Goal: Communication & Community: Answer question/provide support

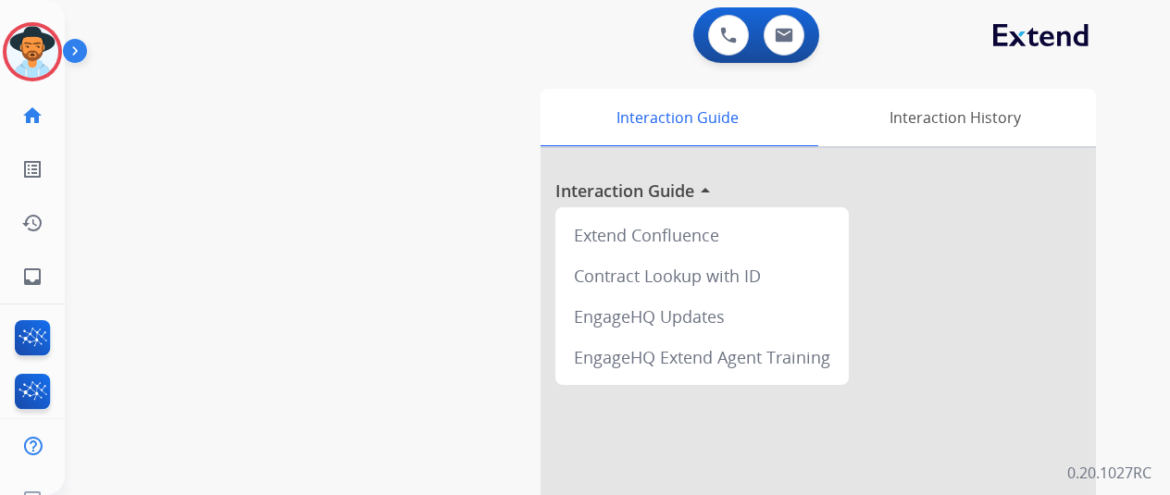
click at [22, 44] on img at bounding box center [32, 52] width 52 height 52
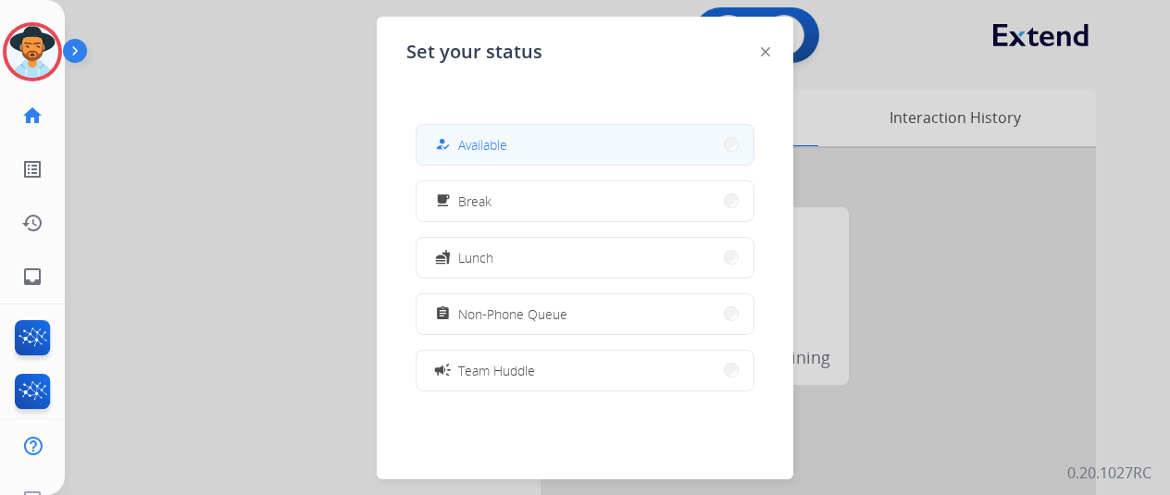
click at [482, 147] on span "Available" at bounding box center [482, 144] width 49 height 19
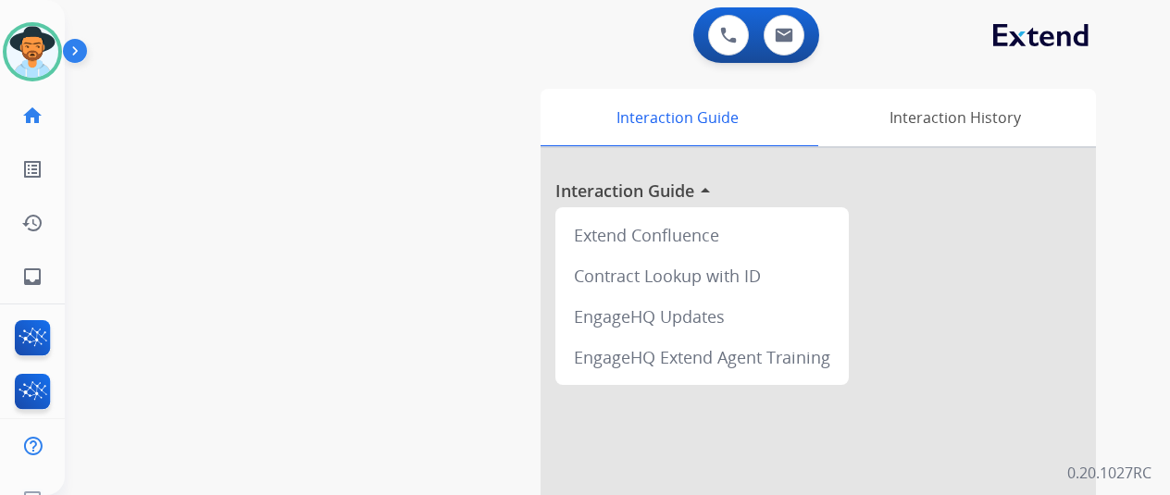
click at [114, 195] on div "swap_horiz Break voice bridge close_fullscreen Connect 3-Way Call merge_type Se…" at bounding box center [595, 453] width 1061 height 772
click at [26, 278] on mat-icon "inbox" at bounding box center [32, 277] width 22 height 22
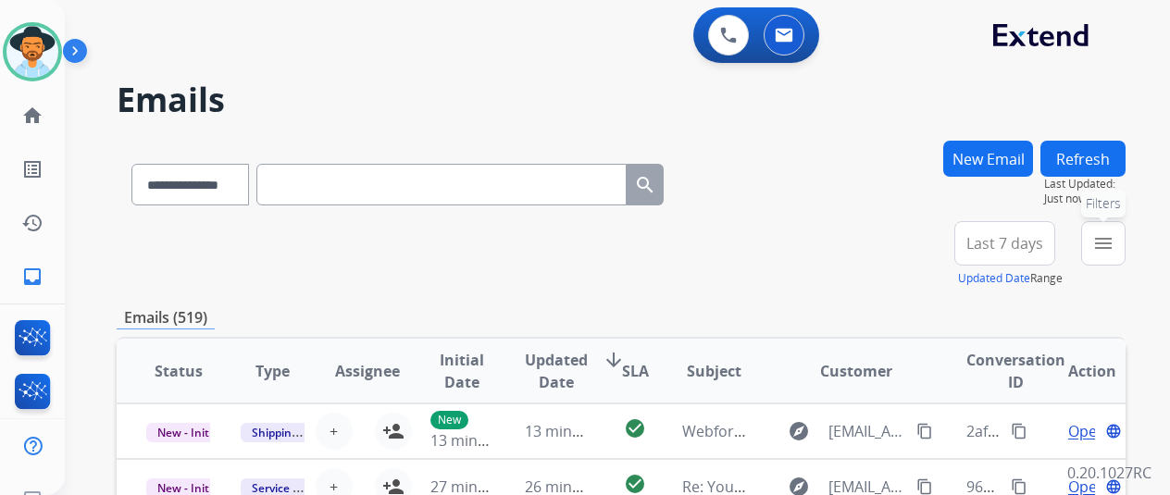
click at [1115, 237] on mat-icon "menu" at bounding box center [1103, 243] width 22 height 22
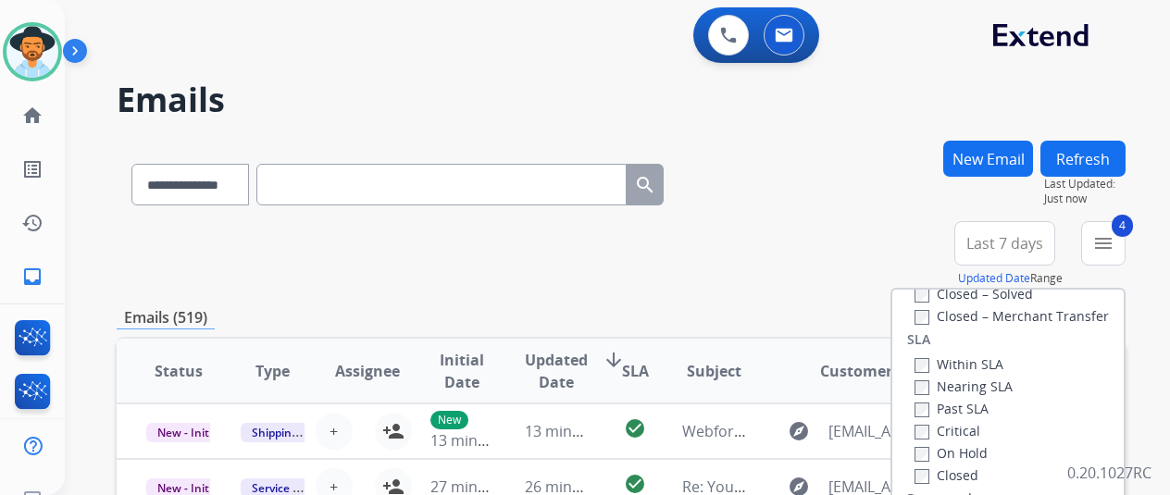
scroll to position [278, 0]
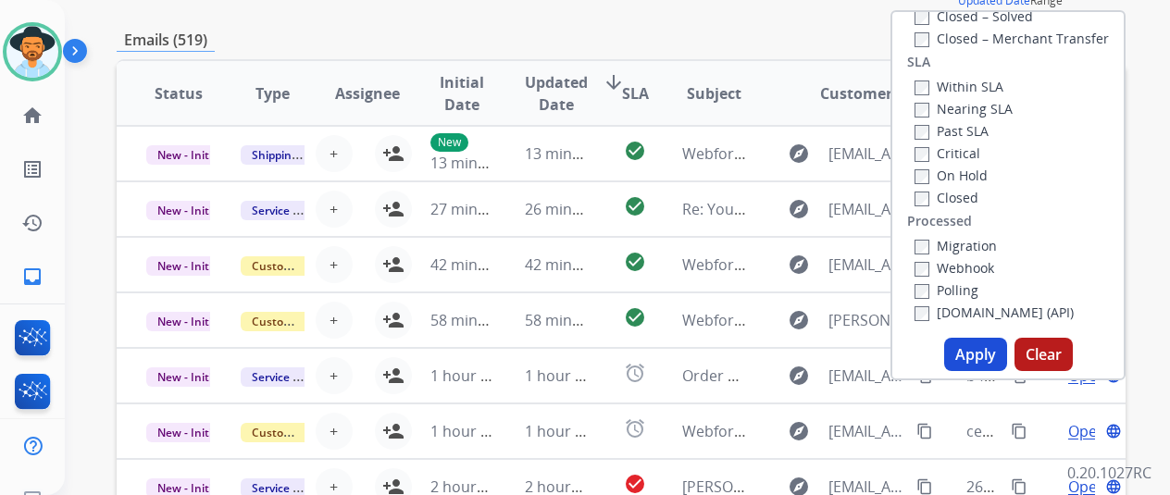
click at [979, 350] on button "Apply" at bounding box center [975, 354] width 63 height 33
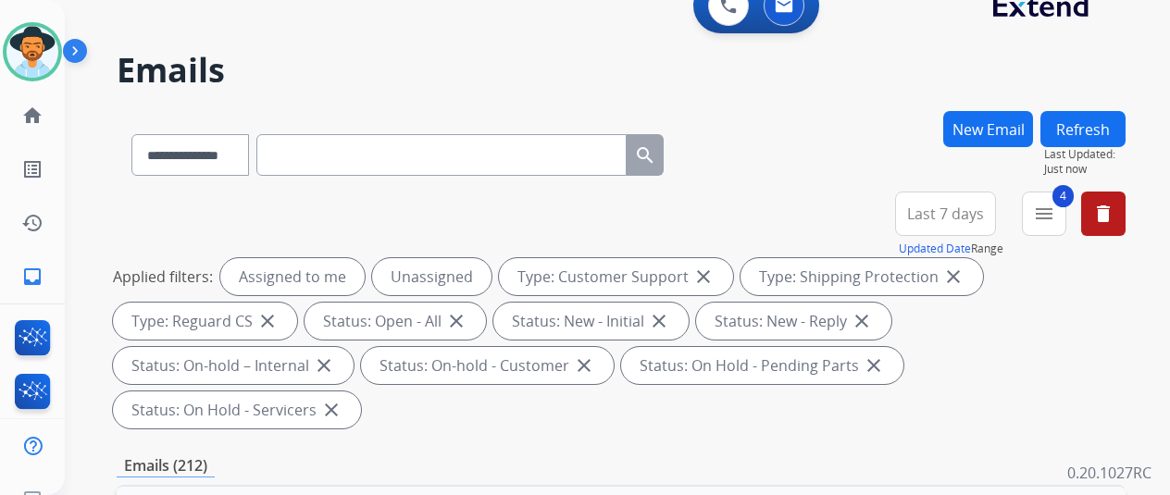
scroll to position [0, 0]
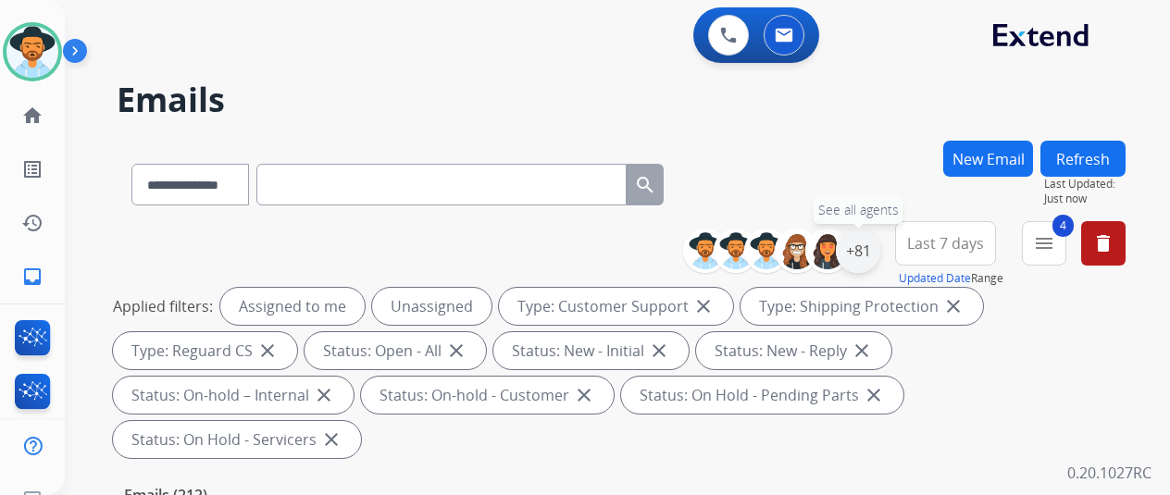
click at [873, 247] on div "+81" at bounding box center [858, 251] width 44 height 44
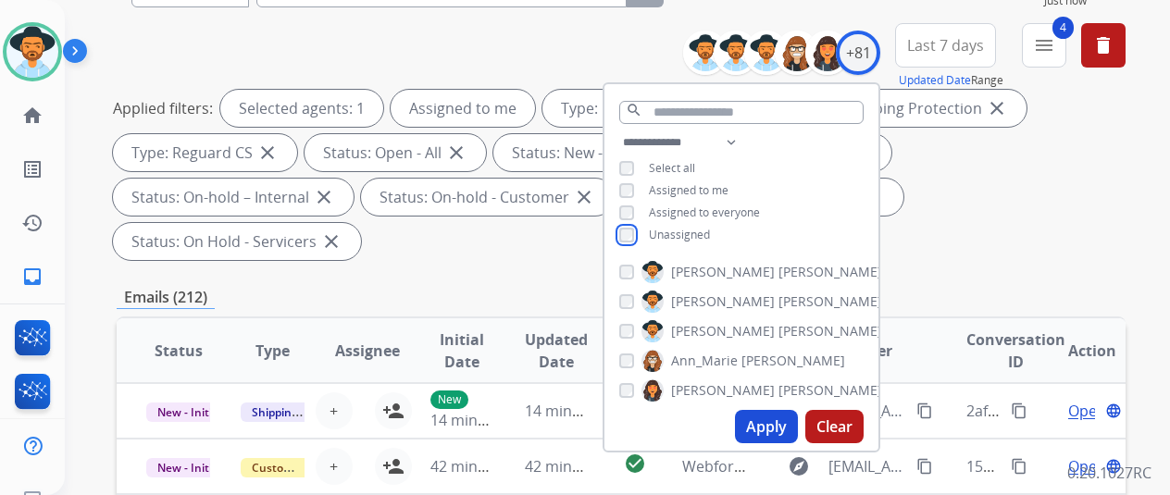
scroll to position [463, 0]
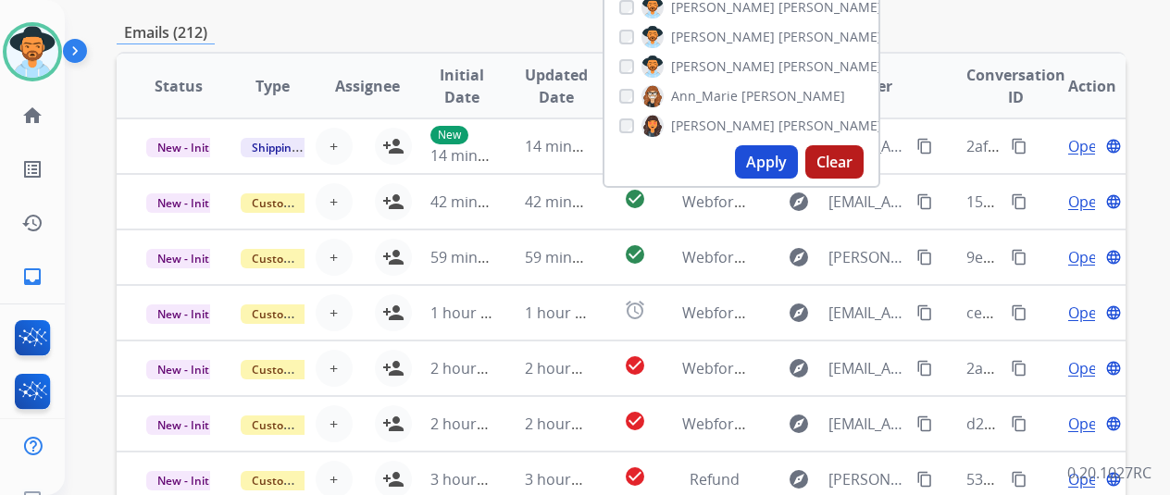
click at [772, 157] on button "Apply" at bounding box center [766, 161] width 63 height 33
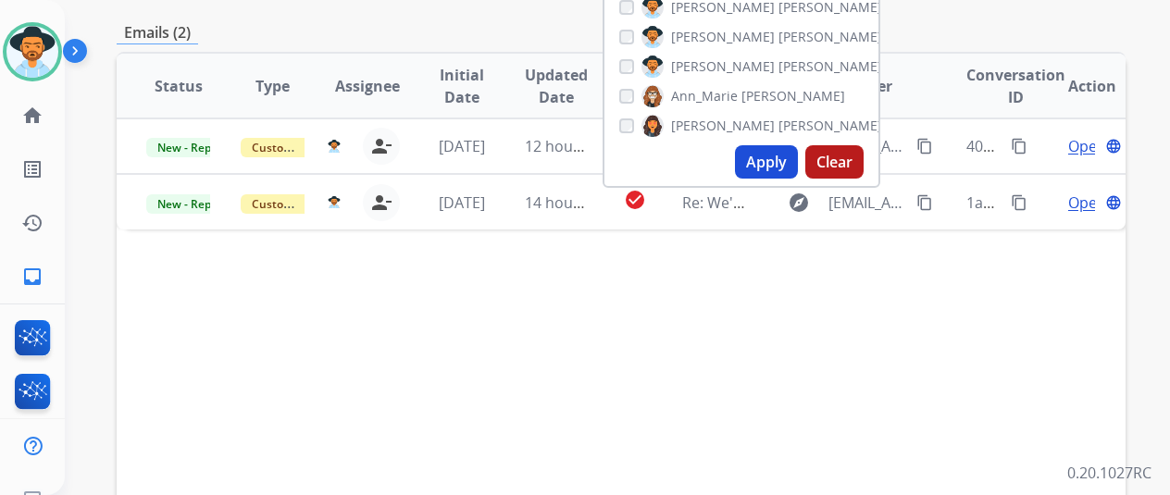
scroll to position [185, 0]
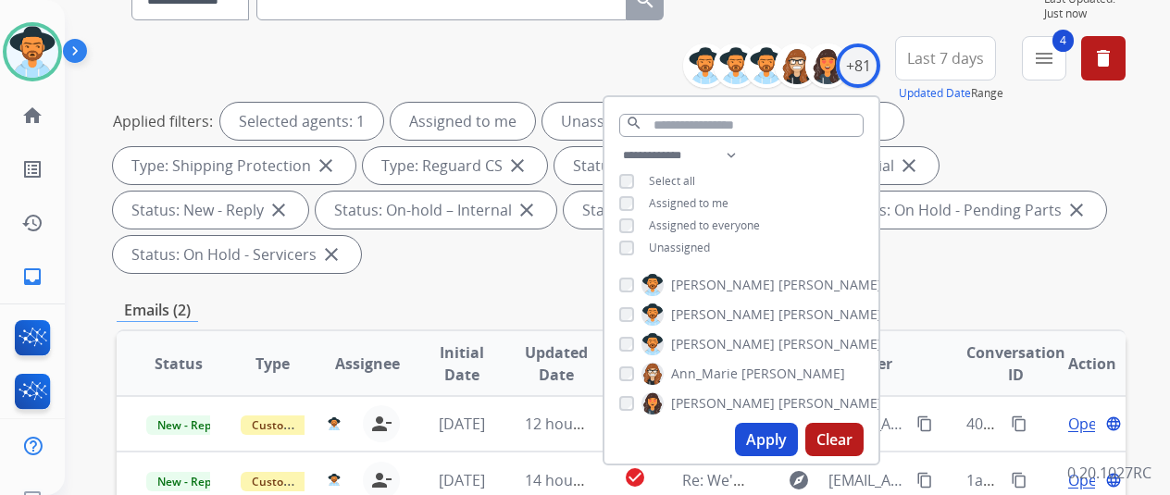
click at [778, 432] on button "Apply" at bounding box center [766, 439] width 63 height 33
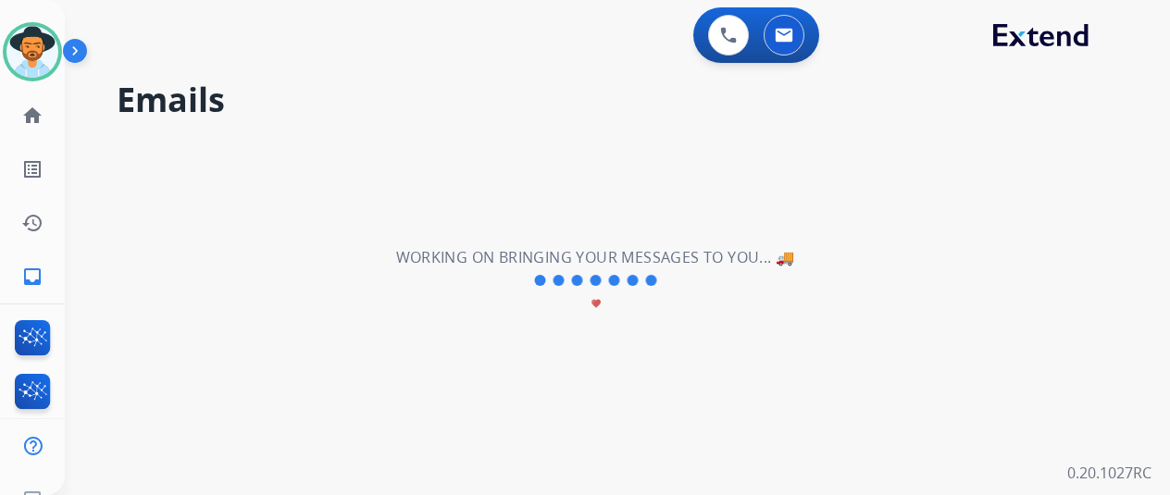
scroll to position [0, 0]
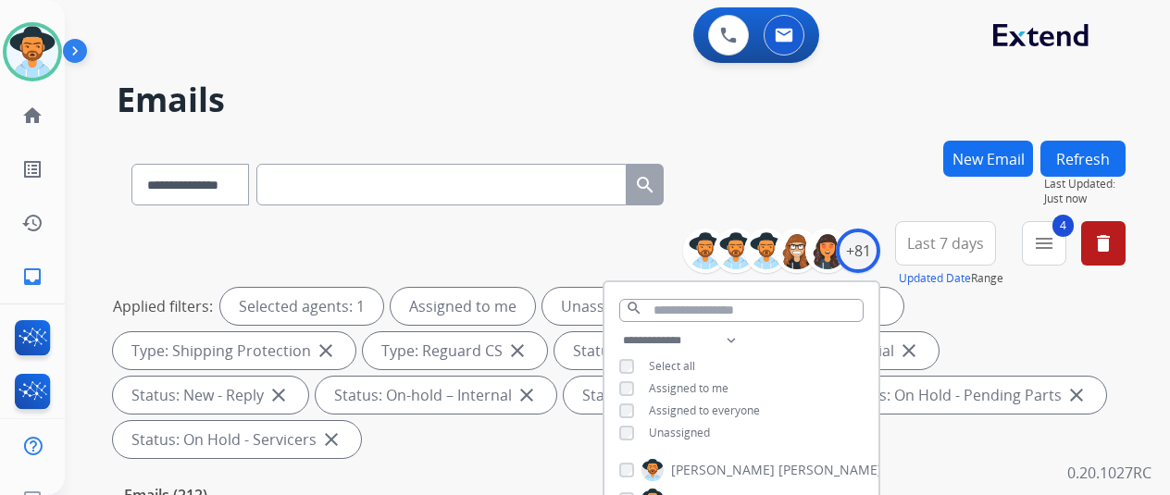
click at [816, 160] on div "**********" at bounding box center [621, 181] width 1009 height 81
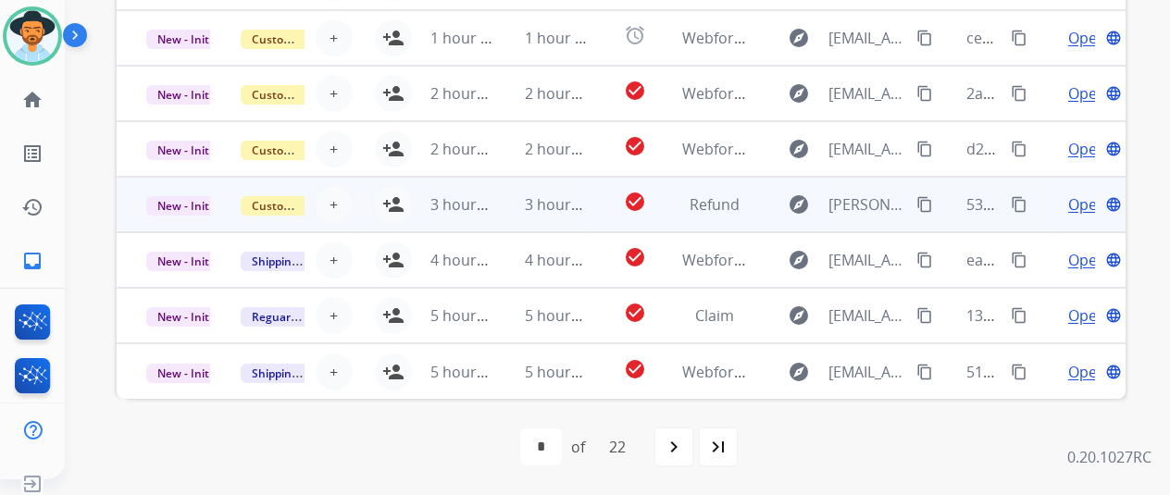
scroll to position [22, 0]
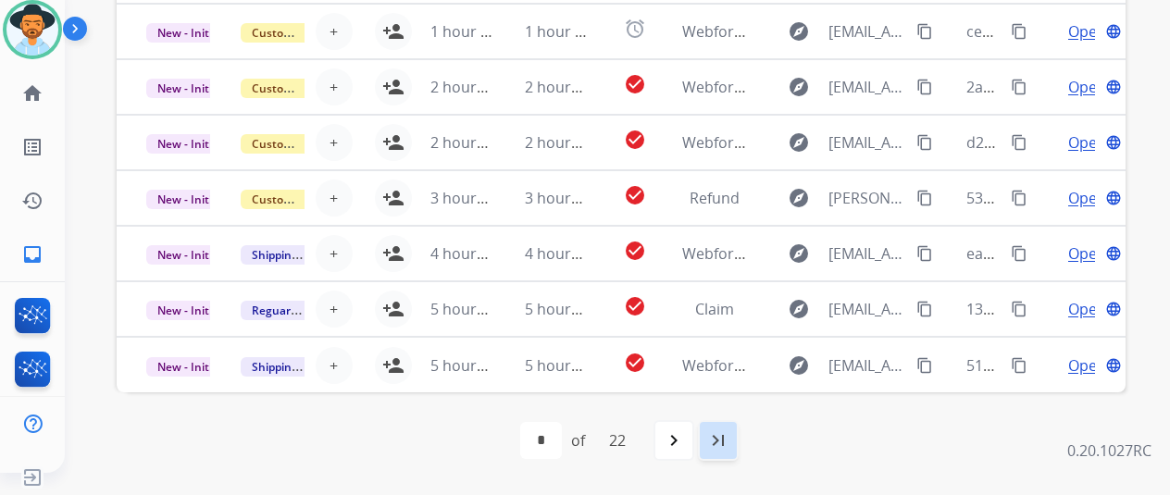
click at [729, 431] on mat-icon "last_page" at bounding box center [718, 441] width 22 height 22
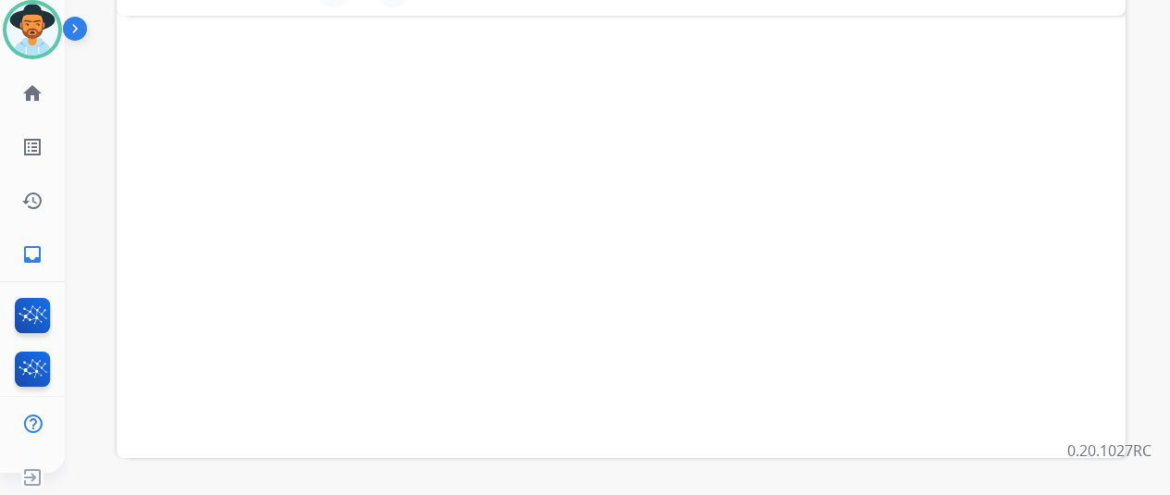
scroll to position [720, 0]
click at [574, 434] on mat-icon "navigate_before" at bounding box center [568, 441] width 22 height 22
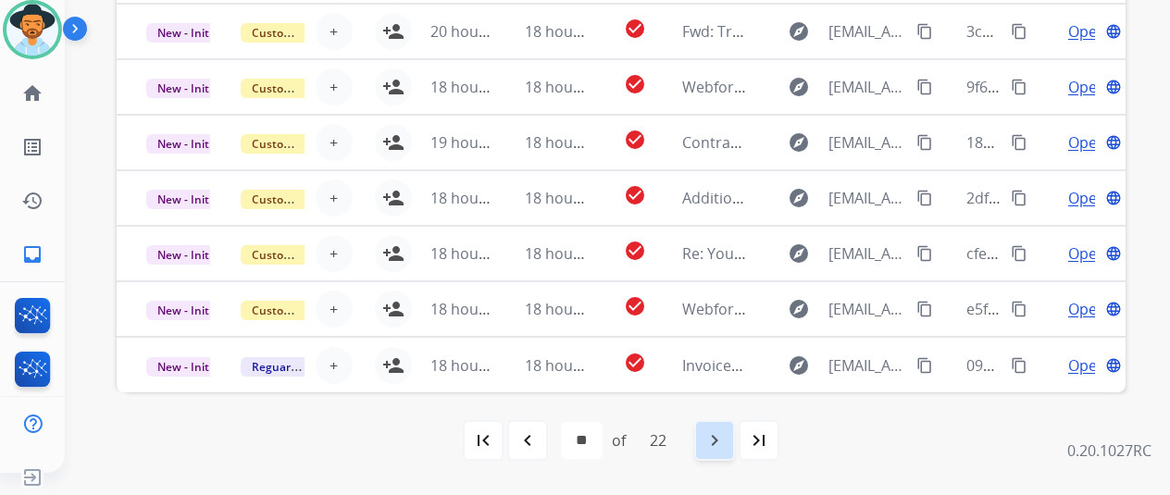
click at [722, 436] on mat-icon "navigate_next" at bounding box center [715, 441] width 22 height 22
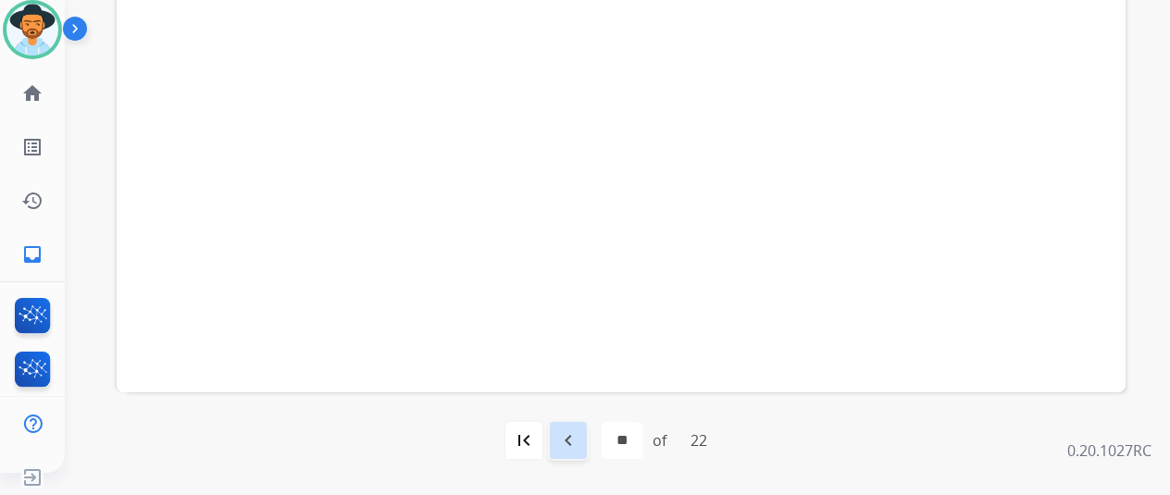
click at [576, 436] on mat-icon "navigate_before" at bounding box center [568, 441] width 22 height 22
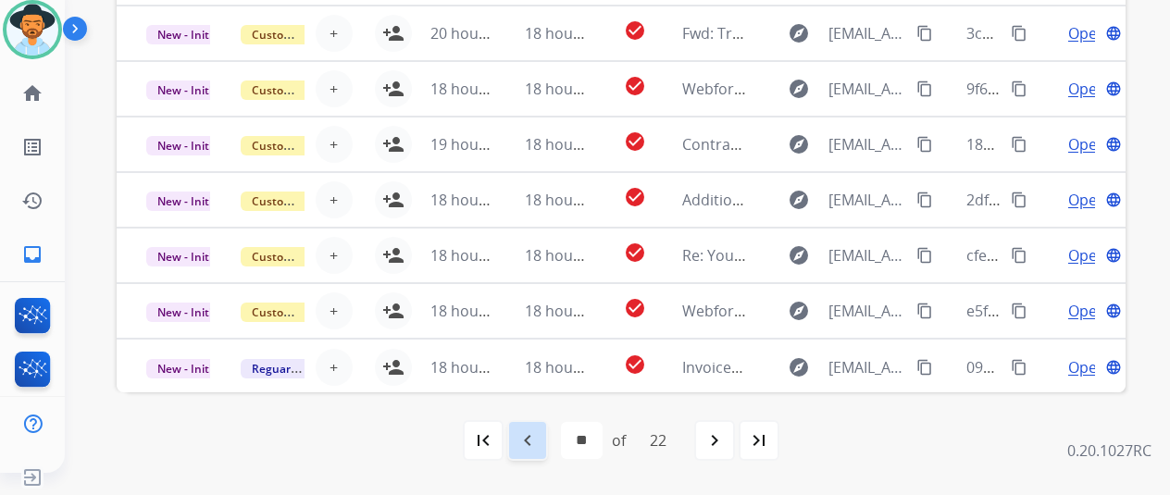
click at [529, 430] on mat-icon "navigate_before" at bounding box center [528, 441] width 22 height 22
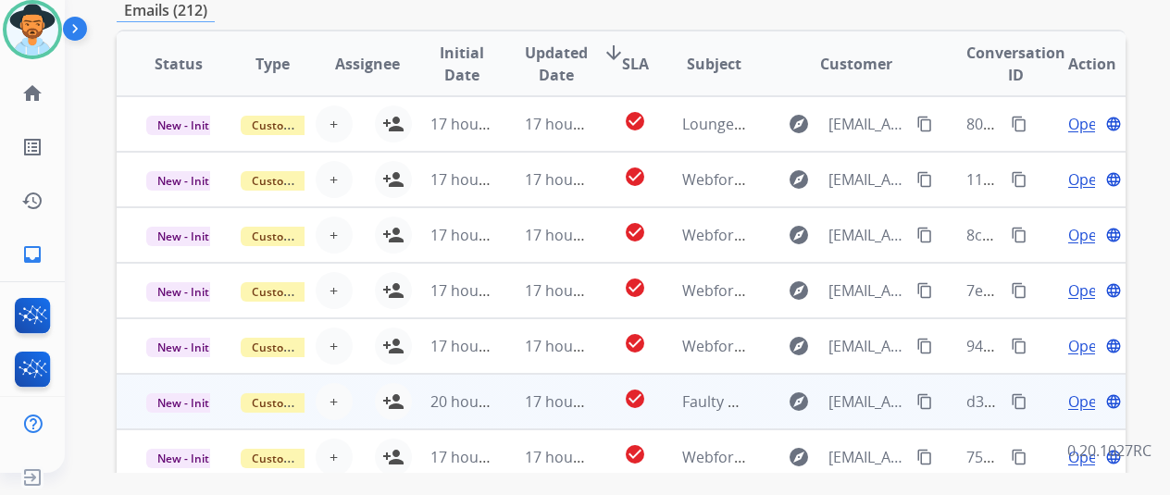
scroll to position [0, 0]
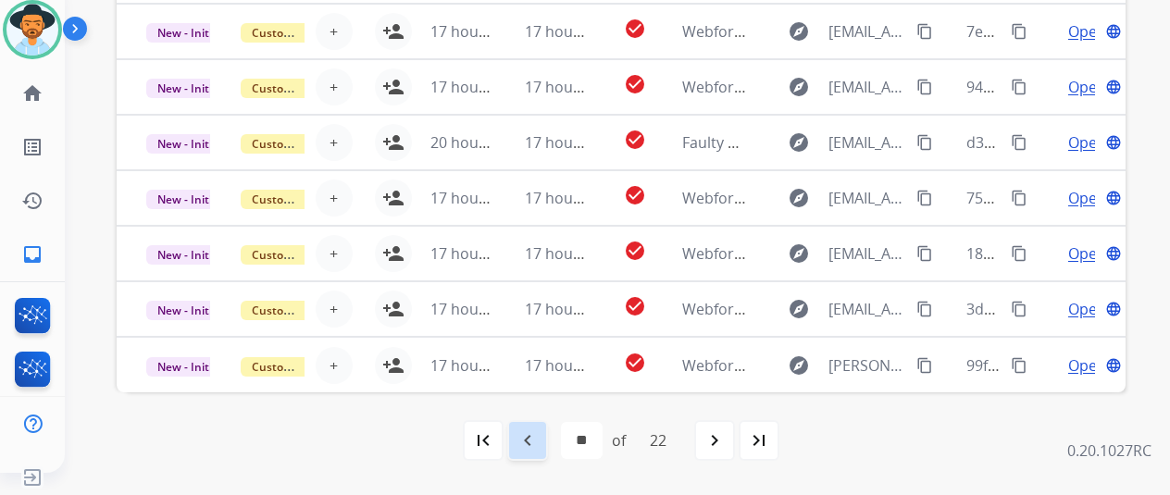
click at [529, 433] on mat-icon "navigate_before" at bounding box center [528, 441] width 22 height 22
click at [531, 430] on mat-icon "navigate_before" at bounding box center [528, 441] width 22 height 22
click at [534, 445] on mat-icon "navigate_before" at bounding box center [528, 441] width 22 height 22
click at [531, 443] on mat-icon "navigate_before" at bounding box center [528, 441] width 22 height 22
click at [529, 434] on mat-icon "navigate_before" at bounding box center [528, 441] width 22 height 22
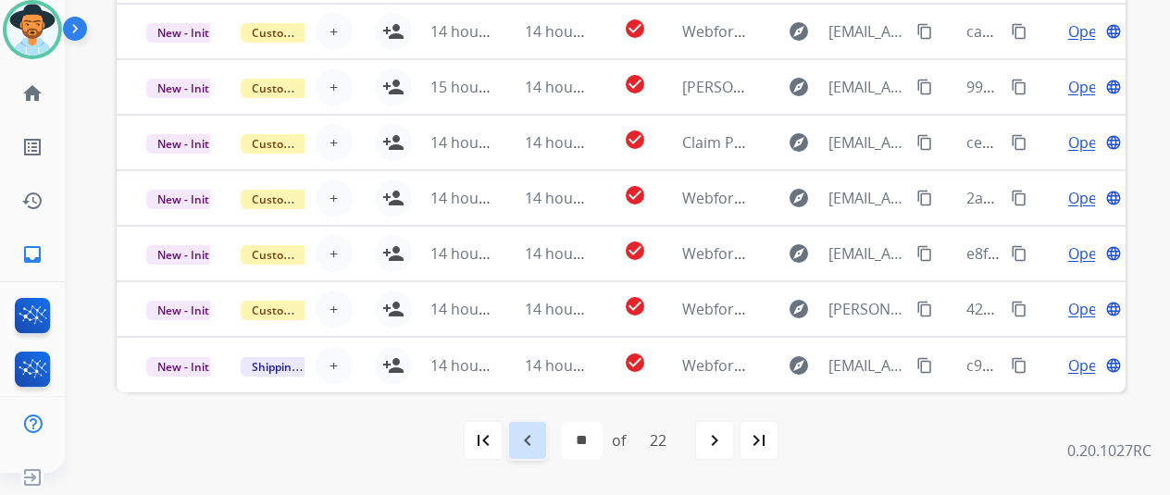
click at [539, 445] on mat-icon "navigate_before" at bounding box center [528, 441] width 22 height 22
click at [530, 430] on mat-icon "navigate_before" at bounding box center [528, 441] width 22 height 22
click at [531, 439] on mat-icon "navigate_before" at bounding box center [528, 441] width 22 height 22
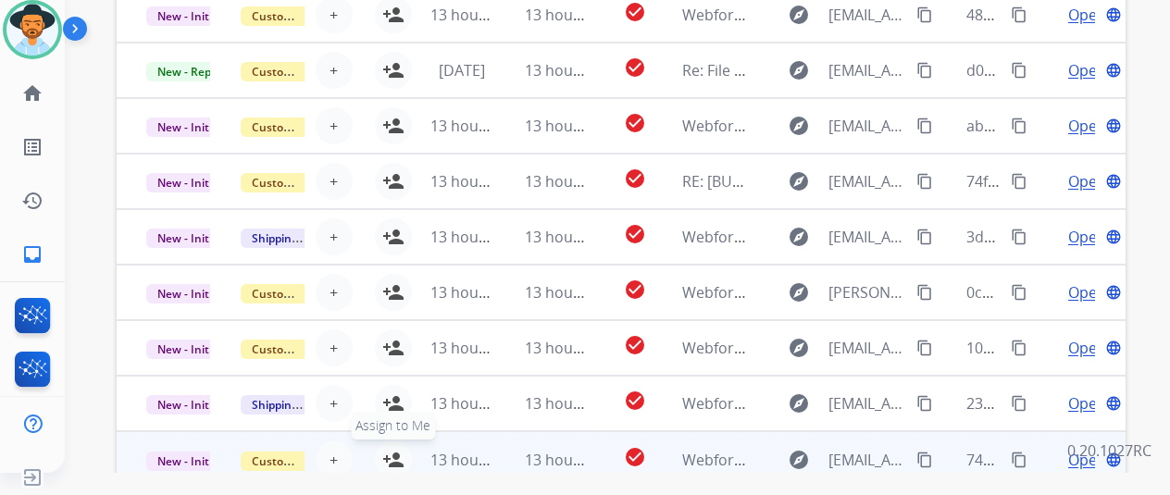
click at [394, 458] on mat-icon "person_add" at bounding box center [393, 460] width 22 height 22
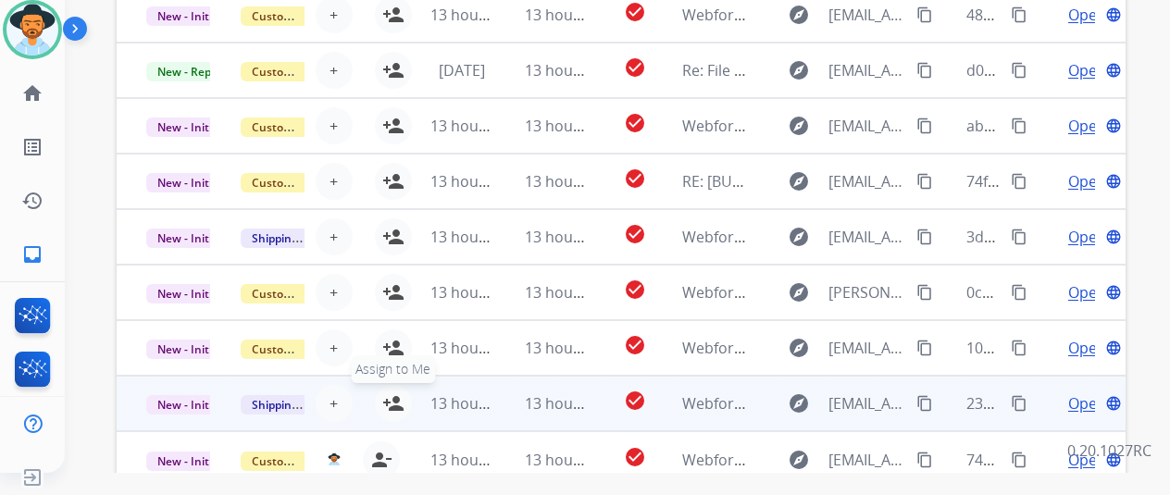
click at [387, 394] on mat-icon "person_add" at bounding box center [393, 403] width 22 height 22
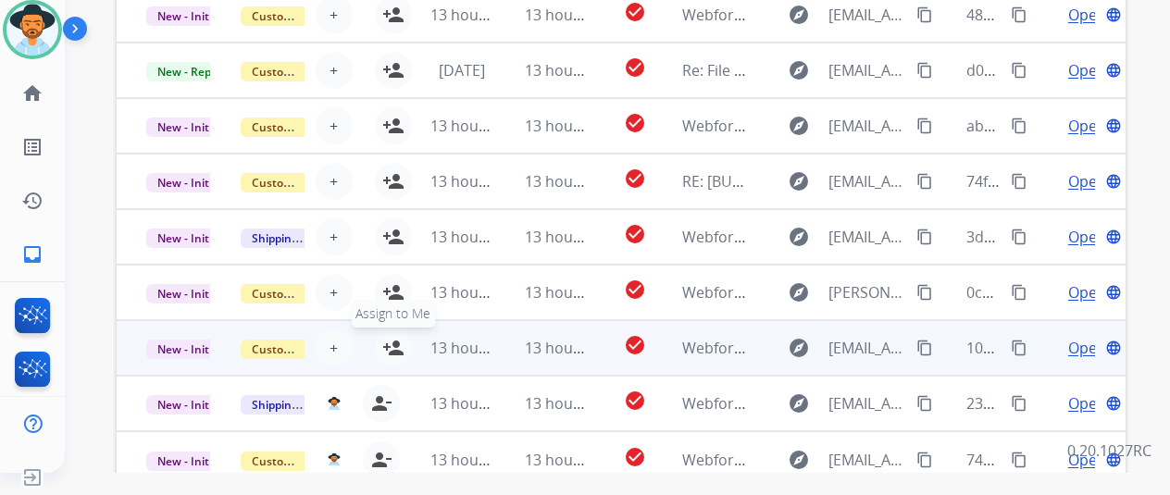
click at [393, 345] on mat-icon "person_add" at bounding box center [393, 348] width 22 height 22
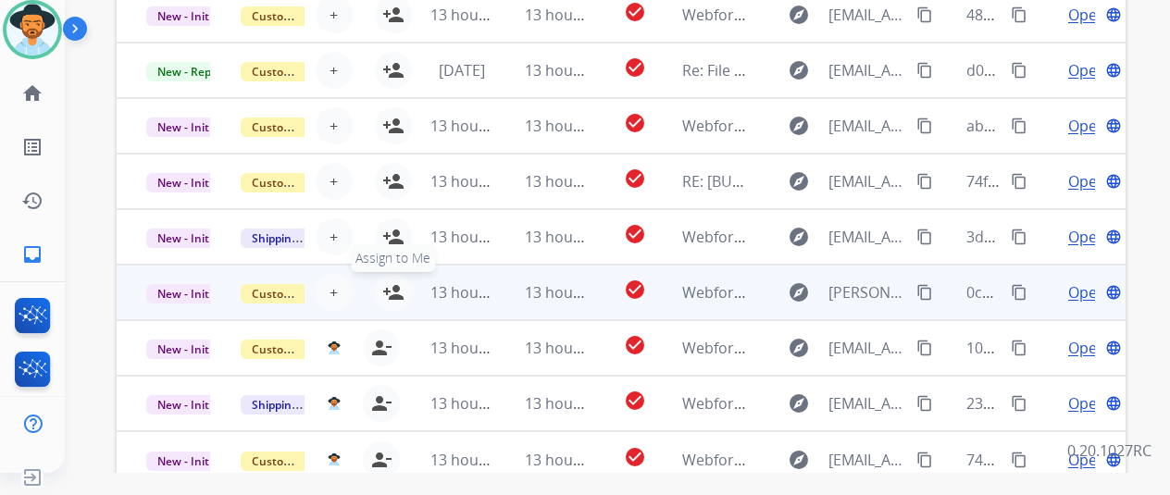
click at [395, 290] on mat-icon "person_add" at bounding box center [393, 292] width 22 height 22
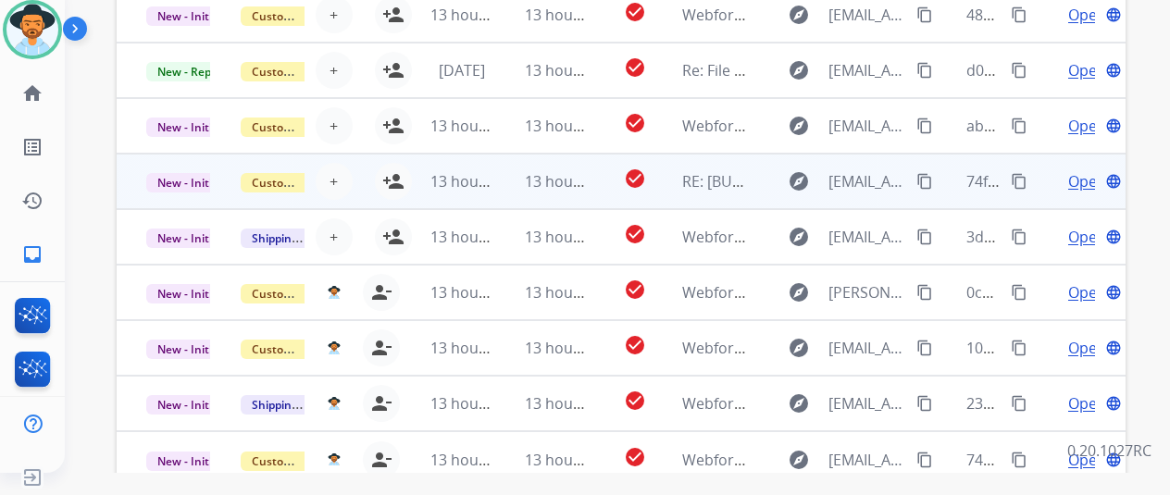
drag, startPoint x: 397, startPoint y: 234, endPoint x: 401, endPoint y: 163, distance: 71.4
click at [395, 222] on button "person_add Assign to Me" at bounding box center [393, 236] width 37 height 37
click at [396, 177] on mat-icon "person_add" at bounding box center [393, 181] width 22 height 22
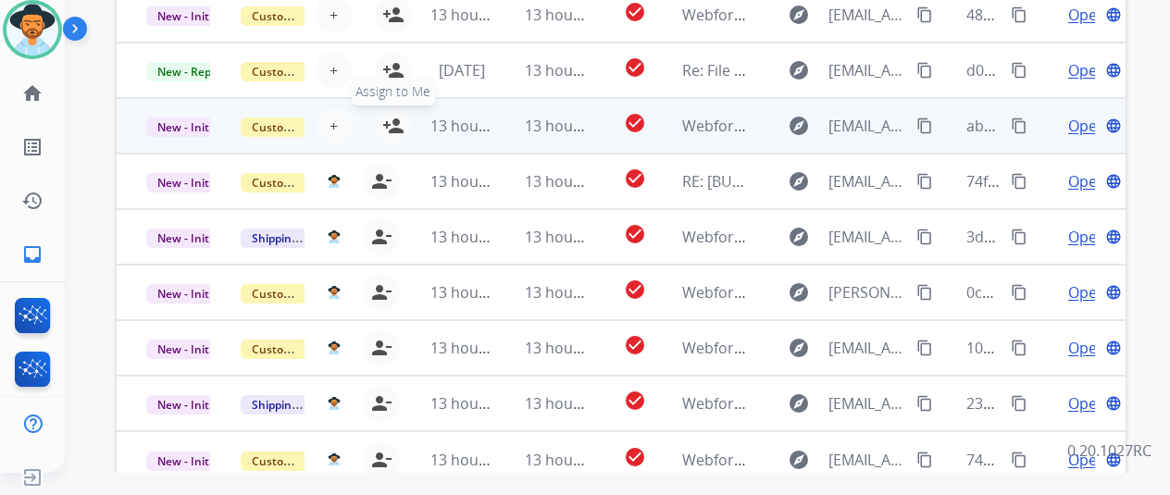
click at [393, 127] on mat-icon "person_add" at bounding box center [393, 126] width 22 height 22
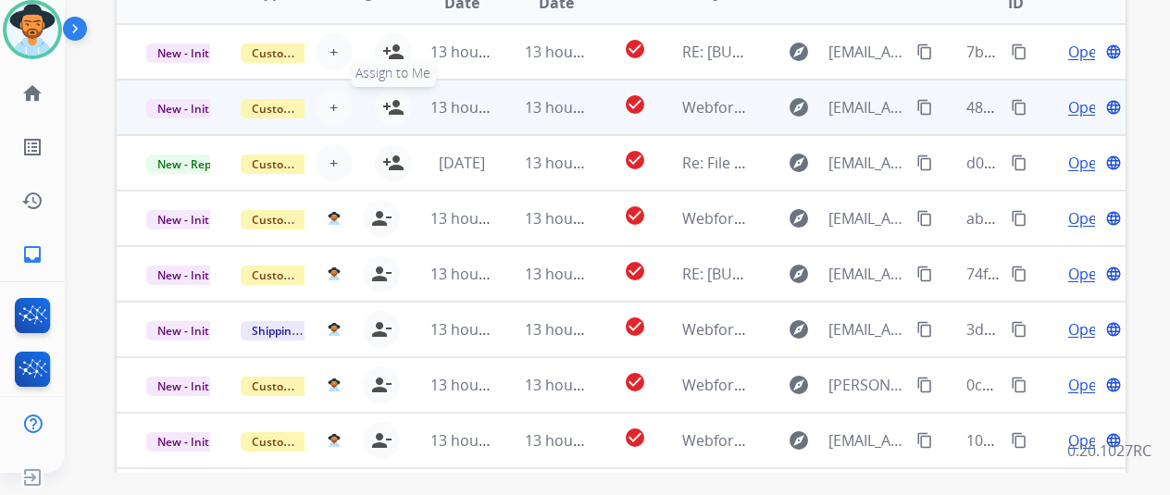
click at [396, 104] on mat-icon "person_add" at bounding box center [393, 107] width 22 height 22
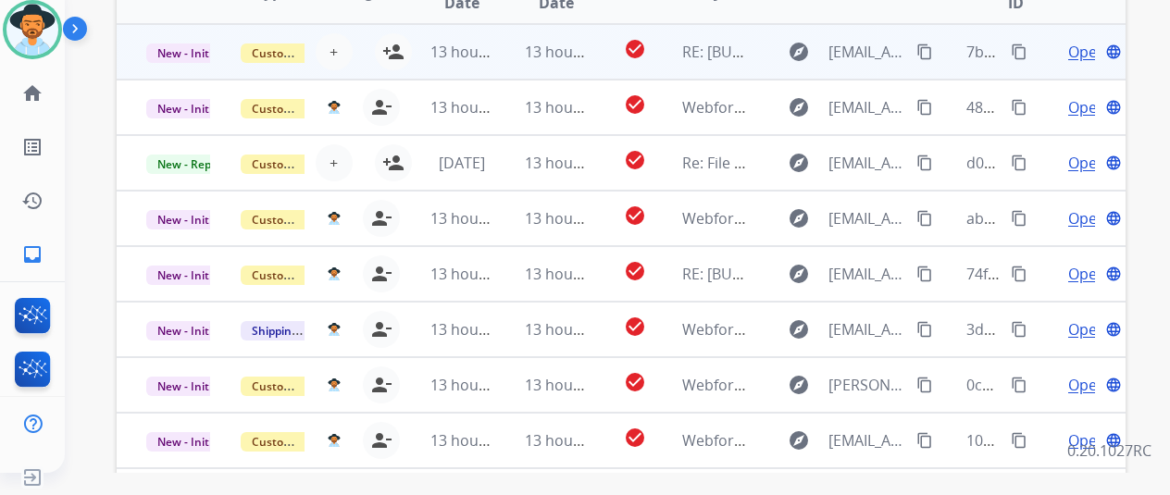
click at [401, 47] on td "13 hours ago" at bounding box center [448, 52] width 94 height 56
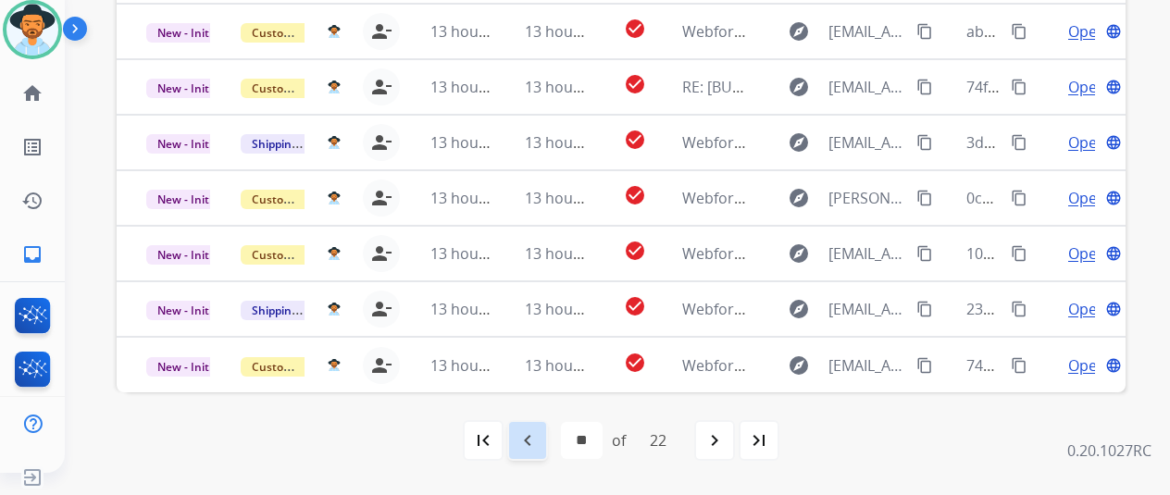
click at [537, 438] on mat-icon "navigate_before" at bounding box center [528, 441] width 22 height 22
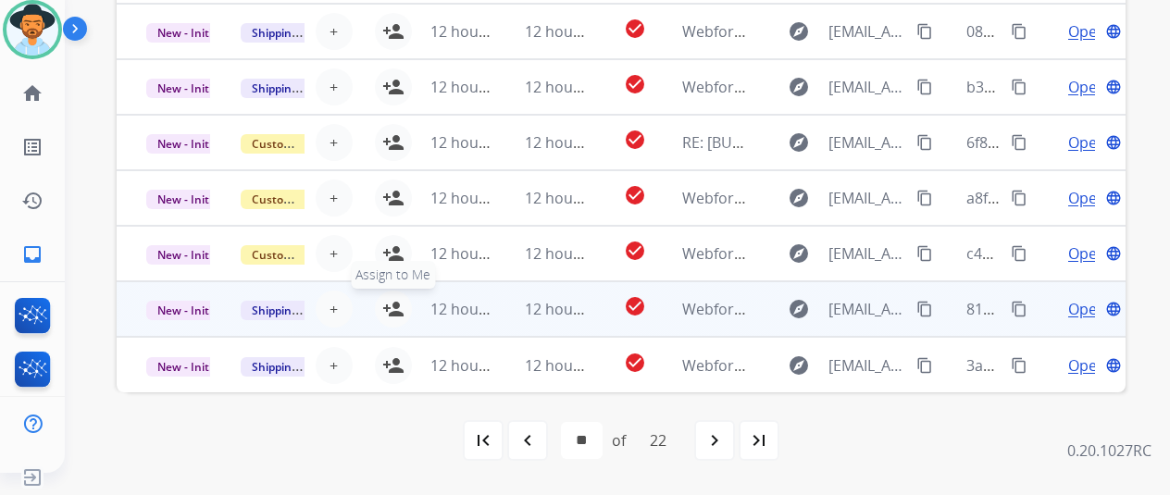
drag, startPoint x: 390, startPoint y: 363, endPoint x: 380, endPoint y: 293, distance: 70.0
click at [381, 347] on button "person_add Assign to Me" at bounding box center [393, 365] width 37 height 37
drag, startPoint x: 392, startPoint y: 293, endPoint x: 389, endPoint y: 284, distance: 10.0
click at [389, 293] on button "person_add Assign to Me" at bounding box center [393, 309] width 37 height 37
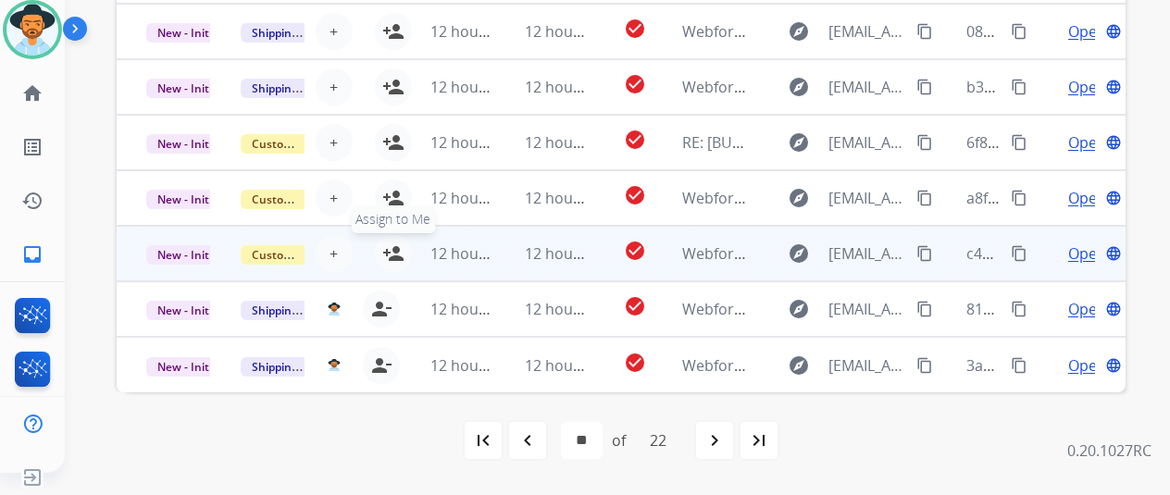
click at [393, 245] on mat-icon "person_add" at bounding box center [393, 254] width 22 height 22
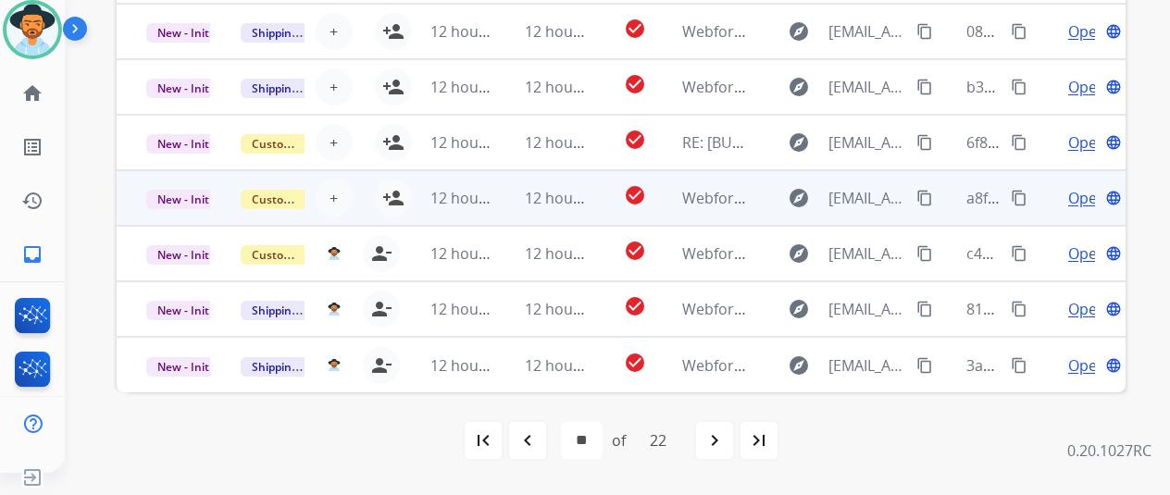
click at [401, 189] on td "12 hours ago" at bounding box center [448, 198] width 94 height 56
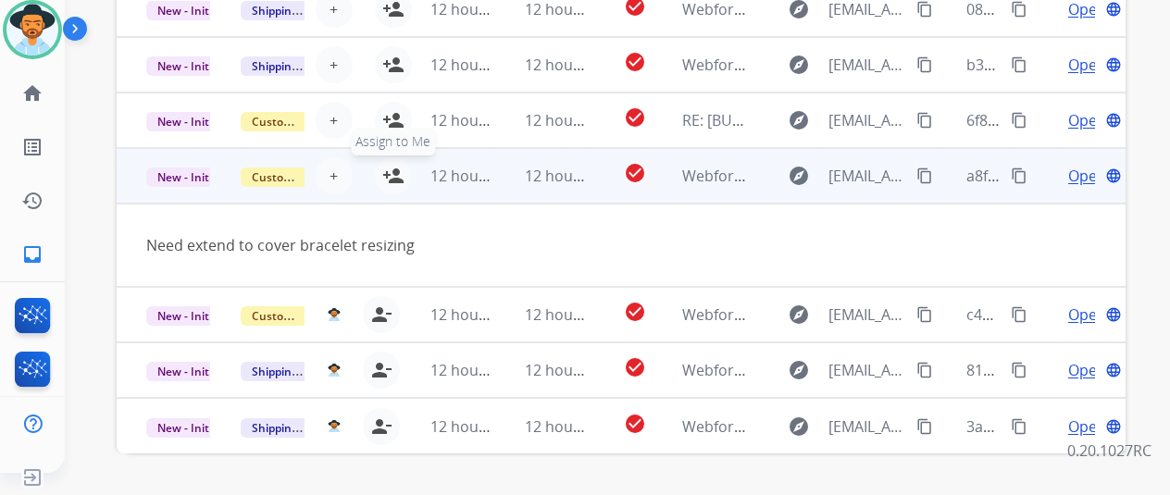
click at [388, 166] on mat-icon "person_add" at bounding box center [393, 176] width 22 height 22
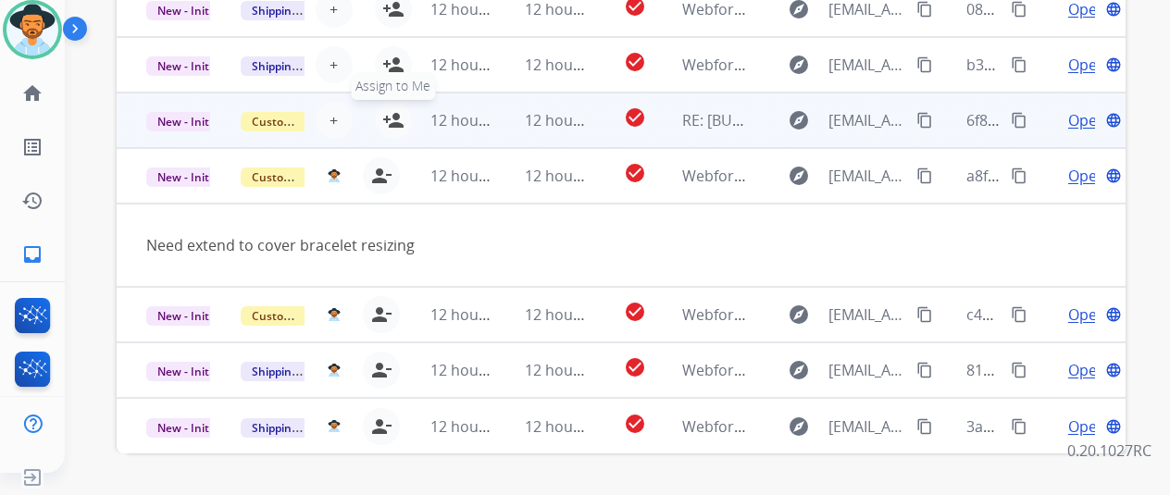
click at [394, 118] on mat-icon "person_add" at bounding box center [393, 120] width 22 height 22
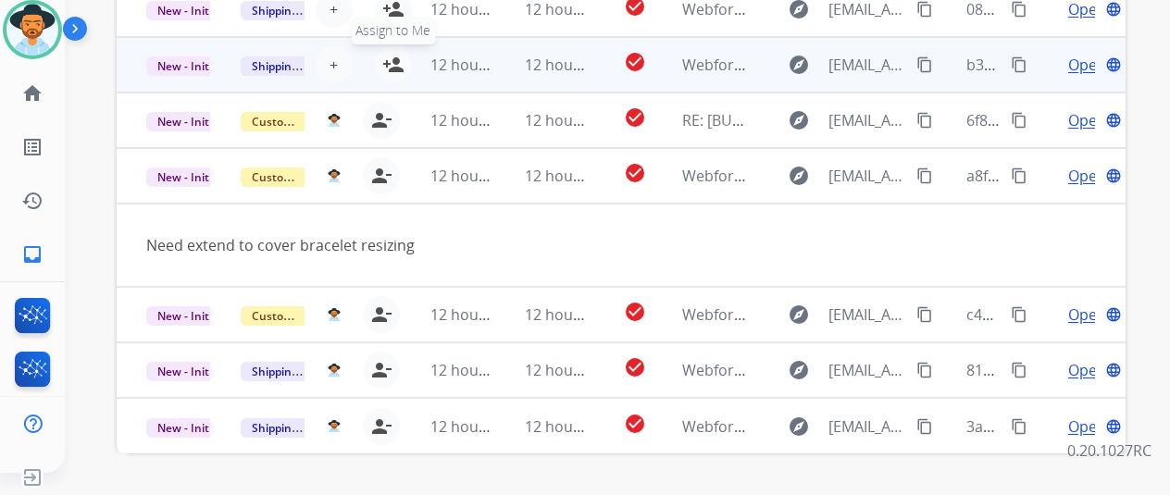
click at [396, 63] on mat-icon "person_add" at bounding box center [393, 65] width 22 height 22
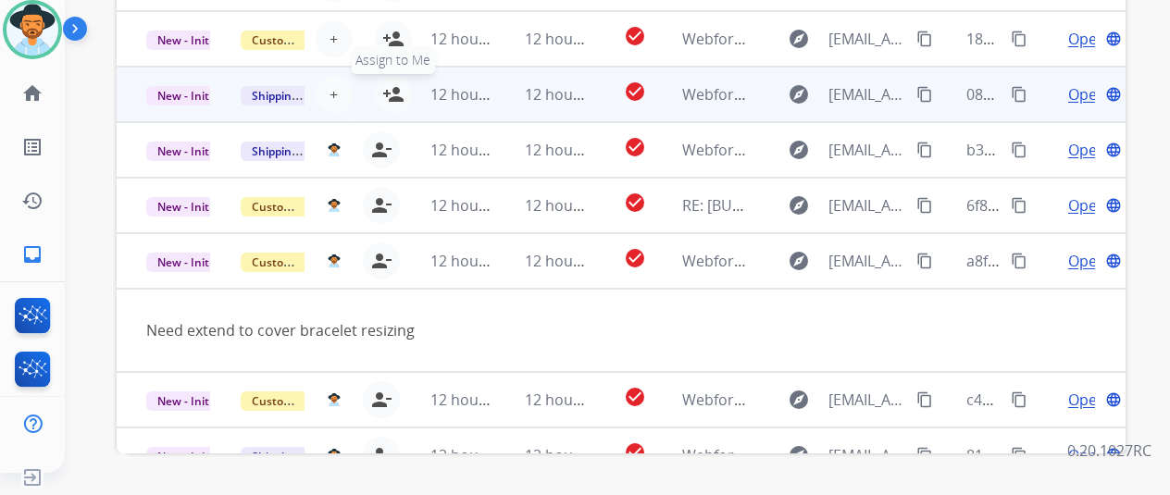
click at [394, 93] on mat-icon "person_add" at bounding box center [393, 94] width 22 height 22
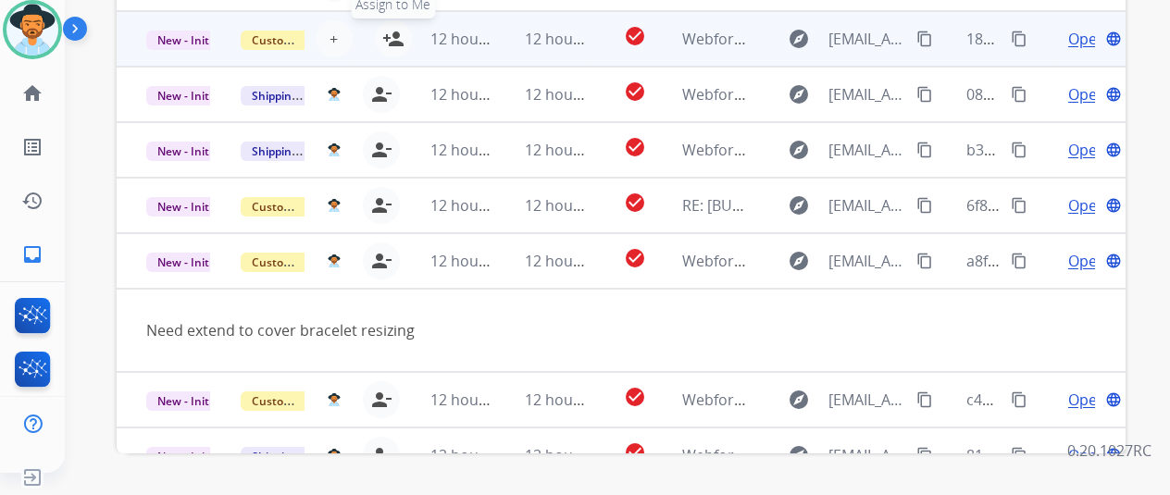
click at [396, 41] on mat-icon "person_add" at bounding box center [393, 39] width 22 height 22
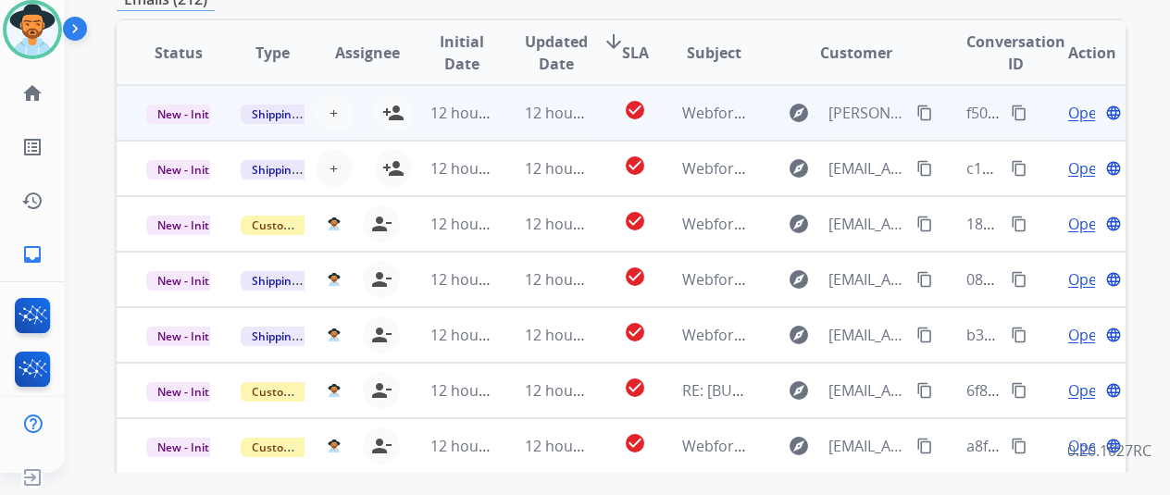
drag, startPoint x: 393, startPoint y: 157, endPoint x: 400, endPoint y: 129, distance: 29.4
click at [392, 155] on button "person_add Assign to Me" at bounding box center [393, 168] width 37 height 37
click at [390, 103] on mat-icon "person_add" at bounding box center [393, 113] width 22 height 22
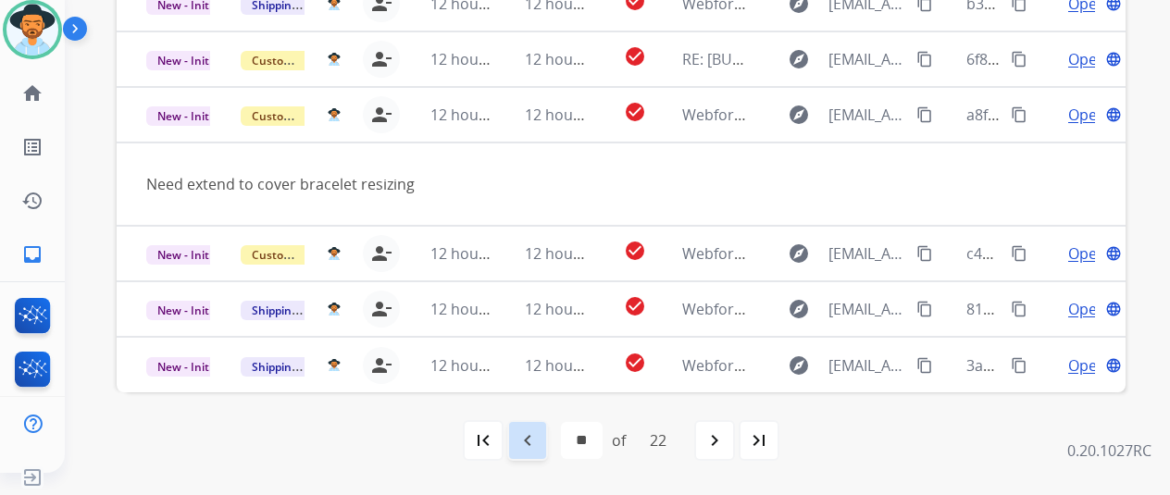
click at [539, 430] on mat-icon "navigate_before" at bounding box center [528, 441] width 22 height 22
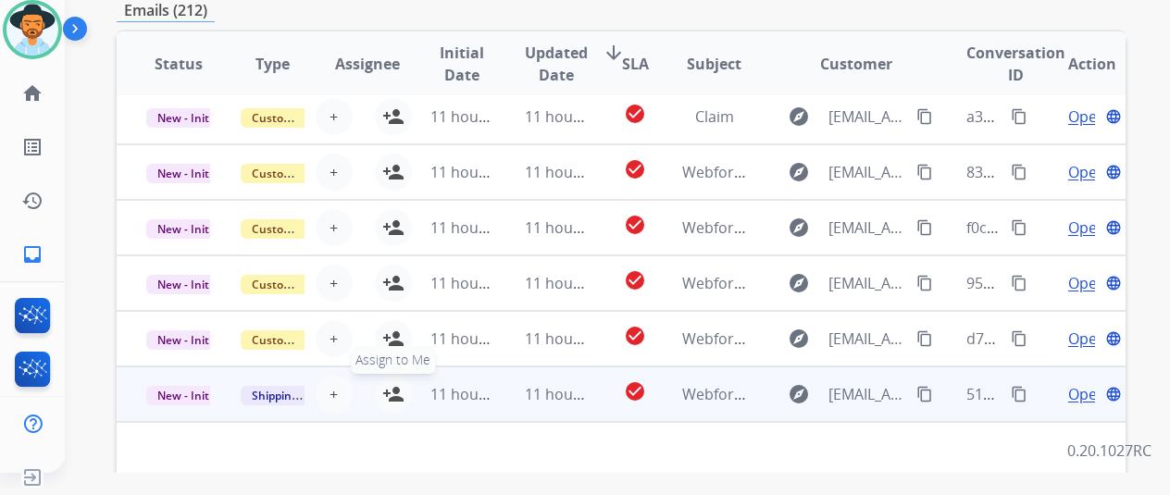
click at [387, 380] on button "person_add Assign to Me" at bounding box center [393, 394] width 37 height 37
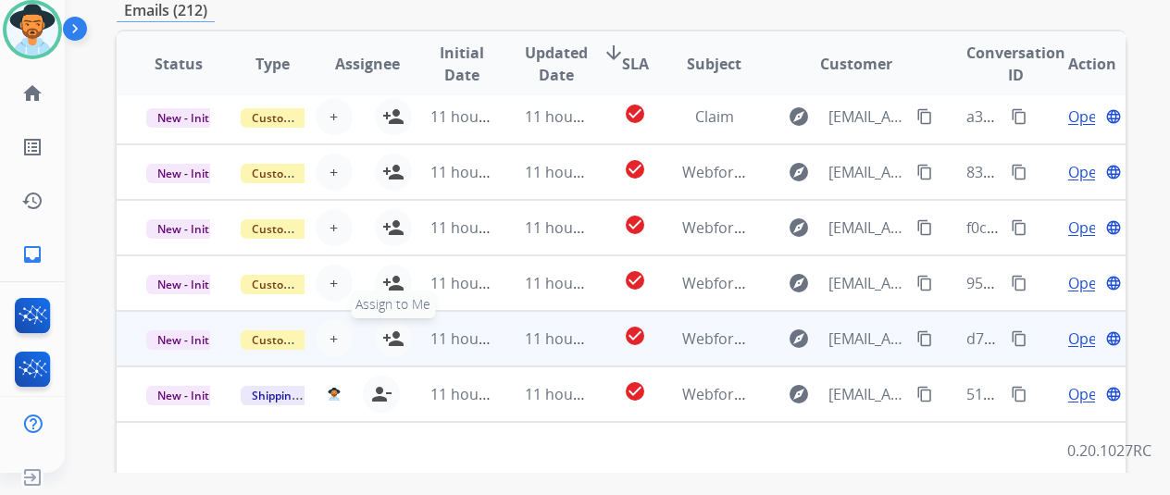
click at [389, 329] on mat-icon "person_add" at bounding box center [393, 339] width 22 height 22
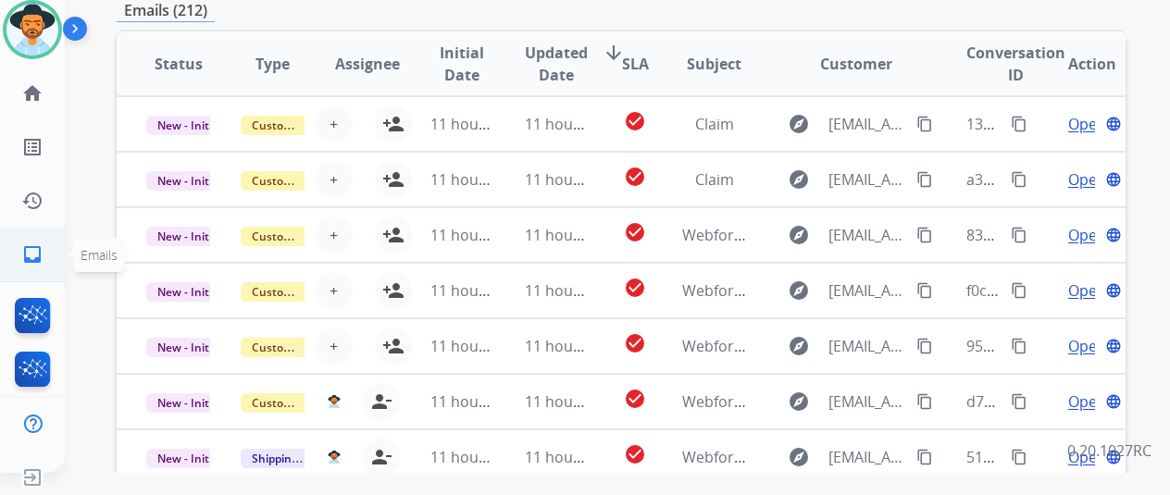
click at [36, 251] on mat-icon "inbox" at bounding box center [32, 254] width 22 height 22
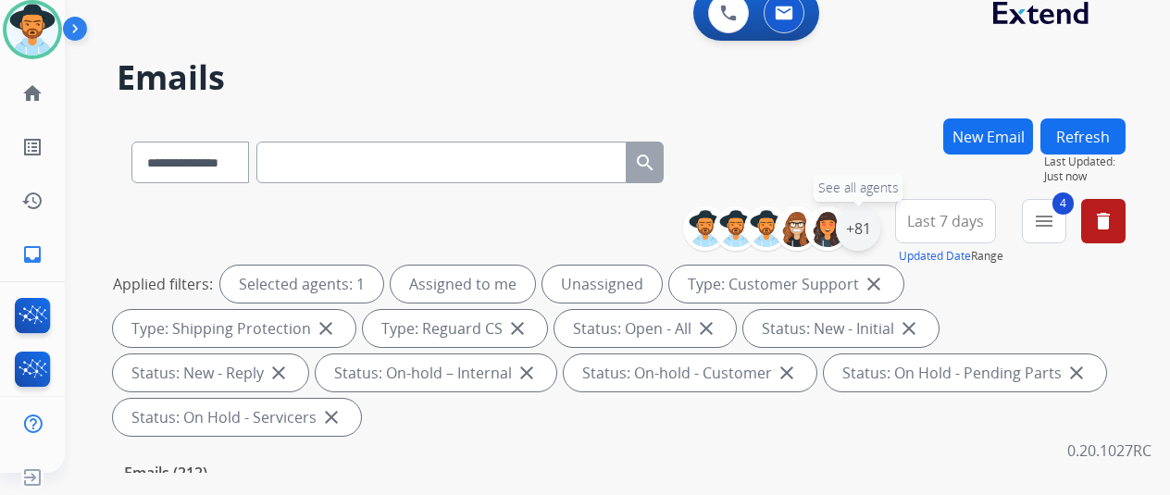
click at [879, 233] on div "+81" at bounding box center [858, 228] width 44 height 44
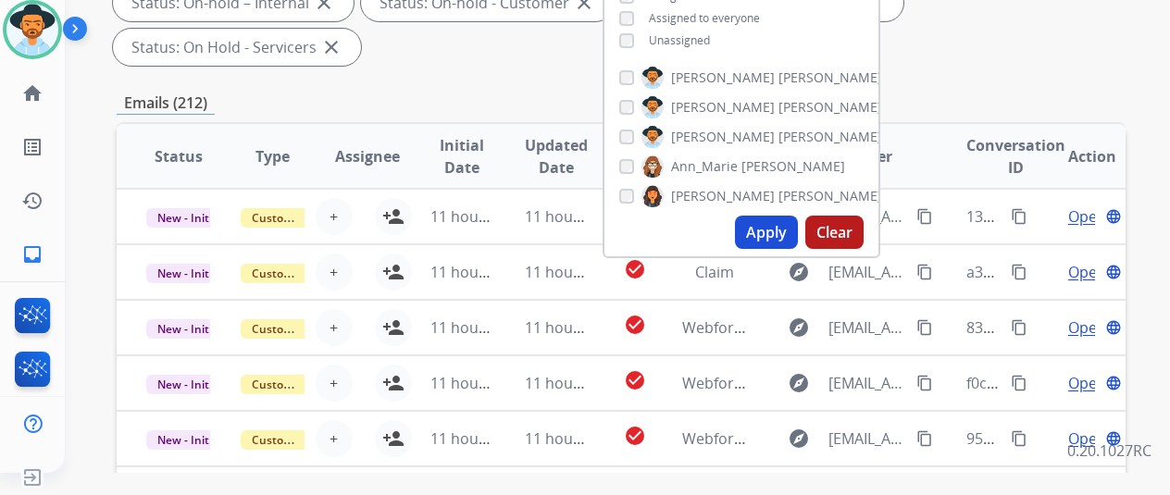
click at [776, 215] on div "Apply Clear" at bounding box center [741, 232] width 274 height 48
click at [778, 232] on button "Apply" at bounding box center [766, 232] width 63 height 33
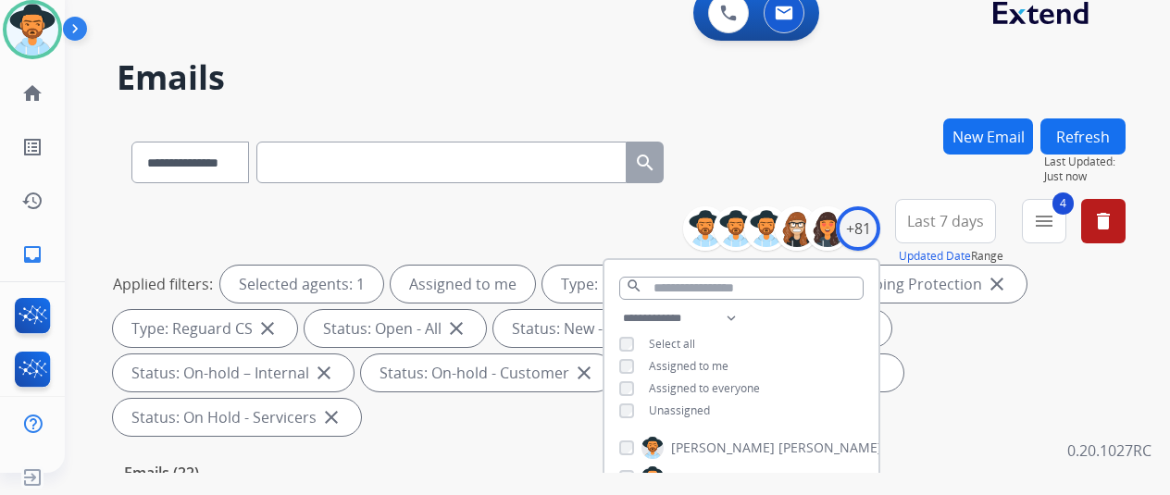
click at [826, 117] on div "**********" at bounding box center [595, 291] width 1061 height 495
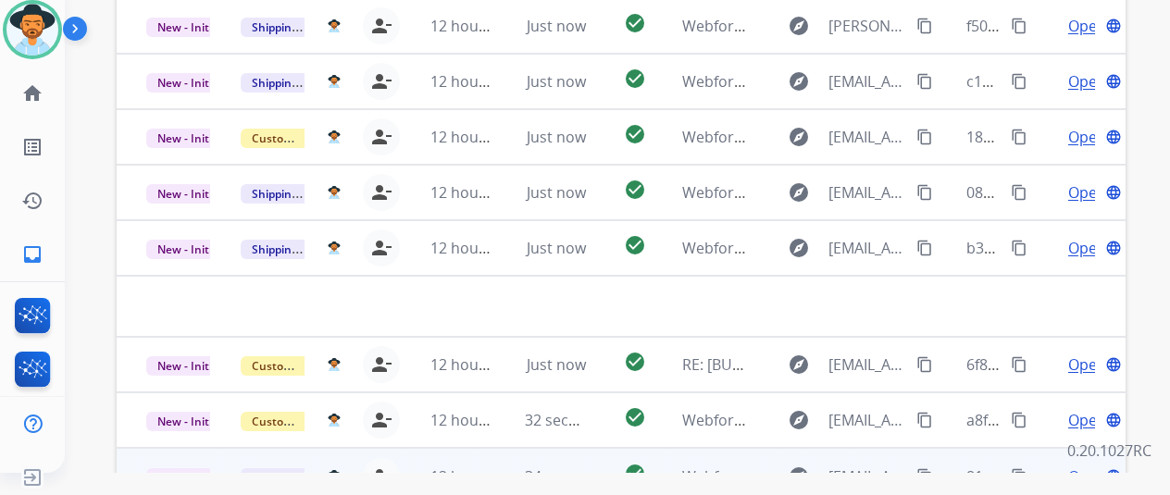
scroll to position [676, 0]
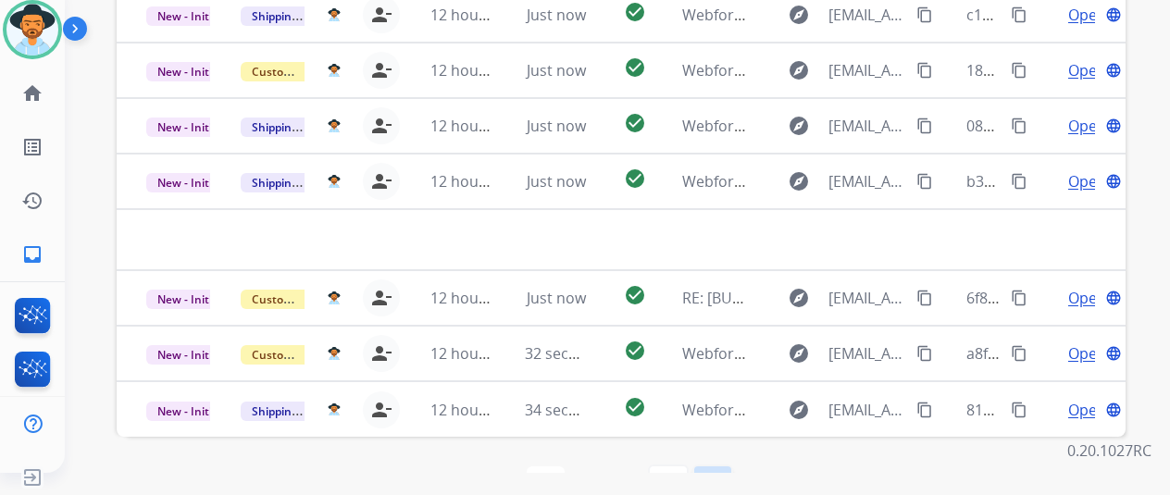
click at [718, 474] on mat-icon "last_page" at bounding box center [713, 485] width 22 height 22
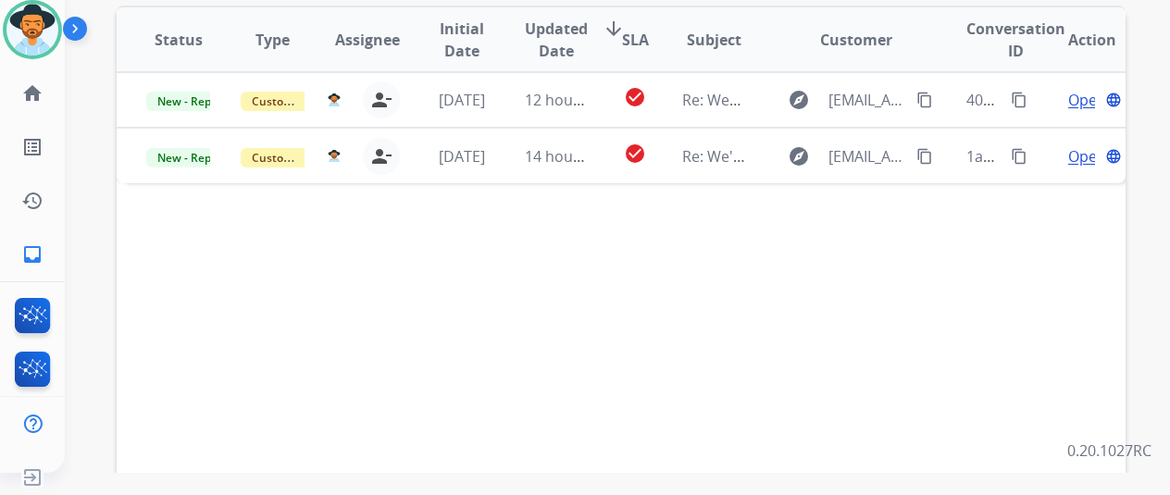
scroll to position [370, 0]
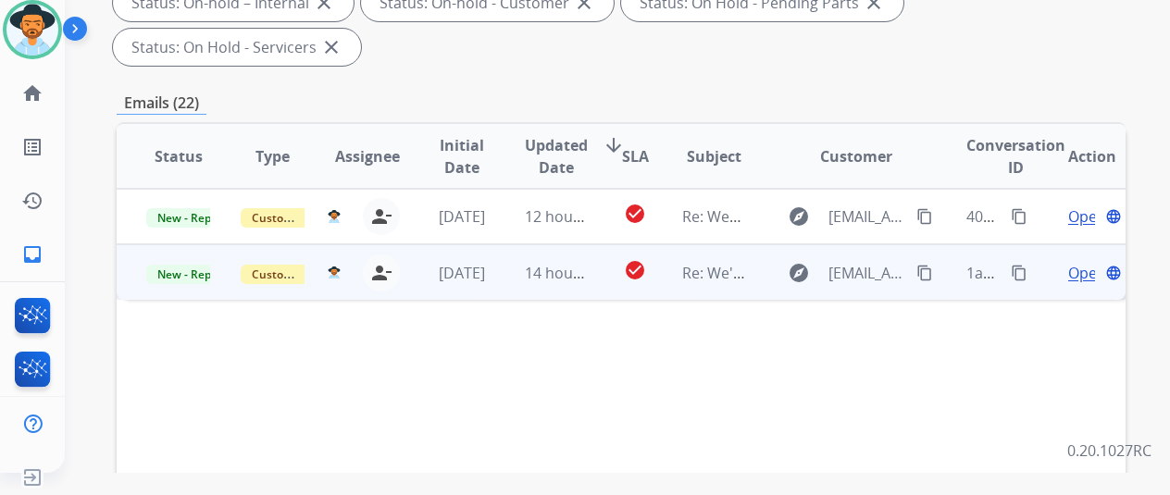
click at [1083, 262] on span "Open" at bounding box center [1087, 273] width 38 height 22
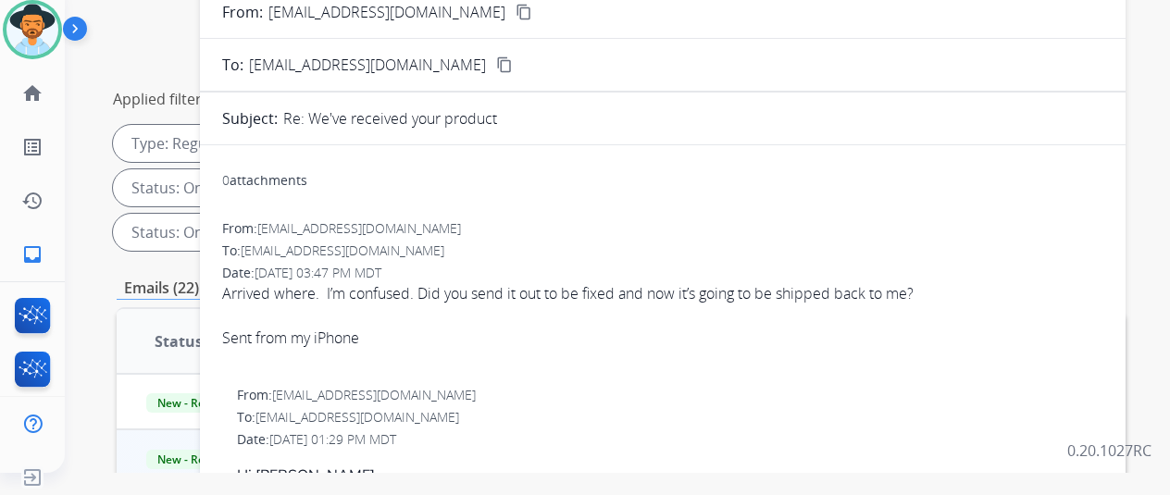
scroll to position [0, 0]
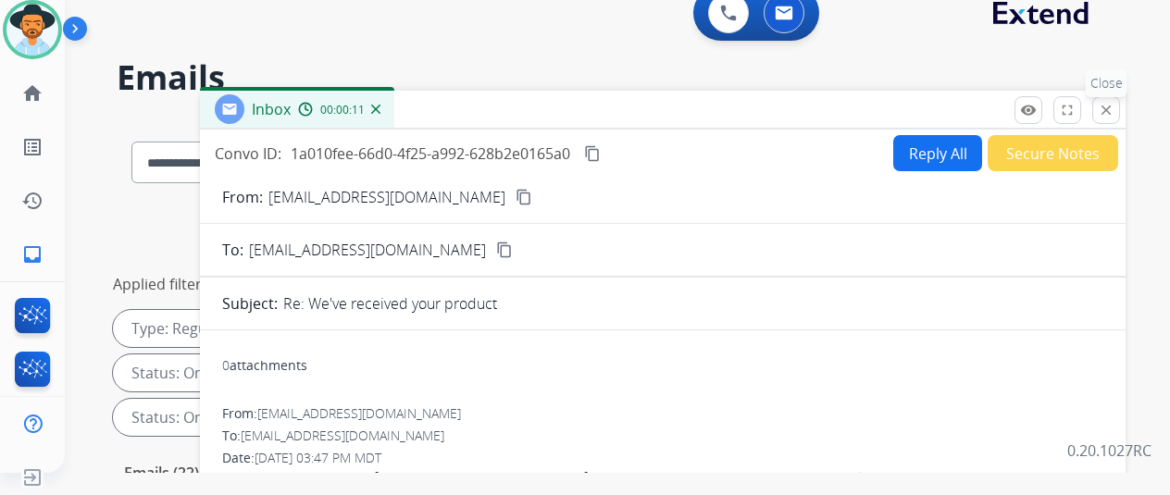
click at [1115, 108] on mat-icon "close" at bounding box center [1106, 110] width 17 height 17
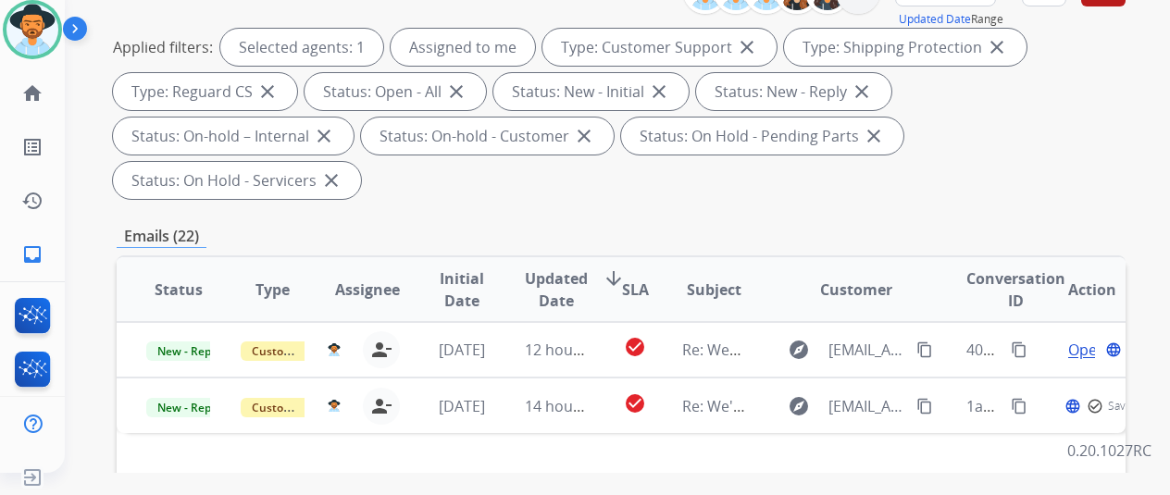
scroll to position [463, 0]
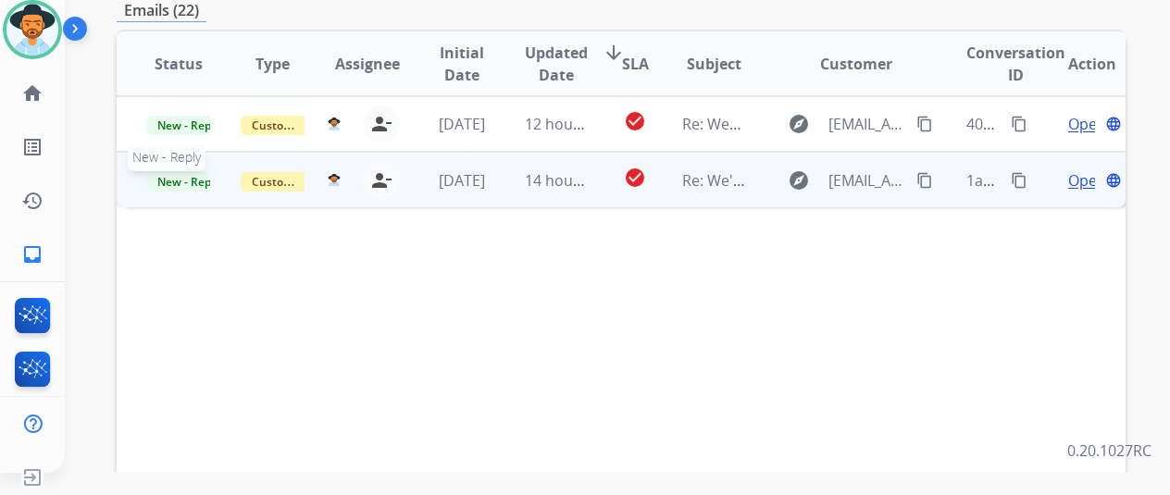
click at [180, 172] on span "New - Reply" at bounding box center [188, 181] width 84 height 19
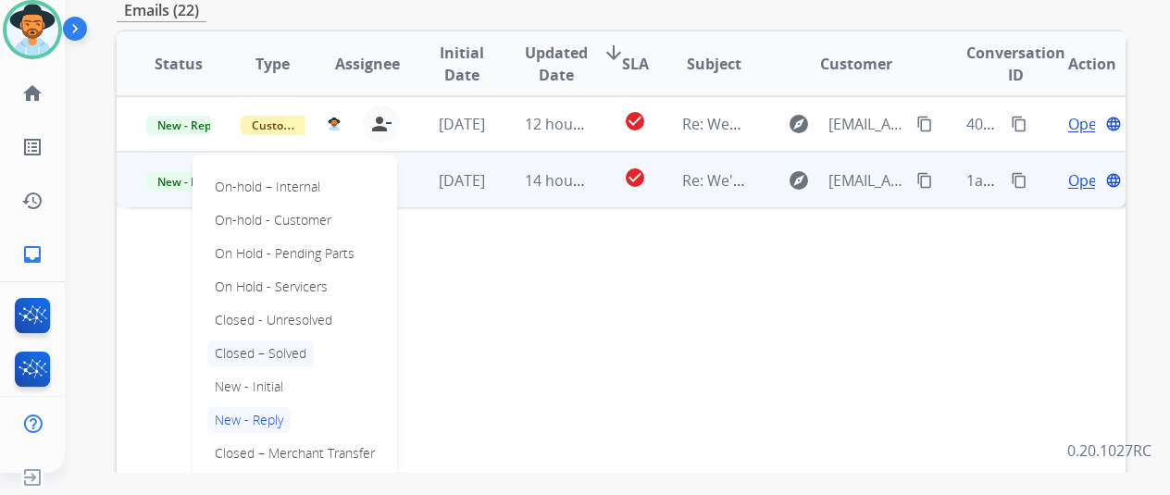
click at [213, 341] on p "Closed – Solved" at bounding box center [260, 354] width 106 height 26
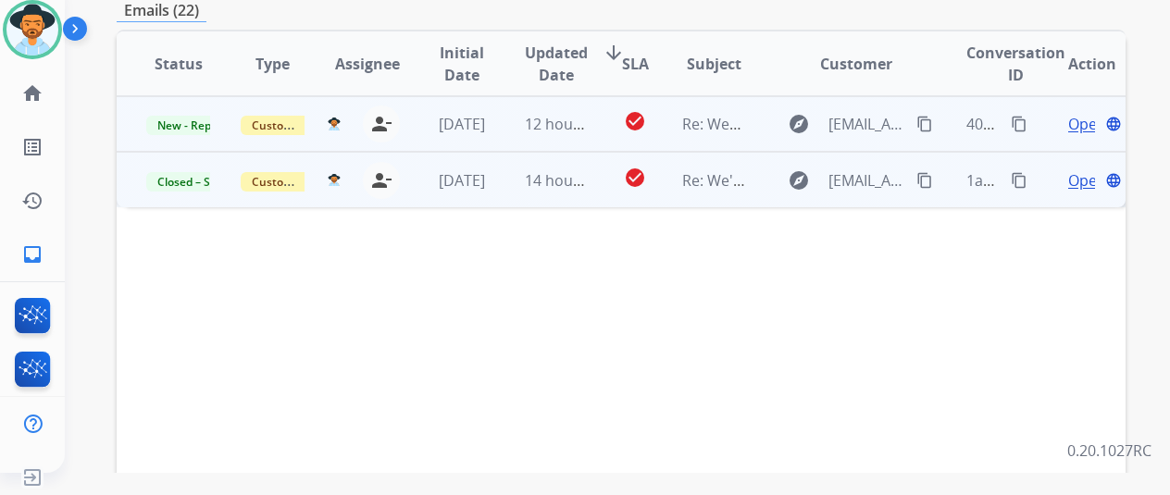
click at [1081, 113] on span "Open" at bounding box center [1087, 124] width 38 height 22
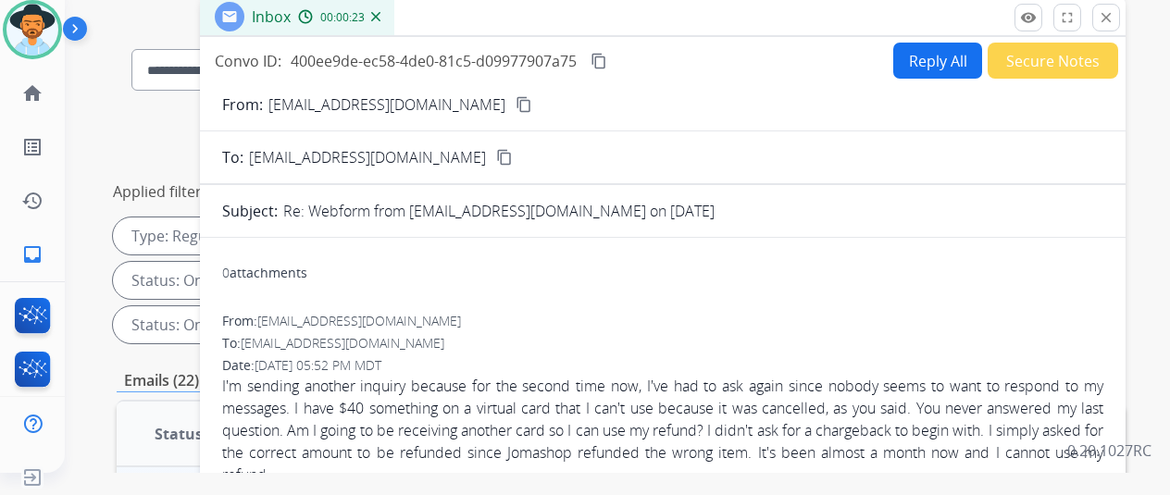
scroll to position [0, 0]
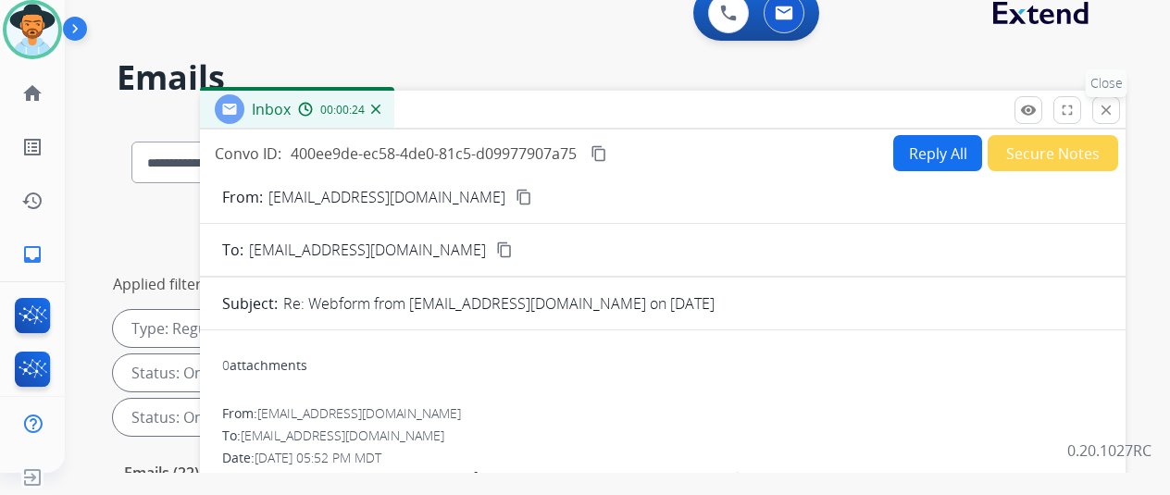
click at [1120, 101] on button "close Close" at bounding box center [1106, 110] width 28 height 28
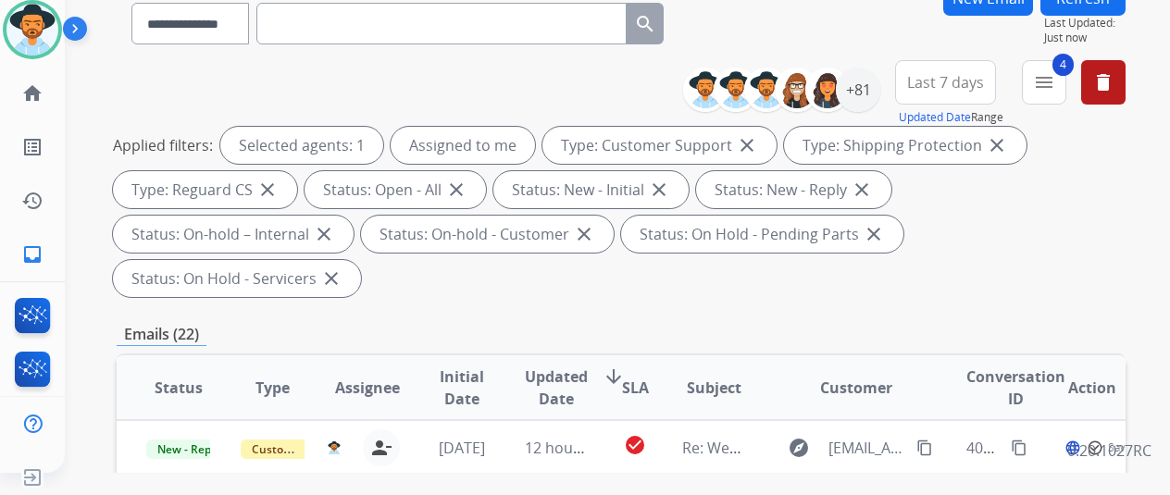
scroll to position [370, 0]
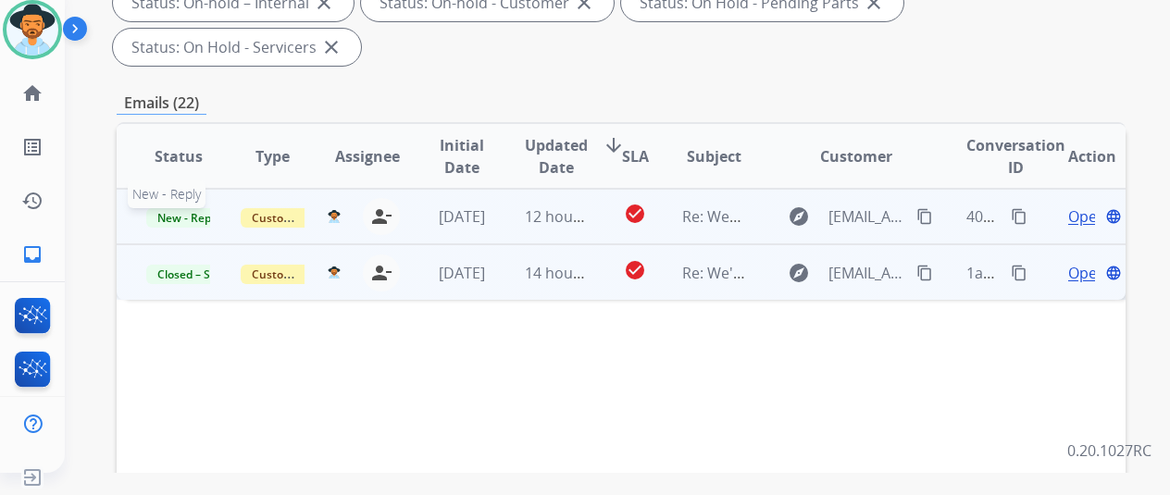
click at [184, 208] on span "New - Reply" at bounding box center [188, 217] width 84 height 19
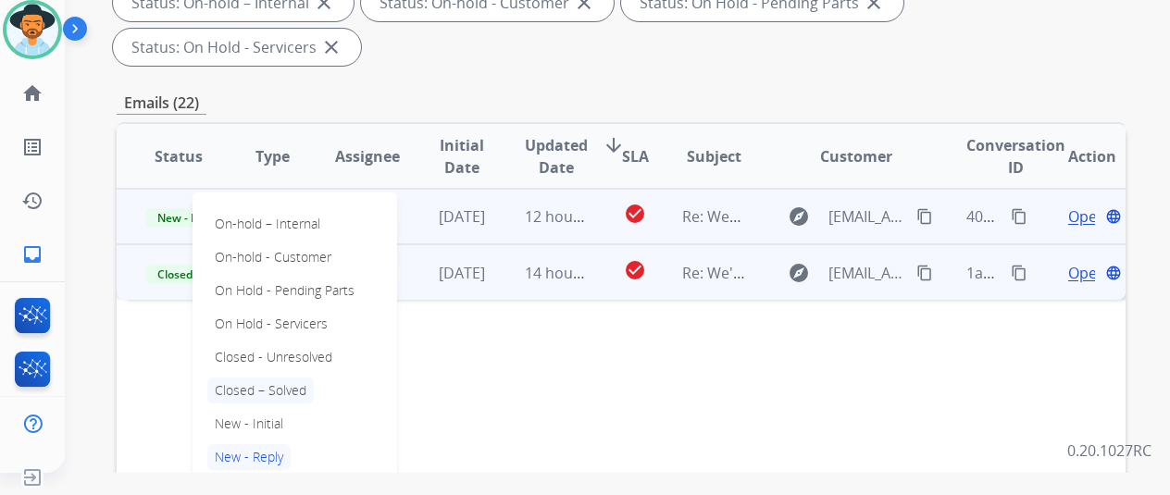
click at [252, 378] on p "Closed – Solved" at bounding box center [260, 391] width 106 height 26
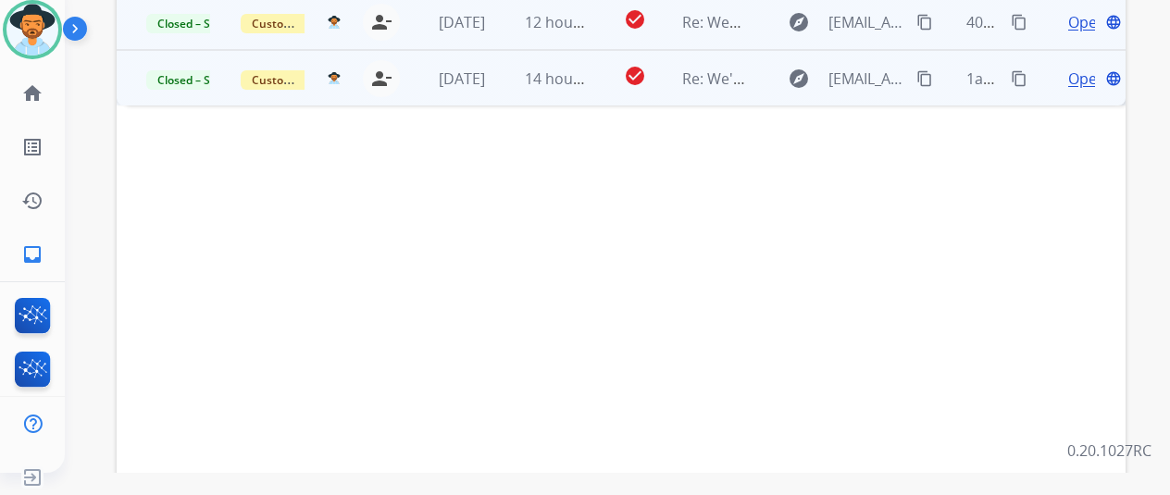
scroll to position [676, 0]
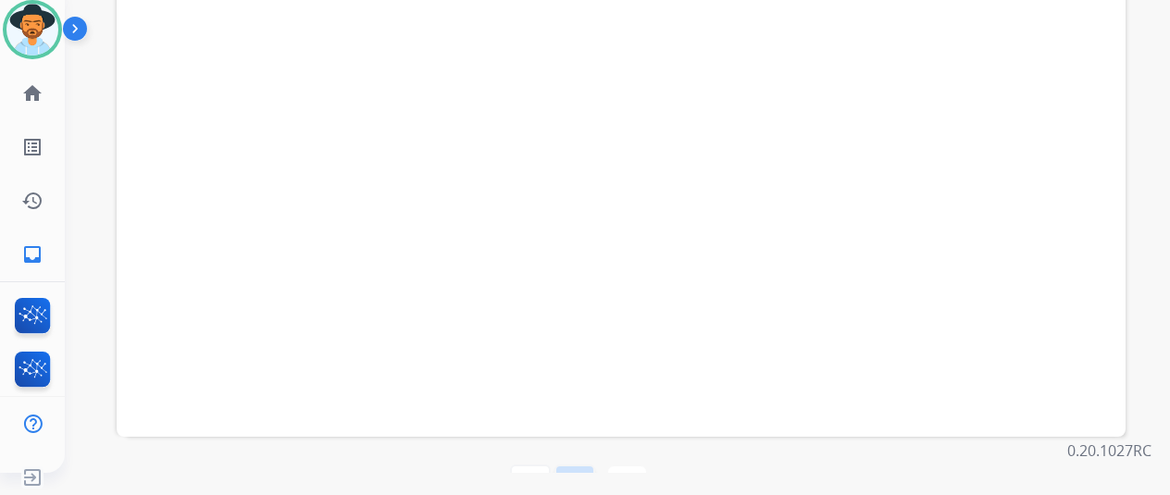
click at [586, 474] on mat-icon "navigate_before" at bounding box center [575, 485] width 22 height 22
select select "*"
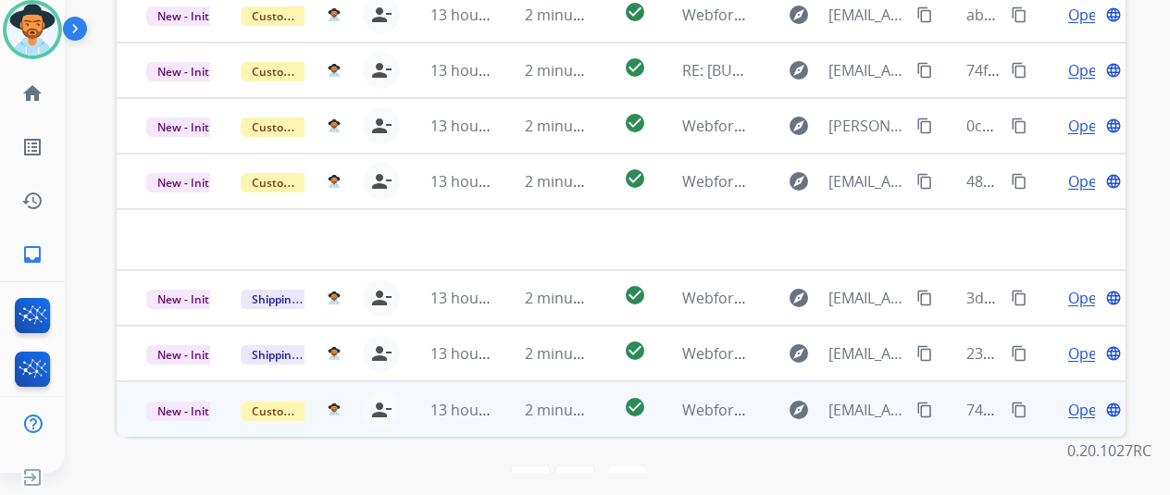
click at [1081, 399] on span "Open" at bounding box center [1087, 410] width 38 height 22
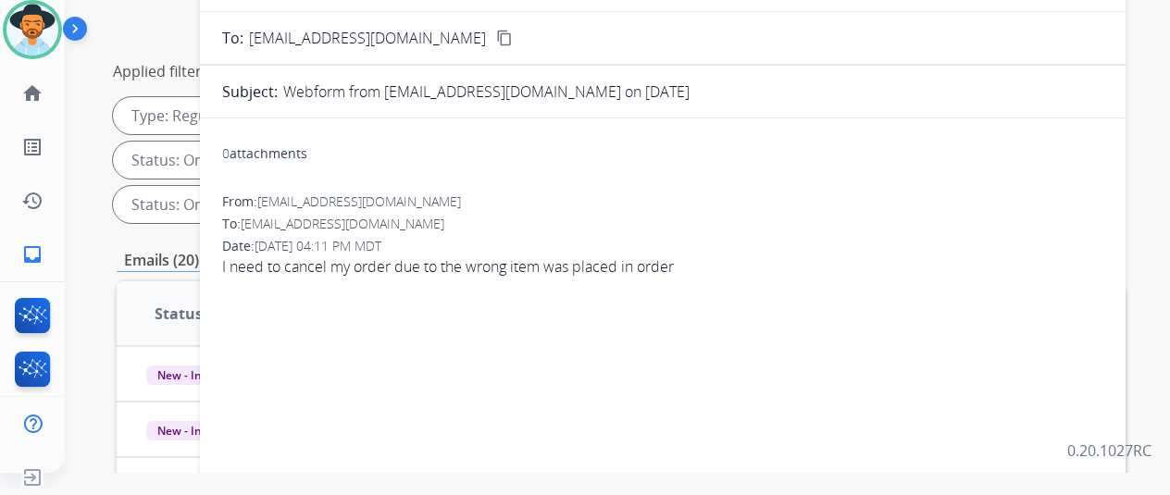
scroll to position [0, 0]
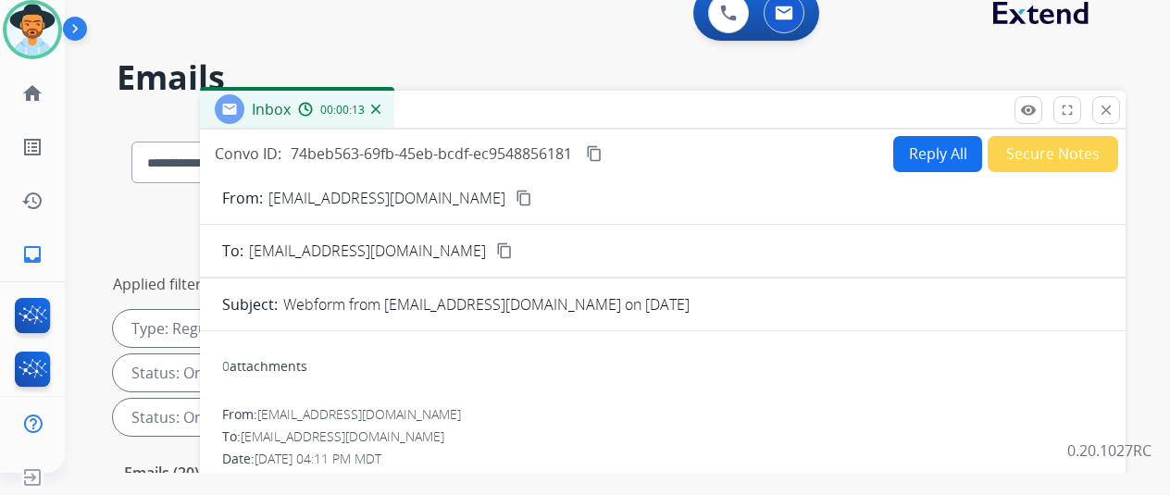
click at [940, 146] on button "Reply All" at bounding box center [937, 154] width 89 height 36
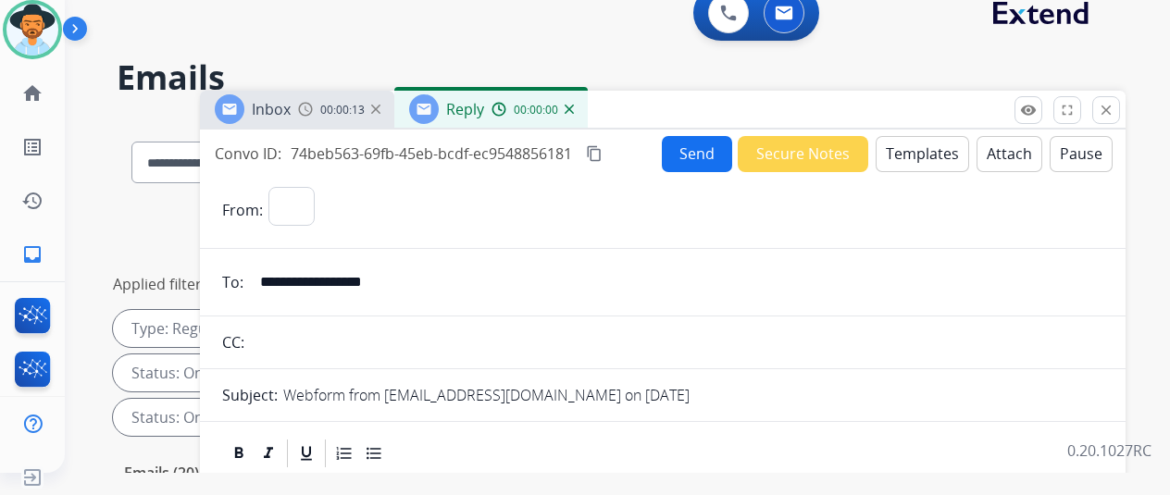
select select "**********"
click at [940, 152] on button "Templates" at bounding box center [922, 154] width 93 height 36
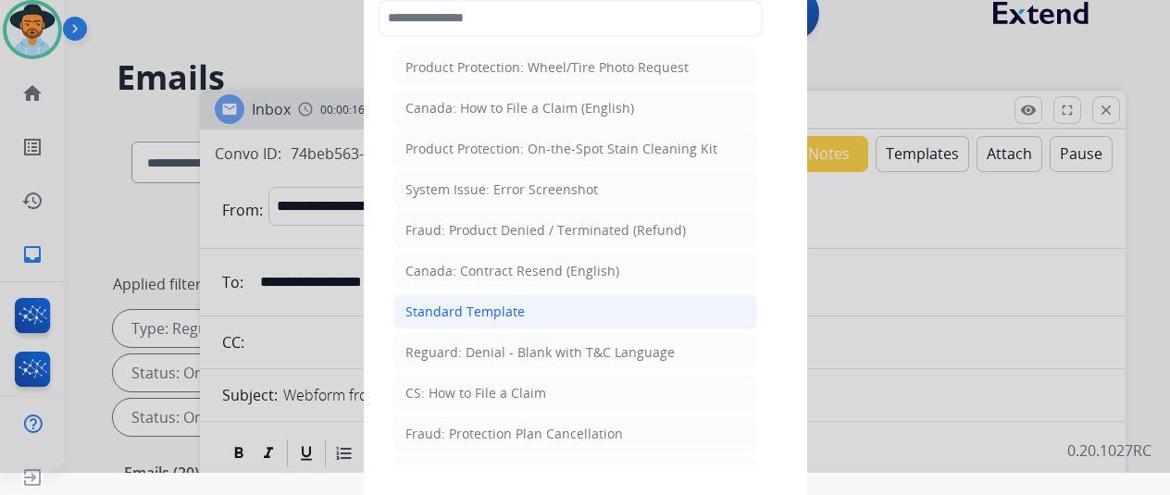
click at [493, 303] on div "Standard Template" at bounding box center [464, 312] width 119 height 19
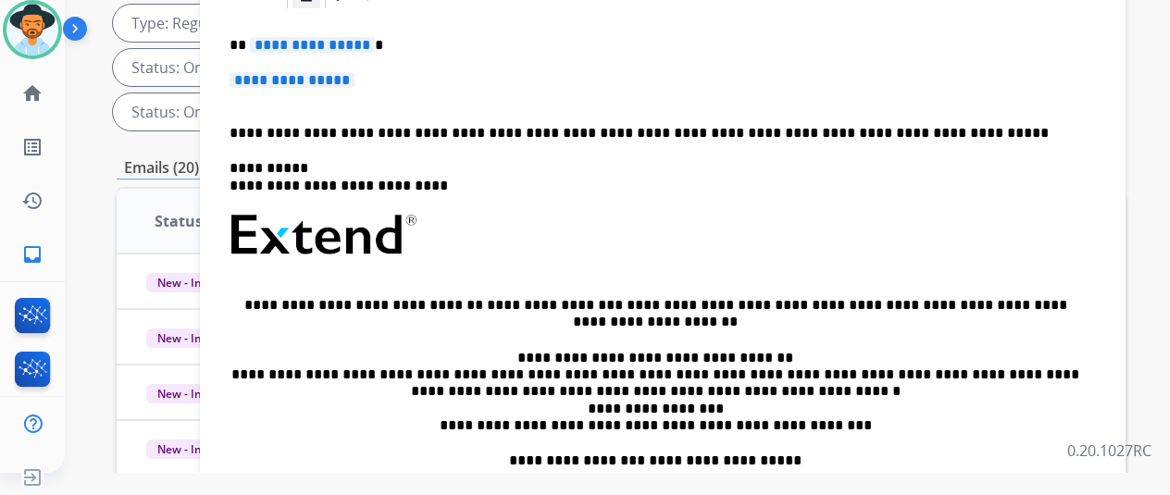
scroll to position [26, 0]
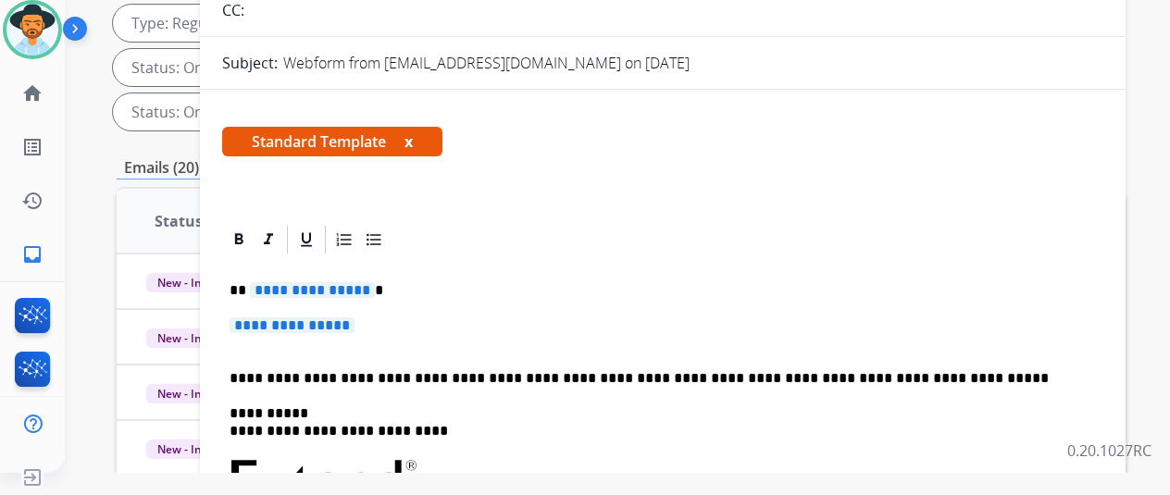
click at [379, 289] on p "**********" at bounding box center [656, 290] width 852 height 17
click at [378, 325] on p "**********" at bounding box center [663, 335] width 866 height 34
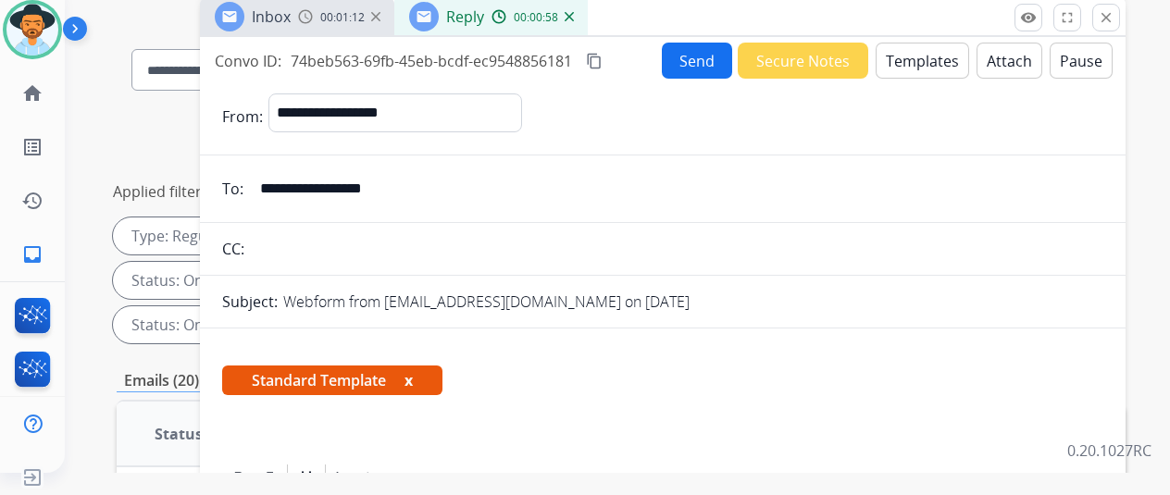
scroll to position [0, 0]
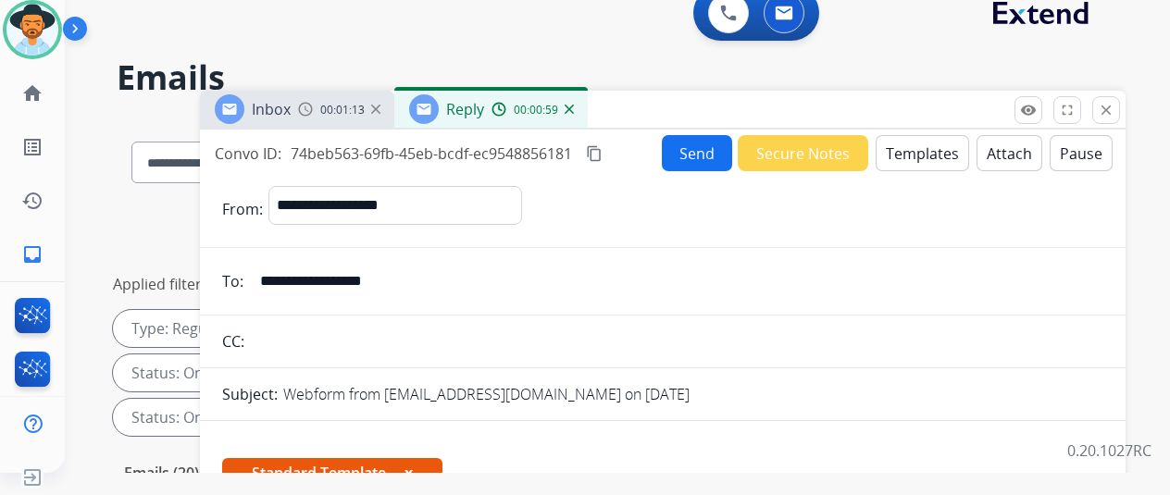
click at [701, 145] on button "Send" at bounding box center [697, 153] width 70 height 36
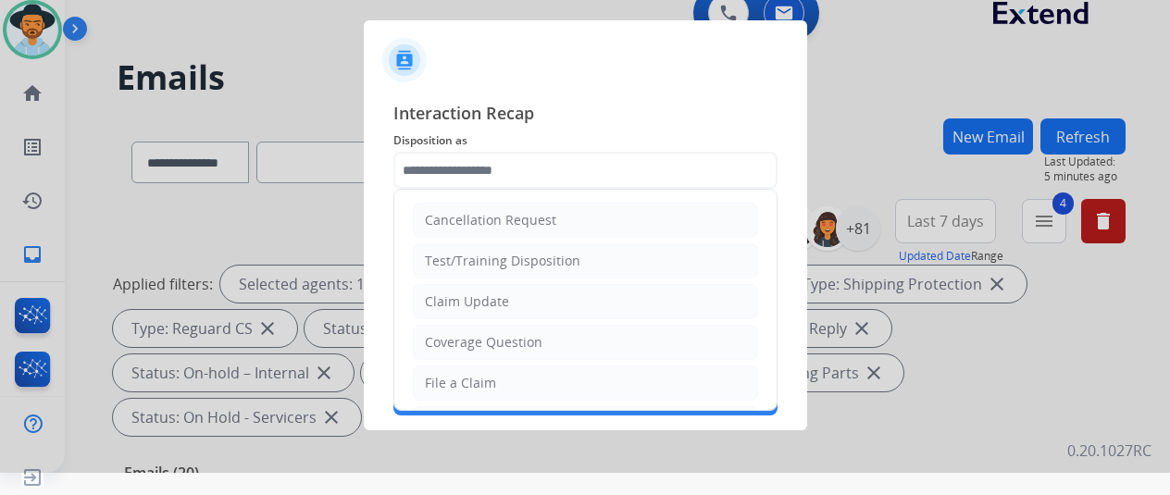
click at [422, 163] on input "text" at bounding box center [585, 170] width 384 height 37
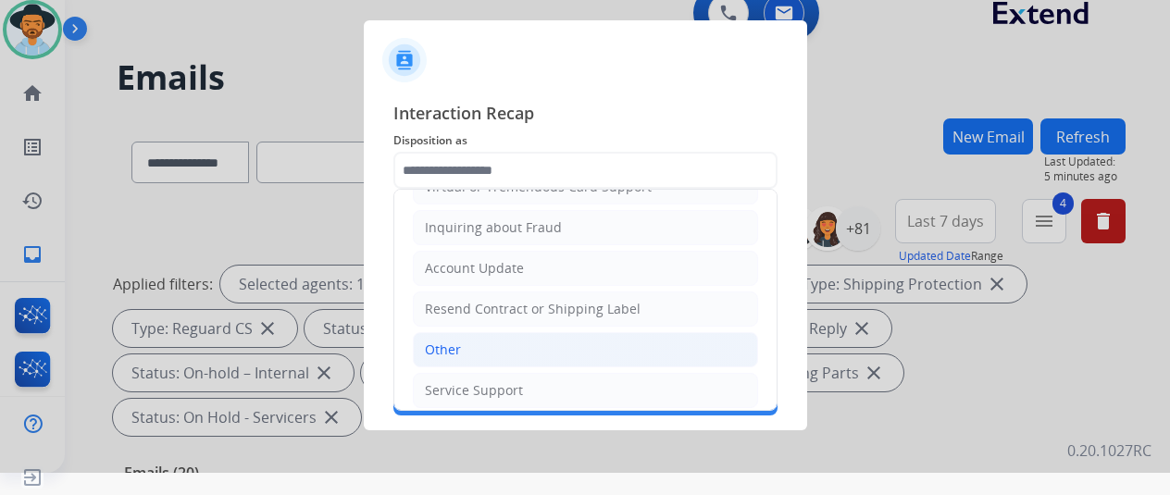
scroll to position [280, 0]
click at [473, 337] on li "Other" at bounding box center [585, 347] width 345 height 35
type input "*****"
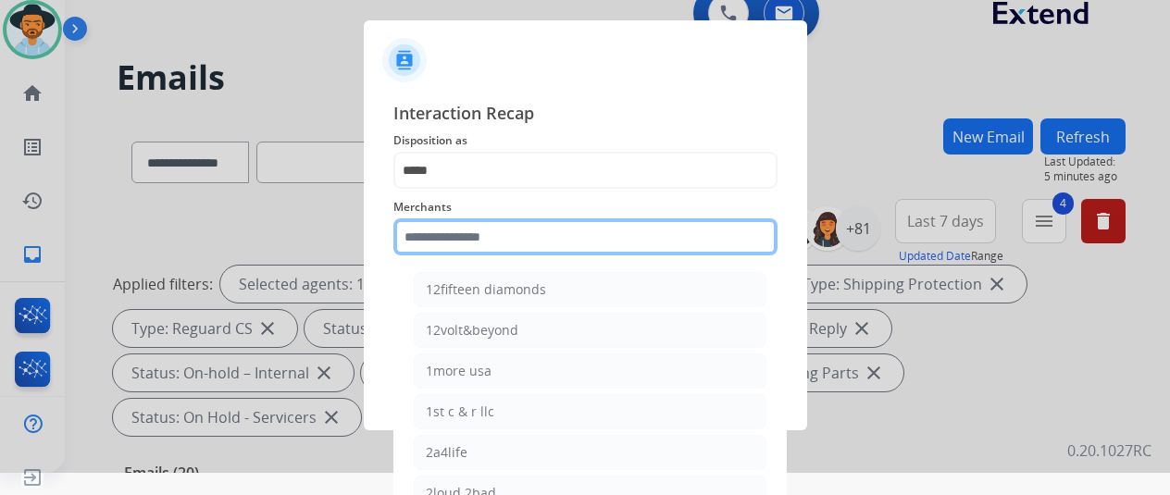
click at [433, 227] on input "text" at bounding box center [585, 236] width 384 height 37
type input "*"
click at [428, 239] on input "*" at bounding box center [585, 236] width 384 height 37
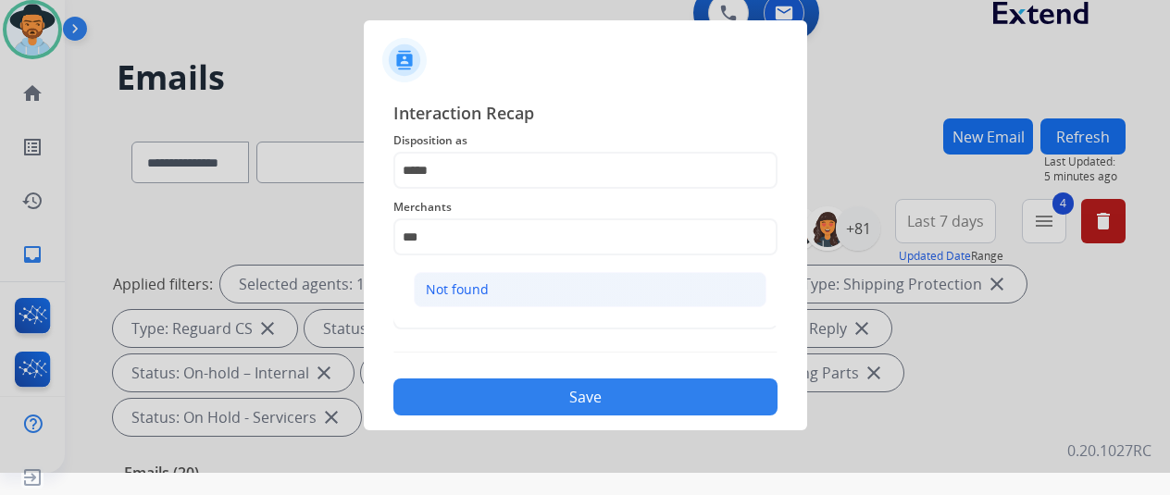
click at [459, 288] on div "Not found" at bounding box center [457, 289] width 63 height 19
type input "*********"
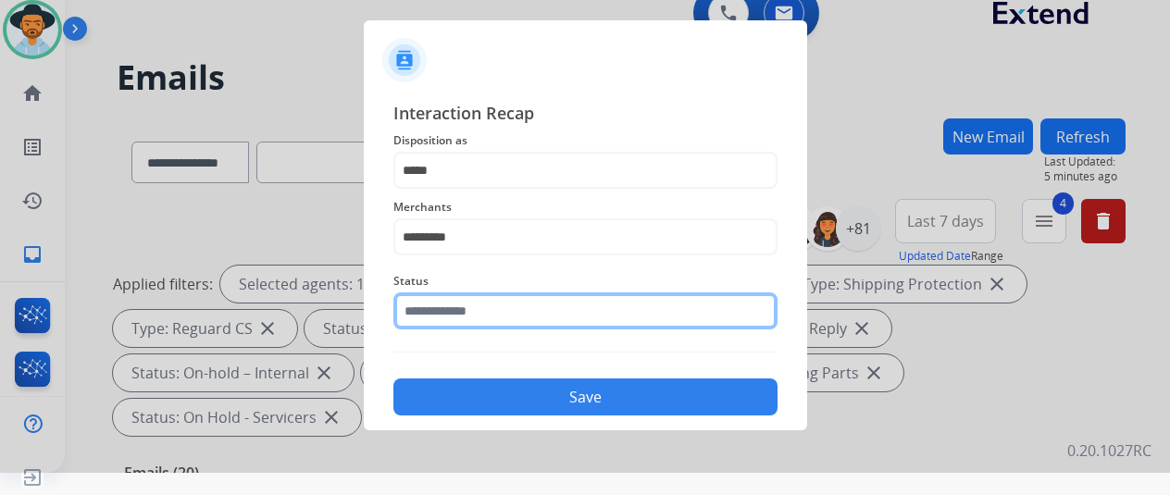
click at [461, 318] on input "text" at bounding box center [585, 311] width 384 height 37
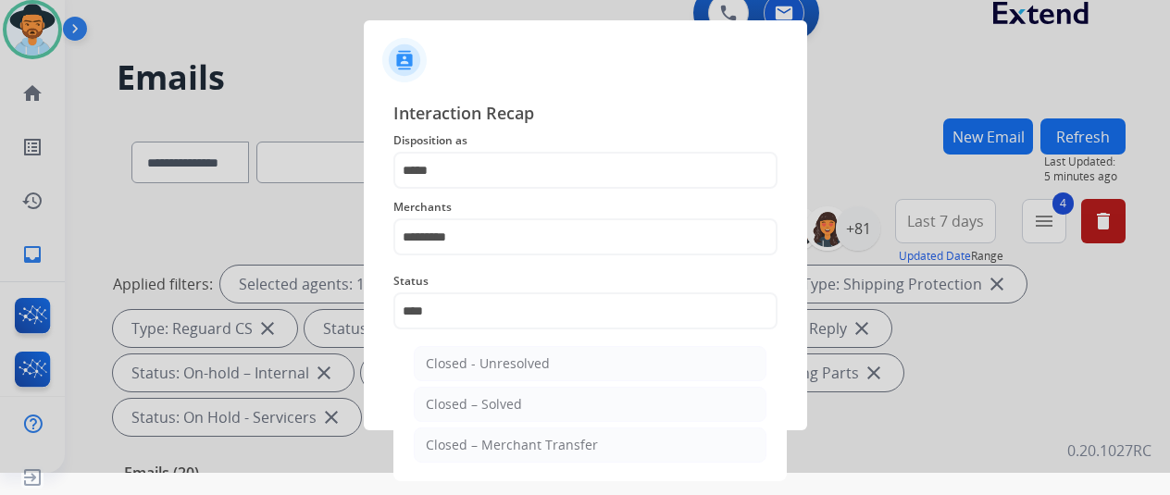
click at [492, 407] on div "Closed – Solved" at bounding box center [474, 404] width 96 height 19
type input "**********"
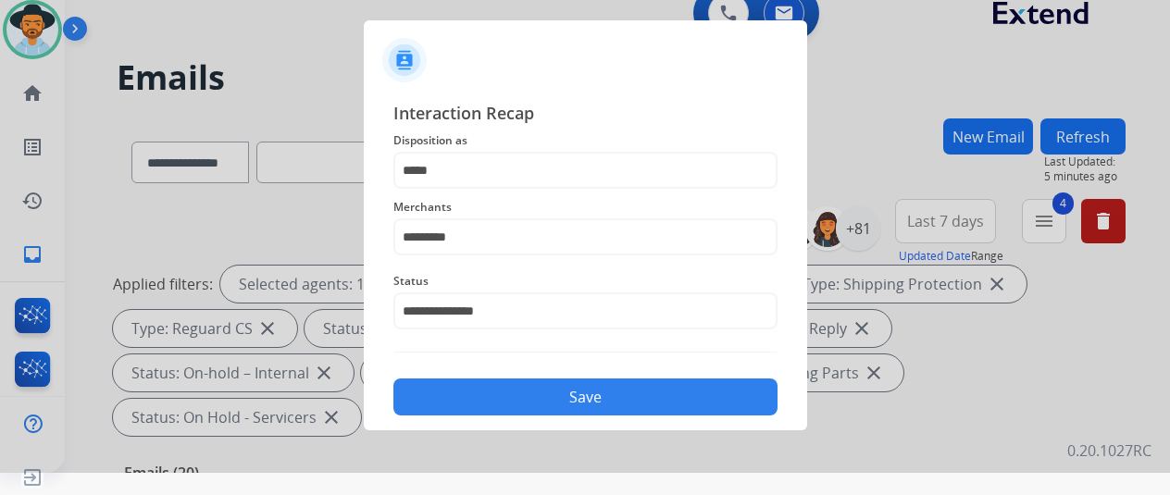
click at [515, 401] on button "Save" at bounding box center [585, 397] width 384 height 37
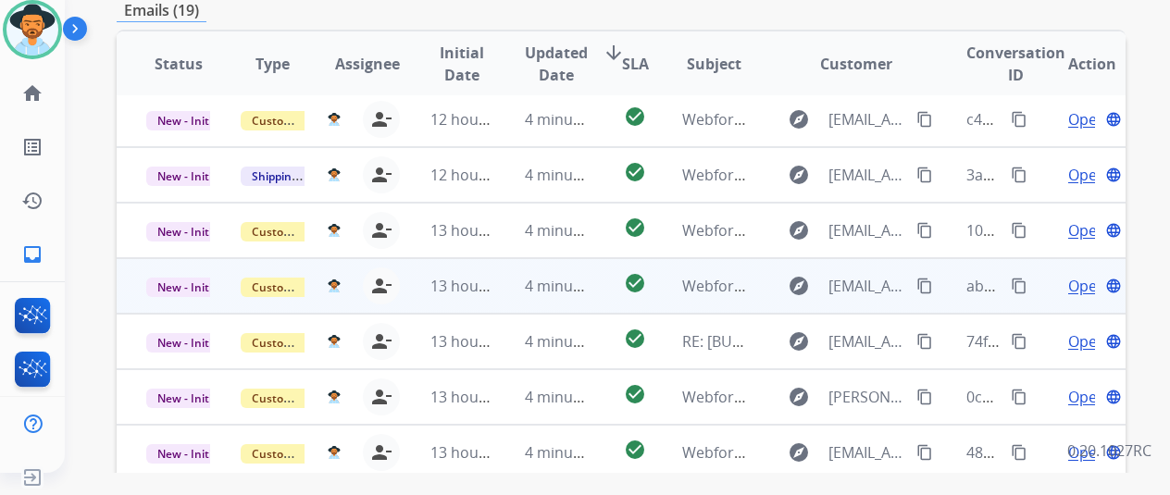
scroll to position [7, 0]
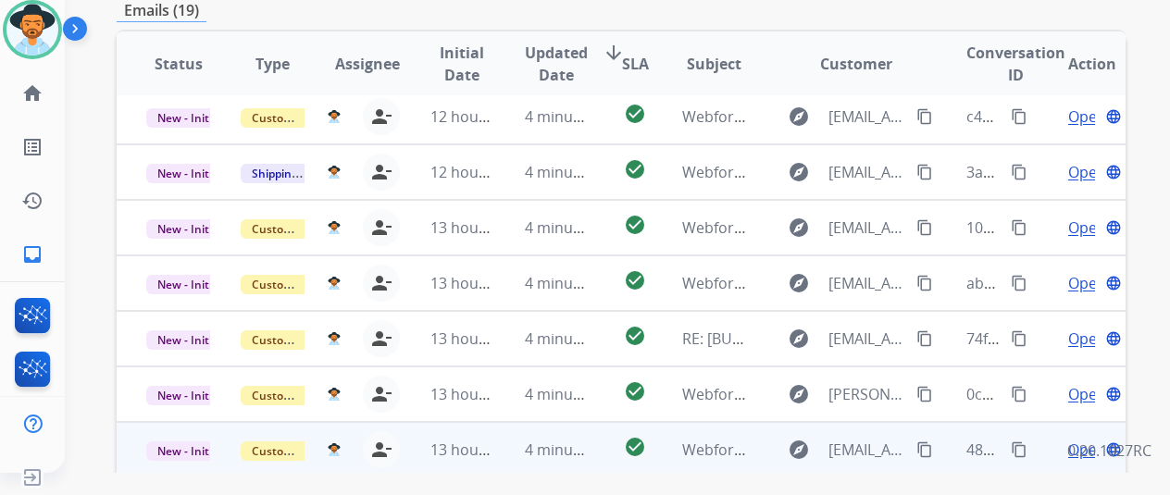
click at [1086, 439] on span "Open" at bounding box center [1087, 450] width 38 height 22
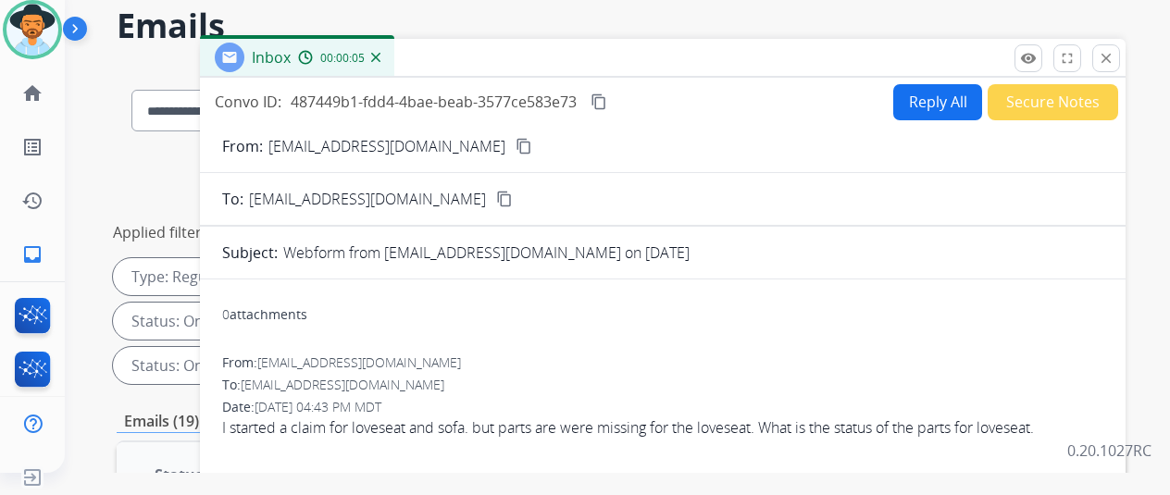
scroll to position [0, 0]
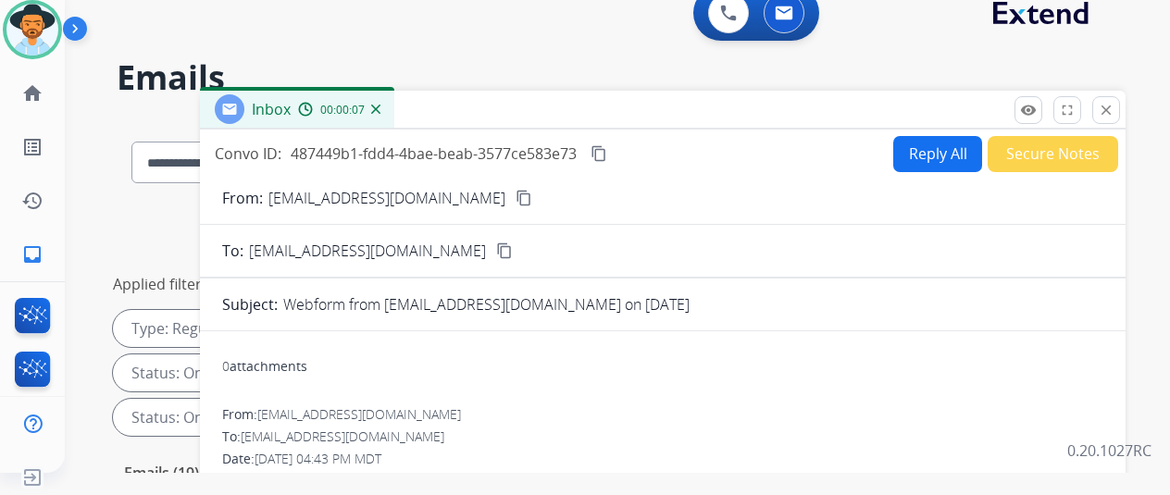
click at [516, 193] on mat-icon "content_copy" at bounding box center [524, 198] width 17 height 17
click at [607, 156] on mat-icon "content_copy" at bounding box center [599, 153] width 17 height 17
drag, startPoint x: 531, startPoint y: 385, endPoint x: 555, endPoint y: 366, distance: 30.9
click at [538, 380] on div "0 attachments" at bounding box center [662, 368] width 881 height 44
click at [937, 148] on button "Reply All" at bounding box center [937, 154] width 89 height 36
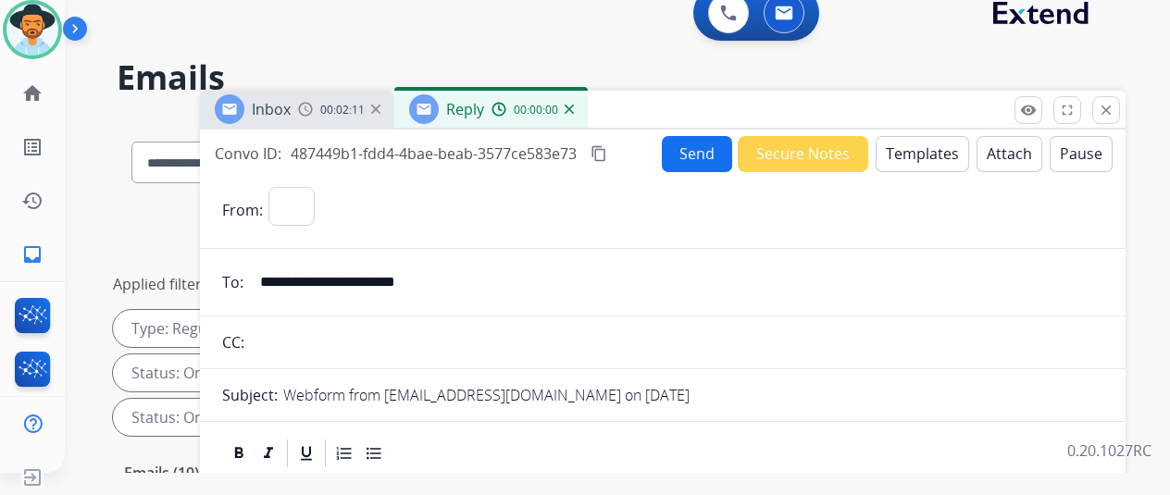
select select "**********"
click at [930, 145] on button "Templates" at bounding box center [922, 154] width 93 height 36
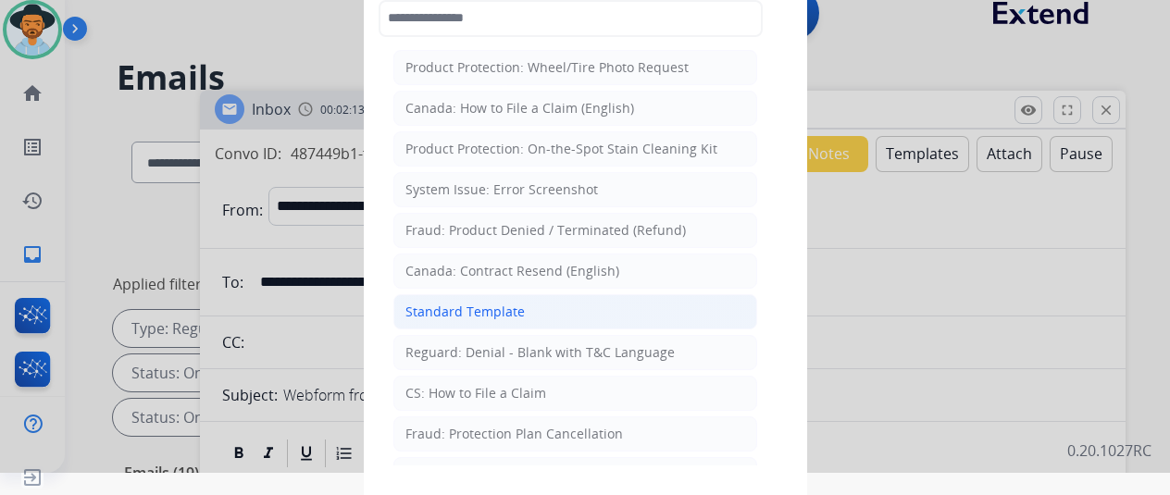
click at [499, 303] on div "Standard Template" at bounding box center [464, 312] width 119 height 19
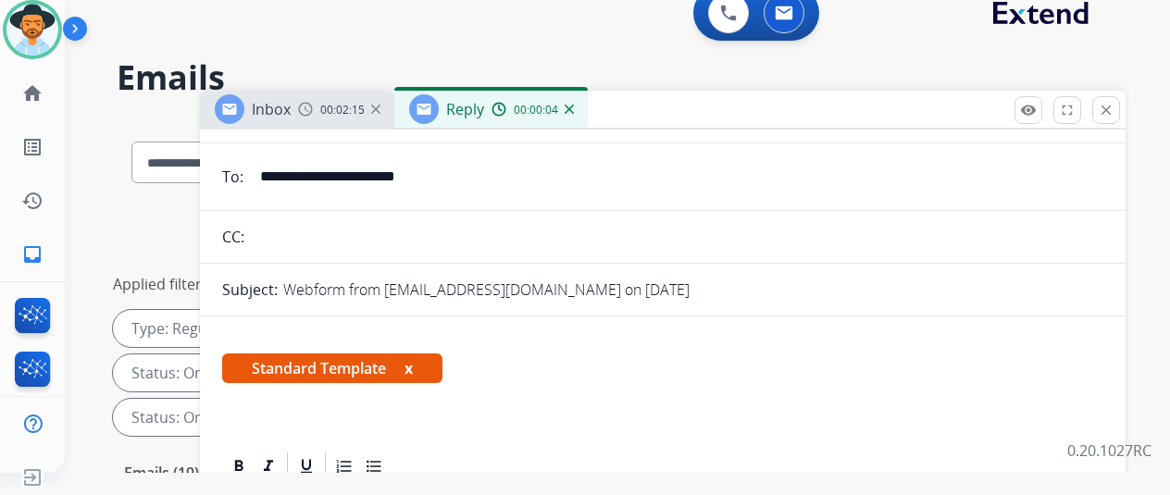
scroll to position [304, 0]
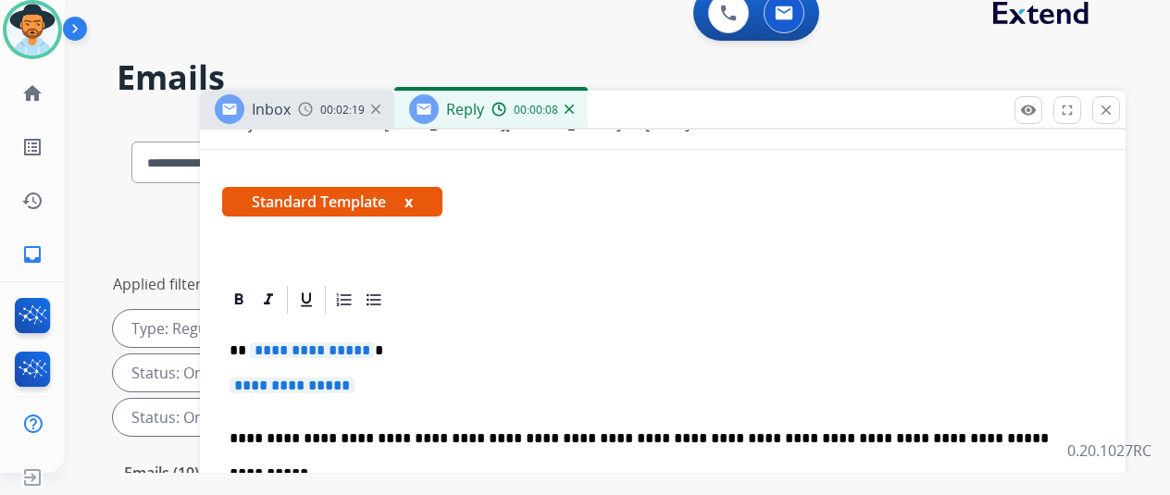
click at [374, 342] on span "**********" at bounding box center [312, 350] width 125 height 16
click at [355, 378] on span "**********" at bounding box center [292, 386] width 125 height 16
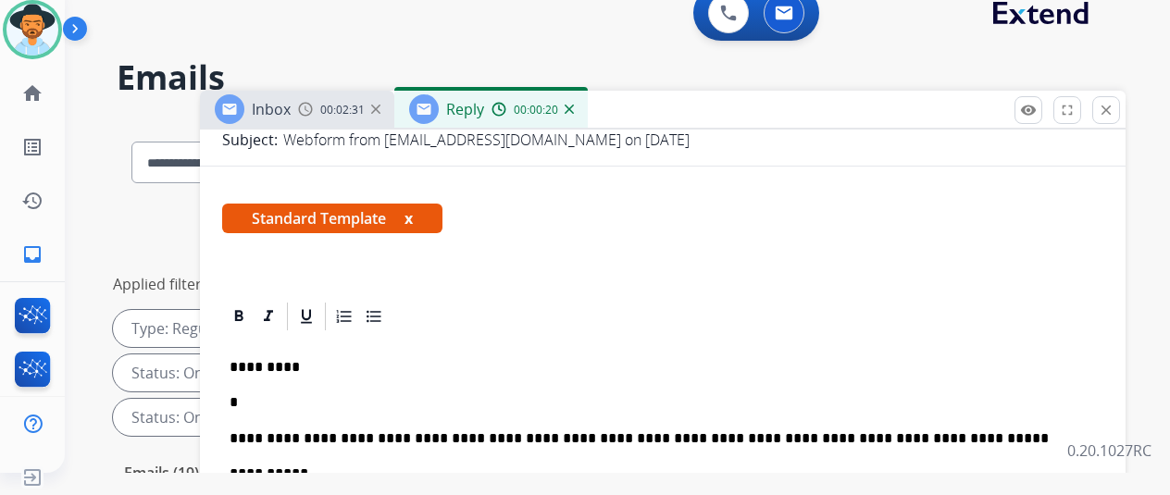
scroll to position [287, 0]
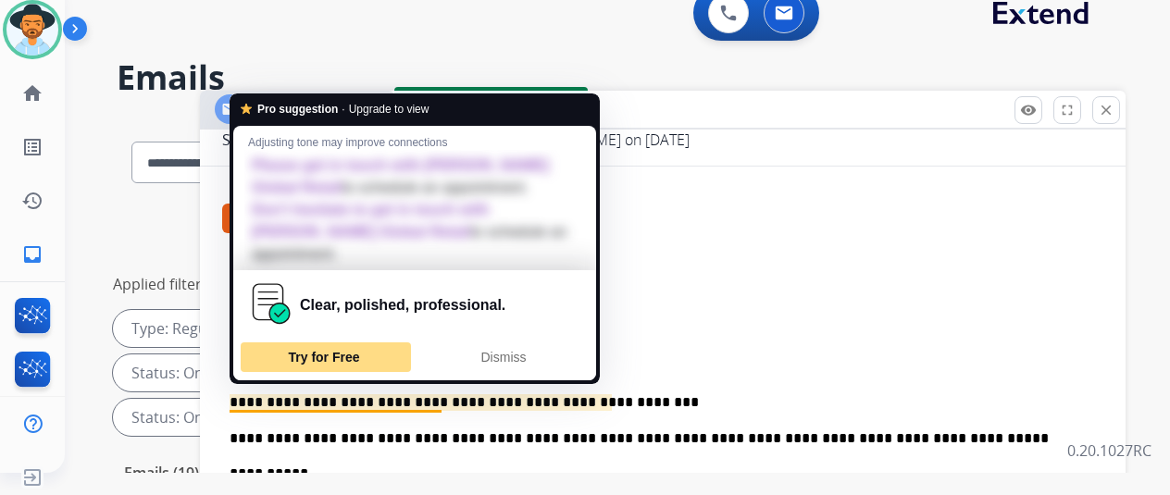
click at [363, 342] on div "Try for Free" at bounding box center [325, 357] width 163 height 30
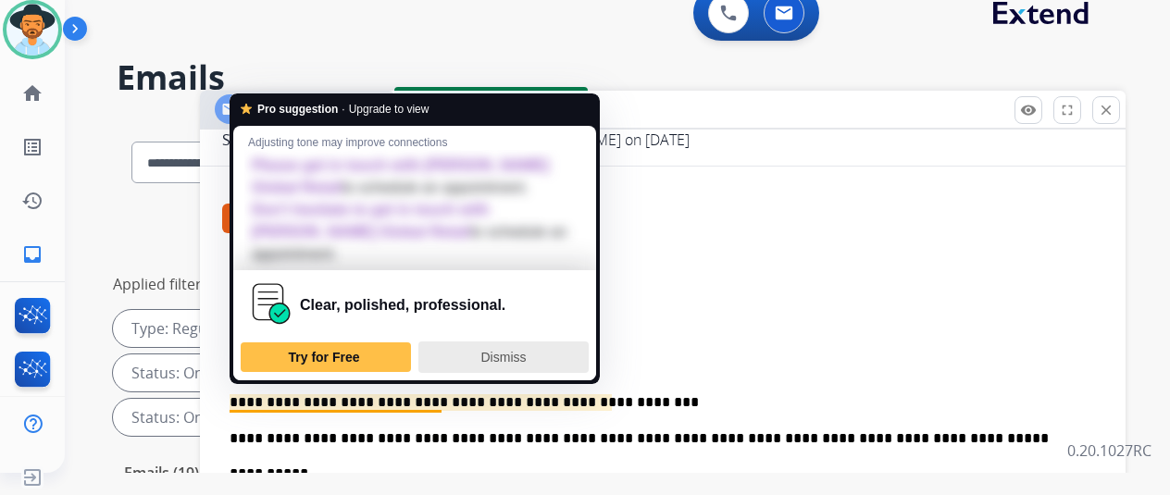
click at [504, 350] on span "Dismiss" at bounding box center [503, 357] width 45 height 15
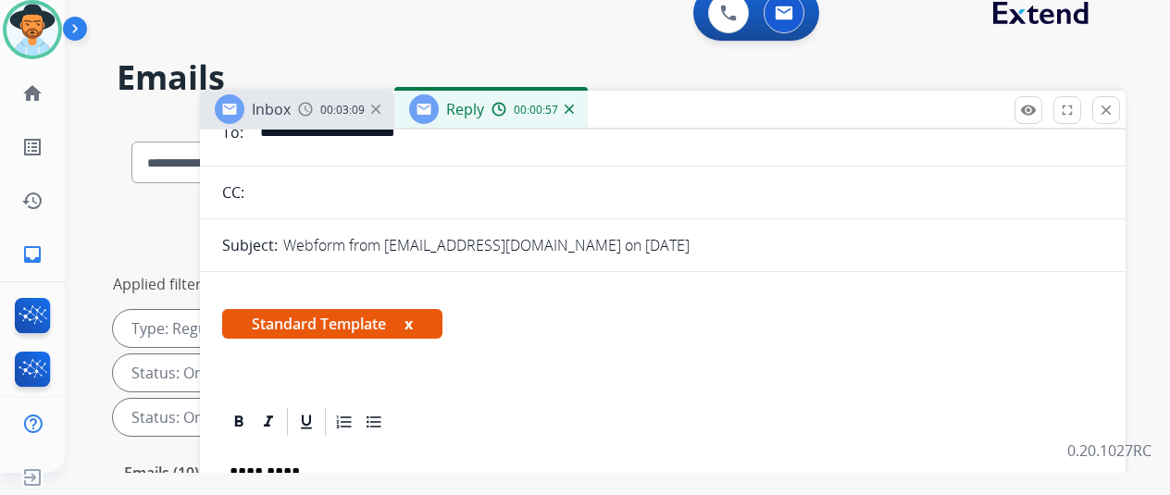
scroll to position [0, 0]
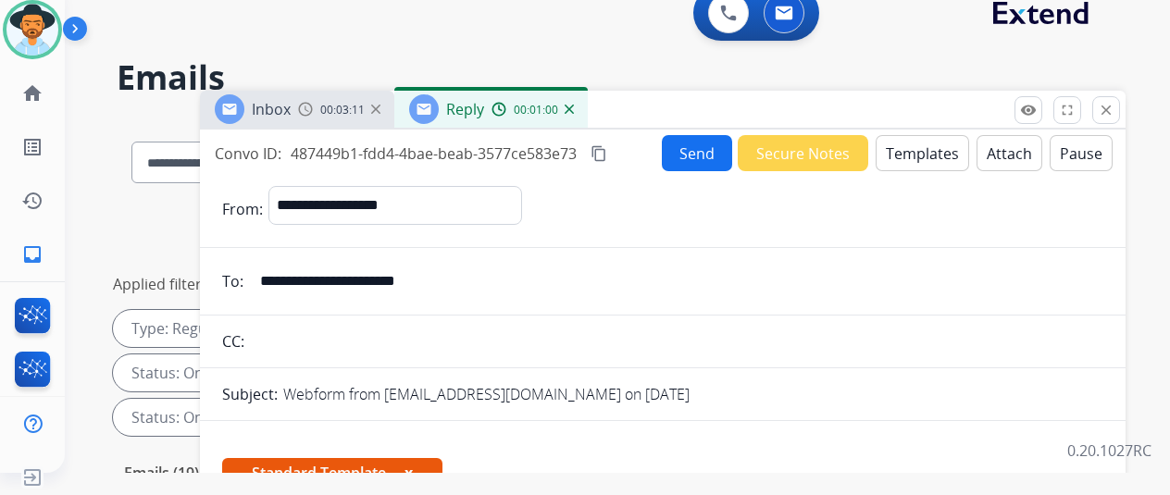
click at [696, 146] on button "Send" at bounding box center [697, 153] width 70 height 36
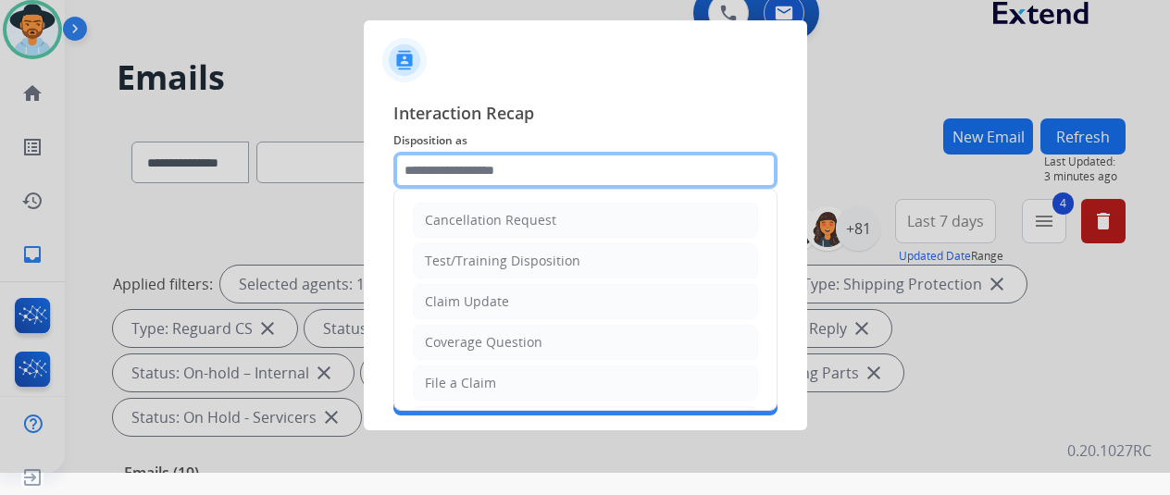
click at [424, 179] on input "text" at bounding box center [585, 170] width 384 height 37
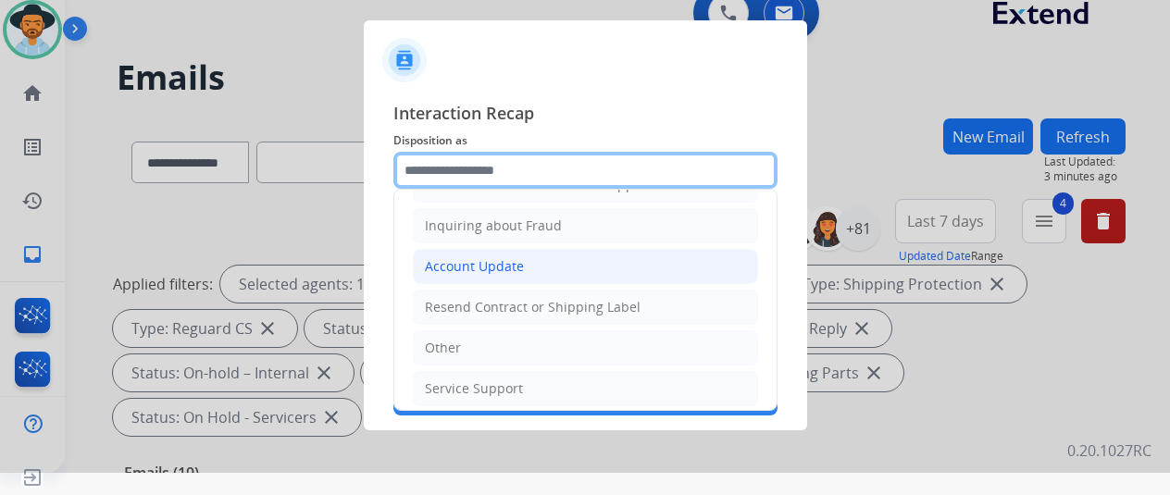
scroll to position [280, 0]
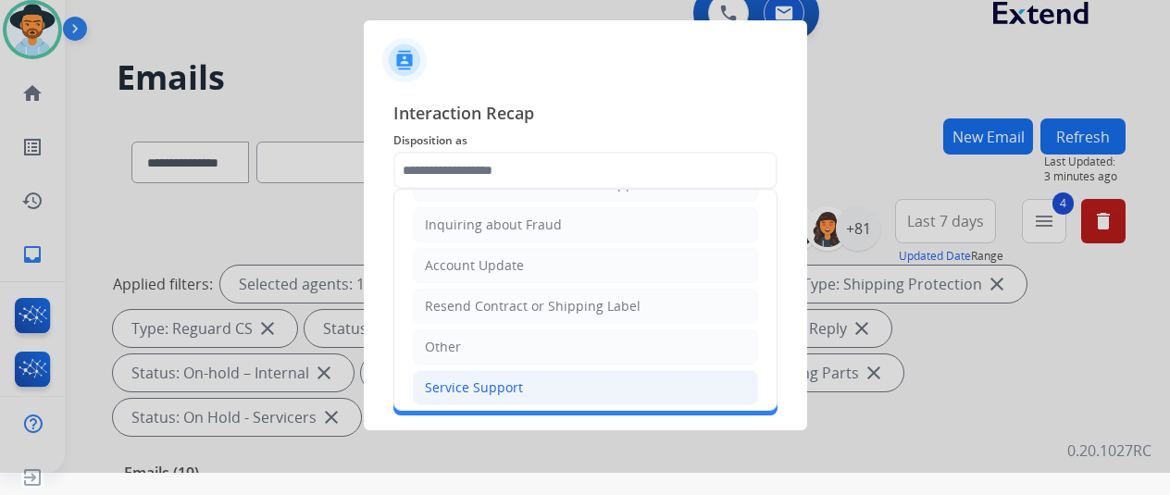
click at [457, 379] on div "Service Support" at bounding box center [474, 388] width 98 height 19
type input "**********"
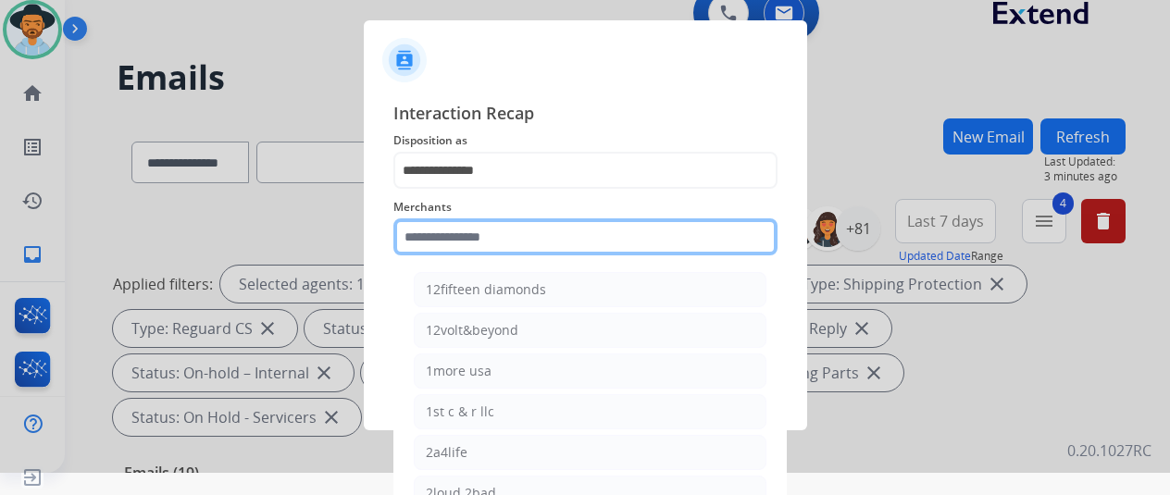
click at [409, 243] on input "text" at bounding box center [585, 236] width 384 height 37
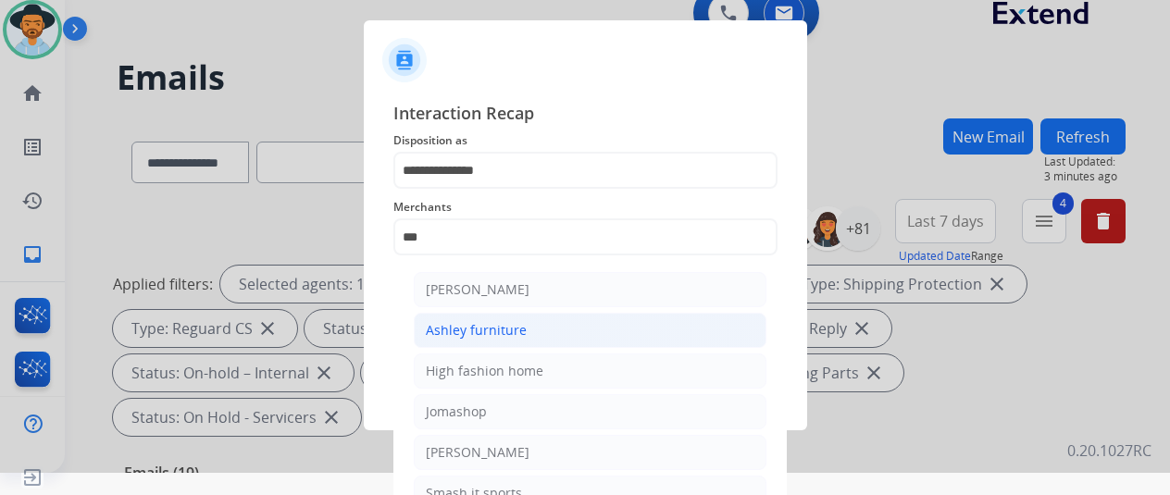
click at [481, 325] on div "Ashley furniture" at bounding box center [476, 330] width 101 height 19
type input "**********"
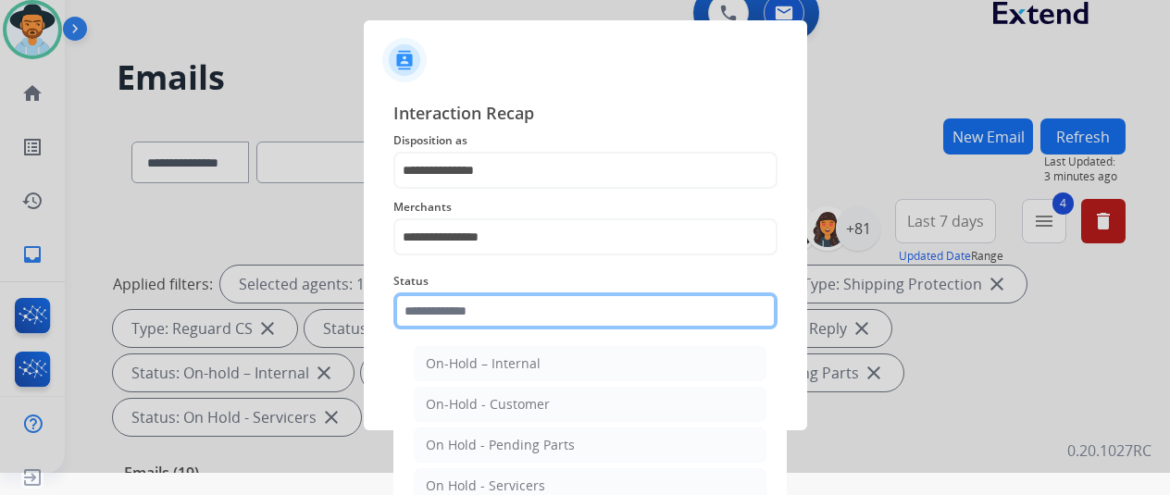
click at [481, 304] on input "text" at bounding box center [585, 311] width 384 height 37
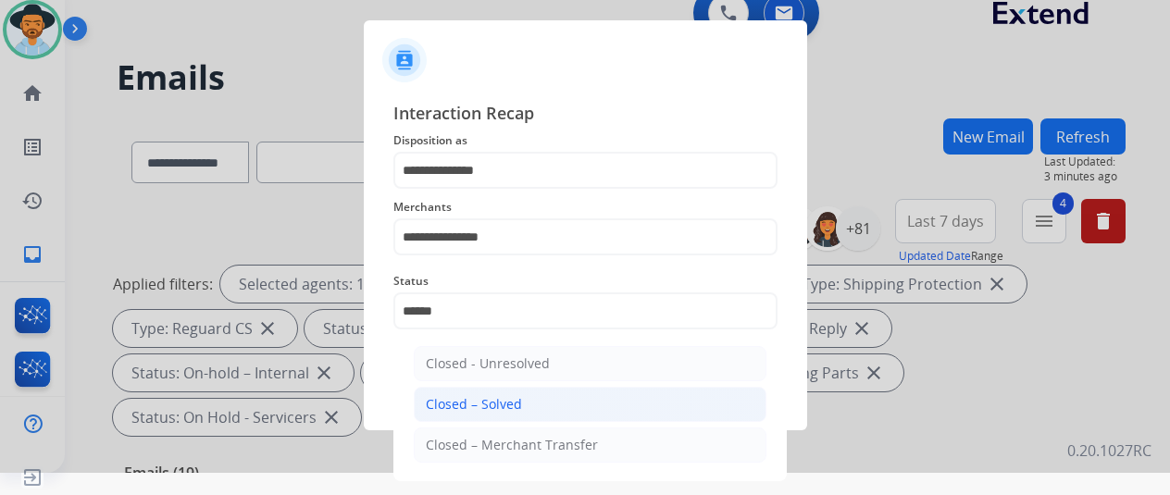
click at [470, 393] on li "Closed – Solved" at bounding box center [590, 404] width 353 height 35
type input "**********"
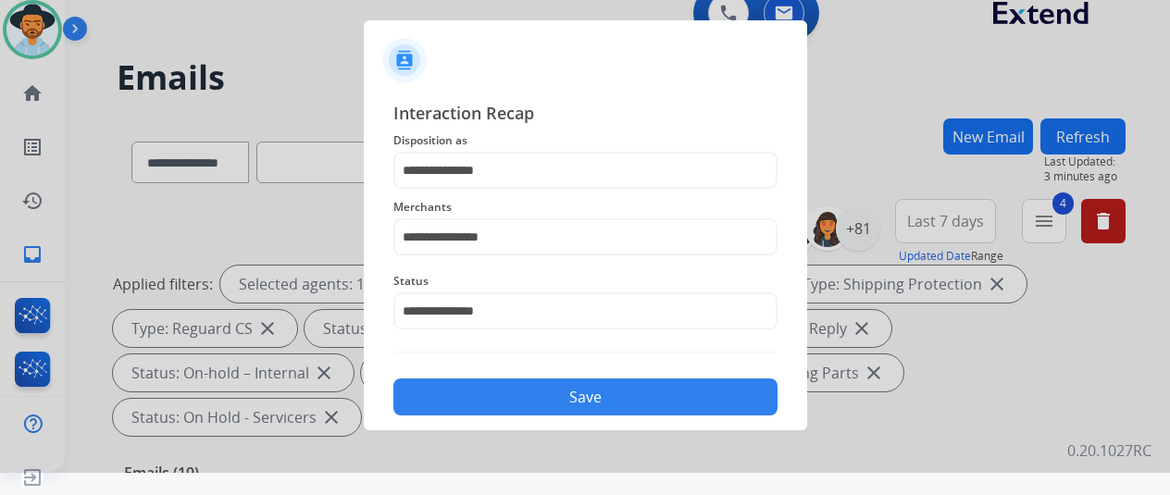
click at [529, 390] on button "Save" at bounding box center [585, 397] width 384 height 37
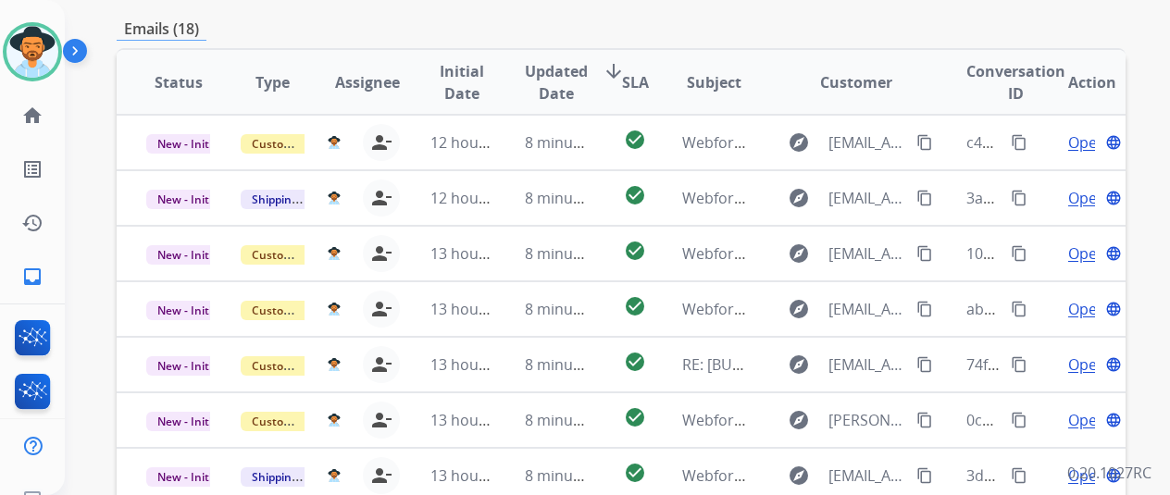
scroll to position [676, 0]
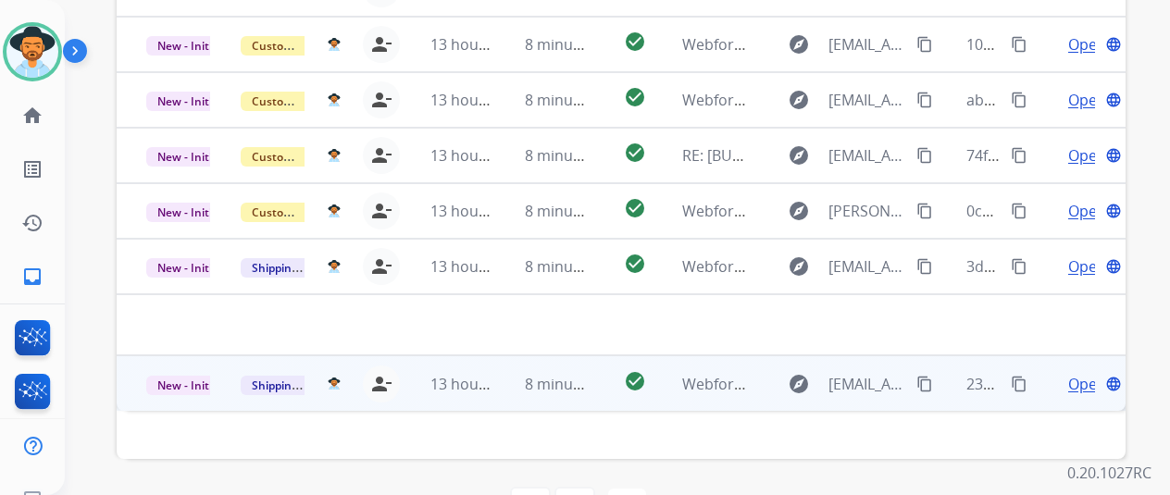
click at [1078, 373] on span "Open" at bounding box center [1087, 384] width 38 height 22
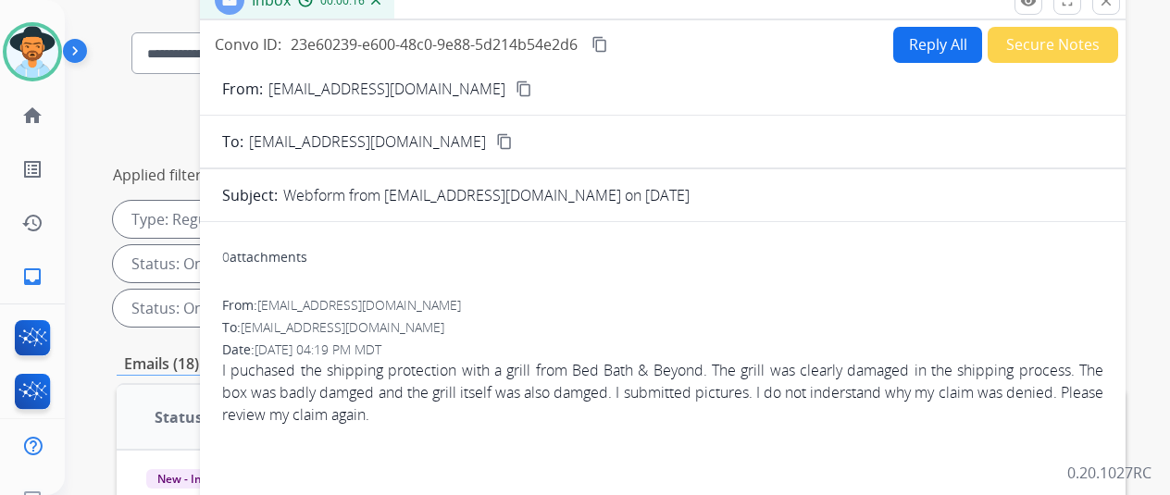
scroll to position [93, 0]
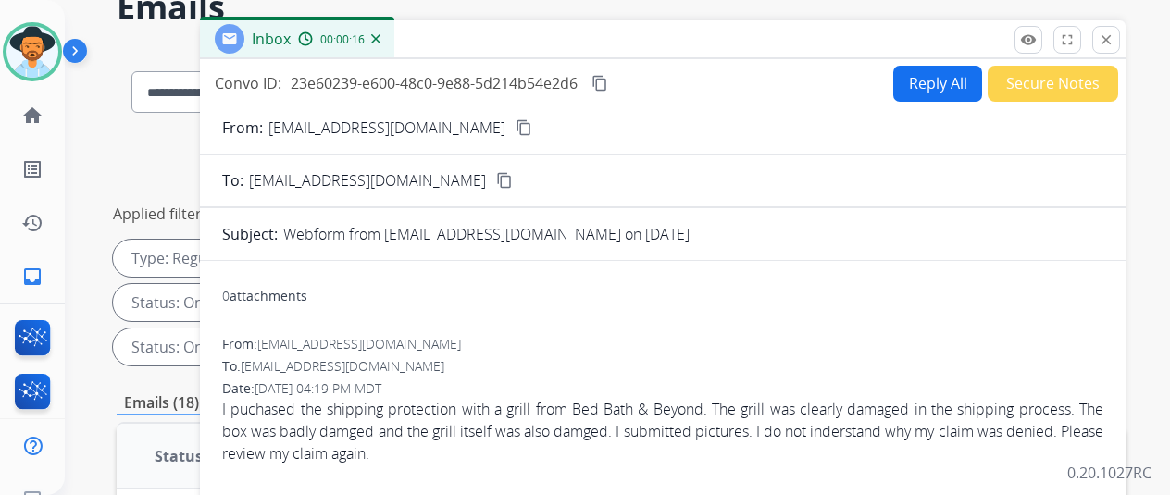
click at [516, 126] on mat-icon "content_copy" at bounding box center [524, 127] width 17 height 17
click at [944, 81] on button "Reply All" at bounding box center [937, 84] width 89 height 36
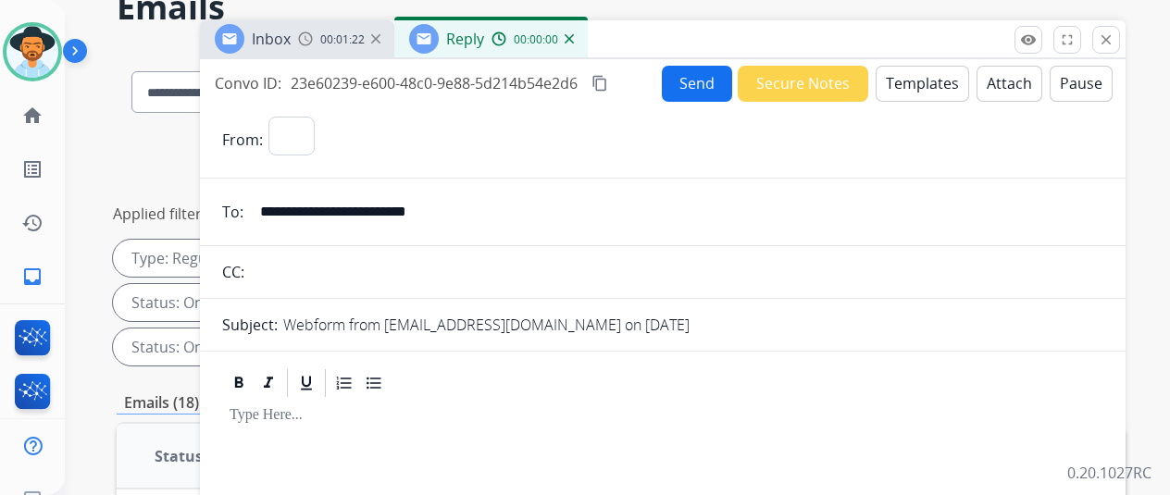
select select "**********"
click at [919, 81] on button "Templates" at bounding box center [922, 84] width 93 height 36
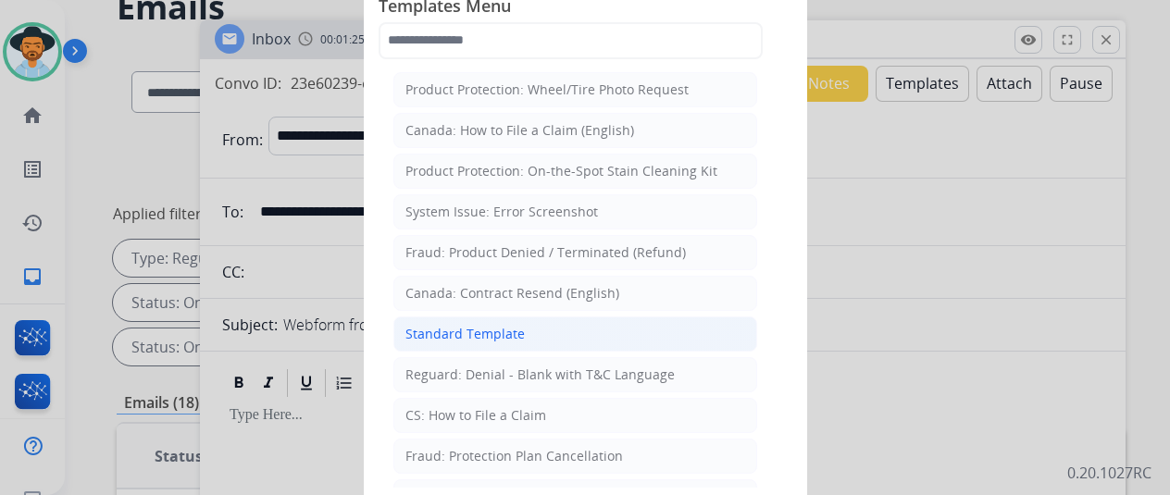
click at [491, 333] on div "Standard Template" at bounding box center [464, 334] width 119 height 19
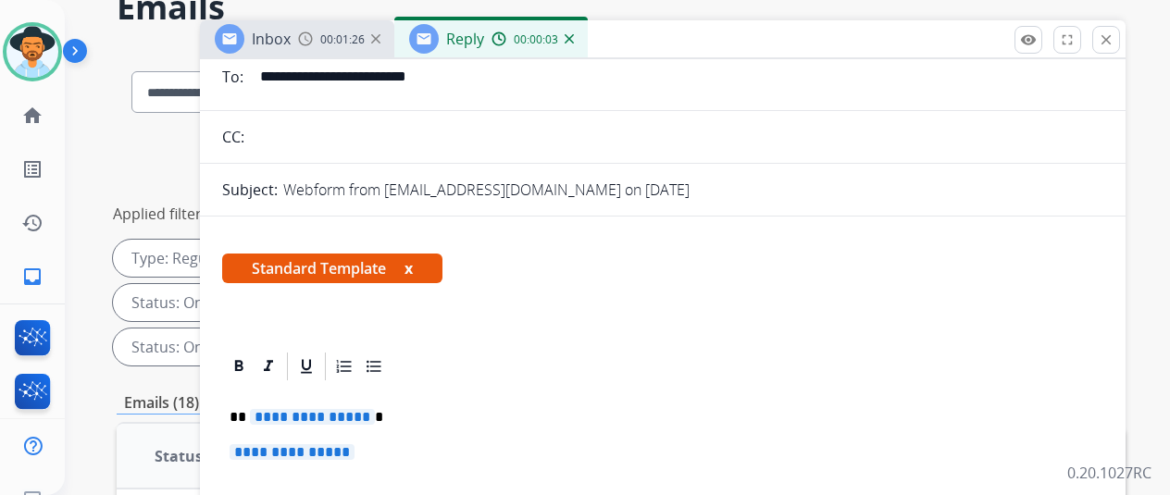
scroll to position [278, 0]
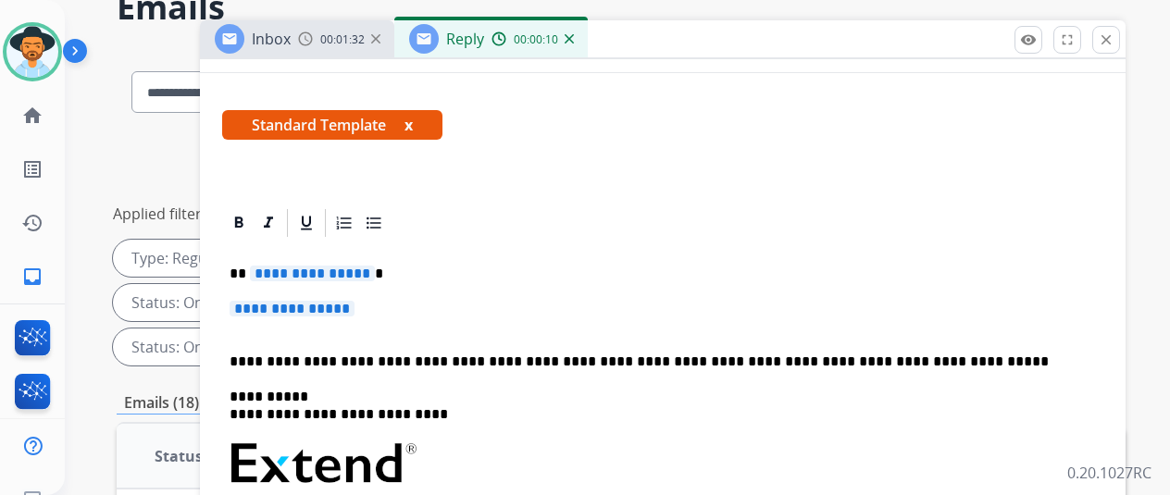
click at [372, 271] on span "**********" at bounding box center [312, 274] width 125 height 16
click at [378, 312] on p "**********" at bounding box center [663, 318] width 866 height 34
drag, startPoint x: 374, startPoint y: 309, endPoint x: 357, endPoint y: 303, distance: 17.9
click at [355, 303] on span "**********" at bounding box center [292, 309] width 125 height 16
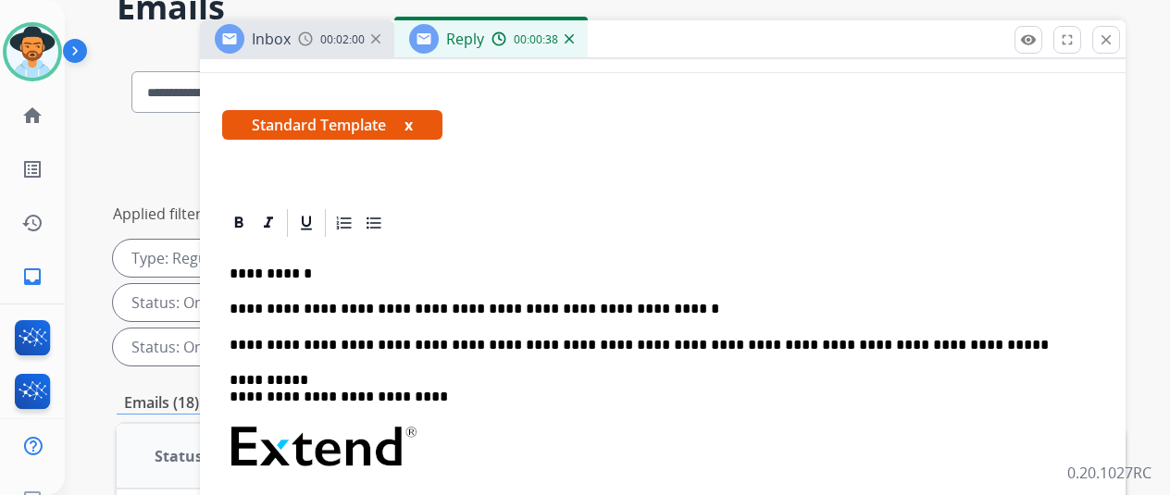
scroll to position [0, 0]
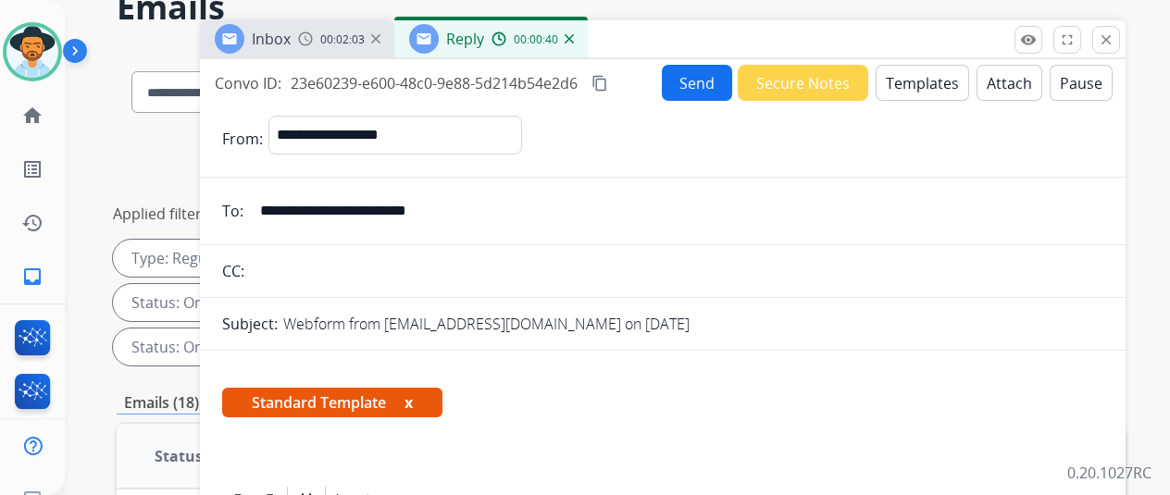
click at [608, 80] on mat-icon "content_copy" at bounding box center [599, 83] width 17 height 17
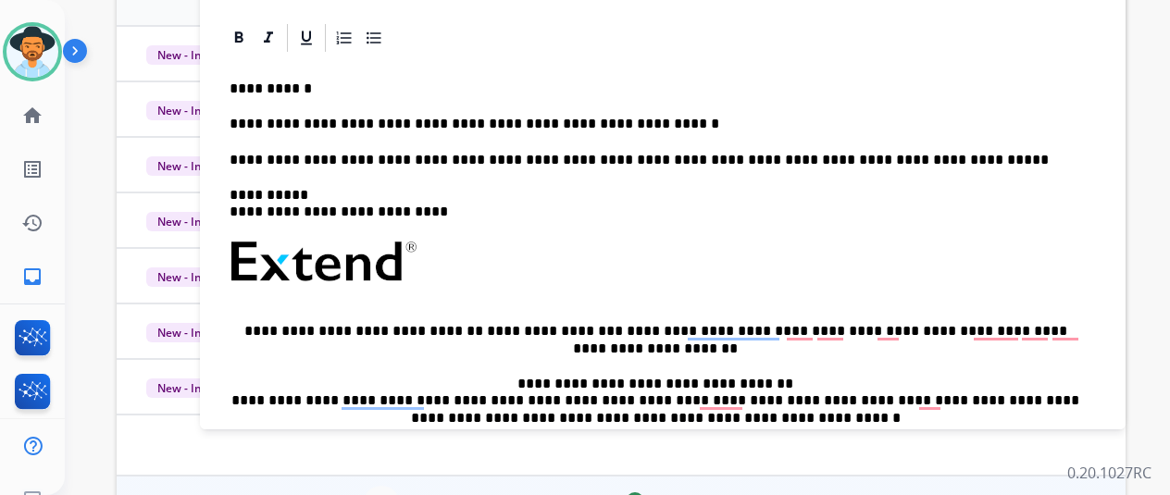
click at [651, 123] on p "**********" at bounding box center [656, 124] width 852 height 17
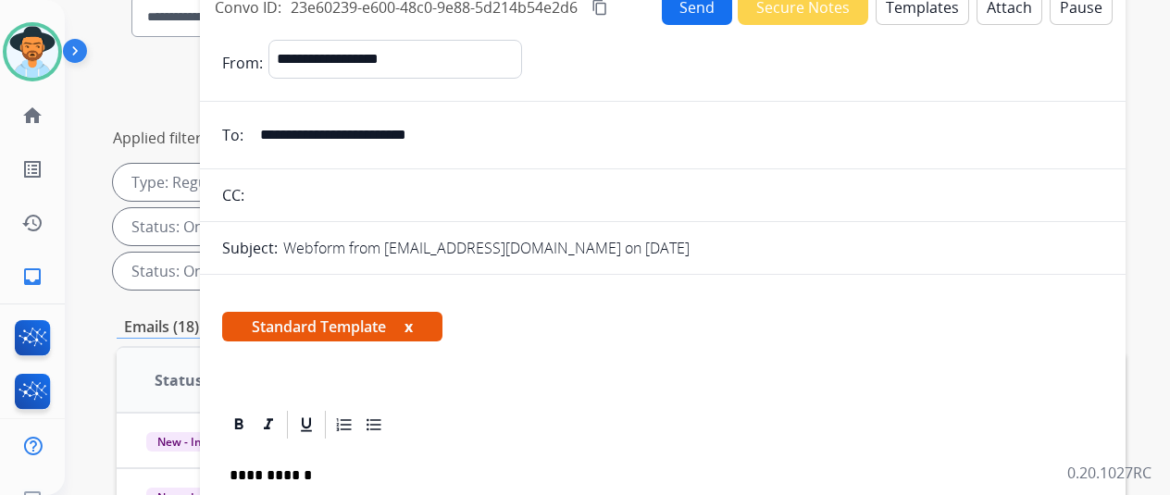
scroll to position [93, 0]
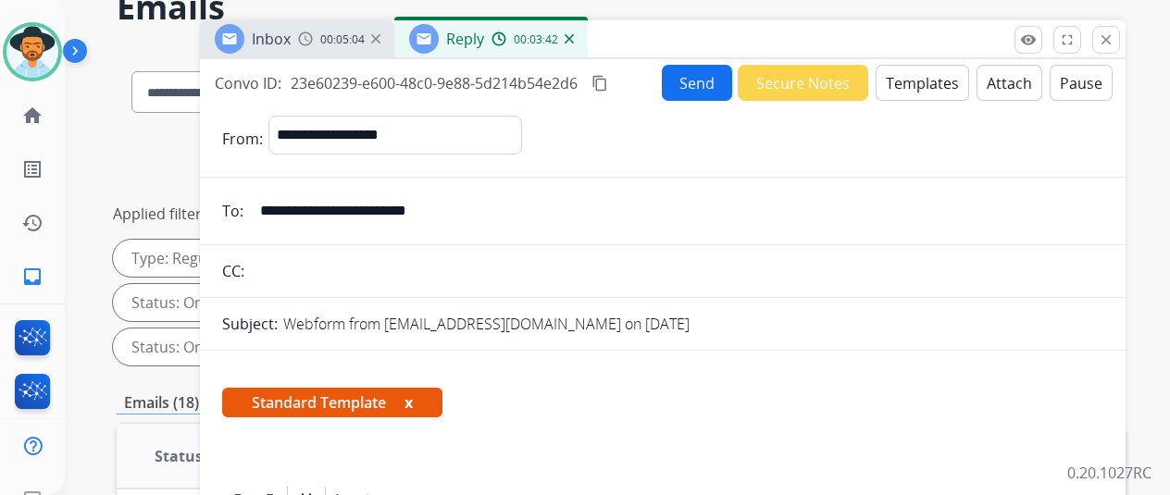
click at [718, 75] on button "Send" at bounding box center [697, 83] width 70 height 36
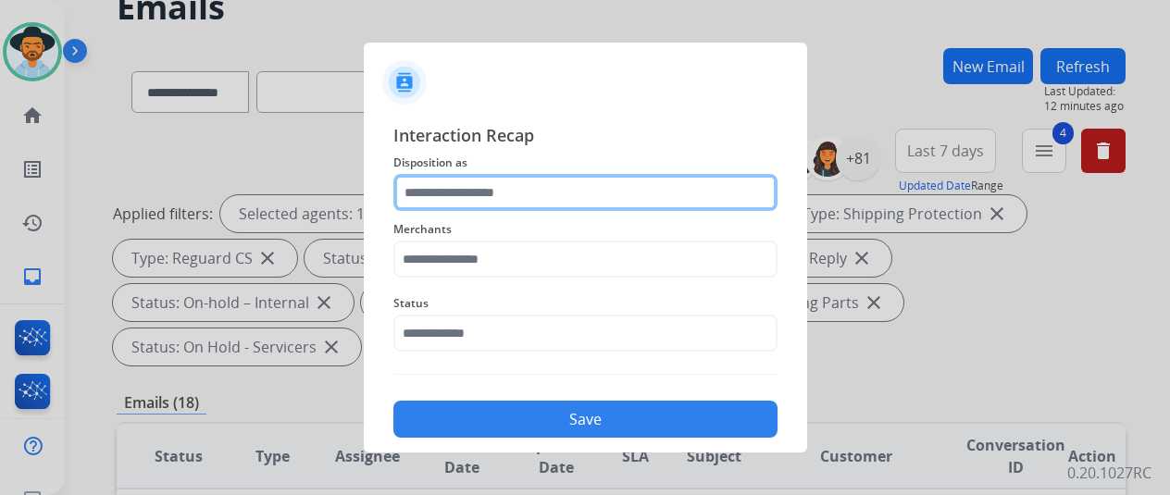
click at [428, 189] on input "text" at bounding box center [585, 192] width 384 height 37
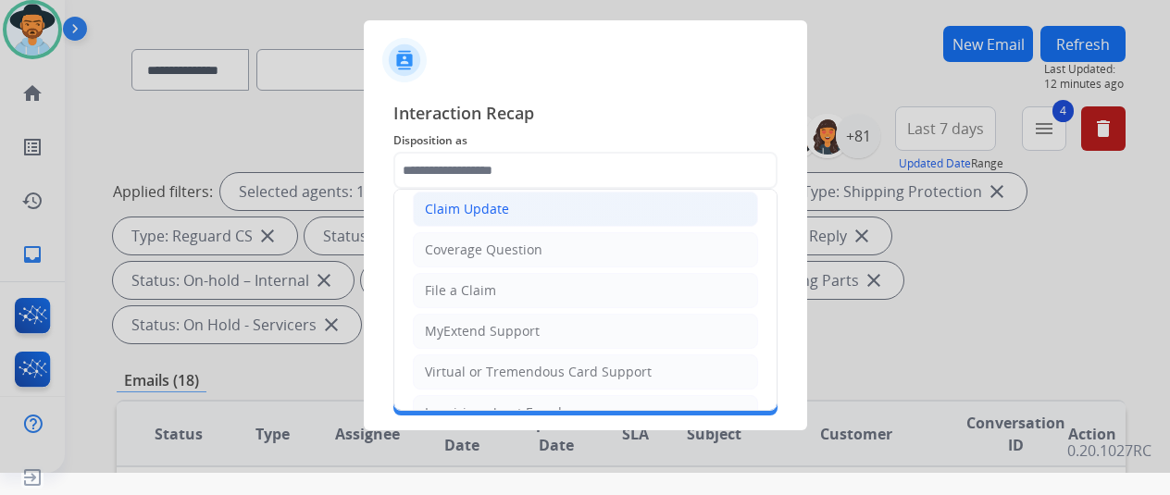
click at [475, 203] on div "Claim Update" at bounding box center [467, 209] width 84 height 19
type input "**********"
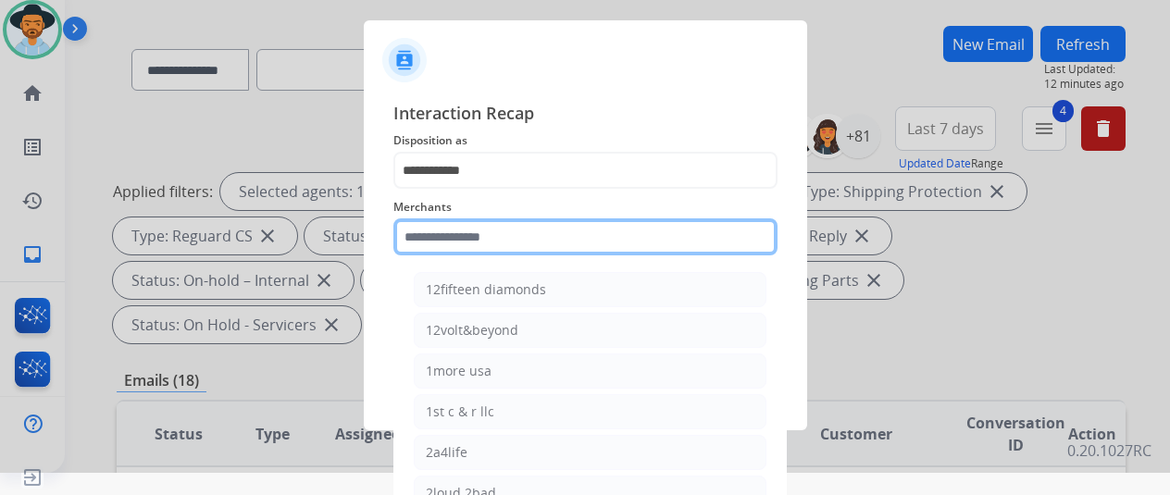
click at [450, 248] on input "text" at bounding box center [585, 236] width 384 height 37
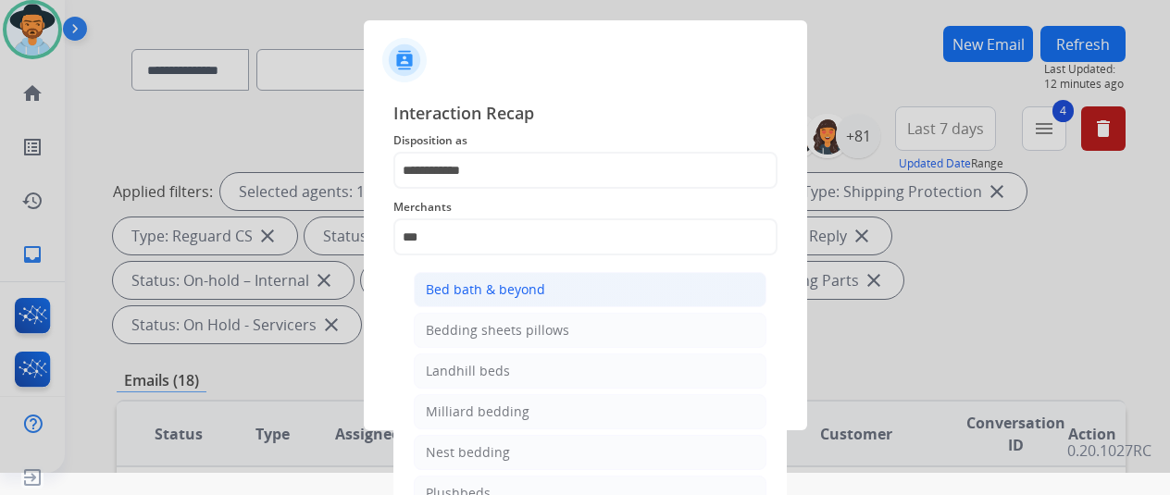
click at [452, 293] on div "Bed bath & beyond" at bounding box center [485, 289] width 119 height 19
type input "**********"
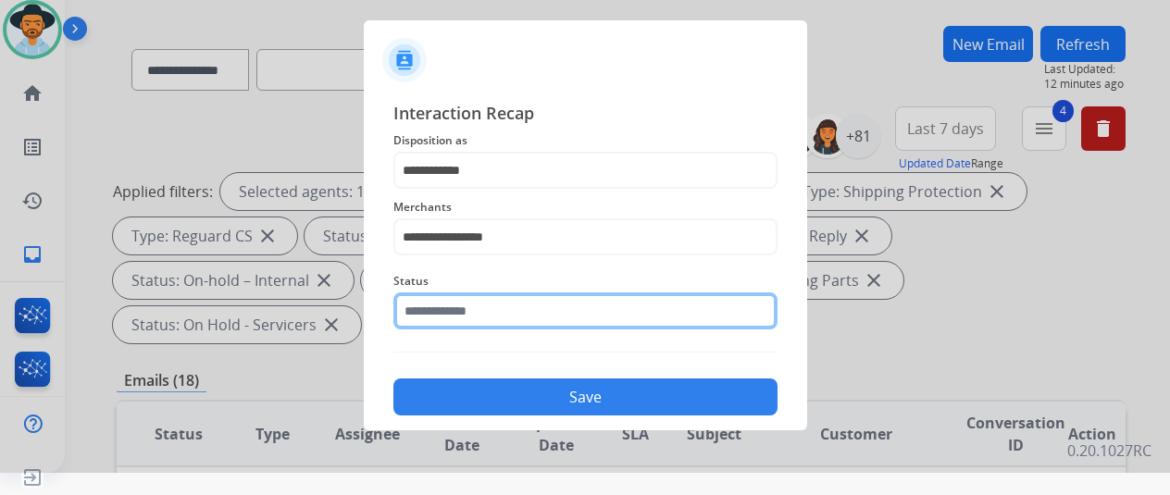
click at [455, 304] on input "text" at bounding box center [585, 311] width 384 height 37
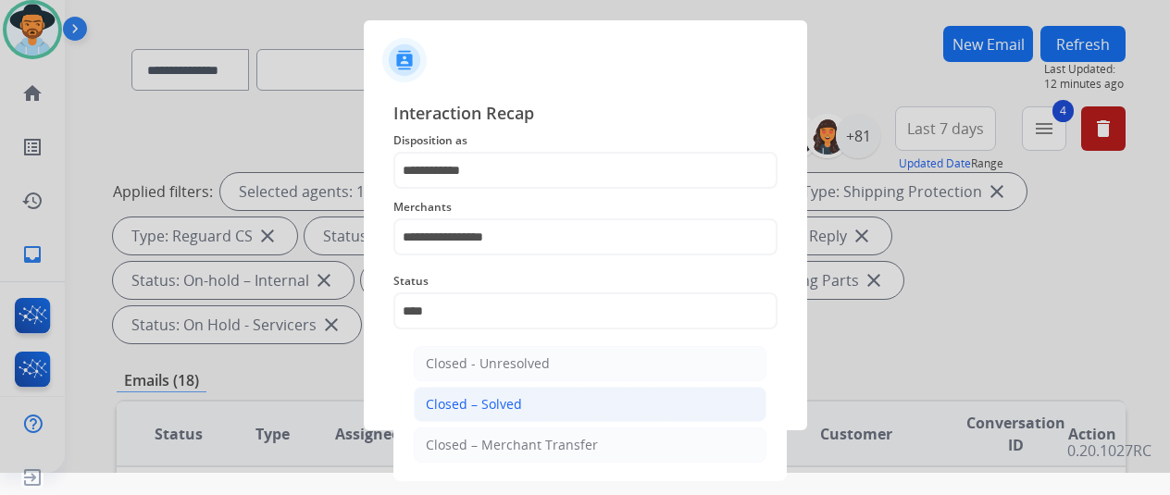
click at [507, 395] on div "Closed – Solved" at bounding box center [474, 404] width 96 height 19
type input "**********"
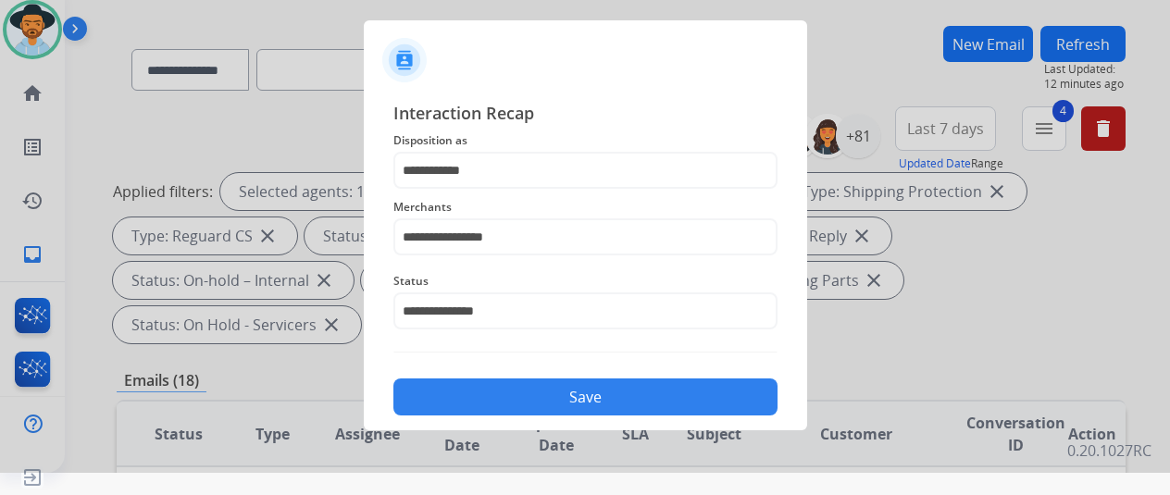
click at [574, 393] on button "Save" at bounding box center [585, 397] width 384 height 37
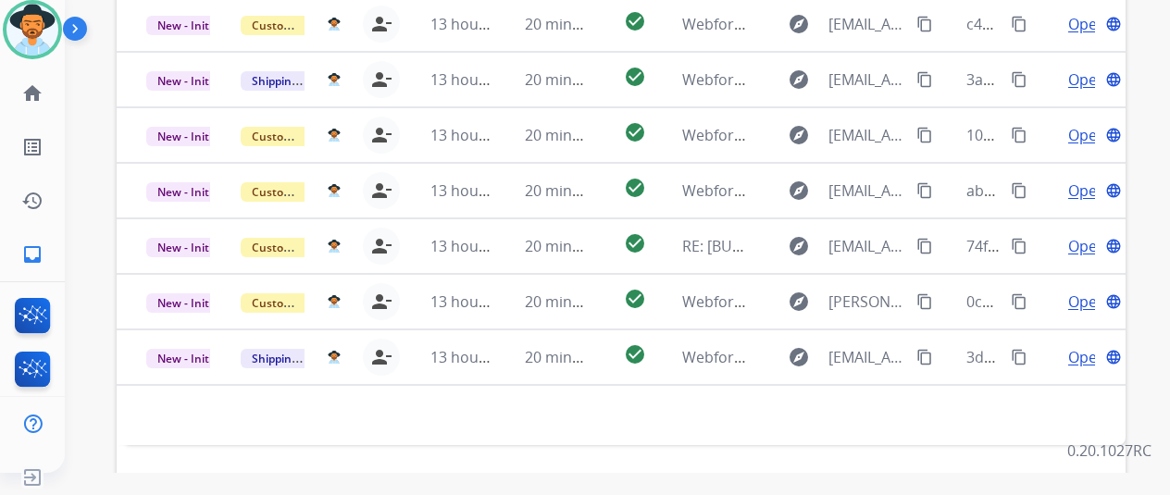
scroll to position [676, 0]
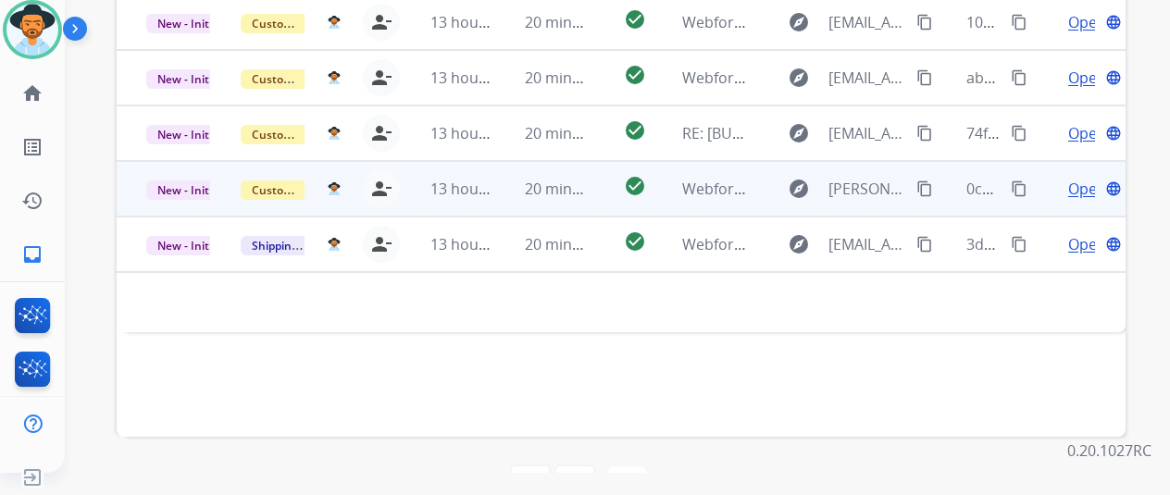
click at [1083, 178] on span "Open" at bounding box center [1087, 189] width 38 height 22
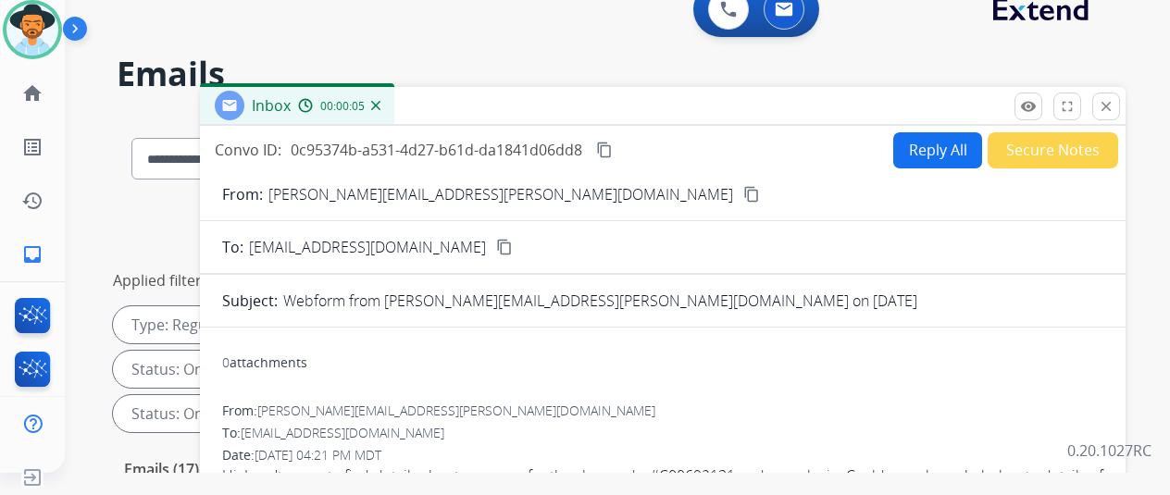
scroll to position [0, 0]
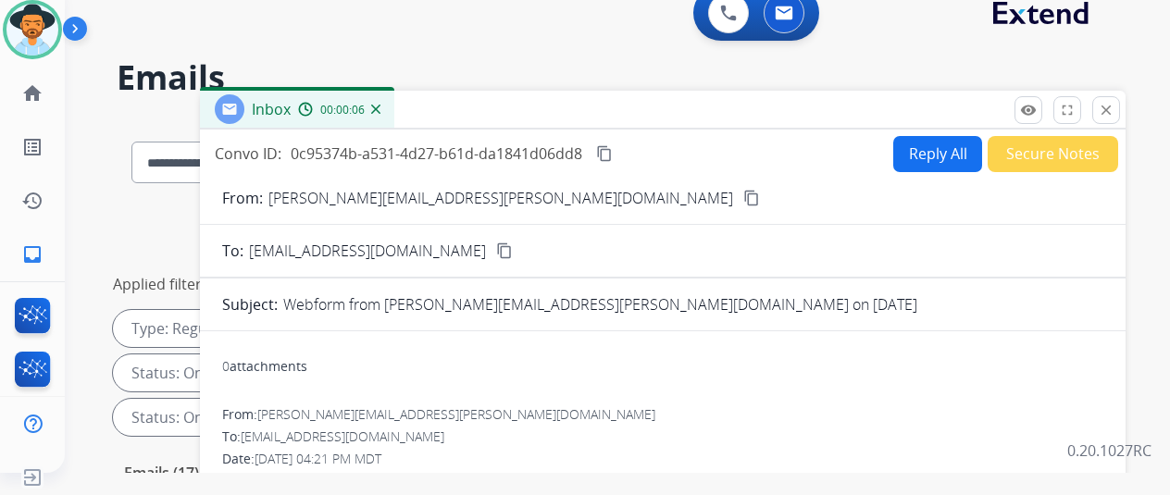
click at [743, 192] on mat-icon "content_copy" at bounding box center [751, 198] width 17 height 17
click at [934, 151] on button "Reply All" at bounding box center [937, 154] width 89 height 36
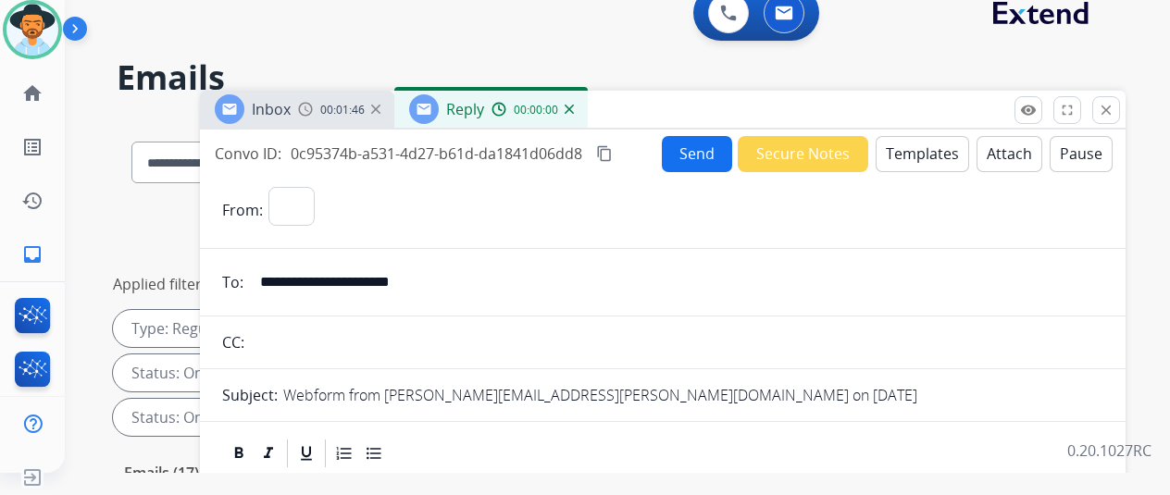
select select "**********"
click at [940, 141] on button "Templates" at bounding box center [922, 154] width 93 height 36
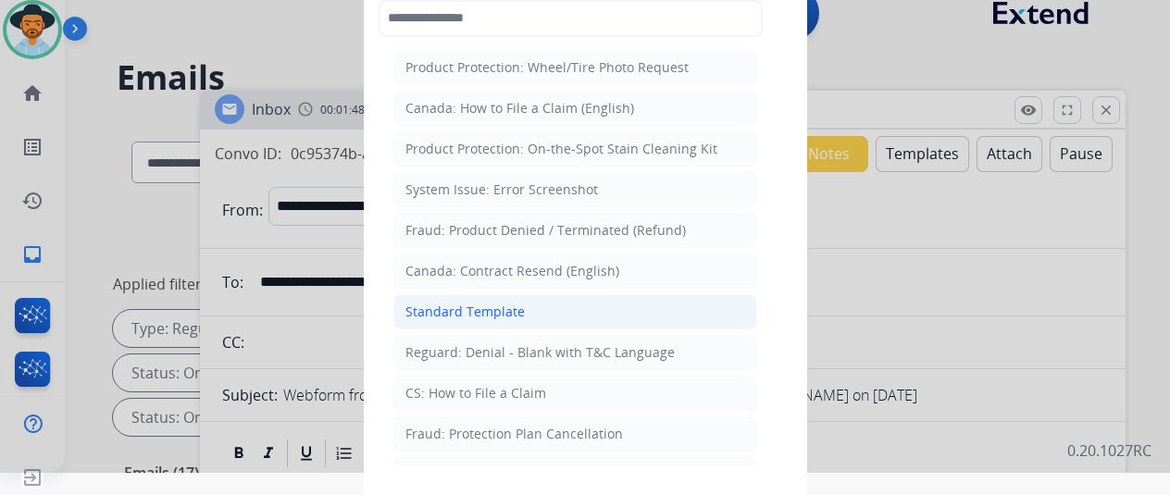
click at [465, 303] on div "Standard Template" at bounding box center [464, 312] width 119 height 19
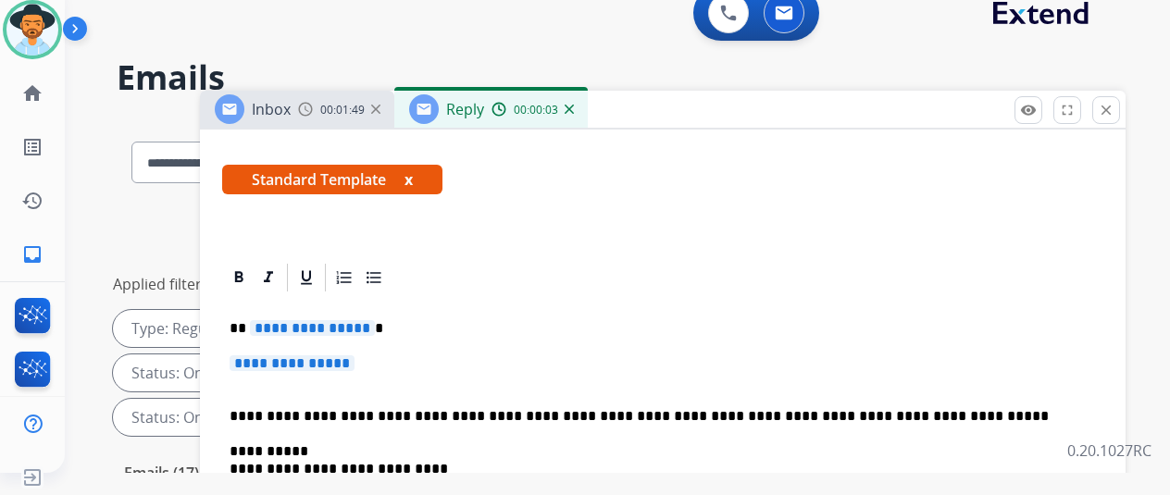
scroll to position [326, 0]
click at [372, 320] on span "**********" at bounding box center [312, 328] width 125 height 16
click at [382, 355] on p "**********" at bounding box center [663, 372] width 866 height 34
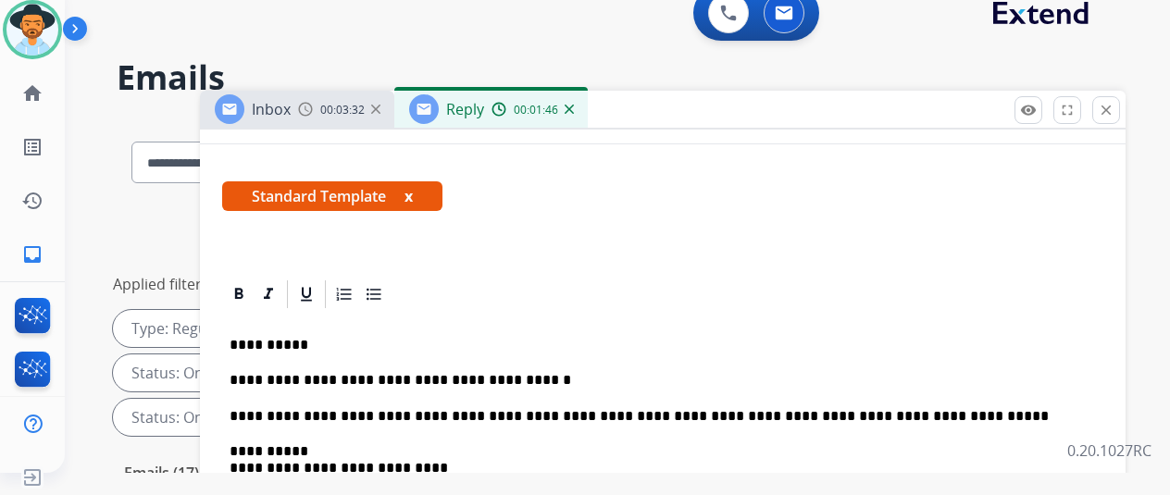
scroll to position [0, 0]
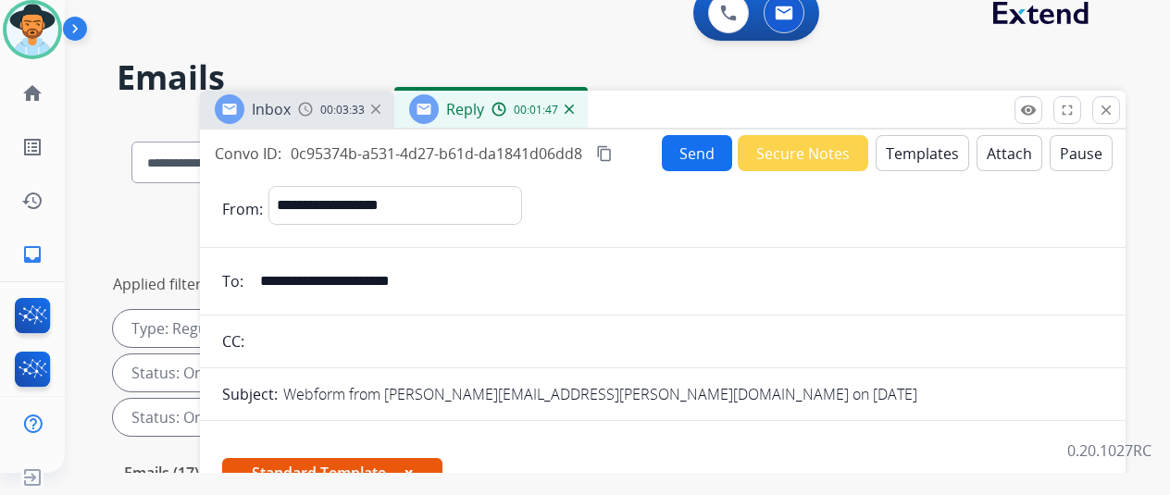
click at [709, 149] on button "Send" at bounding box center [697, 153] width 70 height 36
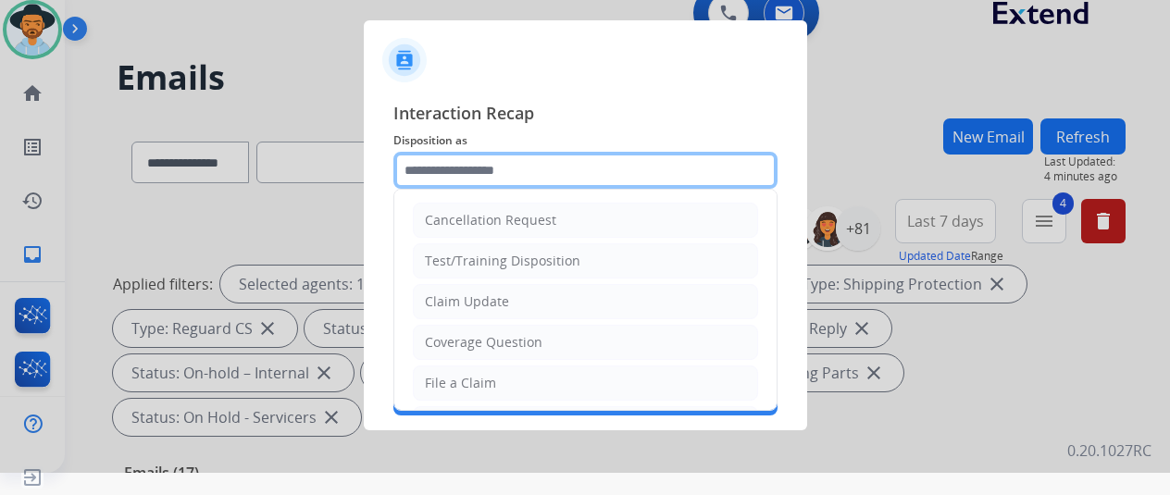
click at [455, 164] on input "text" at bounding box center [585, 170] width 384 height 37
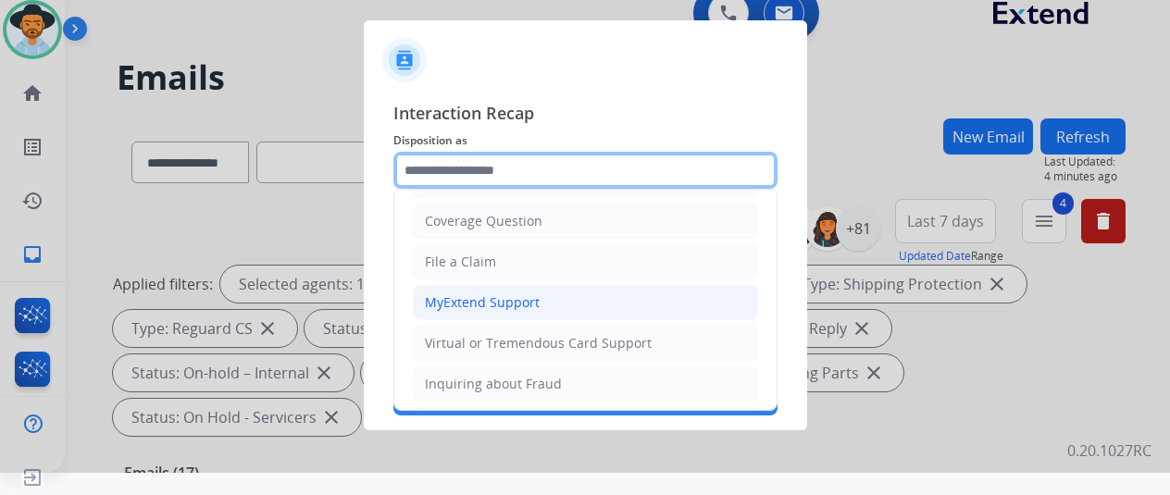
scroll to position [93, 0]
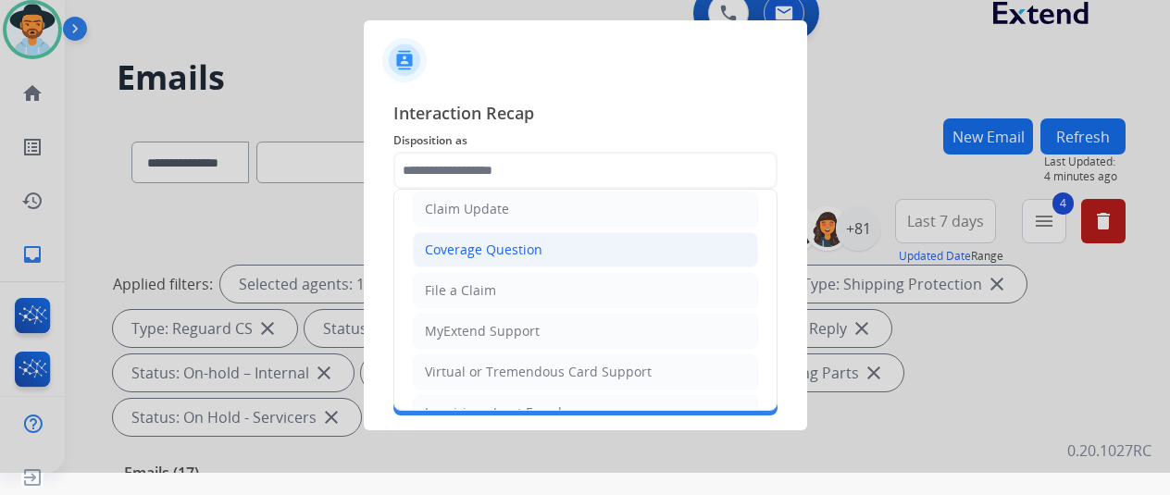
click at [492, 245] on div "Coverage Question" at bounding box center [484, 250] width 118 height 19
type input "**********"
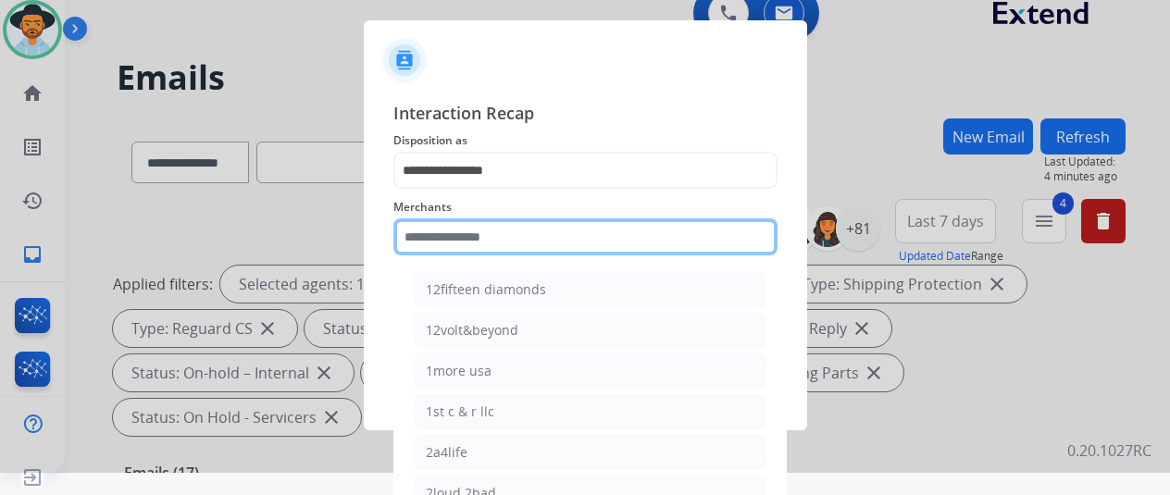
click at [468, 249] on input "text" at bounding box center [585, 236] width 384 height 37
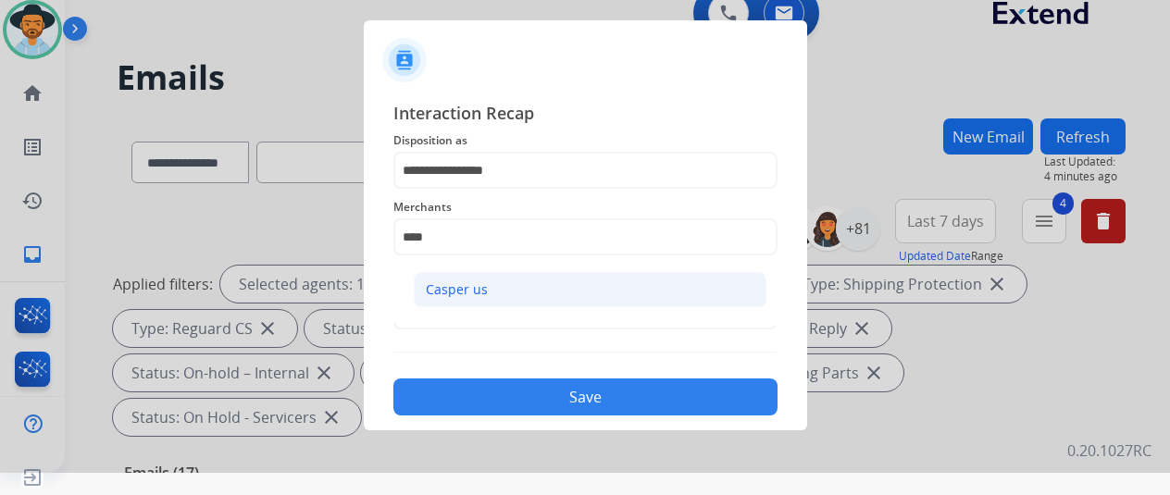
click at [462, 288] on div "Casper us" at bounding box center [457, 289] width 62 height 19
type input "*********"
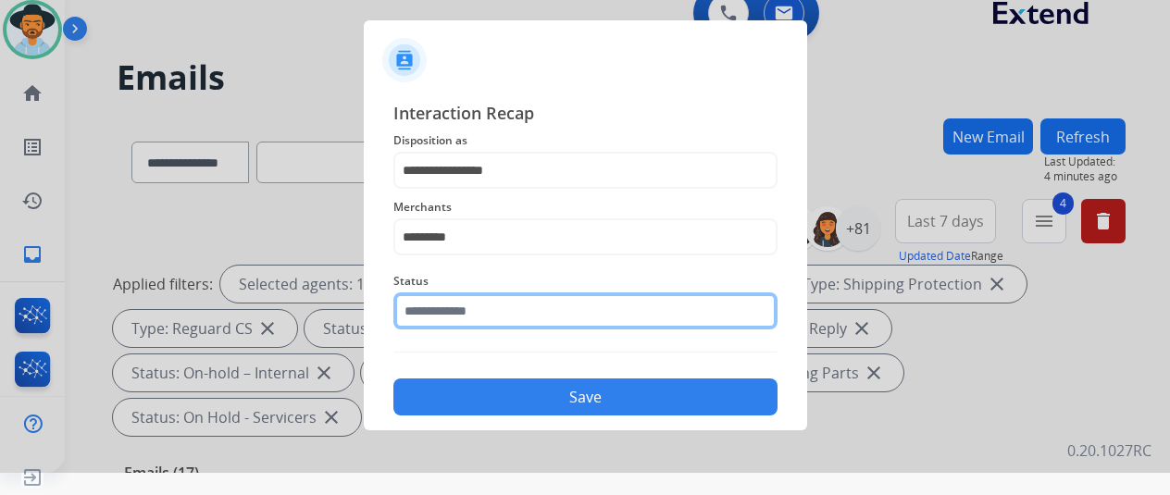
click at [454, 304] on input "text" at bounding box center [585, 311] width 384 height 37
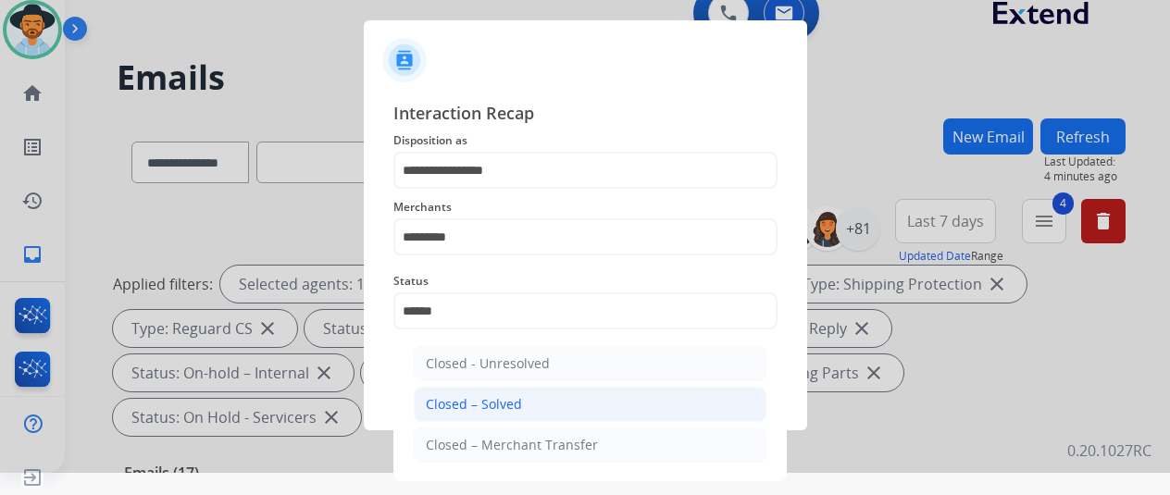
click at [514, 408] on div "Closed – Solved" at bounding box center [474, 404] width 96 height 19
type input "**********"
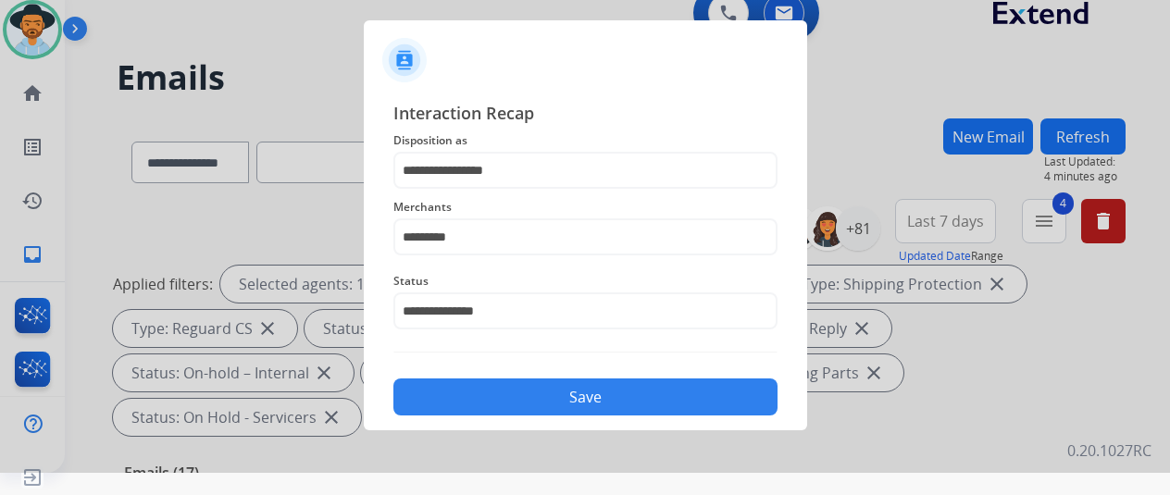
click at [513, 408] on button "Save" at bounding box center [585, 397] width 384 height 37
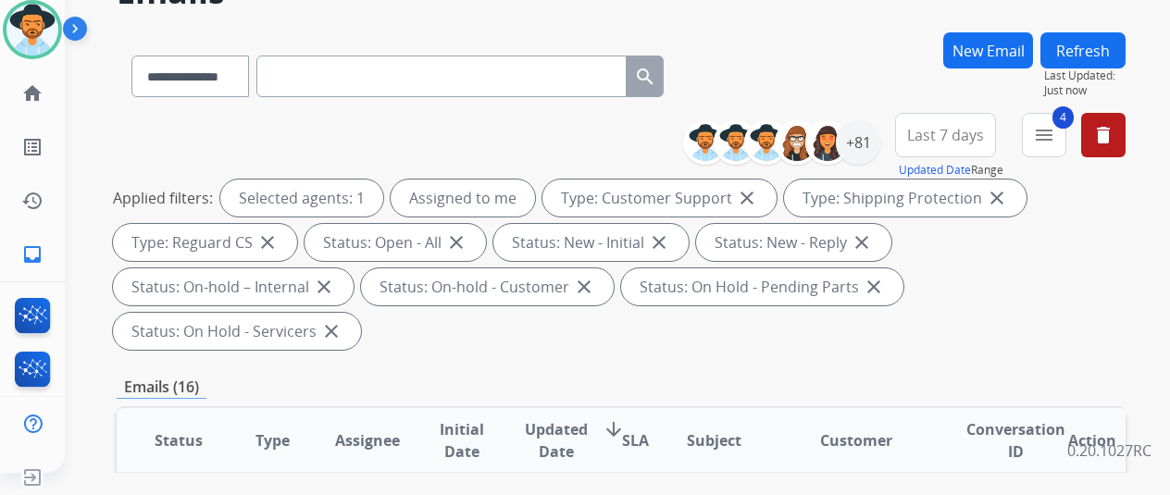
scroll to position [0, 0]
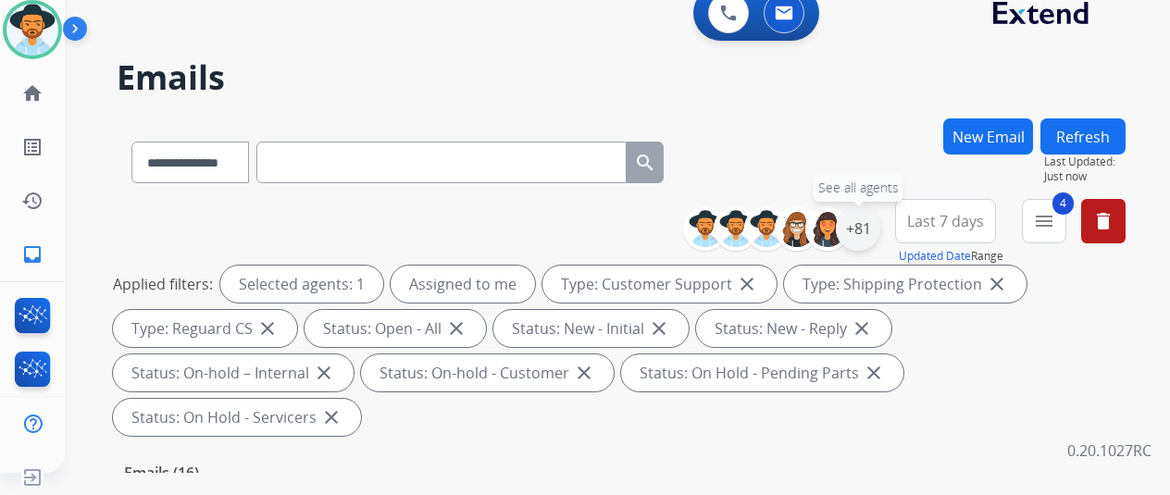
click at [868, 221] on div "+81" at bounding box center [858, 228] width 44 height 44
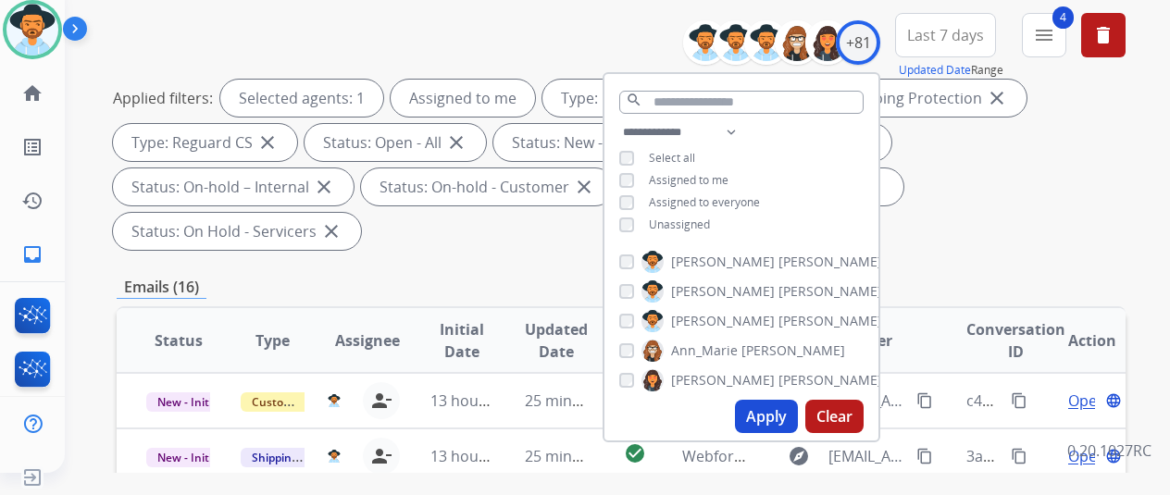
scroll to position [370, 0]
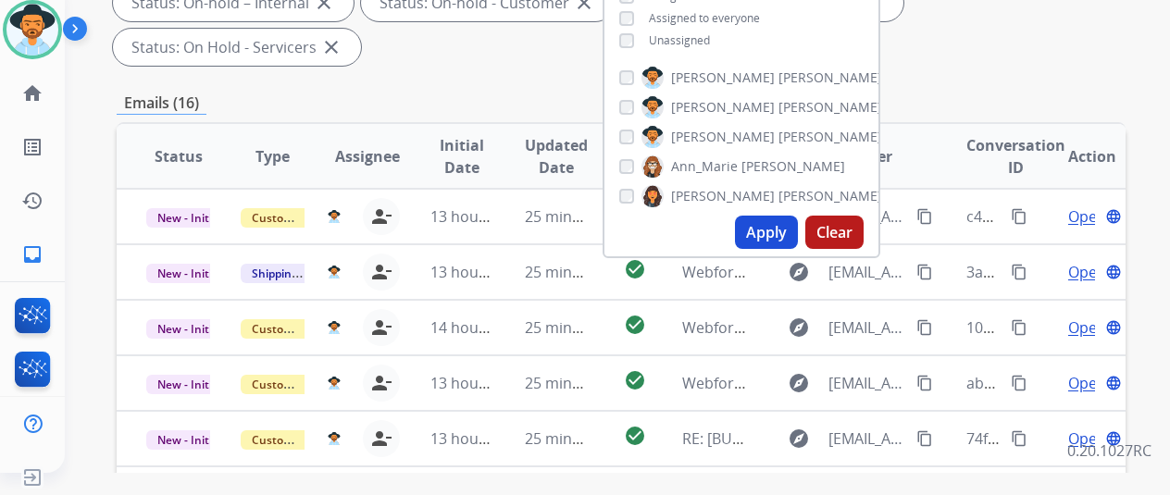
click at [770, 232] on button "Apply" at bounding box center [766, 232] width 63 height 33
select select "*"
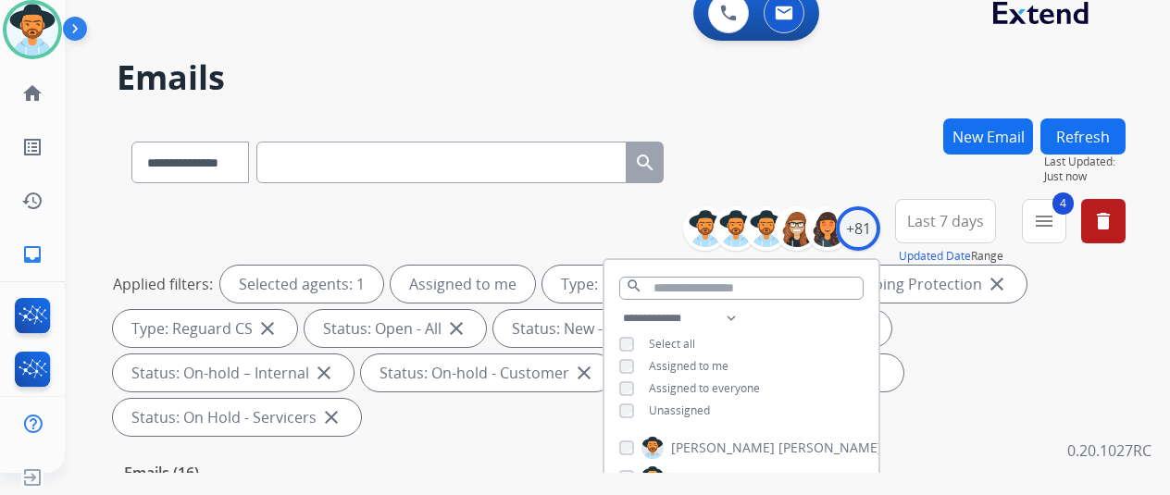
click at [862, 168] on div "**********" at bounding box center [621, 158] width 1009 height 81
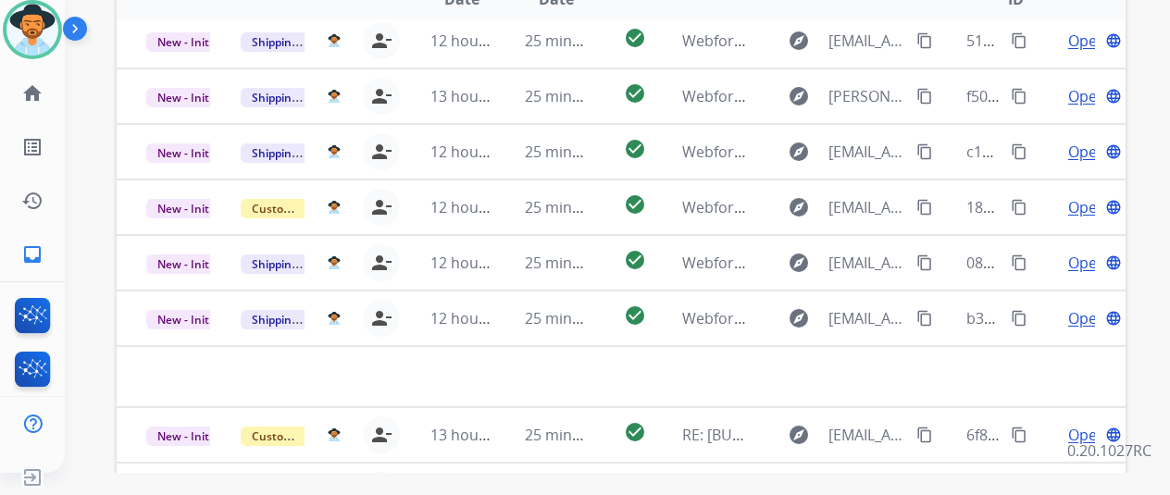
scroll to position [676, 0]
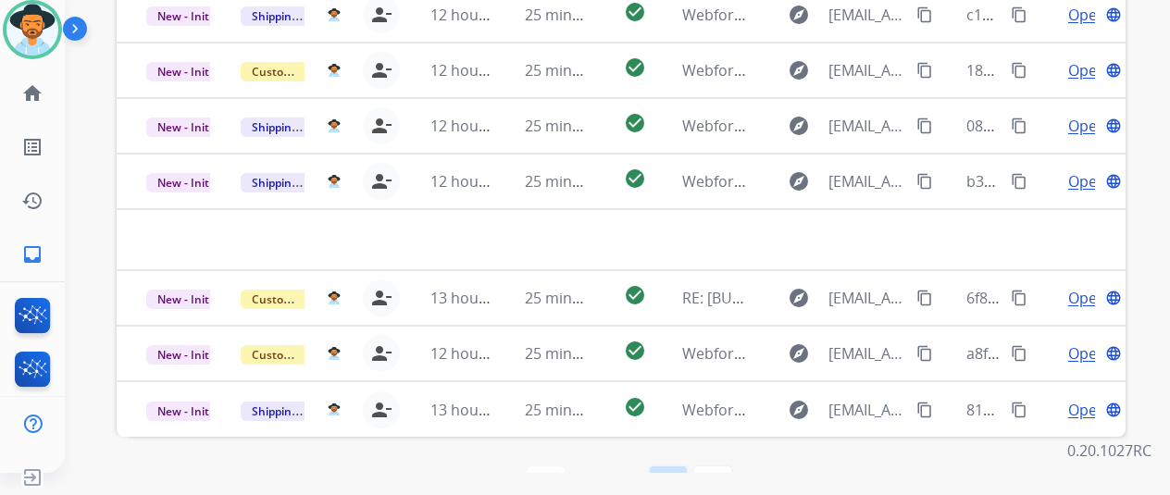
click at [676, 474] on mat-icon "navigate_next" at bounding box center [668, 485] width 22 height 22
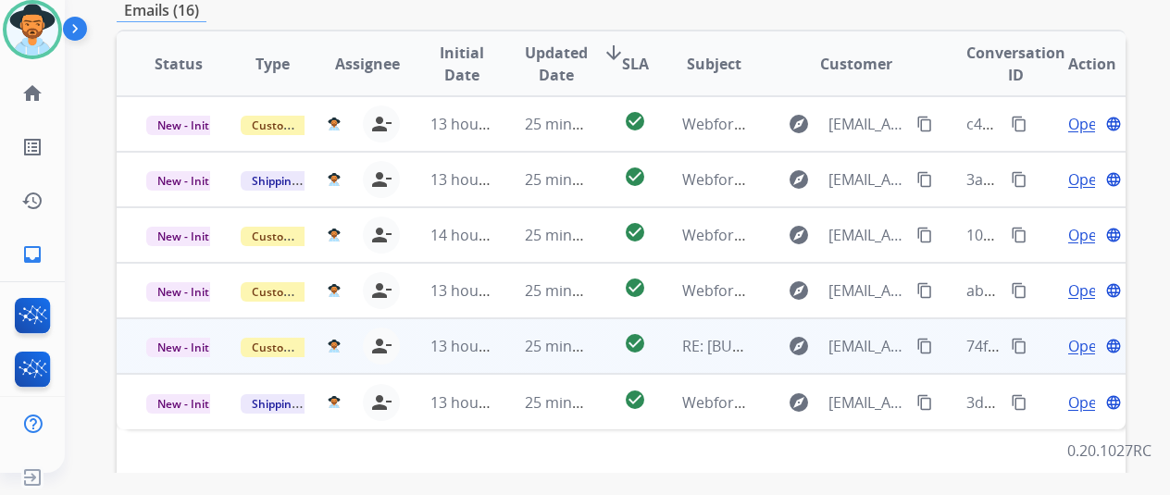
scroll to position [648, 0]
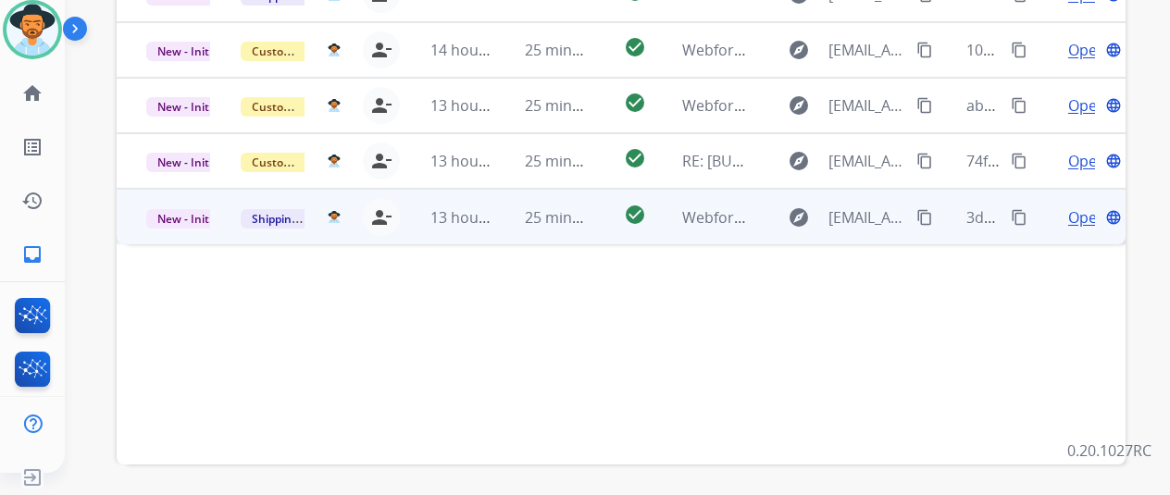
click at [1087, 206] on span "Open" at bounding box center [1087, 217] width 38 height 22
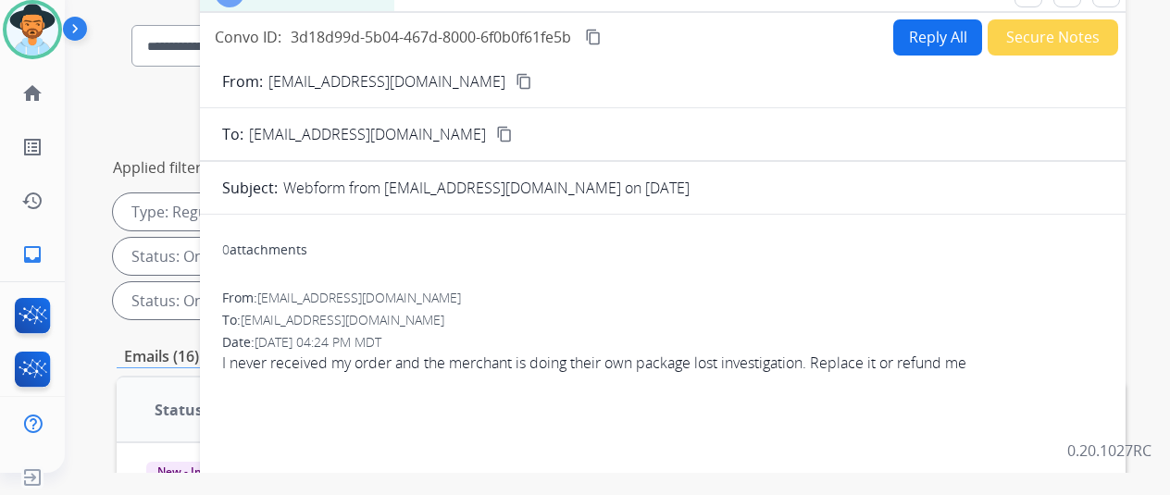
scroll to position [0, 0]
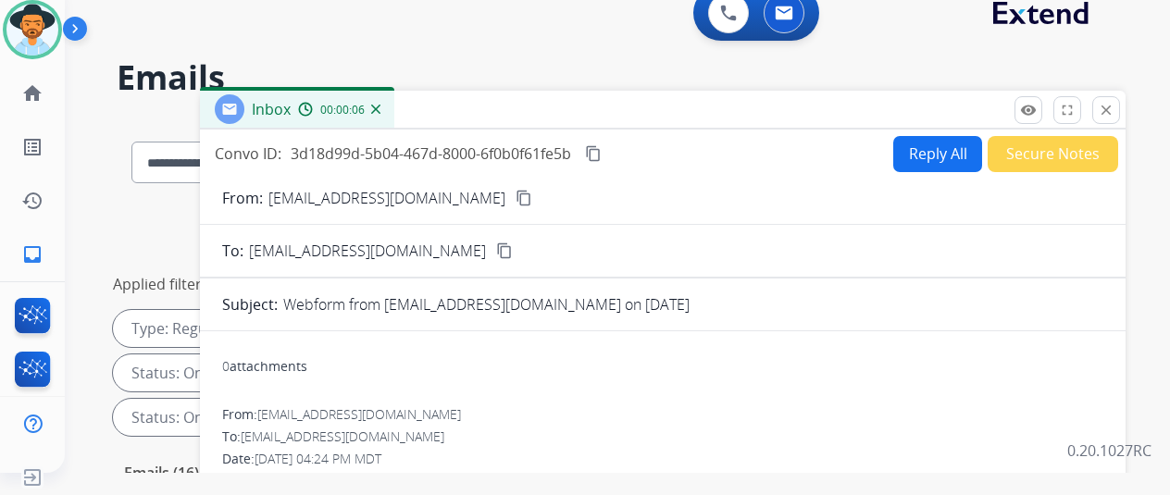
click at [516, 193] on mat-icon "content_copy" at bounding box center [524, 198] width 17 height 17
click at [602, 149] on mat-icon "content_copy" at bounding box center [593, 153] width 17 height 17
click at [926, 155] on button "Reply All" at bounding box center [937, 154] width 89 height 36
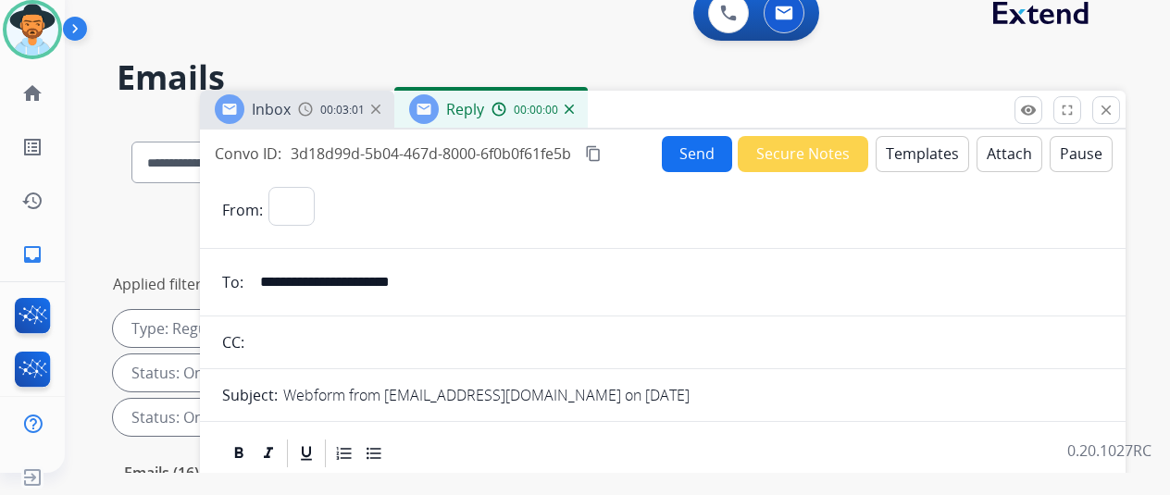
select select "**********"
click at [933, 147] on button "Templates" at bounding box center [922, 154] width 93 height 36
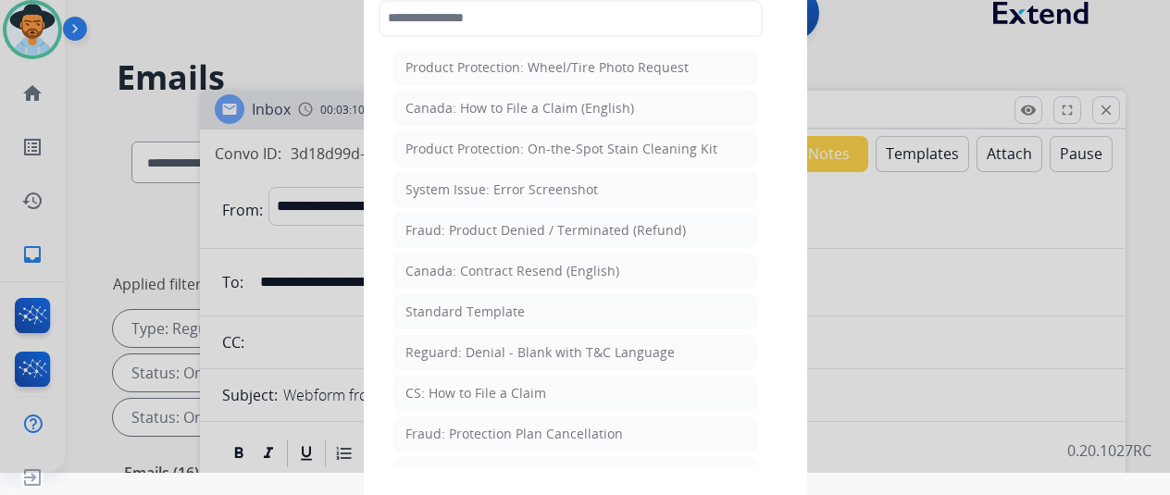
click at [1109, 293] on div at bounding box center [585, 225] width 1170 height 495
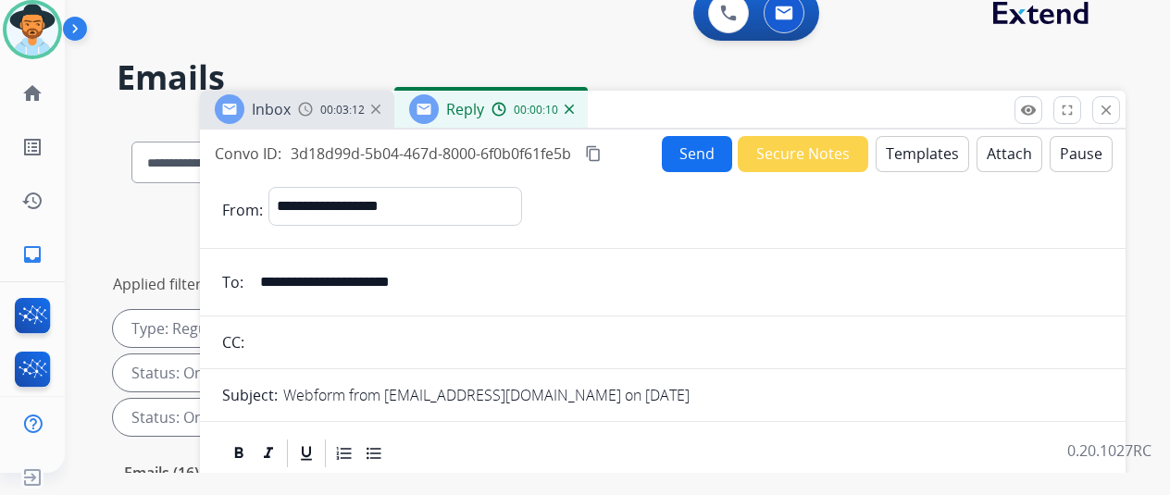
click at [916, 149] on button "Templates" at bounding box center [922, 154] width 93 height 36
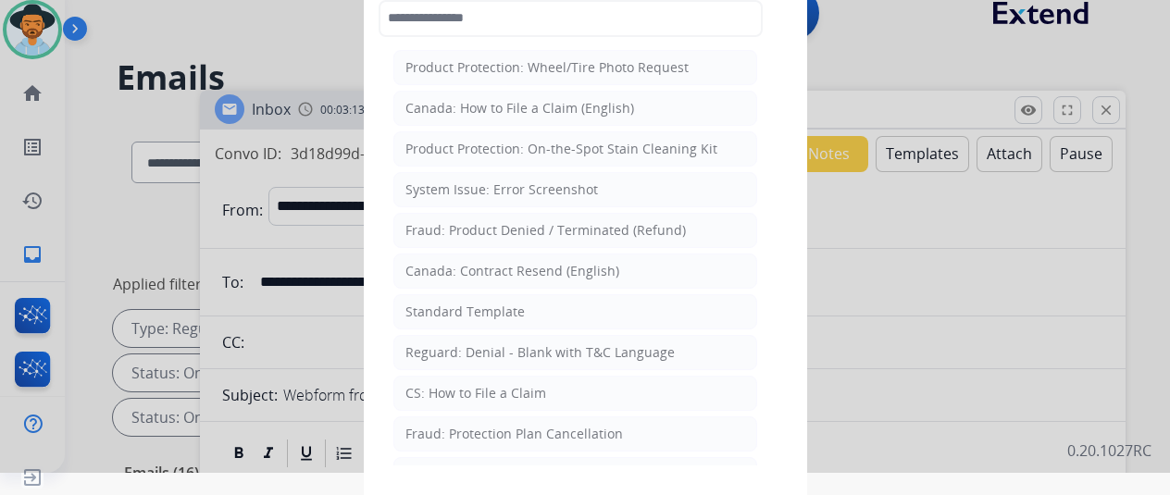
click at [479, 303] on div "Standard Template" at bounding box center [464, 312] width 119 height 19
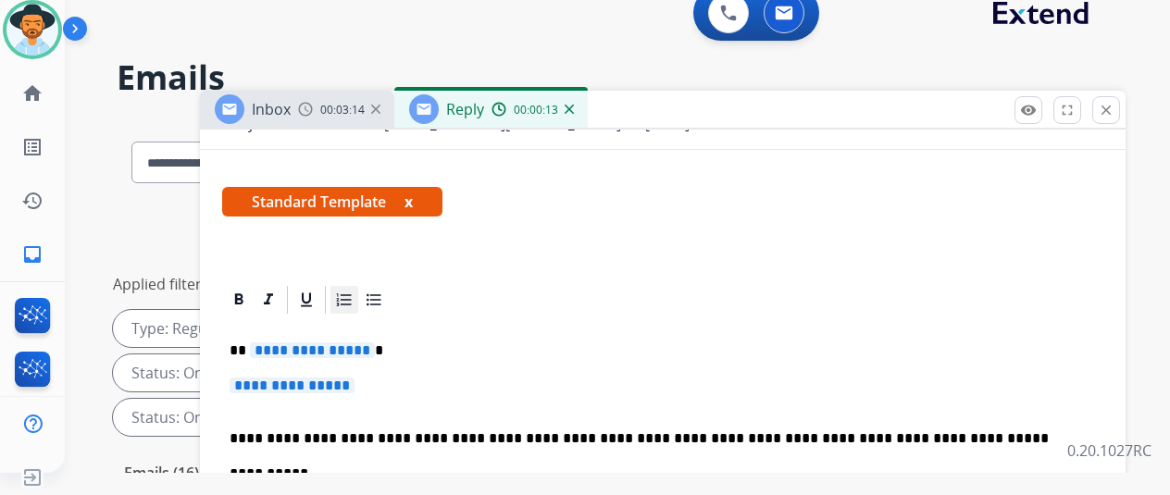
scroll to position [304, 0]
click at [371, 342] on span "**********" at bounding box center [312, 350] width 125 height 16
click at [380, 378] on p "**********" at bounding box center [663, 395] width 866 height 34
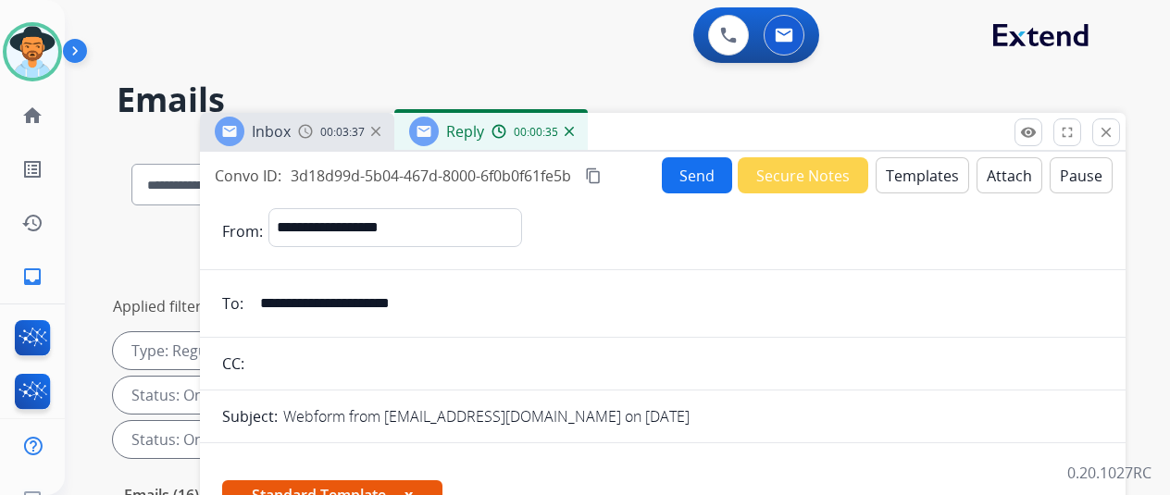
select select "**********"
select select "*"
select select "**********"
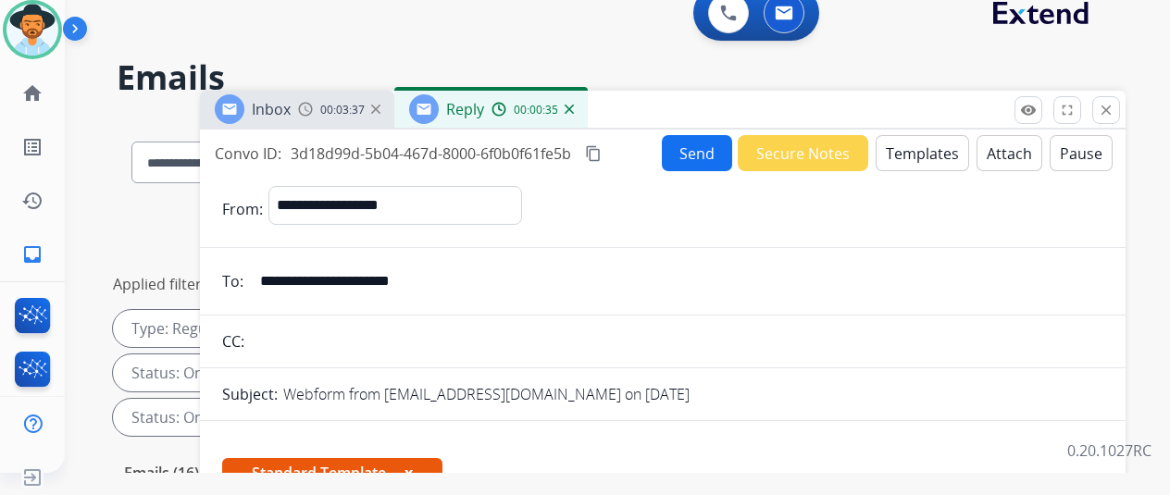
scroll to position [287, 0]
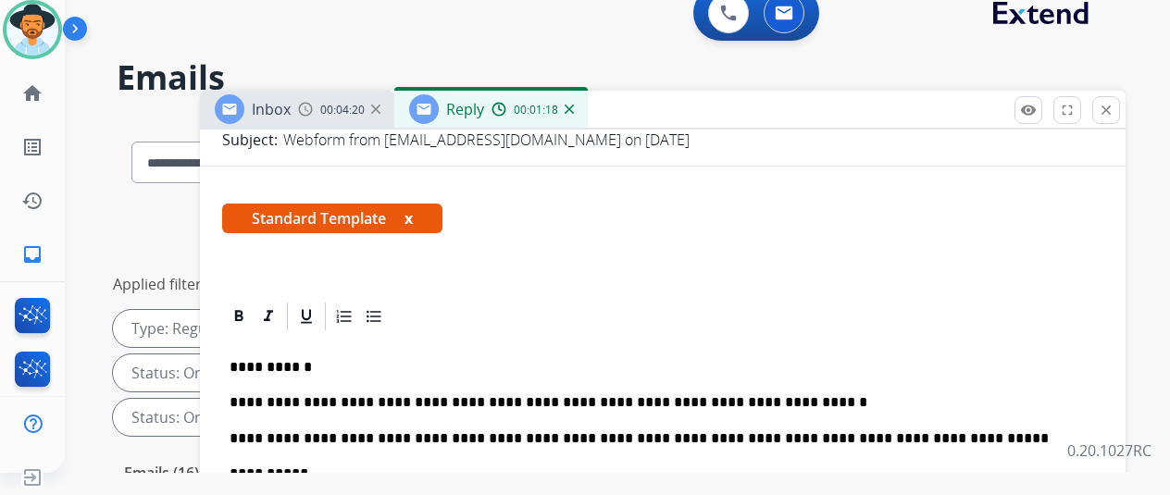
click at [574, 106] on img at bounding box center [569, 109] width 9 height 9
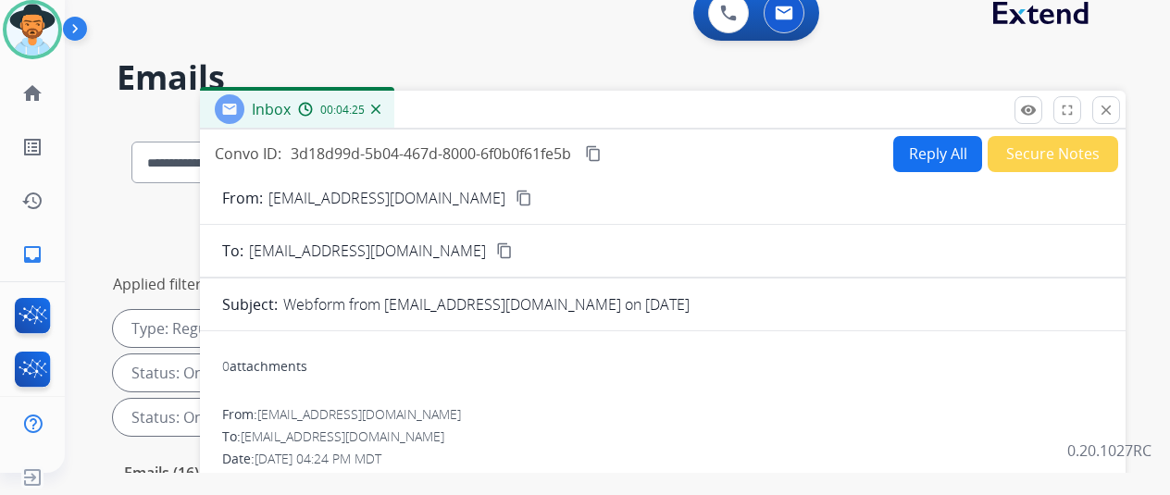
click at [380, 110] on img at bounding box center [375, 109] width 9 height 9
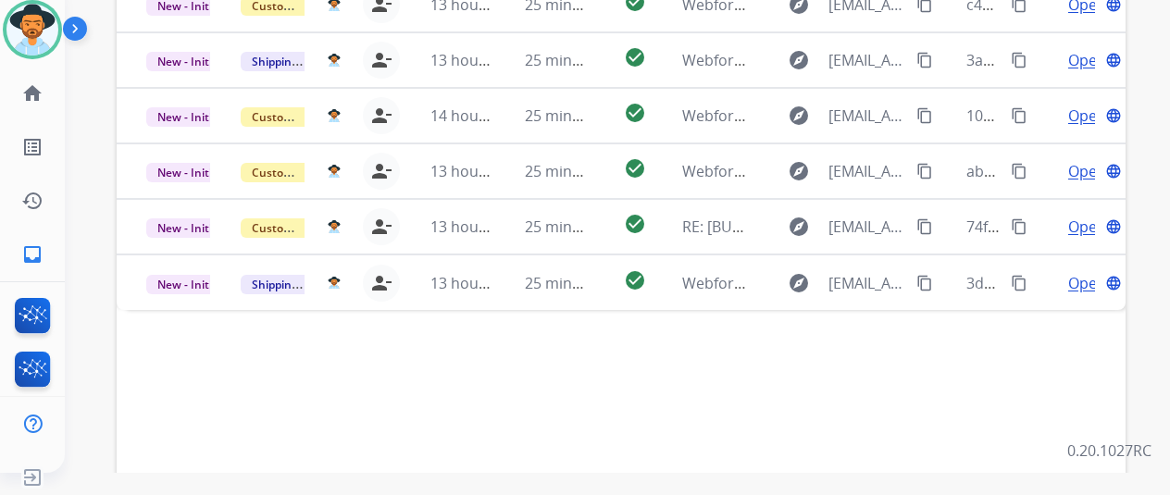
scroll to position [491, 0]
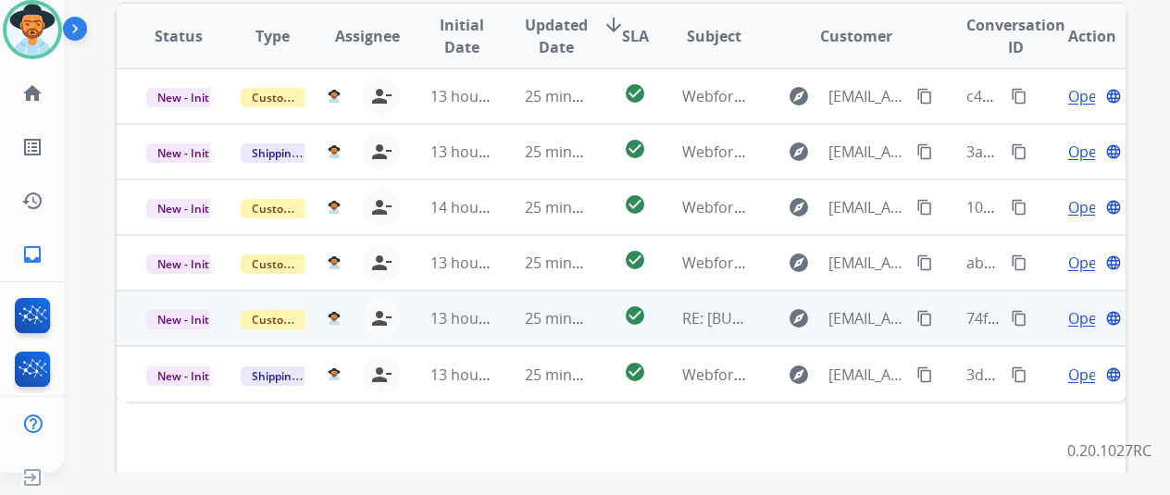
click at [1089, 307] on span "Open" at bounding box center [1087, 318] width 38 height 22
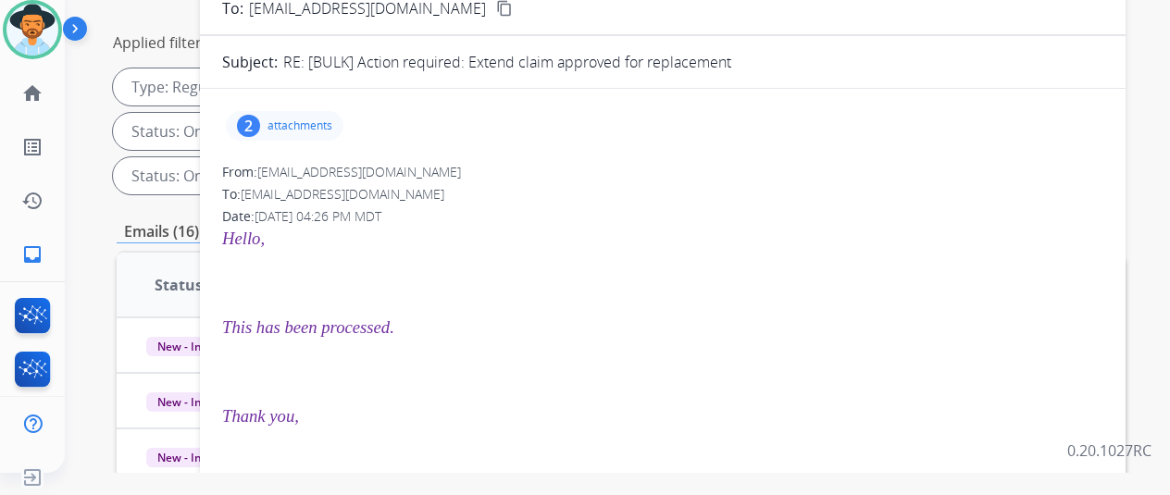
scroll to position [120, 0]
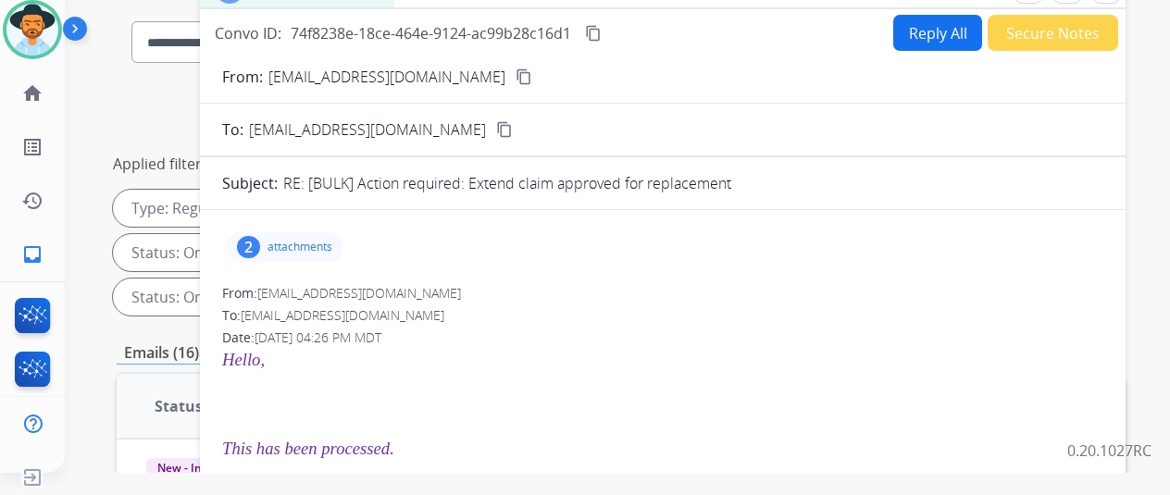
click at [252, 238] on div "2 attachments" at bounding box center [285, 247] width 118 height 30
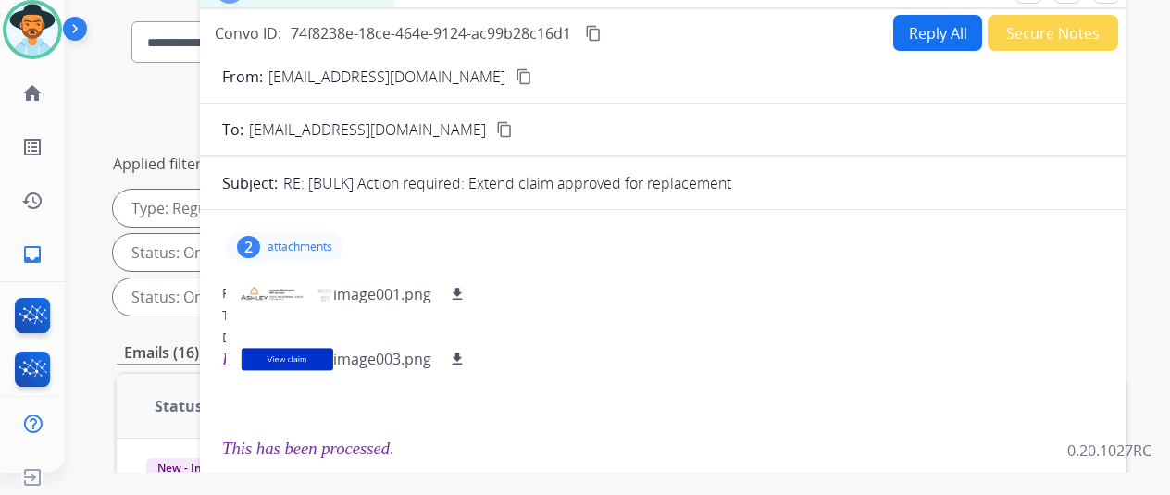
scroll to position [0, 0]
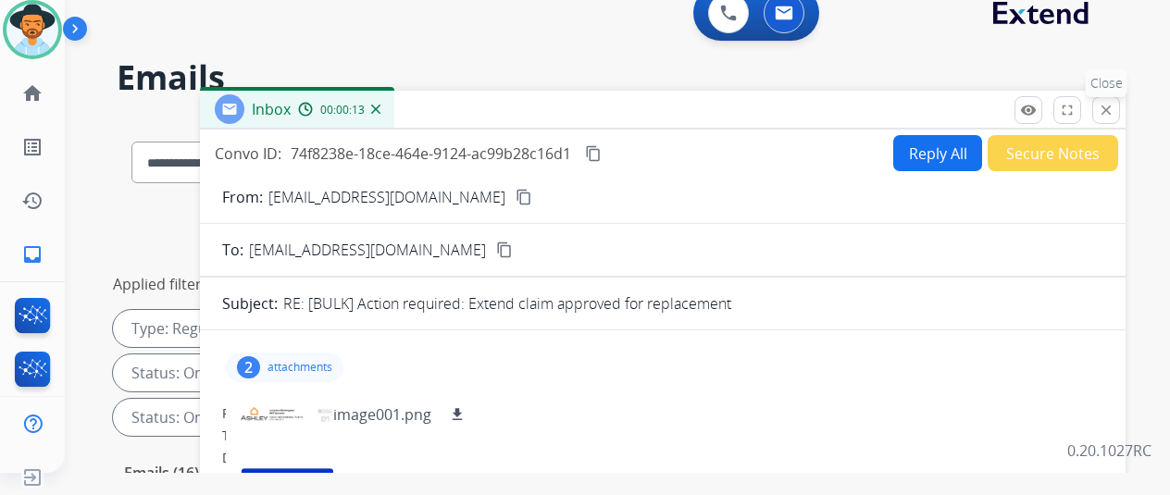
click at [1115, 102] on mat-icon "close" at bounding box center [1106, 110] width 17 height 17
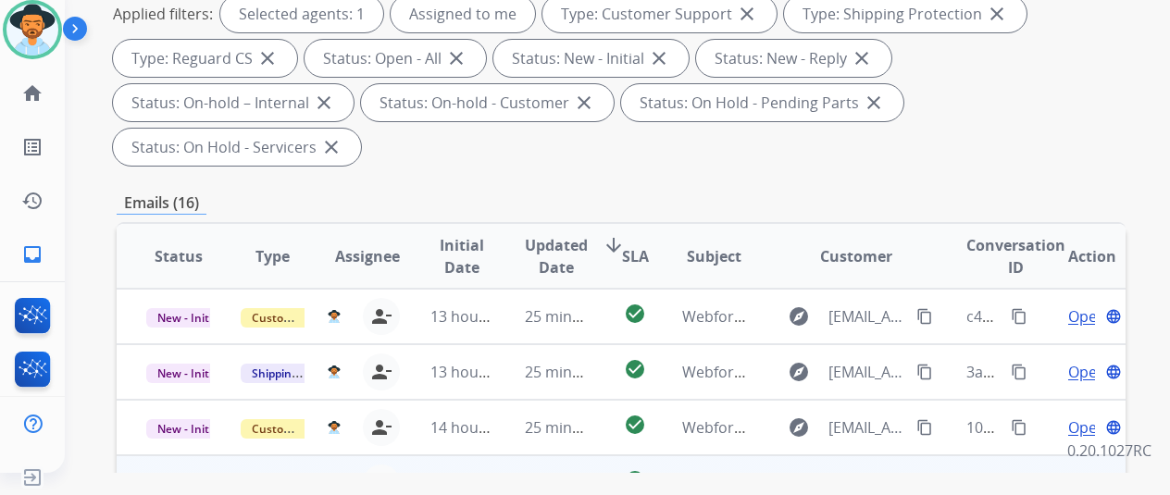
scroll to position [463, 0]
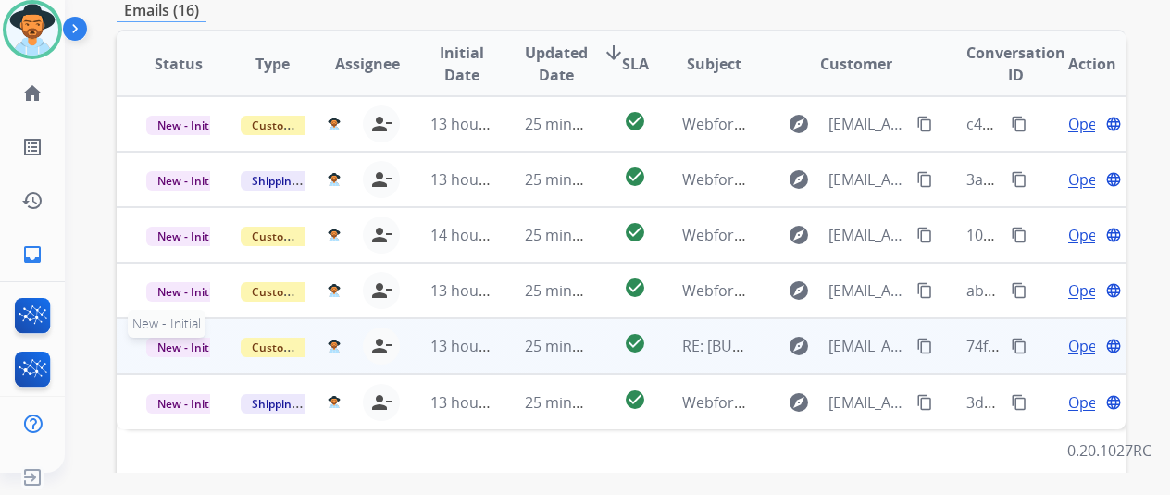
click at [180, 338] on span "New - Initial" at bounding box center [189, 347] width 86 height 19
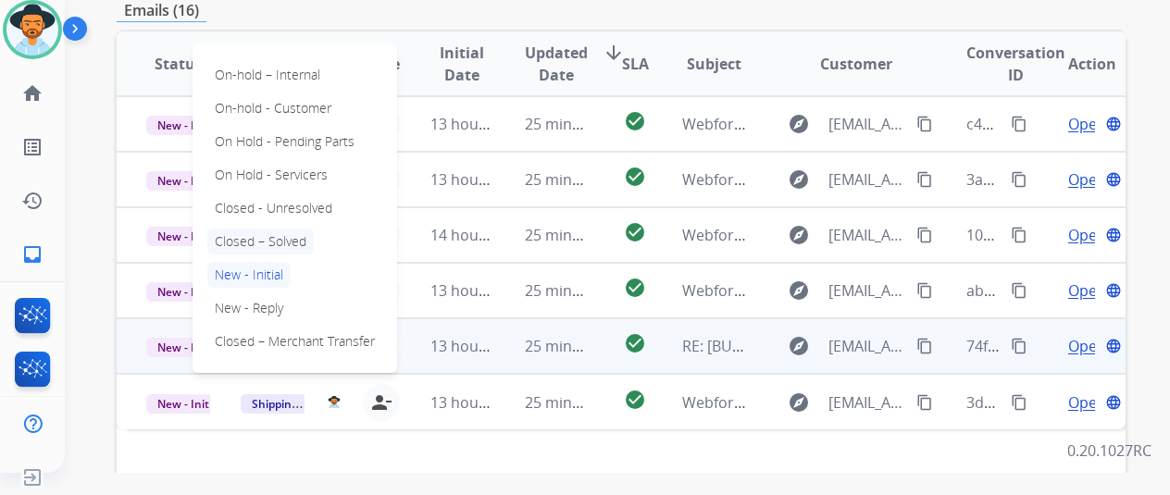
click at [247, 229] on p "Closed – Solved" at bounding box center [260, 242] width 106 height 26
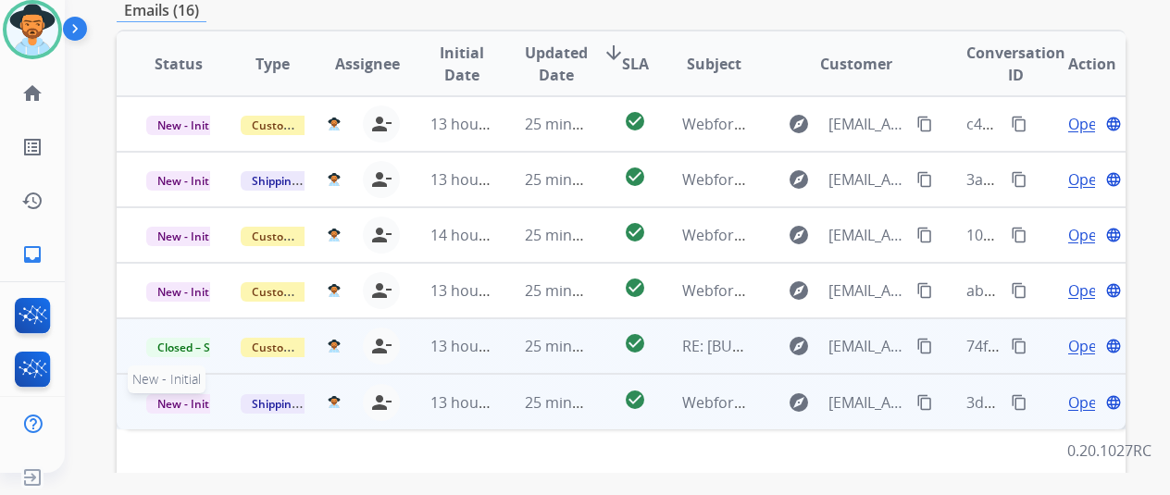
click at [176, 394] on span "New - Initial" at bounding box center [189, 403] width 86 height 19
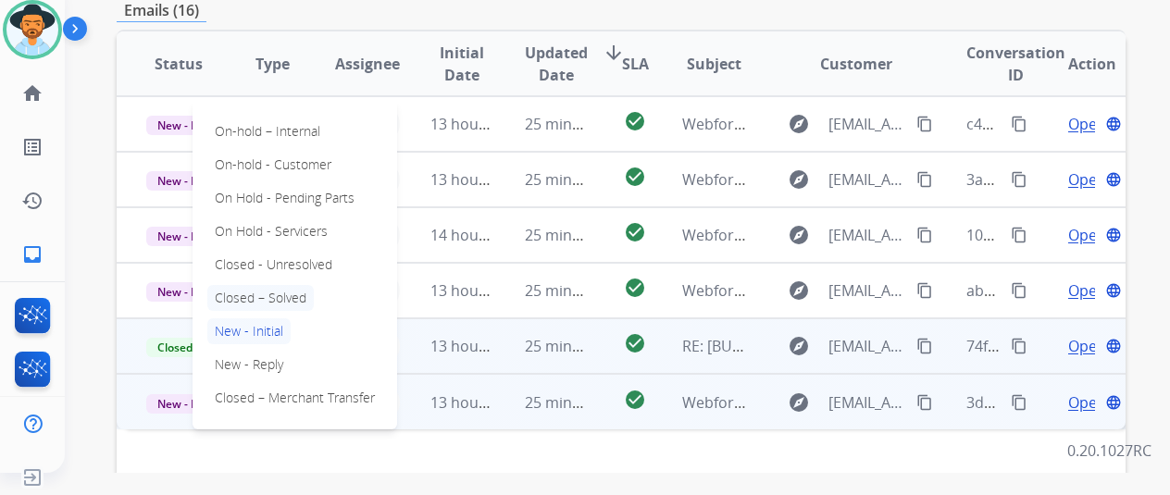
click at [239, 285] on p "Closed – Solved" at bounding box center [260, 298] width 106 height 26
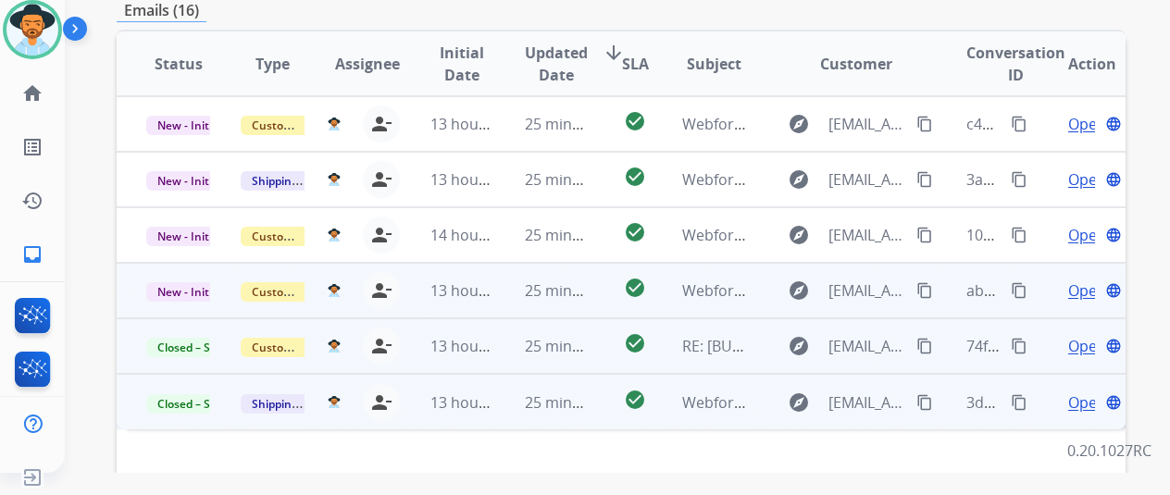
click at [1075, 280] on span "Open" at bounding box center [1087, 291] width 38 height 22
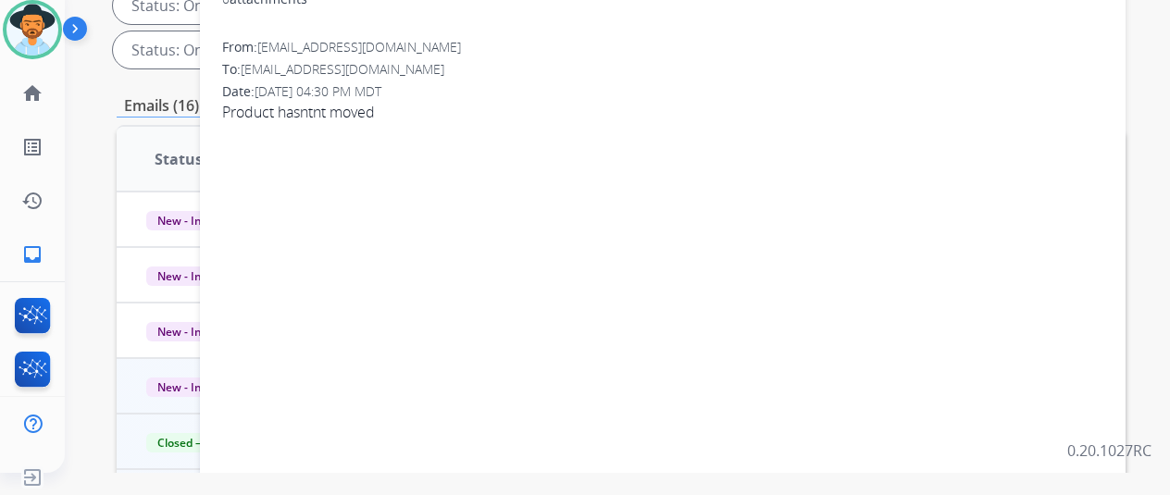
scroll to position [185, 0]
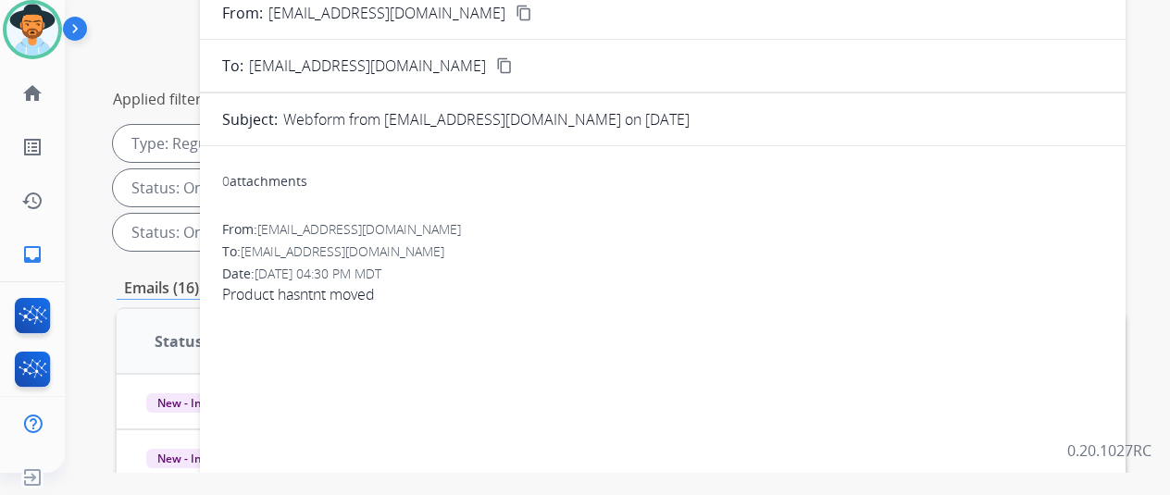
click at [516, 6] on mat-icon "content_copy" at bounding box center [524, 13] width 17 height 17
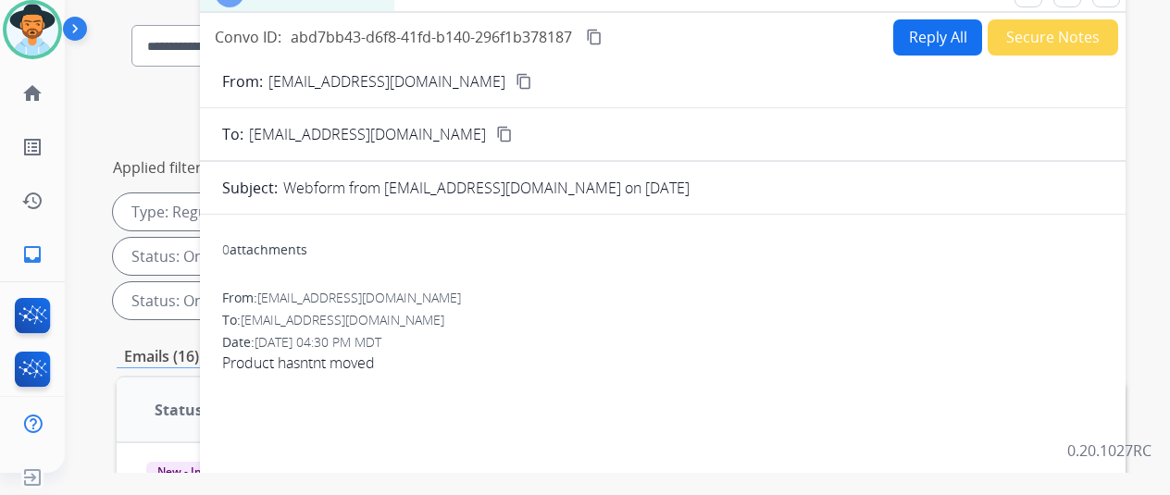
scroll to position [0, 0]
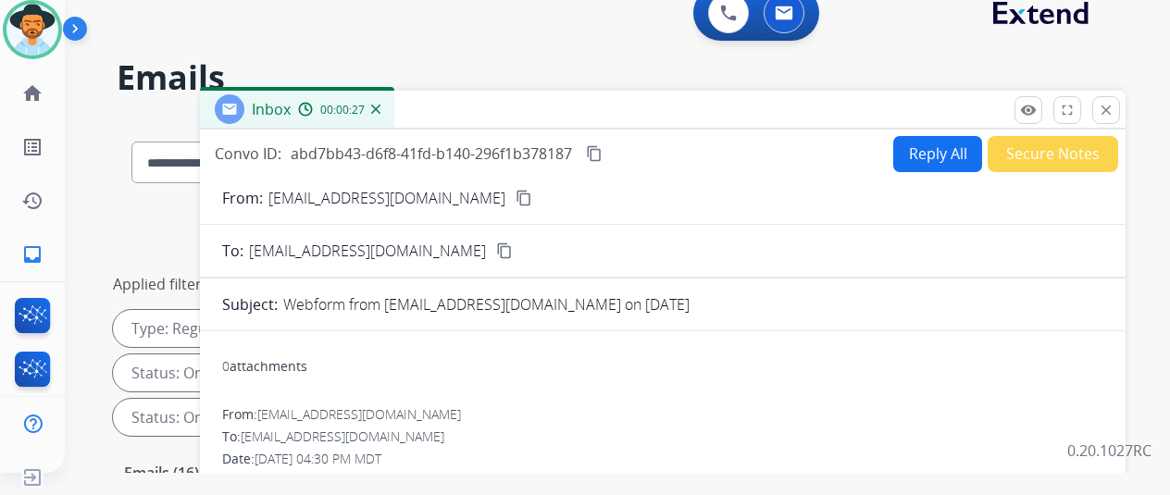
click at [603, 150] on mat-icon "content_copy" at bounding box center [594, 153] width 17 height 17
click at [926, 145] on button "Reply All" at bounding box center [937, 154] width 89 height 36
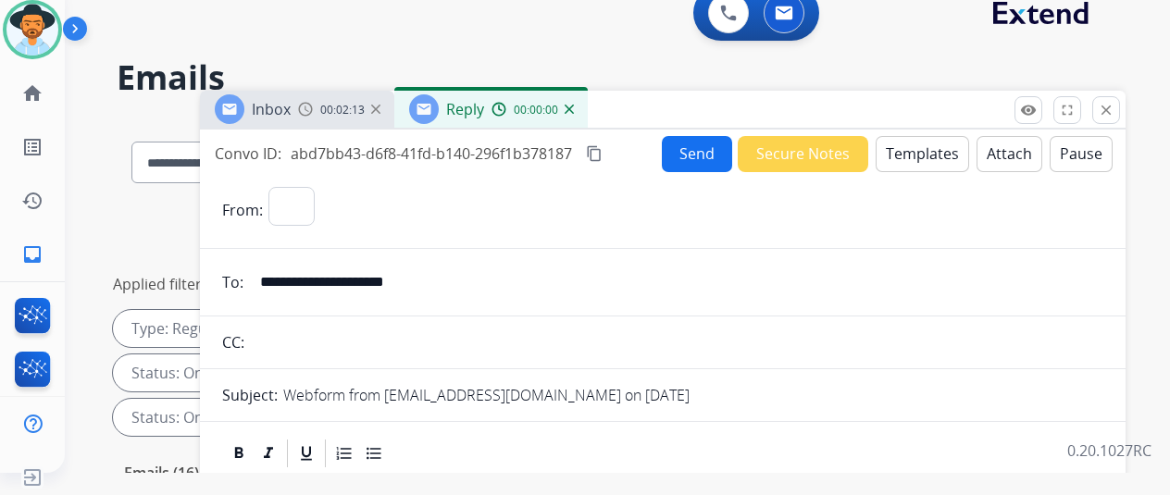
select select "**********"
click at [919, 159] on button "Templates" at bounding box center [922, 154] width 93 height 36
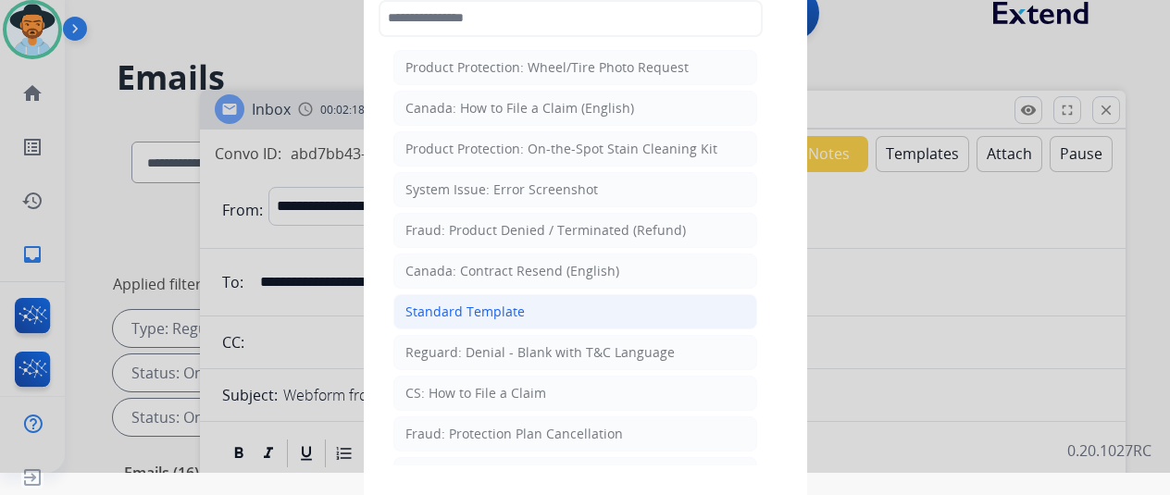
click at [455, 305] on div "Standard Template" at bounding box center [464, 312] width 119 height 19
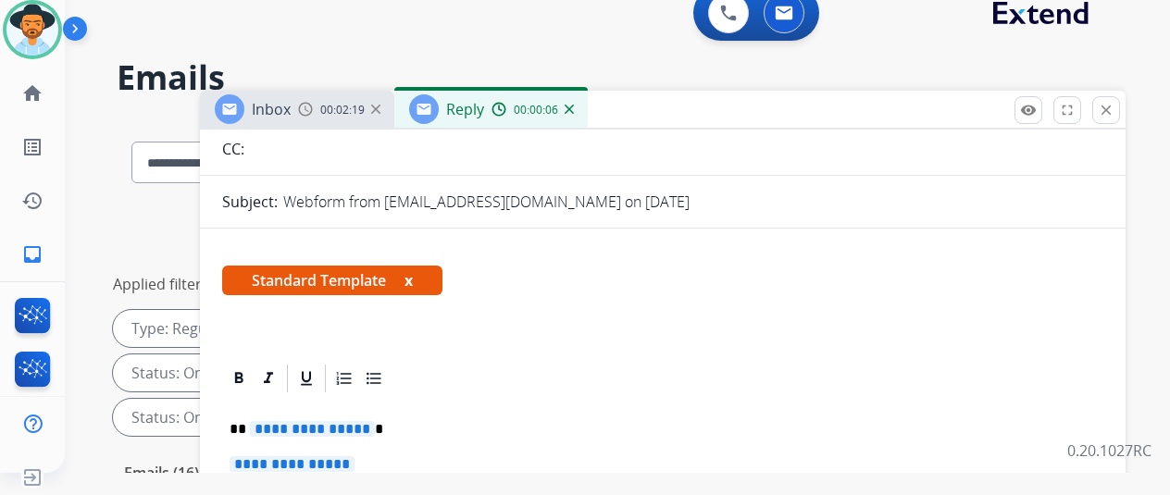
scroll to position [304, 0]
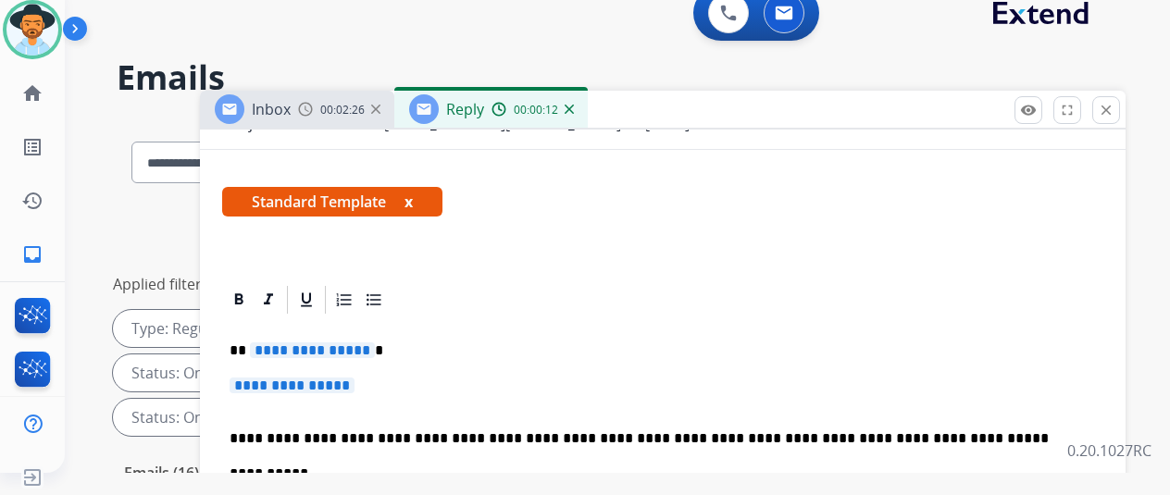
click at [375, 342] on span "**********" at bounding box center [312, 350] width 125 height 16
click at [385, 342] on p "**********" at bounding box center [656, 350] width 852 height 17
click at [355, 378] on span "**********" at bounding box center [292, 386] width 125 height 16
click at [272, 342] on p "**" at bounding box center [656, 350] width 852 height 17
click at [355, 378] on span "**********" at bounding box center [292, 386] width 125 height 16
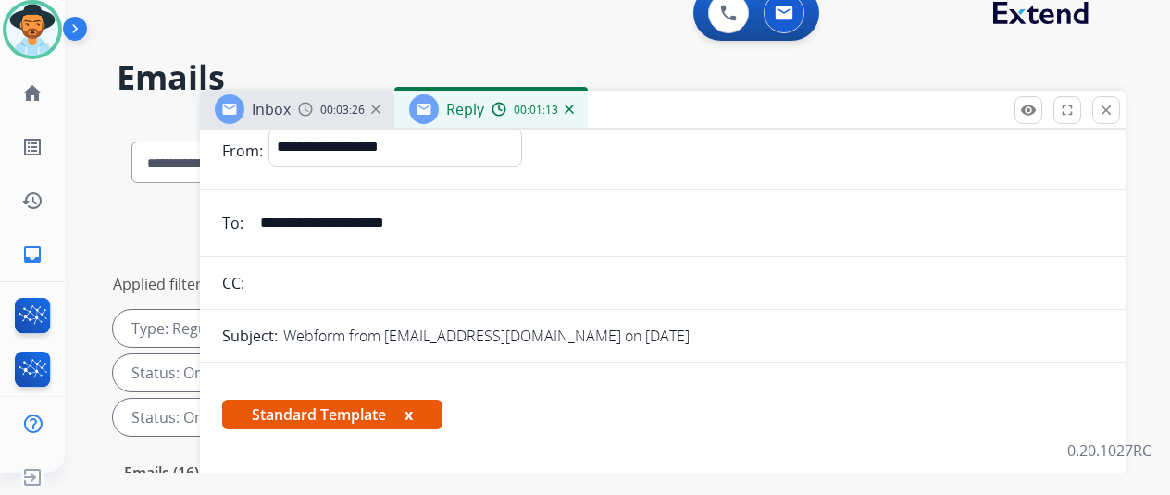
scroll to position [0, 0]
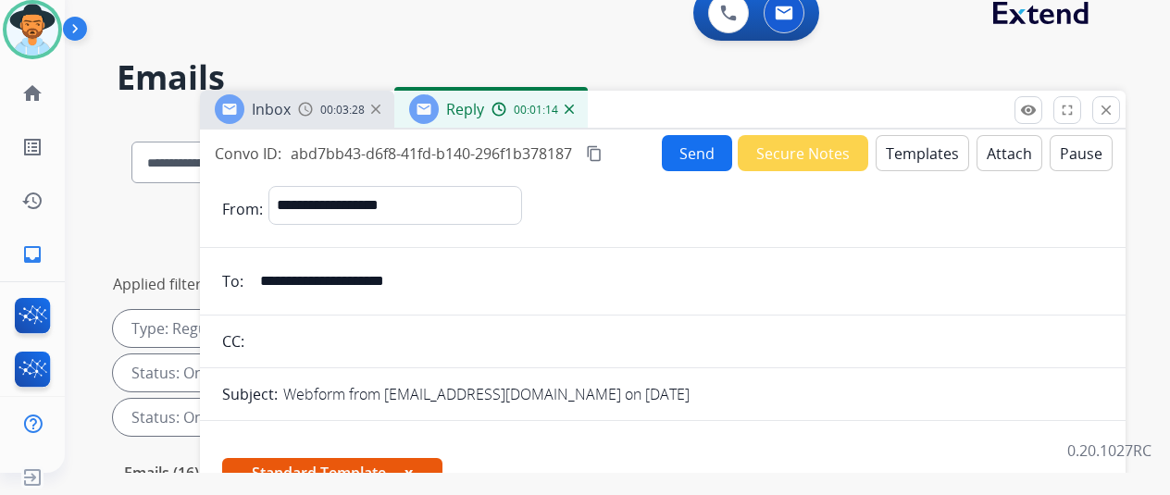
click at [704, 153] on button "Send" at bounding box center [697, 153] width 70 height 36
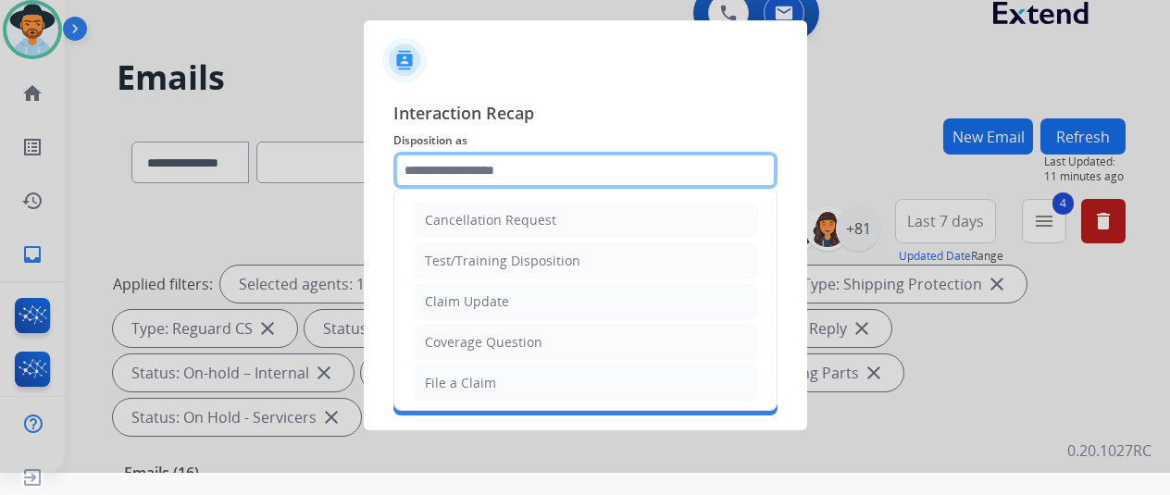
click at [445, 173] on input "text" at bounding box center [585, 170] width 384 height 37
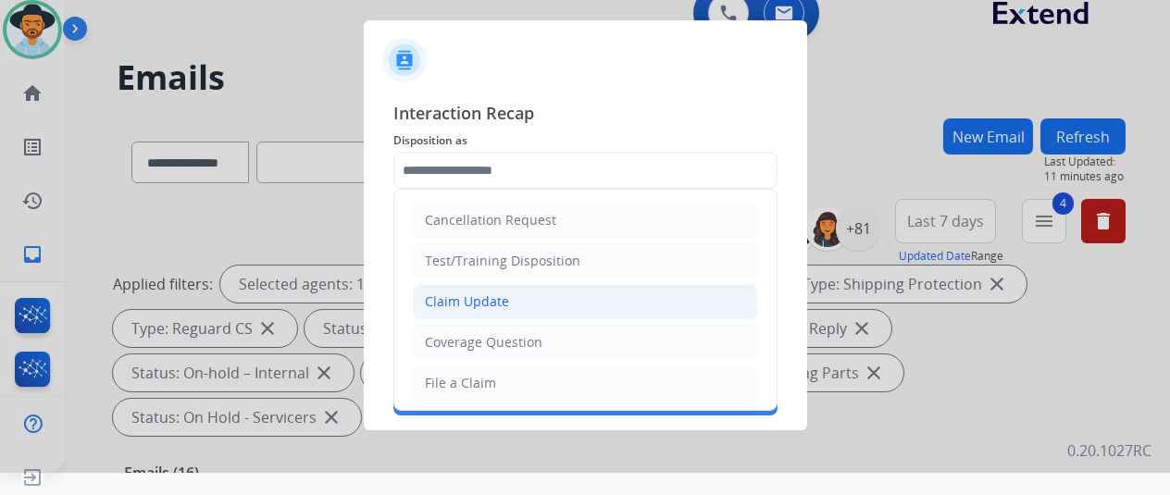
click at [465, 293] on div "Claim Update" at bounding box center [467, 302] width 84 height 19
type input "**********"
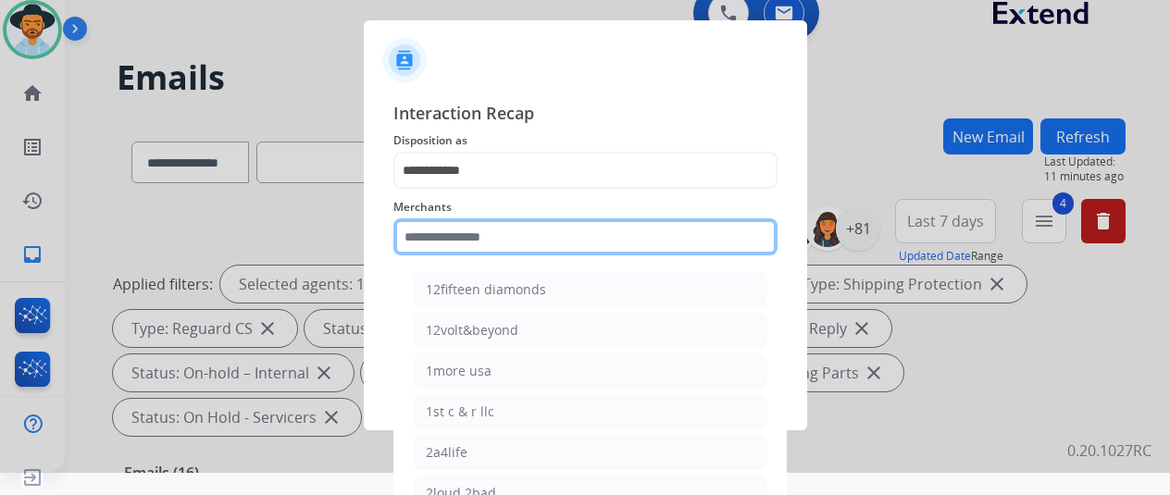
click at [421, 237] on input "text" at bounding box center [585, 236] width 384 height 37
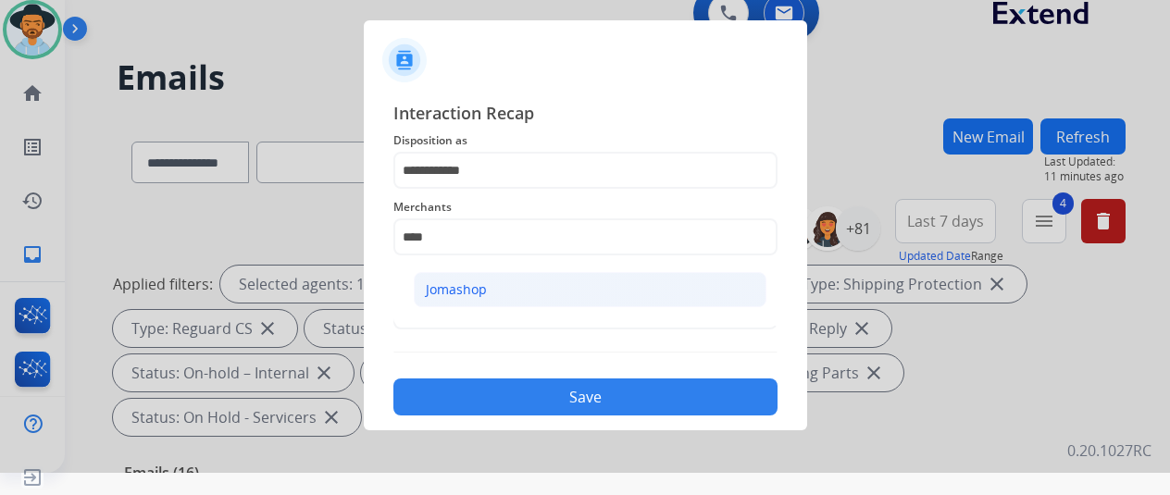
click at [431, 280] on div "Jomashop" at bounding box center [456, 289] width 61 height 19
type input "********"
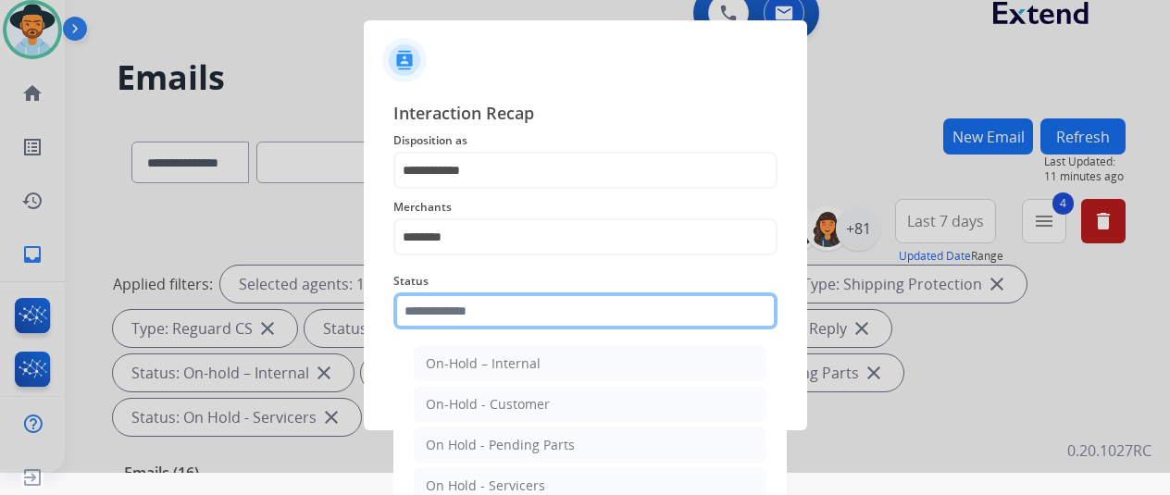
click at [426, 312] on input "text" at bounding box center [585, 311] width 384 height 37
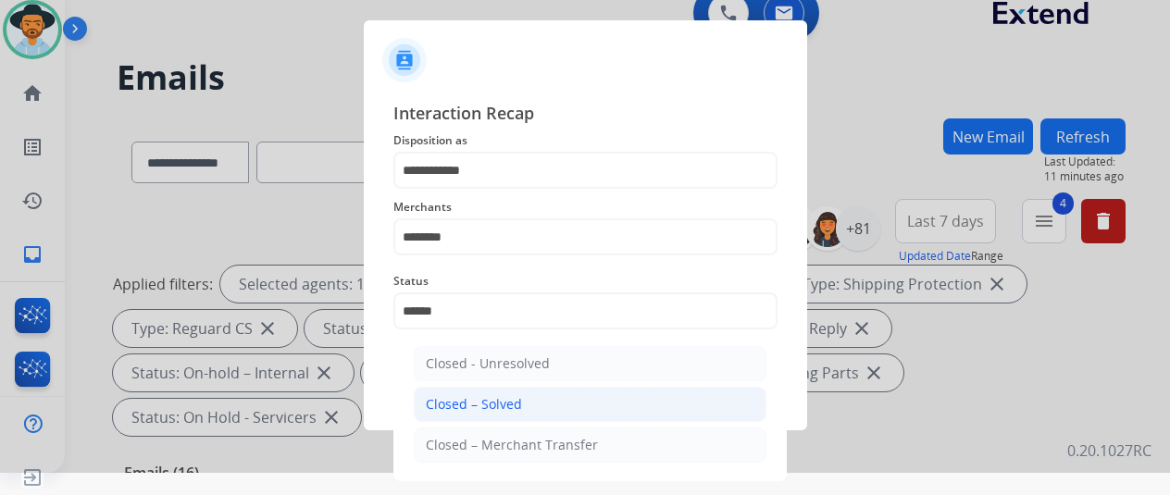
click at [516, 412] on div "Closed – Solved" at bounding box center [474, 404] width 96 height 19
type input "**********"
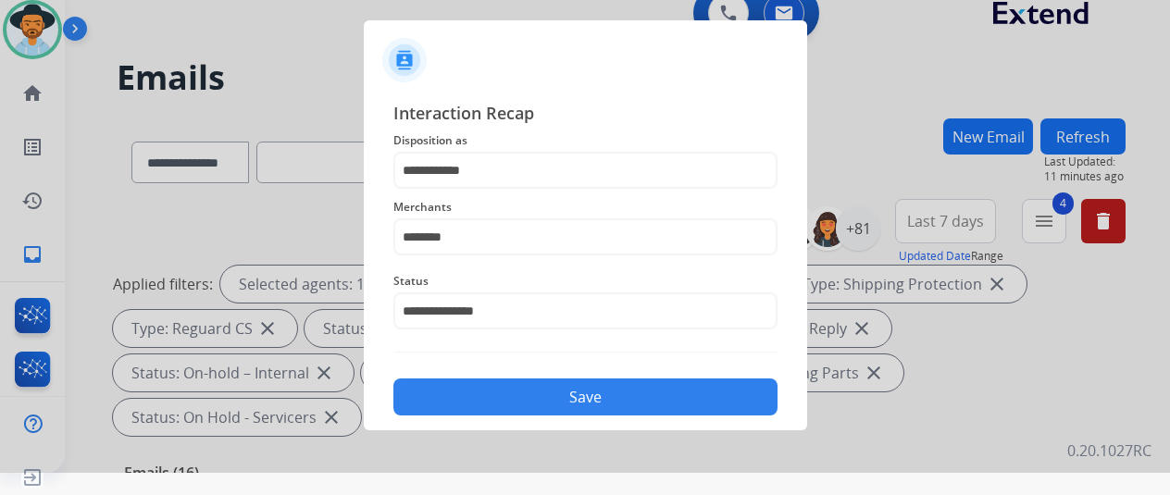
click at [548, 410] on button "Save" at bounding box center [585, 397] width 384 height 37
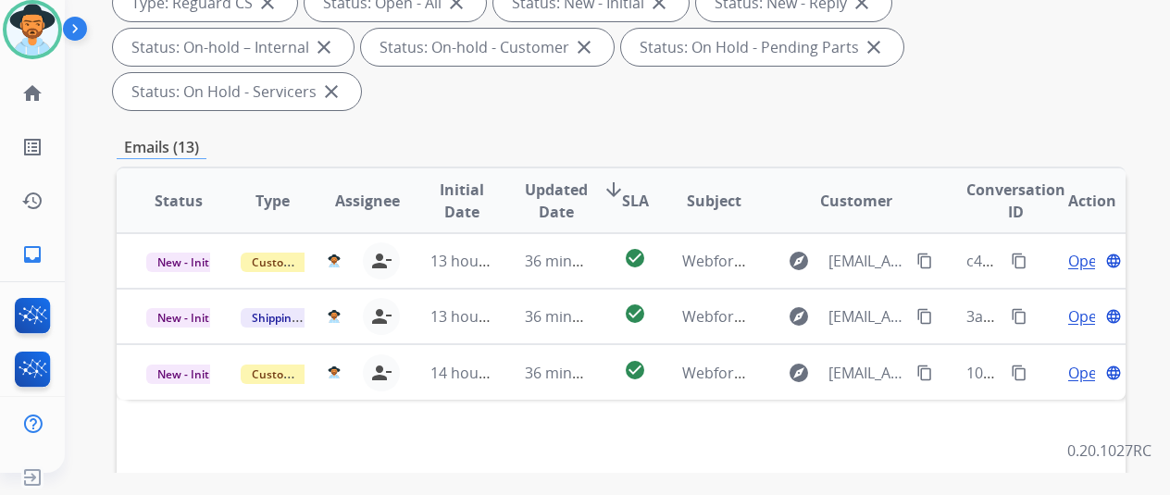
scroll to position [370, 0]
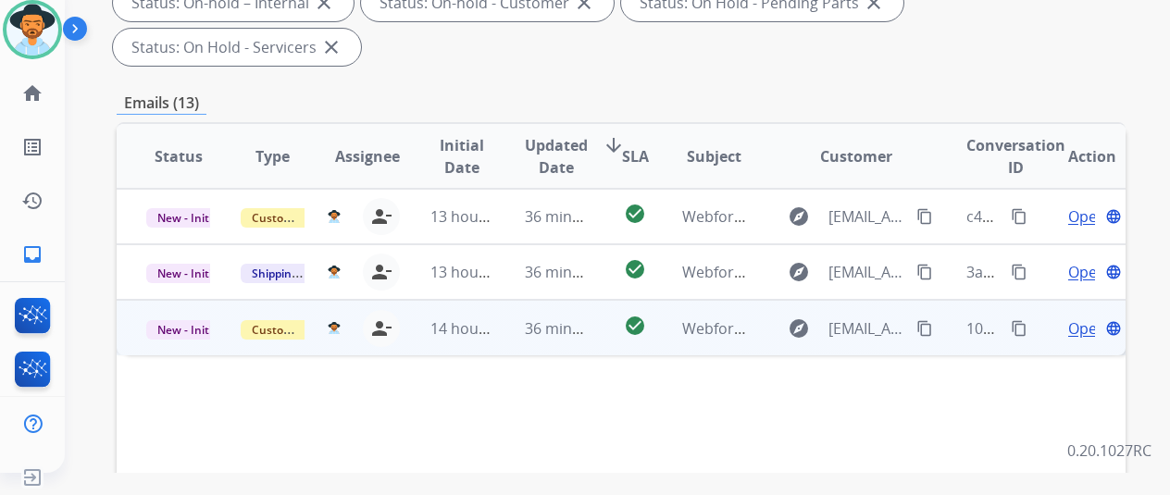
click at [1077, 318] on span "Open" at bounding box center [1087, 329] width 38 height 22
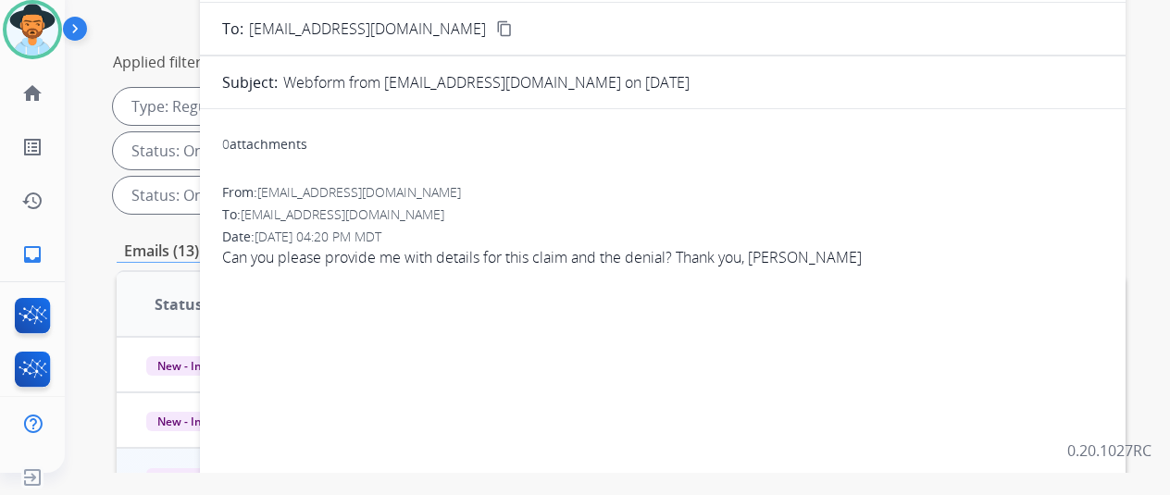
scroll to position [0, 0]
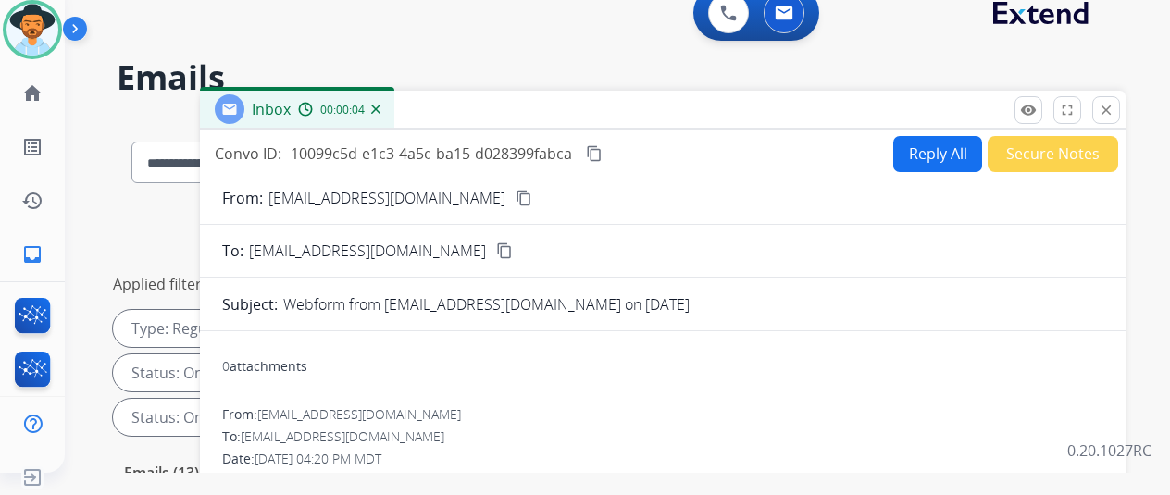
click at [516, 199] on mat-icon "content_copy" at bounding box center [524, 198] width 17 height 17
click at [942, 150] on button "Reply All" at bounding box center [937, 154] width 89 height 36
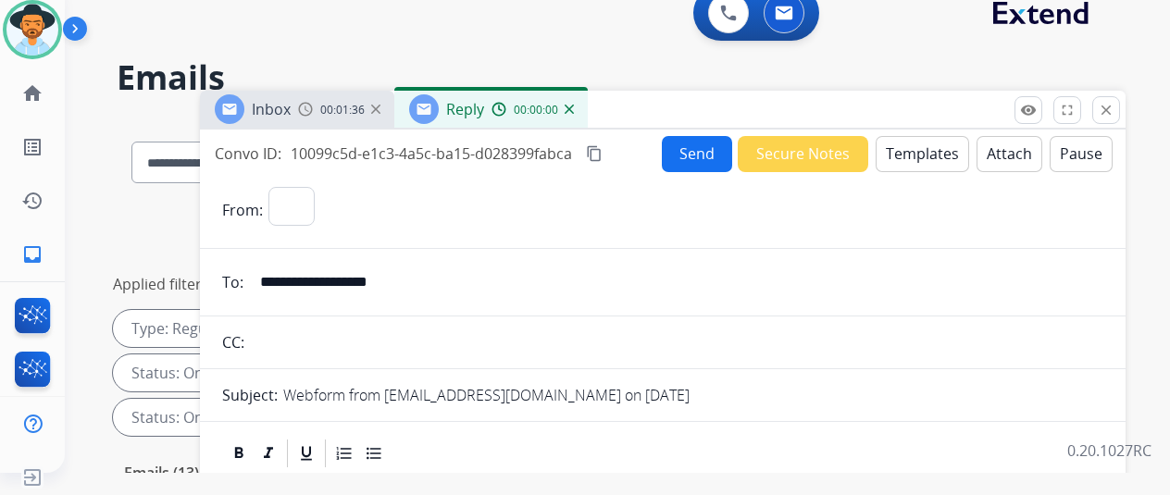
select select "**********"
click at [603, 148] on mat-icon "content_copy" at bounding box center [594, 153] width 17 height 17
click at [911, 155] on button "Templates" at bounding box center [922, 154] width 93 height 36
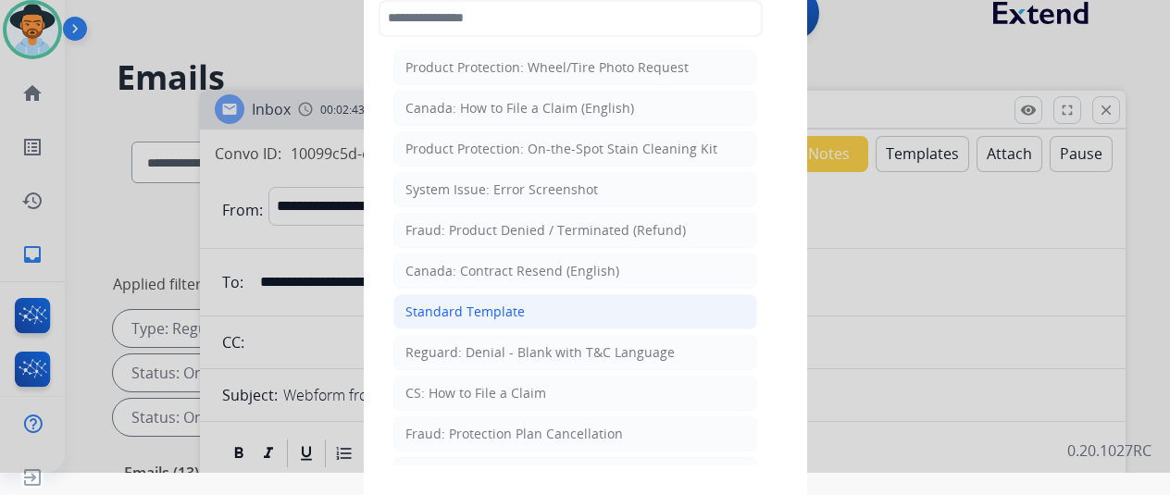
click at [465, 312] on div "Standard Template" at bounding box center [464, 312] width 119 height 19
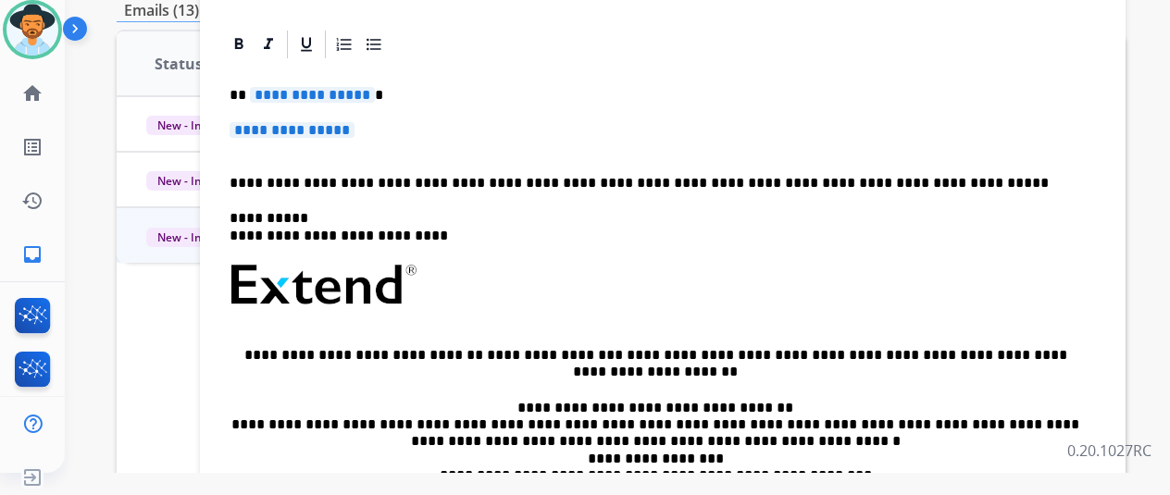
scroll to position [93, 0]
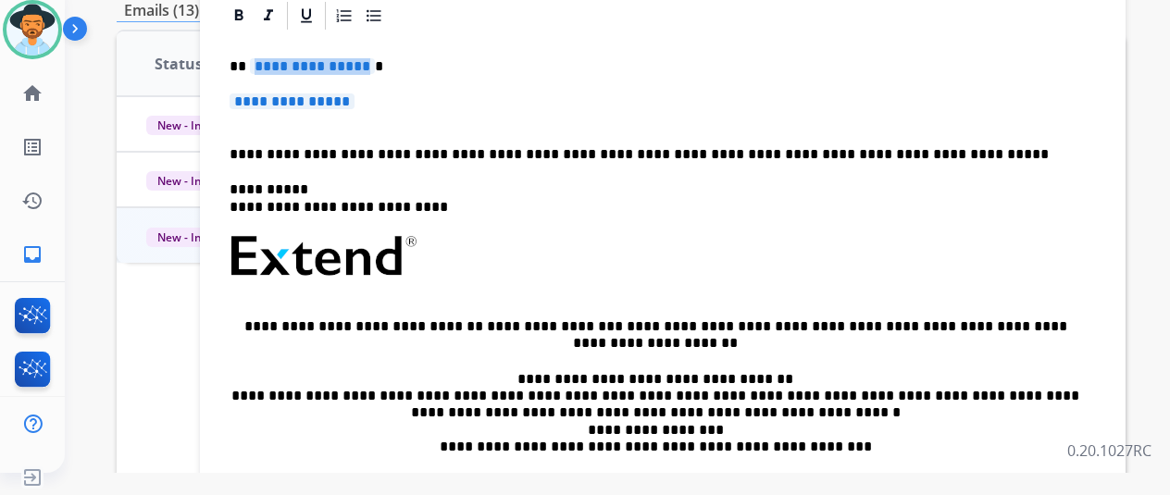
drag, startPoint x: 374, startPoint y: 64, endPoint x: 312, endPoint y: 64, distance: 62.0
click at [312, 64] on span "**********" at bounding box center [312, 66] width 125 height 16
click at [355, 106] on span "**********" at bounding box center [292, 101] width 125 height 16
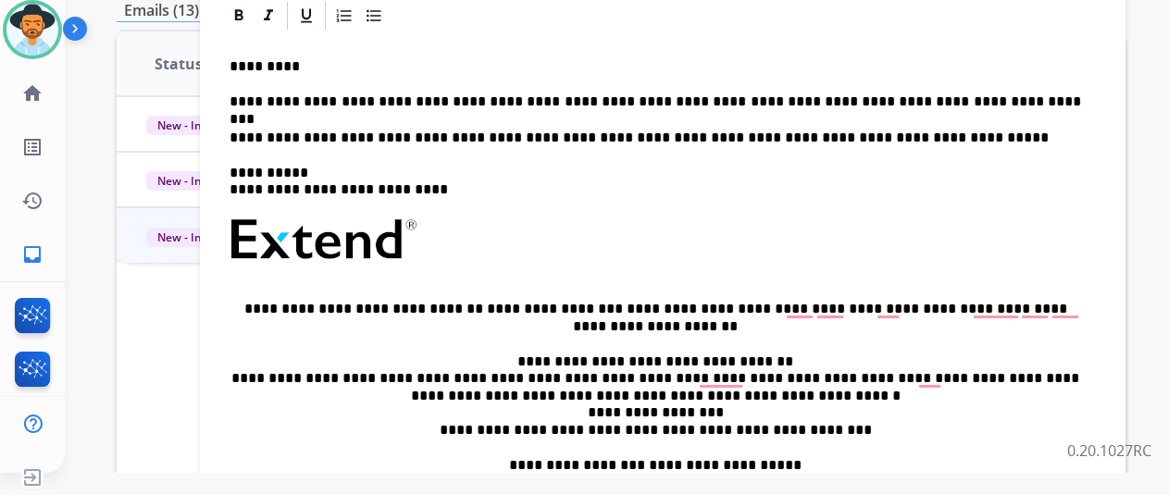
click at [943, 106] on p "**********" at bounding box center [656, 101] width 852 height 17
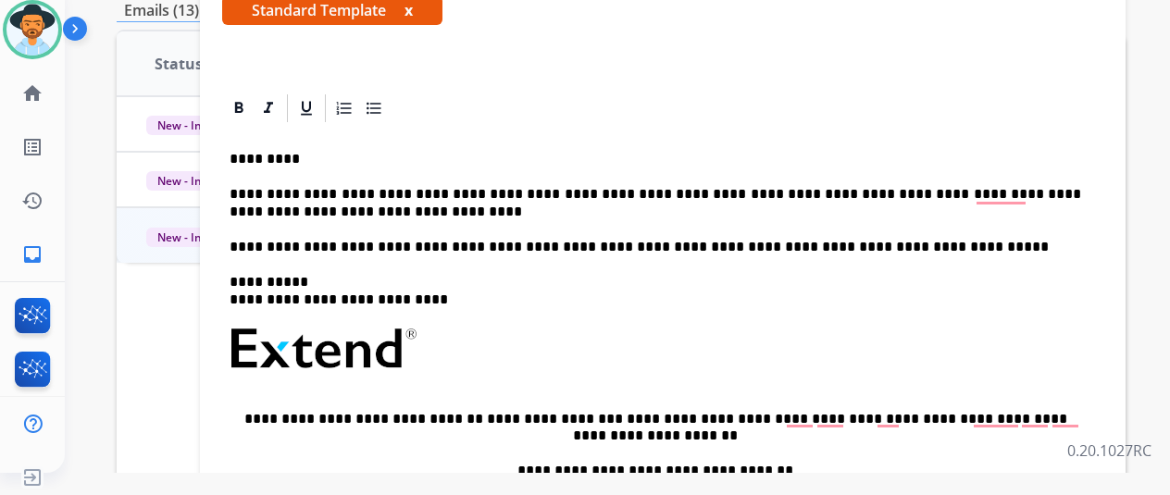
scroll to position [0, 0]
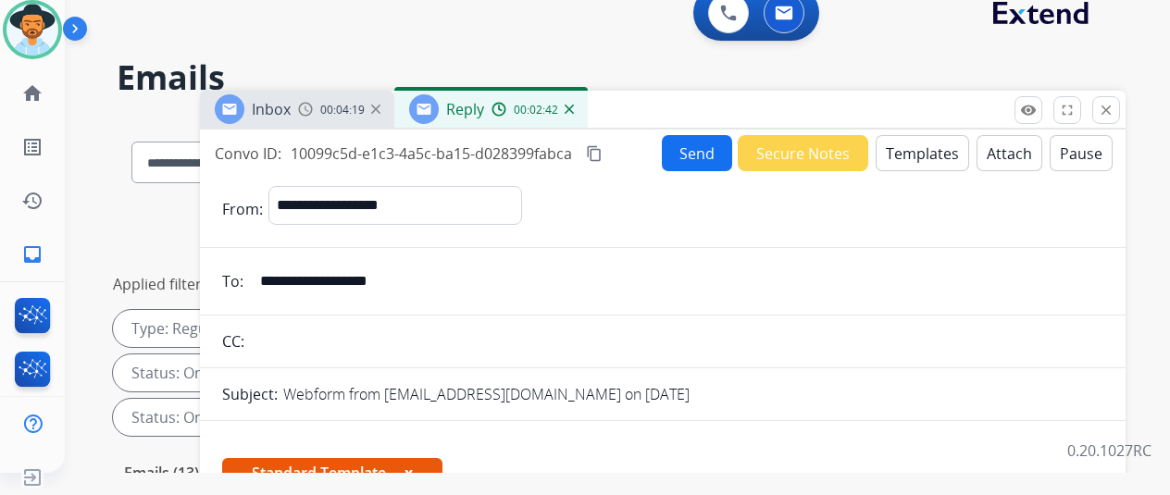
click at [603, 155] on mat-icon "content_copy" at bounding box center [594, 153] width 17 height 17
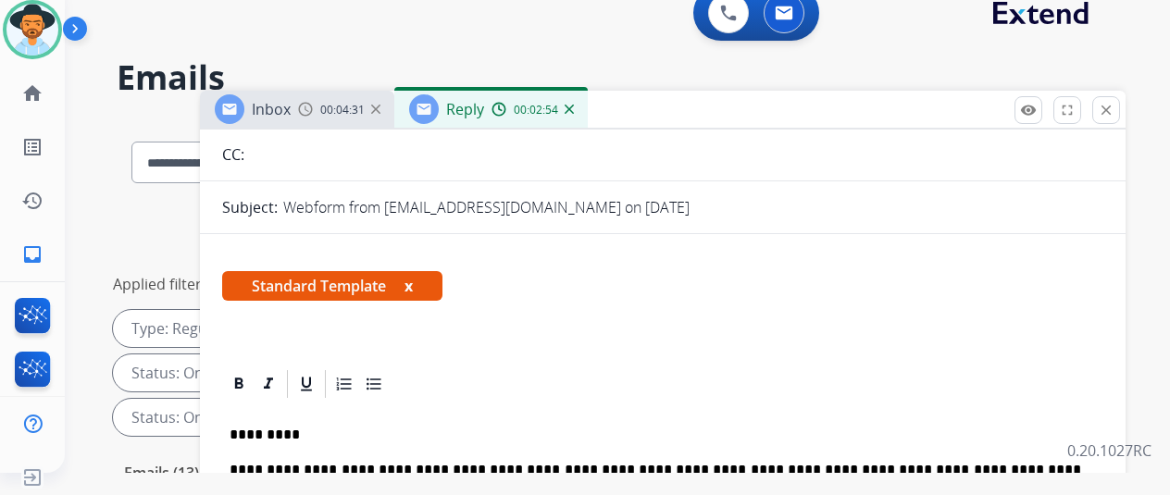
scroll to position [304, 0]
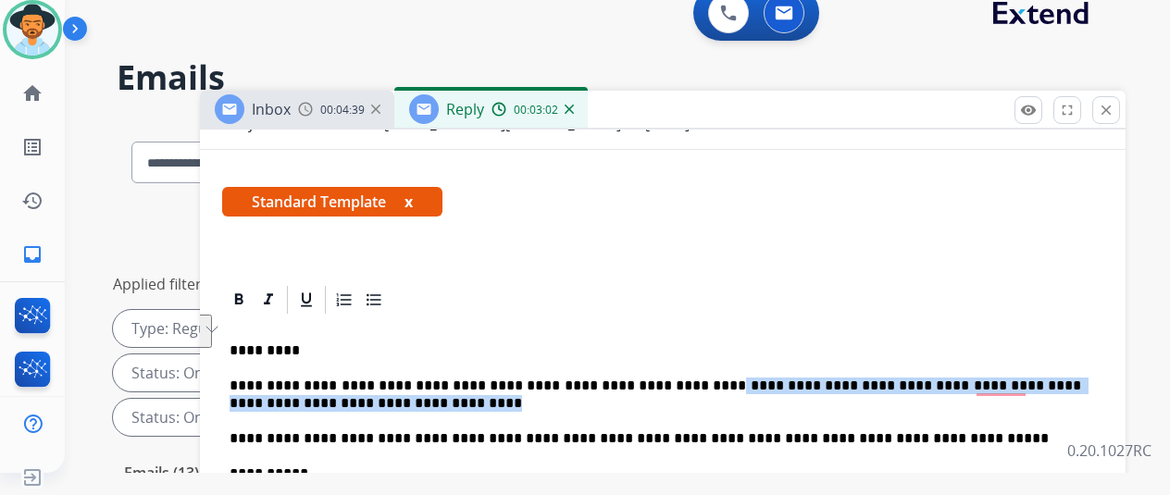
drag, startPoint x: 314, startPoint y: 368, endPoint x: 659, endPoint y: 355, distance: 345.5
click at [659, 378] on p "**********" at bounding box center [656, 395] width 852 height 34
copy p "**********"
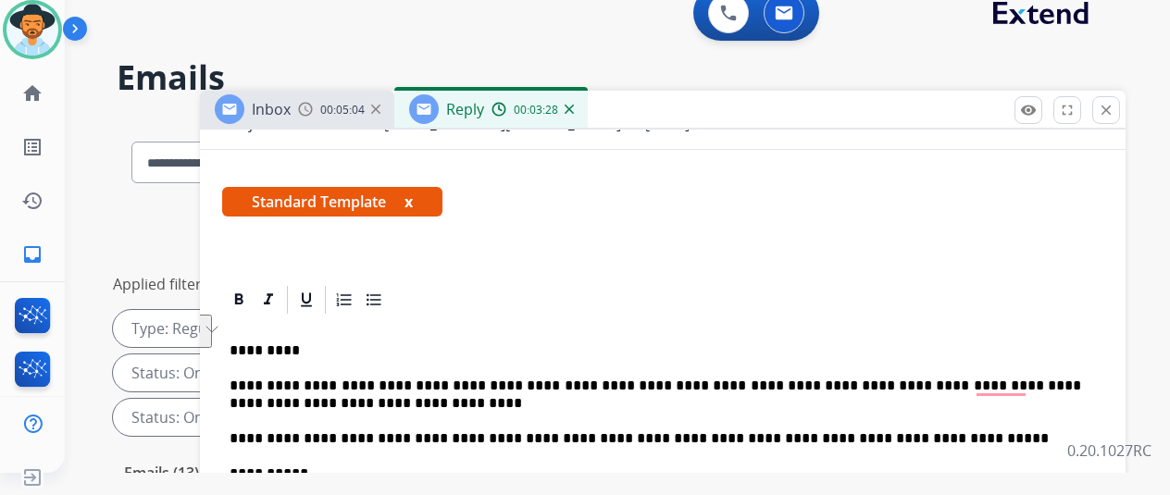
click at [537, 283] on div at bounding box center [662, 299] width 881 height 33
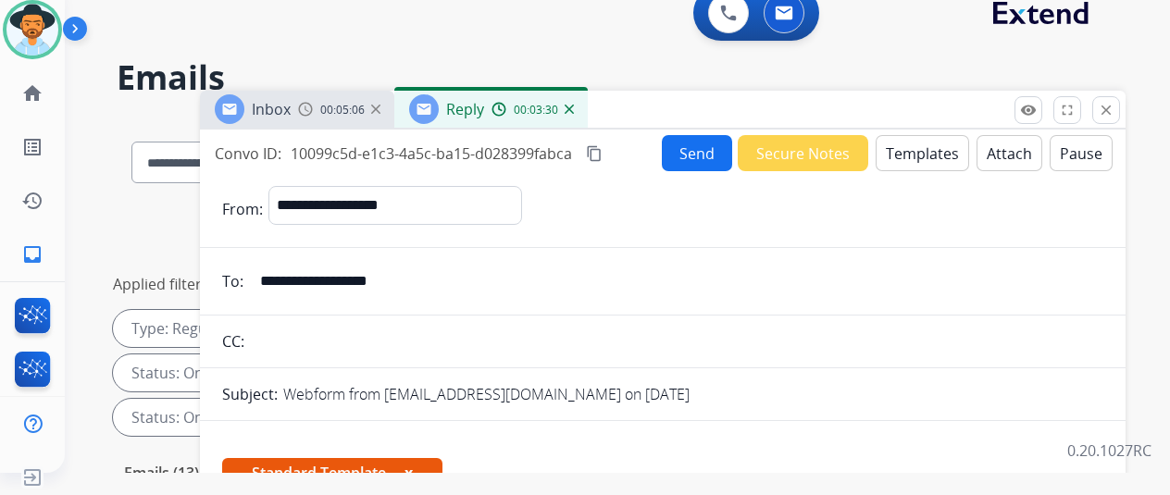
click at [711, 152] on button "Send" at bounding box center [697, 153] width 70 height 36
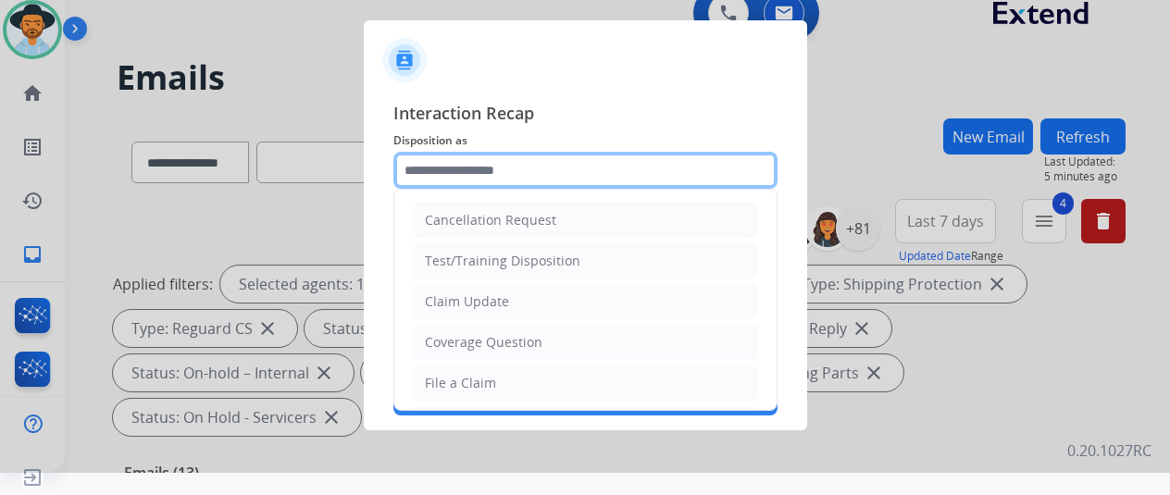
click at [458, 161] on input "text" at bounding box center [585, 170] width 384 height 37
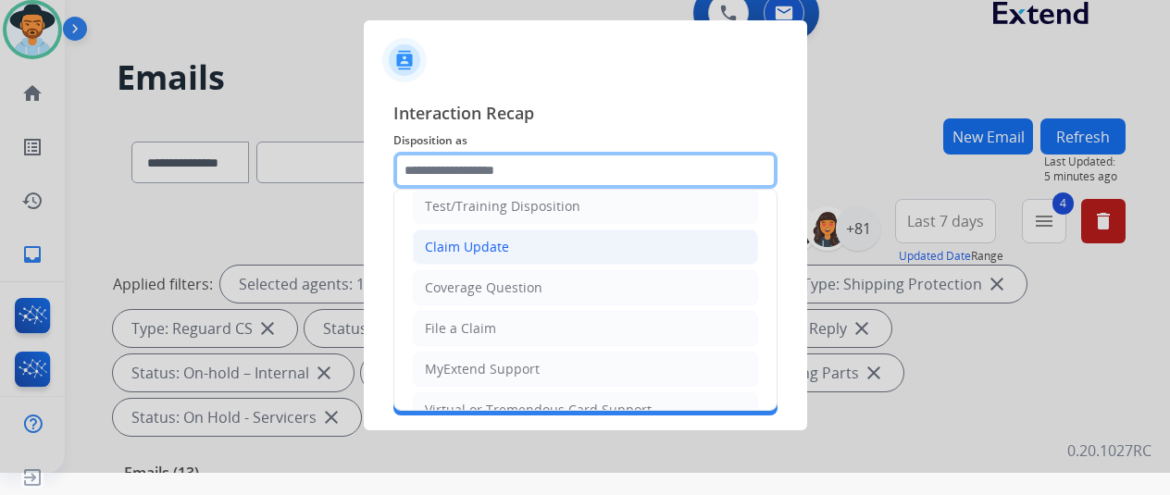
scroll to position [93, 0]
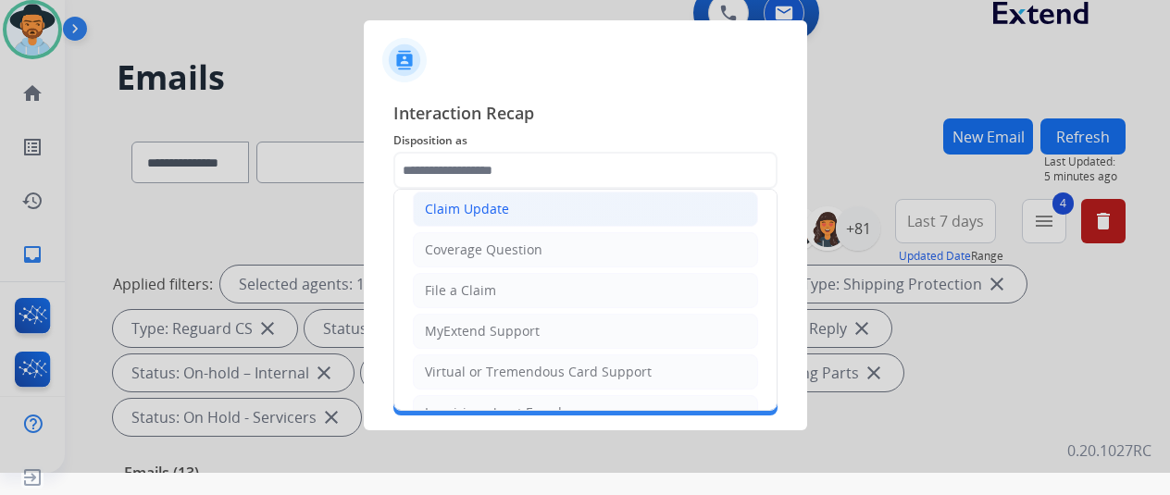
click at [472, 208] on div "Claim Update" at bounding box center [467, 209] width 84 height 19
type input "**********"
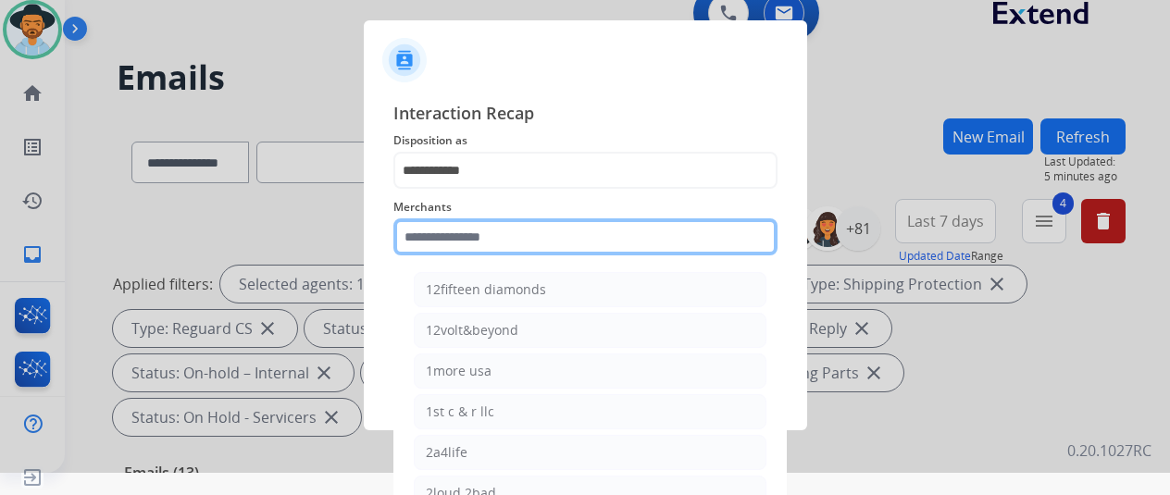
click at [450, 243] on input "text" at bounding box center [585, 236] width 384 height 37
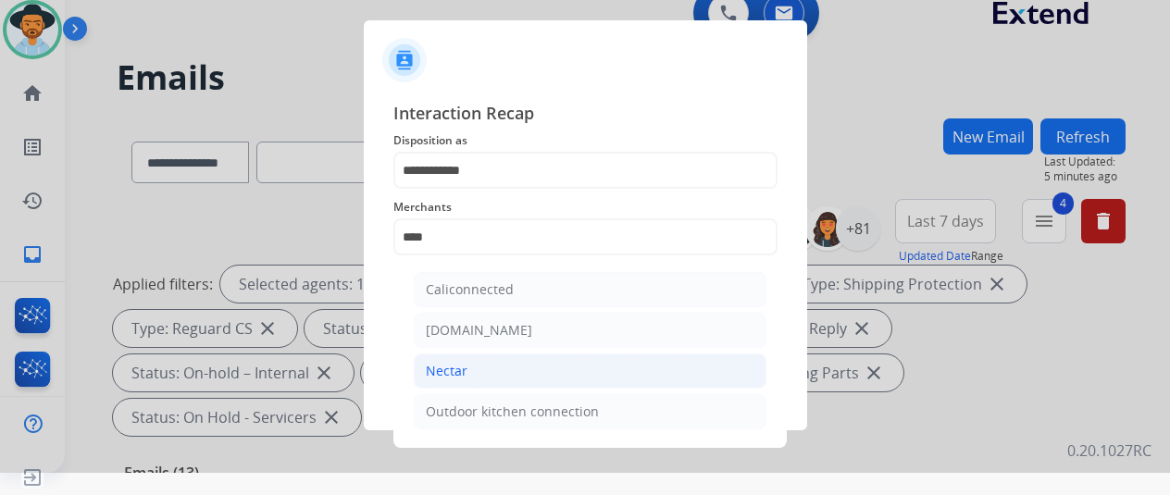
click at [466, 375] on li "Nectar" at bounding box center [590, 371] width 353 height 35
type input "******"
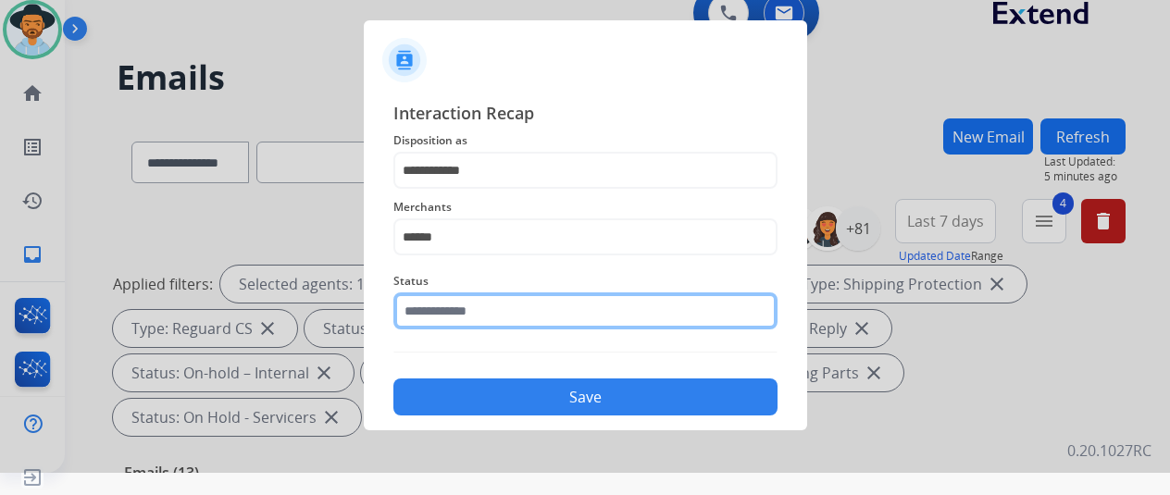
click at [473, 319] on input "text" at bounding box center [585, 311] width 384 height 37
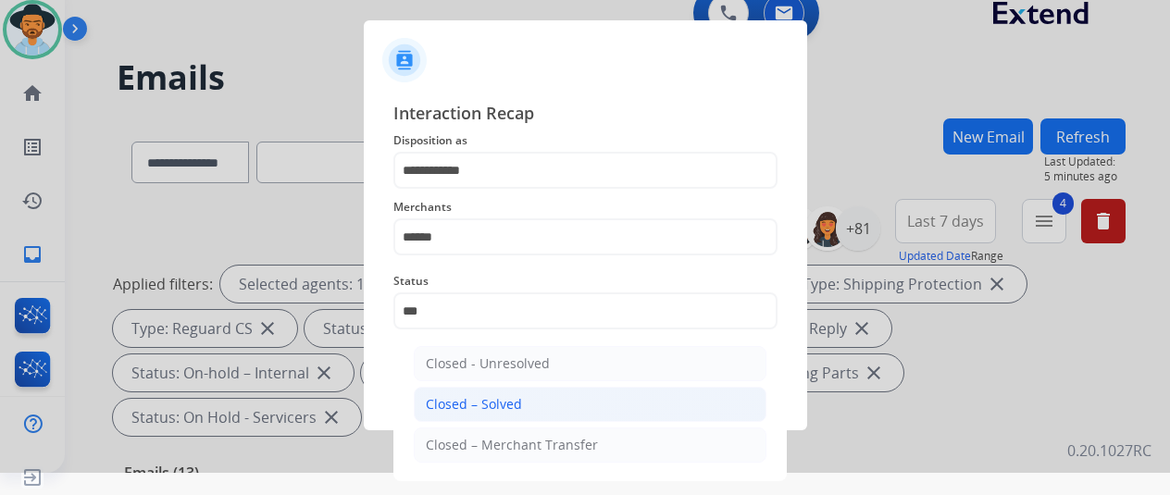
click at [491, 398] on div "Closed – Solved" at bounding box center [474, 404] width 96 height 19
type input "**********"
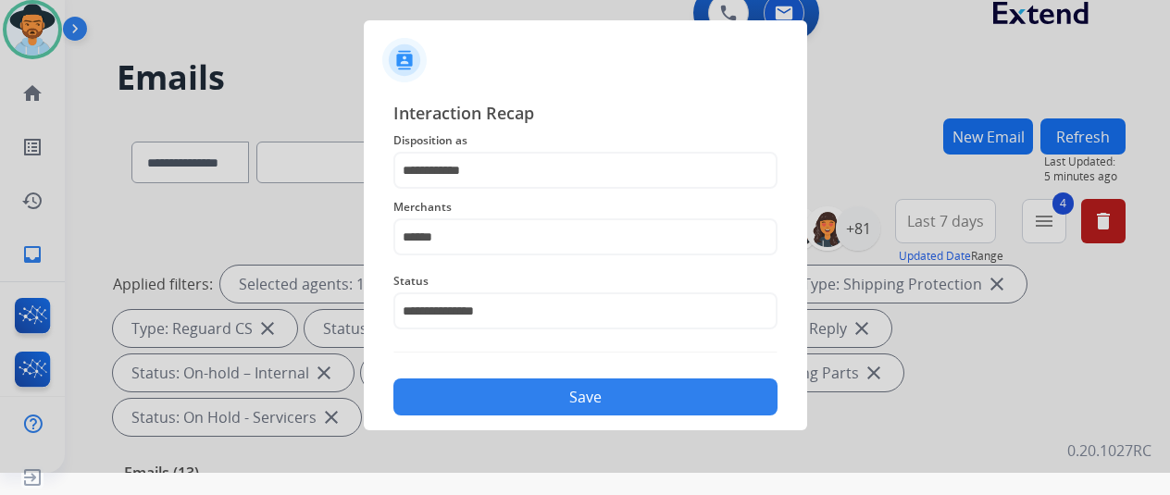
click at [520, 403] on button "Save" at bounding box center [585, 397] width 384 height 37
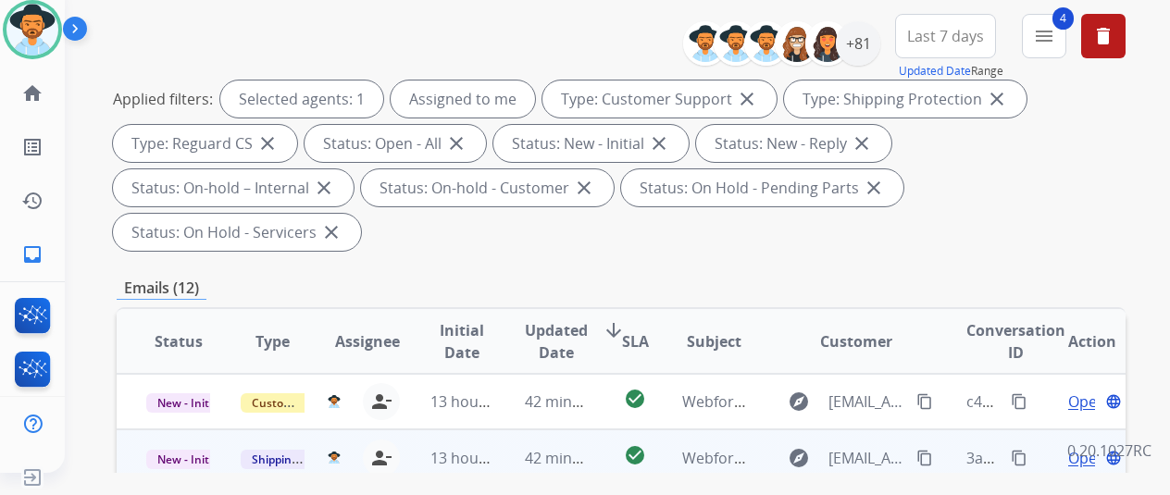
scroll to position [370, 0]
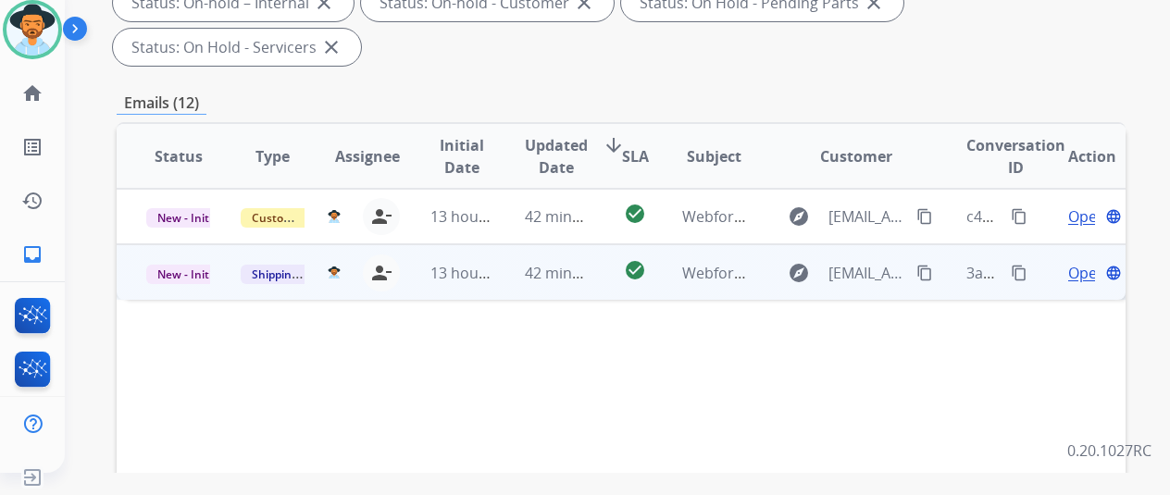
click at [1079, 262] on span "Open" at bounding box center [1087, 273] width 38 height 22
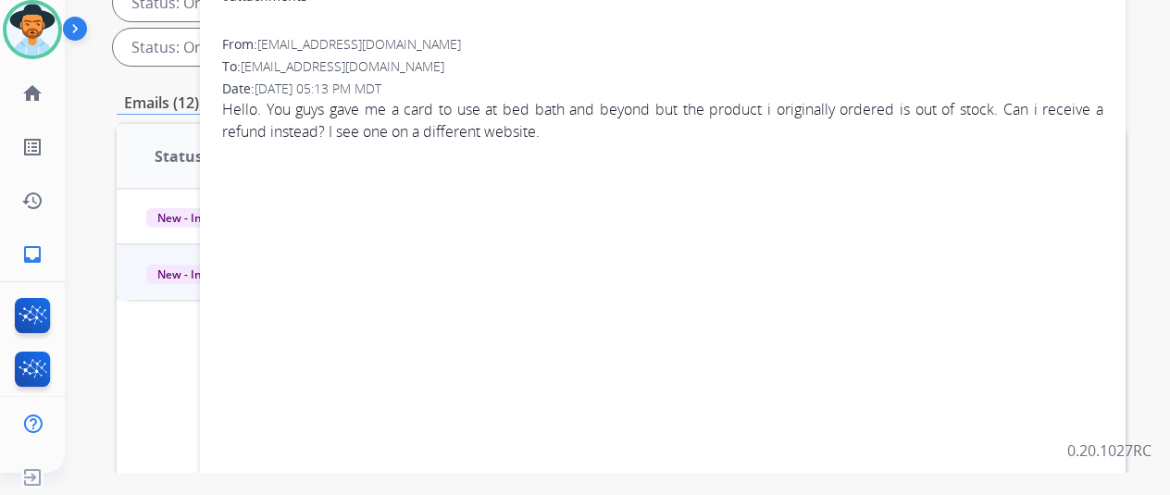
scroll to position [0, 0]
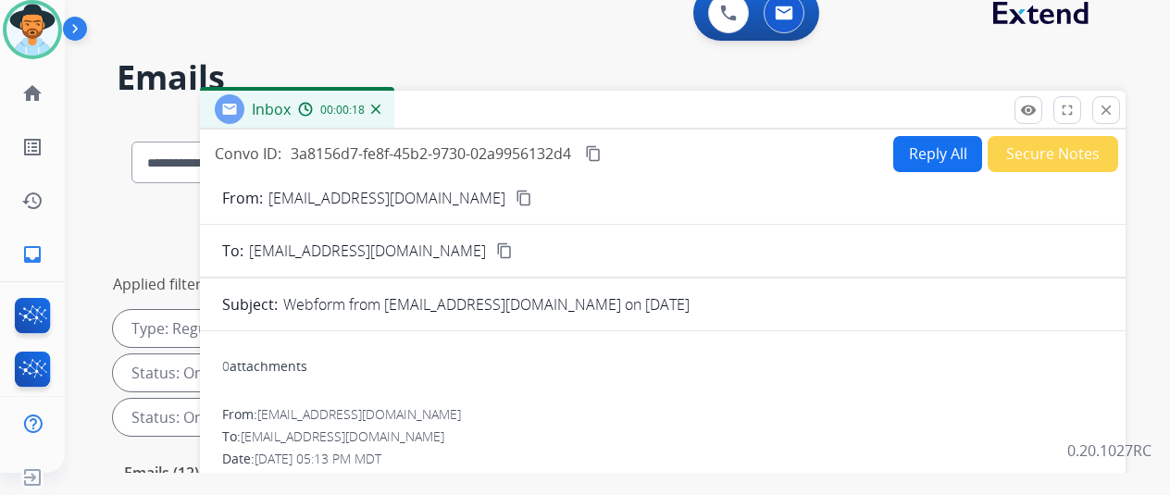
click at [516, 200] on mat-icon "content_copy" at bounding box center [524, 198] width 17 height 17
click at [602, 145] on mat-icon "content_copy" at bounding box center [593, 153] width 17 height 17
click at [937, 154] on button "Reply All" at bounding box center [937, 154] width 89 height 36
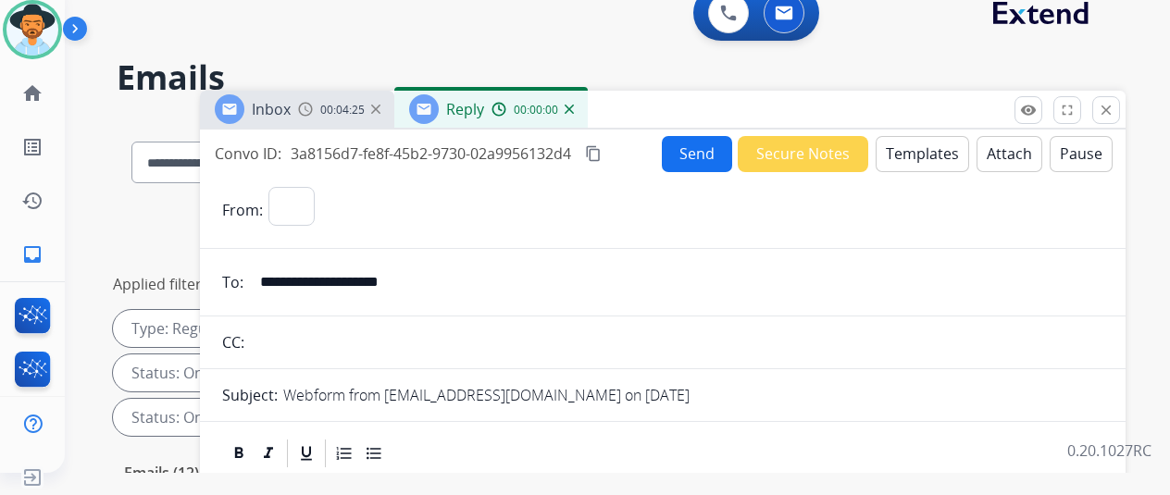
select select "**********"
click at [935, 155] on button "Templates" at bounding box center [922, 154] width 93 height 36
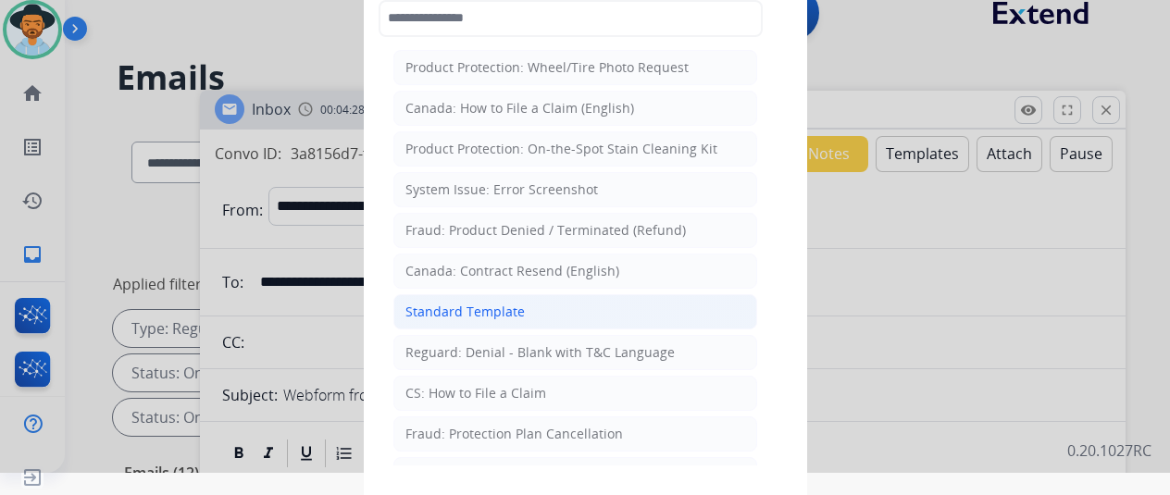
click at [469, 303] on div "Standard Template" at bounding box center [464, 312] width 119 height 19
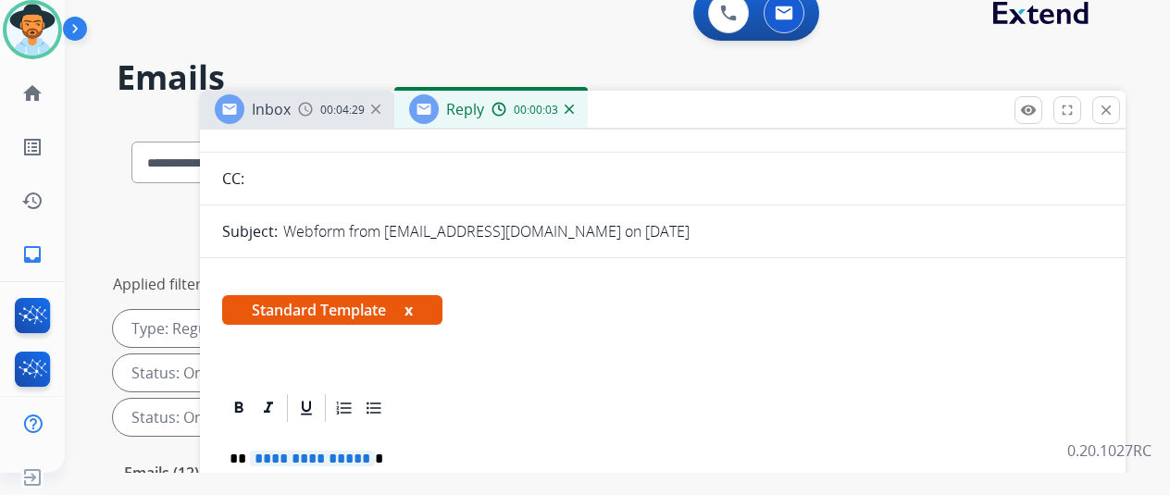
scroll to position [326, 0]
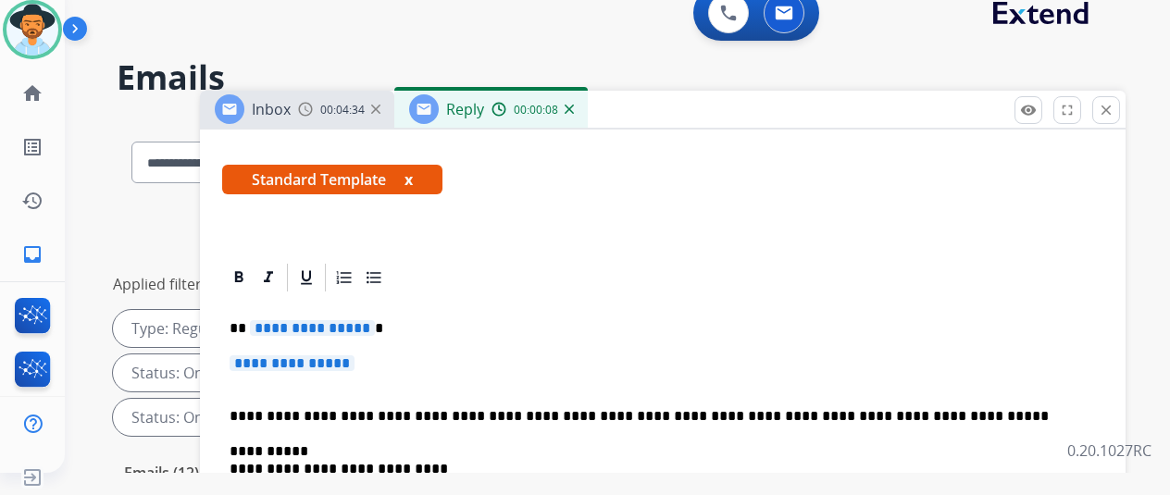
click at [380, 320] on p "**********" at bounding box center [656, 328] width 852 height 17
click at [355, 355] on span "**********" at bounding box center [292, 363] width 125 height 16
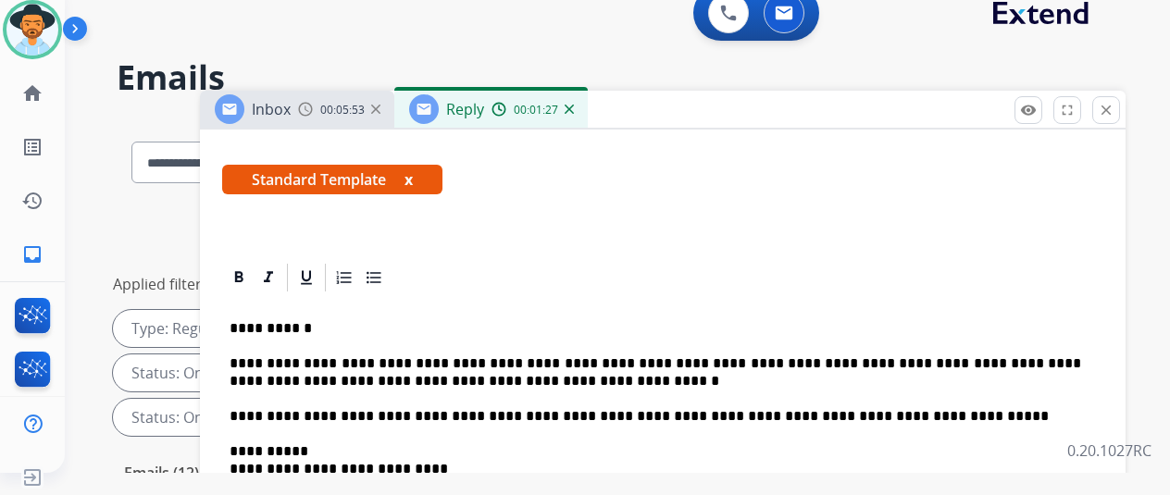
click at [994, 355] on p "**********" at bounding box center [656, 372] width 852 height 34
click at [1001, 355] on p "**********" at bounding box center [656, 372] width 852 height 34
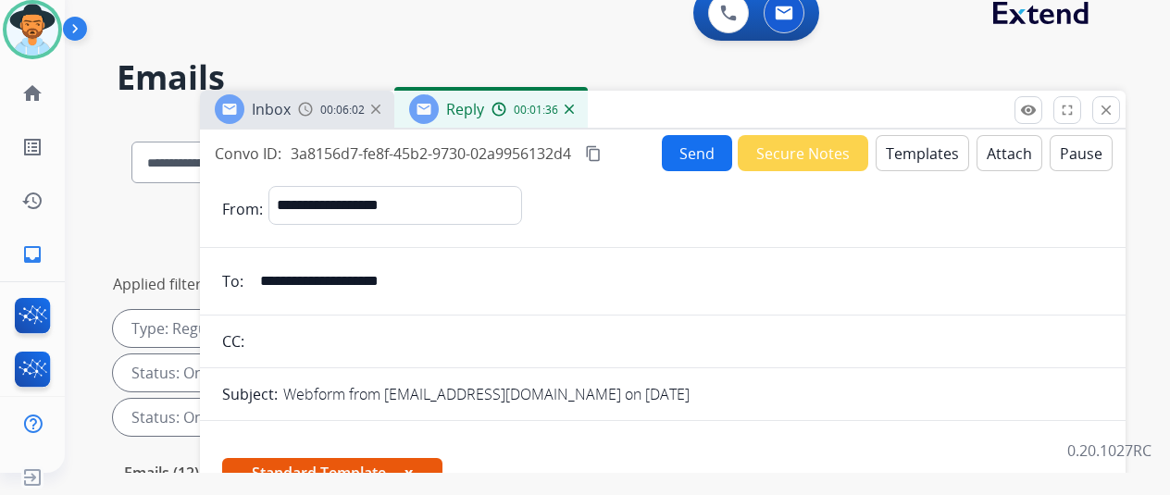
click at [711, 149] on button "Send" at bounding box center [697, 153] width 70 height 36
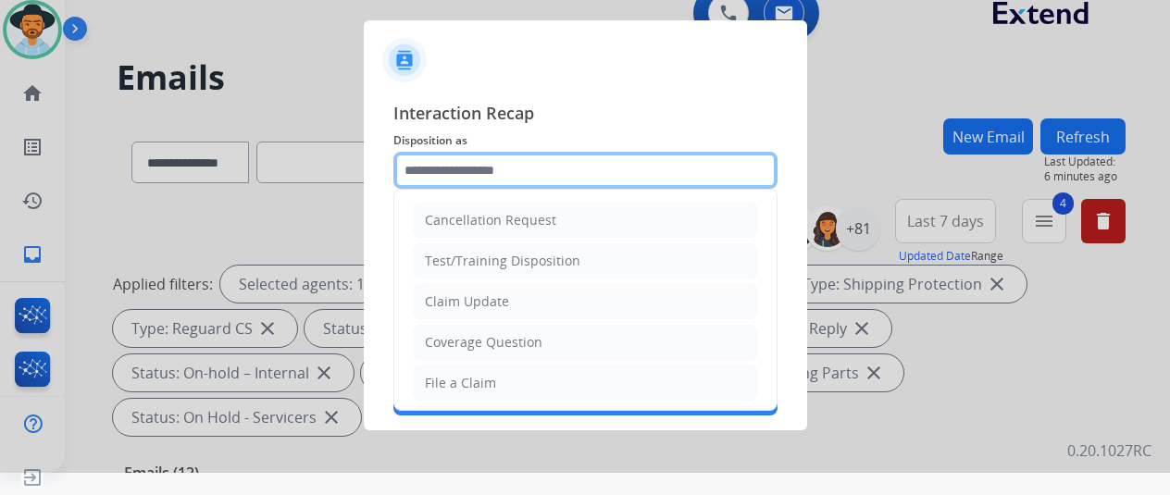
click at [438, 159] on input "text" at bounding box center [585, 170] width 384 height 37
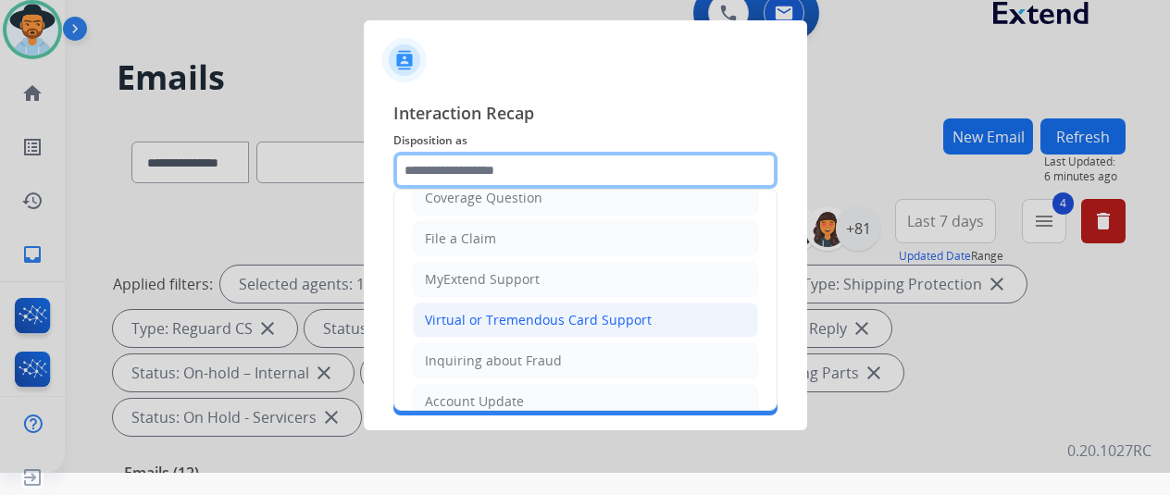
scroll to position [185, 0]
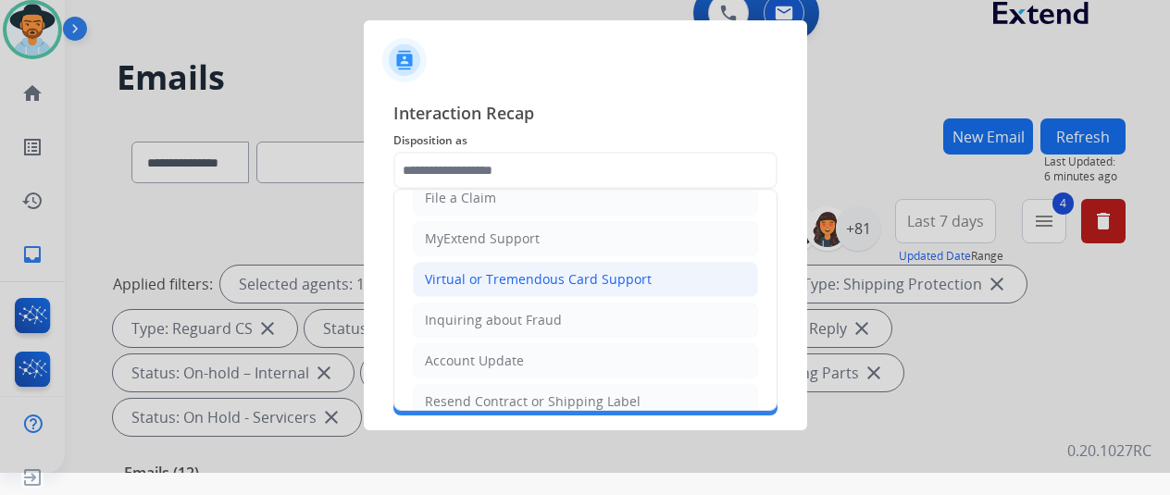
click at [503, 270] on div "Virtual or Tremendous Card Support" at bounding box center [538, 279] width 227 height 19
type input "**********"
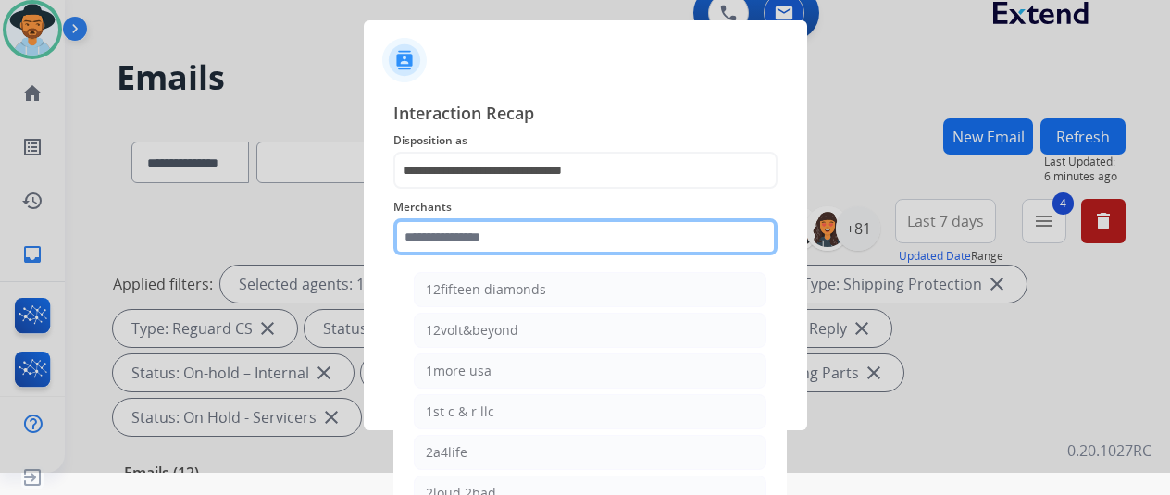
click at [410, 232] on input "text" at bounding box center [585, 236] width 384 height 37
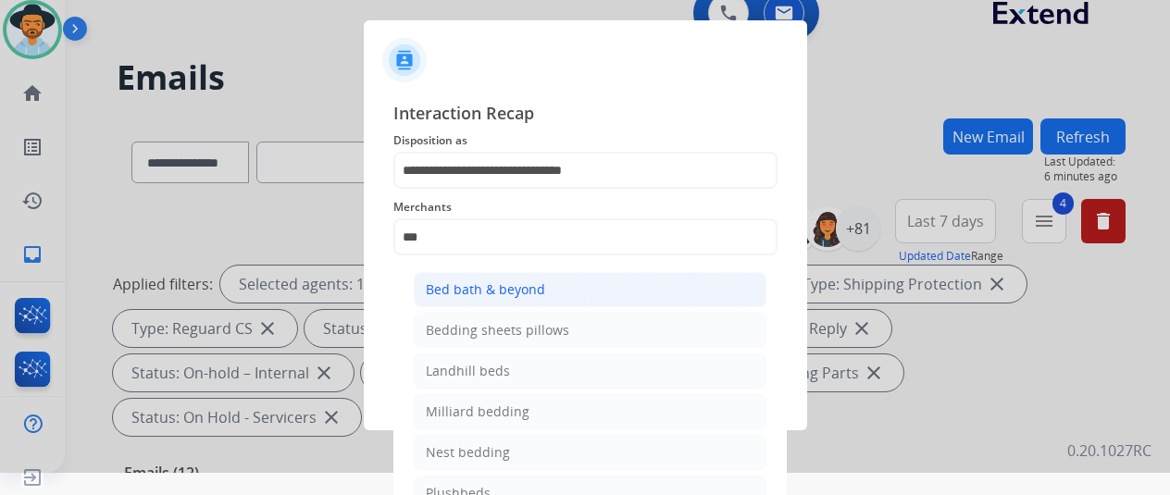
click at [455, 292] on div "Bed bath & beyond" at bounding box center [485, 289] width 119 height 19
type input "**********"
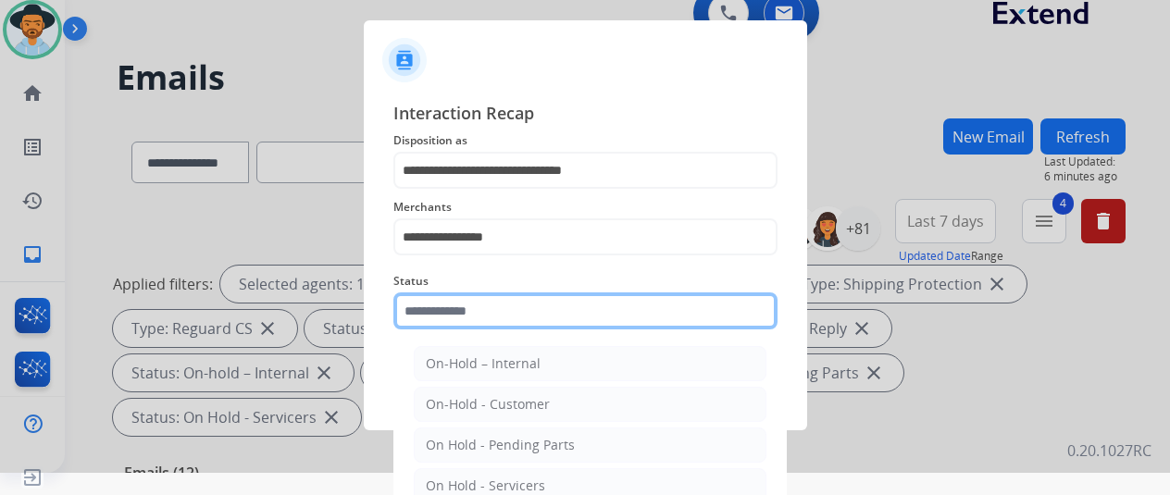
click at [466, 317] on input "text" at bounding box center [585, 311] width 384 height 37
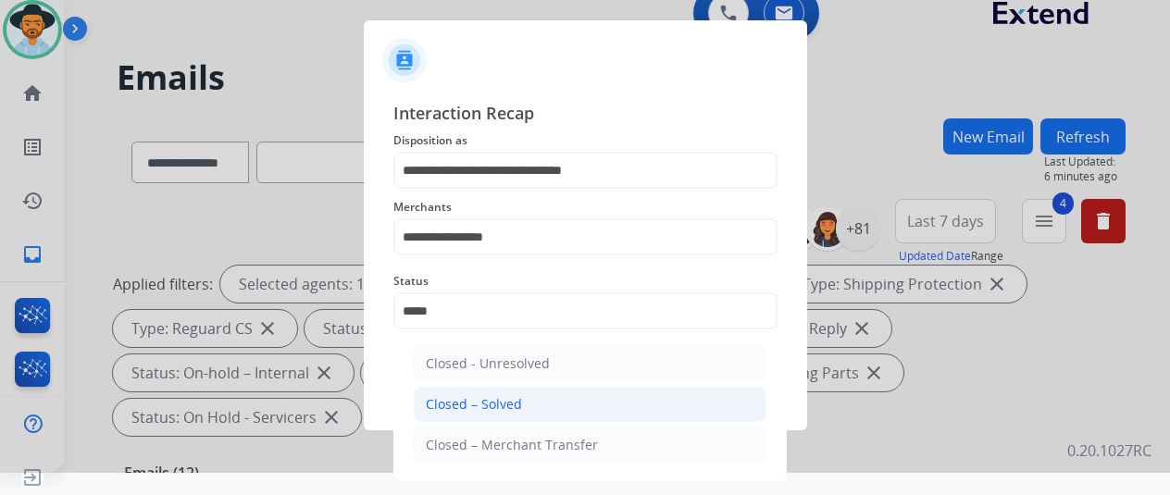
click at [487, 408] on div "Closed – Solved" at bounding box center [474, 404] width 96 height 19
type input "**********"
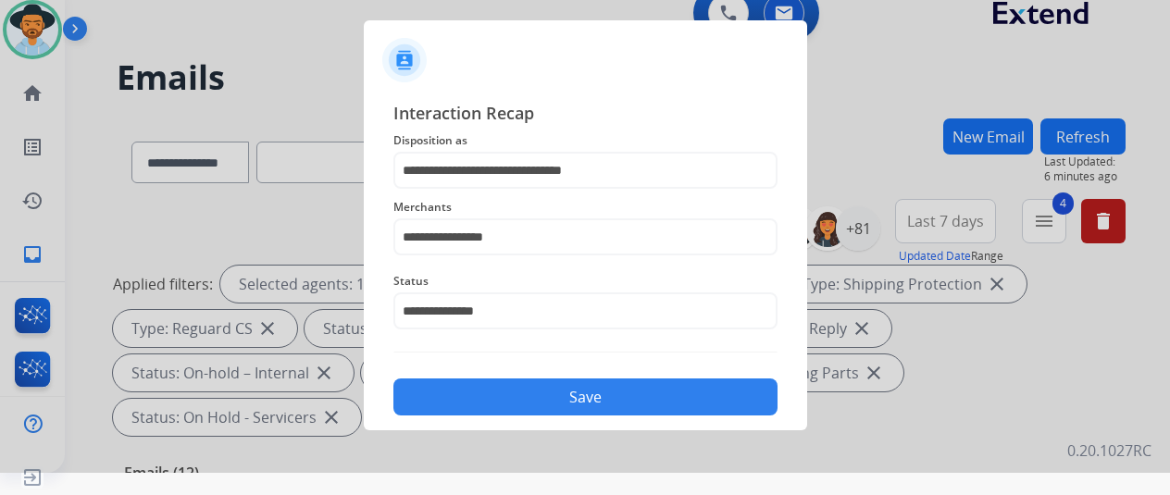
click at [513, 386] on button "Save" at bounding box center [585, 397] width 384 height 37
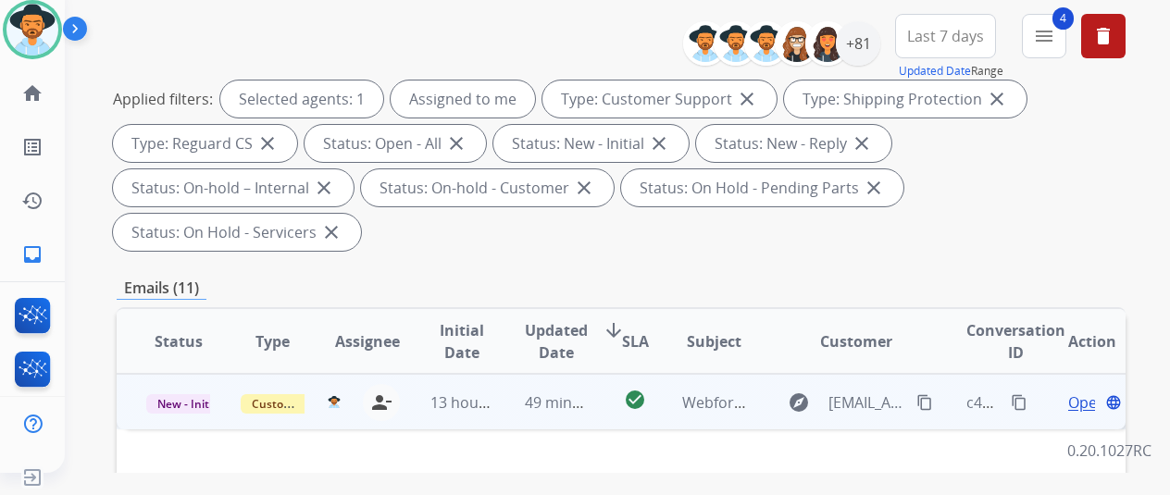
click at [1076, 392] on span "Open" at bounding box center [1087, 403] width 38 height 22
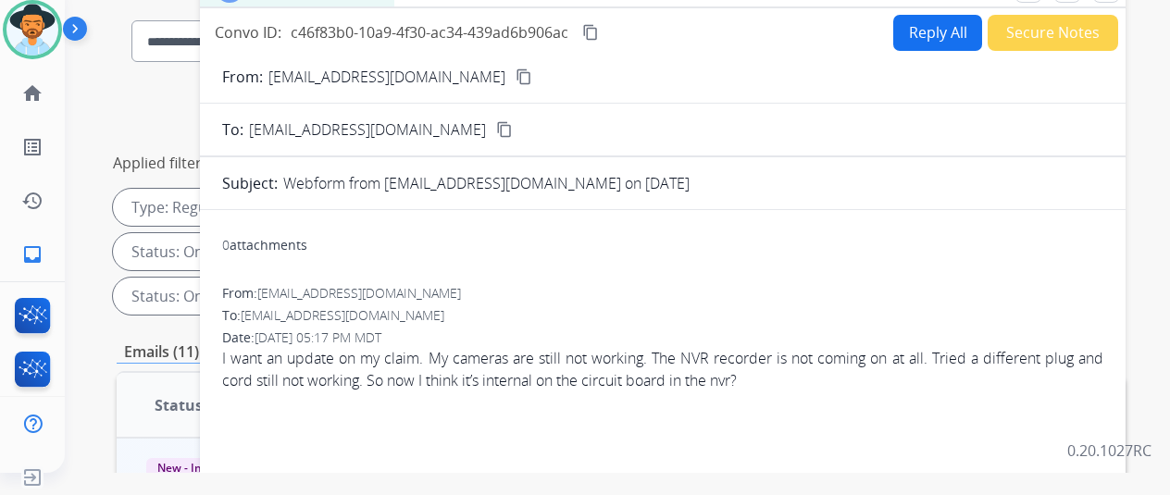
scroll to position [93, 0]
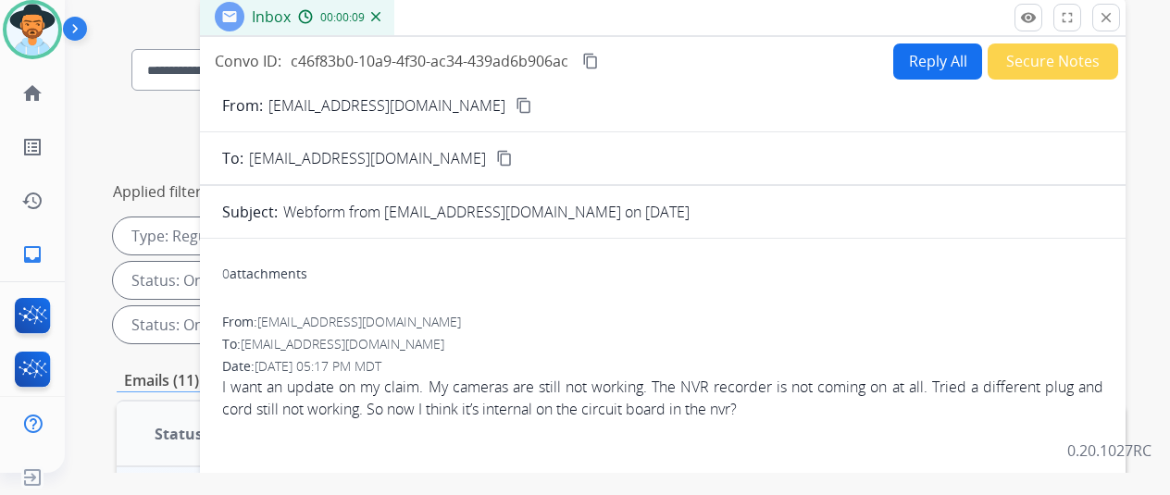
click at [516, 104] on mat-icon "content_copy" at bounding box center [524, 105] width 17 height 17
click at [932, 62] on button "Reply All" at bounding box center [937, 62] width 89 height 36
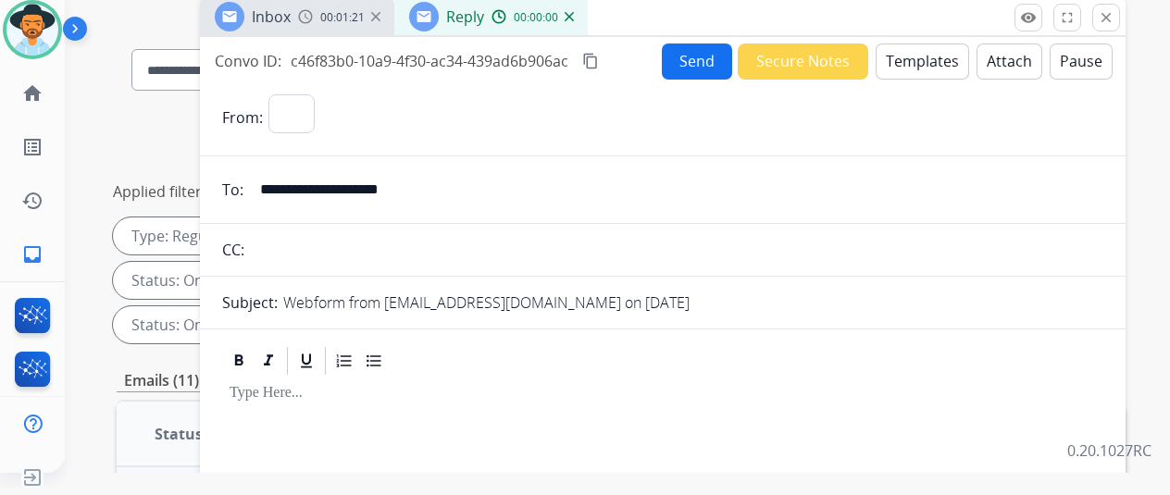
select select "**********"
click at [927, 48] on button "Templates" at bounding box center [922, 62] width 93 height 36
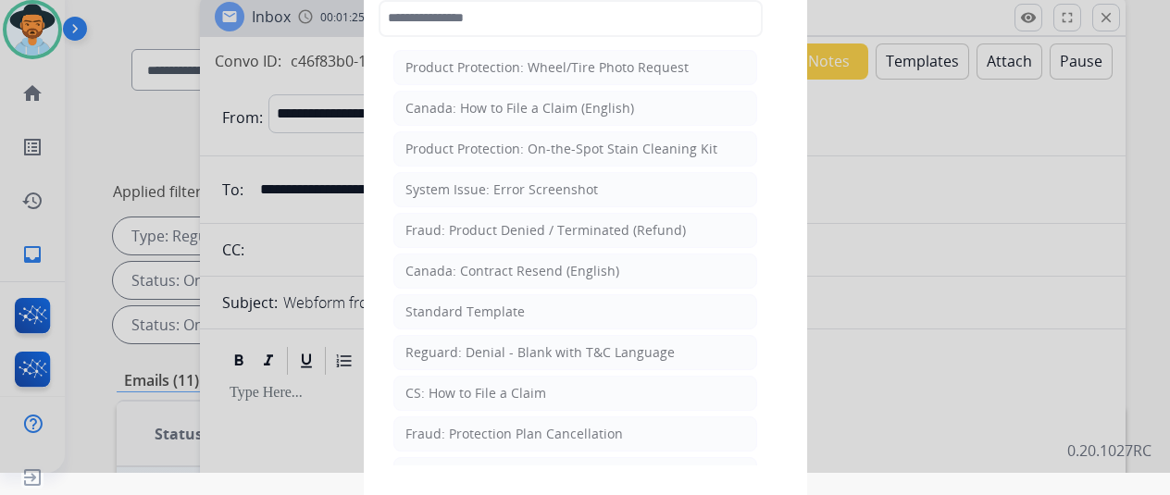
drag, startPoint x: 531, startPoint y: 306, endPoint x: 414, endPoint y: 204, distance: 156.1
click at [531, 306] on li "Standard Template" at bounding box center [575, 311] width 364 height 35
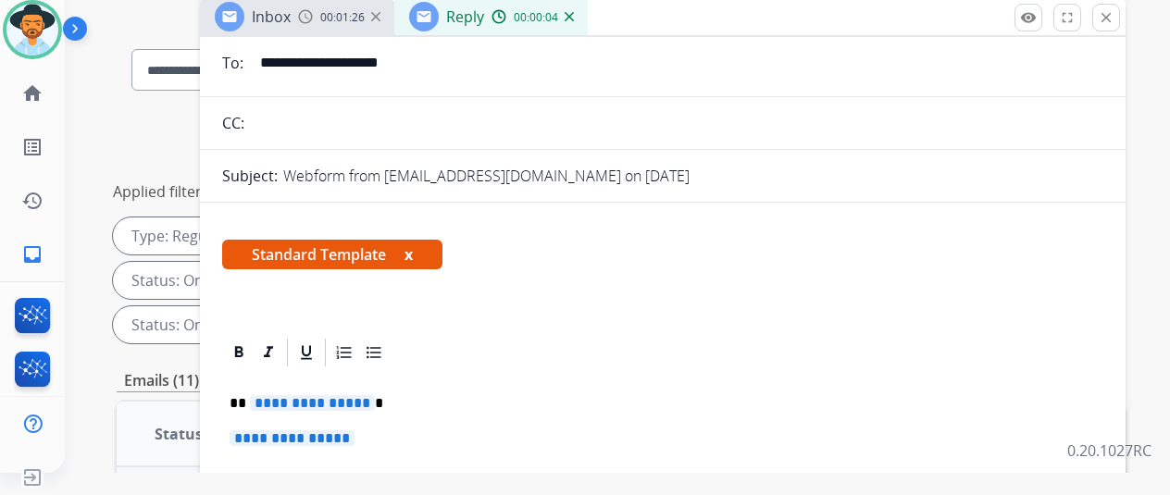
scroll to position [278, 0]
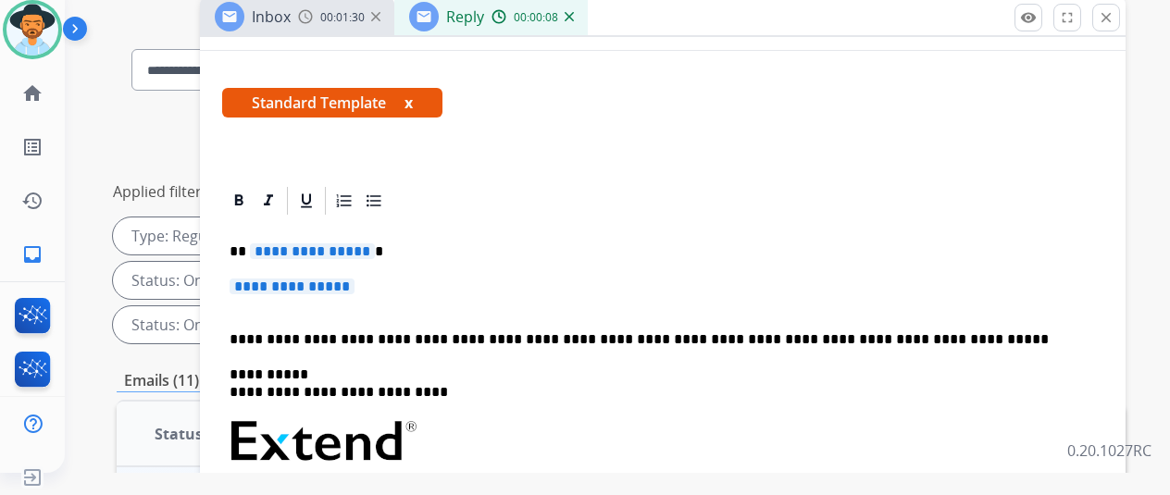
click at [374, 247] on span "**********" at bounding box center [312, 251] width 125 height 16
click at [375, 247] on span "**********" at bounding box center [312, 251] width 125 height 16
click at [355, 286] on span "**********" at bounding box center [292, 287] width 125 height 16
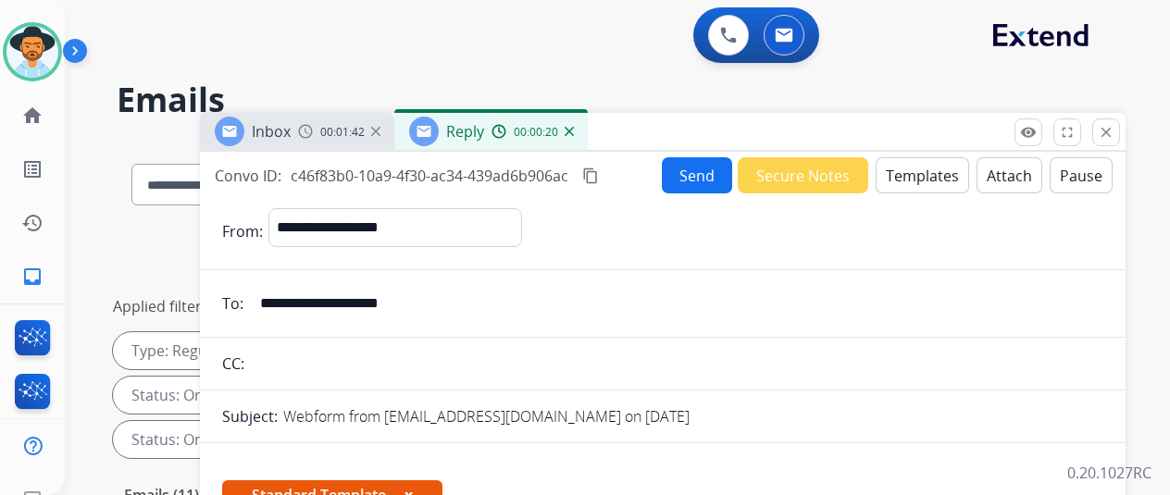
select select "**********"
select select "*"
select select "**********"
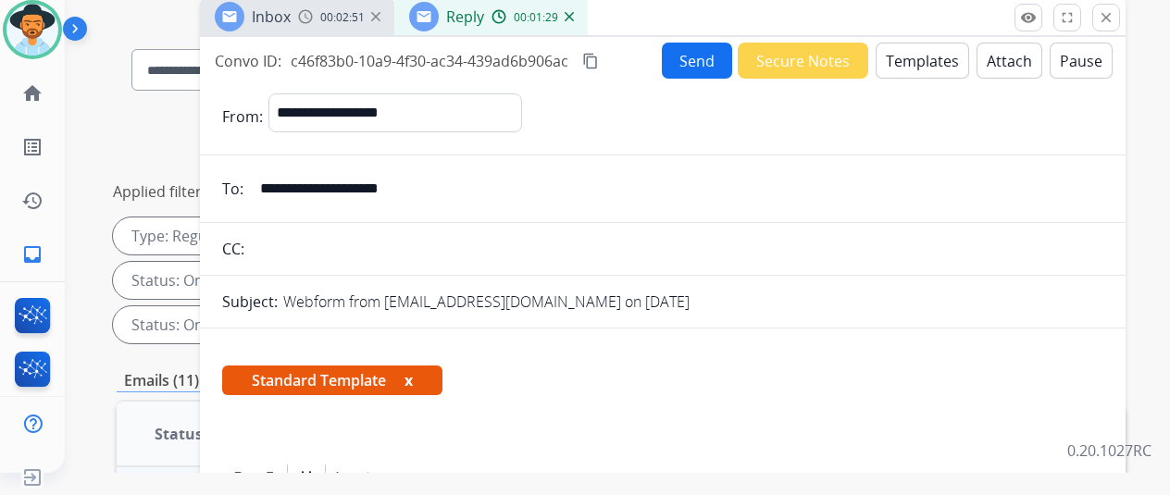
click at [715, 60] on button "Send" at bounding box center [697, 61] width 70 height 36
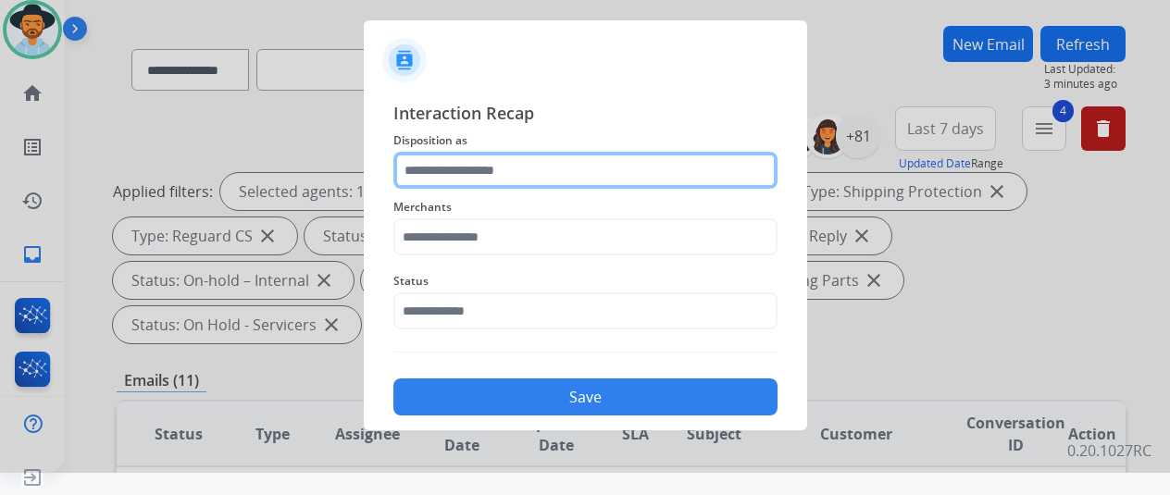
click at [426, 162] on input "text" at bounding box center [585, 170] width 384 height 37
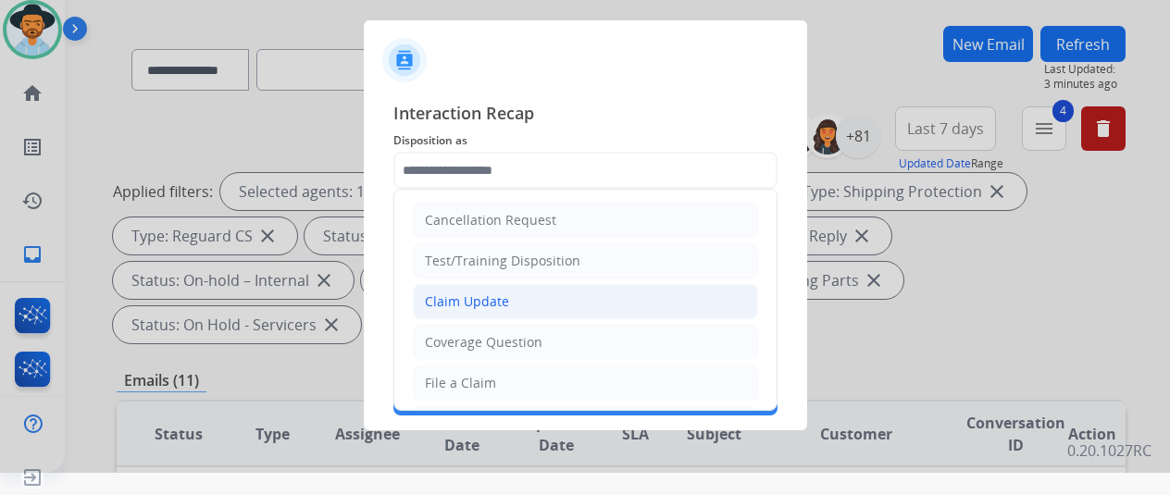
click at [478, 296] on div "Claim Update" at bounding box center [467, 302] width 84 height 19
type input "**********"
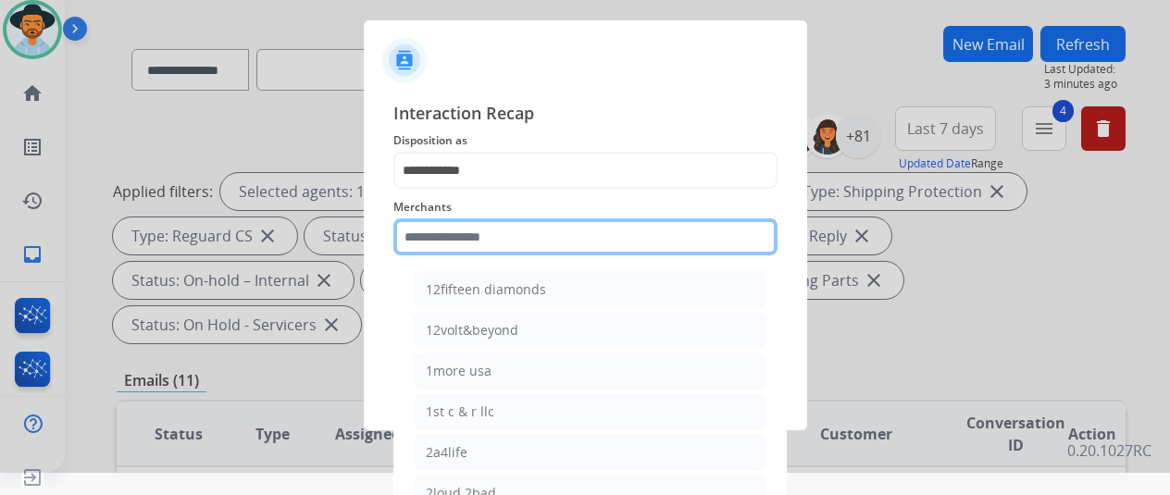
click at [450, 236] on input "text" at bounding box center [585, 236] width 384 height 37
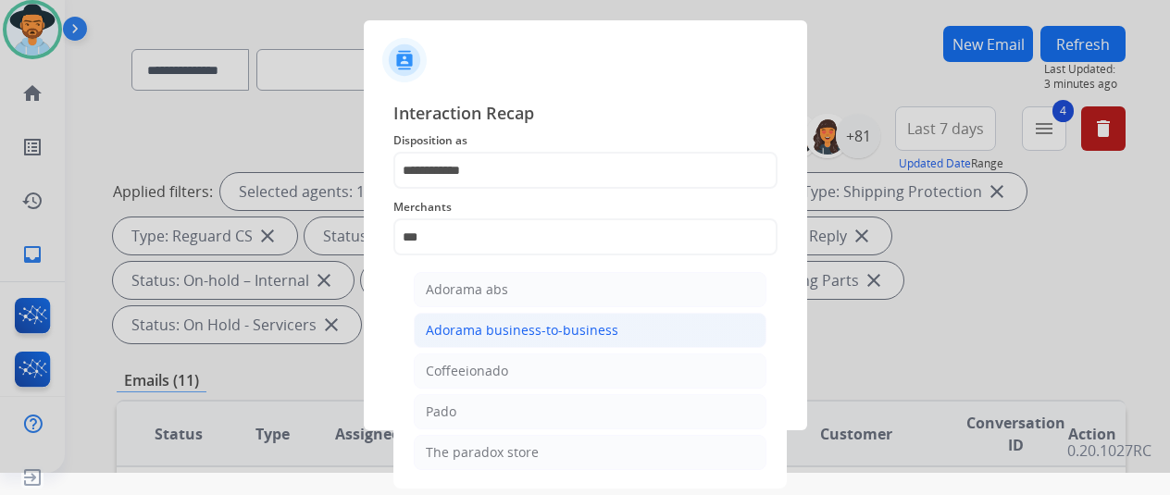
click at [468, 330] on div "Adorama business-to-business" at bounding box center [522, 330] width 193 height 19
type input "**********"
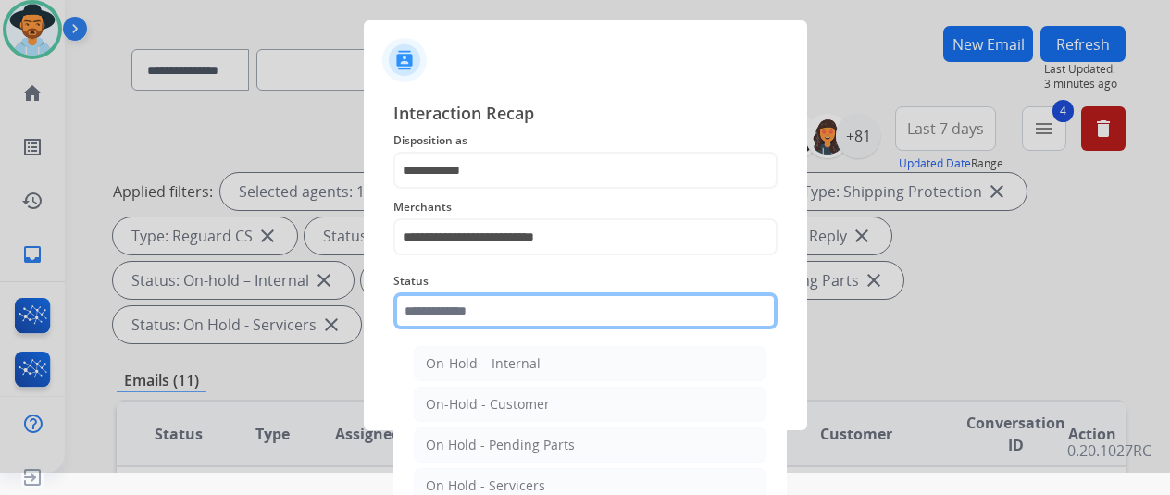
click at [456, 316] on input "text" at bounding box center [585, 311] width 384 height 37
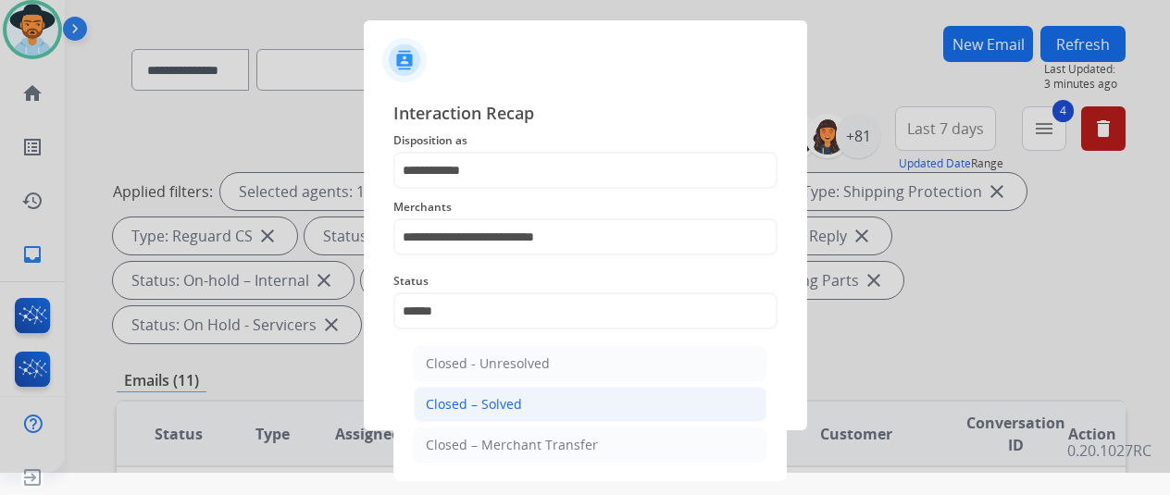
click at [524, 403] on li "Closed – Solved" at bounding box center [590, 404] width 353 height 35
type input "**********"
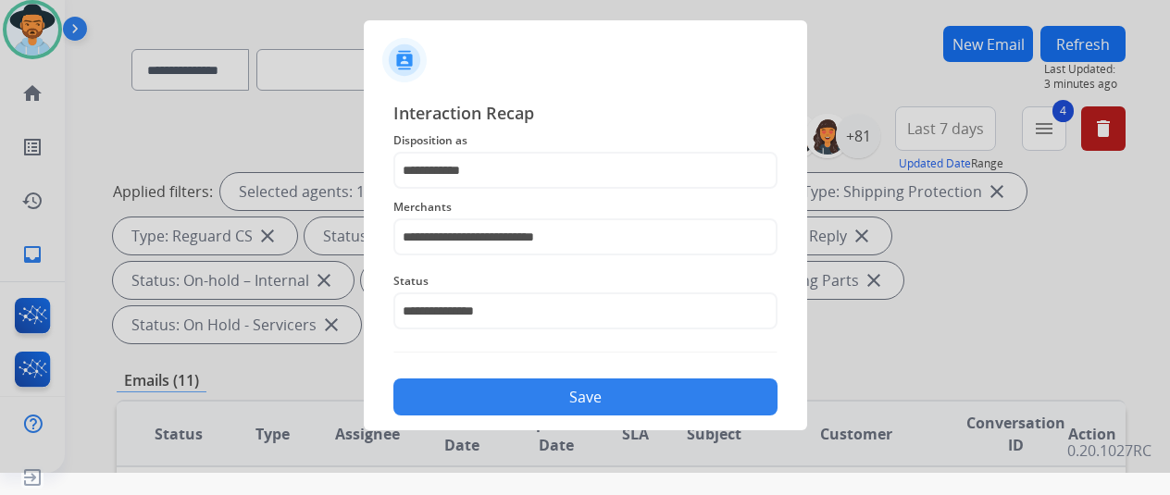
click at [524, 403] on button "Save" at bounding box center [585, 397] width 384 height 37
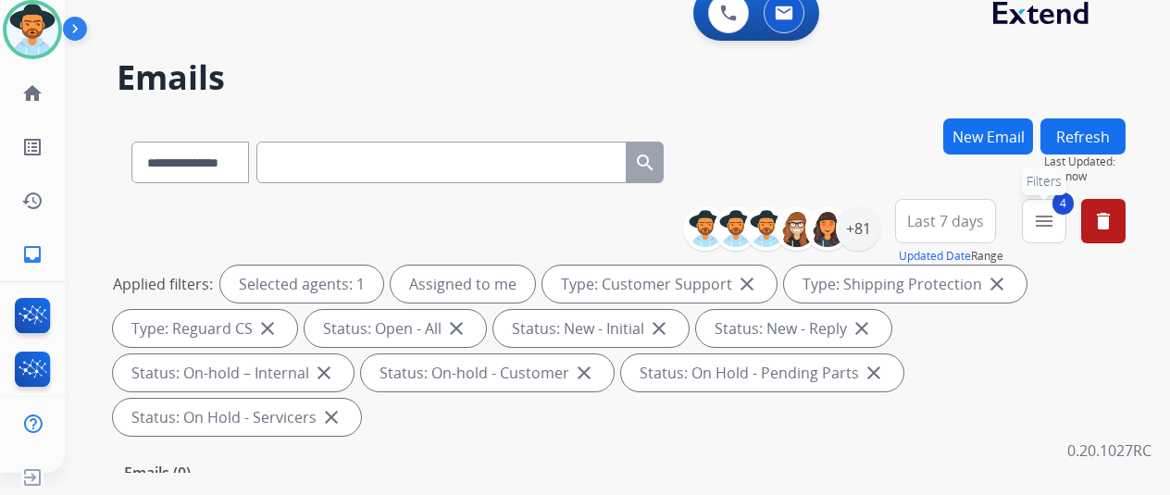
click at [1055, 219] on mat-icon "menu" at bounding box center [1044, 221] width 22 height 22
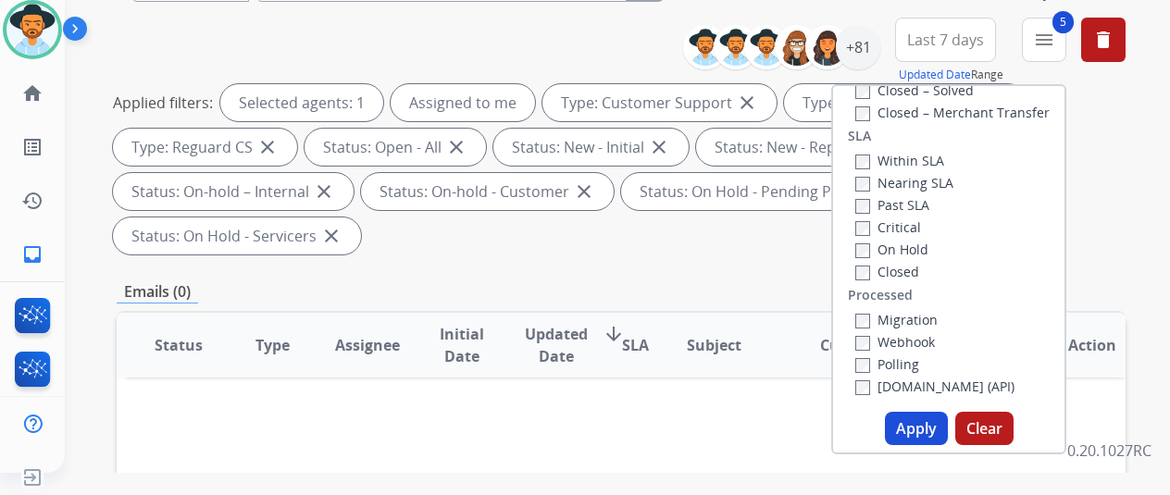
scroll to position [278, 0]
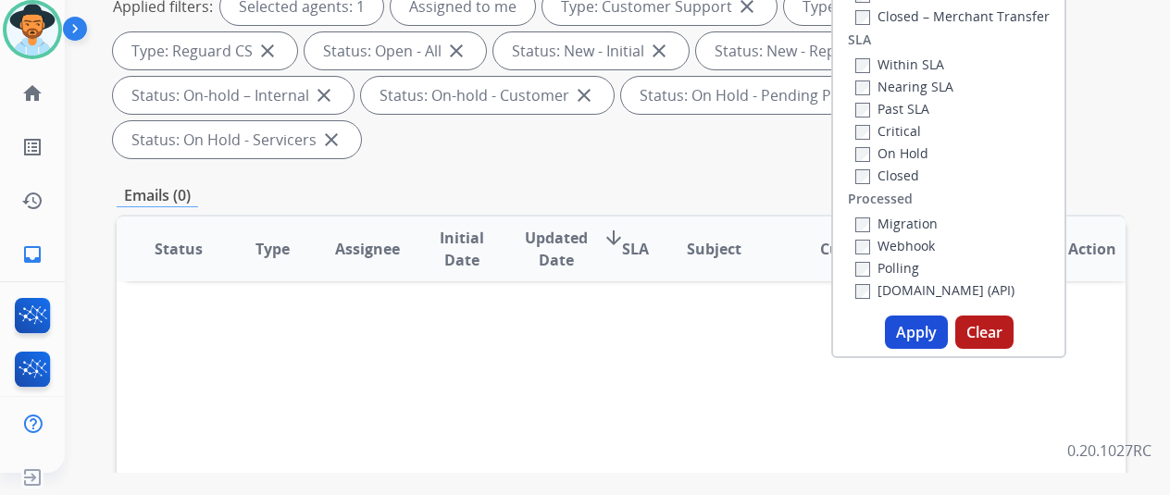
click at [910, 332] on button "Apply" at bounding box center [916, 332] width 63 height 33
select select "*"
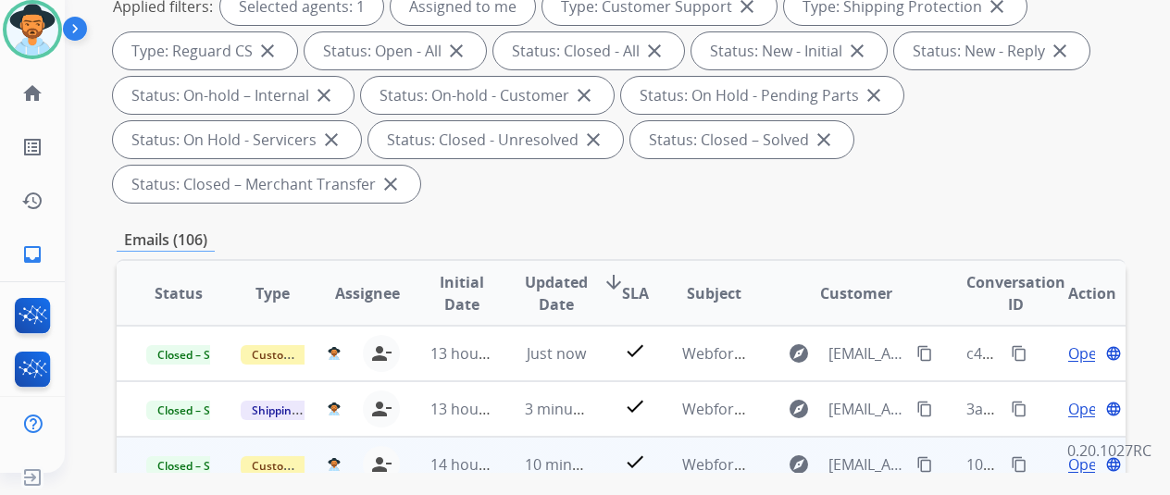
scroll to position [0, 0]
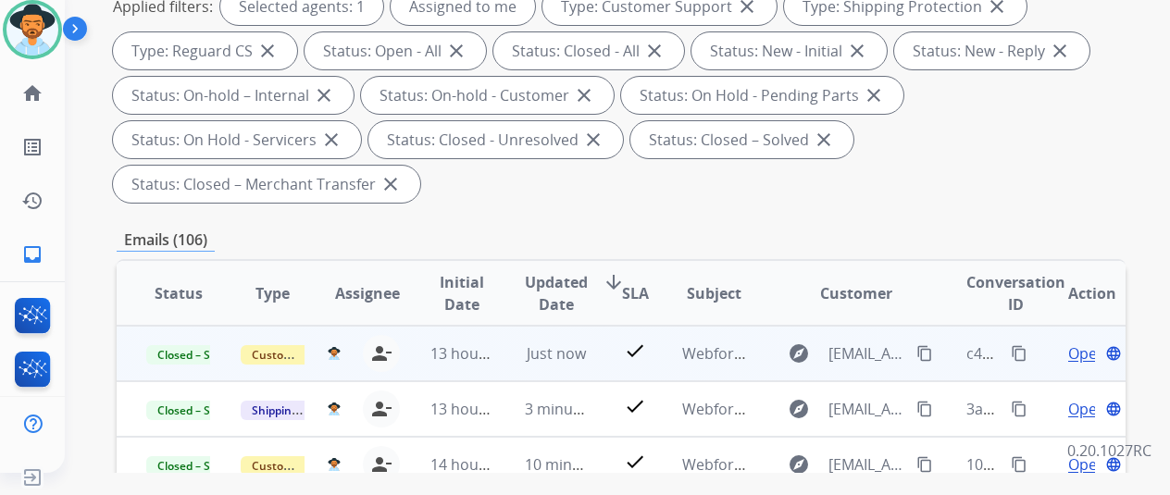
click at [1018, 354] on mat-icon "content_copy" at bounding box center [1019, 353] width 17 height 17
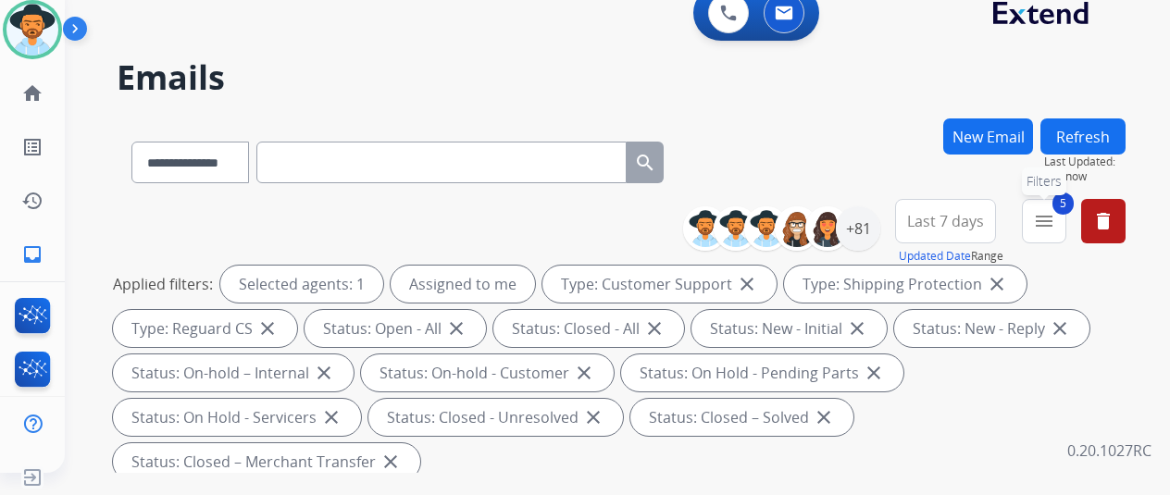
click at [1055, 223] on mat-icon "menu" at bounding box center [1044, 221] width 22 height 22
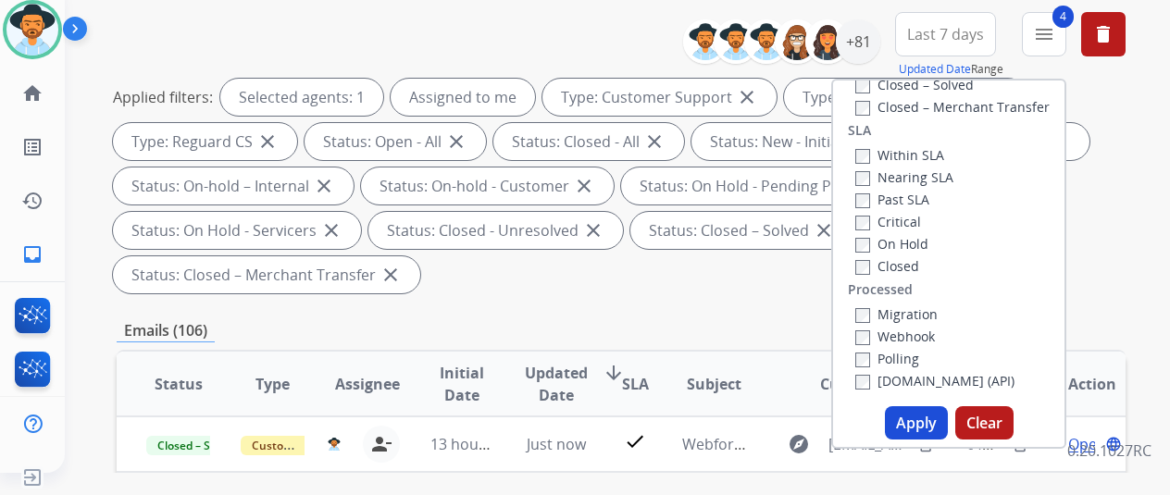
scroll to position [370, 0]
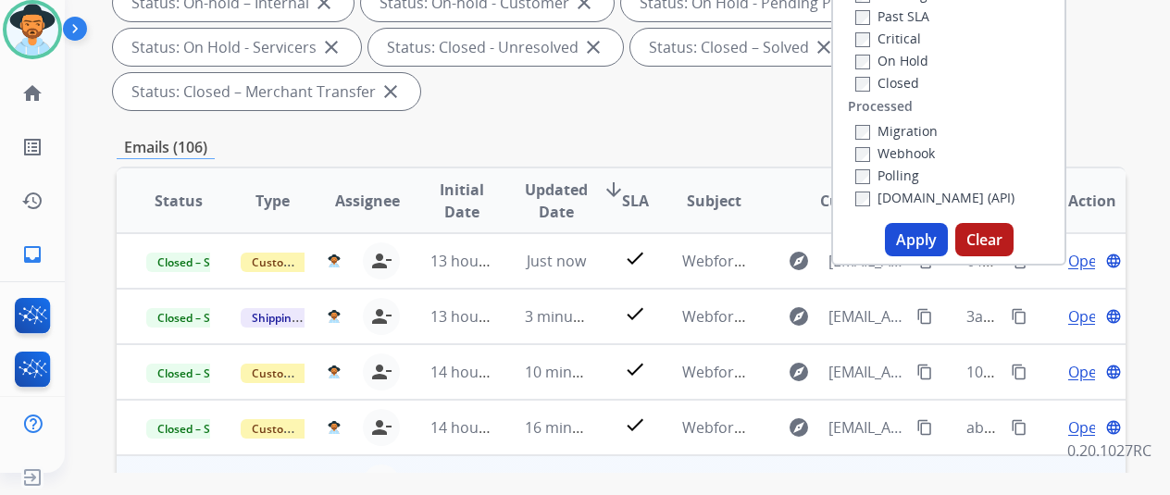
click at [926, 236] on button "Apply" at bounding box center [916, 239] width 63 height 33
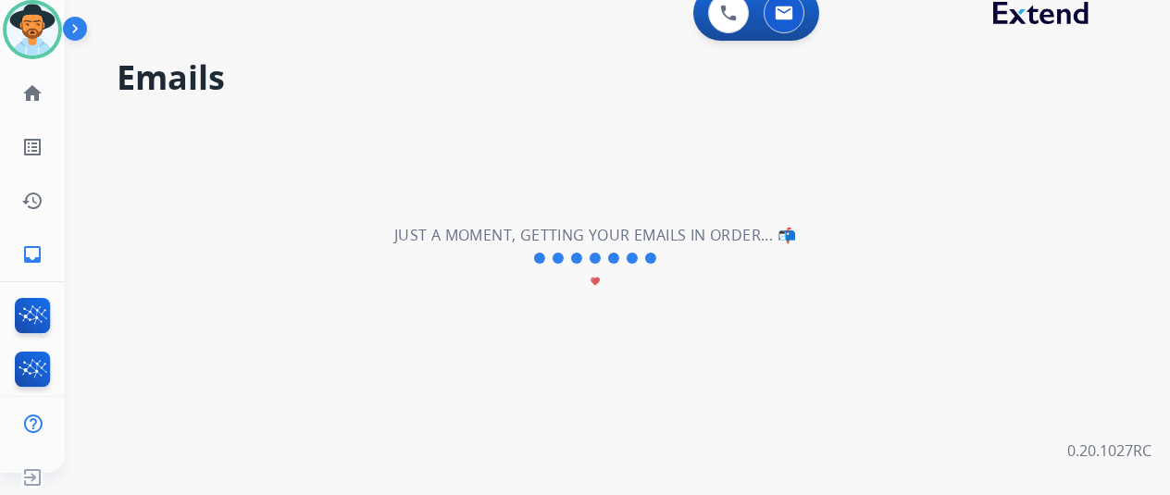
scroll to position [0, 0]
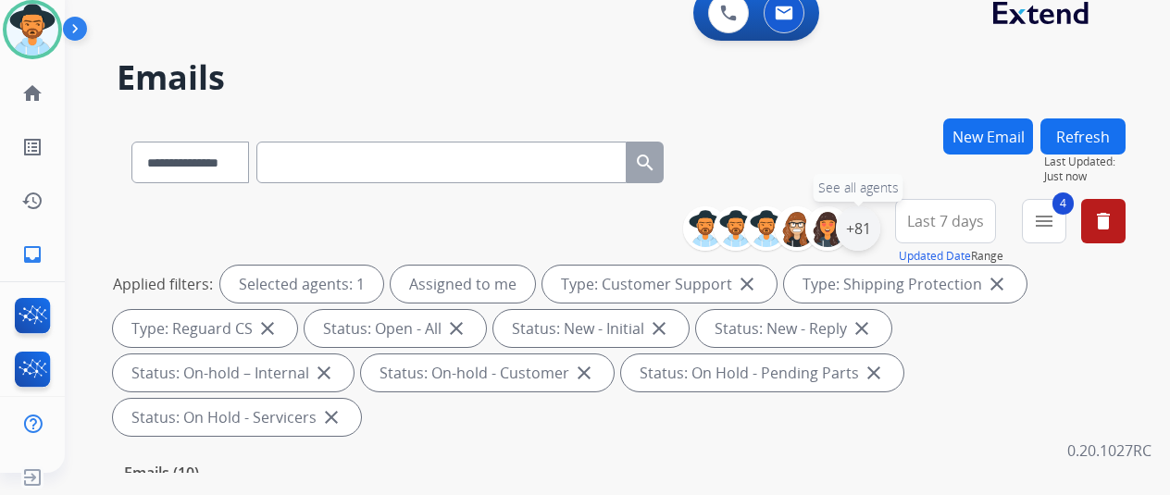
click at [875, 226] on div "+81" at bounding box center [858, 228] width 44 height 44
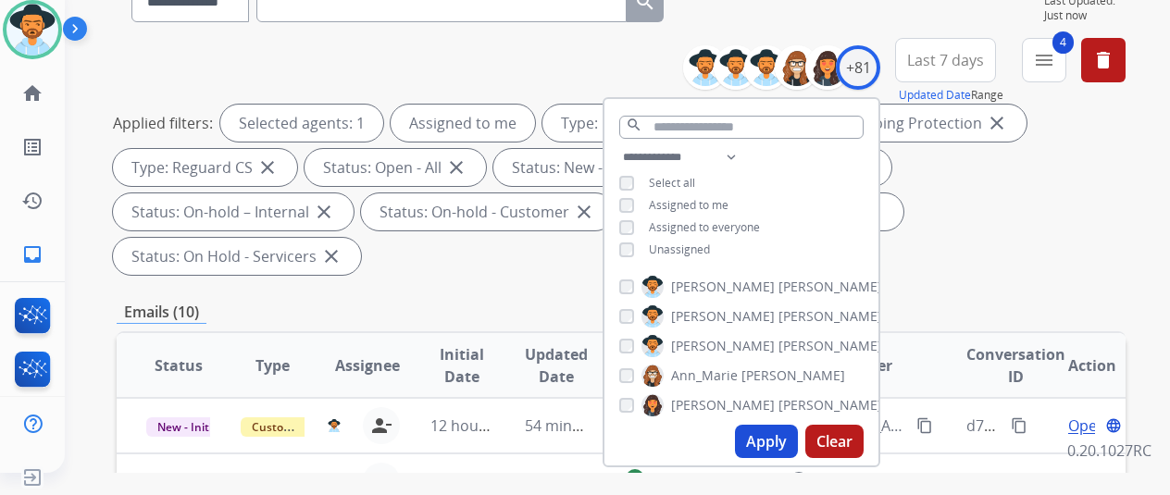
scroll to position [370, 0]
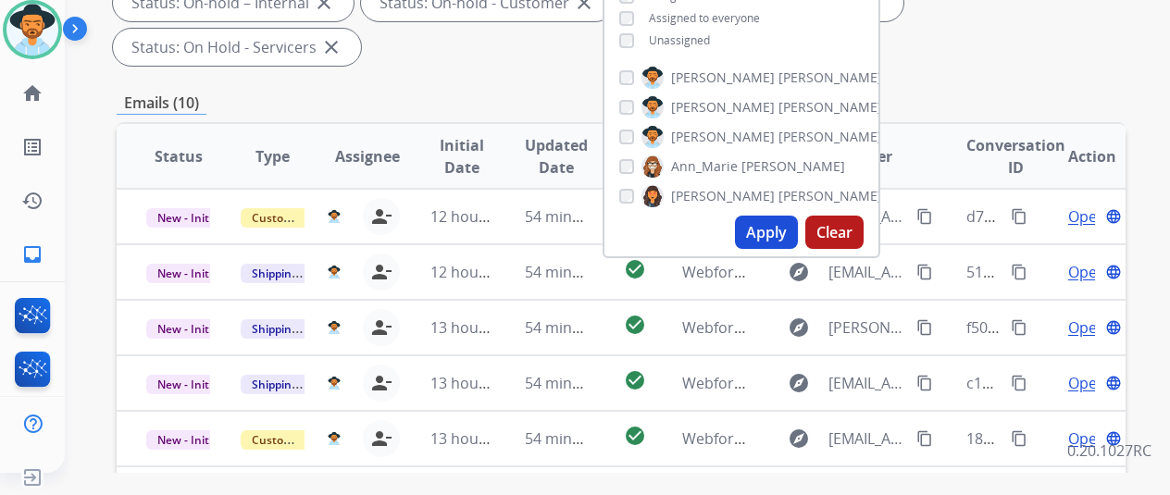
click at [774, 229] on button "Apply" at bounding box center [766, 232] width 63 height 33
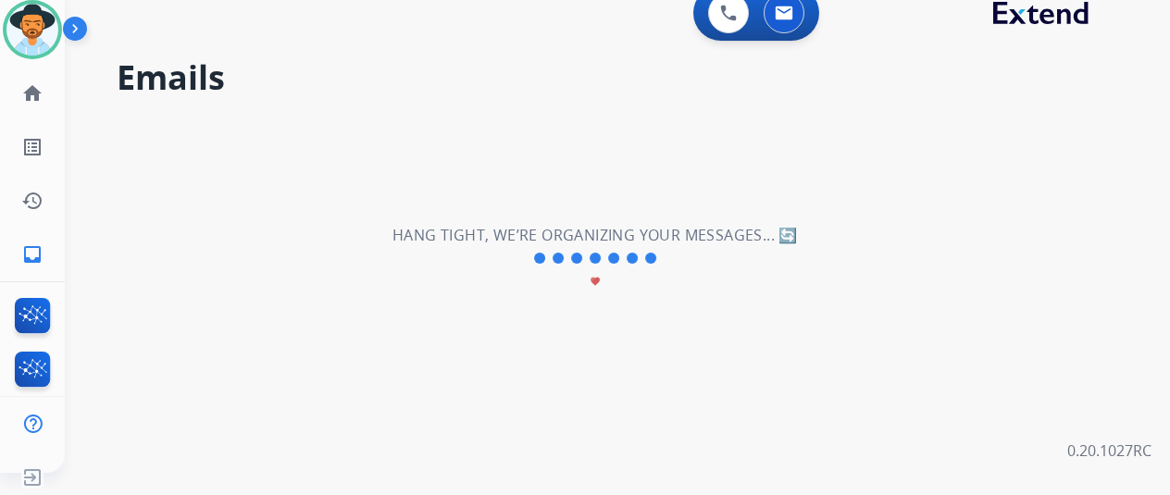
scroll to position [0, 0]
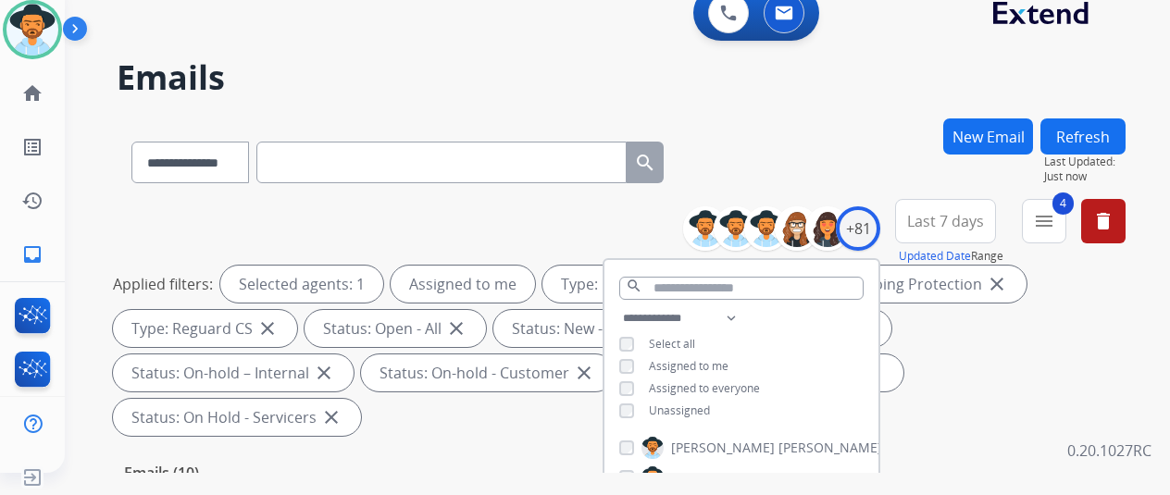
click at [841, 119] on div "**********" at bounding box center [621, 158] width 1009 height 81
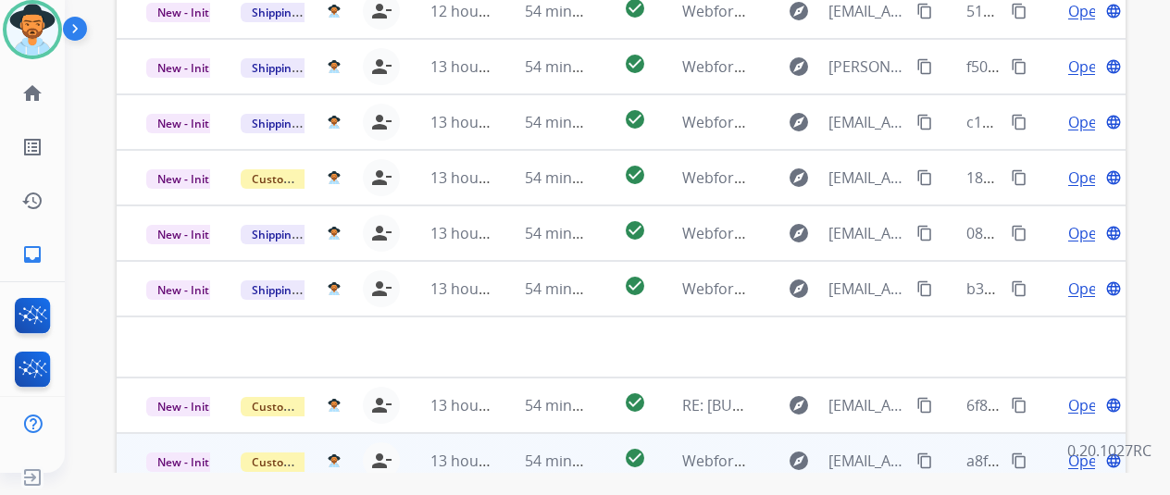
scroll to position [676, 0]
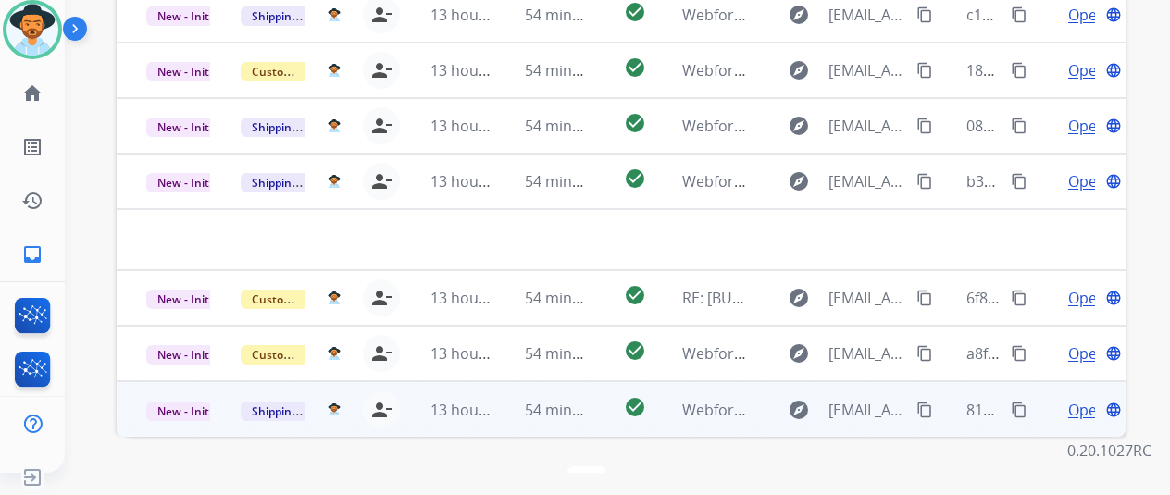
click at [1079, 399] on span "Open" at bounding box center [1087, 410] width 38 height 22
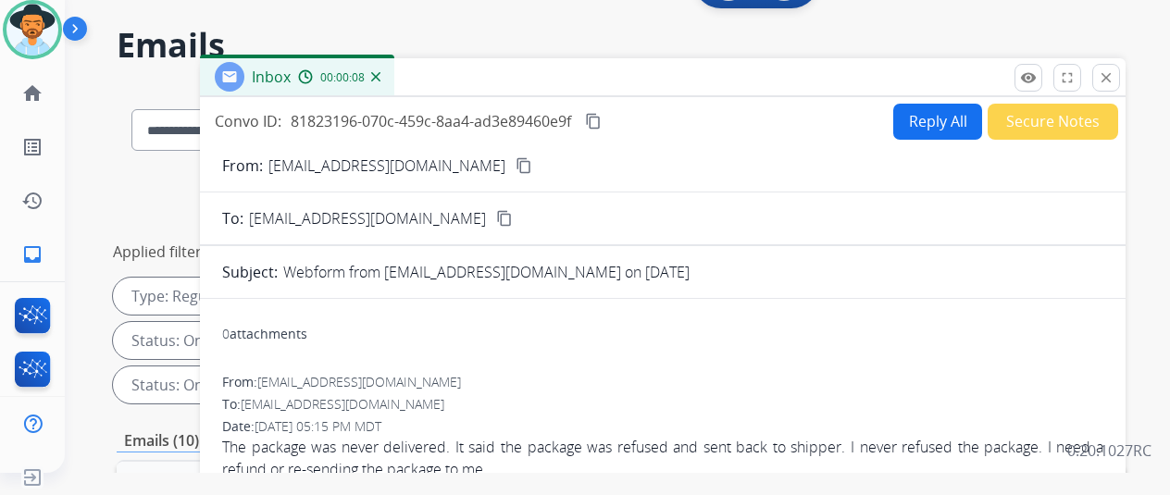
scroll to position [28, 0]
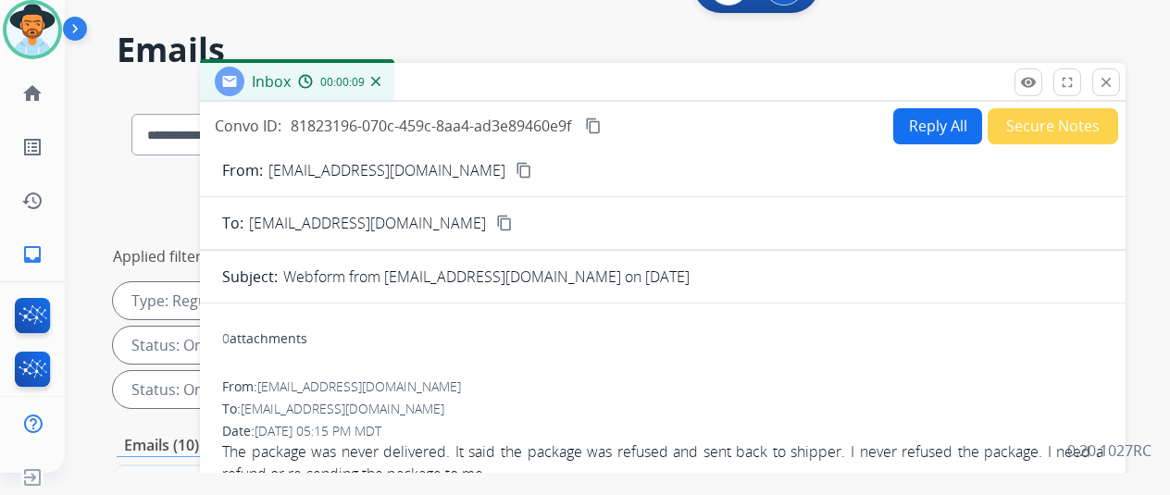
click at [532, 170] on mat-icon "content_copy" at bounding box center [524, 170] width 17 height 17
click at [936, 127] on button "Reply All" at bounding box center [937, 126] width 89 height 36
select select "**********"
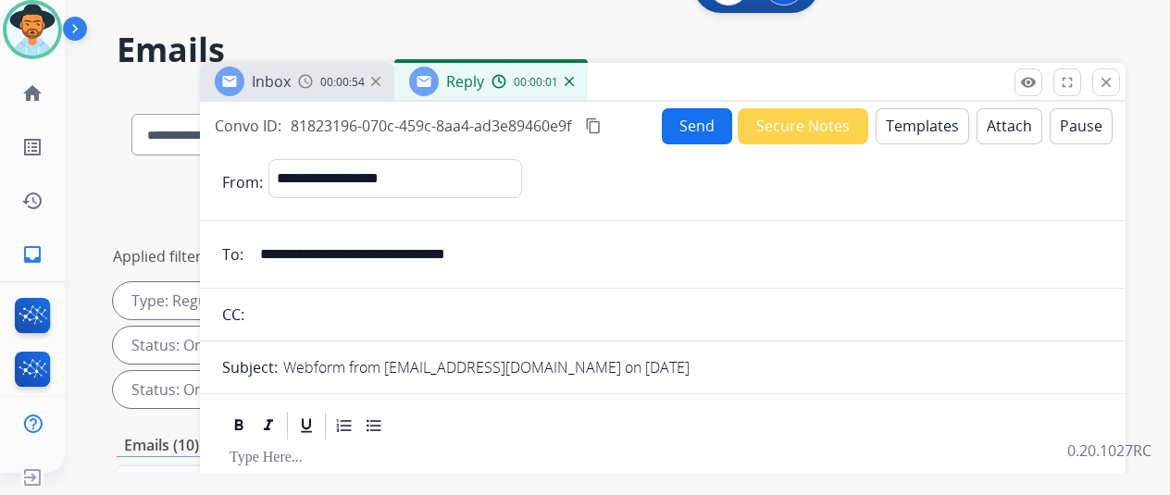
click at [922, 119] on button "Templates" at bounding box center [922, 126] width 93 height 36
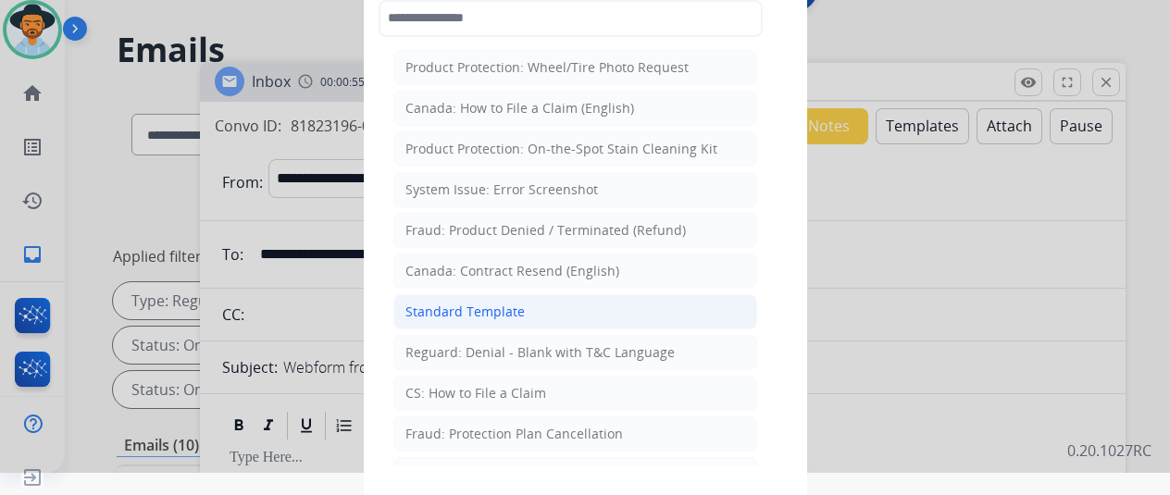
click at [444, 310] on div "Standard Template" at bounding box center [464, 312] width 119 height 19
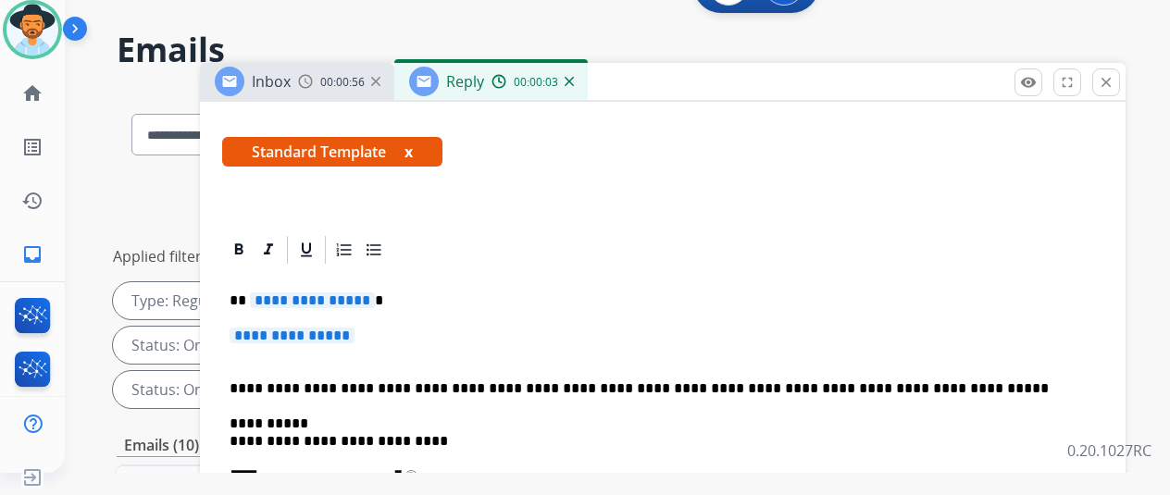
scroll to position [326, 0]
click at [375, 293] on span "**********" at bounding box center [312, 301] width 125 height 16
click at [380, 328] on p "**********" at bounding box center [663, 345] width 866 height 34
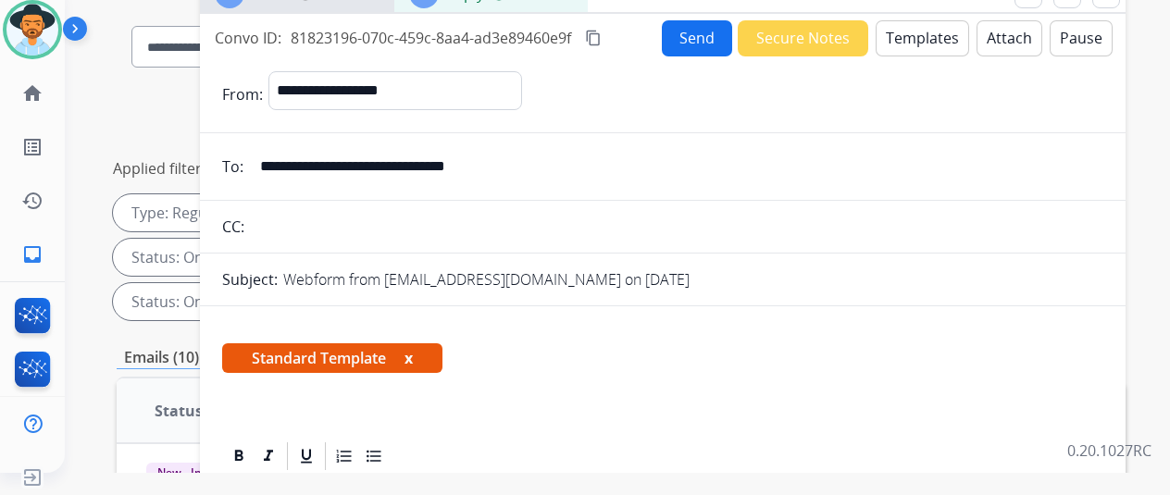
scroll to position [78, 0]
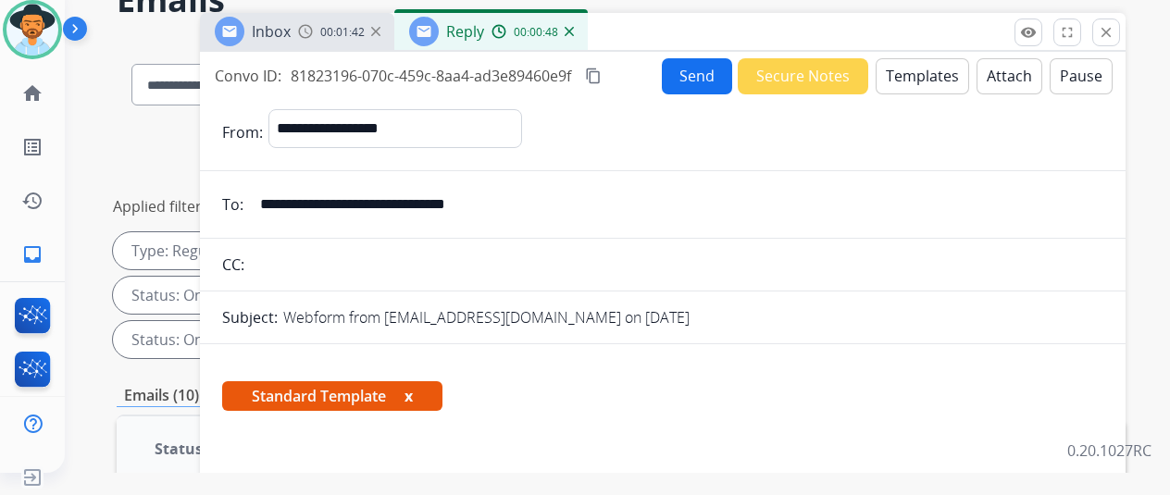
click at [929, 64] on button "Templates" at bounding box center [922, 76] width 93 height 36
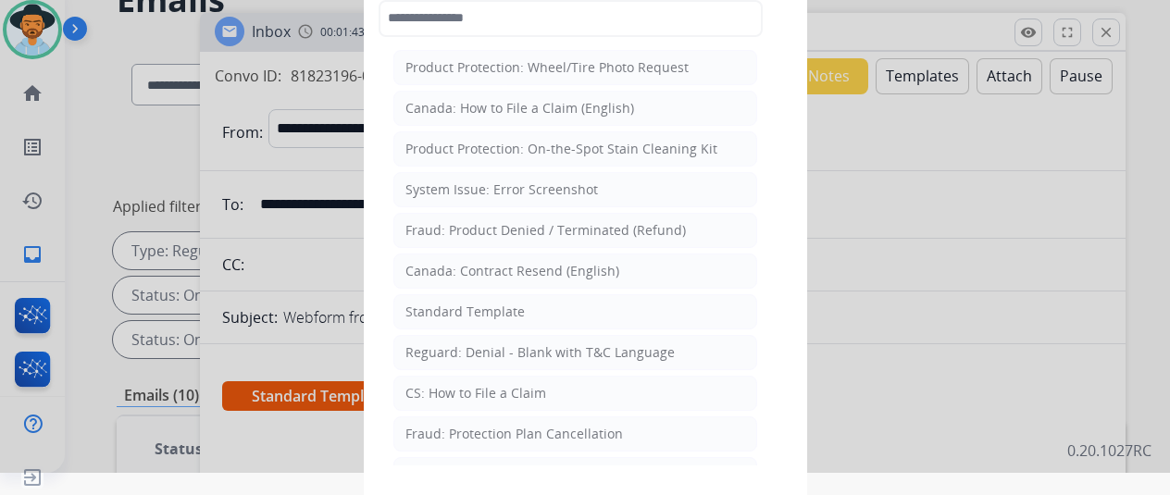
drag, startPoint x: 459, startPoint y: 309, endPoint x: 412, endPoint y: 229, distance: 93.3
click at [459, 308] on div "Standard Template" at bounding box center [464, 312] width 119 height 19
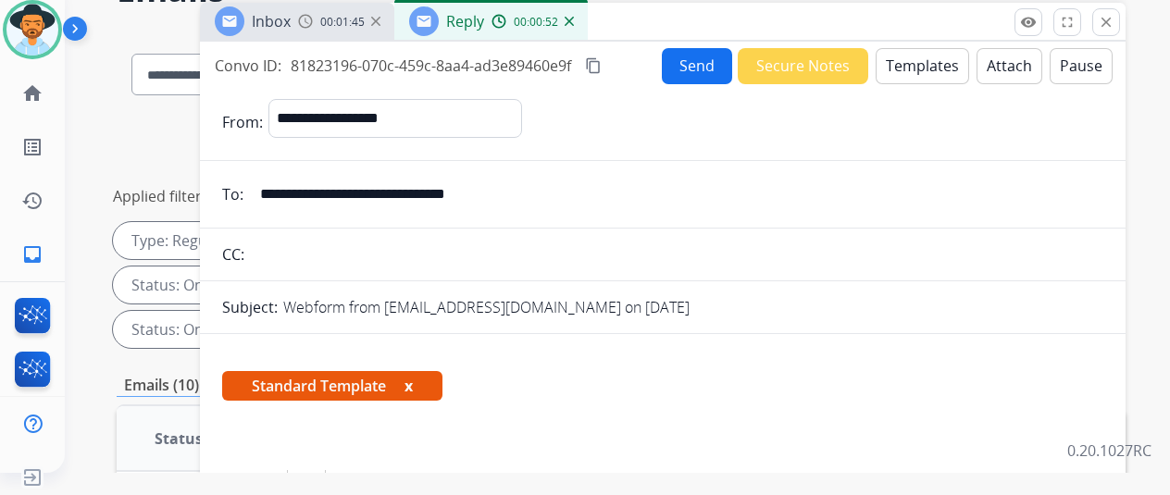
scroll to position [0, 0]
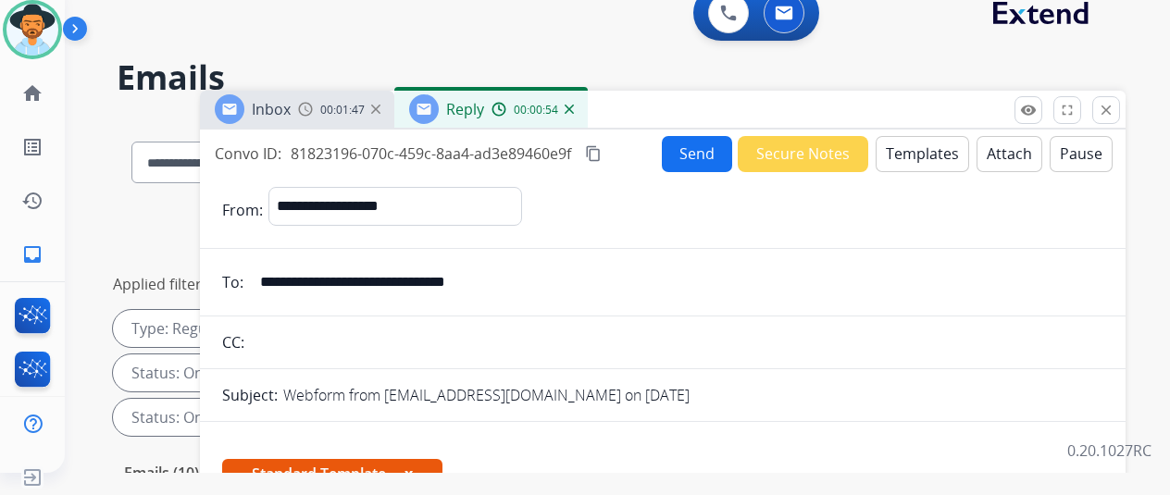
click at [574, 109] on img at bounding box center [569, 109] width 9 height 9
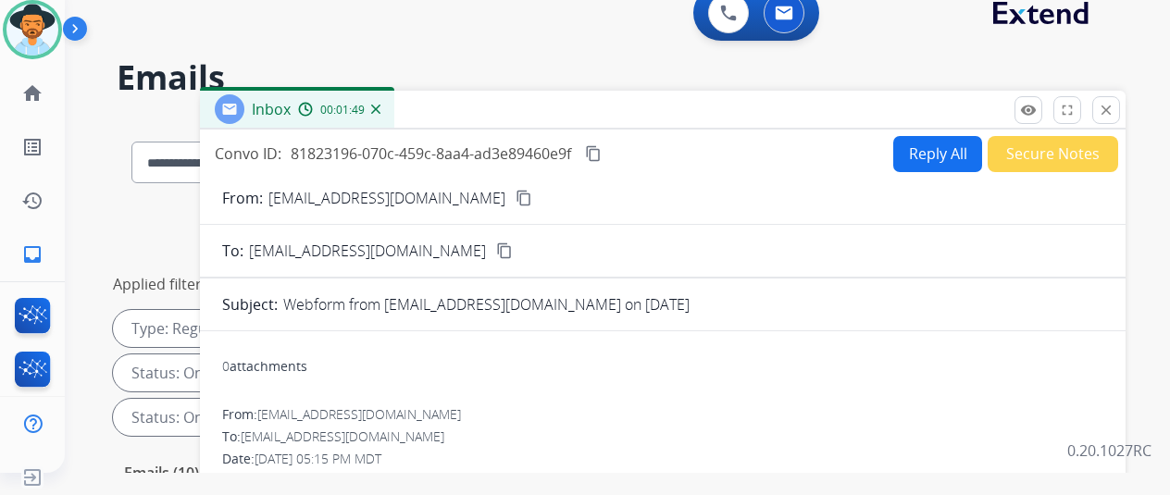
click at [948, 149] on button "Reply All" at bounding box center [937, 154] width 89 height 36
select select "**********"
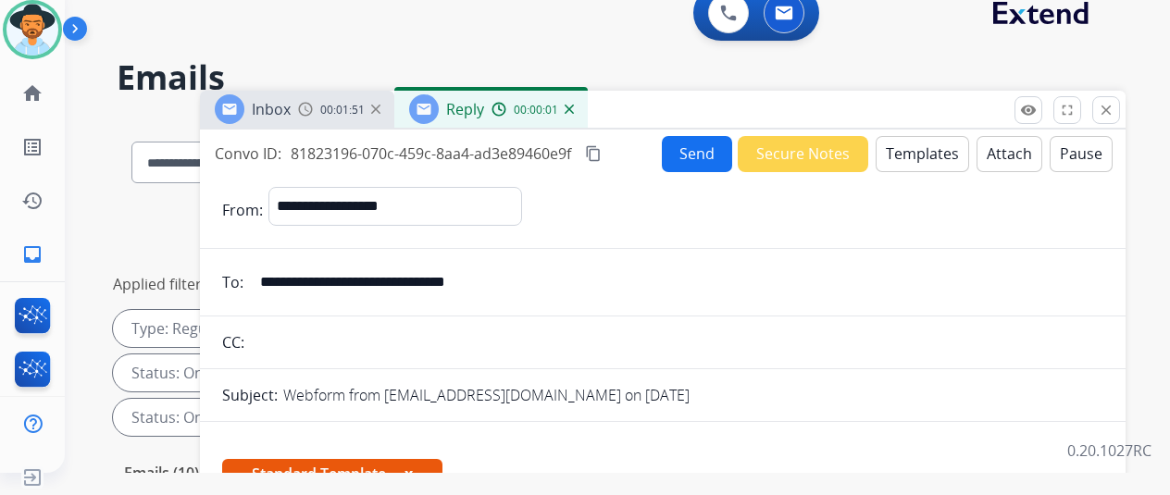
click at [934, 143] on button "Templates" at bounding box center [922, 154] width 93 height 36
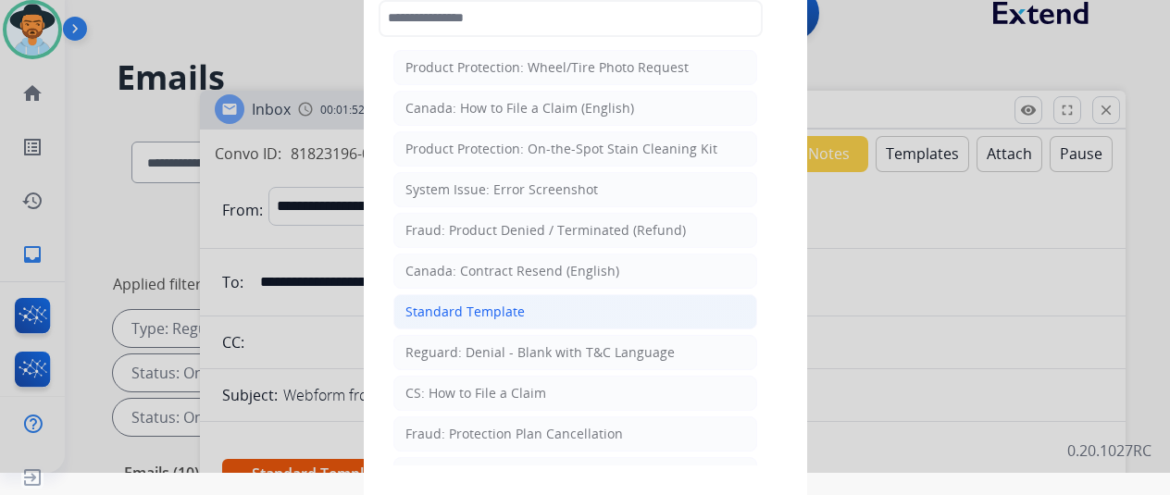
click at [458, 311] on div "Standard Template" at bounding box center [464, 312] width 119 height 19
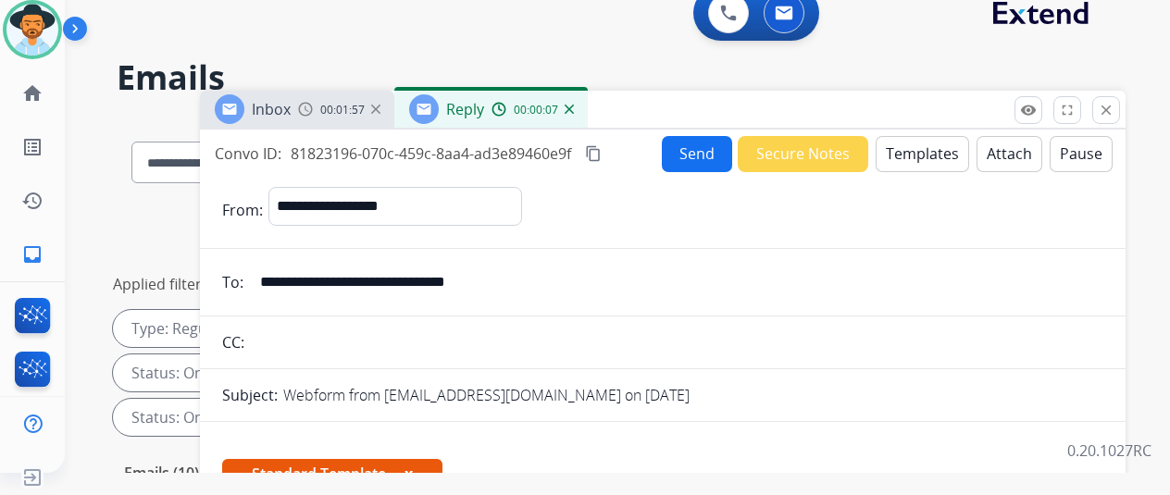
click at [929, 141] on button "Templates" at bounding box center [922, 154] width 93 height 36
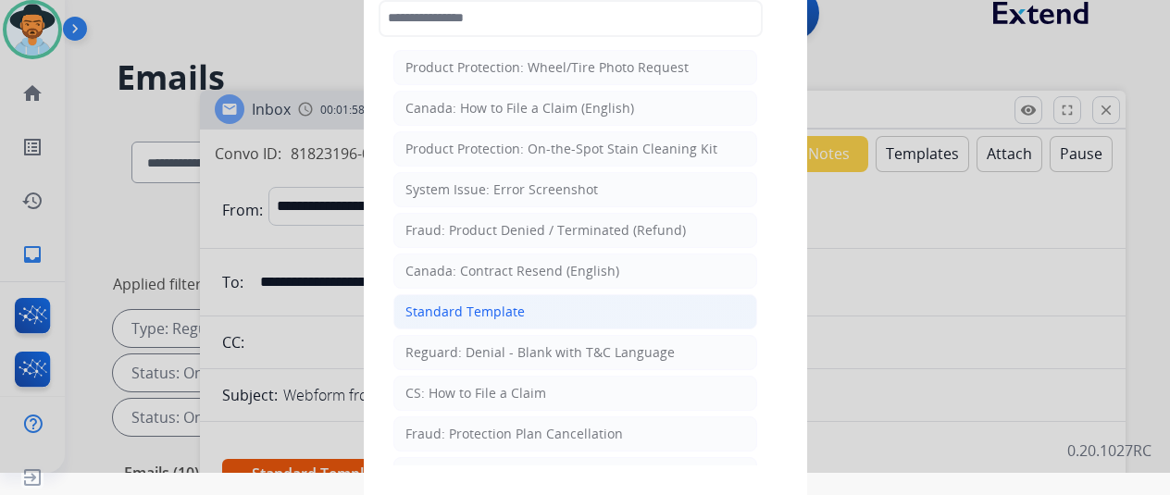
click at [455, 303] on div "Standard Template" at bounding box center [464, 312] width 119 height 19
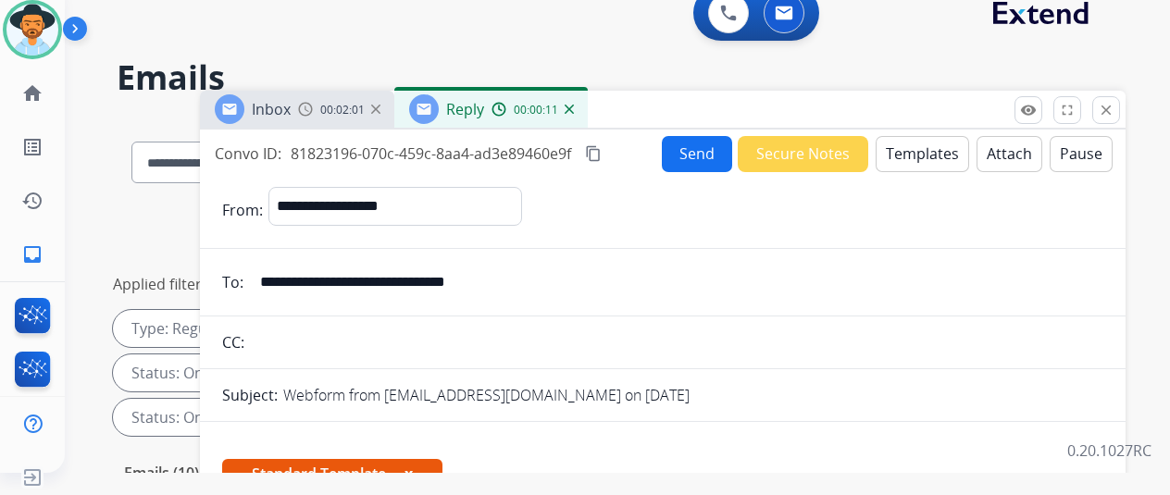
click at [574, 110] on img at bounding box center [569, 109] width 9 height 9
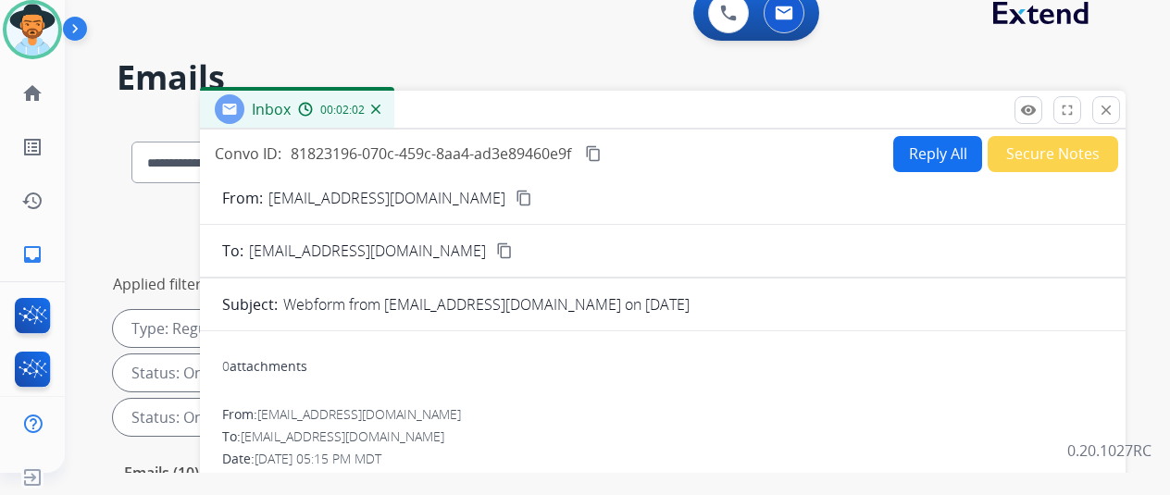
click at [380, 110] on img at bounding box center [375, 109] width 9 height 9
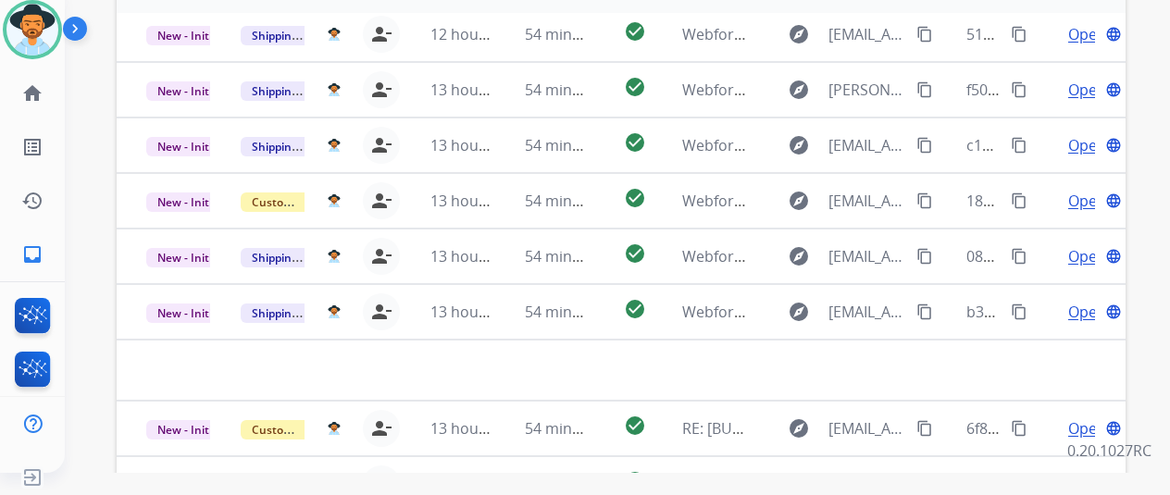
scroll to position [676, 0]
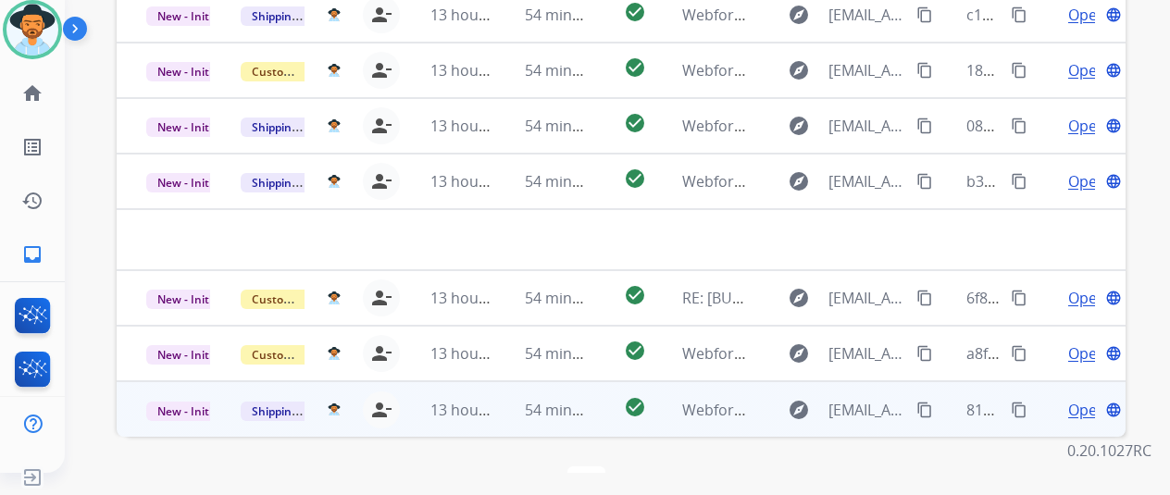
click at [1081, 399] on span "Open" at bounding box center [1087, 410] width 38 height 22
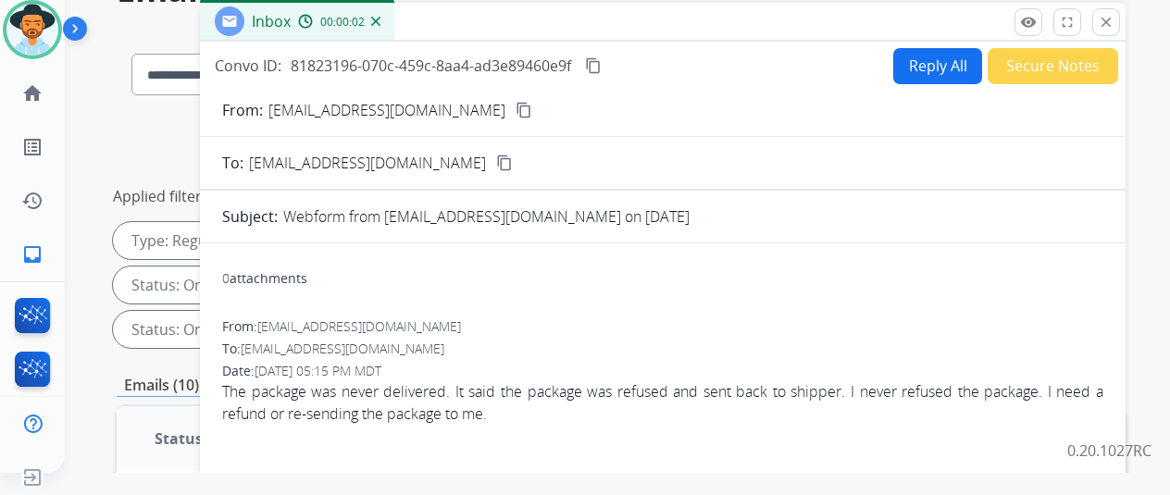
scroll to position [0, 0]
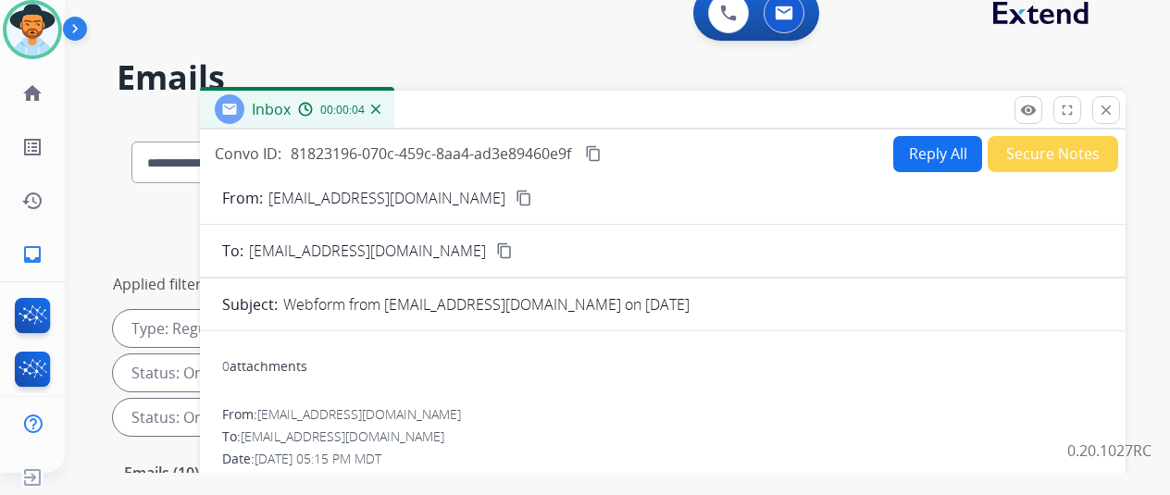
click at [944, 150] on button "Reply All" at bounding box center [937, 154] width 89 height 36
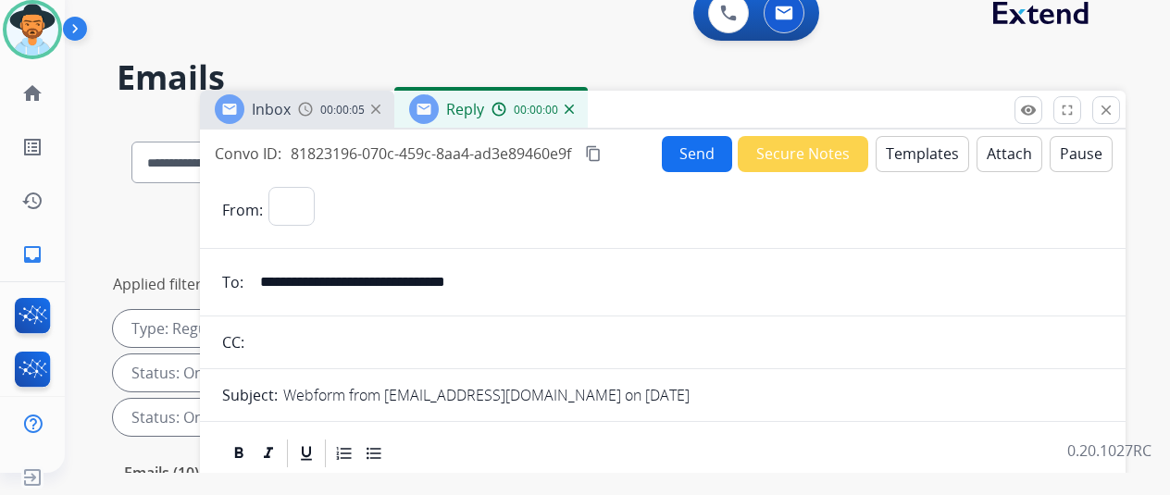
select select "**********"
click at [922, 149] on button "Templates" at bounding box center [922, 154] width 93 height 36
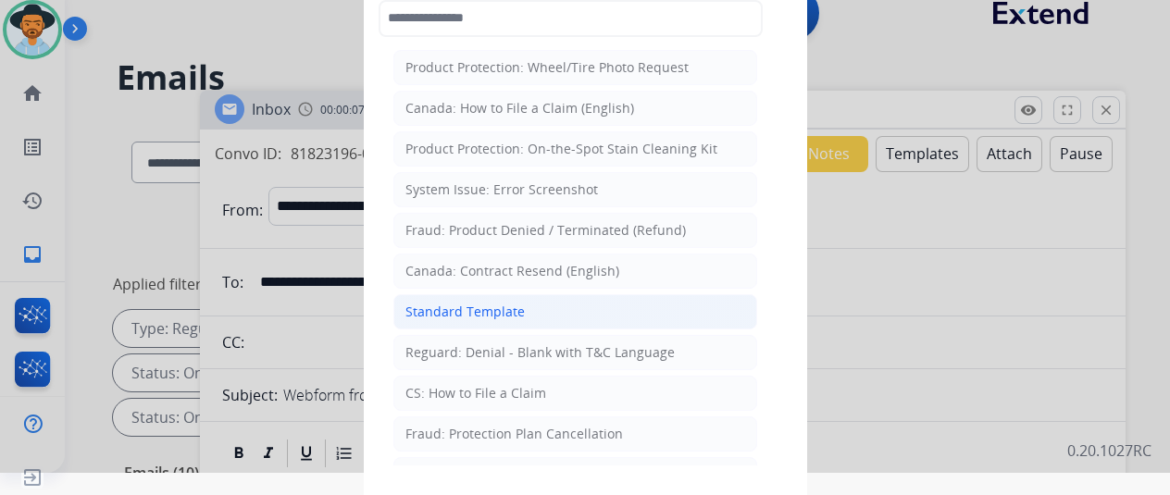
click at [529, 318] on li "Standard Template" at bounding box center [575, 311] width 364 height 35
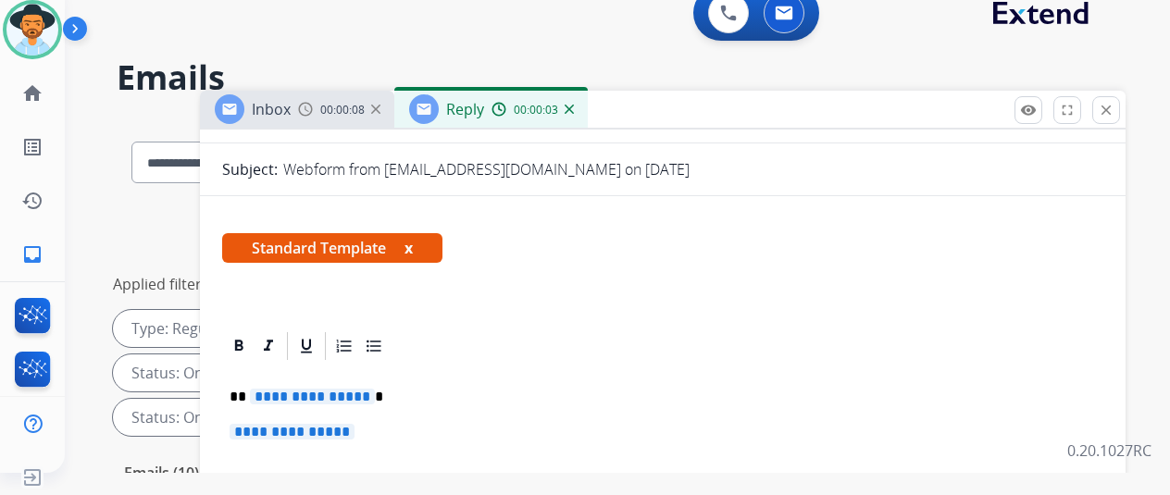
scroll to position [326, 0]
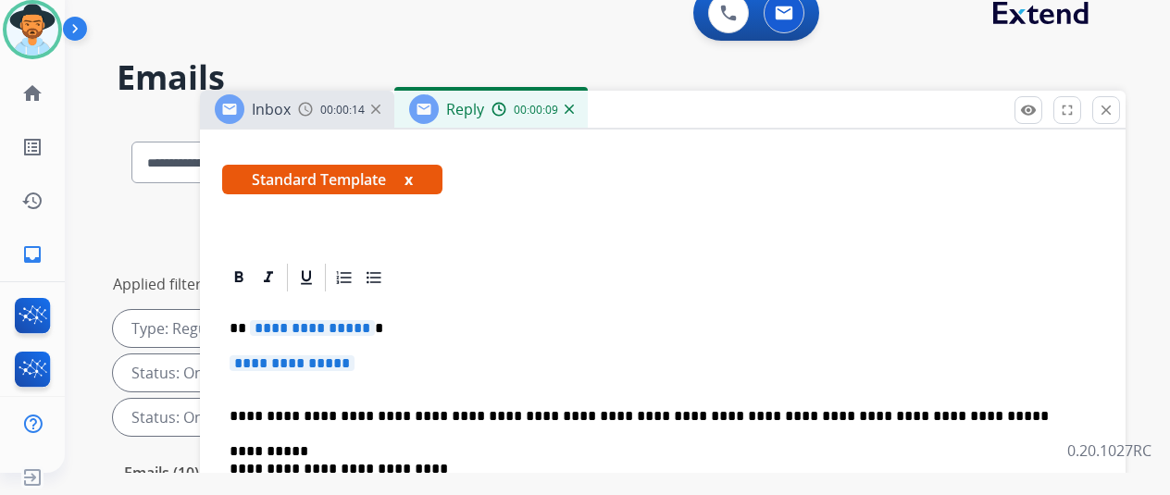
click at [375, 320] on span "**********" at bounding box center [312, 328] width 125 height 16
click at [380, 355] on p "**********" at bounding box center [663, 372] width 866 height 34
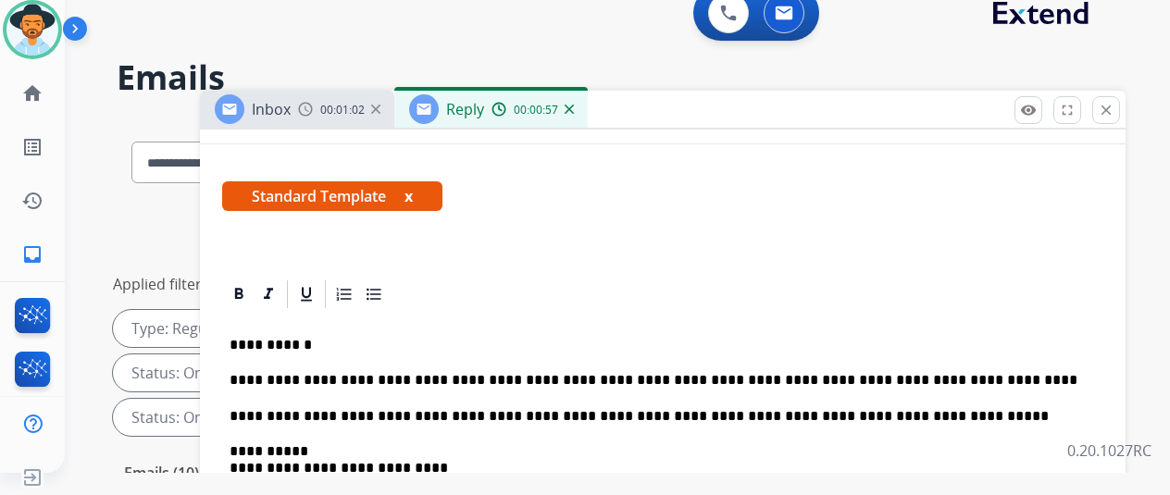
scroll to position [0, 0]
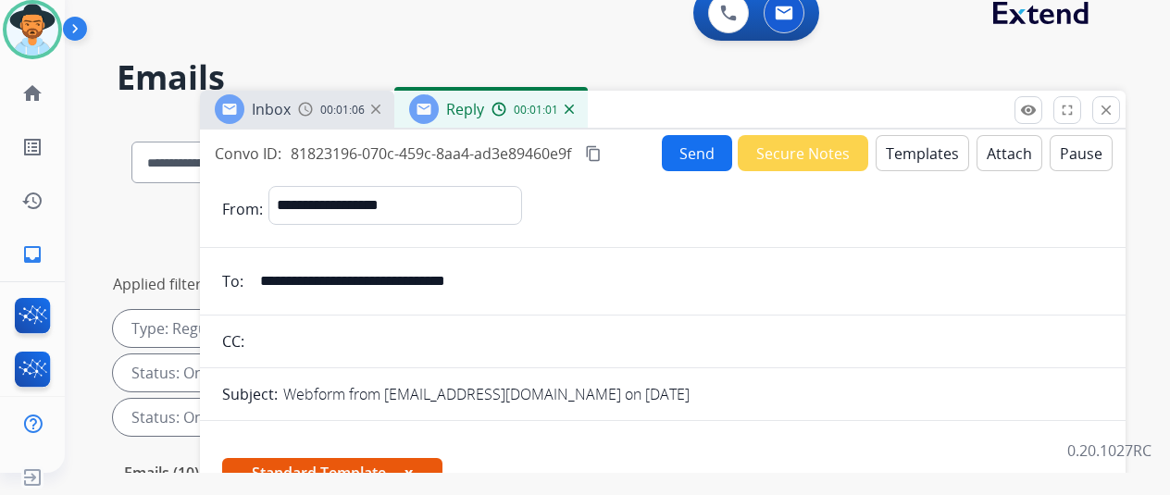
click at [602, 156] on mat-icon "content_copy" at bounding box center [593, 153] width 17 height 17
click at [691, 151] on button "Send" at bounding box center [697, 153] width 70 height 36
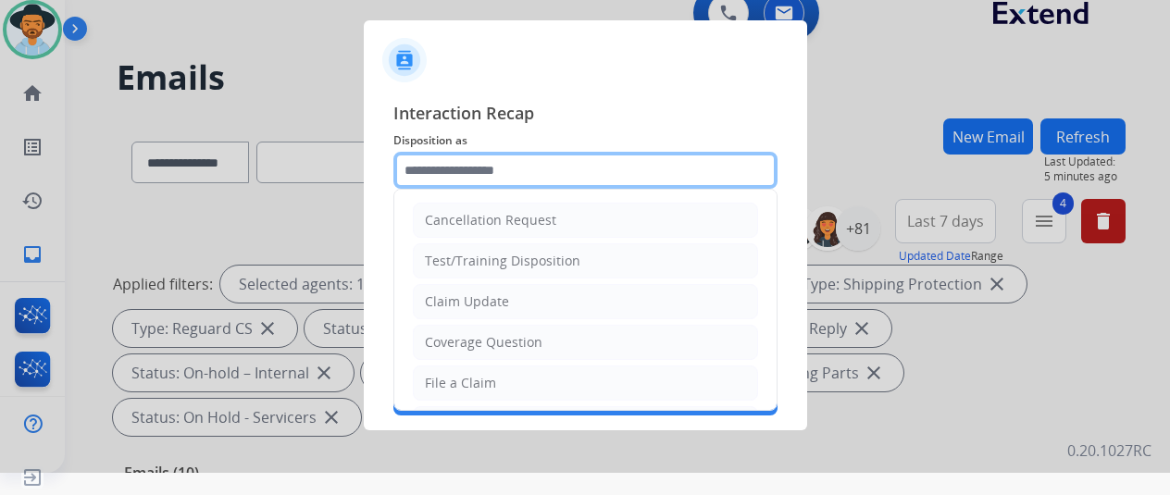
click at [466, 174] on input "text" at bounding box center [585, 170] width 384 height 37
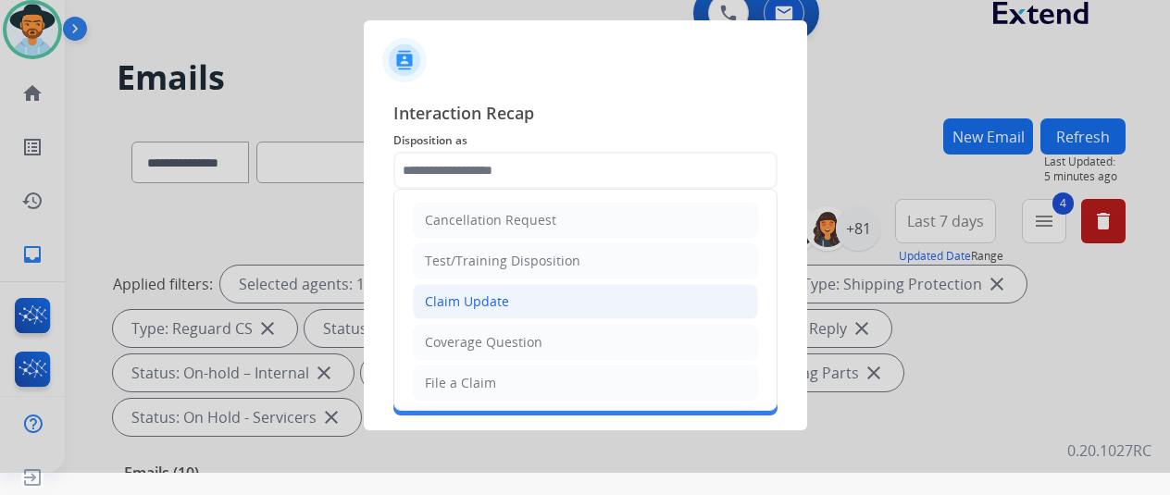
click at [457, 301] on div "Claim Update" at bounding box center [467, 302] width 84 height 19
type input "**********"
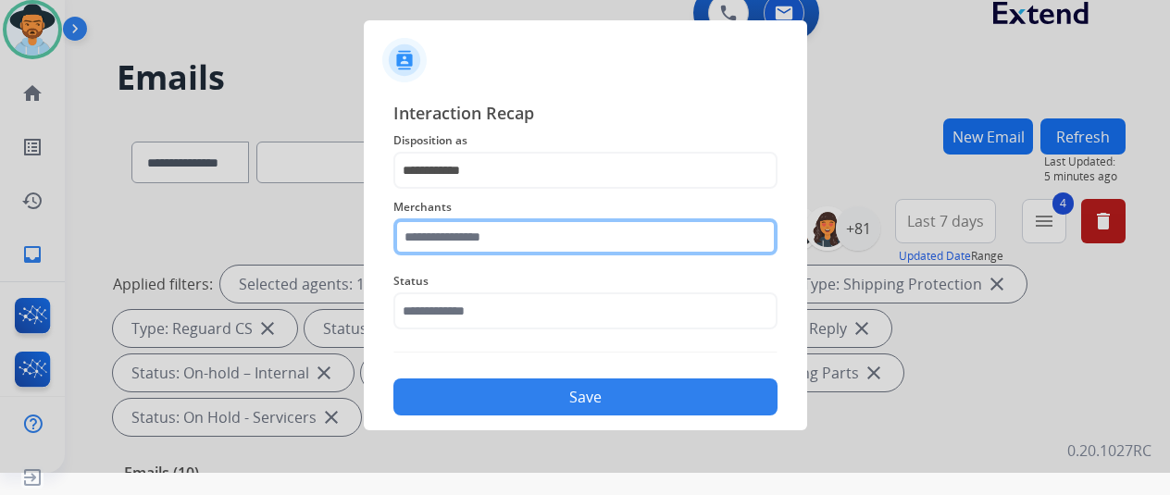
click at [448, 241] on input "text" at bounding box center [585, 236] width 384 height 37
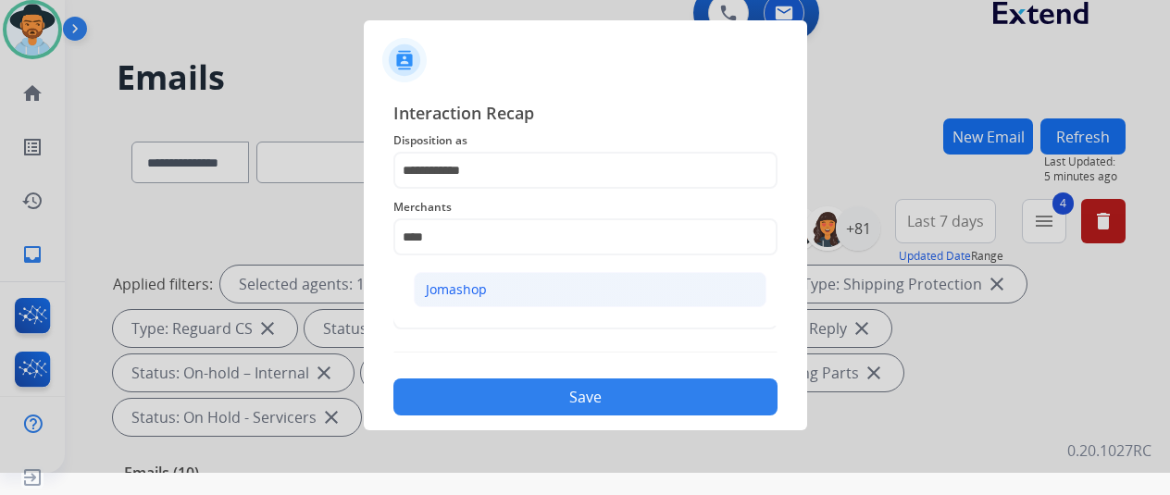
click at [487, 290] on li "Jomashop" at bounding box center [590, 289] width 353 height 35
type input "********"
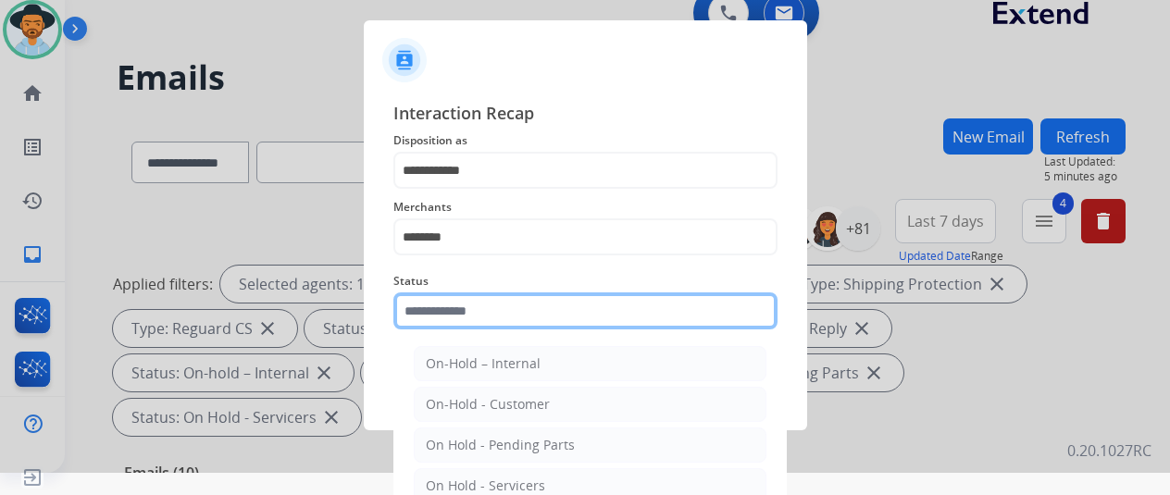
click at [477, 327] on input "text" at bounding box center [585, 311] width 384 height 37
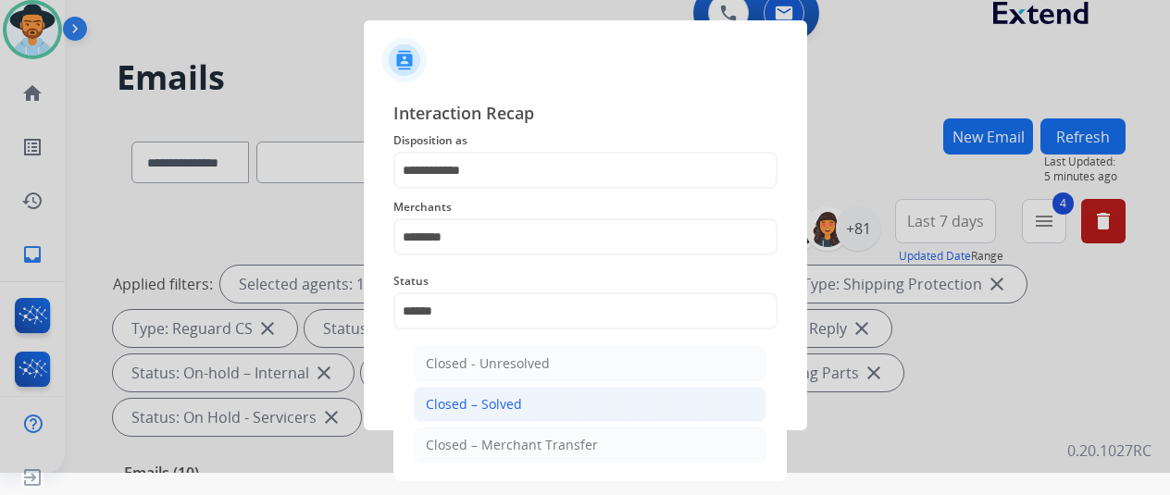
click at [436, 393] on li "Closed – Solved" at bounding box center [590, 404] width 353 height 35
type input "**********"
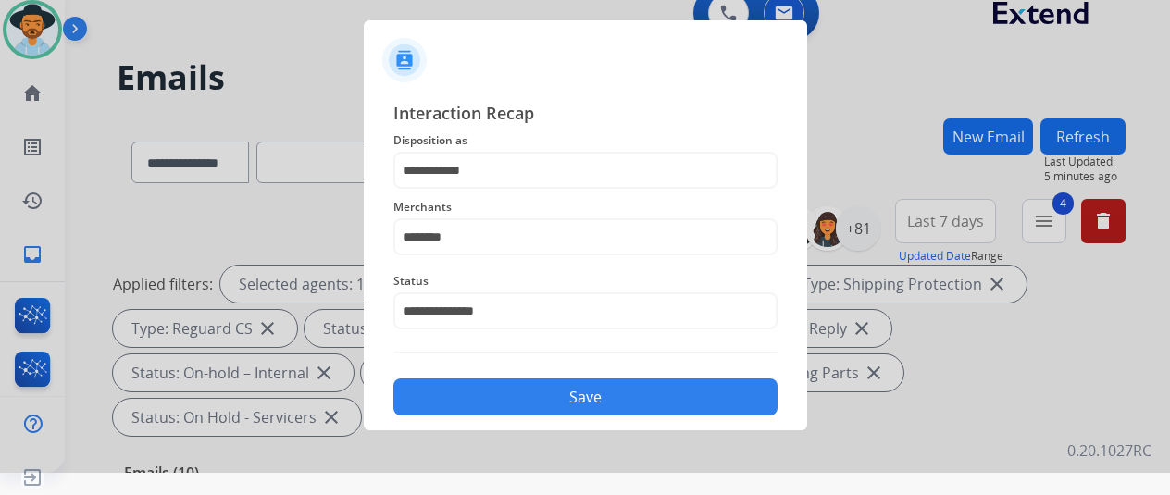
click at [583, 384] on button "Save" at bounding box center [585, 397] width 384 height 37
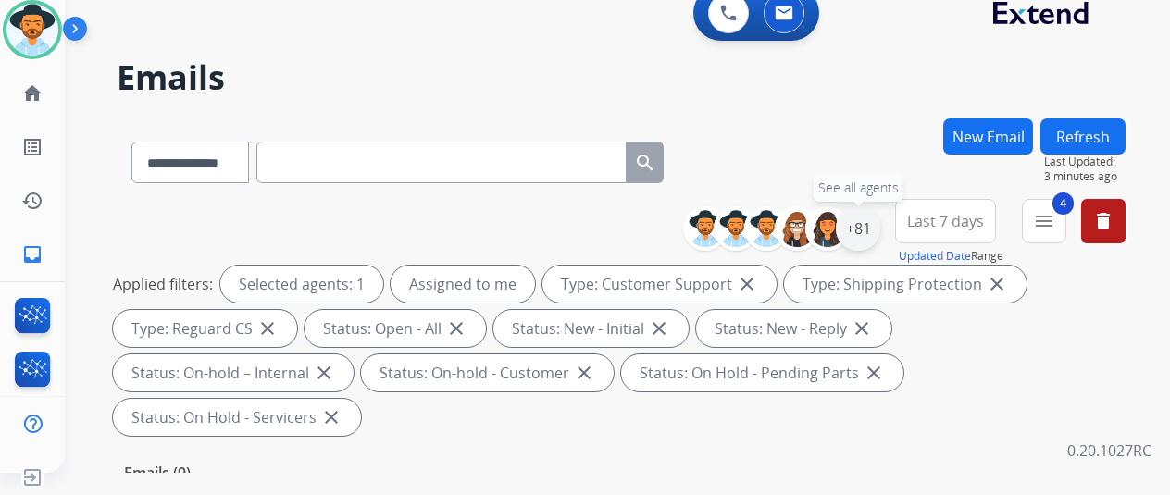
click at [865, 225] on div "+81" at bounding box center [858, 228] width 44 height 44
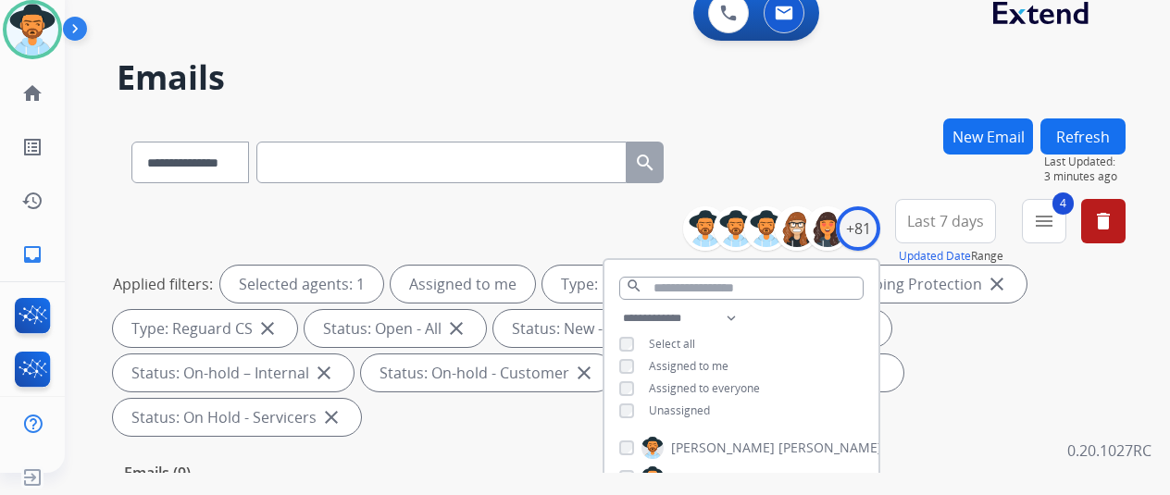
scroll to position [370, 0]
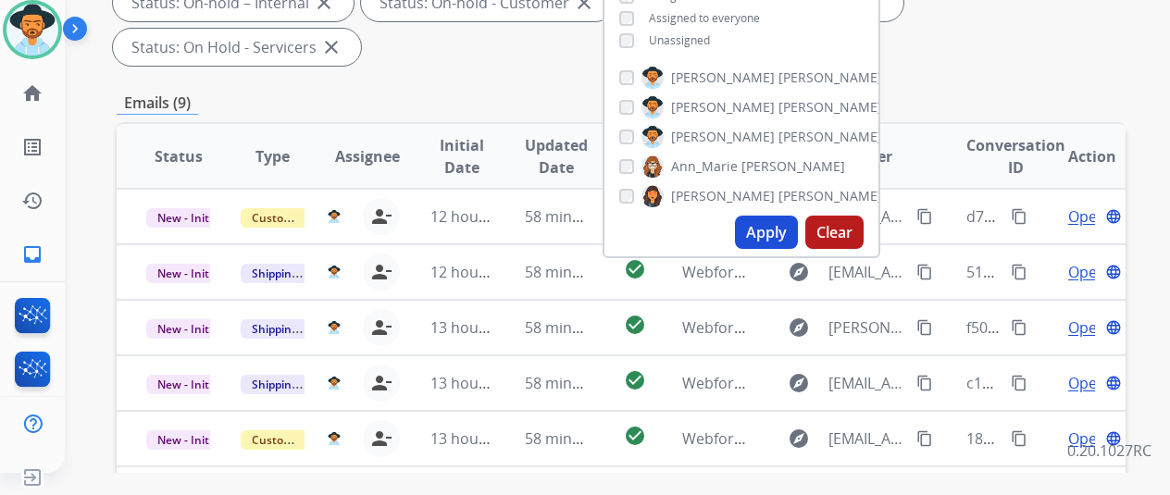
click at [778, 239] on button "Apply" at bounding box center [766, 232] width 63 height 33
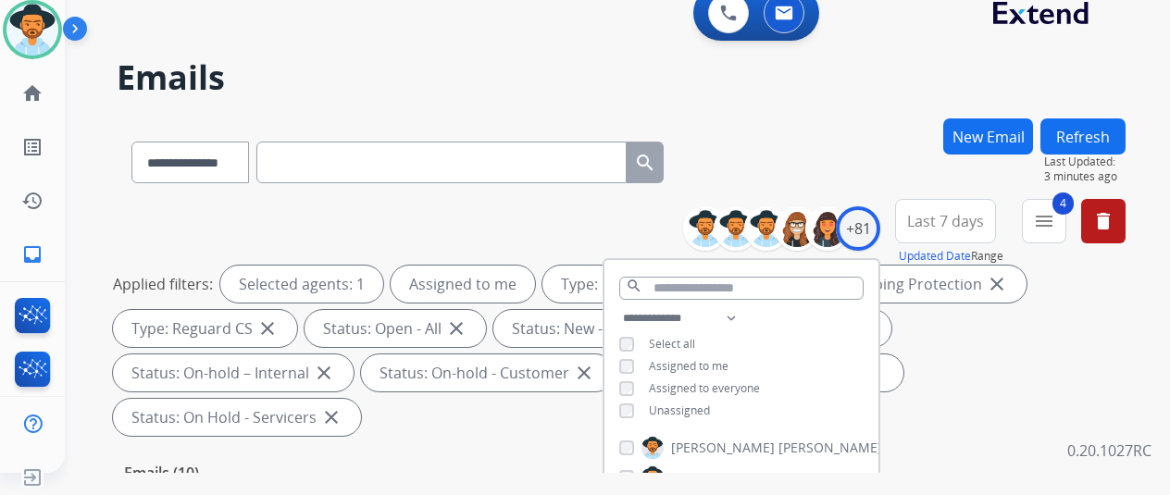
click at [789, 143] on div "**********" at bounding box center [621, 158] width 1009 height 81
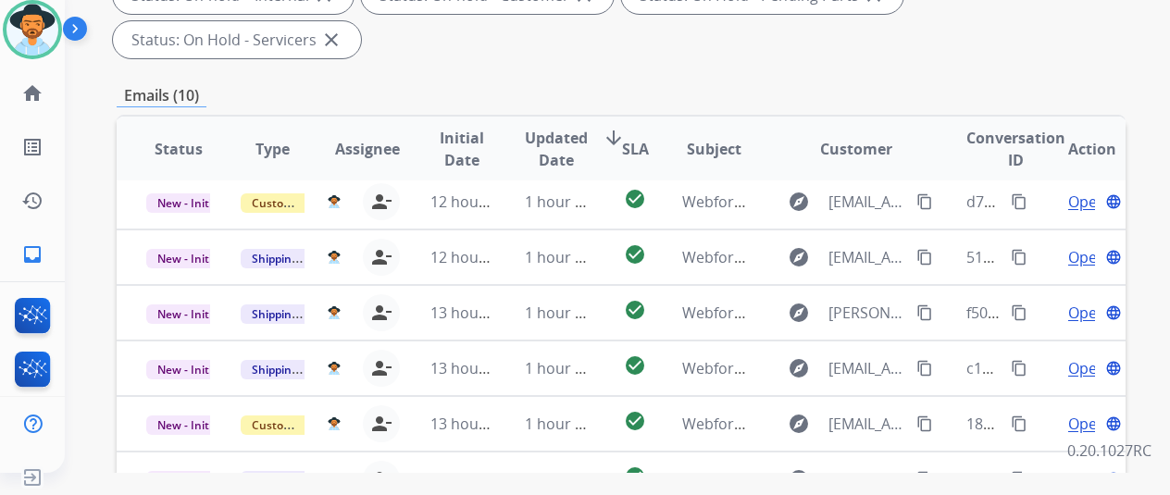
scroll to position [583, 0]
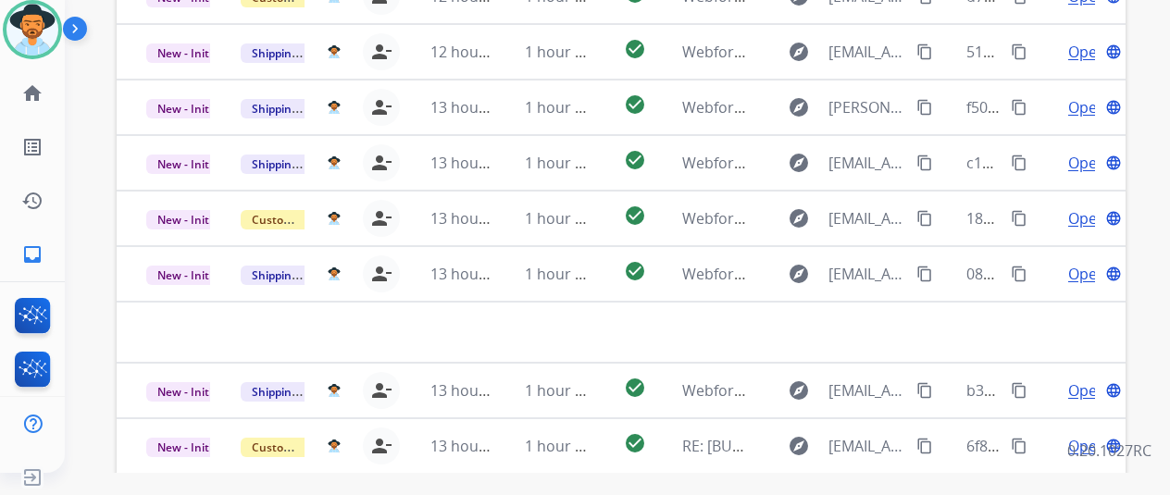
click at [1077, 460] on p "0.20.1027RC" at bounding box center [1109, 451] width 84 height 22
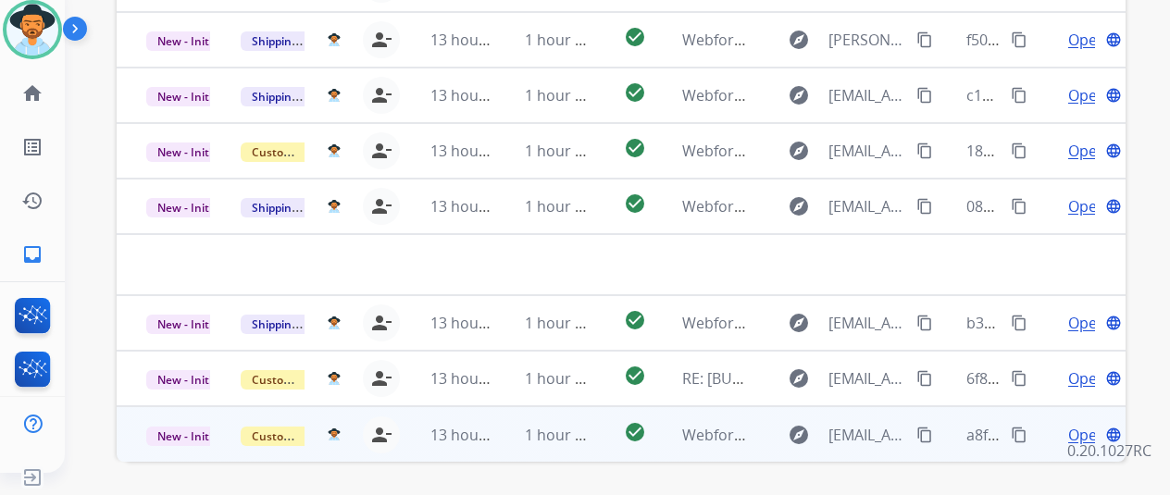
scroll to position [676, 0]
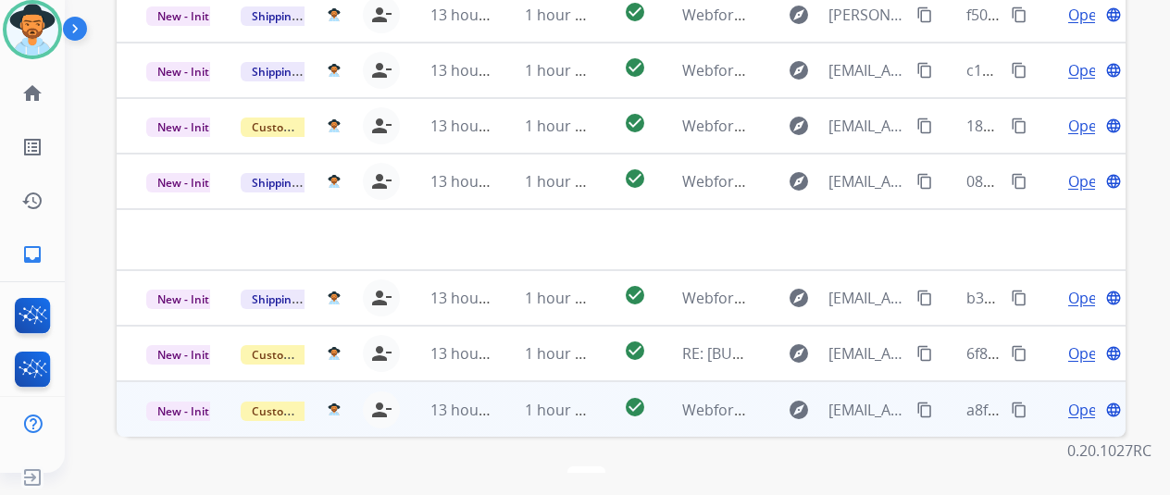
click at [1074, 399] on span "Open" at bounding box center [1087, 410] width 38 height 22
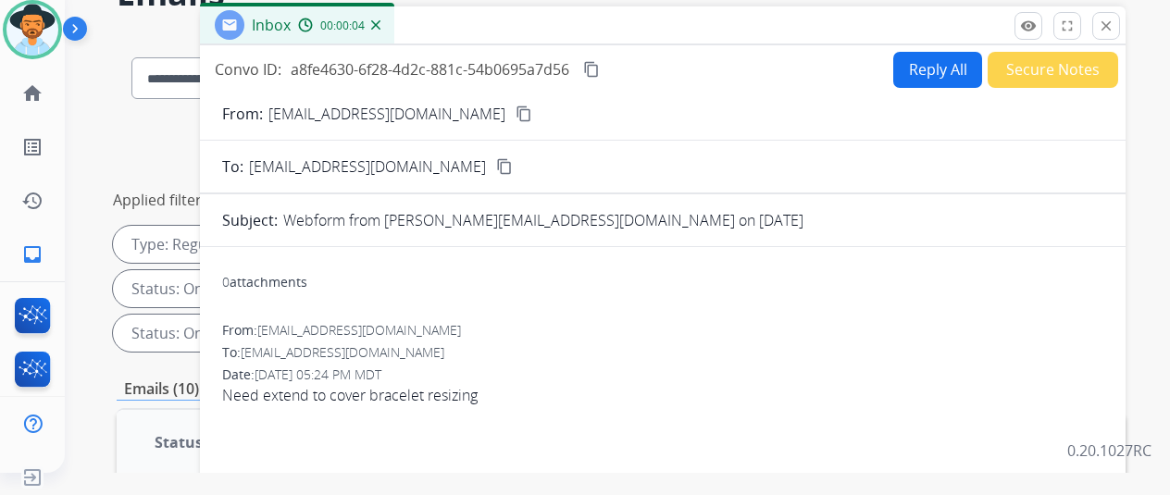
scroll to position [0, 0]
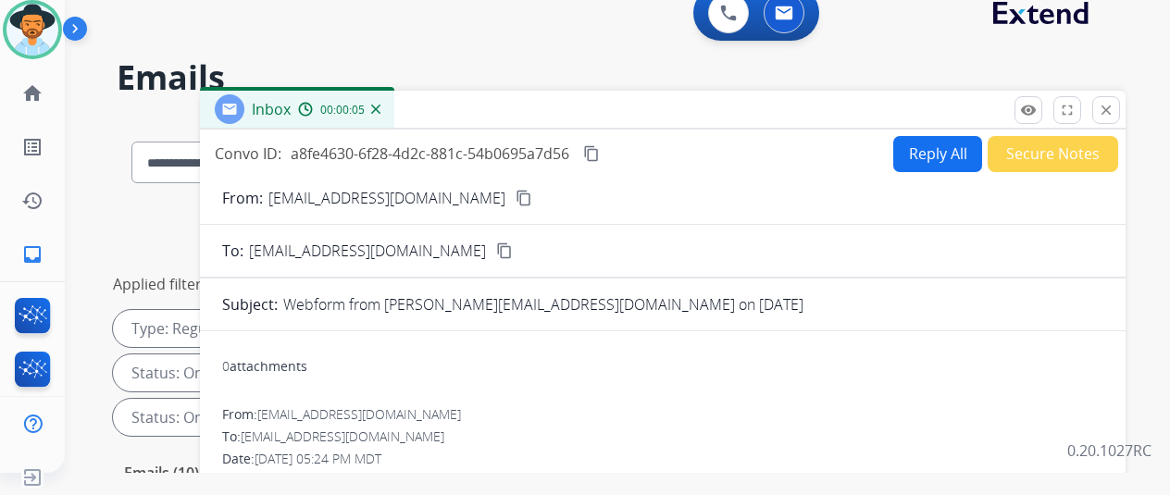
click at [516, 194] on mat-icon "content_copy" at bounding box center [524, 198] width 17 height 17
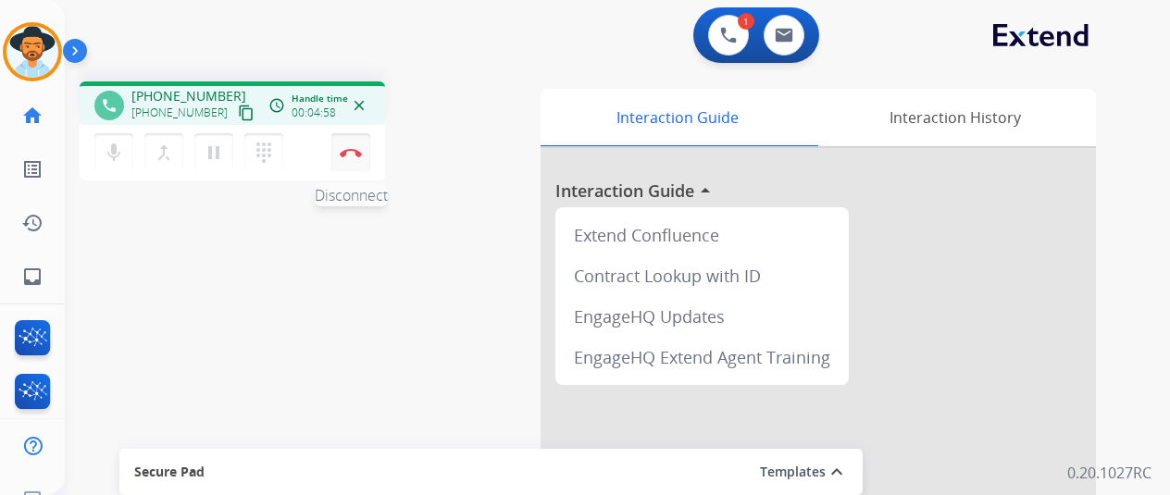
click at [348, 154] on img at bounding box center [351, 152] width 22 height 9
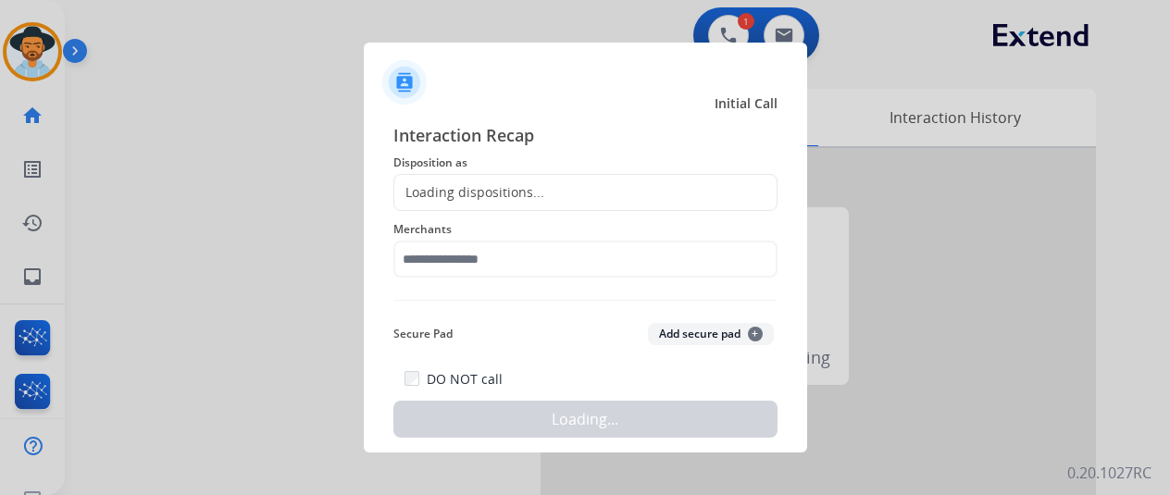
click at [435, 186] on div "Loading dispositions..." at bounding box center [469, 192] width 150 height 19
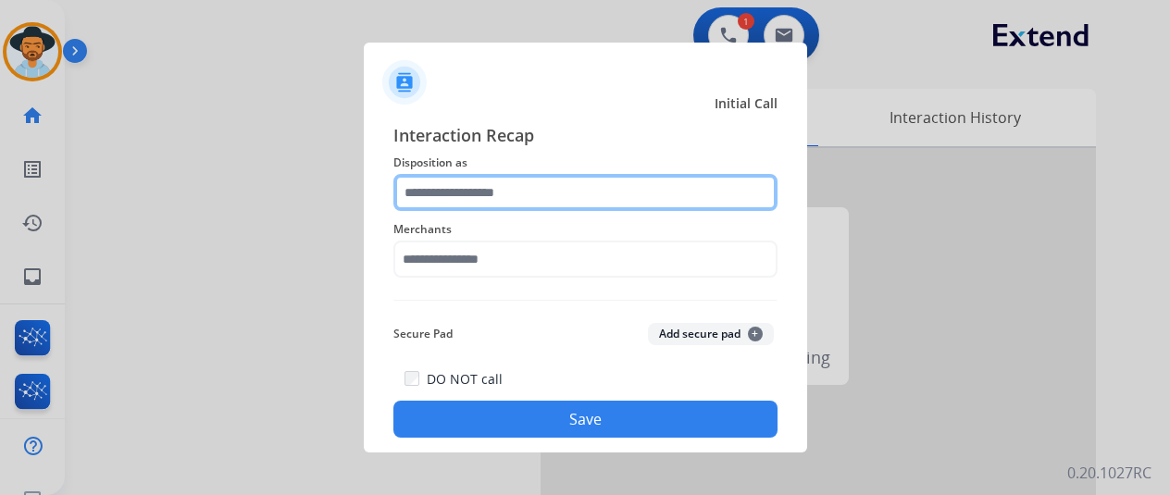
click at [434, 181] on input "text" at bounding box center [585, 192] width 384 height 37
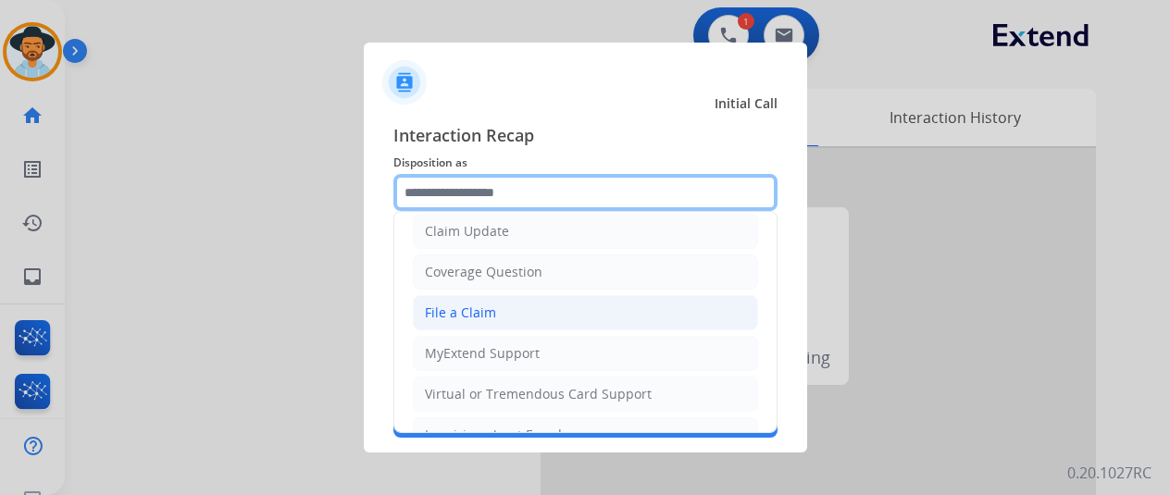
scroll to position [93, 0]
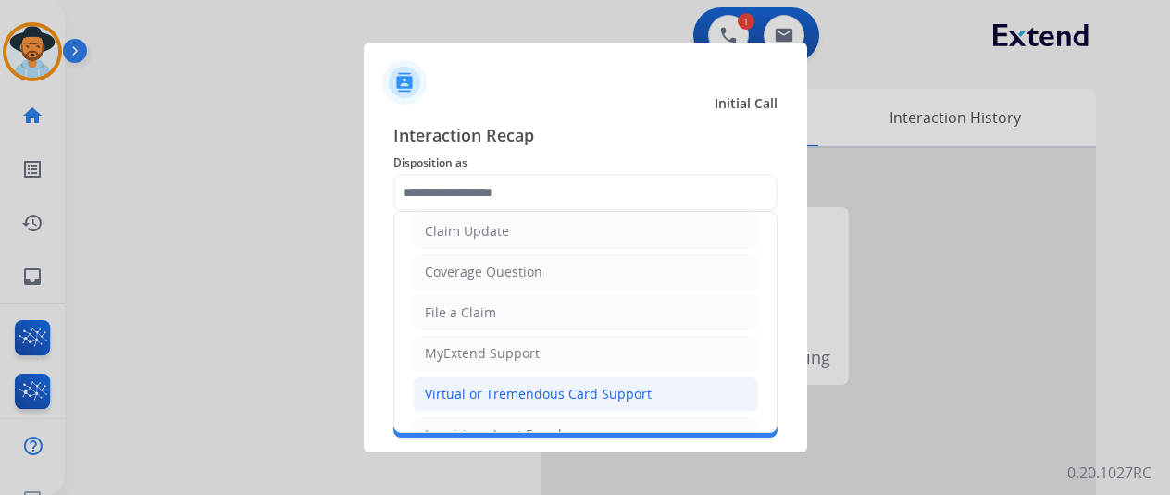
click at [448, 393] on div "Virtual or Tremendous Card Support" at bounding box center [538, 394] width 227 height 19
type input "**********"
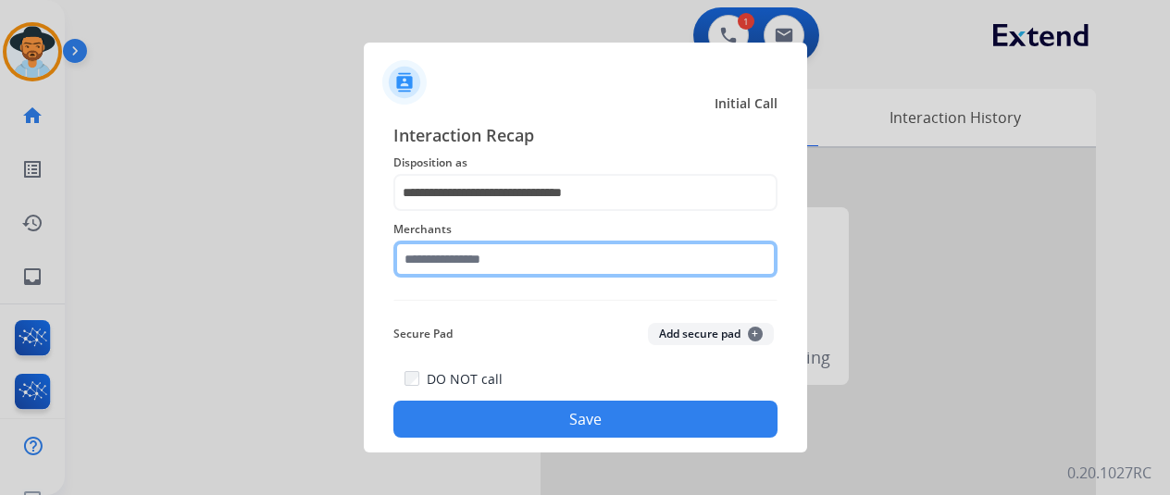
click at [437, 259] on input "text" at bounding box center [585, 259] width 384 height 37
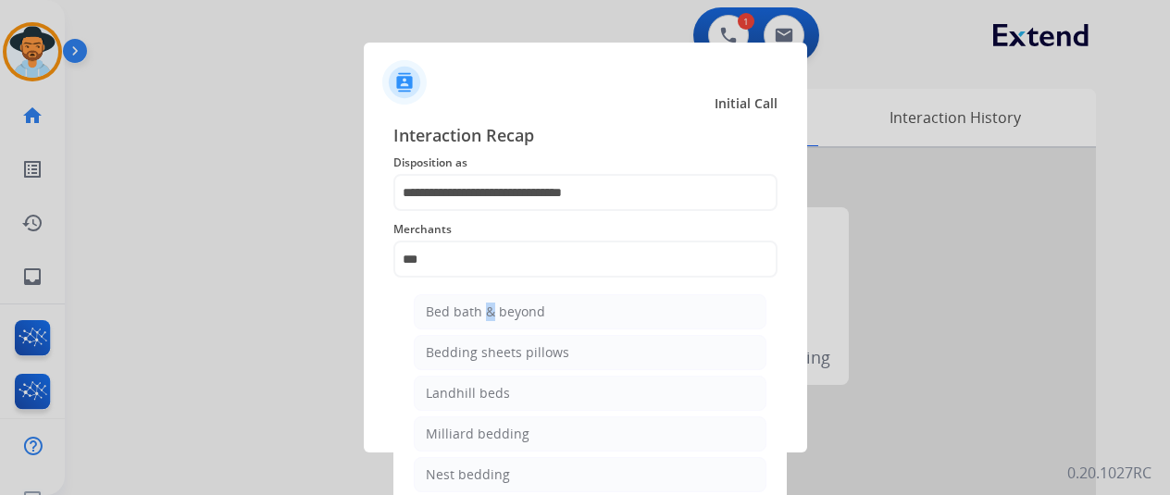
click at [479, 314] on div "Bed bath & beyond" at bounding box center [485, 312] width 119 height 19
type input "**********"
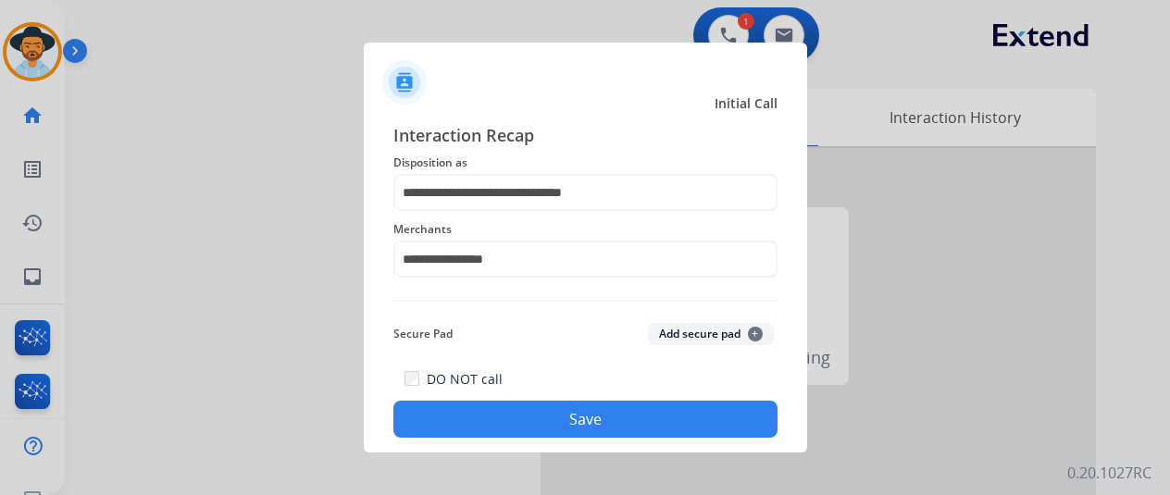
click at [562, 414] on button "Save" at bounding box center [585, 419] width 384 height 37
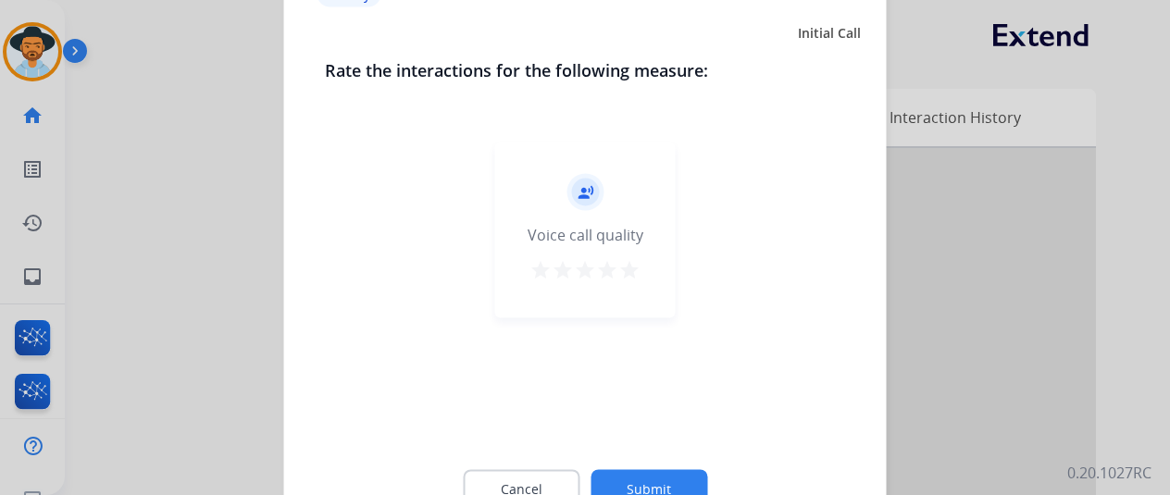
click at [642, 475] on button "Submit" at bounding box center [649, 488] width 117 height 39
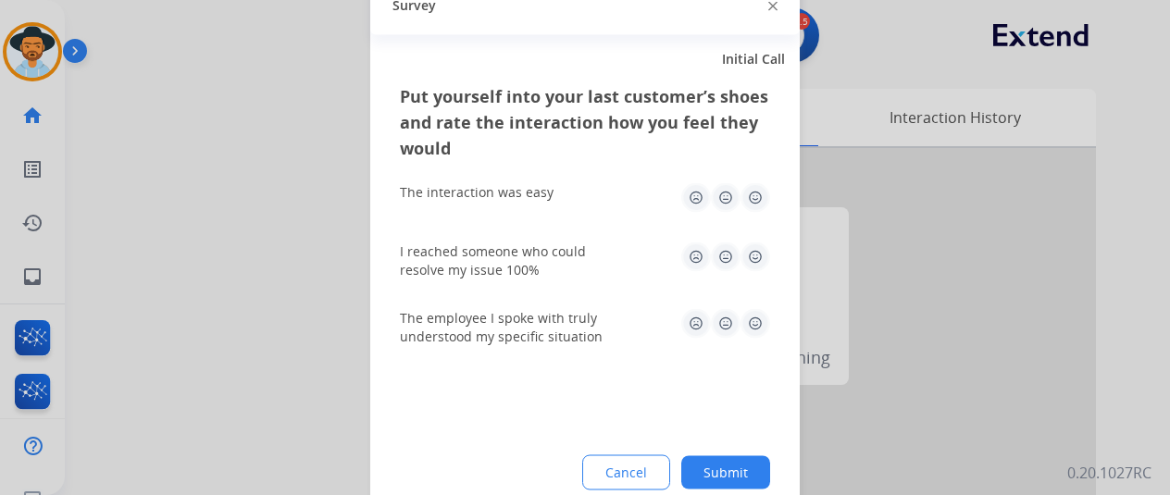
drag, startPoint x: 734, startPoint y: 469, endPoint x: 469, endPoint y: 310, distance: 308.9
click at [731, 467] on button "Submit" at bounding box center [725, 471] width 89 height 33
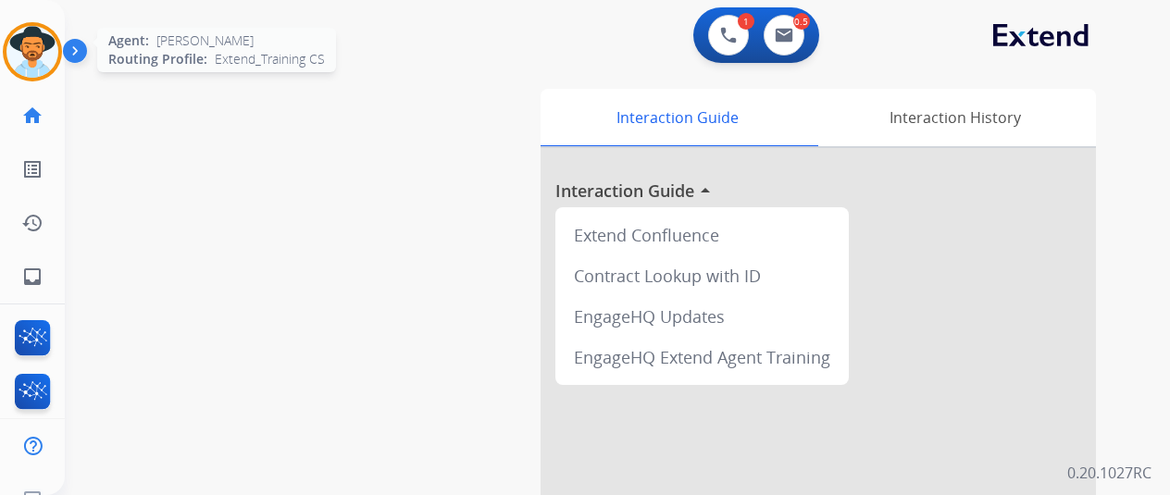
click at [36, 52] on img at bounding box center [32, 52] width 52 height 52
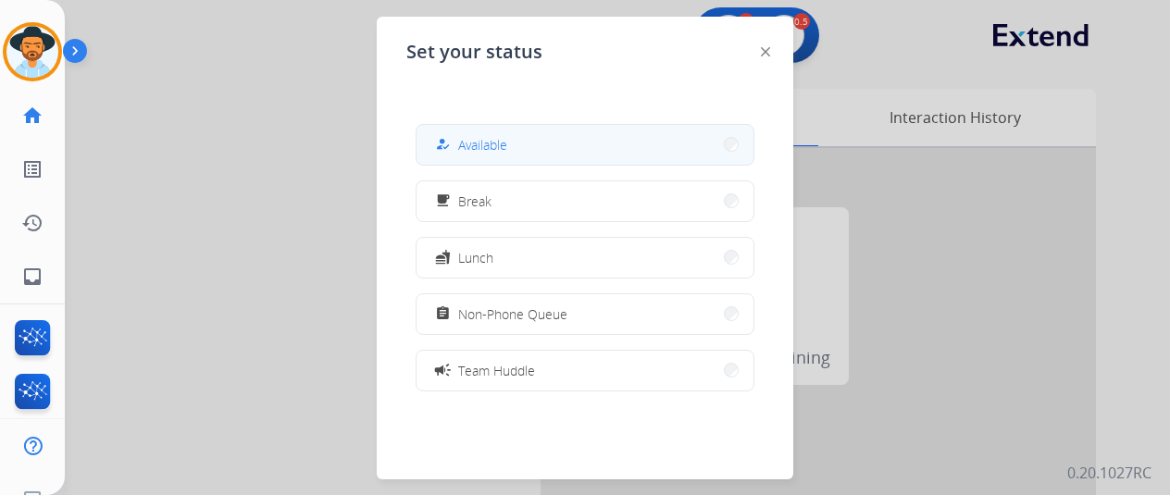
click at [519, 136] on button "how_to_reg Available" at bounding box center [585, 145] width 337 height 40
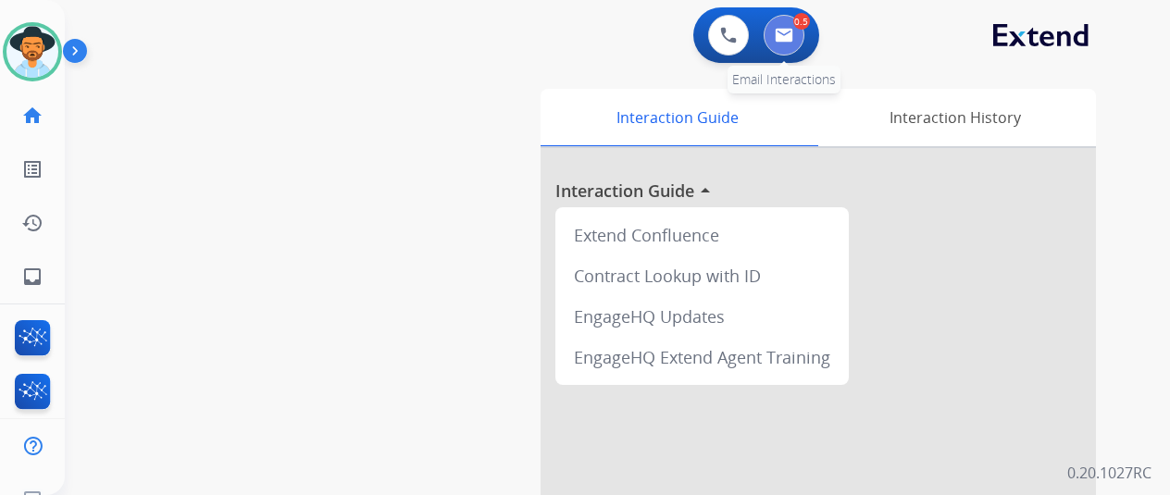
click at [796, 25] on button at bounding box center [784, 35] width 41 height 41
select select "**********"
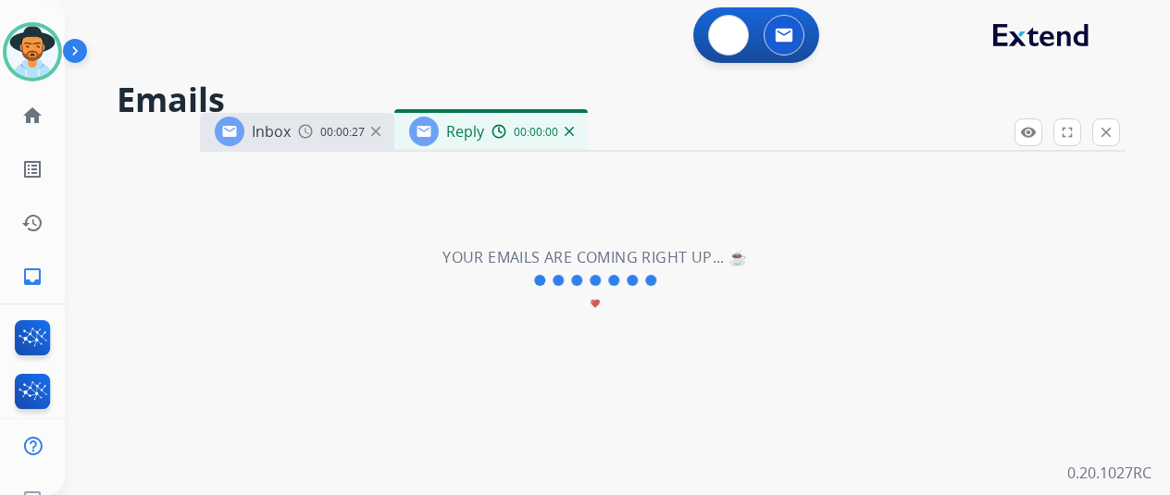
select select "**********"
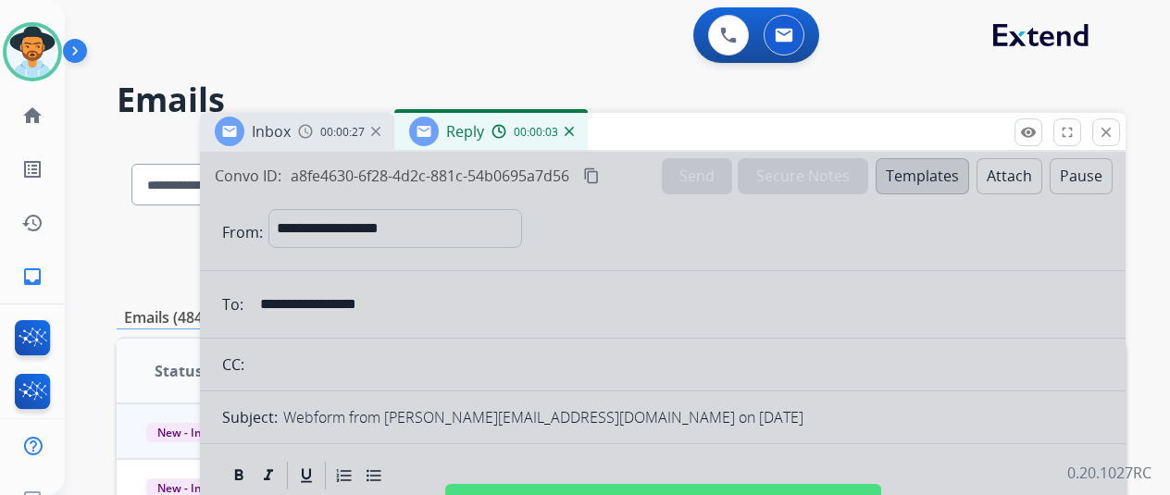
click at [574, 127] on img at bounding box center [569, 131] width 9 height 9
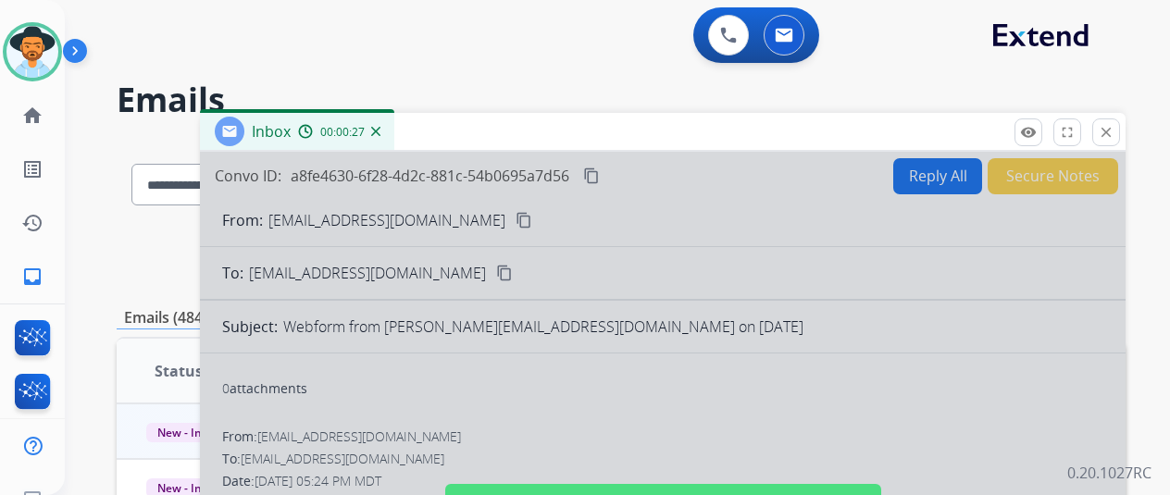
click at [380, 131] on img at bounding box center [375, 131] width 9 height 9
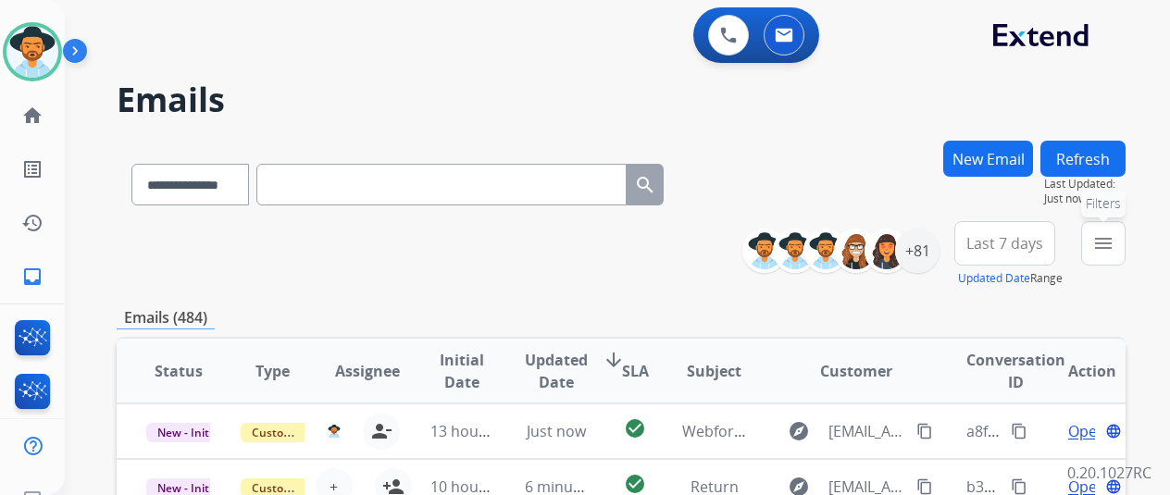
click at [1115, 240] on mat-icon "menu" at bounding box center [1103, 243] width 22 height 22
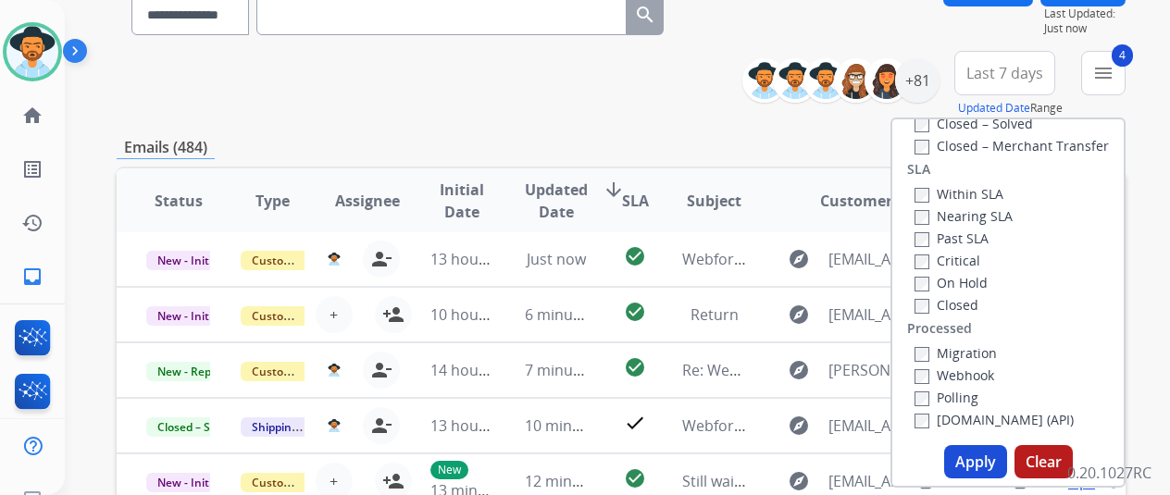
scroll to position [370, 0]
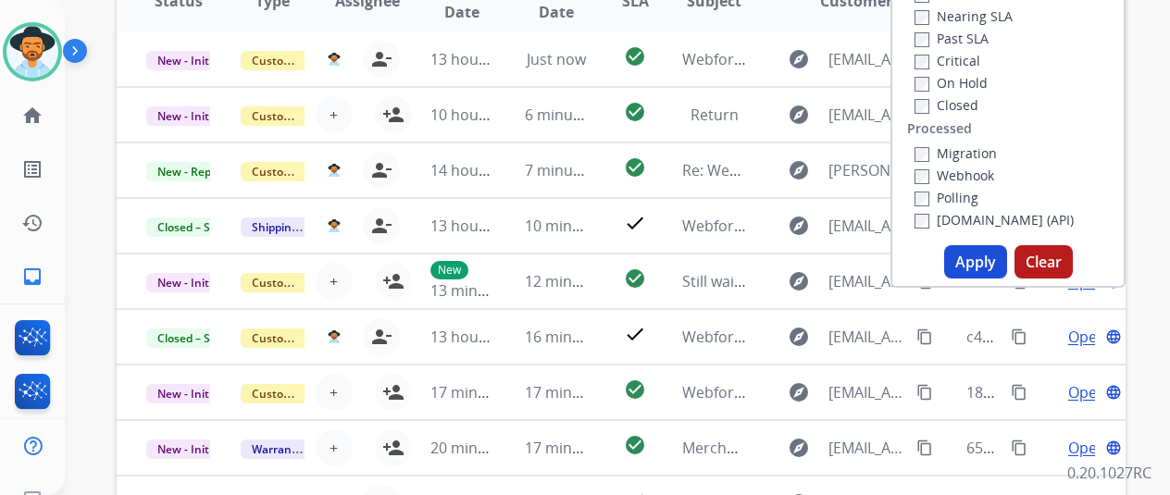
click at [987, 260] on button "Apply" at bounding box center [975, 261] width 63 height 33
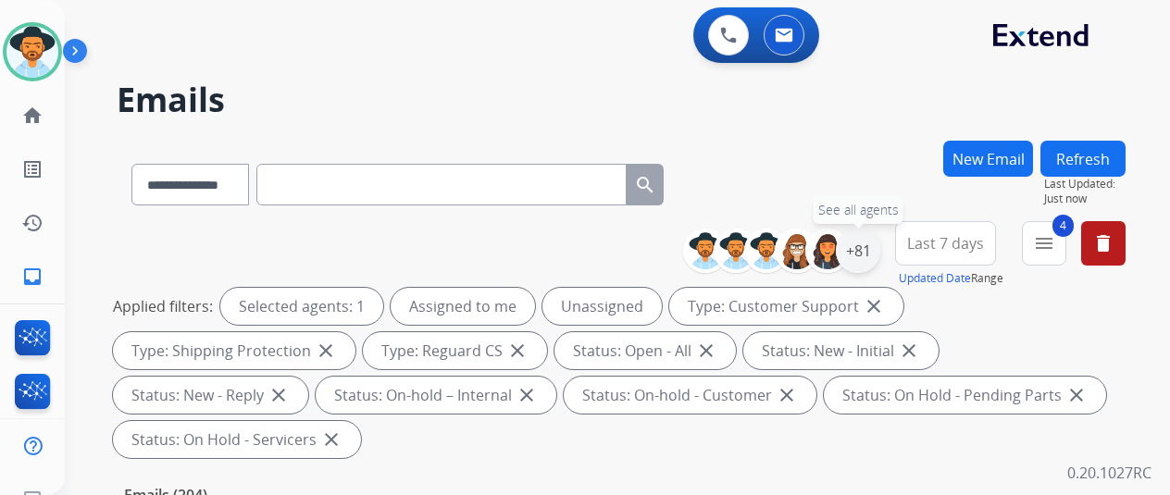
click at [872, 245] on div "+81" at bounding box center [858, 251] width 44 height 44
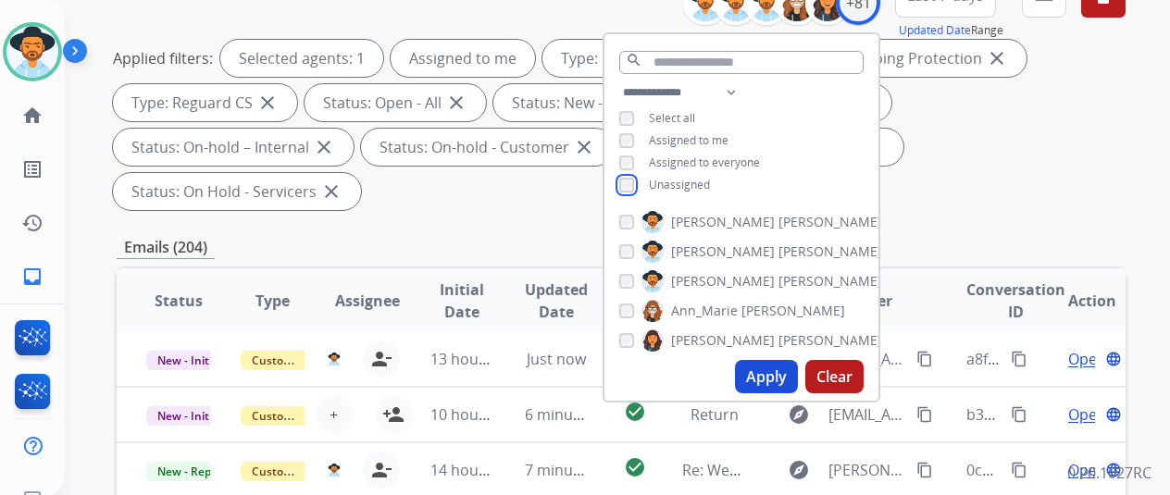
scroll to position [278, 0]
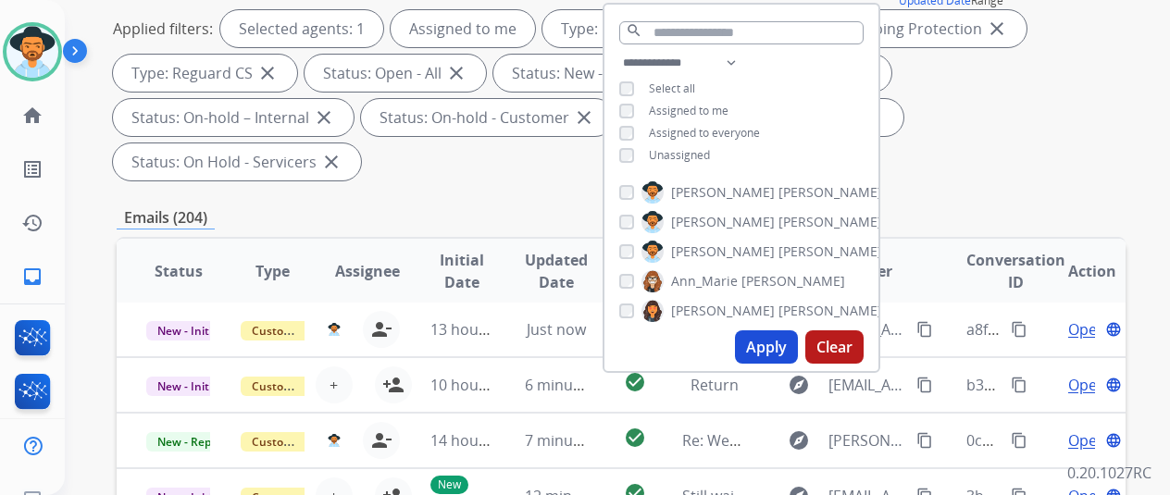
click at [765, 342] on button "Apply" at bounding box center [766, 346] width 63 height 33
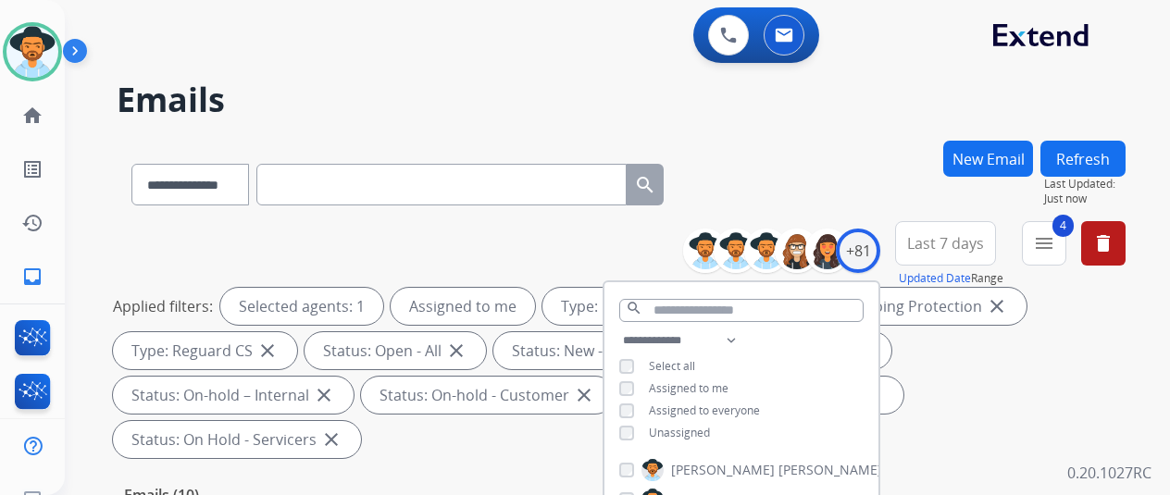
click at [850, 163] on div "**********" at bounding box center [621, 181] width 1009 height 81
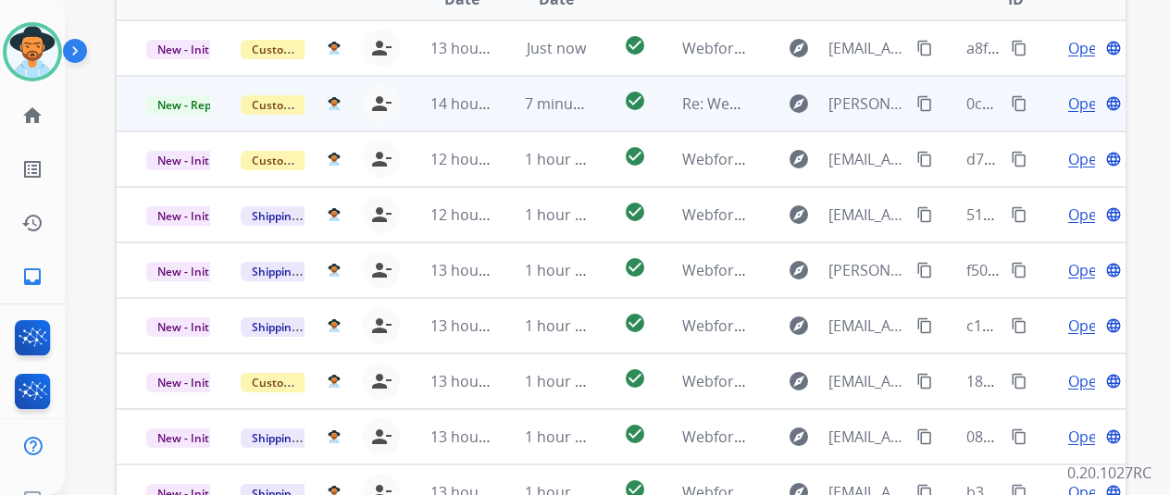
scroll to position [398, 0]
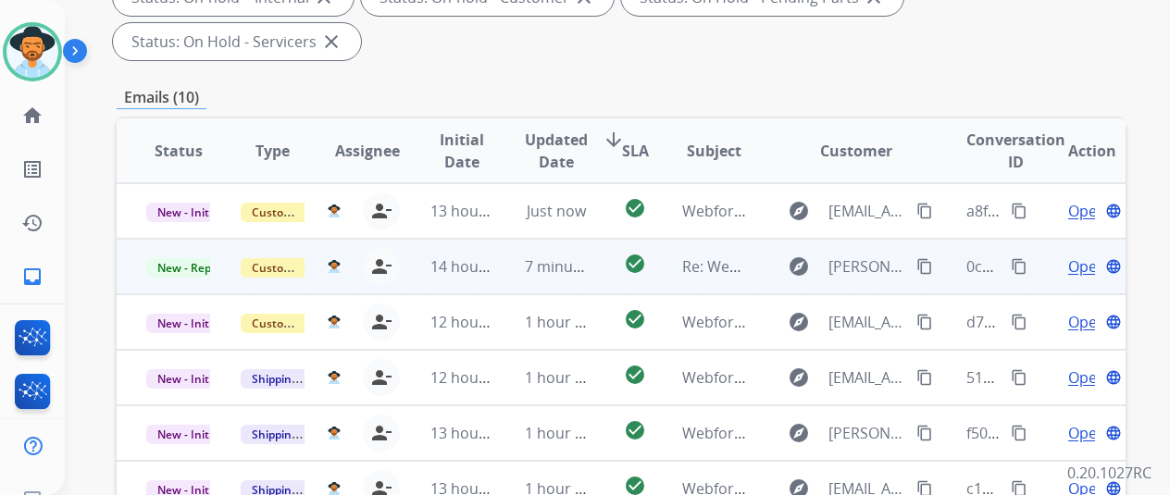
click at [1087, 255] on span "Open" at bounding box center [1087, 266] width 38 height 22
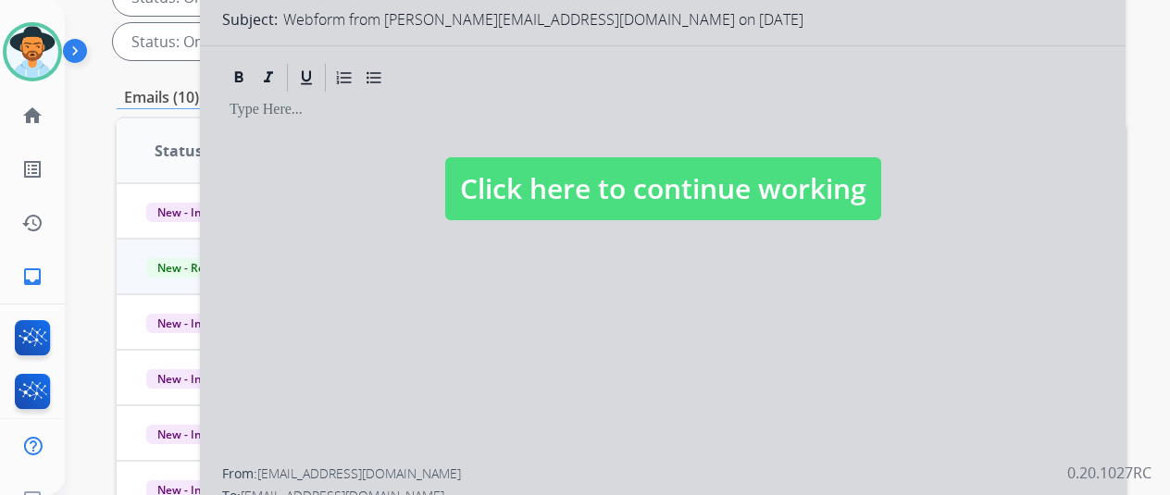
select select "**********"
click at [429, 209] on div at bounding box center [663, 170] width 926 height 833
select select
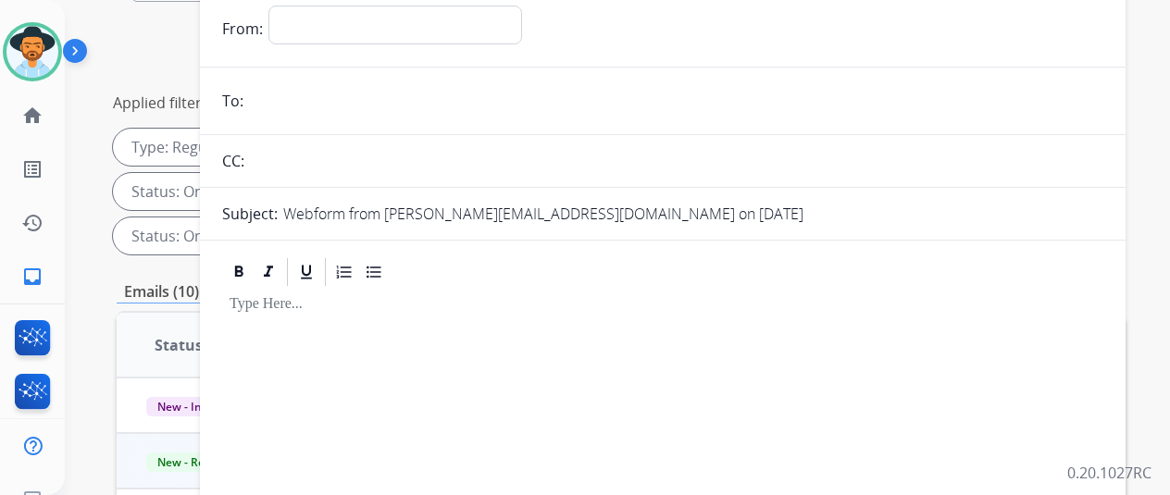
scroll to position [120, 0]
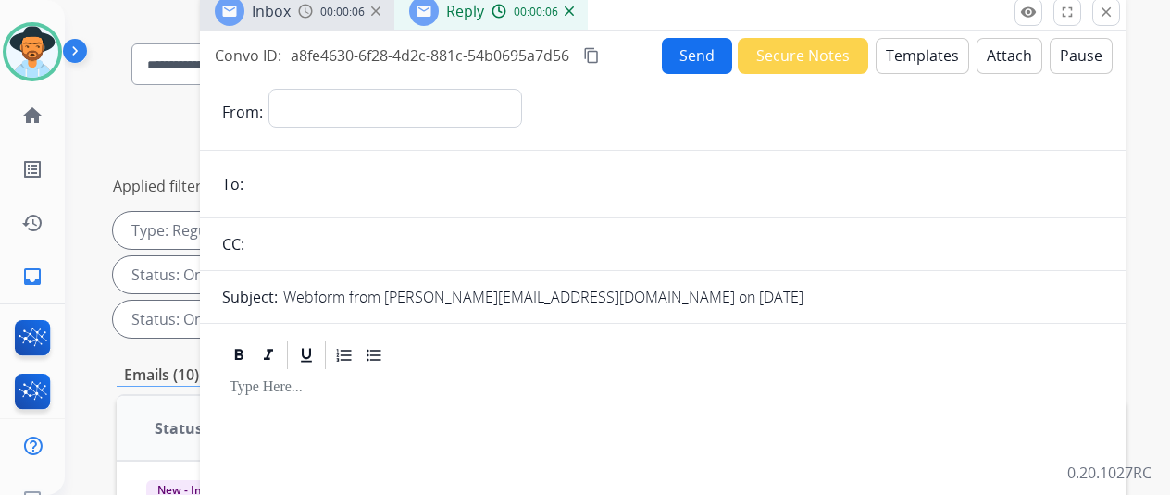
click at [574, 10] on img at bounding box center [569, 10] width 9 height 9
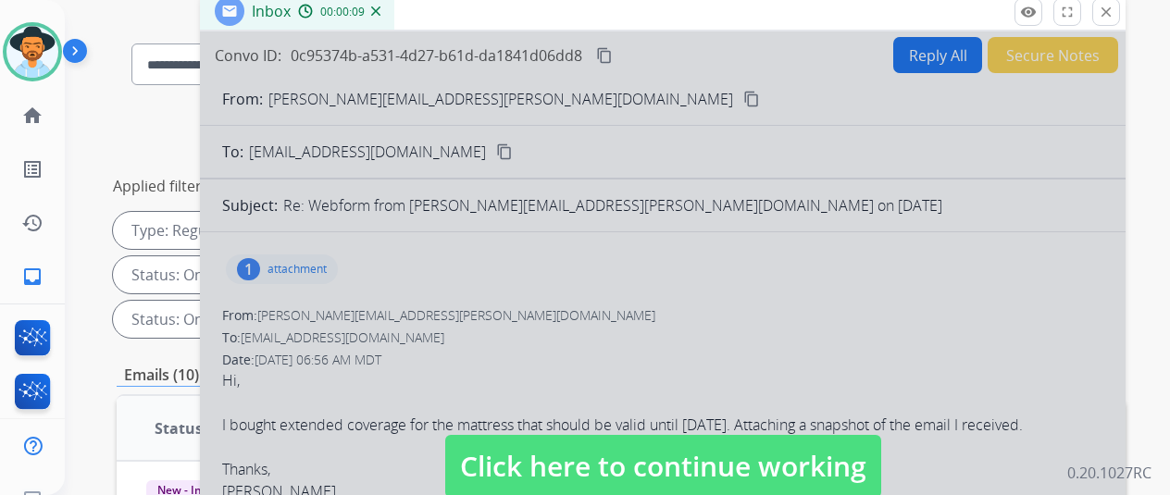
click at [461, 264] on div at bounding box center [663, 447] width 926 height 833
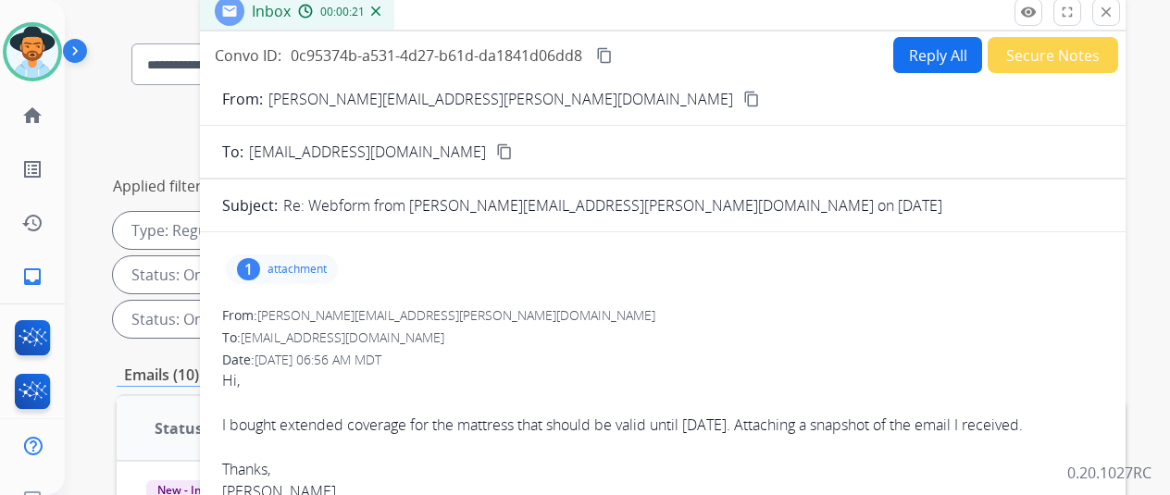
click at [260, 265] on div "1" at bounding box center [248, 269] width 23 height 22
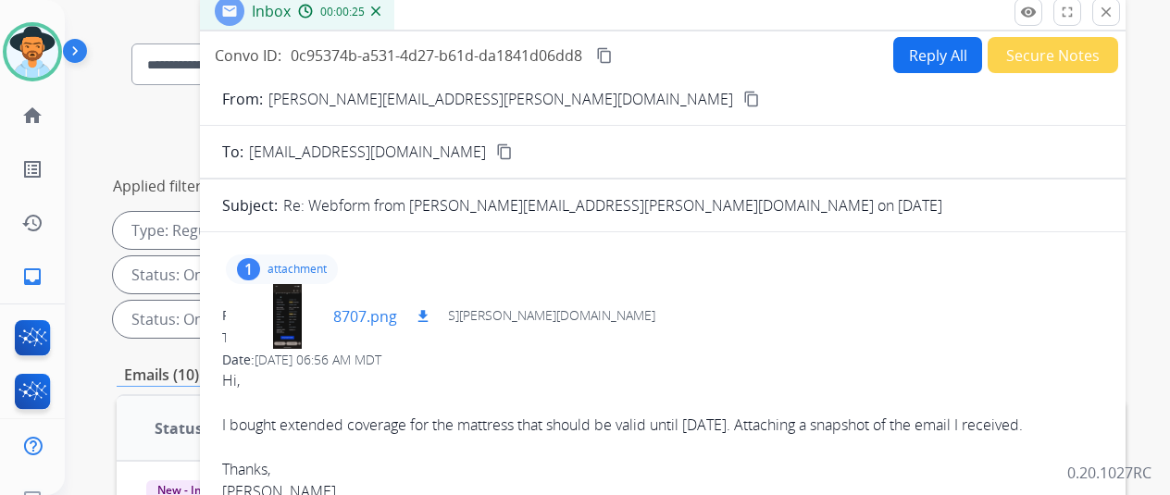
click at [297, 301] on div at bounding box center [287, 316] width 93 height 65
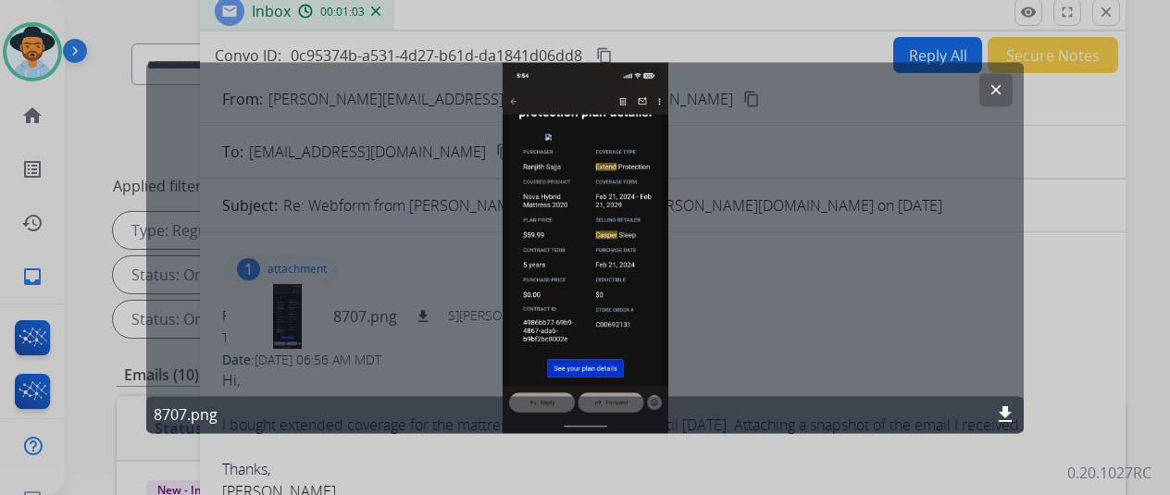
click at [995, 88] on mat-icon "clear" at bounding box center [996, 89] width 17 height 17
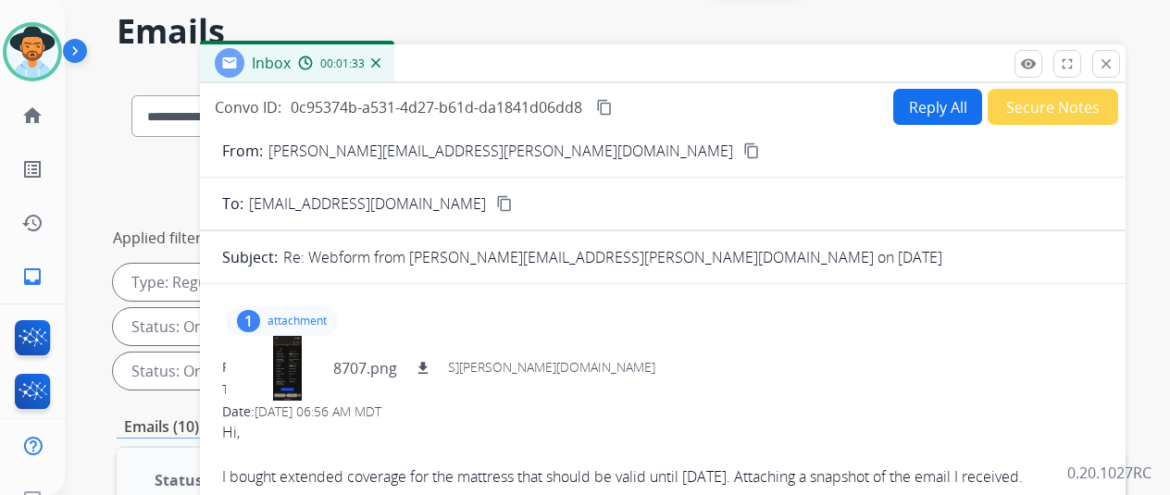
scroll to position [0, 0]
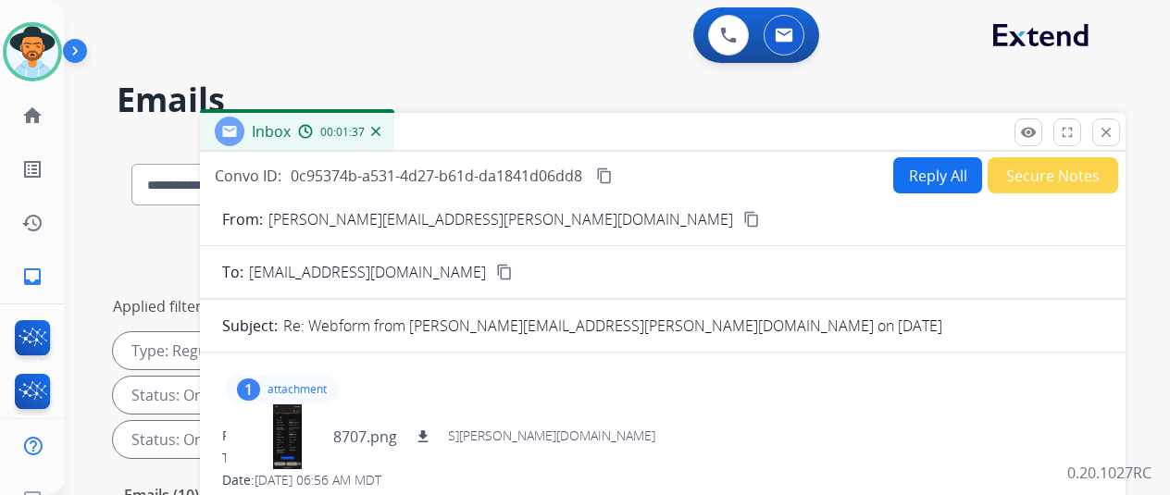
click at [380, 129] on img at bounding box center [375, 131] width 9 height 9
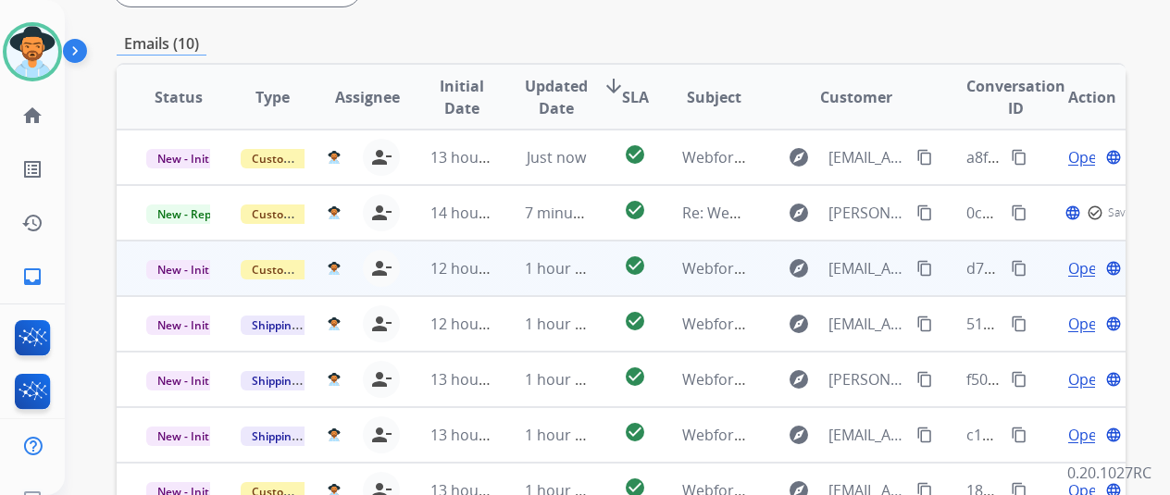
scroll to position [463, 0]
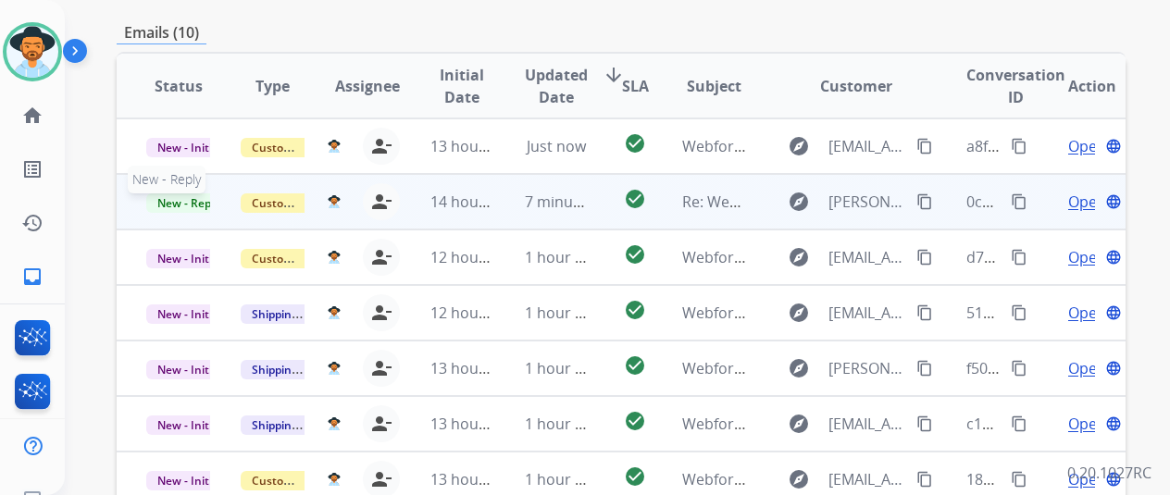
click at [177, 193] on span "New - Reply" at bounding box center [188, 202] width 84 height 19
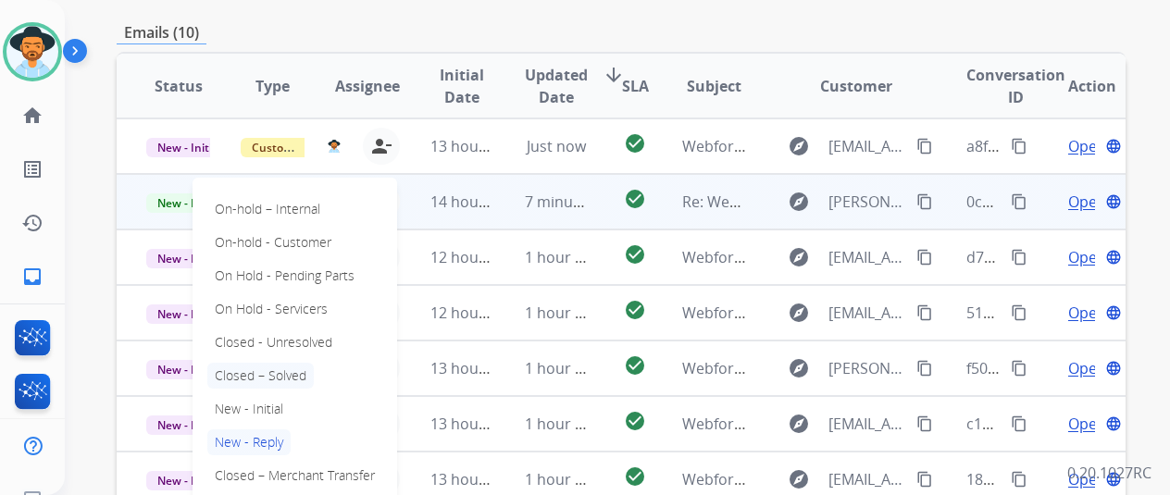
click at [261, 363] on p "Closed – Solved" at bounding box center [260, 376] width 106 height 26
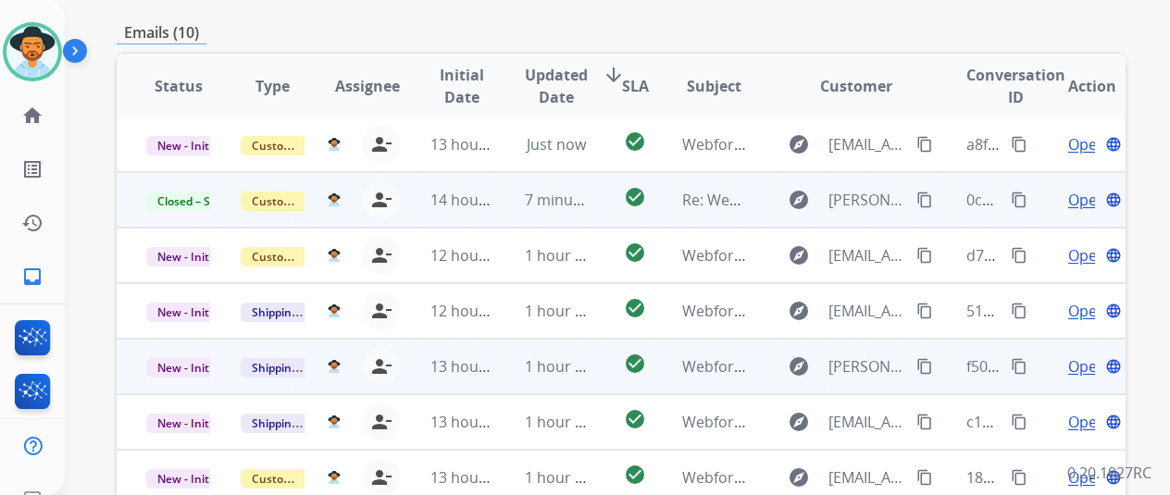
scroll to position [676, 0]
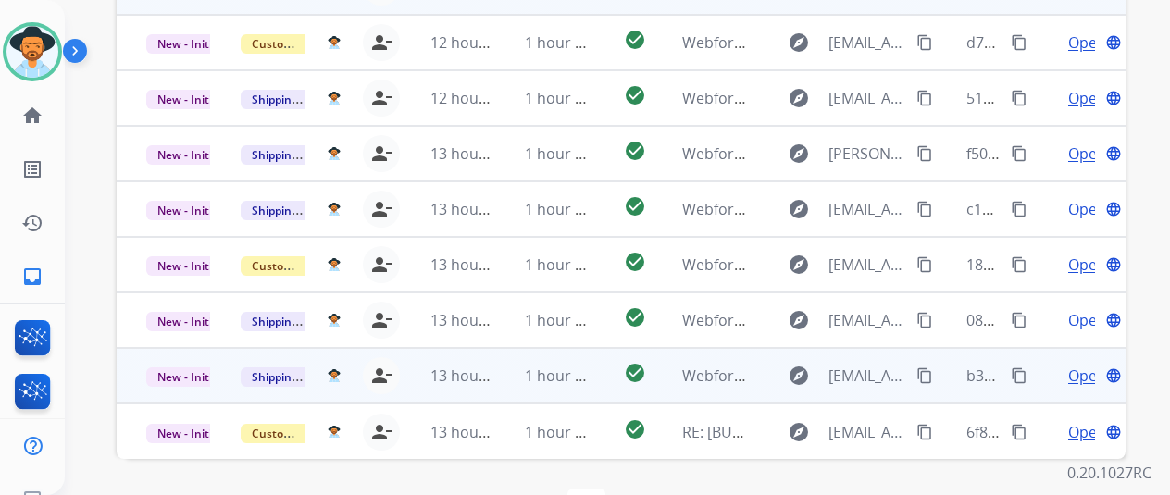
click at [1088, 365] on span "Open" at bounding box center [1087, 376] width 38 height 22
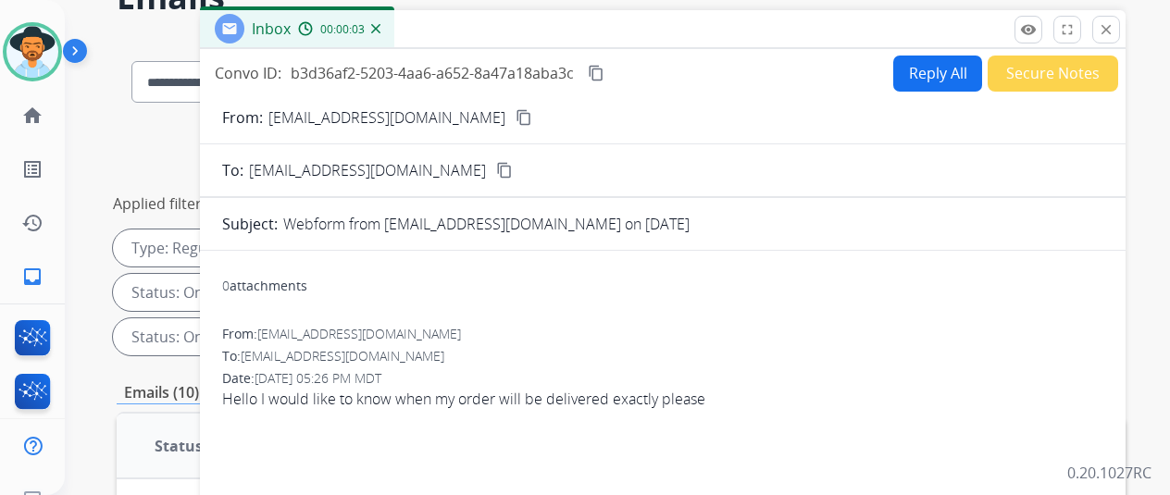
scroll to position [0, 0]
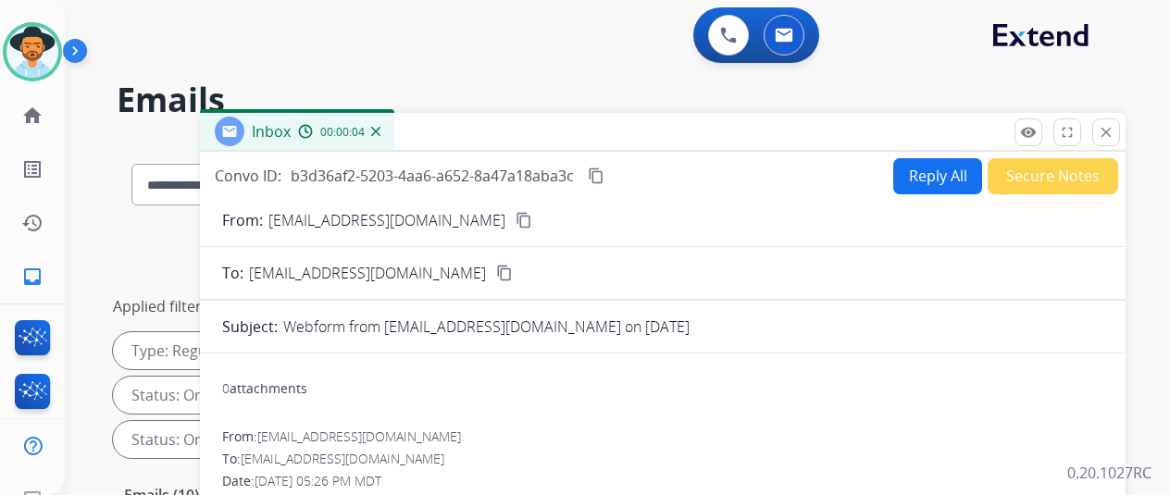
click at [516, 218] on mat-icon "content_copy" at bounding box center [524, 220] width 17 height 17
click at [933, 171] on button "Reply All" at bounding box center [937, 176] width 89 height 36
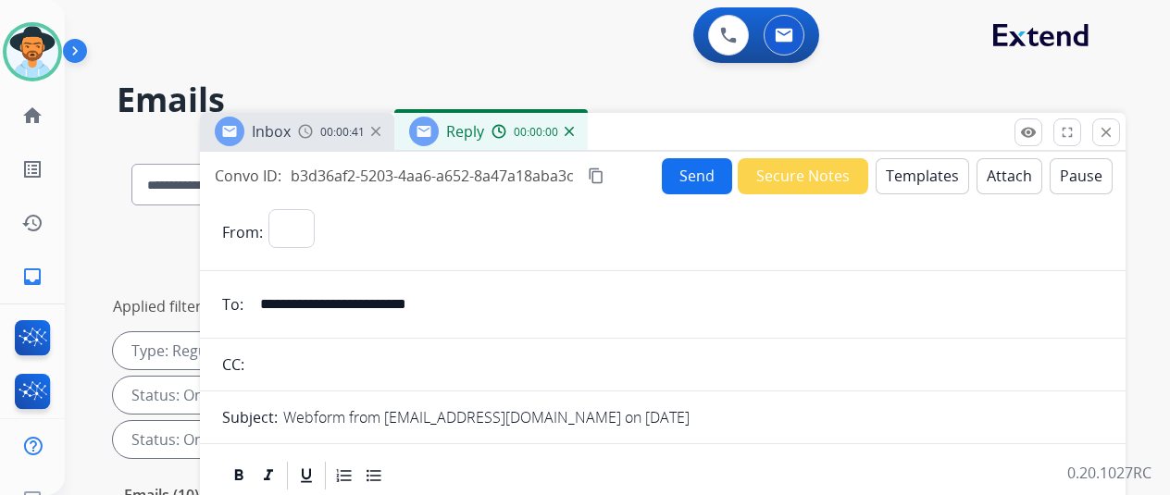
select select "**********"
click at [922, 177] on button "Templates" at bounding box center [922, 176] width 93 height 36
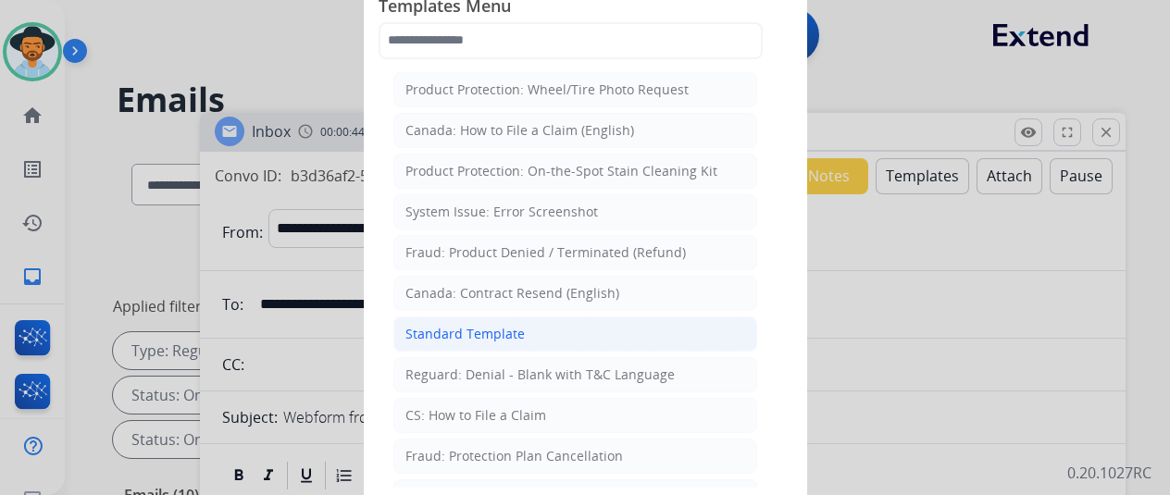
click at [467, 325] on div "Standard Template" at bounding box center [464, 334] width 119 height 19
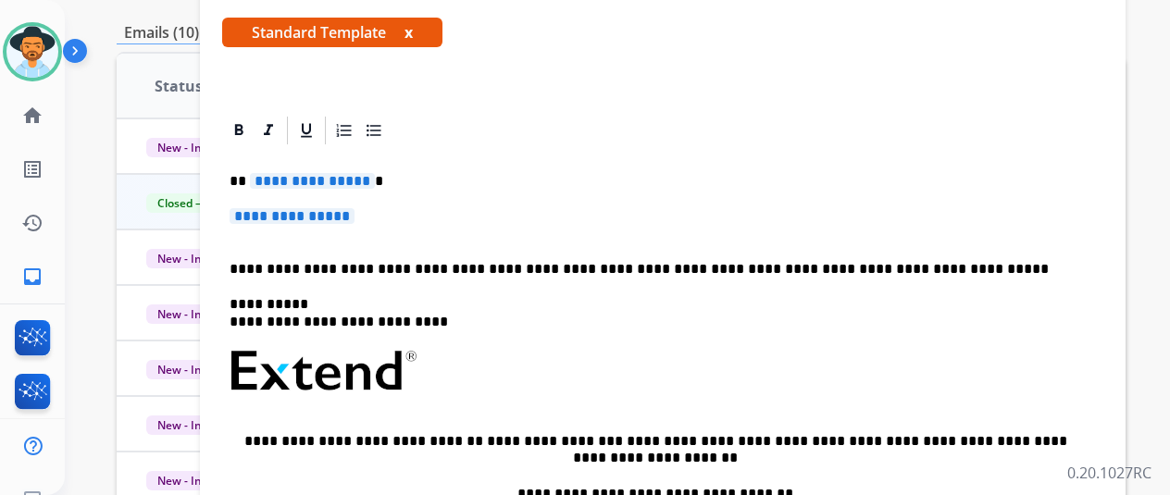
click at [375, 182] on span "**********" at bounding box center [312, 181] width 125 height 16
click at [381, 221] on p "**********" at bounding box center [663, 225] width 866 height 34
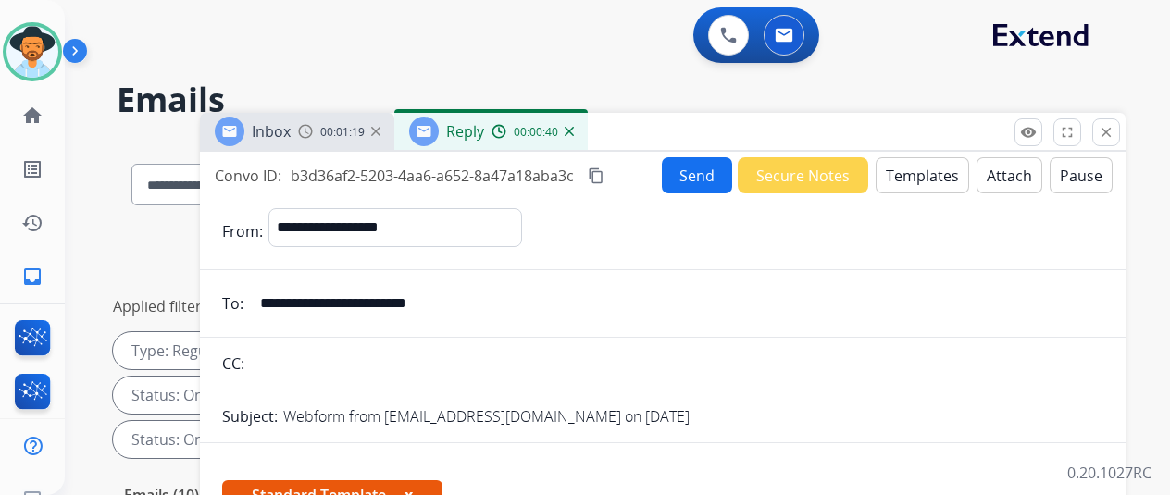
click at [718, 176] on button "Send" at bounding box center [697, 175] width 70 height 36
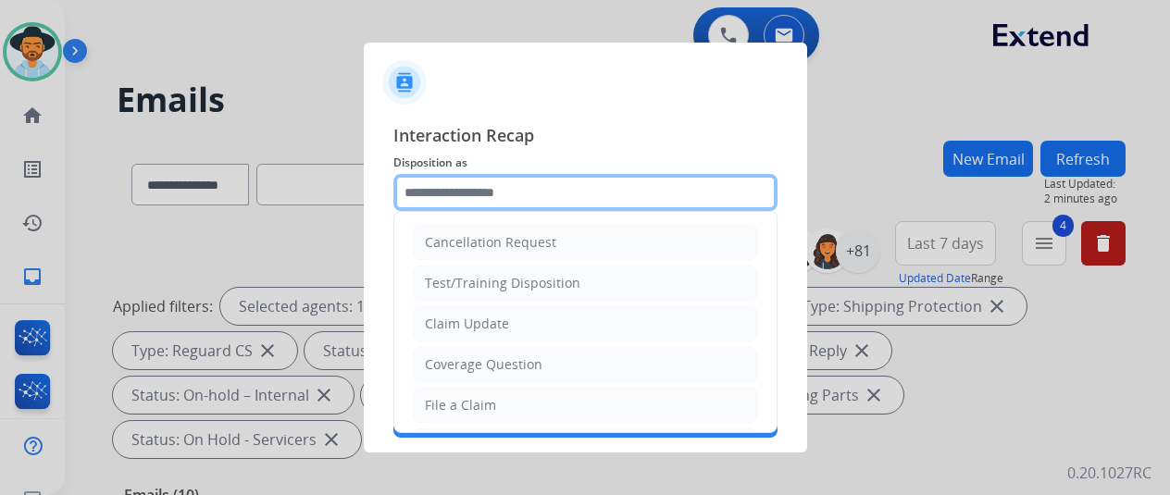
click at [426, 195] on input "text" at bounding box center [585, 192] width 384 height 37
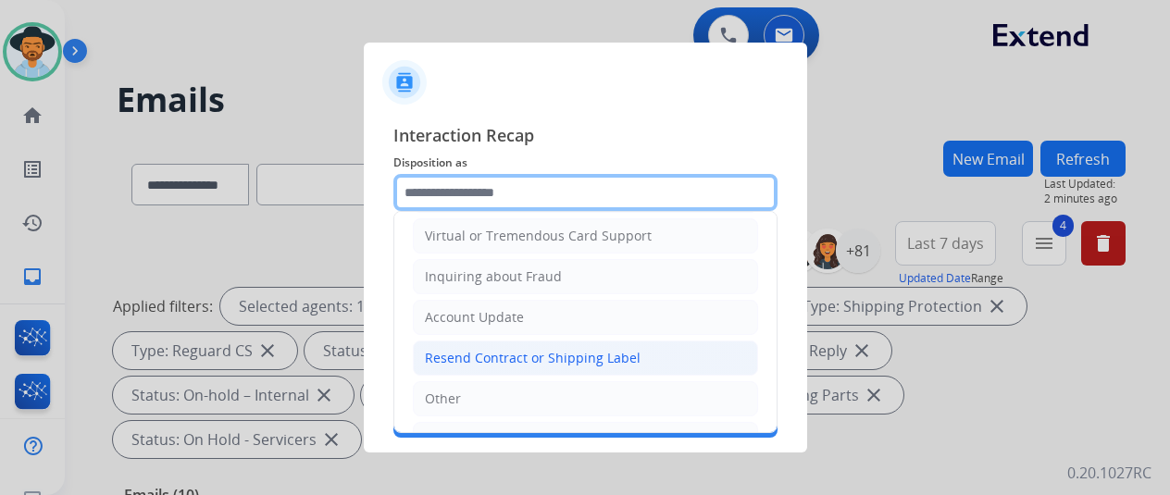
scroll to position [278, 0]
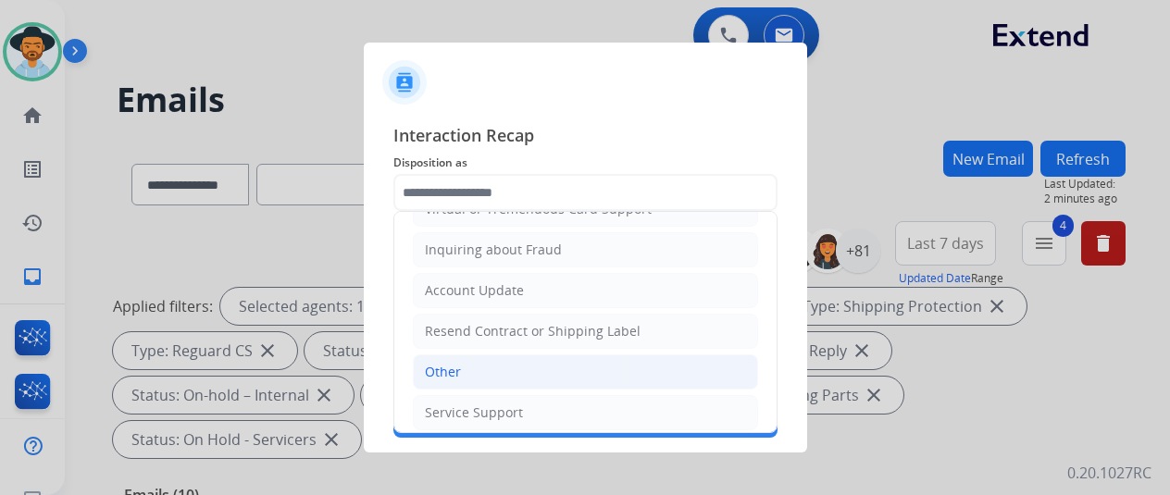
click at [460, 366] on li "Other" at bounding box center [585, 372] width 345 height 35
type input "*****"
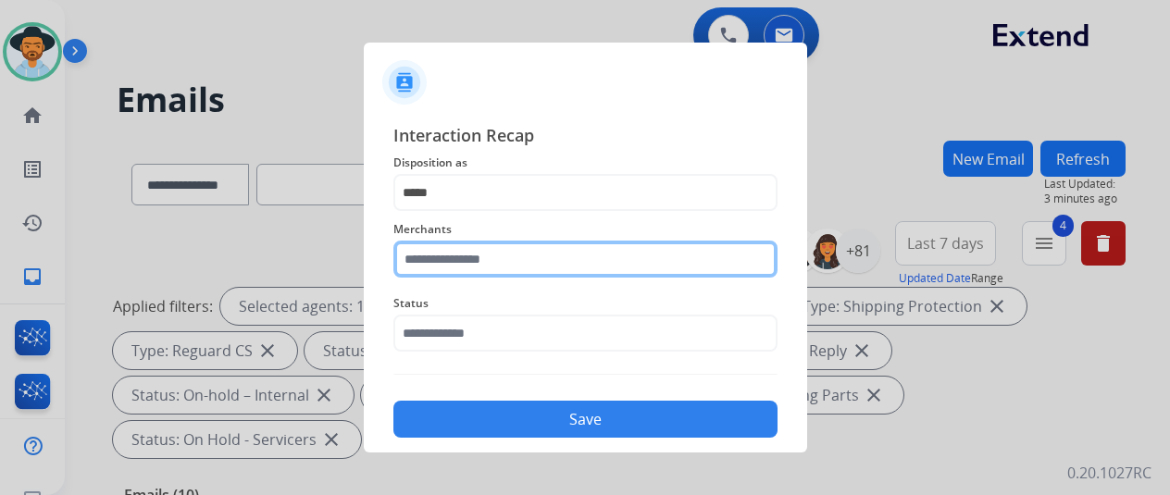
click at [430, 250] on input "text" at bounding box center [585, 259] width 384 height 37
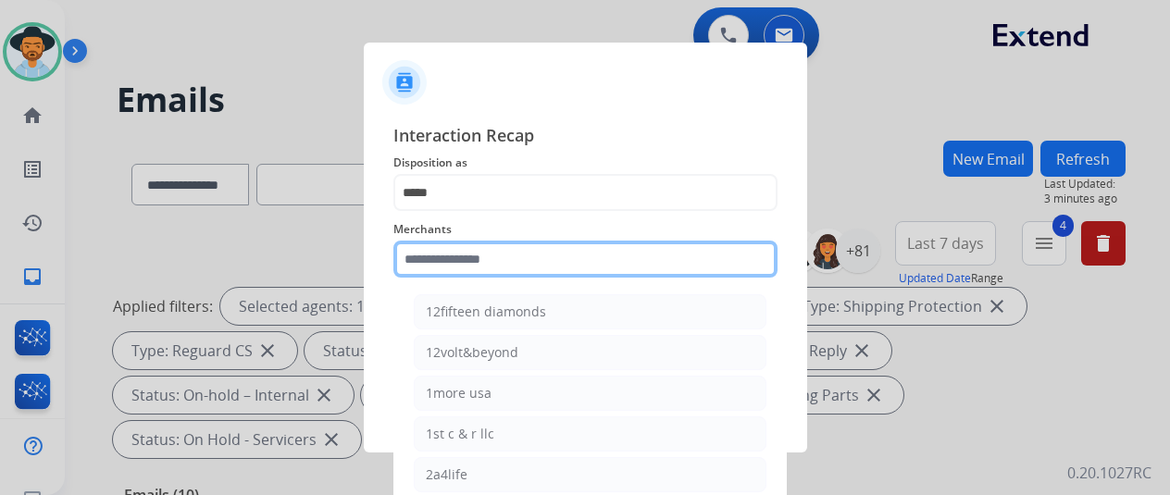
click at [455, 256] on input "text" at bounding box center [585, 259] width 384 height 37
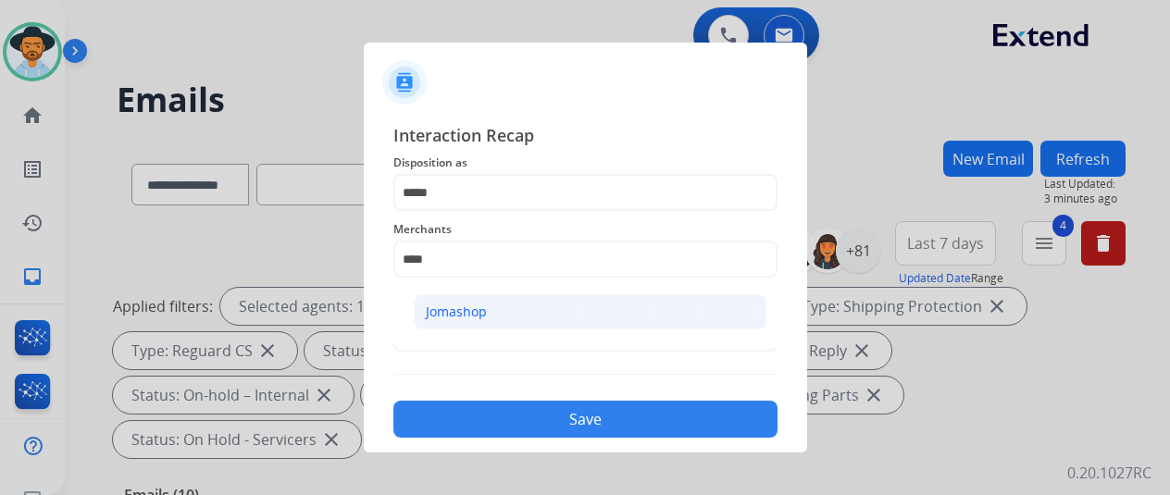
click at [448, 303] on div "Jomashop" at bounding box center [456, 312] width 61 height 19
type input "********"
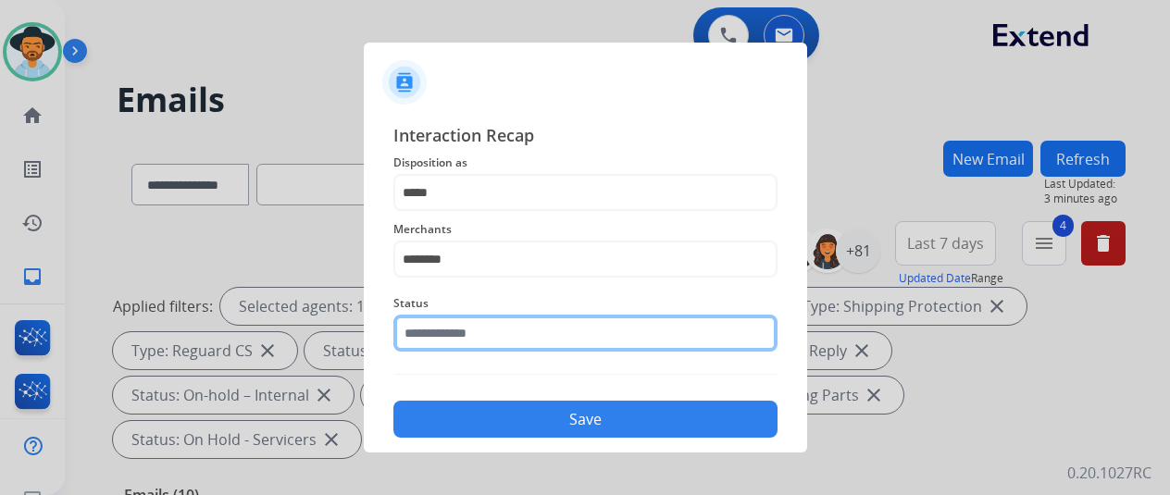
click at [459, 334] on input "text" at bounding box center [585, 333] width 384 height 37
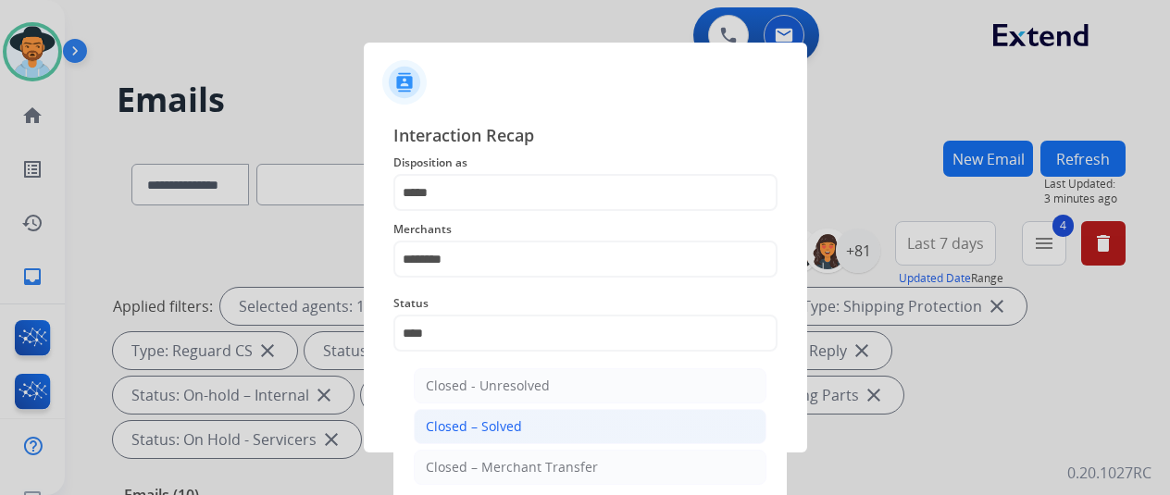
click at [494, 419] on div "Closed – Solved" at bounding box center [474, 426] width 96 height 19
type input "**********"
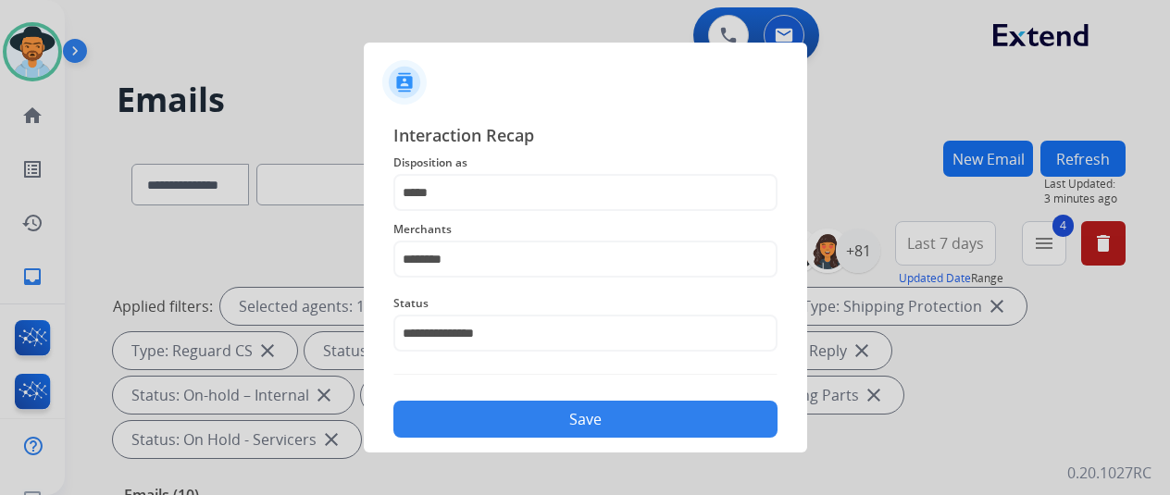
click at [496, 417] on button "Save" at bounding box center [585, 419] width 384 height 37
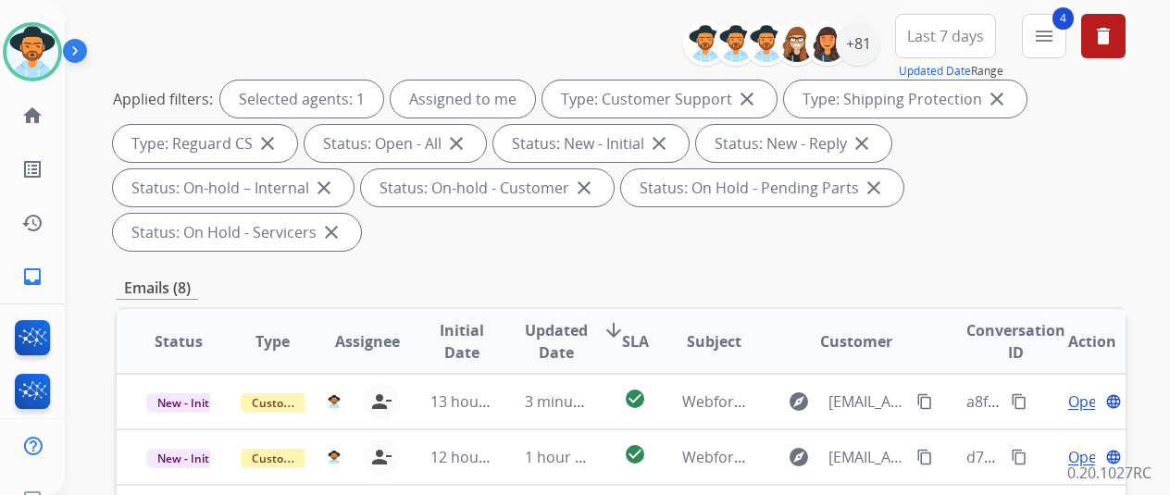
scroll to position [0, 0]
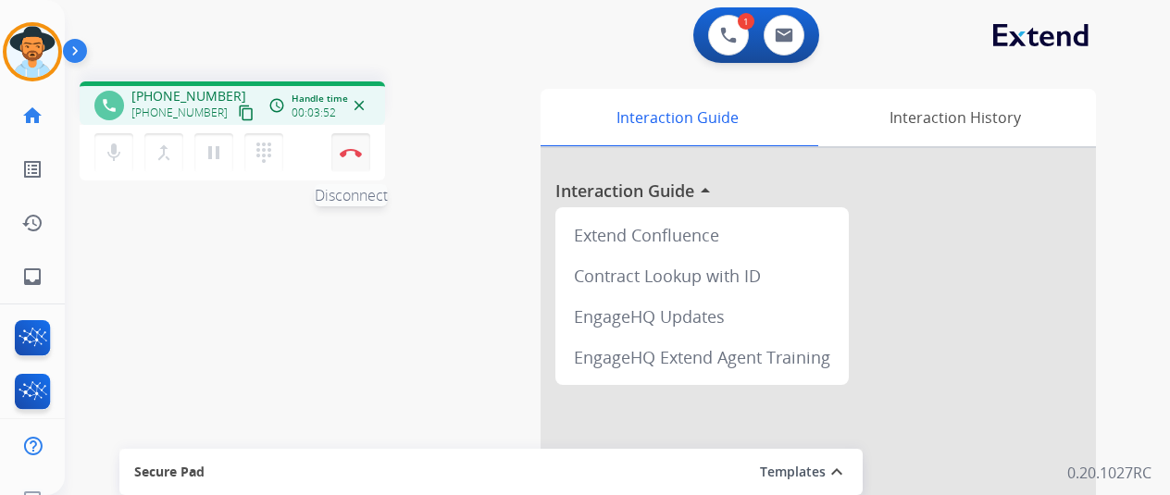
click at [357, 142] on button "Disconnect" at bounding box center [350, 152] width 39 height 39
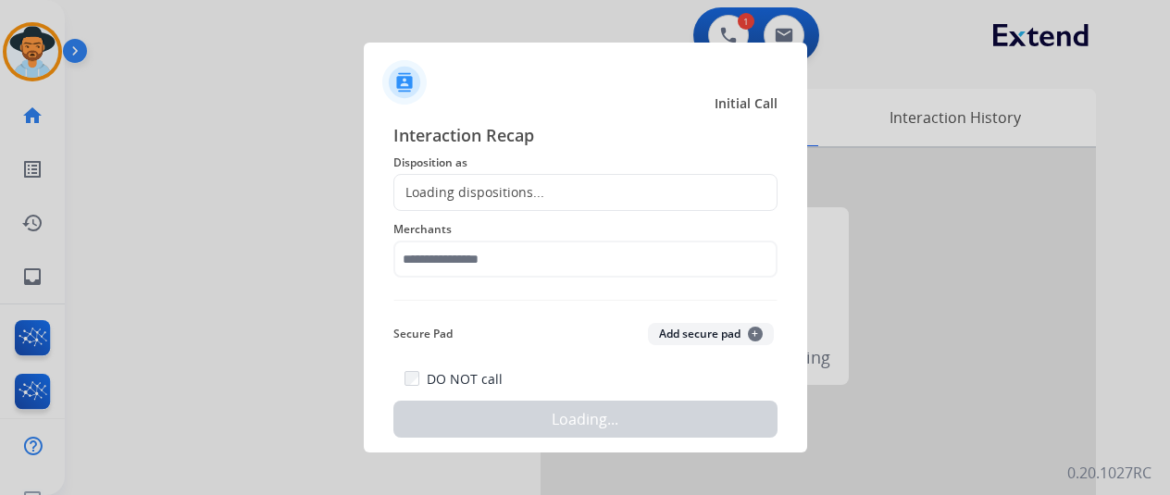
click at [476, 181] on div "Loading dispositions..." at bounding box center [585, 192] width 384 height 37
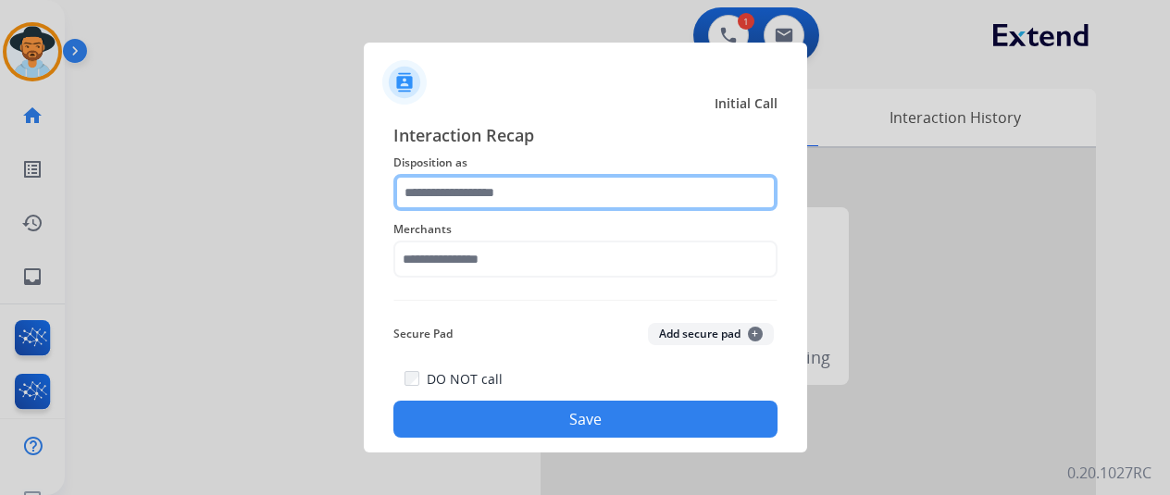
click at [444, 192] on input "text" at bounding box center [585, 192] width 384 height 37
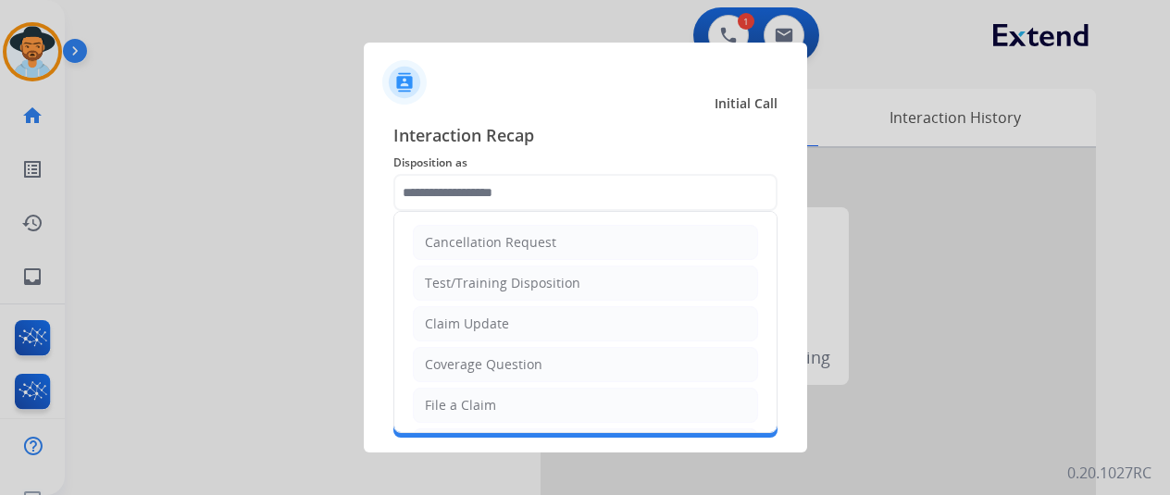
drag, startPoint x: 456, startPoint y: 316, endPoint x: 462, endPoint y: 290, distance: 26.5
click at [457, 316] on div "Claim Update" at bounding box center [467, 324] width 84 height 19
type input "**********"
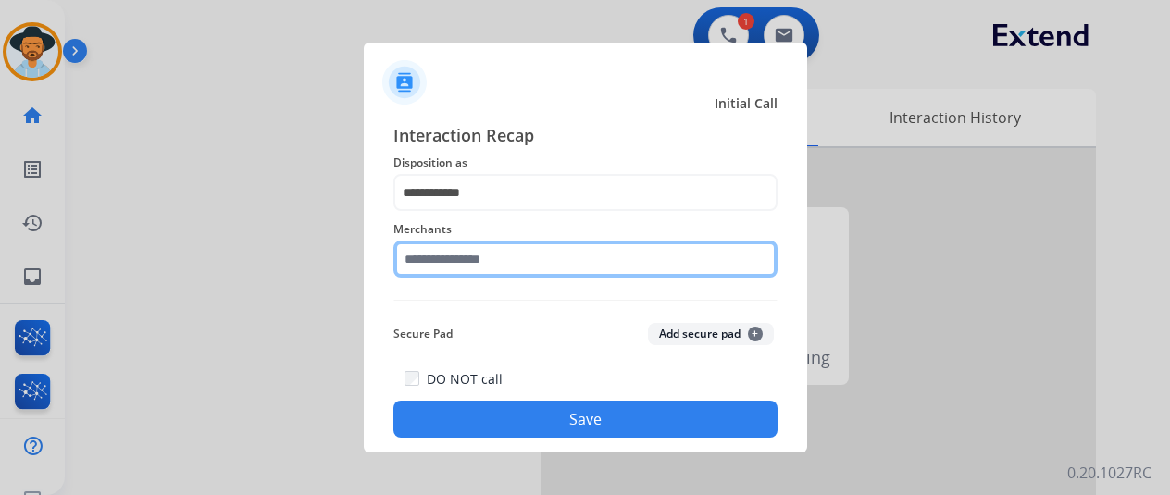
click at [454, 252] on input "text" at bounding box center [585, 259] width 384 height 37
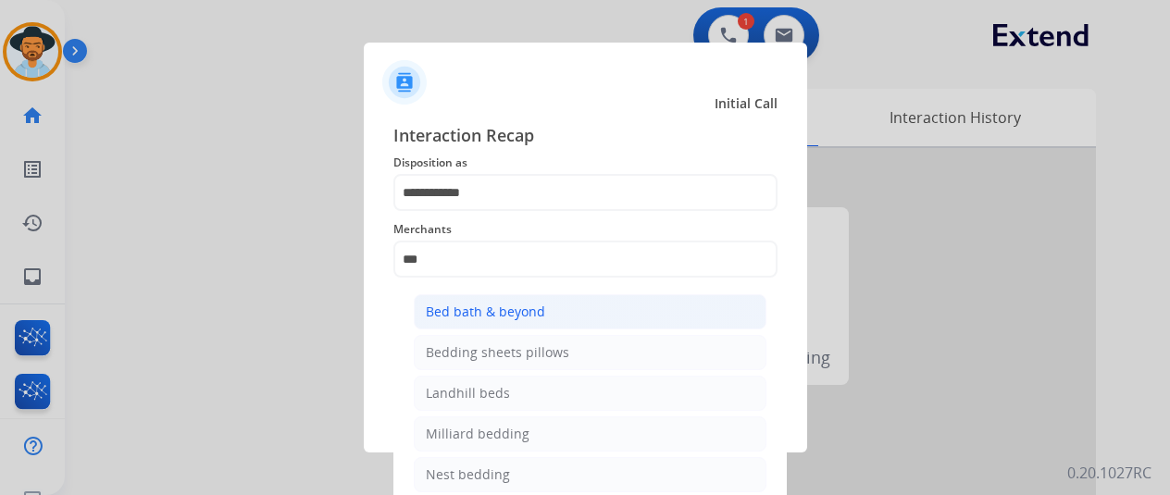
click at [484, 306] on div "Bed bath & beyond" at bounding box center [485, 312] width 119 height 19
type input "**********"
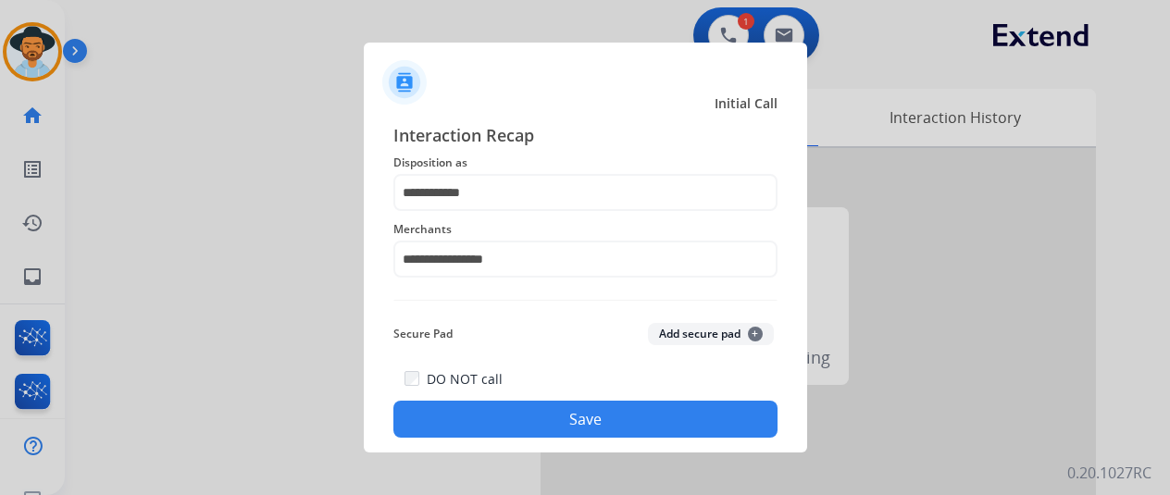
click at [524, 408] on button "Save" at bounding box center [585, 419] width 384 height 37
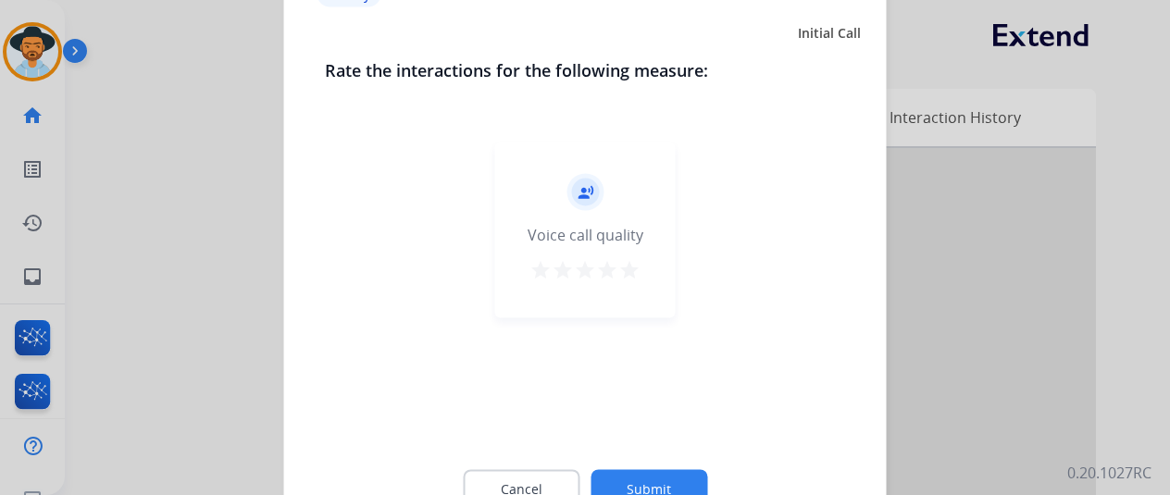
click at [649, 480] on button "Submit" at bounding box center [649, 488] width 117 height 39
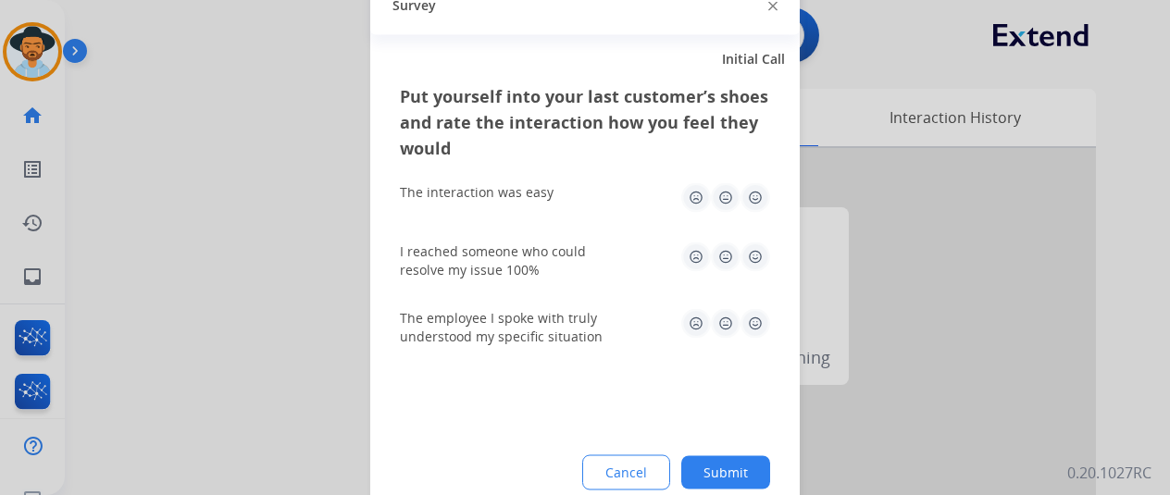
click at [737, 467] on button "Submit" at bounding box center [725, 471] width 89 height 33
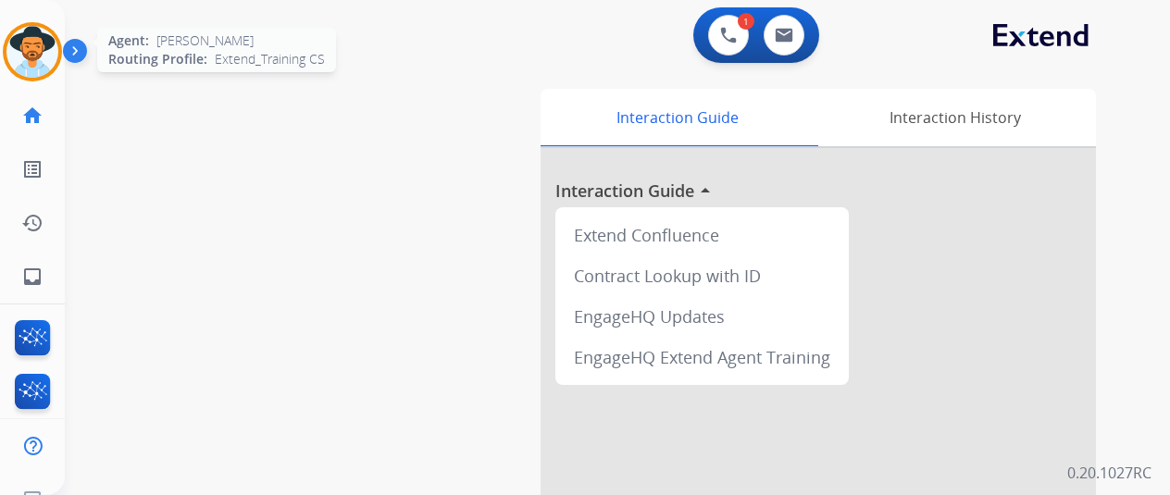
click at [41, 31] on img at bounding box center [32, 52] width 52 height 52
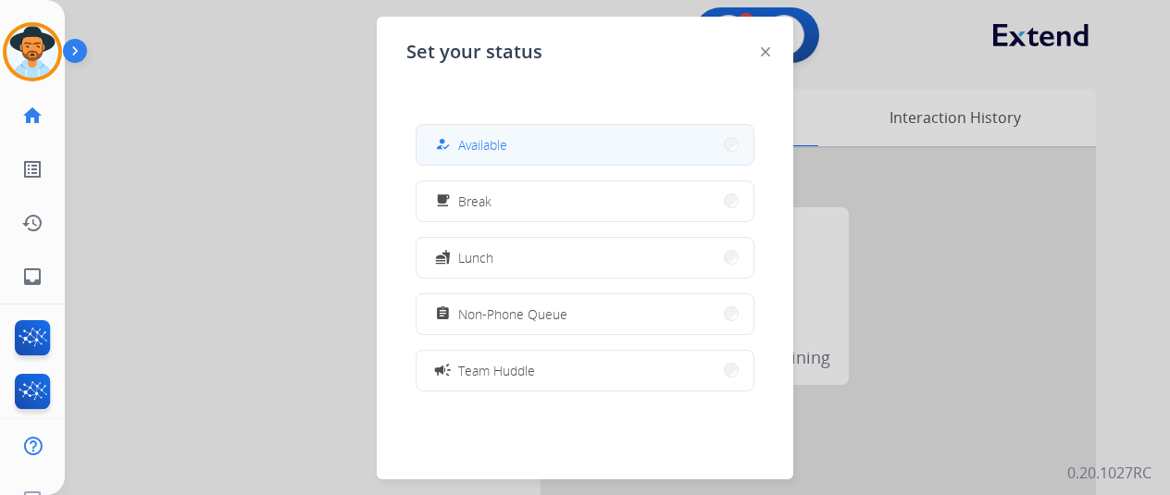
click at [507, 139] on span "Available" at bounding box center [482, 144] width 49 height 19
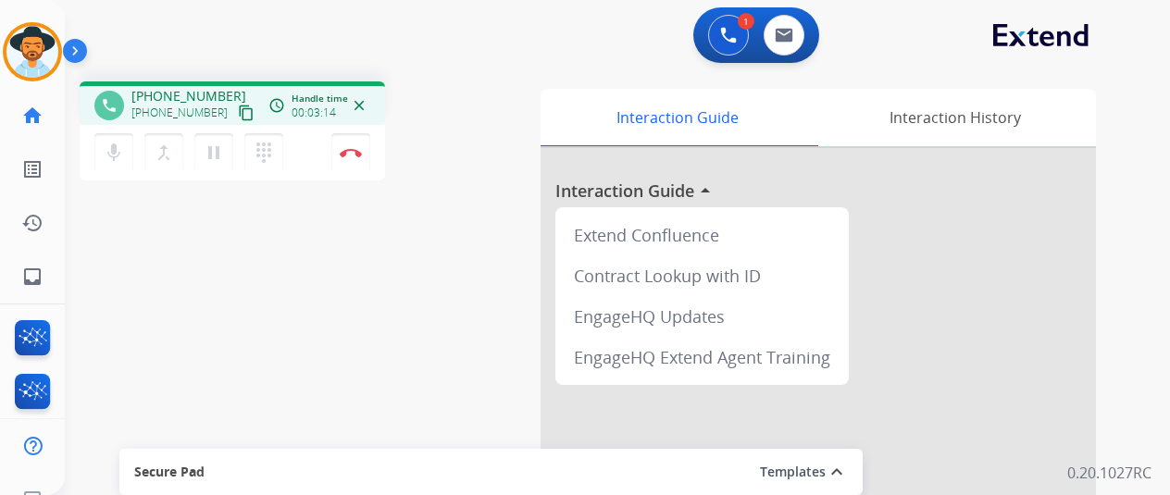
click at [330, 143] on div "mic Mute merge_type Bridge pause Hold dialpad Dialpad Disconnect" at bounding box center [232, 153] width 305 height 56
click at [347, 142] on button "Disconnect" at bounding box center [350, 152] width 39 height 39
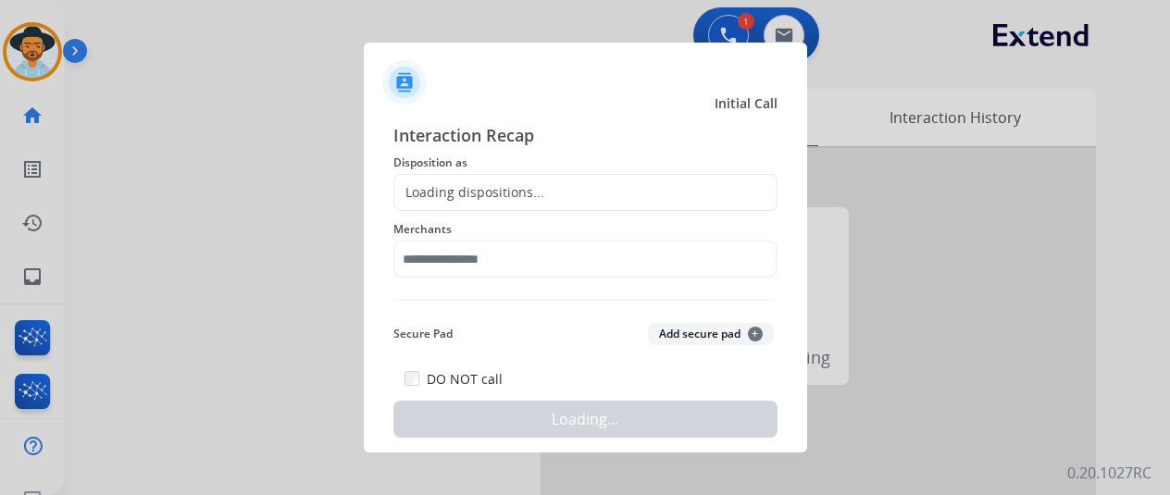
click at [453, 185] on div "Loading dispositions..." at bounding box center [469, 192] width 150 height 19
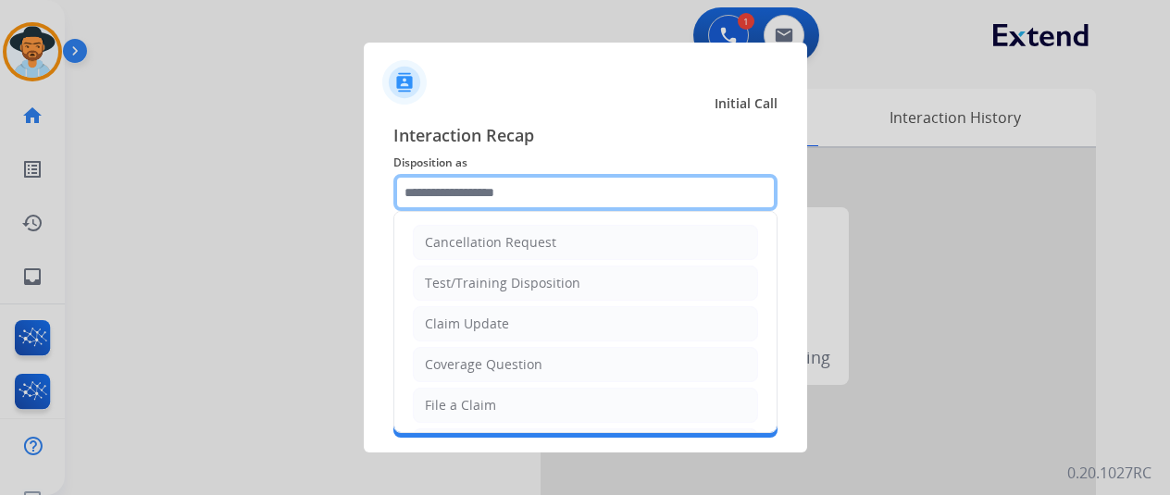
click at [453, 185] on input "text" at bounding box center [585, 192] width 384 height 37
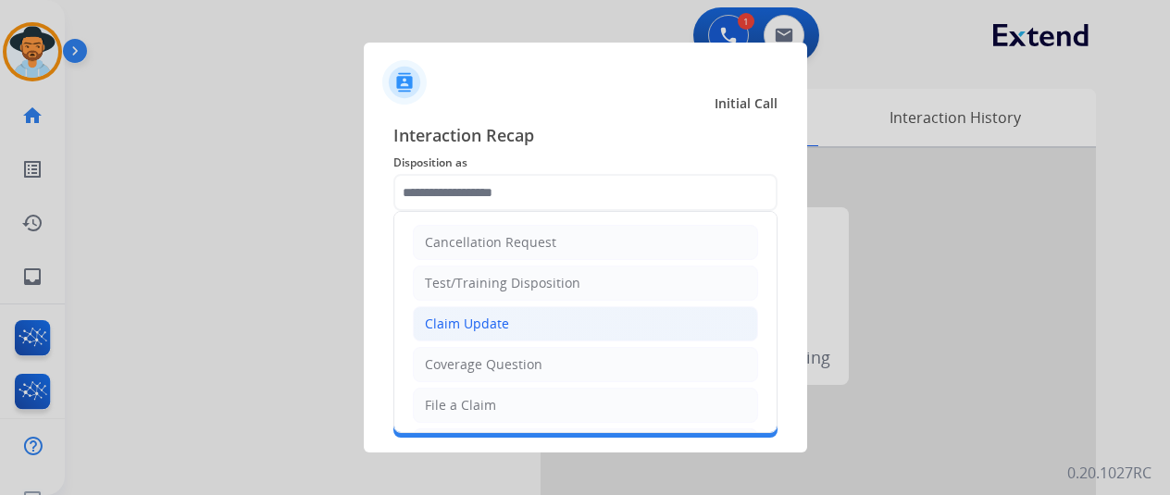
click at [463, 316] on div "Claim Update" at bounding box center [467, 324] width 84 height 19
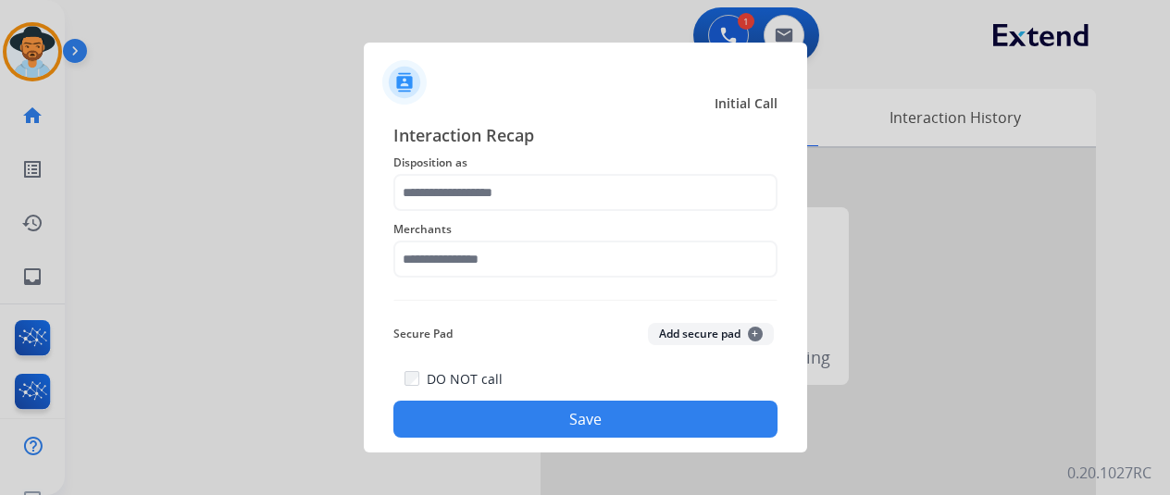
type input "**********"
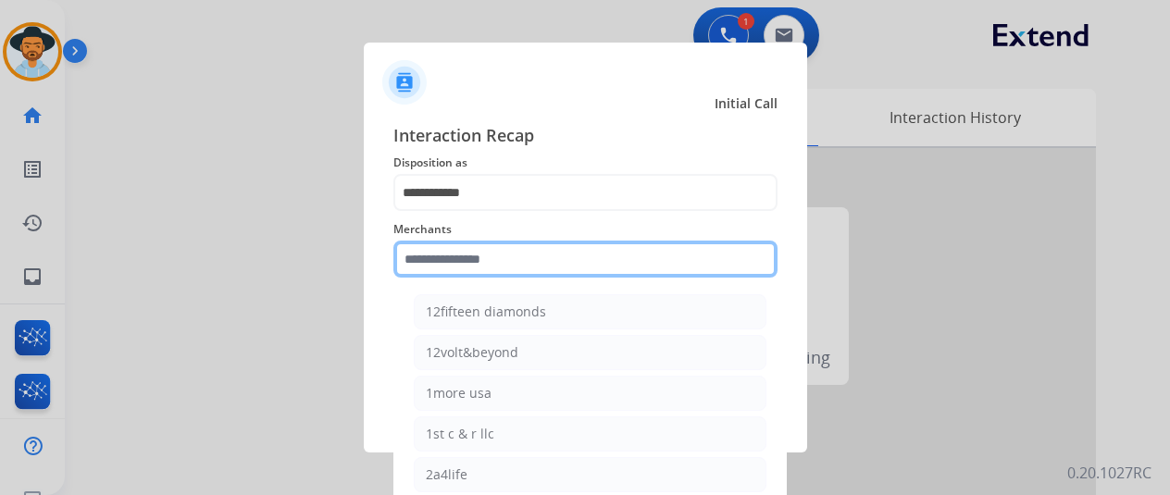
click at [432, 246] on input "text" at bounding box center [585, 259] width 384 height 37
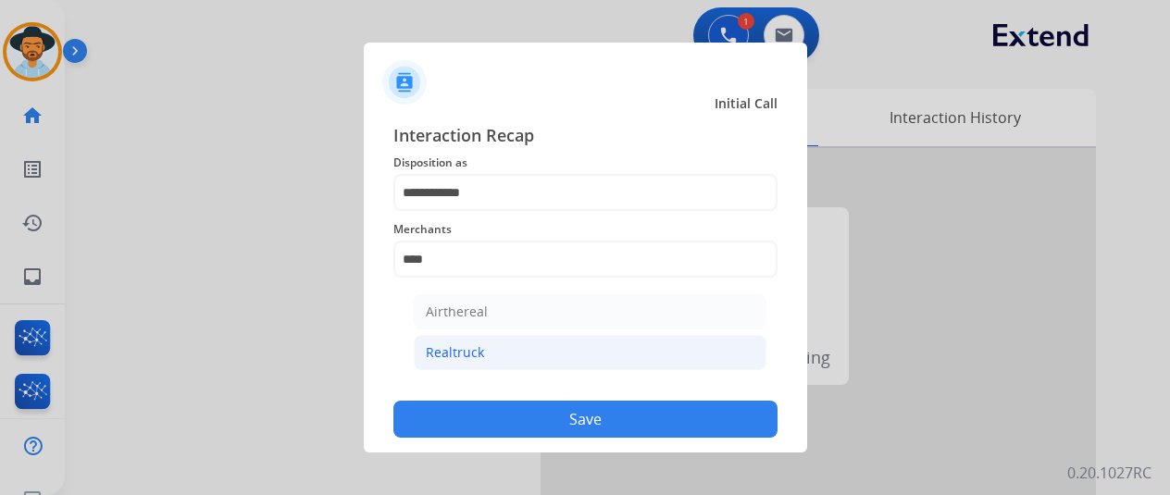
click at [498, 347] on li "Realtruck" at bounding box center [590, 352] width 353 height 35
type input "*********"
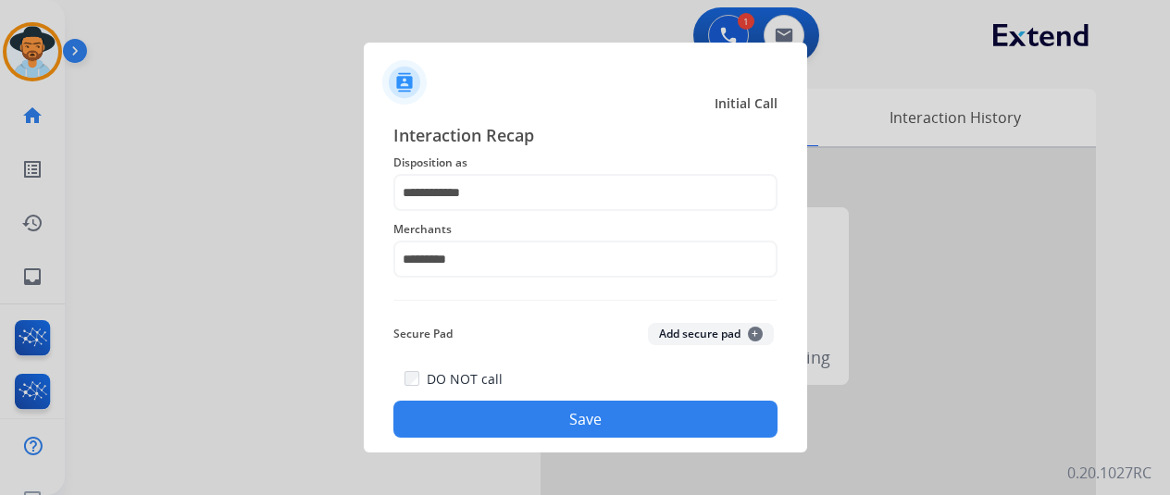
click at [561, 406] on button "Save" at bounding box center [585, 419] width 384 height 37
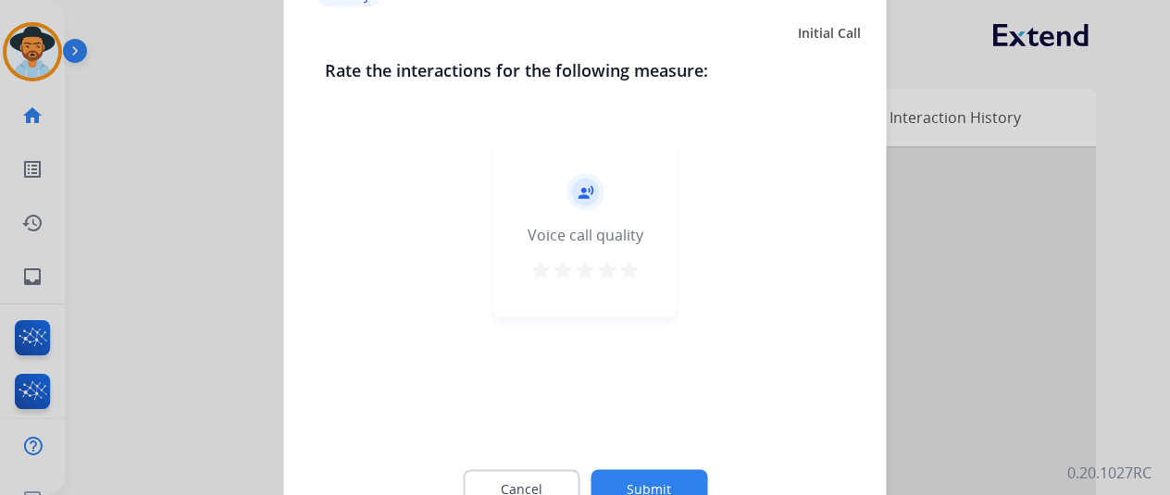
click at [665, 477] on button "Submit" at bounding box center [649, 488] width 117 height 39
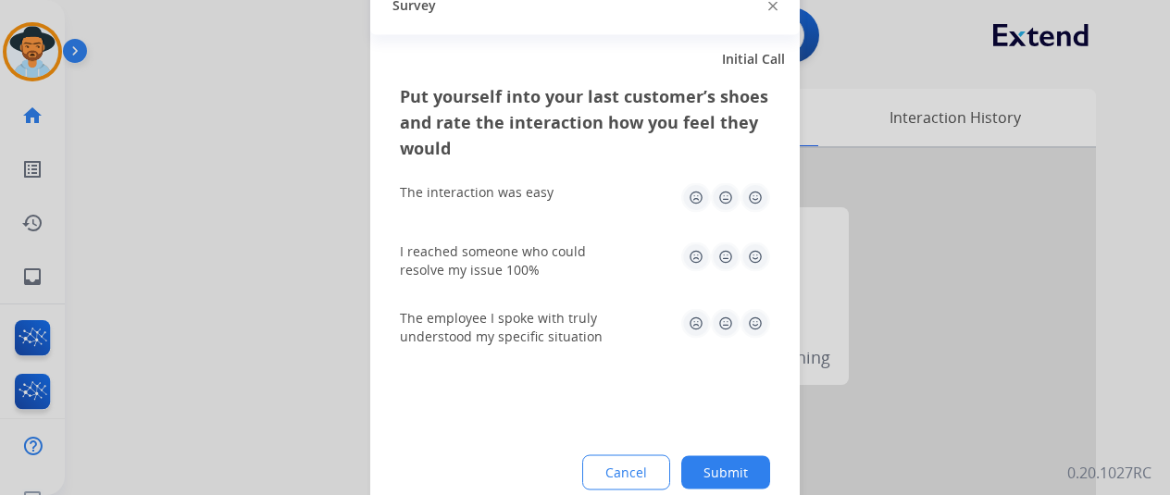
drag, startPoint x: 723, startPoint y: 469, endPoint x: 433, endPoint y: 311, distance: 330.2
click at [704, 455] on div "Cancel Submit" at bounding box center [585, 472] width 370 height 35
click at [722, 477] on button "Submit" at bounding box center [725, 471] width 89 height 33
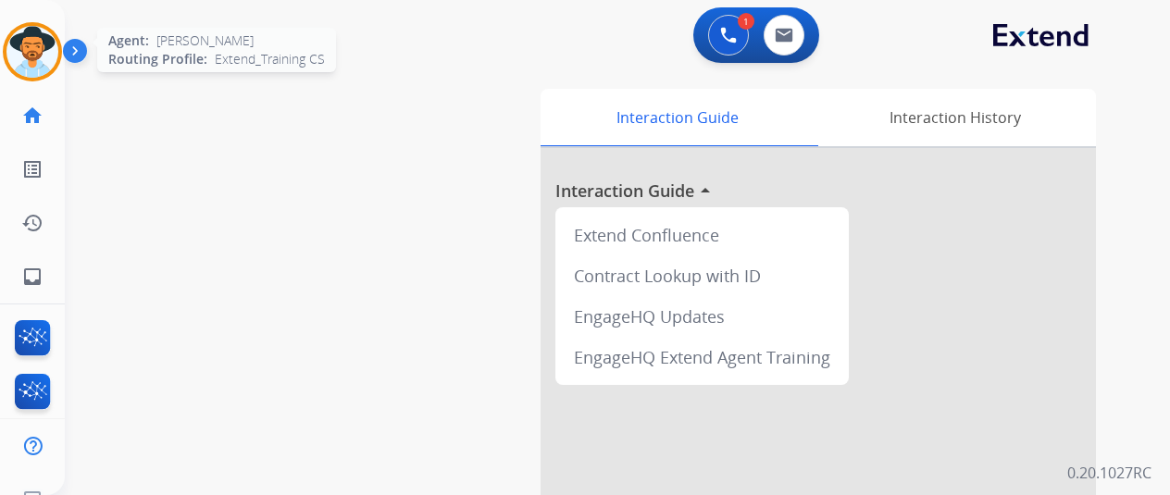
click at [26, 44] on img at bounding box center [32, 52] width 52 height 52
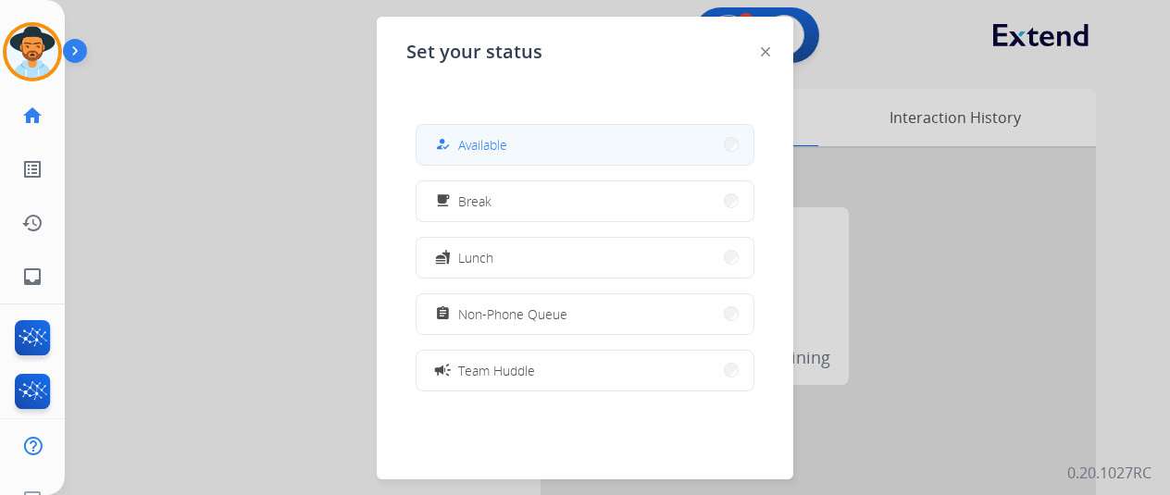
click at [495, 155] on div "how_to_reg Available" at bounding box center [469, 144] width 76 height 22
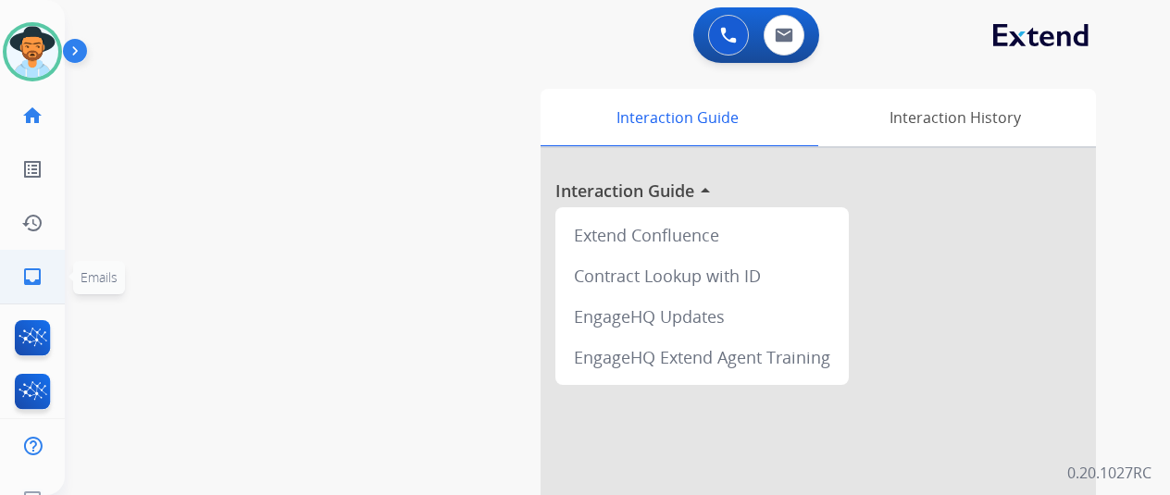
click at [31, 276] on mat-icon "inbox" at bounding box center [32, 277] width 22 height 22
select select "**********"
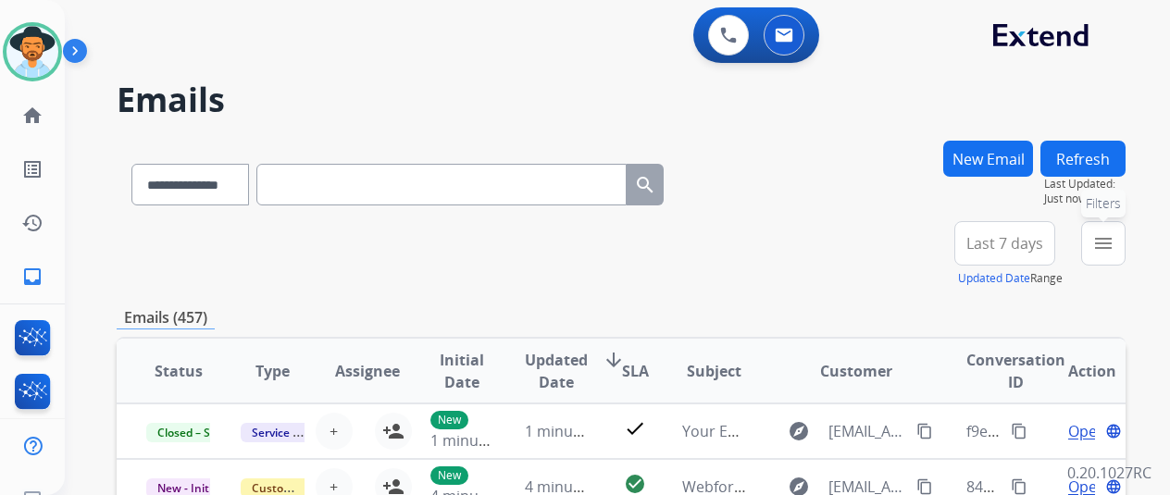
click at [1115, 240] on mat-icon "menu" at bounding box center [1103, 243] width 22 height 22
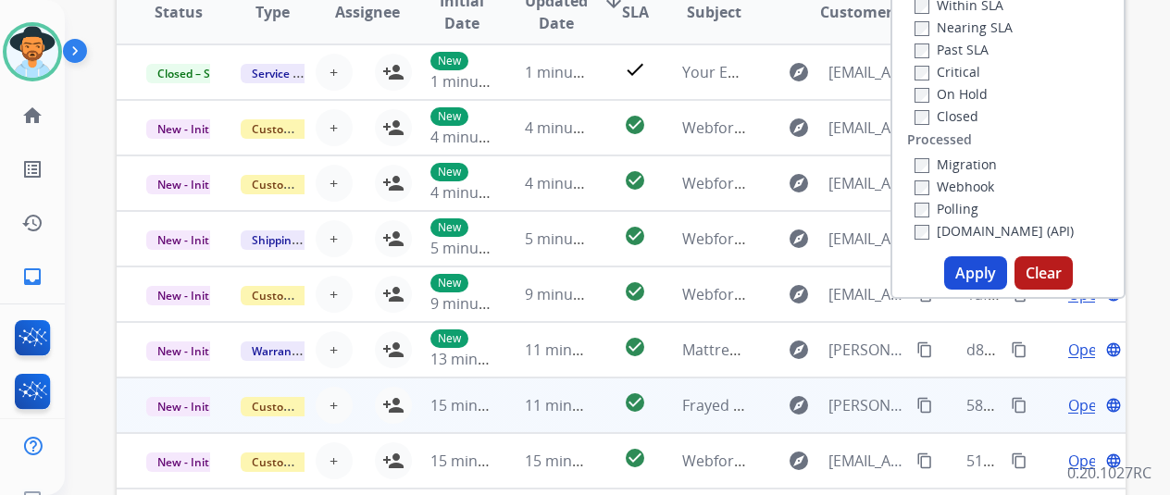
scroll to position [370, 0]
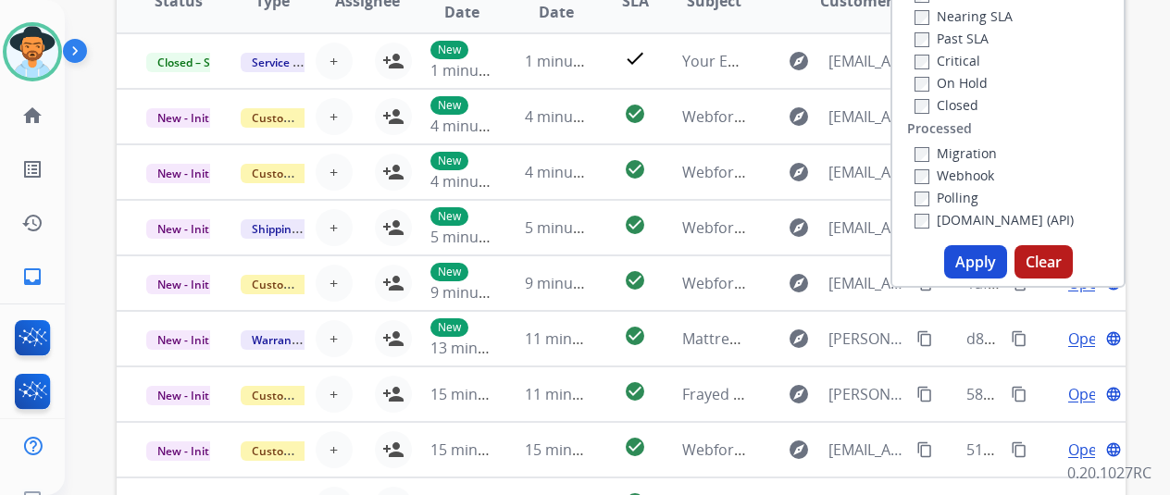
click at [987, 249] on button "Apply" at bounding box center [975, 261] width 63 height 33
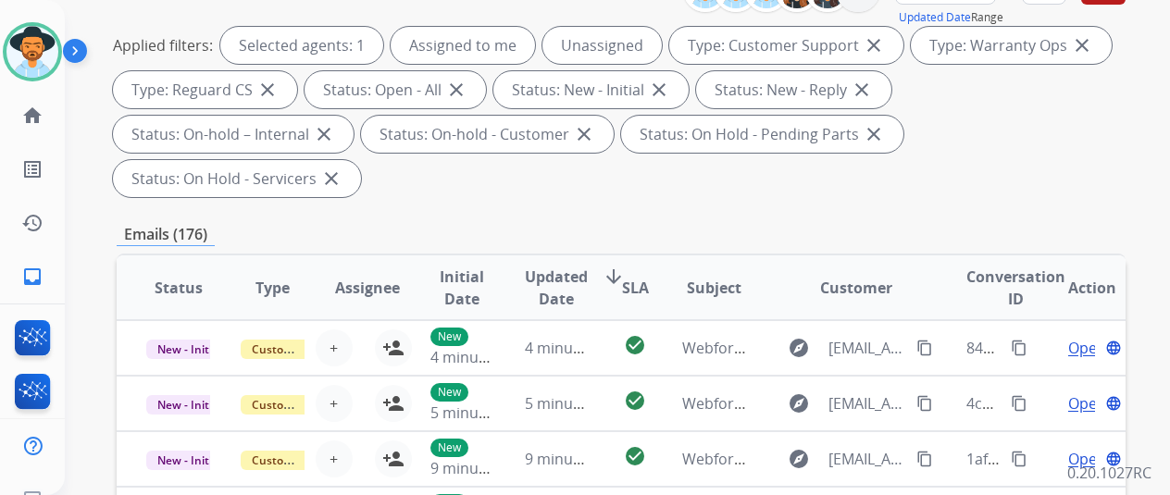
scroll to position [0, 0]
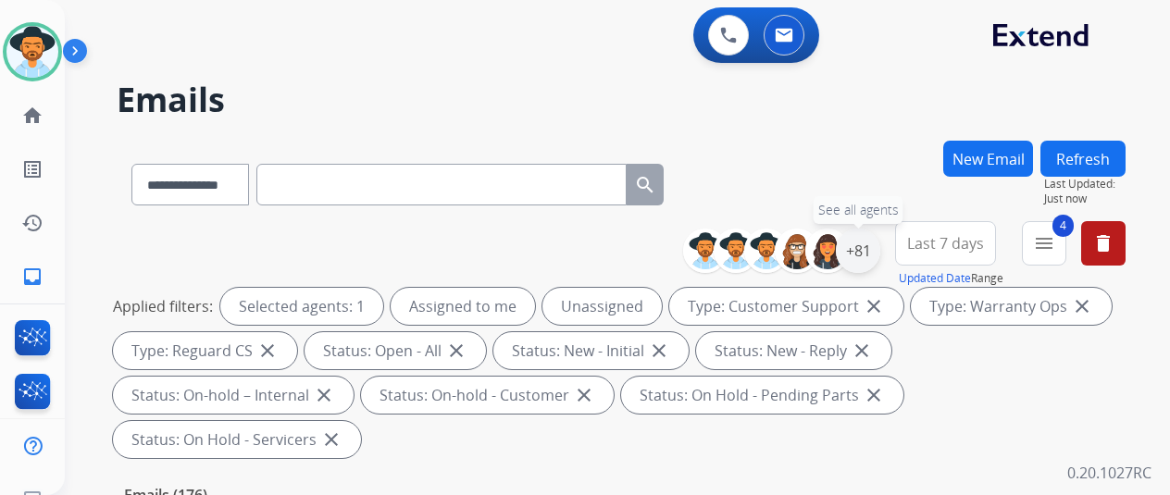
click at [876, 247] on div "+81" at bounding box center [858, 251] width 44 height 44
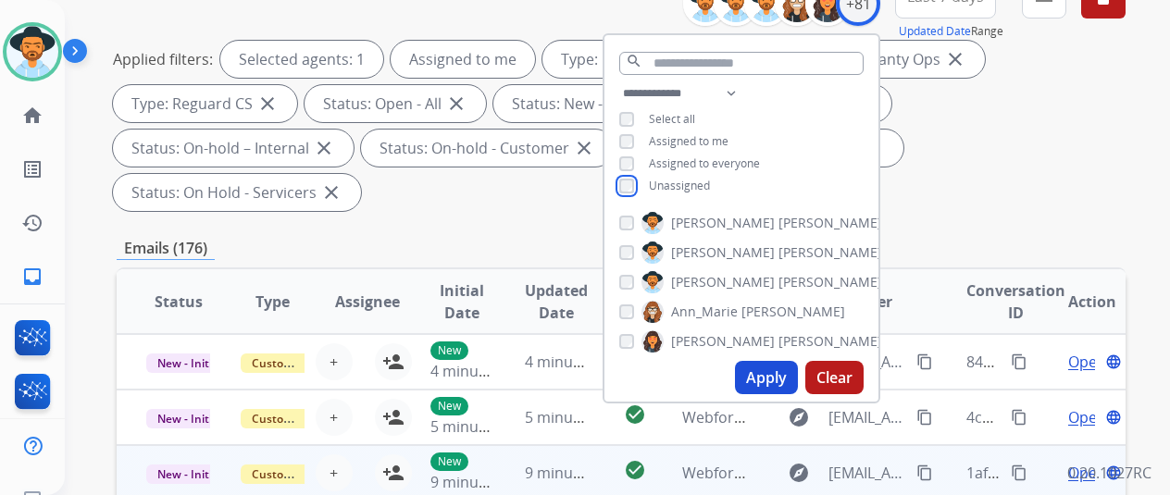
scroll to position [370, 0]
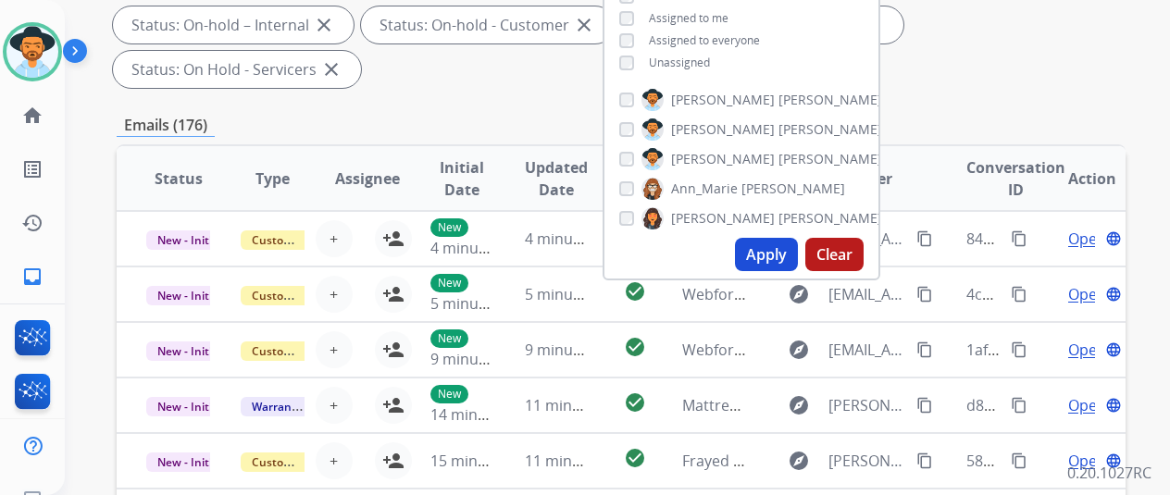
click at [775, 258] on button "Apply" at bounding box center [766, 254] width 63 height 33
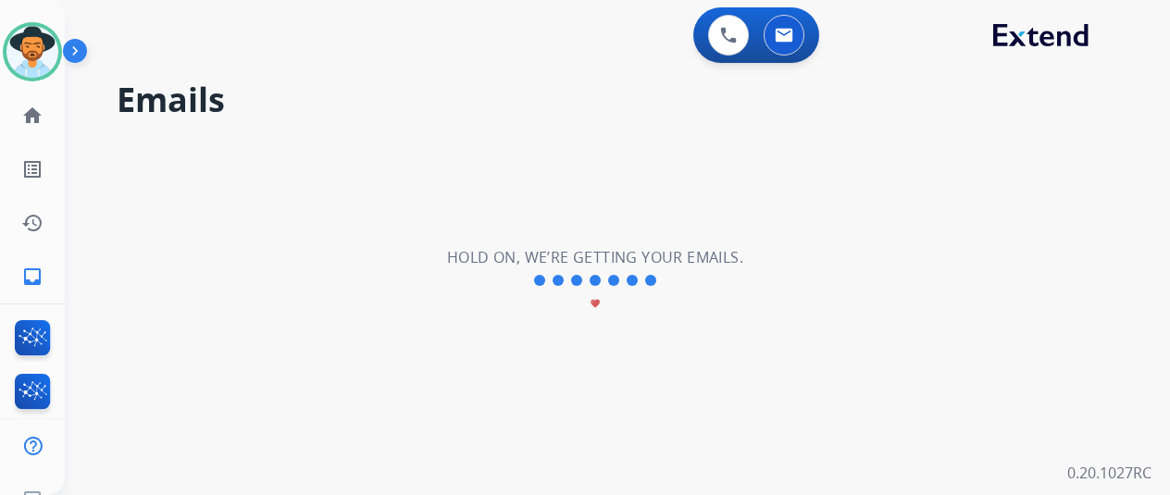
scroll to position [0, 0]
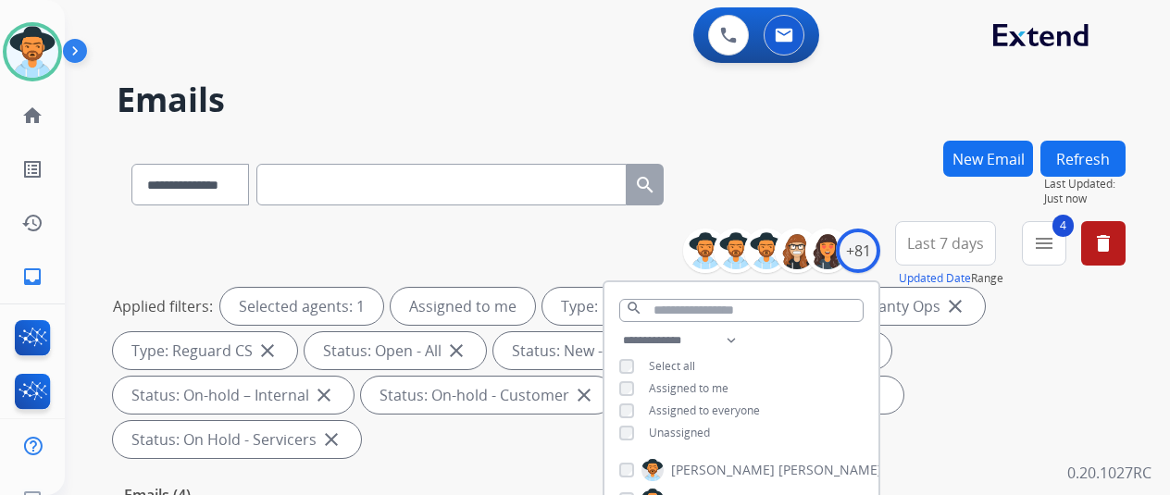
click at [828, 169] on div "**********" at bounding box center [621, 181] width 1009 height 81
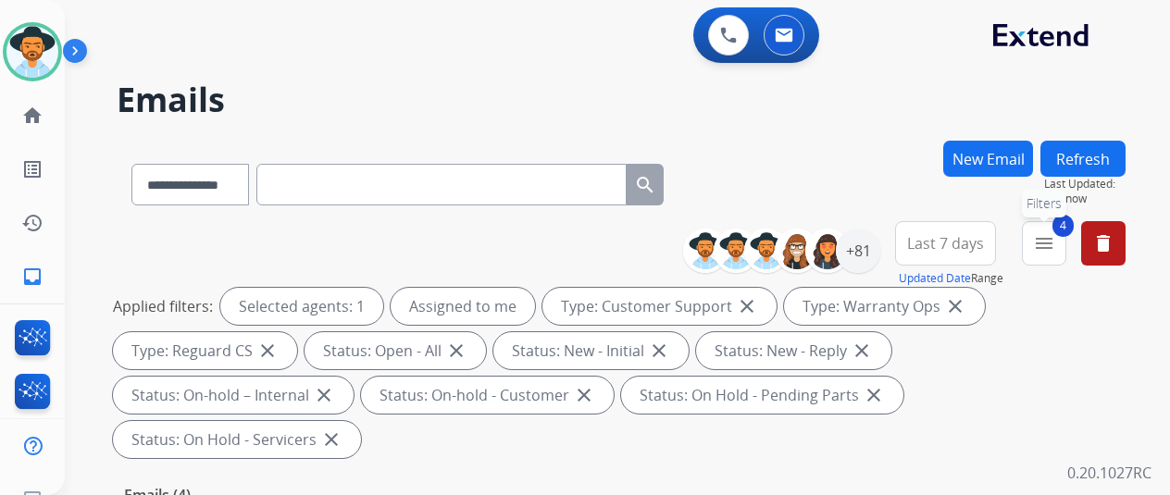
click at [1046, 233] on button "4 menu Filters" at bounding box center [1044, 243] width 44 height 44
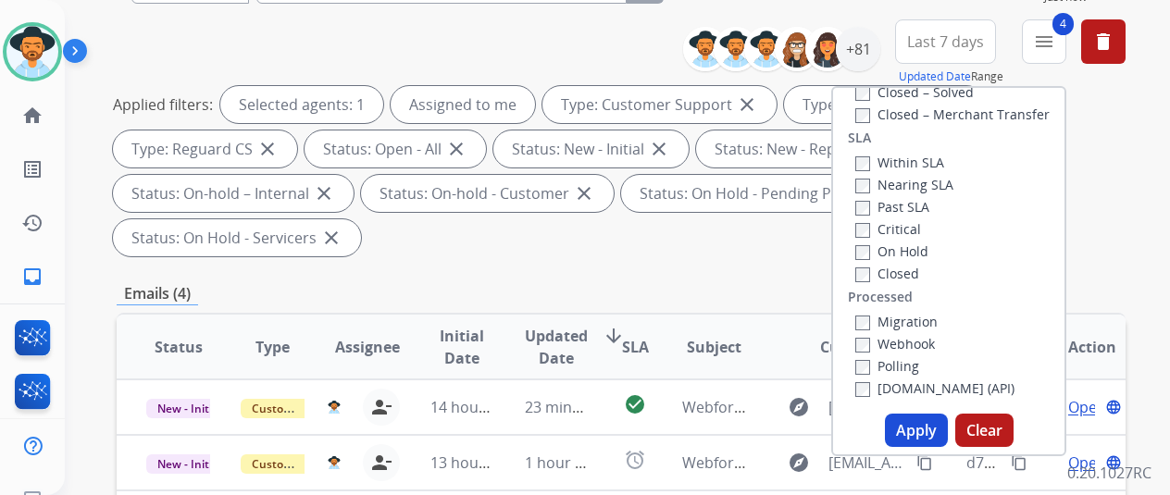
scroll to position [370, 0]
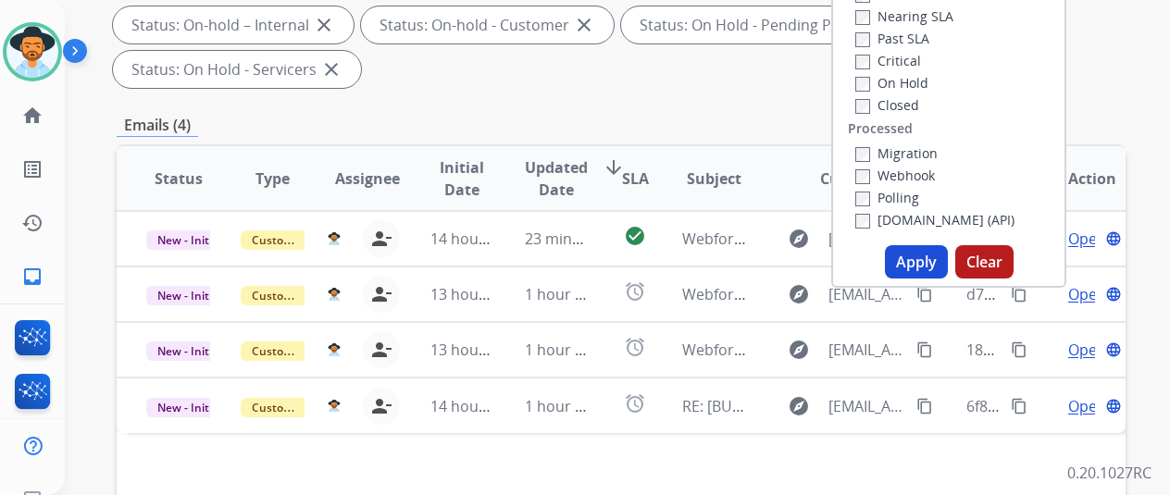
click at [915, 253] on button "Apply" at bounding box center [916, 261] width 63 height 33
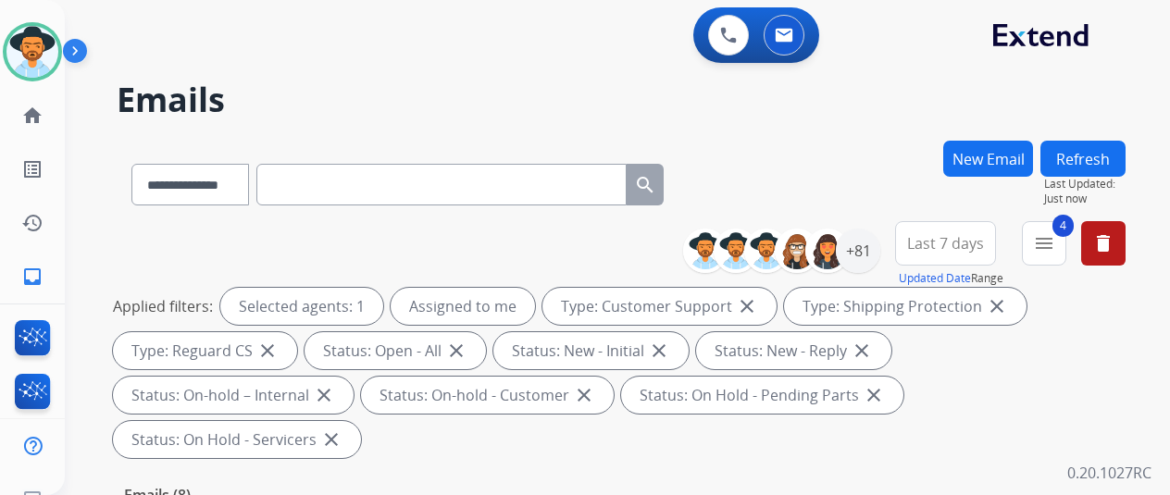
click at [848, 153] on div "**********" at bounding box center [621, 181] width 1009 height 81
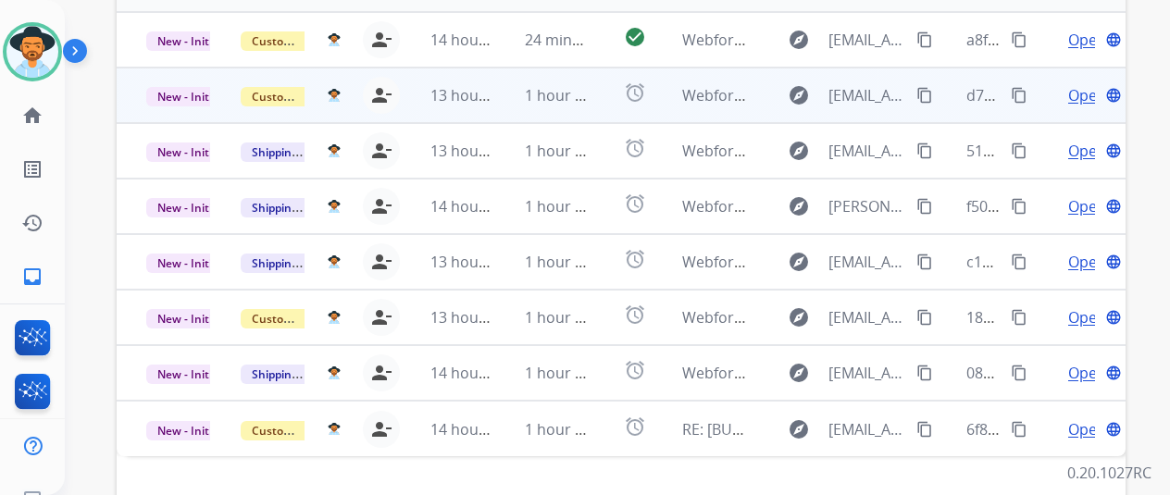
scroll to position [583, 0]
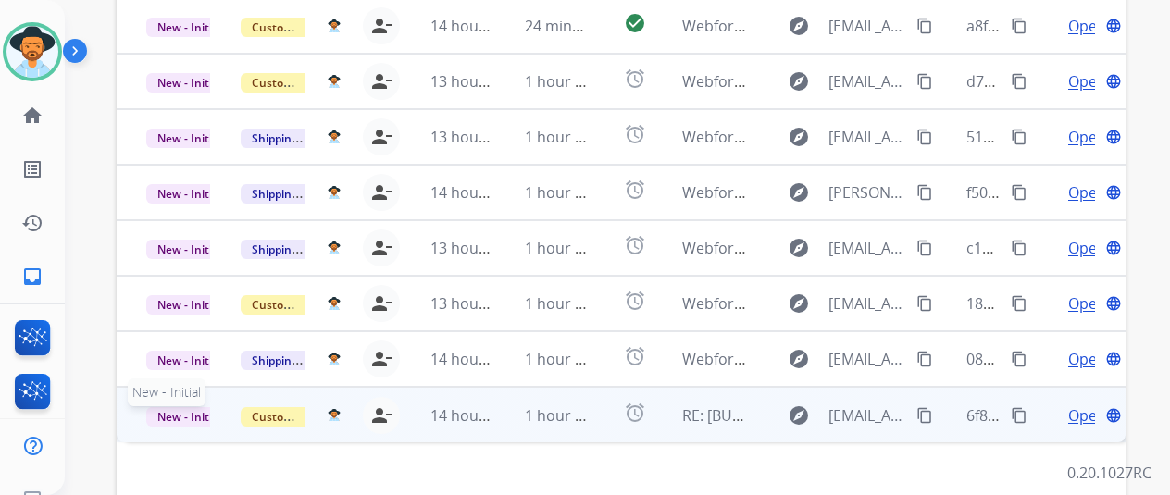
click at [191, 407] on span "New - Initial" at bounding box center [189, 416] width 86 height 19
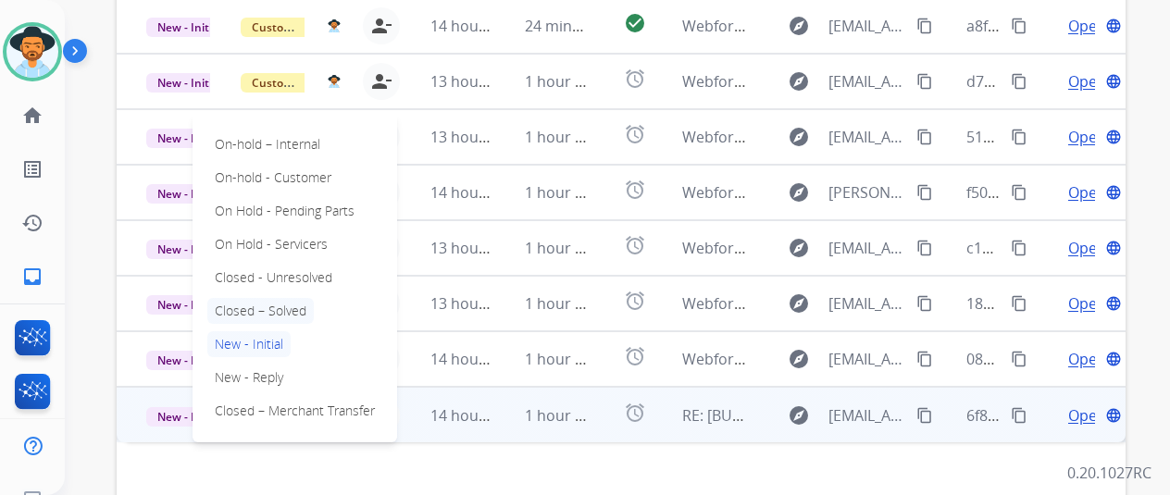
click at [261, 298] on p "Closed – Solved" at bounding box center [260, 311] width 106 height 26
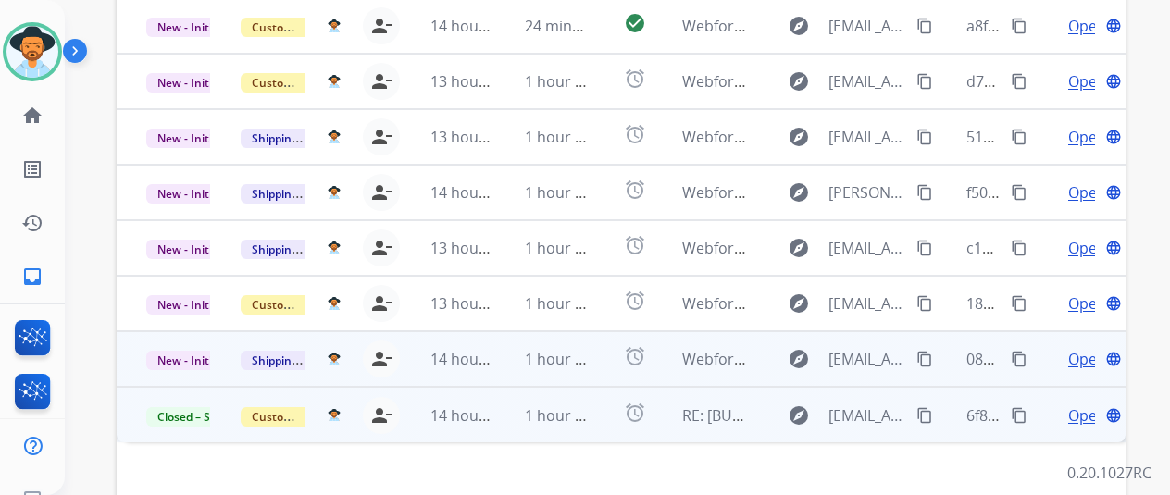
click at [1080, 348] on span "Open" at bounding box center [1087, 359] width 38 height 22
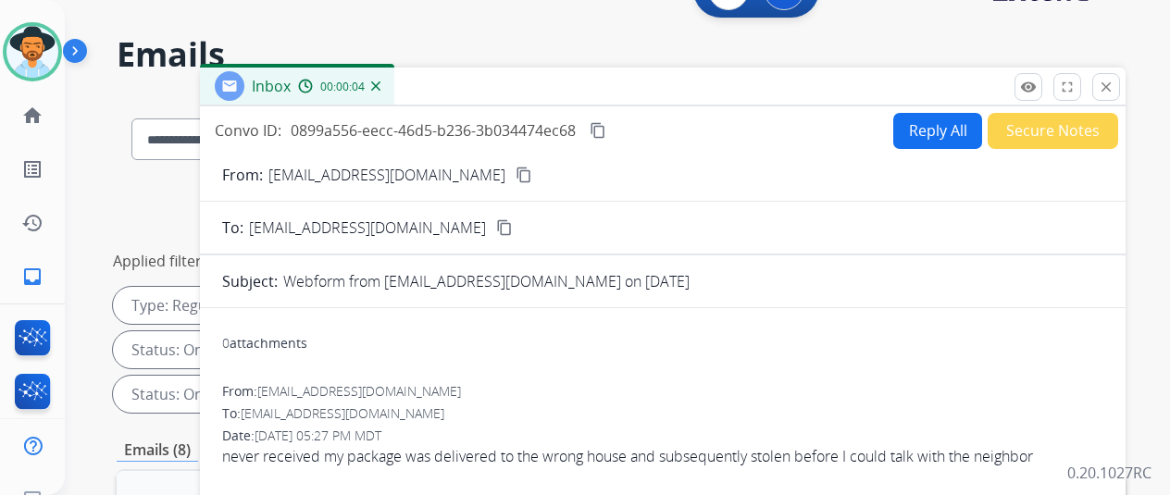
scroll to position [28, 0]
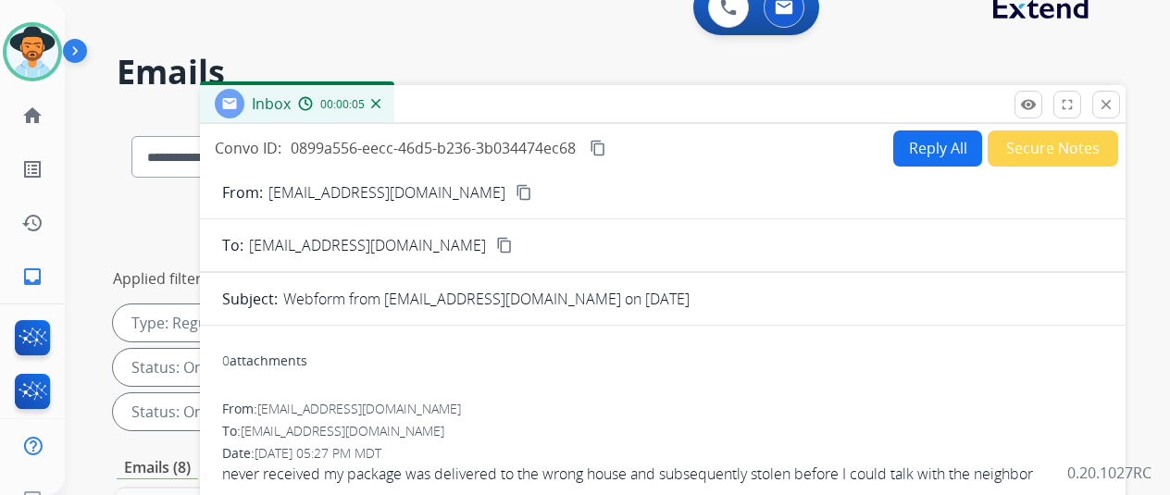
click at [516, 193] on mat-icon "content_copy" at bounding box center [524, 192] width 17 height 17
click at [930, 151] on button "Reply All" at bounding box center [937, 149] width 89 height 36
select select "**********"
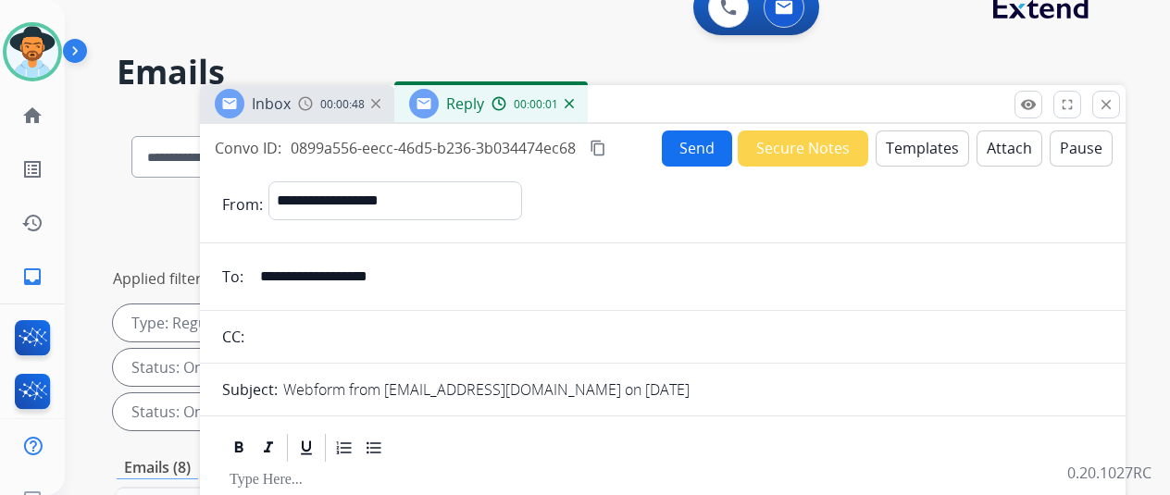
click at [922, 147] on button "Templates" at bounding box center [922, 149] width 93 height 36
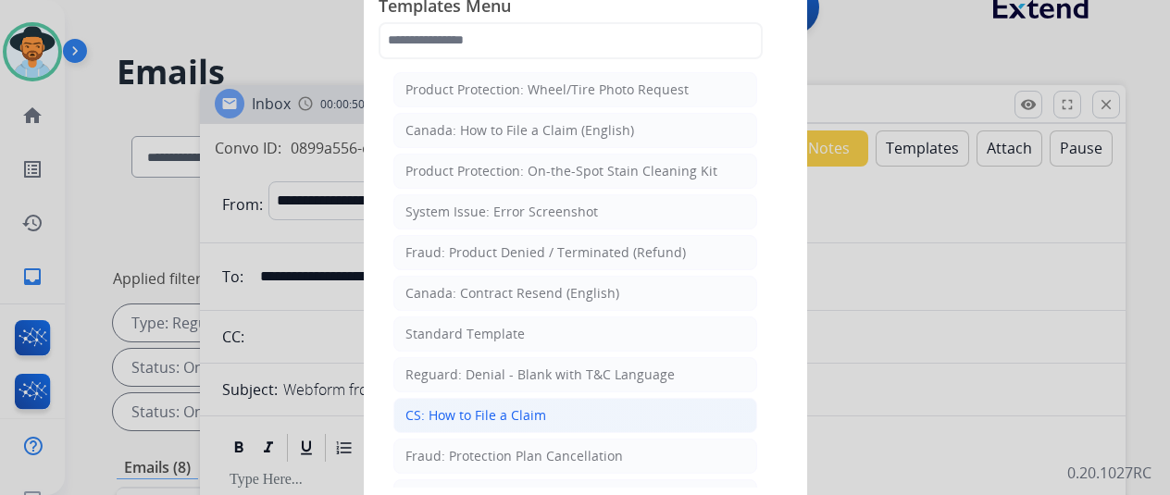
click at [468, 406] on div "CS: How to File a Claim" at bounding box center [475, 415] width 141 height 19
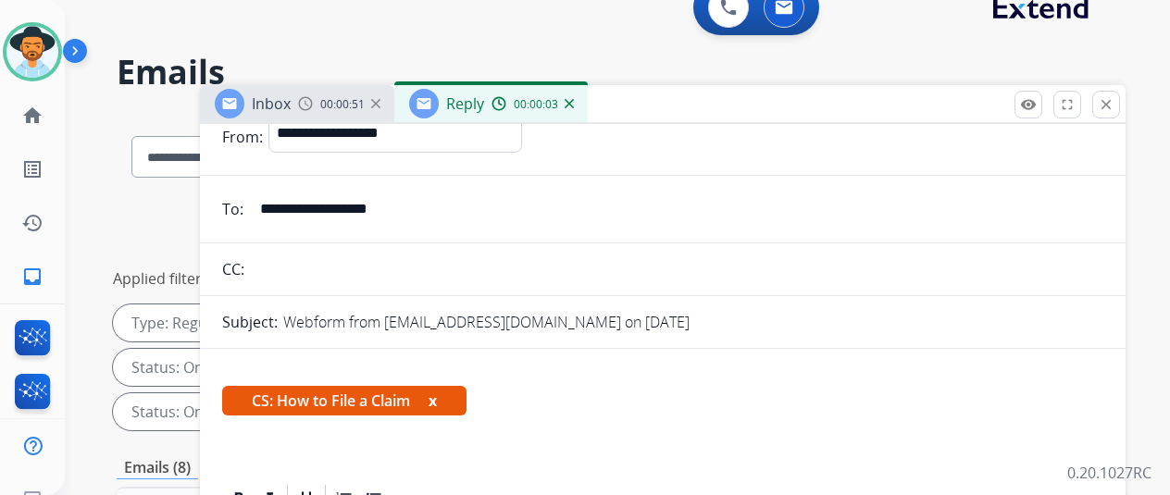
scroll to position [185, 0]
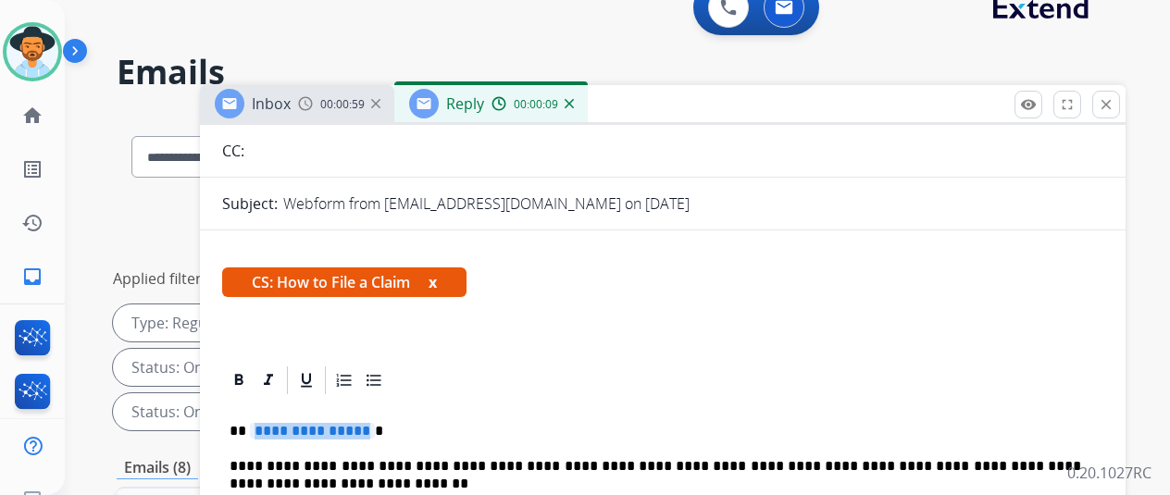
drag, startPoint x: 370, startPoint y: 433, endPoint x: 352, endPoint y: 432, distance: 18.5
click at [352, 432] on span "**********" at bounding box center [312, 431] width 125 height 16
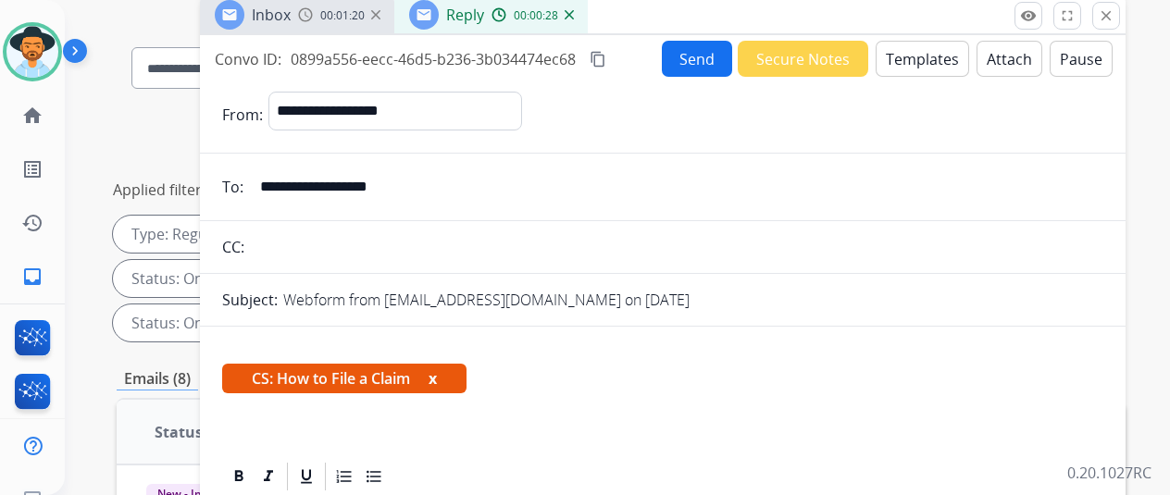
scroll to position [0, 0]
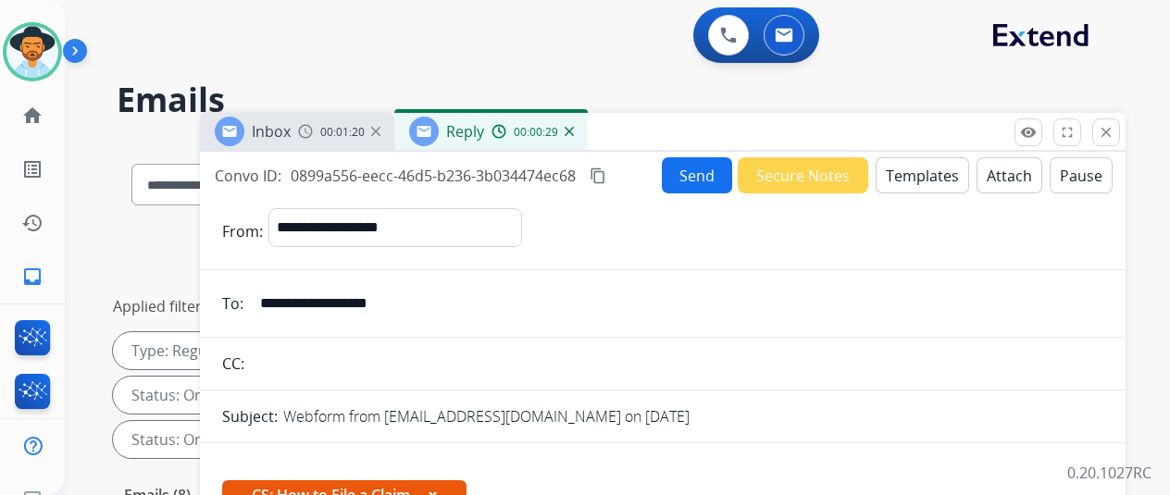
click at [697, 175] on button "Send" at bounding box center [697, 175] width 70 height 36
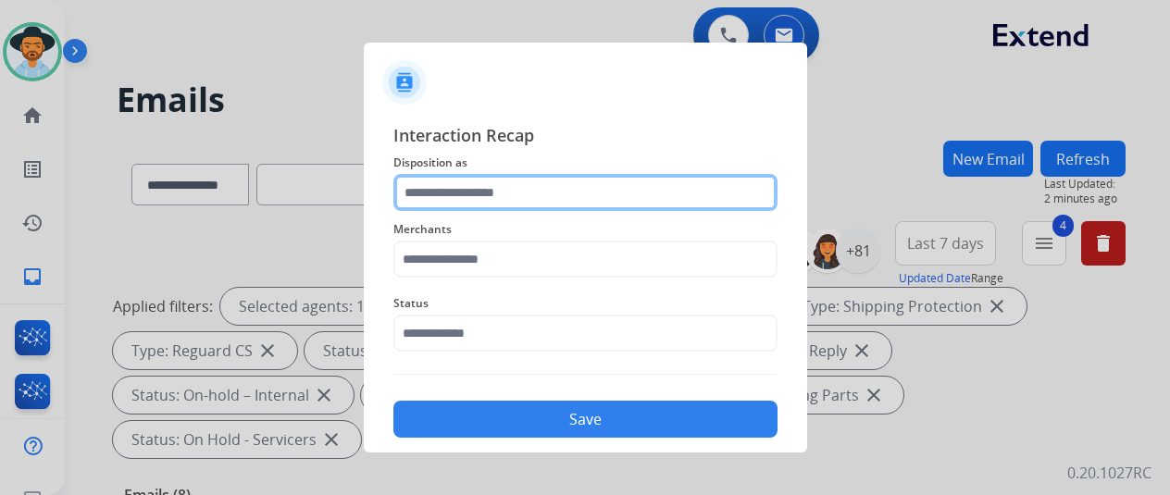
click at [441, 200] on input "text" at bounding box center [585, 192] width 384 height 37
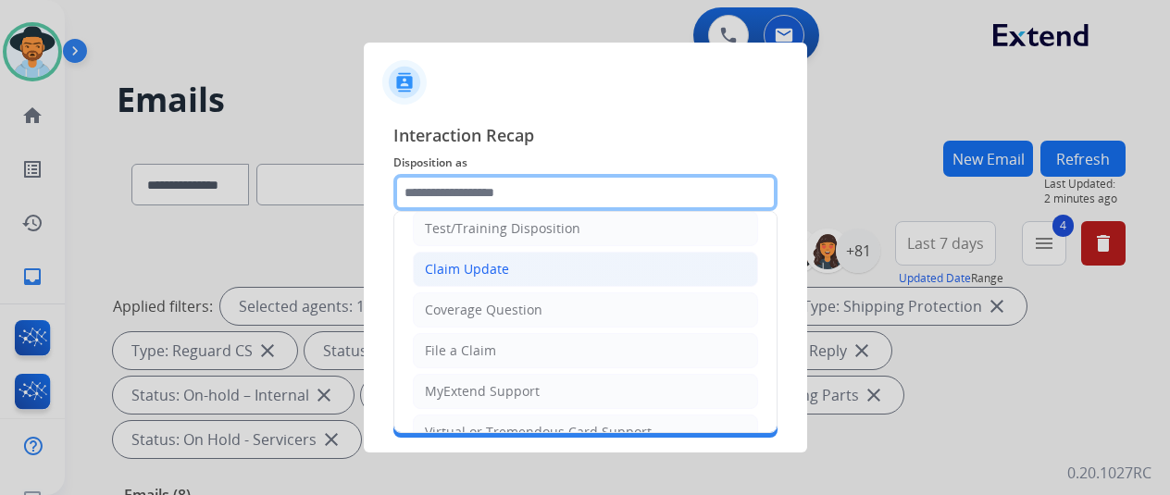
scroll to position [93, 0]
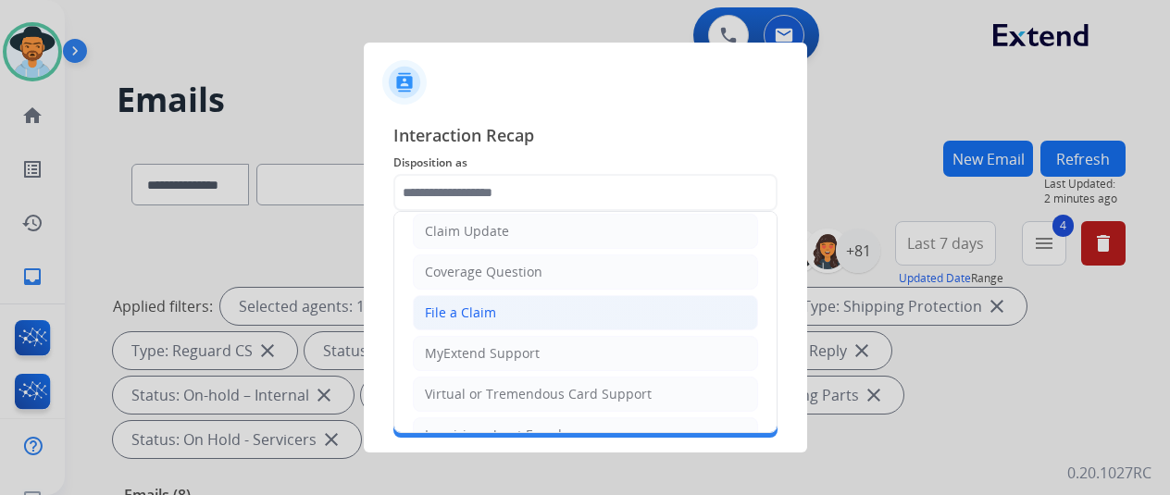
click at [458, 310] on div "File a Claim" at bounding box center [460, 313] width 71 height 19
type input "**********"
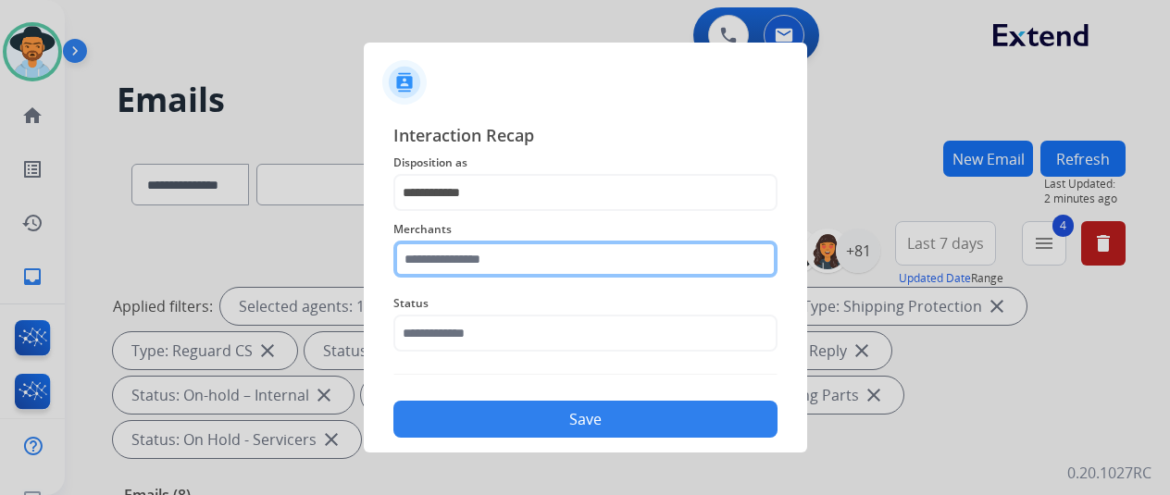
click at [430, 258] on input "text" at bounding box center [585, 259] width 384 height 37
type input "*"
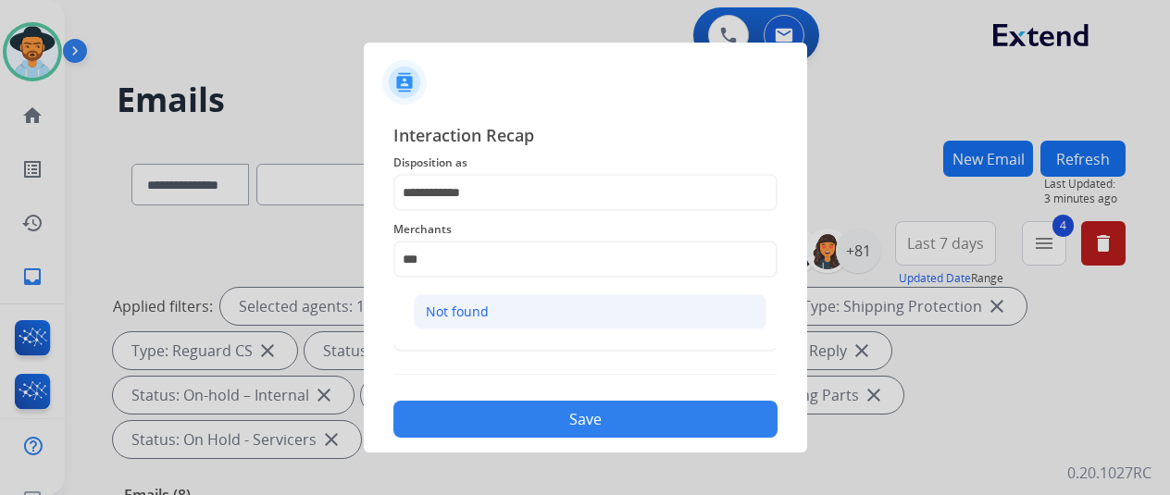
click at [428, 306] on div "Not found" at bounding box center [457, 312] width 63 height 19
type input "*********"
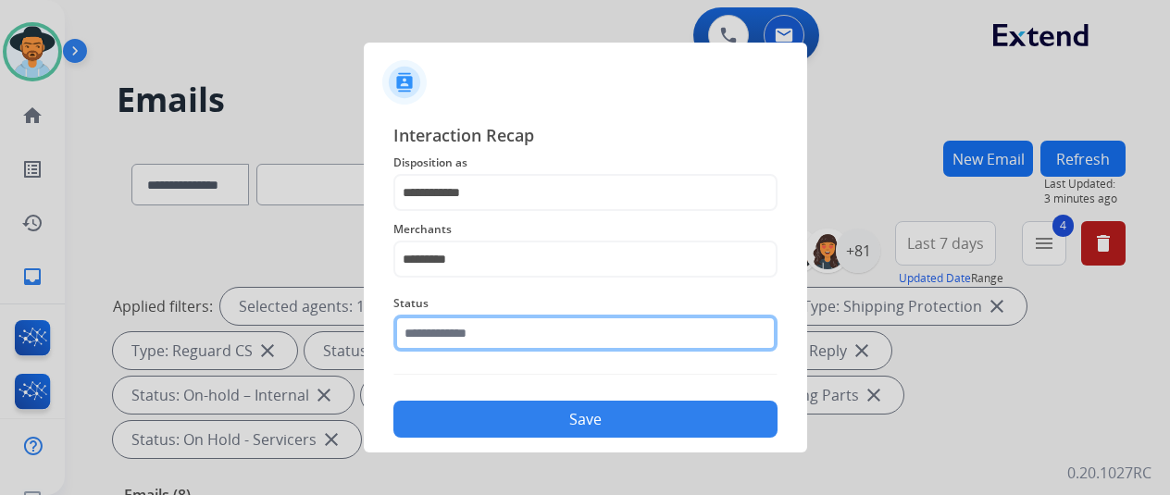
click at [420, 327] on input "text" at bounding box center [585, 333] width 384 height 37
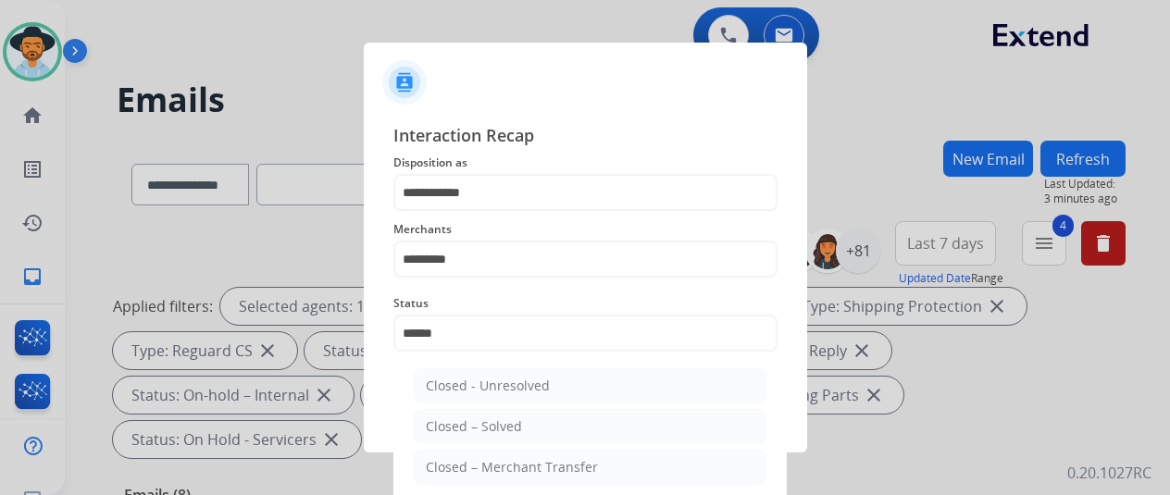
click at [463, 416] on li "Closed – Solved" at bounding box center [590, 426] width 353 height 35
type input "**********"
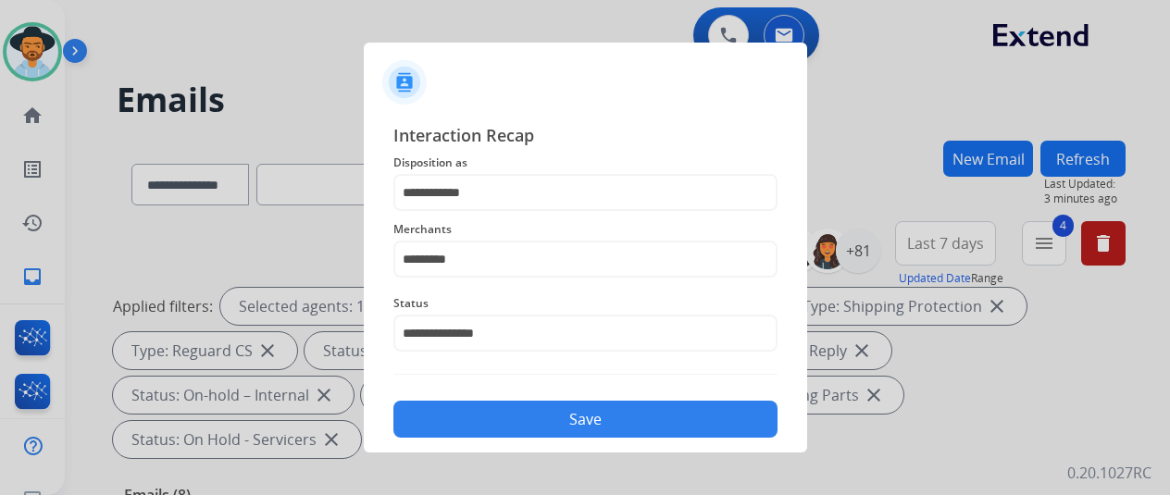
click at [466, 419] on button "Save" at bounding box center [585, 419] width 384 height 37
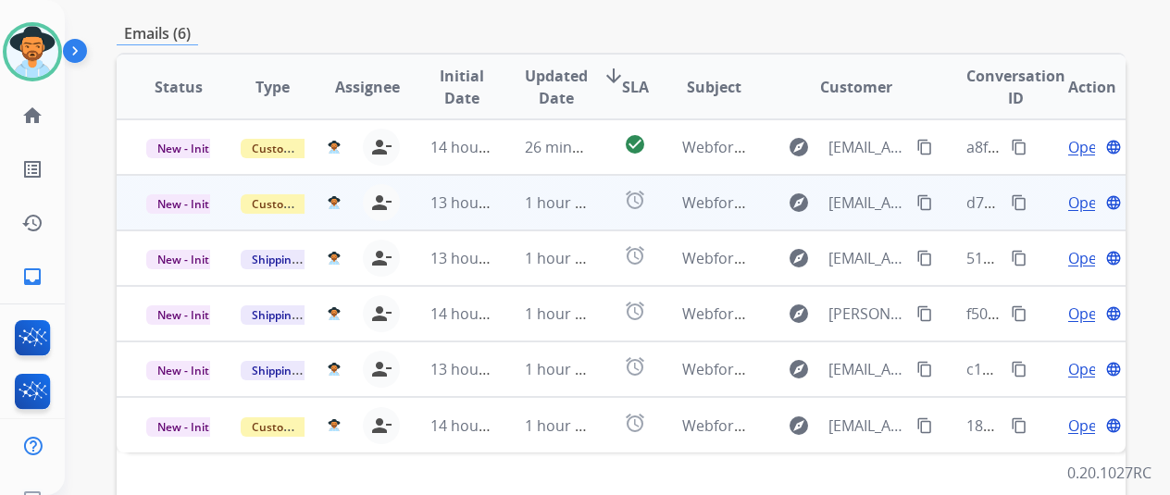
scroll to position [463, 0]
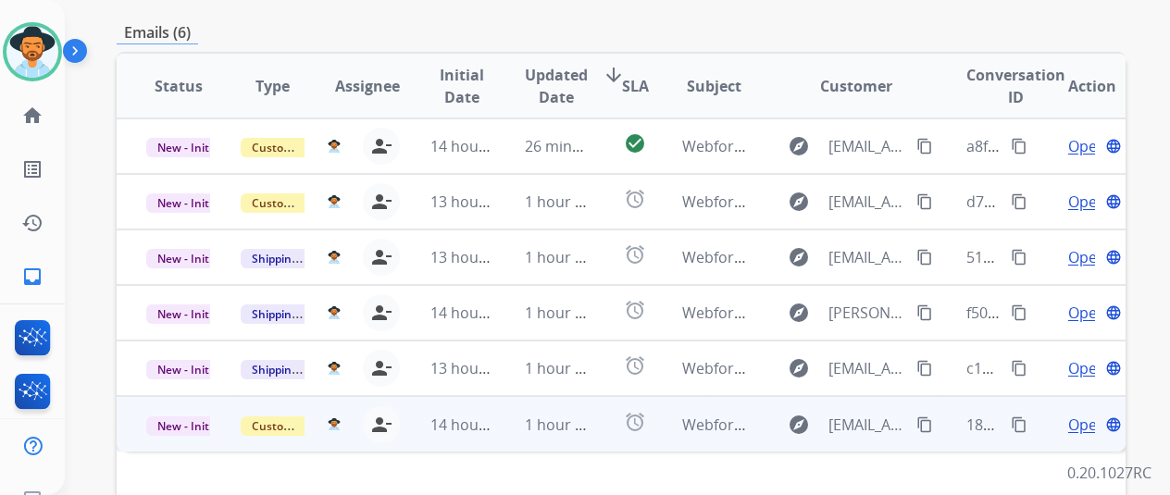
click at [1081, 414] on span "Open" at bounding box center [1087, 425] width 38 height 22
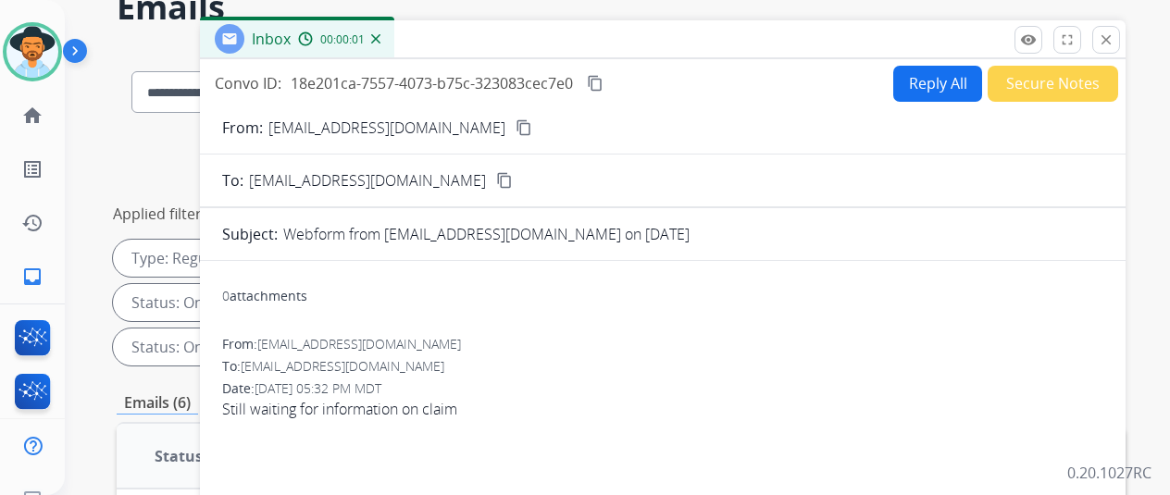
scroll to position [93, 0]
click at [516, 129] on mat-icon "content_copy" at bounding box center [524, 127] width 17 height 17
click at [926, 77] on button "Reply All" at bounding box center [937, 84] width 89 height 36
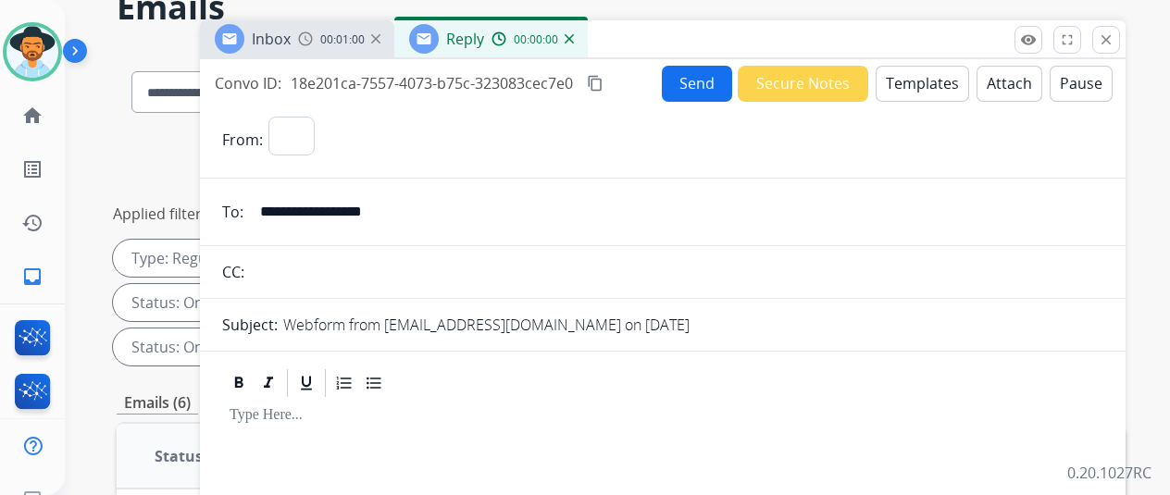
select select "**********"
click at [926, 77] on button "Templates" at bounding box center [922, 84] width 93 height 36
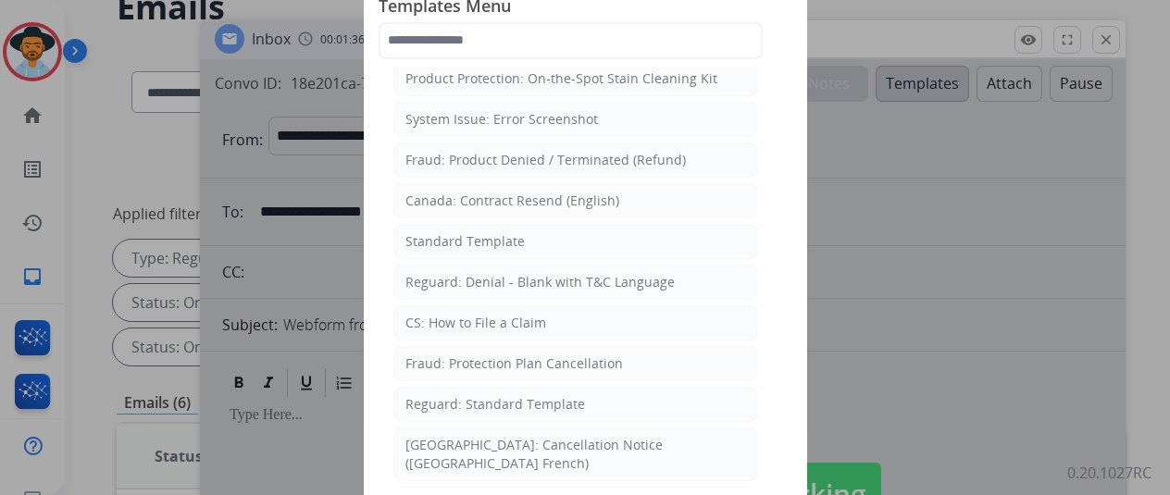
click at [998, 293] on div at bounding box center [585, 247] width 1170 height 495
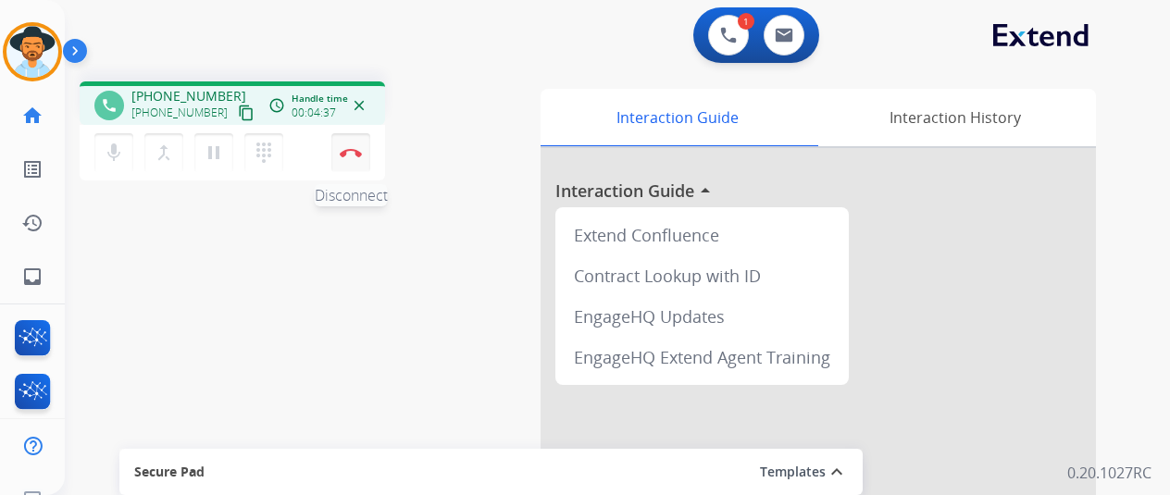
click at [339, 149] on button "Disconnect" at bounding box center [350, 152] width 39 height 39
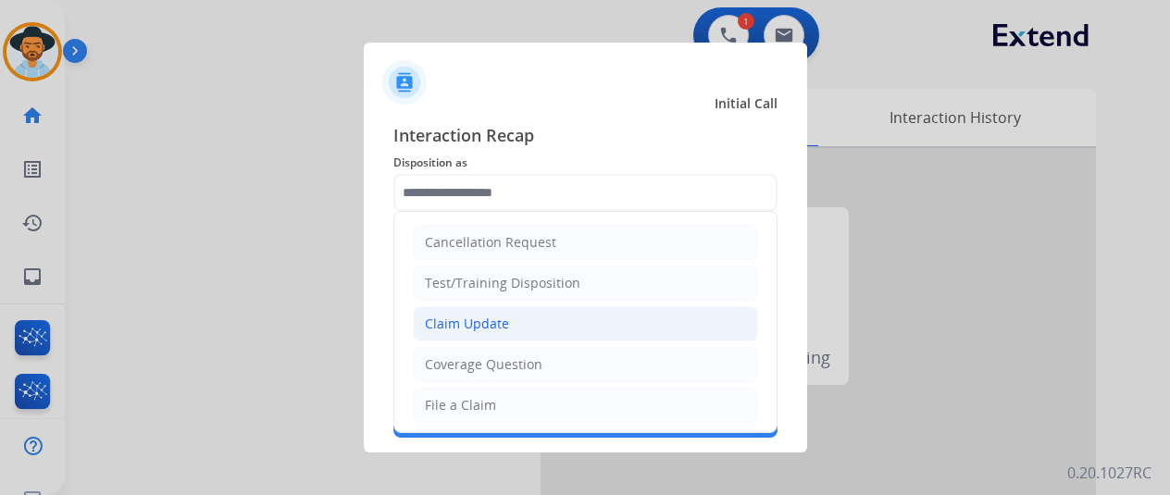
click at [458, 330] on div "Claim Update" at bounding box center [467, 324] width 84 height 19
type input "**********"
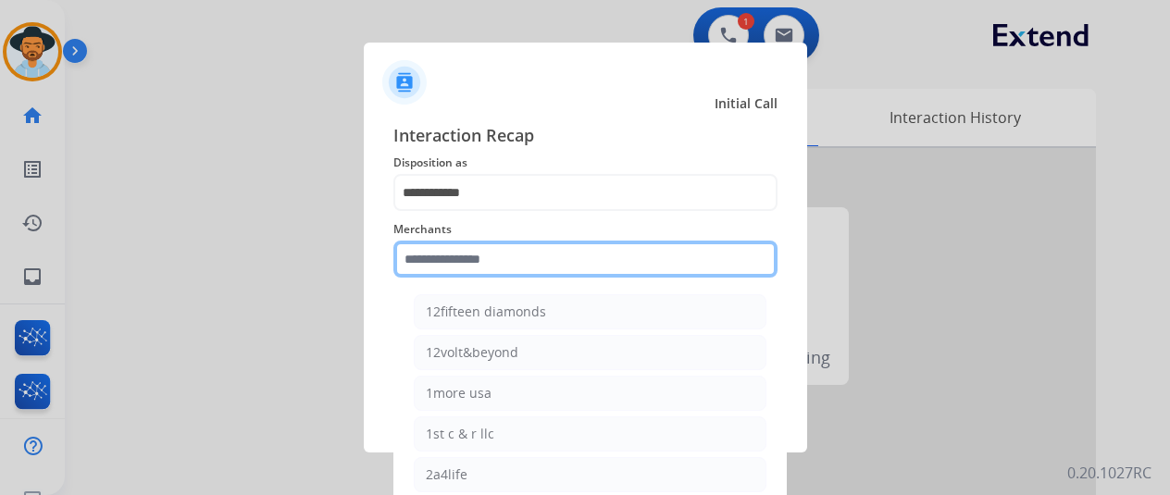
click at [459, 251] on input "text" at bounding box center [585, 259] width 384 height 37
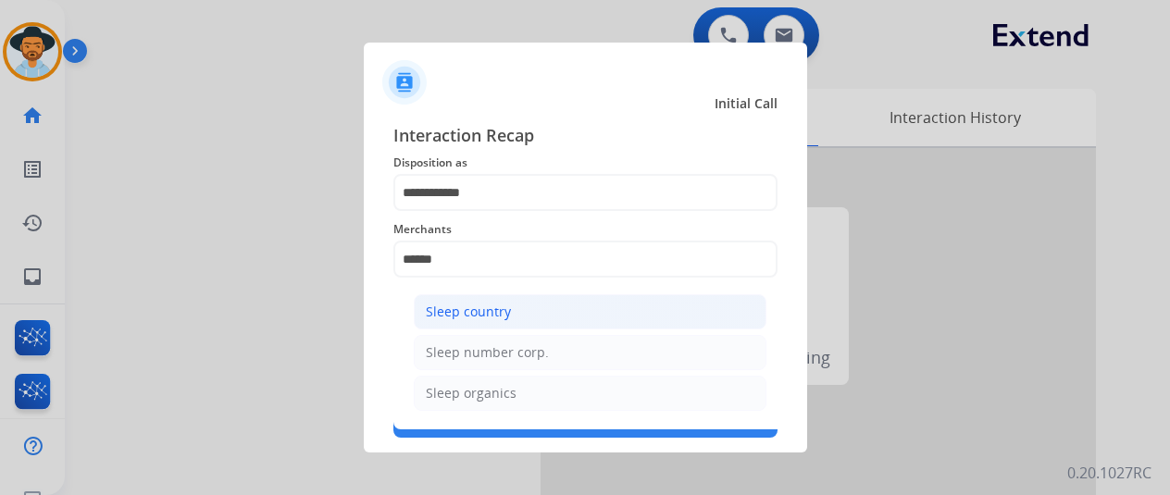
click at [518, 323] on li "Sleep country" at bounding box center [590, 311] width 353 height 35
type input "**********"
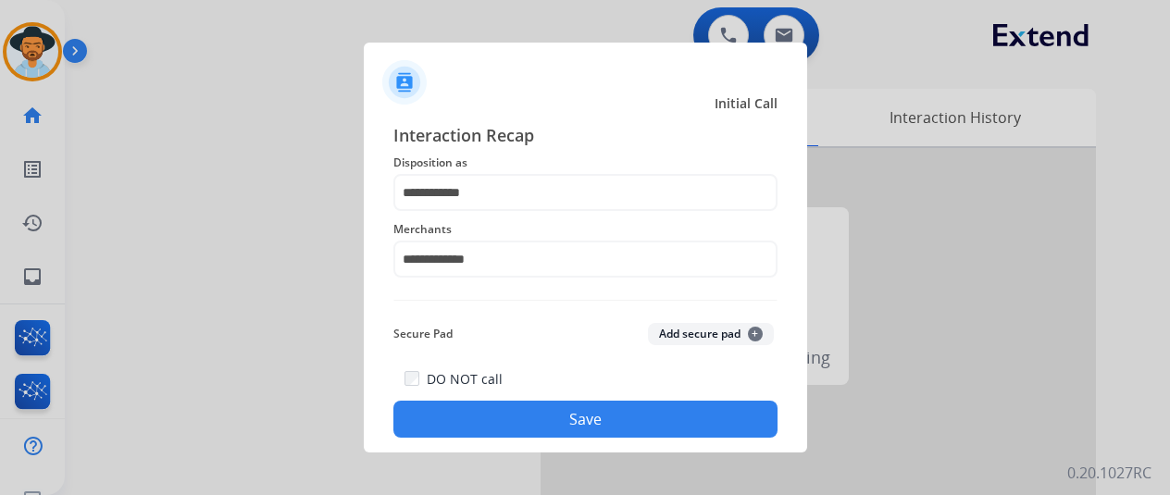
click at [532, 417] on button "Save" at bounding box center [585, 419] width 384 height 37
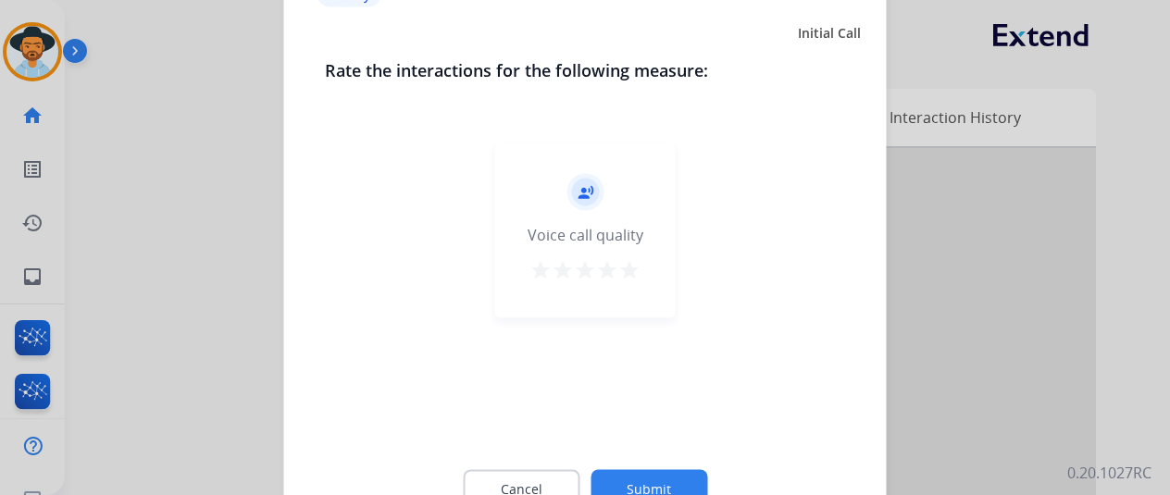
click at [642, 471] on button "Submit" at bounding box center [649, 488] width 117 height 39
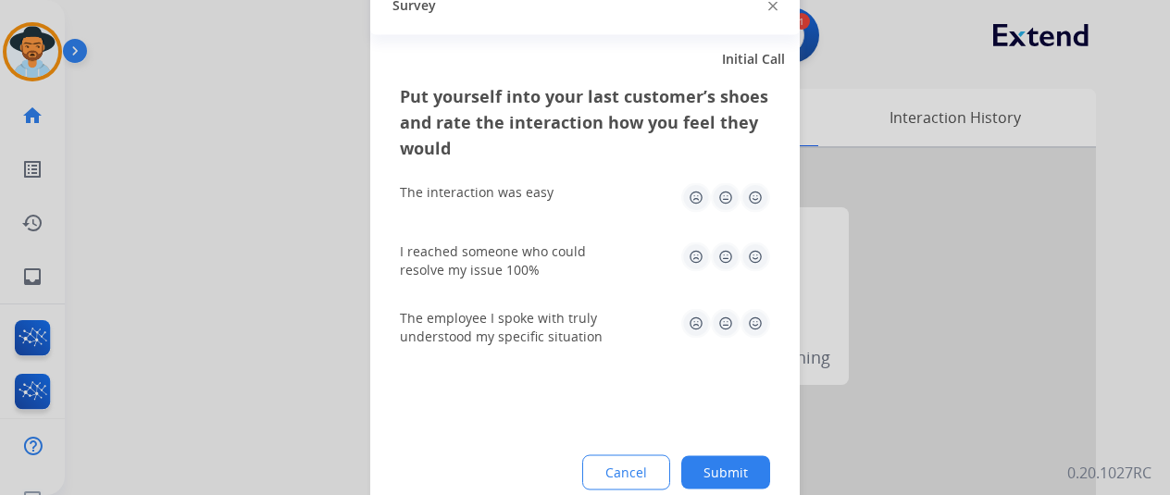
drag, startPoint x: 722, startPoint y: 468, endPoint x: 468, endPoint y: 282, distance: 314.6
click at [720, 455] on div "Put yourself into your last customer’s shoes and rate the interaction how you f…" at bounding box center [585, 300] width 430 height 437
click at [726, 471] on button "Submit" at bounding box center [725, 471] width 89 height 33
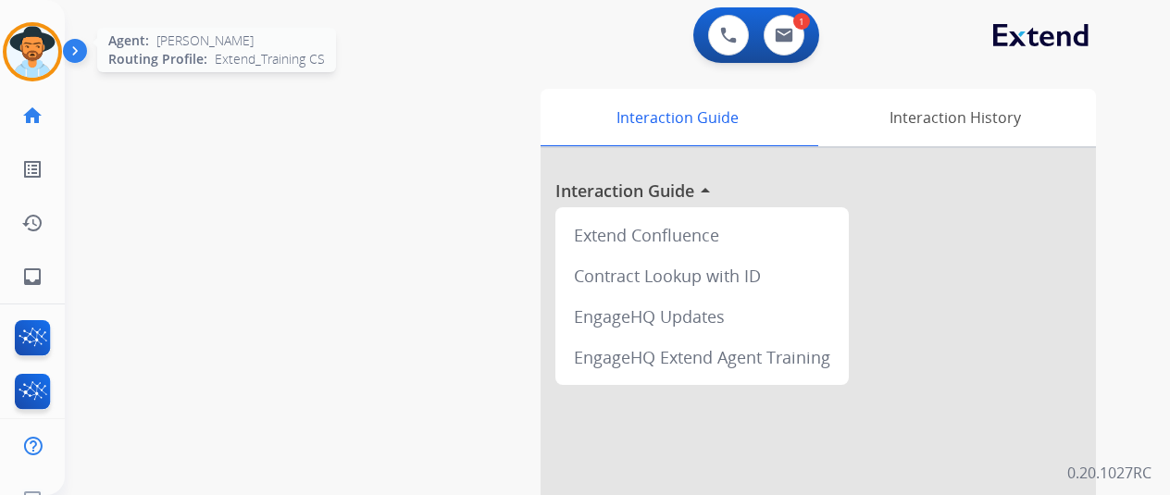
click at [39, 53] on img at bounding box center [32, 52] width 52 height 52
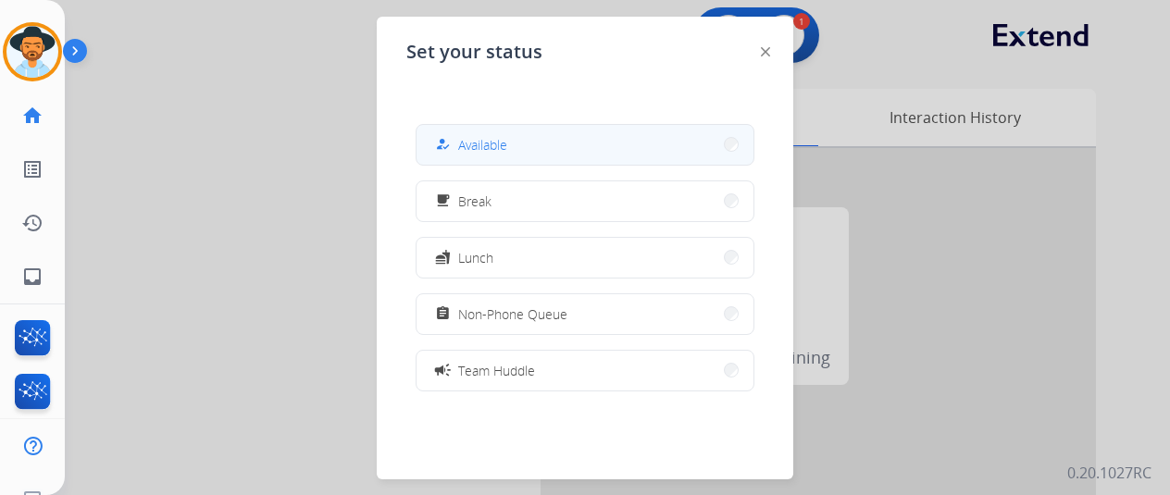
click at [499, 143] on span "Available" at bounding box center [482, 144] width 49 height 19
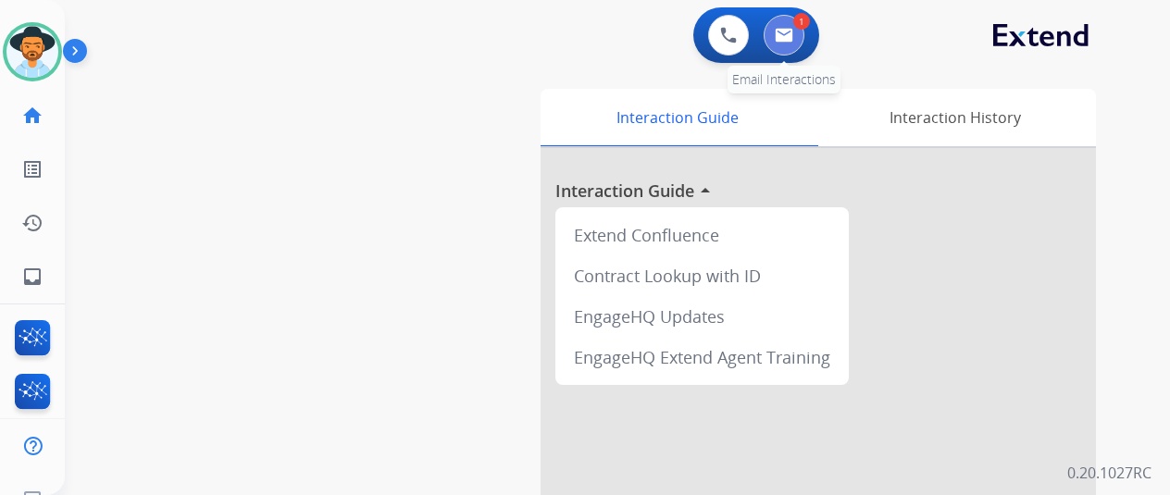
click at [789, 31] on img at bounding box center [784, 35] width 19 height 15
select select "**********"
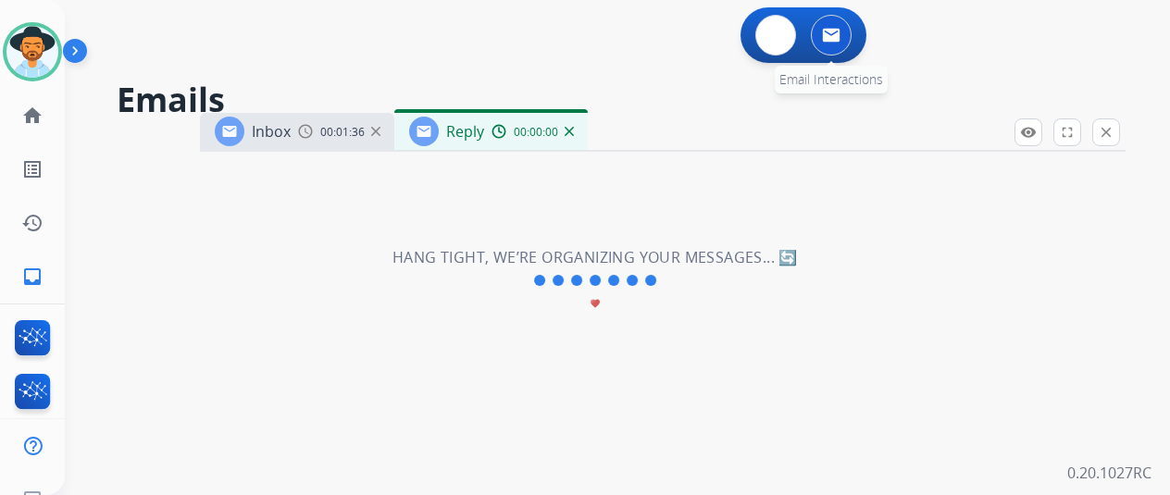
select select "**********"
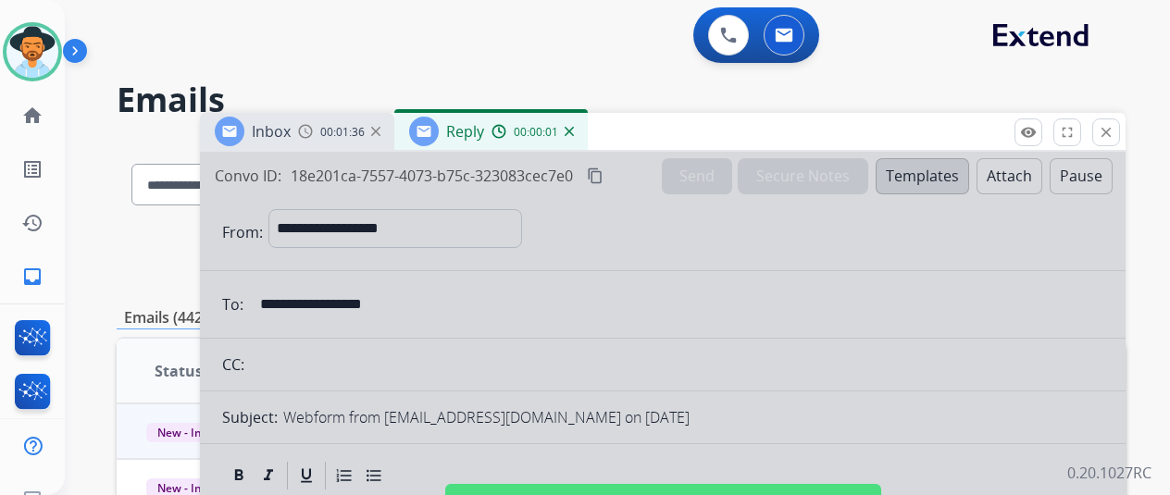
click at [461, 229] on div at bounding box center [663, 497] width 926 height 691
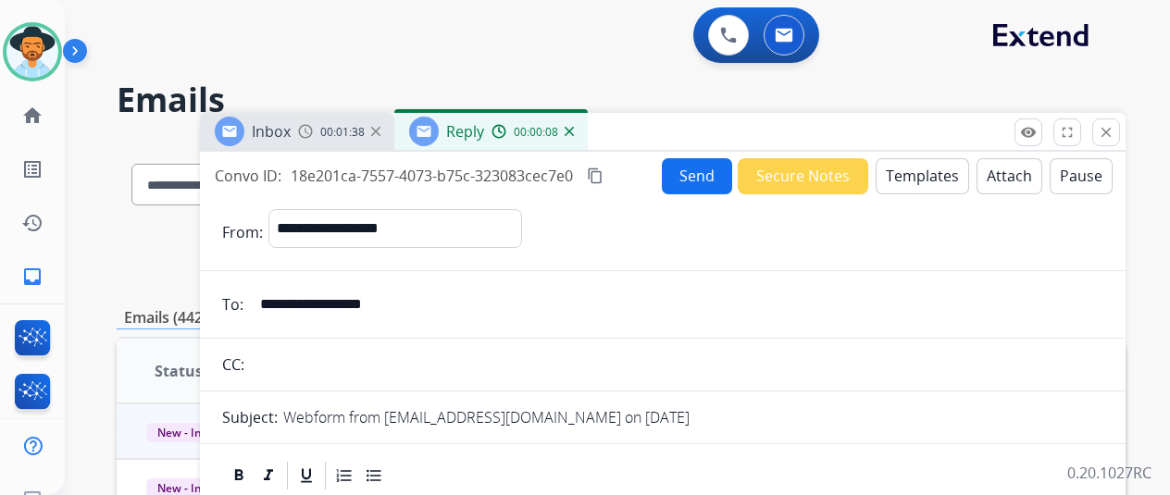
click at [574, 127] on img at bounding box center [569, 131] width 9 height 9
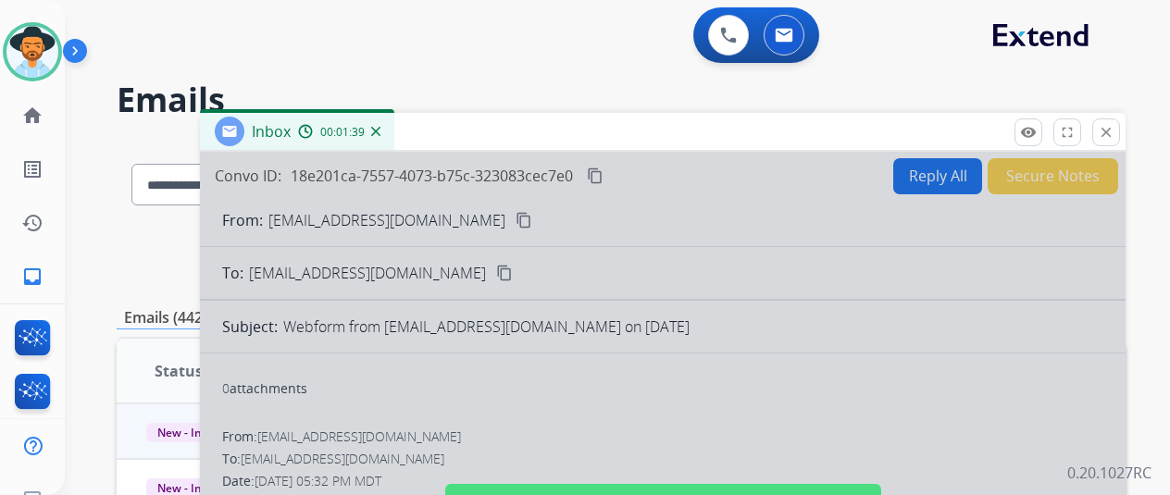
click at [380, 136] on div "00:01:39" at bounding box center [338, 131] width 81 height 17
click at [380, 131] on img at bounding box center [375, 131] width 9 height 9
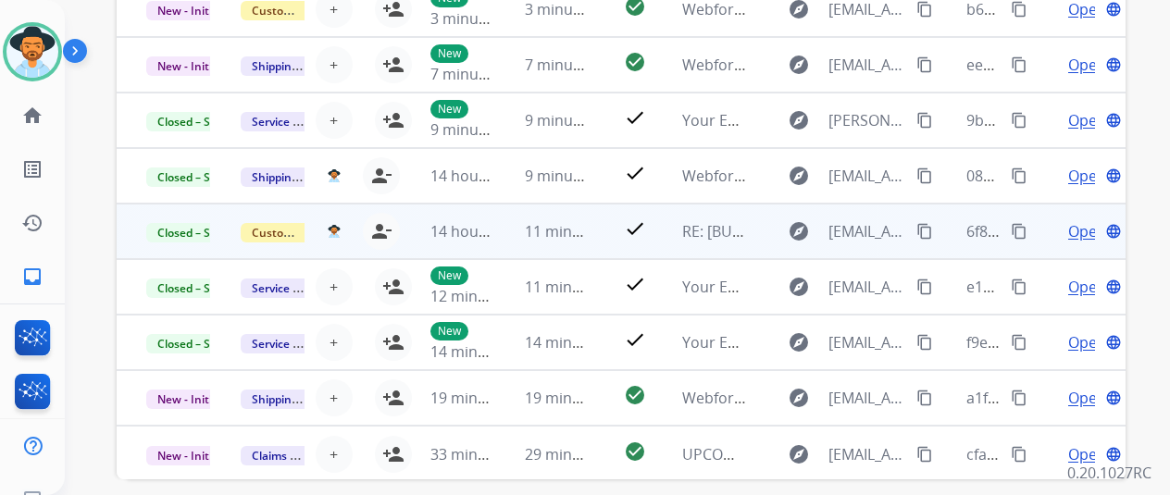
scroll to position [15, 0]
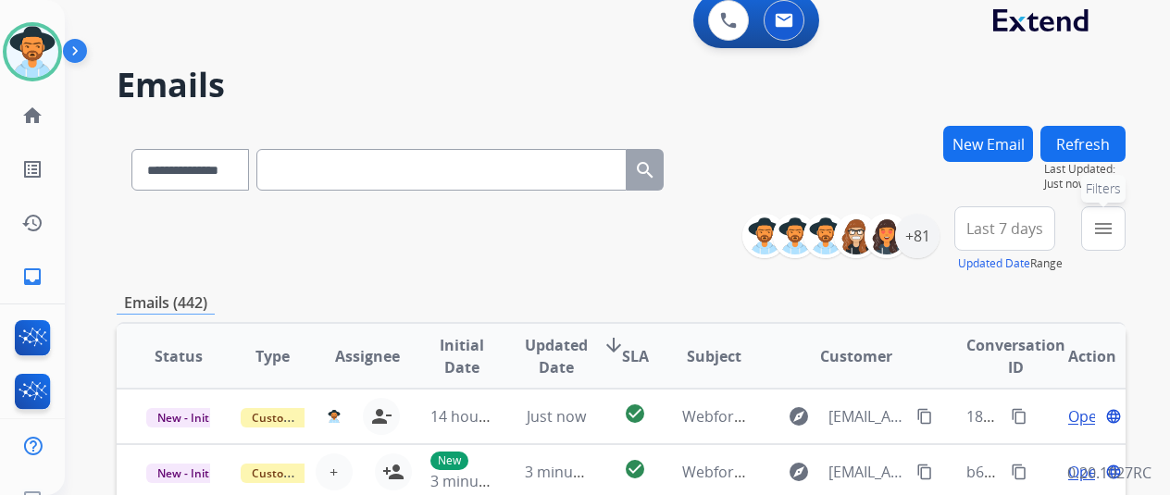
drag, startPoint x: 1116, startPoint y: 218, endPoint x: 1112, endPoint y: 208, distance: 11.2
click at [1116, 218] on button "menu Filters" at bounding box center [1103, 228] width 44 height 44
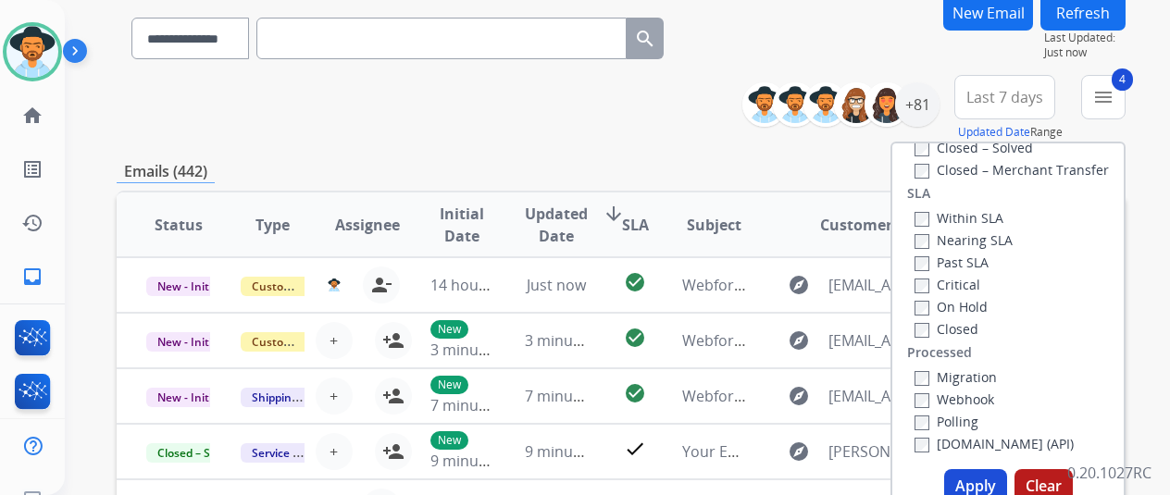
scroll to position [293, 0]
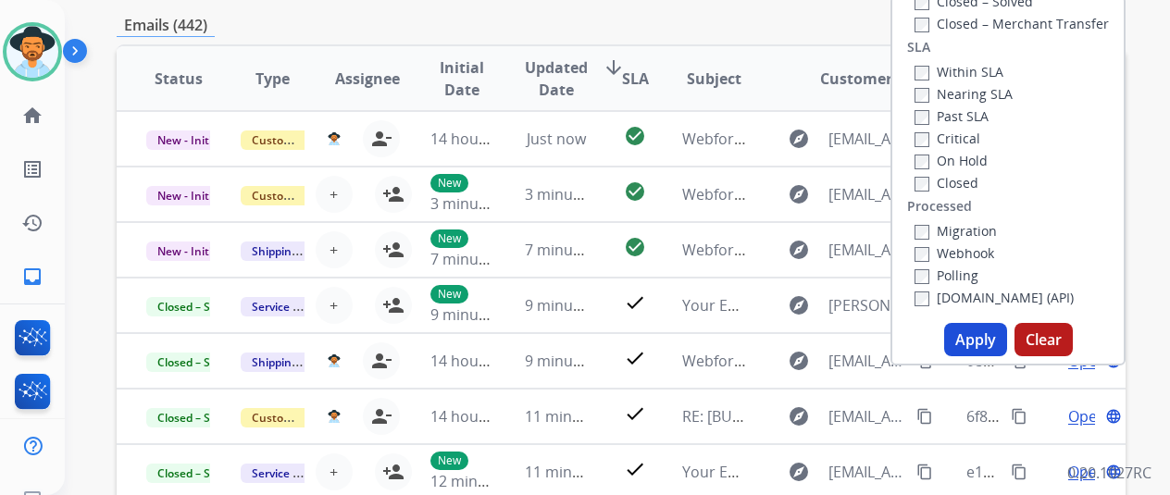
click at [989, 346] on button "Apply" at bounding box center [975, 339] width 63 height 33
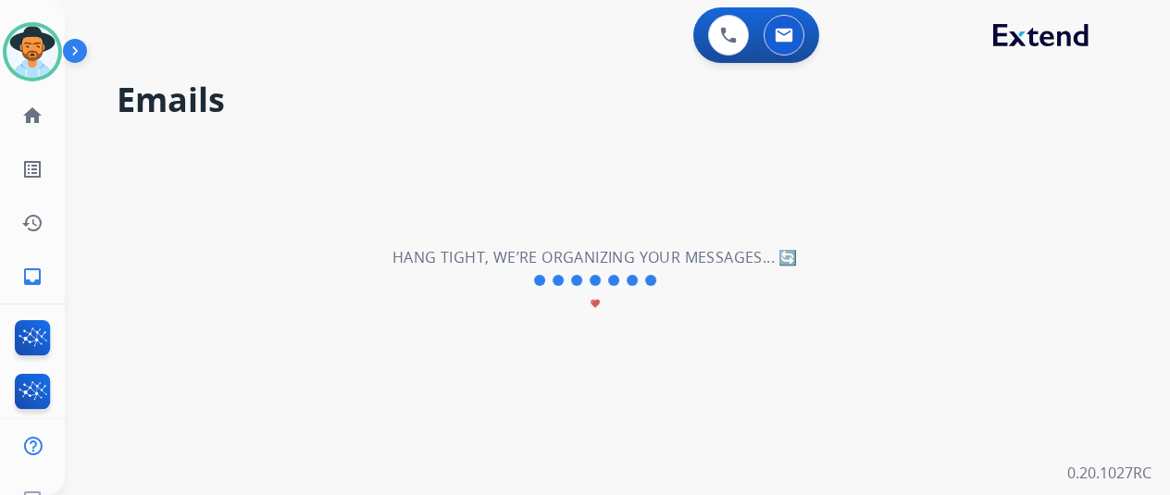
scroll to position [0, 0]
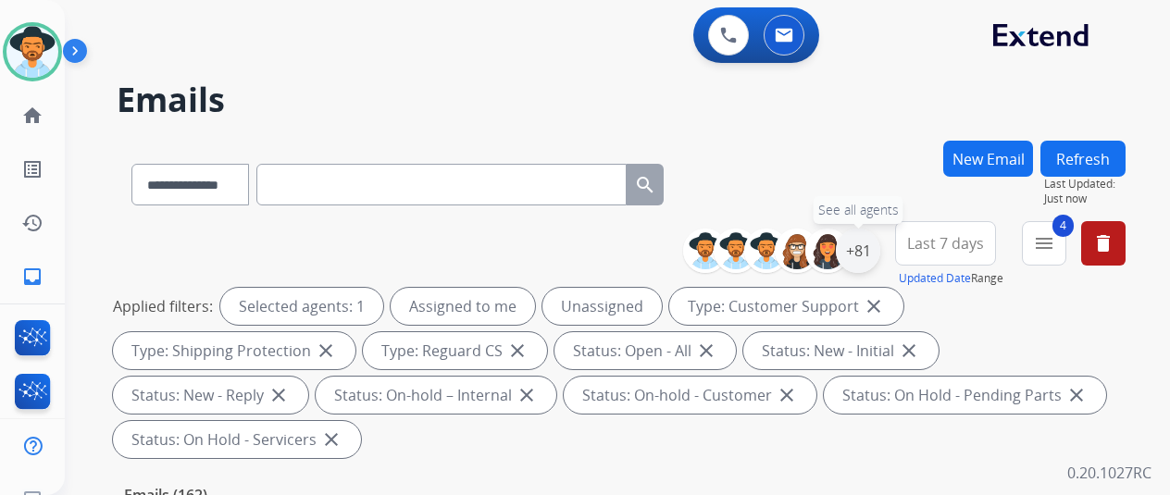
click at [868, 251] on div "+81" at bounding box center [858, 251] width 44 height 44
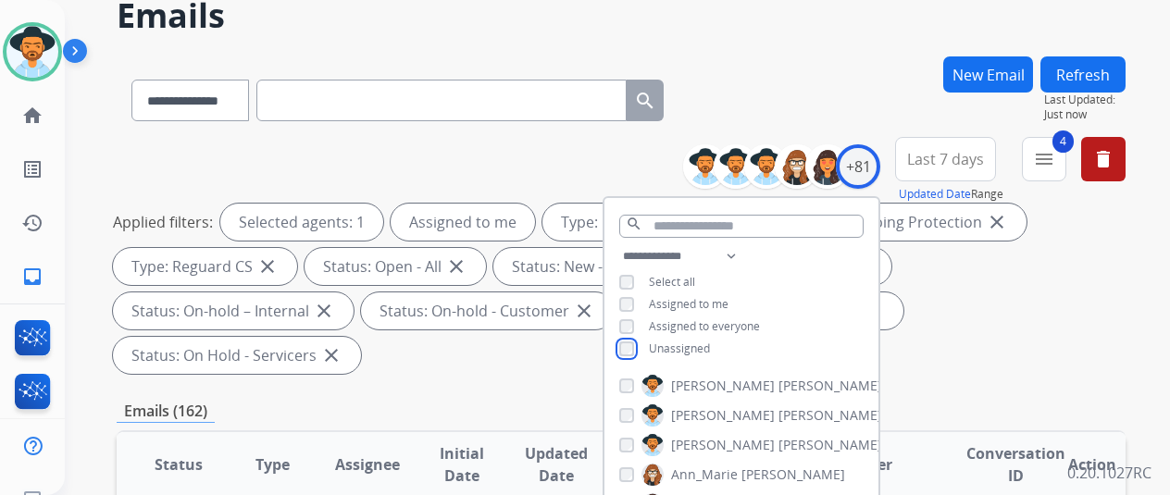
scroll to position [185, 0]
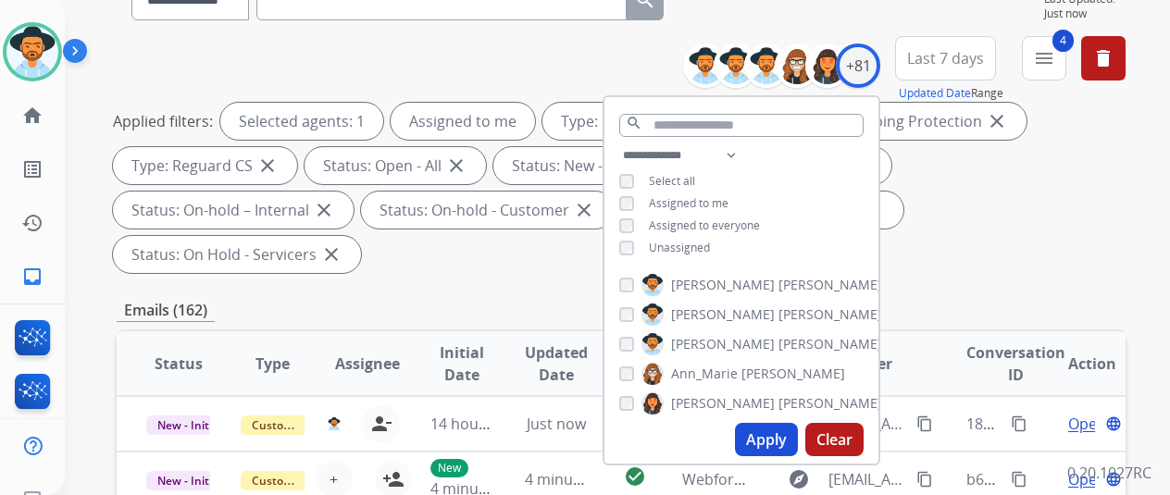
click at [772, 433] on button "Apply" at bounding box center [766, 439] width 63 height 33
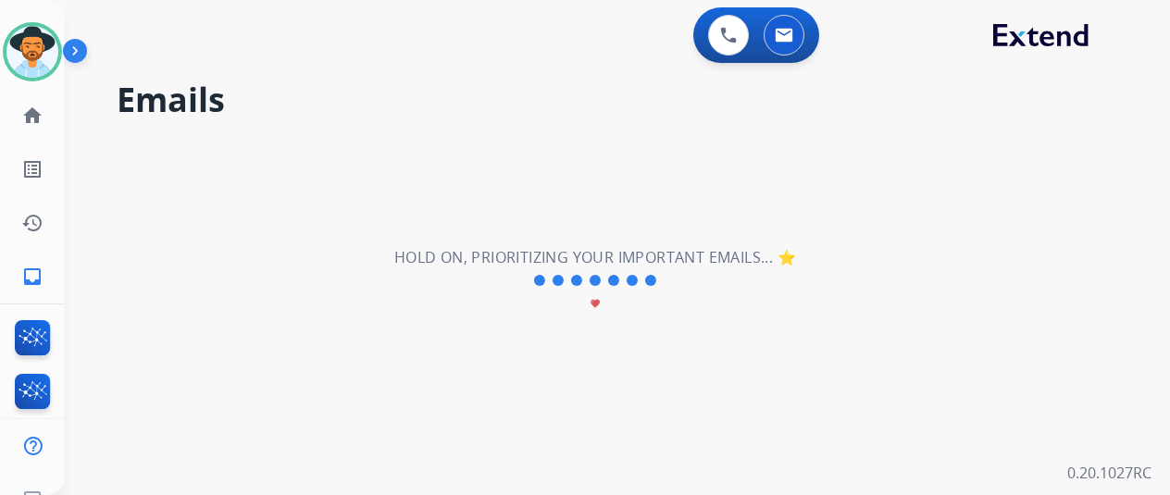
scroll to position [0, 0]
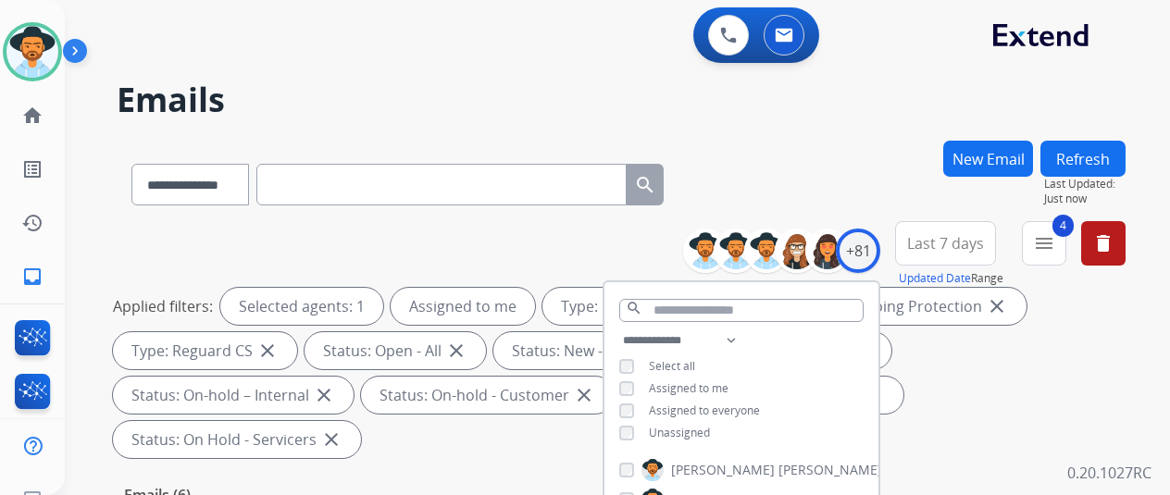
drag, startPoint x: 836, startPoint y: 216, endPoint x: 744, endPoint y: 196, distance: 93.7
click at [835, 214] on div "**********" at bounding box center [621, 181] width 1009 height 81
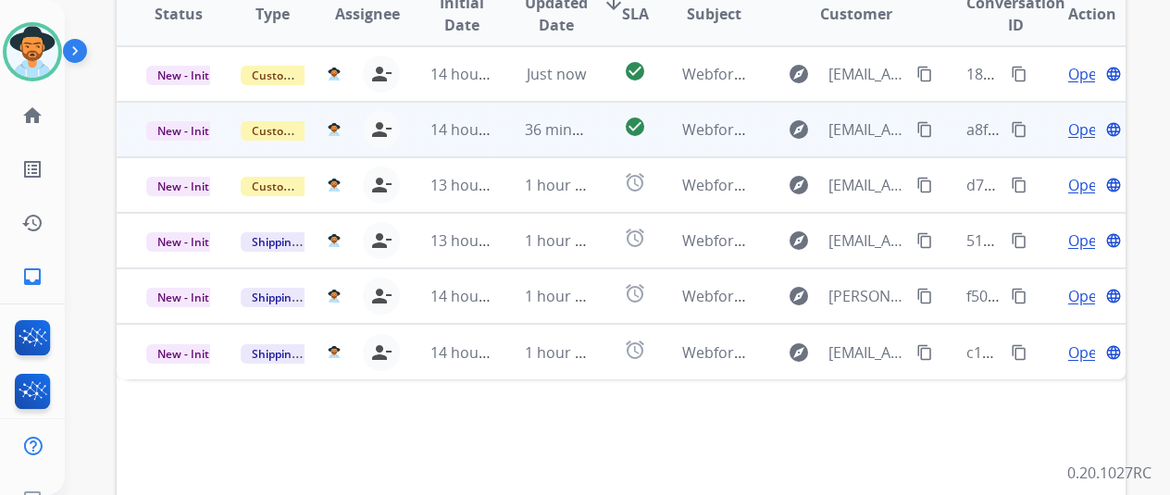
scroll to position [555, 0]
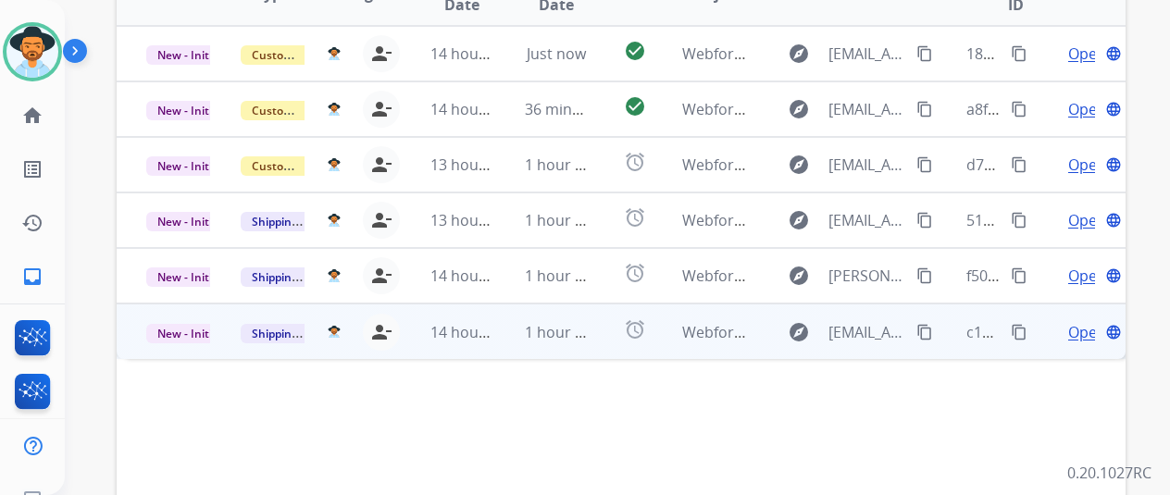
click at [1083, 321] on span "Open" at bounding box center [1087, 332] width 38 height 22
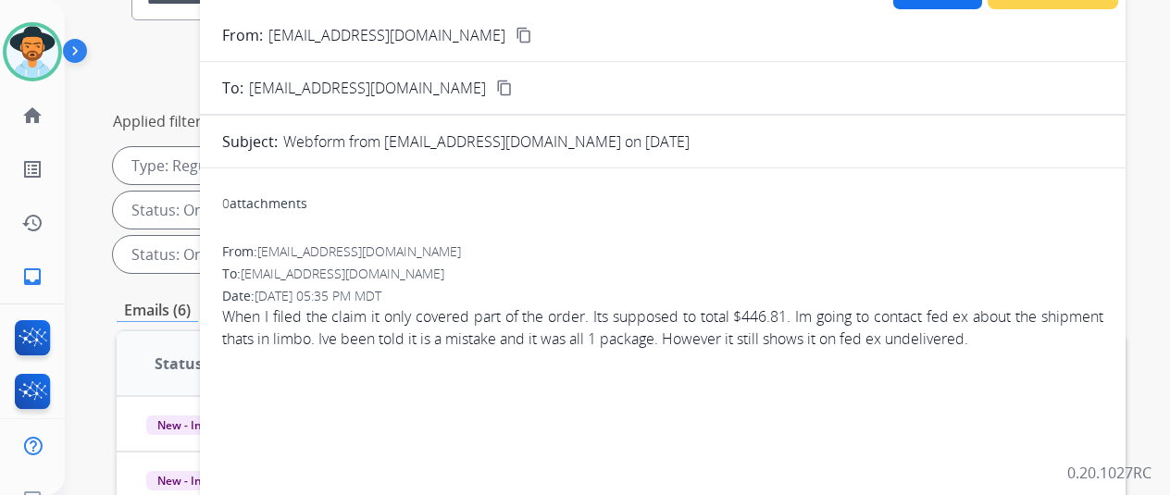
scroll to position [0, 0]
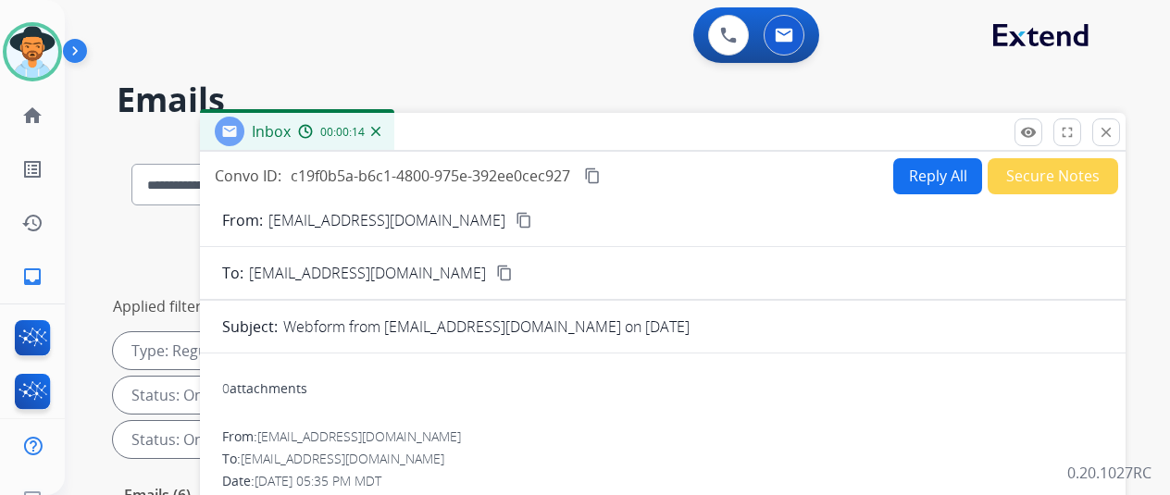
click at [516, 218] on mat-icon "content_copy" at bounding box center [524, 220] width 17 height 17
click at [380, 130] on img at bounding box center [375, 131] width 9 height 9
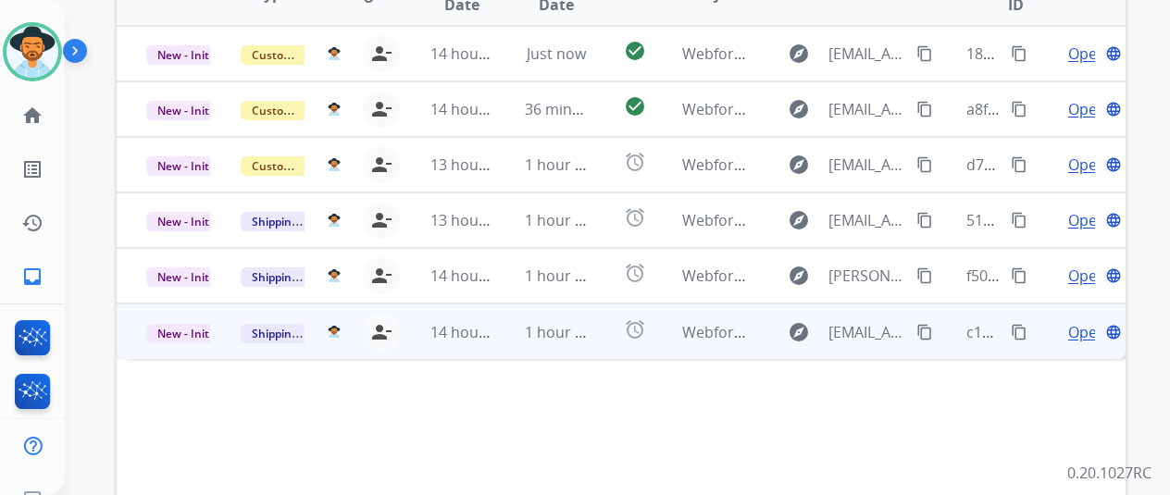
scroll to position [93, 0]
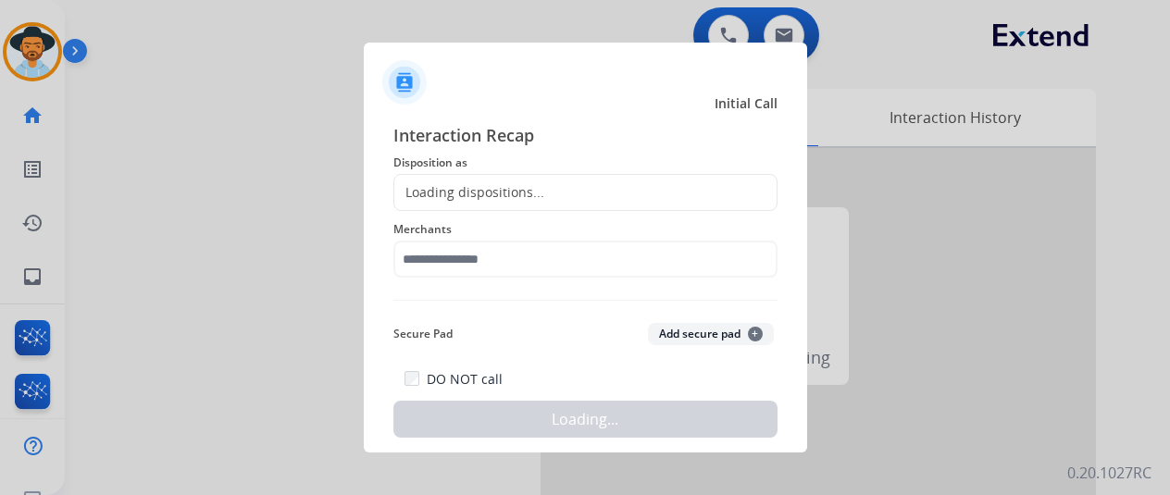
click at [139, 264] on div at bounding box center [585, 247] width 1170 height 495
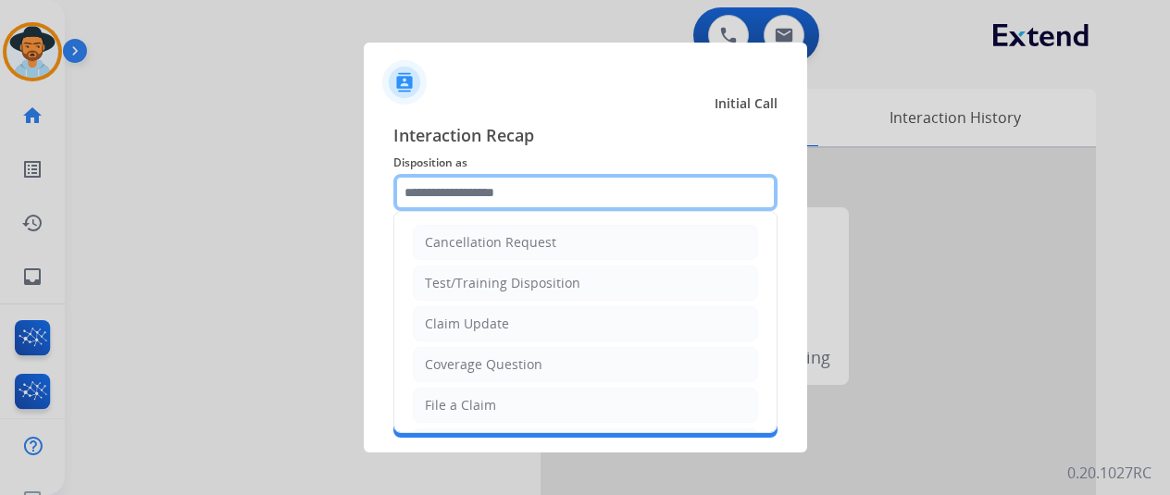
click at [431, 186] on input "text" at bounding box center [585, 192] width 384 height 37
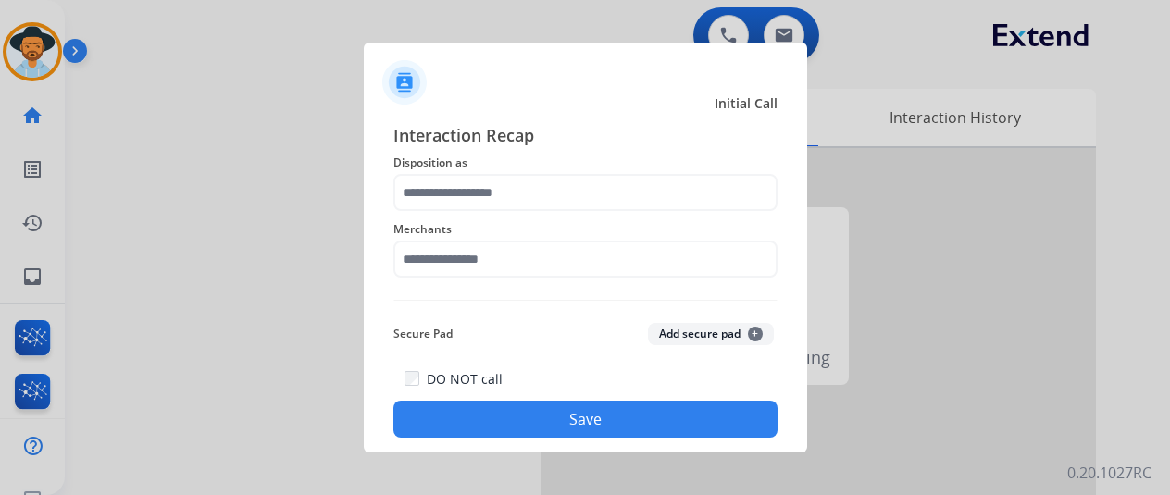
click at [150, 249] on div at bounding box center [585, 247] width 1170 height 495
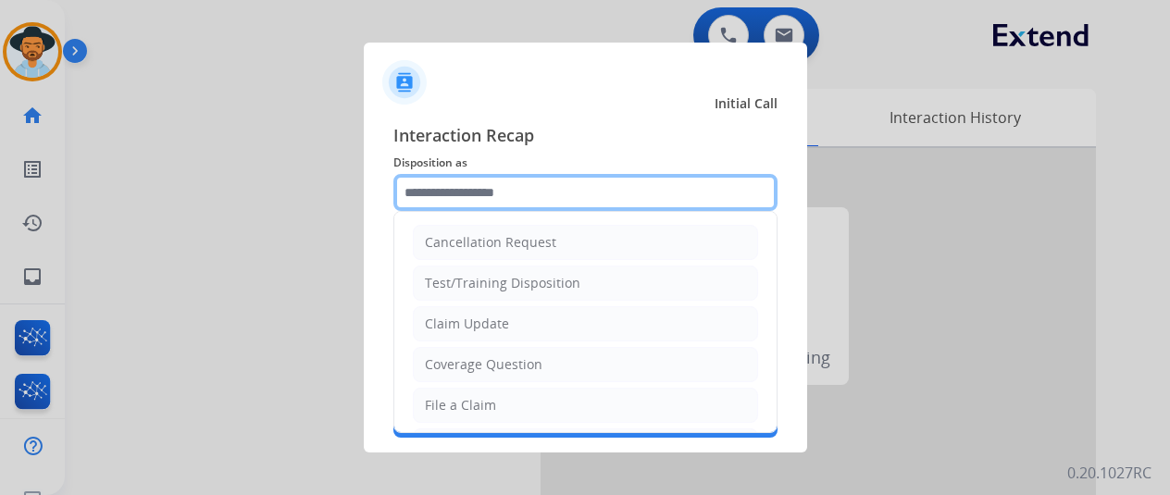
click at [428, 194] on input "text" at bounding box center [585, 192] width 384 height 37
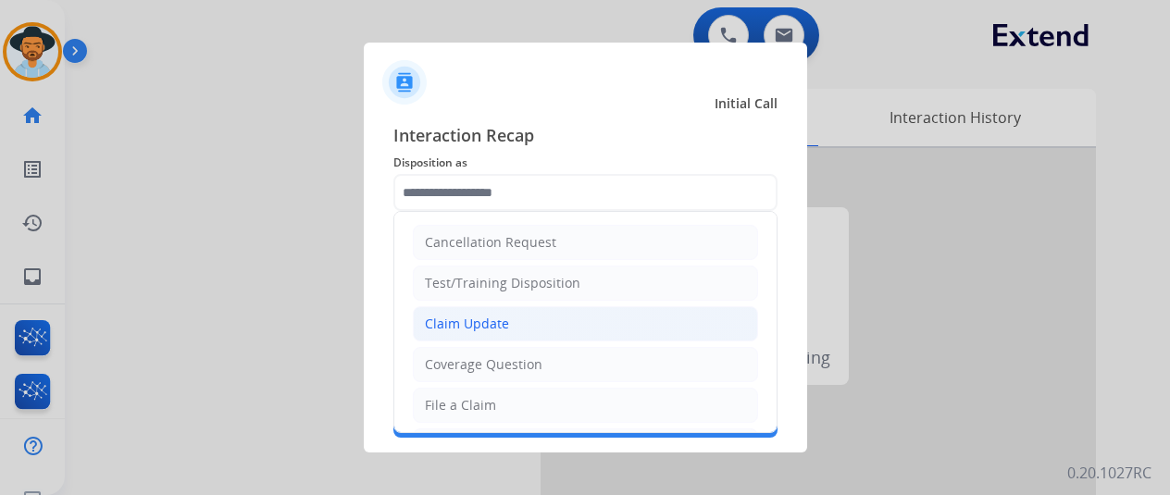
click at [489, 327] on div "Claim Update" at bounding box center [467, 324] width 84 height 19
type input "**********"
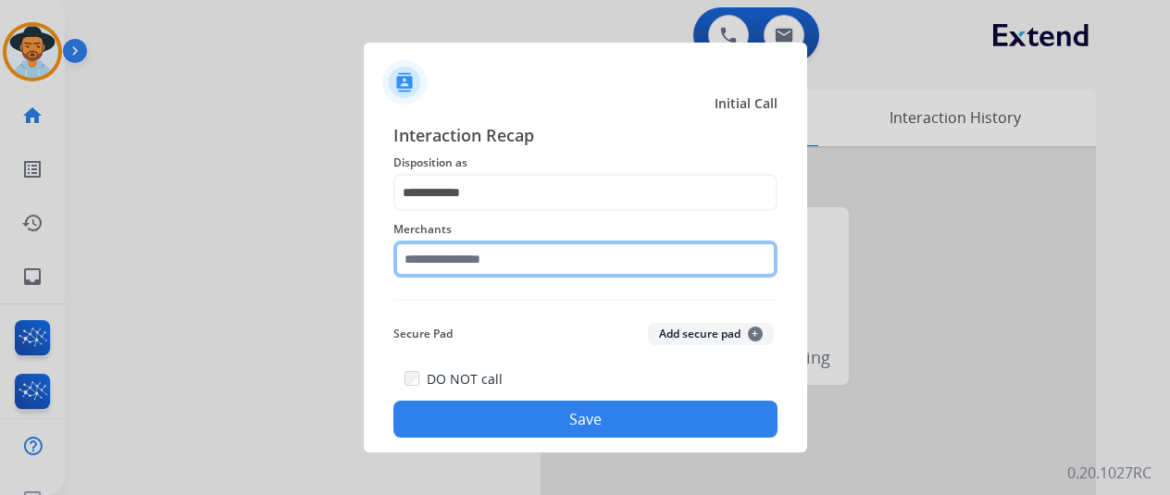
click at [476, 262] on input "text" at bounding box center [585, 259] width 384 height 37
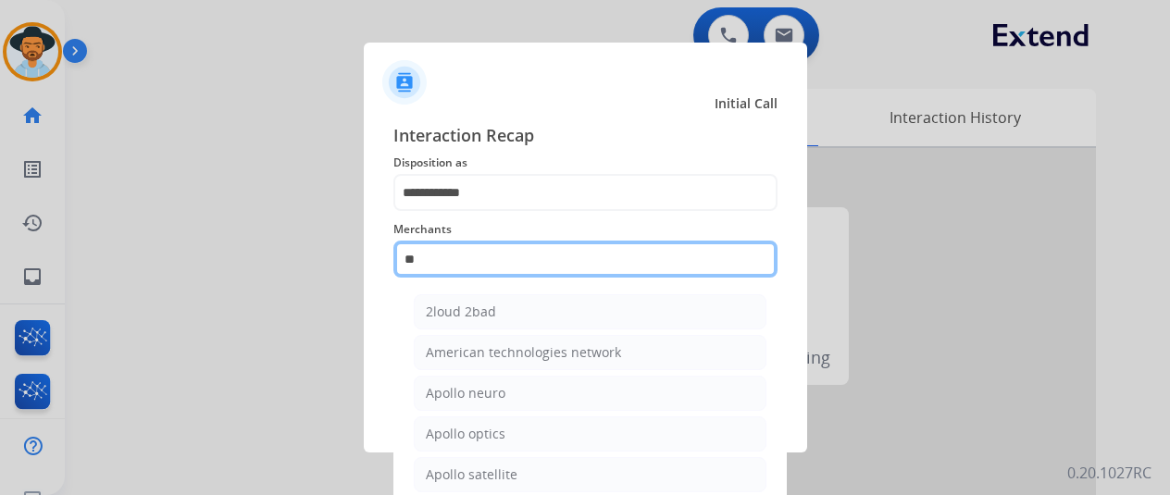
type input "**"
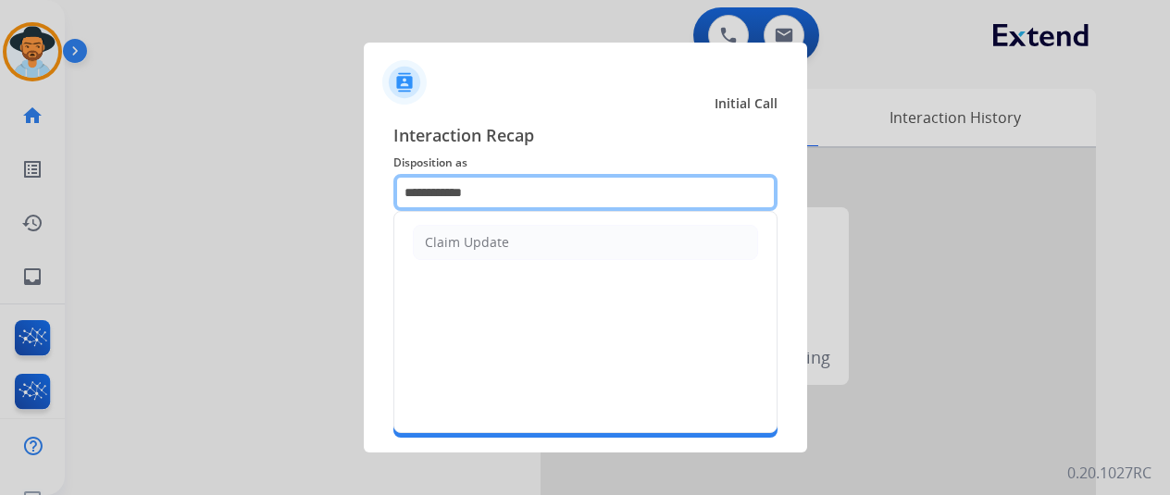
drag, startPoint x: 506, startPoint y: 201, endPoint x: 333, endPoint y: 218, distance: 173.9
click at [0, 218] on app-contact-recap-modal "**********" at bounding box center [0, 247] width 0 height 495
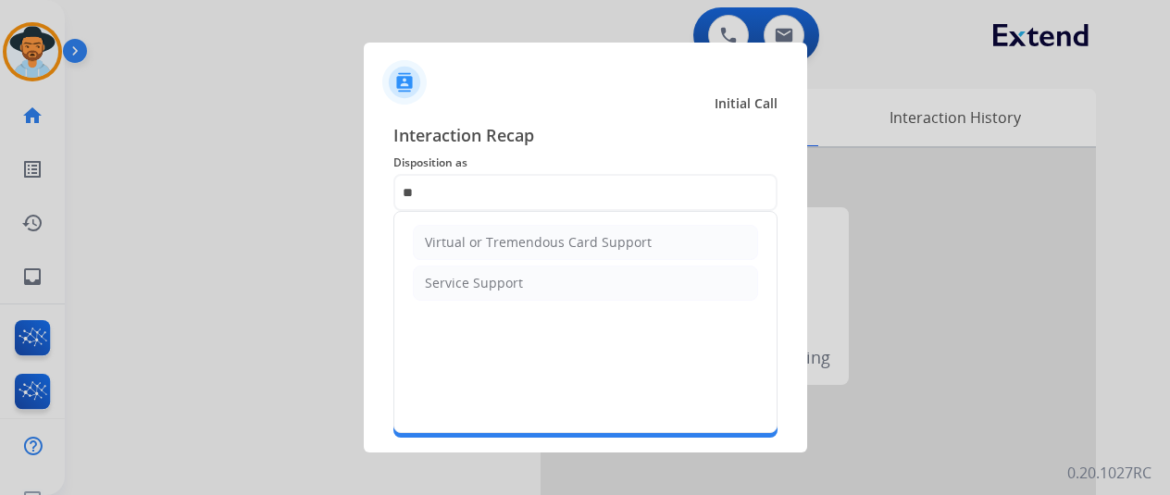
click at [466, 251] on div "Virtual or Tremendous Card Support" at bounding box center [538, 242] width 227 height 19
type input "**********"
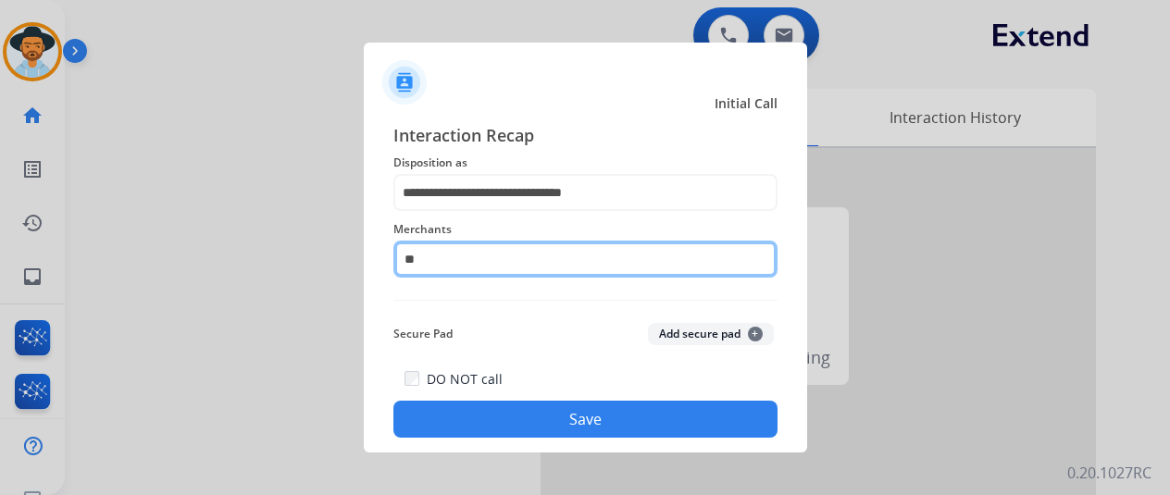
click at [452, 260] on input "**" at bounding box center [585, 259] width 384 height 37
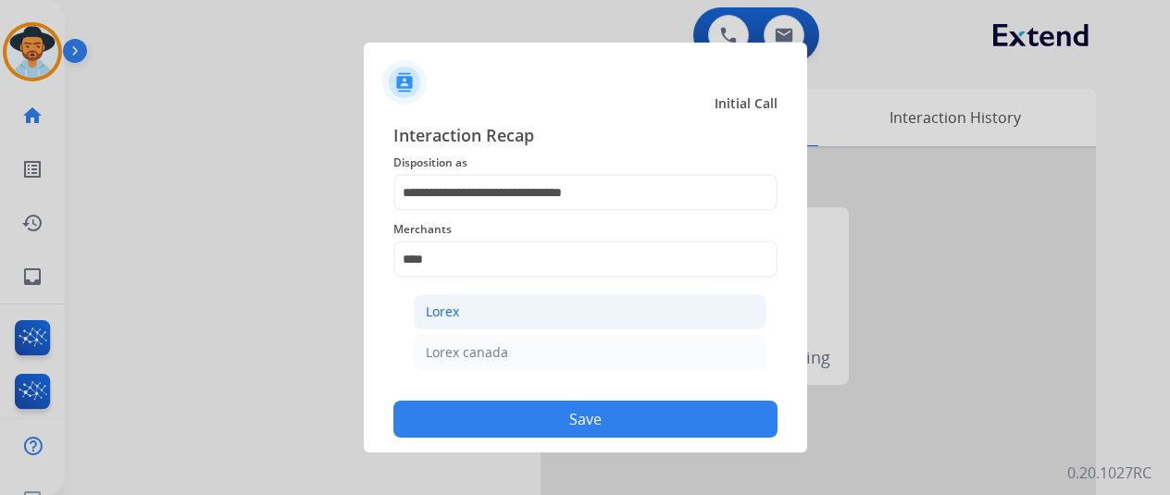
click at [472, 315] on li "Lorex" at bounding box center [590, 311] width 353 height 35
type input "*****"
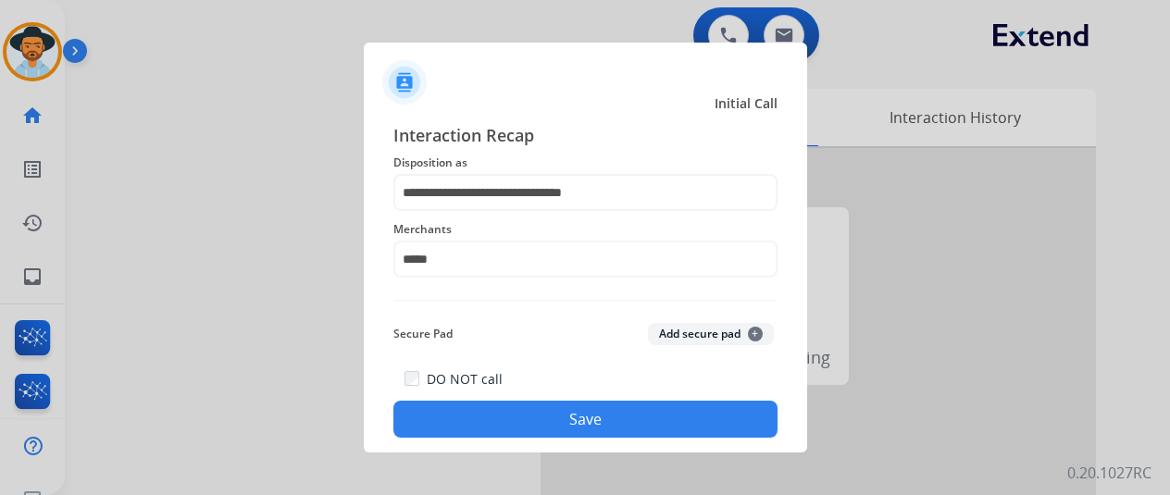
click at [563, 425] on button "Save" at bounding box center [585, 419] width 384 height 37
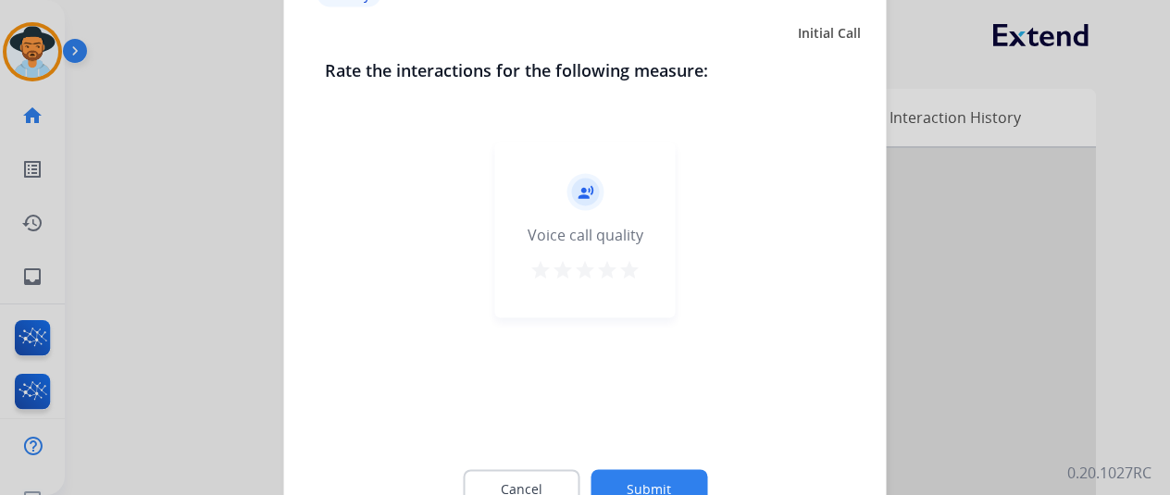
click at [661, 483] on button "Submit" at bounding box center [649, 488] width 117 height 39
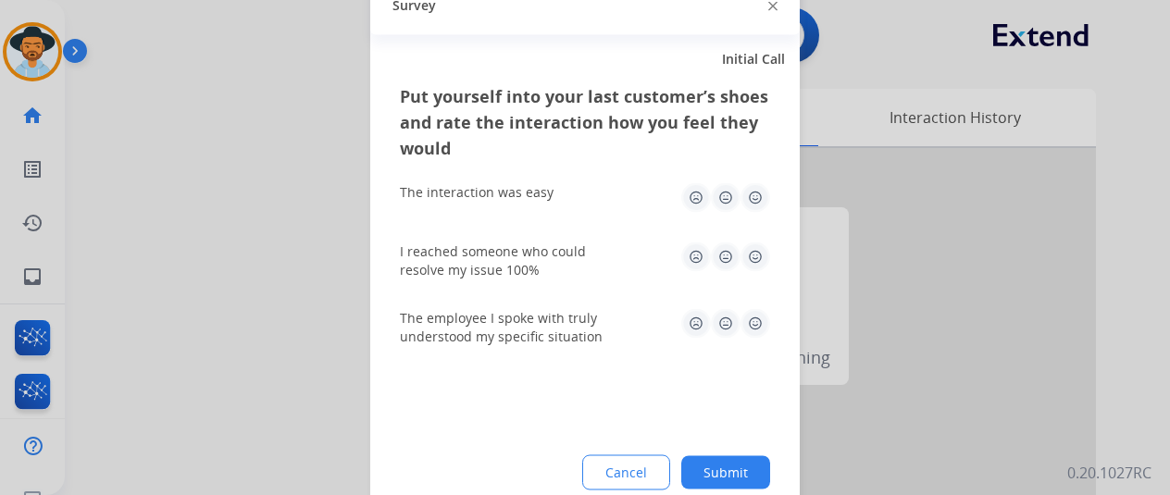
click at [717, 462] on button "Submit" at bounding box center [725, 471] width 89 height 33
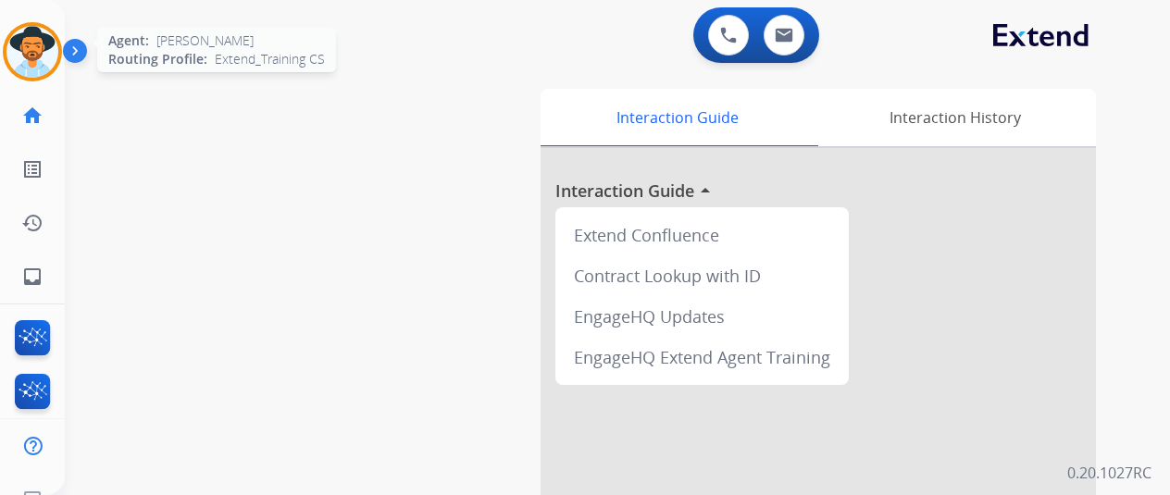
click at [45, 38] on img at bounding box center [32, 52] width 52 height 52
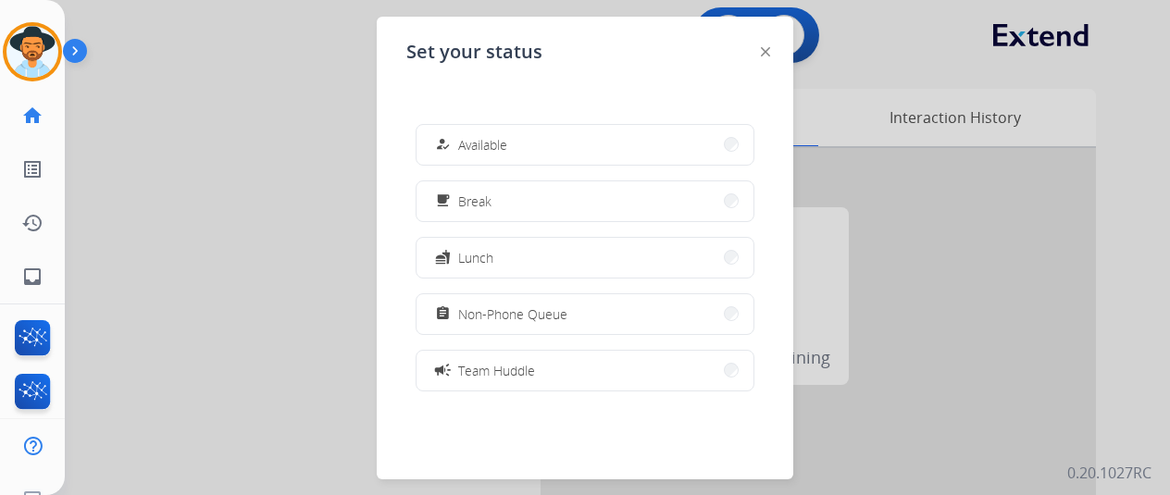
drag, startPoint x: 472, startPoint y: 134, endPoint x: 383, endPoint y: 6, distance: 155.6
click at [467, 125] on button "how_to_reg Available" at bounding box center [585, 145] width 337 height 40
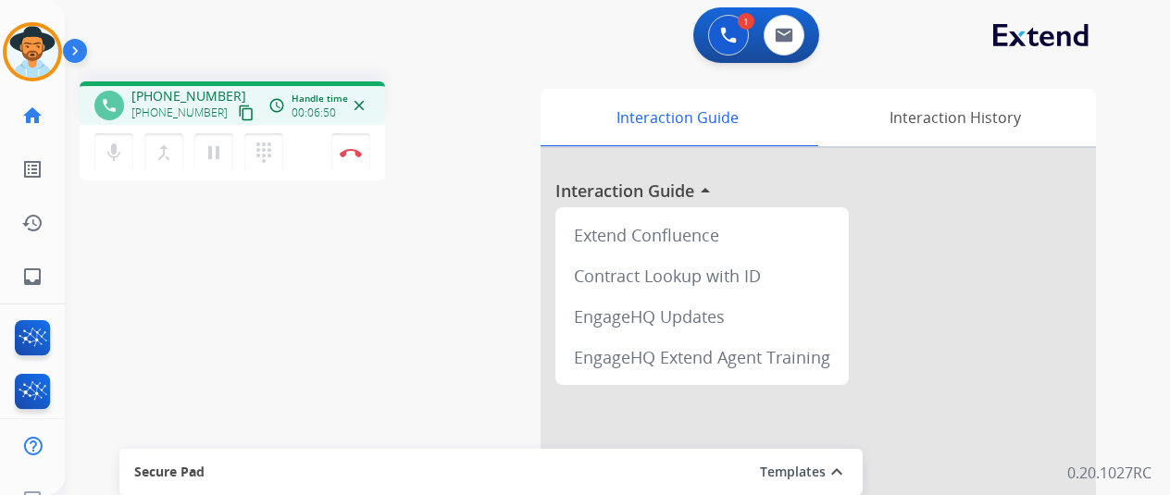
click at [108, 251] on div "phone +19542601688 +19542601688 content_copy access_time Call metrics Queue 00:…" at bounding box center [595, 453] width 1061 height 772
click at [348, 150] on img at bounding box center [351, 152] width 22 height 9
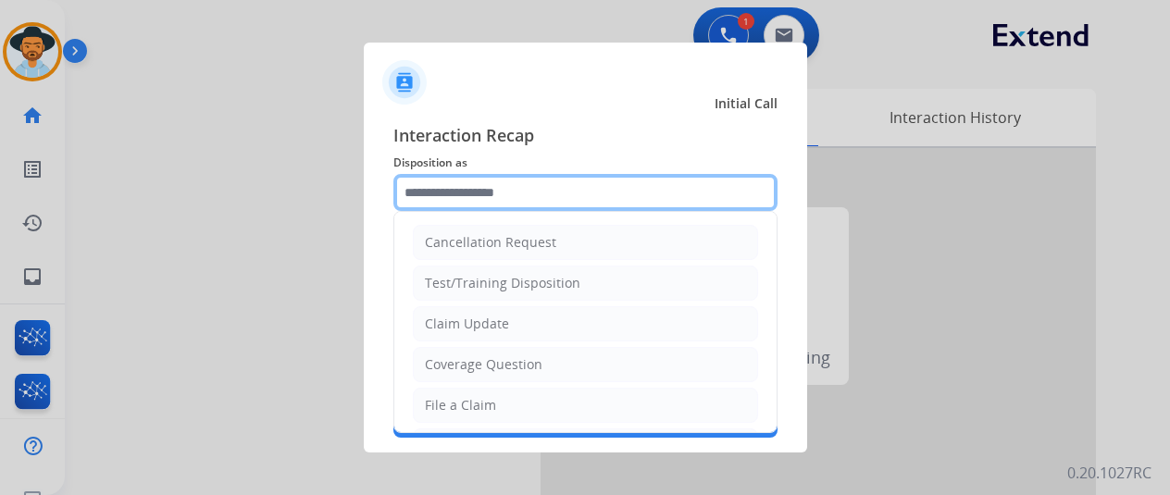
click at [450, 197] on input "text" at bounding box center [585, 192] width 384 height 37
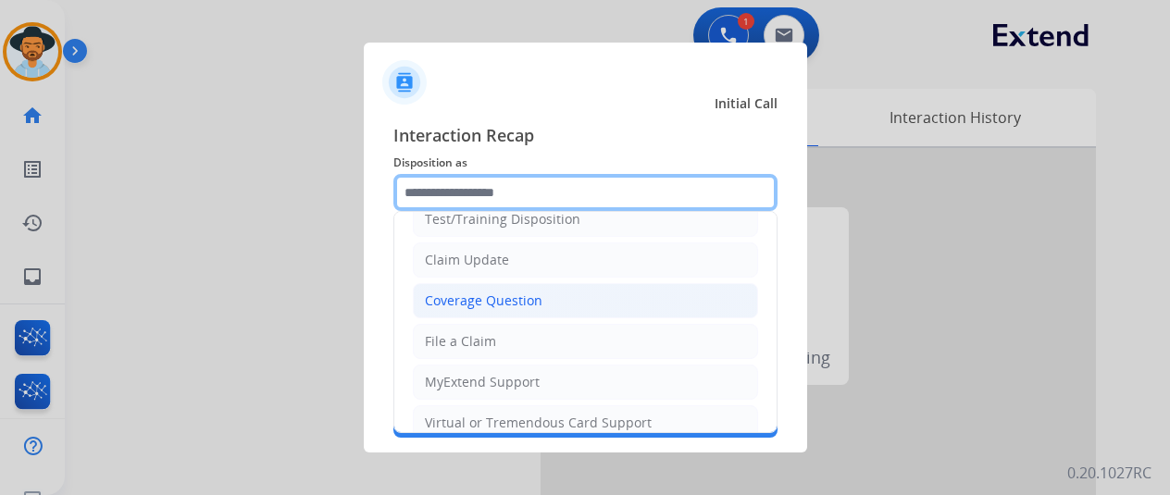
scroll to position [93, 0]
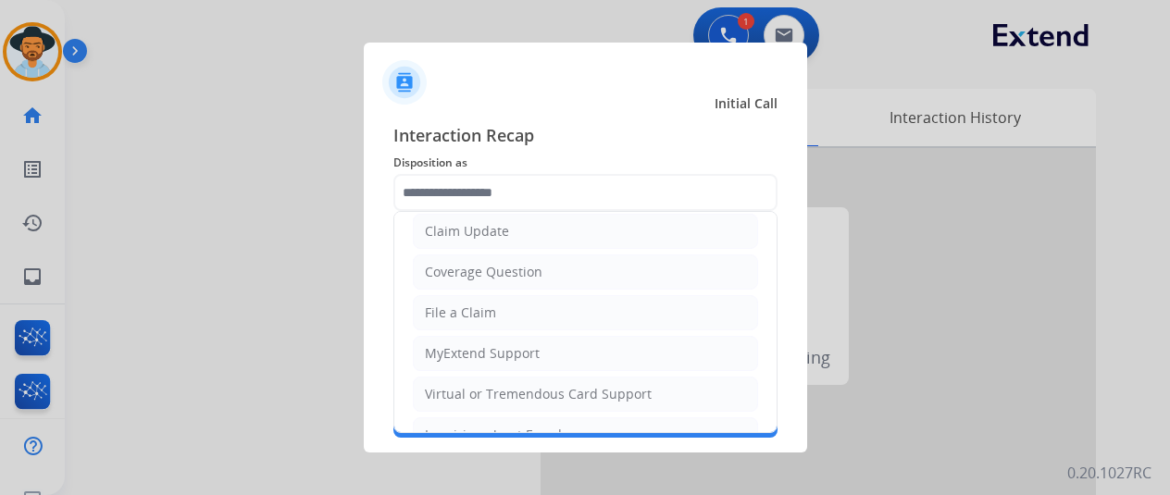
click at [473, 236] on div "Claim Update" at bounding box center [467, 231] width 84 height 19
type input "**********"
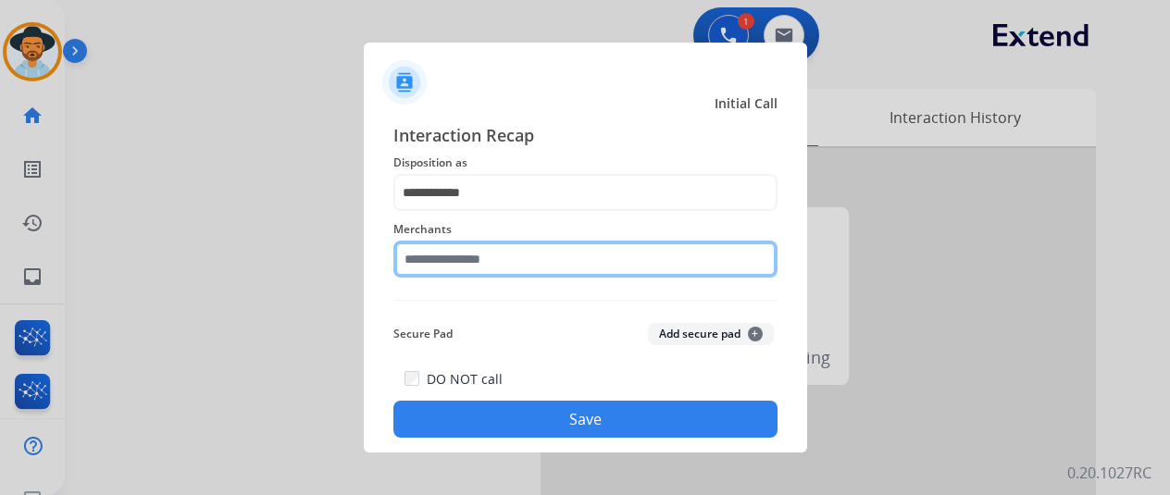
click at [449, 264] on input "text" at bounding box center [585, 259] width 384 height 37
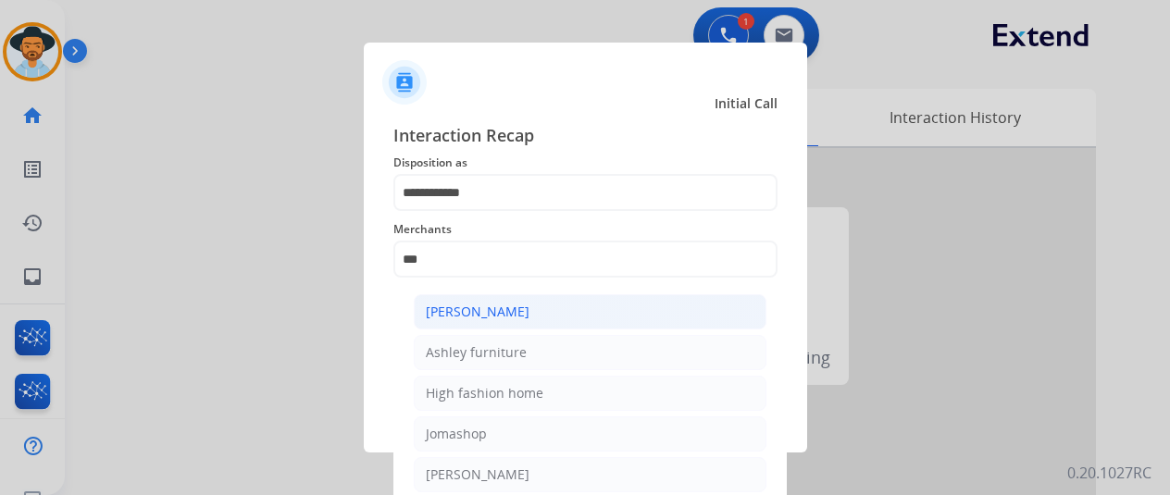
click at [482, 301] on li "[PERSON_NAME]" at bounding box center [590, 311] width 353 height 35
type input "**********"
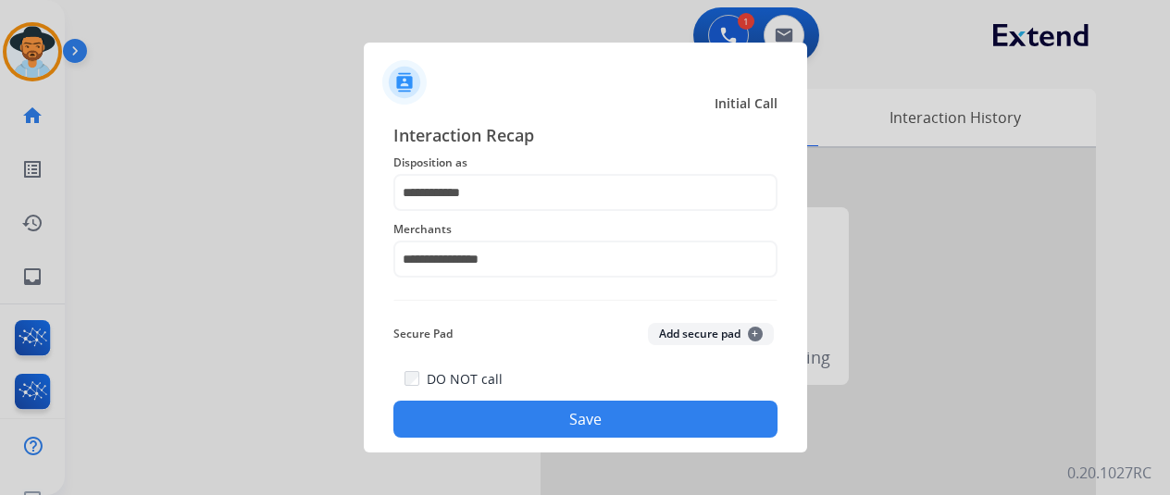
click at [554, 414] on button "Save" at bounding box center [585, 419] width 384 height 37
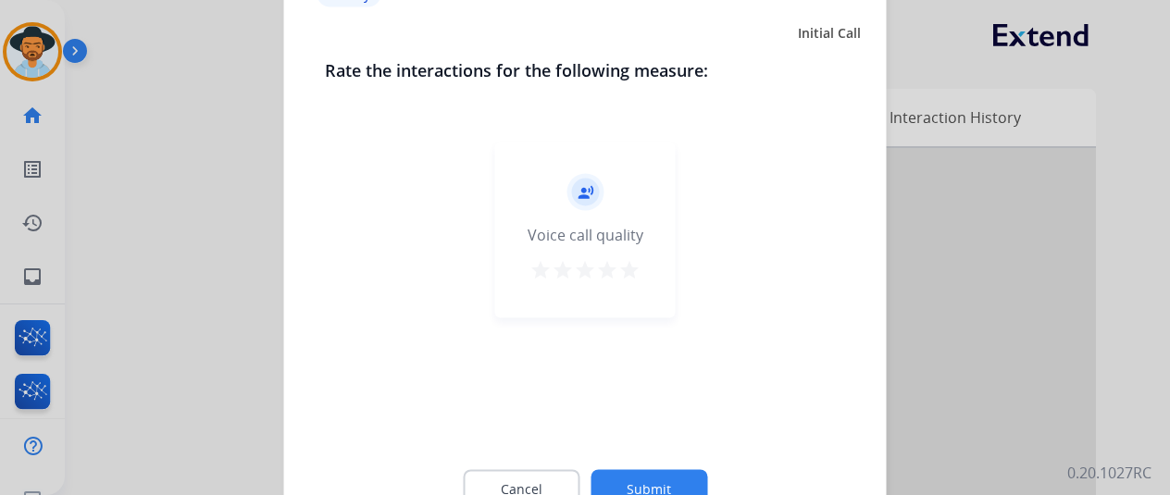
click at [650, 470] on div "Cancel Submit" at bounding box center [585, 488] width 521 height 83
click at [654, 475] on button "Submit" at bounding box center [649, 488] width 117 height 39
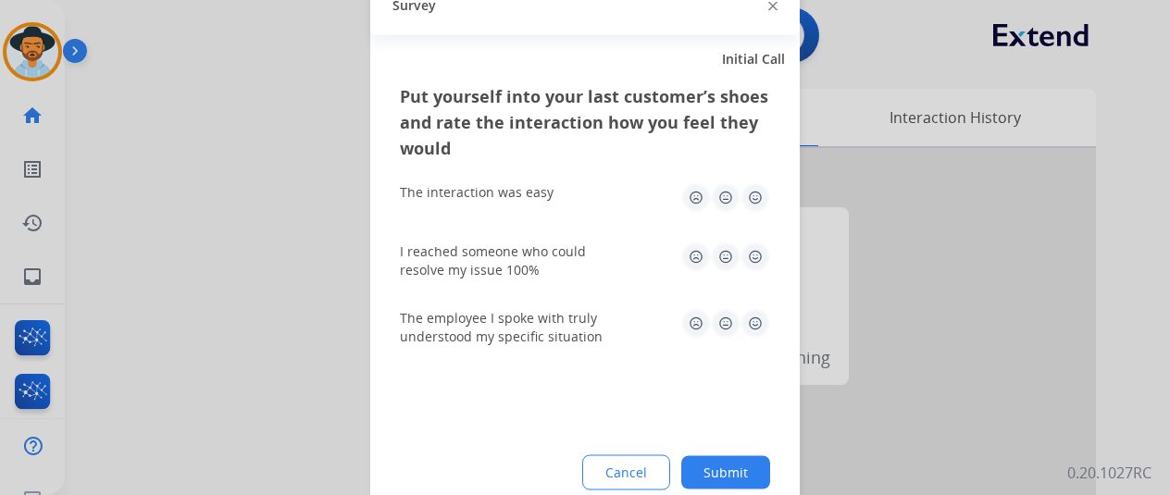
click at [727, 469] on button "Submit" at bounding box center [725, 471] width 89 height 33
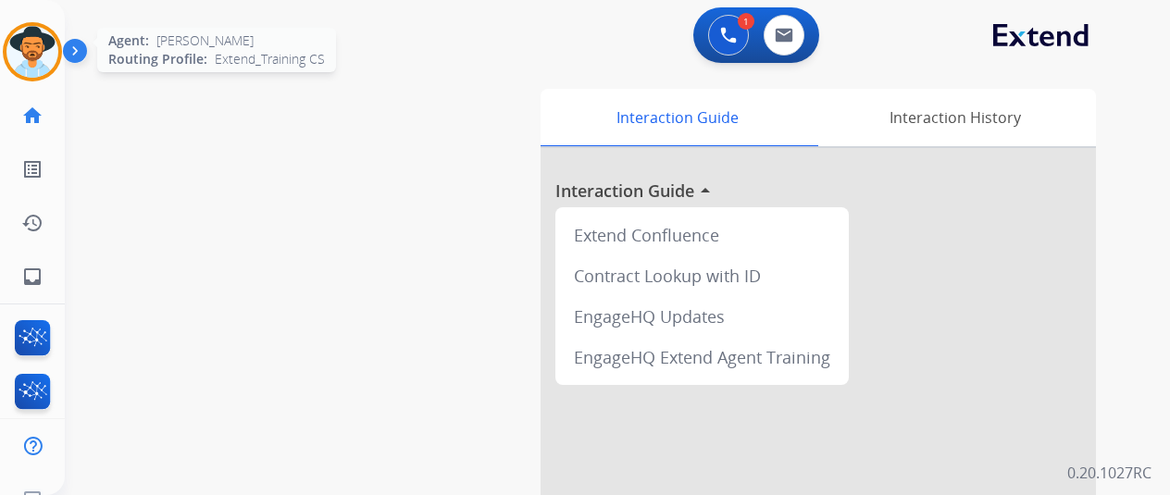
click at [35, 45] on img at bounding box center [32, 52] width 52 height 52
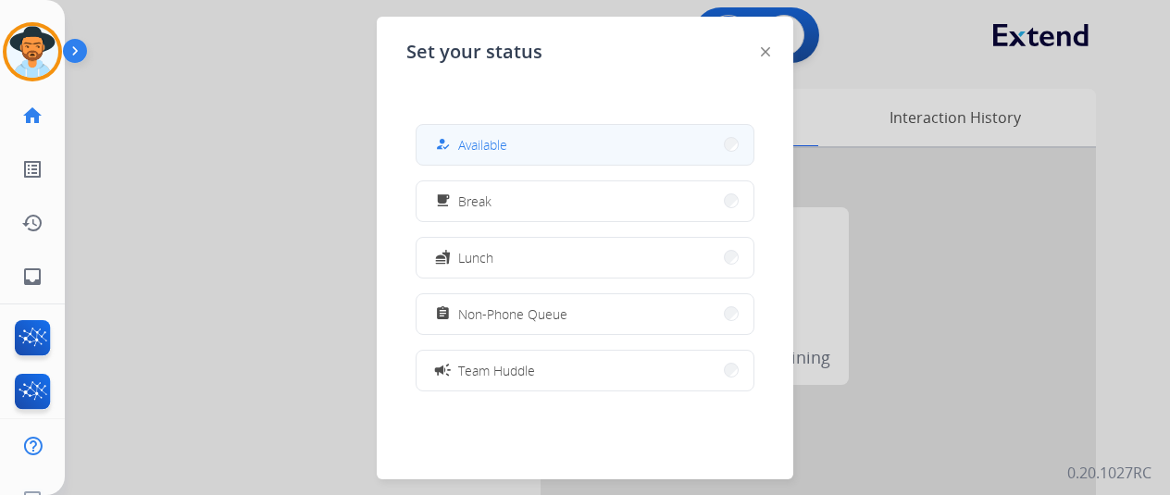
click at [498, 137] on span "Available" at bounding box center [482, 144] width 49 height 19
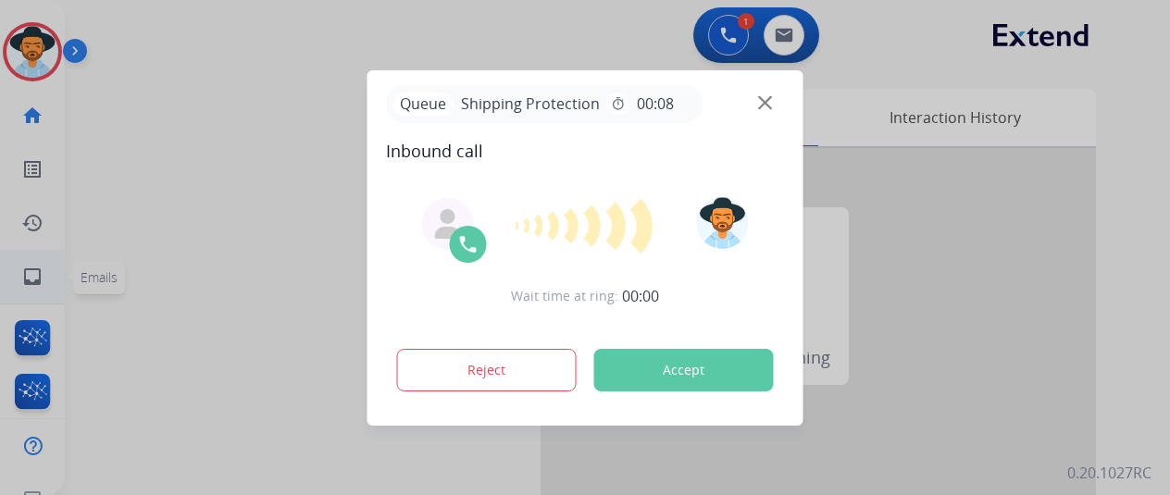
click at [33, 268] on div at bounding box center [585, 247] width 1170 height 495
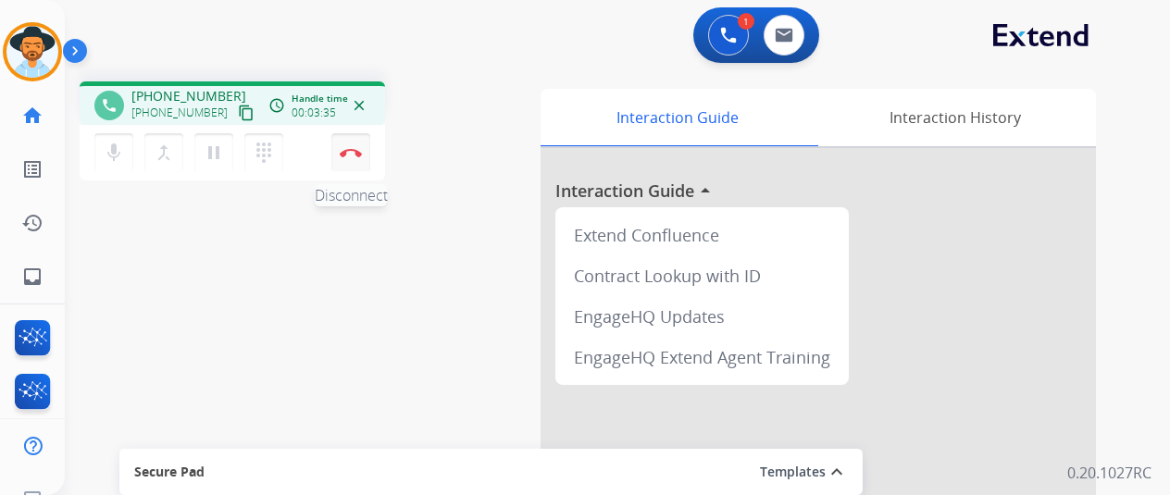
click at [356, 158] on button "Disconnect" at bounding box center [350, 152] width 39 height 39
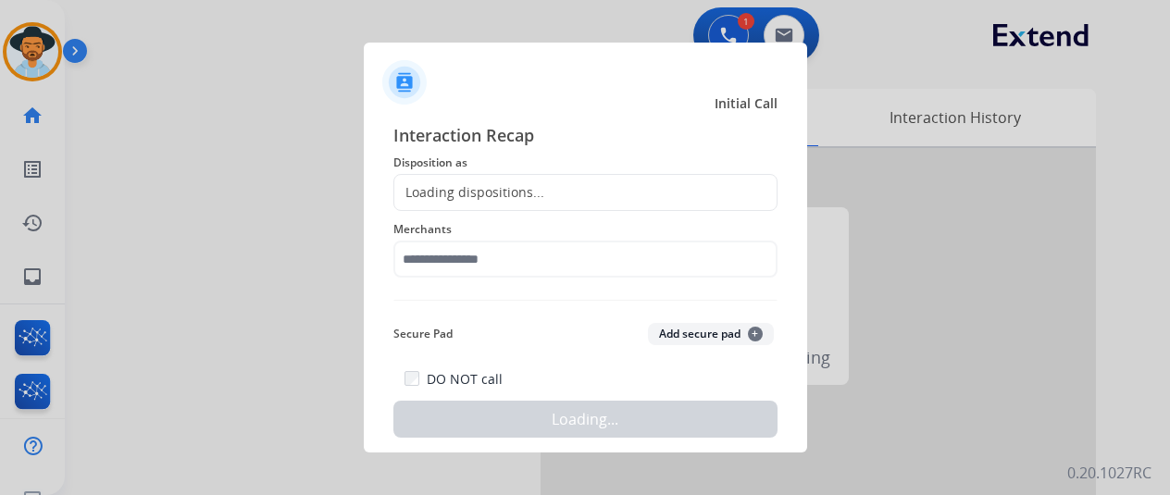
click at [452, 187] on div "Loading dispositions..." at bounding box center [469, 192] width 150 height 19
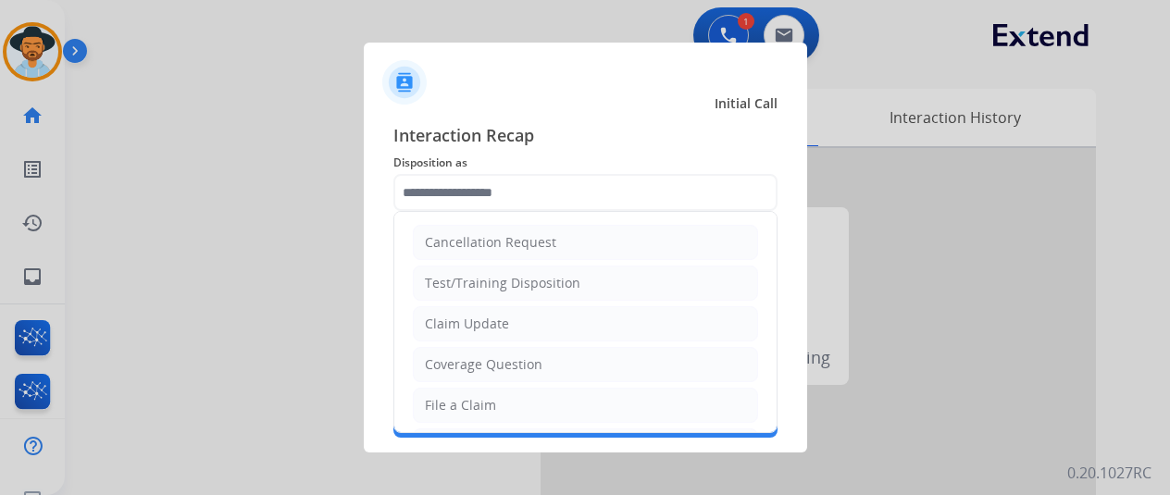
click at [452, 187] on input "text" at bounding box center [585, 192] width 384 height 37
click at [464, 406] on div "File a Claim" at bounding box center [460, 405] width 71 height 19
type input "**********"
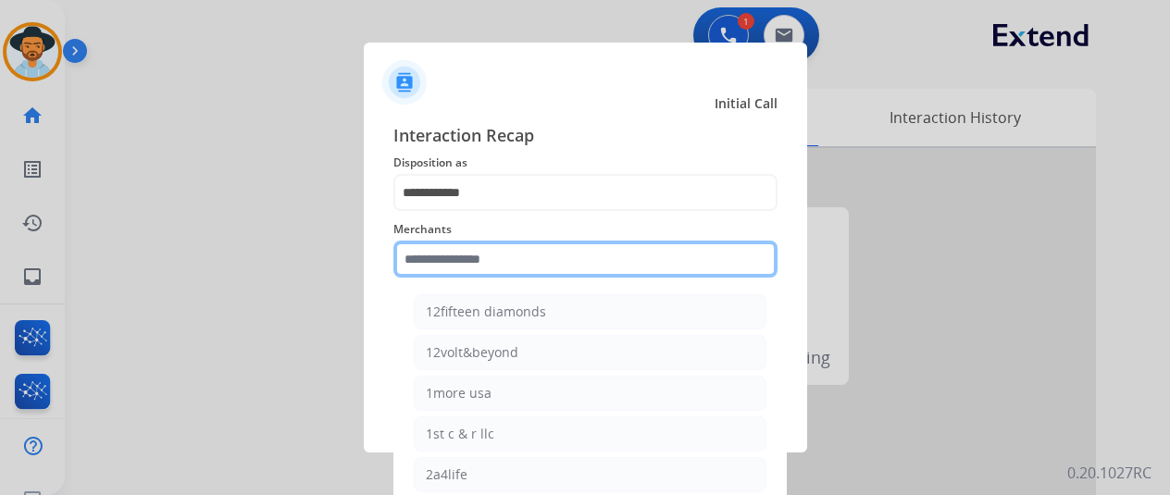
click at [458, 260] on input "text" at bounding box center [585, 259] width 384 height 37
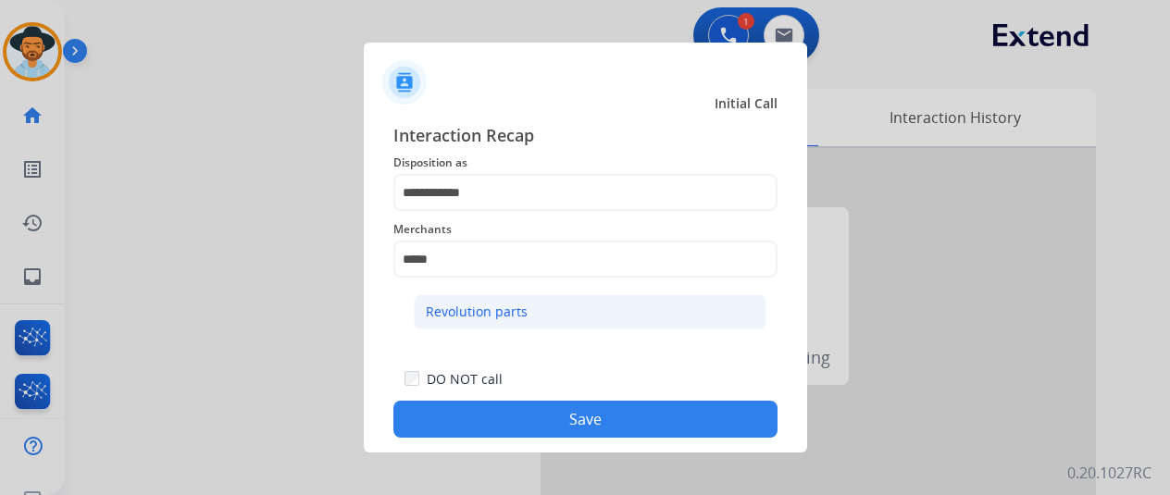
click at [485, 310] on div "Revolution parts" at bounding box center [477, 312] width 102 height 19
type input "**********"
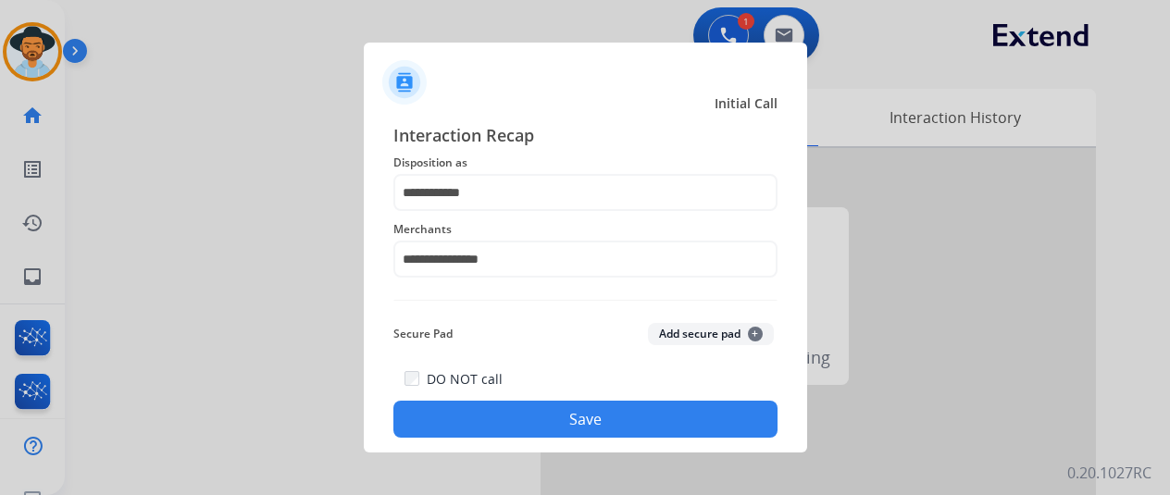
click at [578, 422] on button "Save" at bounding box center [585, 419] width 384 height 37
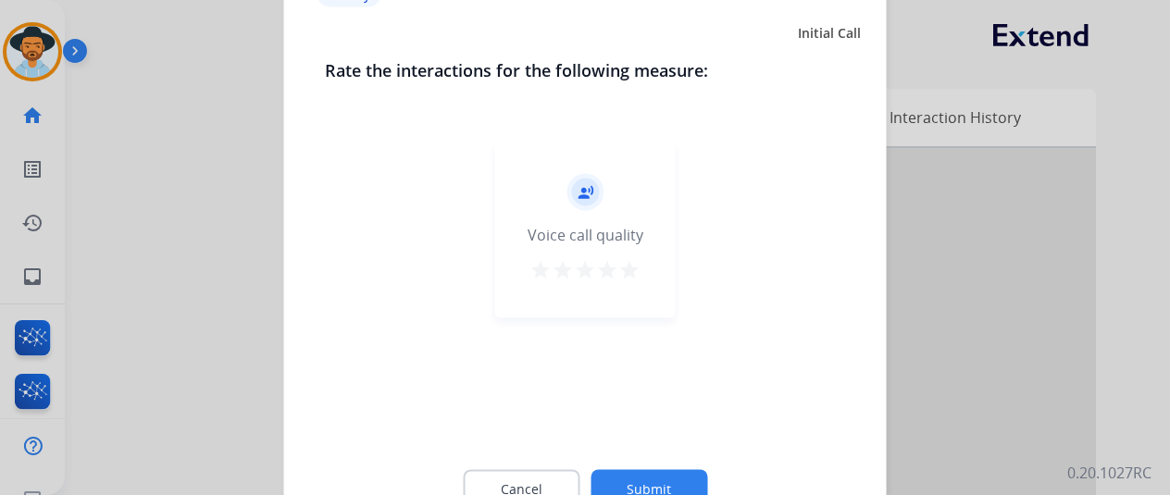
click at [641, 475] on button "Submit" at bounding box center [649, 488] width 117 height 39
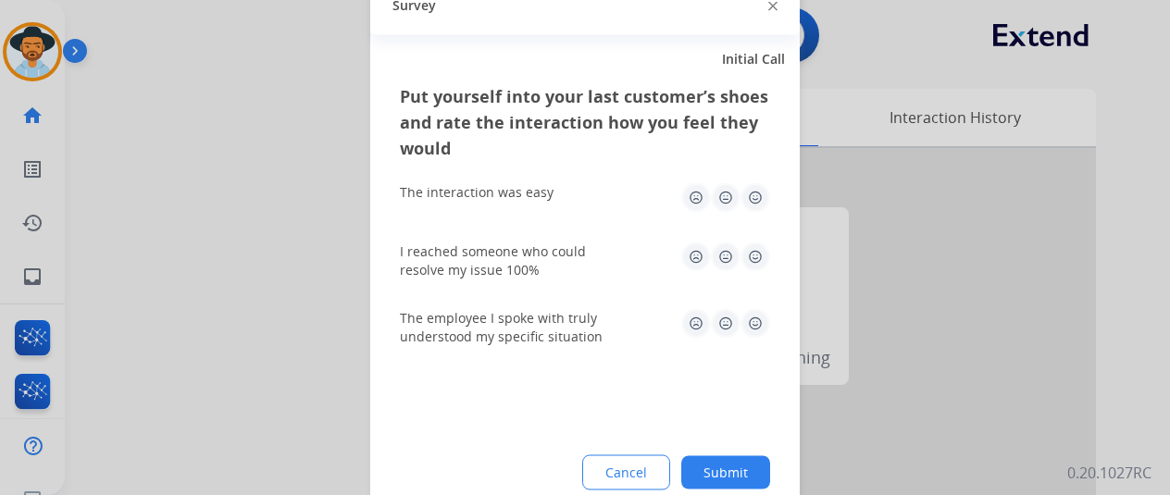
click at [726, 466] on button "Submit" at bounding box center [725, 471] width 89 height 33
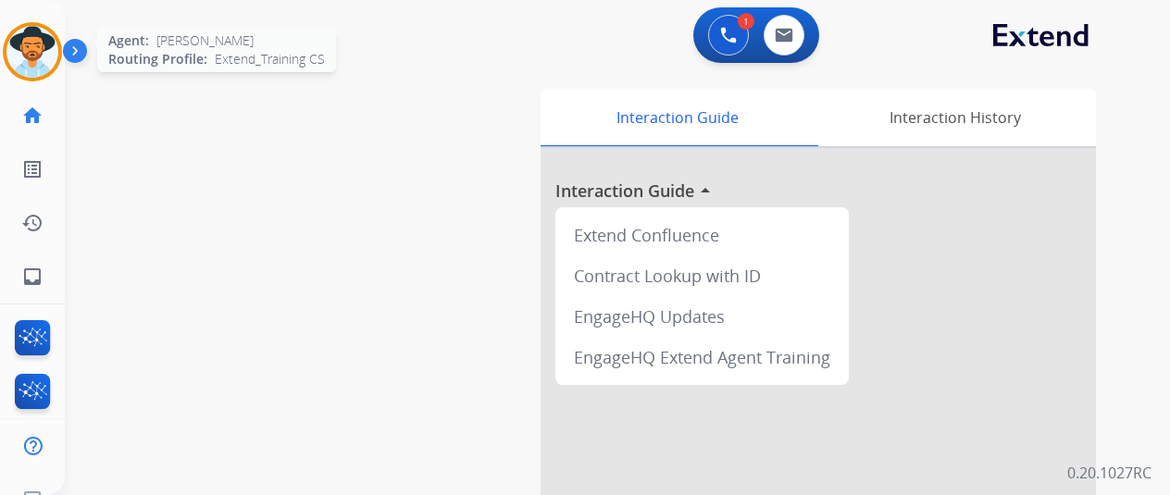
click at [31, 39] on img at bounding box center [32, 52] width 52 height 52
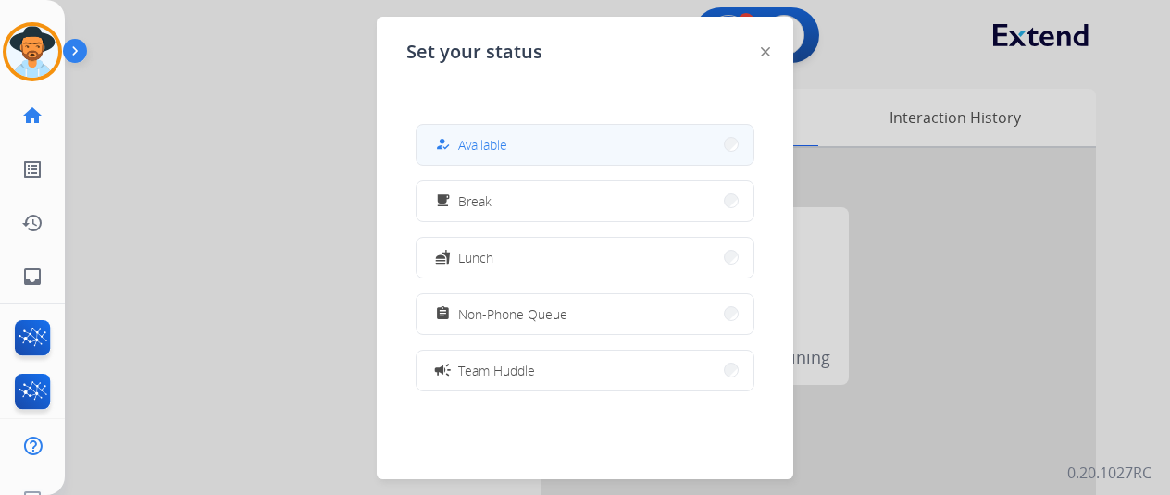
click at [494, 148] on span "Available" at bounding box center [482, 144] width 49 height 19
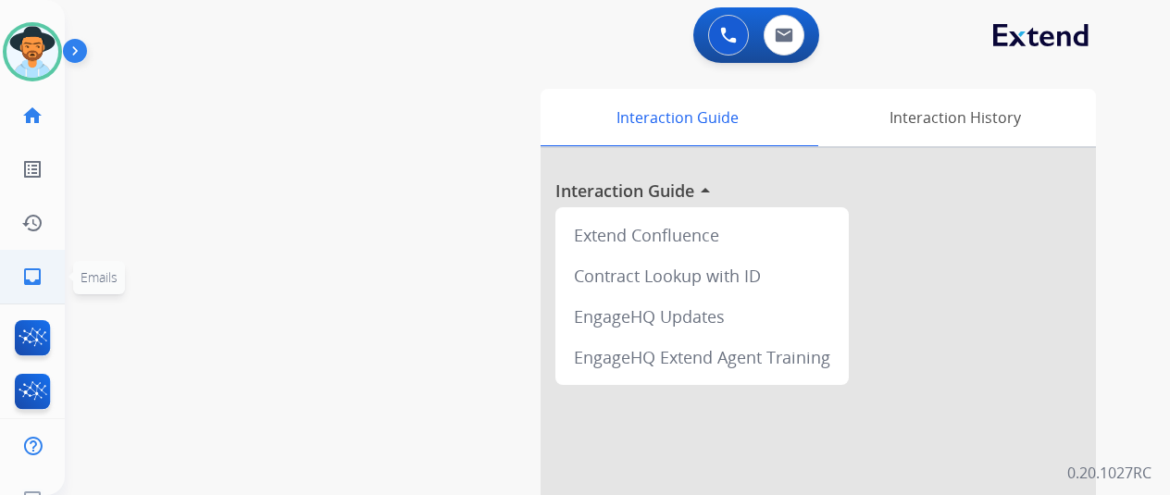
click at [33, 273] on mat-icon "inbox" at bounding box center [32, 277] width 22 height 22
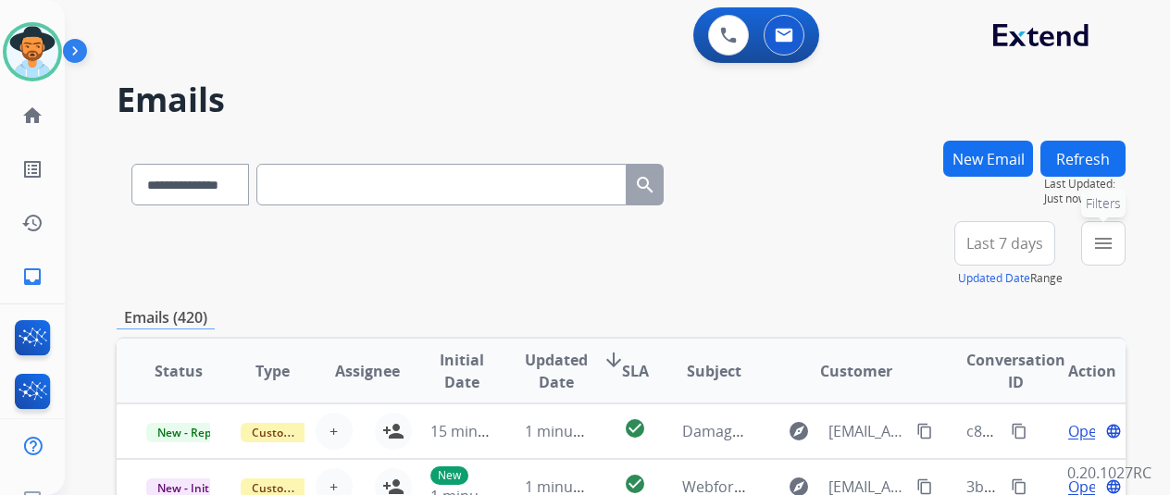
click at [1115, 243] on mat-icon "menu" at bounding box center [1103, 243] width 22 height 22
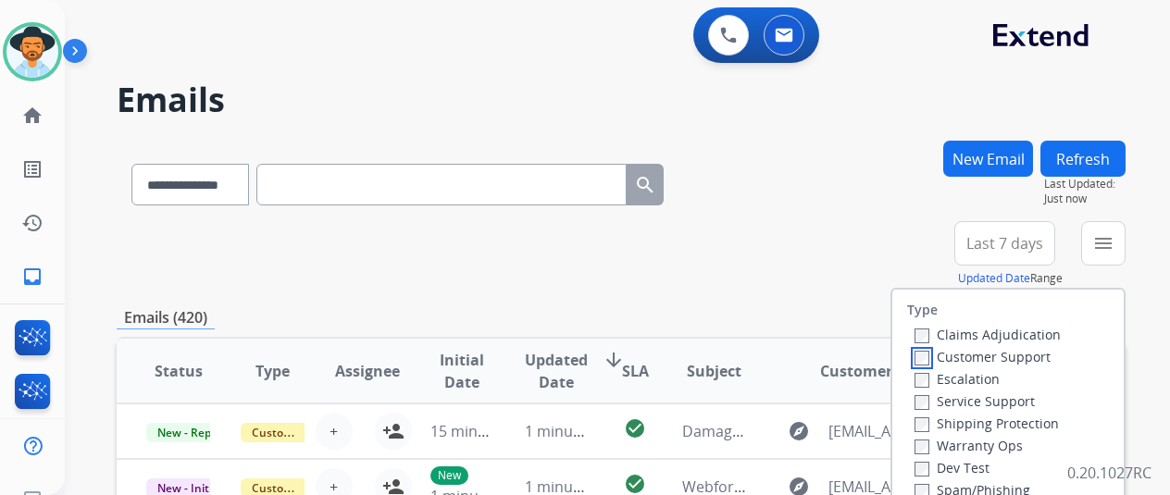
click at [933, 357] on label "Customer Support" at bounding box center [983, 357] width 136 height 18
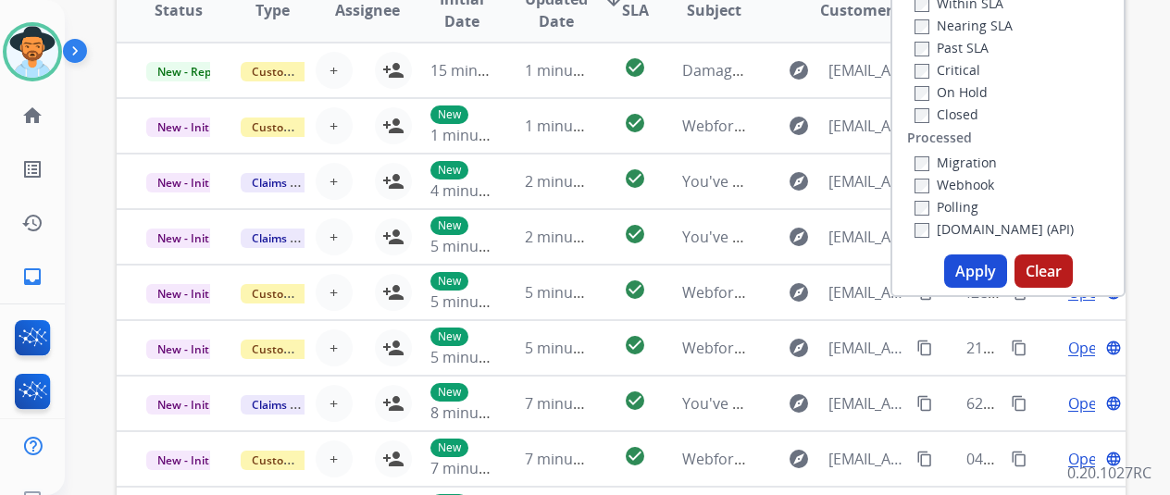
scroll to position [370, 0]
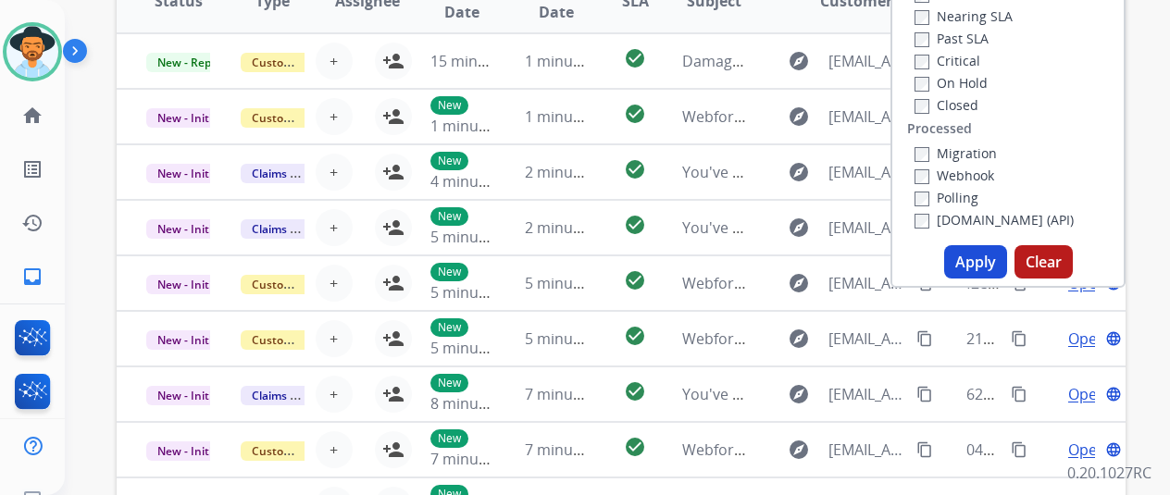
click at [966, 255] on button "Apply" at bounding box center [975, 261] width 63 height 33
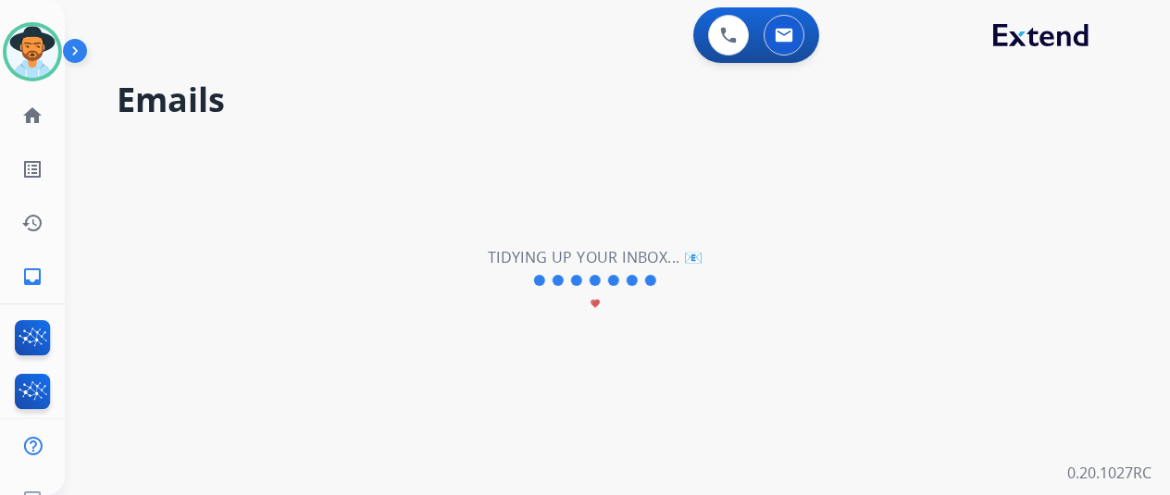
scroll to position [0, 0]
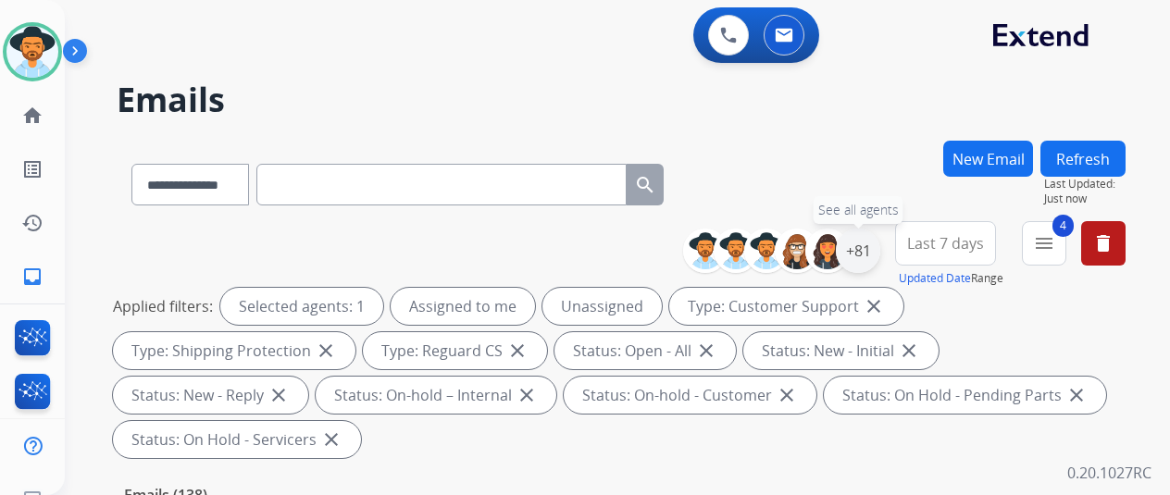
click at [870, 253] on div "+81" at bounding box center [858, 251] width 44 height 44
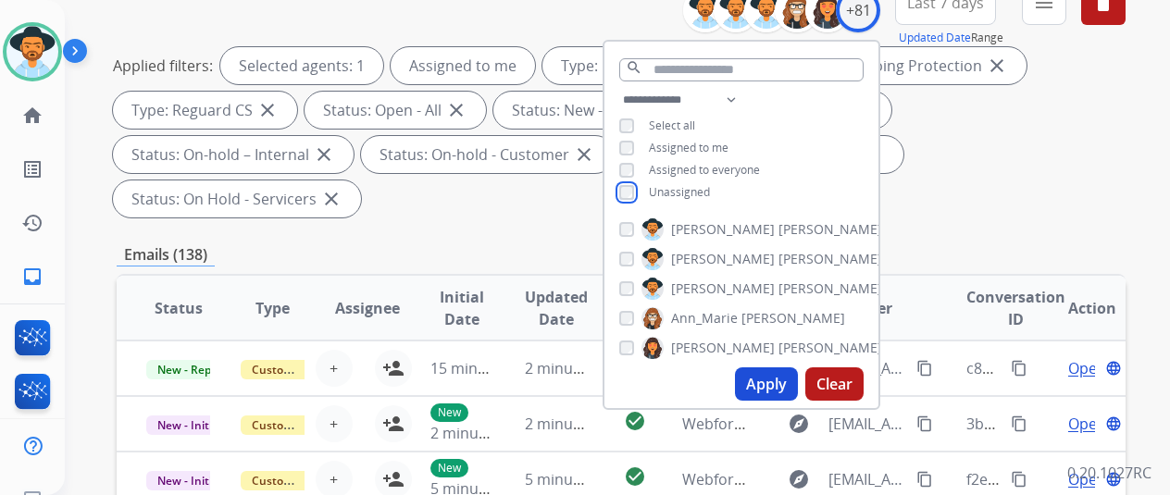
scroll to position [278, 0]
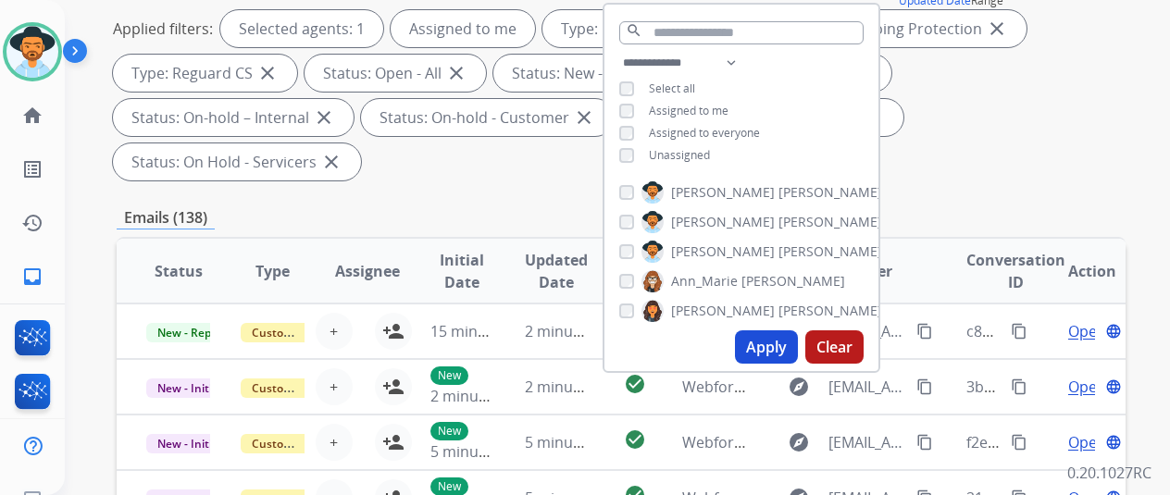
click at [777, 343] on button "Apply" at bounding box center [766, 346] width 63 height 33
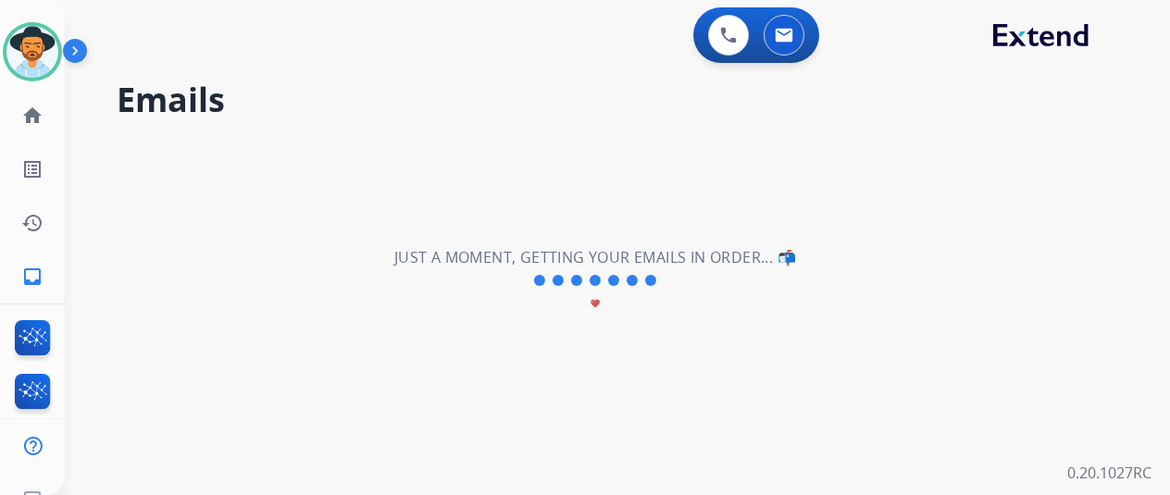
scroll to position [0, 0]
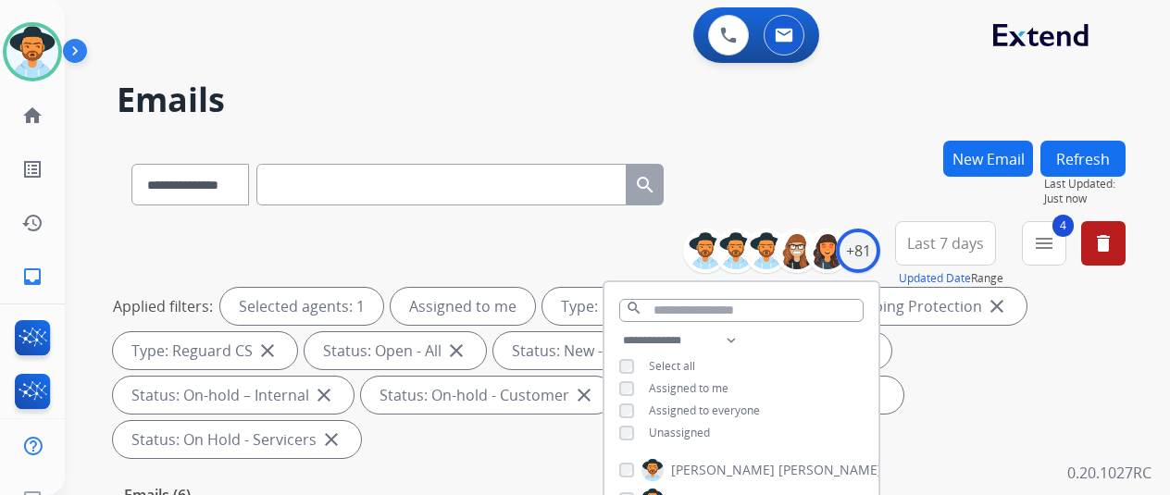
click at [837, 160] on div "**********" at bounding box center [621, 181] width 1009 height 81
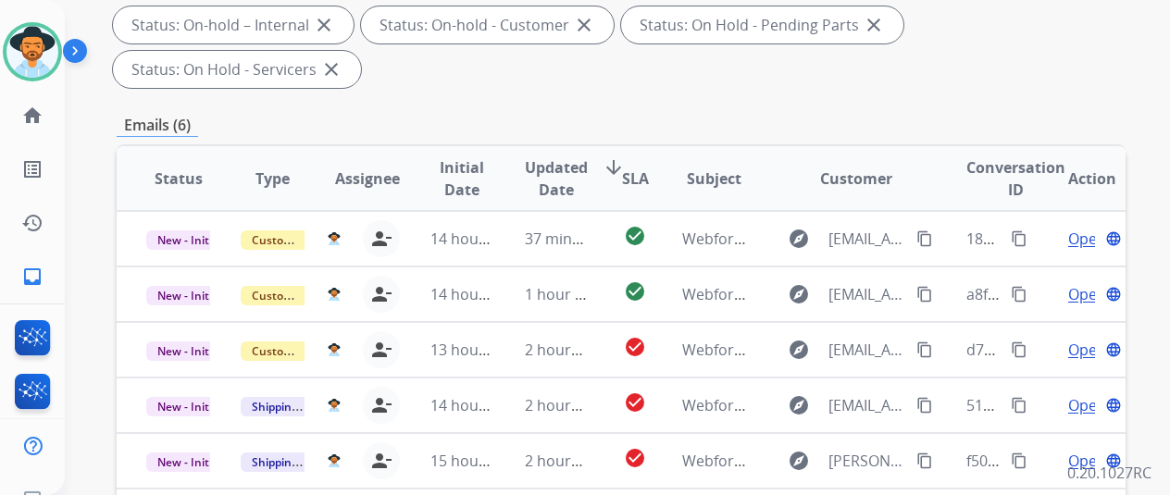
scroll to position [648, 0]
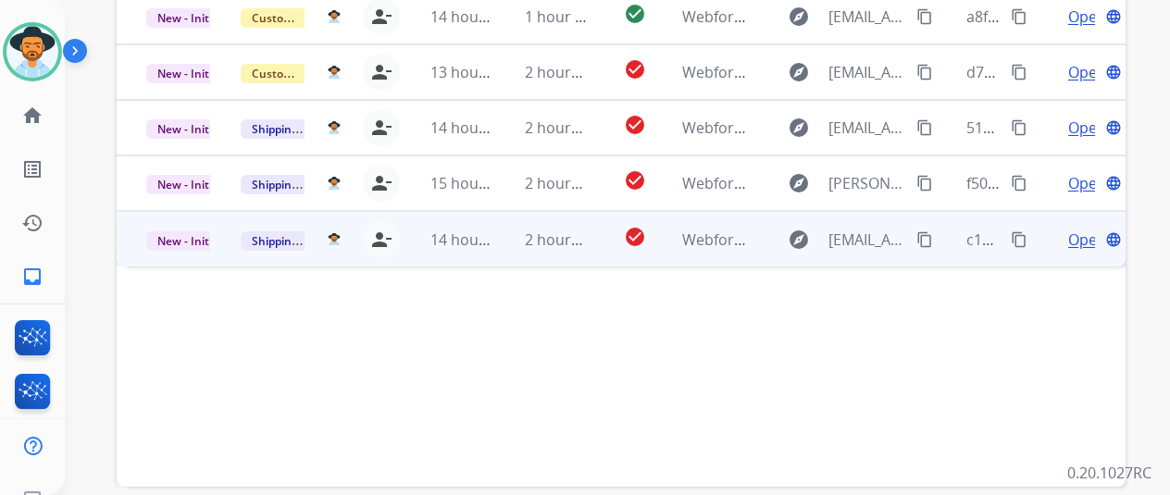
click at [1084, 229] on span "Open" at bounding box center [1087, 240] width 38 height 22
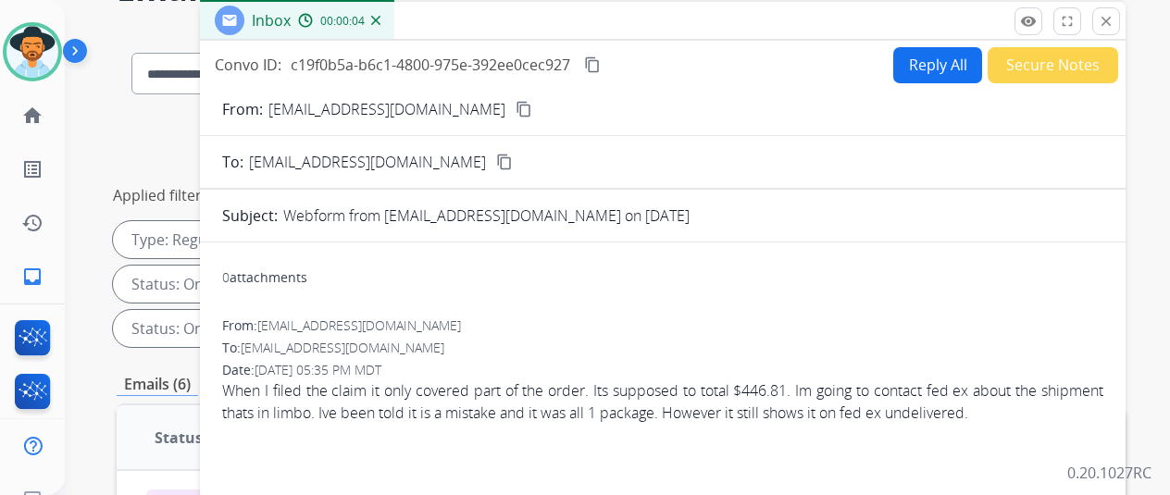
scroll to position [0, 0]
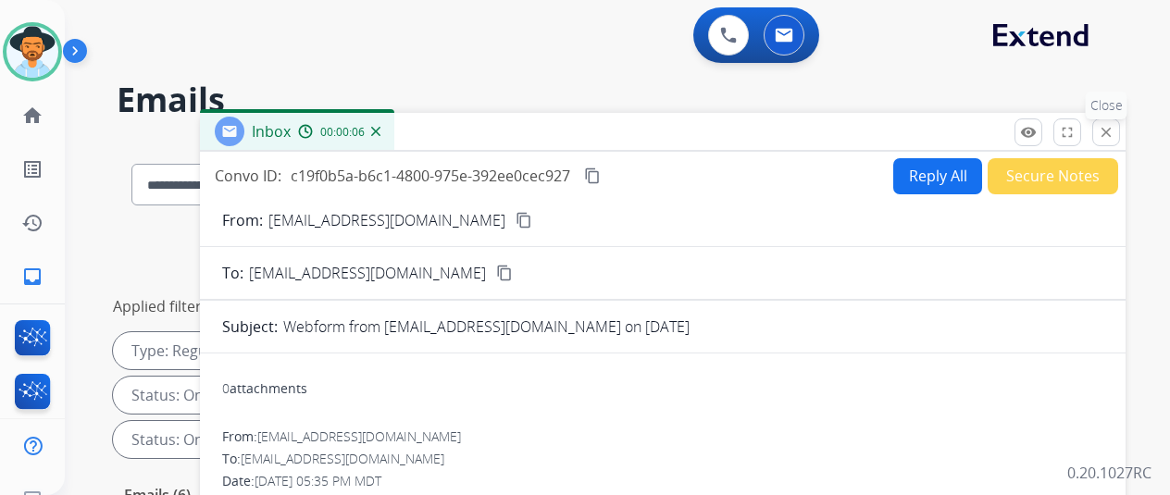
click at [1115, 125] on mat-icon "close" at bounding box center [1106, 132] width 17 height 17
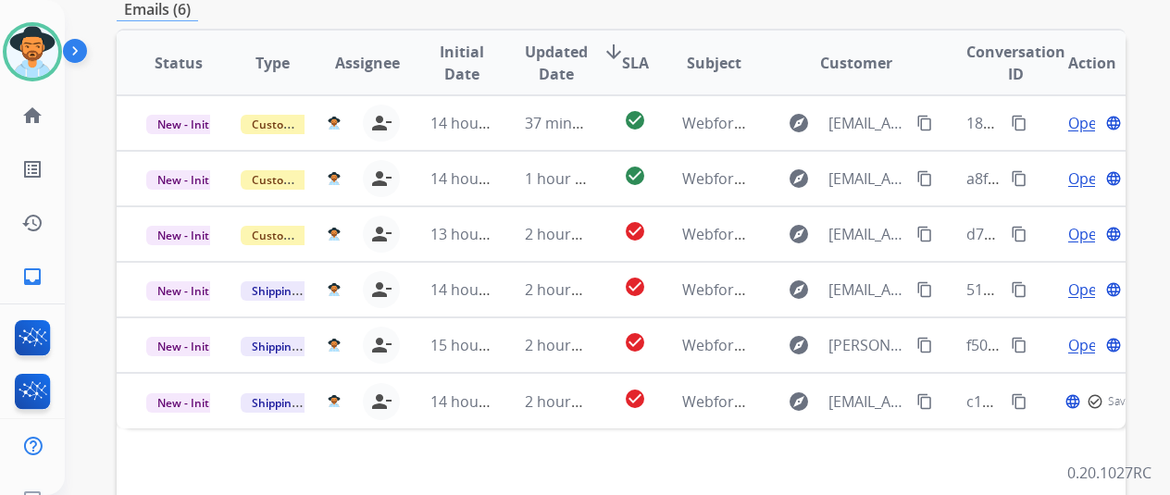
scroll to position [676, 0]
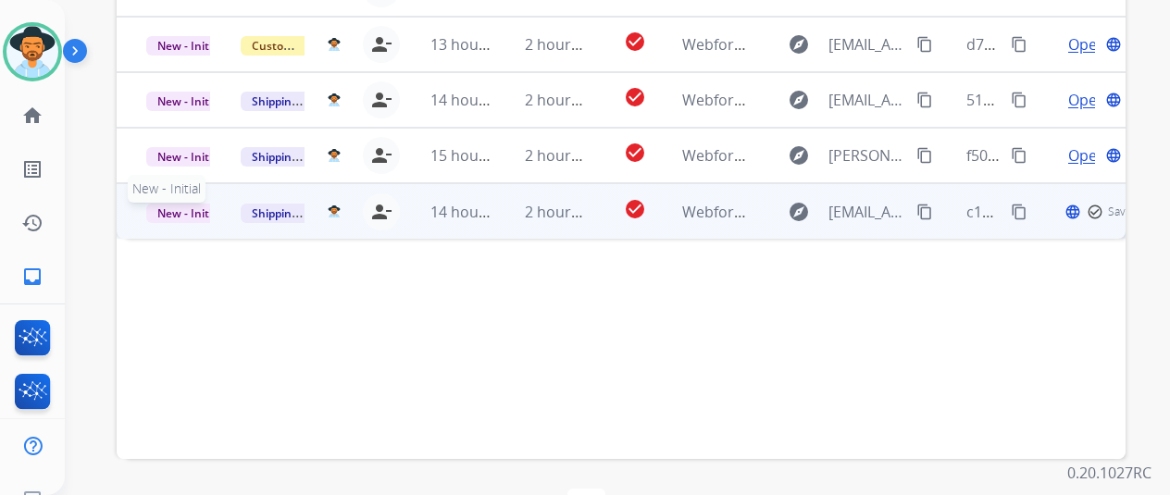
click at [184, 204] on span "New - Initial" at bounding box center [189, 213] width 86 height 19
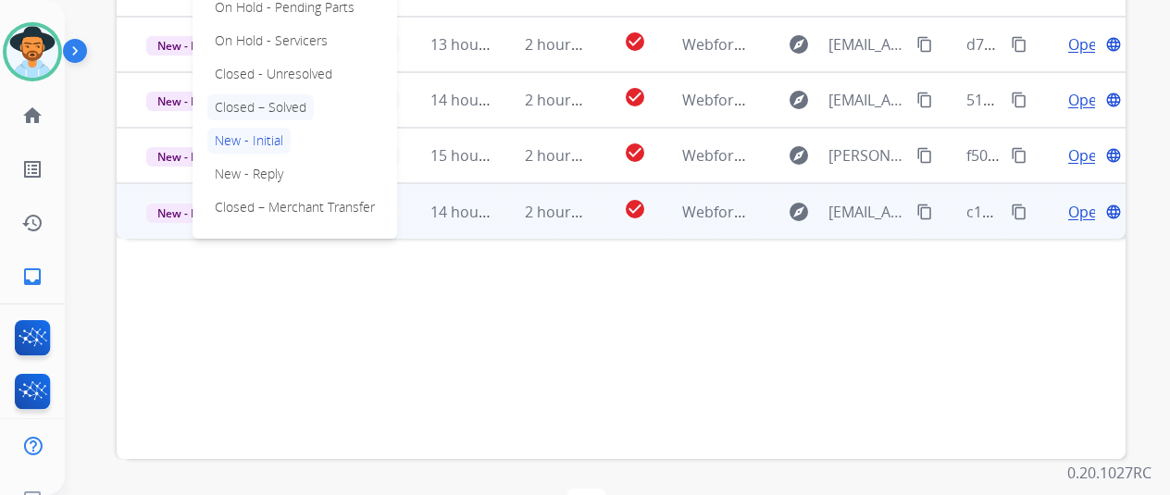
click at [293, 94] on p "Closed – Solved" at bounding box center [260, 107] width 106 height 26
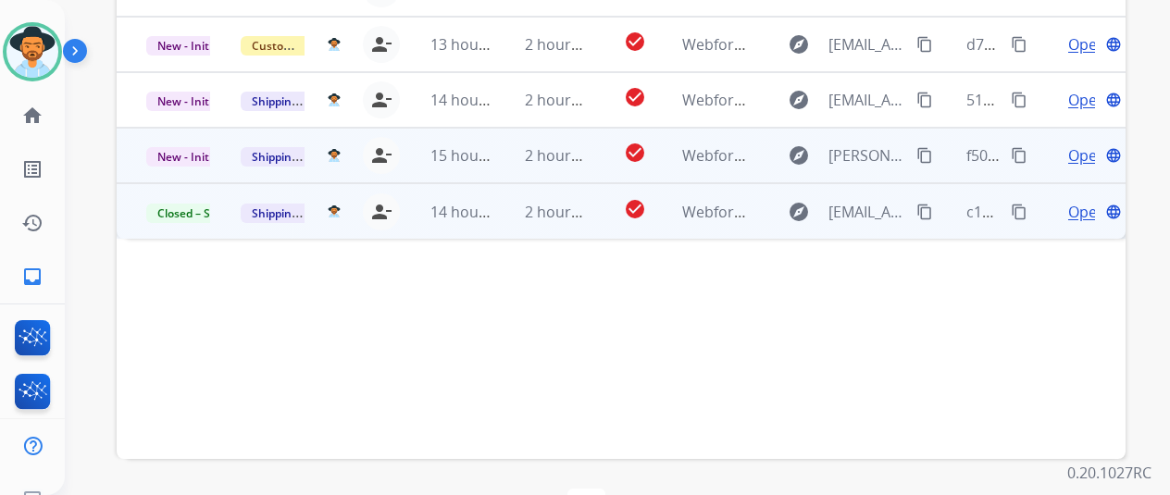
click at [1091, 144] on span "Open" at bounding box center [1087, 155] width 38 height 22
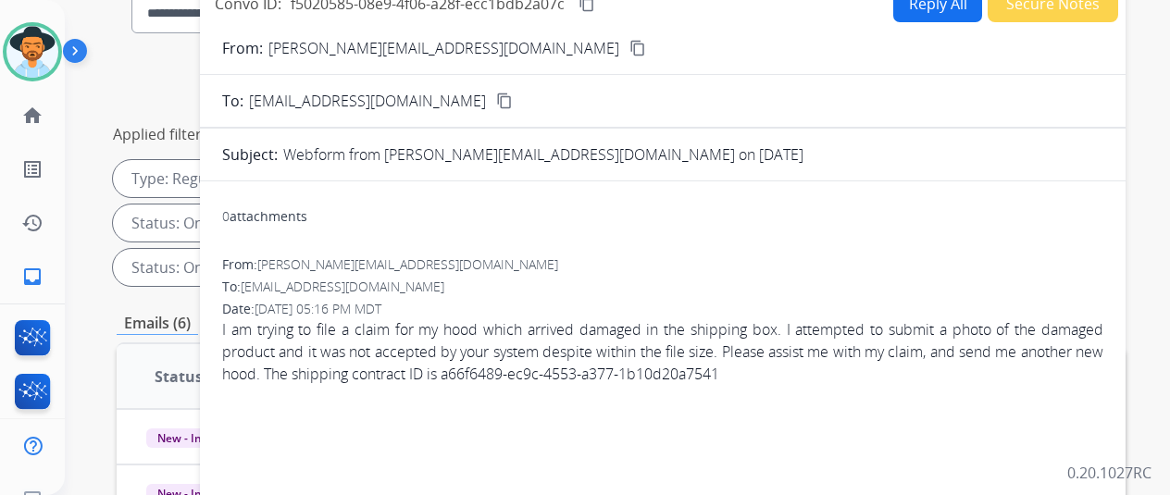
scroll to position [0, 0]
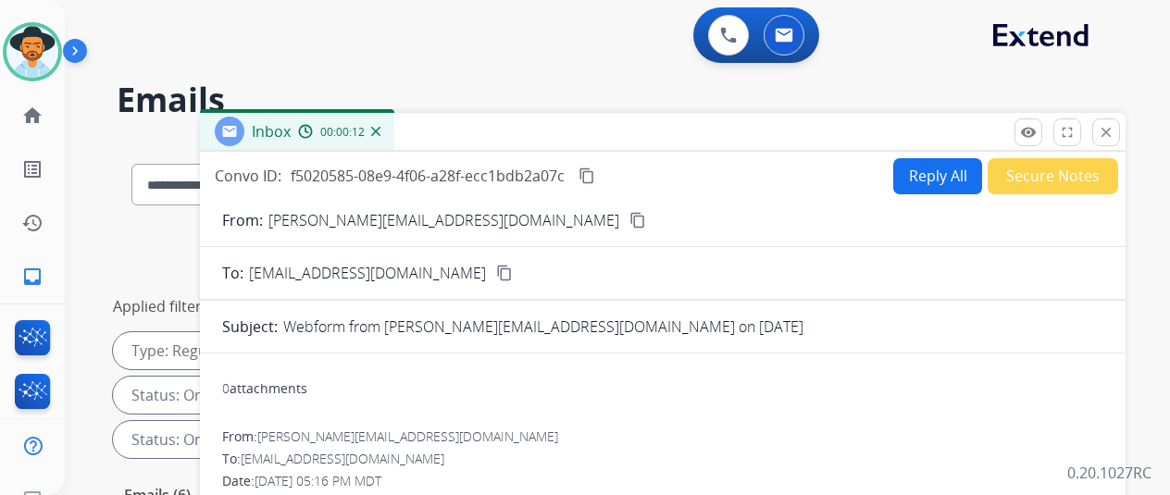
click at [629, 219] on mat-icon "content_copy" at bounding box center [637, 220] width 17 height 17
click at [955, 166] on button "Reply All" at bounding box center [937, 176] width 89 height 36
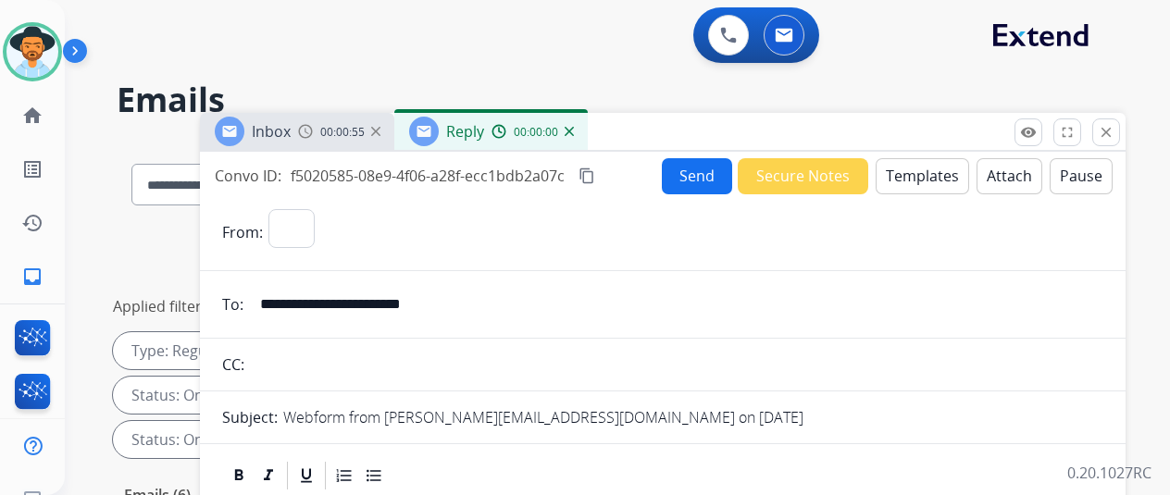
select select "**********"
click at [920, 168] on button "Templates" at bounding box center [922, 176] width 93 height 36
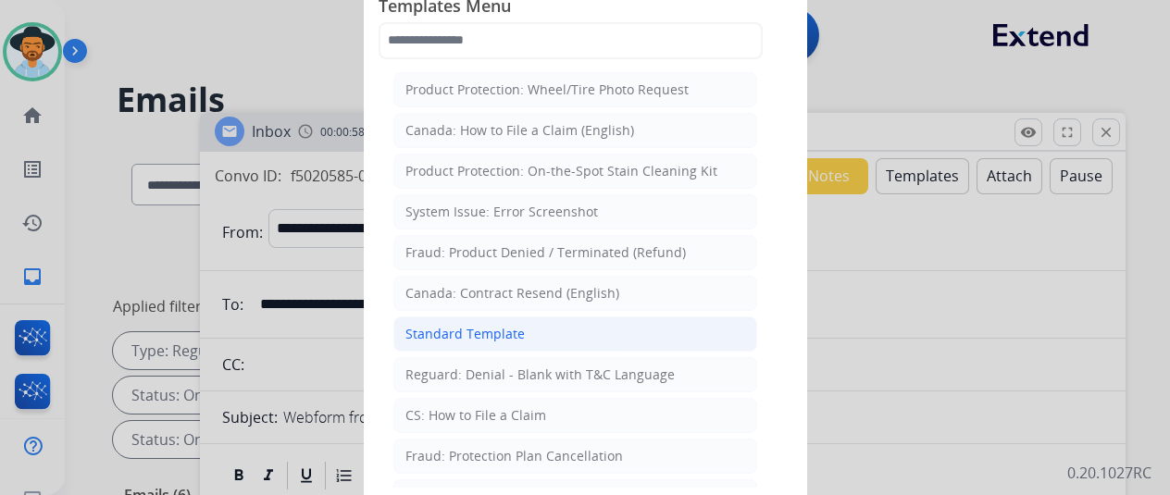
click at [462, 329] on div "Standard Template" at bounding box center [464, 334] width 119 height 19
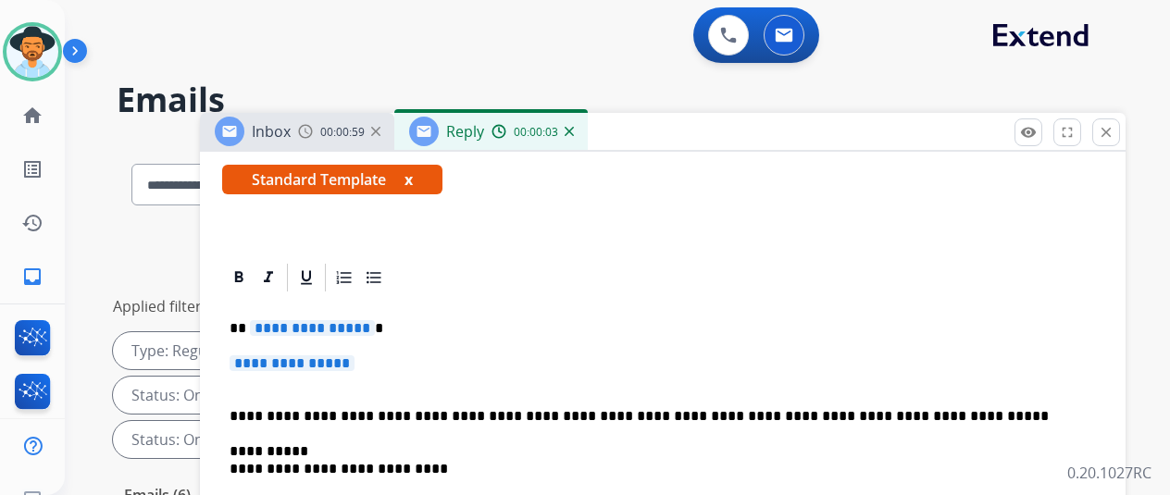
scroll to position [348, 0]
click at [376, 320] on p "**********" at bounding box center [656, 328] width 852 height 17
click at [383, 355] on p "**********" at bounding box center [663, 372] width 866 height 34
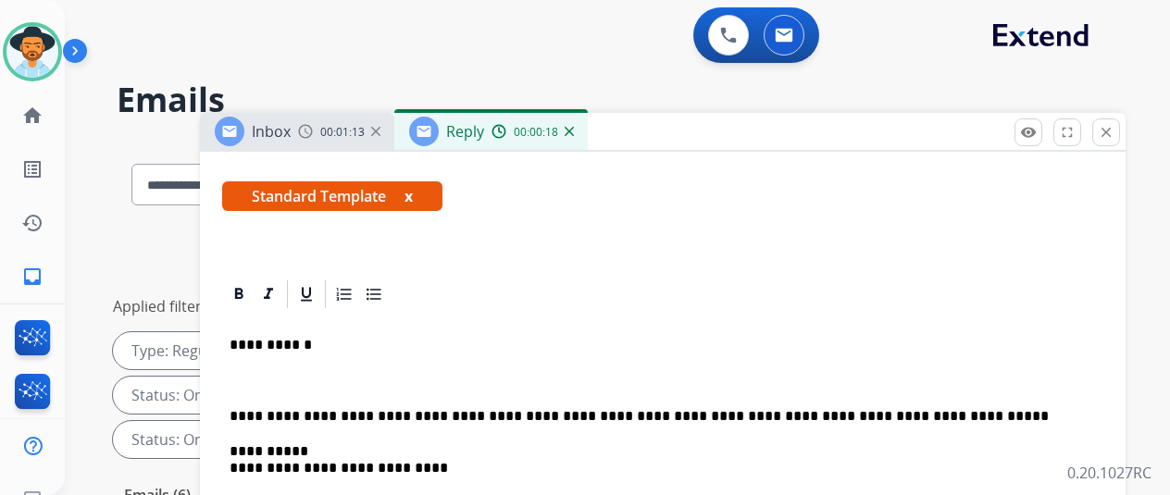
scroll to position [331, 0]
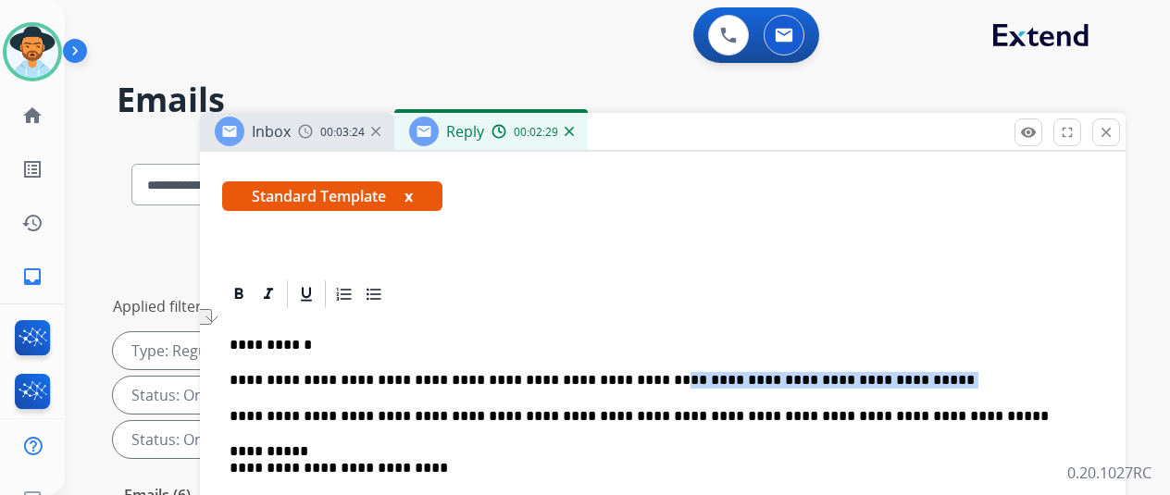
drag, startPoint x: 866, startPoint y: 347, endPoint x: 635, endPoint y: 348, distance: 231.4
click at [635, 372] on p "**********" at bounding box center [656, 380] width 852 height 17
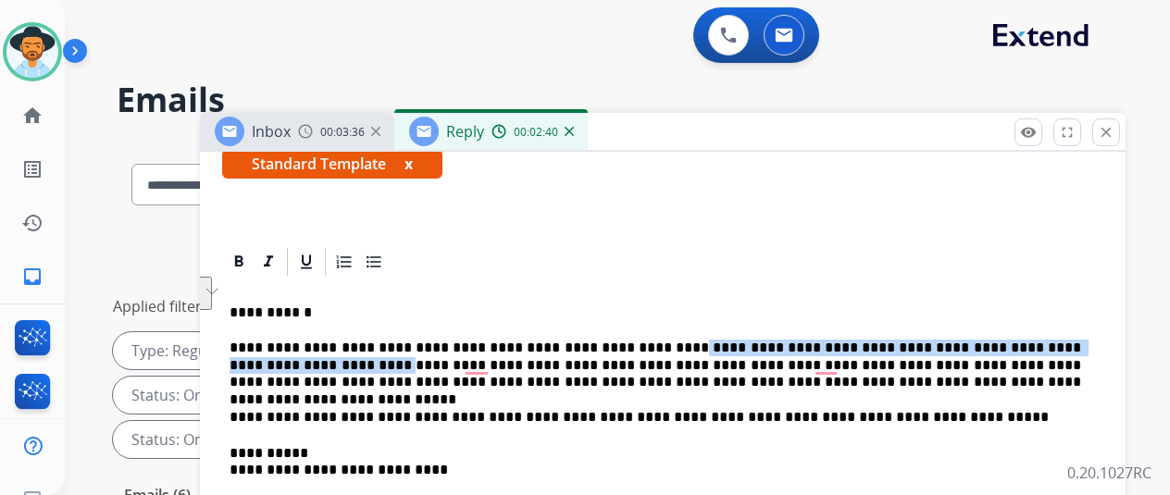
drag, startPoint x: 283, startPoint y: 363, endPoint x: 659, endPoint y: 350, distance: 376.0
click at [659, 350] on p "**********" at bounding box center [656, 365] width 852 height 51
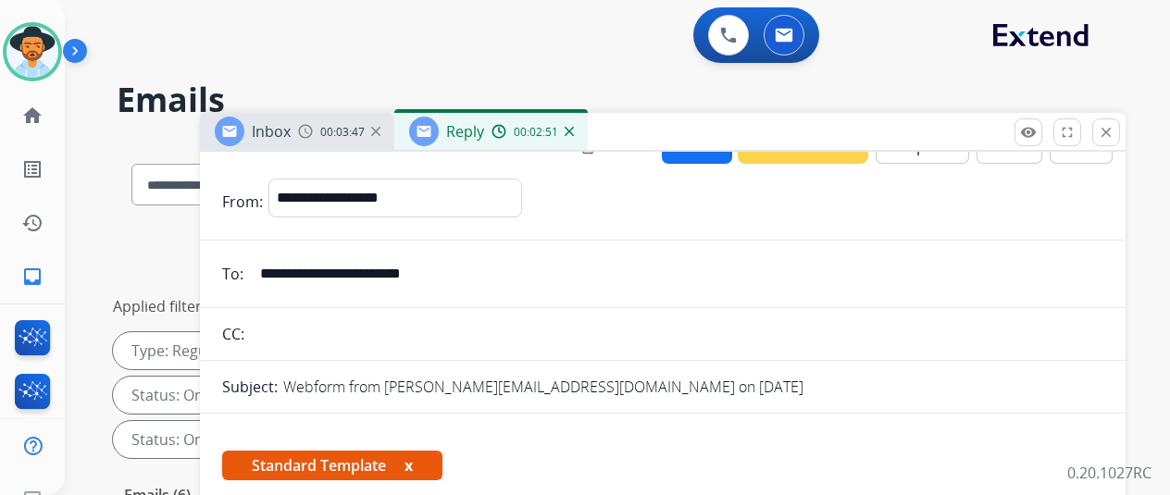
scroll to position [0, 0]
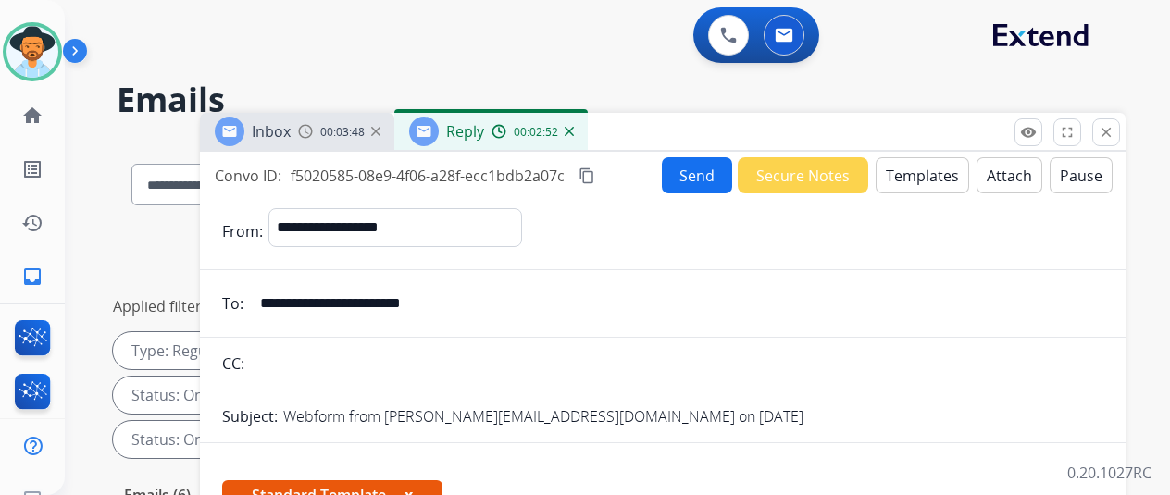
click at [693, 169] on button "Send" at bounding box center [697, 175] width 70 height 36
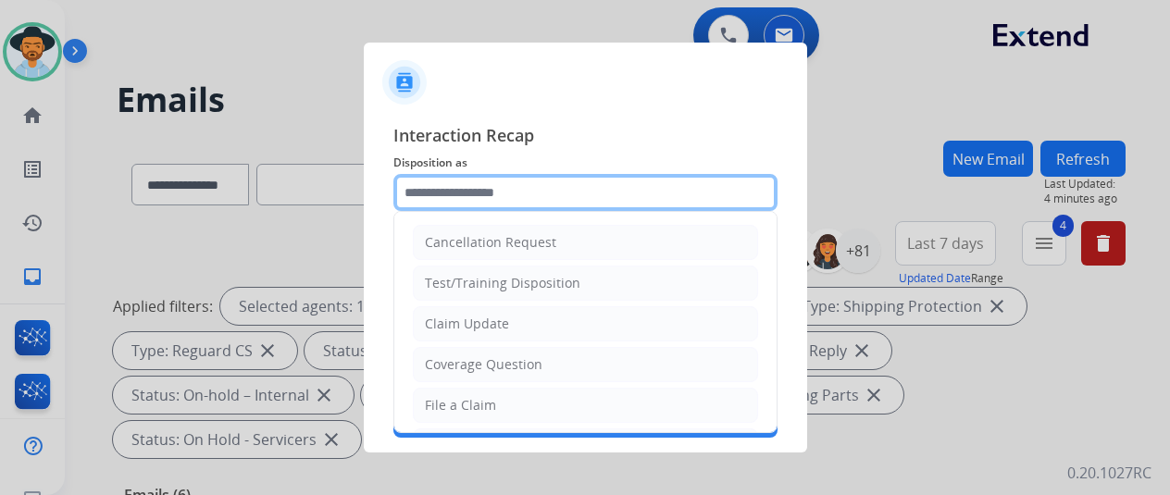
click at [457, 195] on input "text" at bounding box center [585, 192] width 384 height 37
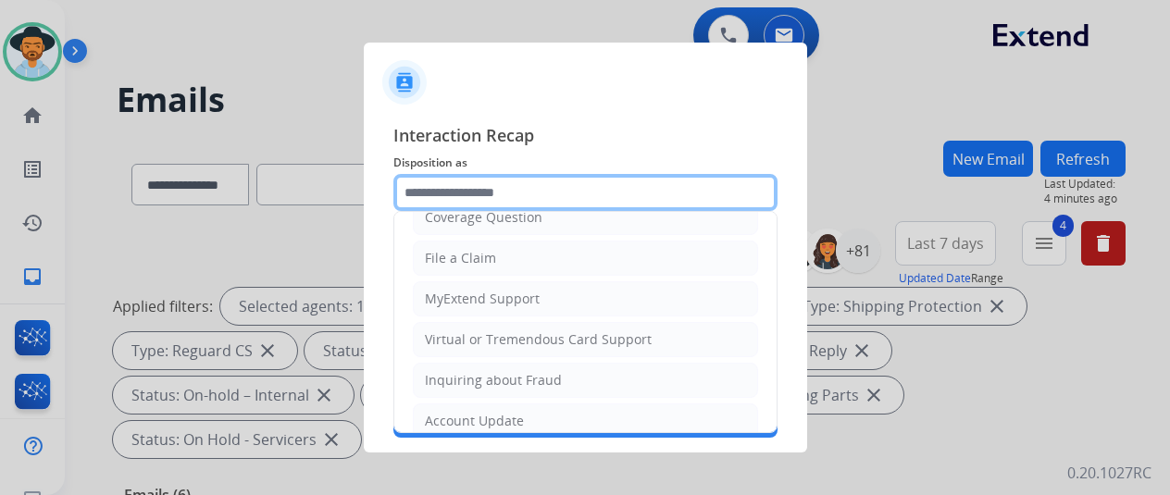
scroll to position [278, 0]
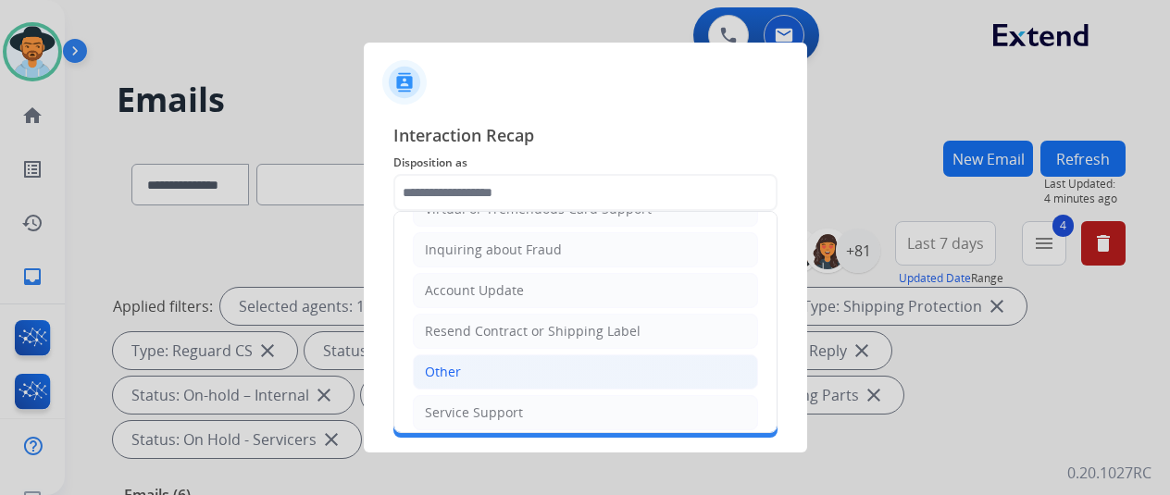
click at [442, 364] on div "Other" at bounding box center [443, 372] width 36 height 19
type input "*****"
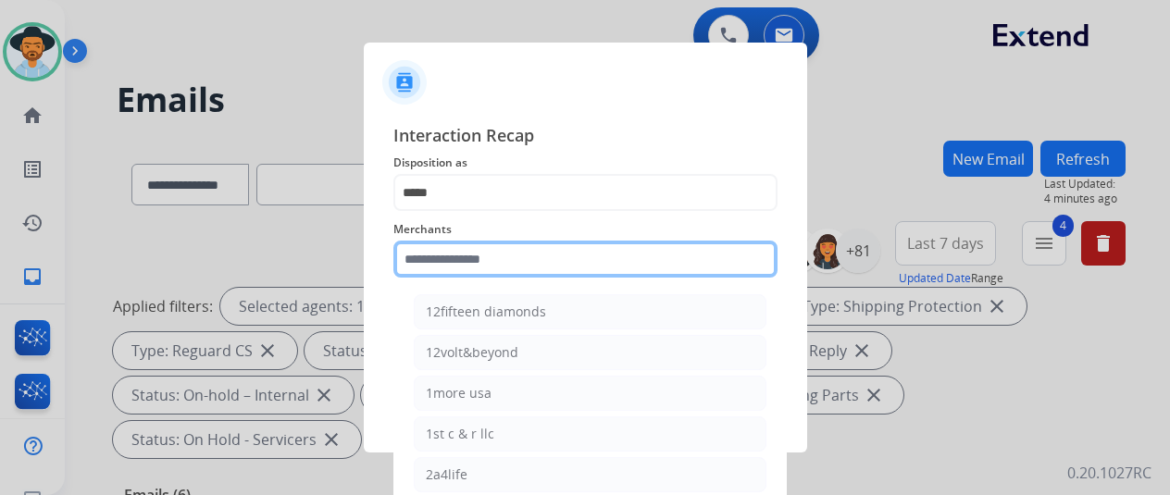
click at [428, 264] on input "text" at bounding box center [585, 259] width 384 height 37
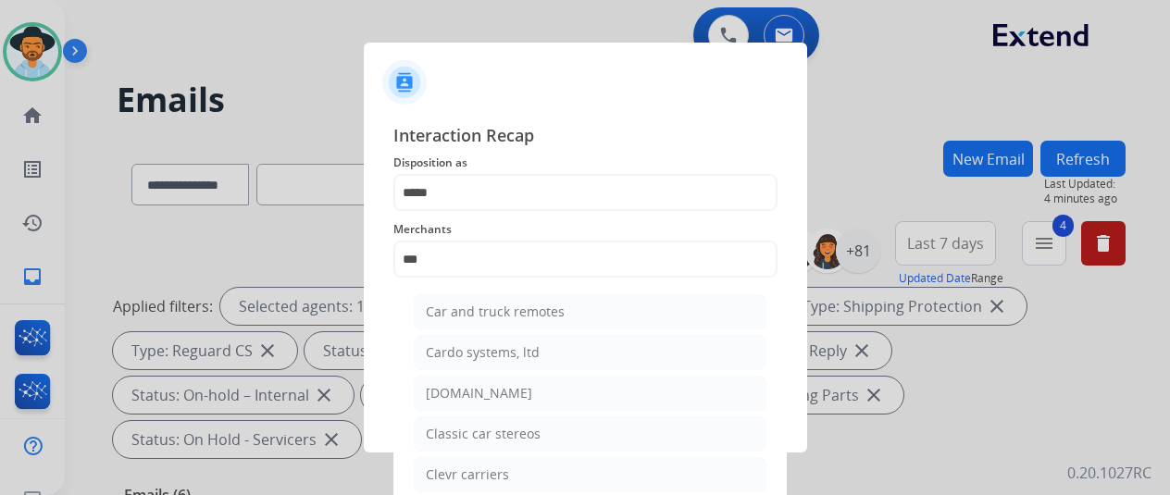
drag, startPoint x: 463, startPoint y: 396, endPoint x: 478, endPoint y: 380, distance: 22.3
click at [466, 393] on div "[DOMAIN_NAME]" at bounding box center [479, 393] width 106 height 19
type input "**********"
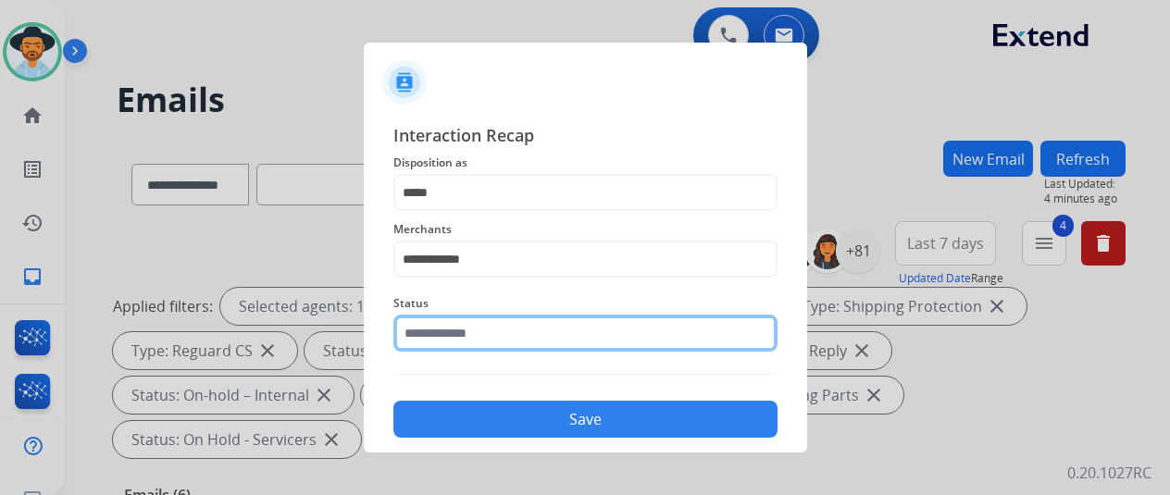
click at [445, 330] on input "text" at bounding box center [585, 333] width 384 height 37
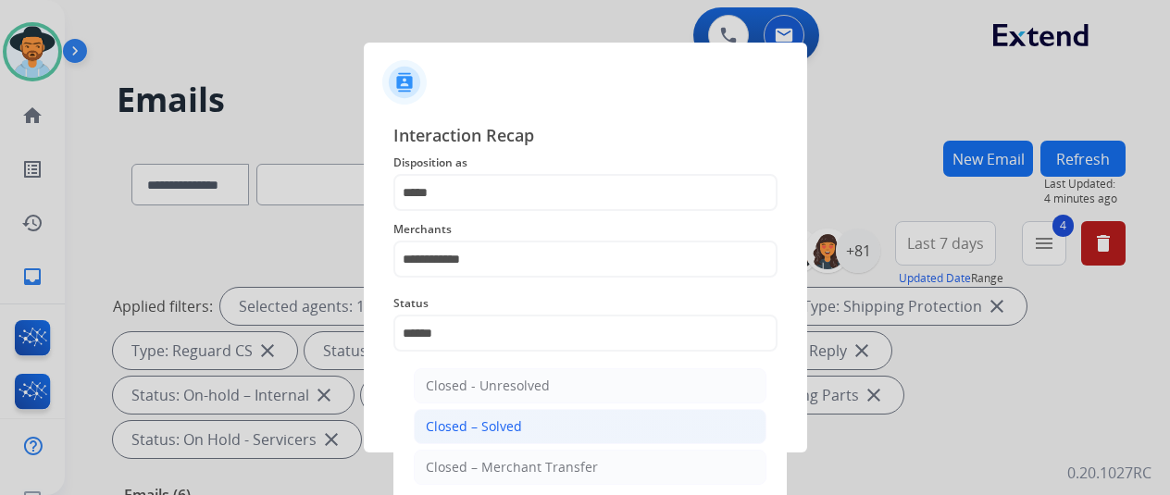
click at [456, 429] on div "Closed – Solved" at bounding box center [474, 426] width 96 height 19
type input "**********"
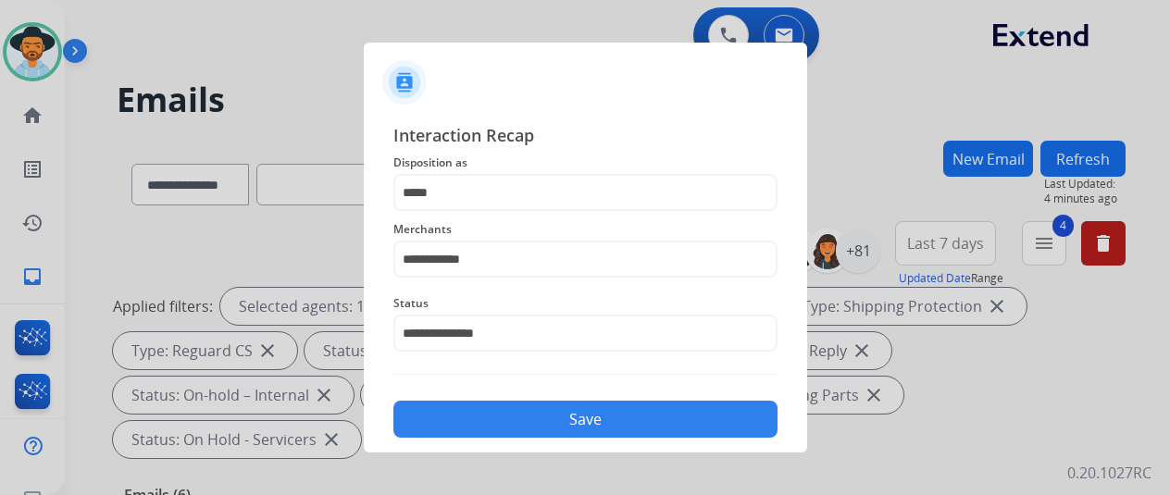
click at [503, 407] on button "Save" at bounding box center [585, 419] width 384 height 37
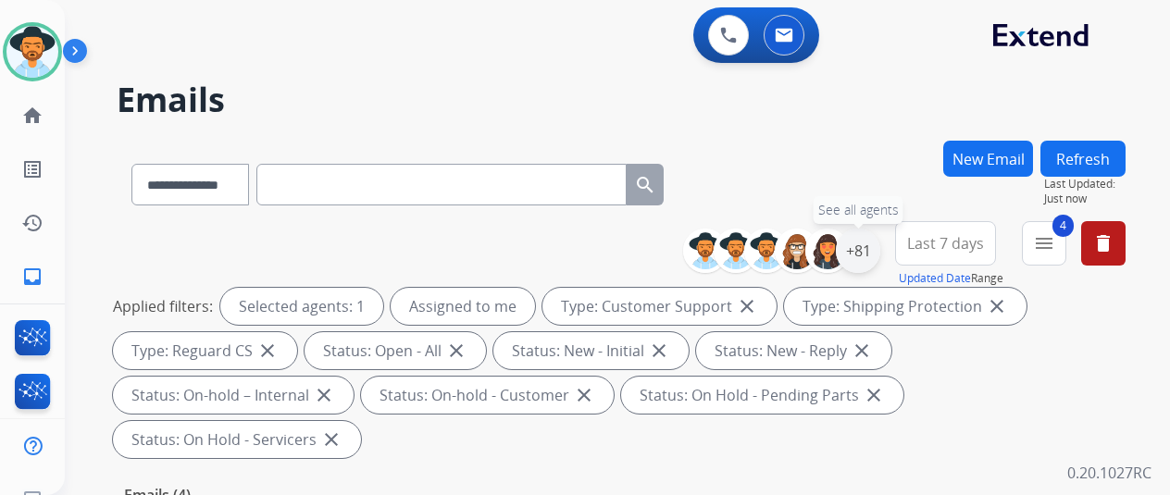
click at [865, 255] on div "+81" at bounding box center [858, 251] width 44 height 44
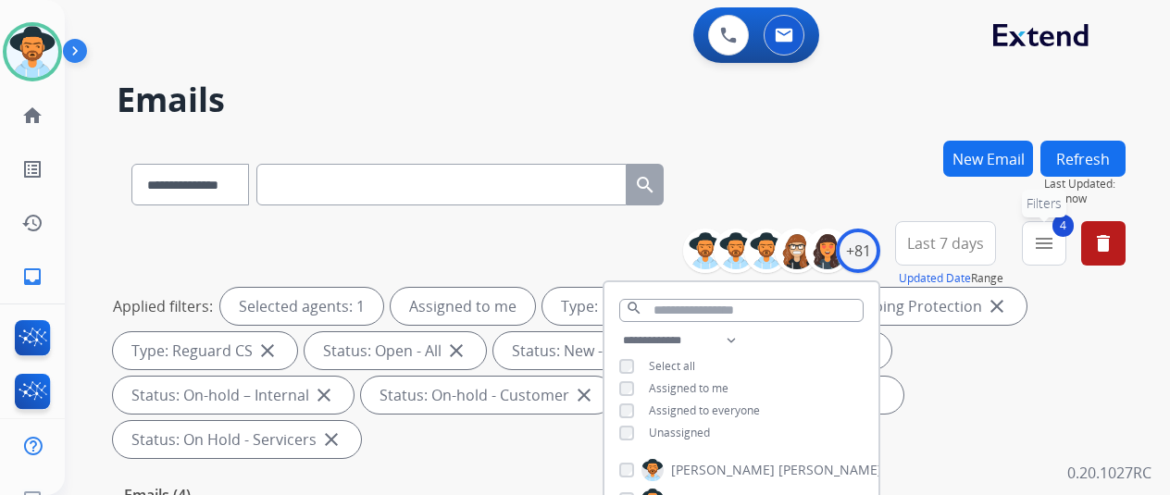
click at [1055, 247] on mat-icon "menu" at bounding box center [1044, 243] width 22 height 22
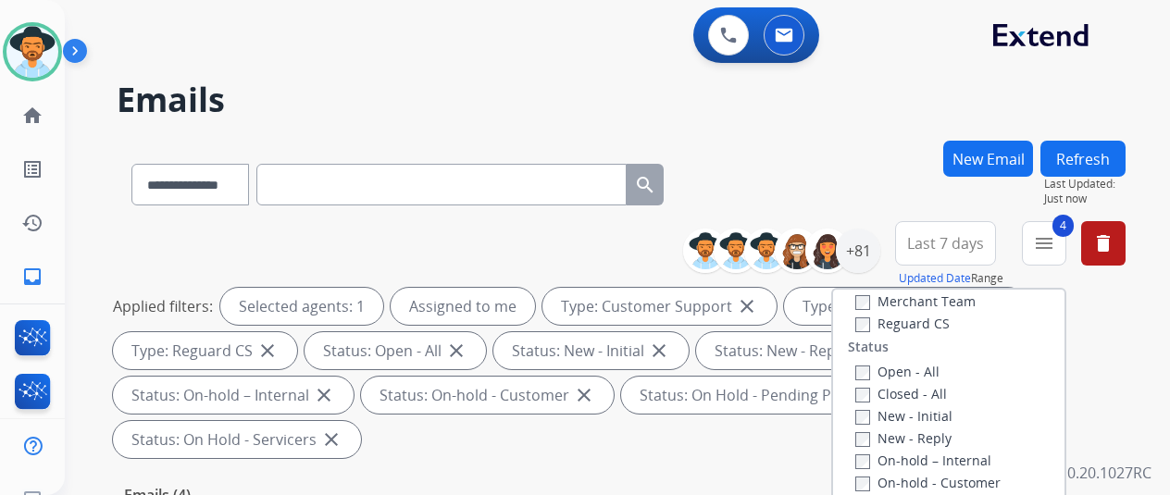
scroll to position [304, 0]
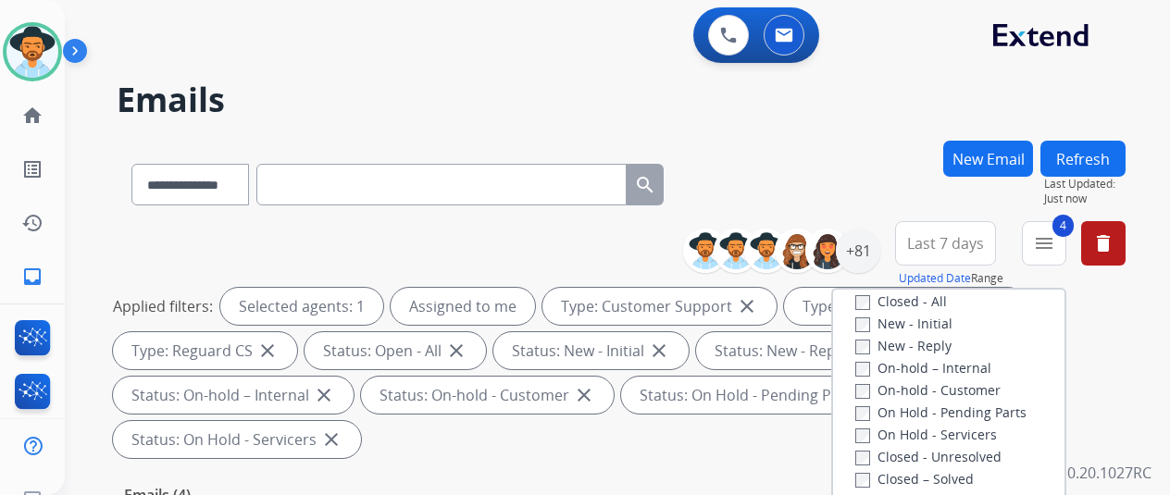
click at [861, 291] on div "Closed - All" at bounding box center [952, 301] width 194 height 22
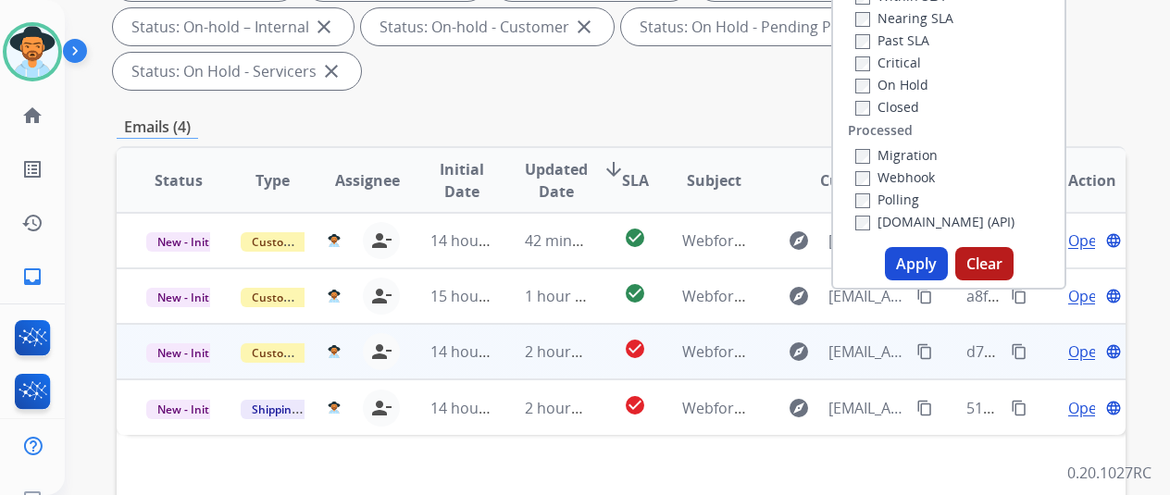
scroll to position [370, 0]
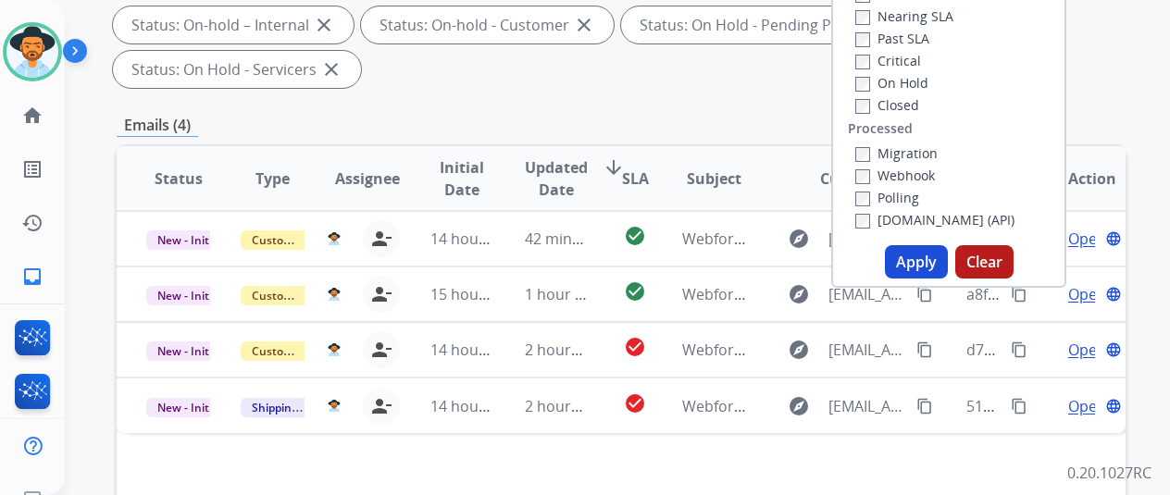
click at [915, 268] on button "Apply" at bounding box center [916, 261] width 63 height 33
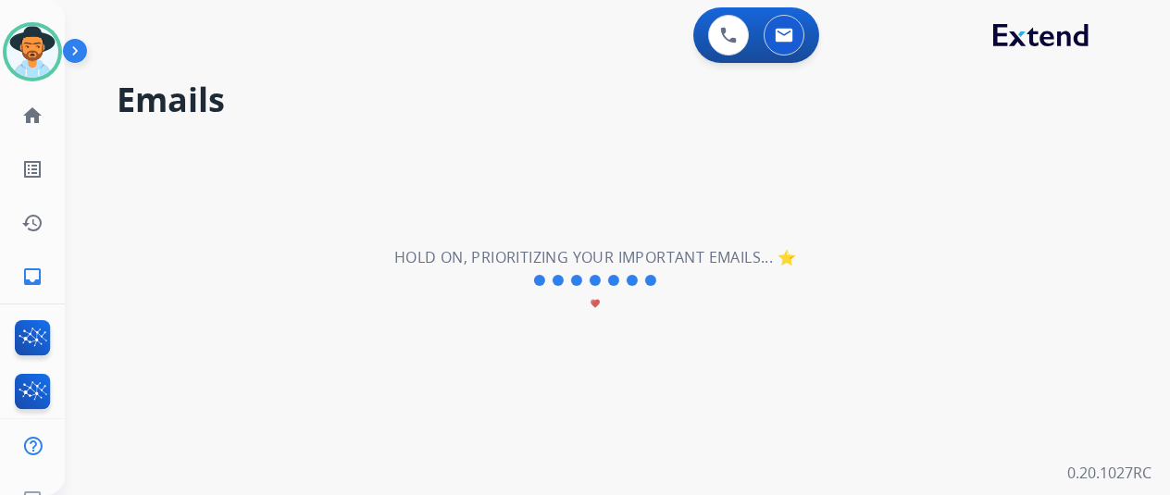
scroll to position [0, 0]
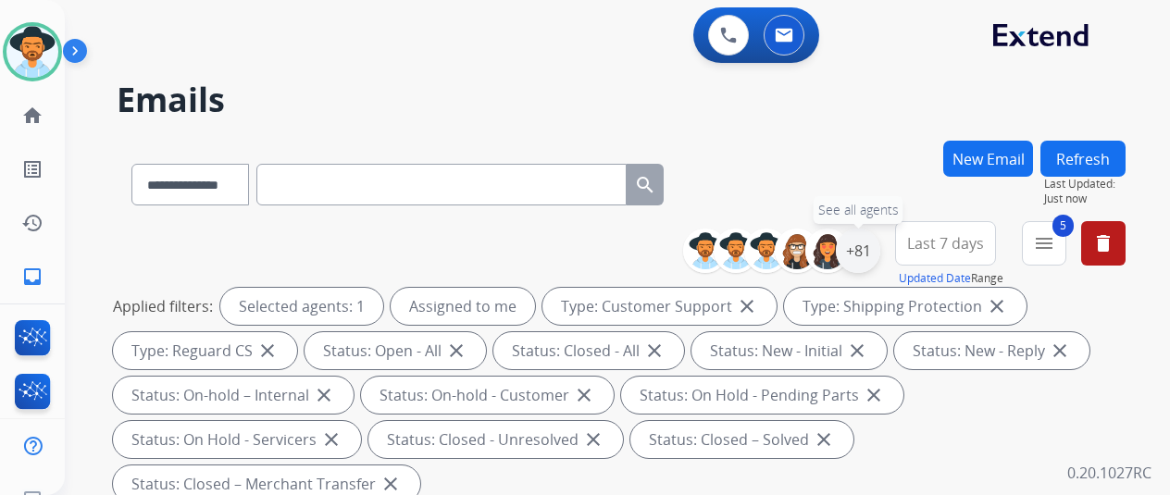
click at [871, 247] on div "+81" at bounding box center [858, 251] width 44 height 44
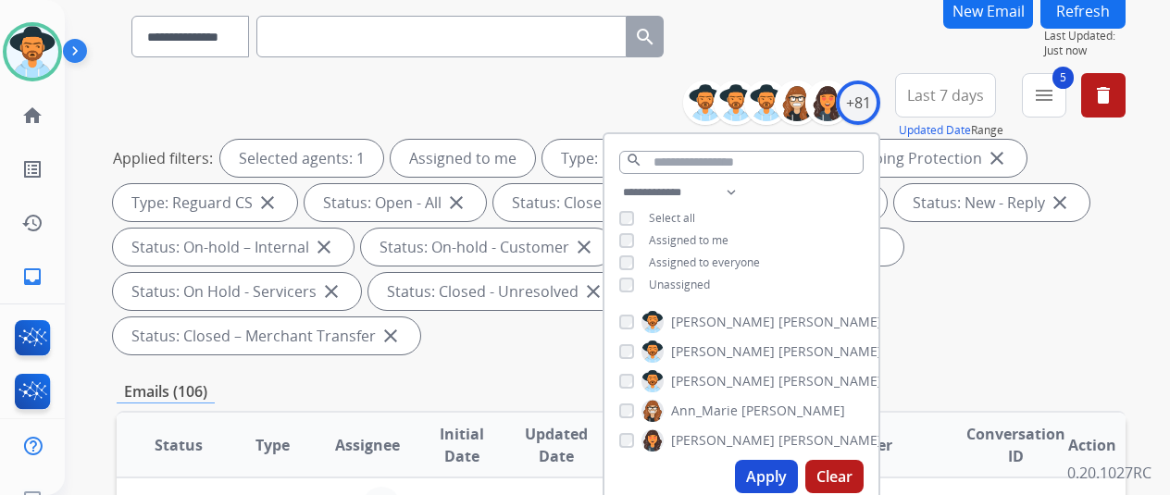
scroll to position [278, 0]
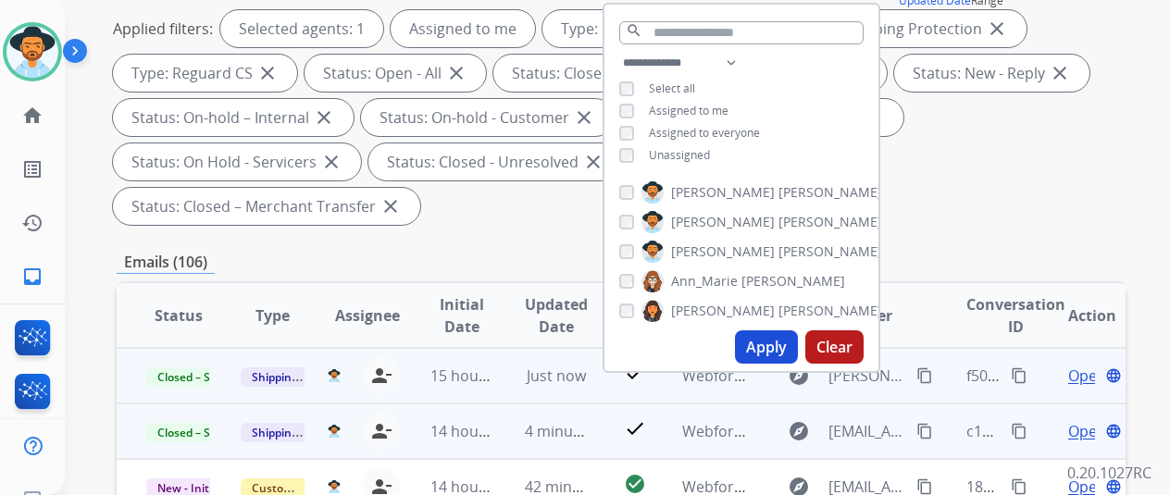
click at [1018, 373] on mat-icon "content_copy" at bounding box center [1019, 375] width 17 height 17
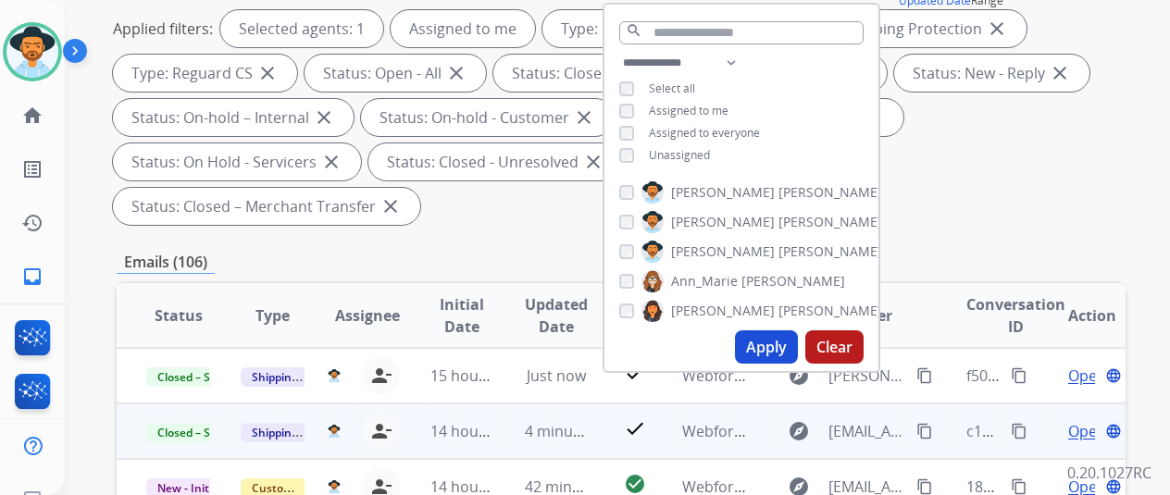
click at [966, 199] on div "Applied filters: Selected agents: 1 Assigned to me Type: Customer Support close…" at bounding box center [617, 117] width 1009 height 215
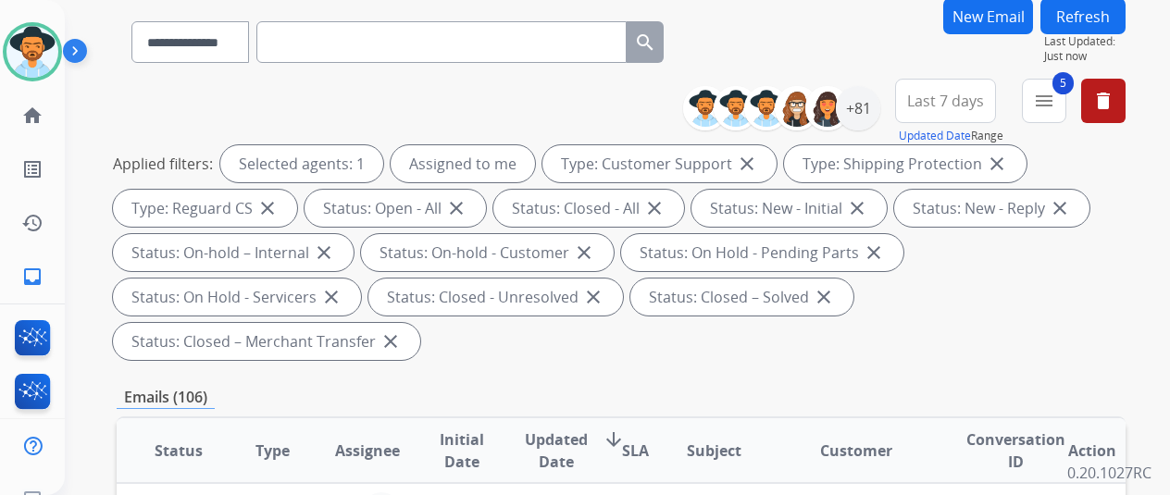
scroll to position [0, 0]
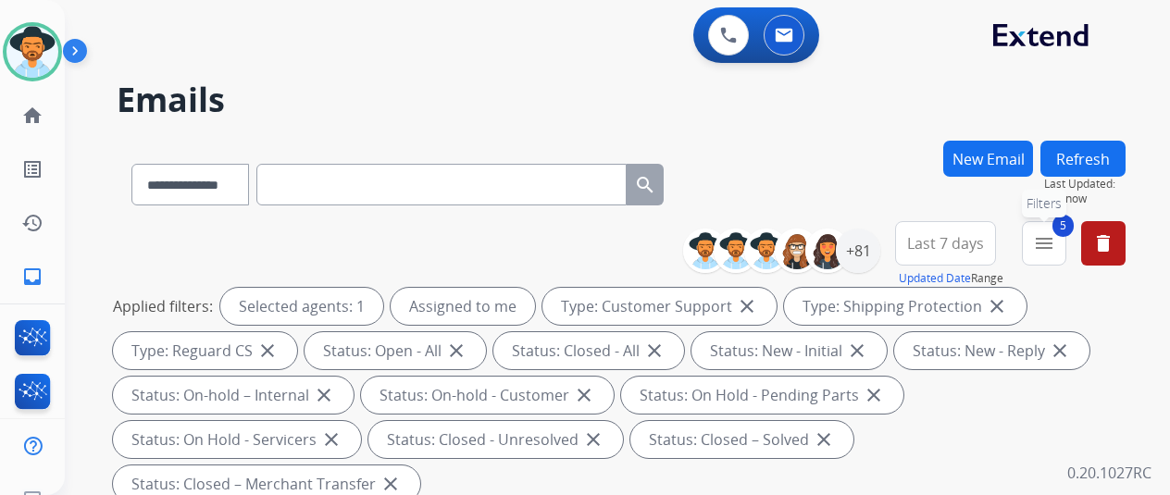
click at [1055, 245] on mat-icon "menu" at bounding box center [1044, 243] width 22 height 22
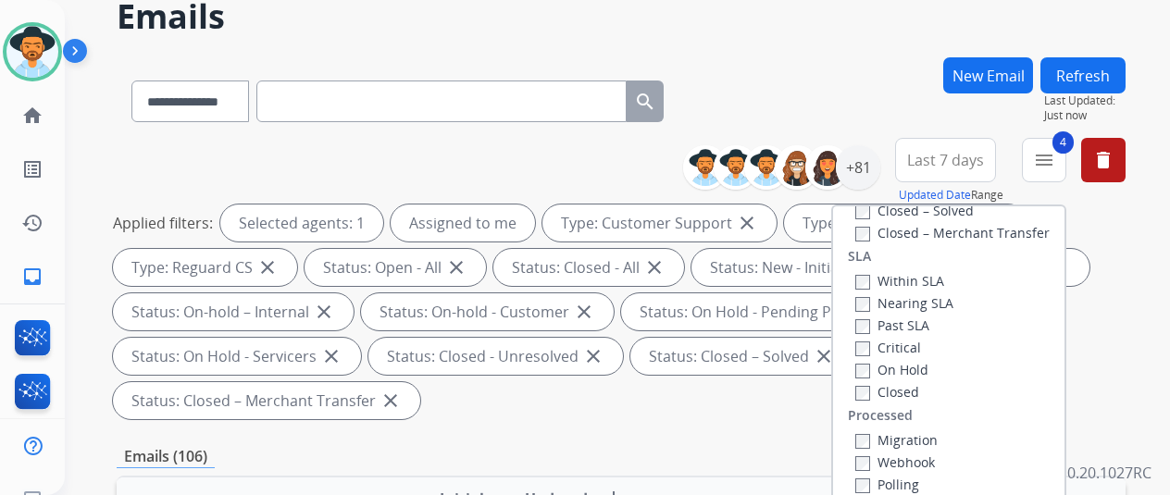
scroll to position [278, 0]
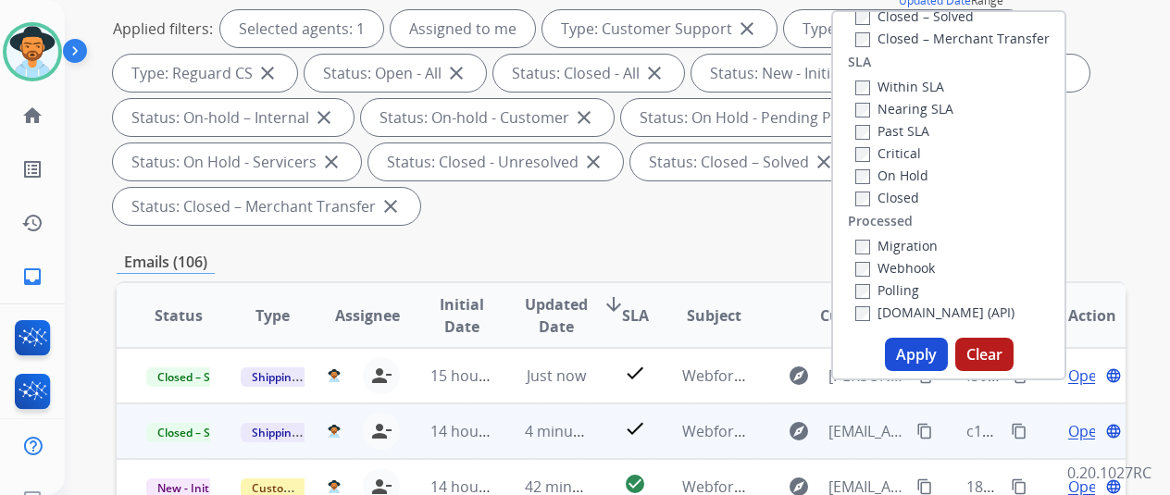
click at [911, 351] on button "Apply" at bounding box center [916, 354] width 63 height 33
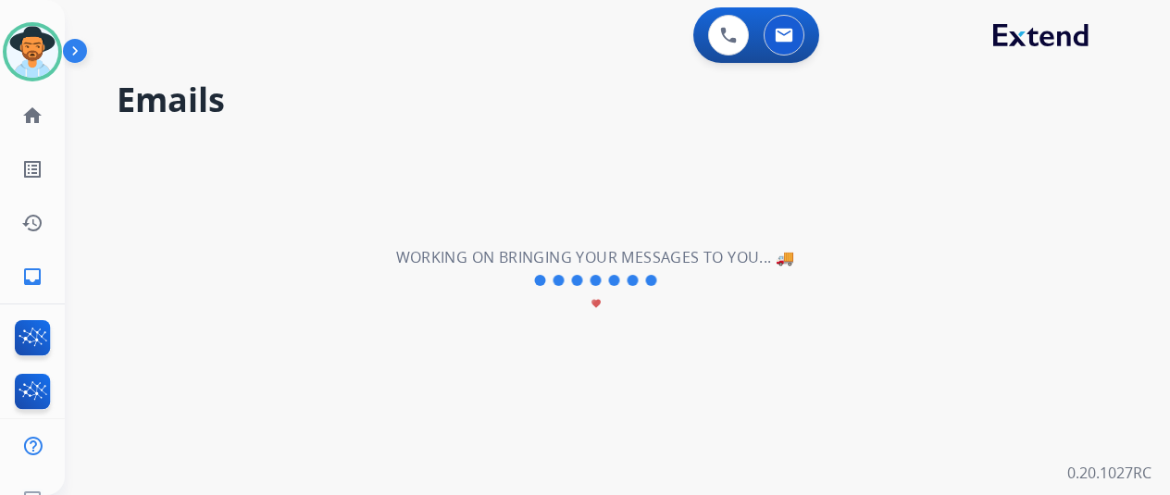
scroll to position [0, 0]
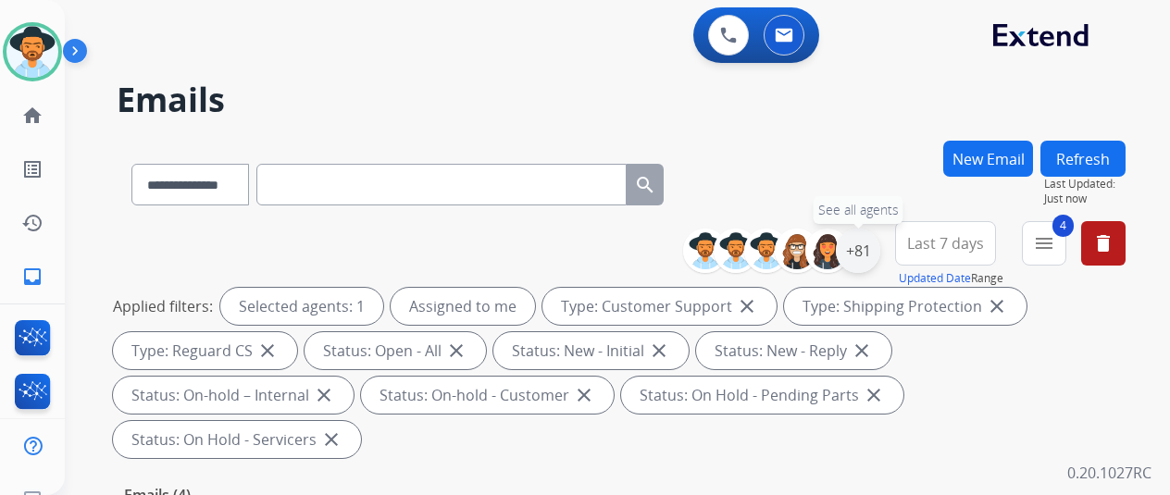
click at [874, 250] on div "+81" at bounding box center [858, 251] width 44 height 44
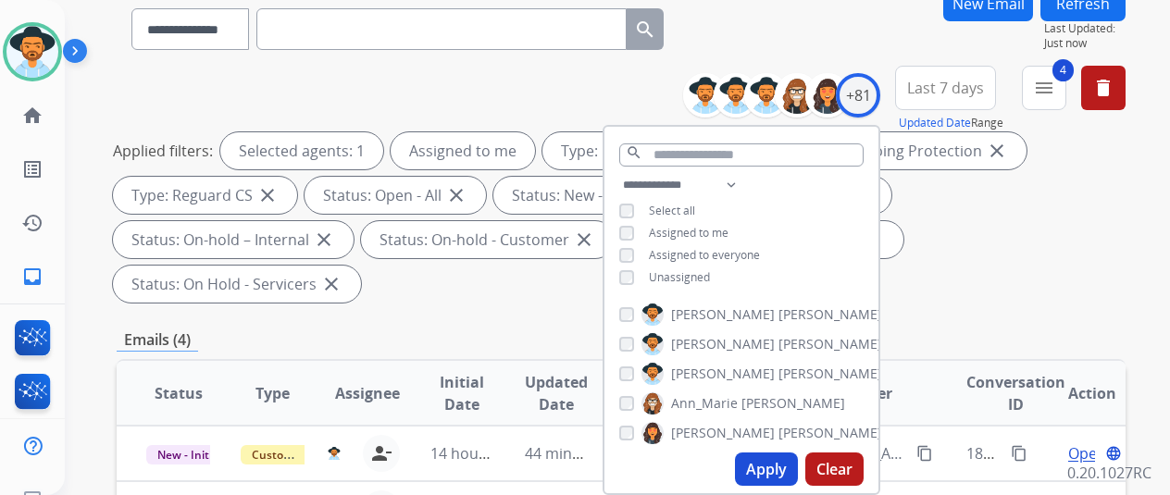
scroll to position [185, 0]
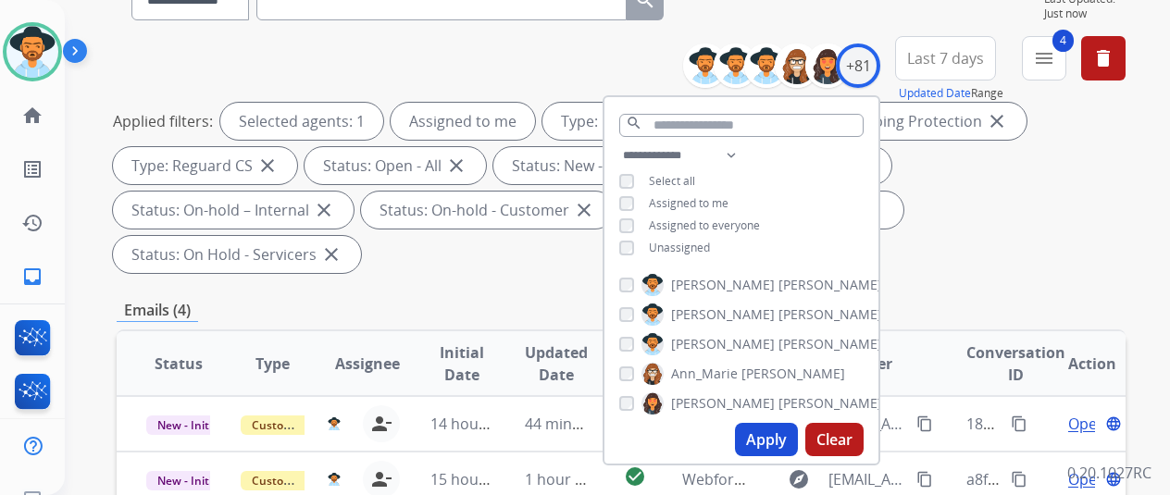
drag, startPoint x: 773, startPoint y: 436, endPoint x: 793, endPoint y: 357, distance: 81.3
click at [773, 434] on button "Apply" at bounding box center [766, 439] width 63 height 33
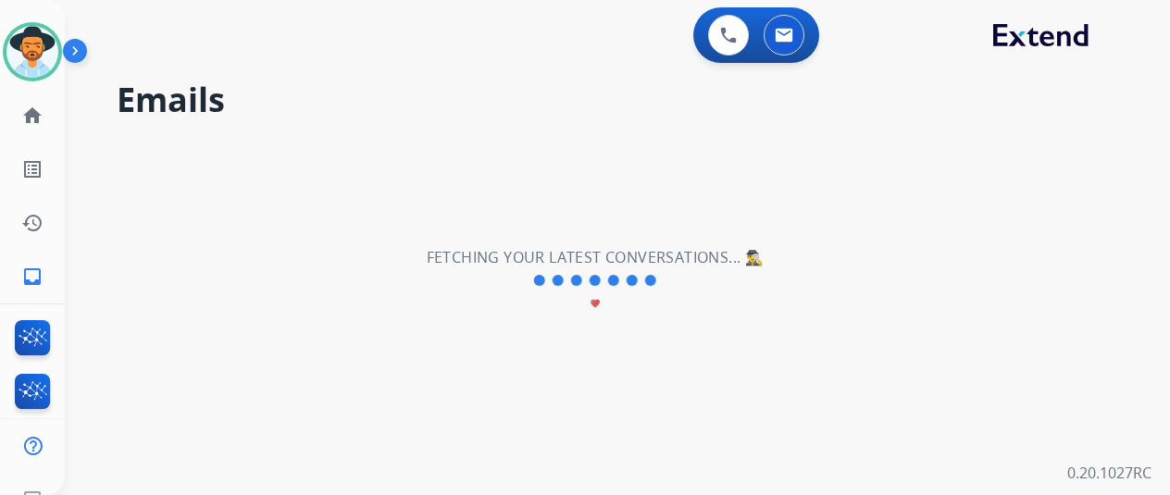
scroll to position [0, 0]
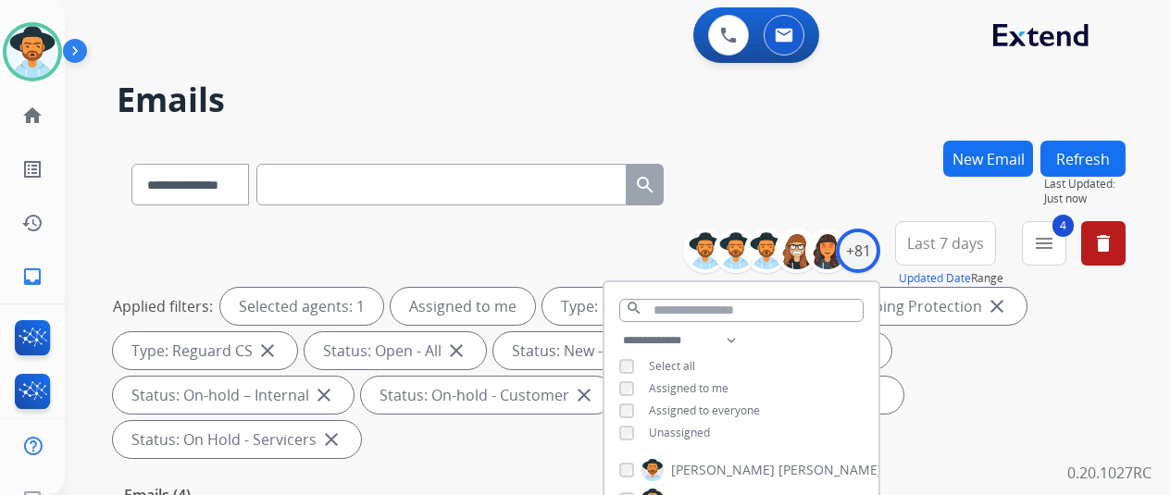
click at [880, 103] on h2 "Emails" at bounding box center [621, 99] width 1009 height 37
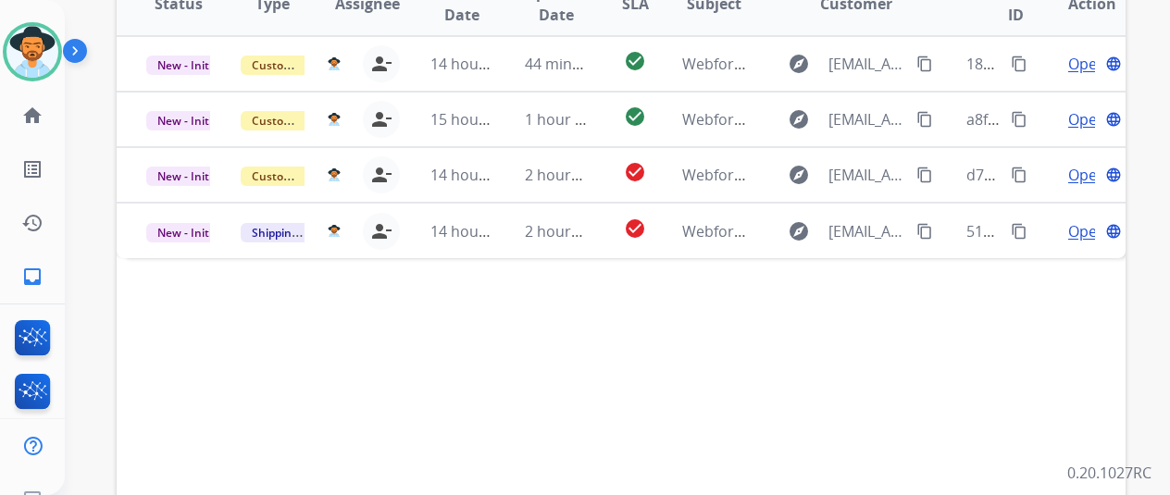
scroll to position [555, 0]
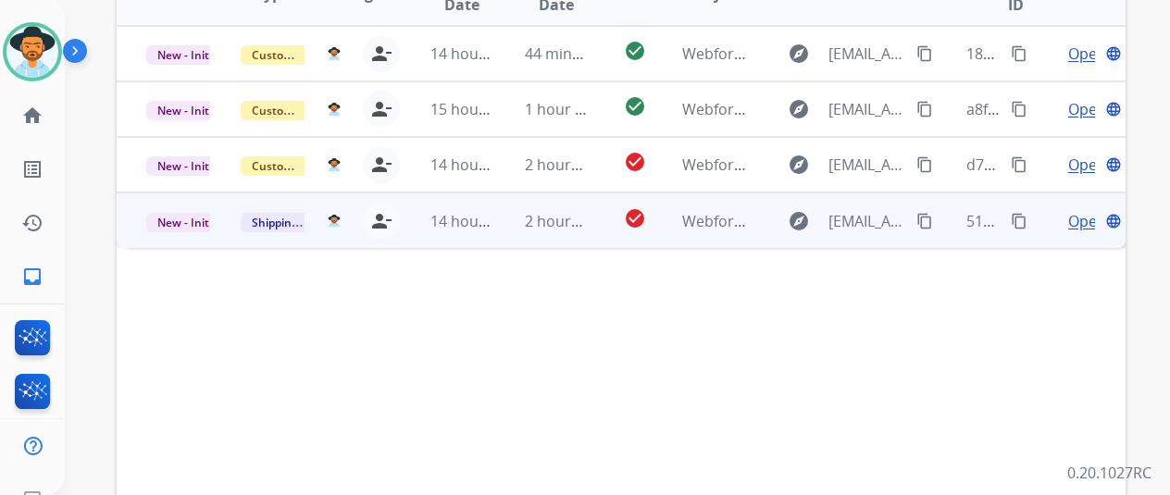
click at [1085, 210] on span "Open" at bounding box center [1087, 221] width 38 height 22
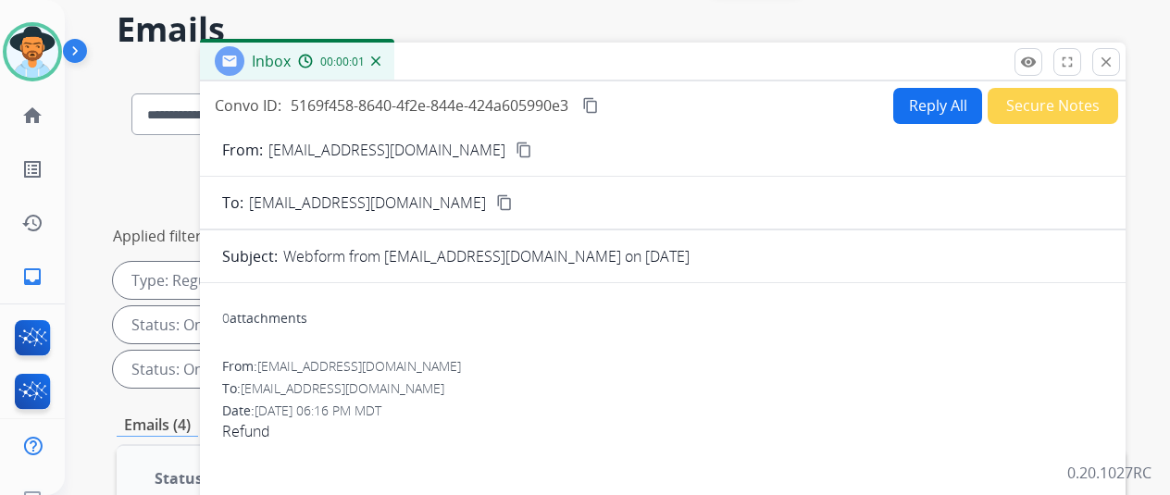
scroll to position [0, 0]
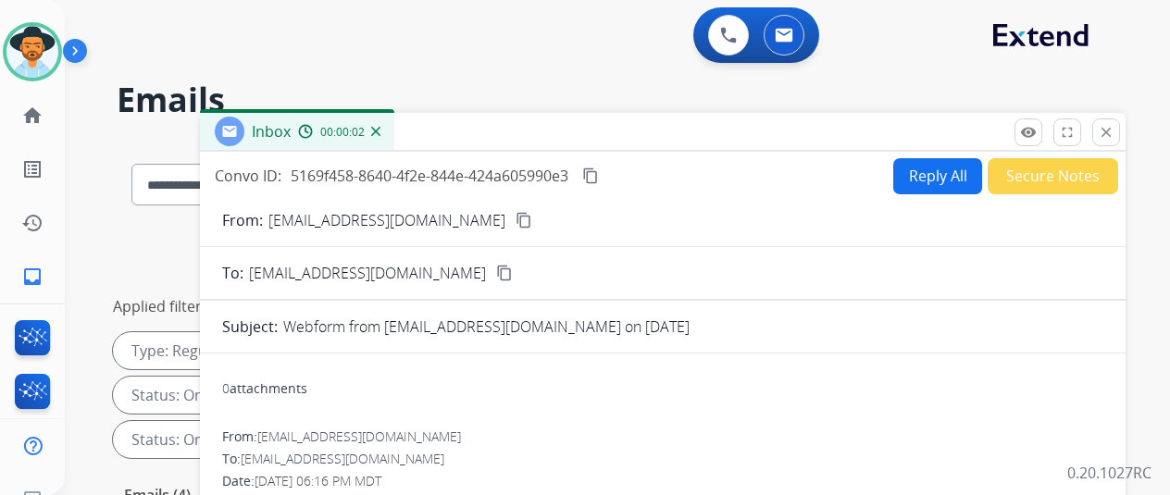
click at [516, 214] on mat-icon "content_copy" at bounding box center [524, 220] width 17 height 17
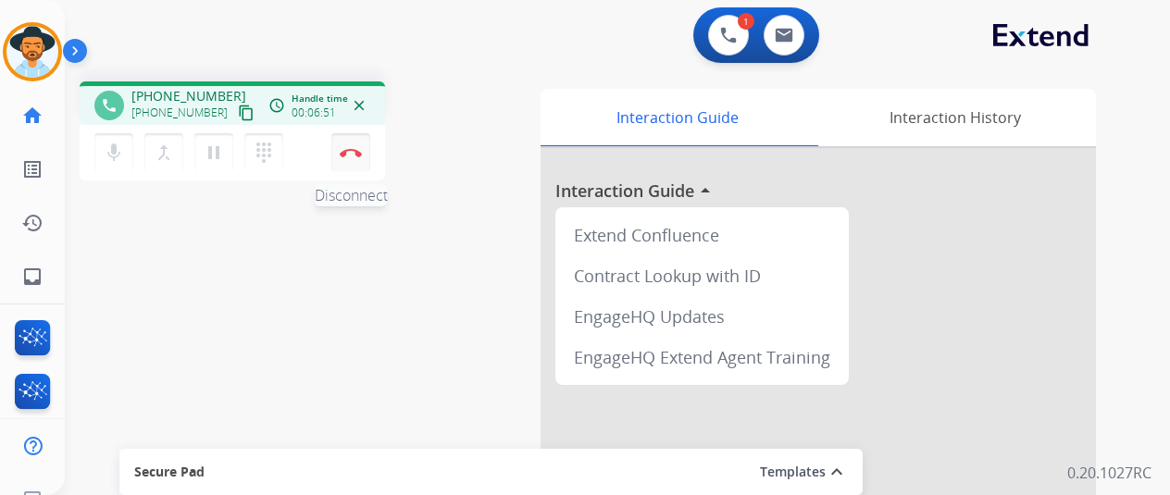
click at [355, 148] on img at bounding box center [351, 152] width 22 height 9
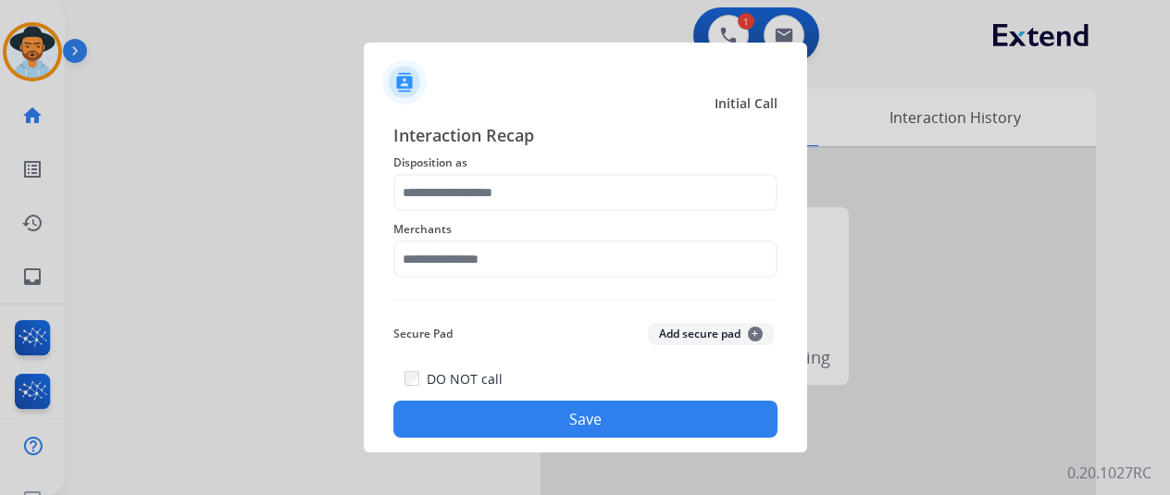
click at [426, 169] on span "Disposition as" at bounding box center [585, 163] width 384 height 22
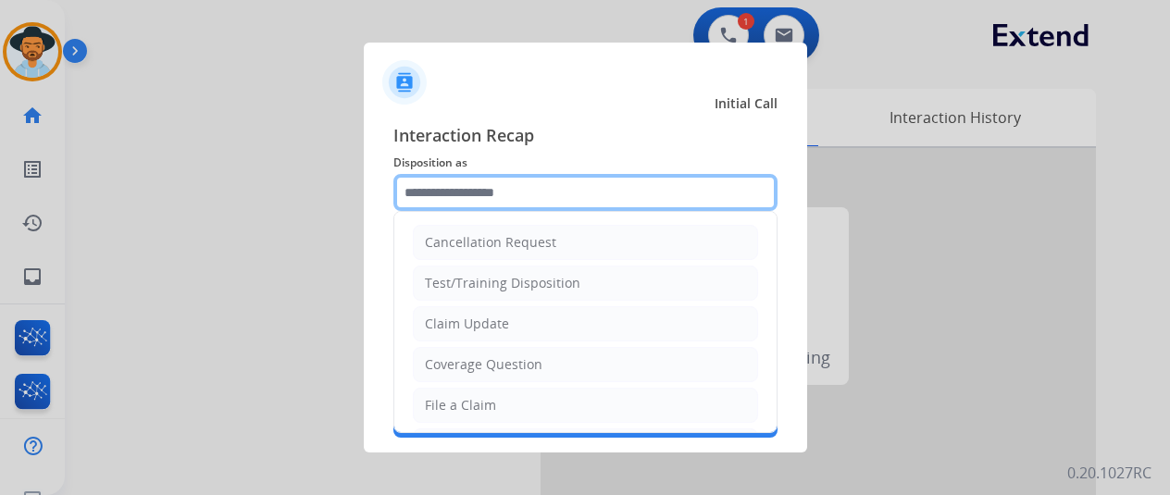
click at [424, 177] on input "text" at bounding box center [585, 192] width 384 height 37
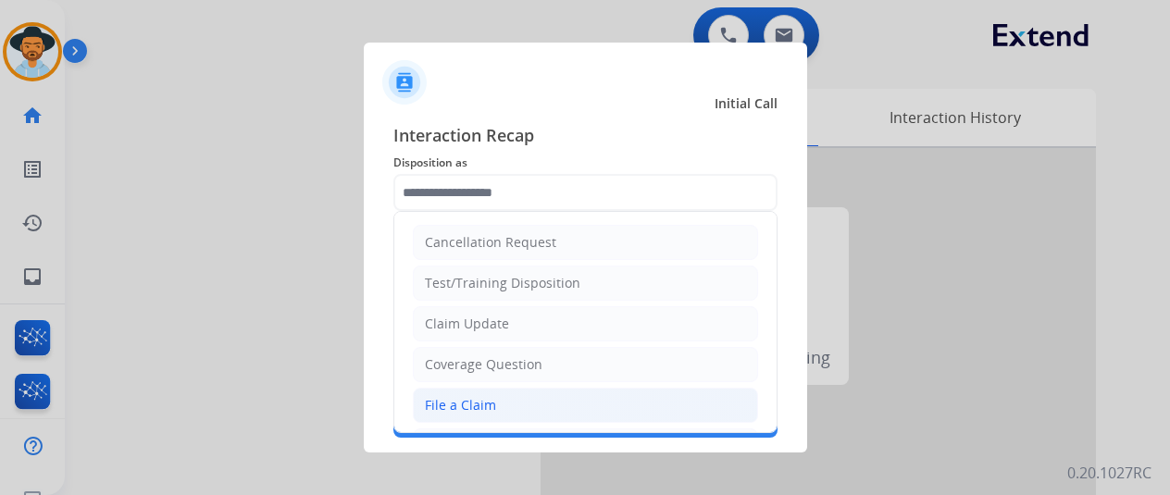
click at [455, 405] on div "File a Claim" at bounding box center [460, 405] width 71 height 19
type input "**********"
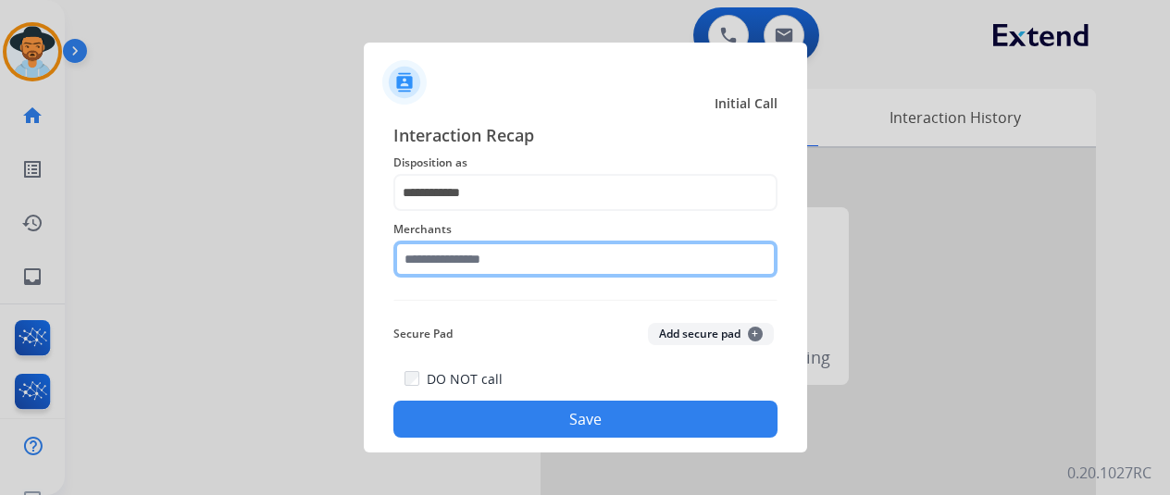
click at [411, 250] on input "text" at bounding box center [585, 259] width 384 height 37
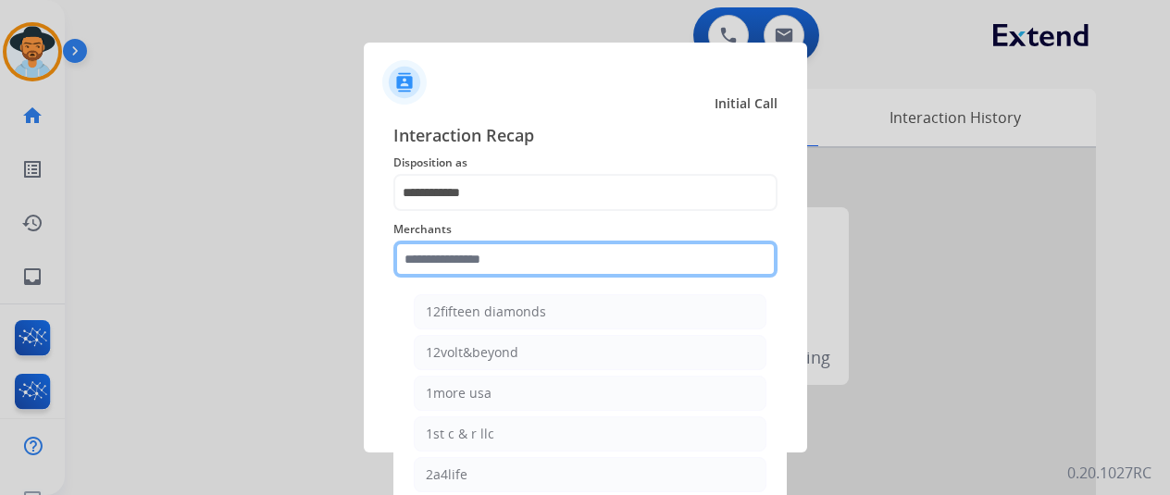
click at [450, 269] on input "text" at bounding box center [585, 259] width 384 height 37
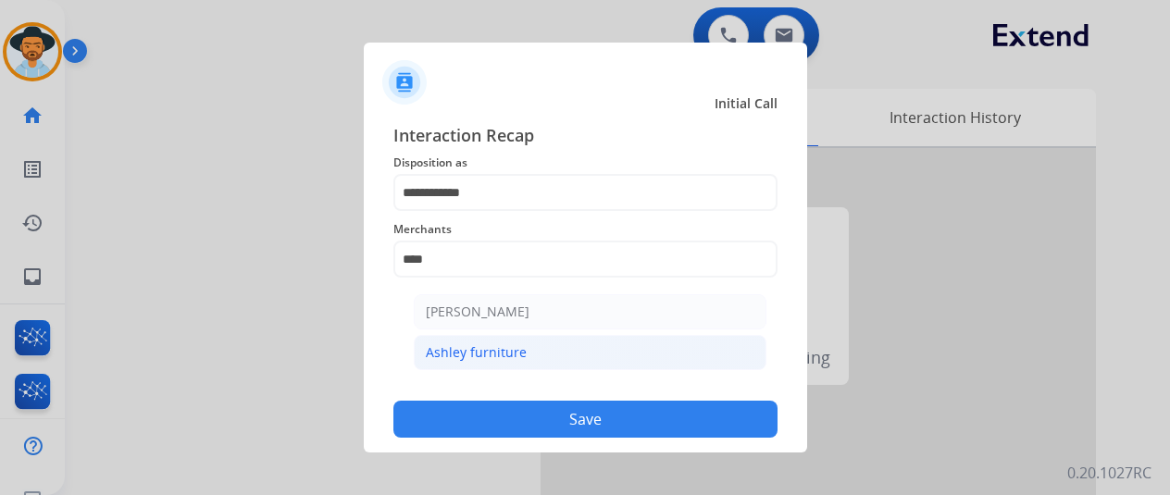
click at [491, 353] on div "Ashley furniture" at bounding box center [476, 352] width 101 height 19
type input "**********"
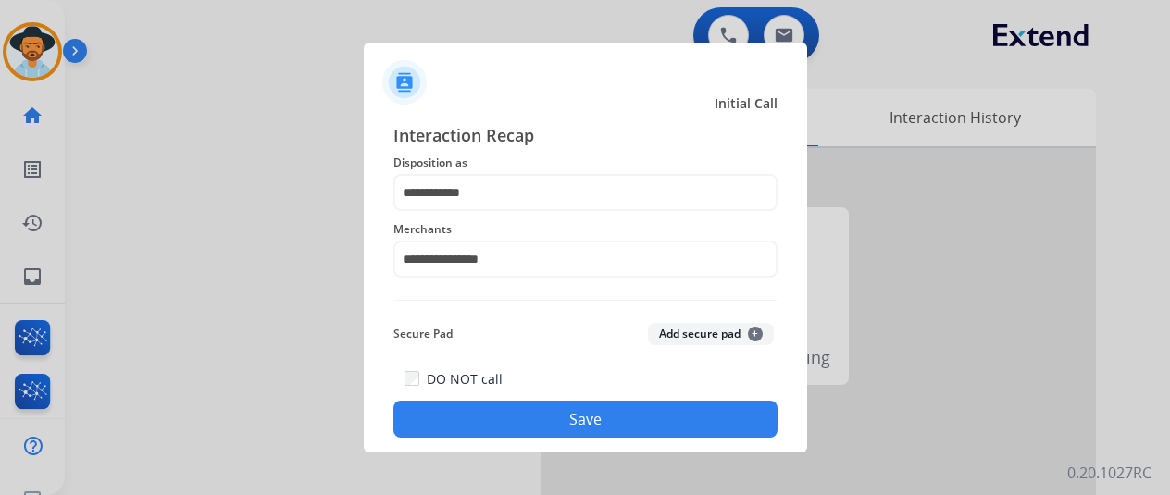
click at [584, 418] on button "Save" at bounding box center [585, 419] width 384 height 37
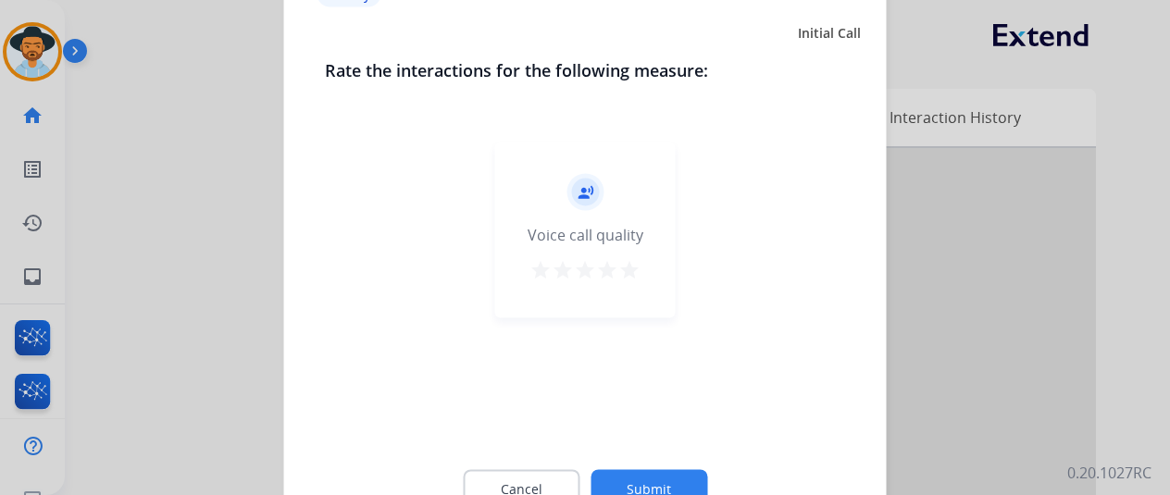
click at [636, 482] on button "Submit" at bounding box center [649, 488] width 117 height 39
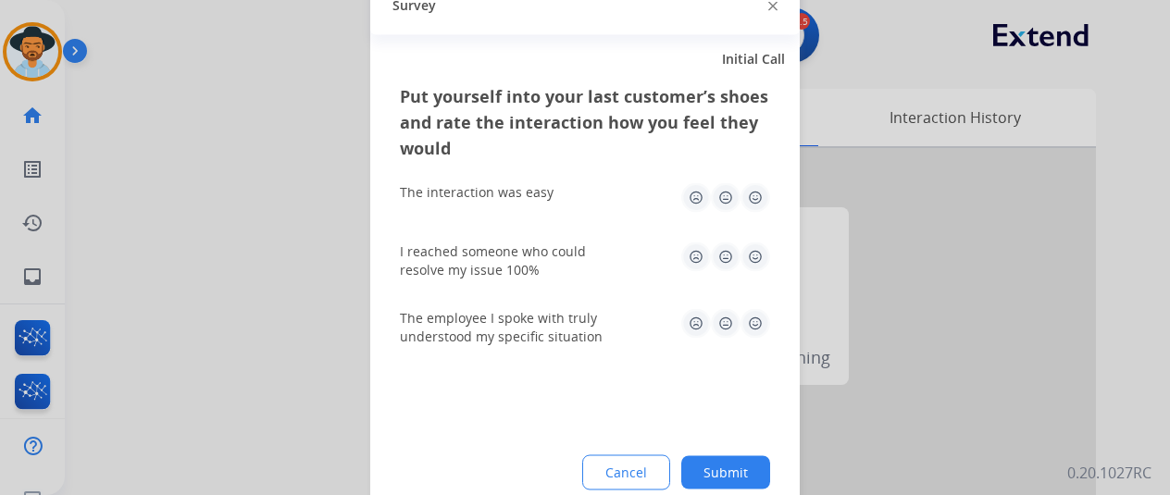
click at [751, 466] on button "Submit" at bounding box center [725, 471] width 89 height 33
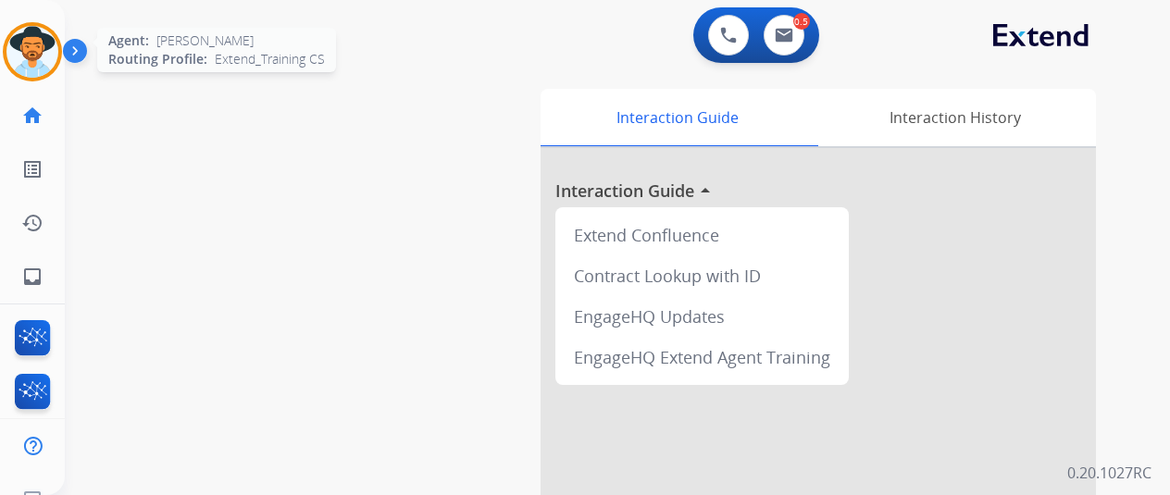
click at [39, 51] on img at bounding box center [32, 52] width 52 height 52
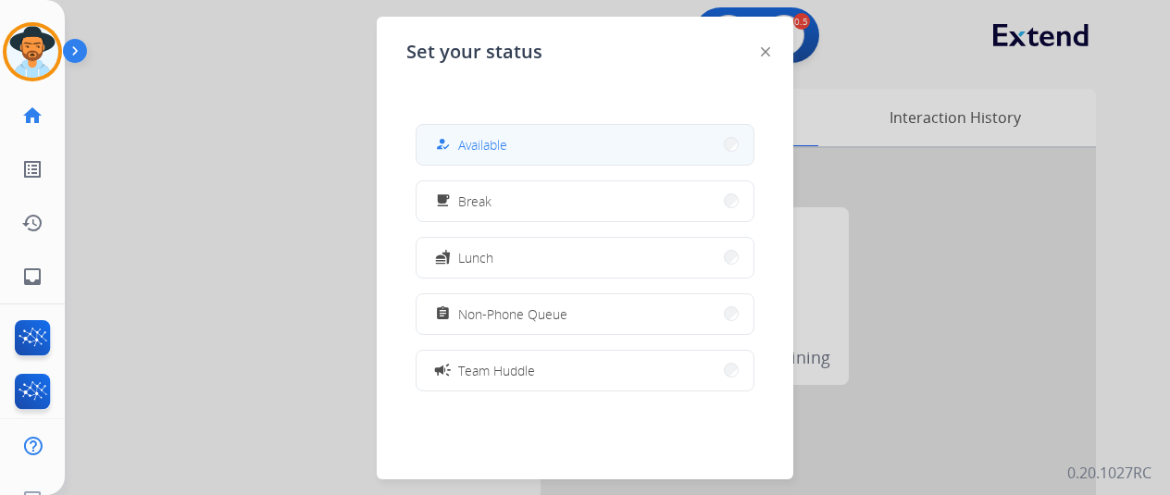
click at [535, 141] on button "how_to_reg Available" at bounding box center [585, 145] width 337 height 40
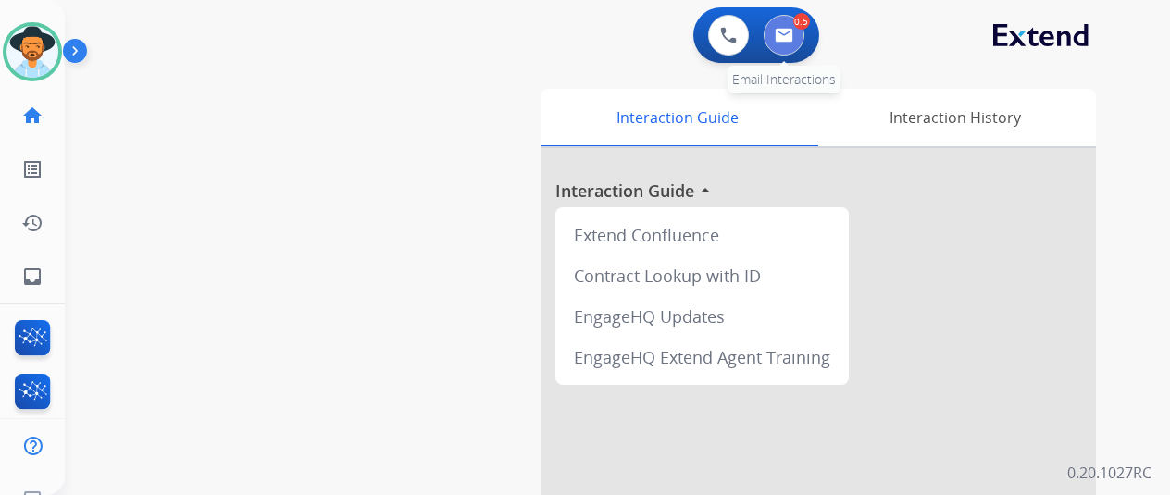
click at [793, 38] on img at bounding box center [784, 35] width 19 height 15
select select "**********"
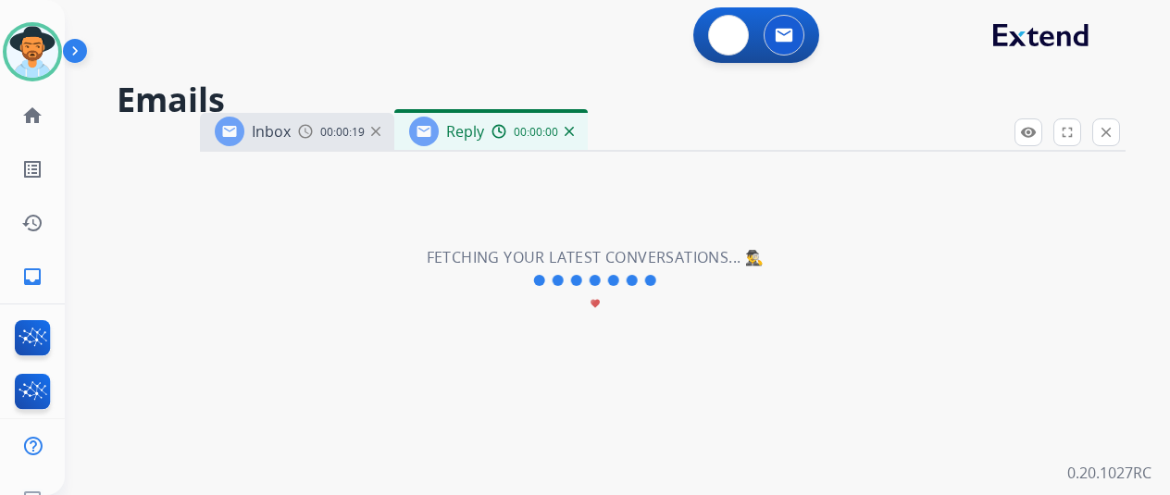
select select "**********"
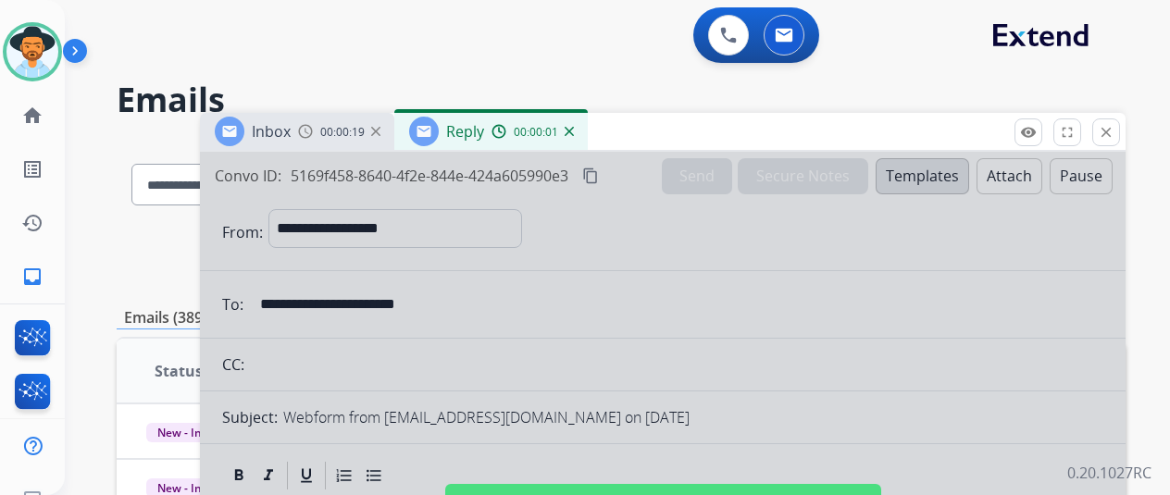
click at [533, 253] on div at bounding box center [663, 497] width 926 height 691
select select
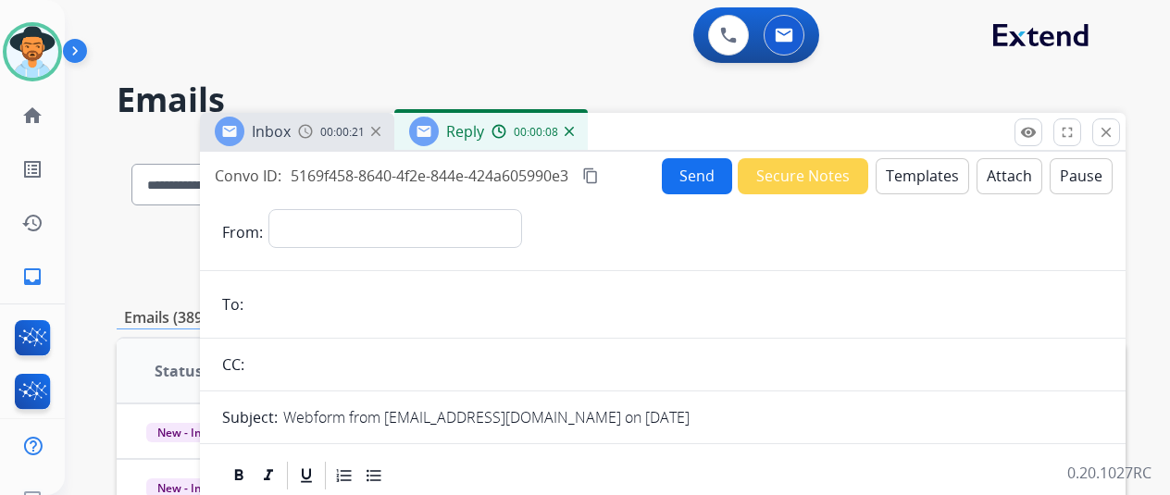
click at [574, 130] on img at bounding box center [569, 131] width 9 height 9
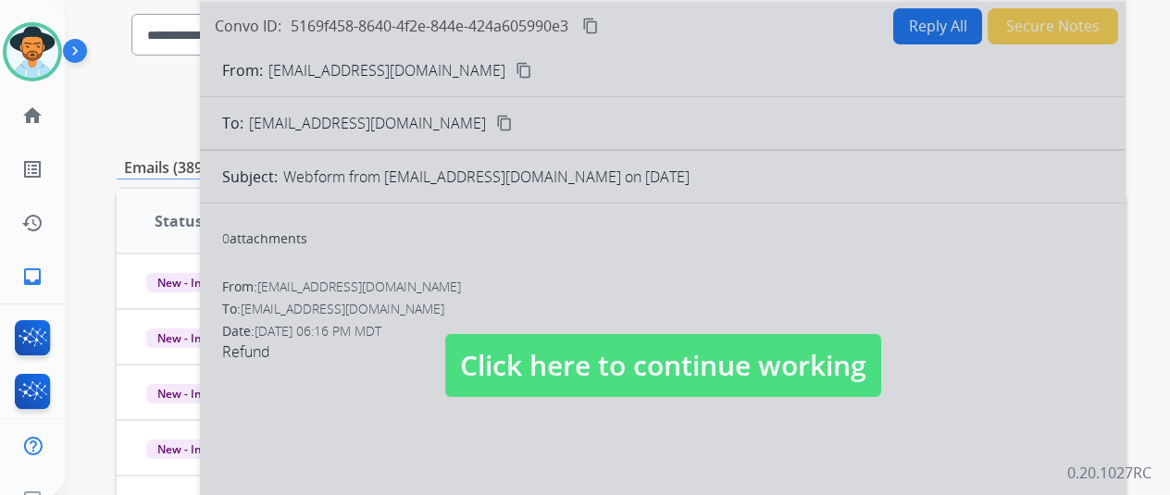
scroll to position [370, 0]
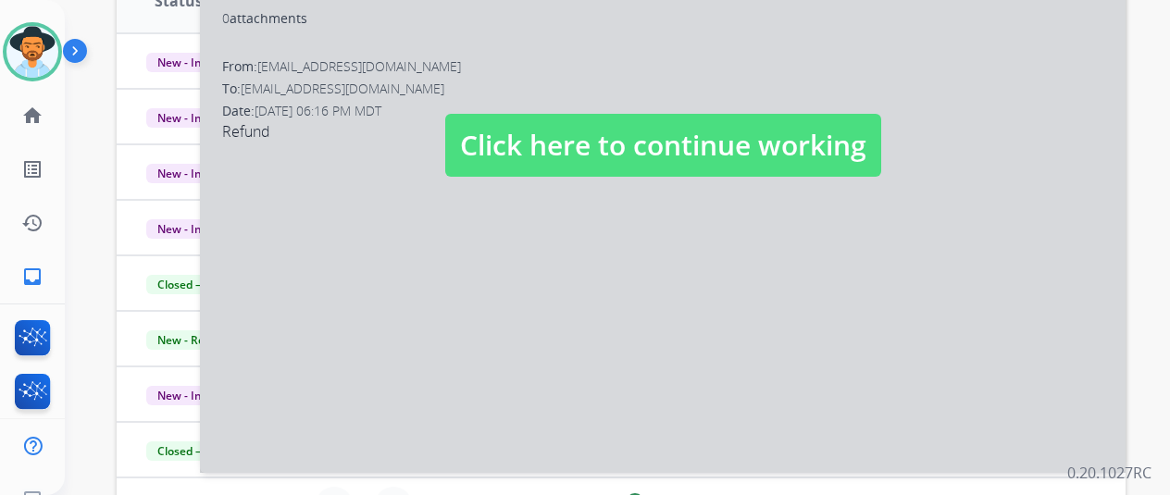
click at [550, 305] on div at bounding box center [663, 127] width 926 height 691
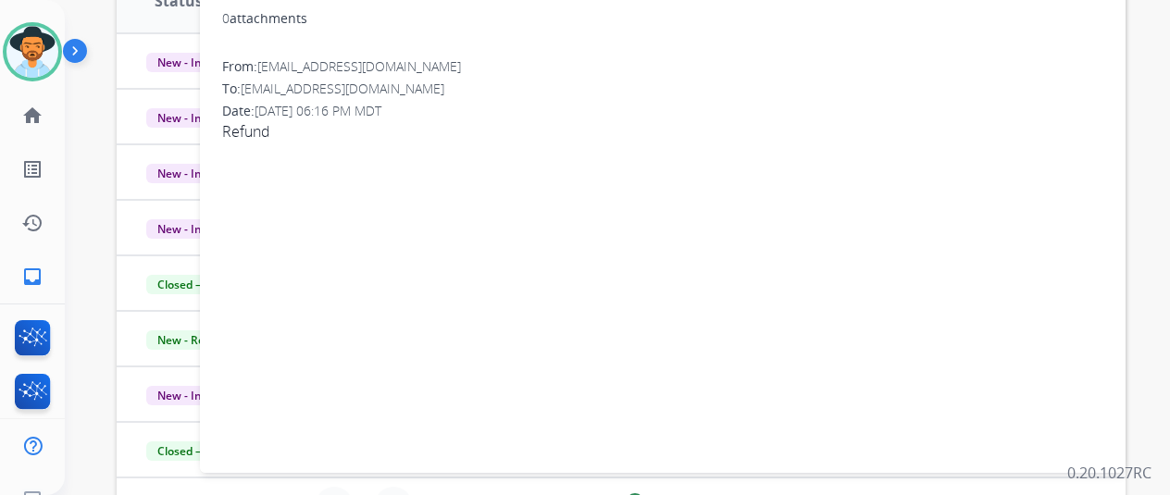
scroll to position [0, 0]
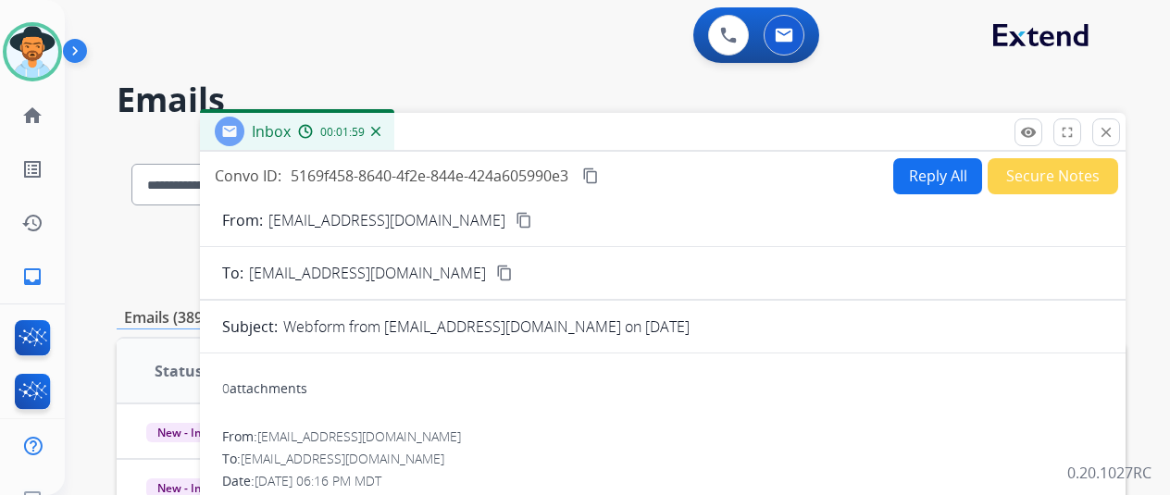
click at [936, 168] on button "Reply All" at bounding box center [937, 176] width 89 height 36
select select "**********"
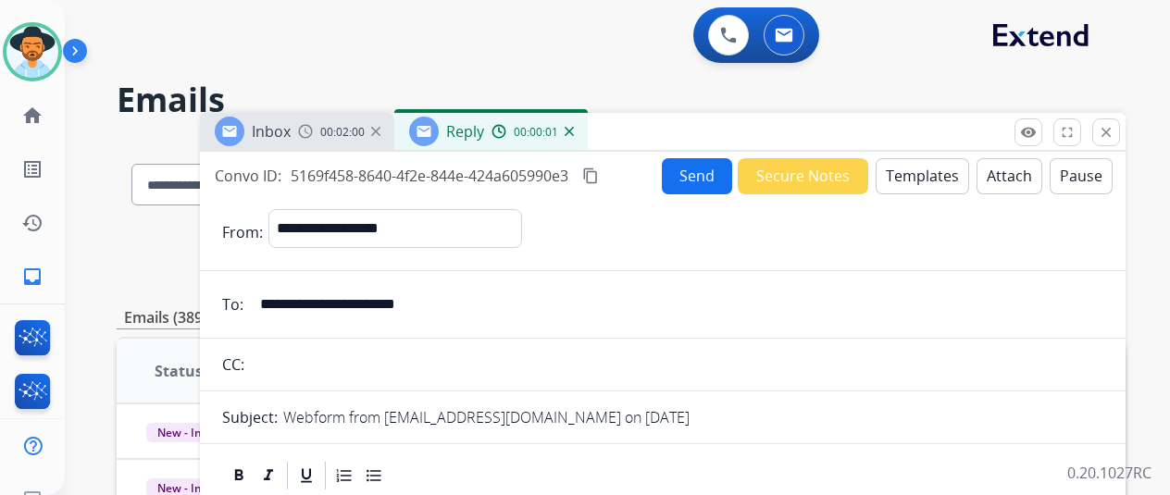
click at [922, 173] on button "Templates" at bounding box center [922, 176] width 93 height 36
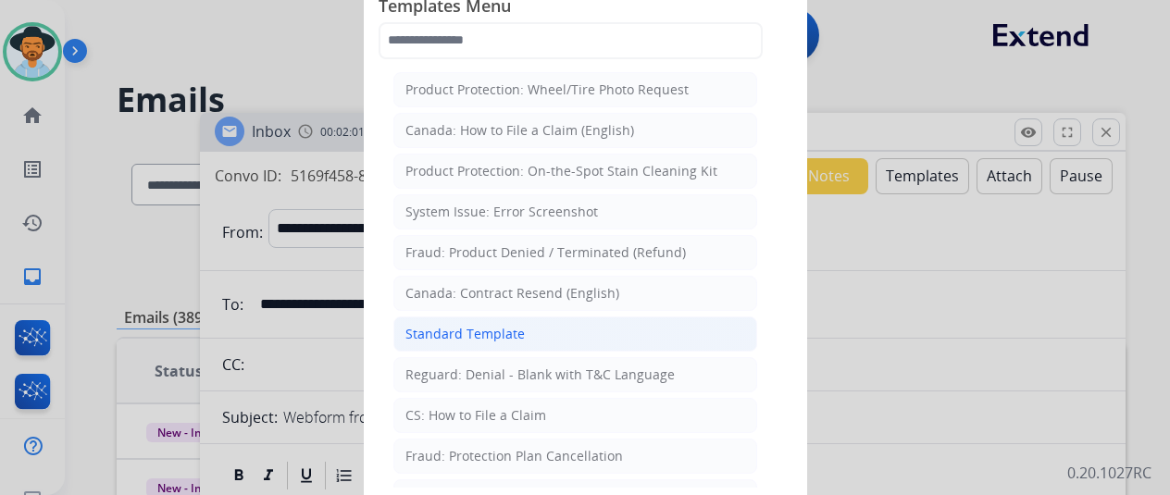
click at [465, 325] on div "Standard Template" at bounding box center [464, 334] width 119 height 19
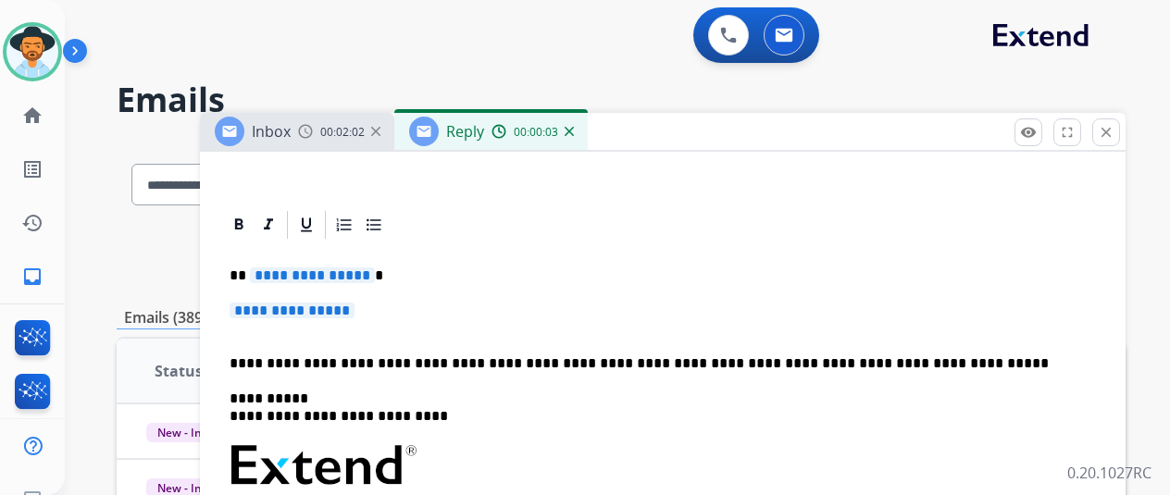
scroll to position [370, 0]
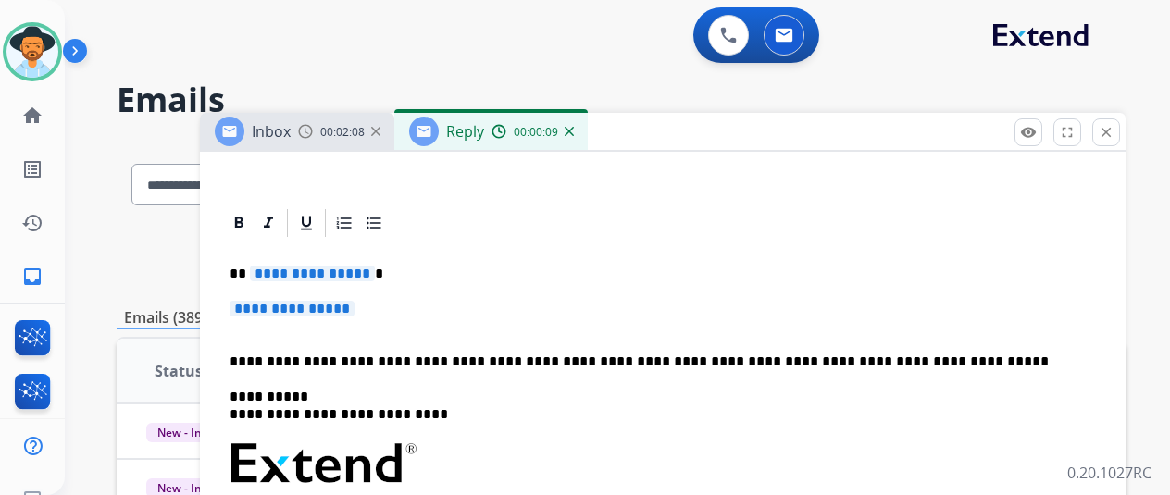
click at [372, 276] on span "**********" at bounding box center [312, 274] width 125 height 16
click at [383, 316] on p "**********" at bounding box center [663, 318] width 866 height 34
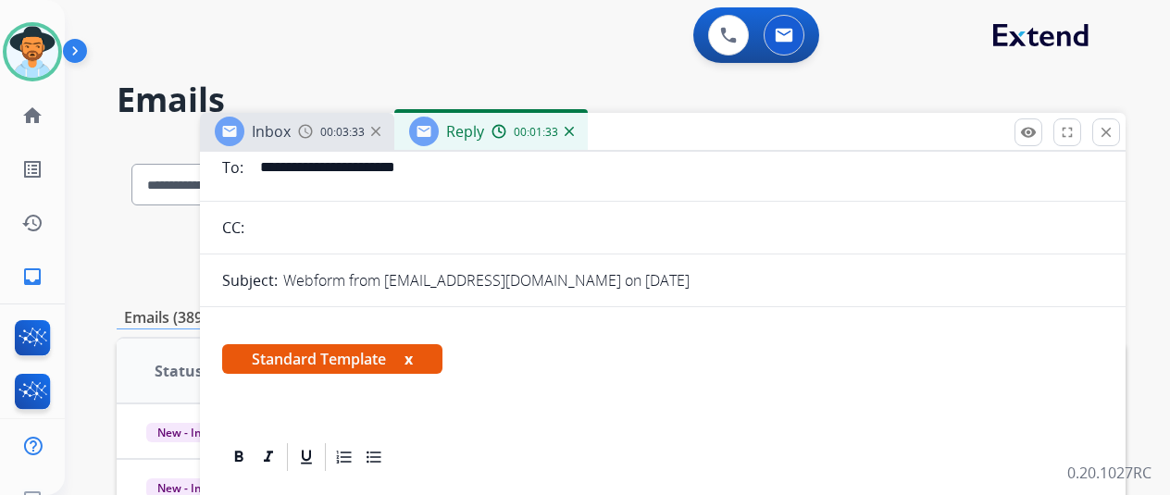
scroll to position [0, 0]
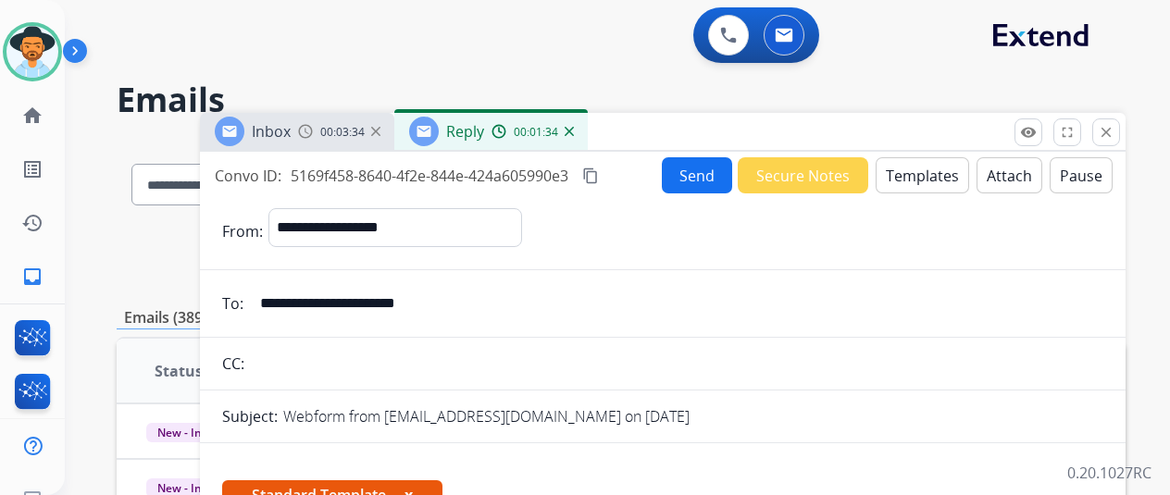
click at [711, 184] on button "Send" at bounding box center [697, 175] width 70 height 36
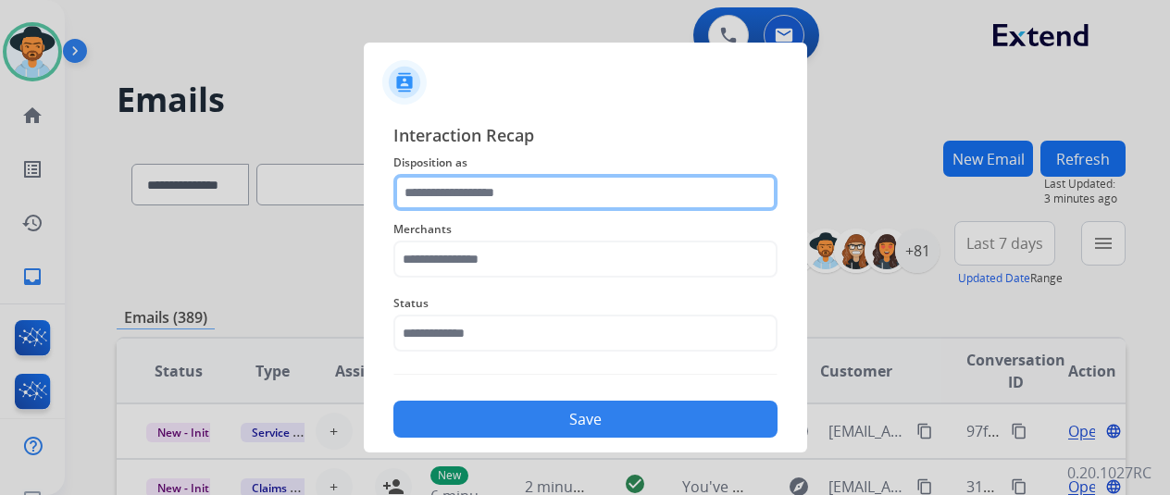
click at [441, 188] on input "text" at bounding box center [585, 192] width 384 height 37
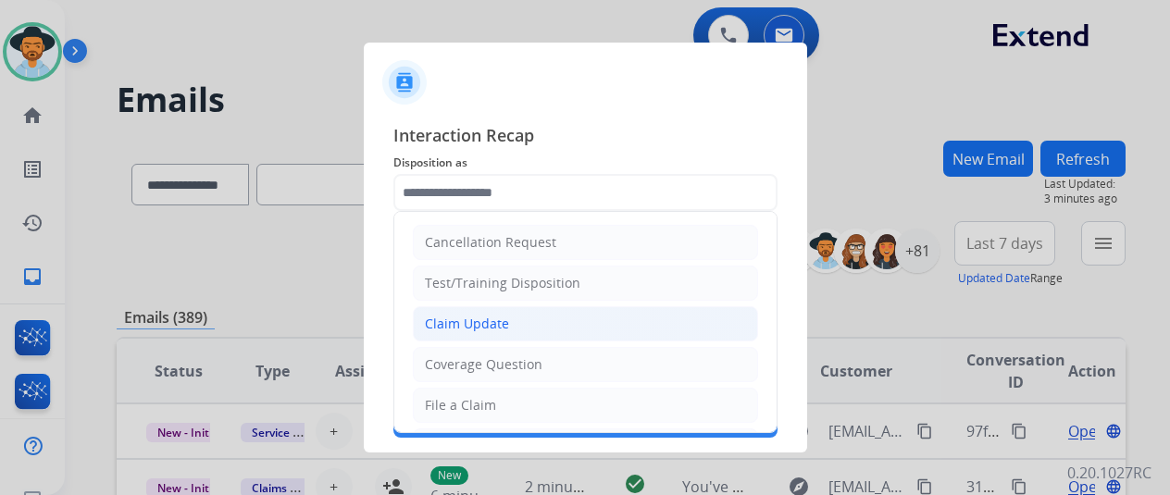
click at [487, 316] on div "Claim Update" at bounding box center [467, 324] width 84 height 19
type input "**********"
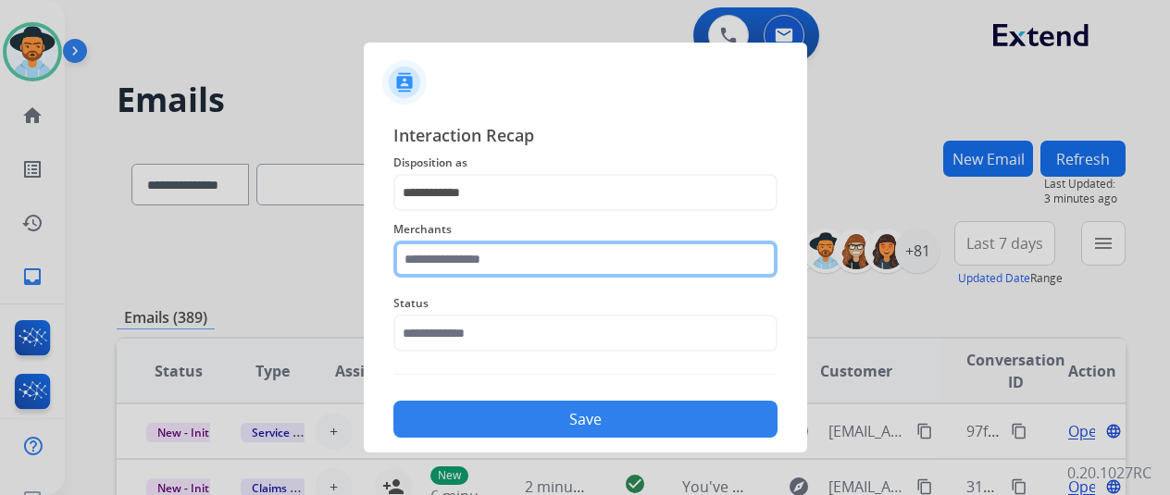
click at [453, 258] on input "text" at bounding box center [585, 259] width 384 height 37
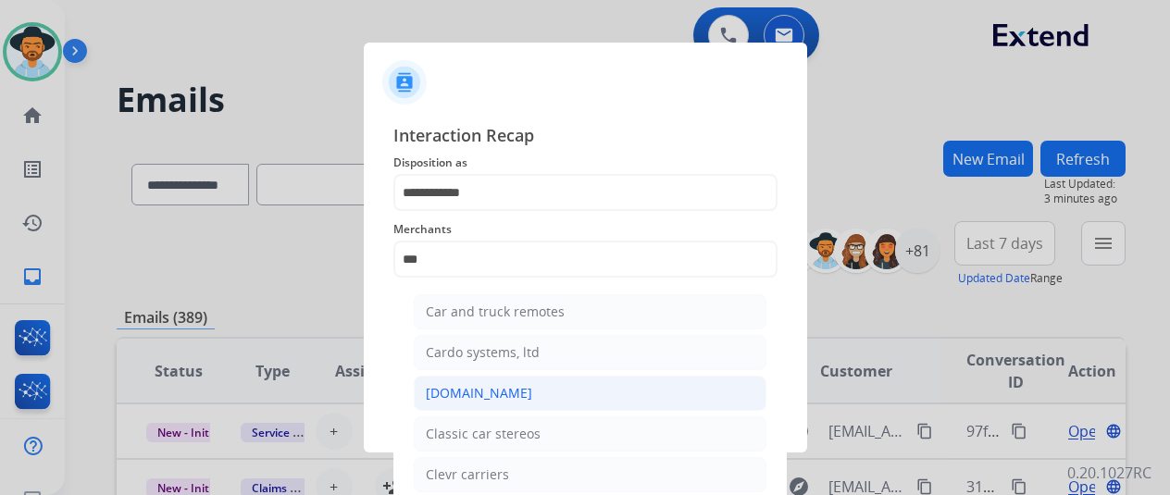
click at [470, 390] on div "[DOMAIN_NAME]" at bounding box center [479, 393] width 106 height 19
type input "**********"
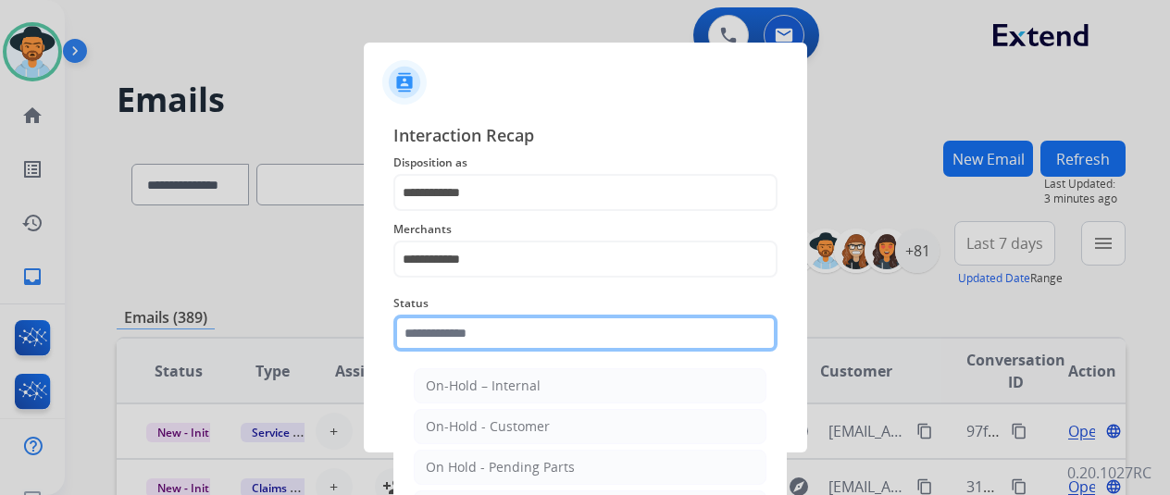
click at [455, 327] on input "text" at bounding box center [585, 333] width 384 height 37
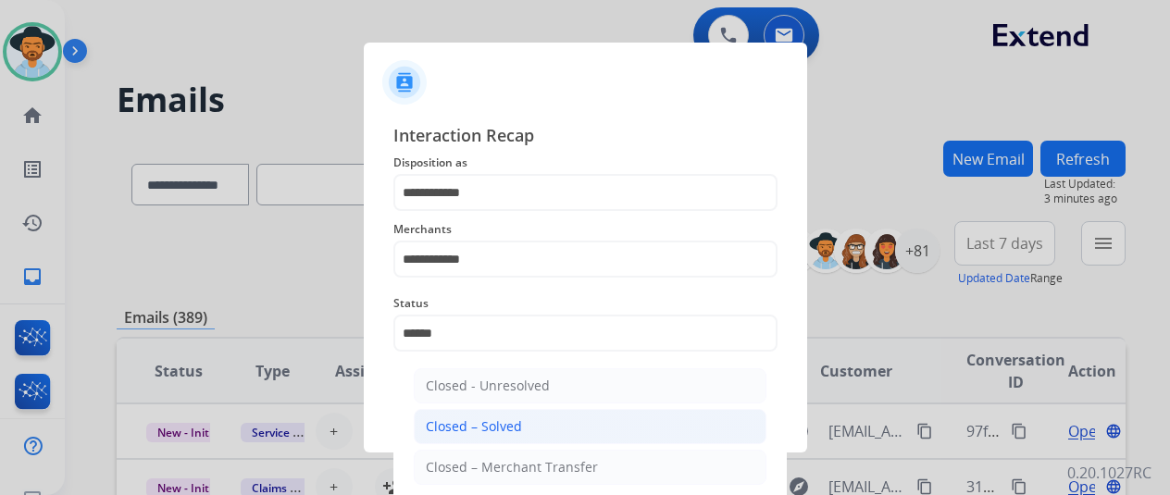
click at [437, 422] on div "Closed – Solved" at bounding box center [474, 426] width 96 height 19
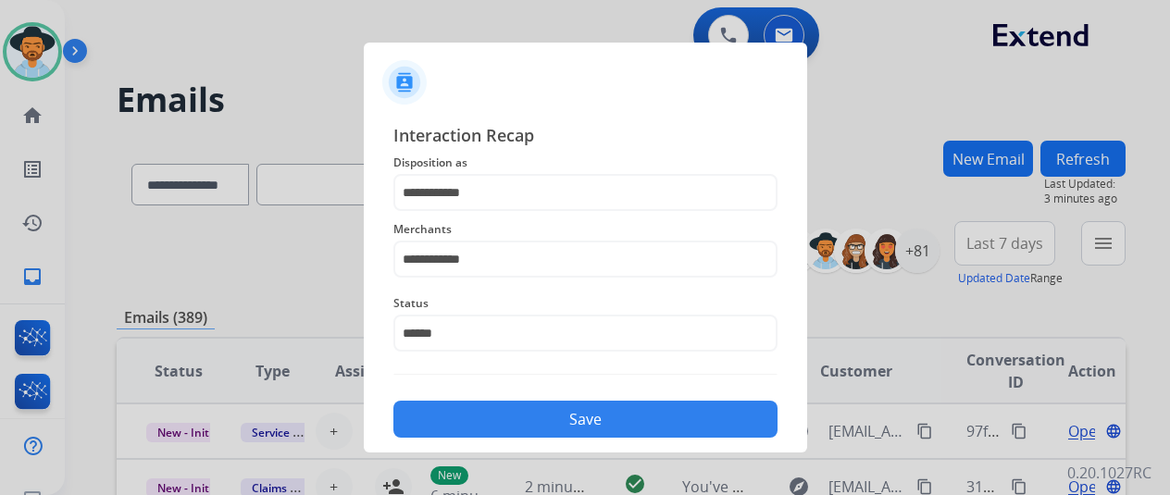
type input "**********"
click at [471, 419] on button "Save" at bounding box center [585, 419] width 384 height 37
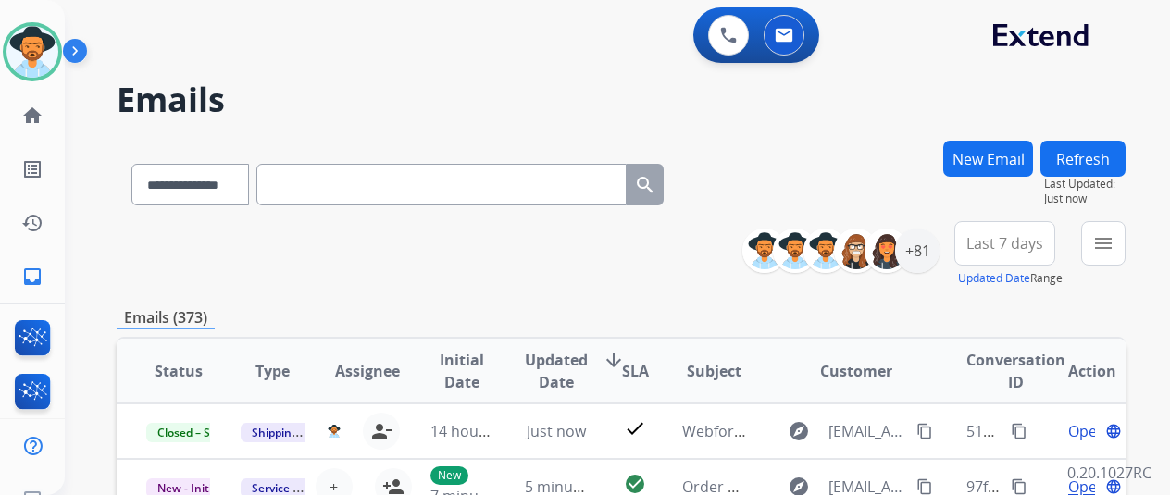
scroll to position [2, 0]
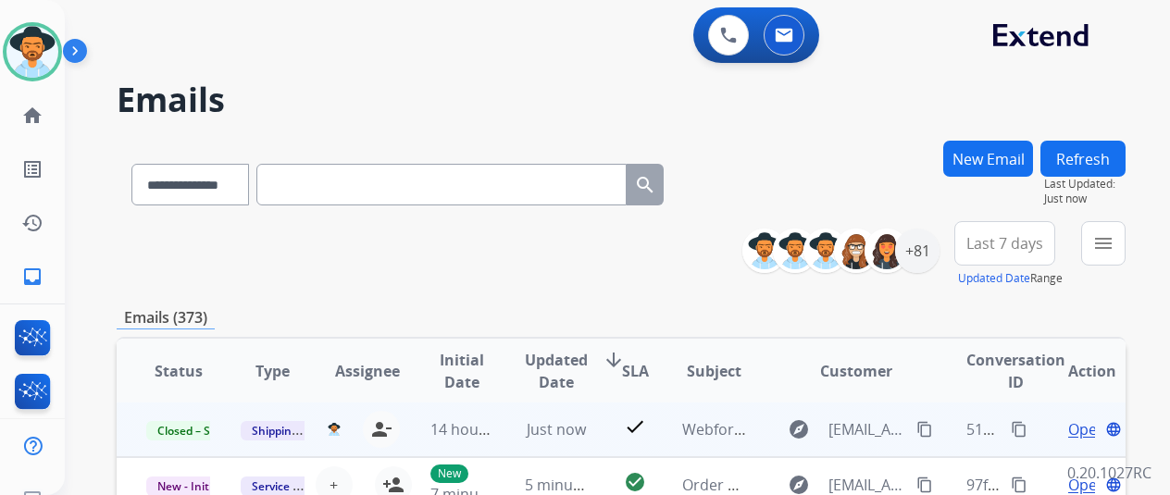
click at [1022, 424] on mat-icon "content_copy" at bounding box center [1019, 429] width 17 height 17
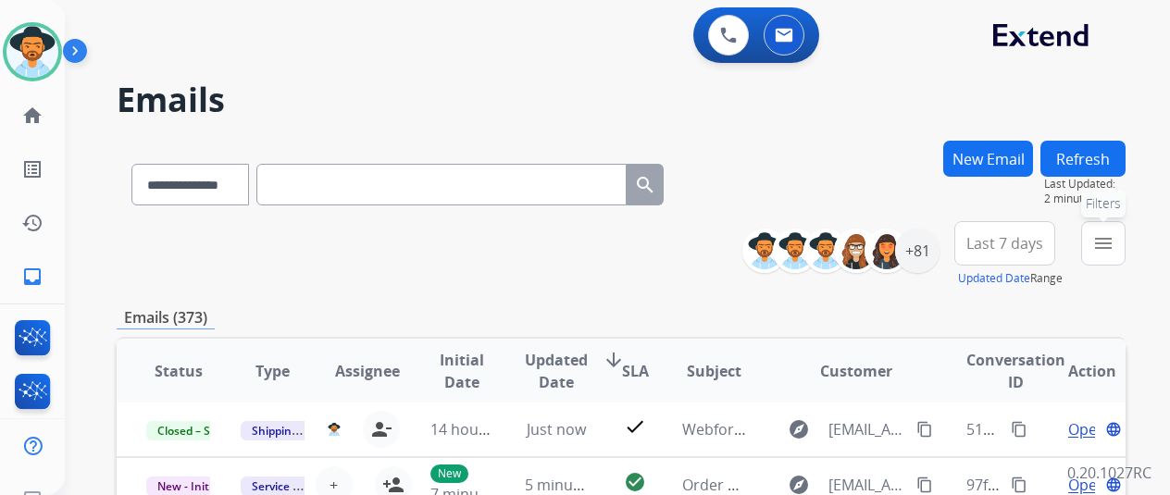
click at [1115, 230] on button "menu Filters" at bounding box center [1103, 243] width 44 height 44
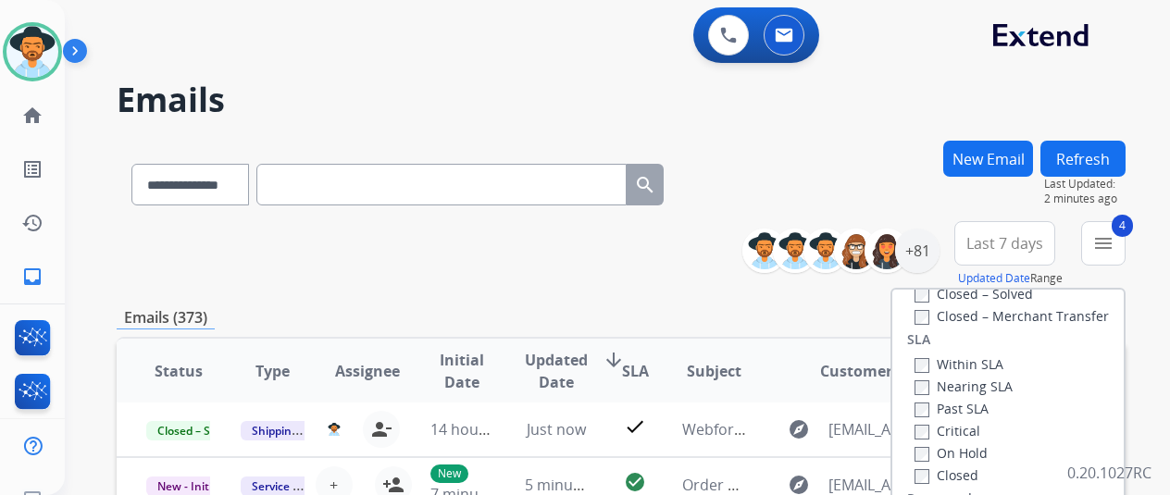
scroll to position [370, 0]
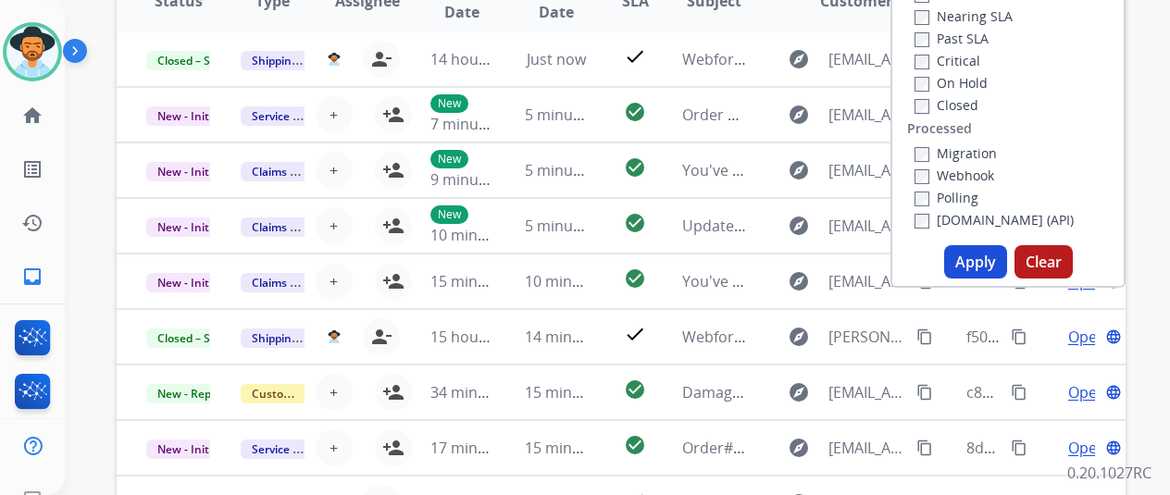
click at [983, 259] on button "Apply" at bounding box center [975, 261] width 63 height 33
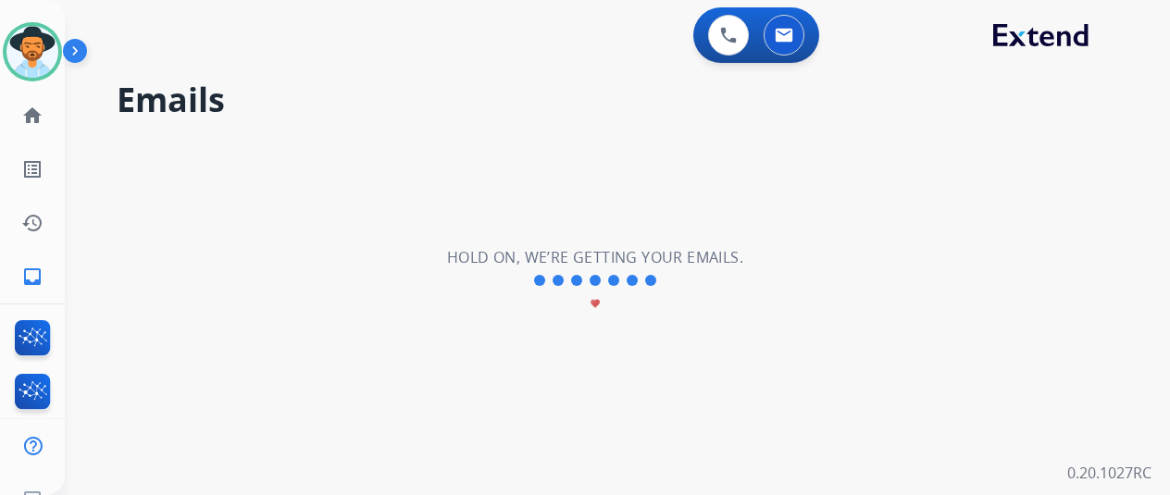
scroll to position [0, 0]
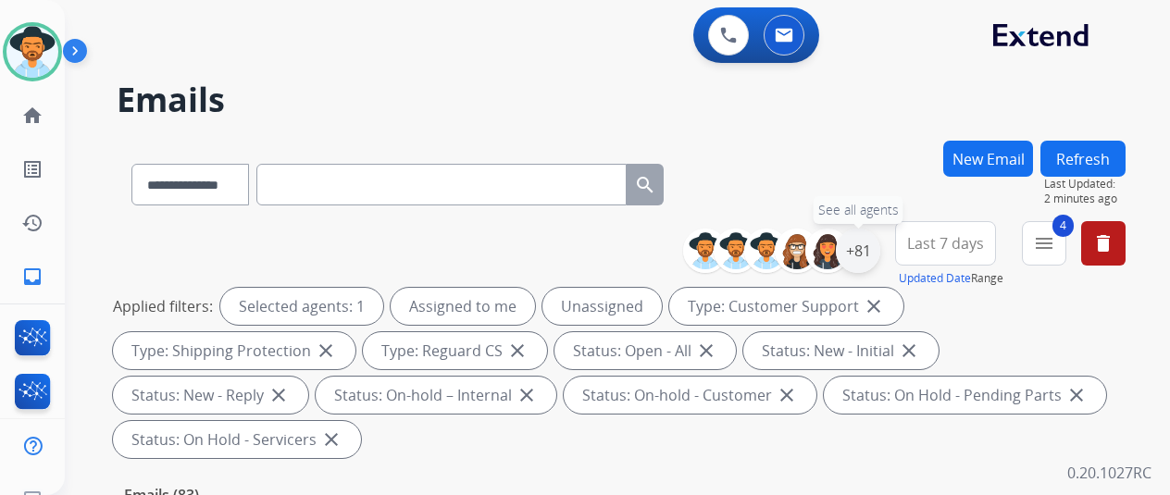
click at [871, 256] on div "+81" at bounding box center [858, 251] width 44 height 44
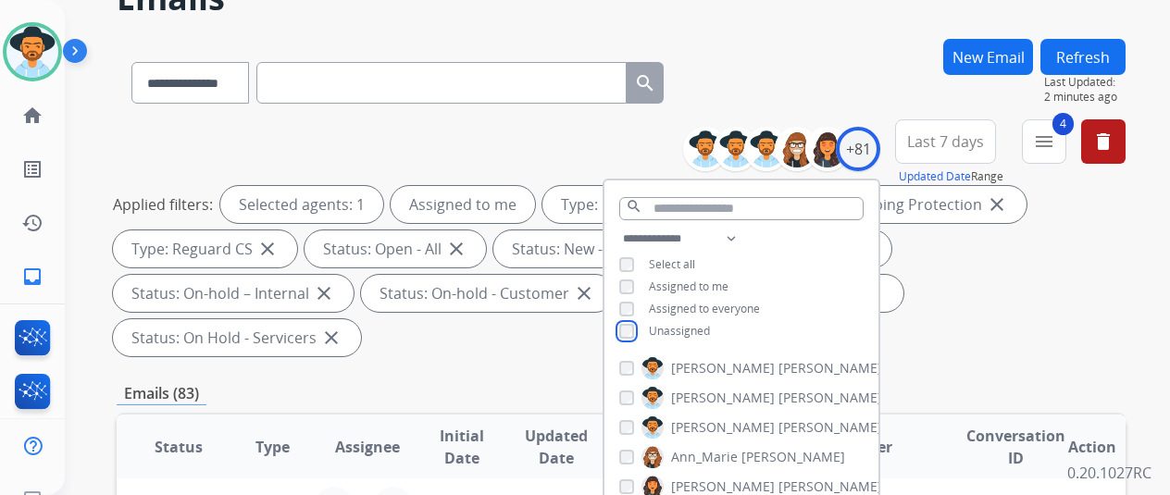
scroll to position [278, 0]
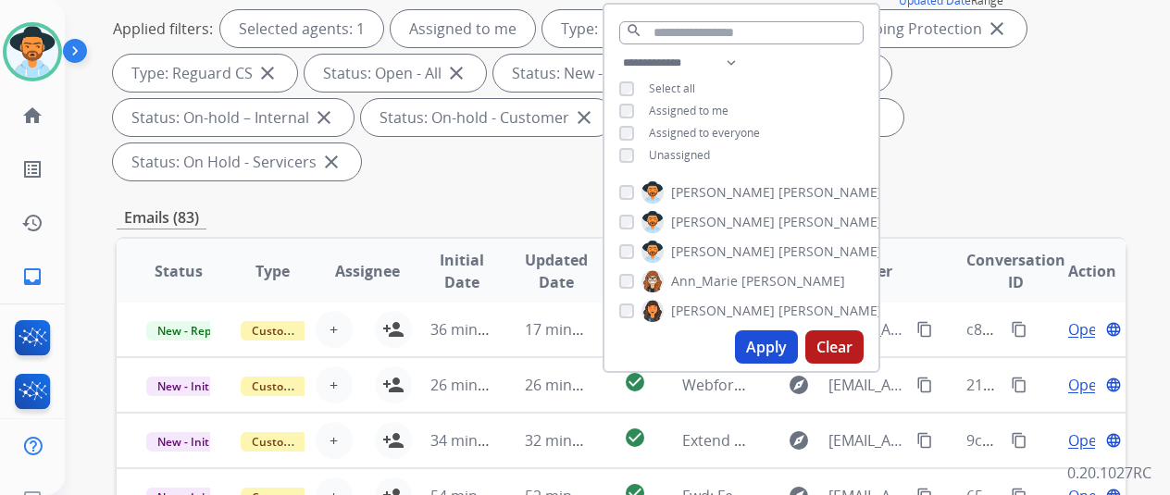
click at [767, 342] on button "Apply" at bounding box center [766, 346] width 63 height 33
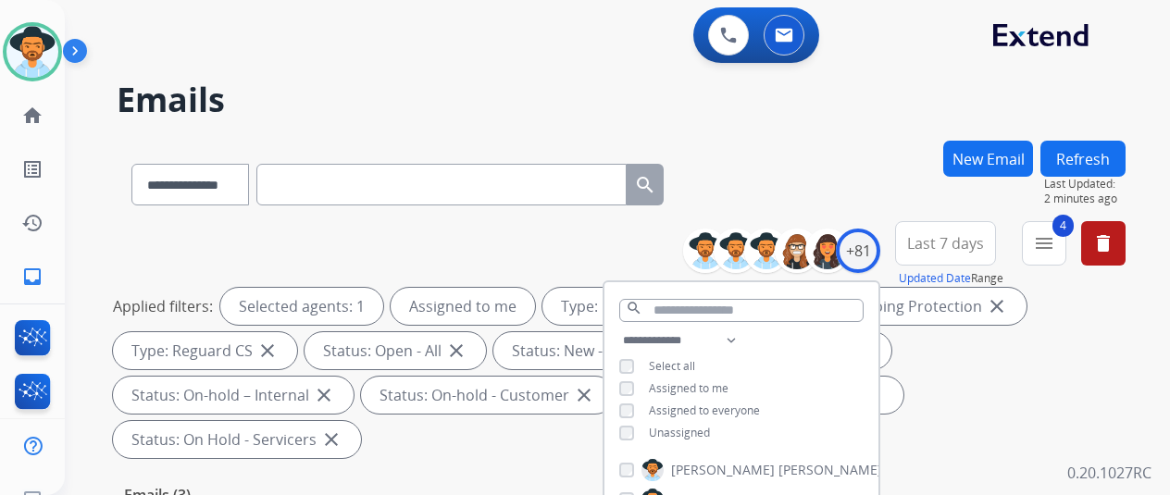
scroll to position [0, 0]
click at [856, 156] on div "**********" at bounding box center [621, 181] width 1009 height 81
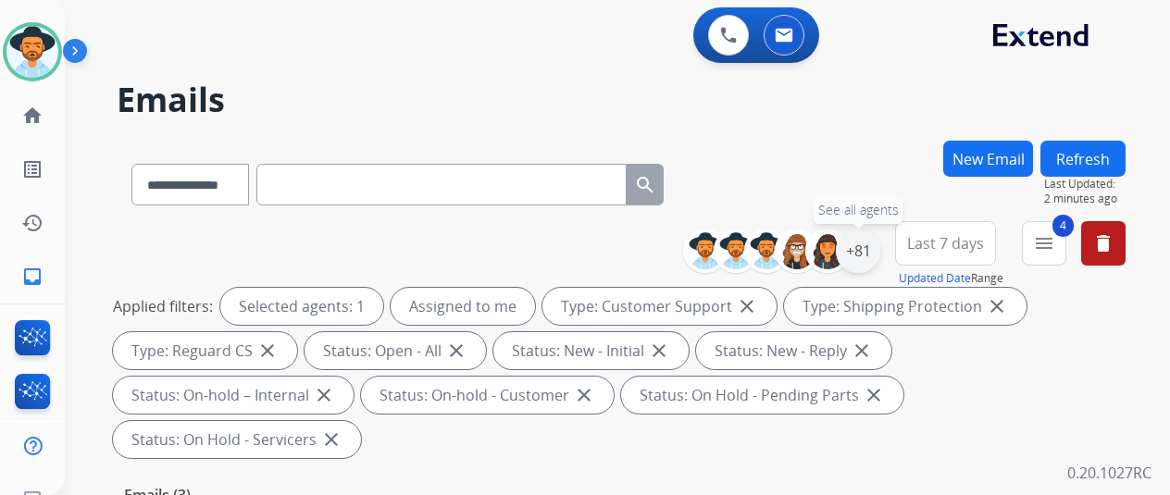
click at [880, 255] on div "+81" at bounding box center [858, 251] width 44 height 44
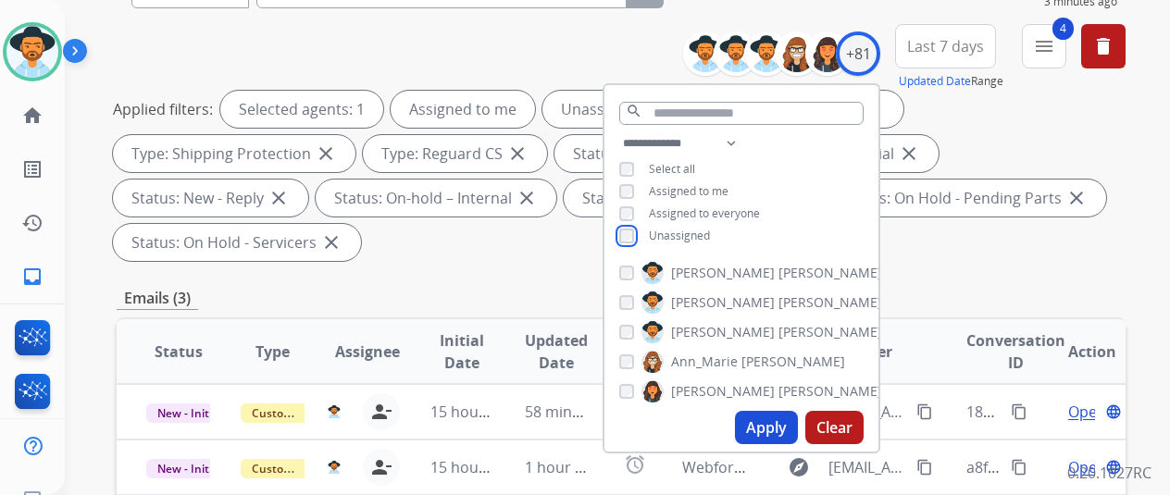
scroll to position [370, 0]
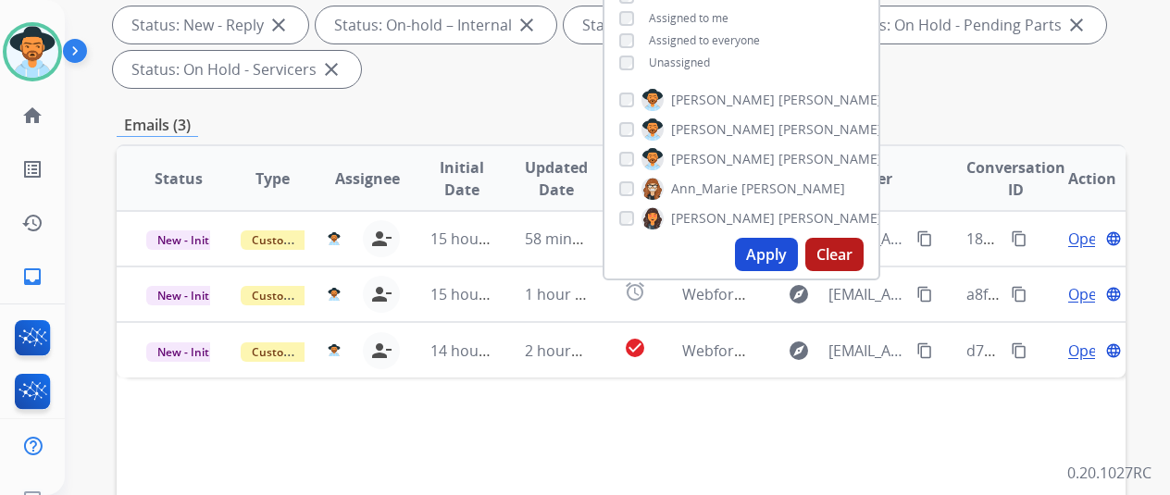
click at [765, 245] on button "Apply" at bounding box center [766, 254] width 63 height 33
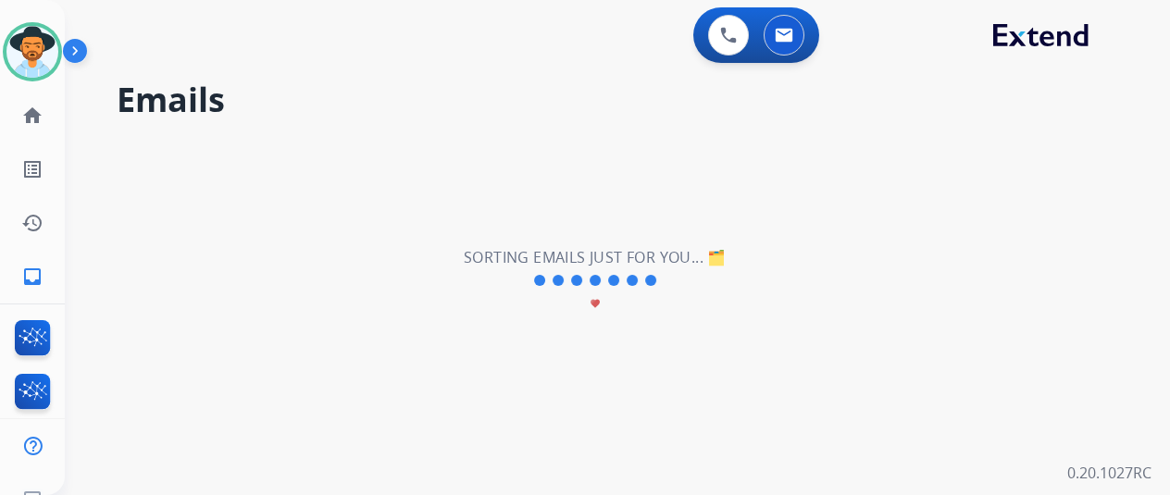
scroll to position [0, 0]
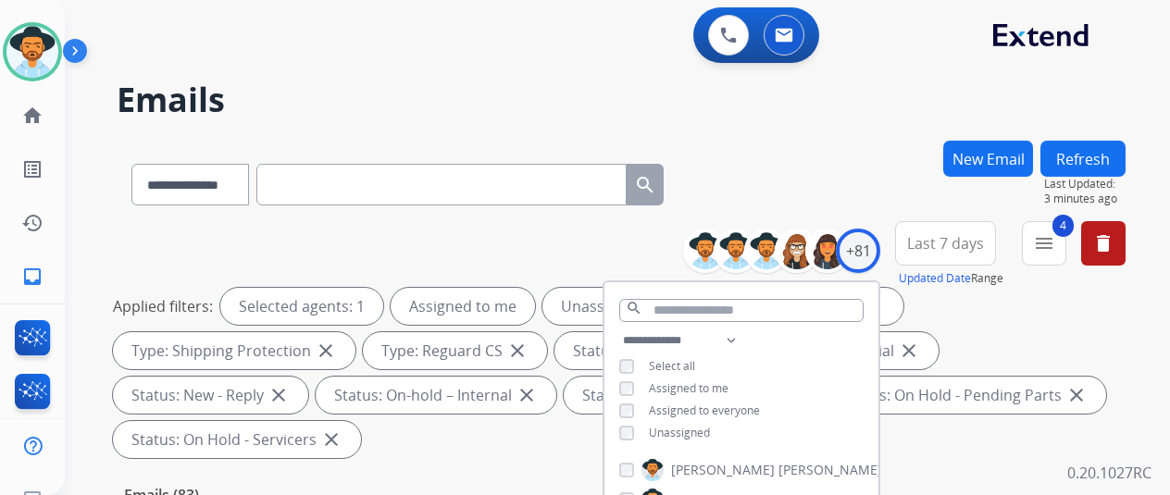
click at [802, 168] on div "**********" at bounding box center [621, 181] width 1009 height 81
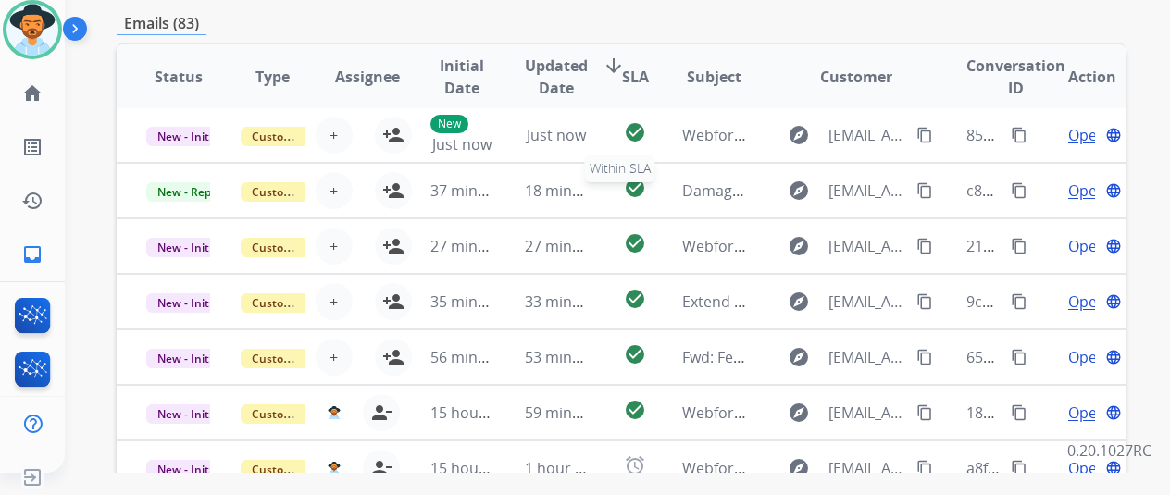
scroll to position [720, 0]
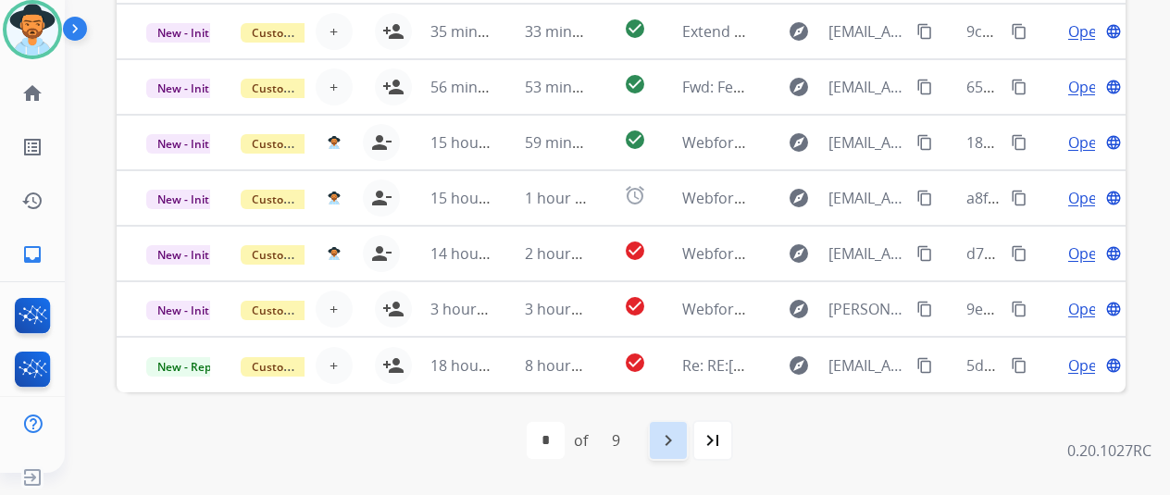
click at [679, 436] on mat-icon "navigate_next" at bounding box center [668, 441] width 22 height 22
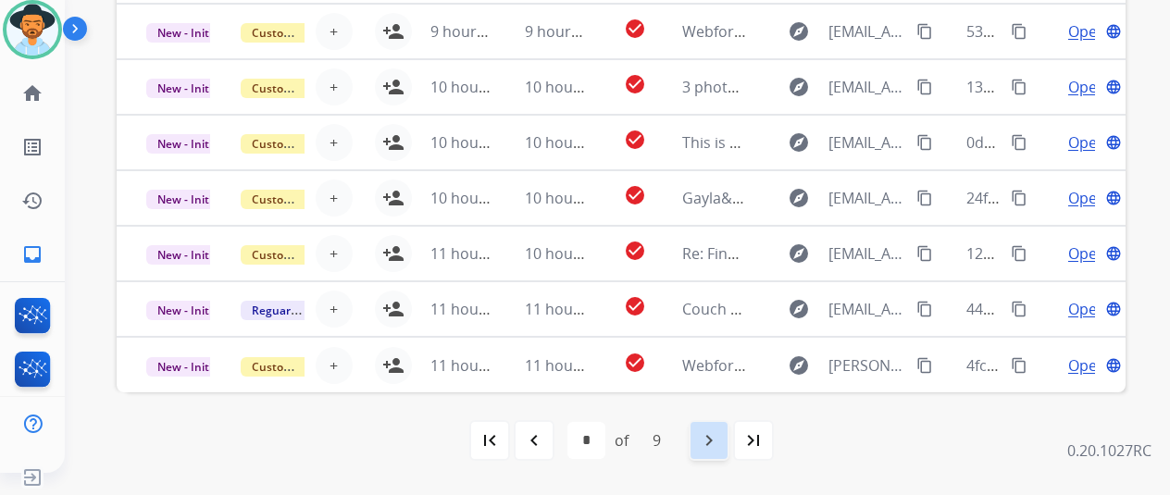
click at [713, 438] on mat-icon "navigate_next" at bounding box center [709, 441] width 22 height 22
click at [716, 438] on mat-icon "navigate_next" at bounding box center [709, 441] width 22 height 22
click at [720, 440] on mat-icon "navigate_next" at bounding box center [709, 441] width 22 height 22
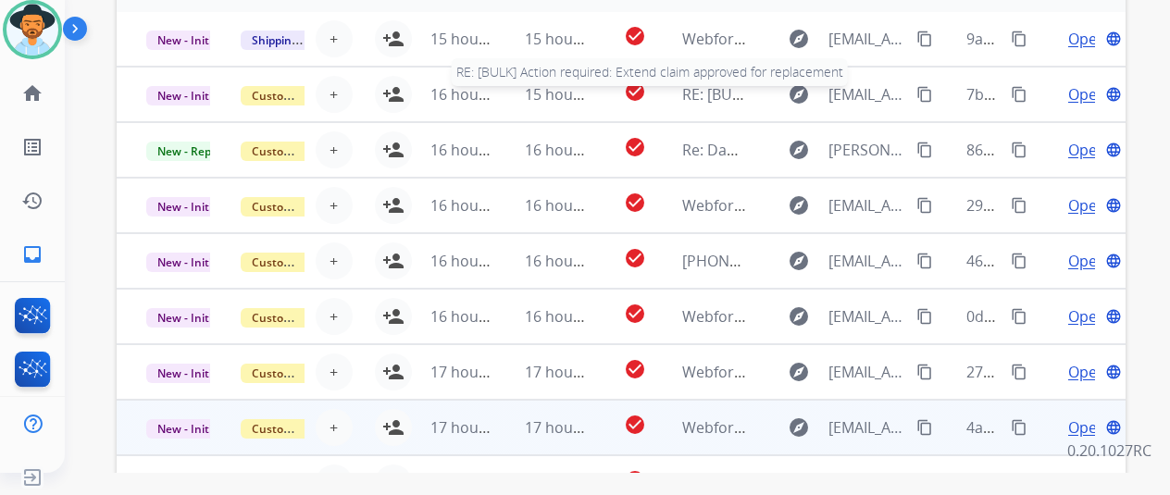
scroll to position [555, 0]
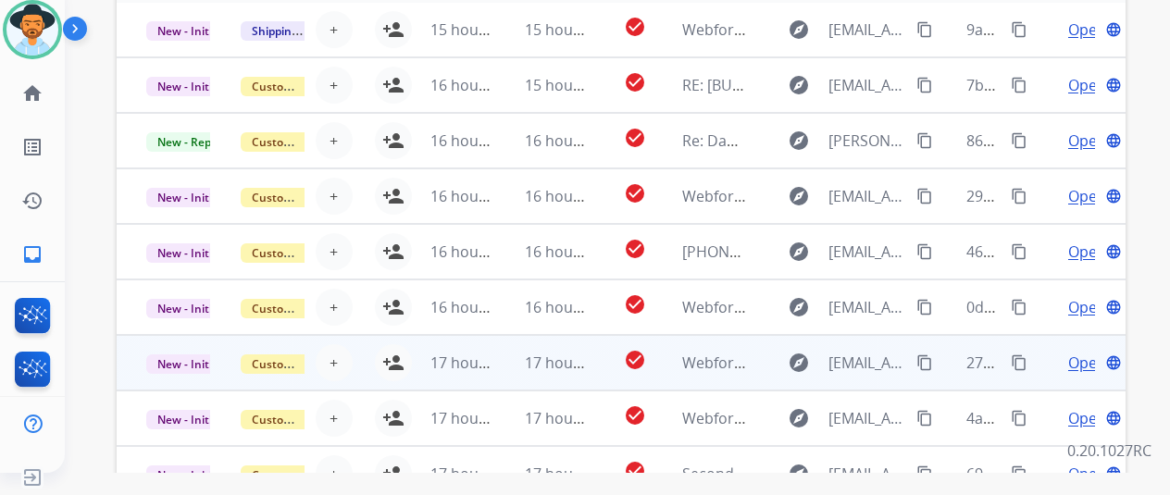
click at [1085, 358] on span "Open" at bounding box center [1087, 363] width 38 height 22
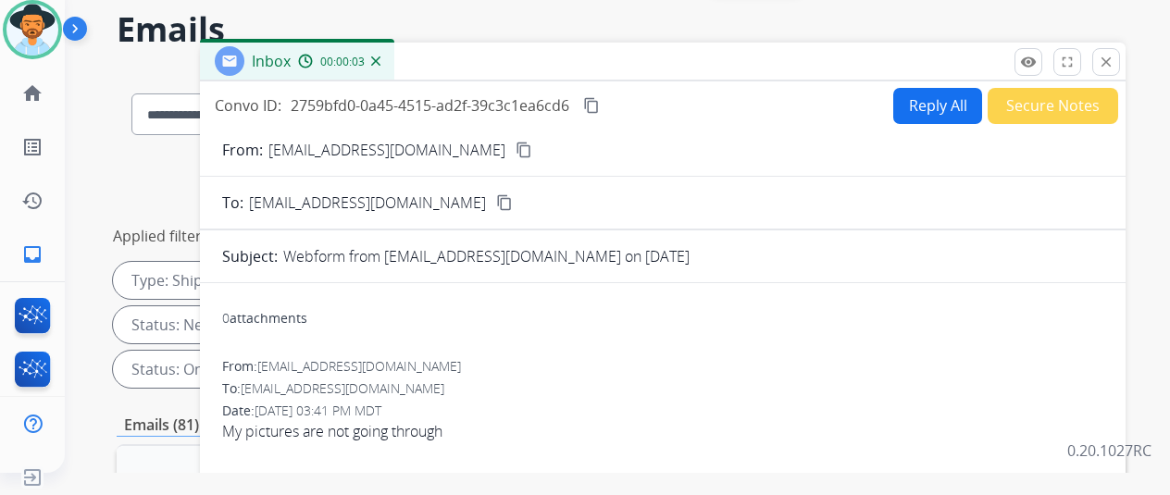
scroll to position [0, 0]
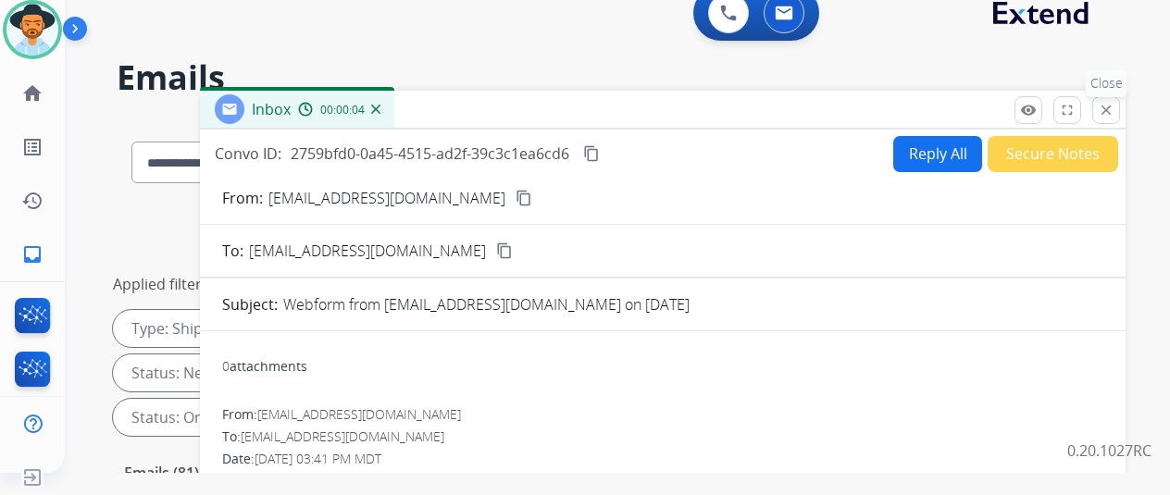
click at [1115, 106] on mat-icon "close" at bounding box center [1106, 110] width 17 height 17
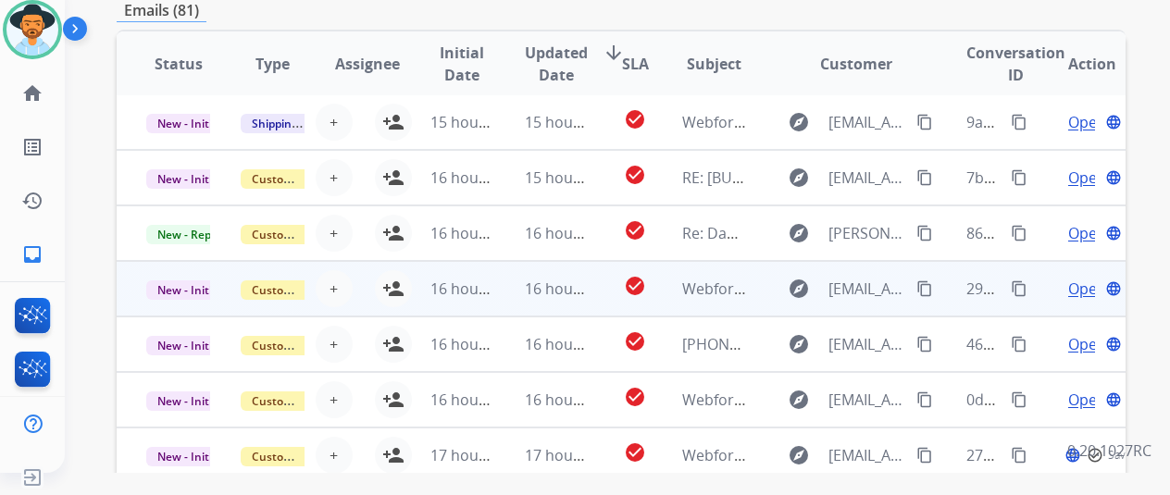
scroll to position [2, 0]
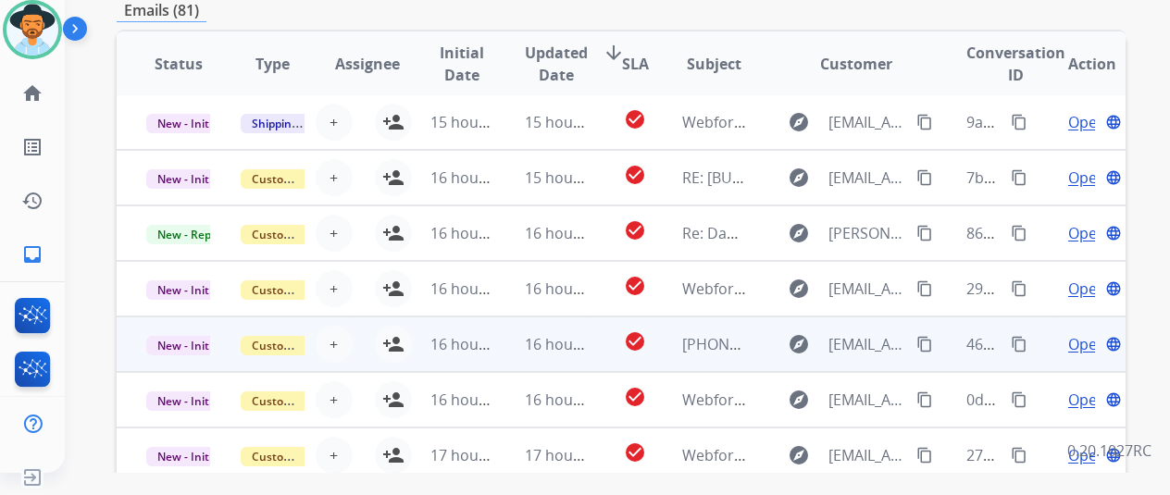
click at [1089, 347] on span "Open" at bounding box center [1087, 344] width 38 height 22
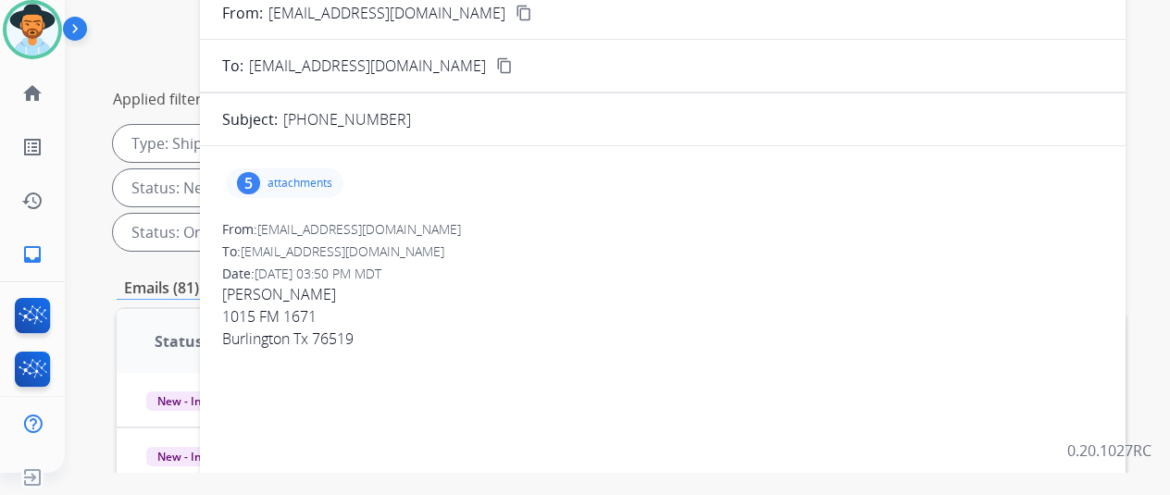
scroll to position [0, 0]
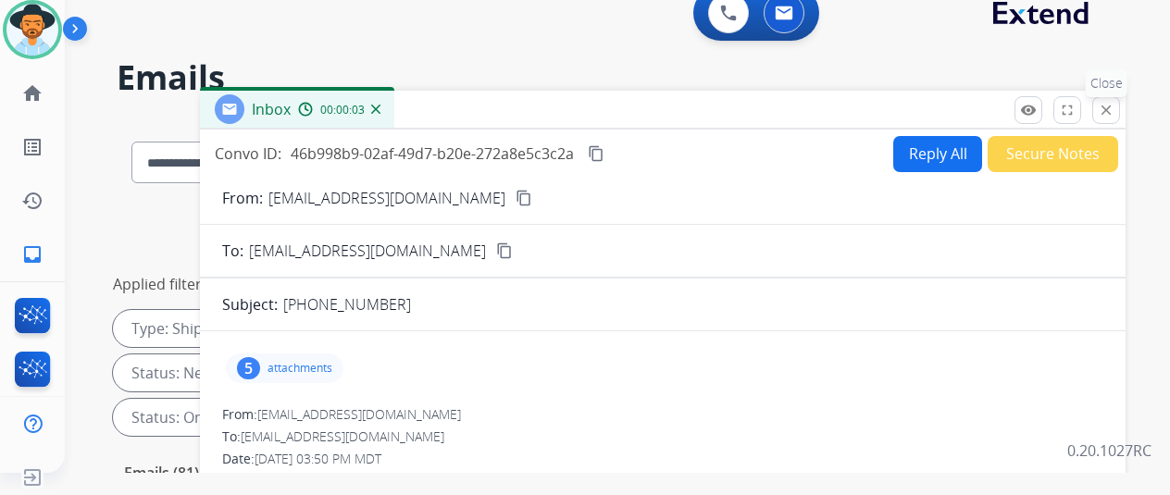
click at [1115, 107] on mat-icon "close" at bounding box center [1106, 110] width 17 height 17
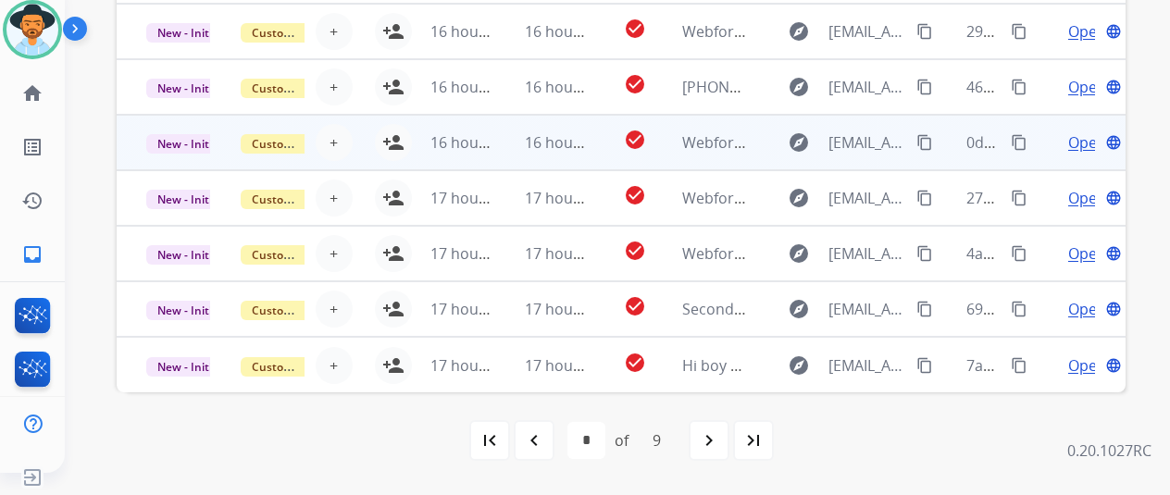
click at [1077, 130] on td "Open language" at bounding box center [1078, 143] width 94 height 56
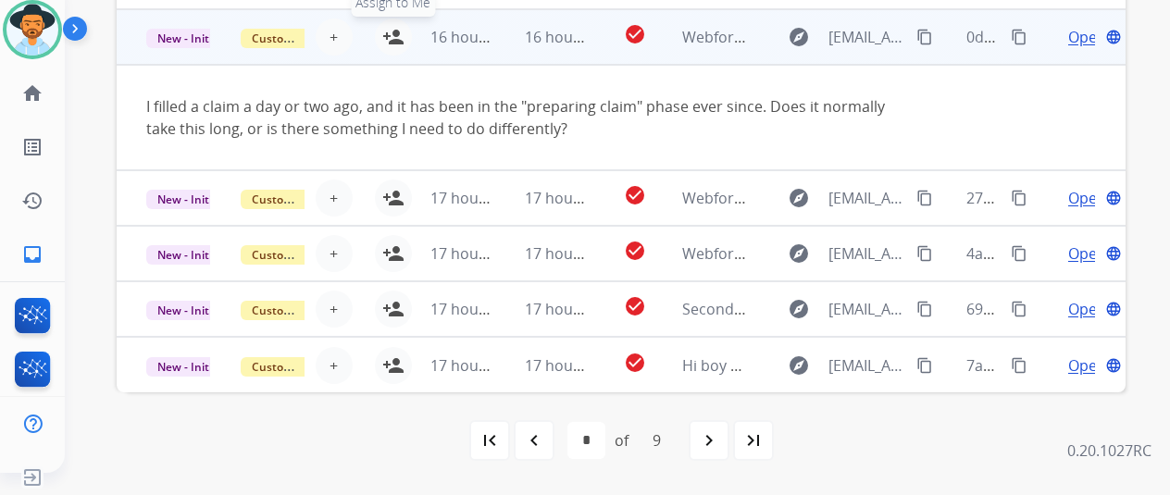
click at [394, 31] on mat-icon "person_add" at bounding box center [393, 37] width 22 height 22
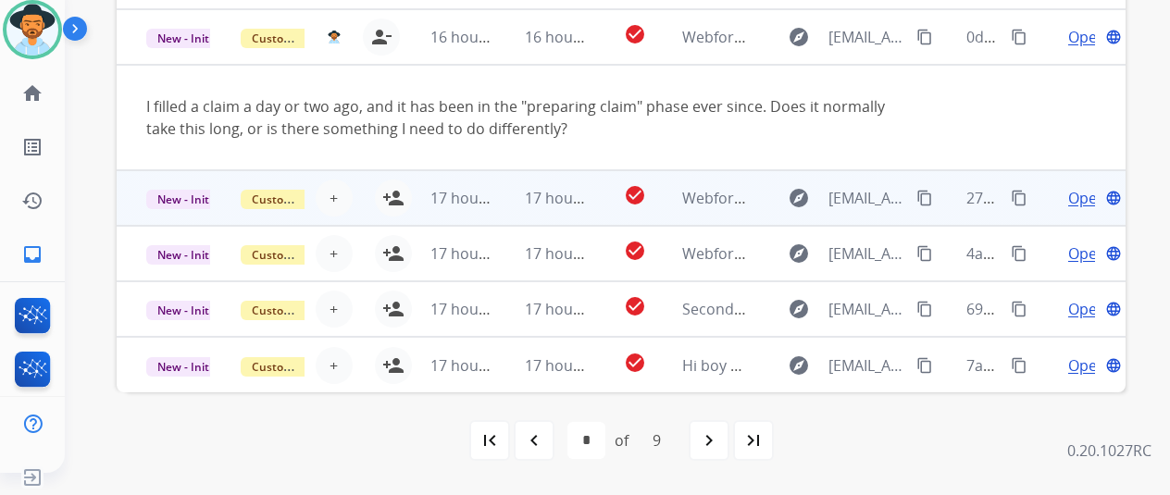
click at [1082, 197] on span "Open" at bounding box center [1087, 198] width 38 height 22
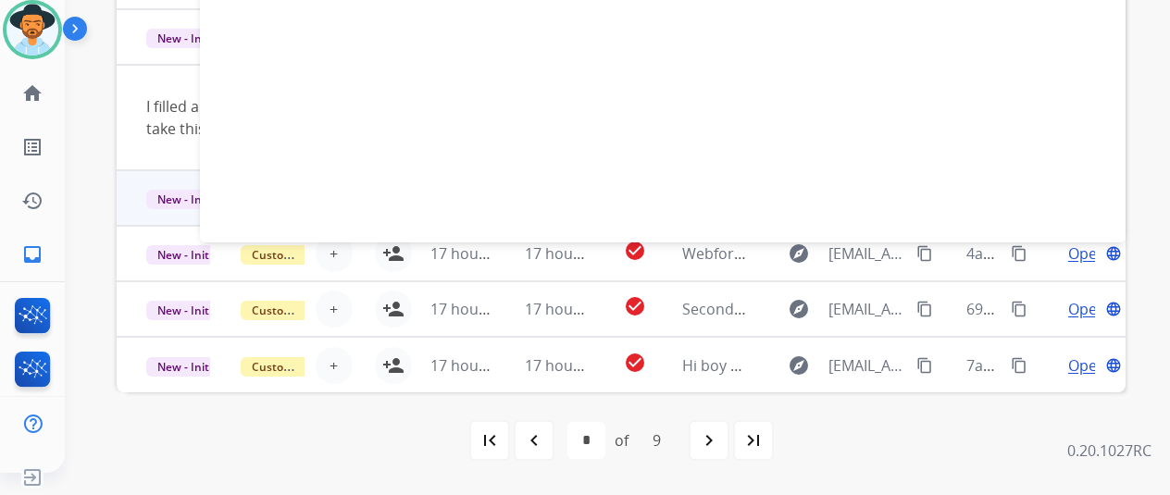
click at [138, 440] on div "first_page navigate_before * * * * * * * * * of 9 navigate_next last_page" at bounding box center [621, 440] width 1009 height 37
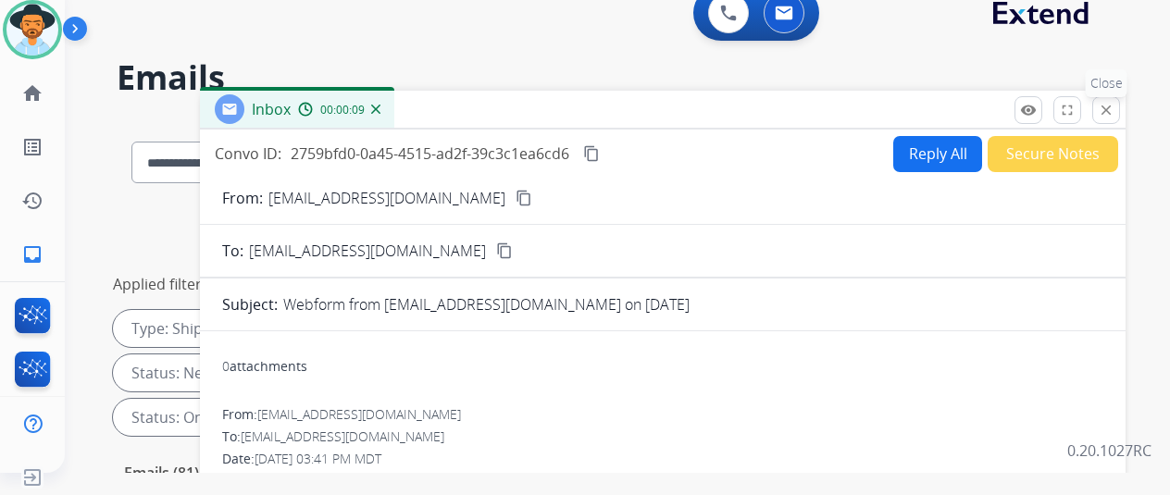
click at [1115, 107] on mat-icon "close" at bounding box center [1106, 110] width 17 height 17
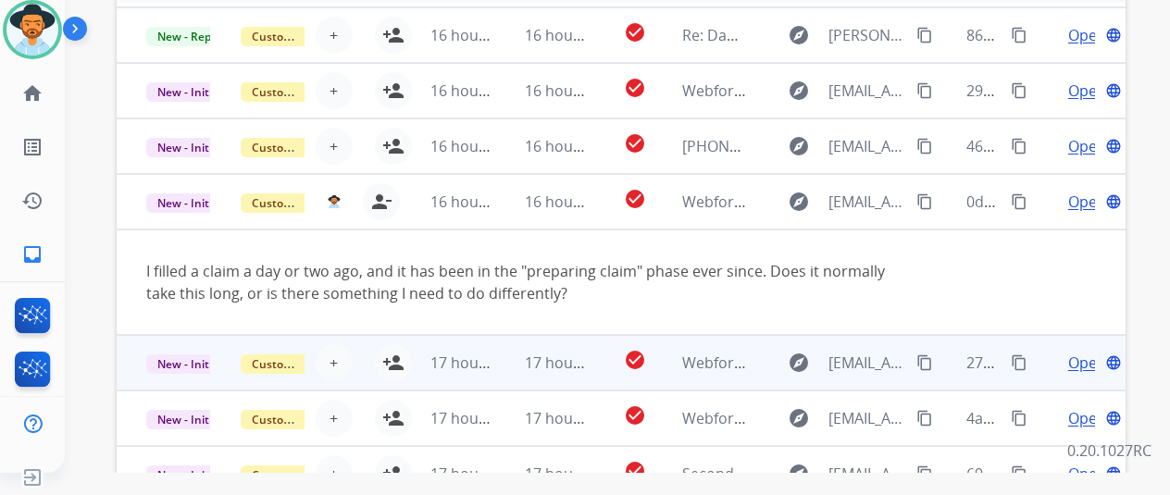
drag, startPoint x: 394, startPoint y: 361, endPoint x: 405, endPoint y: 355, distance: 12.9
click at [395, 361] on mat-icon "person_add" at bounding box center [393, 363] width 22 height 22
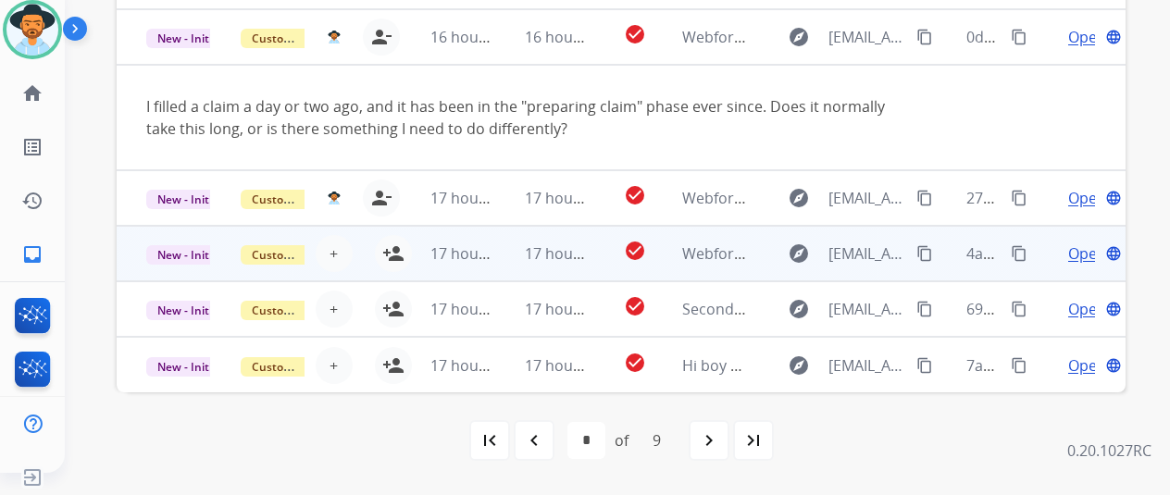
click at [1083, 253] on span "Open" at bounding box center [1087, 254] width 38 height 22
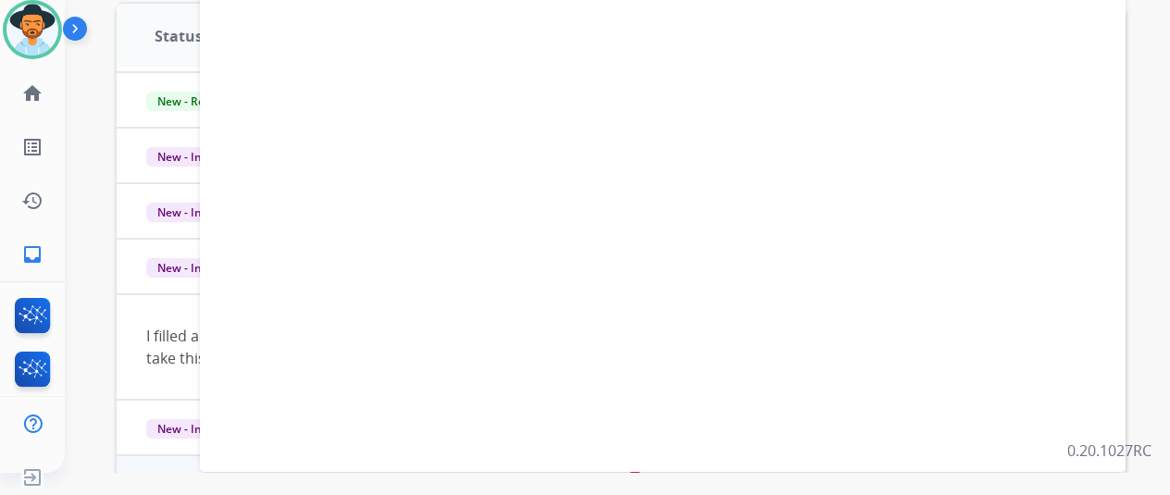
scroll to position [720, 0]
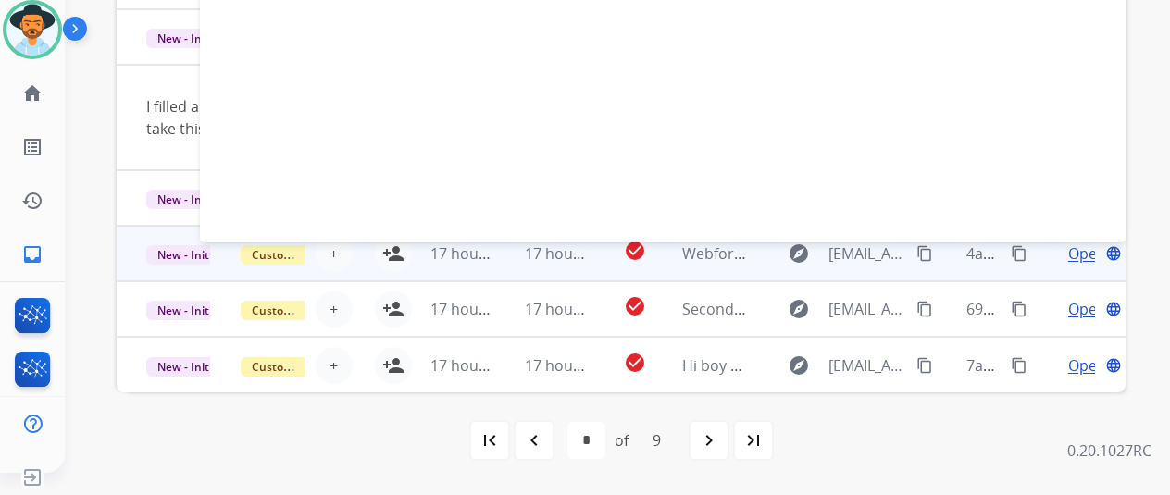
click at [392, 251] on mat-icon "person_add" at bounding box center [393, 254] width 22 height 22
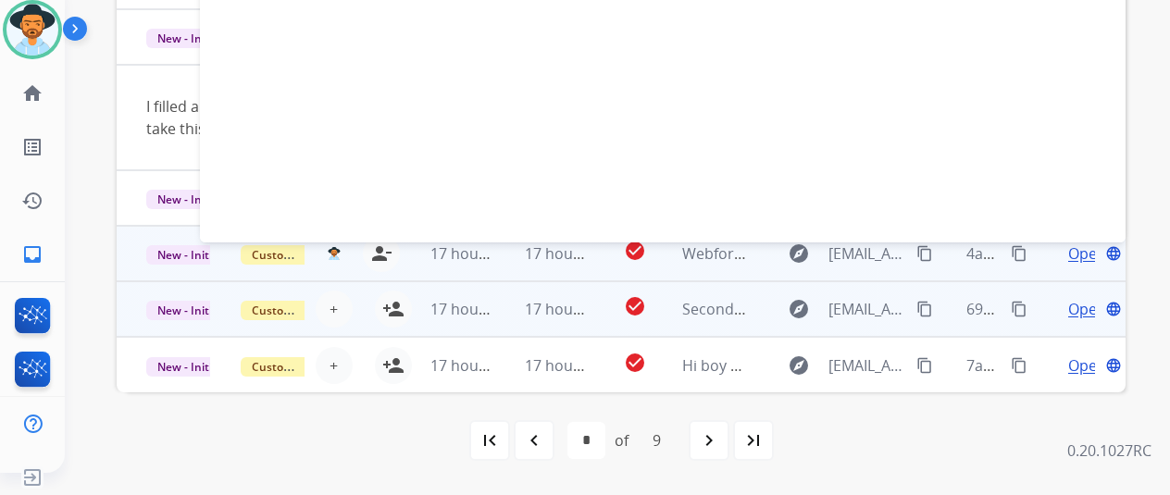
click at [1081, 308] on span "Open" at bounding box center [1087, 309] width 38 height 22
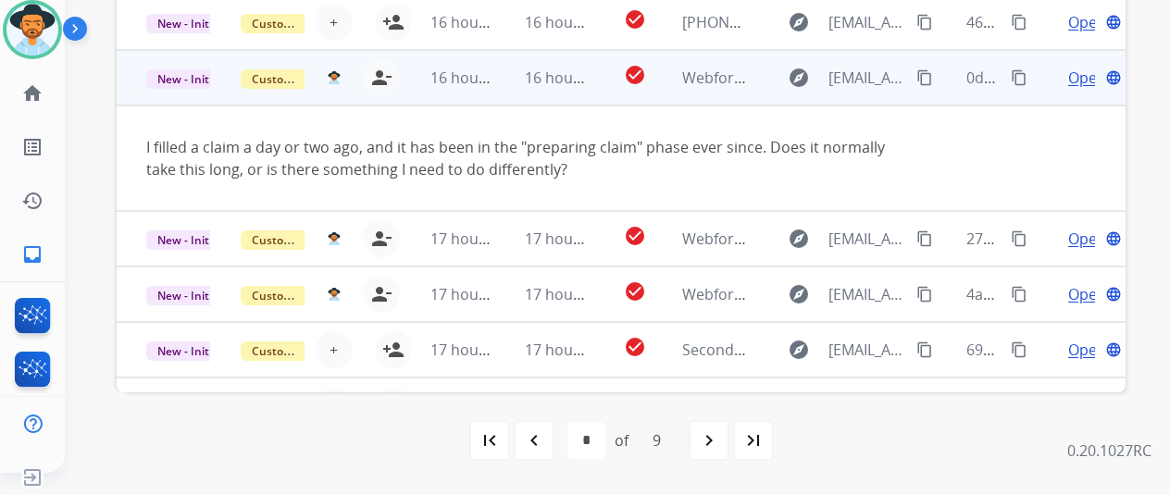
scroll to position [107, 0]
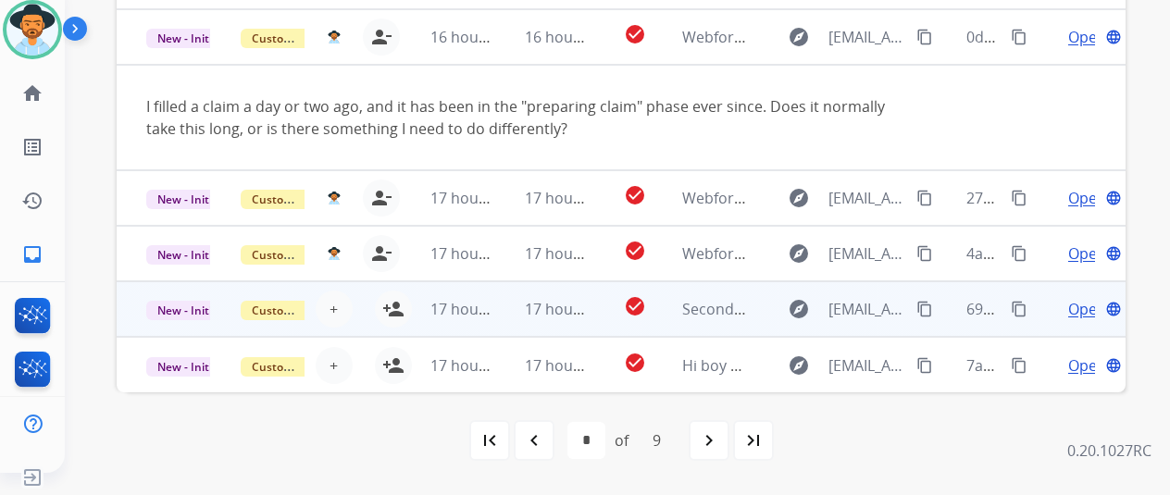
click at [1068, 302] on span "Open" at bounding box center [1087, 309] width 38 height 22
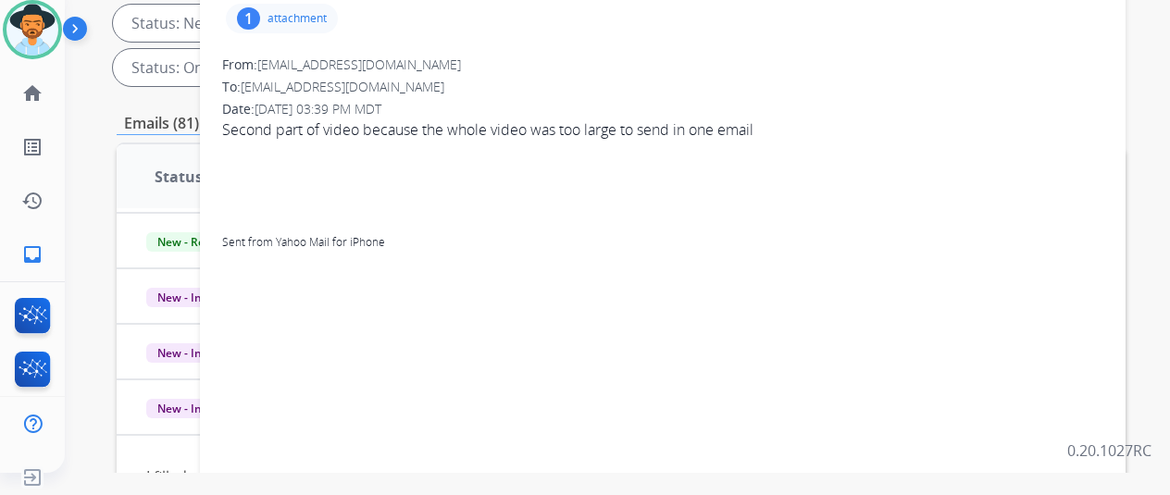
scroll to position [19, 0]
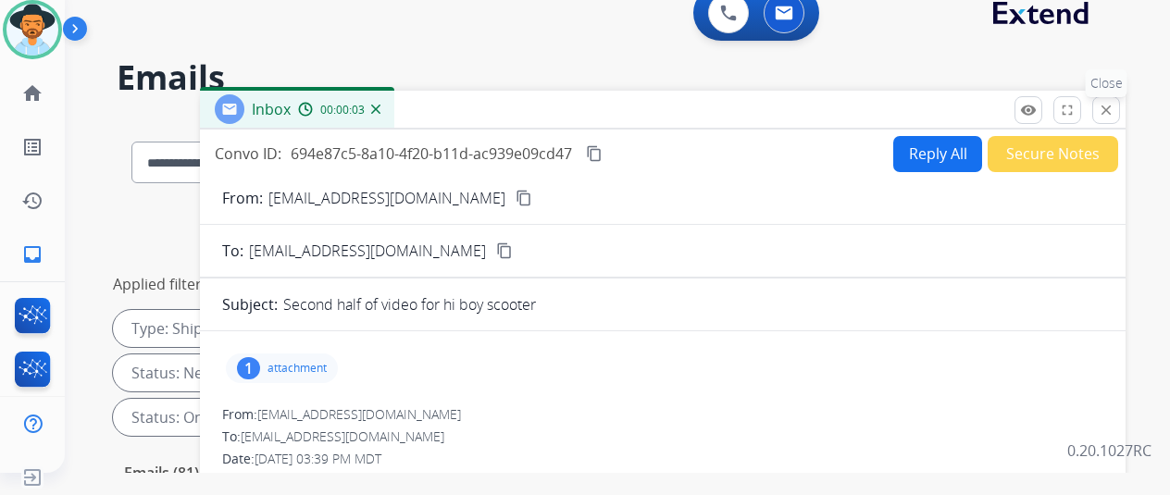
click at [1115, 113] on mat-icon "close" at bounding box center [1106, 110] width 17 height 17
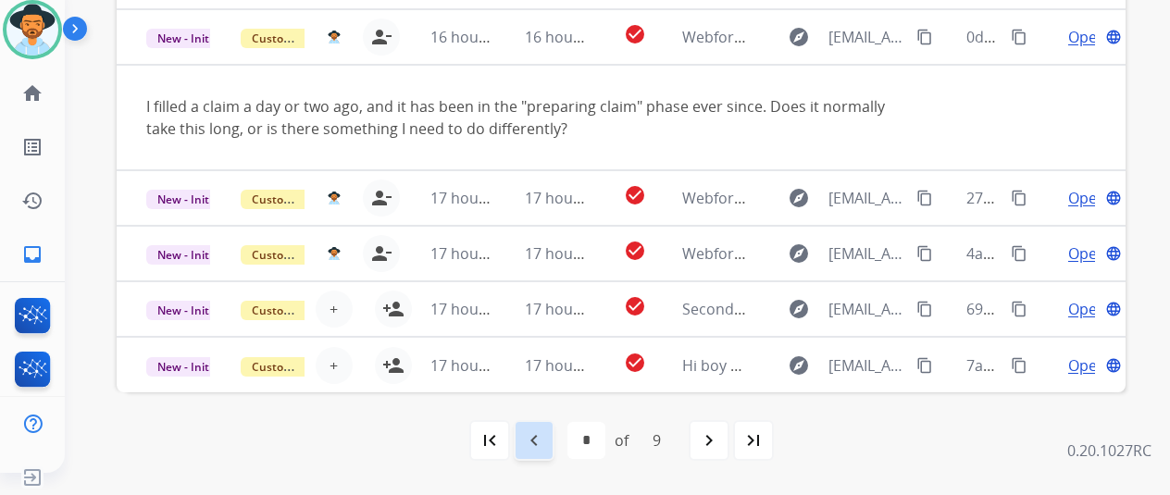
click at [542, 440] on mat-icon "navigate_before" at bounding box center [534, 441] width 22 height 22
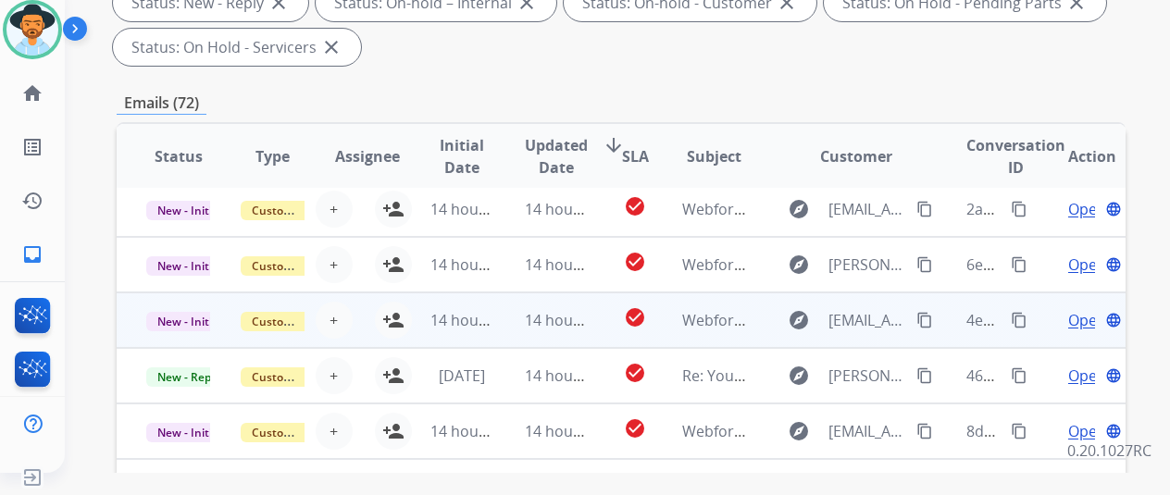
click at [1084, 318] on span "Open" at bounding box center [1087, 320] width 38 height 22
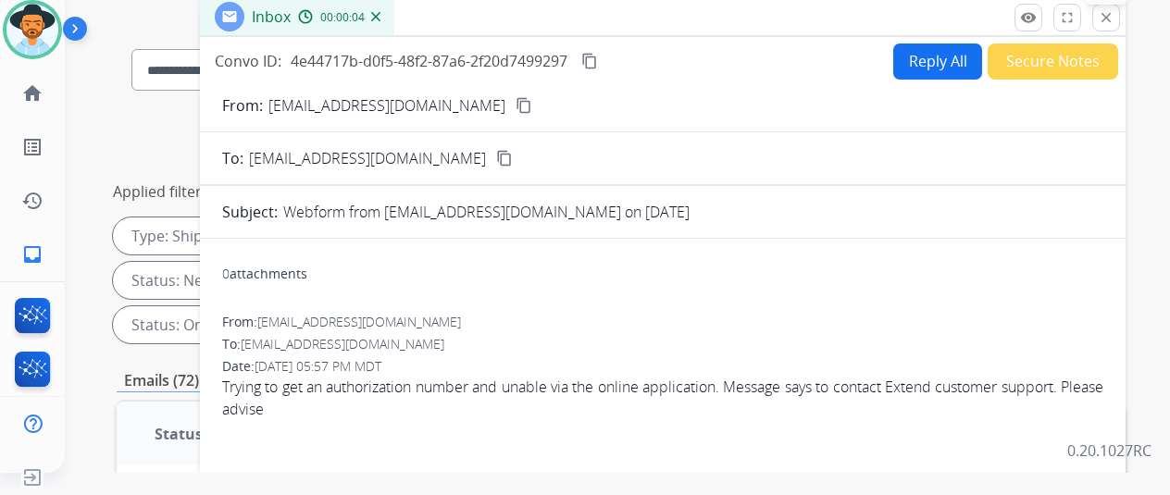
click at [1115, 16] on mat-icon "close" at bounding box center [1106, 17] width 17 height 17
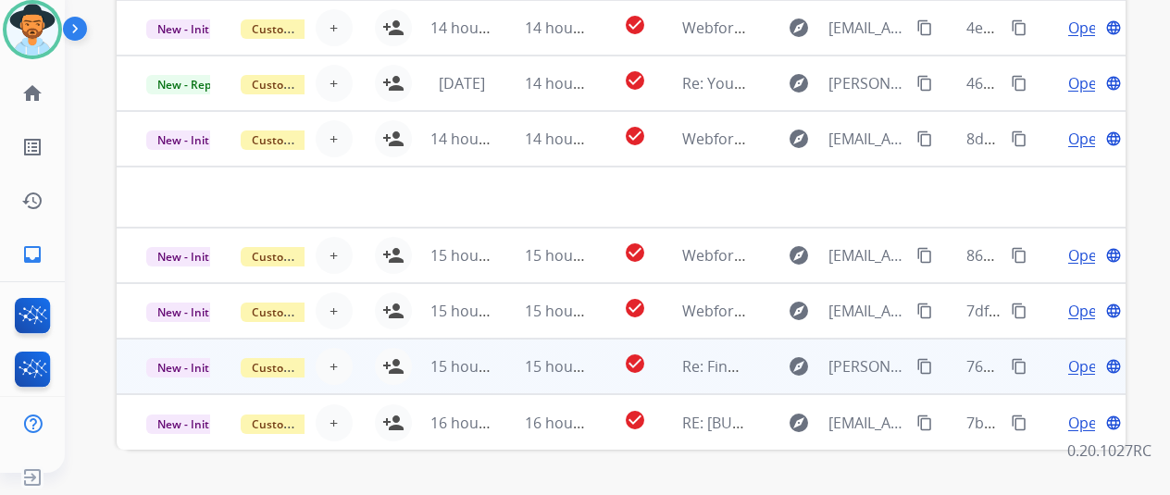
click at [1086, 366] on span "Open" at bounding box center [1087, 366] width 38 height 22
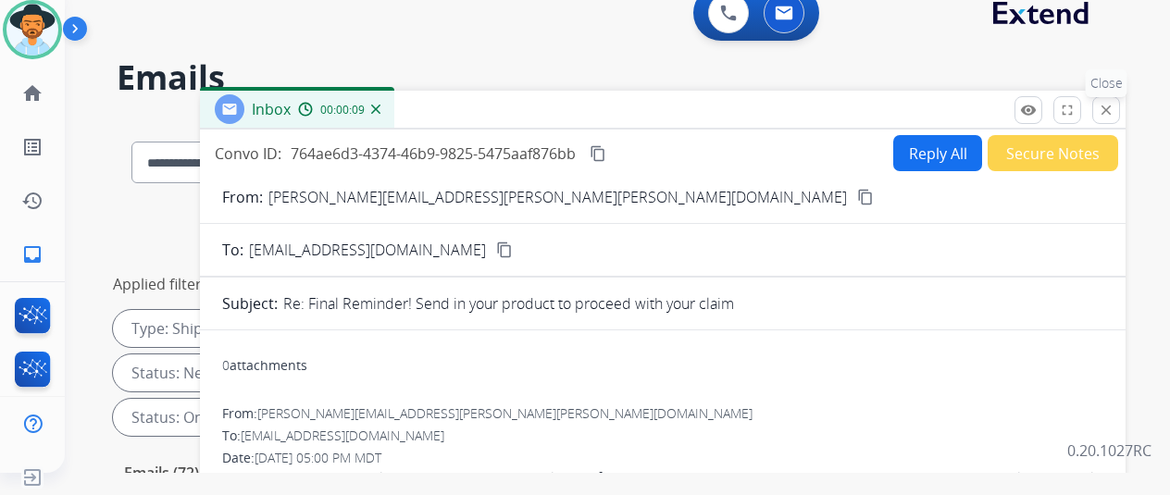
click at [1115, 105] on mat-icon "close" at bounding box center [1106, 110] width 17 height 17
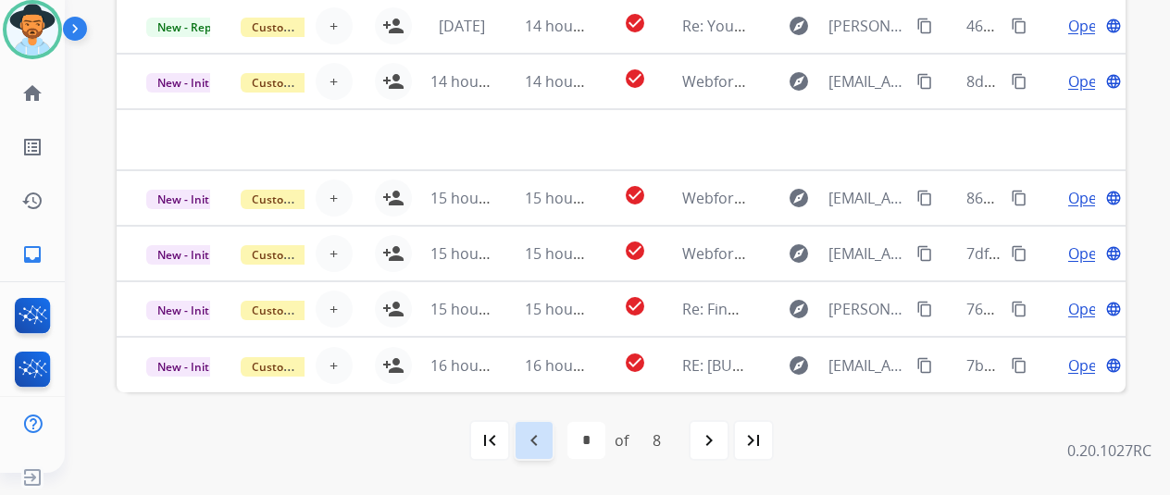
click at [545, 430] on mat-icon "navigate_before" at bounding box center [534, 441] width 22 height 22
click at [716, 436] on mat-icon "navigate_next" at bounding box center [709, 441] width 22 height 22
click at [720, 442] on mat-icon "navigate_next" at bounding box center [709, 441] width 22 height 22
click at [720, 441] on mat-icon "navigate_next" at bounding box center [709, 441] width 22 height 22
click at [716, 438] on mat-icon "navigate_next" at bounding box center [709, 441] width 22 height 22
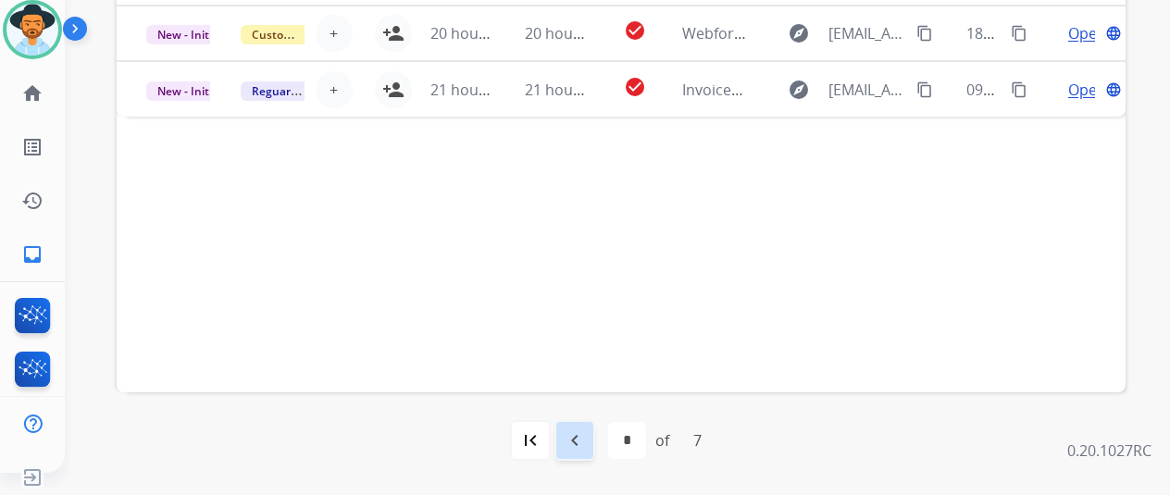
click at [586, 430] on mat-icon "navigate_before" at bounding box center [575, 441] width 22 height 22
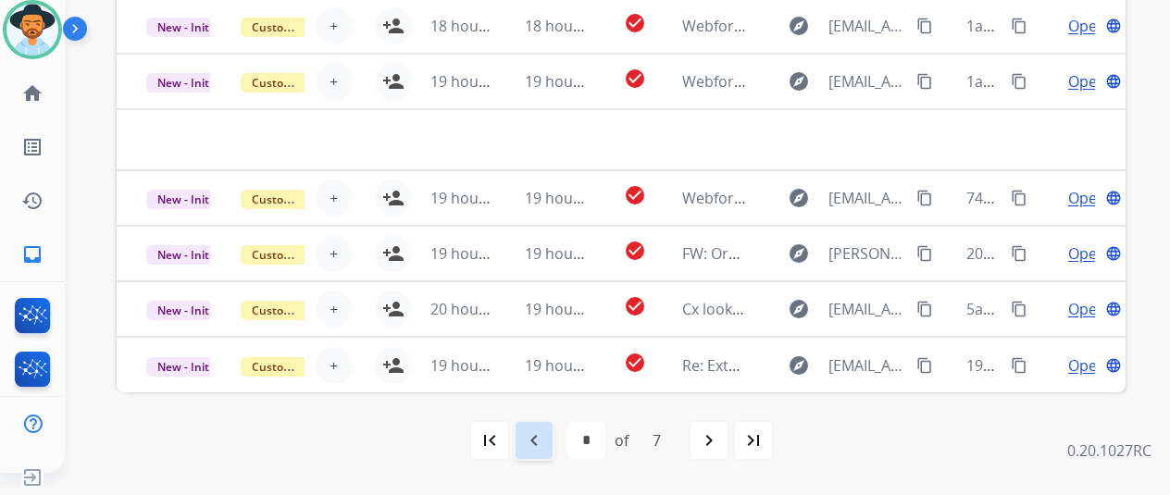
click at [544, 437] on mat-icon "navigate_before" at bounding box center [534, 441] width 22 height 22
click at [541, 436] on mat-icon "navigate_before" at bounding box center [534, 441] width 22 height 22
click at [541, 442] on mat-icon "navigate_before" at bounding box center [534, 441] width 22 height 22
click at [531, 443] on mat-icon "navigate_before" at bounding box center [534, 441] width 22 height 22
click at [544, 445] on mat-icon "navigate_before" at bounding box center [534, 441] width 22 height 22
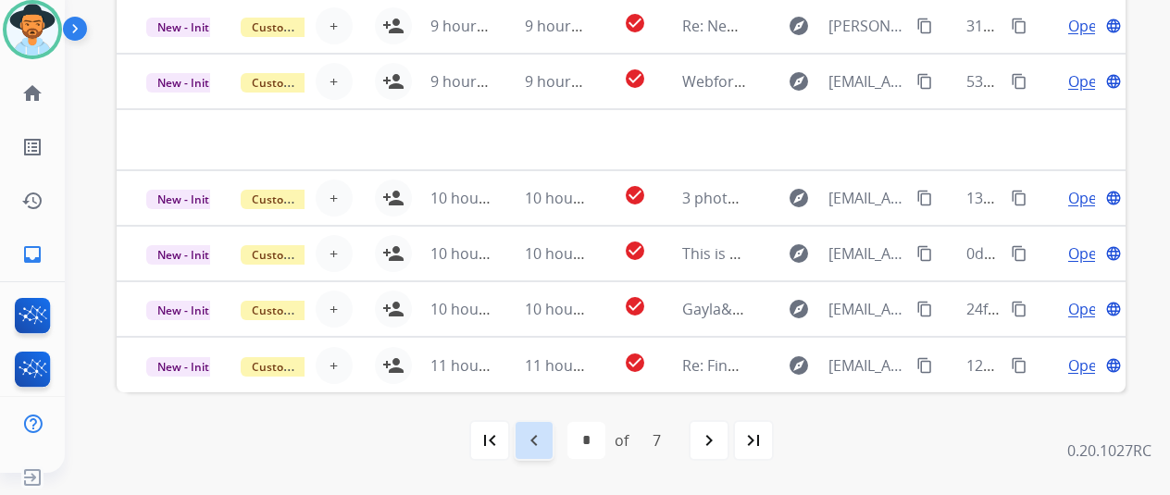
select select "*"
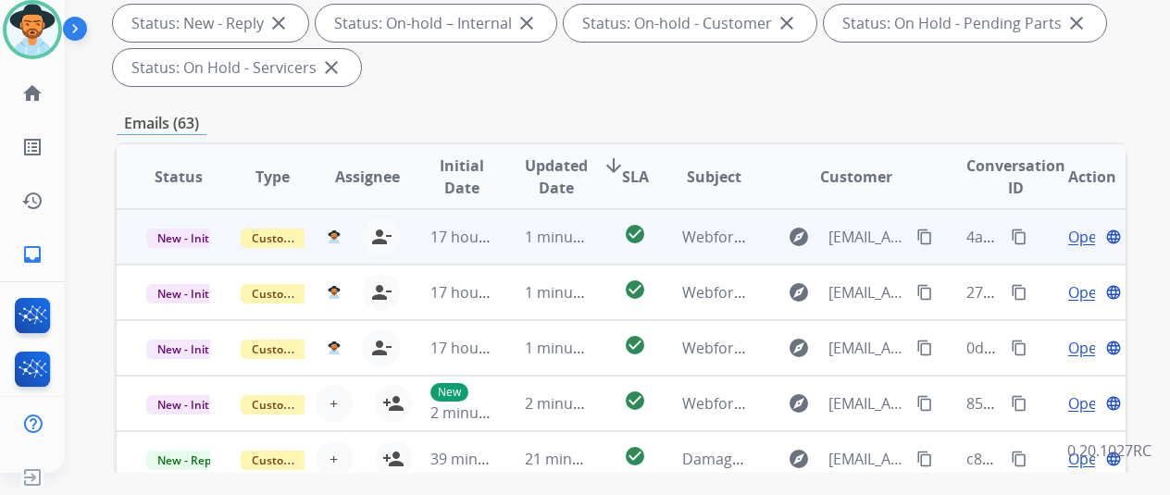
click at [1087, 238] on span "Open" at bounding box center [1087, 237] width 38 height 22
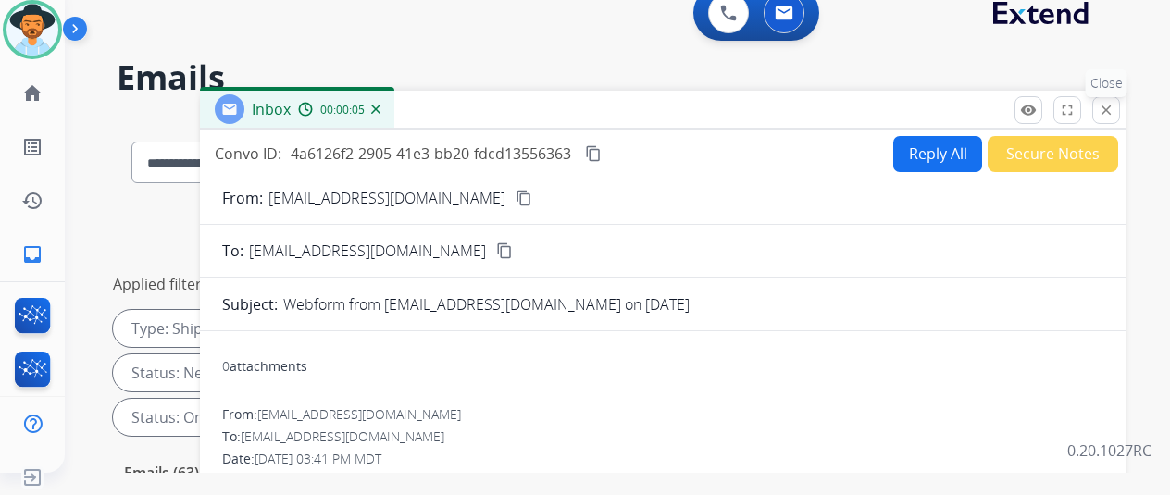
click at [1115, 110] on mat-icon "close" at bounding box center [1106, 110] width 17 height 17
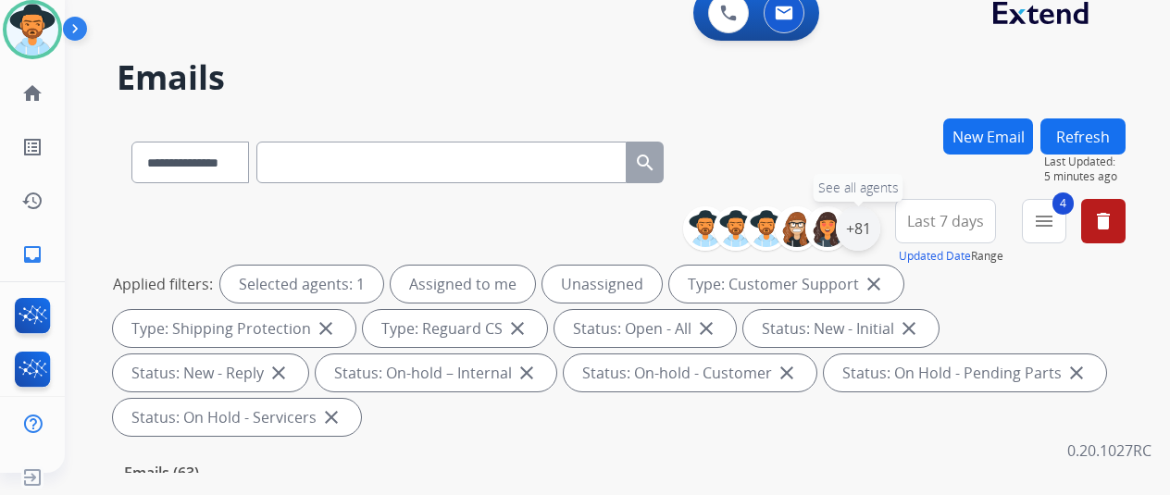
click at [878, 229] on div "+81" at bounding box center [858, 228] width 44 height 44
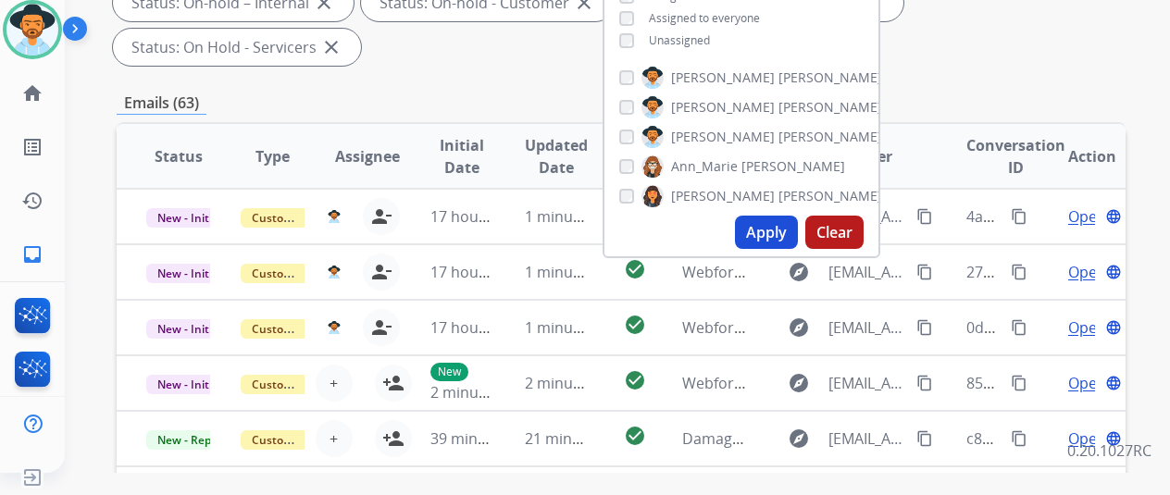
click at [770, 225] on button "Apply" at bounding box center [766, 232] width 63 height 33
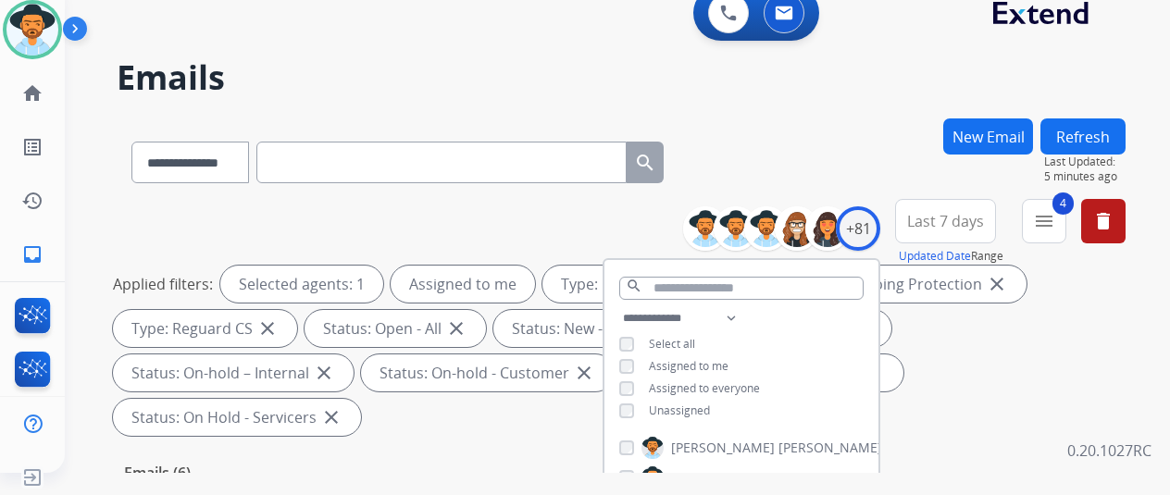
click at [768, 156] on div "**********" at bounding box center [621, 158] width 1009 height 81
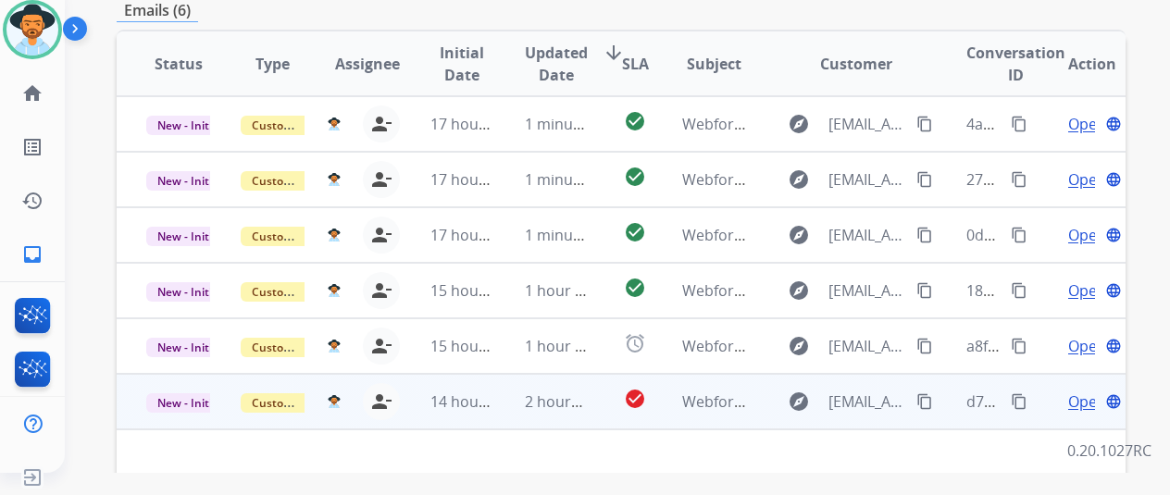
click at [1084, 391] on span "Open" at bounding box center [1087, 402] width 38 height 22
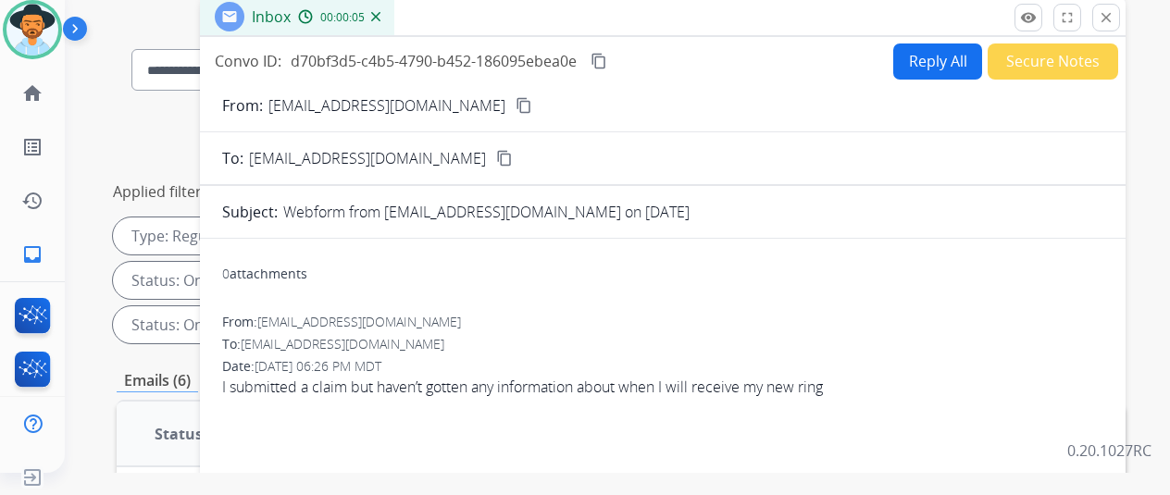
click at [516, 105] on mat-icon "content_copy" at bounding box center [524, 105] width 17 height 17
click at [610, 51] on button "content_copy" at bounding box center [599, 61] width 22 height 22
click at [938, 51] on button "Reply All" at bounding box center [937, 62] width 89 height 36
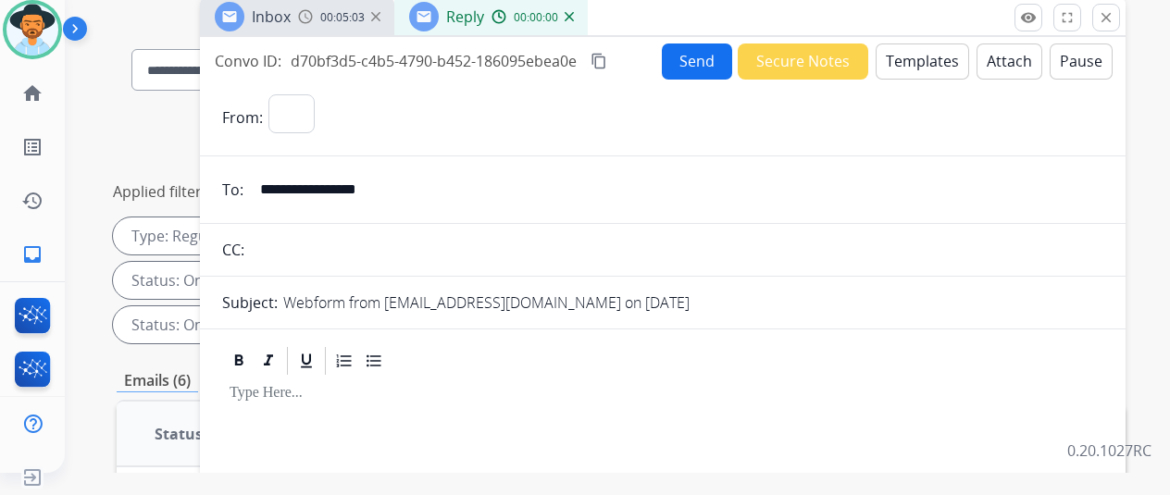
select select "**********"
click at [939, 58] on button "Templates" at bounding box center [922, 62] width 93 height 36
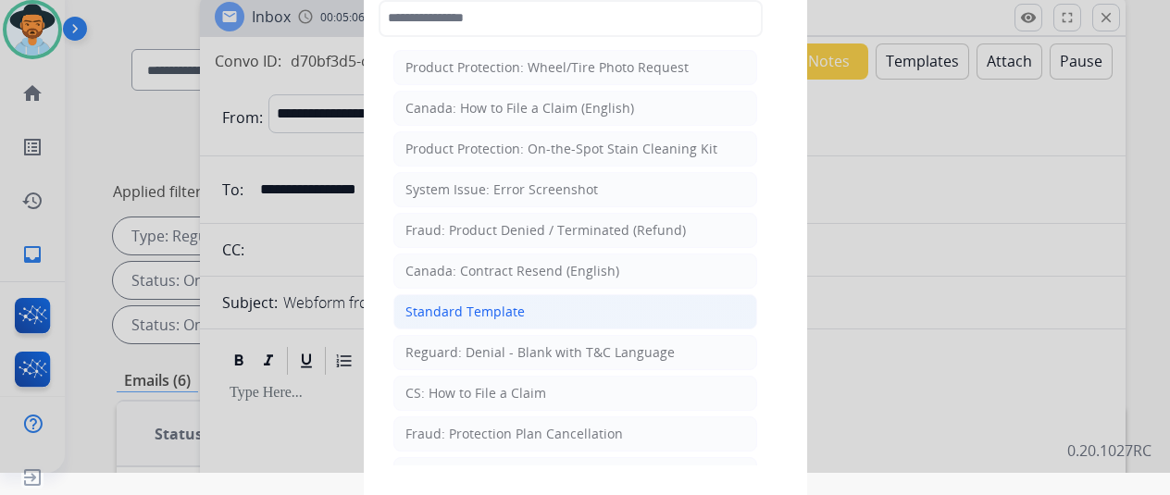
click at [462, 304] on div "Standard Template" at bounding box center [464, 312] width 119 height 19
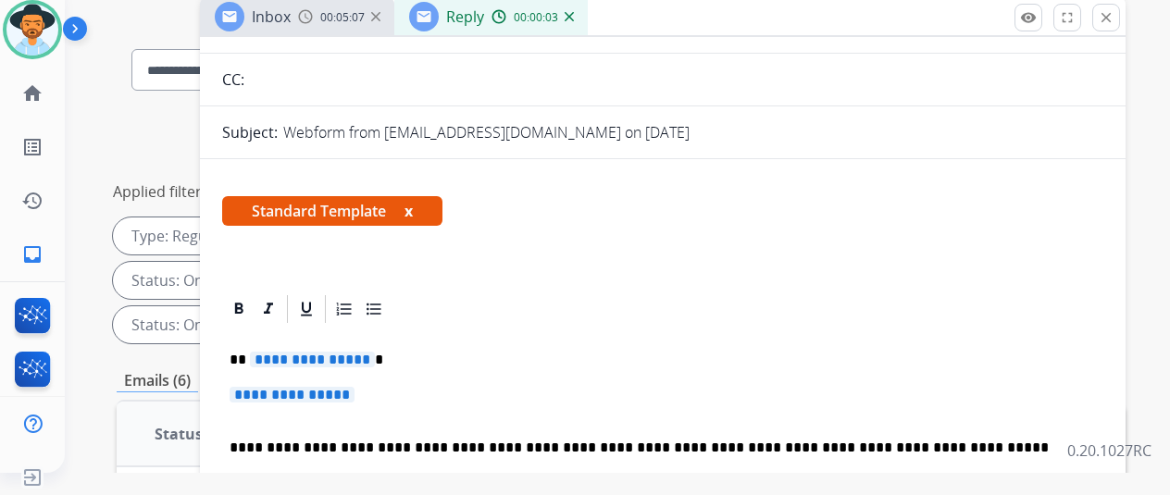
scroll to position [278, 0]
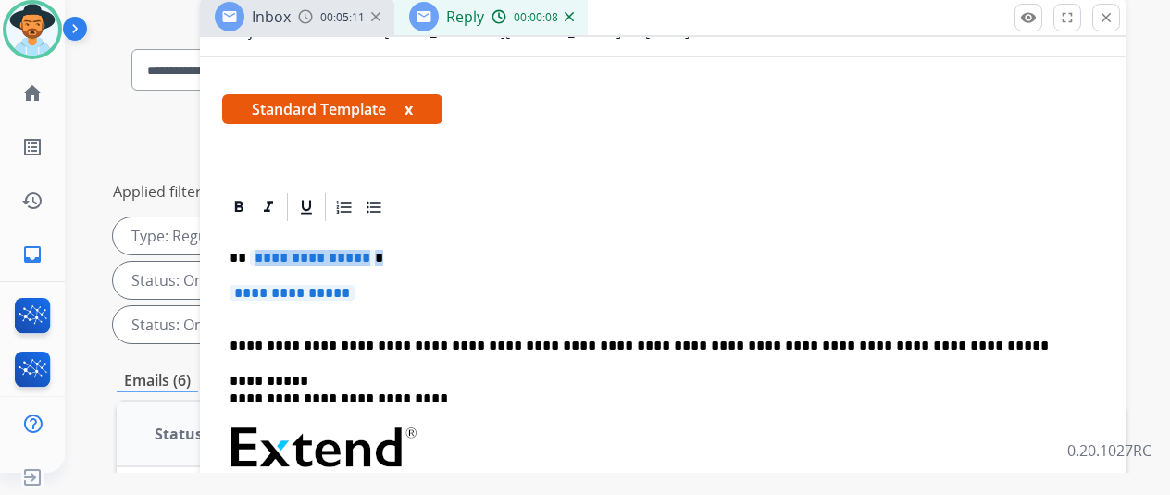
drag, startPoint x: 356, startPoint y: 252, endPoint x: 371, endPoint y: 241, distance: 18.5
click at [363, 244] on div "**********" at bounding box center [662, 491] width 881 height 535
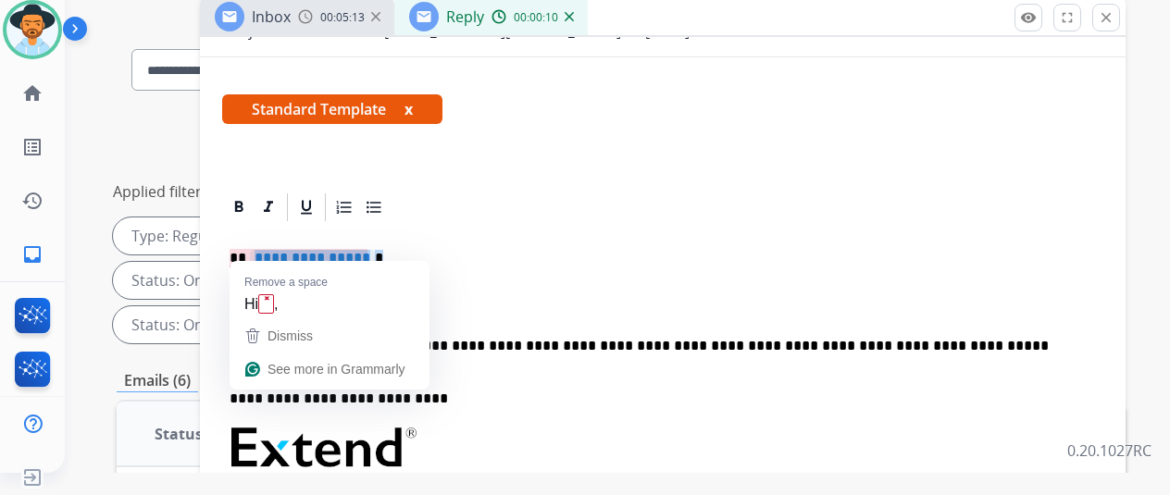
click at [405, 256] on p "**********" at bounding box center [656, 258] width 852 height 17
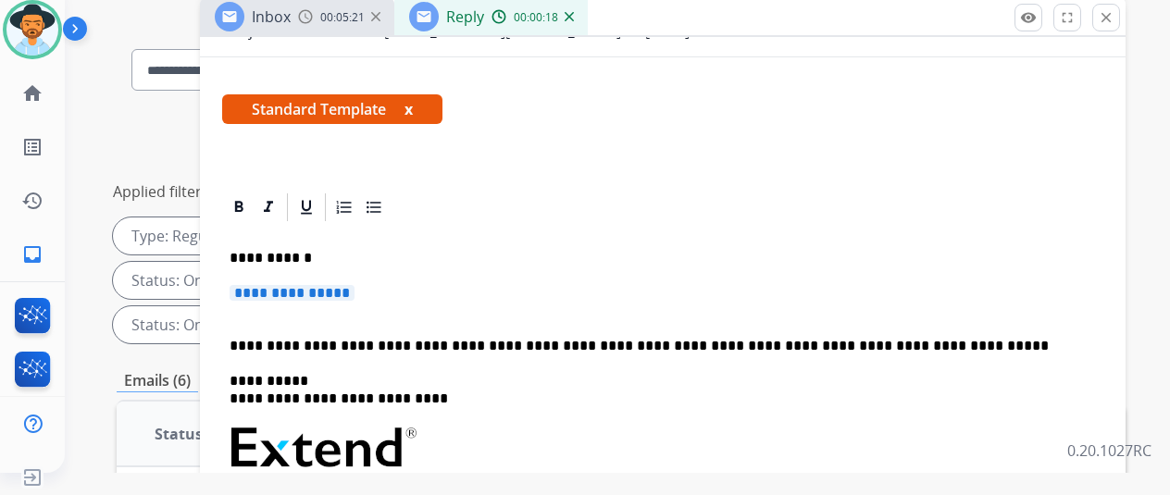
click at [355, 285] on span "**********" at bounding box center [292, 293] width 125 height 16
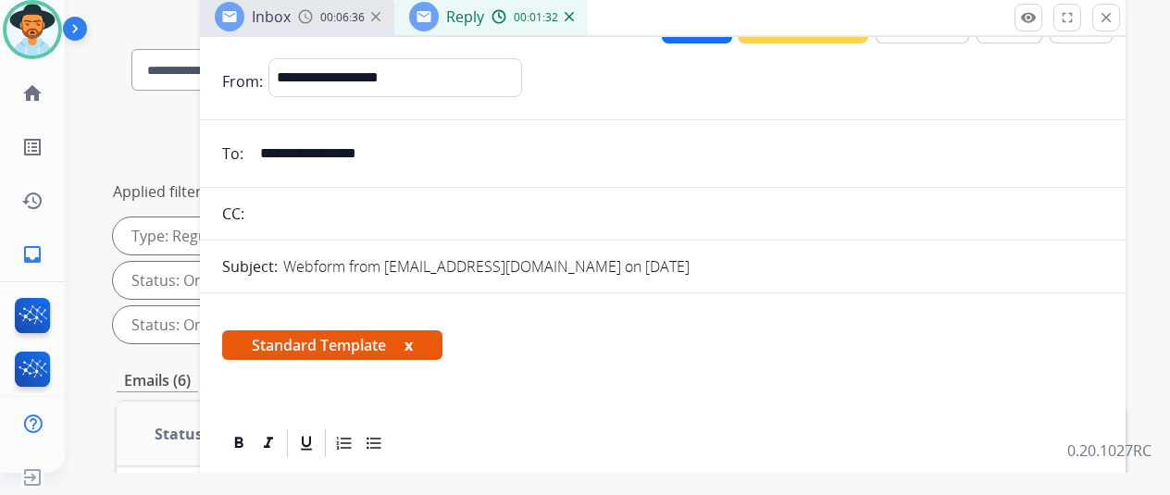
scroll to position [0, 0]
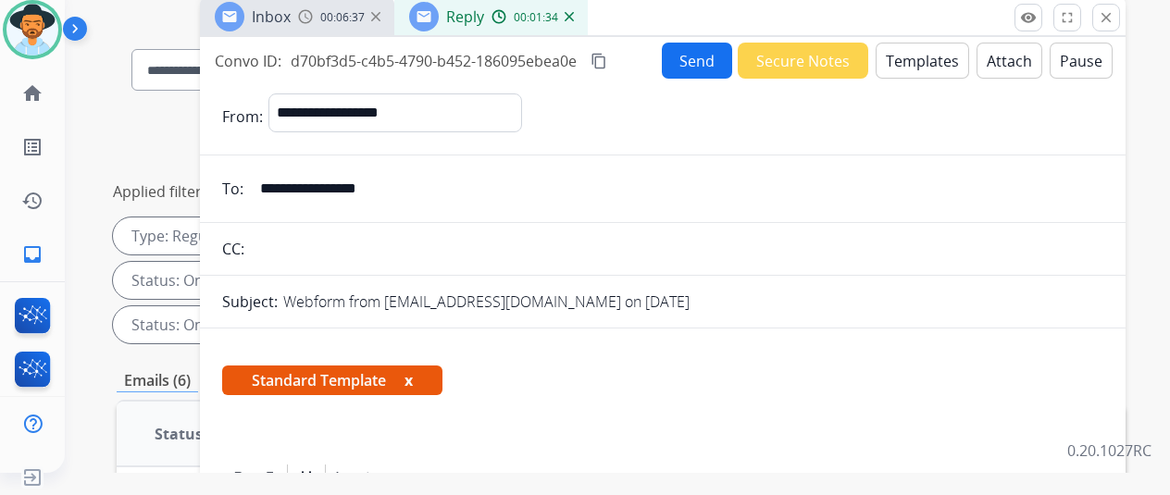
click at [707, 51] on button "Send" at bounding box center [697, 61] width 70 height 36
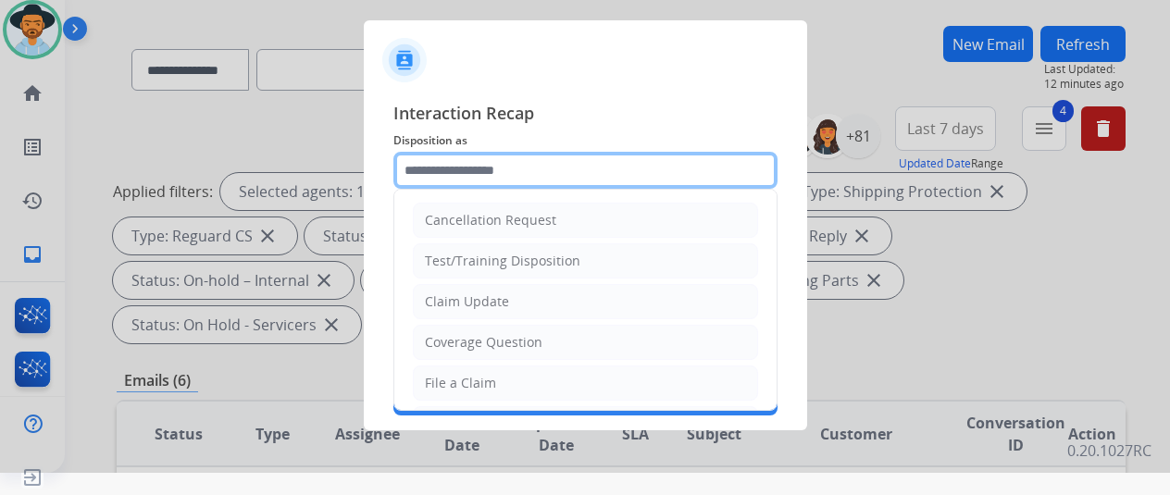
click at [442, 156] on input "text" at bounding box center [585, 170] width 384 height 37
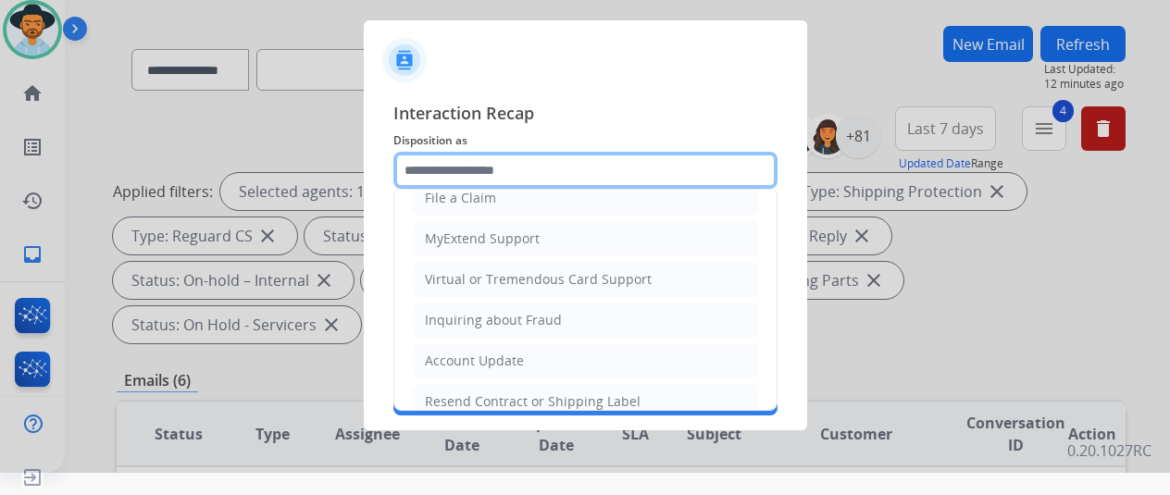
scroll to position [93, 0]
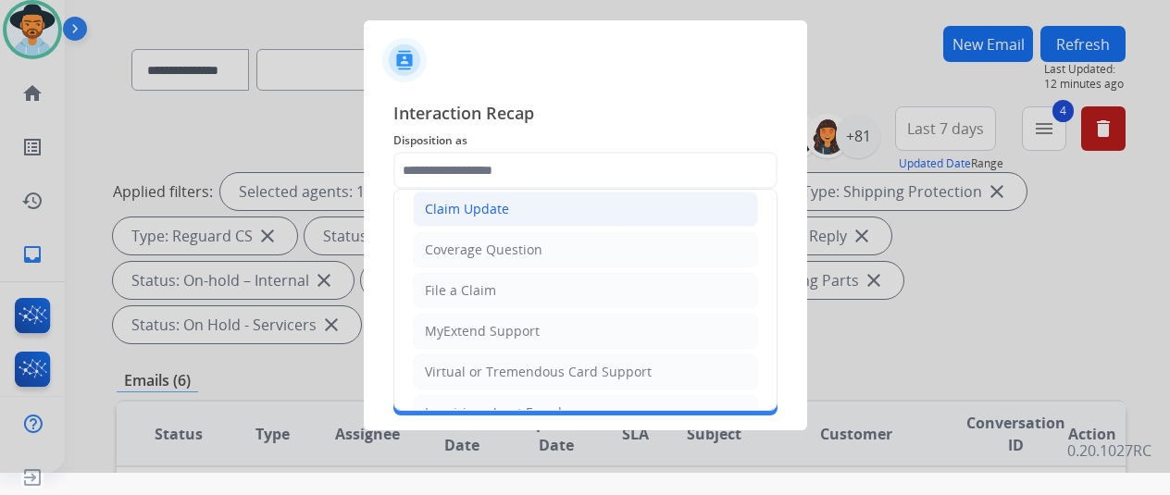
click at [479, 212] on div "Claim Update" at bounding box center [467, 209] width 84 height 19
type input "**********"
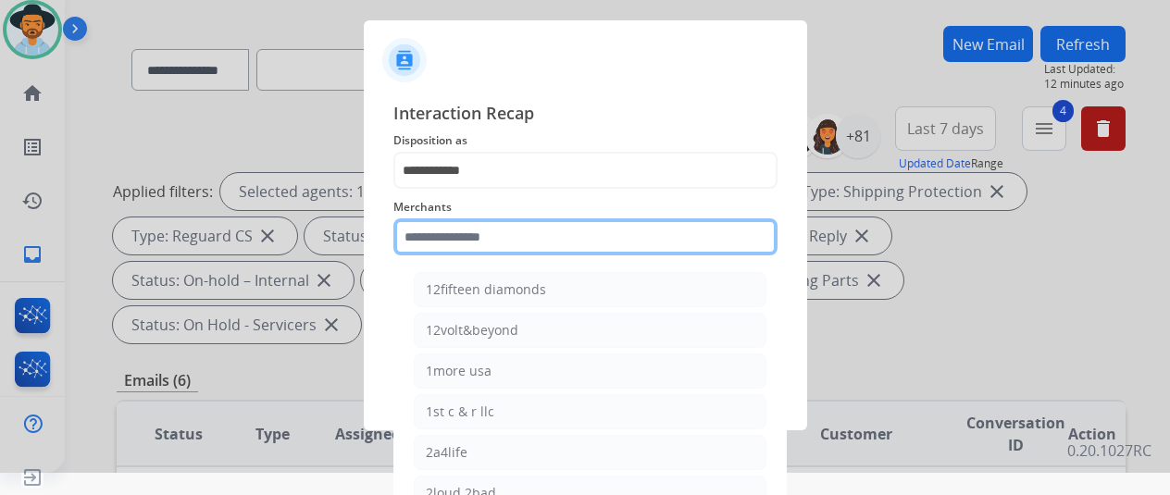
click at [464, 243] on input "text" at bounding box center [585, 236] width 384 height 37
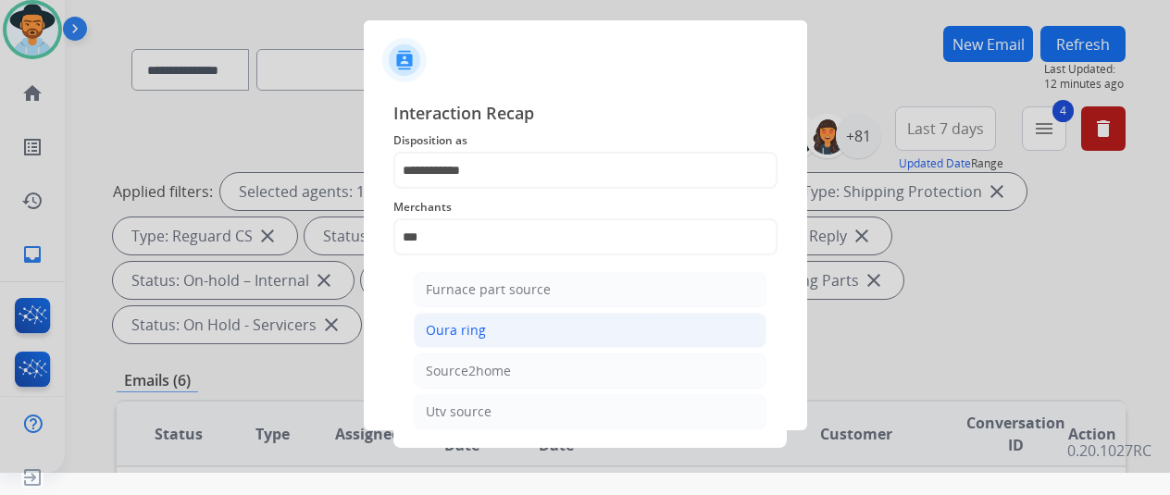
click at [481, 333] on div "Oura ring" at bounding box center [456, 330] width 60 height 19
type input "*********"
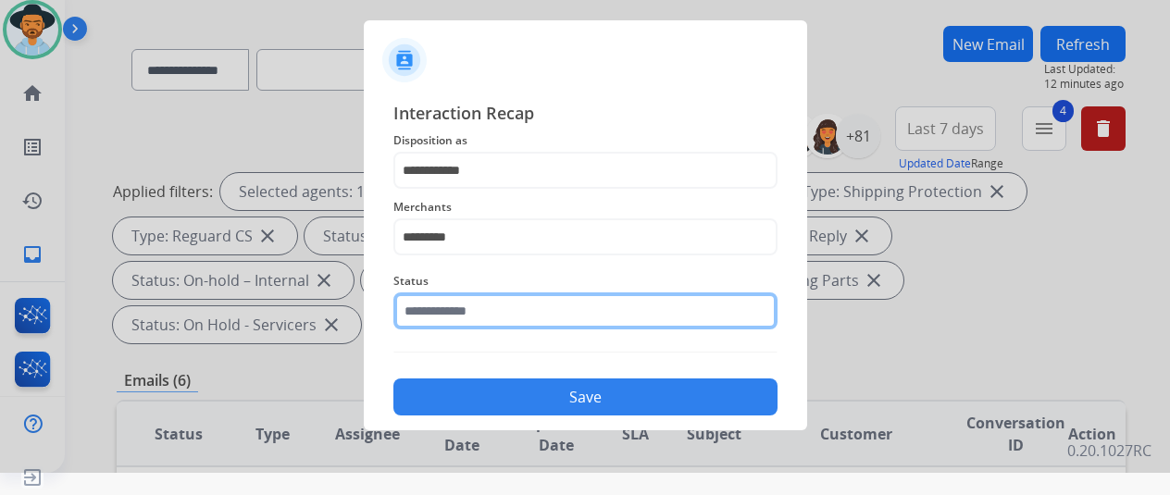
click at [503, 308] on input "text" at bounding box center [585, 311] width 384 height 37
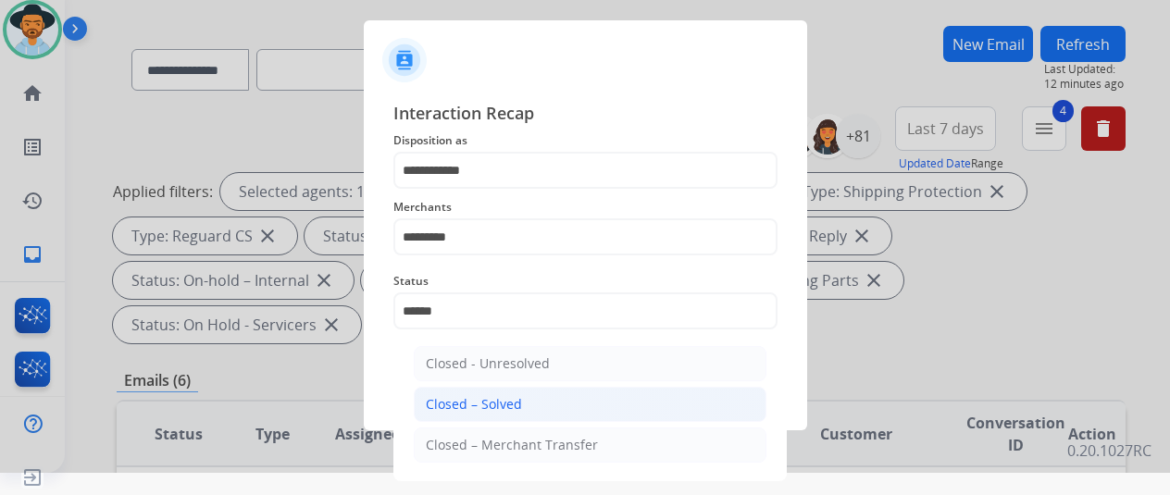
click at [473, 402] on div "Closed – Solved" at bounding box center [474, 404] width 96 height 19
type input "**********"
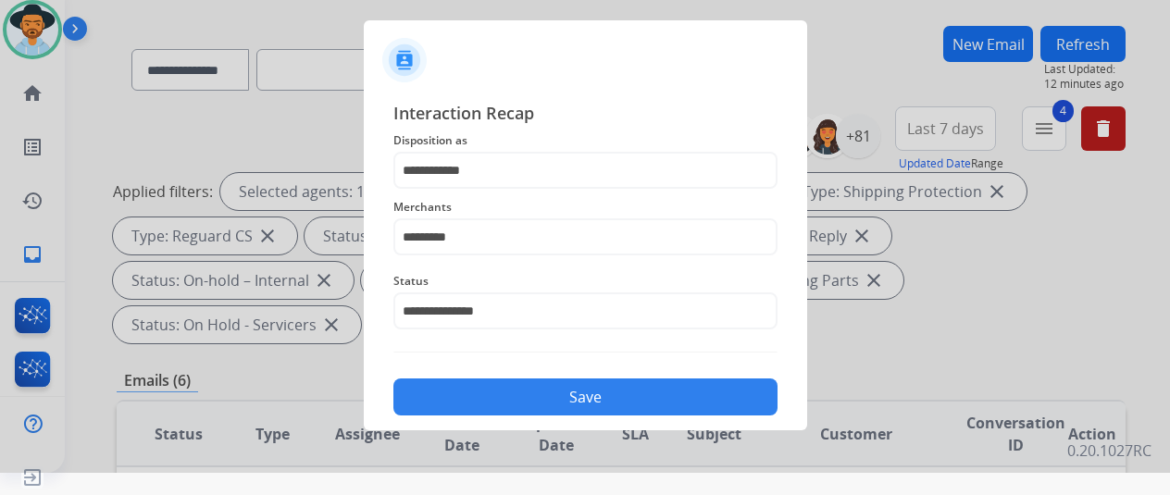
click at [522, 395] on button "Save" at bounding box center [585, 397] width 384 height 37
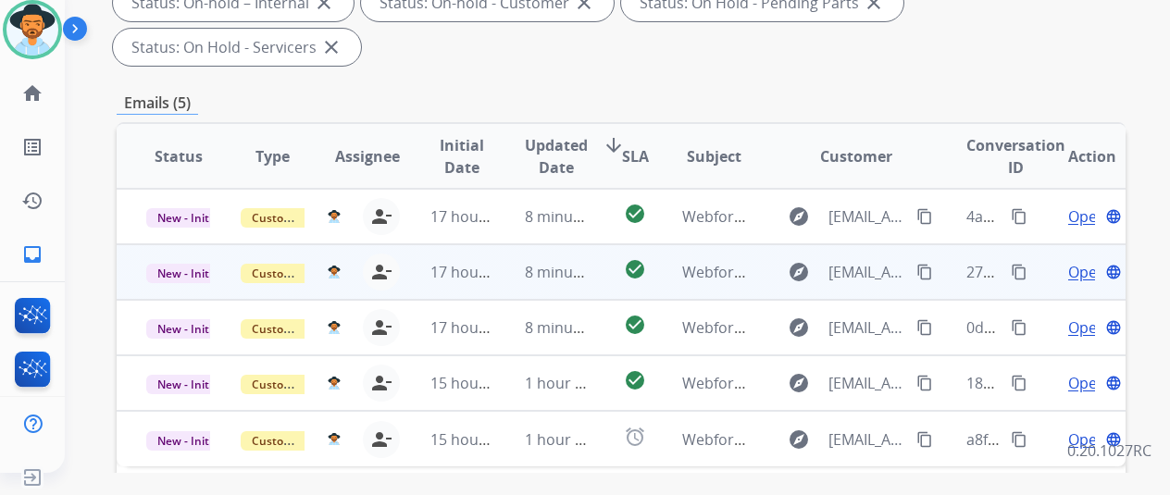
scroll to position [463, 0]
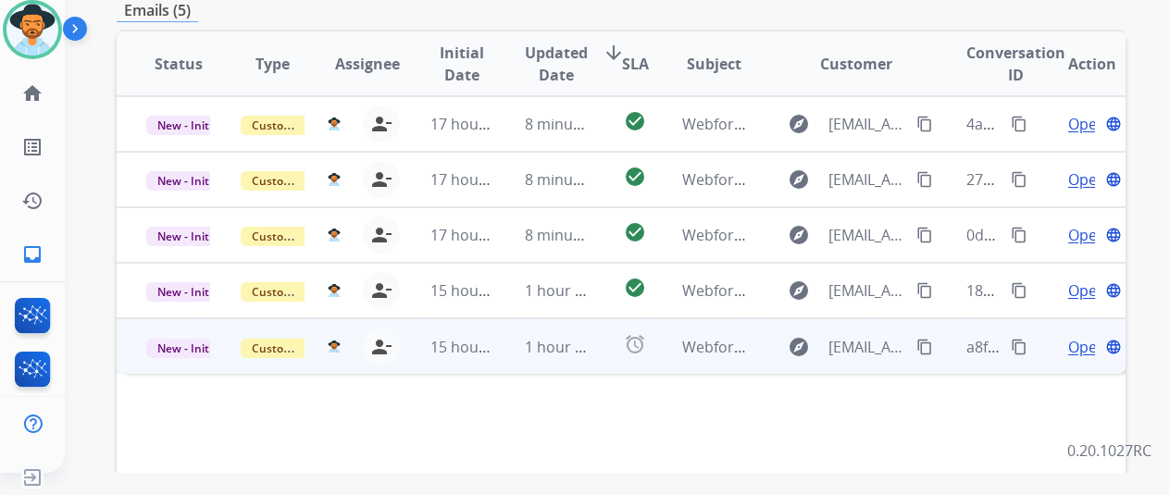
click at [1081, 336] on span "Open" at bounding box center [1087, 347] width 38 height 22
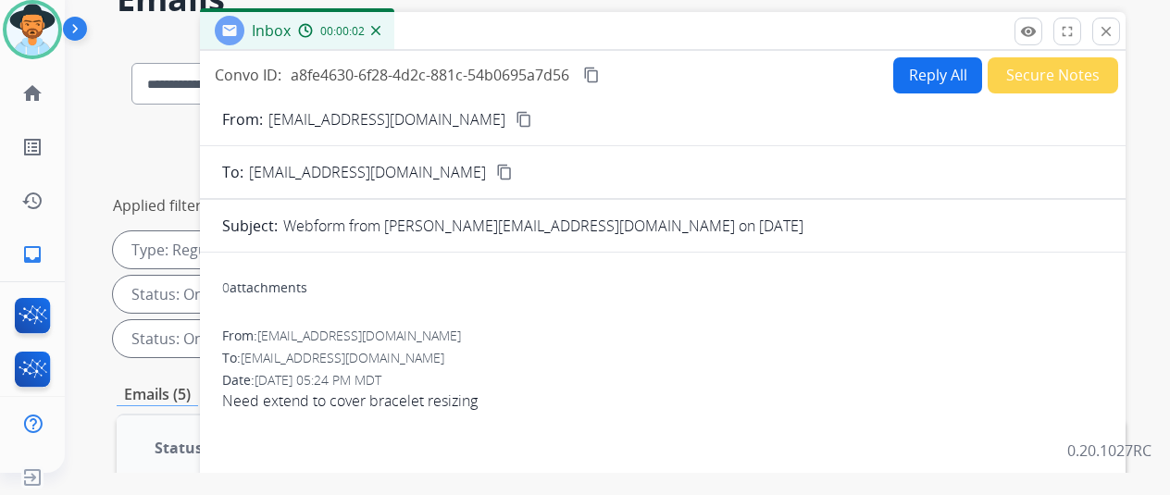
scroll to position [0, 0]
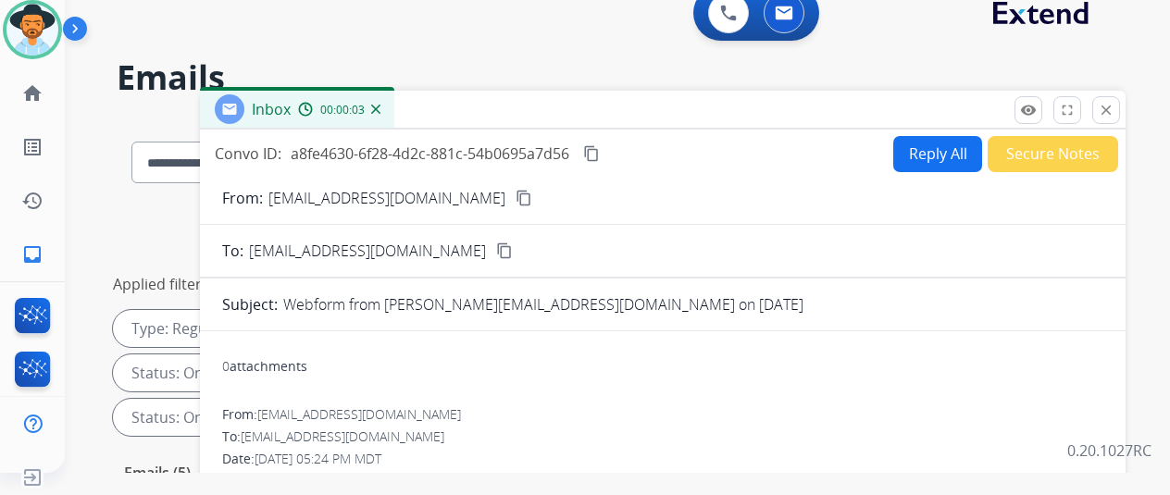
click at [516, 196] on mat-icon "content_copy" at bounding box center [524, 198] width 17 height 17
click at [933, 154] on button "Reply All" at bounding box center [937, 154] width 89 height 36
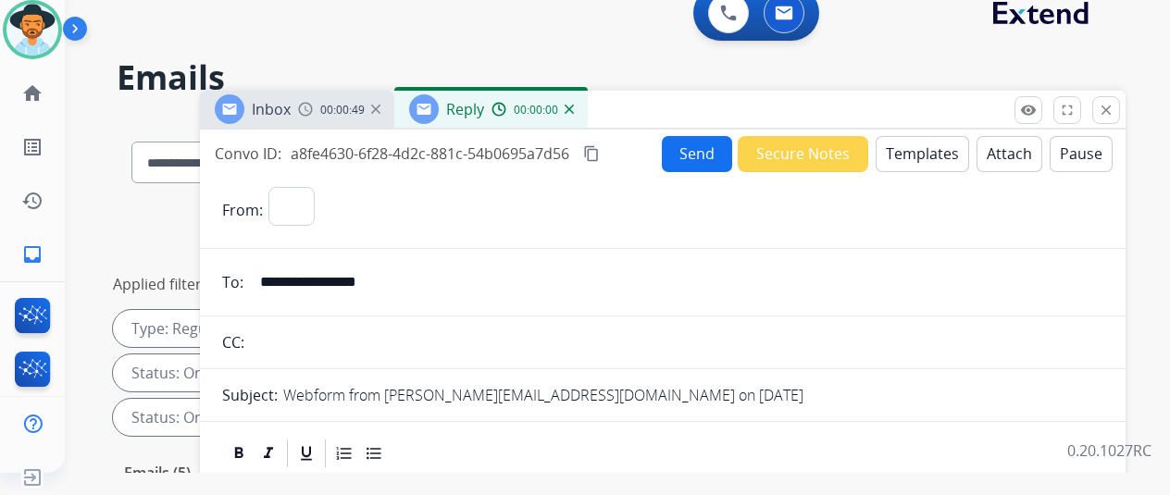
select select "**********"
click at [928, 144] on button "Templates" at bounding box center [922, 154] width 93 height 36
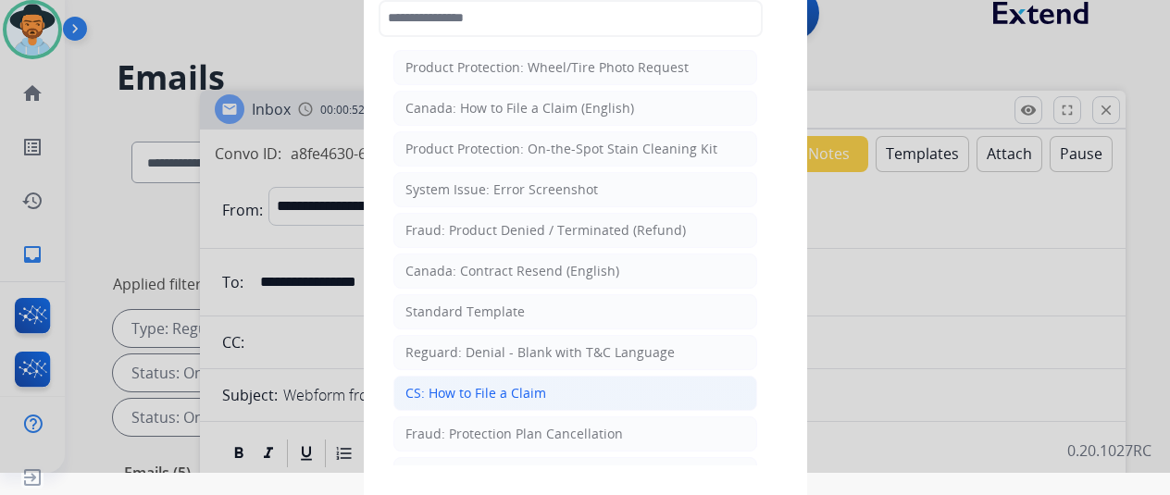
click at [479, 389] on div "CS: How to File a Claim" at bounding box center [475, 393] width 141 height 19
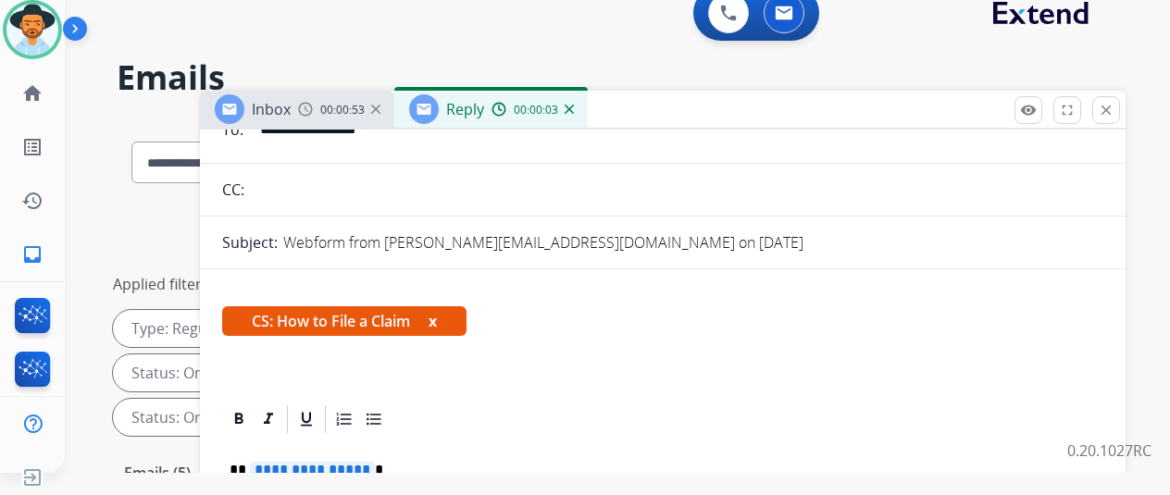
scroll to position [268, 0]
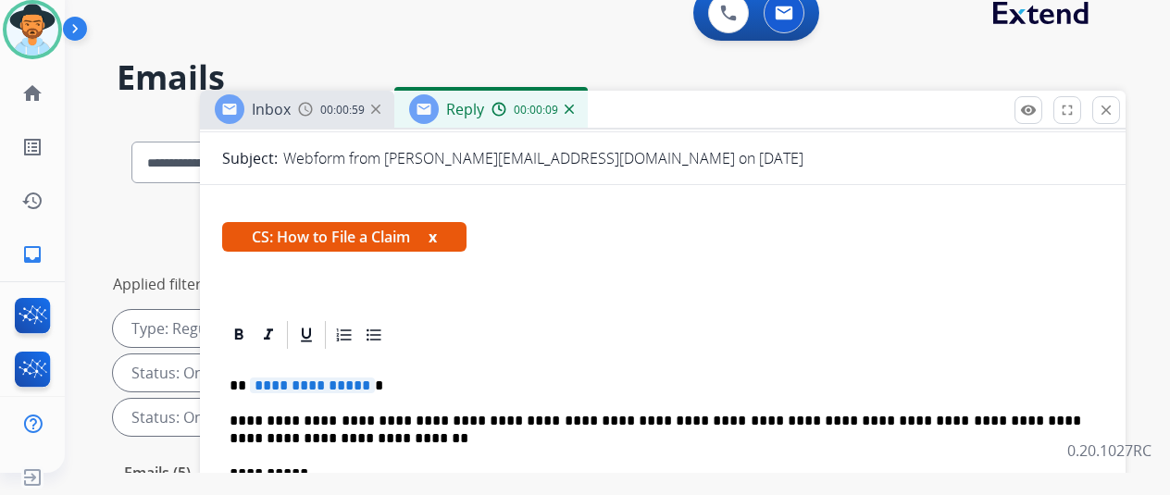
click at [374, 378] on span "**********" at bounding box center [312, 386] width 125 height 16
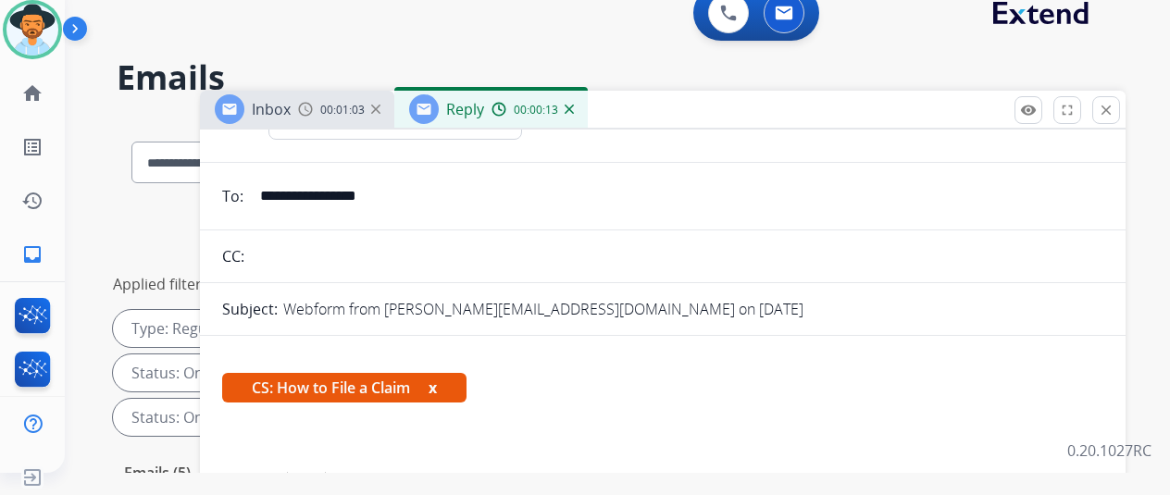
scroll to position [0, 0]
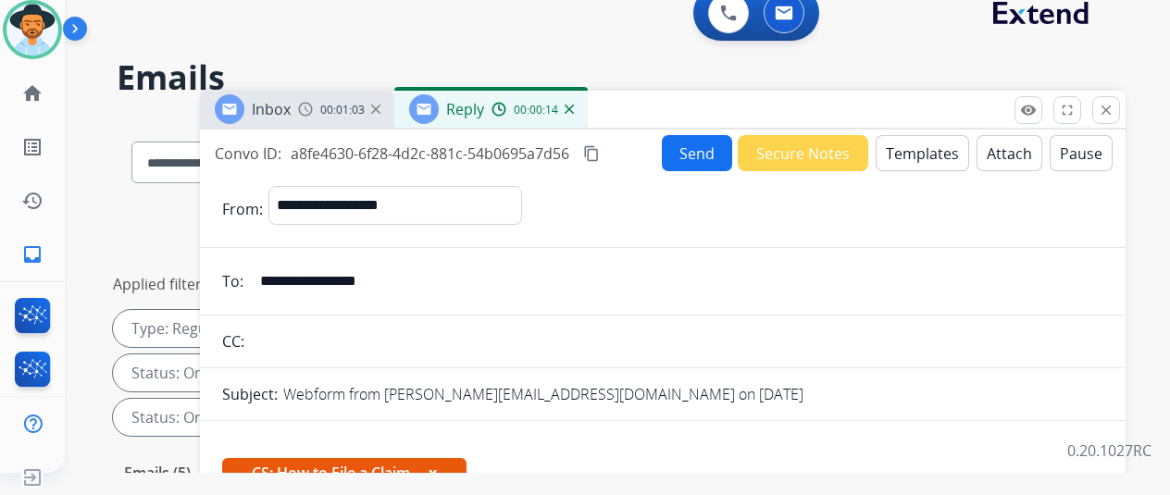
click at [687, 150] on button "Send" at bounding box center [697, 153] width 70 height 36
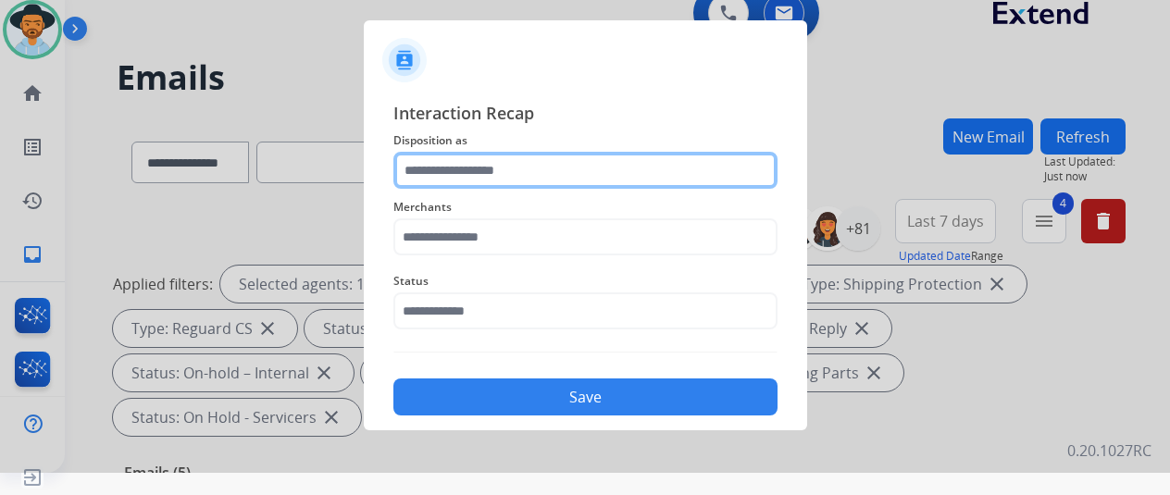
click at [419, 165] on input "text" at bounding box center [585, 170] width 384 height 37
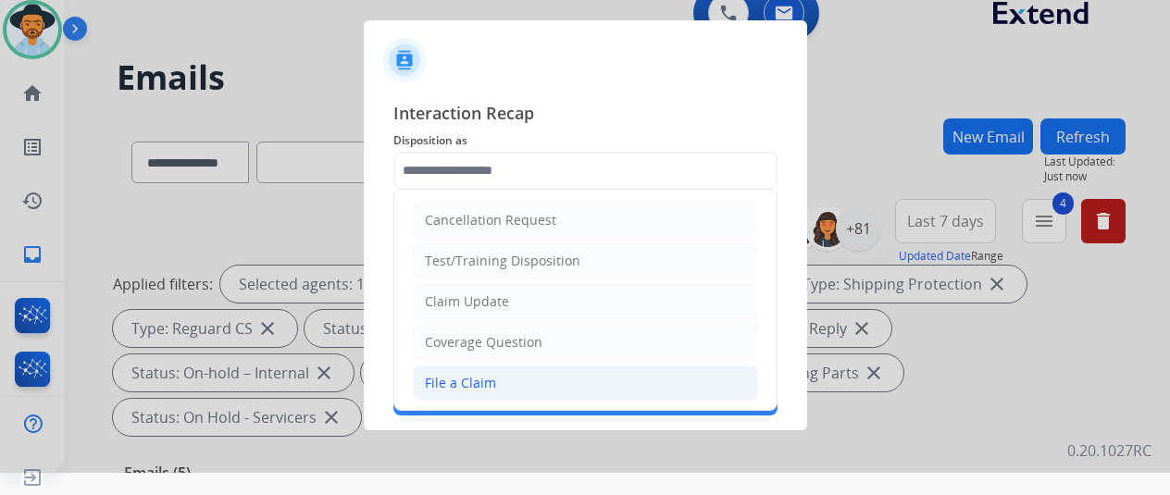
click at [437, 379] on div "File a Claim" at bounding box center [460, 383] width 71 height 19
type input "**********"
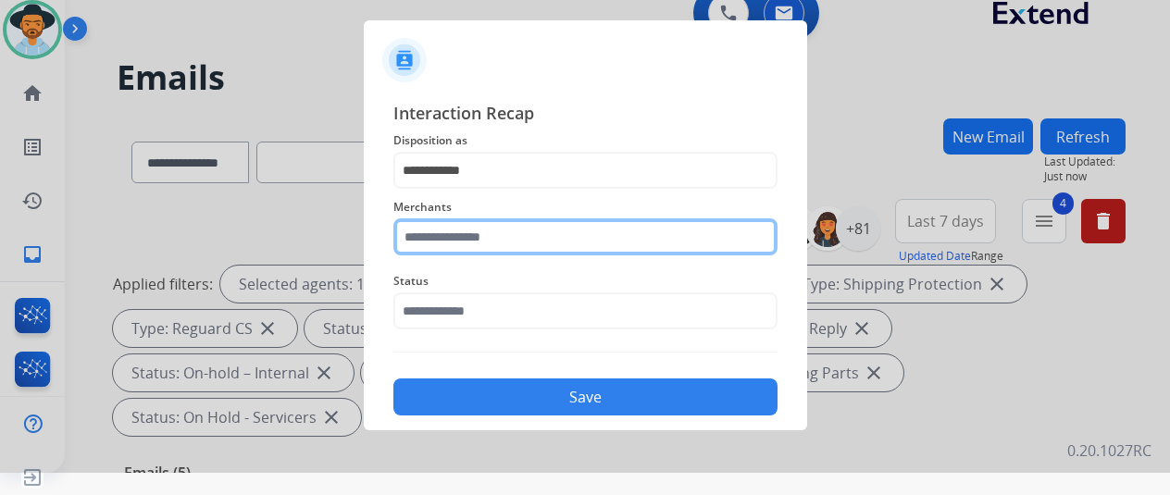
click at [472, 236] on input "text" at bounding box center [585, 236] width 384 height 37
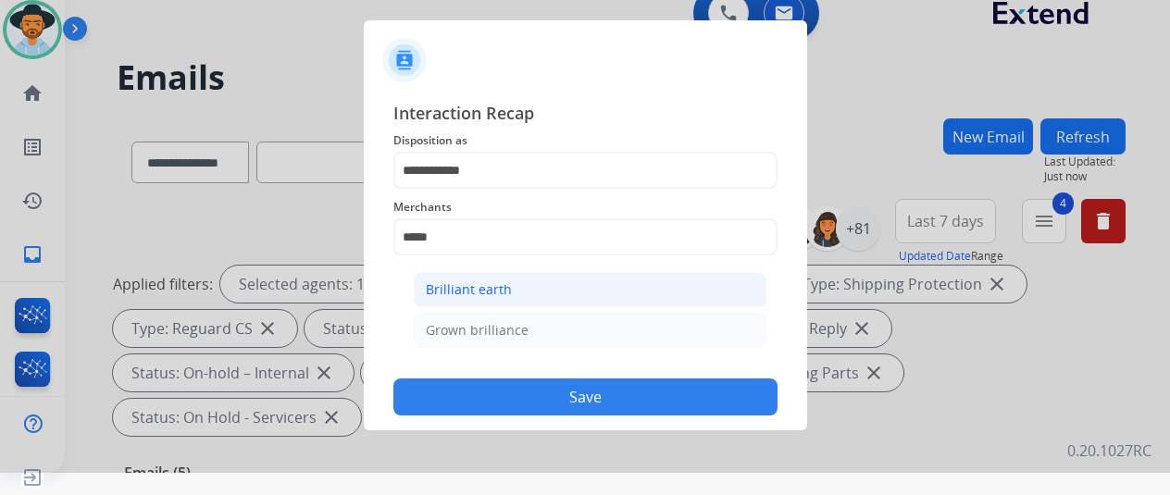
click at [535, 278] on li "Brilliant earth" at bounding box center [590, 289] width 353 height 35
type input "**********"
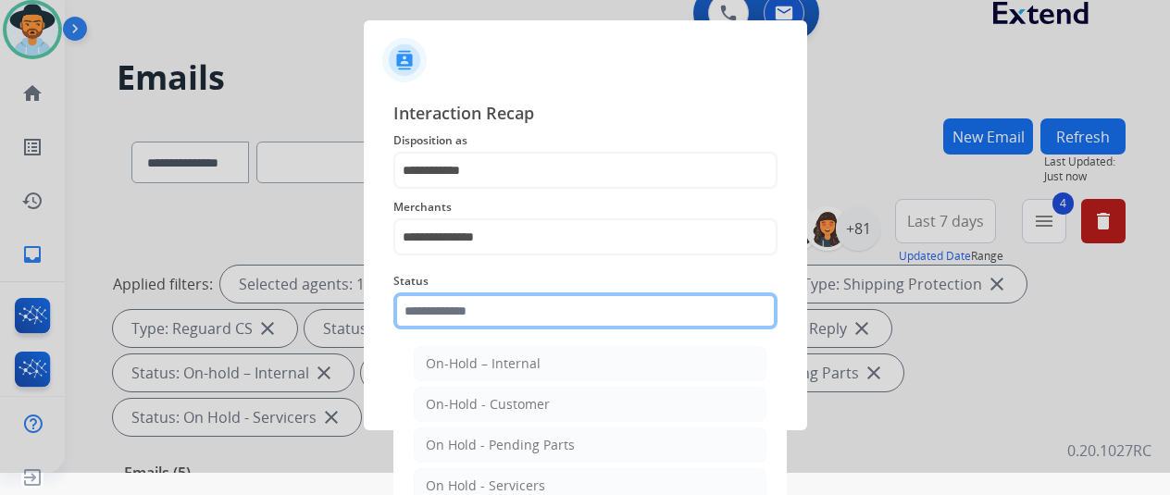
click at [480, 318] on input "text" at bounding box center [585, 311] width 384 height 37
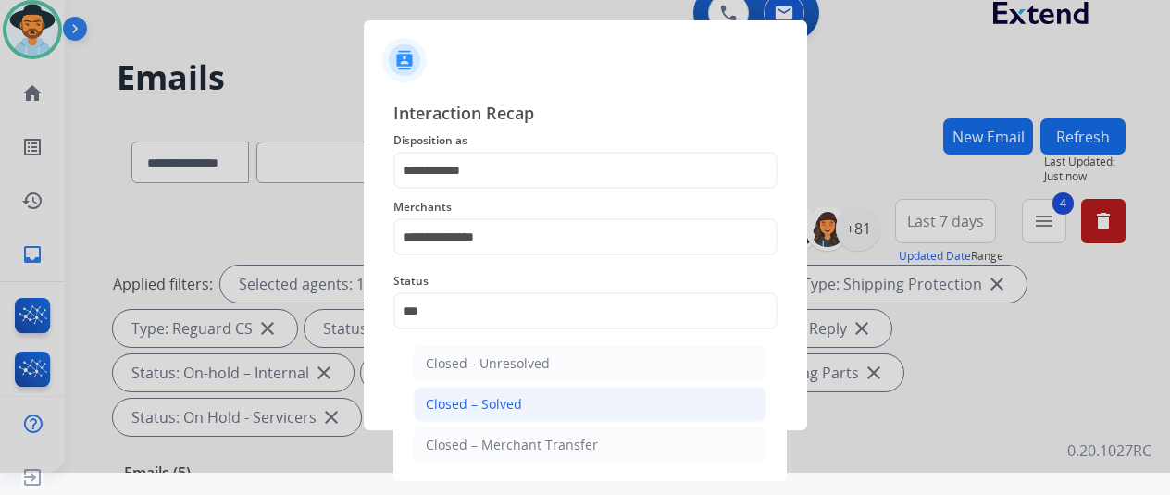
click at [544, 405] on li "Closed – Solved" at bounding box center [590, 404] width 353 height 35
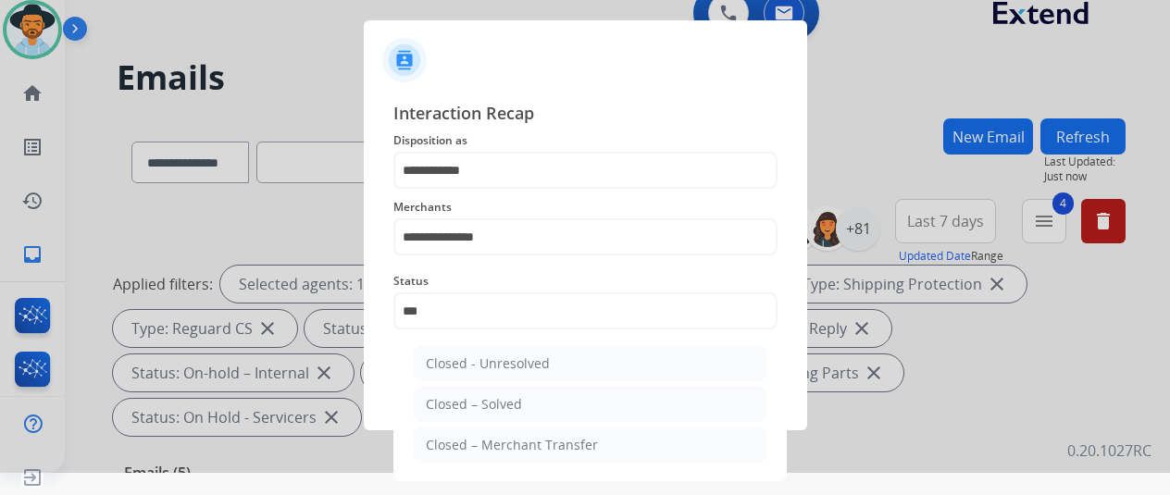
type input "**********"
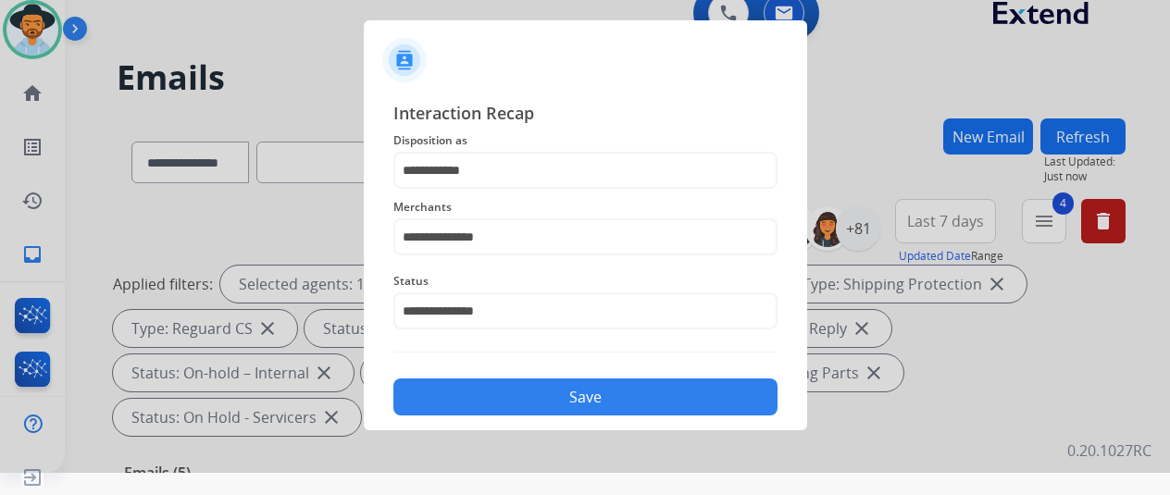
click at [570, 401] on button "Save" at bounding box center [585, 397] width 384 height 37
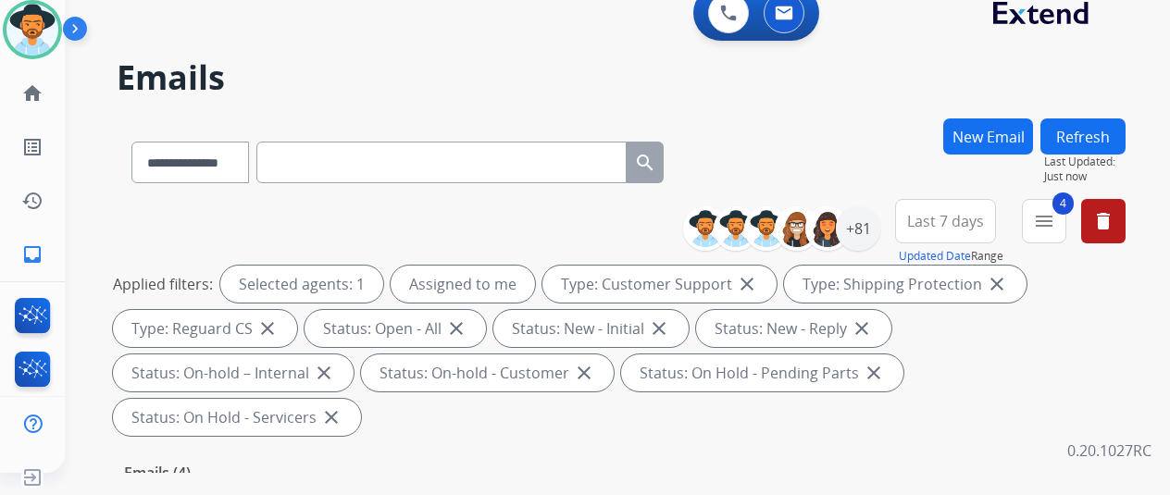
scroll to position [93, 0]
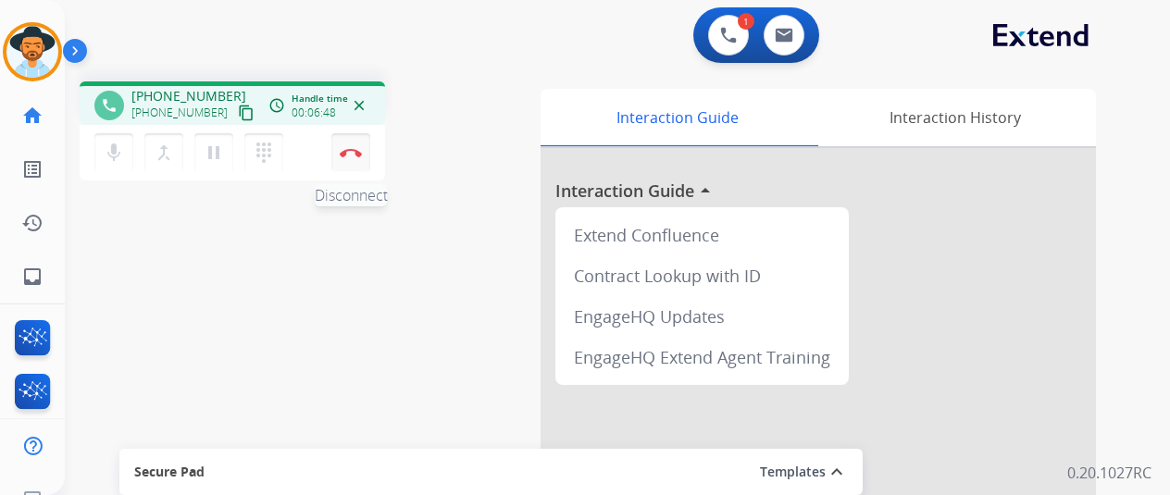
click at [355, 155] on img at bounding box center [351, 152] width 22 height 9
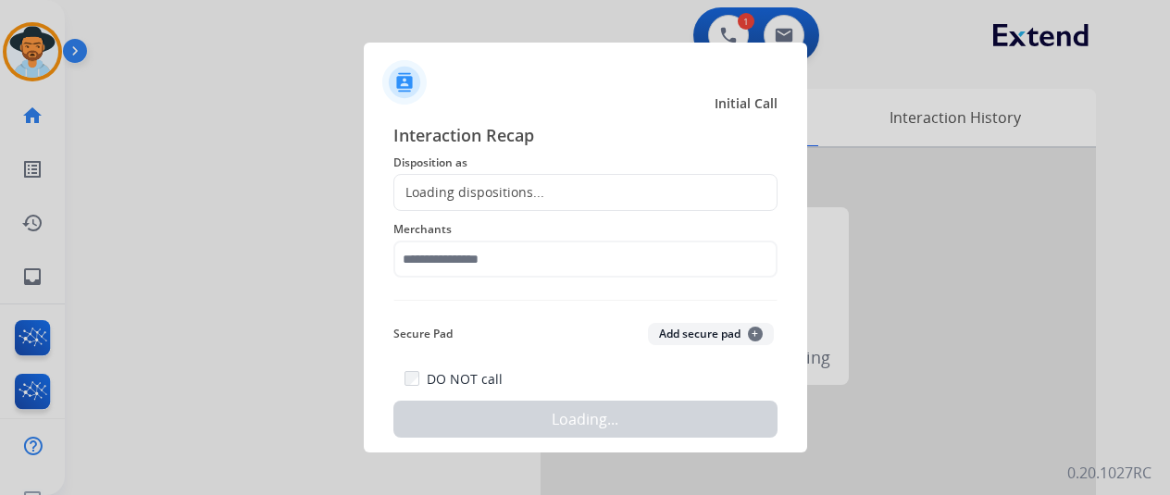
click at [487, 188] on div "Loading dispositions..." at bounding box center [469, 192] width 150 height 19
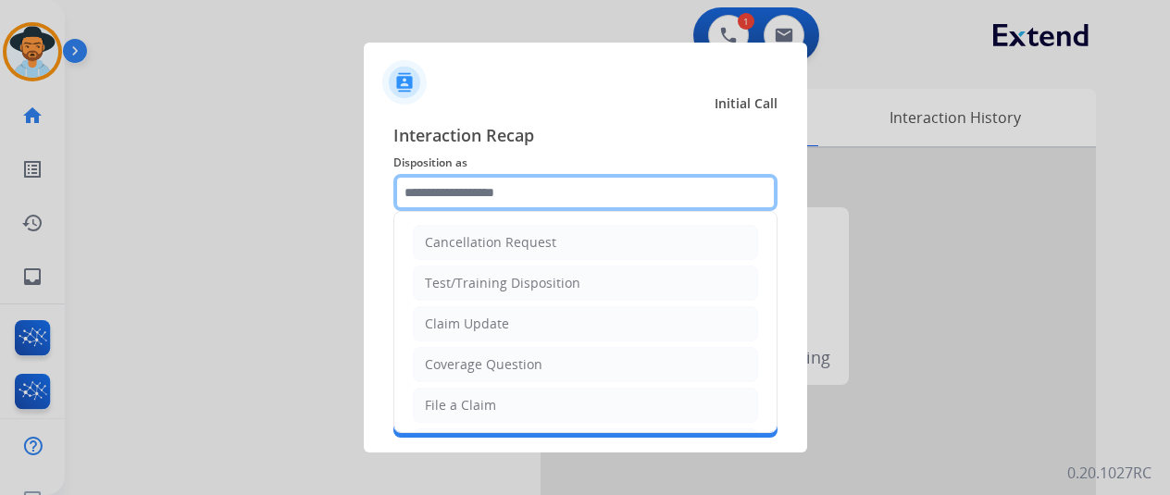
click at [486, 188] on input "text" at bounding box center [585, 192] width 384 height 37
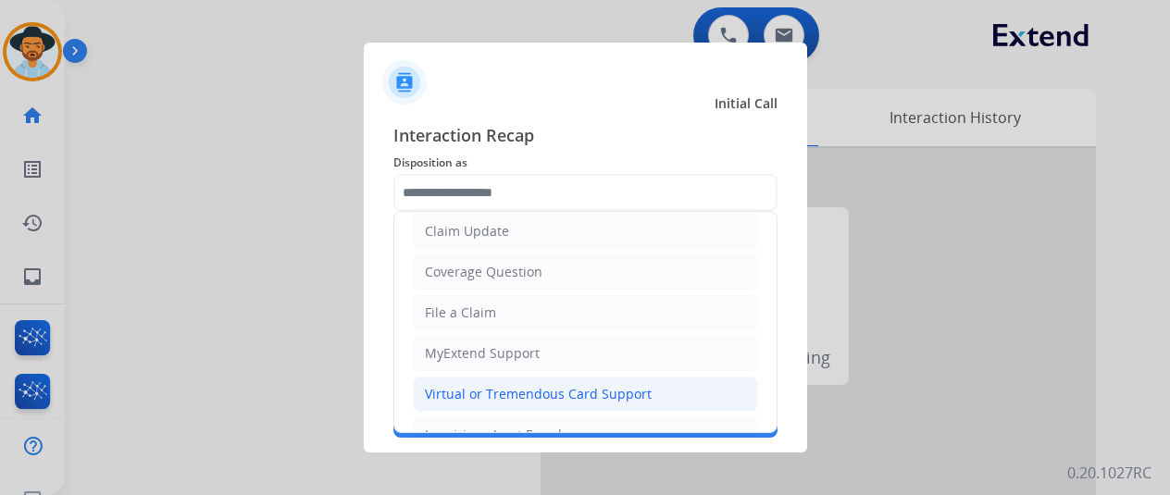
click at [479, 397] on div "Virtual or Tremendous Card Support" at bounding box center [538, 394] width 227 height 19
type input "**********"
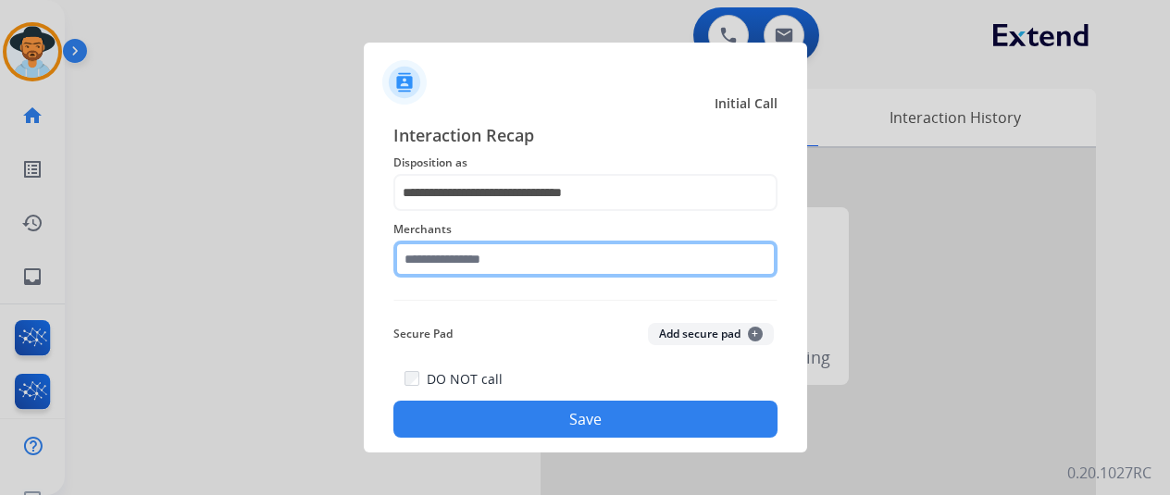
click at [442, 249] on input "text" at bounding box center [585, 259] width 384 height 37
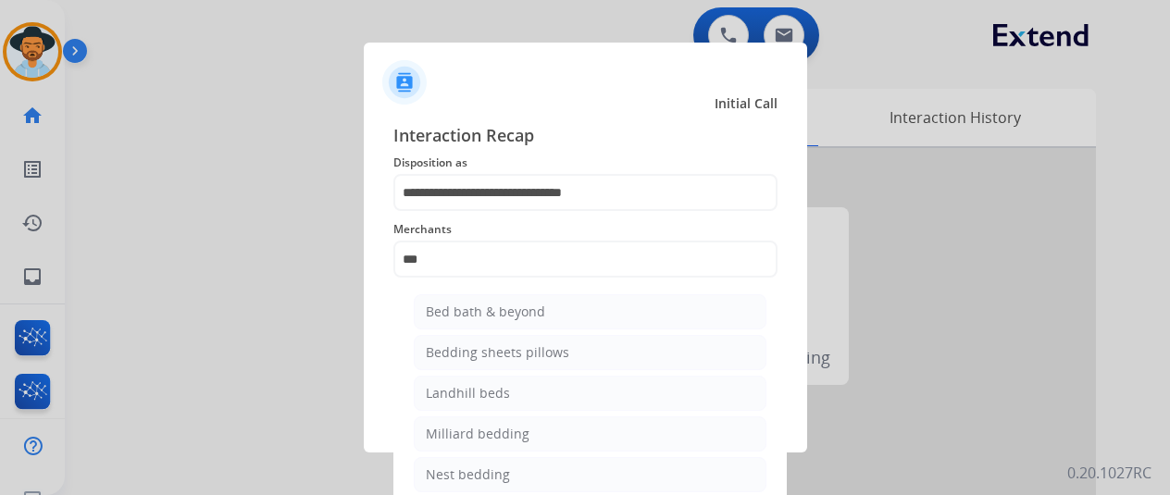
click at [522, 312] on div "Bed bath & beyond" at bounding box center [485, 312] width 119 height 19
type input "**********"
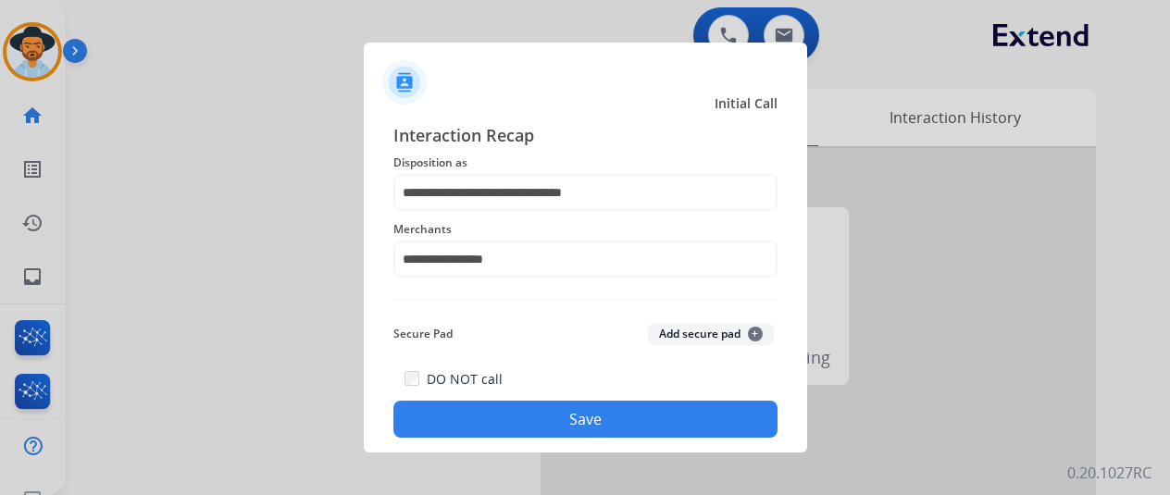
click at [565, 416] on button "Save" at bounding box center [585, 419] width 384 height 37
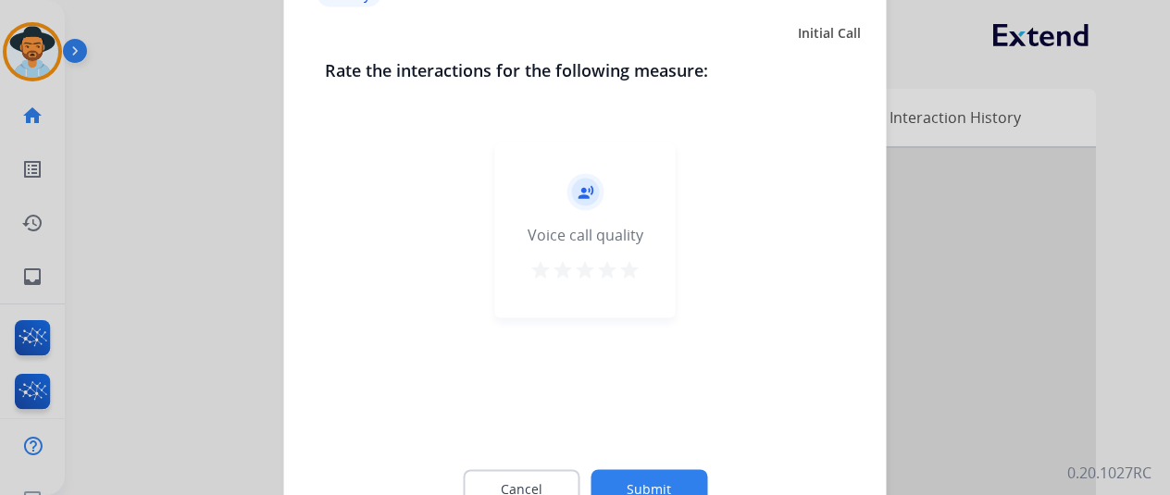
click at [641, 488] on button "Submit" at bounding box center [649, 488] width 117 height 39
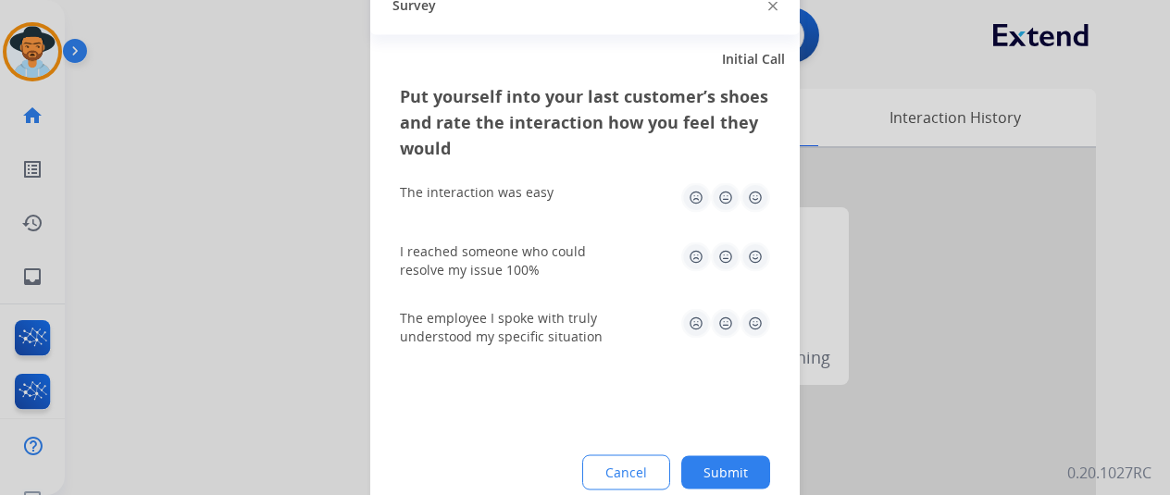
click at [735, 473] on button "Submit" at bounding box center [725, 471] width 89 height 33
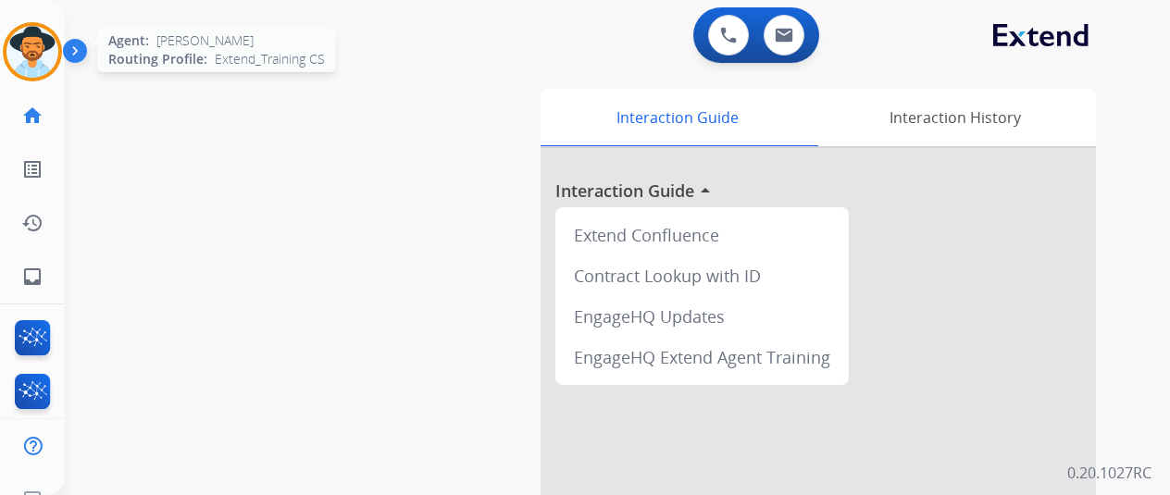
click at [23, 46] on img at bounding box center [32, 52] width 52 height 52
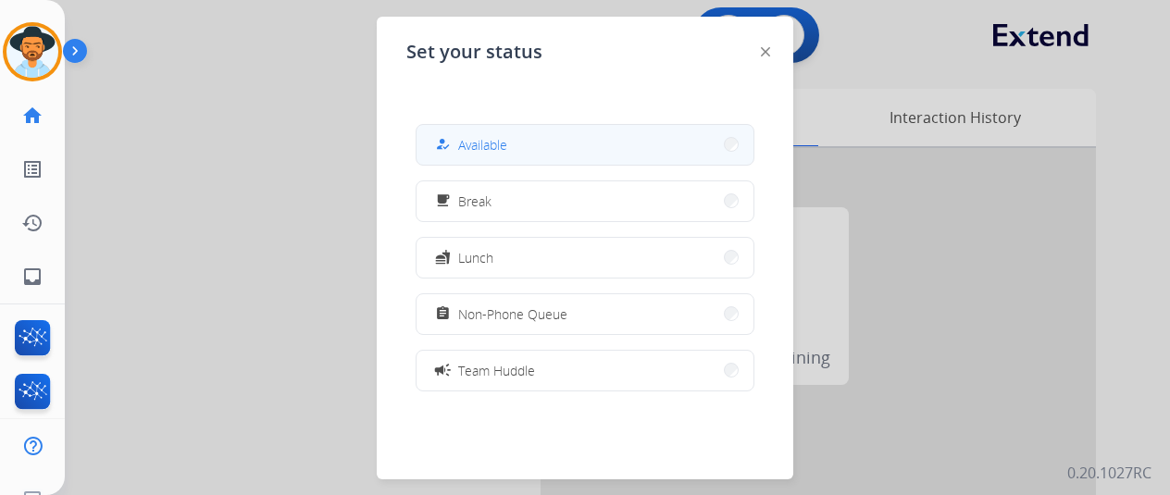
drag, startPoint x: 559, startPoint y: 135, endPoint x: 557, endPoint y: 119, distance: 15.8
click at [559, 134] on button "how_to_reg Available" at bounding box center [585, 145] width 337 height 40
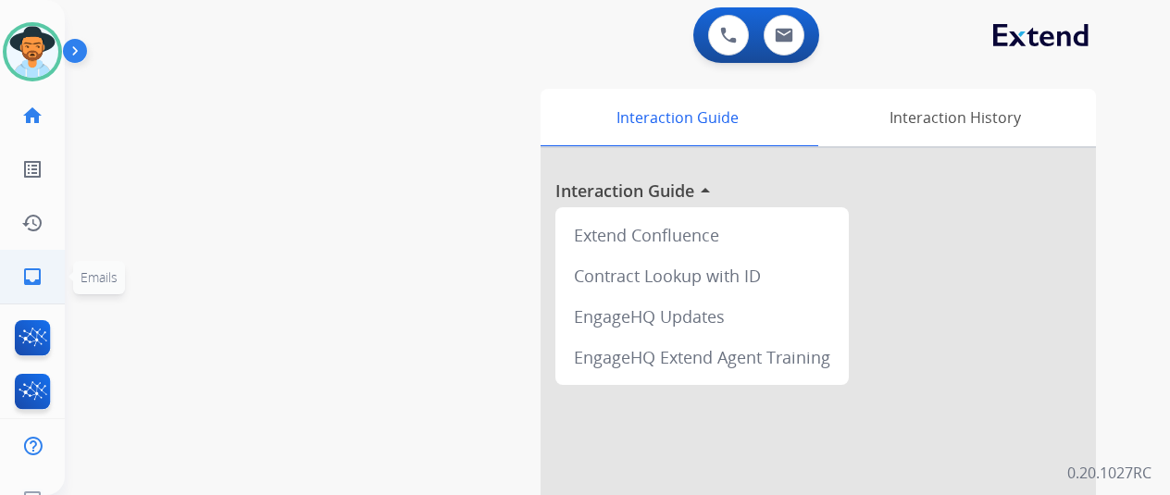
click at [34, 270] on mat-icon "inbox" at bounding box center [32, 277] width 22 height 22
select select "**********"
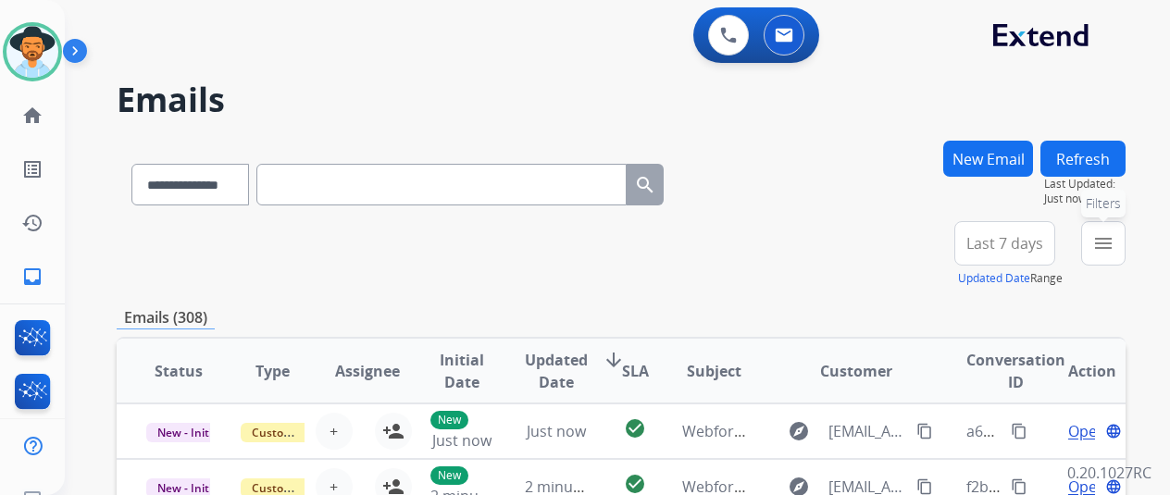
click at [1115, 245] on mat-icon "menu" at bounding box center [1103, 243] width 22 height 22
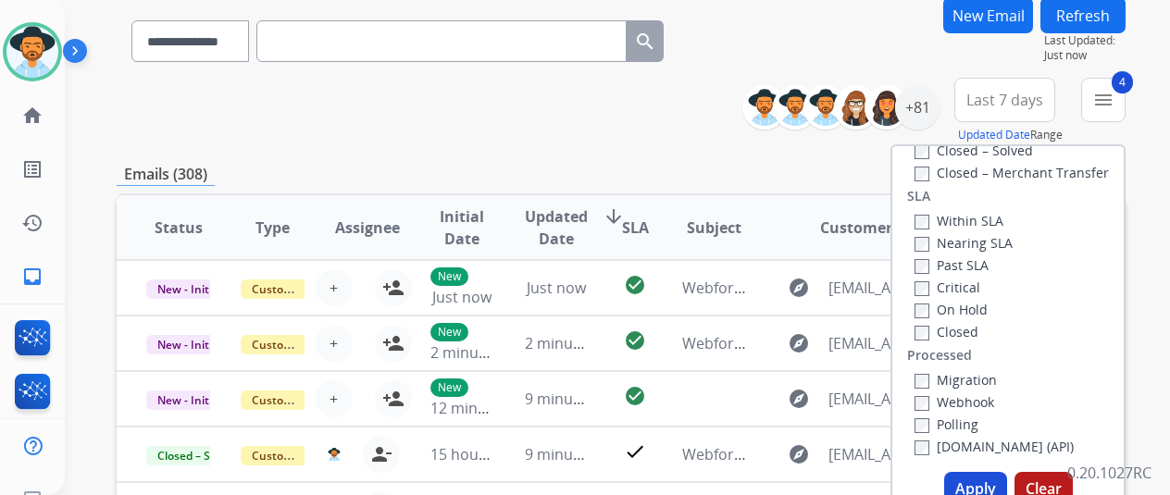
scroll to position [278, 0]
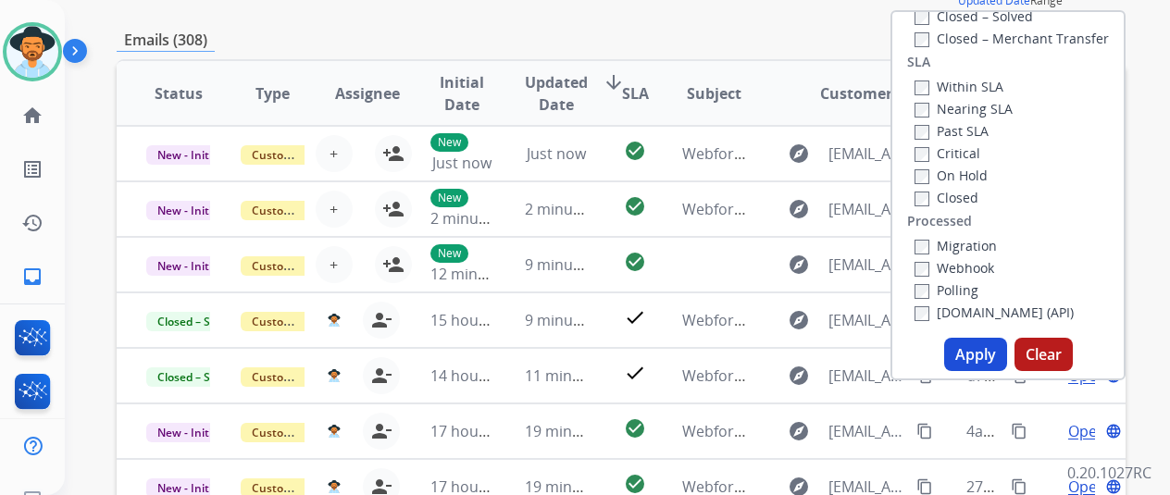
click at [985, 353] on button "Apply" at bounding box center [975, 354] width 63 height 33
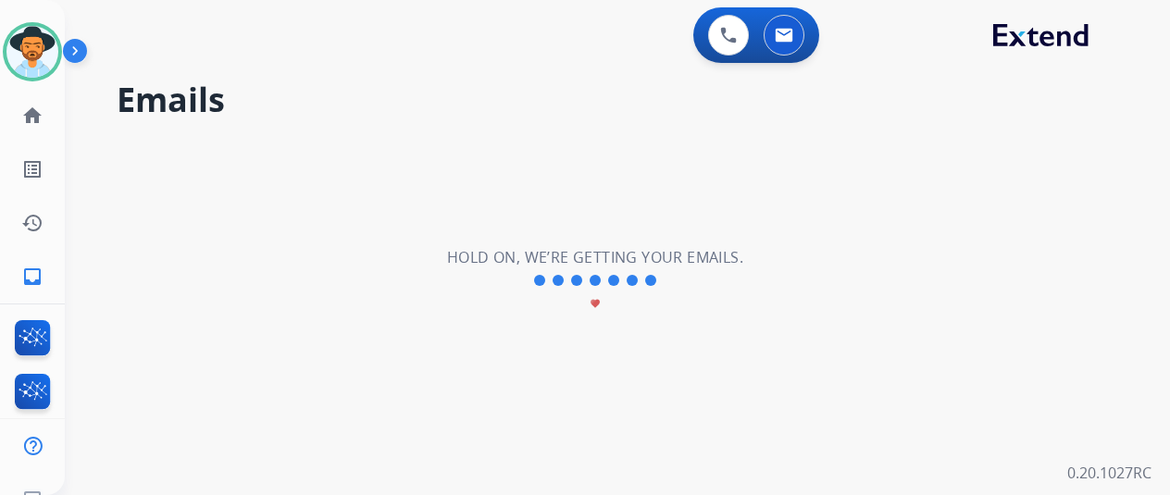
scroll to position [0, 0]
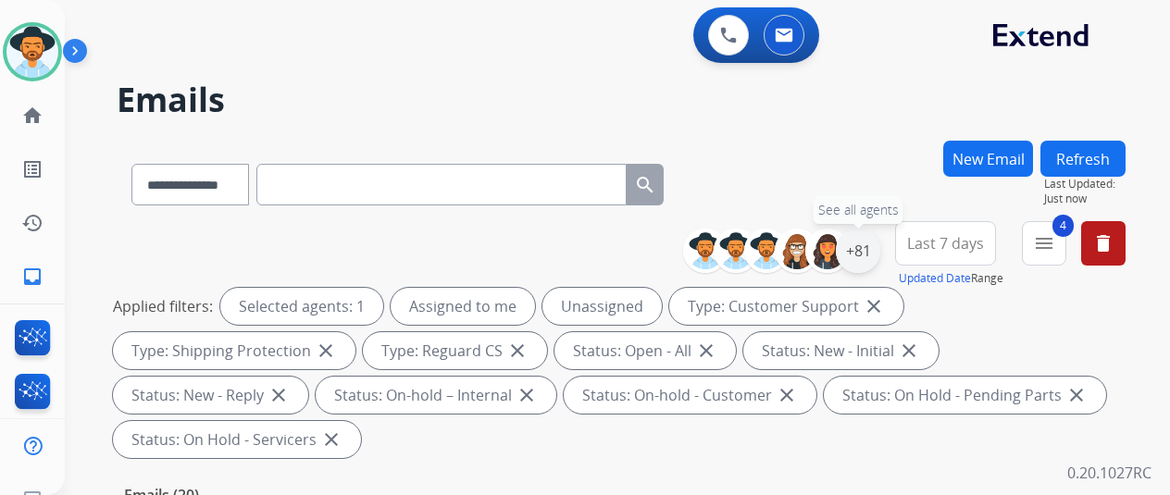
click at [865, 247] on div "+81" at bounding box center [858, 251] width 44 height 44
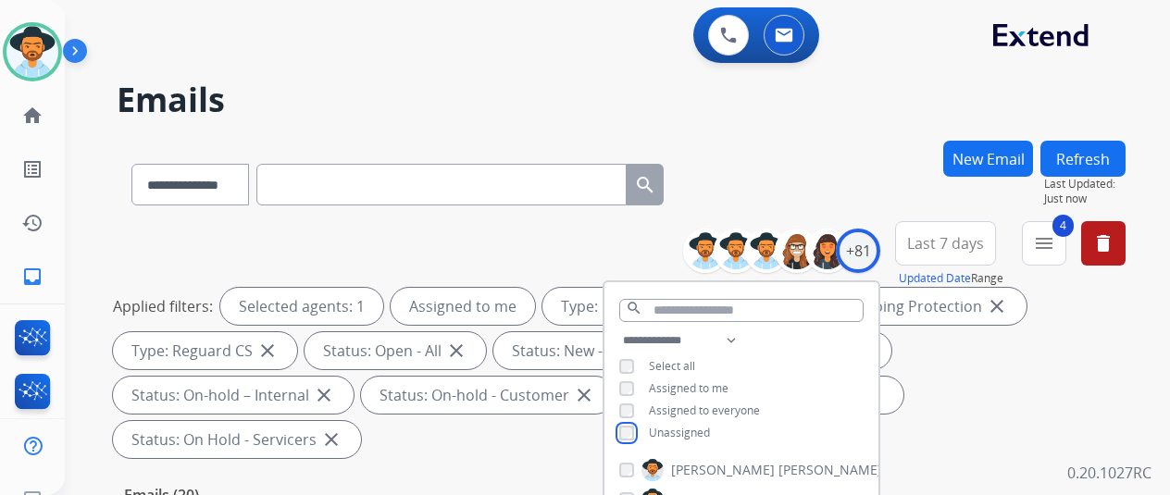
scroll to position [278, 0]
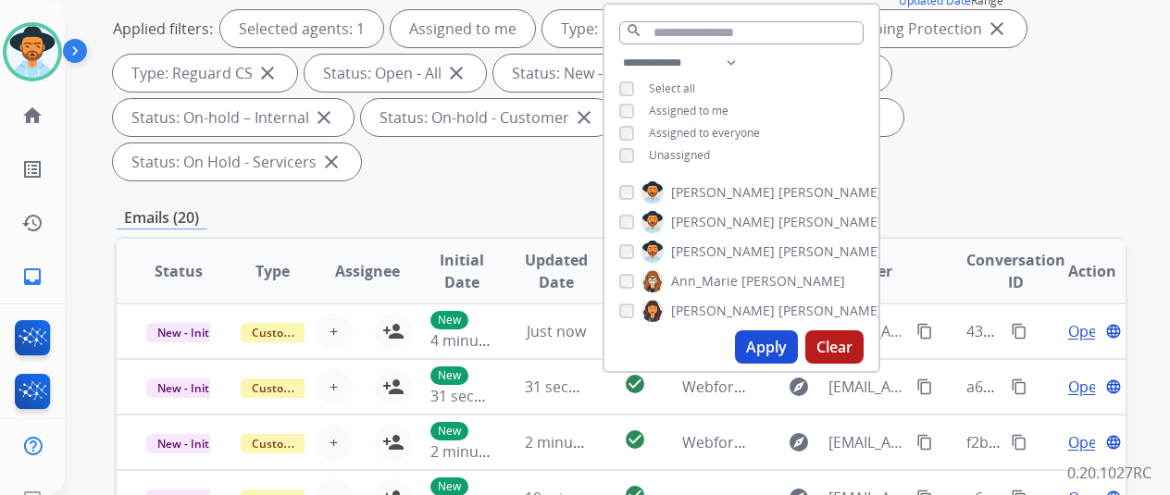
click at [774, 342] on button "Apply" at bounding box center [766, 346] width 63 height 33
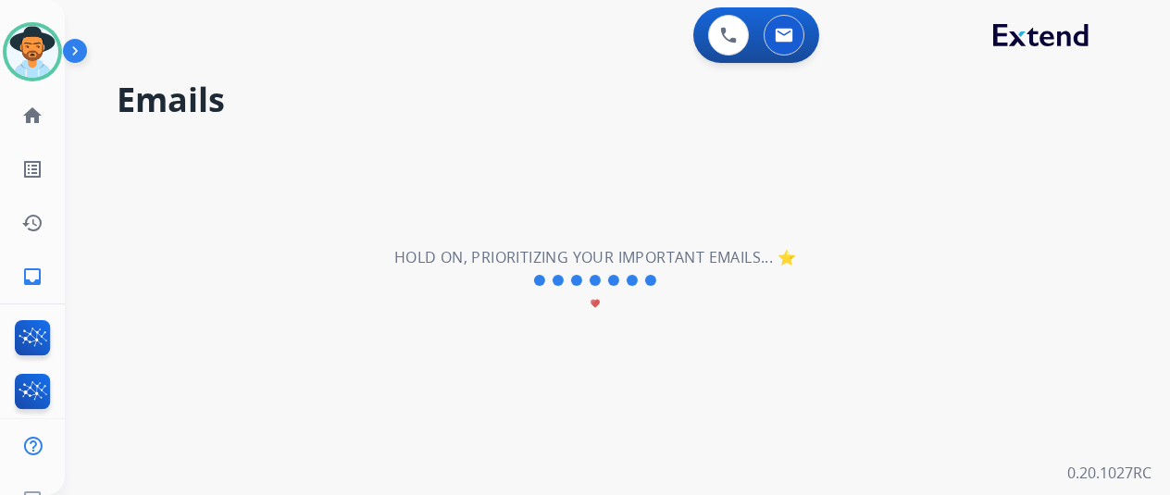
scroll to position [0, 0]
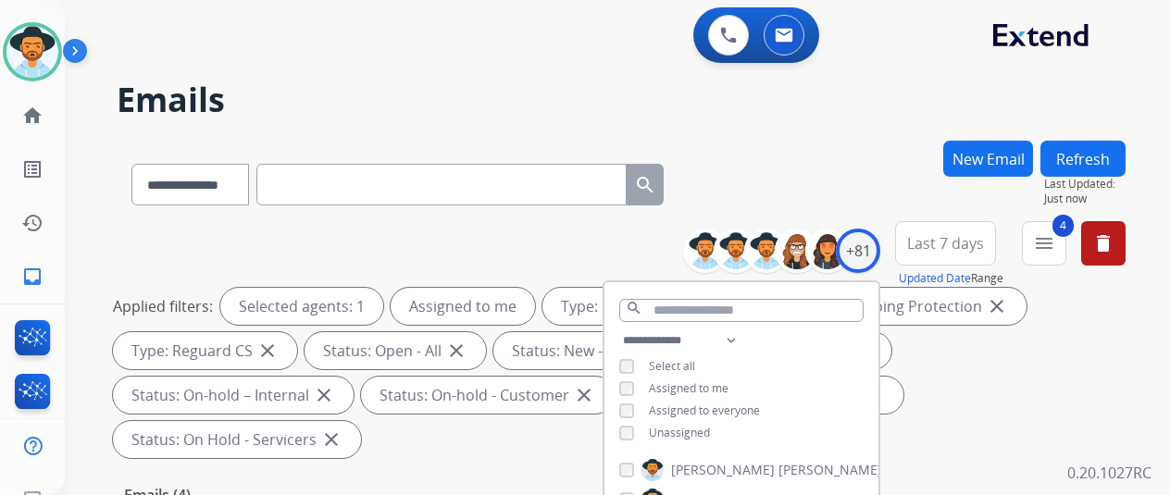
click at [889, 166] on div "**********" at bounding box center [621, 181] width 1009 height 81
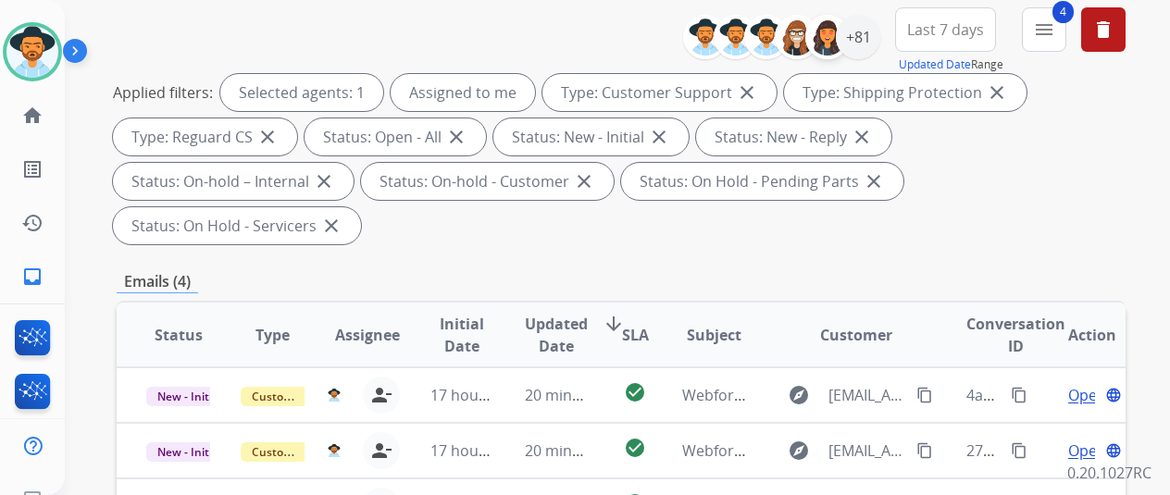
scroll to position [93, 0]
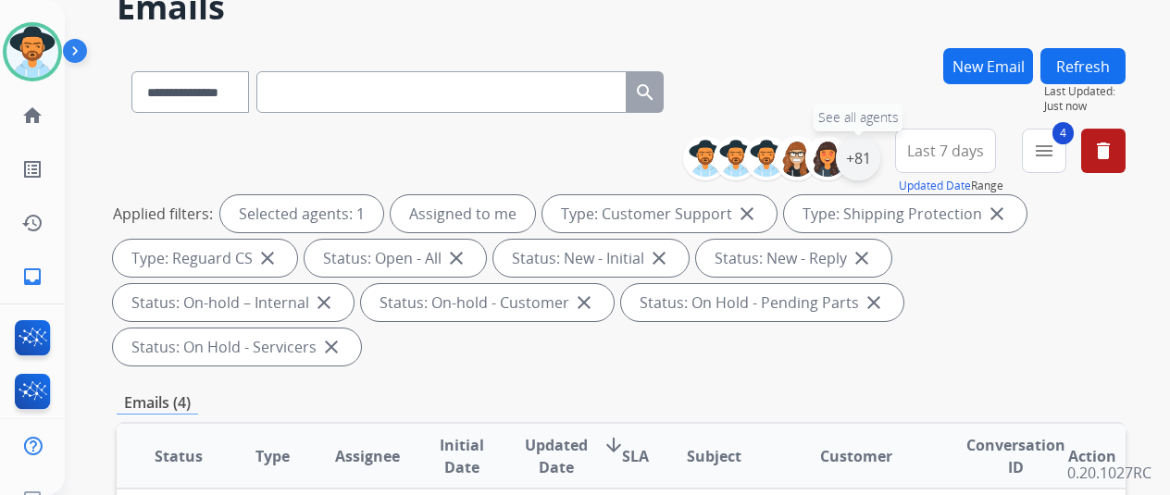
click at [872, 157] on div "+81" at bounding box center [858, 158] width 44 height 44
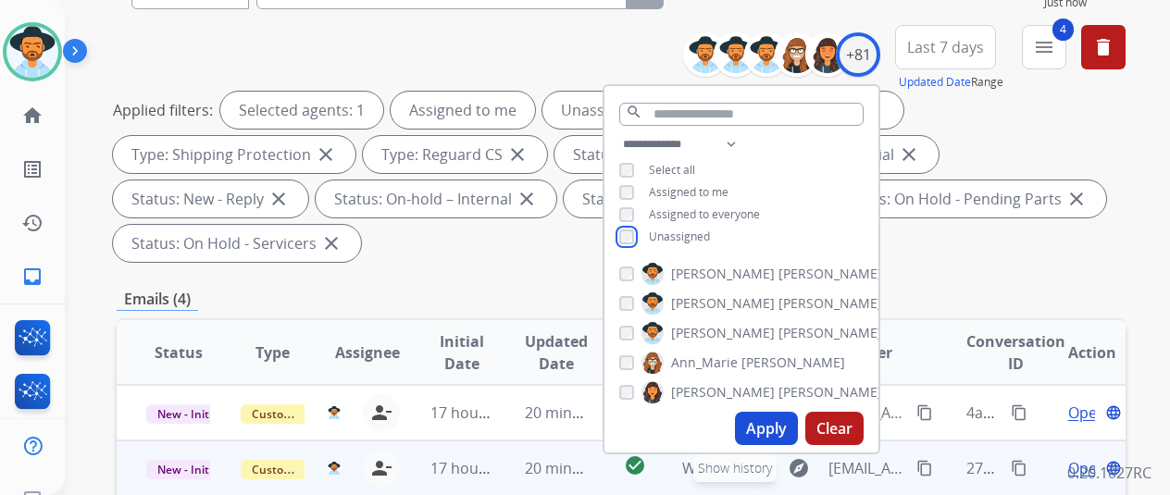
scroll to position [370, 0]
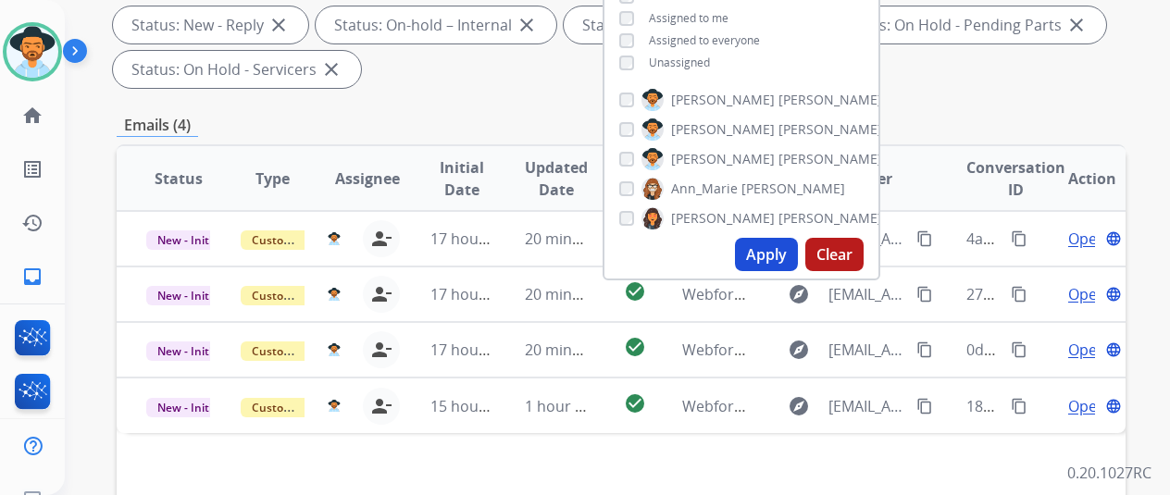
click at [772, 247] on button "Apply" at bounding box center [766, 254] width 63 height 33
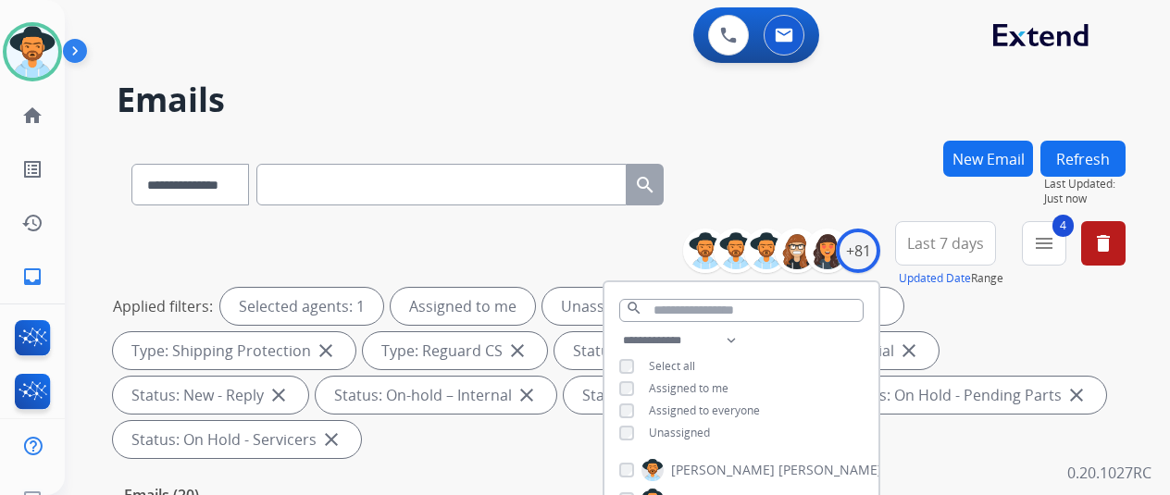
click at [886, 147] on div "**********" at bounding box center [621, 181] width 1009 height 81
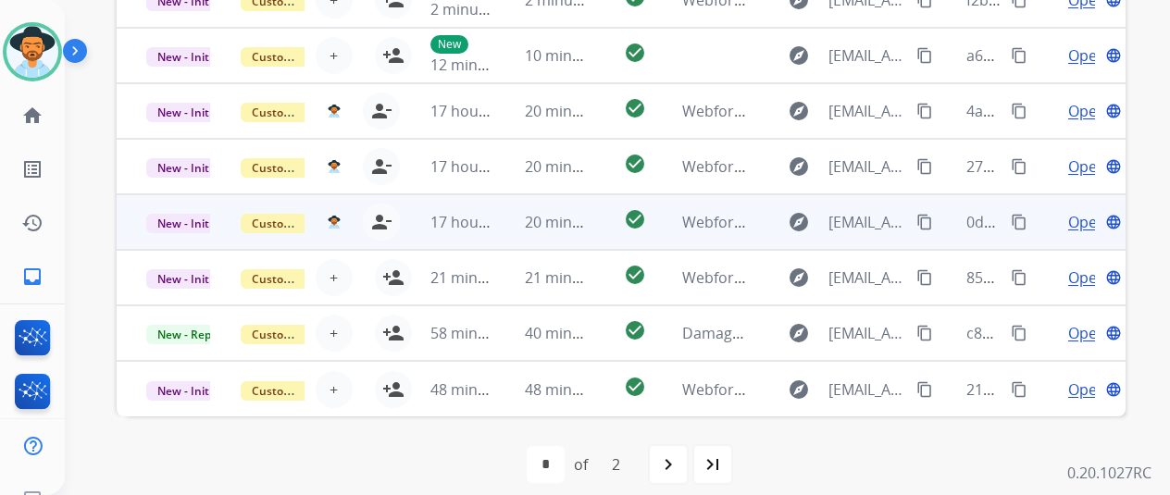
scroll to position [720, 0]
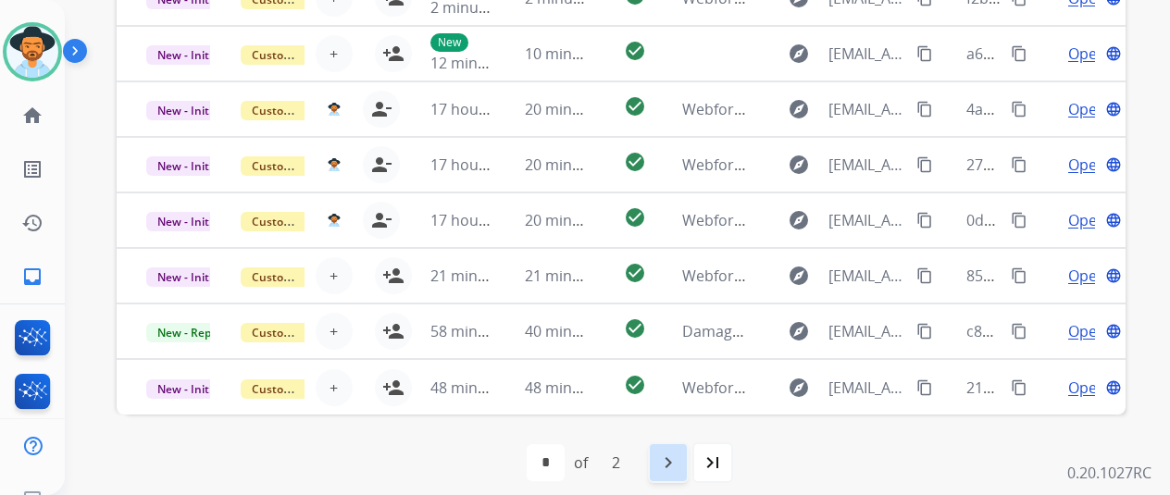
click at [679, 462] on mat-icon "navigate_next" at bounding box center [668, 463] width 22 height 22
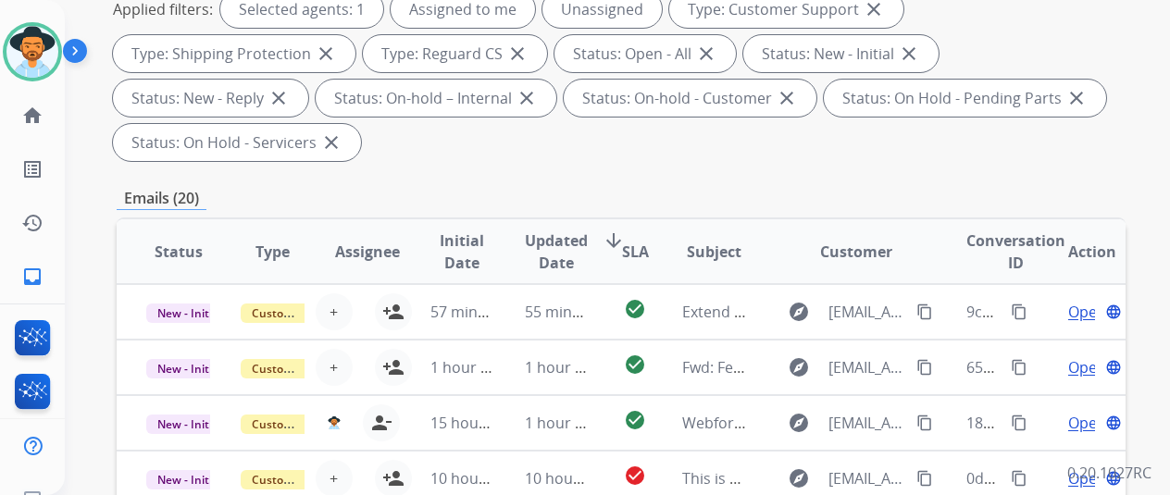
scroll to position [72, 0]
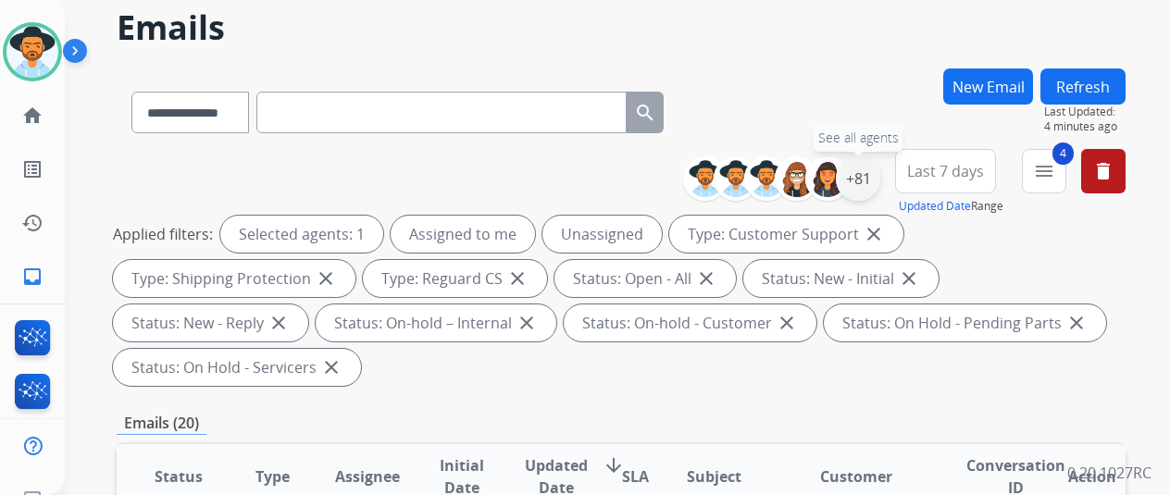
click at [868, 169] on div "+81" at bounding box center [858, 178] width 44 height 44
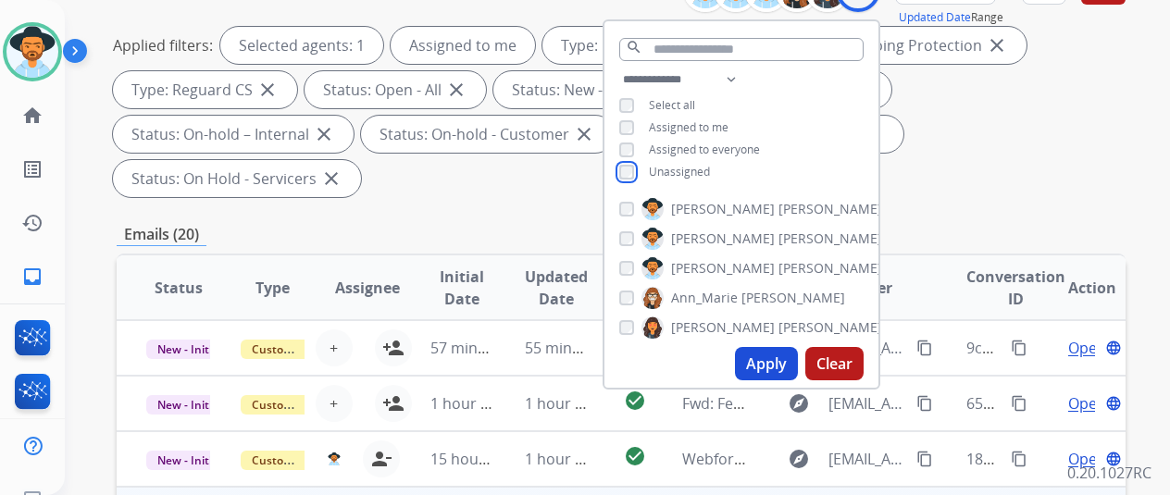
scroll to position [442, 0]
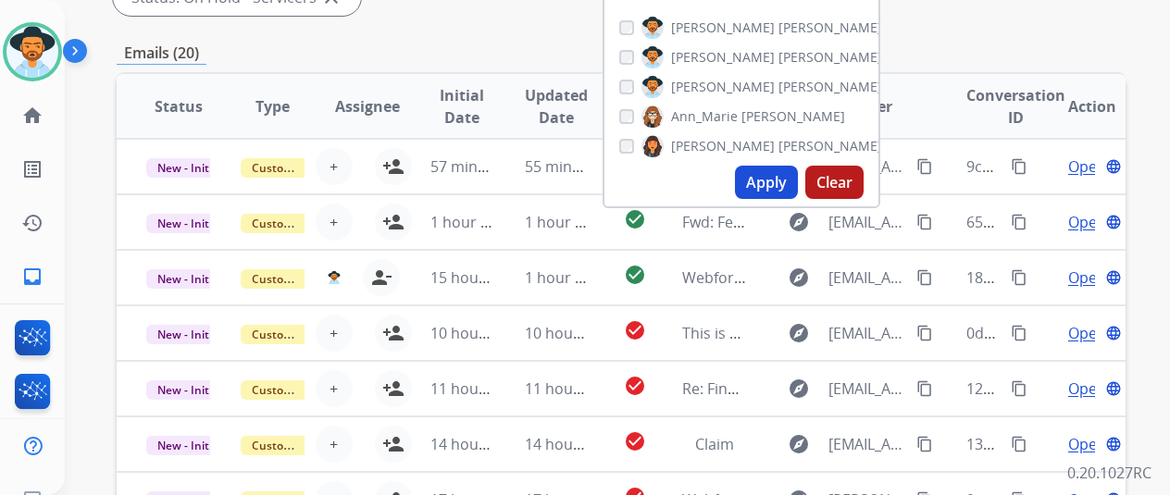
click at [774, 179] on button "Apply" at bounding box center [766, 182] width 63 height 33
select select "*"
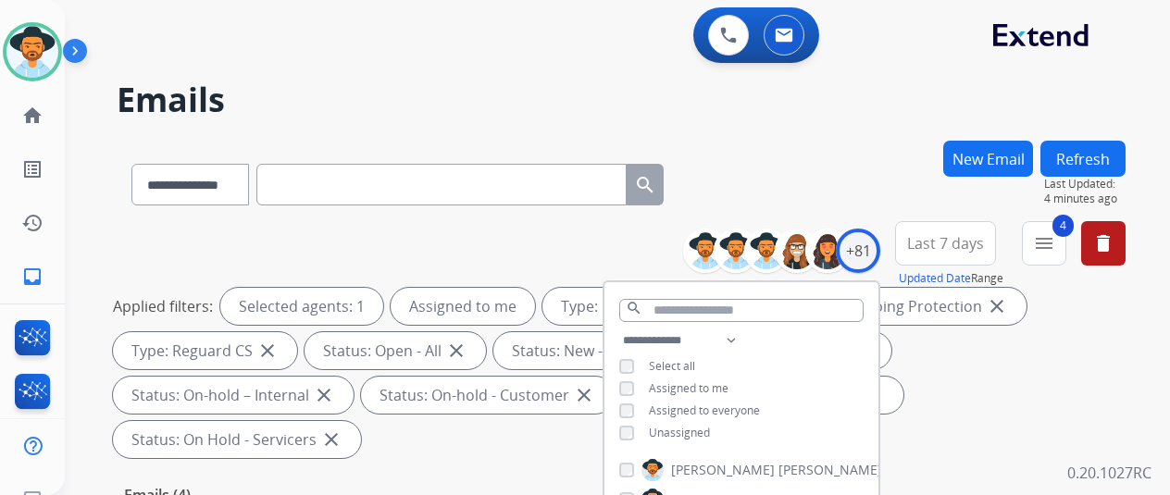
select select "**********"
click at [774, 179] on div "**********" at bounding box center [621, 181] width 1009 height 81
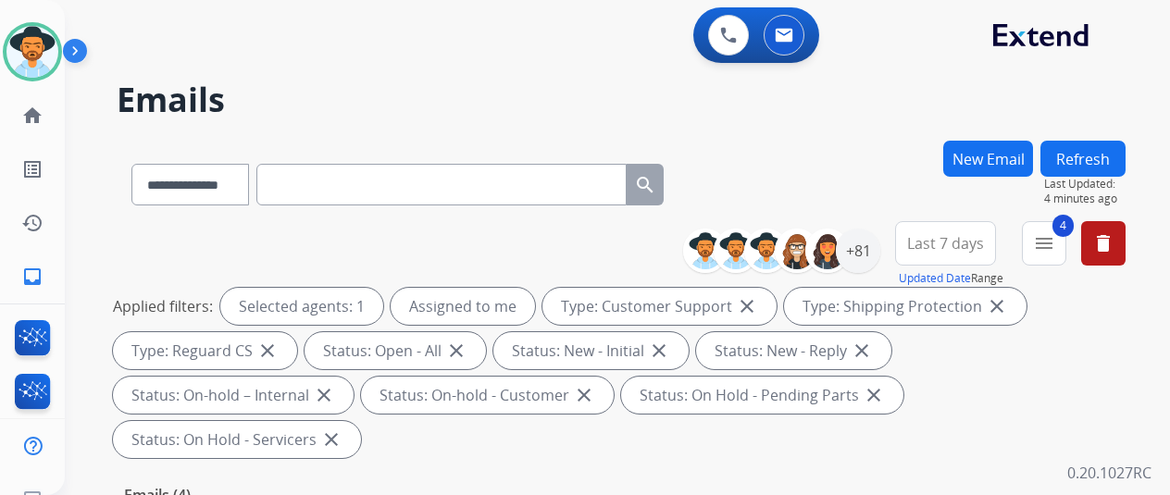
scroll to position [370, 0]
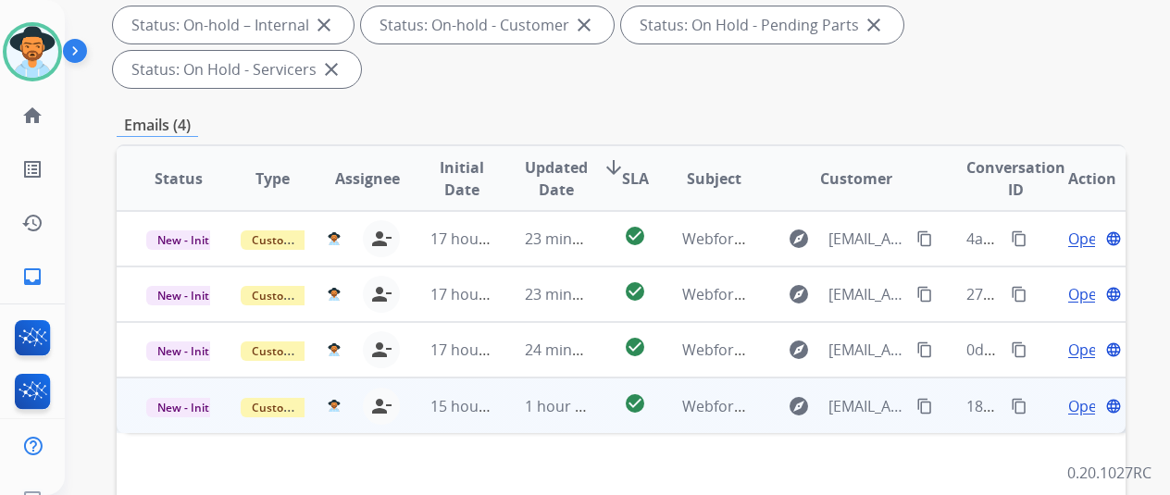
click at [1085, 395] on span "Open" at bounding box center [1087, 406] width 38 height 22
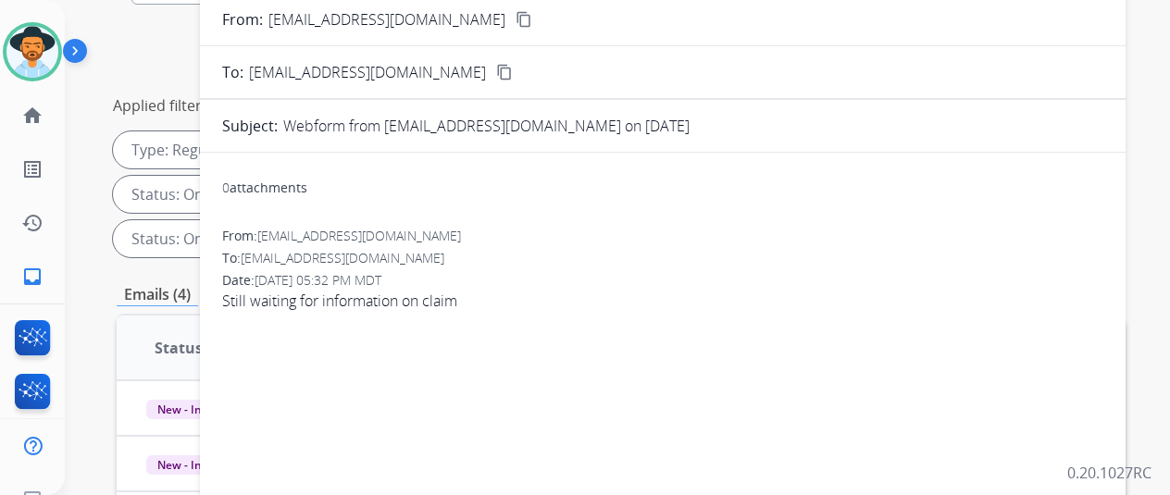
scroll to position [93, 0]
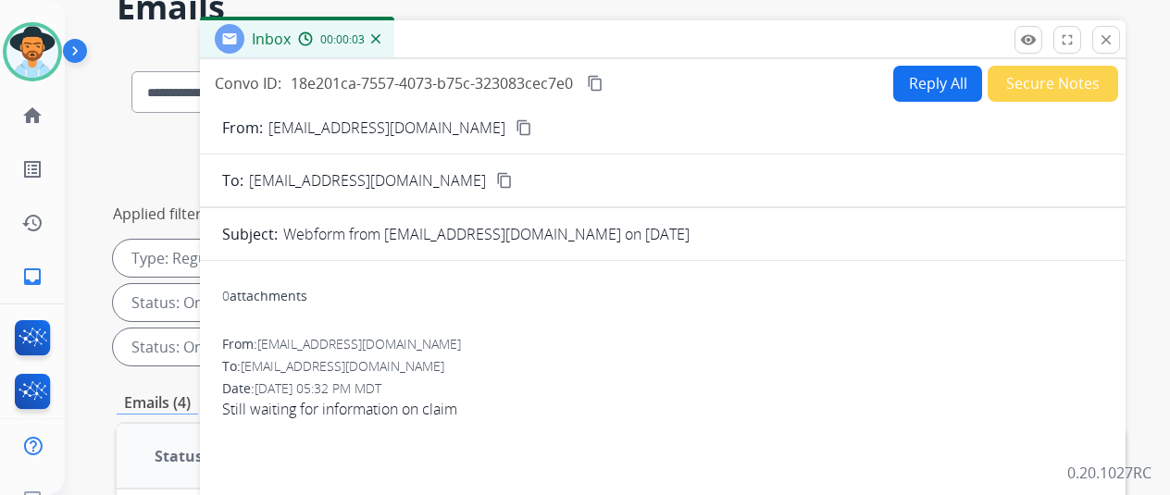
click at [516, 129] on mat-icon "content_copy" at bounding box center [524, 127] width 17 height 17
click at [937, 71] on button "Reply All" at bounding box center [937, 84] width 89 height 36
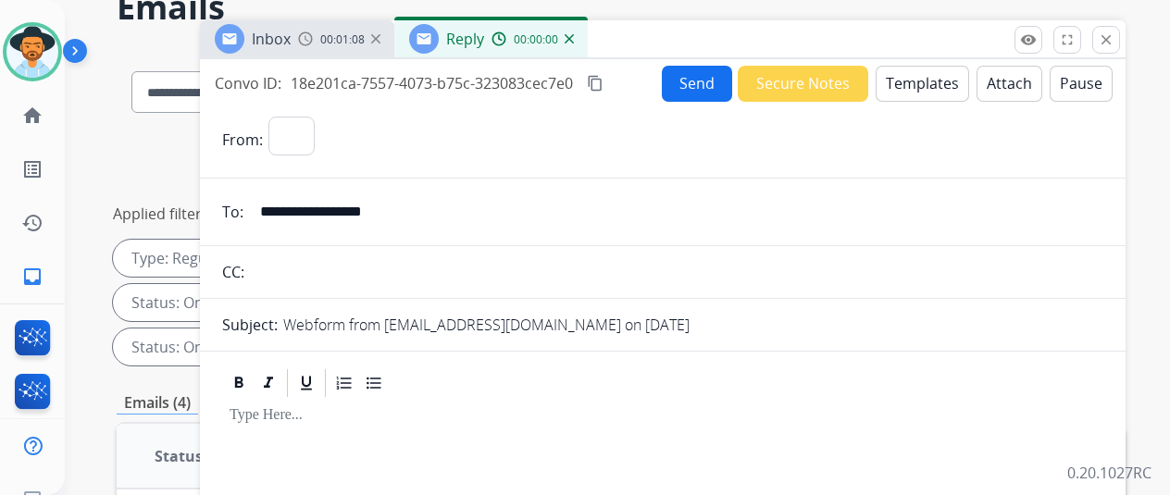
select select "**********"
click at [926, 77] on button "Templates" at bounding box center [922, 84] width 93 height 36
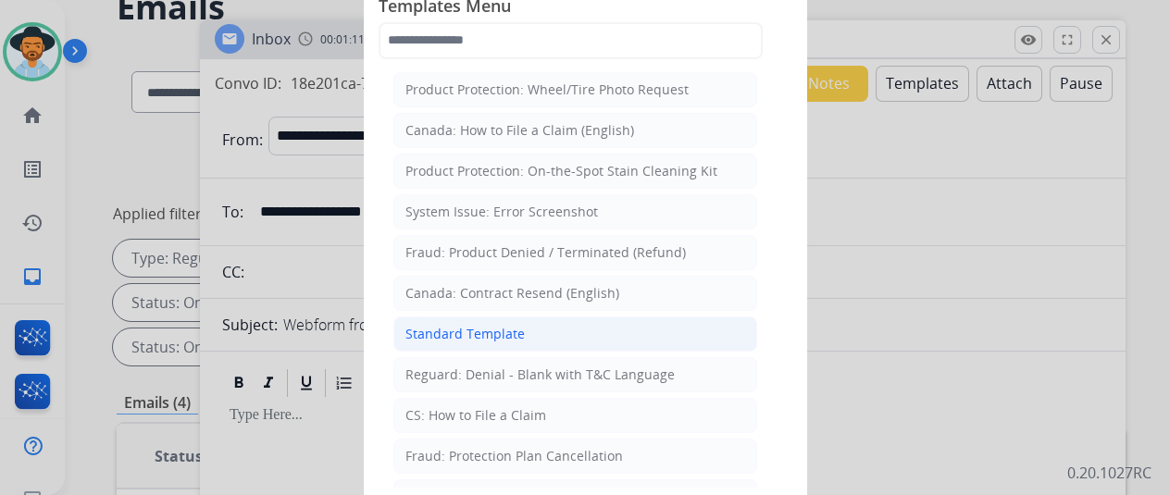
click at [448, 332] on div "Standard Template" at bounding box center [464, 334] width 119 height 19
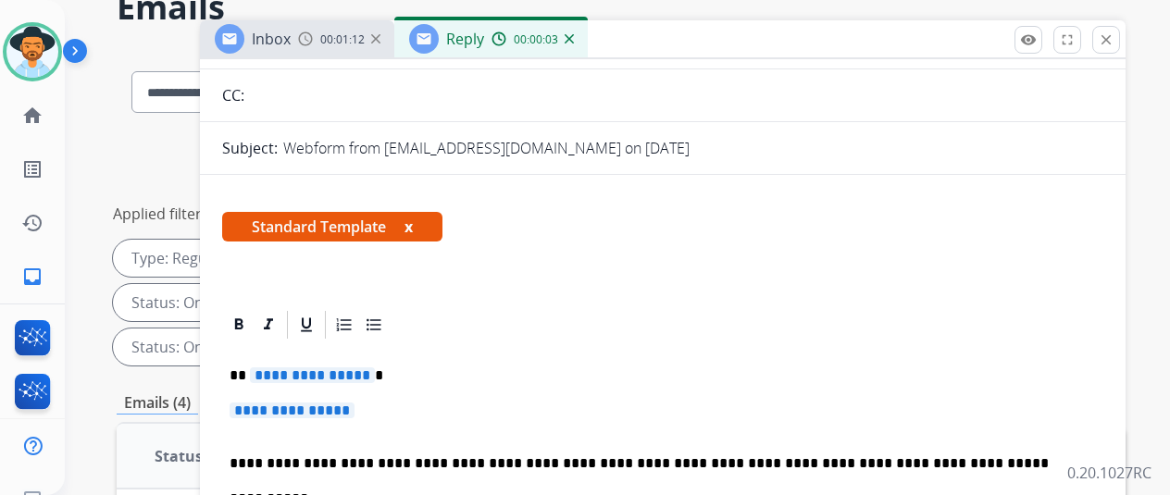
scroll to position [304, 0]
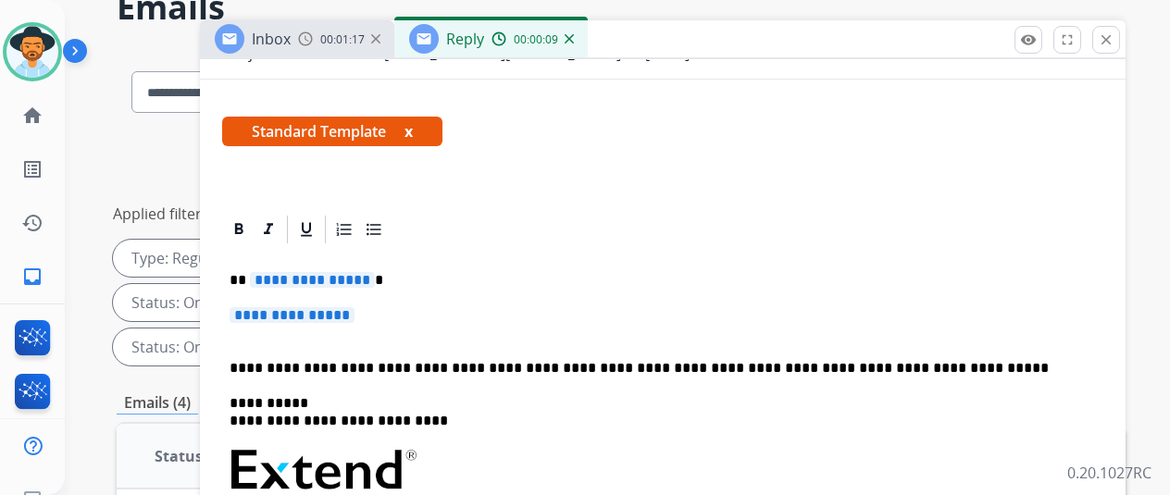
click at [375, 272] on span "**********" at bounding box center [312, 280] width 125 height 16
click at [380, 307] on p "**********" at bounding box center [663, 324] width 866 height 34
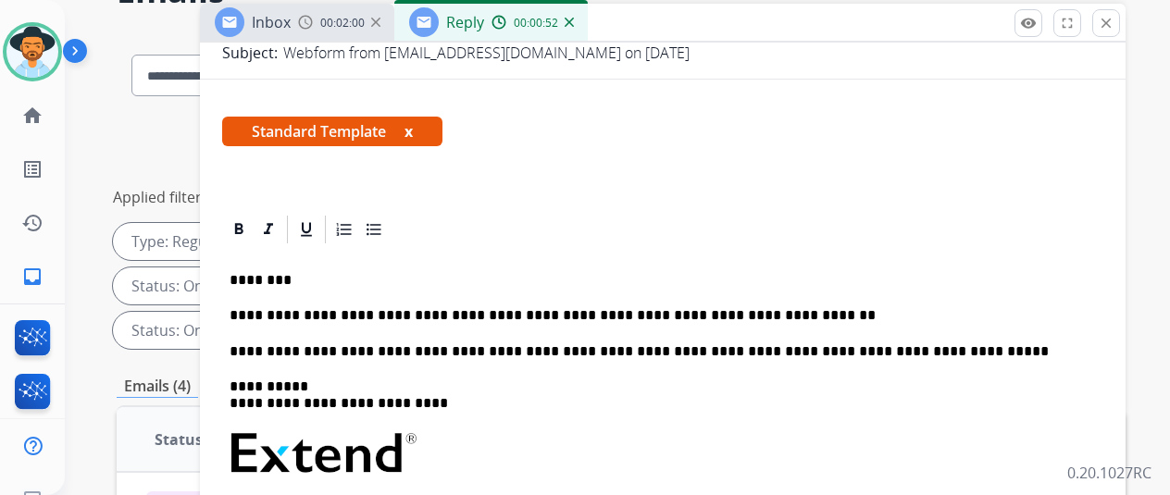
scroll to position [0, 0]
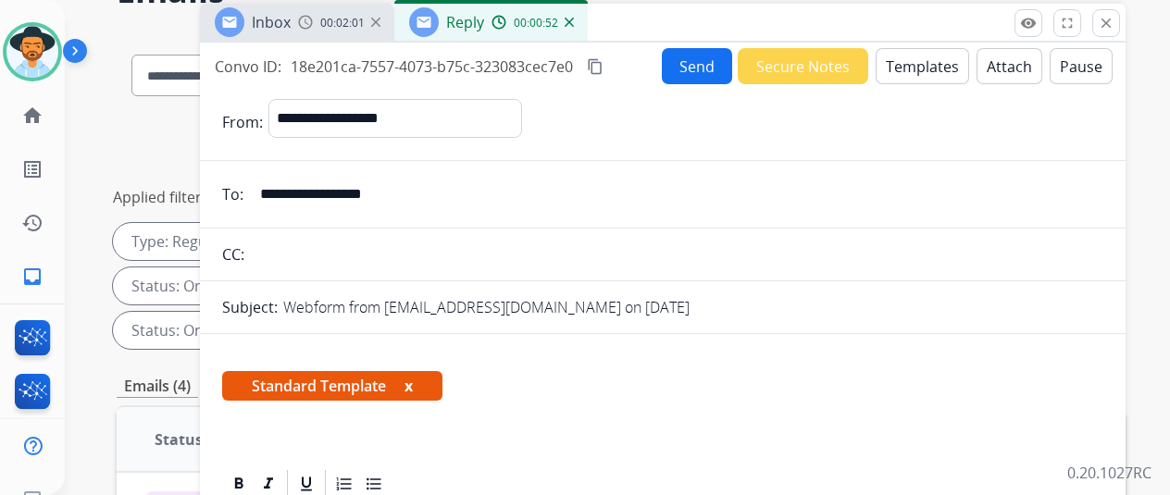
click at [698, 56] on button "Send" at bounding box center [697, 66] width 70 height 36
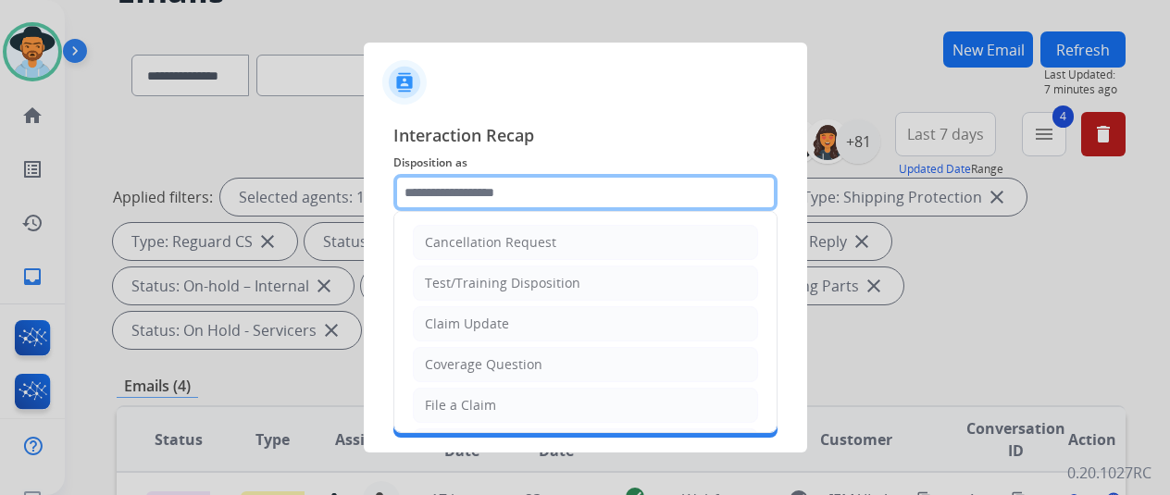
click at [433, 188] on input "text" at bounding box center [585, 192] width 384 height 37
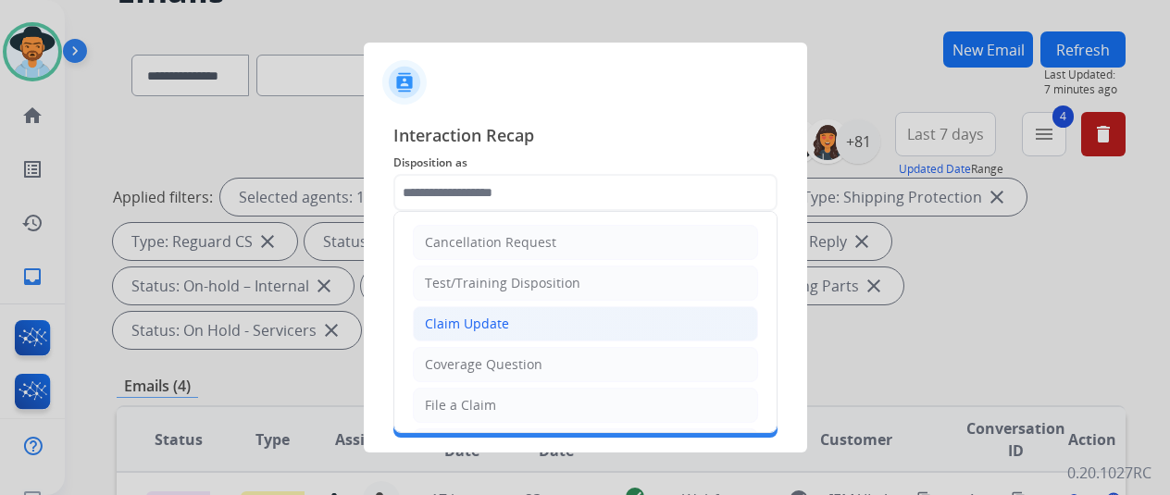
click at [499, 323] on div "Claim Update" at bounding box center [467, 324] width 84 height 19
type input "**********"
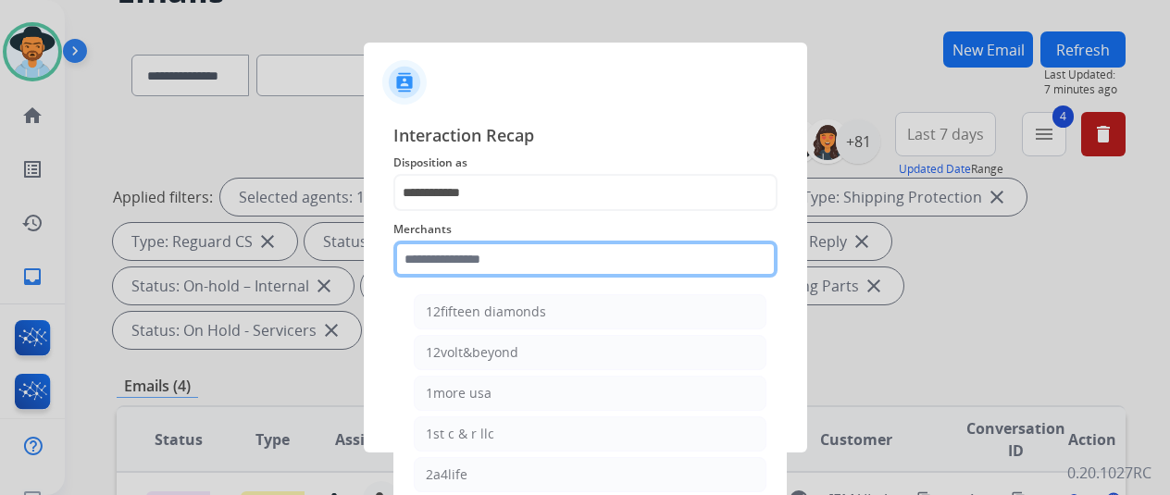
click at [426, 265] on input "text" at bounding box center [585, 259] width 384 height 37
click at [442, 259] on input "text" at bounding box center [585, 259] width 384 height 37
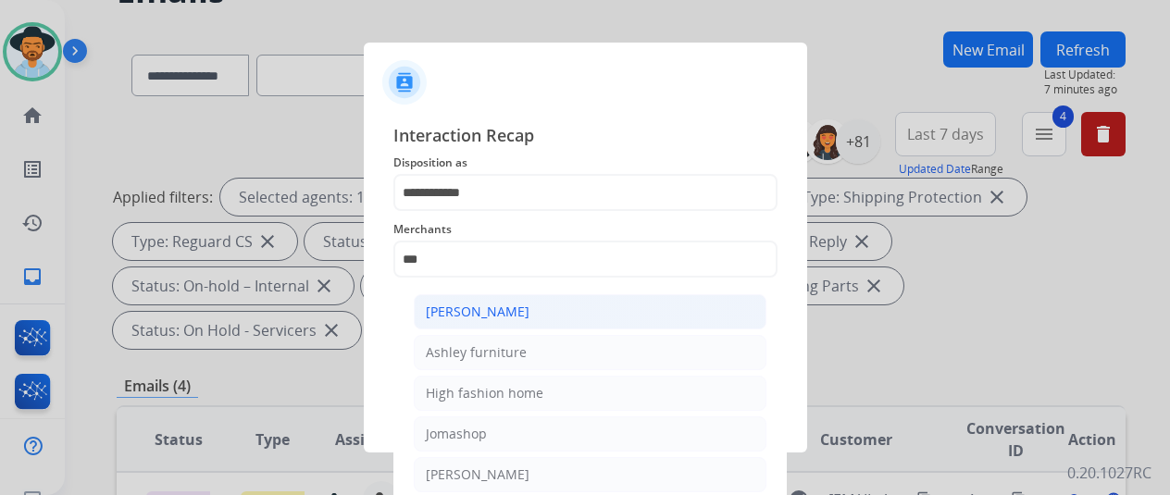
click at [478, 301] on li "[PERSON_NAME]" at bounding box center [590, 311] width 353 height 35
type input "**********"
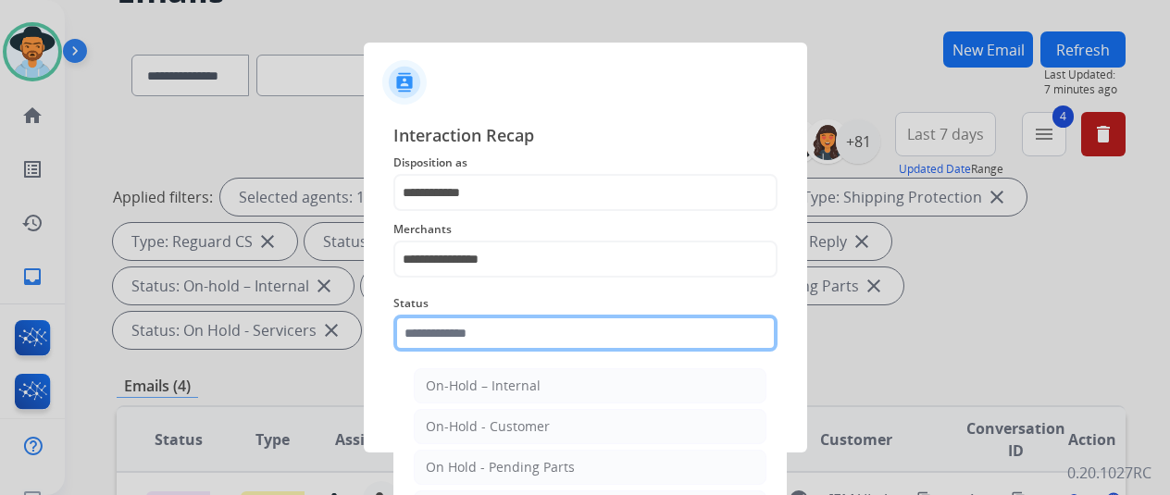
click at [495, 332] on input "text" at bounding box center [585, 333] width 384 height 37
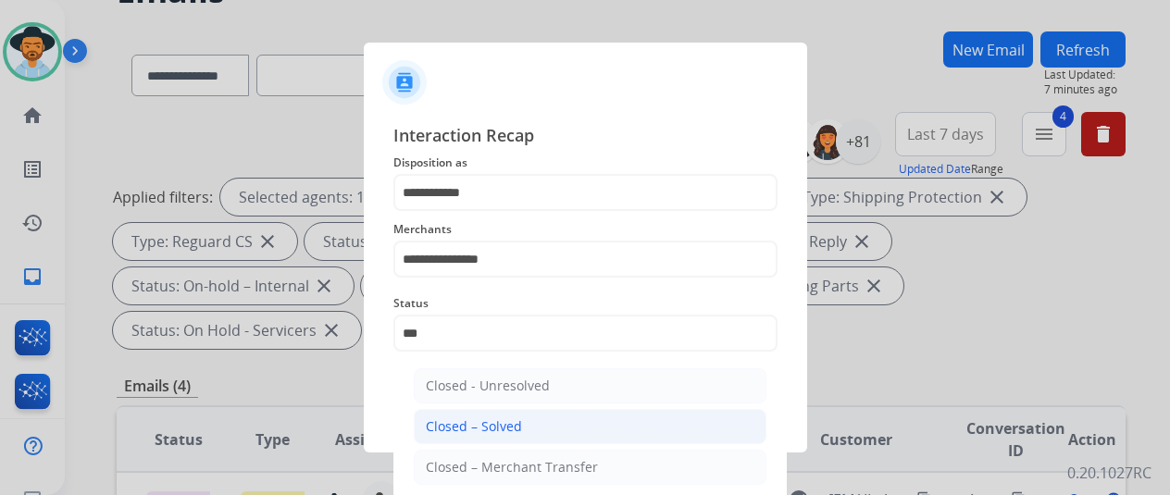
click at [496, 427] on div "Closed – Solved" at bounding box center [474, 426] width 96 height 19
type input "**********"
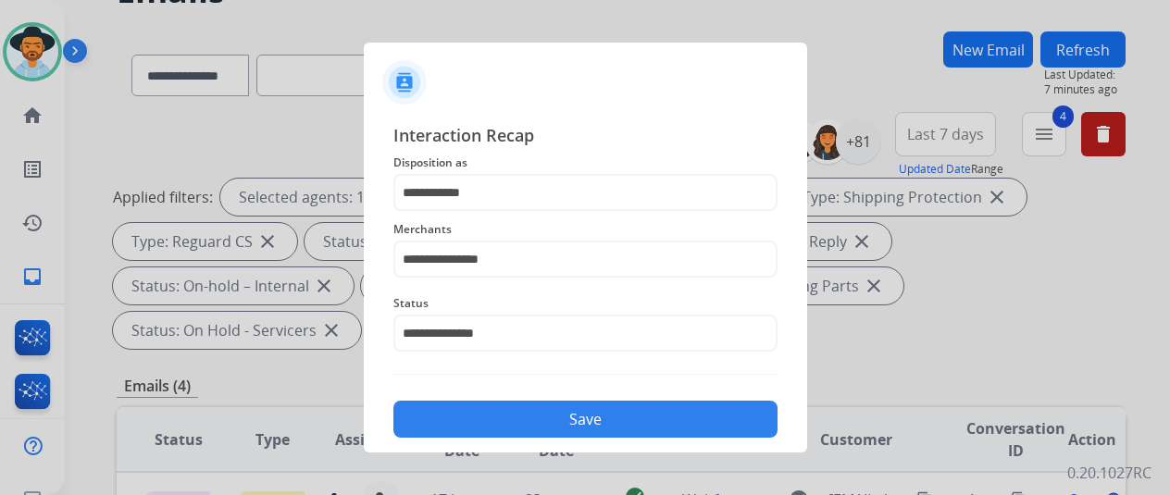
click at [549, 404] on button "Save" at bounding box center [585, 419] width 384 height 37
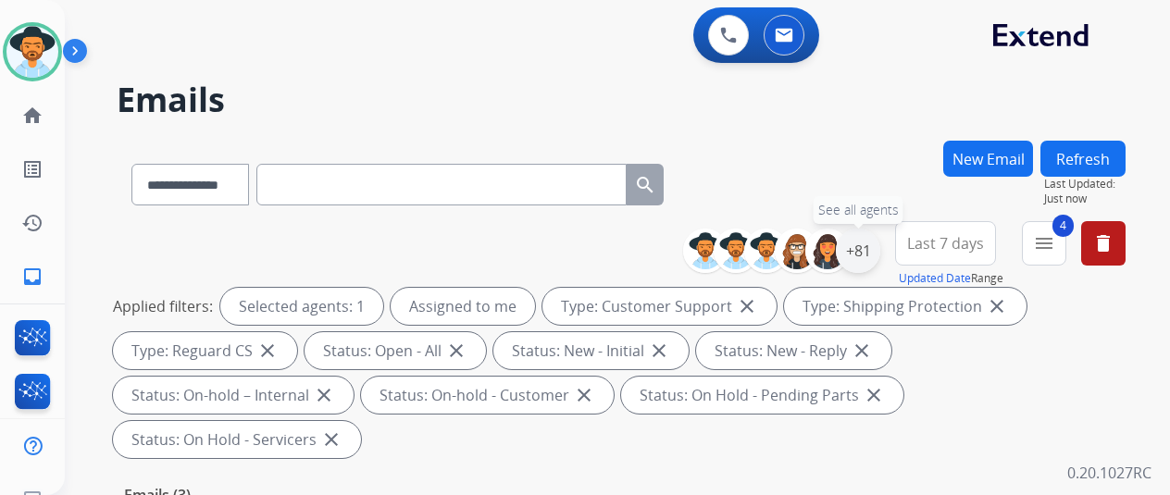
click at [865, 246] on div "+81" at bounding box center [858, 251] width 44 height 44
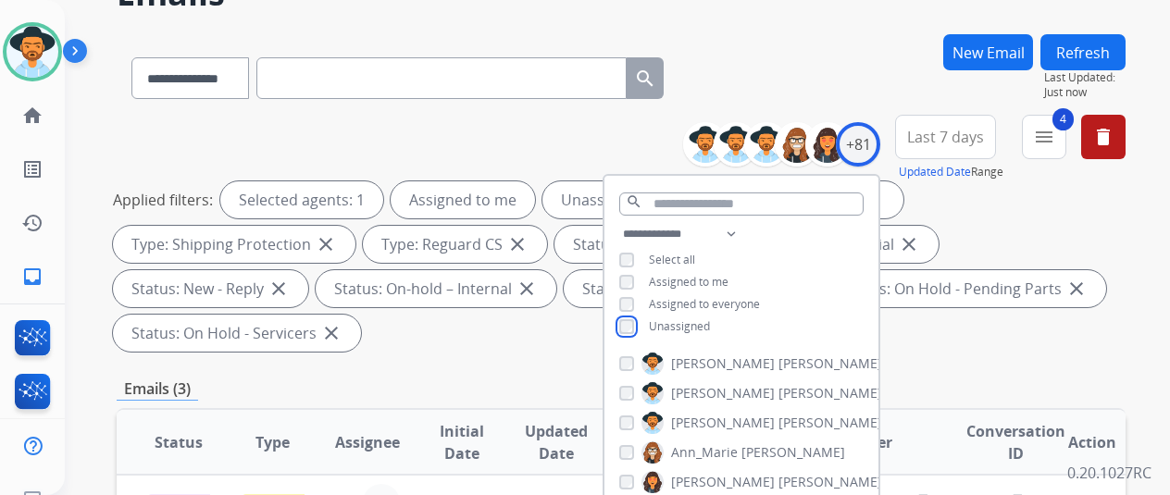
scroll to position [370, 0]
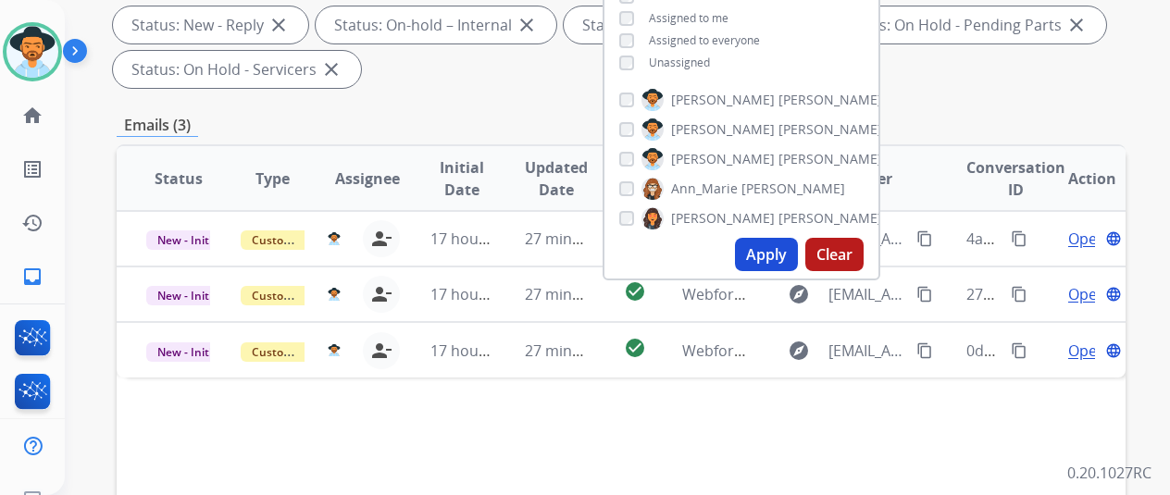
click at [772, 248] on button "Apply" at bounding box center [766, 254] width 63 height 33
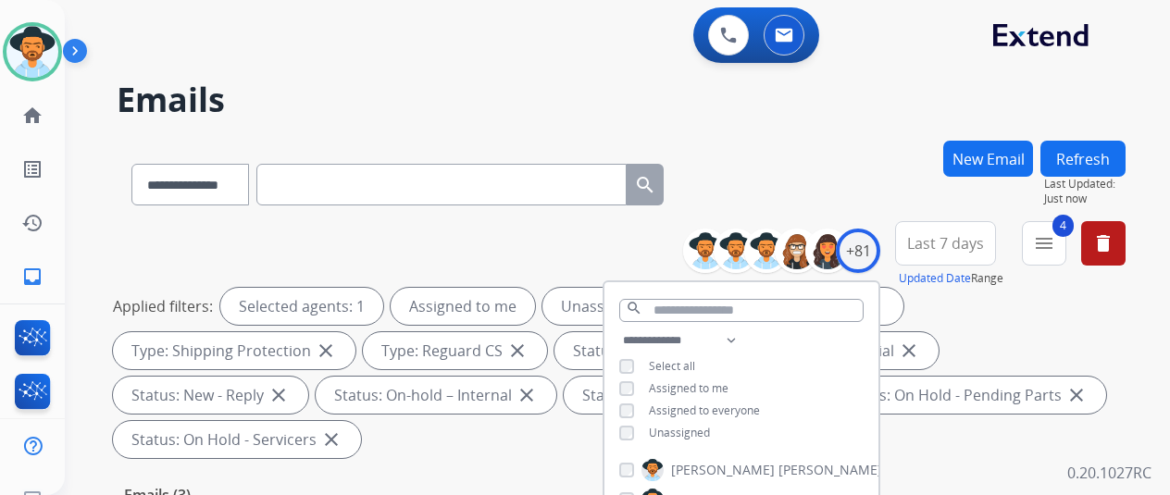
click at [739, 201] on div "**********" at bounding box center [621, 181] width 1009 height 81
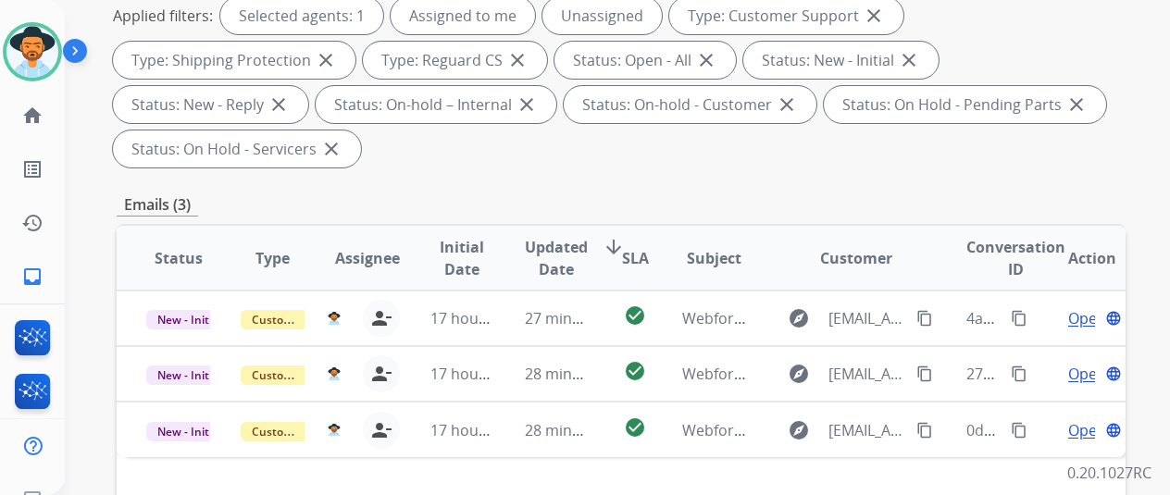
scroll to position [93, 0]
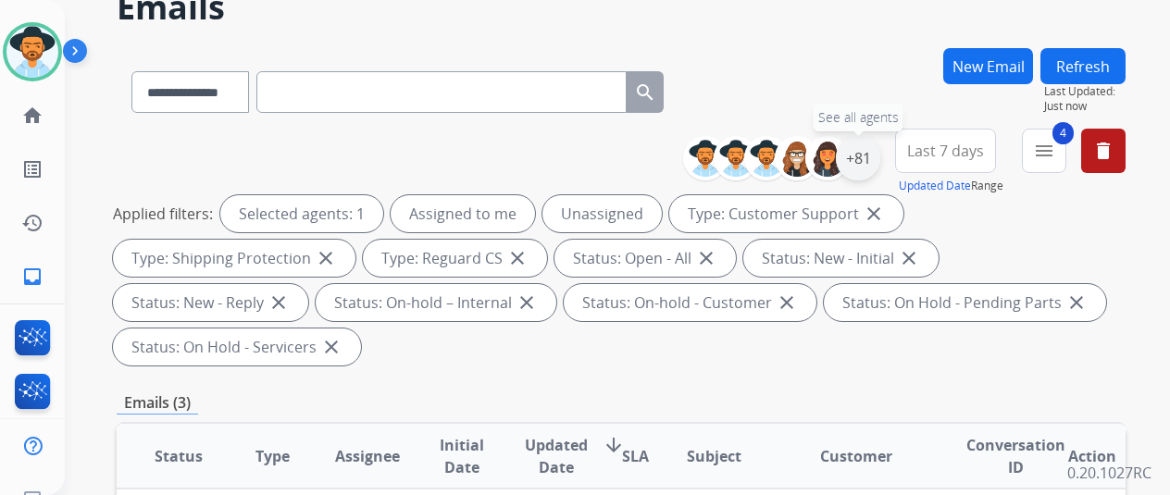
click at [878, 158] on div "+81" at bounding box center [858, 158] width 44 height 44
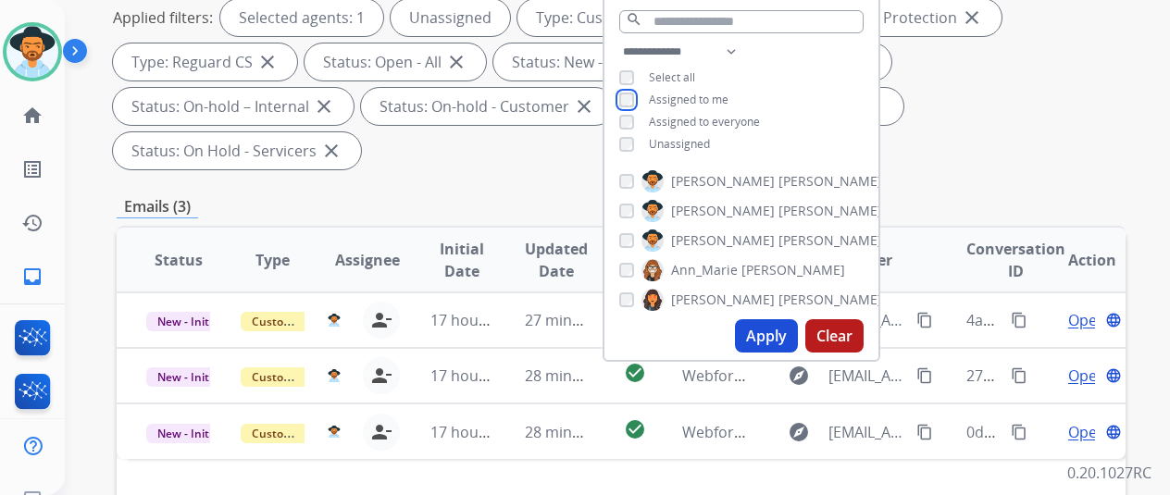
scroll to position [463, 0]
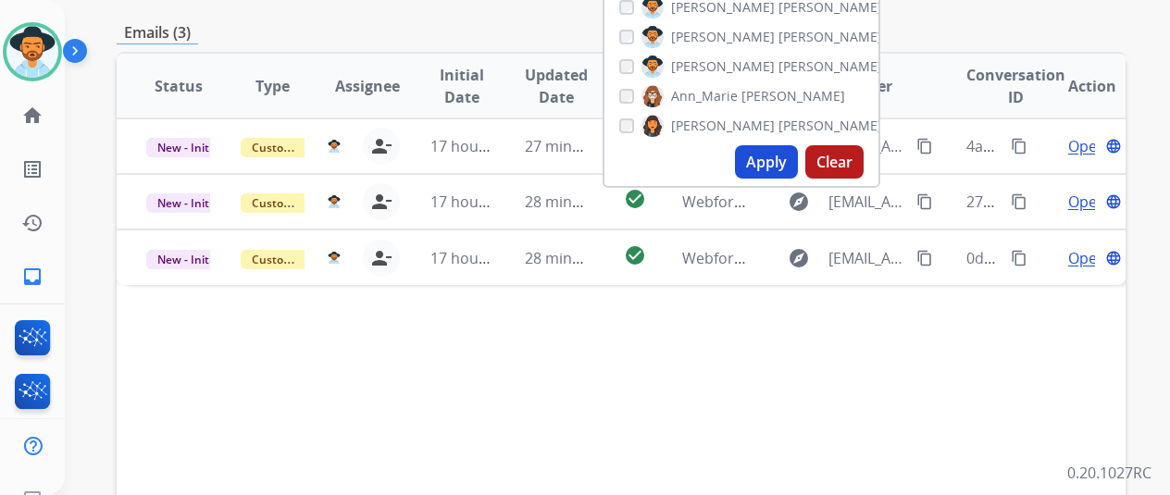
click at [785, 158] on button "Apply" at bounding box center [766, 161] width 63 height 33
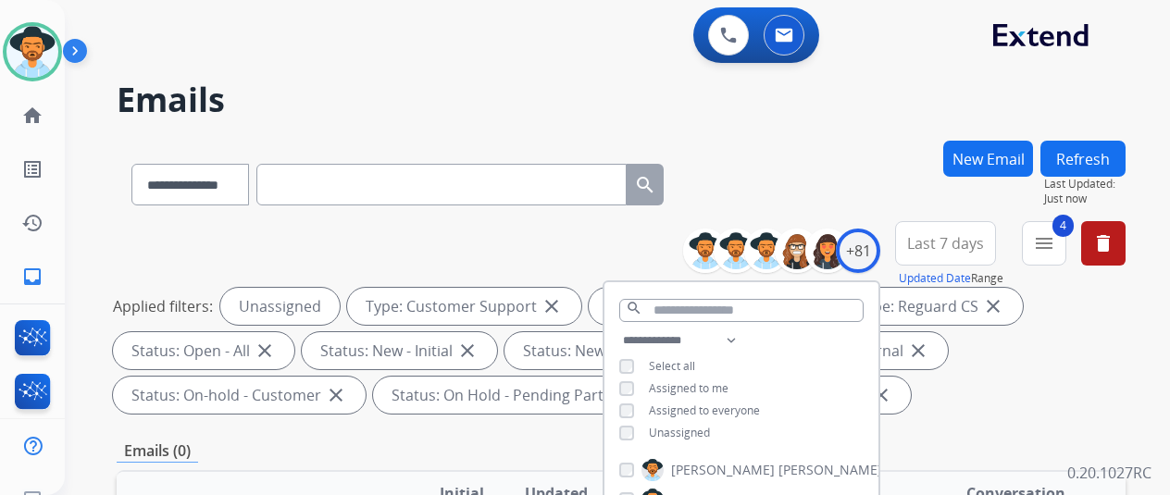
click at [829, 149] on div "**********" at bounding box center [621, 181] width 1009 height 81
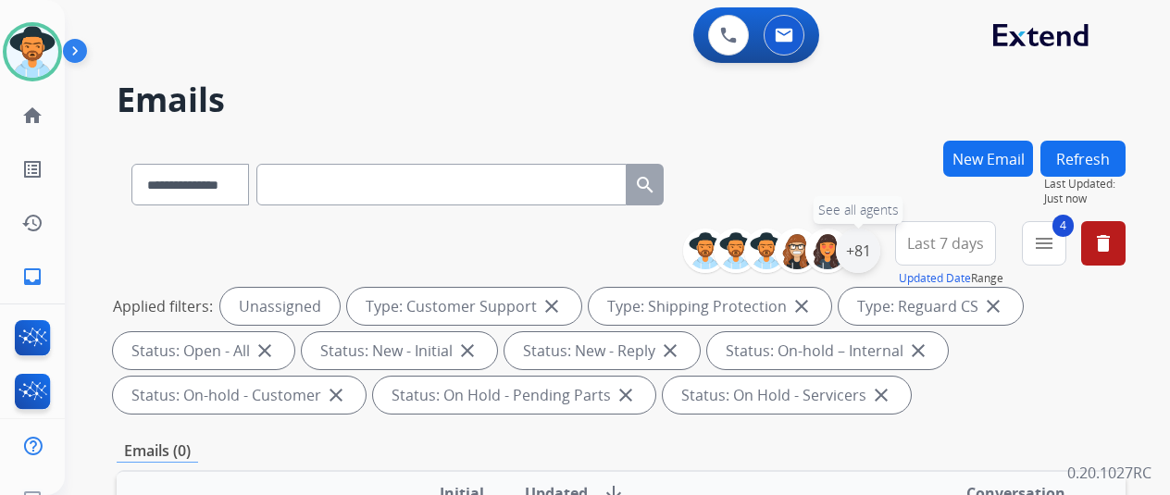
click at [870, 247] on div "+81" at bounding box center [858, 251] width 44 height 44
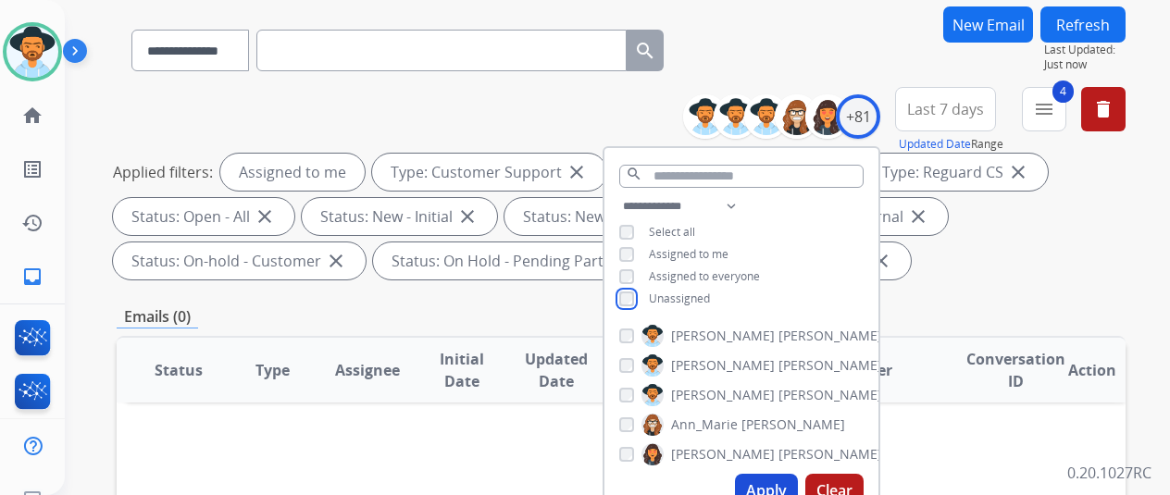
scroll to position [370, 0]
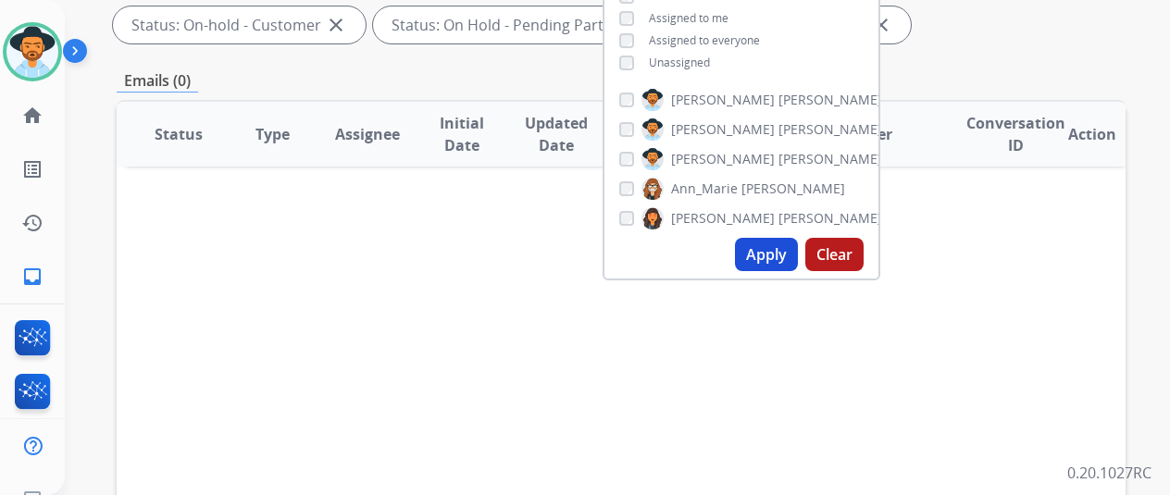
click at [762, 252] on button "Apply" at bounding box center [766, 254] width 63 height 33
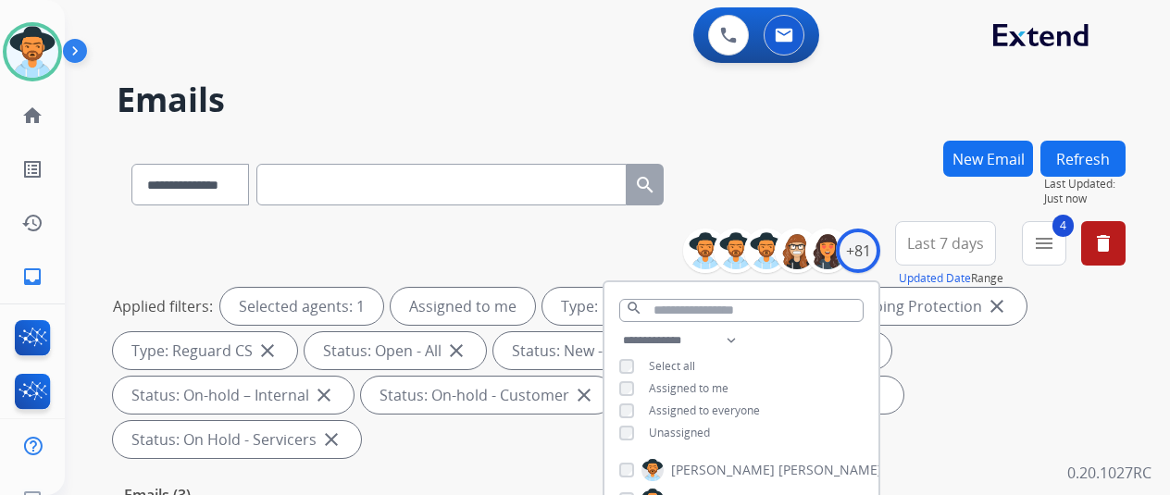
click at [826, 149] on div "**********" at bounding box center [621, 181] width 1009 height 81
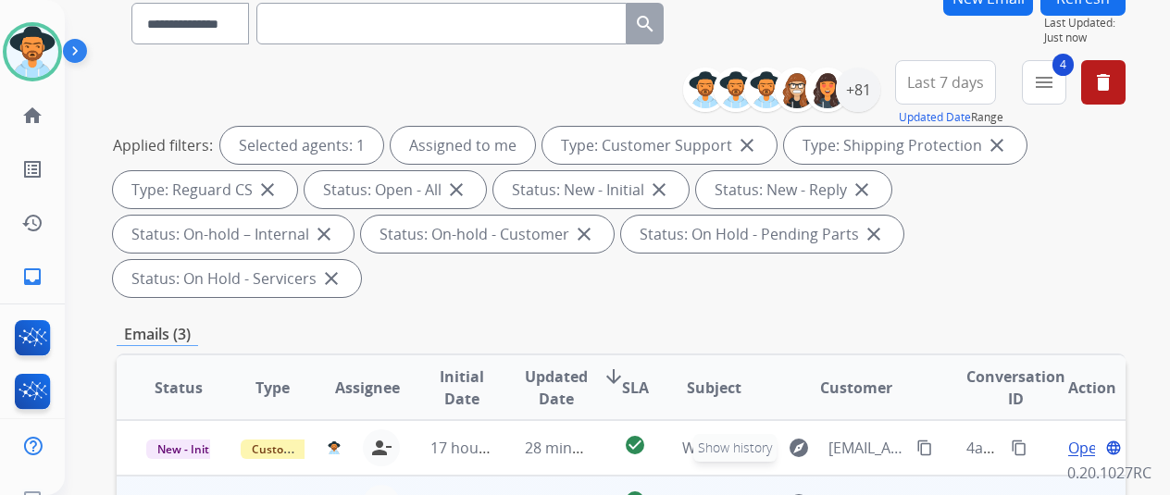
scroll to position [370, 0]
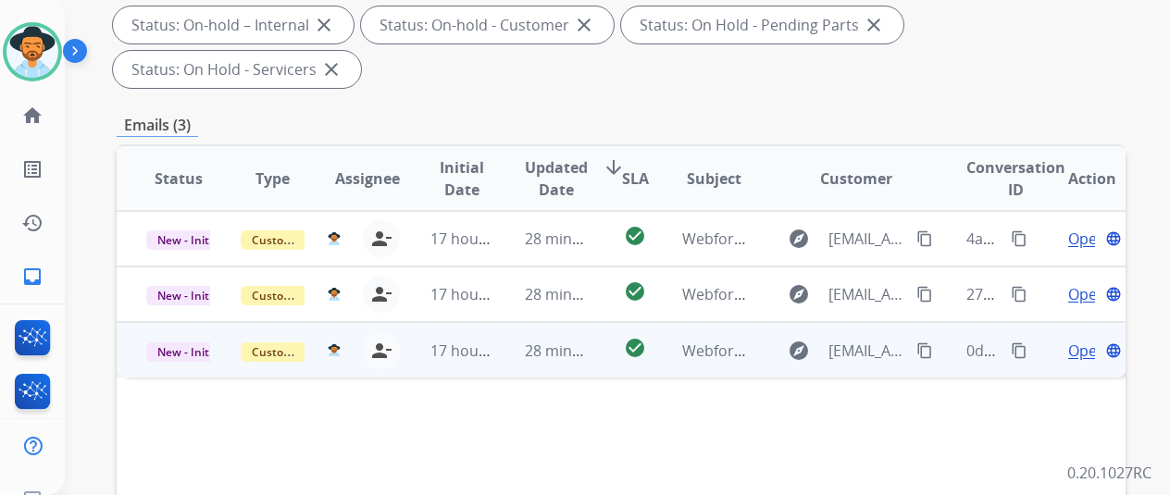
click at [1082, 340] on span "Open" at bounding box center [1087, 351] width 38 height 22
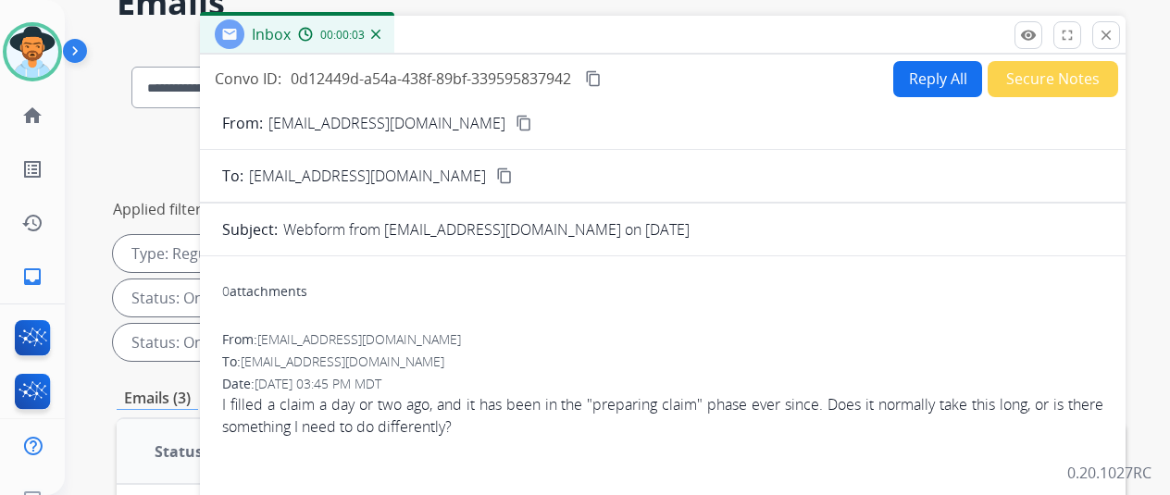
scroll to position [0, 0]
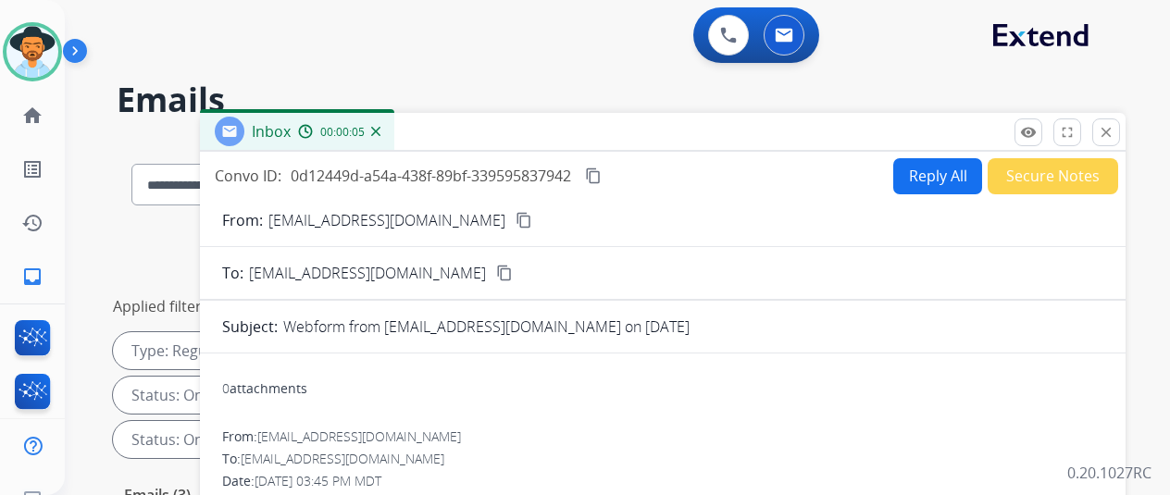
click at [516, 217] on mat-icon "content_copy" at bounding box center [524, 220] width 17 height 17
click at [937, 171] on button "Reply All" at bounding box center [937, 176] width 89 height 36
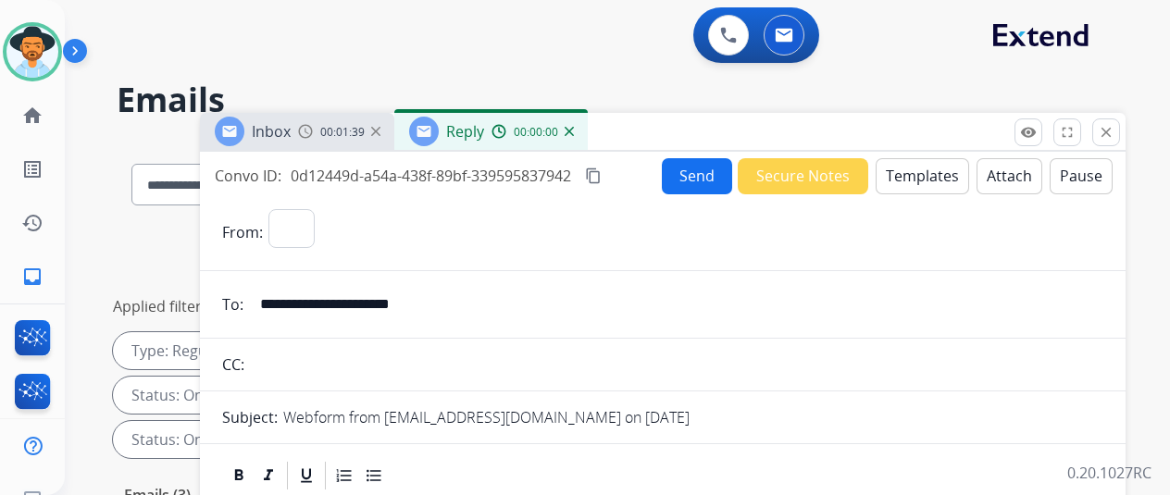
select select "**********"
click at [942, 175] on button "Templates" at bounding box center [922, 176] width 93 height 36
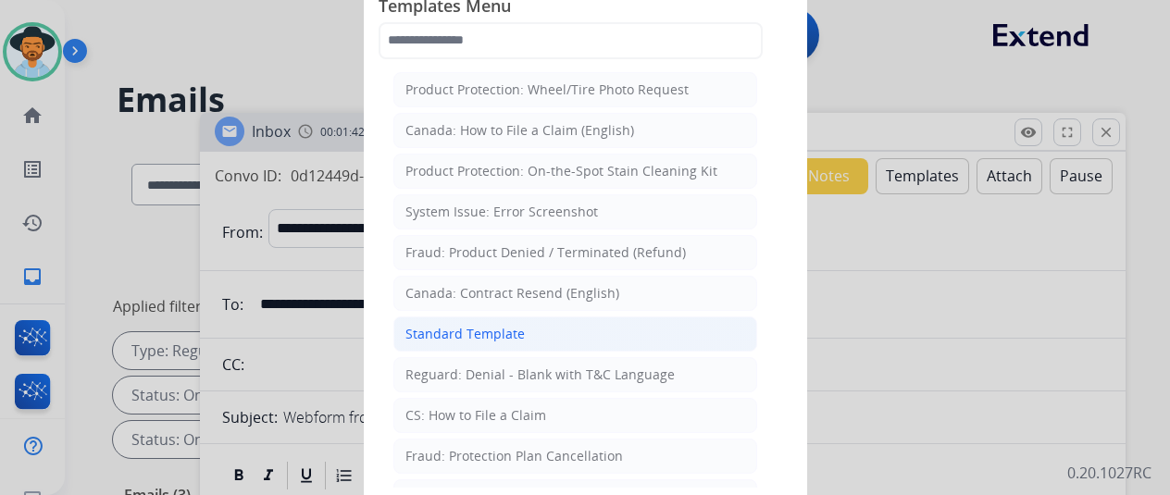
click at [447, 331] on div "Standard Template" at bounding box center [464, 334] width 119 height 19
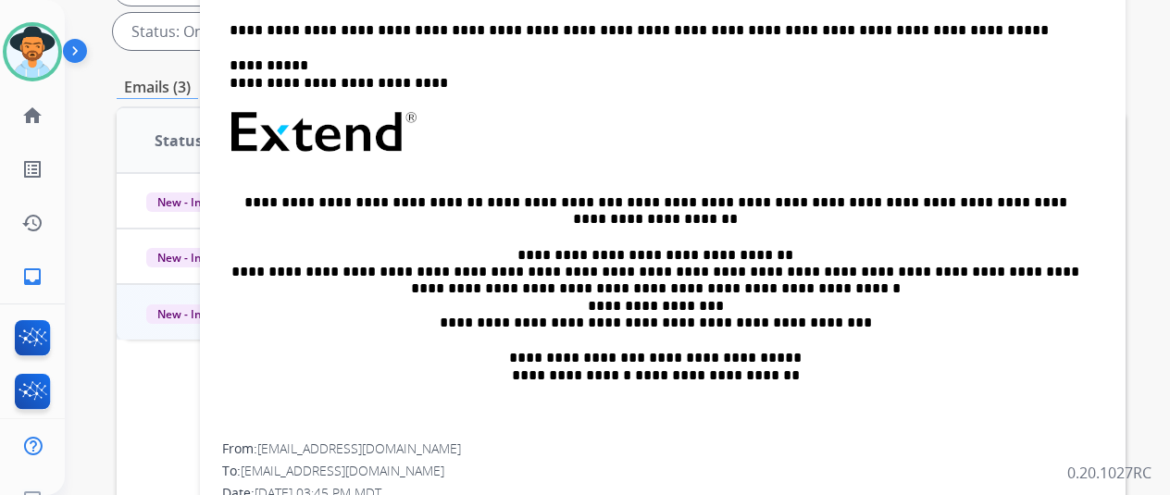
scroll to position [185, 0]
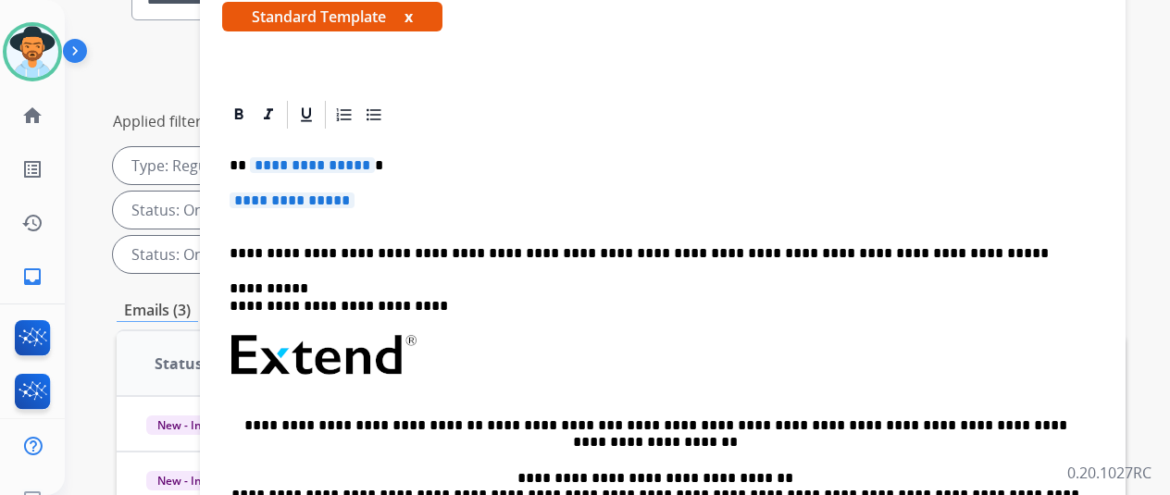
click at [374, 157] on span "**********" at bounding box center [312, 165] width 125 height 16
click at [383, 193] on p "**********" at bounding box center [663, 210] width 866 height 34
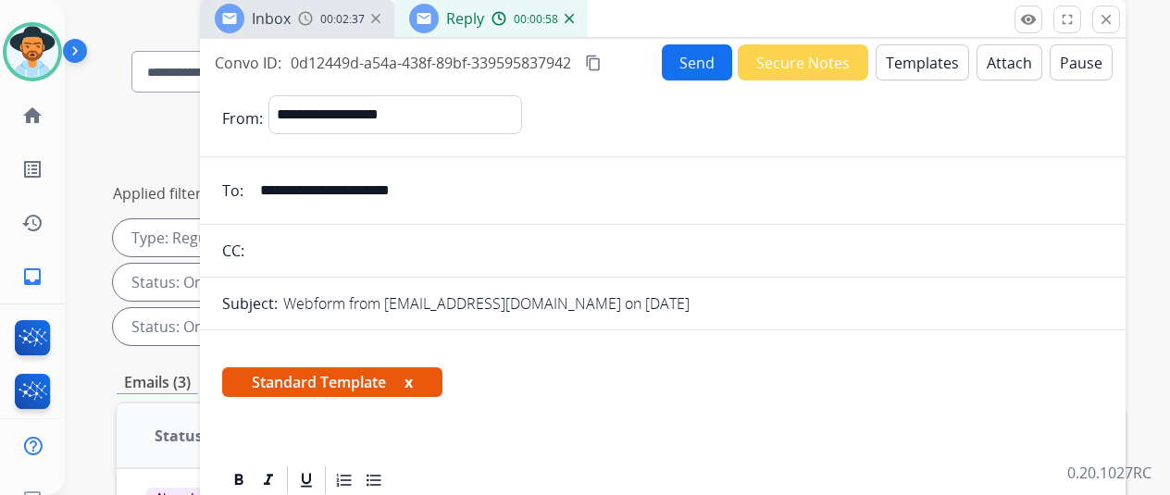
scroll to position [0, 0]
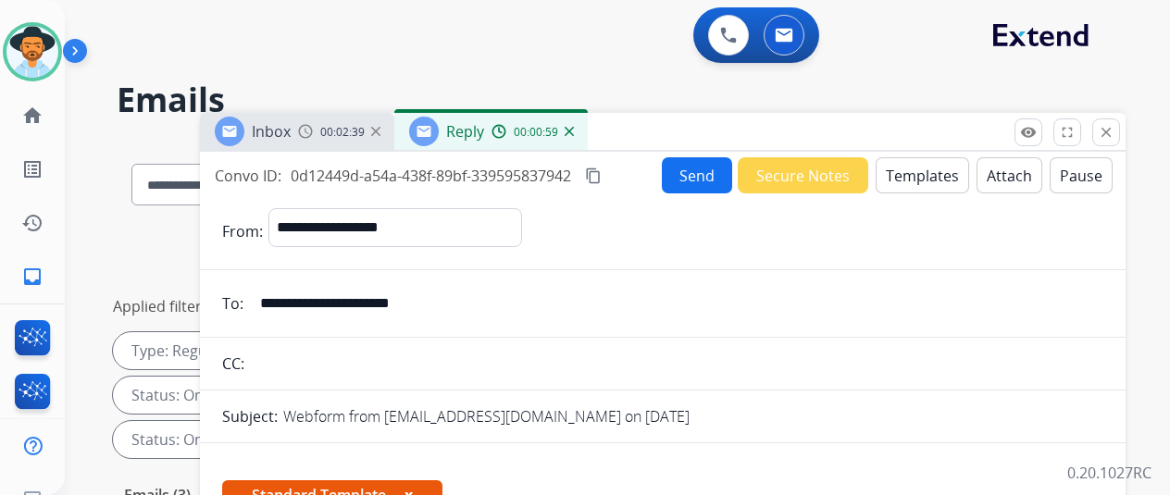
click at [691, 167] on button "Send" at bounding box center [697, 175] width 70 height 36
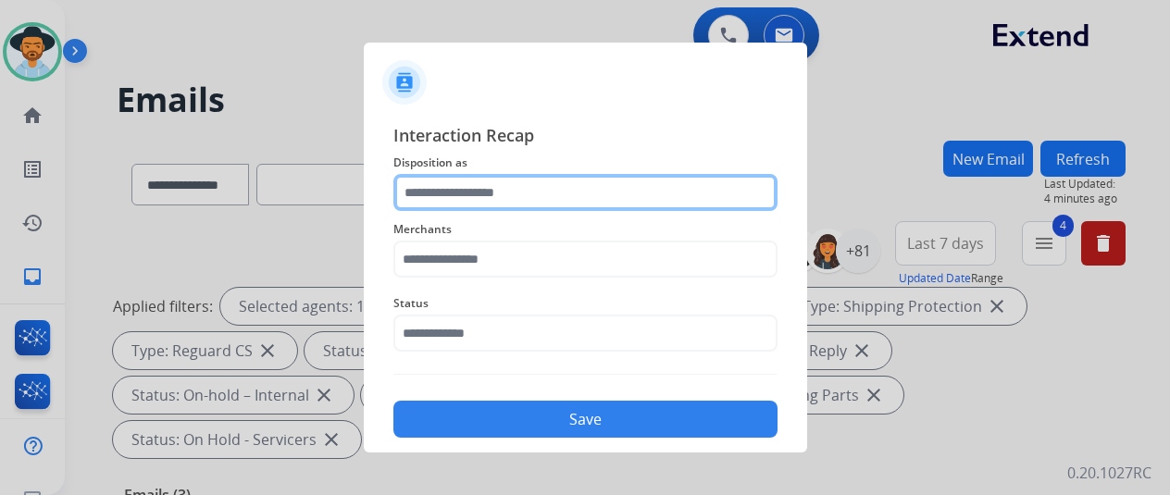
click at [425, 192] on input "text" at bounding box center [585, 192] width 384 height 37
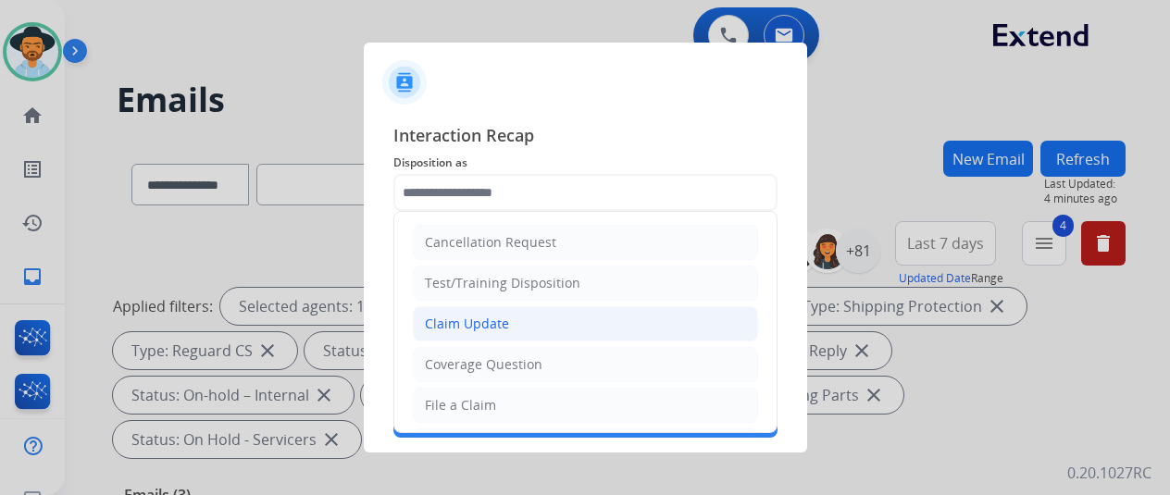
click at [477, 321] on div "Claim Update" at bounding box center [467, 324] width 84 height 19
type input "**********"
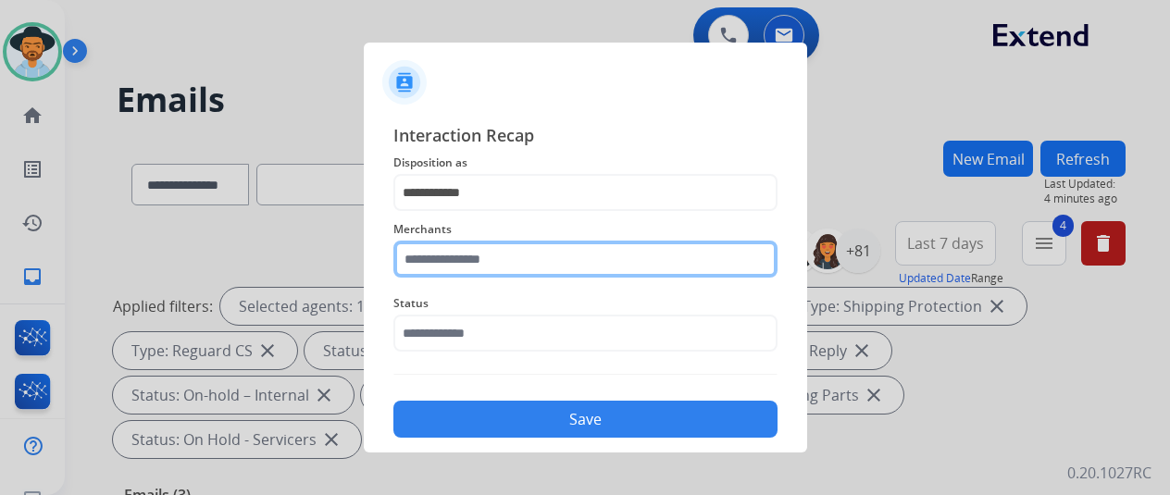
drag, startPoint x: 422, startPoint y: 260, endPoint x: 463, endPoint y: 187, distance: 83.7
click at [429, 250] on input "text" at bounding box center [585, 259] width 384 height 37
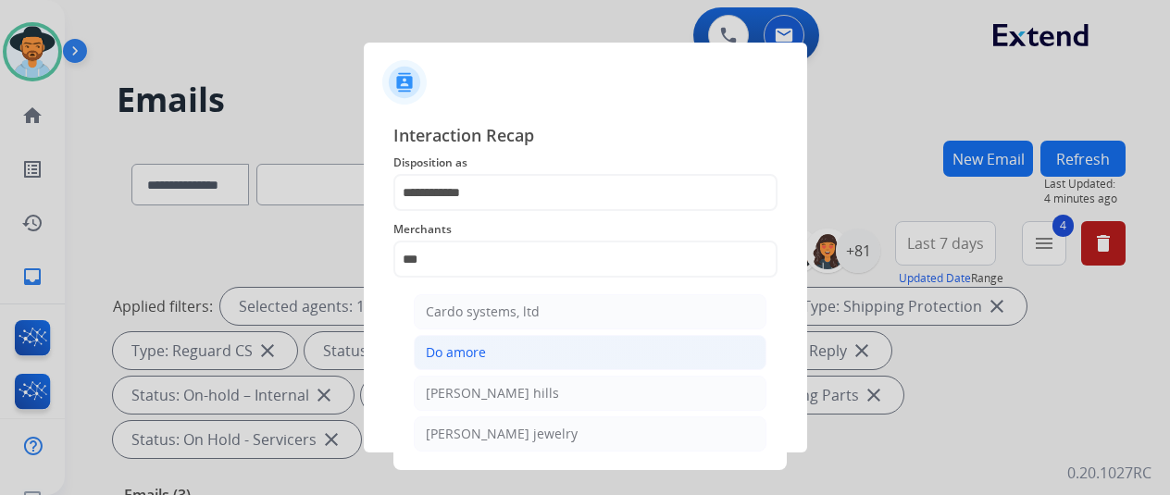
click at [452, 345] on div "Do amore" at bounding box center [456, 352] width 60 height 19
type input "********"
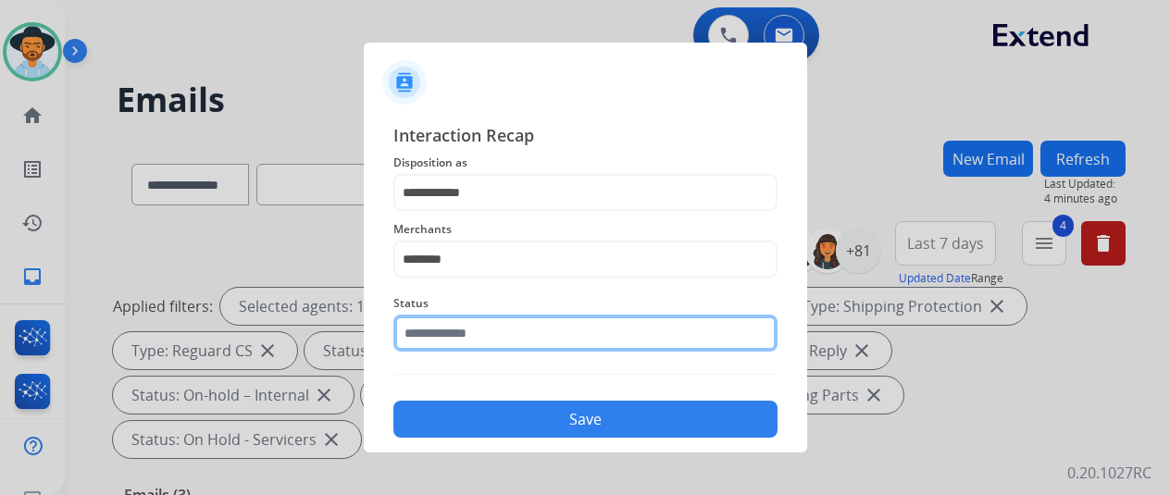
click at [442, 321] on input "text" at bounding box center [585, 333] width 384 height 37
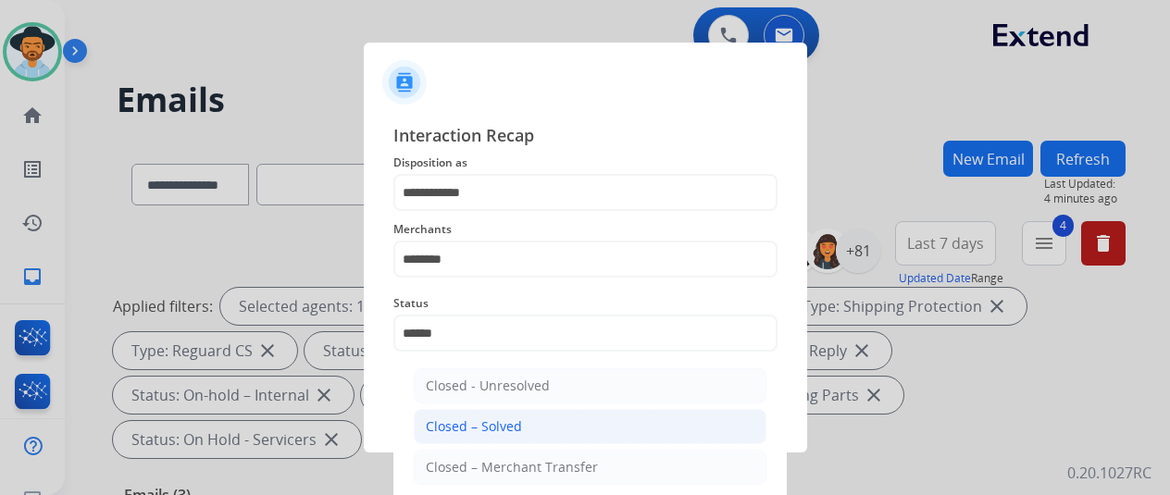
click at [473, 418] on div "Closed – Solved" at bounding box center [474, 426] width 96 height 19
type input "**********"
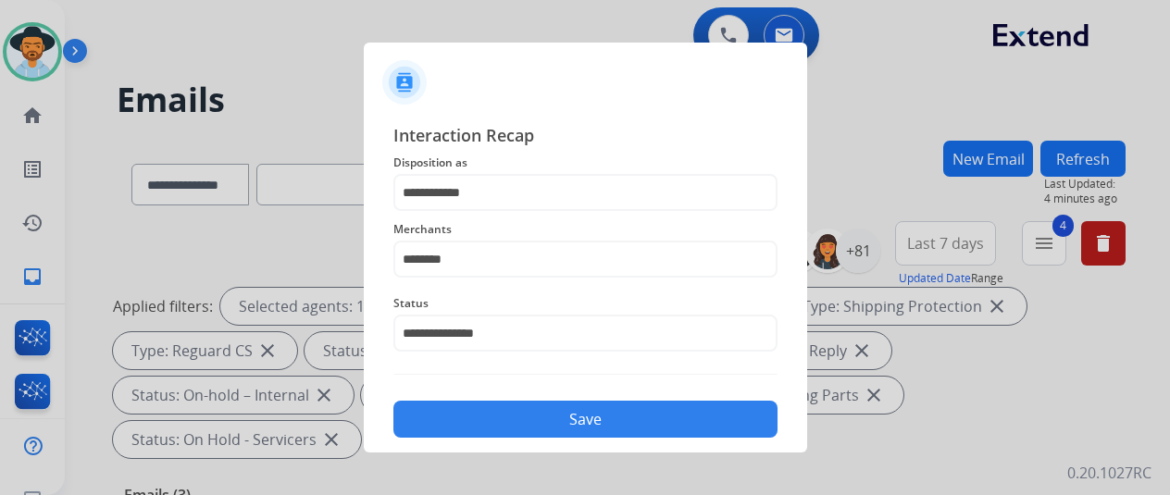
click at [487, 416] on button "Save" at bounding box center [585, 419] width 384 height 37
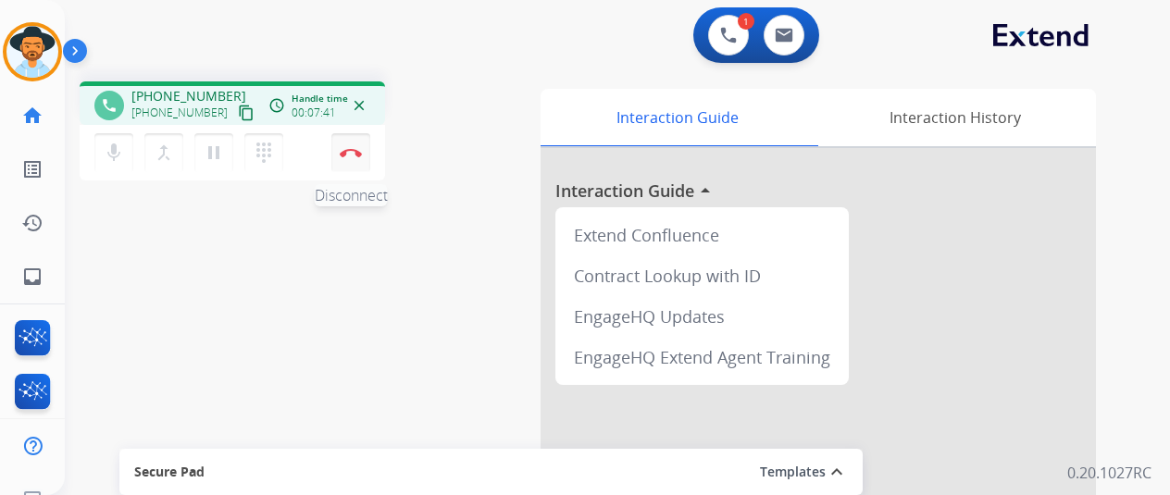
click at [354, 148] on img at bounding box center [351, 152] width 22 height 9
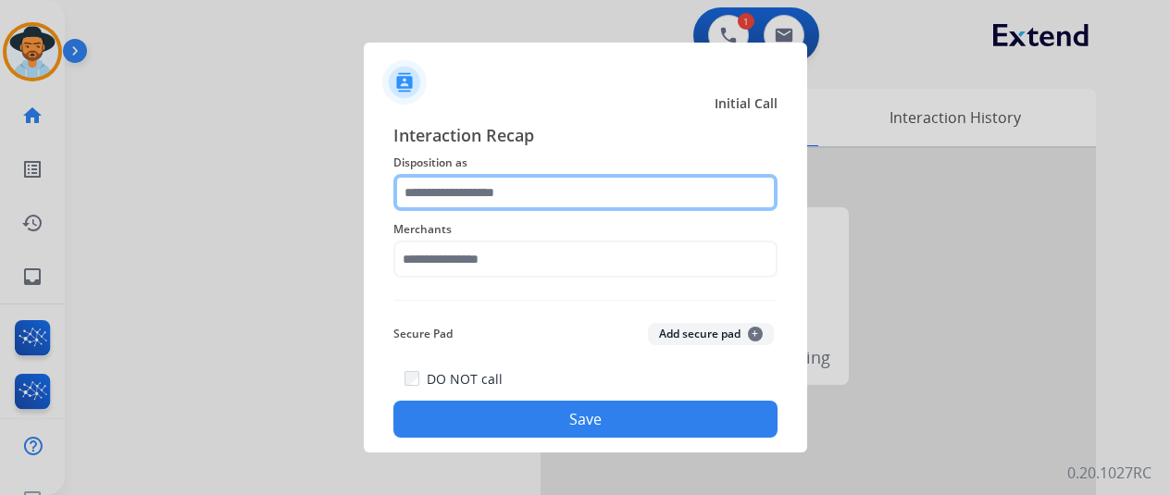
click at [439, 190] on input "text" at bounding box center [585, 192] width 384 height 37
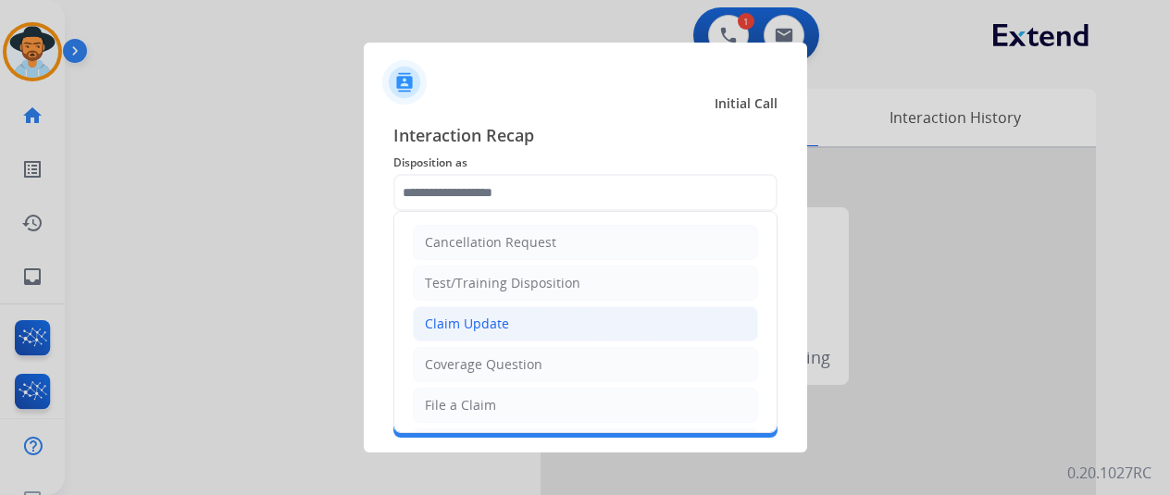
click at [459, 318] on div "Claim Update" at bounding box center [467, 324] width 84 height 19
type input "**********"
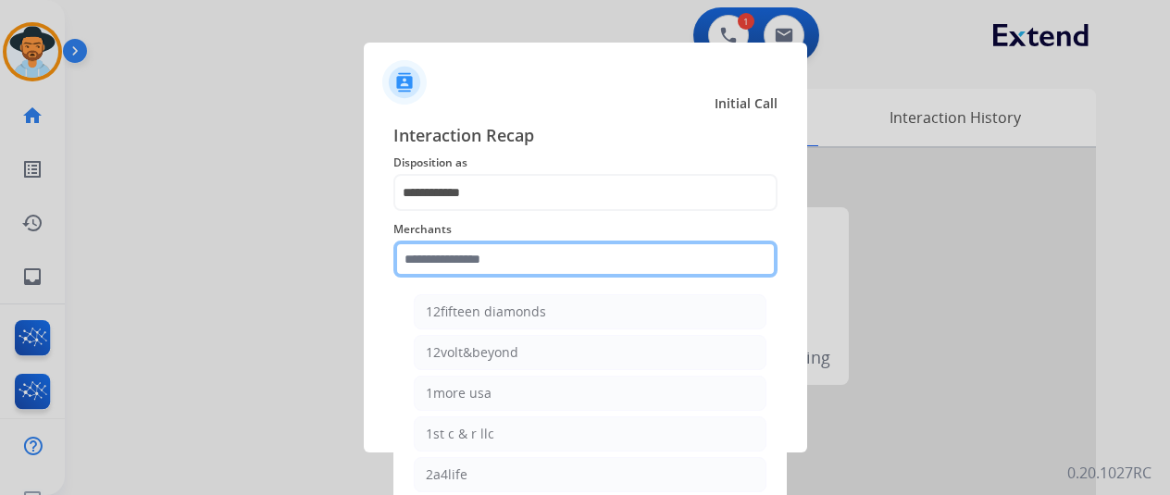
click at [436, 259] on input "text" at bounding box center [585, 259] width 384 height 37
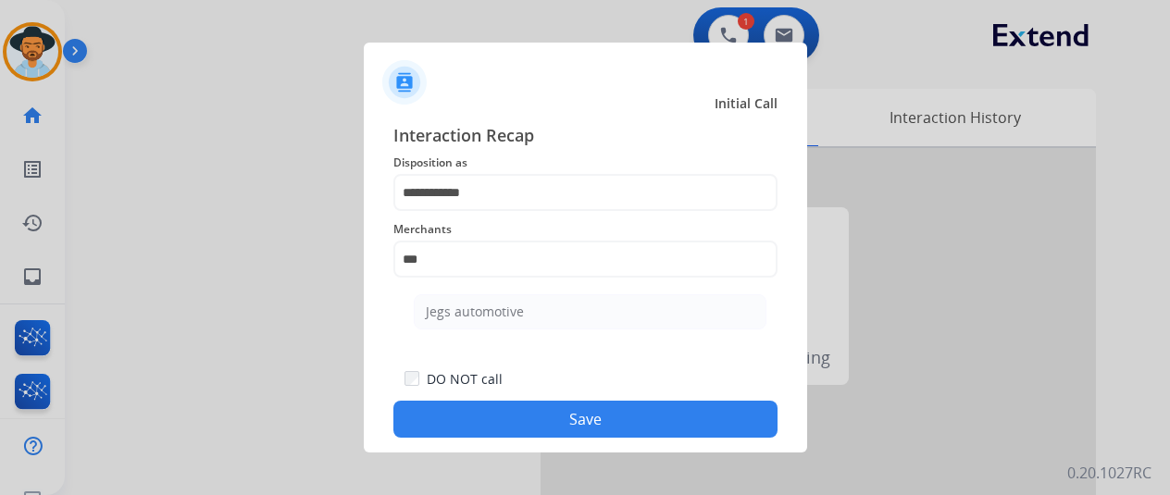
click at [526, 301] on li "Jegs automotive" at bounding box center [590, 311] width 353 height 35
type input "**********"
click at [604, 418] on button "Save" at bounding box center [585, 419] width 384 height 37
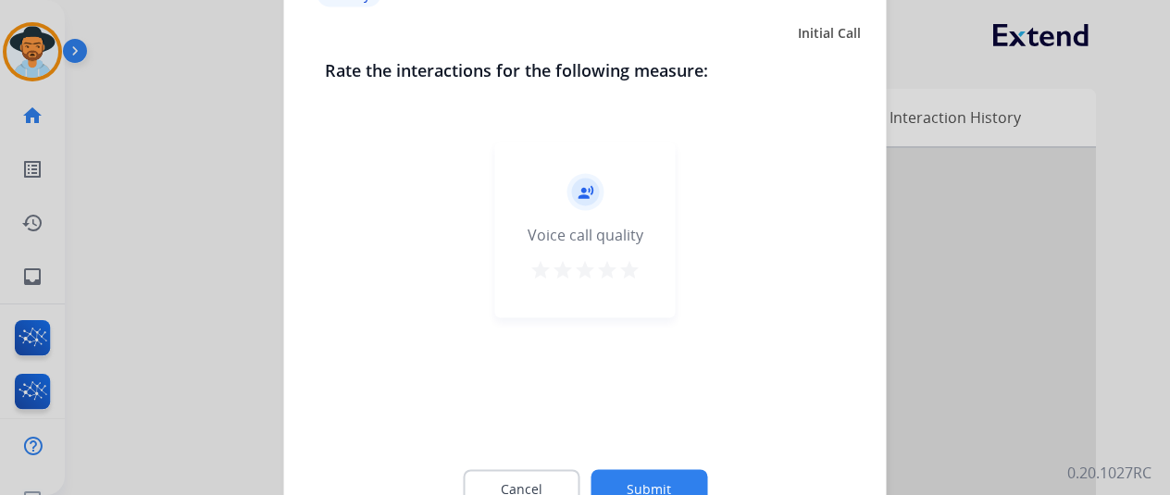
click at [641, 479] on button "Submit" at bounding box center [649, 488] width 117 height 39
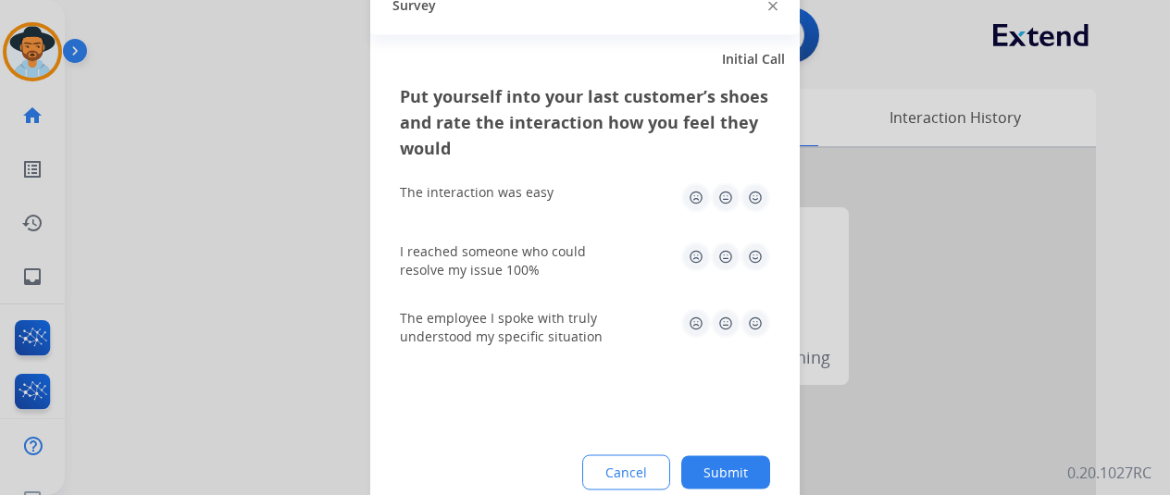
click at [728, 473] on button "Submit" at bounding box center [725, 471] width 89 height 33
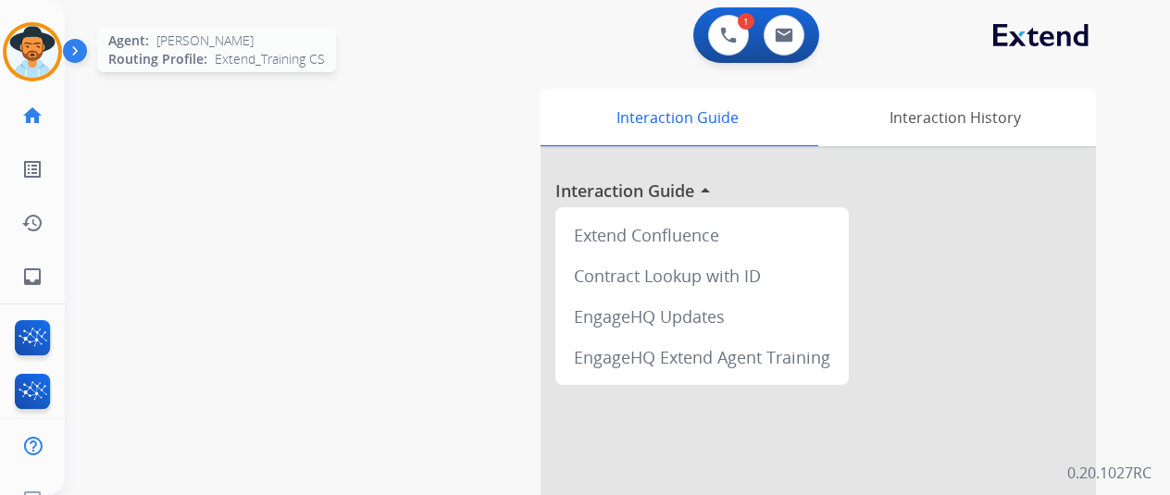
click at [43, 39] on img at bounding box center [32, 52] width 52 height 52
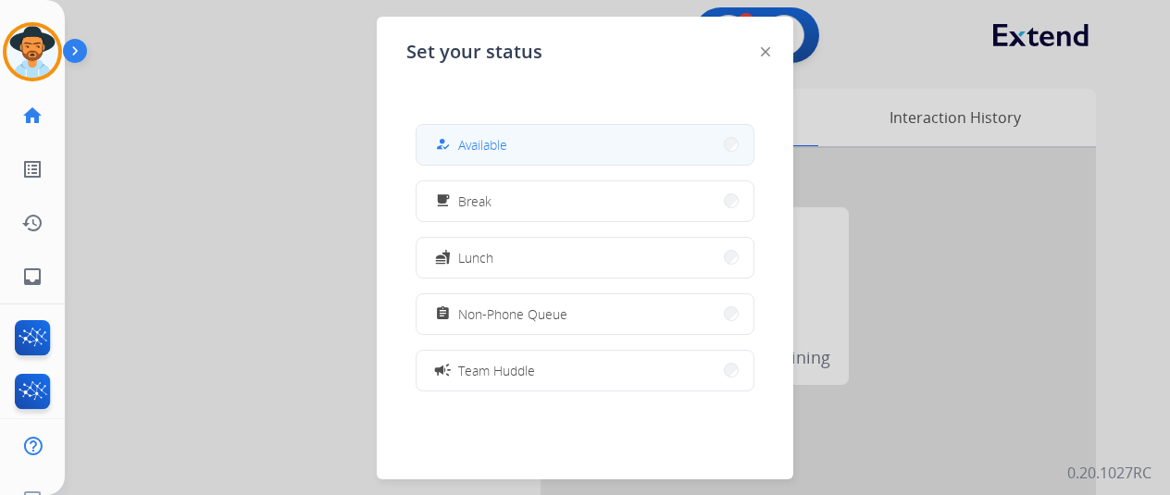
click at [493, 156] on button "how_to_reg Available" at bounding box center [585, 145] width 337 height 40
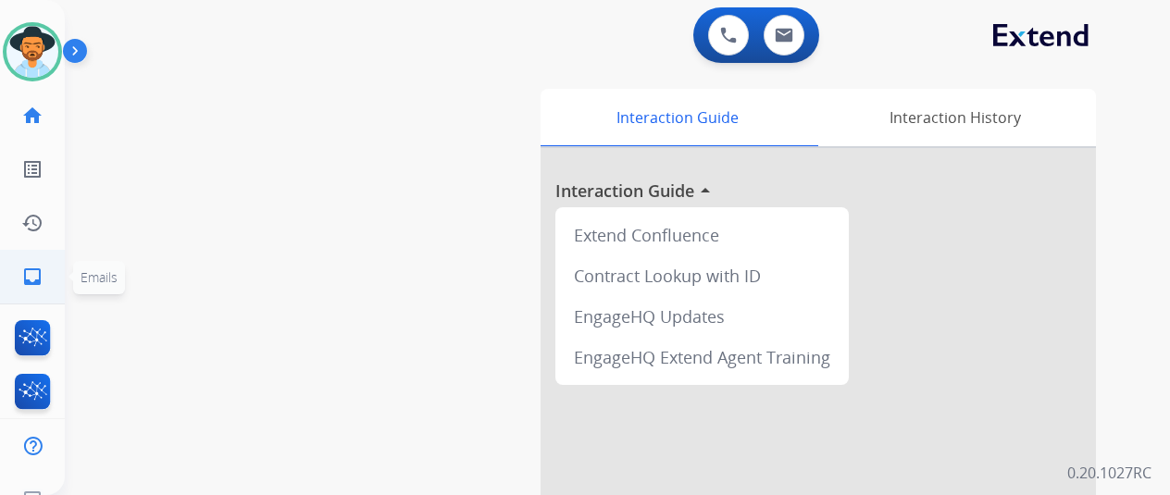
click at [39, 277] on mat-icon "inbox" at bounding box center [32, 277] width 22 height 22
select select "**********"
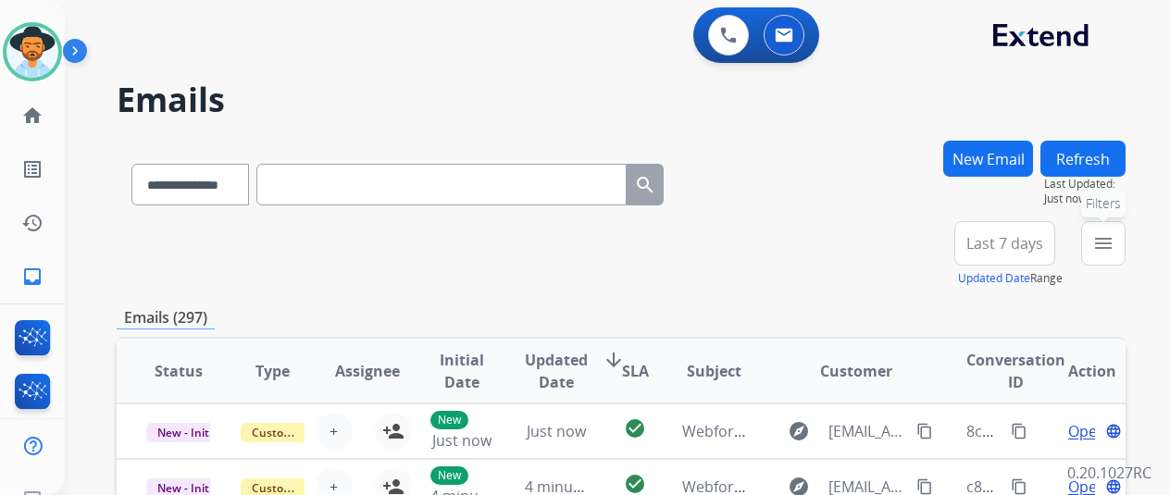
click at [1114, 243] on mat-icon "menu" at bounding box center [1103, 243] width 22 height 22
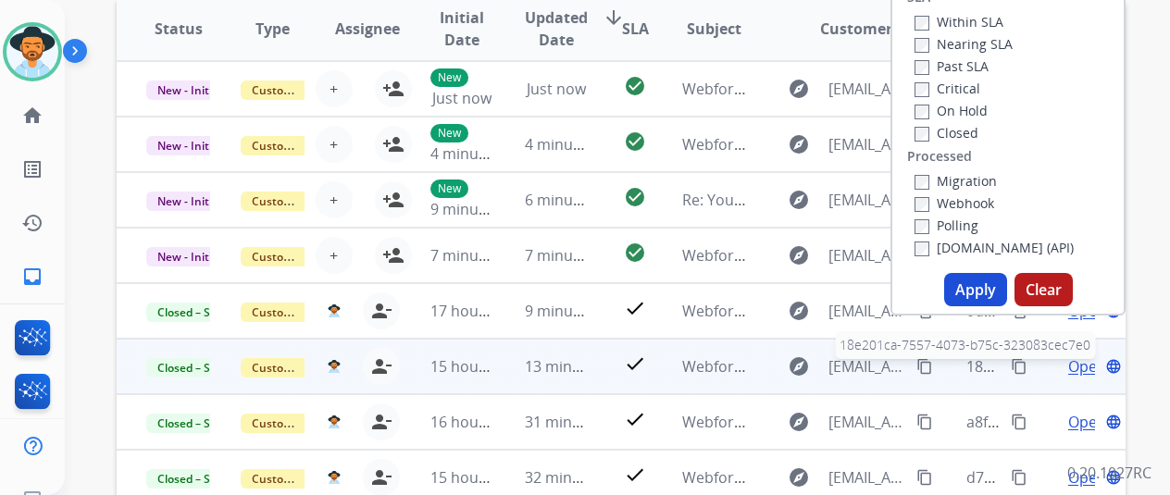
scroll to position [370, 0]
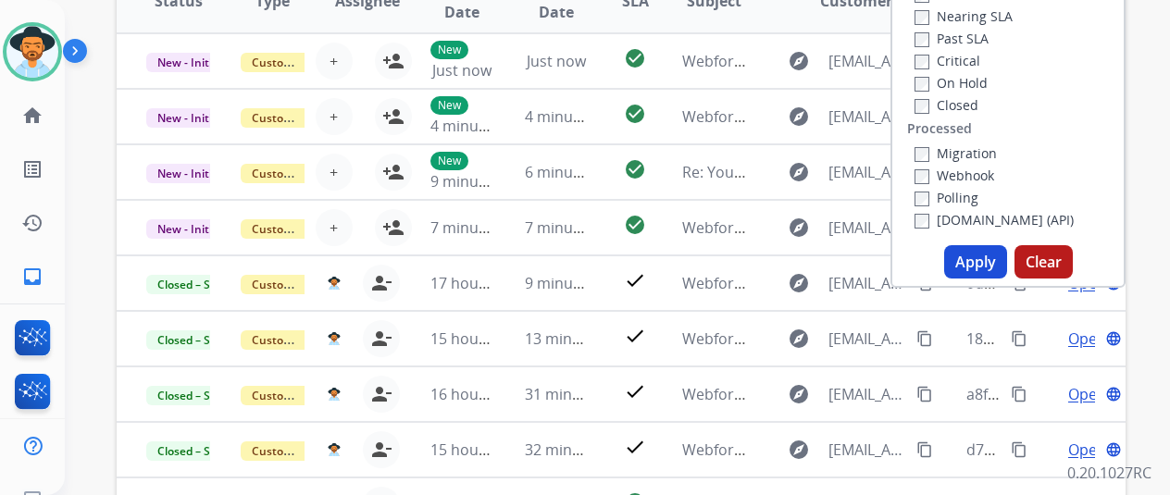
click at [978, 255] on button "Apply" at bounding box center [975, 261] width 63 height 33
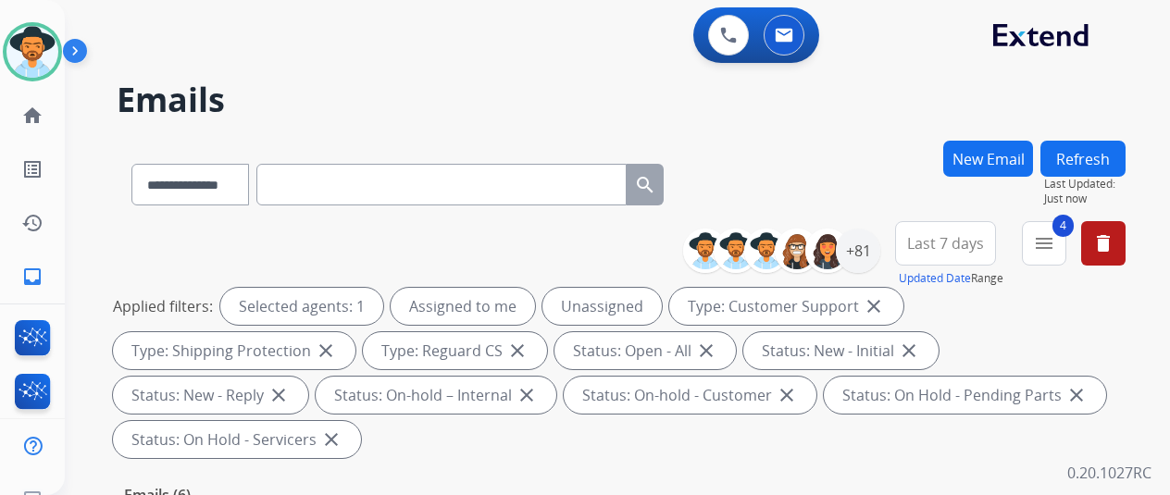
click at [809, 153] on div "**********" at bounding box center [621, 181] width 1009 height 81
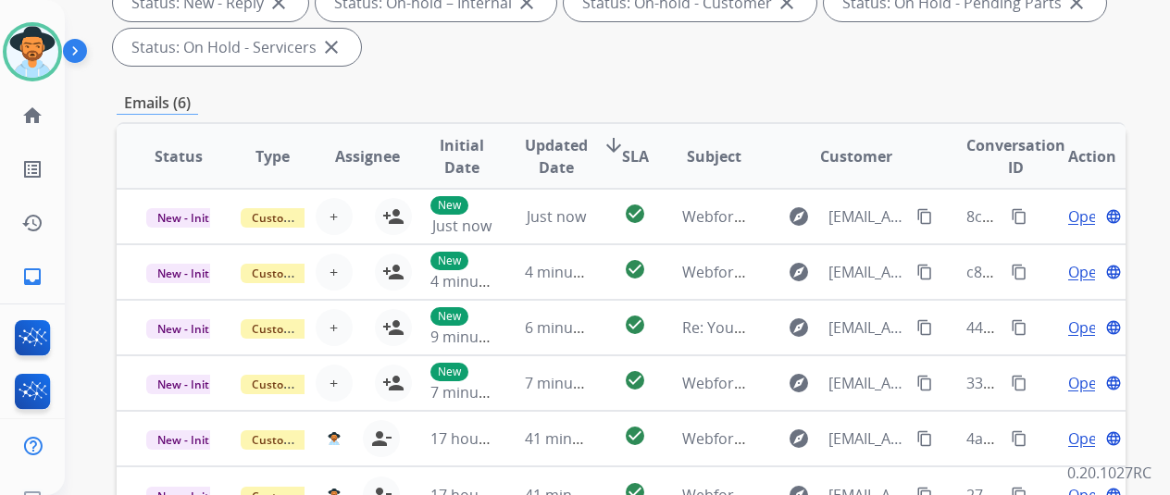
scroll to position [72, 0]
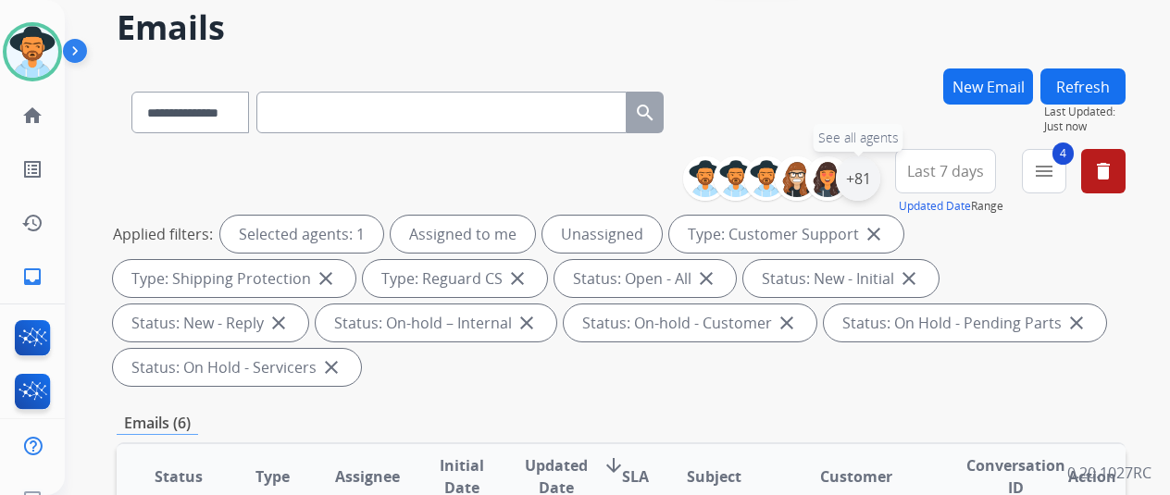
click at [874, 174] on div "+81" at bounding box center [858, 178] width 44 height 44
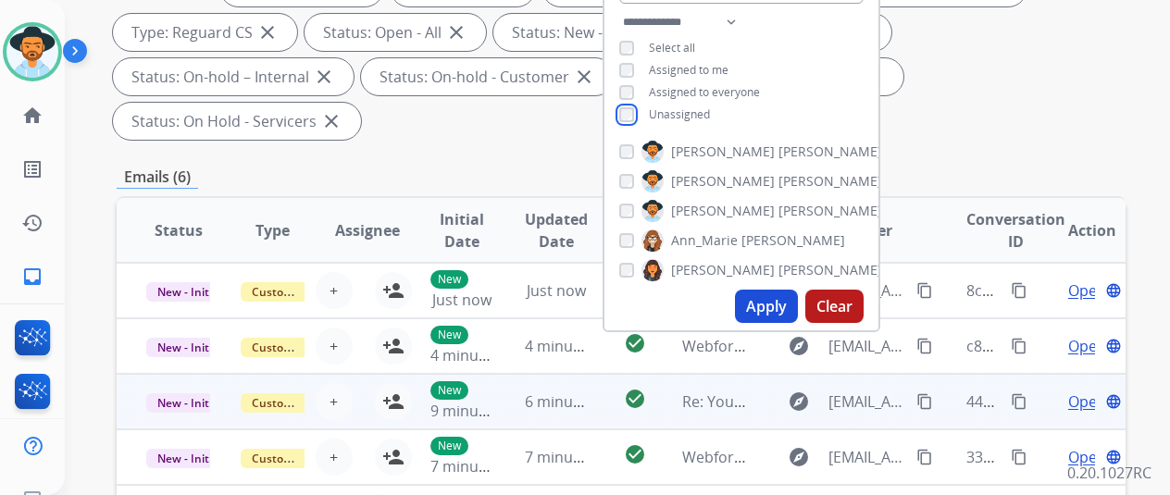
scroll to position [350, 0]
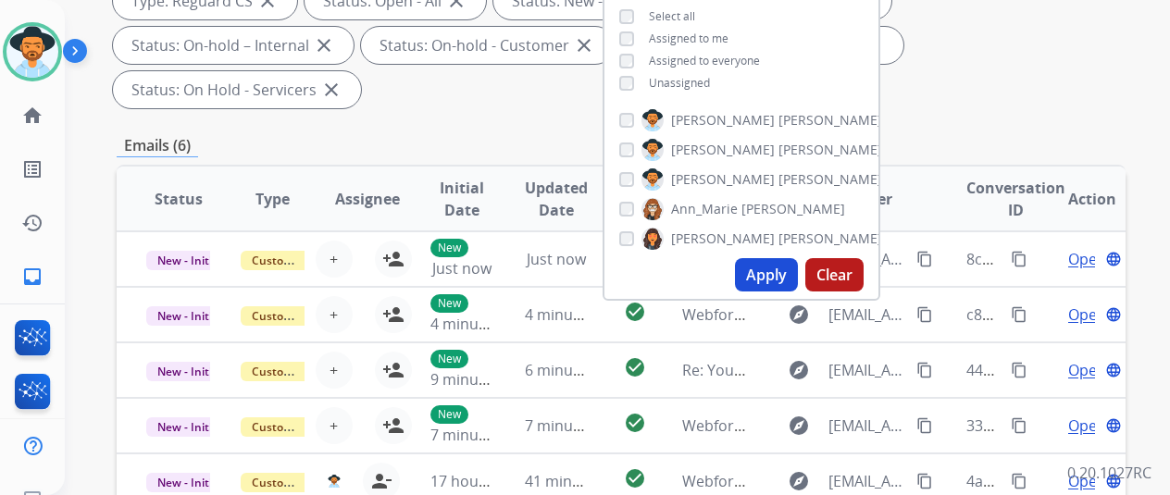
click at [755, 260] on button "Apply" at bounding box center [766, 274] width 63 height 33
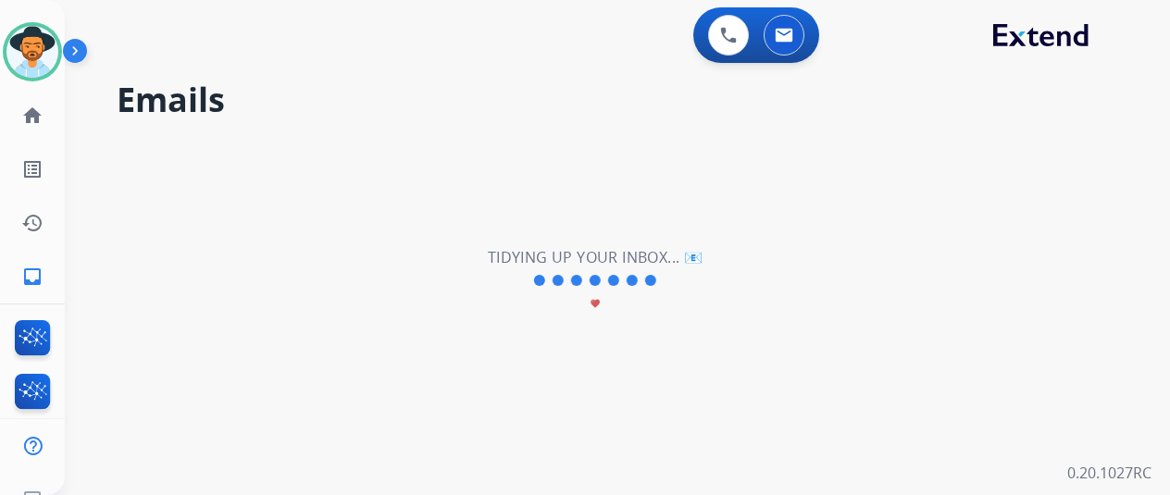
scroll to position [0, 0]
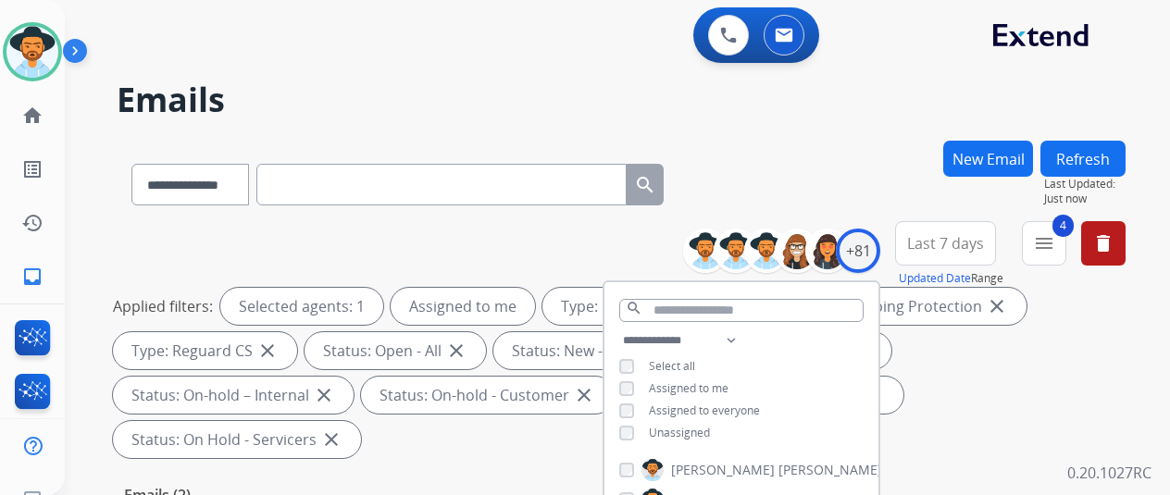
click at [804, 181] on div "**********" at bounding box center [621, 181] width 1009 height 81
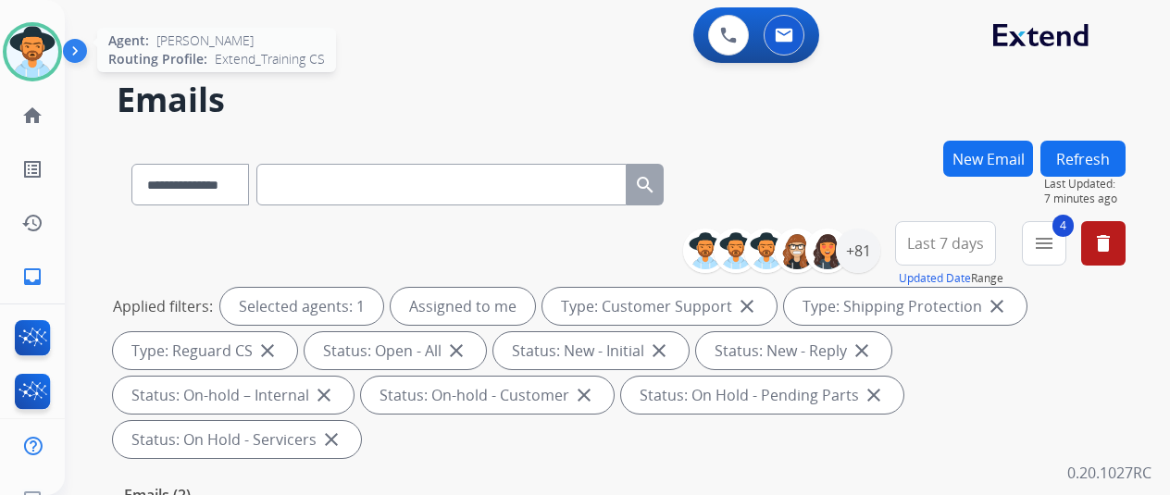
click at [42, 47] on img at bounding box center [32, 52] width 52 height 52
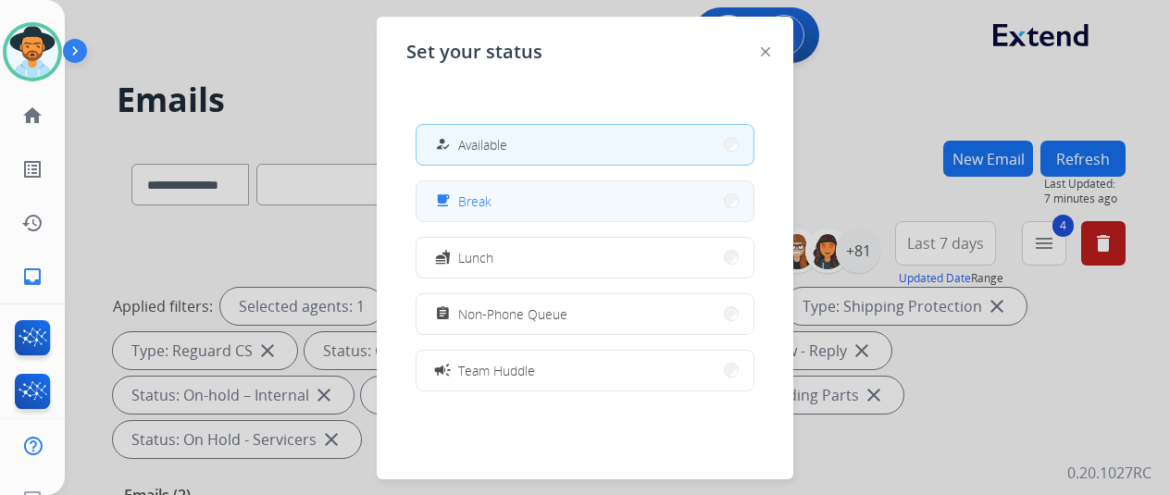
click at [498, 201] on button "free_breakfast Break" at bounding box center [585, 201] width 337 height 40
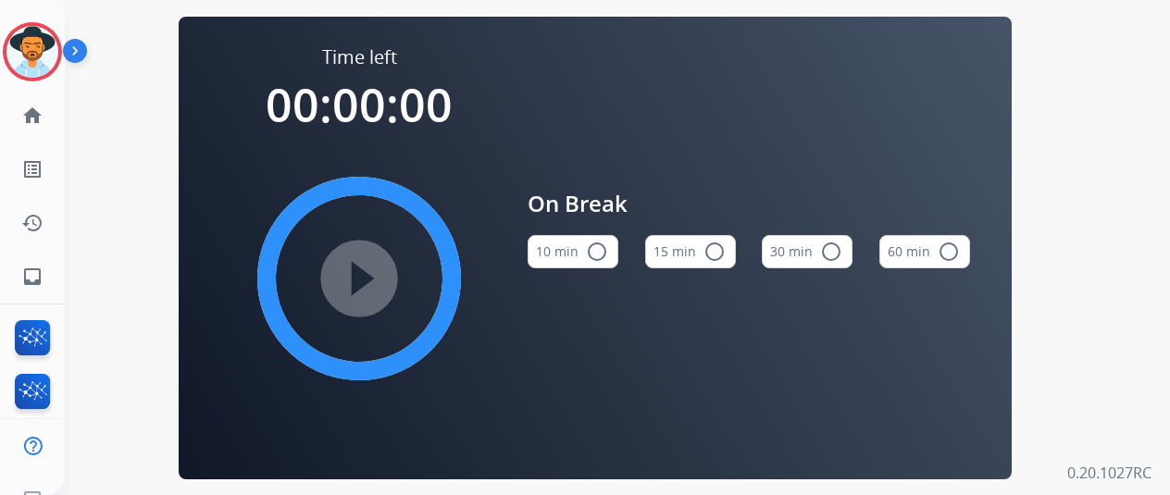
click at [607, 254] on mat-icon "radio_button_unchecked" at bounding box center [597, 252] width 22 height 22
click at [370, 268] on mat-icon "play_circle_filled" at bounding box center [359, 279] width 22 height 22
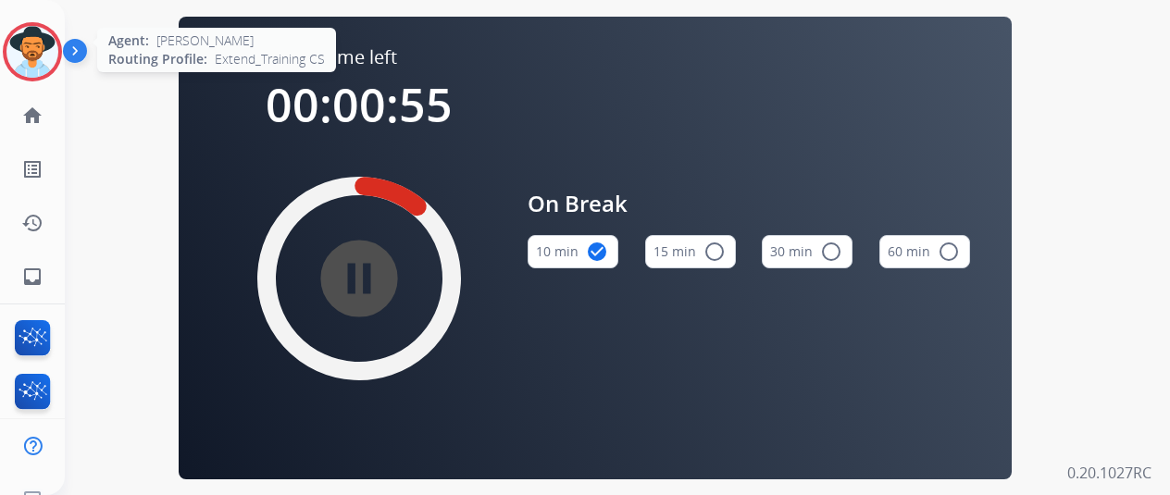
click at [44, 36] on img at bounding box center [32, 52] width 52 height 52
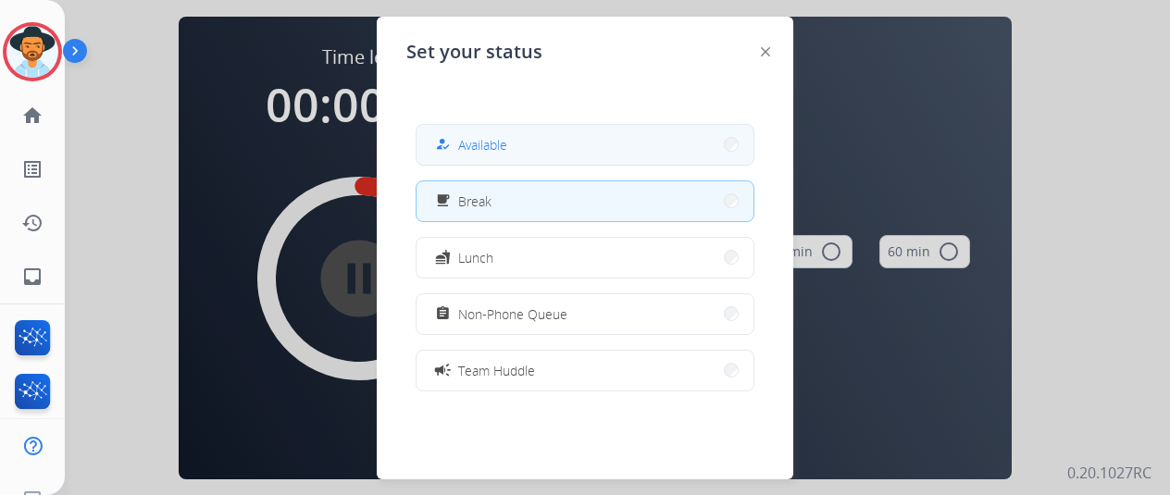
click at [511, 136] on button "how_to_reg Available" at bounding box center [585, 145] width 337 height 40
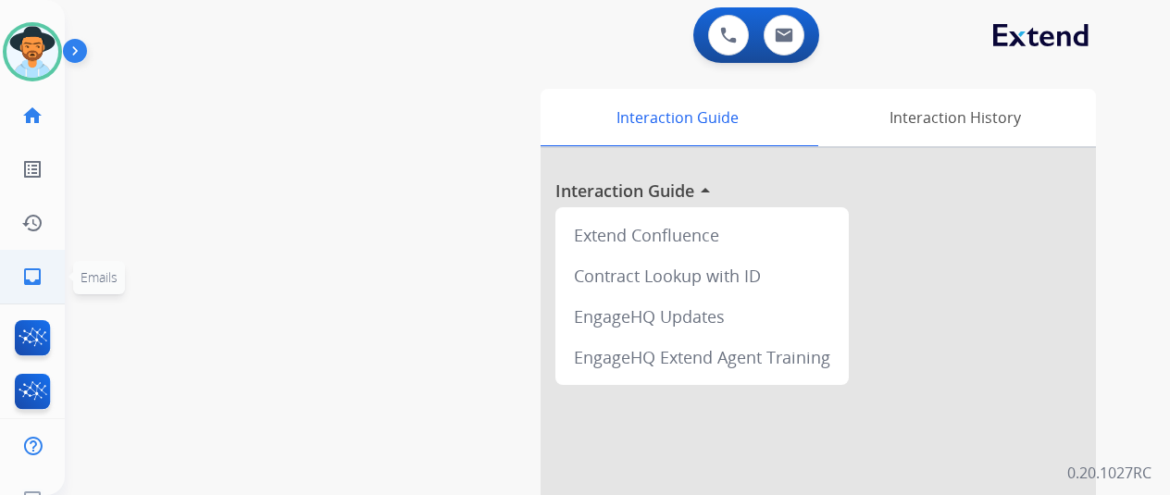
click at [35, 273] on mat-icon "inbox" at bounding box center [32, 277] width 22 height 22
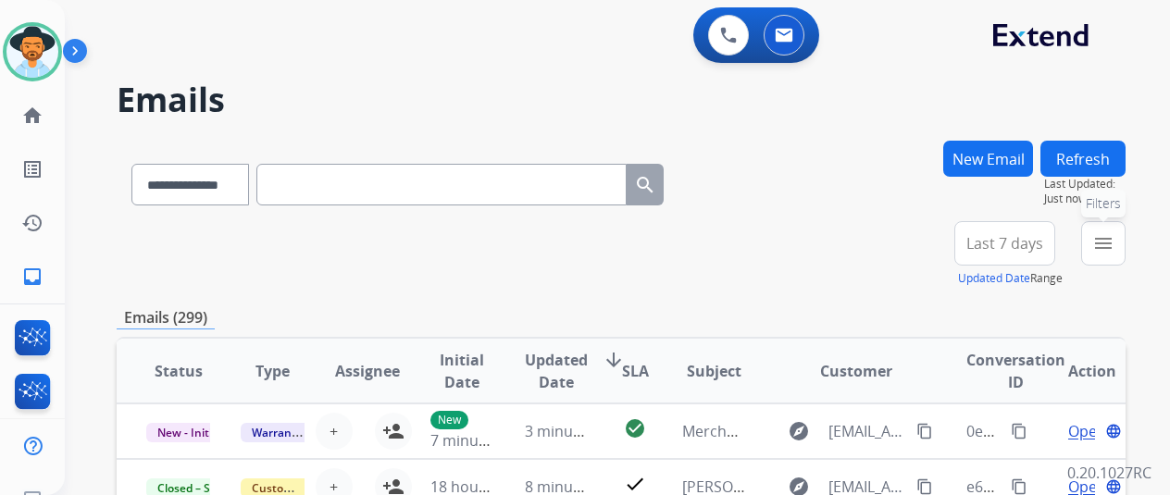
click at [1115, 245] on mat-icon "menu" at bounding box center [1103, 243] width 22 height 22
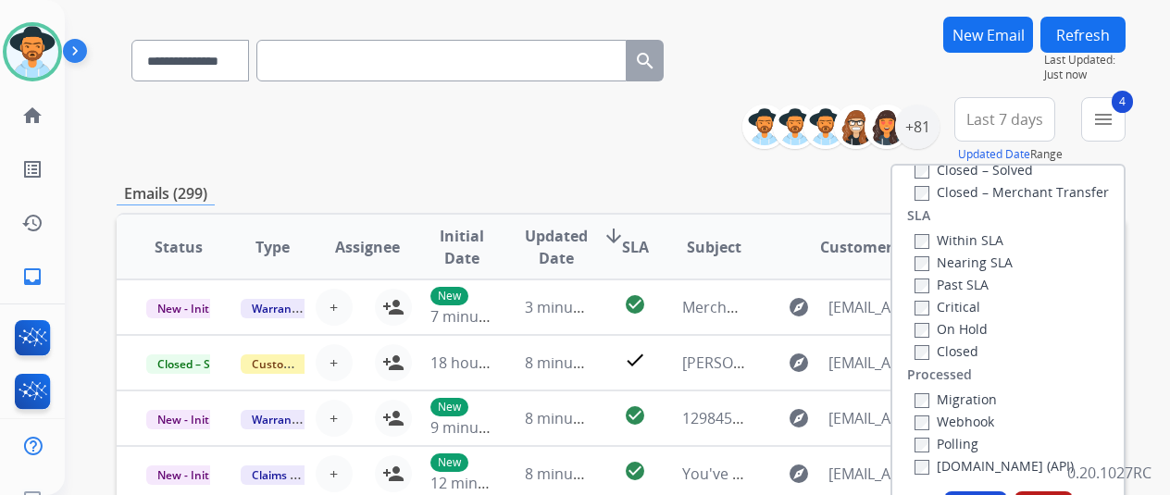
scroll to position [278, 0]
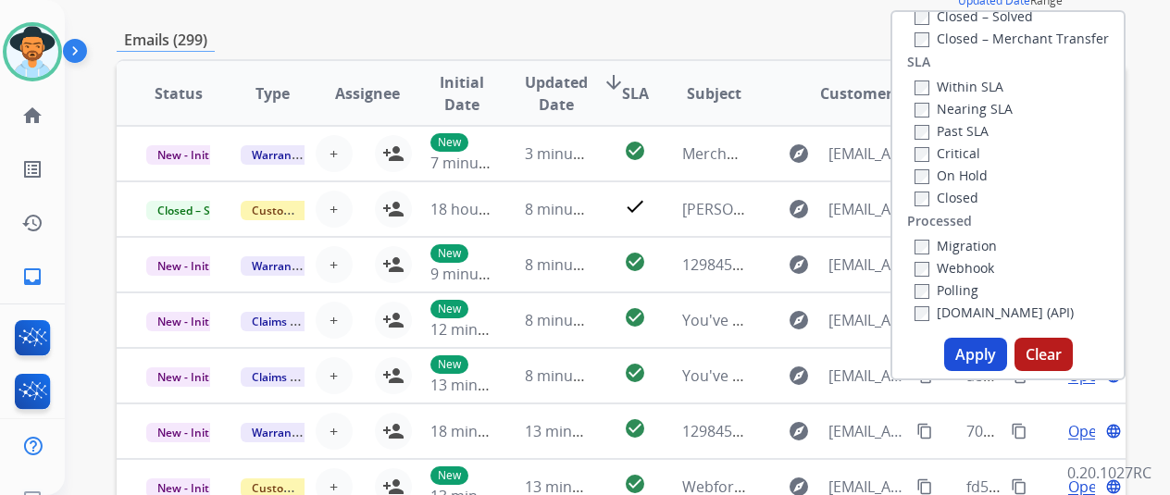
click at [968, 351] on button "Apply" at bounding box center [975, 354] width 63 height 33
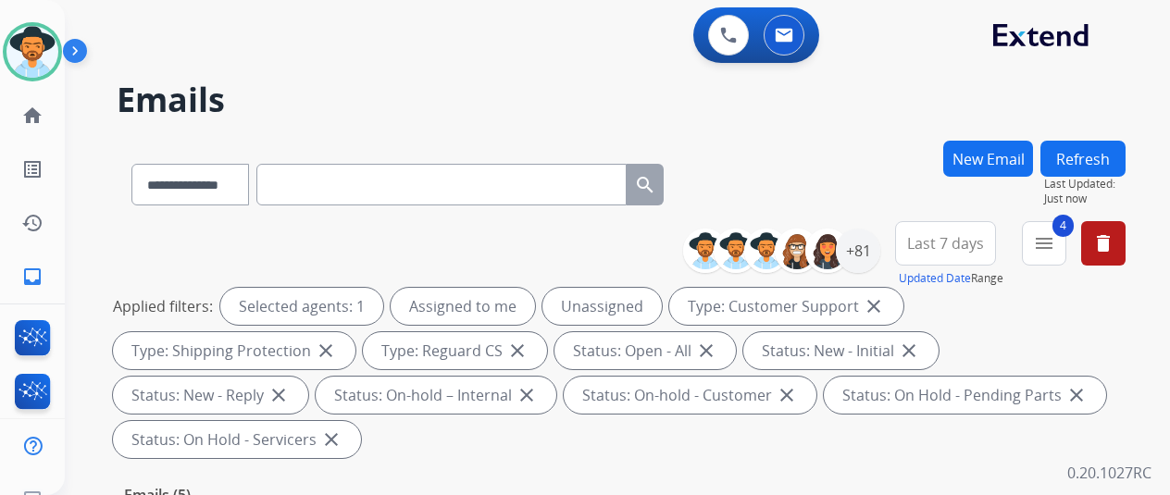
click at [878, 181] on div "**********" at bounding box center [621, 181] width 1009 height 81
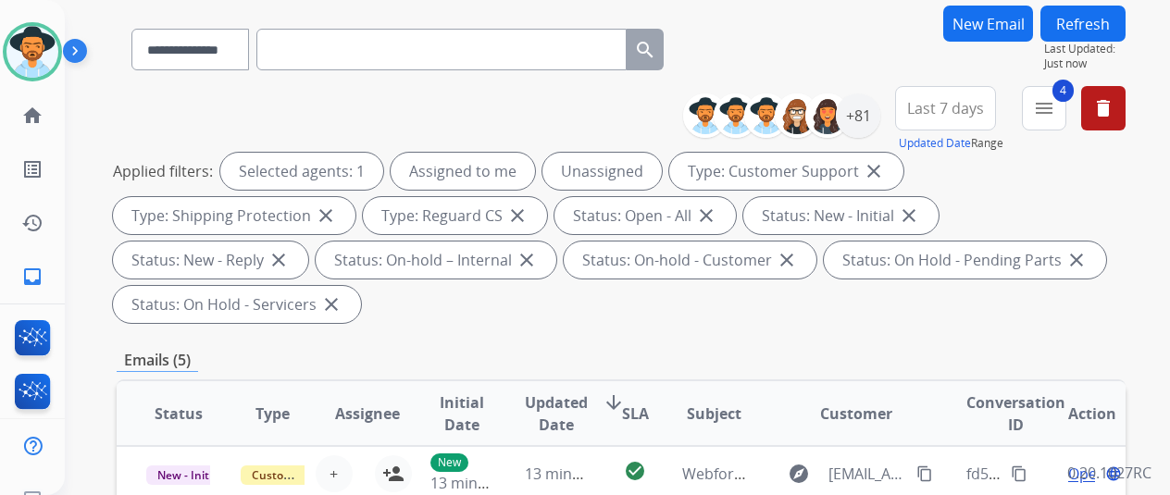
scroll to position [72, 0]
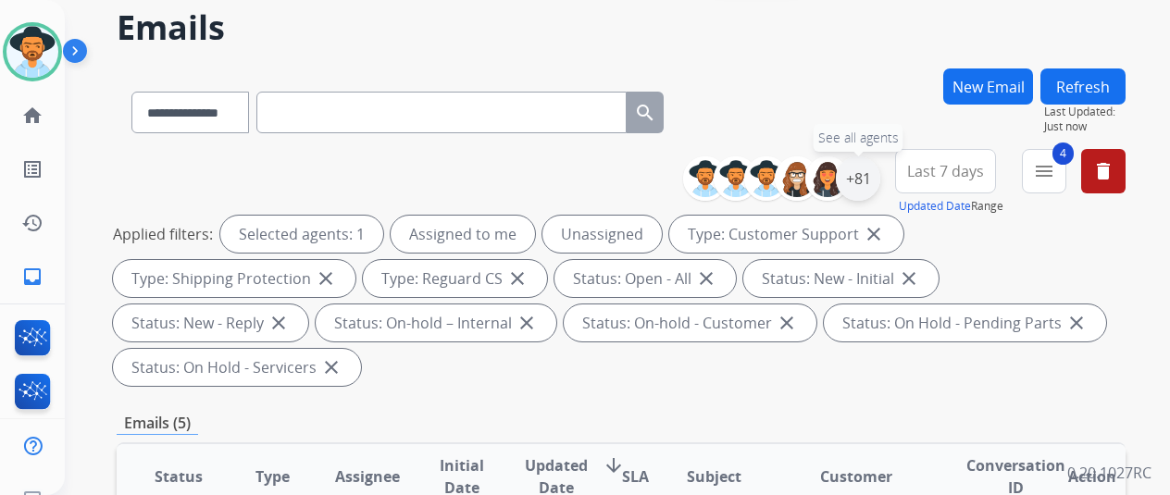
click at [871, 167] on div "+81" at bounding box center [858, 178] width 44 height 44
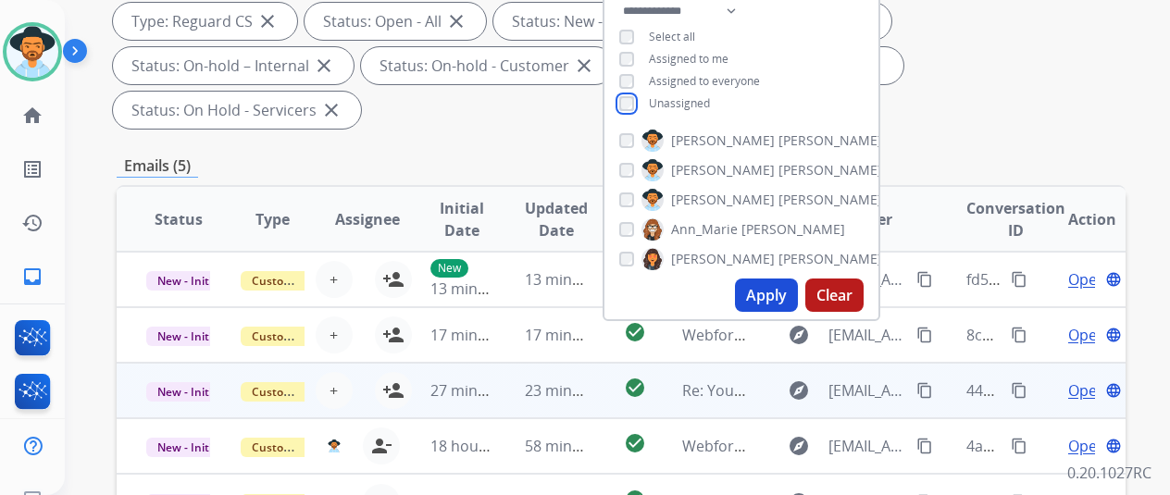
scroll to position [350, 0]
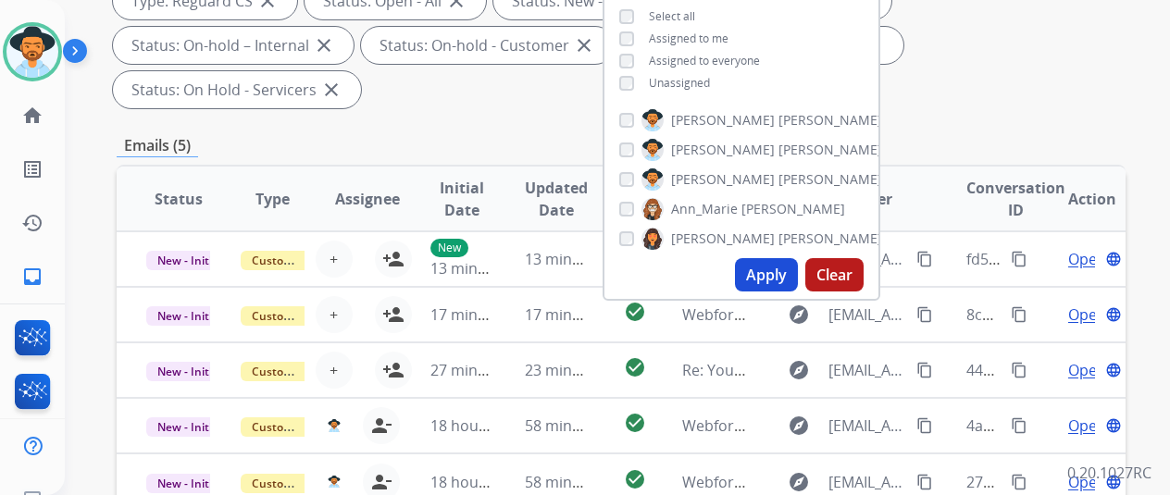
click at [775, 264] on button "Apply" at bounding box center [766, 274] width 63 height 33
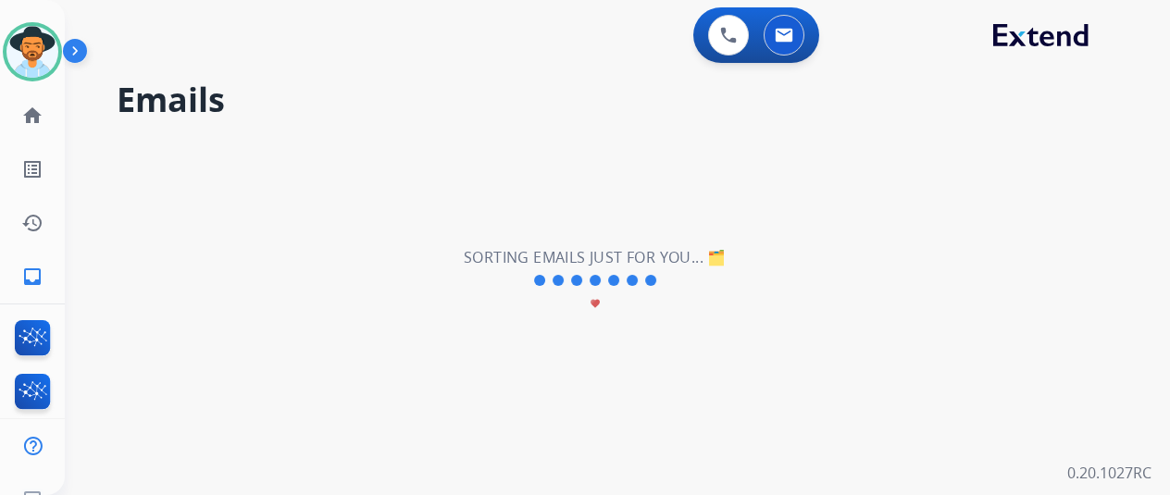
scroll to position [0, 0]
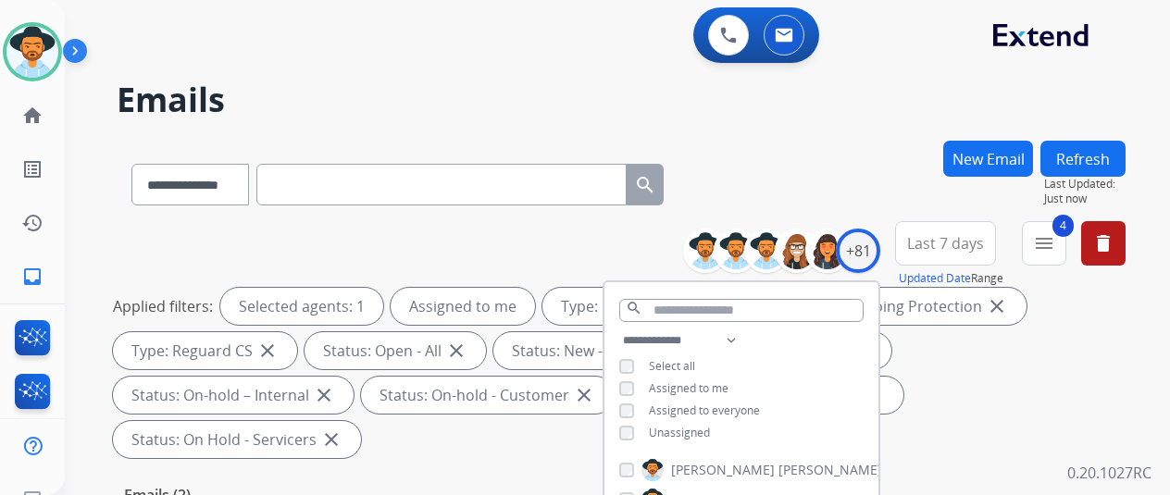
click at [805, 179] on div "**********" at bounding box center [621, 181] width 1009 height 81
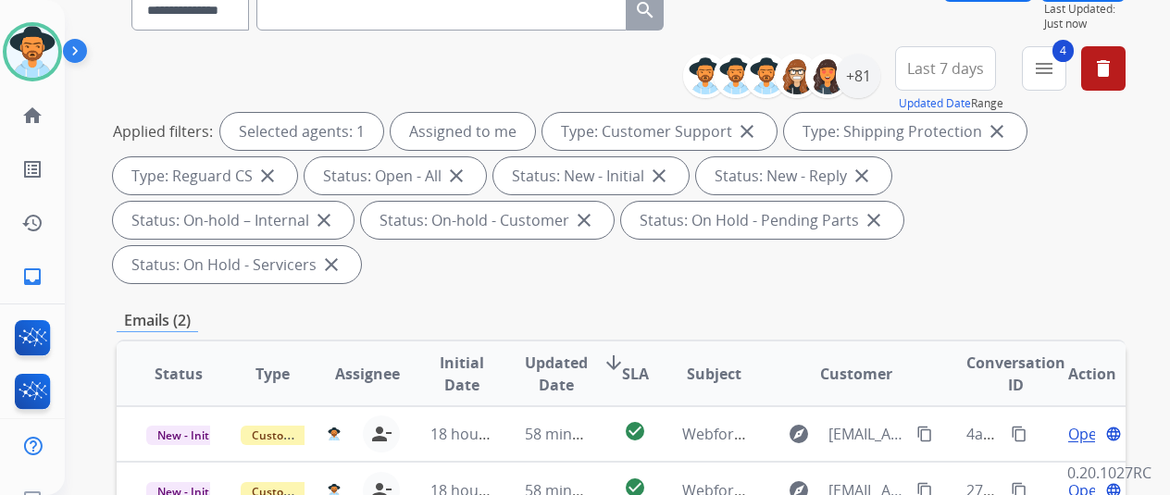
scroll to position [463, 0]
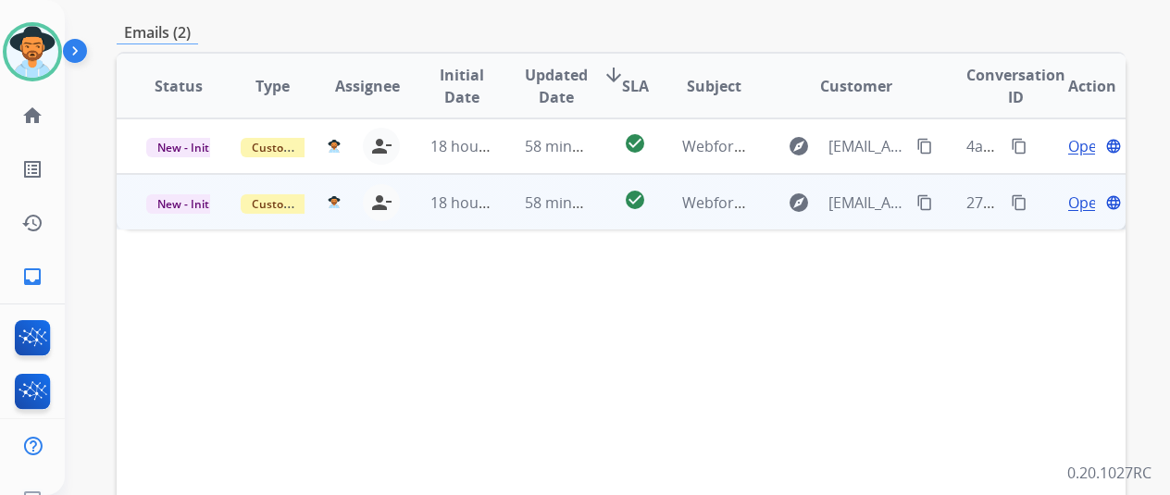
click at [1083, 192] on span "Open" at bounding box center [1087, 203] width 38 height 22
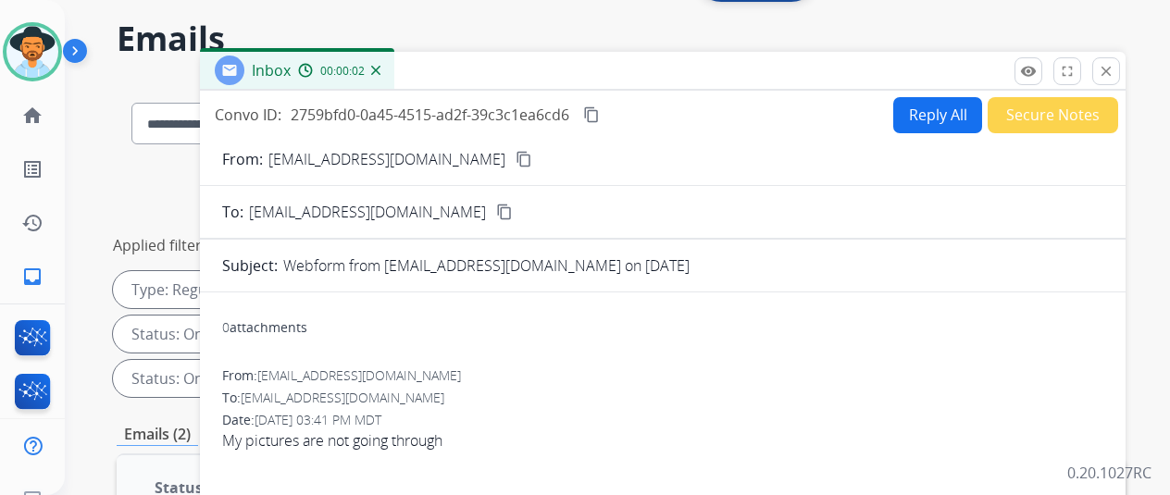
scroll to position [0, 0]
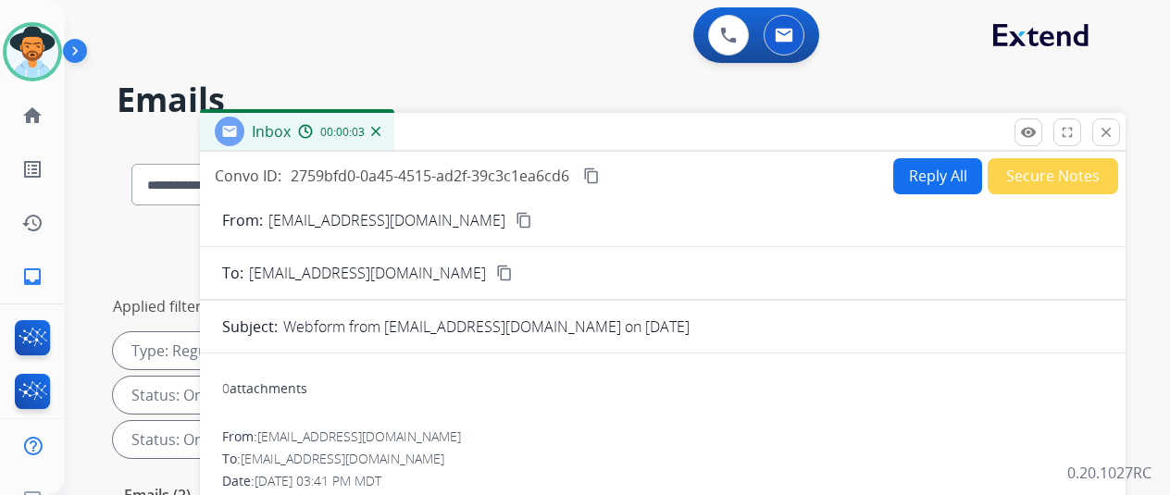
click at [516, 218] on mat-icon "content_copy" at bounding box center [524, 220] width 17 height 17
click at [927, 169] on button "Reply All" at bounding box center [937, 176] width 89 height 36
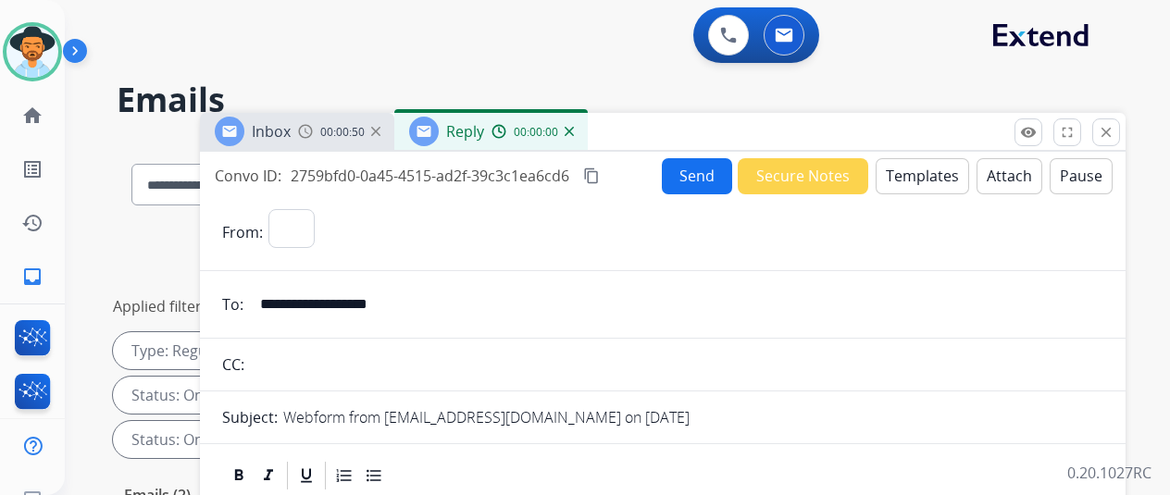
select select "**********"
click at [928, 158] on button "Templates" at bounding box center [922, 176] width 93 height 36
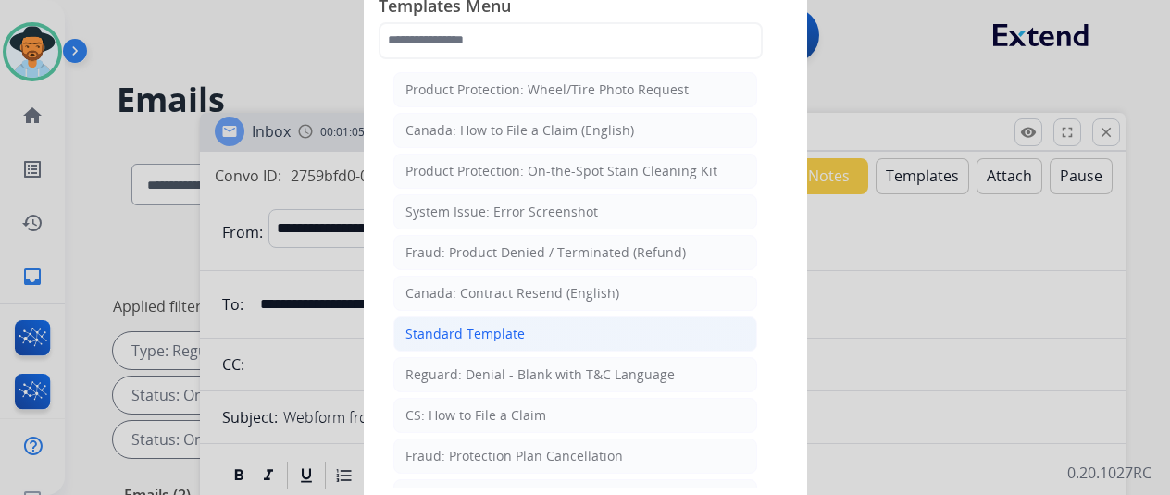
click at [475, 329] on div "Standard Template" at bounding box center [464, 334] width 119 height 19
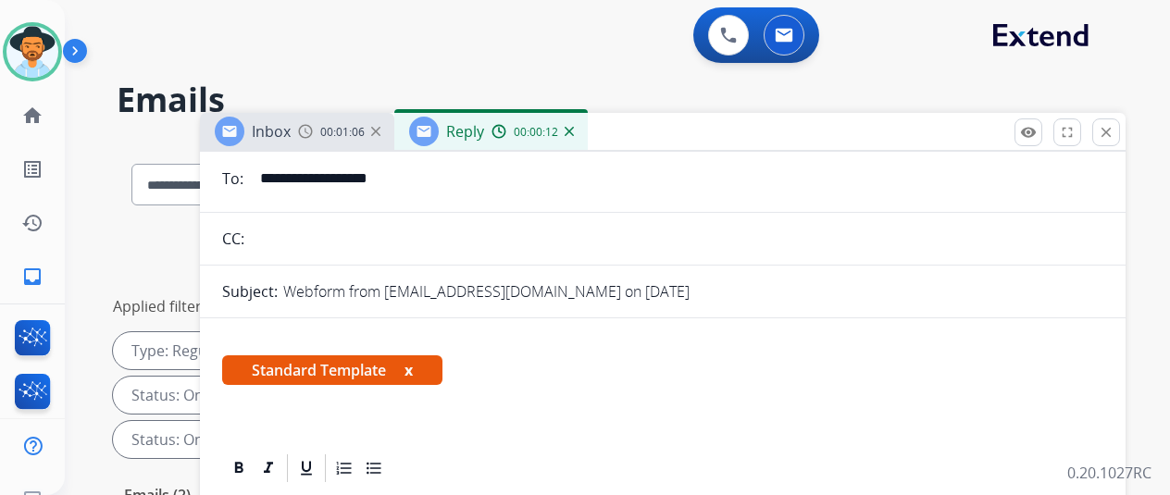
scroll to position [278, 0]
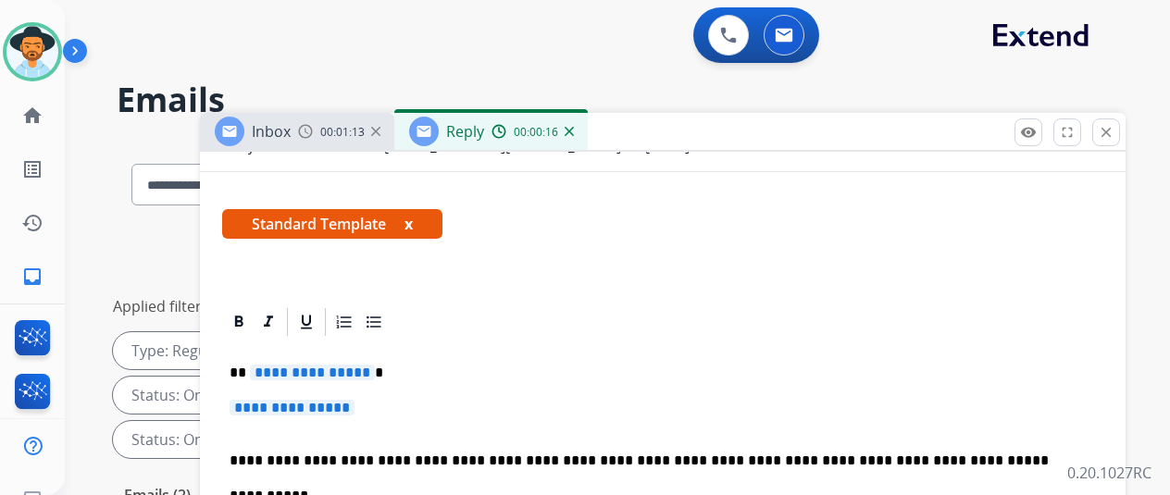
click at [375, 367] on span "**********" at bounding box center [312, 373] width 125 height 16
click at [381, 403] on p "**********" at bounding box center [663, 417] width 866 height 34
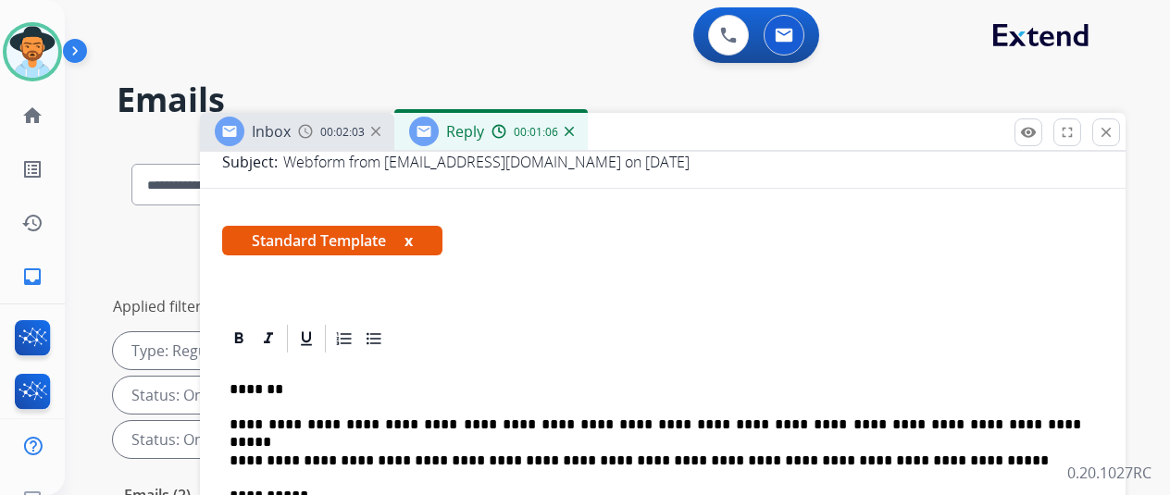
scroll to position [287, 0]
click at [521, 417] on p "**********" at bounding box center [656, 425] width 852 height 17
click at [494, 417] on p "**********" at bounding box center [656, 425] width 852 height 17
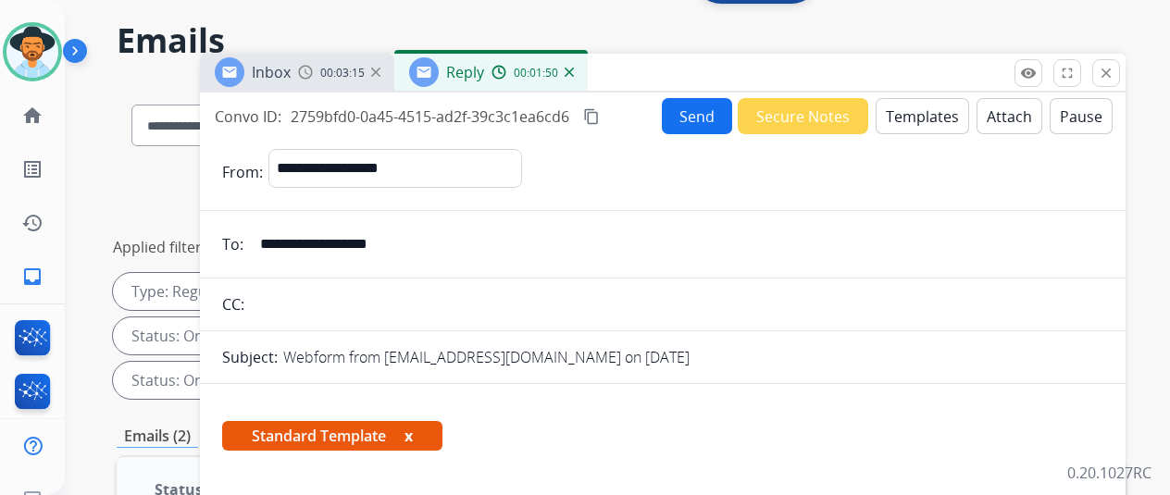
scroll to position [0, 0]
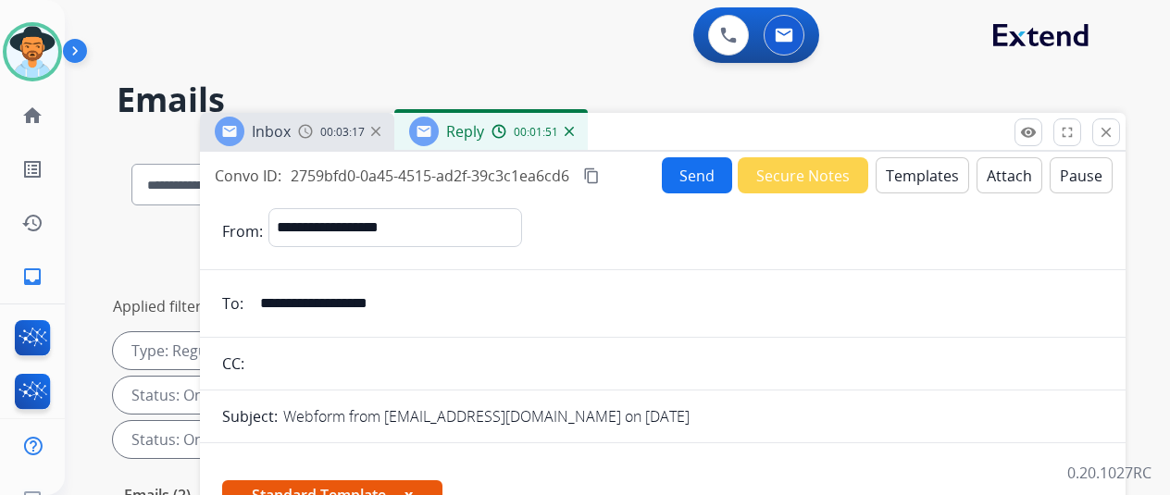
click at [574, 132] on img at bounding box center [569, 131] width 9 height 9
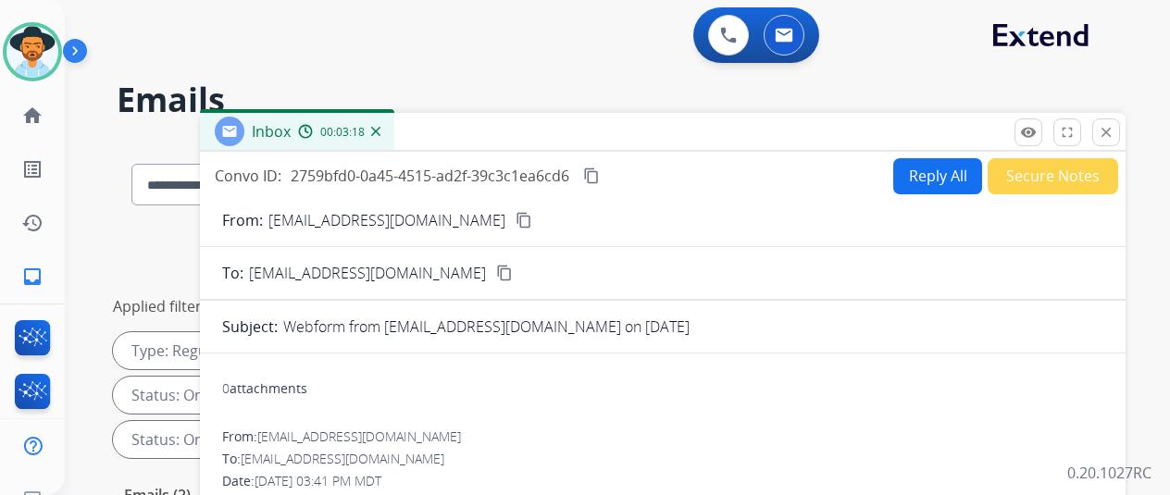
click at [380, 131] on img at bounding box center [375, 131] width 9 height 9
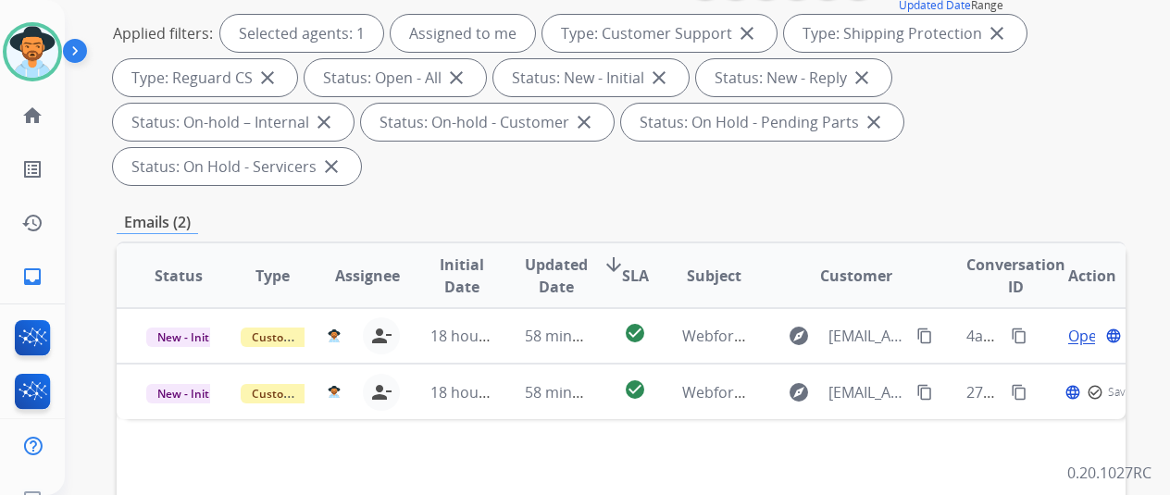
scroll to position [463, 0]
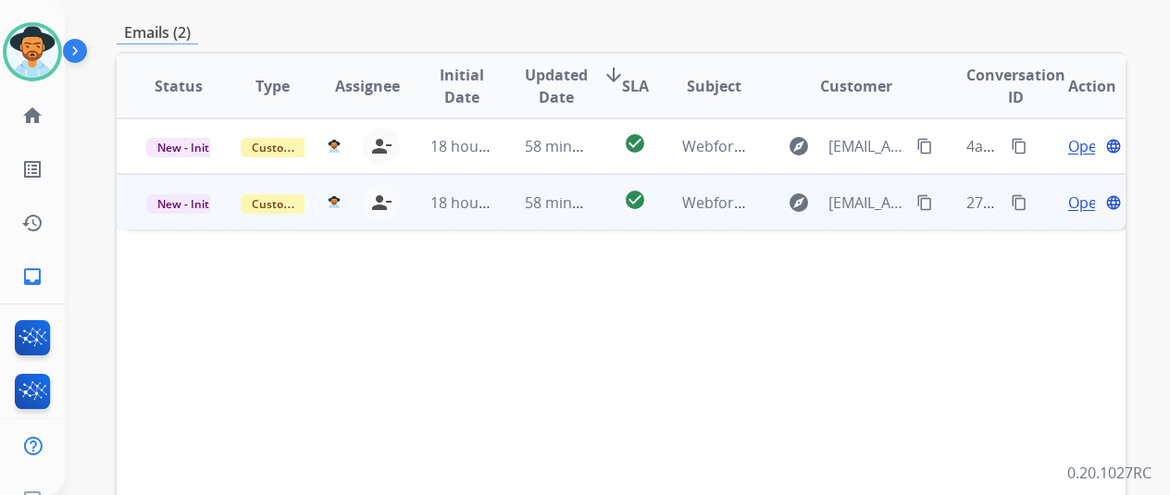
click at [1085, 192] on span "Open" at bounding box center [1087, 203] width 38 height 22
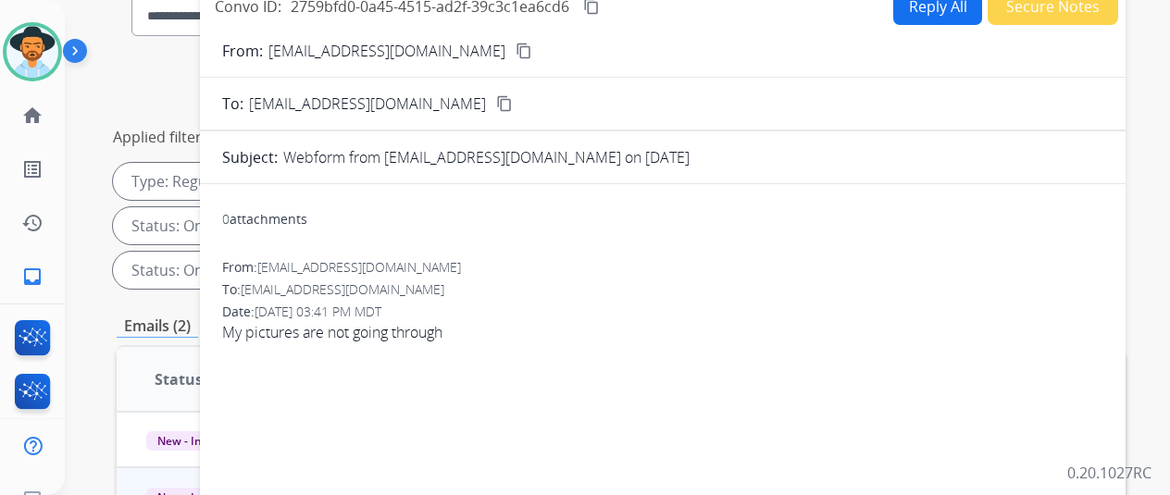
scroll to position [0, 0]
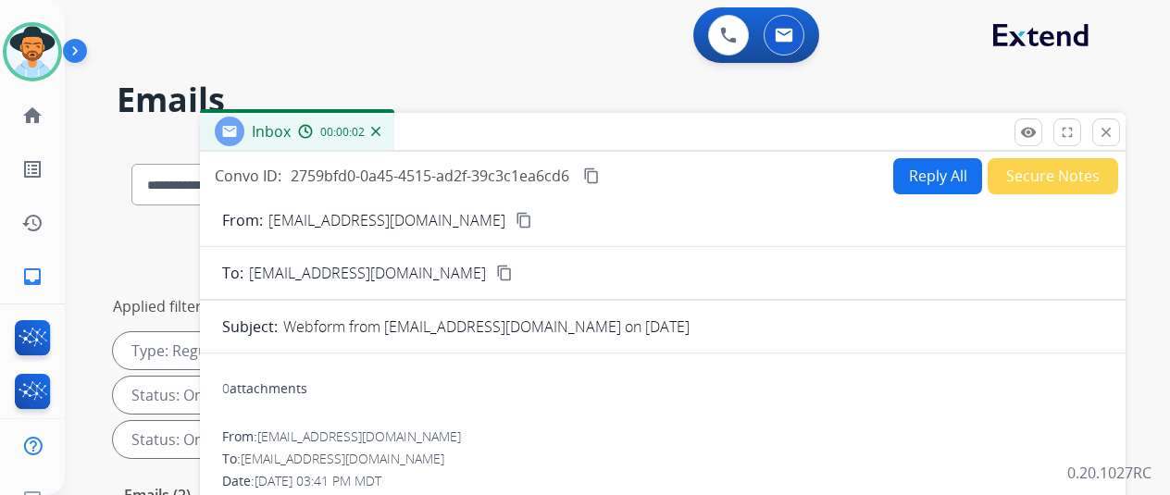
click at [940, 169] on button "Reply All" at bounding box center [937, 176] width 89 height 36
select select "**********"
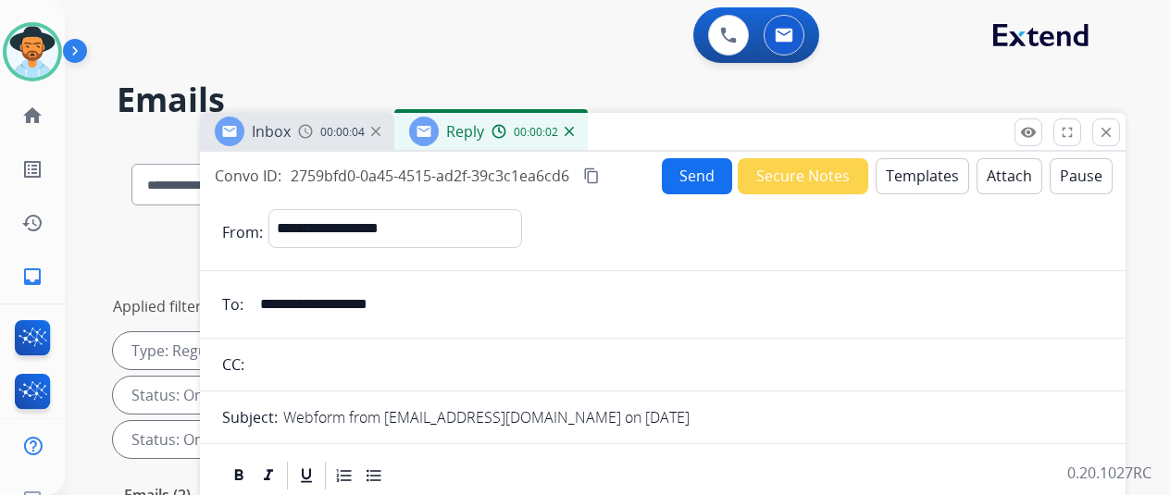
click at [574, 132] on img at bounding box center [569, 131] width 9 height 9
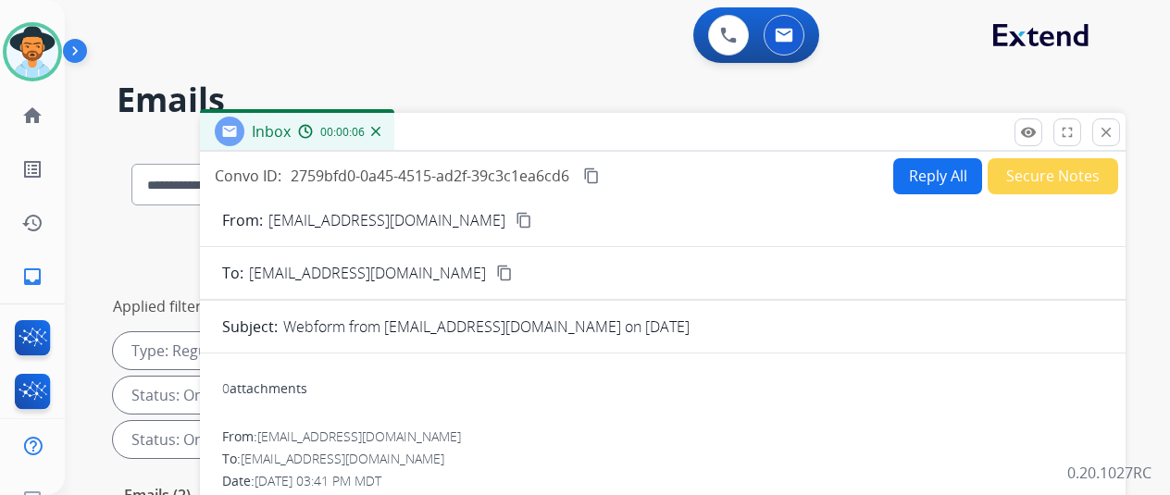
click at [940, 182] on button "Reply All" at bounding box center [937, 176] width 89 height 36
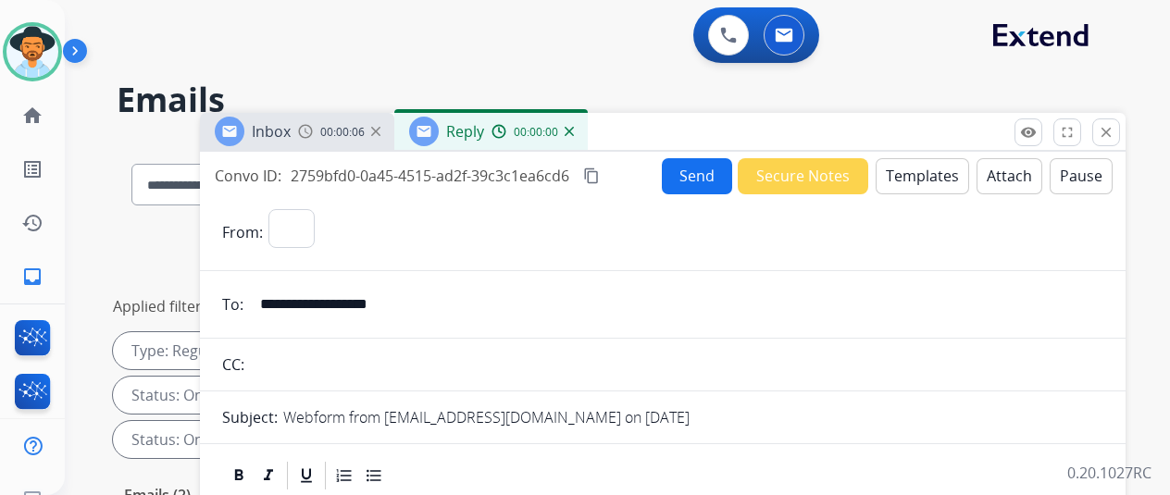
select select "**********"
click at [574, 130] on img at bounding box center [569, 131] width 9 height 9
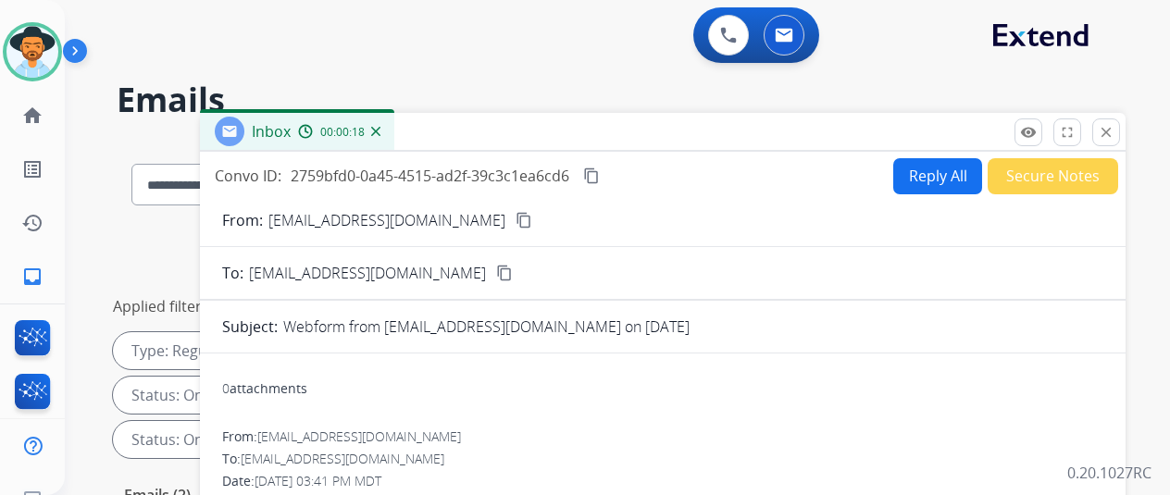
click at [380, 129] on img at bounding box center [375, 131] width 9 height 9
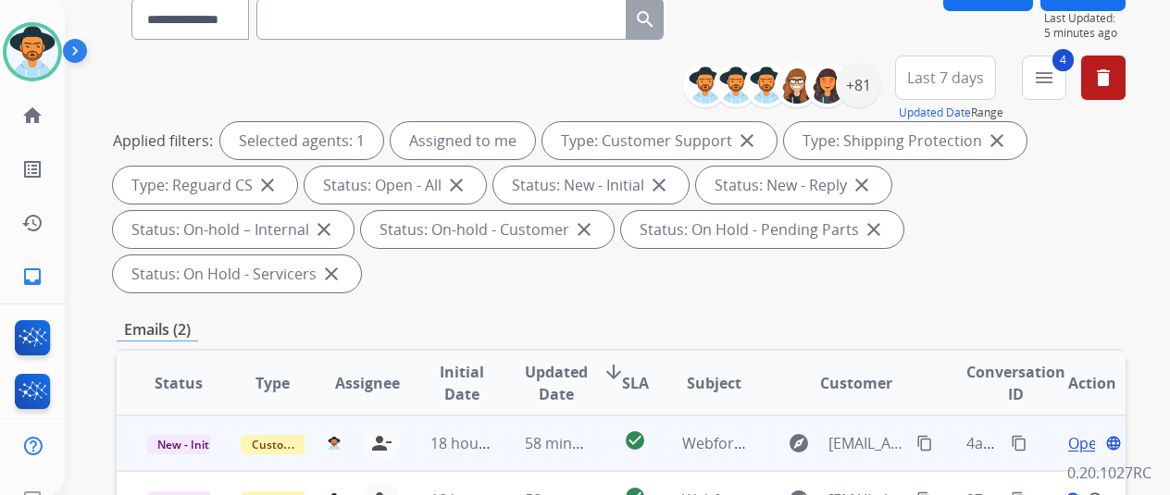
scroll to position [370, 0]
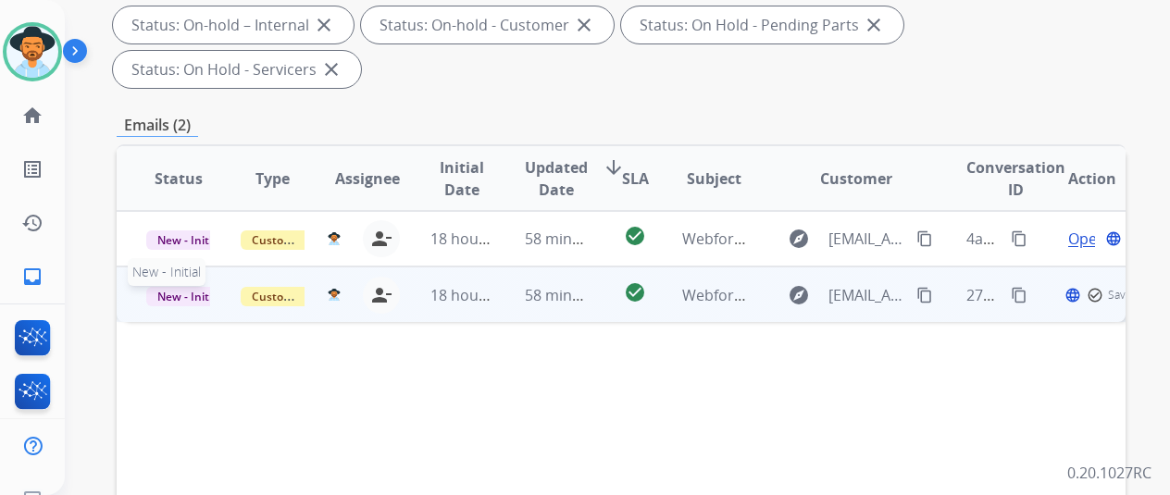
click at [178, 287] on span "New - Initial" at bounding box center [189, 296] width 86 height 19
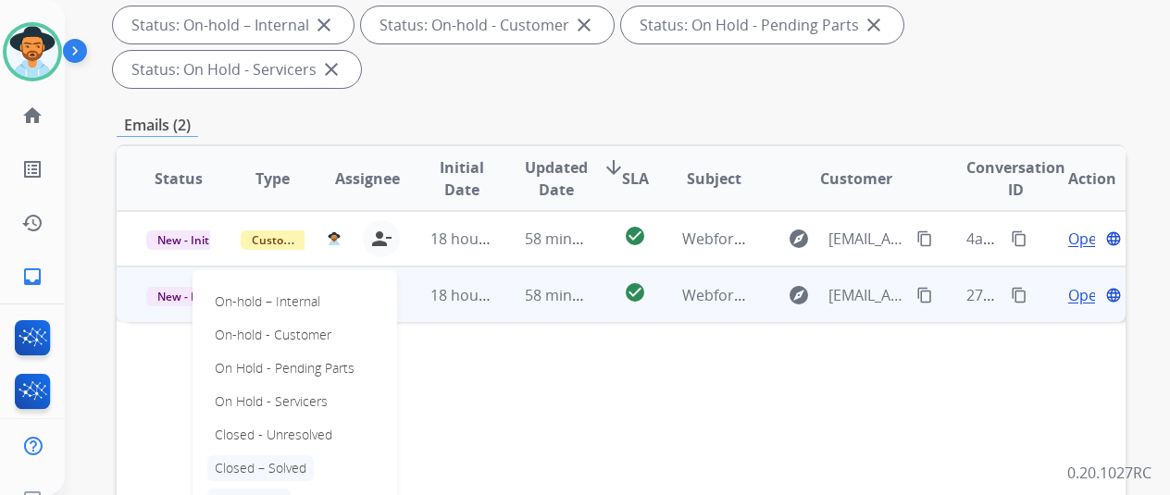
click at [268, 455] on p "Closed – Solved" at bounding box center [260, 468] width 106 height 26
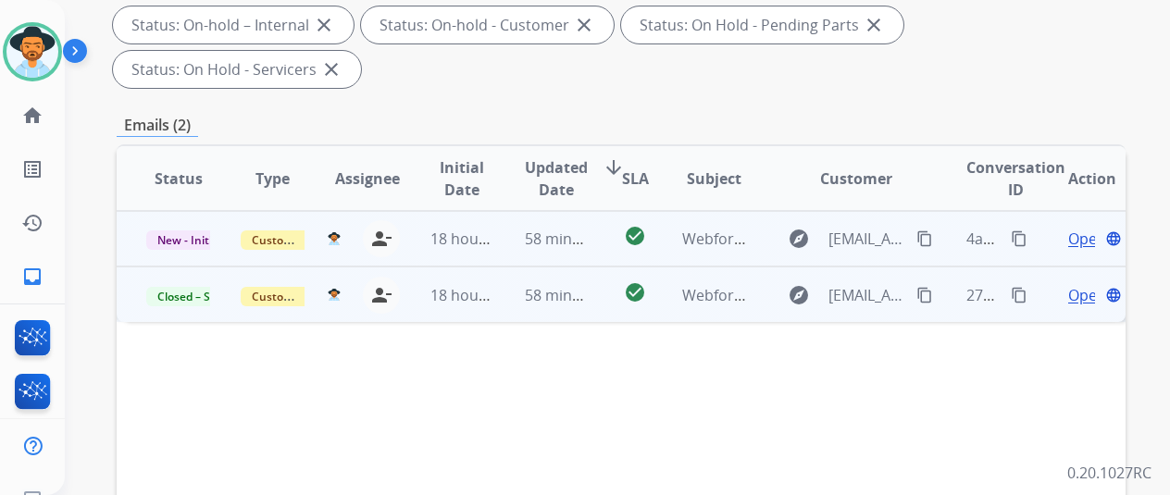
click at [1090, 228] on span "Open" at bounding box center [1087, 239] width 38 height 22
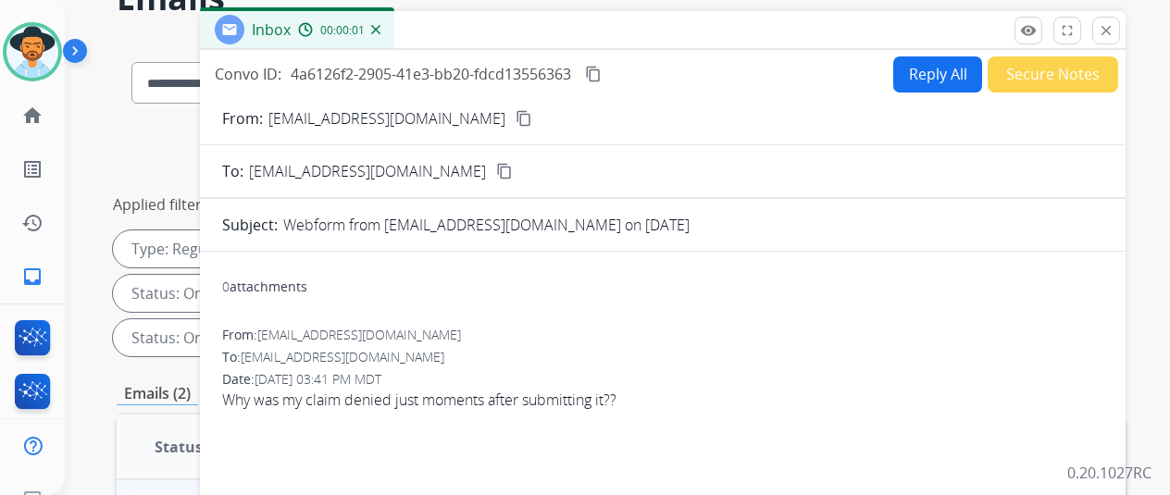
scroll to position [93, 0]
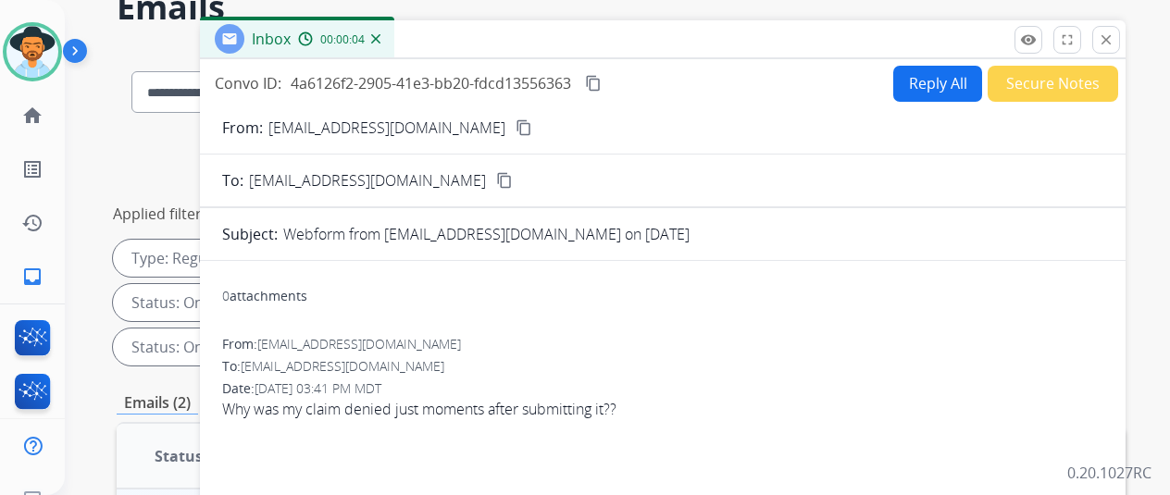
click at [516, 124] on mat-icon "content_copy" at bounding box center [524, 127] width 17 height 17
click at [942, 66] on button "Reply All" at bounding box center [937, 84] width 89 height 36
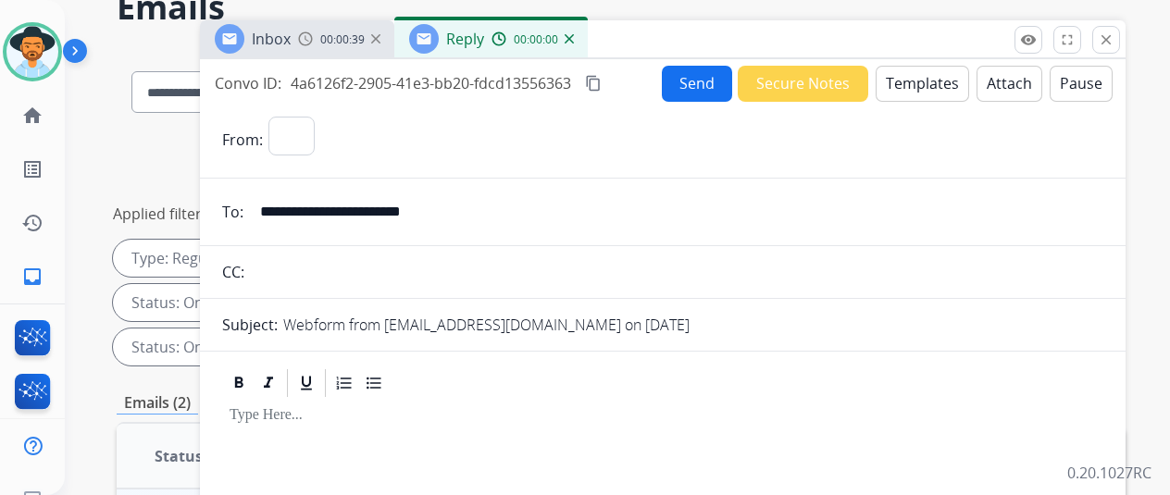
select select "**********"
click at [930, 66] on div "Send Secure Notes Templates Attach Pause" at bounding box center [887, 84] width 451 height 36
click at [915, 78] on button "Templates" at bounding box center [922, 84] width 93 height 36
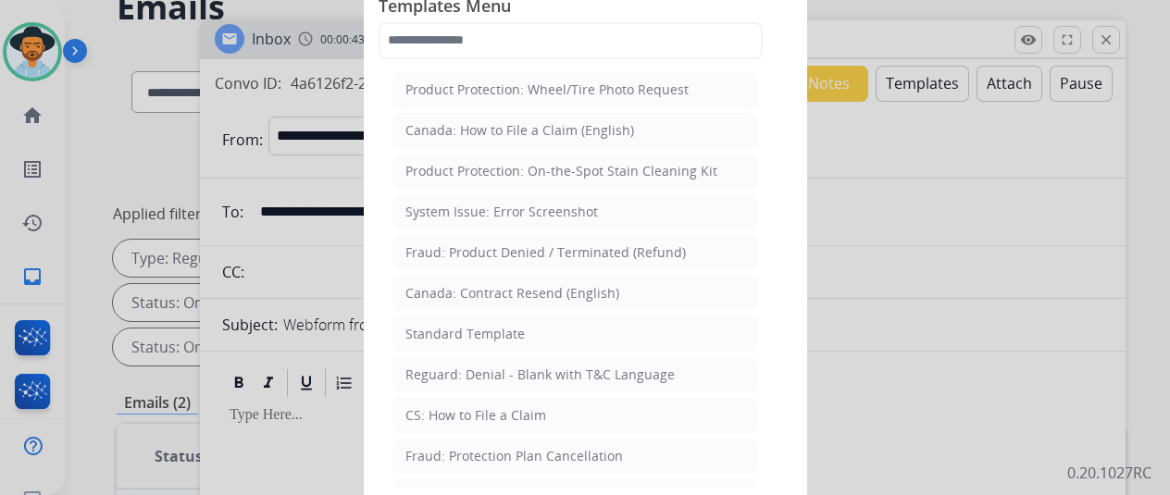
click at [455, 328] on div "Standard Template" at bounding box center [464, 334] width 119 height 19
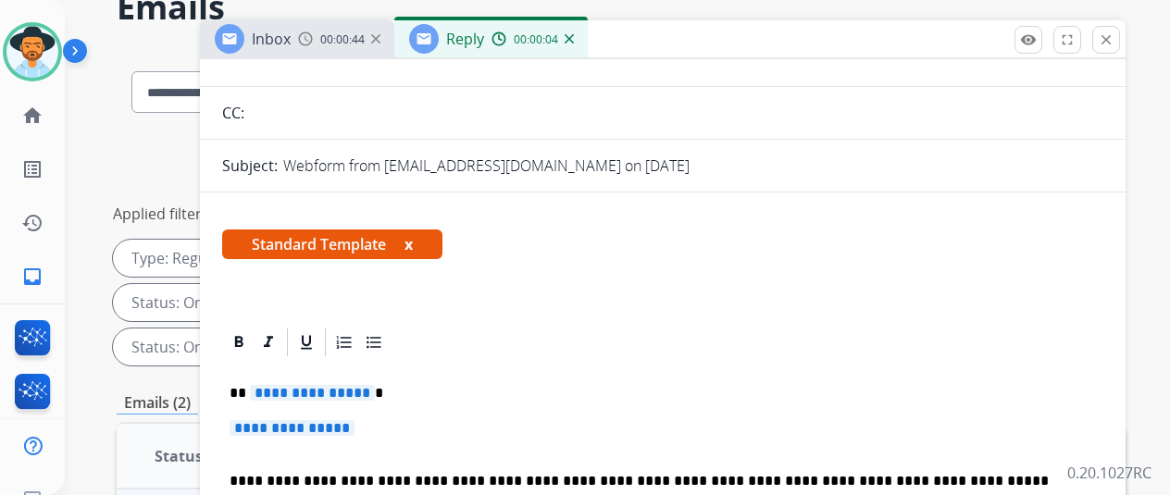
scroll to position [304, 0]
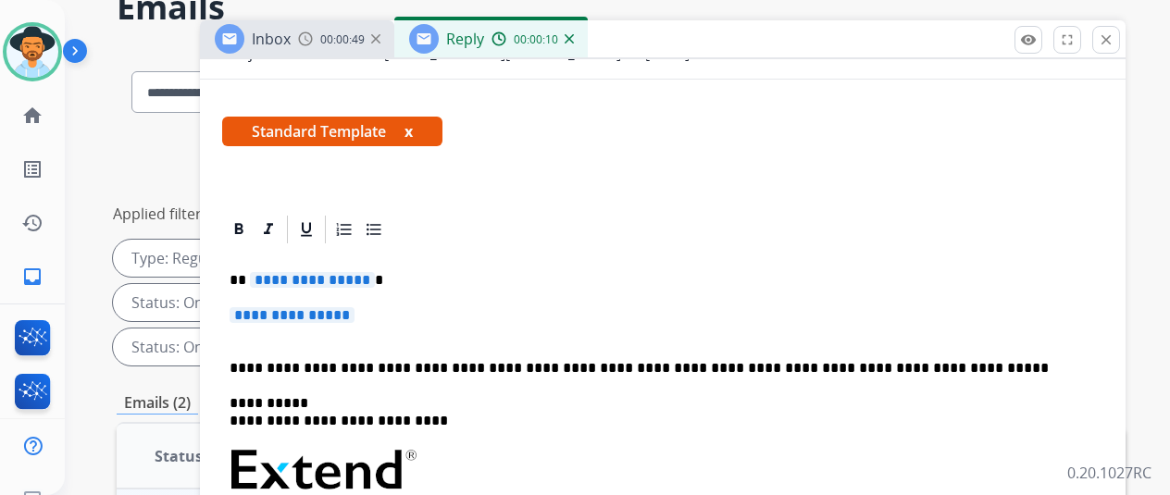
click at [373, 272] on span "**********" at bounding box center [312, 280] width 125 height 16
click at [380, 307] on p "**********" at bounding box center [663, 324] width 866 height 34
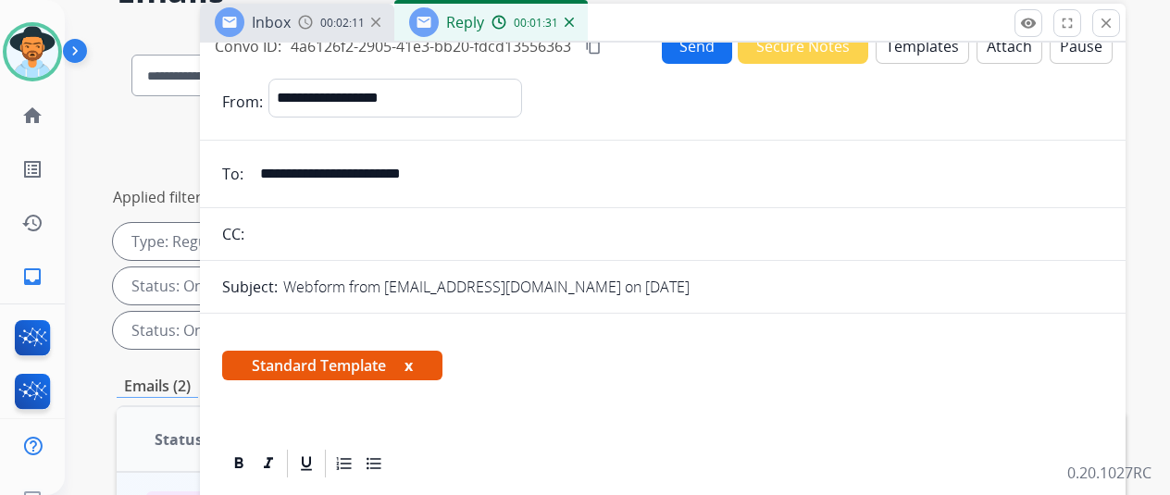
scroll to position [0, 0]
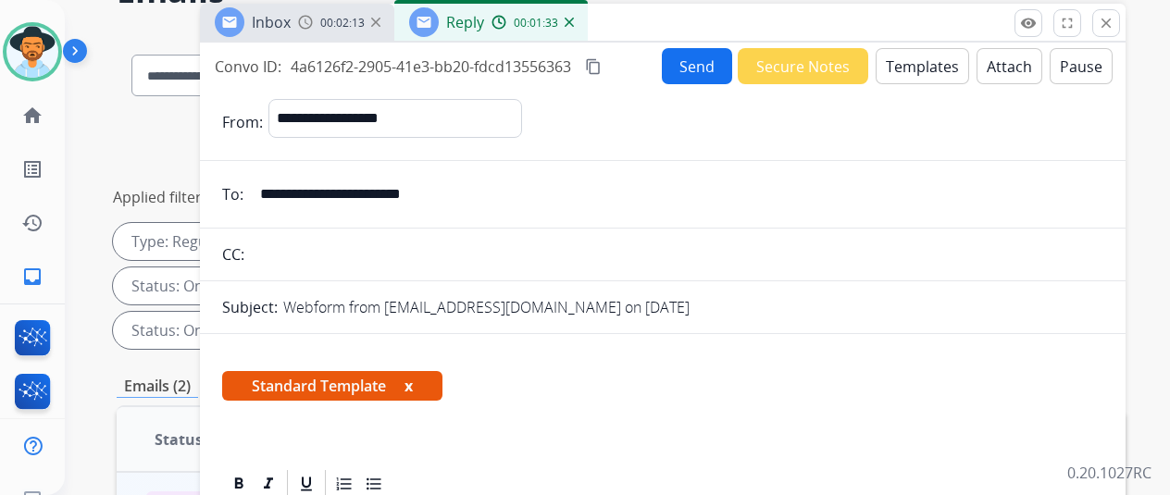
click at [602, 69] on mat-icon "content_copy" at bounding box center [593, 66] width 17 height 17
click at [648, 371] on div "Standard Template x" at bounding box center [662, 393] width 881 height 44
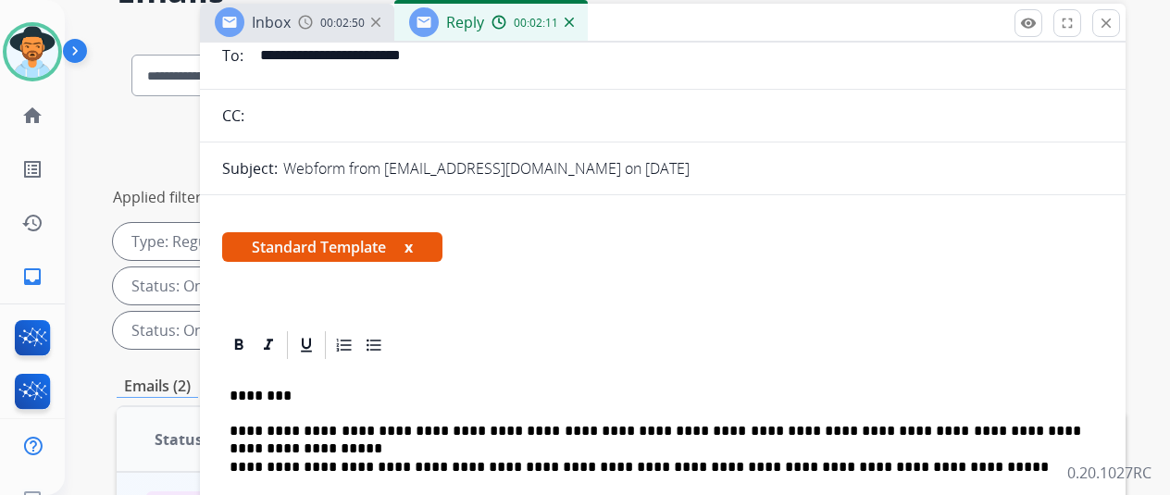
scroll to position [287, 0]
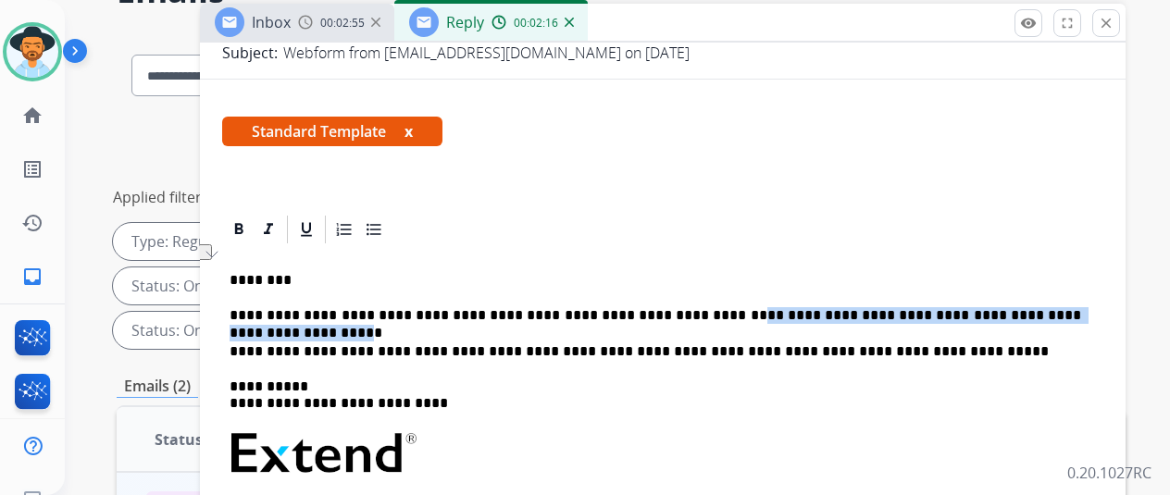
drag, startPoint x: 1056, startPoint y: 280, endPoint x: 681, endPoint y: 284, distance: 374.9
click at [681, 307] on p "**********" at bounding box center [656, 315] width 852 height 17
copy p "**********"
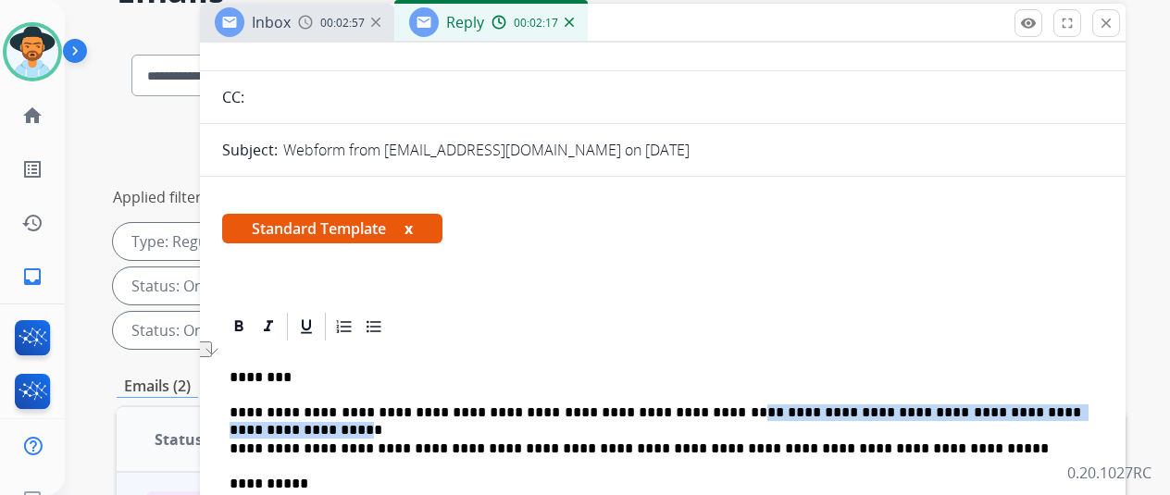
scroll to position [0, 0]
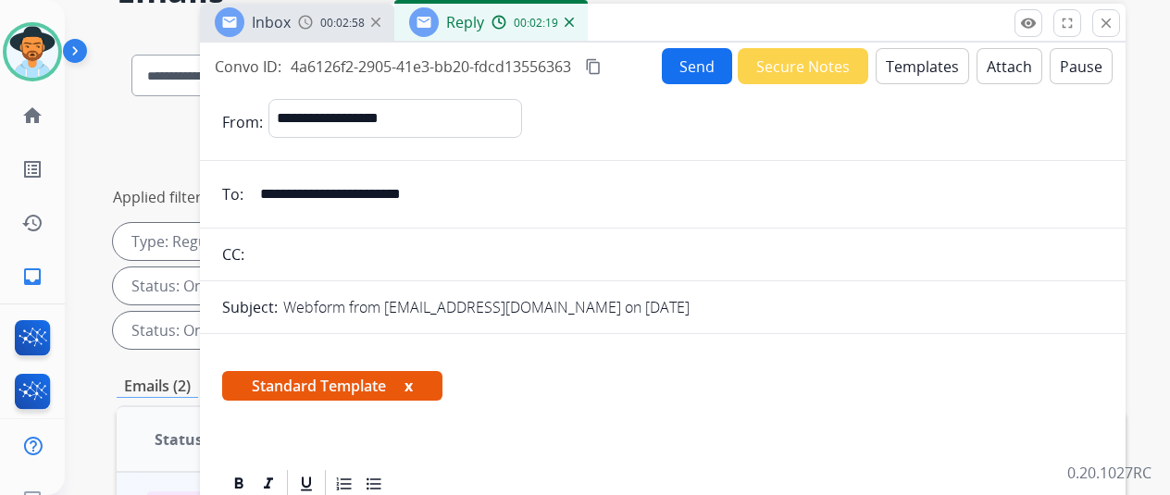
click at [702, 63] on button "Send" at bounding box center [697, 66] width 70 height 36
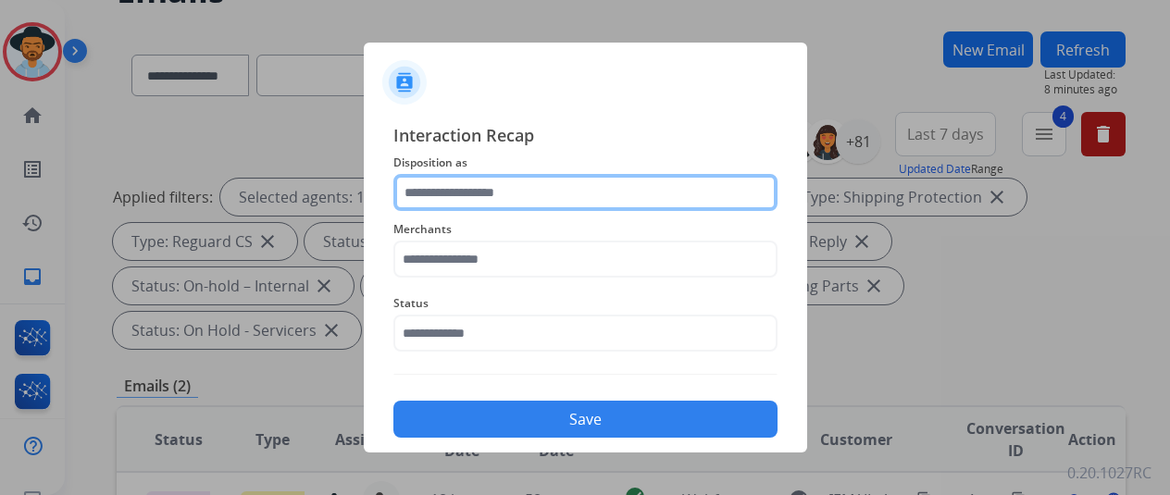
click at [458, 193] on input "text" at bounding box center [585, 192] width 384 height 37
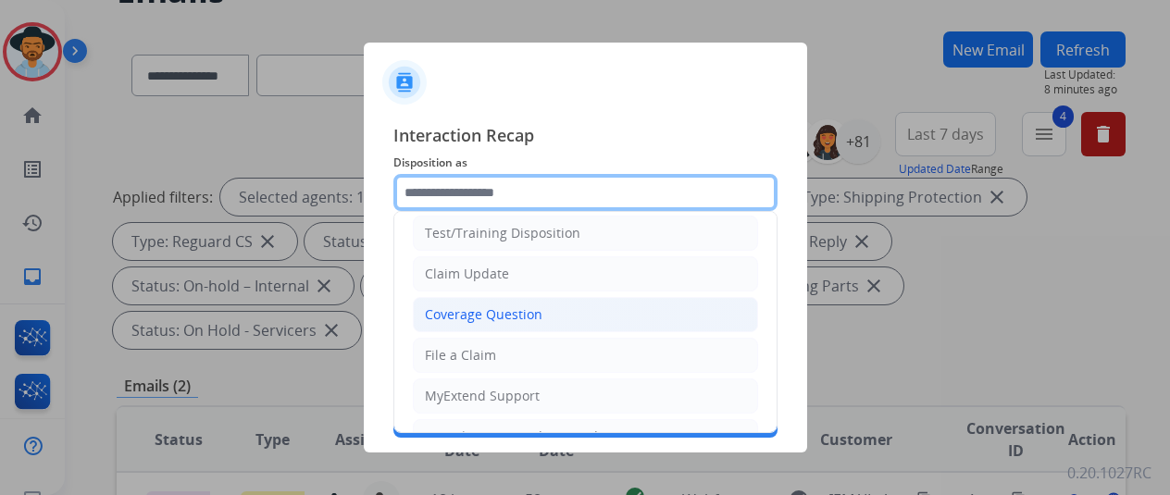
scroll to position [93, 0]
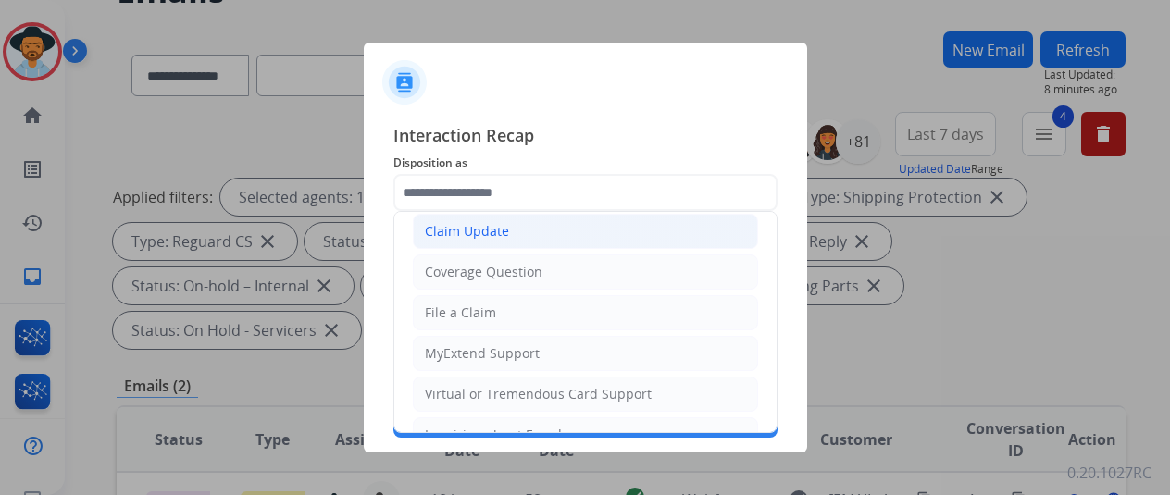
click at [475, 232] on div "Claim Update" at bounding box center [467, 231] width 84 height 19
type input "**********"
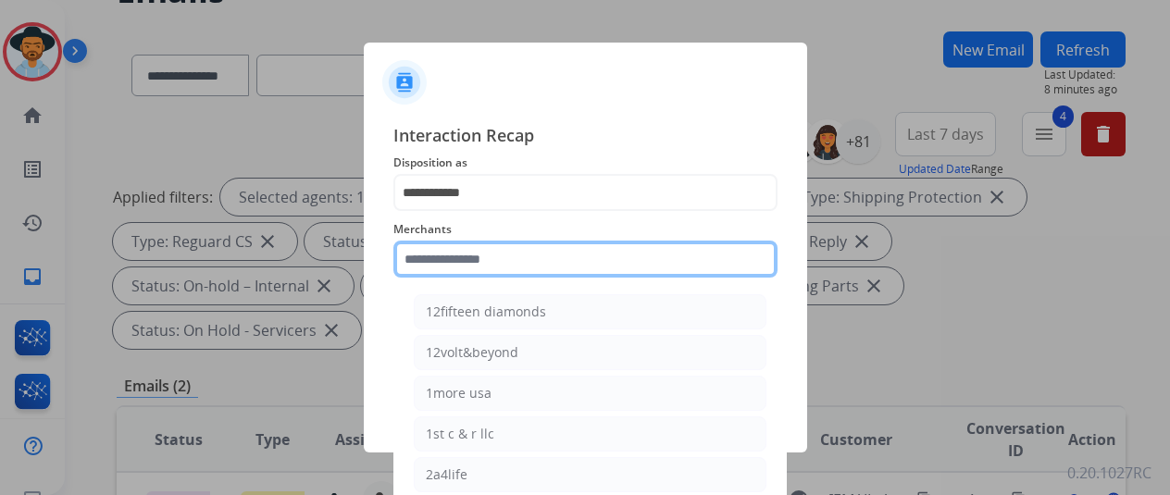
click at [446, 264] on input "text" at bounding box center [585, 259] width 384 height 37
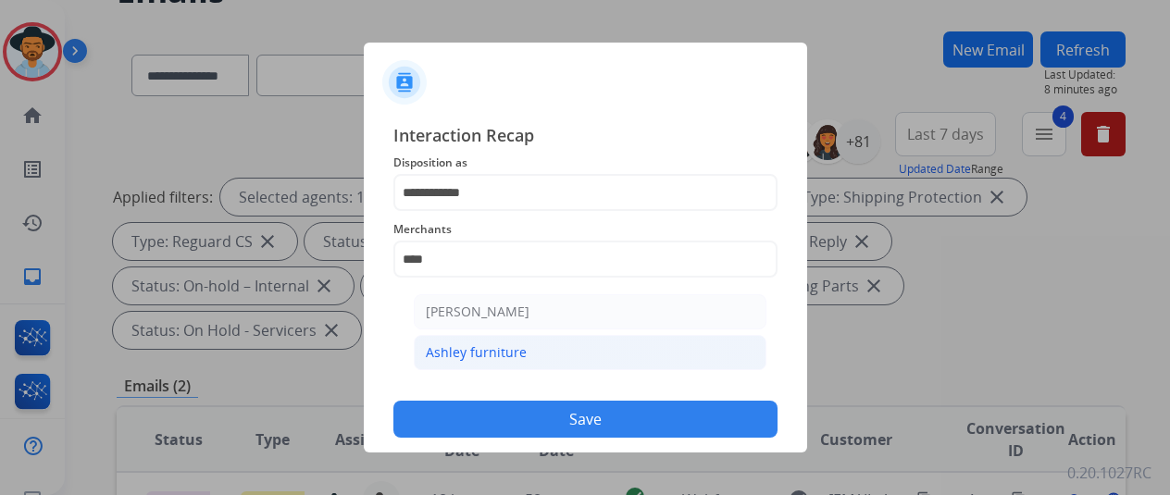
click at [507, 352] on div "Ashley furniture" at bounding box center [476, 352] width 101 height 19
type input "**********"
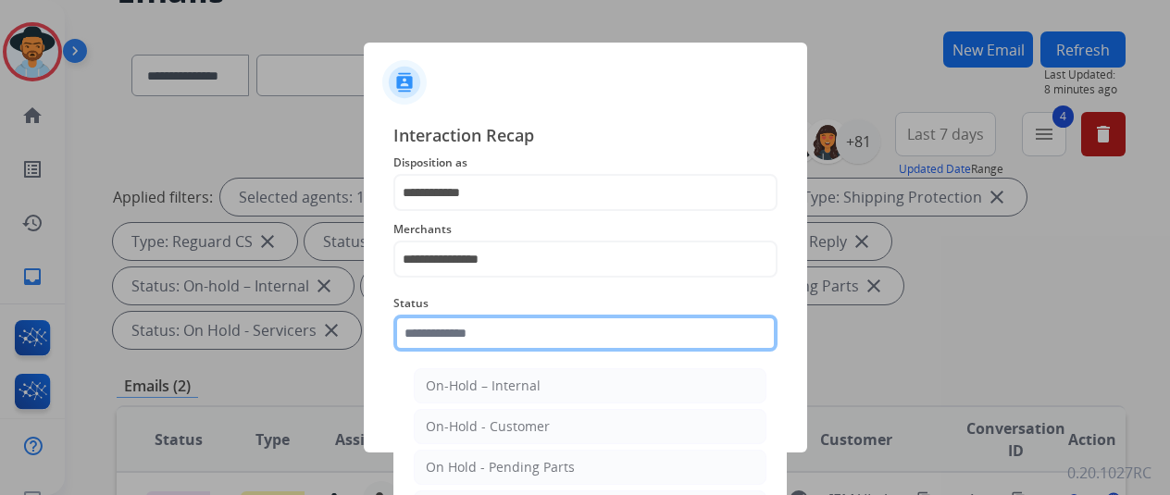
click at [515, 329] on input "text" at bounding box center [585, 333] width 384 height 37
type input "***"
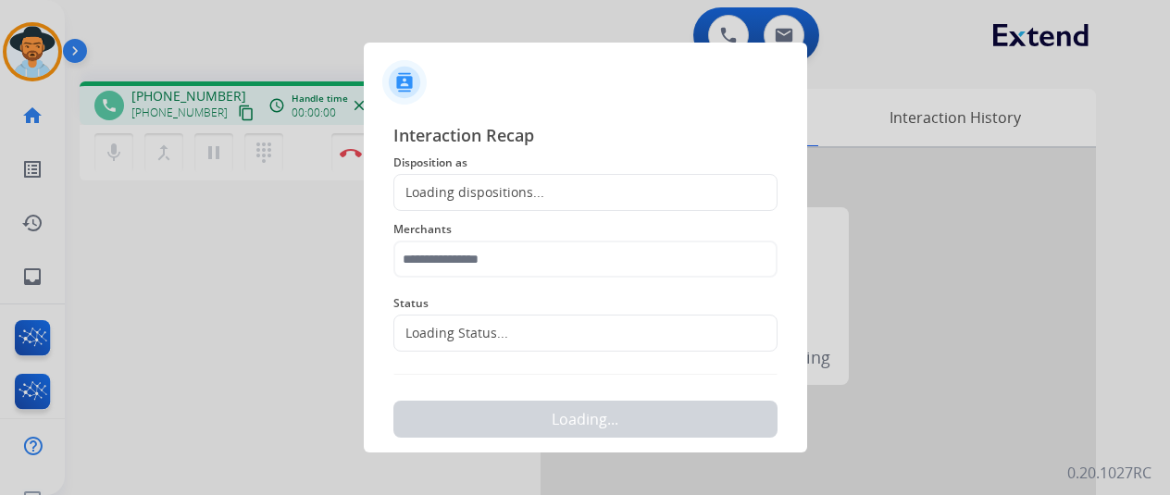
click at [480, 438] on div "Loading..." at bounding box center [585, 414] width 384 height 48
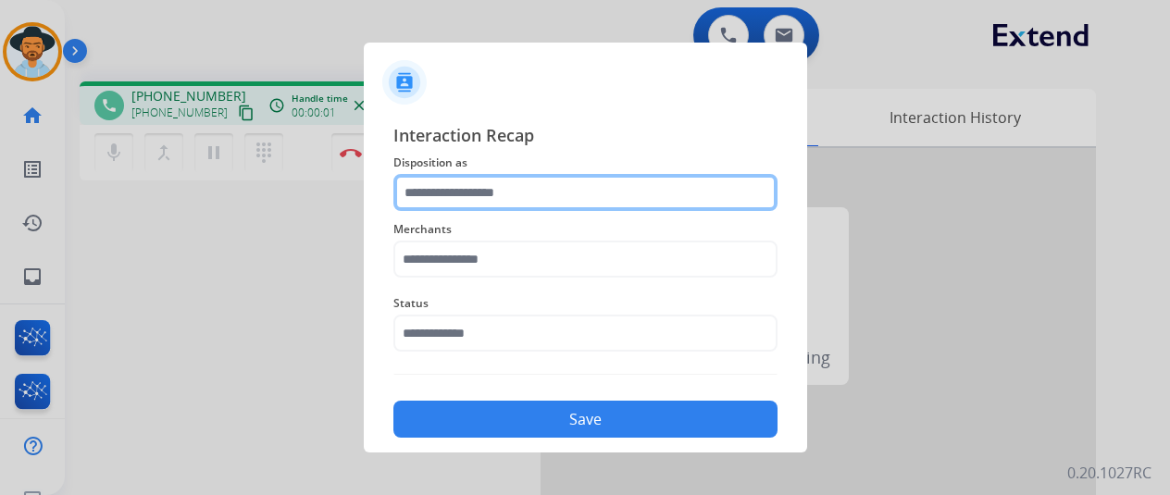
click at [443, 204] on input "text" at bounding box center [585, 192] width 384 height 37
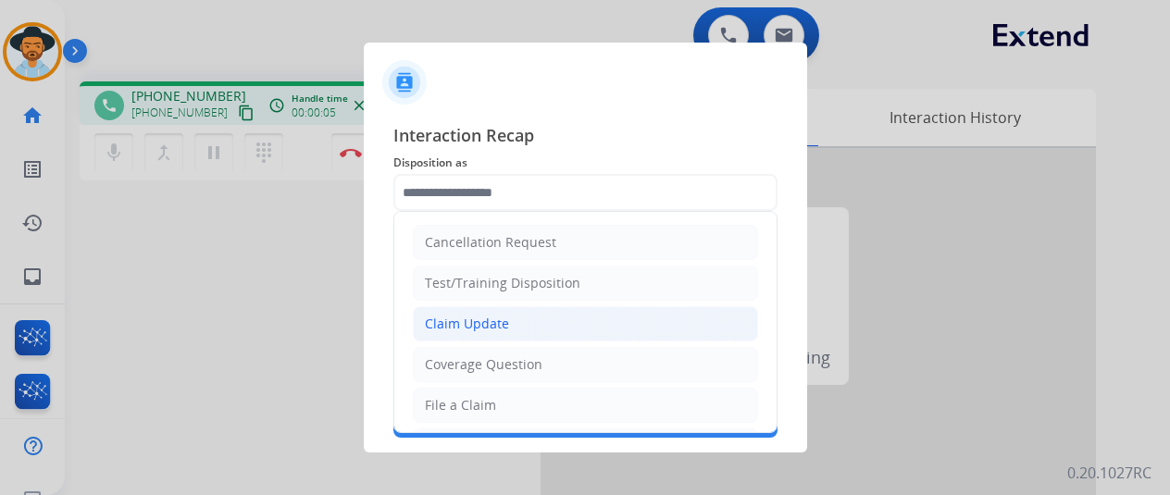
click at [455, 316] on div "Claim Update" at bounding box center [467, 324] width 84 height 19
type input "**********"
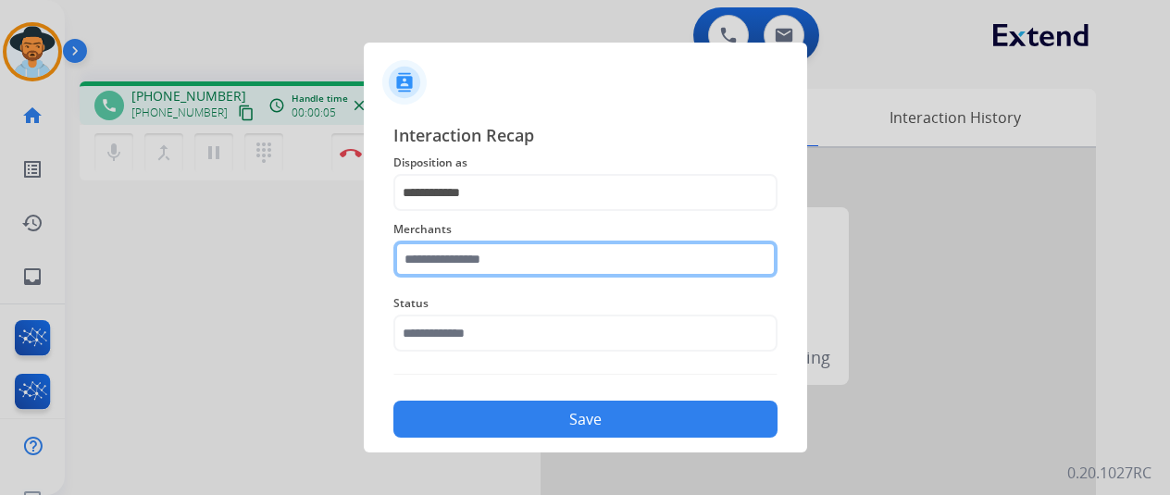
click at [442, 256] on input "text" at bounding box center [585, 259] width 384 height 37
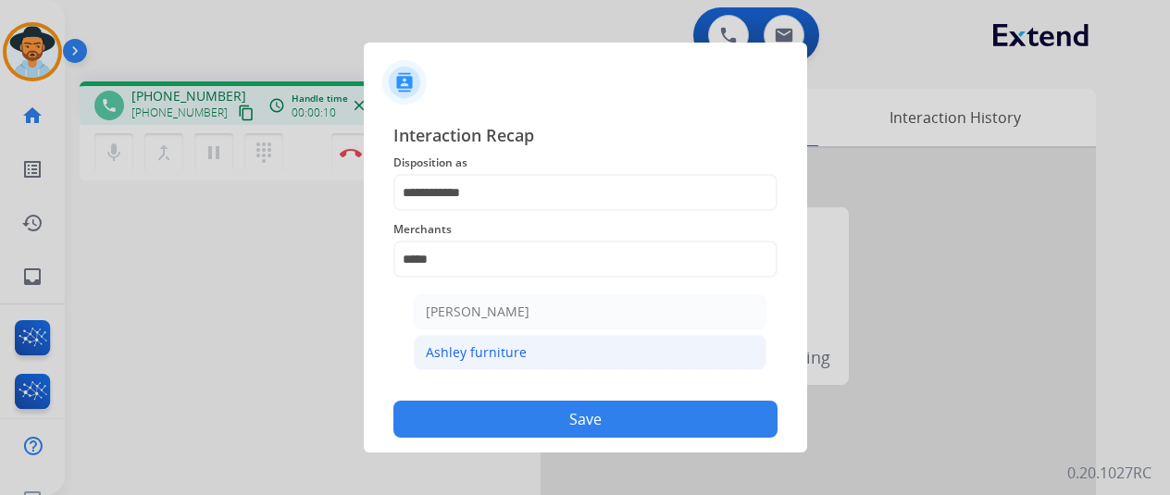
click at [498, 351] on div "Ashley furniture" at bounding box center [476, 352] width 101 height 19
type input "**********"
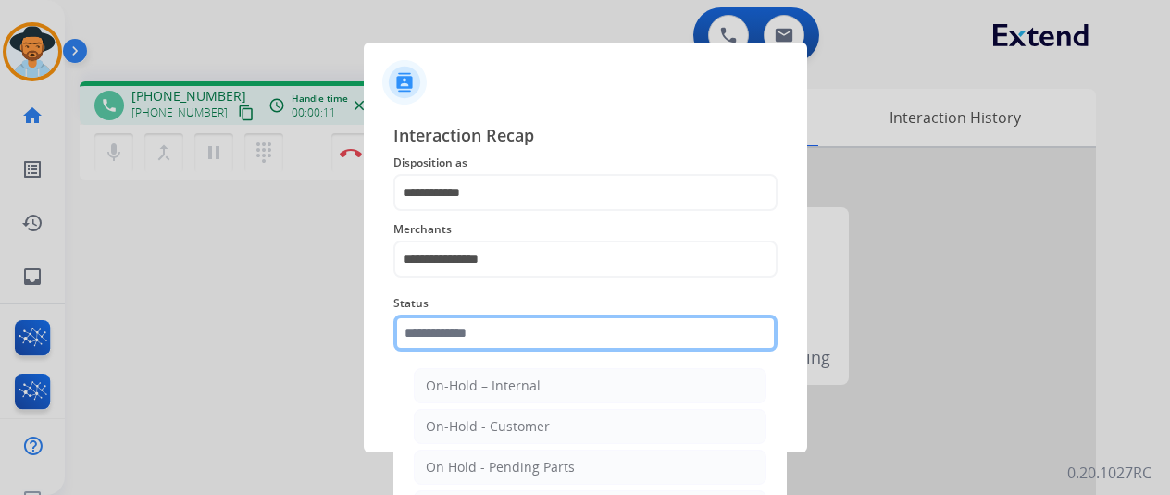
click at [482, 321] on input "text" at bounding box center [585, 333] width 384 height 37
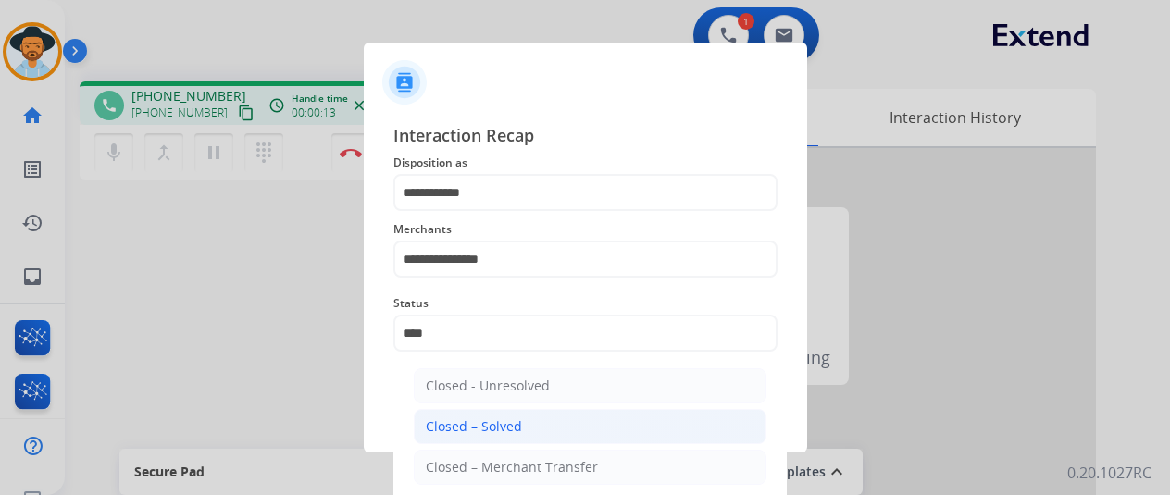
click at [493, 423] on div "Closed – Solved" at bounding box center [474, 426] width 96 height 19
type input "**********"
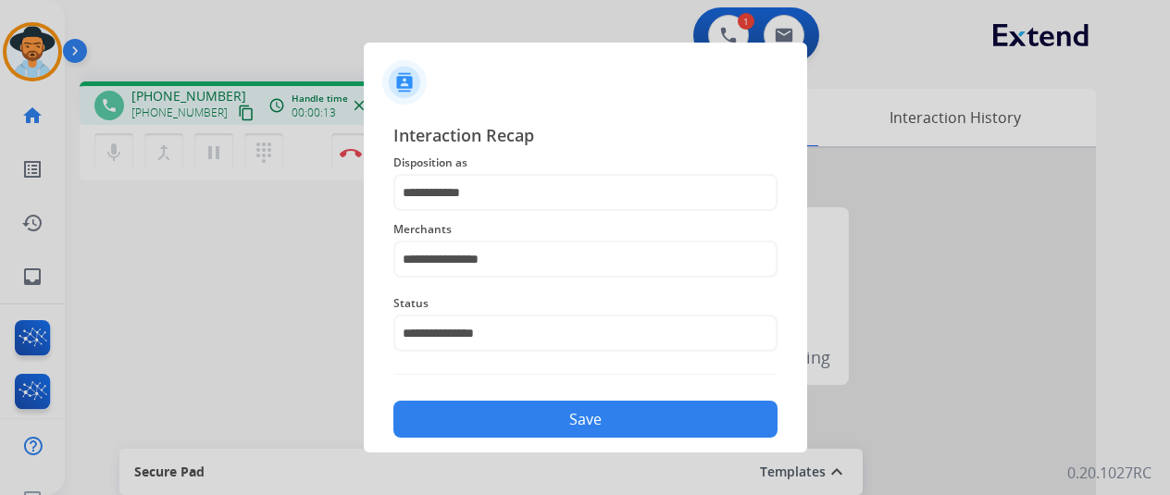
click at [535, 410] on button "Save" at bounding box center [585, 419] width 384 height 37
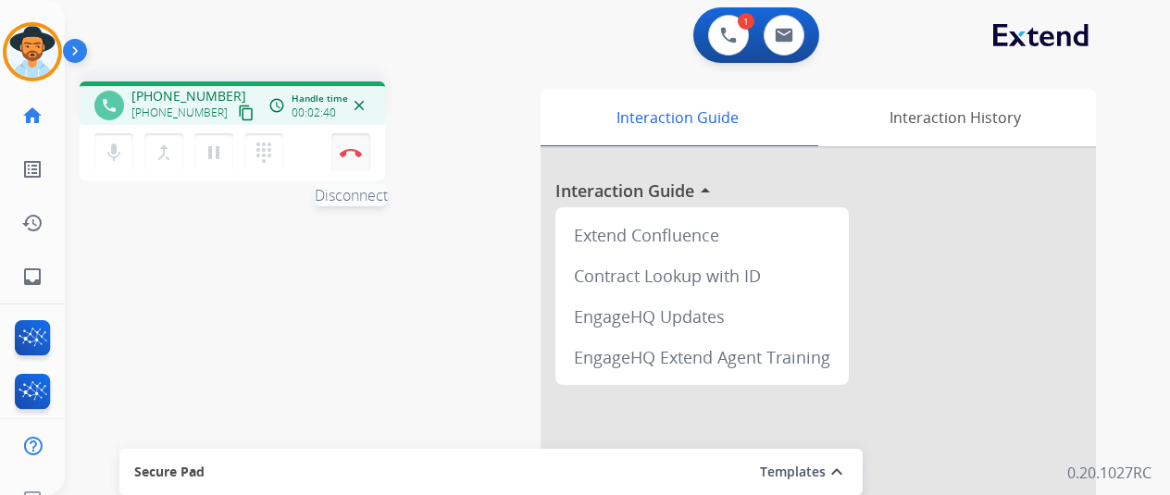
click at [354, 143] on button "Disconnect" at bounding box center [350, 152] width 39 height 39
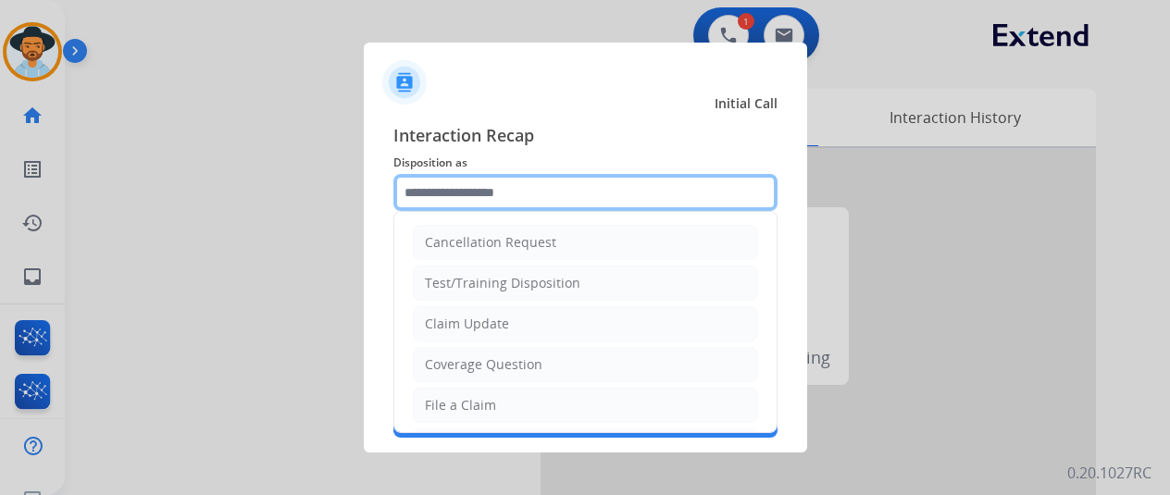
click at [442, 188] on input "text" at bounding box center [585, 192] width 384 height 37
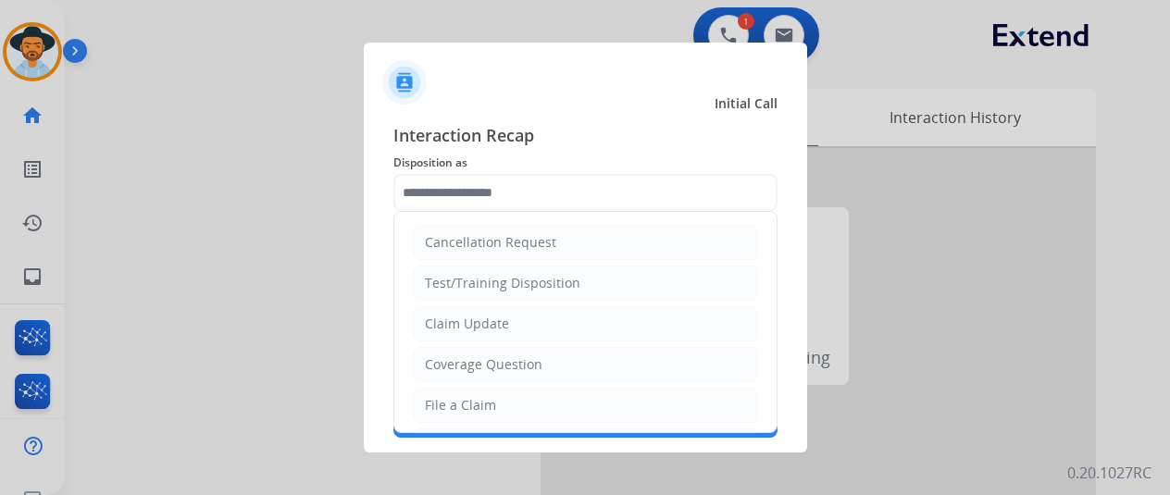
click at [446, 315] on div "Claim Update" at bounding box center [467, 324] width 84 height 19
type input "**********"
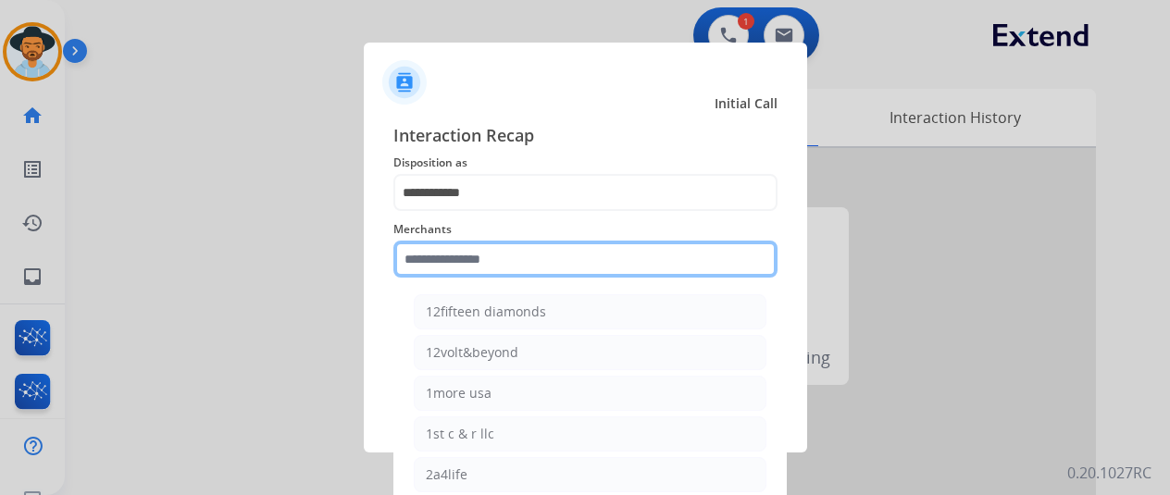
click at [436, 262] on input "text" at bounding box center [585, 259] width 384 height 37
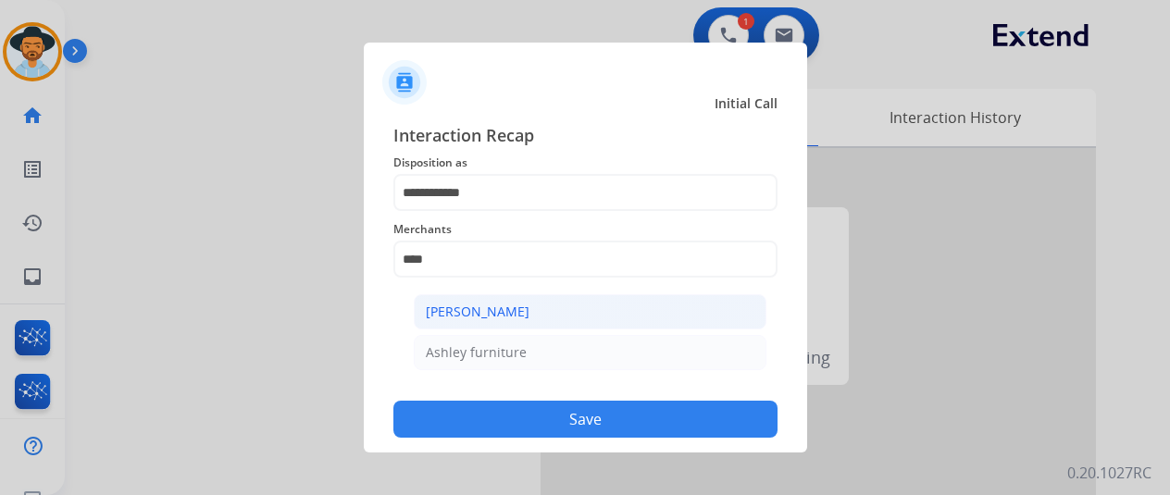
click at [546, 319] on li "[PERSON_NAME]" at bounding box center [590, 311] width 353 height 35
type input "**********"
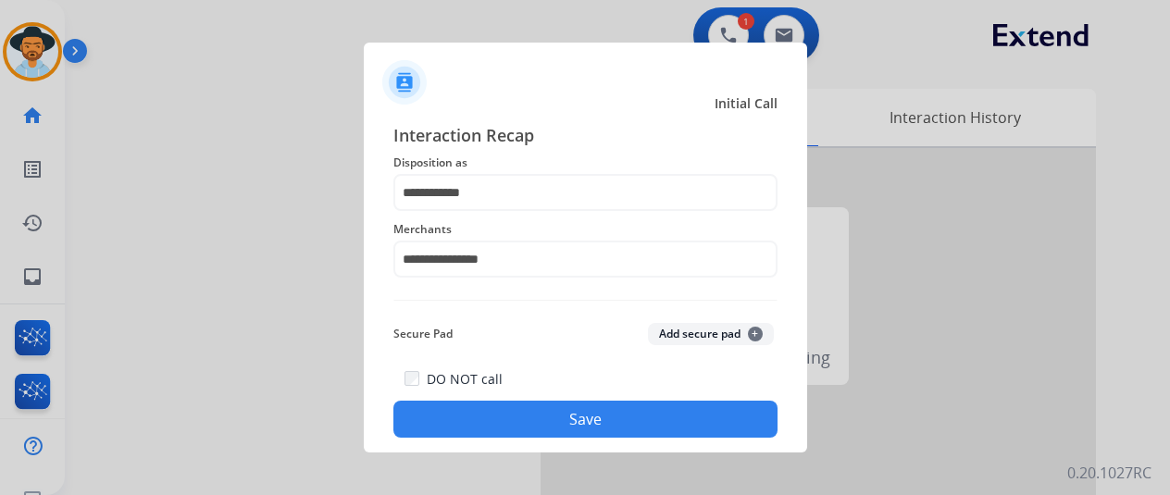
click at [550, 418] on button "Save" at bounding box center [585, 419] width 384 height 37
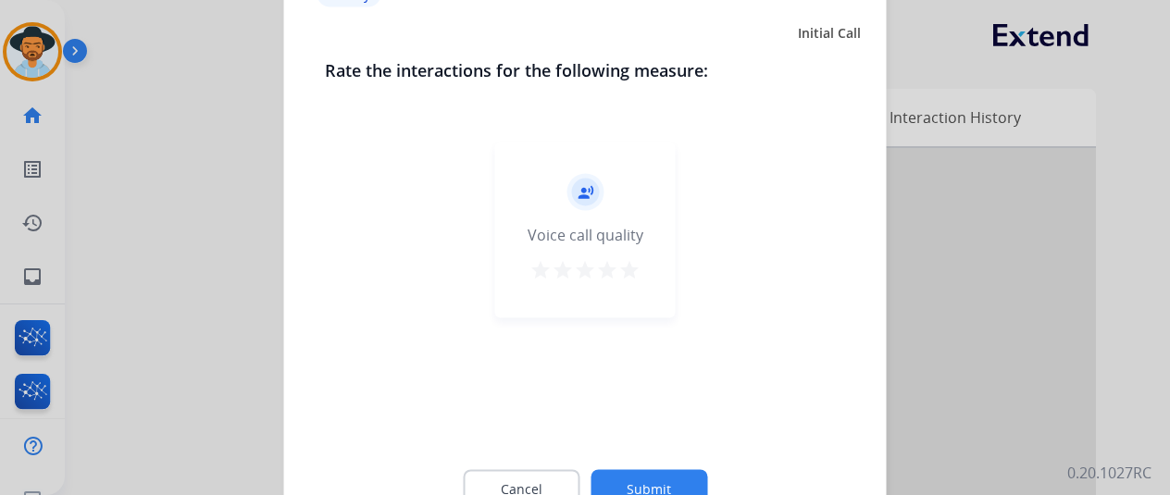
click at [642, 475] on button "Submit" at bounding box center [649, 488] width 117 height 39
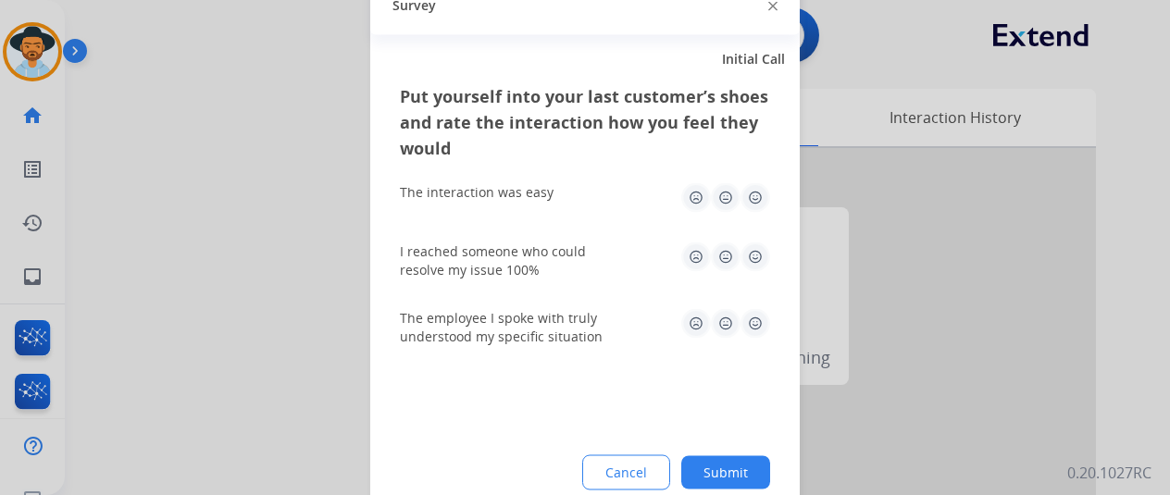
drag, startPoint x: 726, startPoint y: 464, endPoint x: 695, endPoint y: 433, distance: 43.2
click at [726, 463] on button "Submit" at bounding box center [725, 471] width 89 height 33
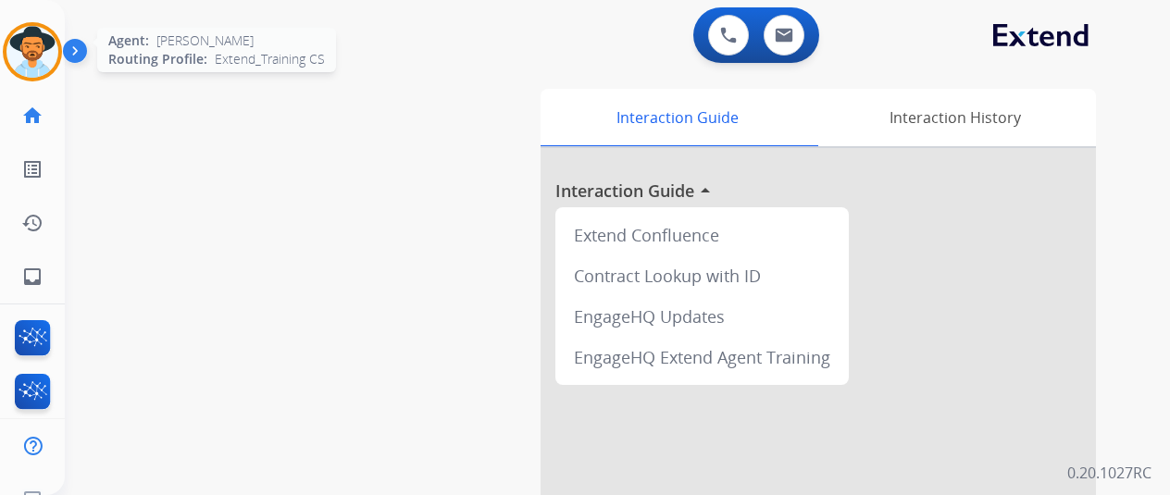
click at [35, 42] on img at bounding box center [32, 52] width 52 height 52
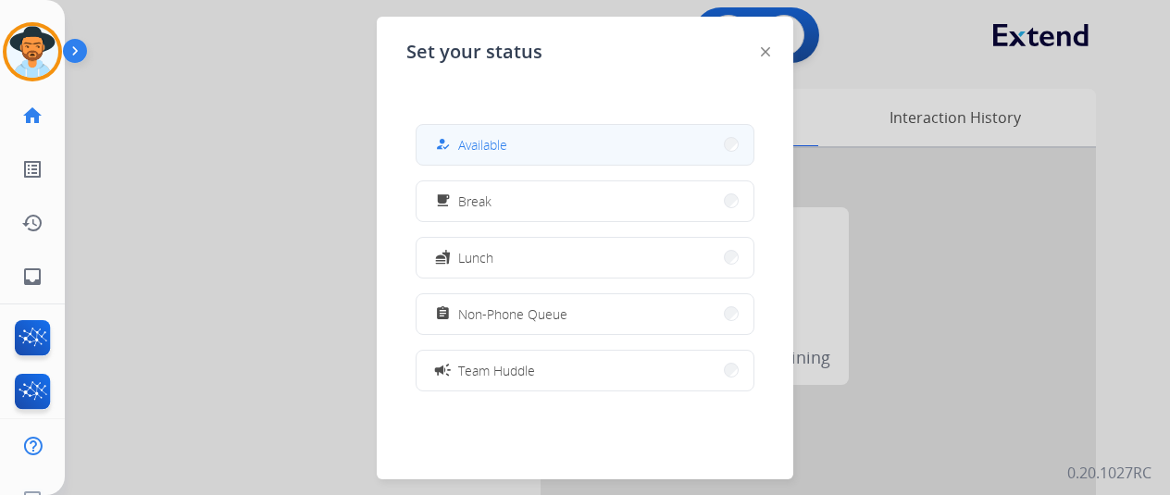
click at [484, 156] on button "how_to_reg Available" at bounding box center [585, 145] width 337 height 40
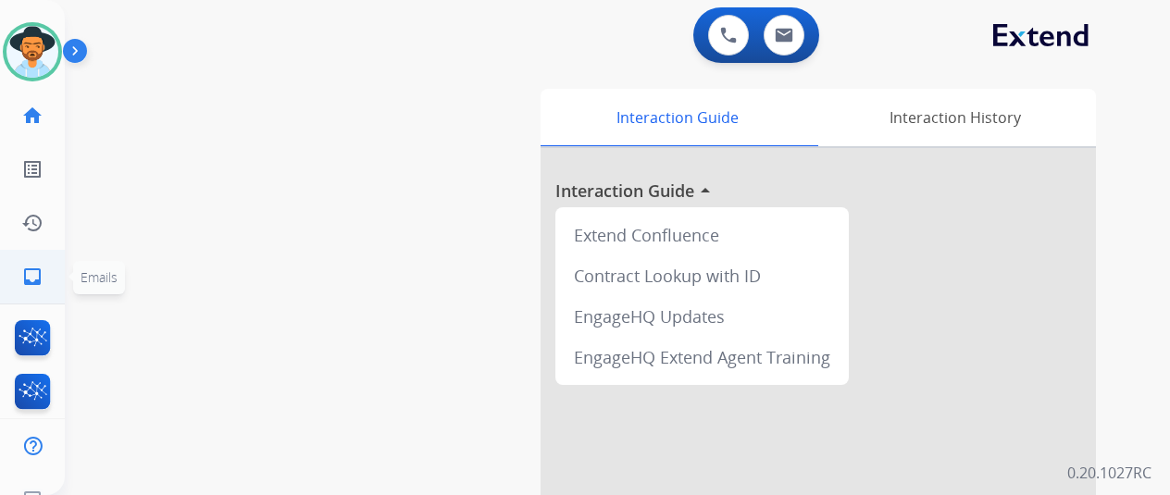
click at [33, 271] on mat-icon "inbox" at bounding box center [32, 277] width 22 height 22
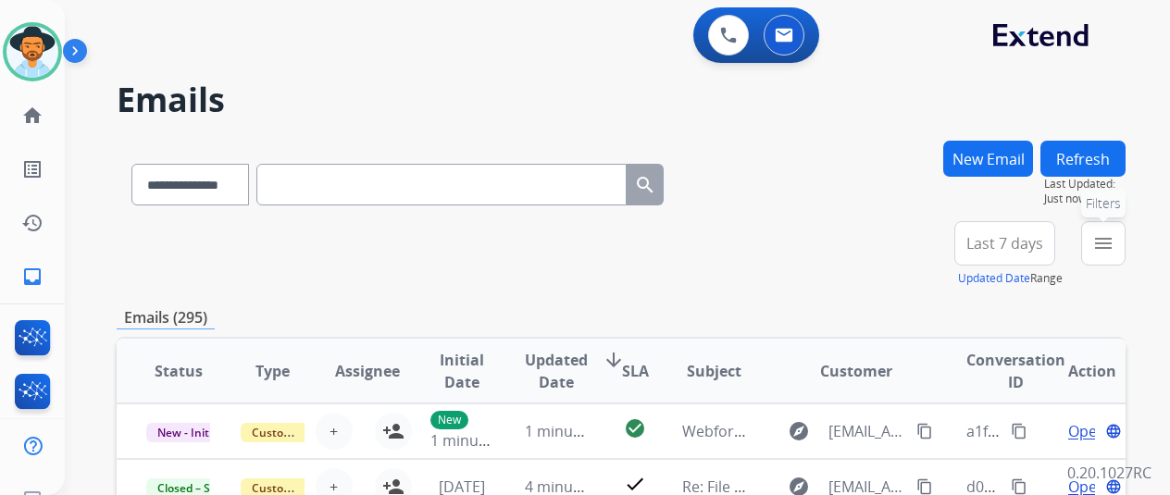
click at [1109, 231] on button "menu Filters" at bounding box center [1103, 243] width 44 height 44
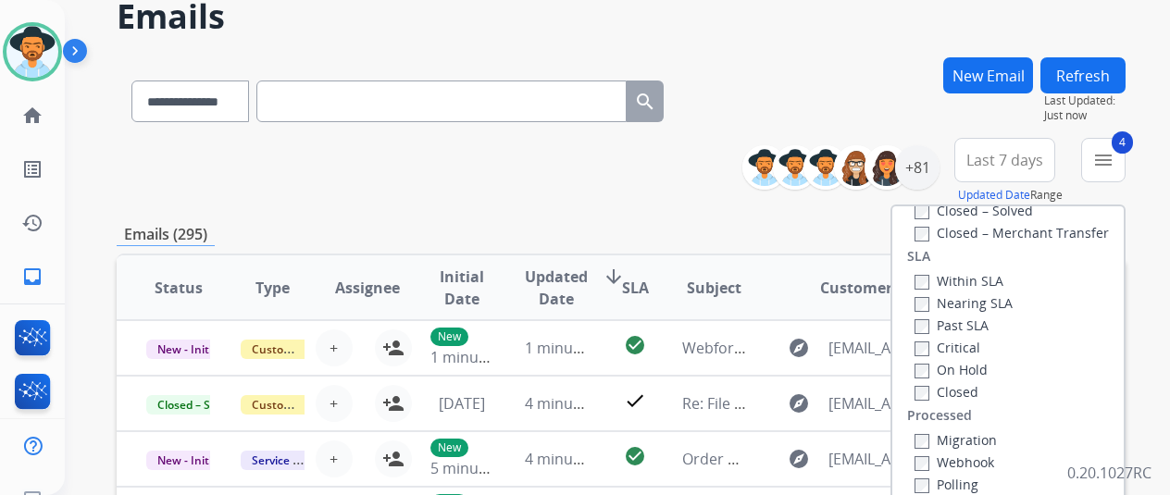
scroll to position [278, 0]
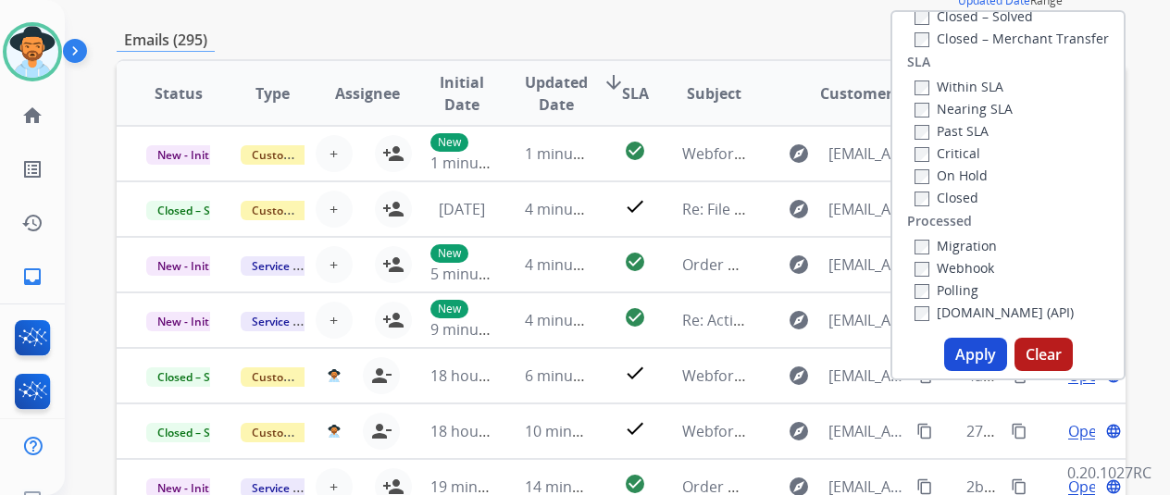
click at [983, 349] on button "Apply" at bounding box center [975, 354] width 63 height 33
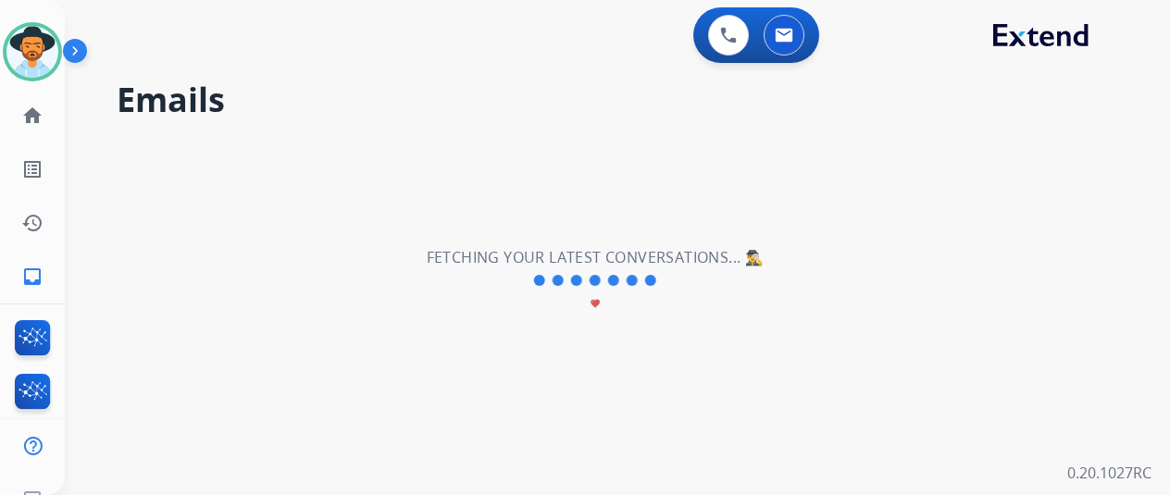
scroll to position [0, 0]
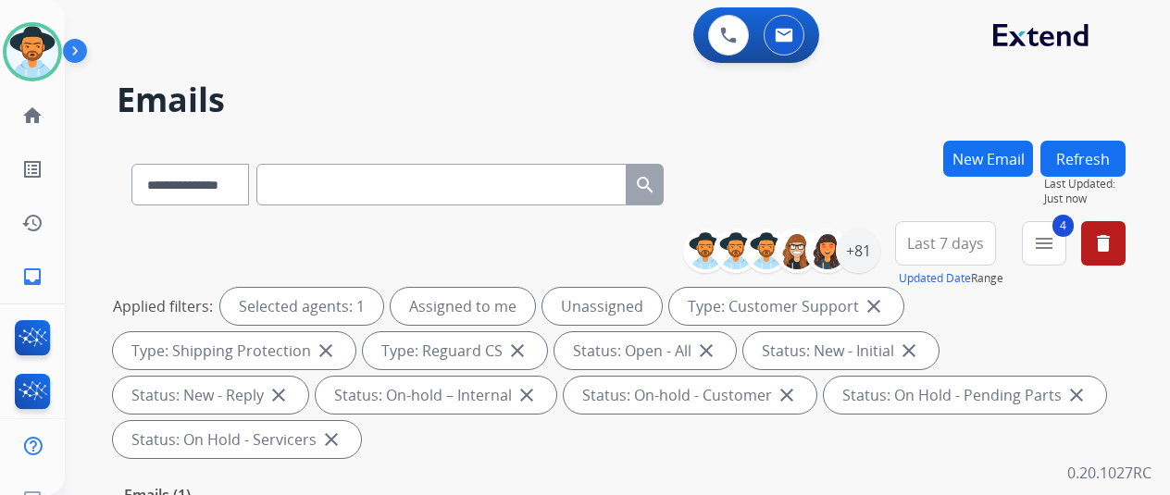
click at [885, 153] on div "**********" at bounding box center [621, 181] width 1009 height 81
click at [867, 245] on div "+81" at bounding box center [858, 251] width 44 height 44
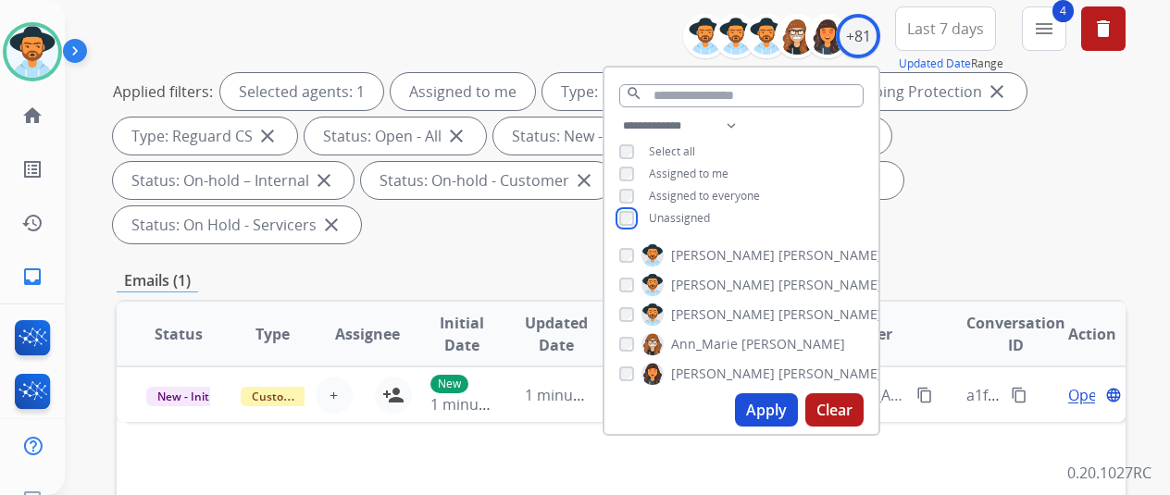
scroll to position [278, 0]
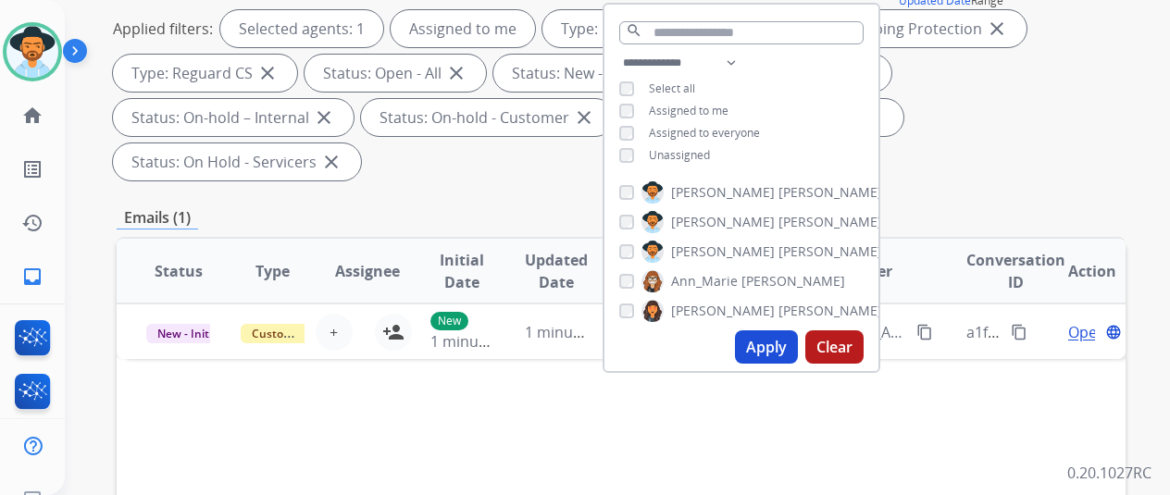
click at [776, 336] on button "Apply" at bounding box center [766, 346] width 63 height 33
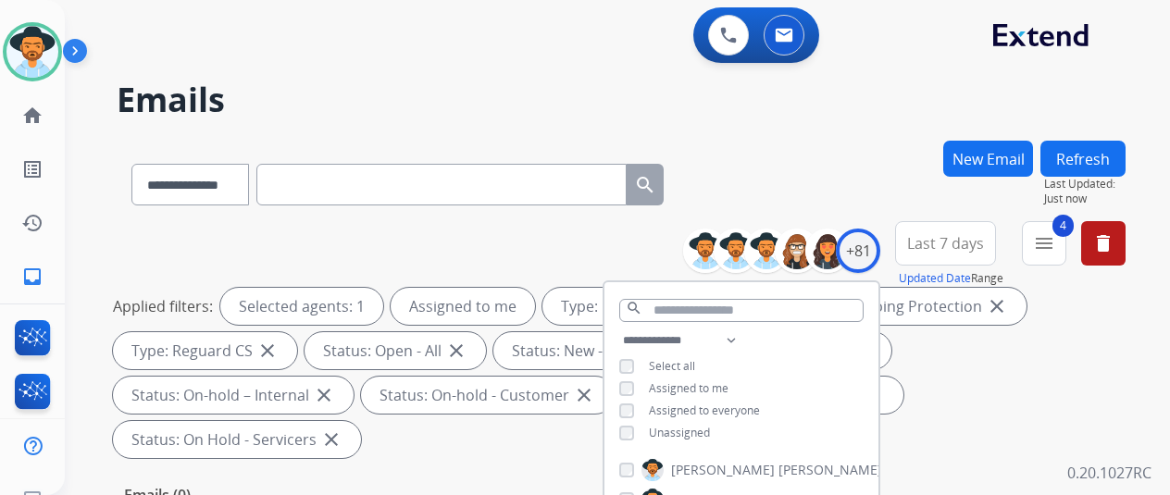
click at [867, 191] on div "**********" at bounding box center [621, 181] width 1009 height 81
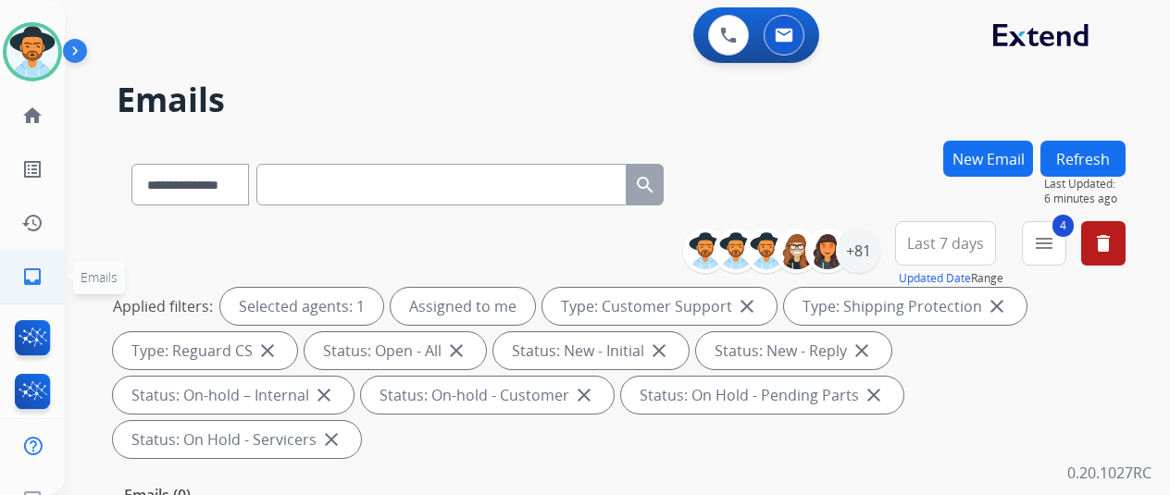
click at [33, 268] on mat-icon "inbox" at bounding box center [32, 277] width 22 height 22
click at [871, 252] on div "+81" at bounding box center [858, 251] width 44 height 44
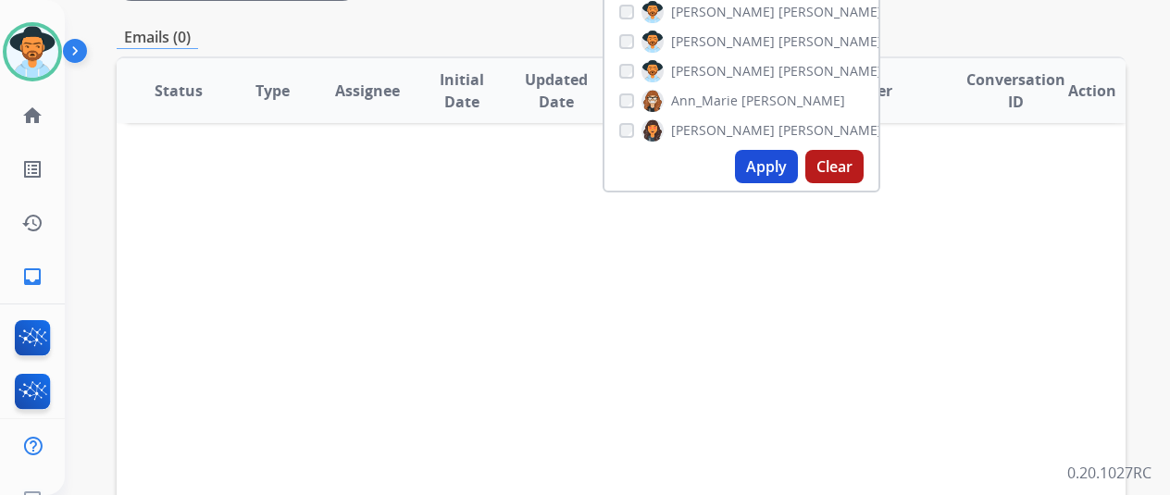
scroll to position [463, 0]
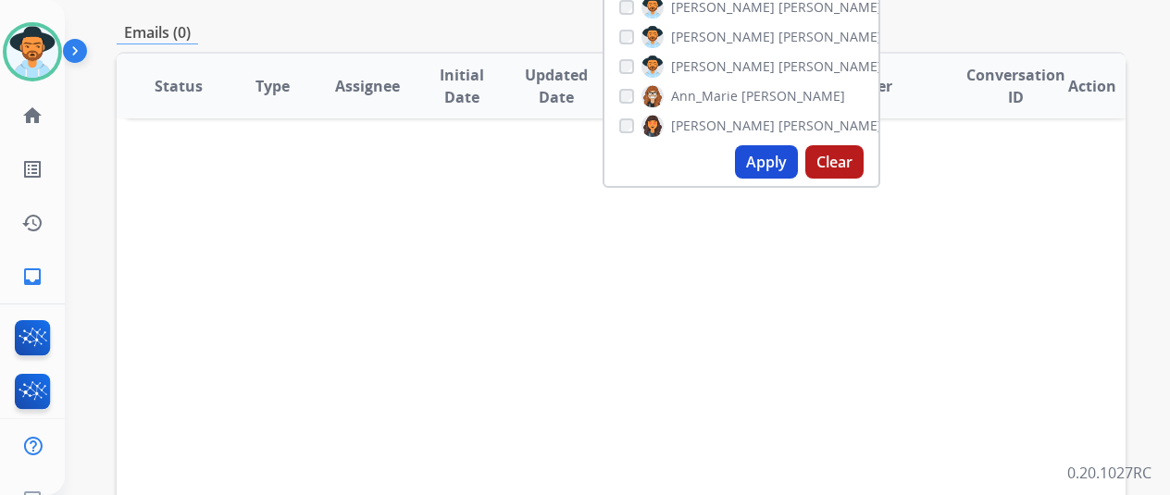
click at [776, 164] on button "Apply" at bounding box center [766, 161] width 63 height 33
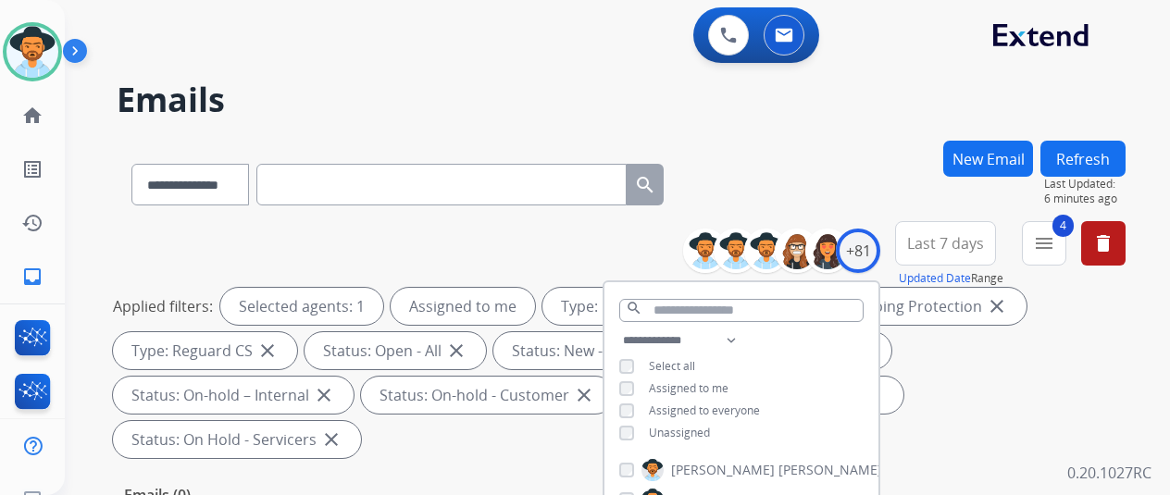
click at [812, 178] on div "**********" at bounding box center [621, 181] width 1009 height 81
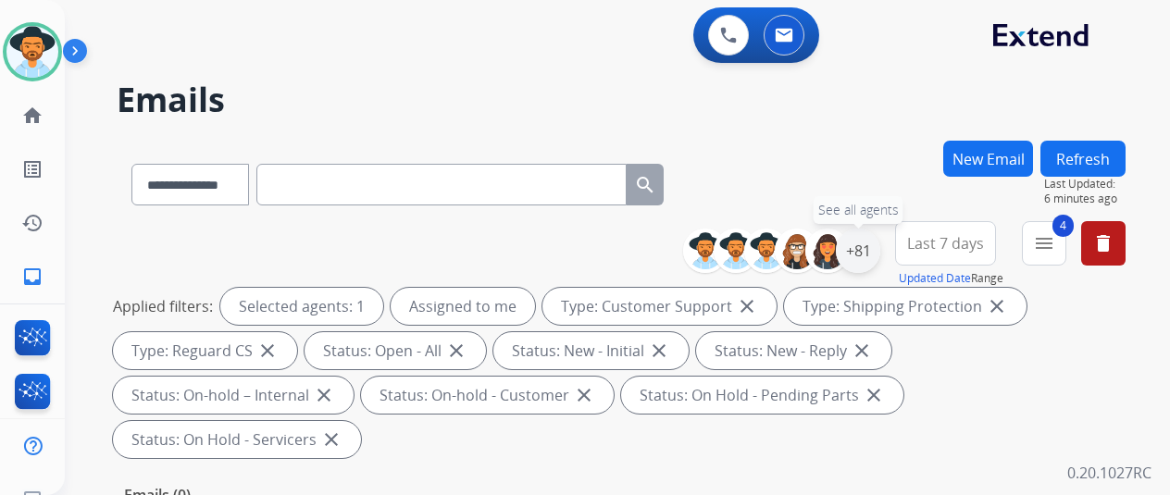
click at [865, 247] on div "+81" at bounding box center [858, 251] width 44 height 44
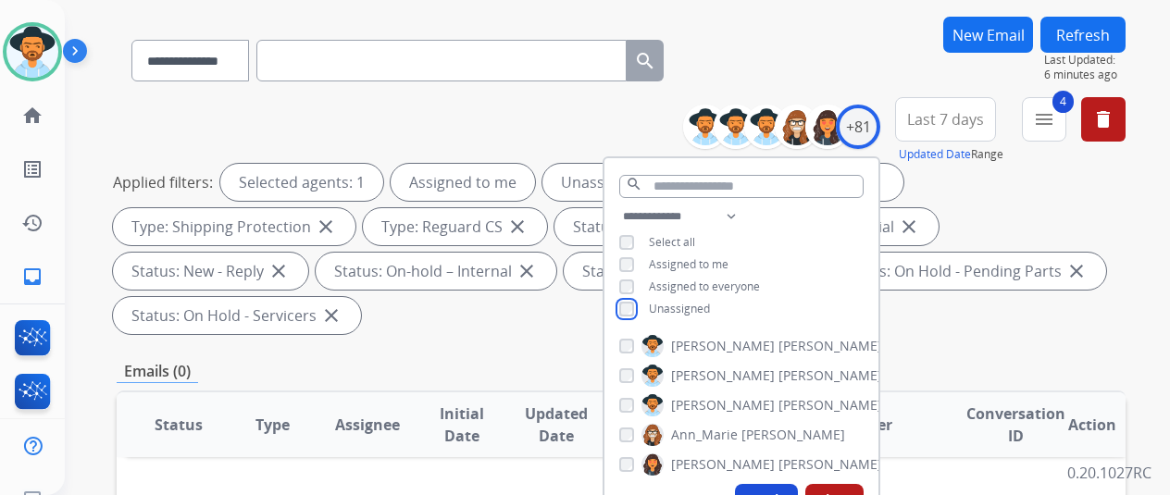
scroll to position [278, 0]
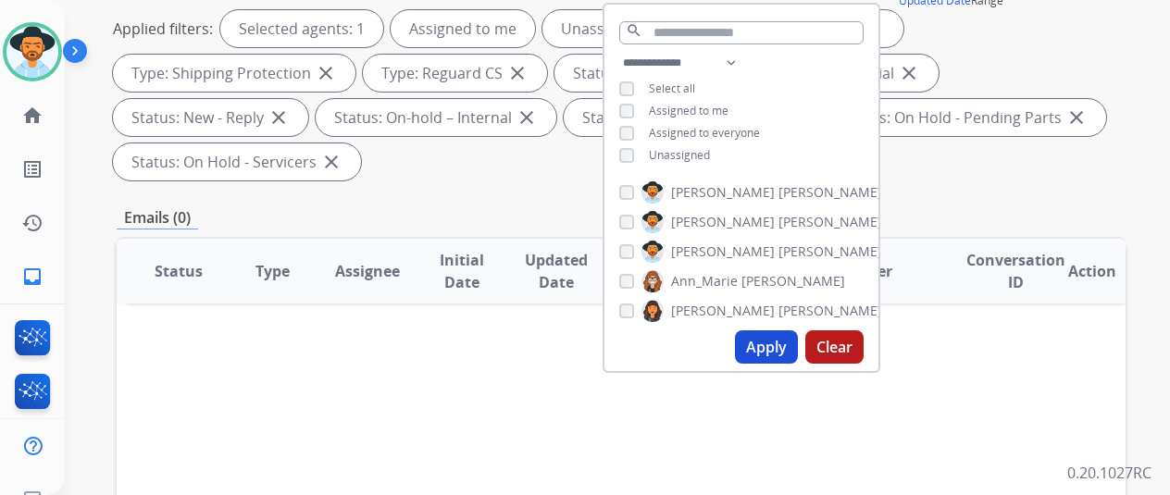
click at [774, 342] on button "Apply" at bounding box center [766, 346] width 63 height 33
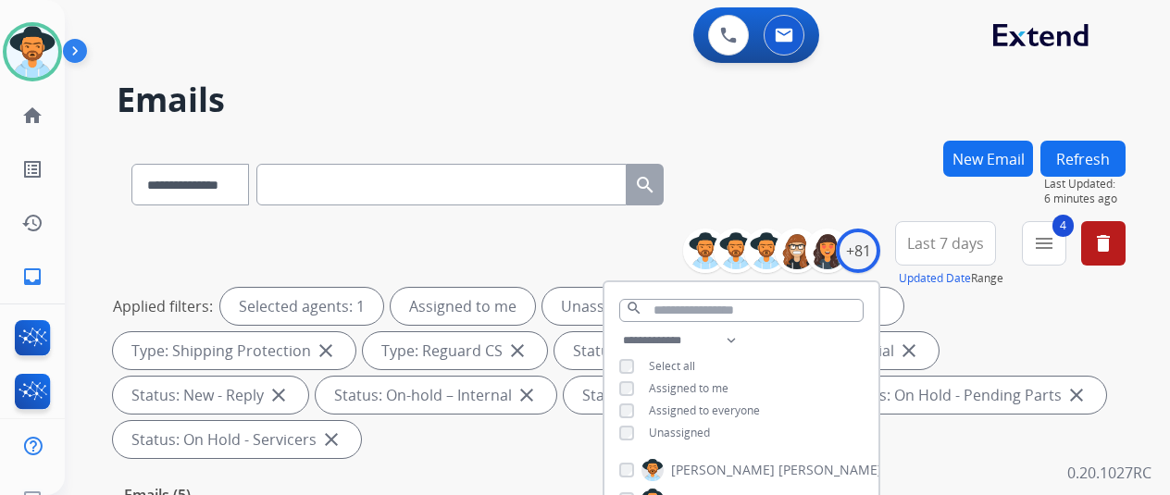
click at [776, 190] on div "**********" at bounding box center [621, 181] width 1009 height 81
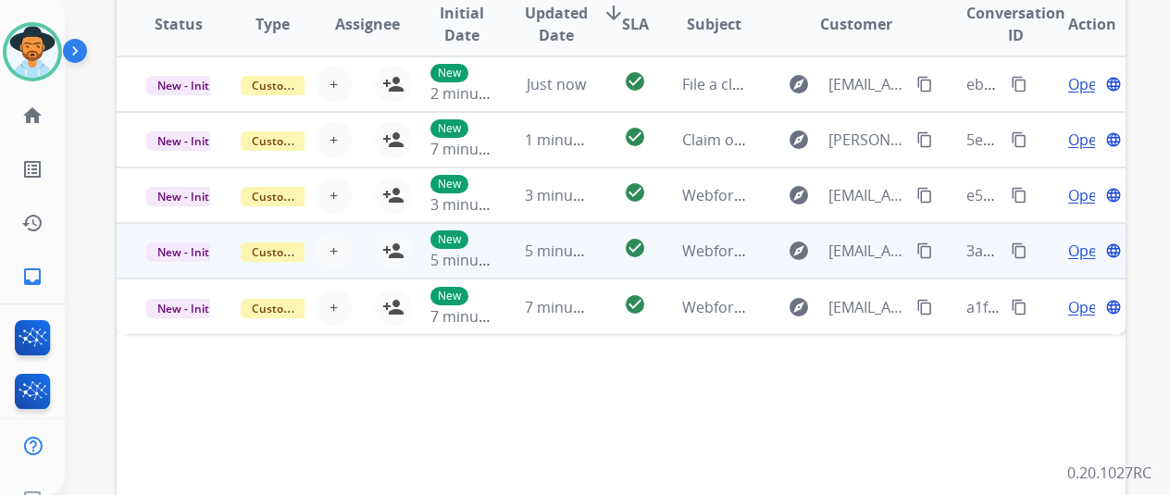
scroll to position [442, 0]
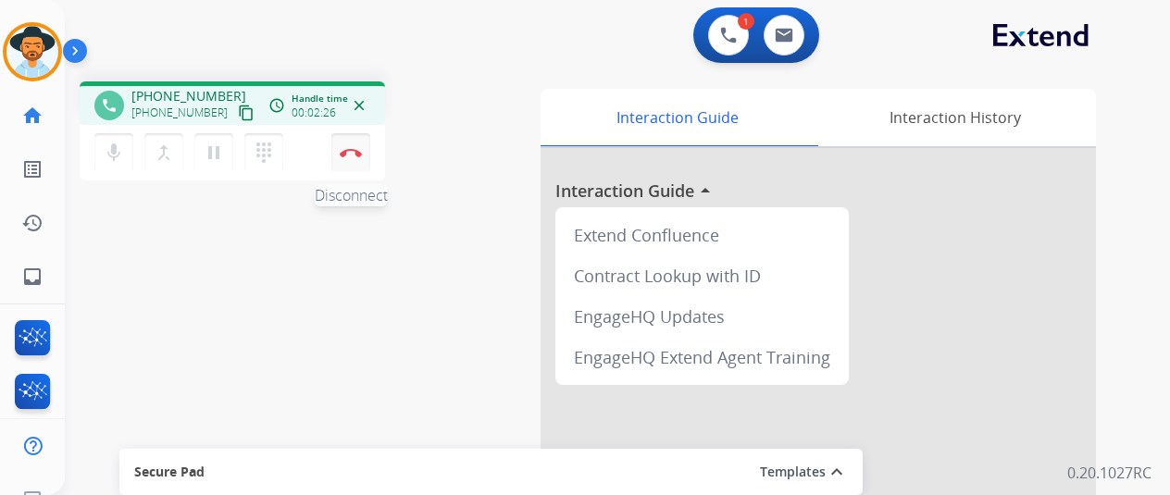
click at [359, 148] on img at bounding box center [351, 152] width 22 height 9
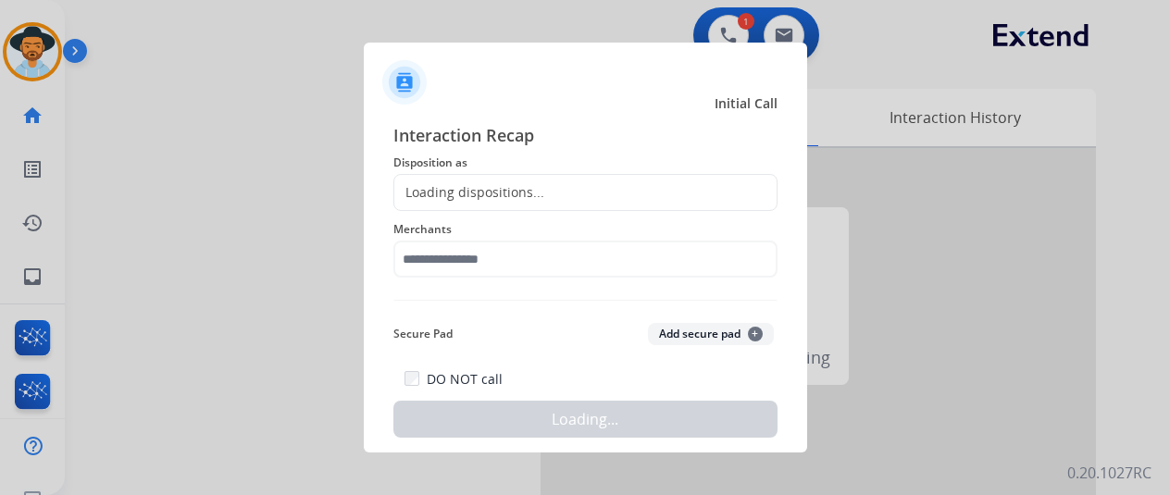
click at [428, 183] on div "Loading dispositions..." at bounding box center [469, 192] width 150 height 19
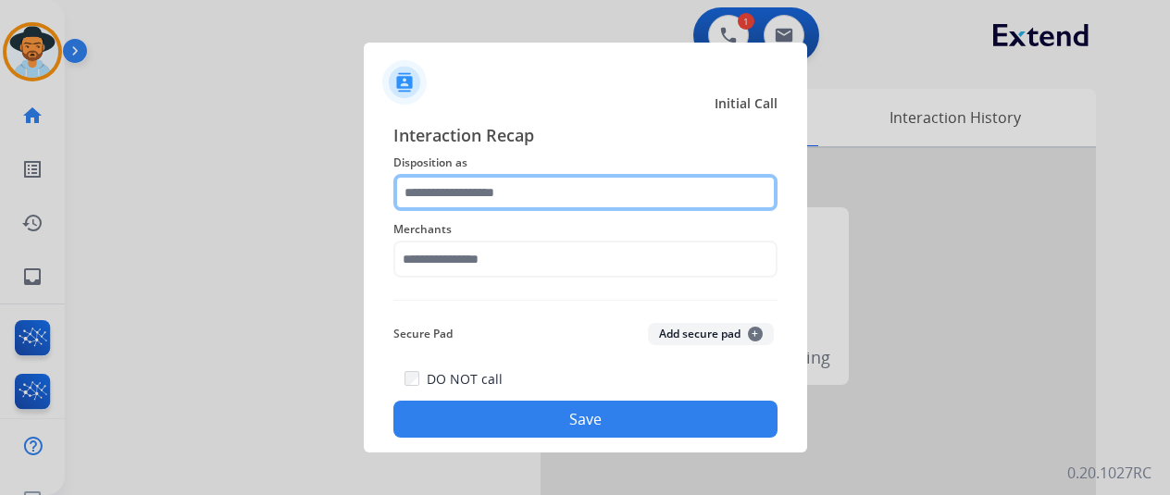
click at [428, 182] on input "text" at bounding box center [585, 192] width 384 height 37
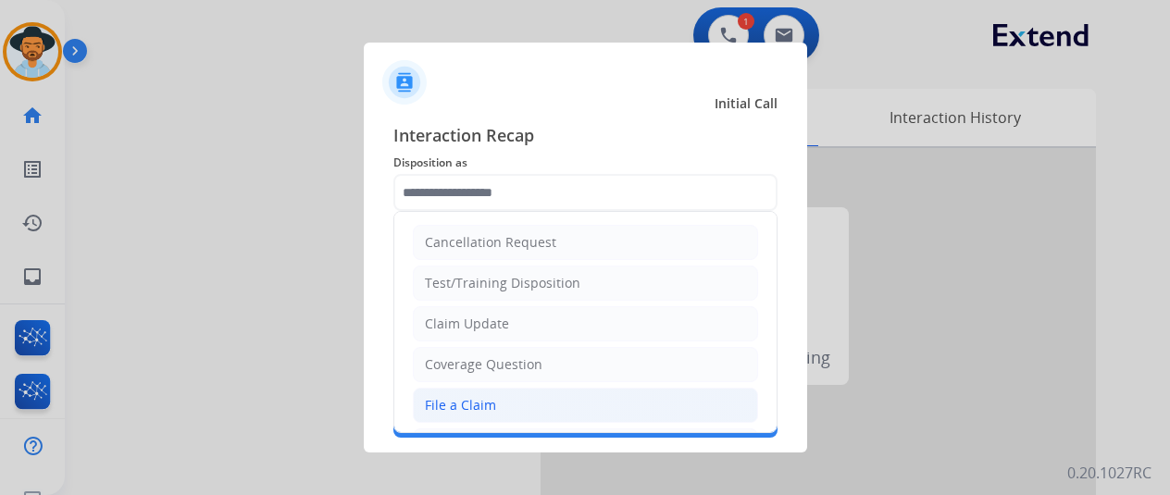
click at [446, 405] on div "File a Claim" at bounding box center [460, 405] width 71 height 19
type input "**********"
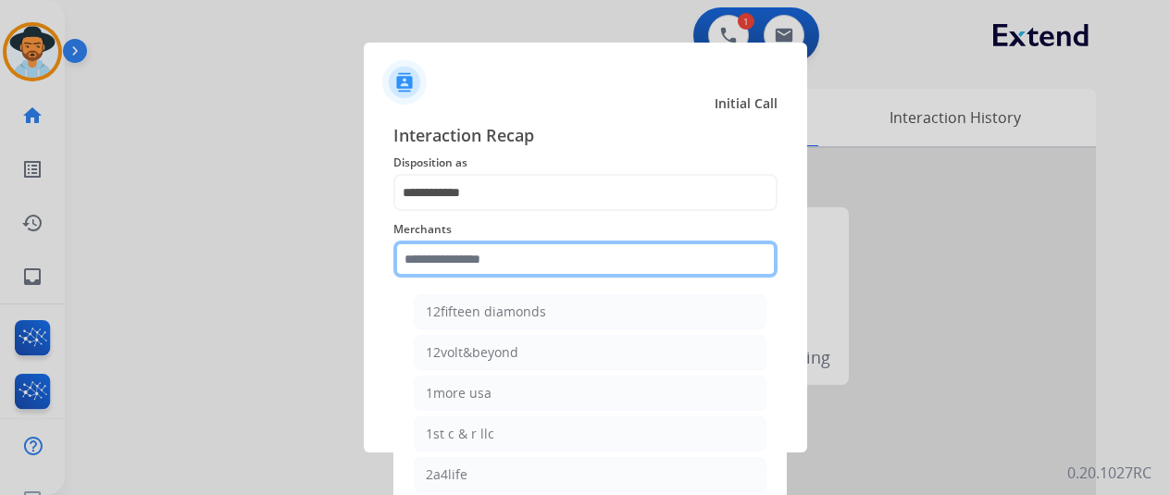
click at [435, 255] on input "text" at bounding box center [585, 259] width 384 height 37
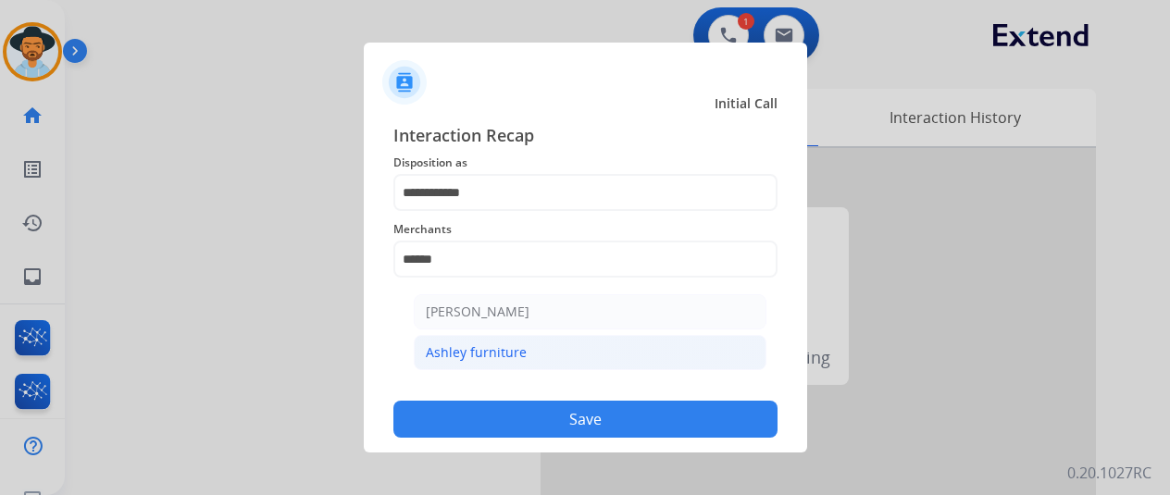
click at [478, 345] on div "Ashley furniture" at bounding box center [476, 352] width 101 height 19
type input "**********"
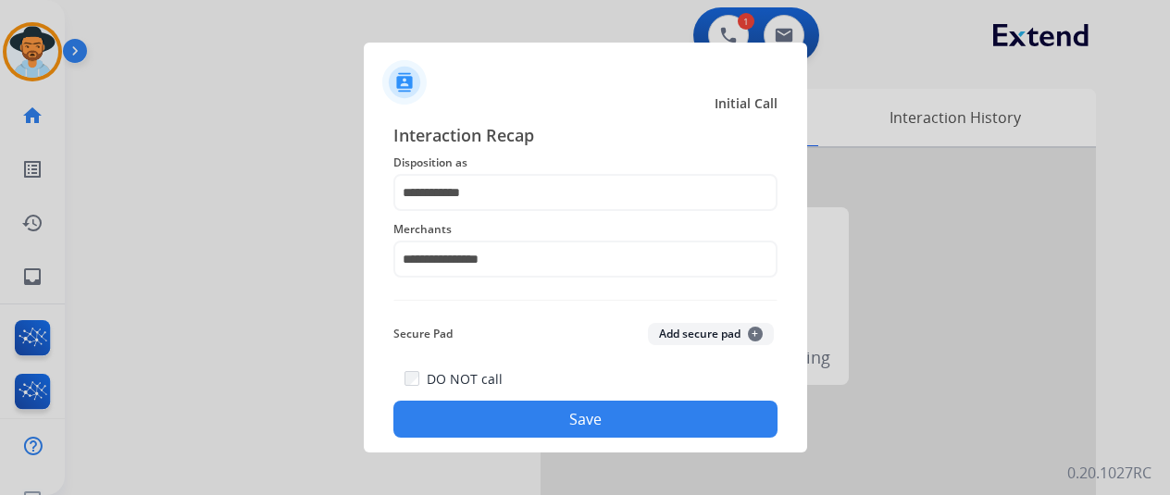
click at [522, 423] on button "Save" at bounding box center [585, 419] width 384 height 37
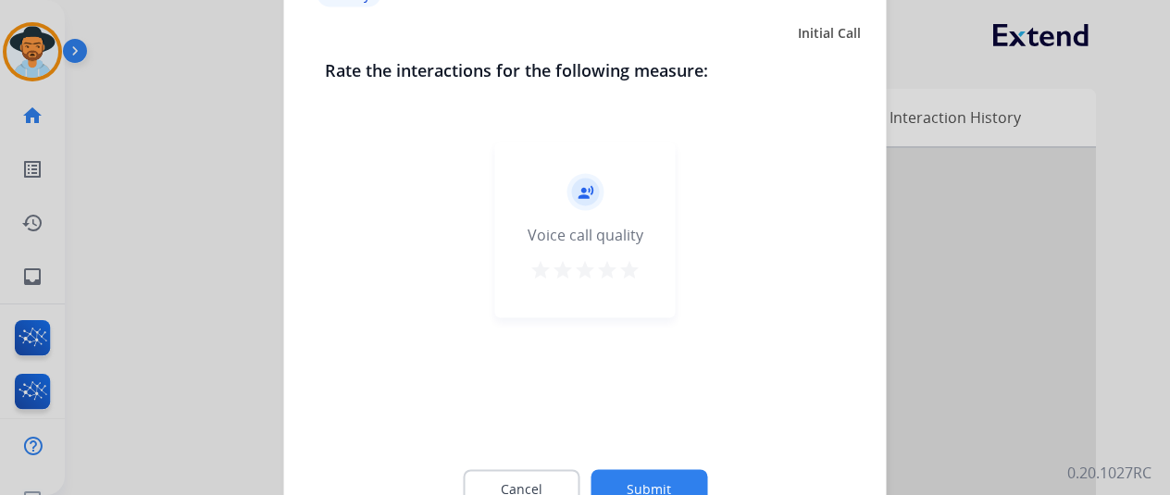
click at [637, 474] on button "Submit" at bounding box center [649, 488] width 117 height 39
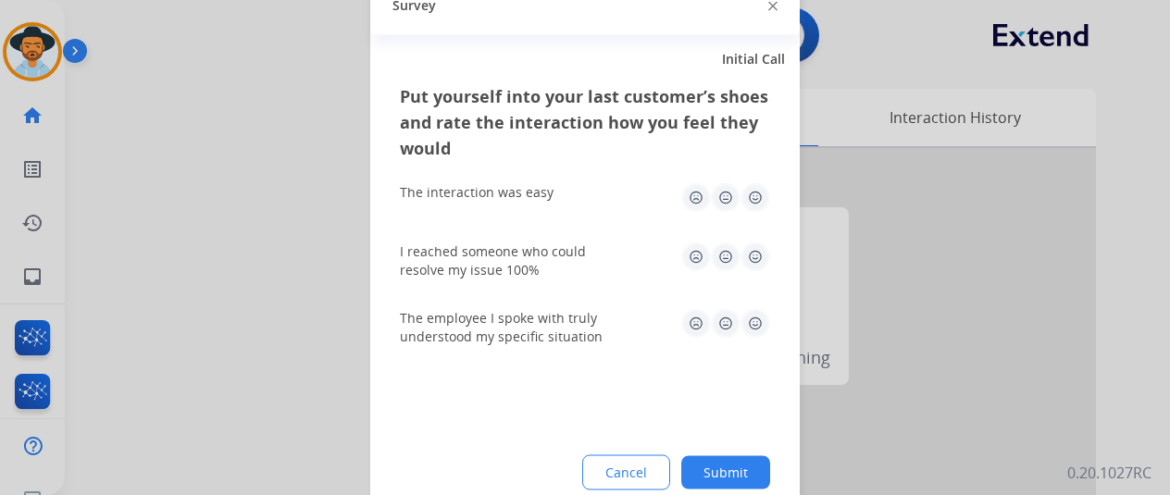
click at [732, 464] on button "Submit" at bounding box center [725, 471] width 89 height 33
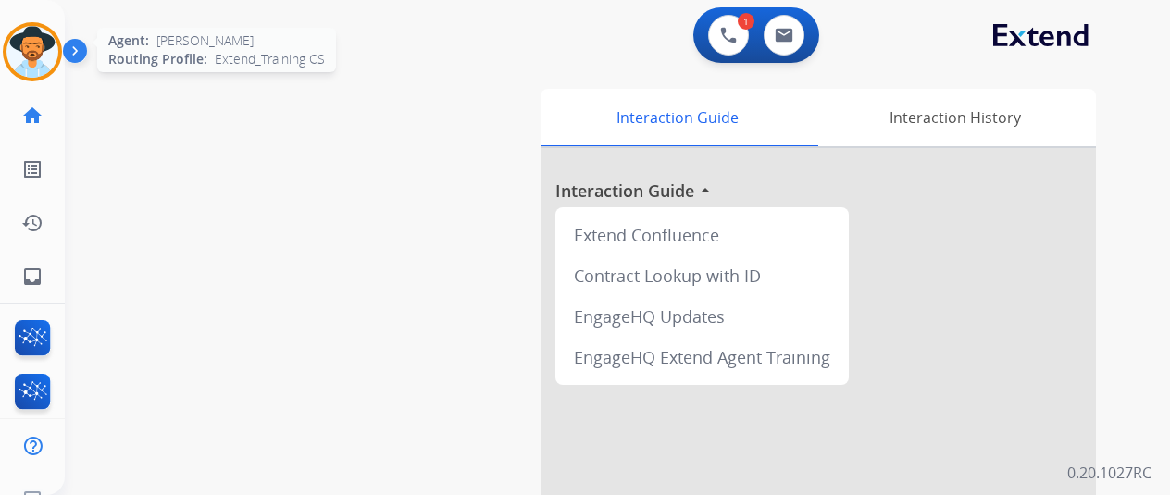
click at [30, 44] on img at bounding box center [32, 52] width 52 height 52
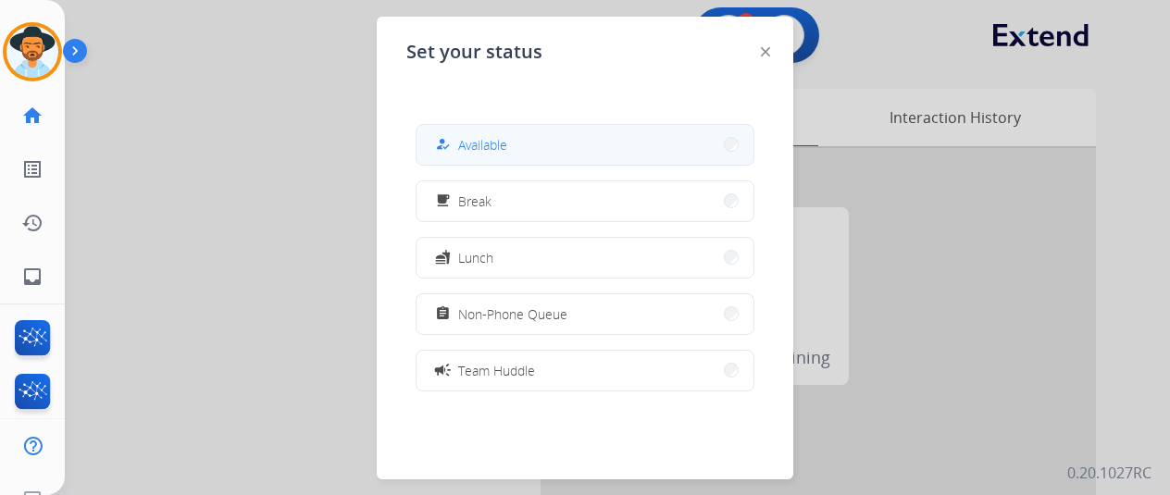
click at [562, 131] on button "how_to_reg Available" at bounding box center [585, 145] width 337 height 40
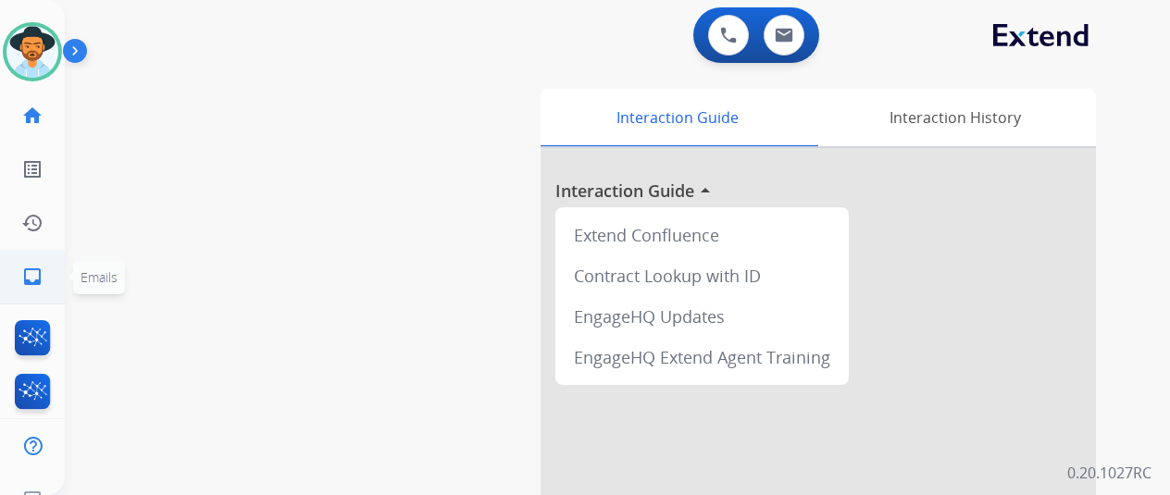
click at [52, 266] on link "inbox Emails" at bounding box center [32, 277] width 52 height 52
select select "**********"
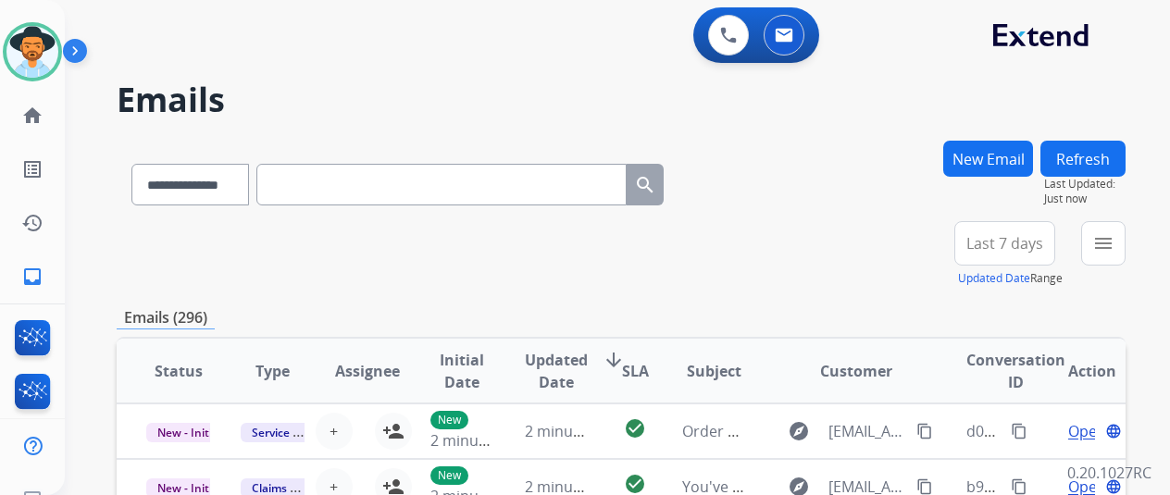
click at [1149, 234] on div "**********" at bounding box center [617, 247] width 1105 height 495
click at [1126, 242] on button "menu Filters" at bounding box center [1103, 243] width 44 height 44
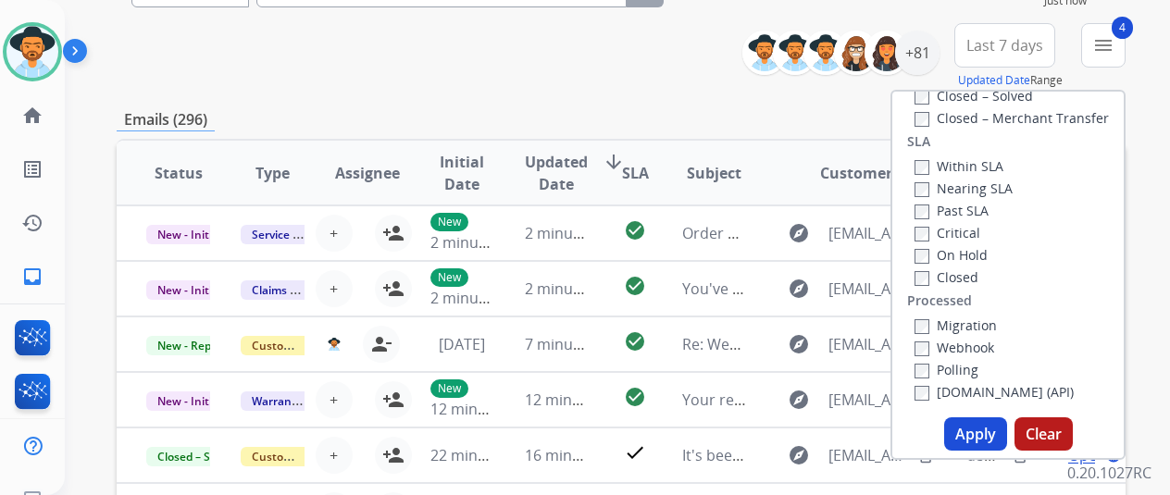
scroll to position [370, 0]
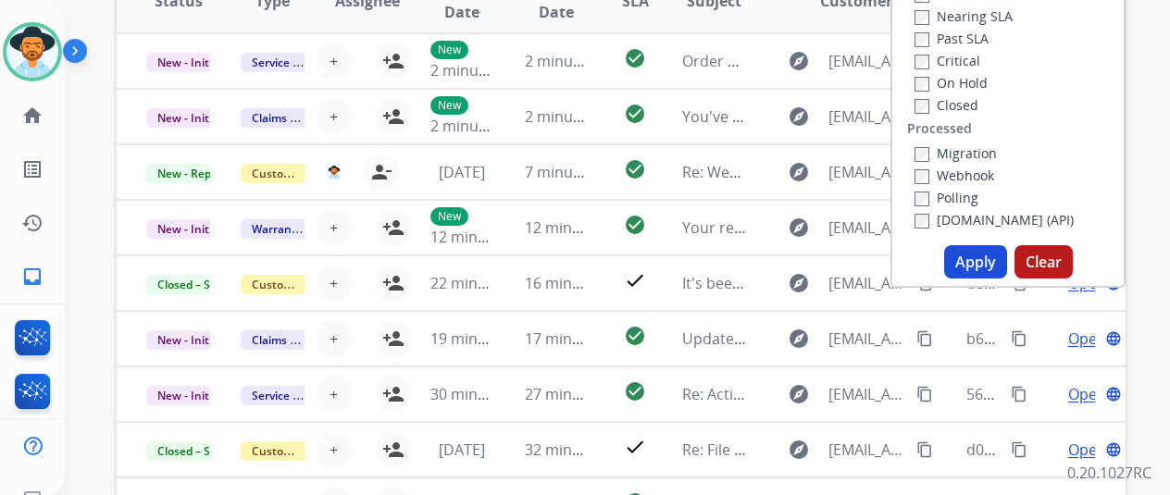
click at [978, 254] on button "Apply" at bounding box center [975, 261] width 63 height 33
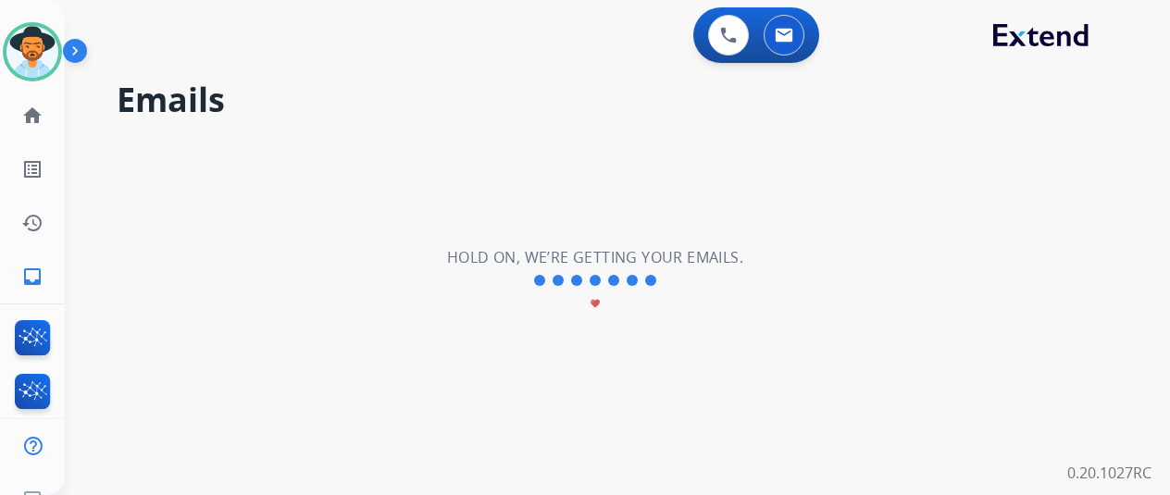
scroll to position [0, 0]
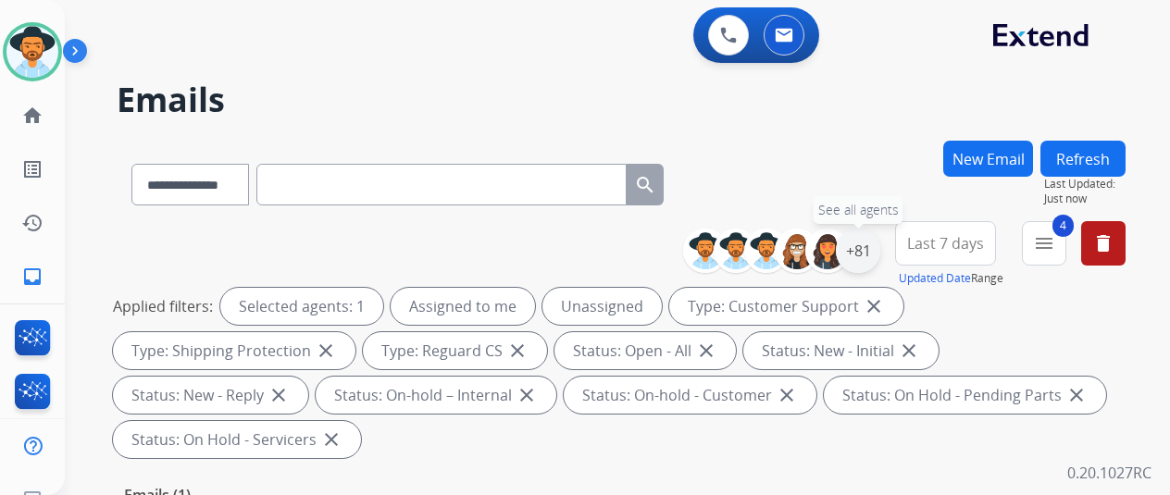
click at [878, 245] on div "+81" at bounding box center [858, 251] width 44 height 44
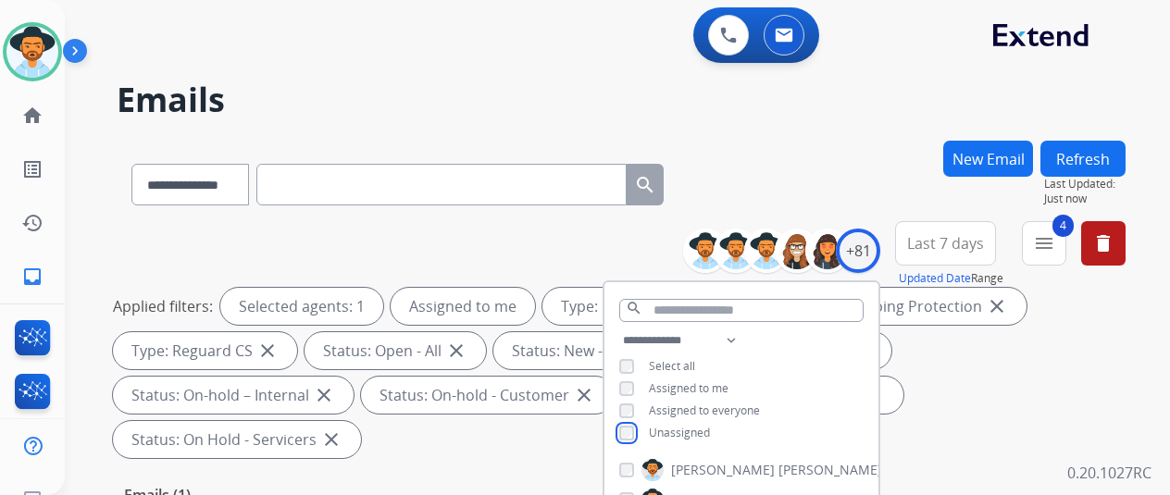
scroll to position [370, 0]
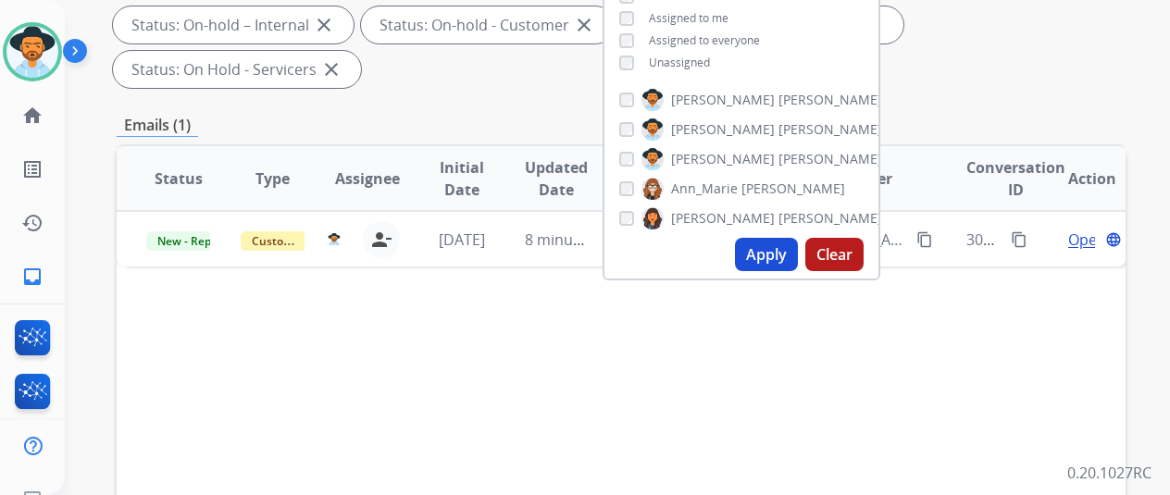
click at [786, 255] on button "Apply" at bounding box center [766, 254] width 63 height 33
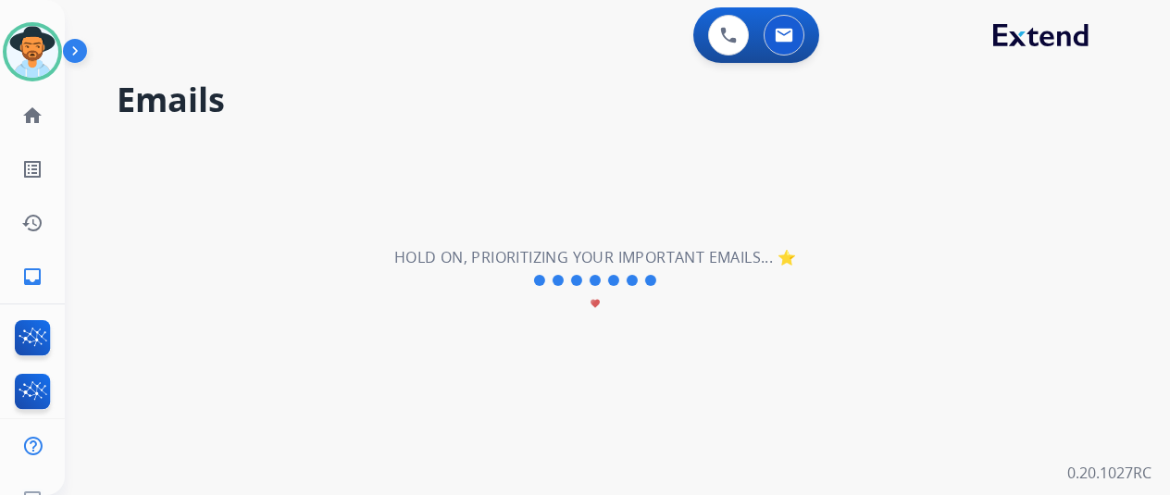
scroll to position [0, 0]
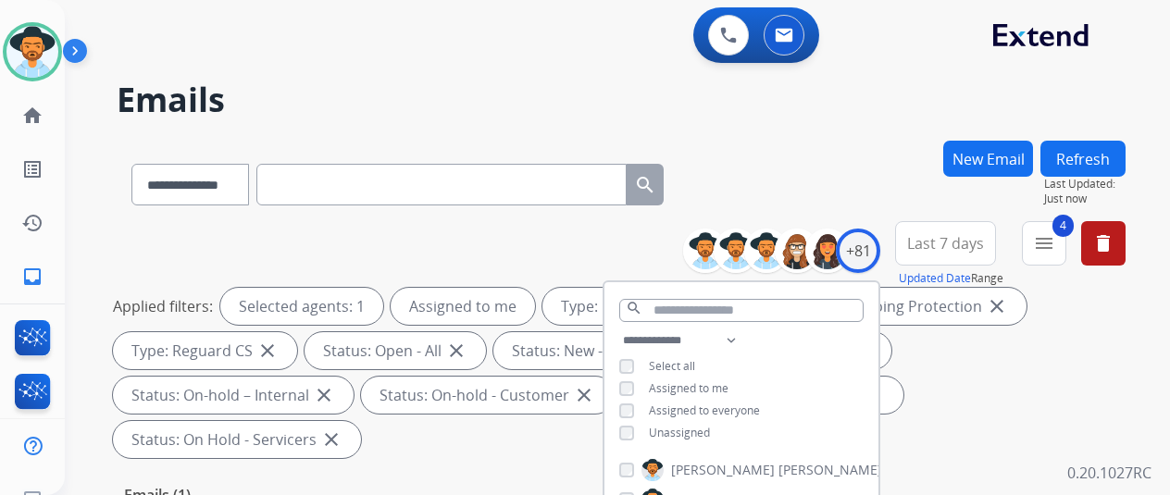
click at [850, 136] on div "**********" at bounding box center [595, 314] width 1061 height 495
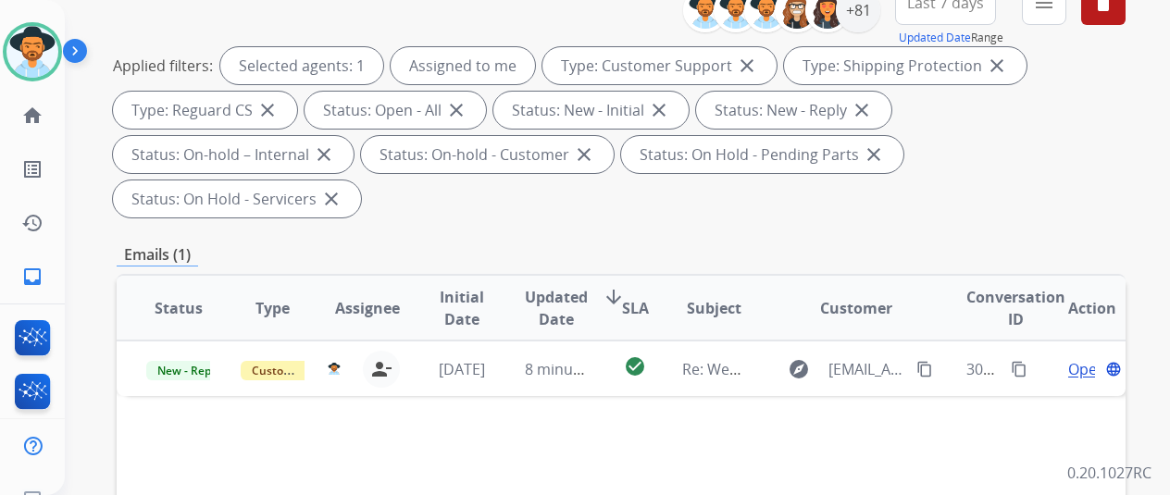
scroll to position [278, 0]
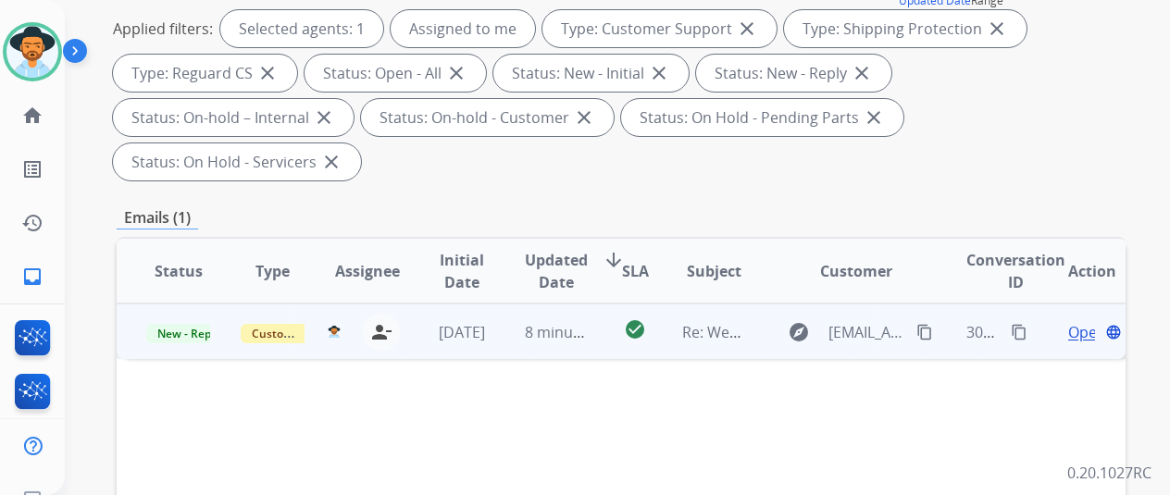
click at [1080, 321] on span "Open" at bounding box center [1087, 332] width 38 height 22
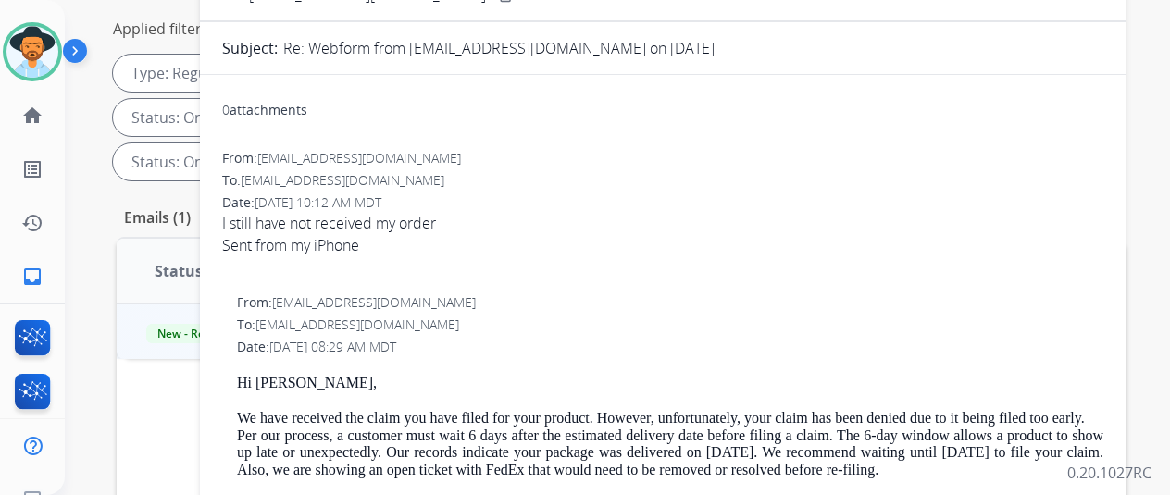
scroll to position [0, 0]
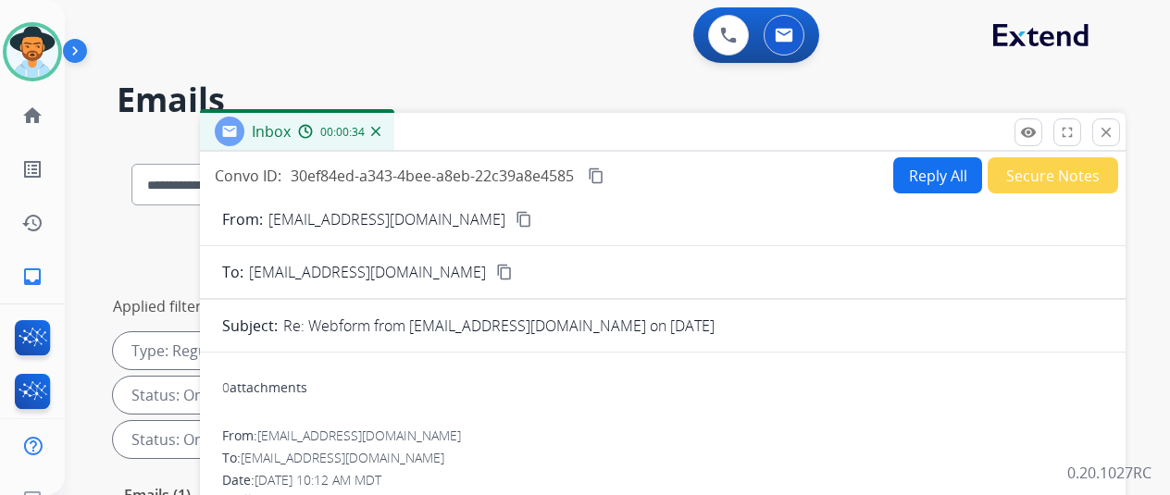
drag, startPoint x: 462, startPoint y: 215, endPoint x: 546, endPoint y: 131, distance: 119.1
click at [516, 214] on mat-icon "content_copy" at bounding box center [524, 219] width 17 height 17
click at [928, 161] on button "Reply All" at bounding box center [937, 175] width 89 height 36
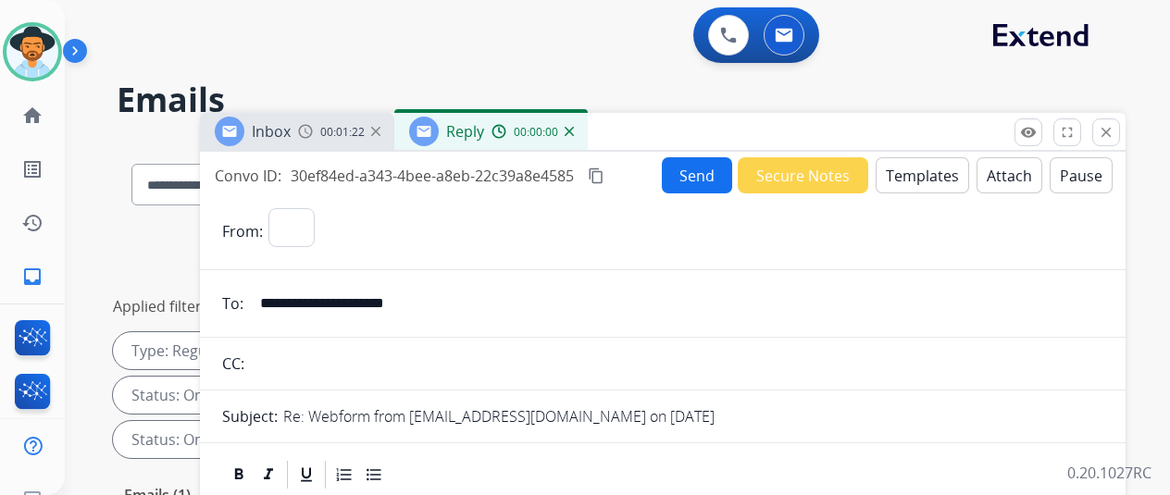
select select "**********"
click at [912, 167] on button "Templates" at bounding box center [922, 175] width 93 height 36
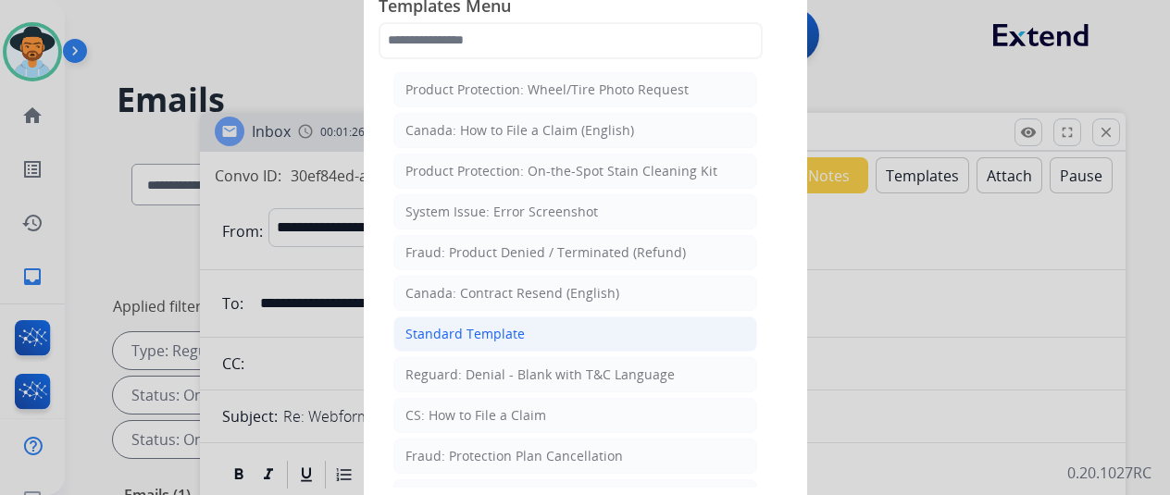
click at [483, 325] on div "Standard Template" at bounding box center [464, 334] width 119 height 19
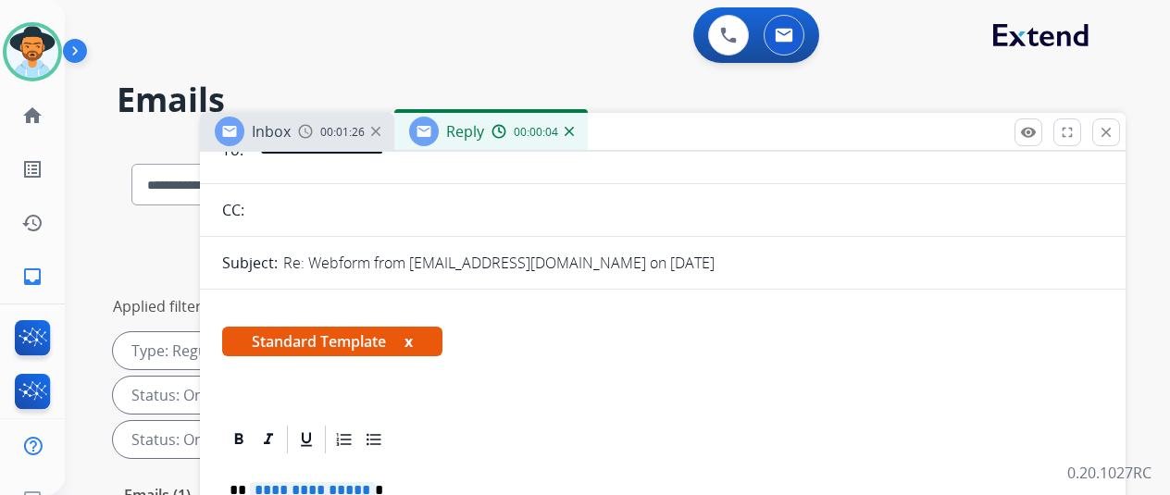
scroll to position [370, 0]
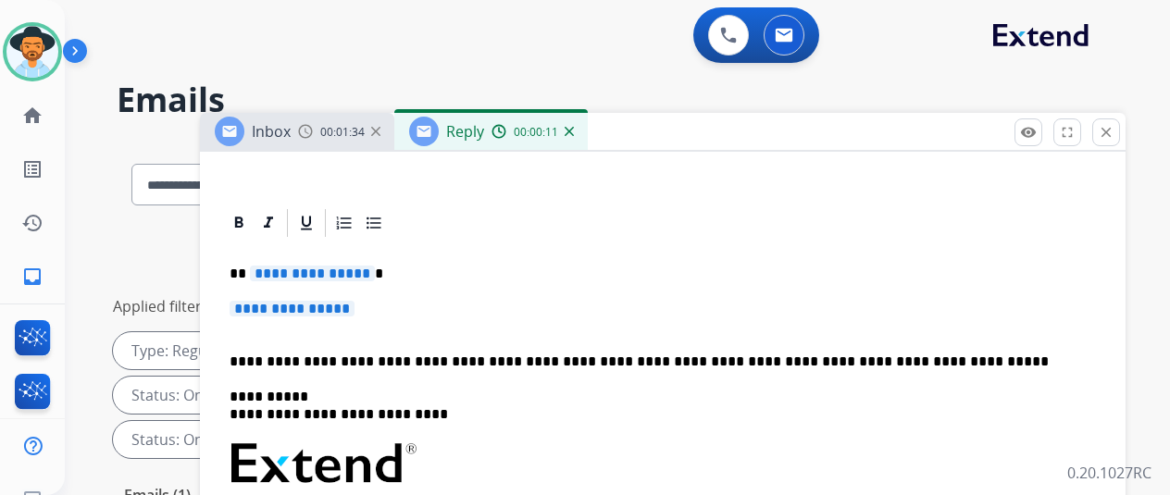
click at [375, 268] on span "**********" at bounding box center [312, 274] width 125 height 16
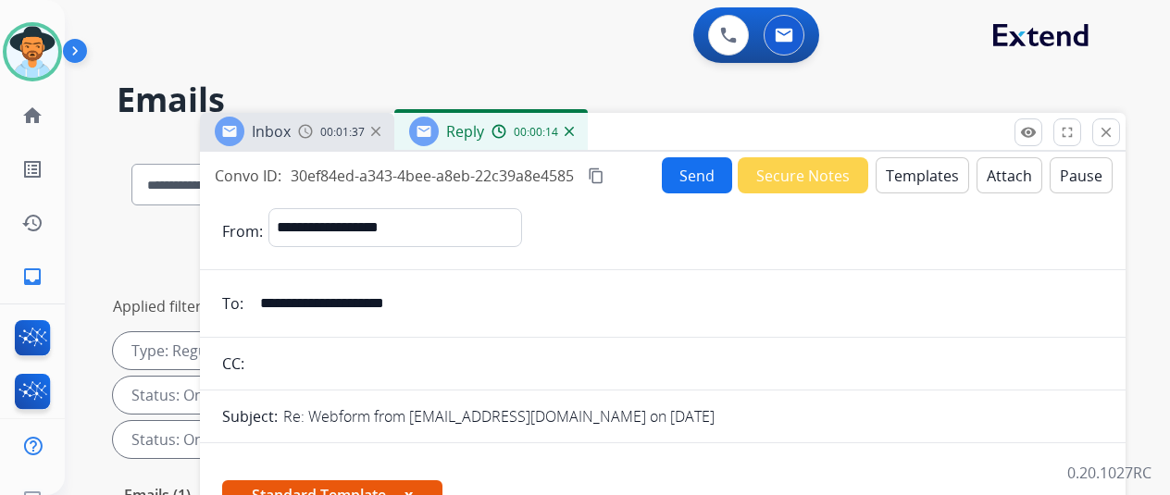
select select "**********"
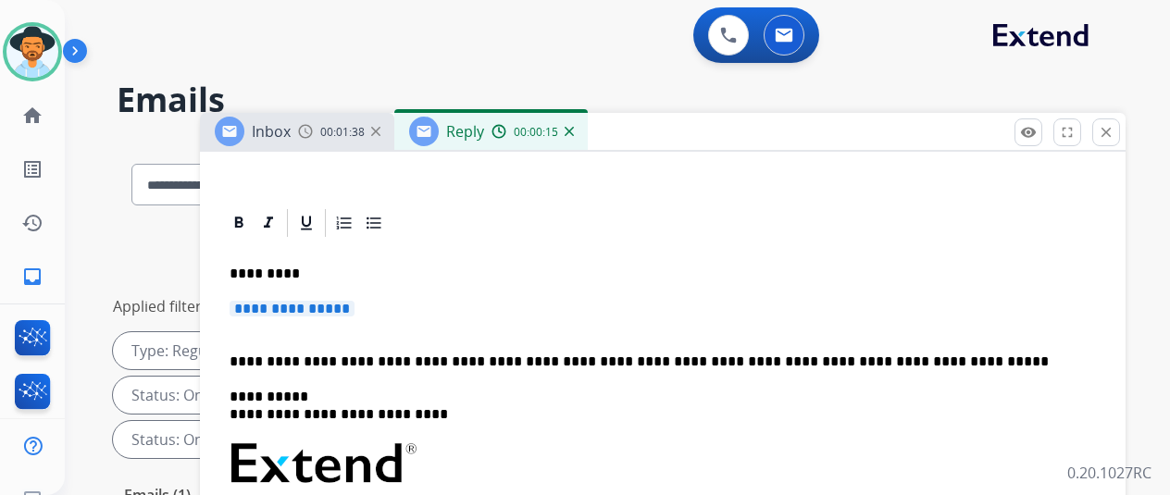
click at [355, 308] on span "**********" at bounding box center [292, 309] width 125 height 16
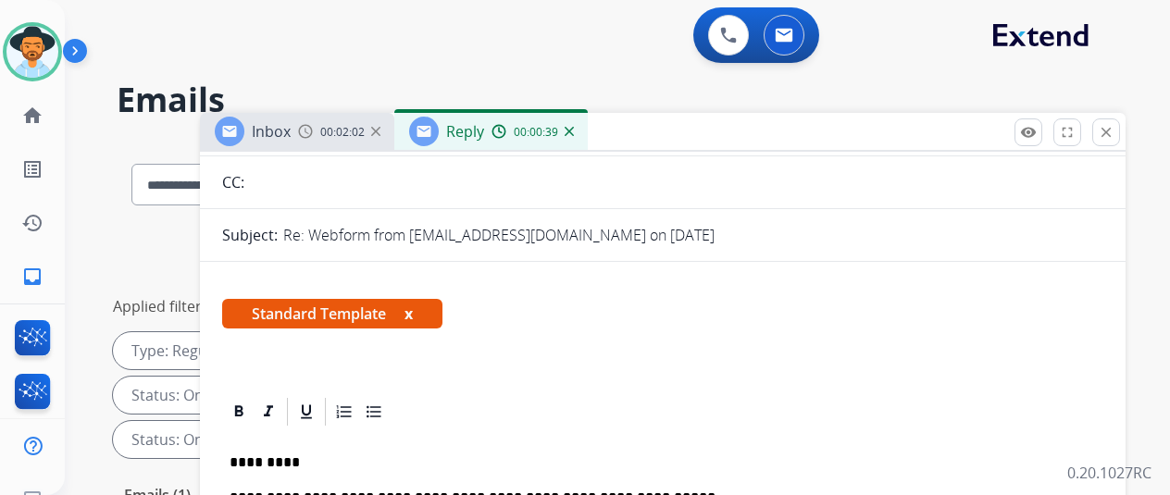
scroll to position [0, 0]
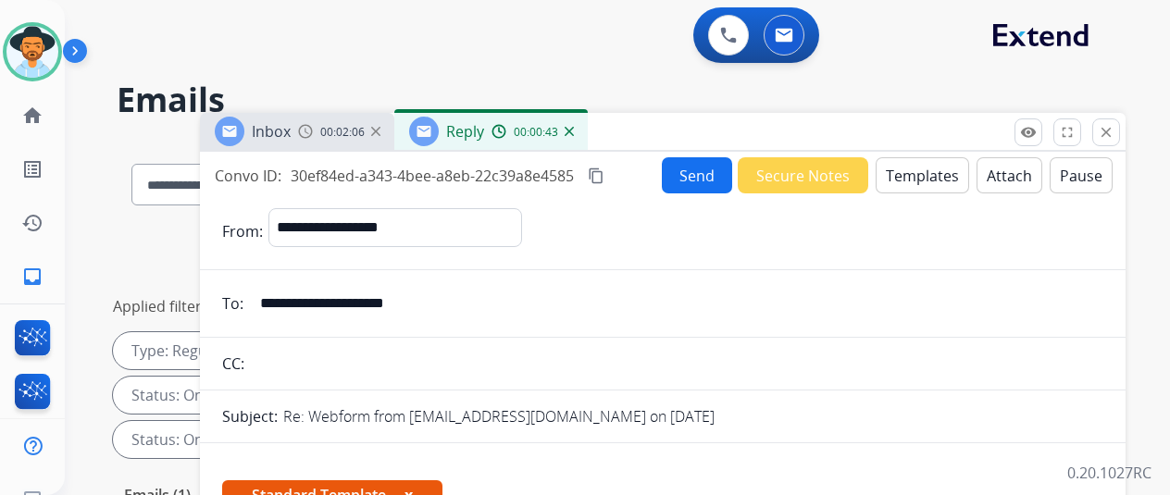
click at [700, 172] on button "Send" at bounding box center [697, 175] width 70 height 36
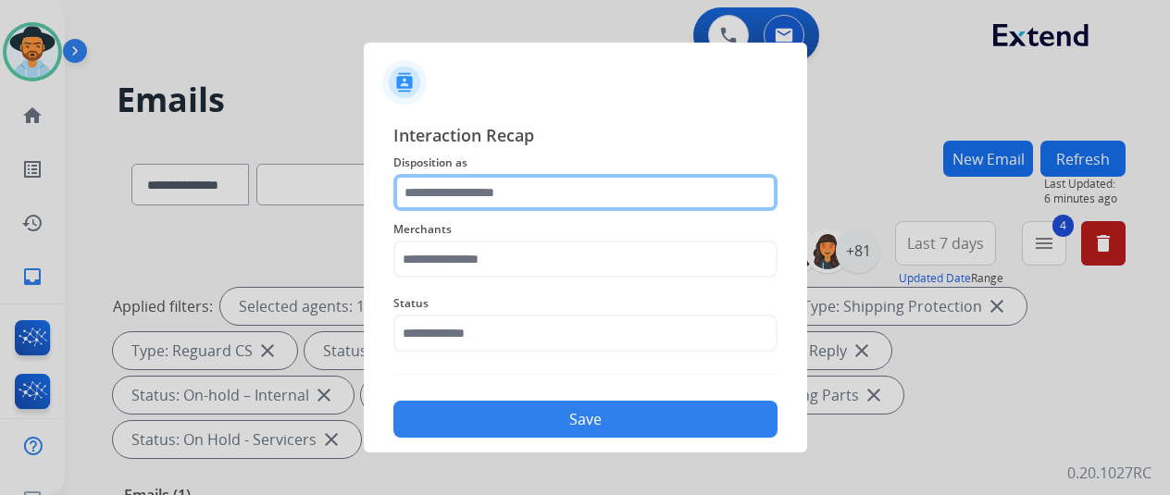
click at [444, 190] on input "text" at bounding box center [585, 192] width 384 height 37
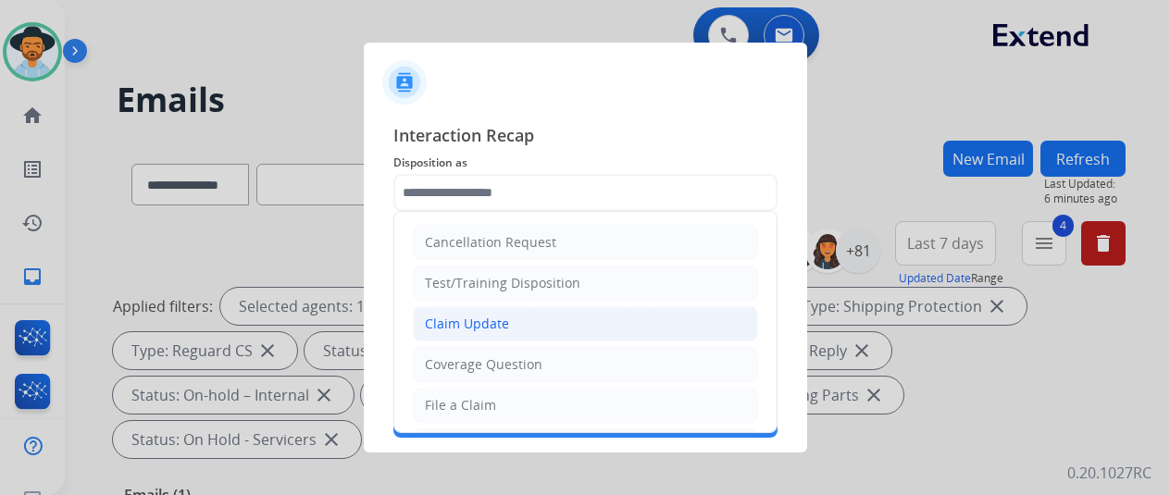
click at [451, 324] on div "Claim Update" at bounding box center [467, 324] width 84 height 19
type input "**********"
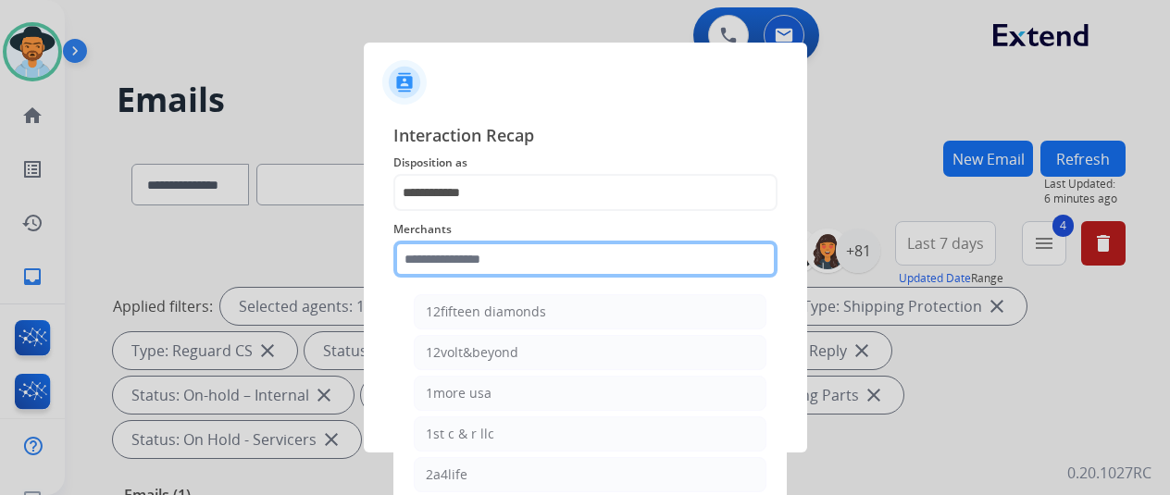
click at [435, 256] on input "text" at bounding box center [585, 259] width 384 height 37
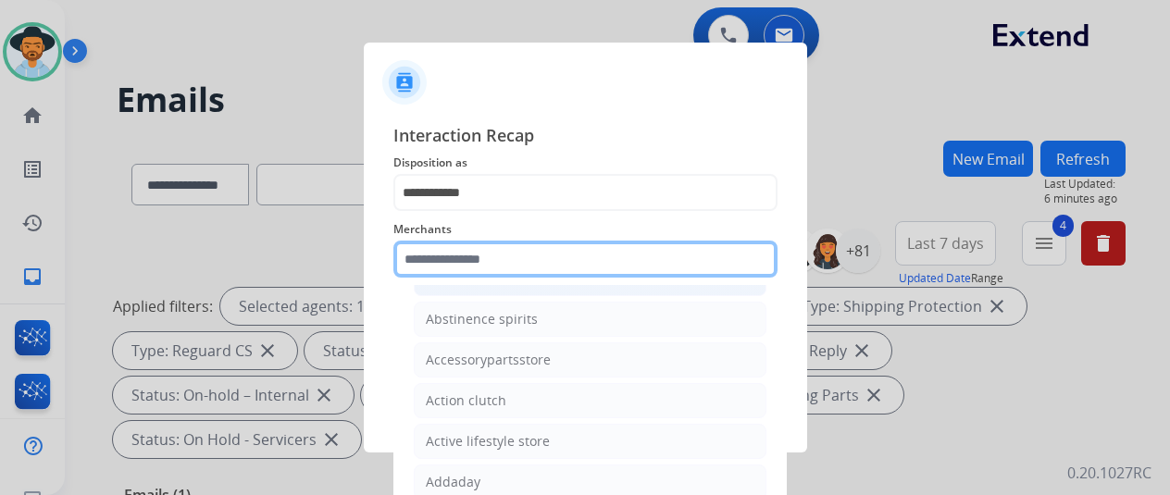
scroll to position [463, 0]
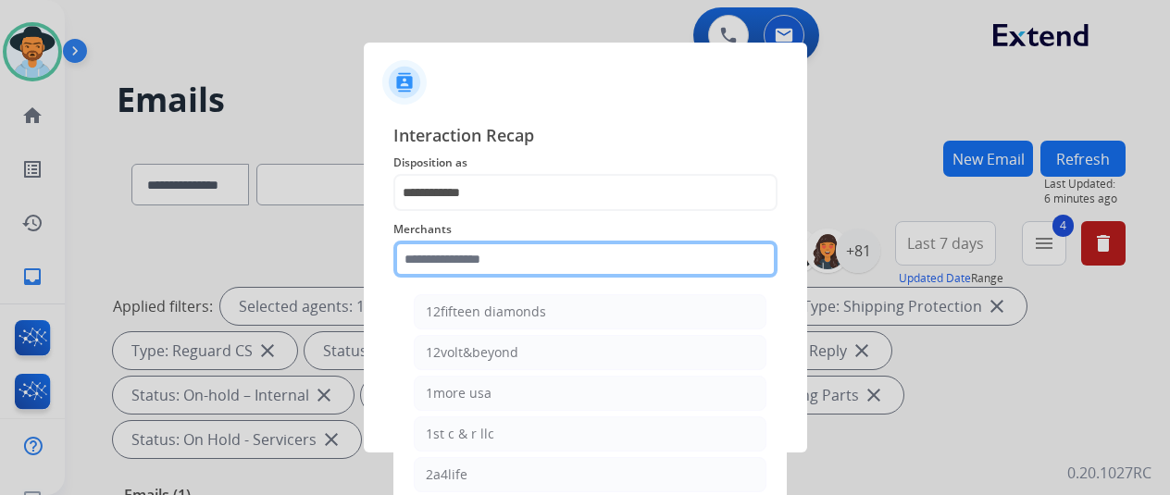
click at [443, 263] on input "text" at bounding box center [585, 259] width 384 height 37
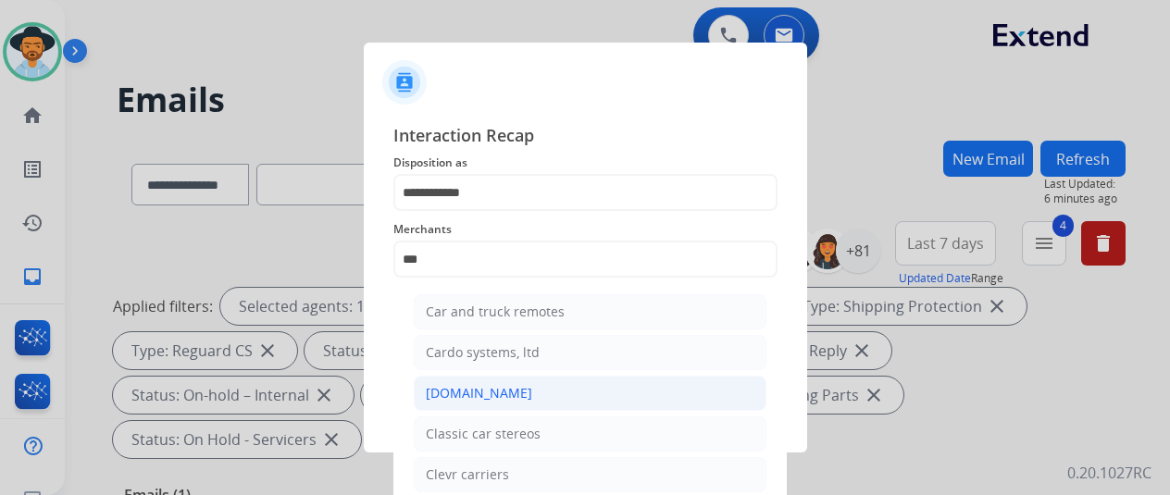
click at [454, 392] on div "[DOMAIN_NAME]" at bounding box center [479, 393] width 106 height 19
type input "**********"
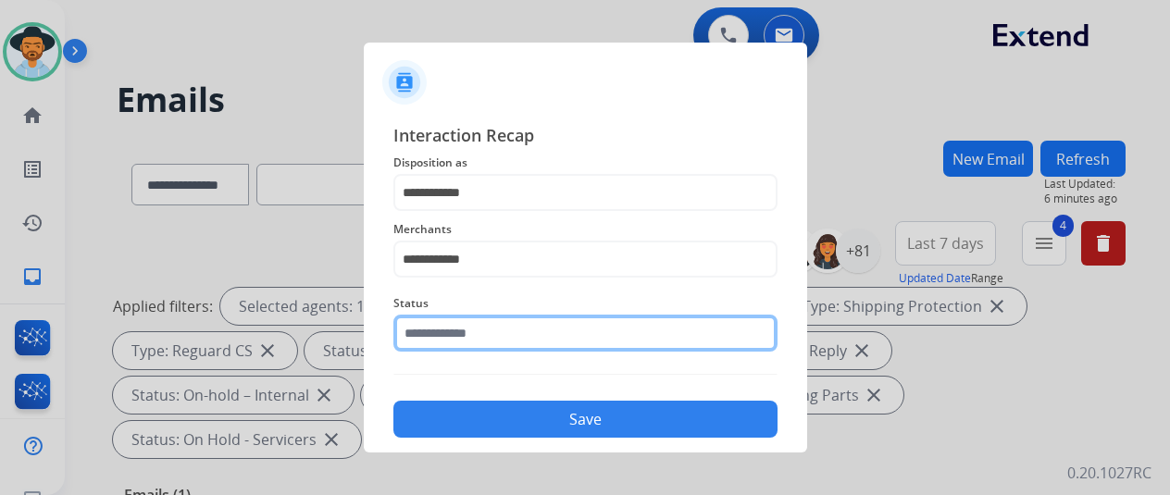
click at [496, 330] on input "text" at bounding box center [585, 333] width 384 height 37
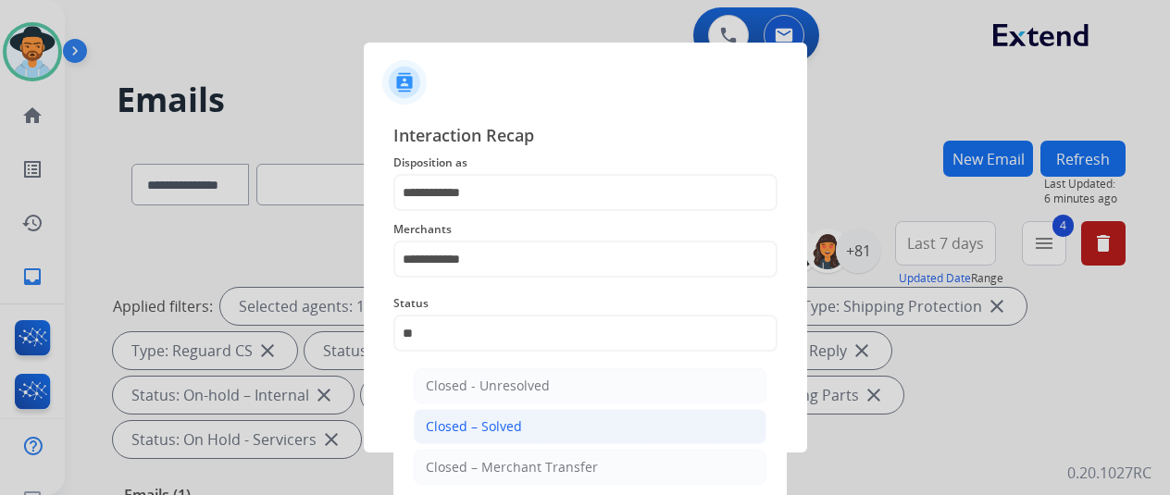
click at [497, 419] on div "Closed – Solved" at bounding box center [474, 426] width 96 height 19
type input "**********"
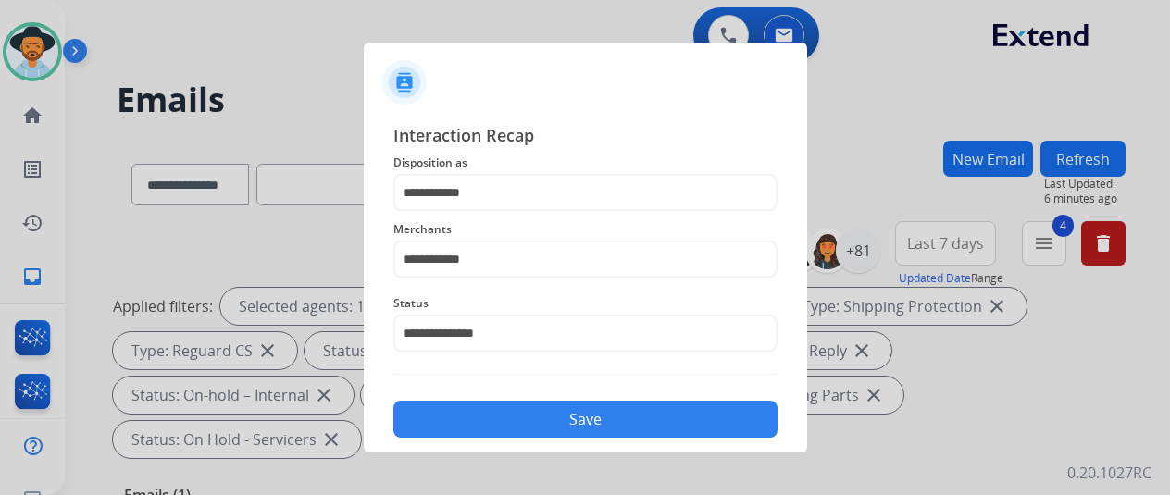
click at [581, 419] on button "Save" at bounding box center [585, 419] width 384 height 37
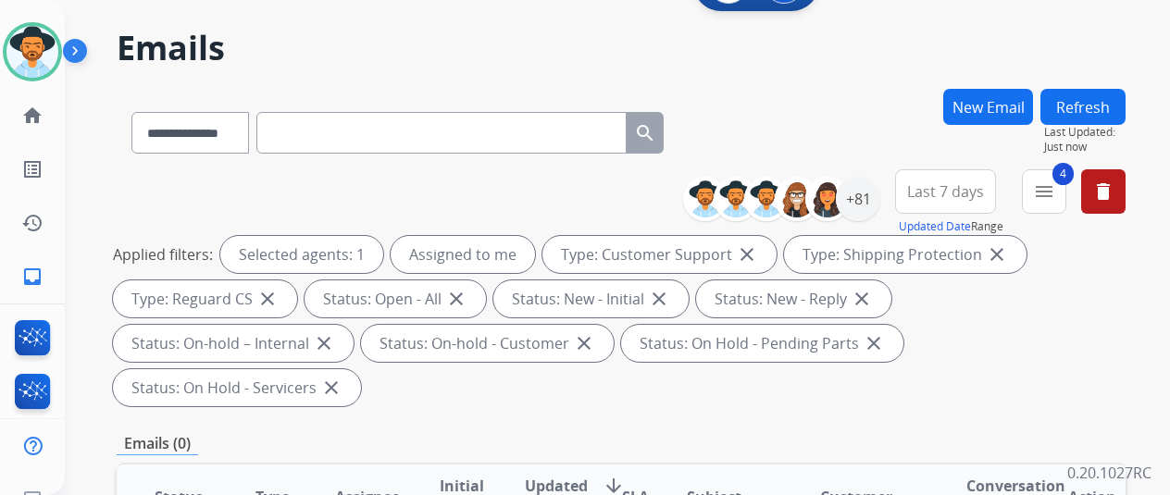
scroll to position [0, 0]
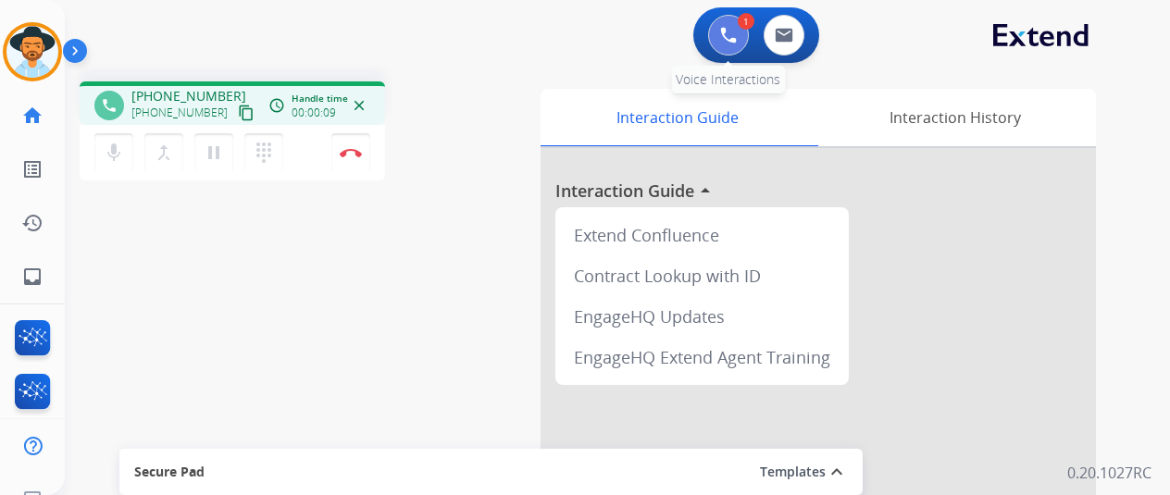
click at [737, 37] on img at bounding box center [728, 35] width 17 height 17
click at [737, 28] on img at bounding box center [728, 35] width 17 height 17
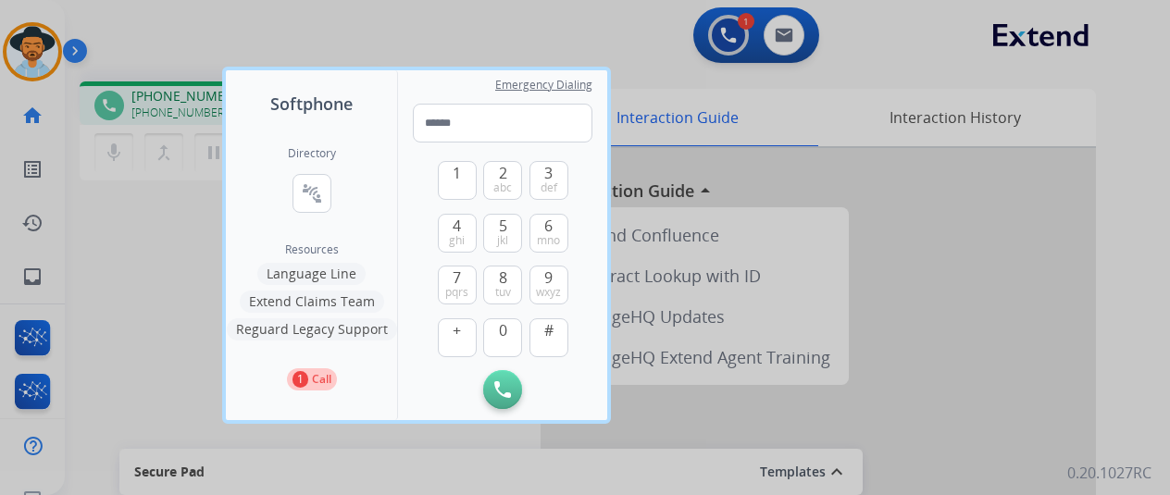
click at [321, 278] on button "Language Line" at bounding box center [311, 274] width 108 height 22
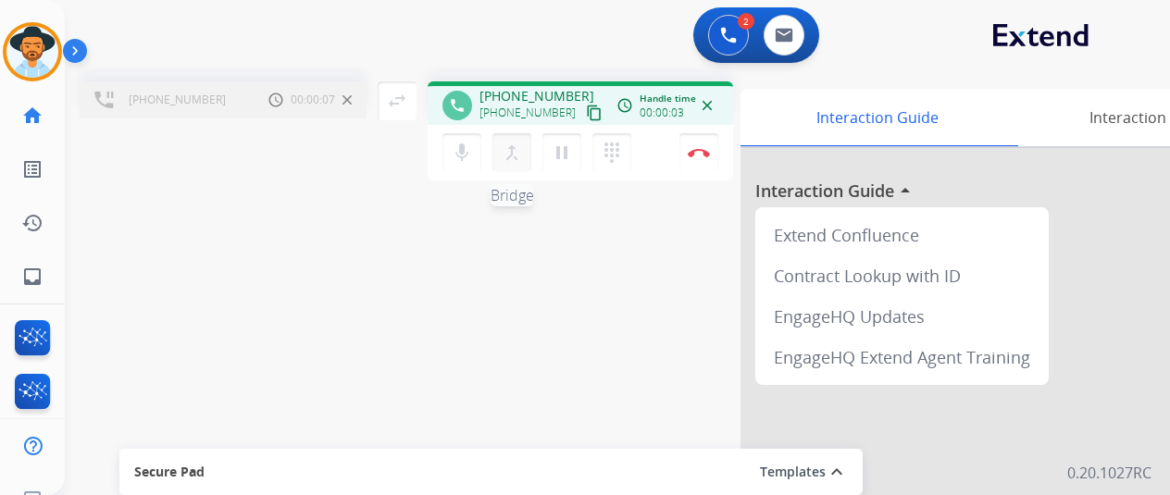
click at [504, 150] on mat-icon "merge_type" at bounding box center [512, 153] width 22 height 22
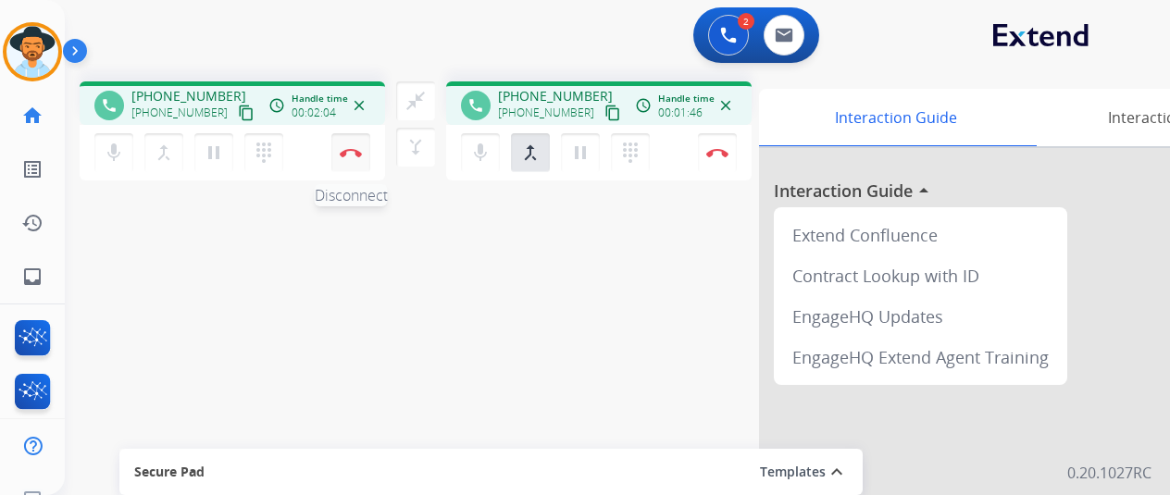
click at [352, 148] on img at bounding box center [351, 152] width 22 height 9
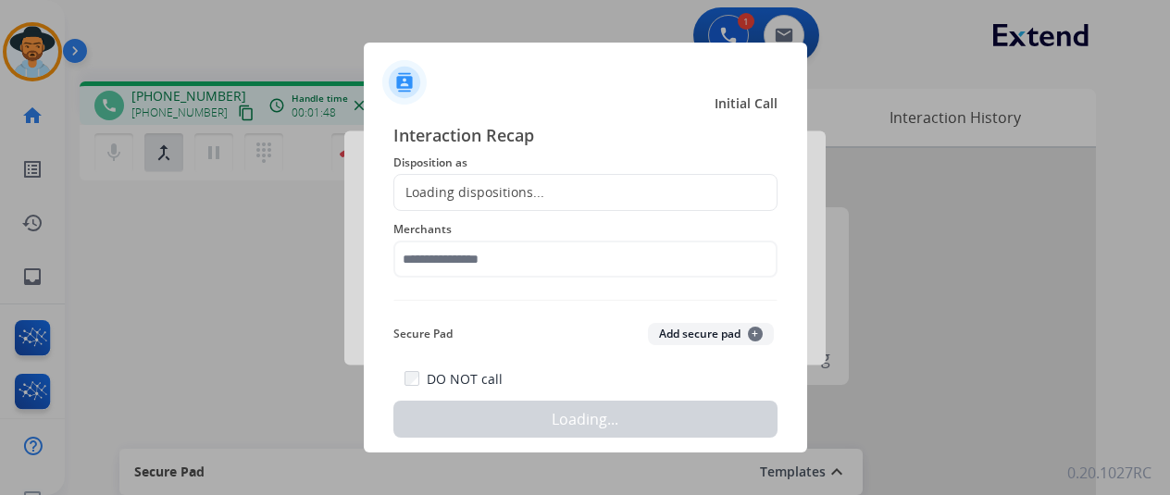
click at [662, 308] on div "Interaction Recap Disposition as Loading dispositions... Merchants Secure Pad A…" at bounding box center [585, 280] width 384 height 316
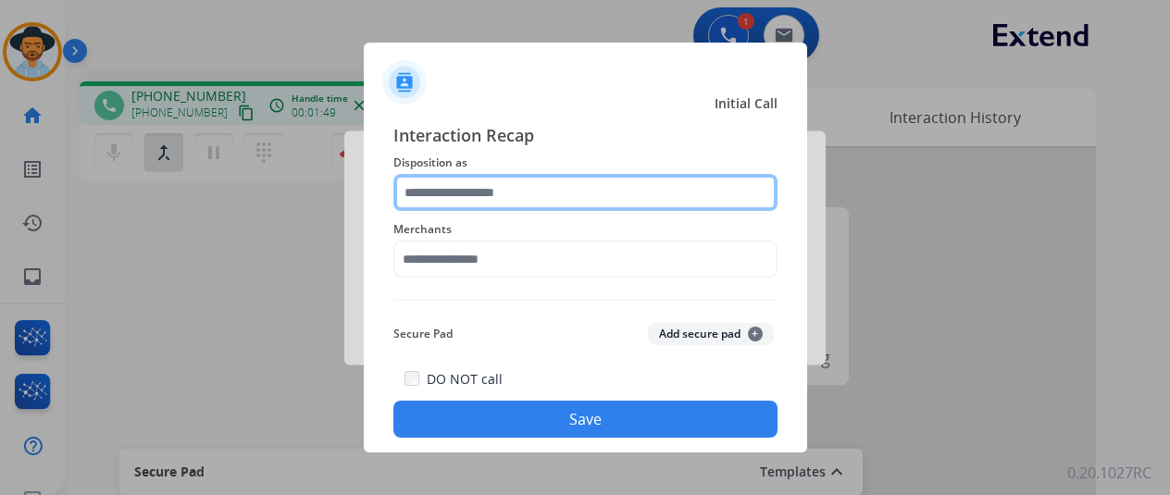
click at [446, 203] on input "text" at bounding box center [585, 192] width 384 height 37
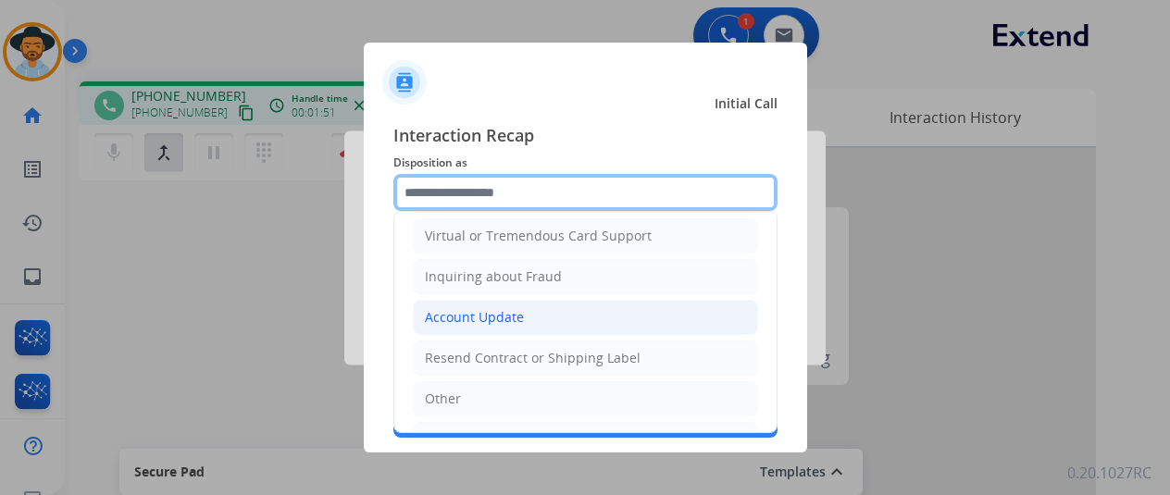
scroll to position [280, 0]
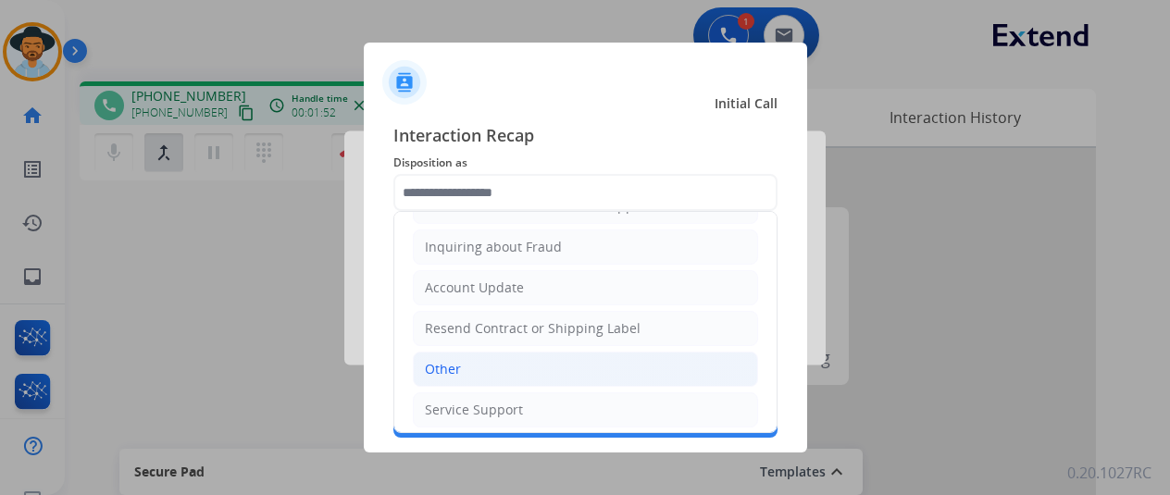
click at [442, 360] on div "Other" at bounding box center [443, 369] width 36 height 19
type input "*****"
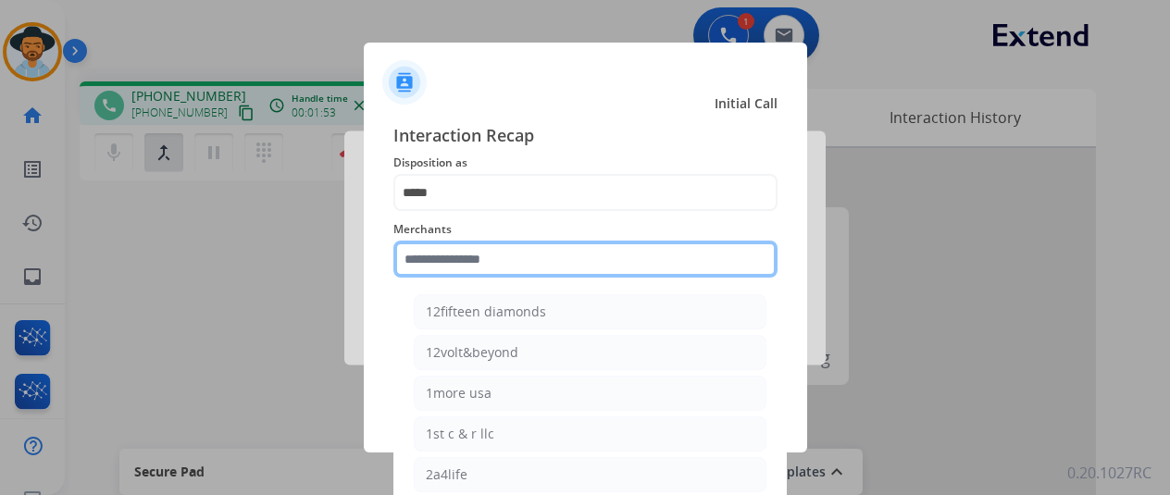
click at [474, 248] on input "text" at bounding box center [585, 259] width 384 height 37
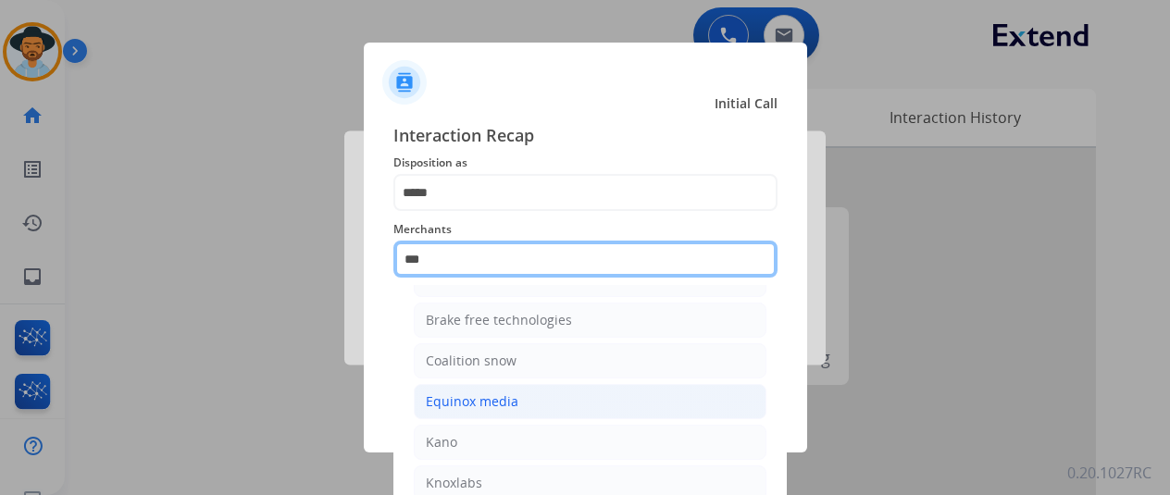
scroll to position [0, 0]
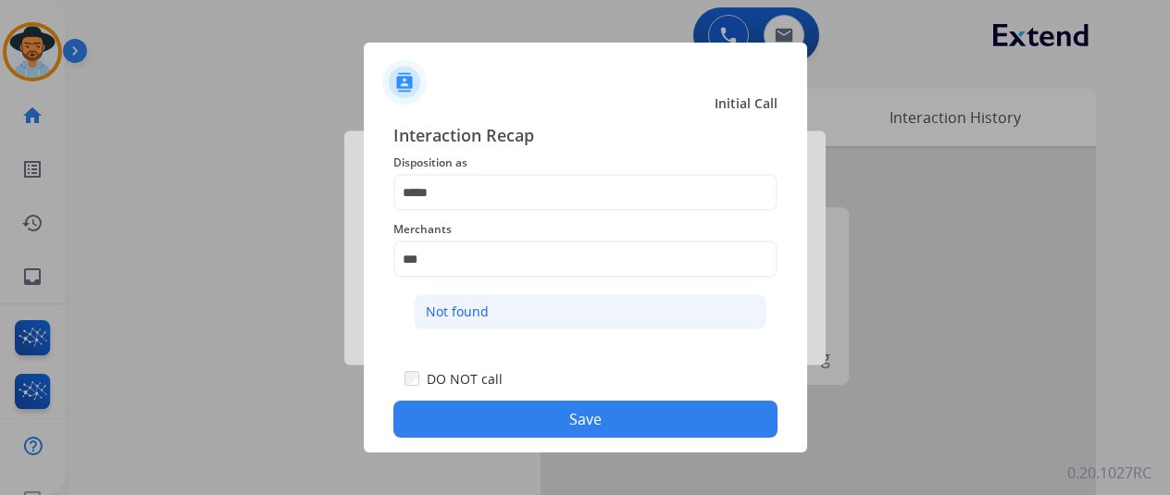
click at [494, 310] on li "Not found" at bounding box center [590, 311] width 353 height 35
type input "*********"
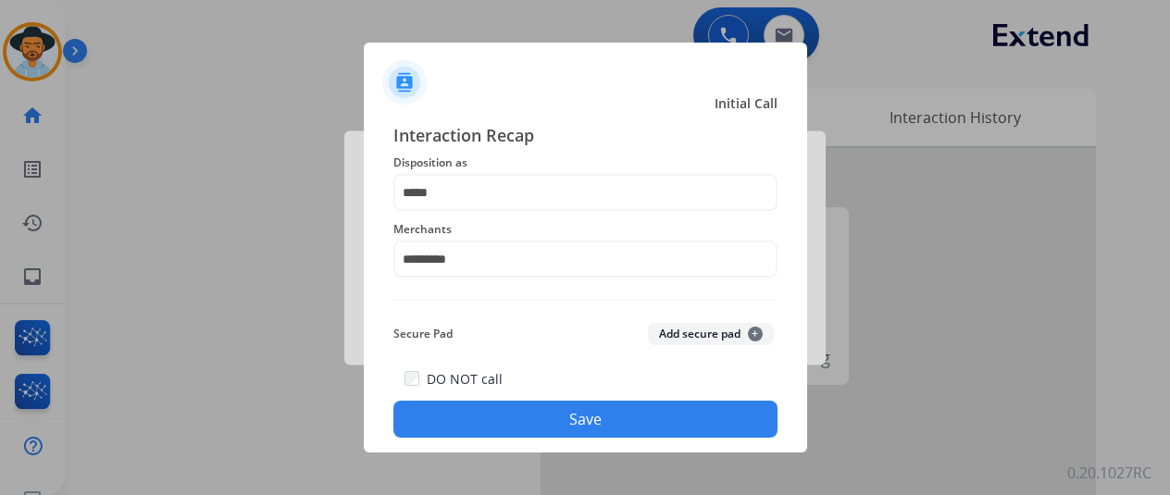
click at [551, 412] on button "Save" at bounding box center [585, 419] width 384 height 37
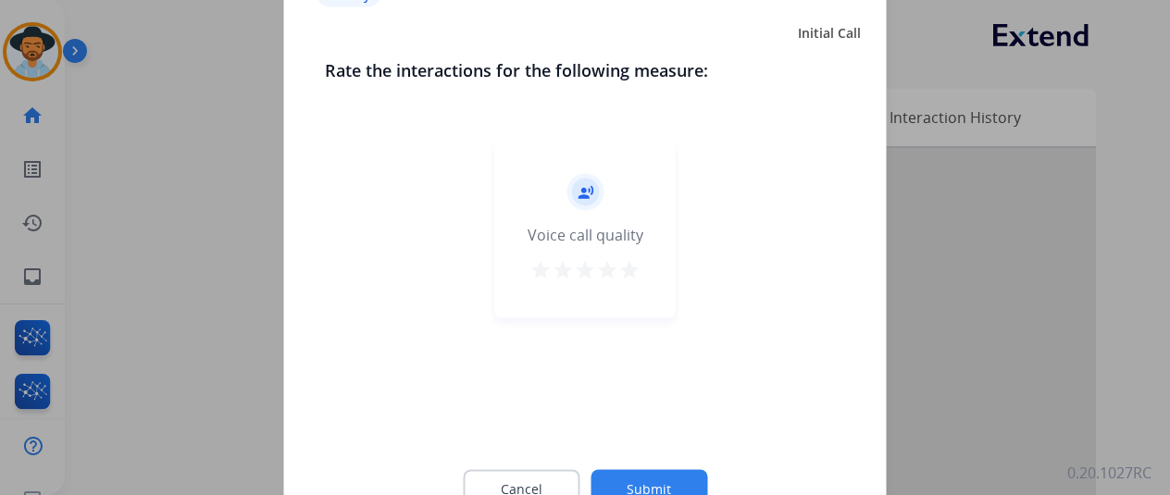
click at [646, 478] on button "Submit" at bounding box center [649, 488] width 117 height 39
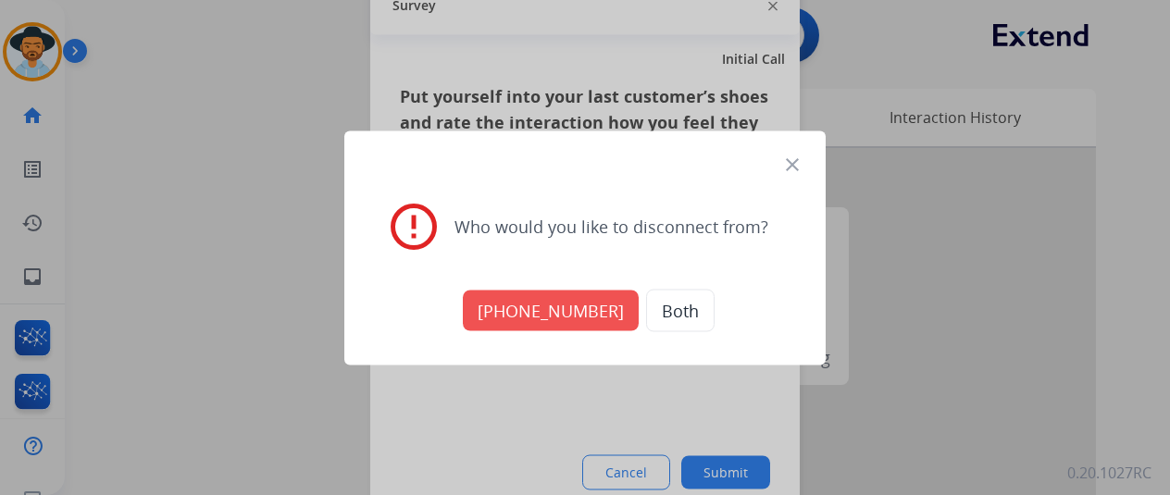
click at [666, 308] on button "Both" at bounding box center [680, 310] width 68 height 43
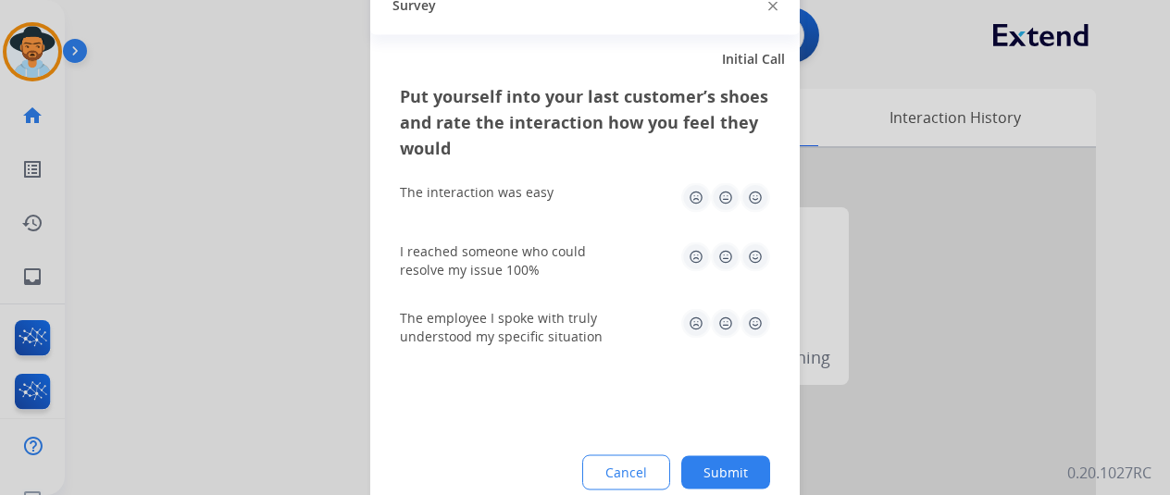
click at [739, 467] on button "Submit" at bounding box center [725, 471] width 89 height 33
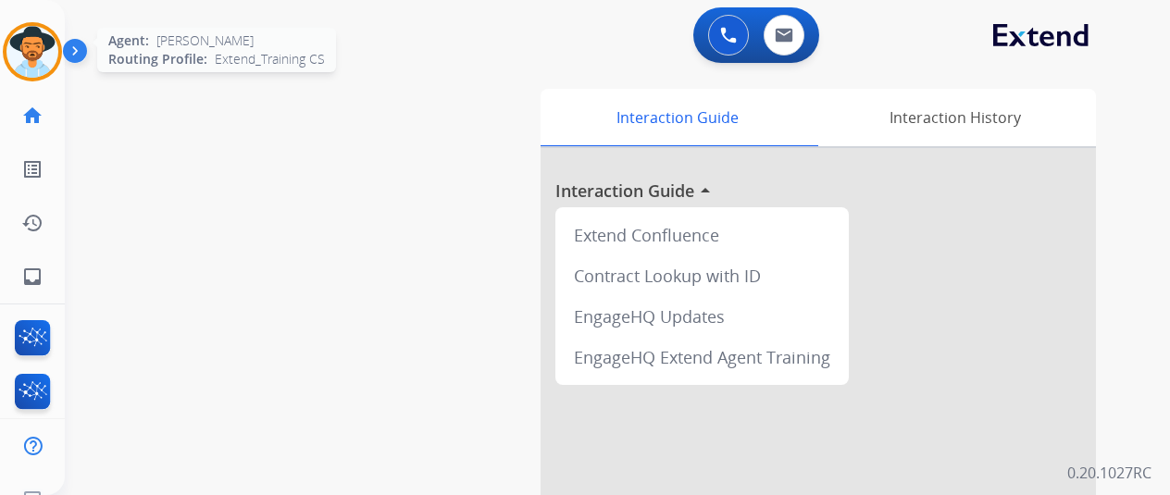
click at [40, 49] on img at bounding box center [32, 52] width 52 height 52
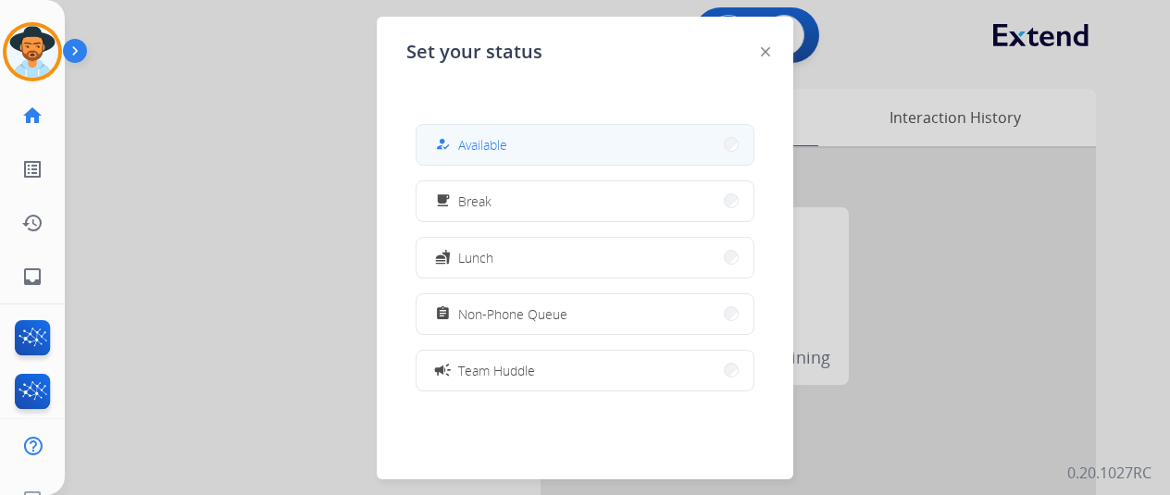
click at [480, 145] on span "Available" at bounding box center [482, 144] width 49 height 19
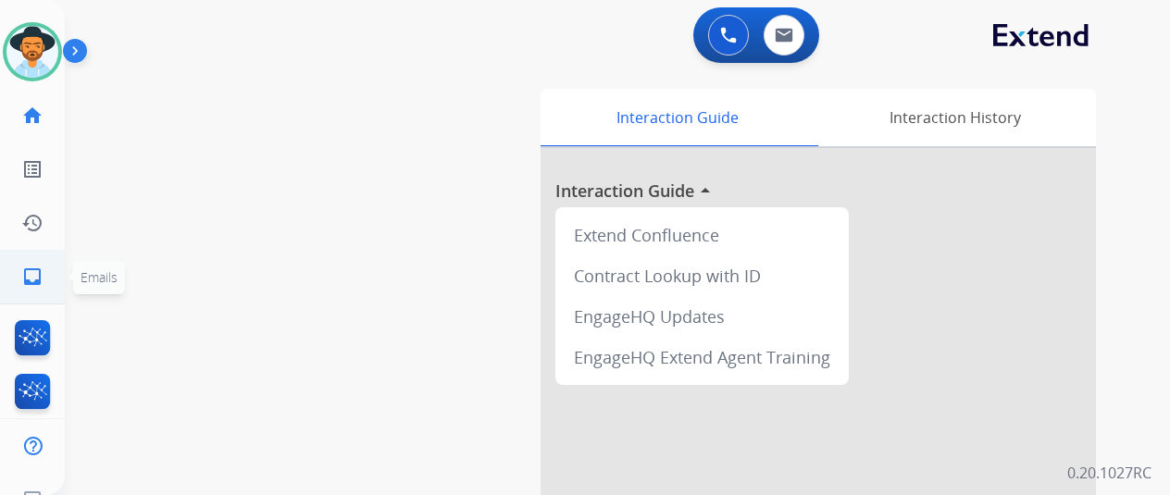
click at [43, 279] on mat-icon "inbox" at bounding box center [32, 277] width 22 height 22
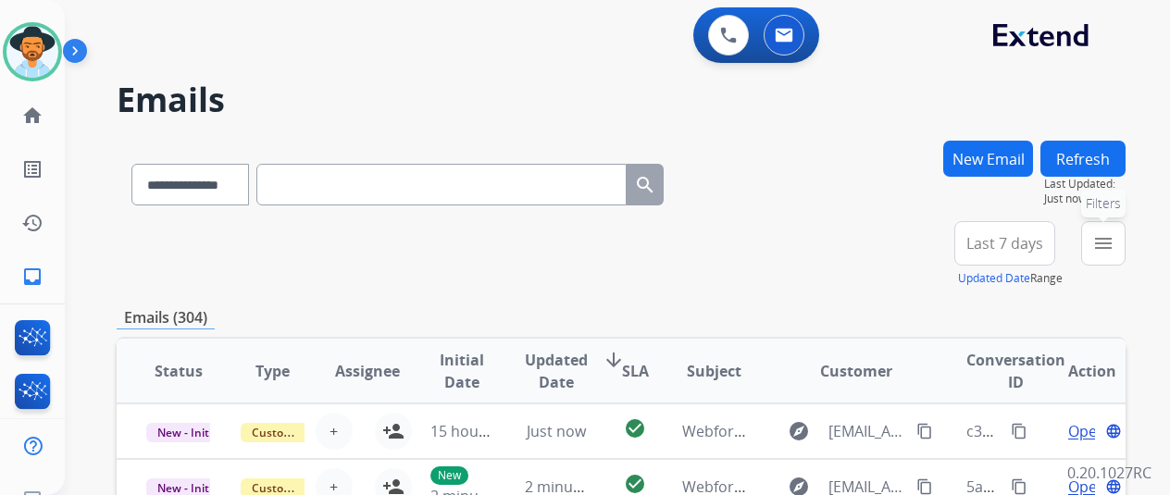
click at [1115, 243] on mat-icon "menu" at bounding box center [1103, 243] width 22 height 22
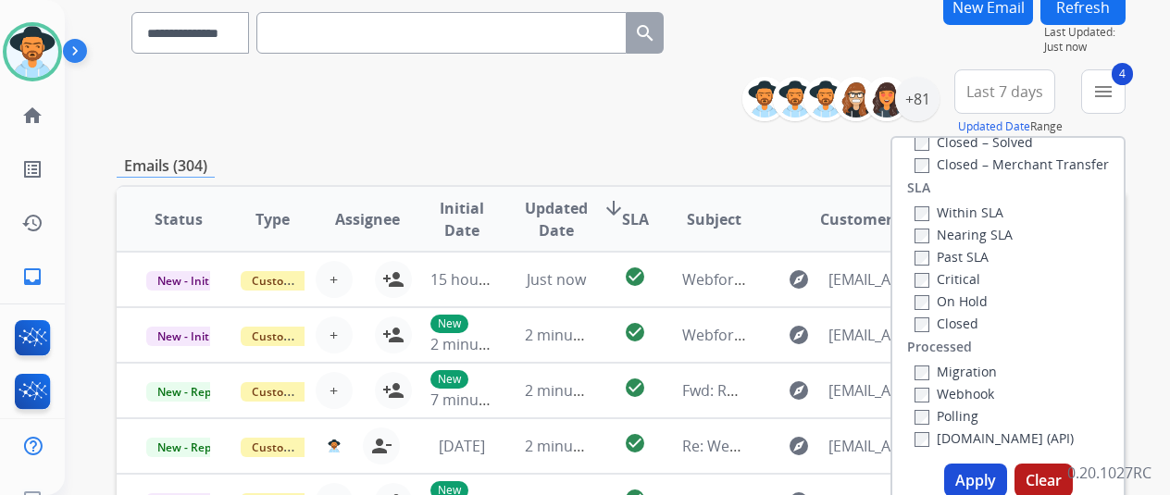
scroll to position [278, 0]
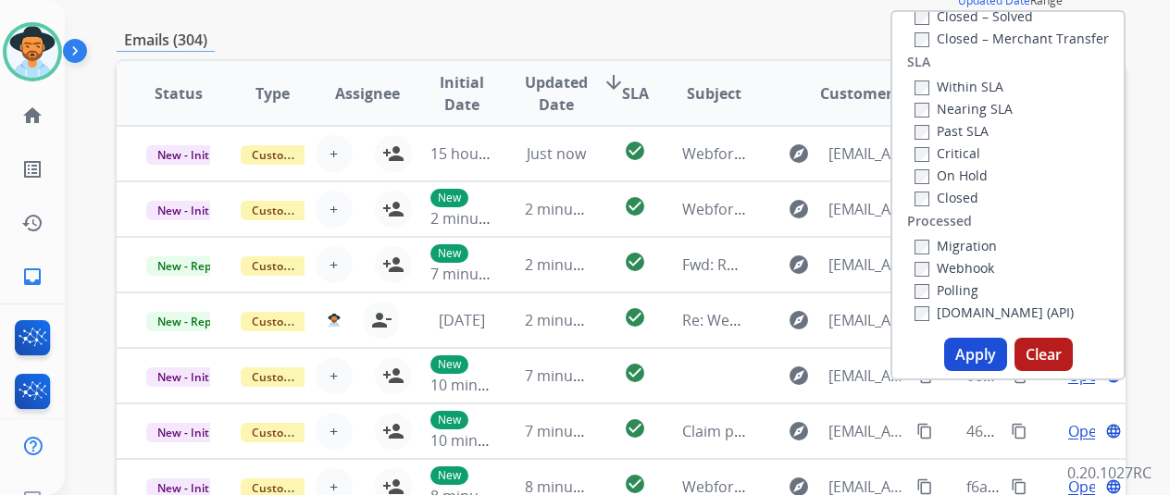
click at [991, 358] on button "Apply" at bounding box center [975, 354] width 63 height 33
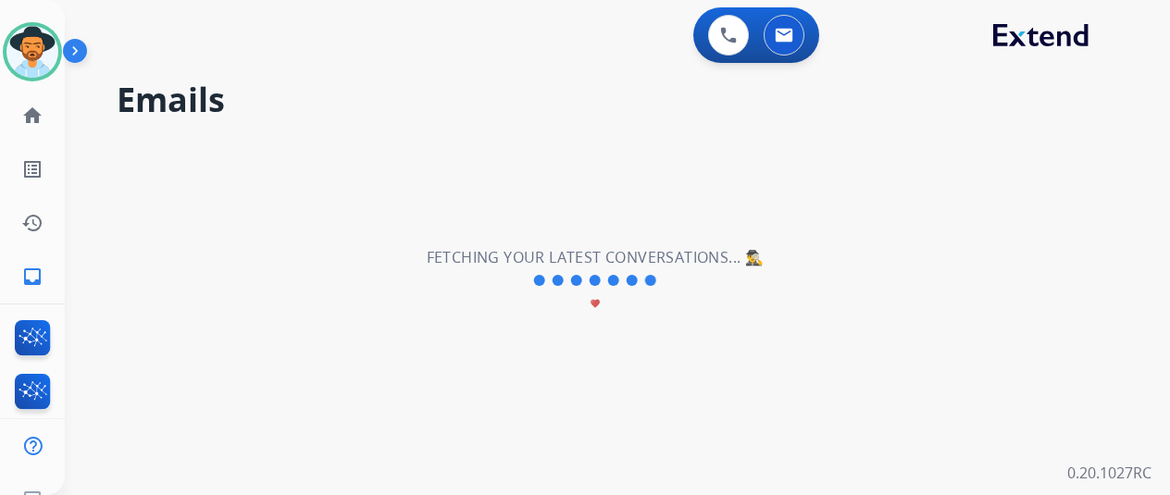
scroll to position [0, 0]
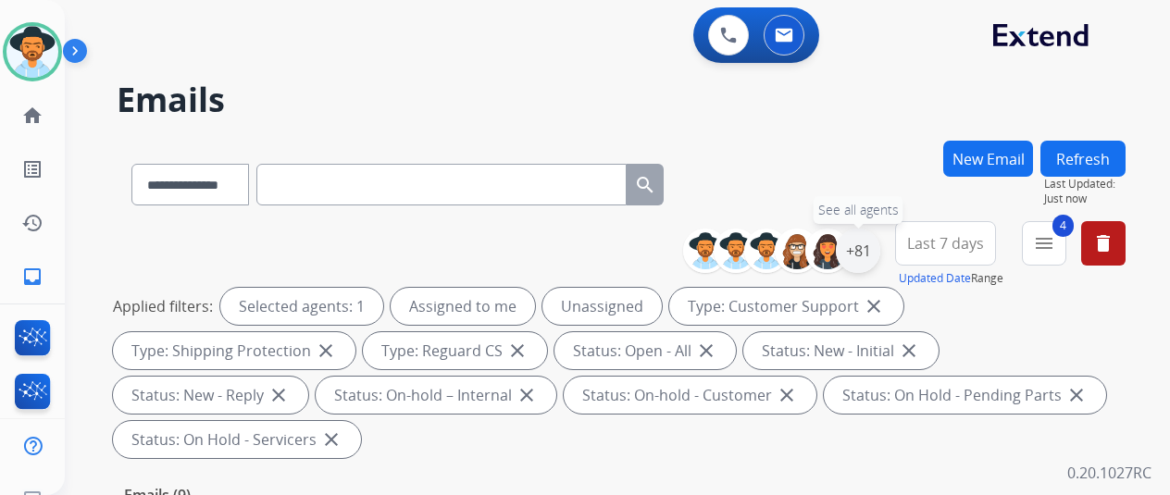
drag, startPoint x: 885, startPoint y: 253, endPoint x: 873, endPoint y: 242, distance: 16.4
click at [880, 252] on div "+81" at bounding box center [858, 251] width 44 height 44
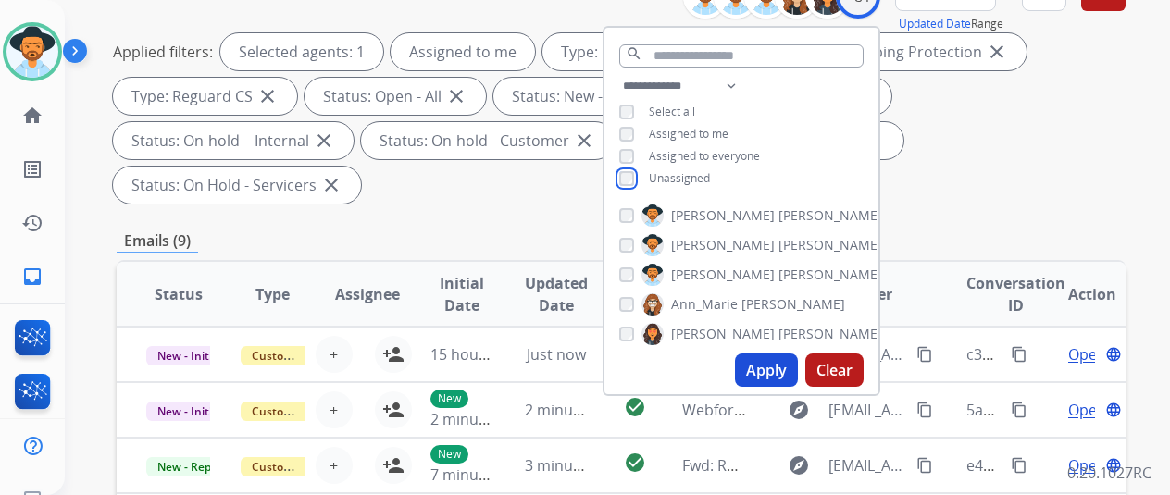
scroll to position [278, 0]
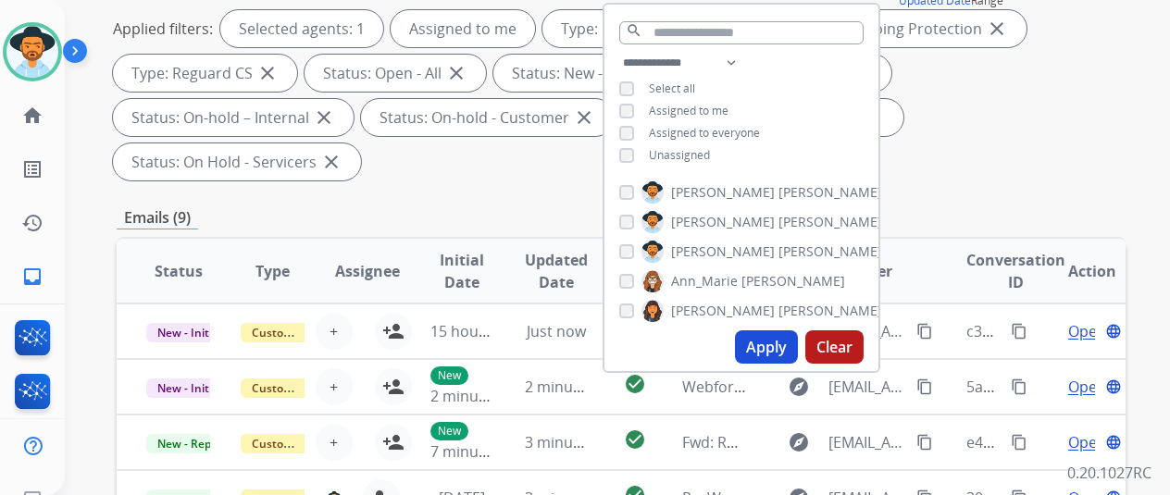
click at [768, 345] on button "Apply" at bounding box center [766, 346] width 63 height 33
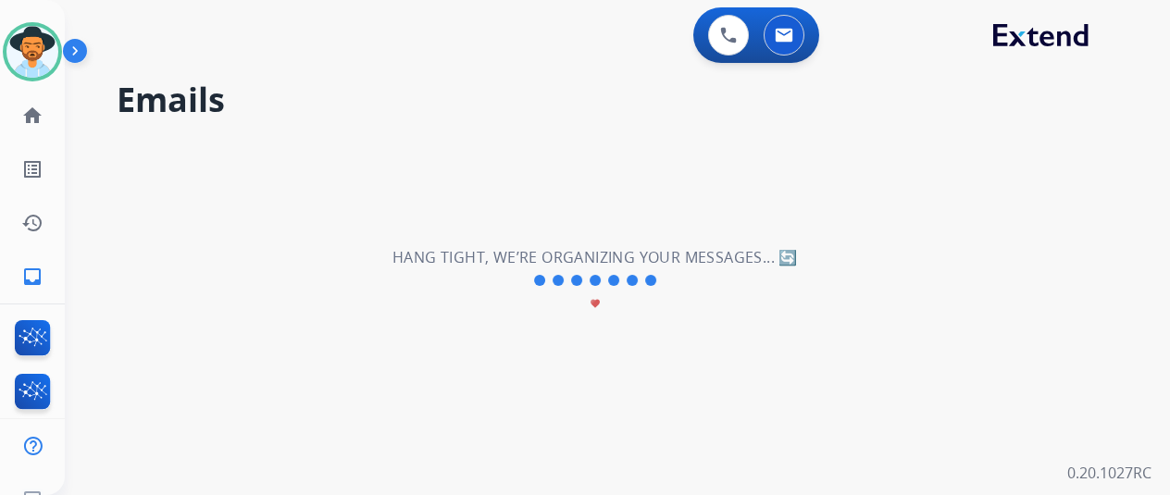
scroll to position [0, 0]
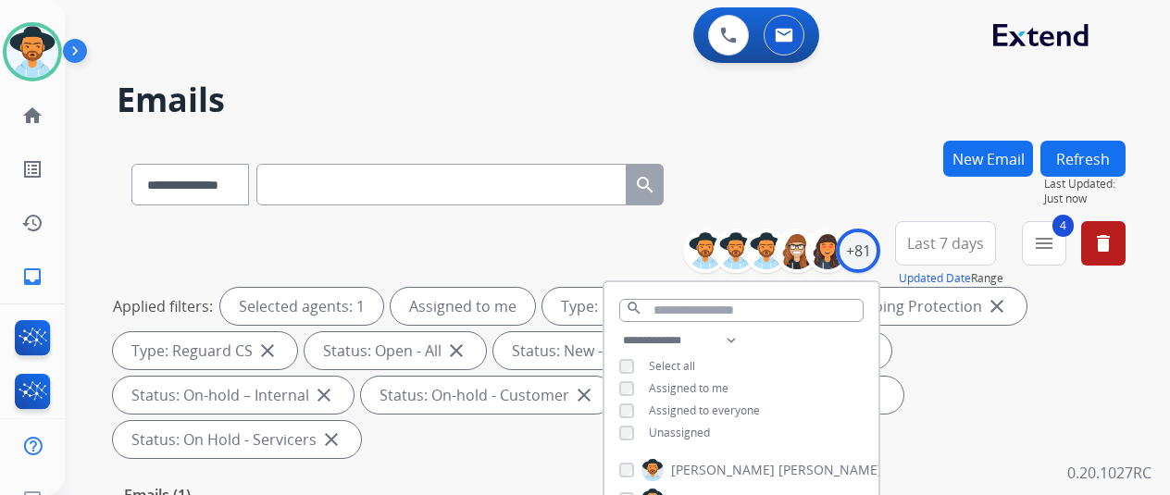
click at [820, 162] on div "**********" at bounding box center [621, 181] width 1009 height 81
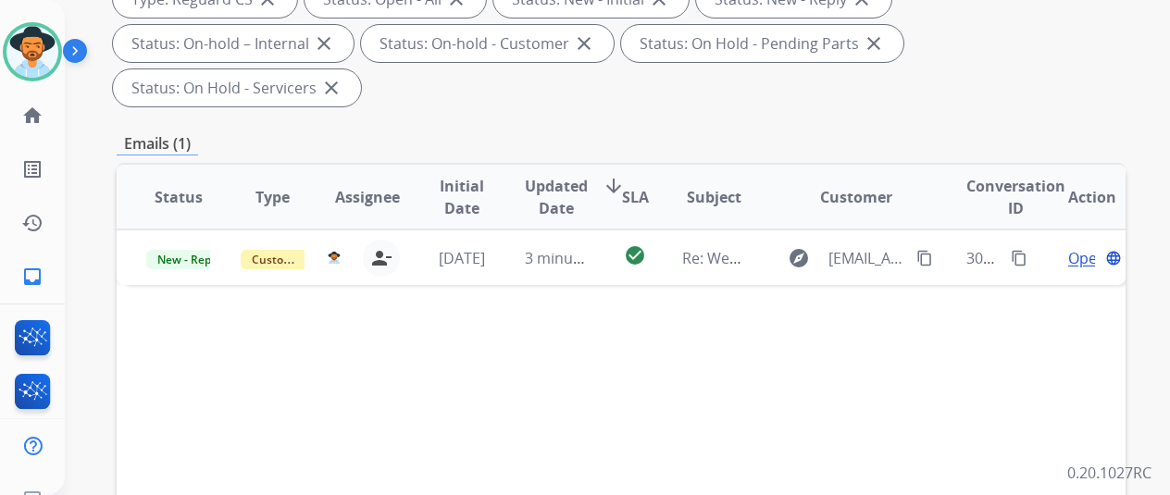
scroll to position [370, 0]
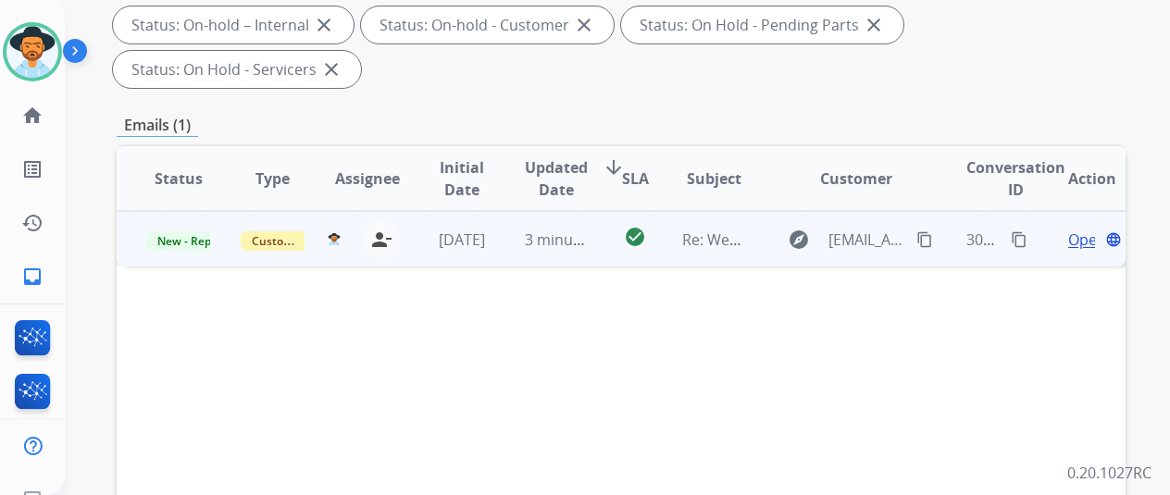
click at [1077, 229] on span "Open" at bounding box center [1087, 240] width 38 height 22
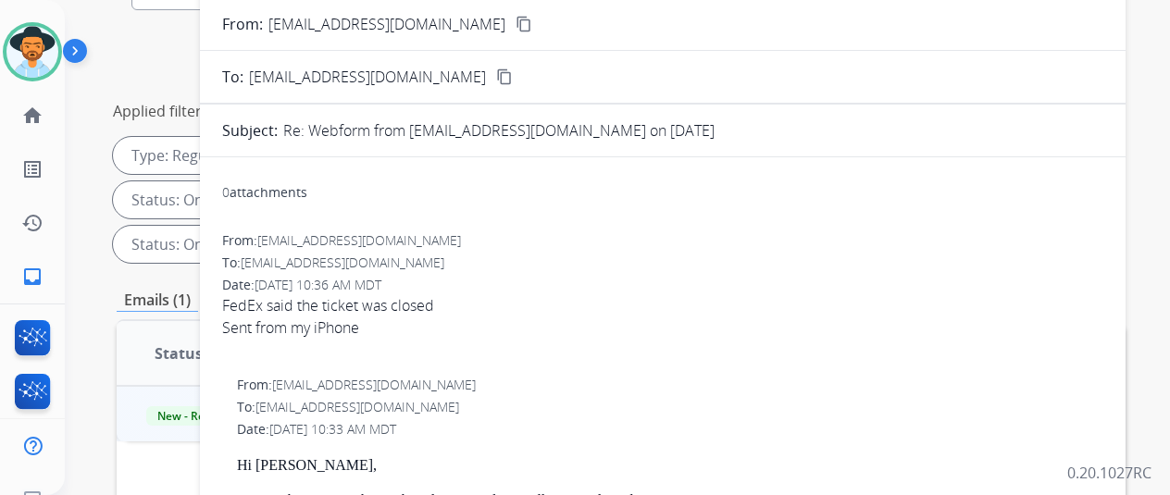
scroll to position [0, 0]
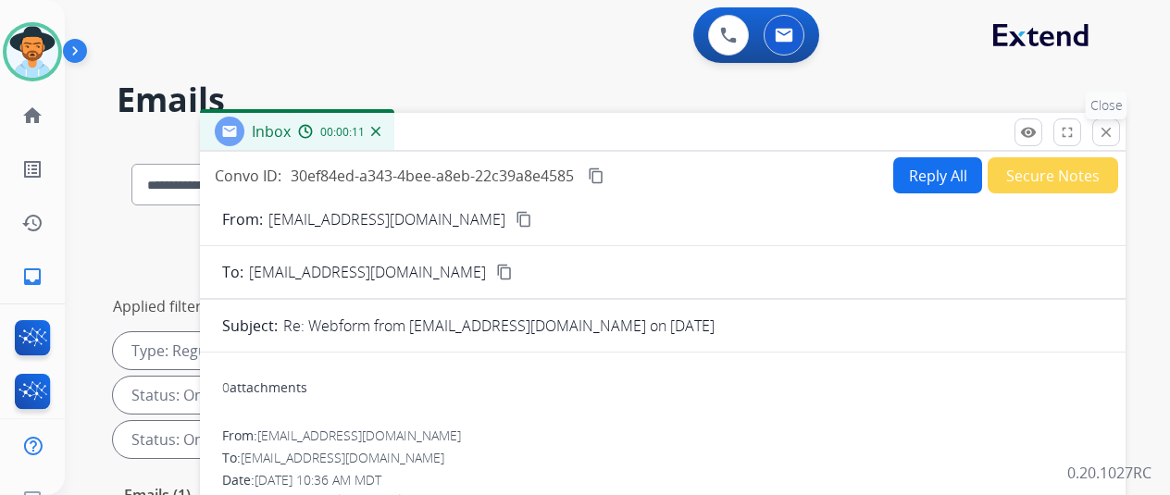
click at [1115, 131] on mat-icon "close" at bounding box center [1106, 132] width 17 height 17
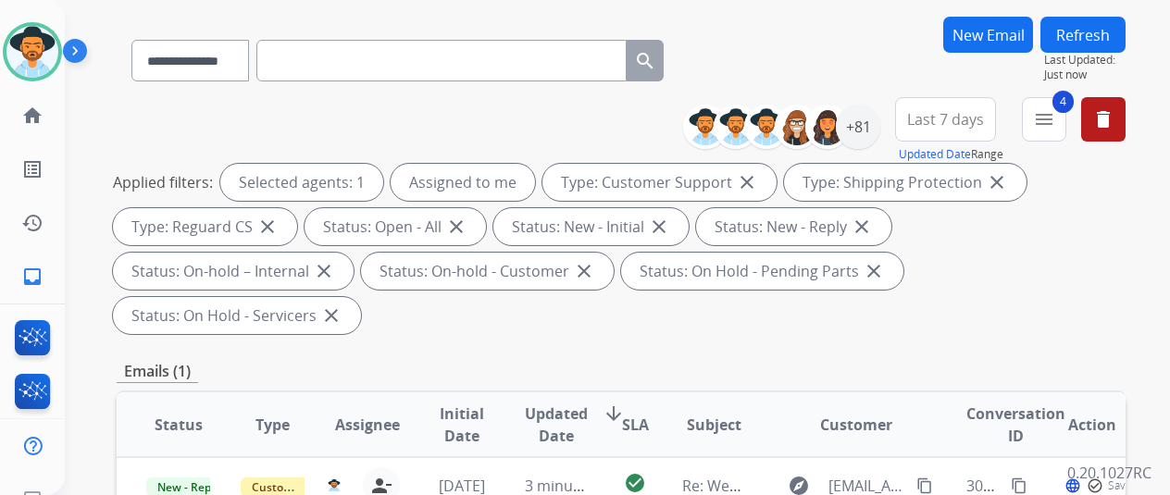
scroll to position [278, 0]
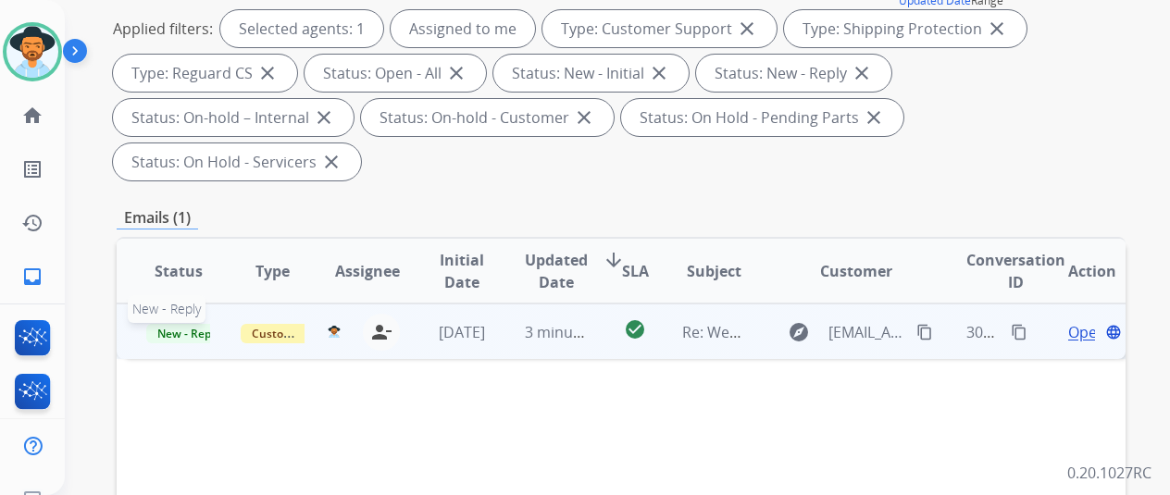
click at [169, 324] on span "New - Reply" at bounding box center [188, 333] width 84 height 19
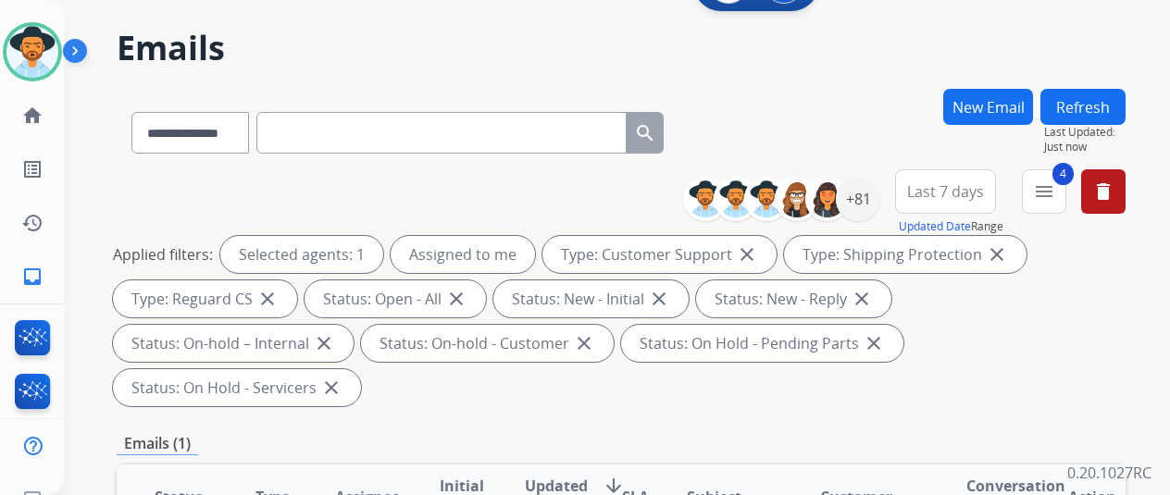
scroll to position [0, 0]
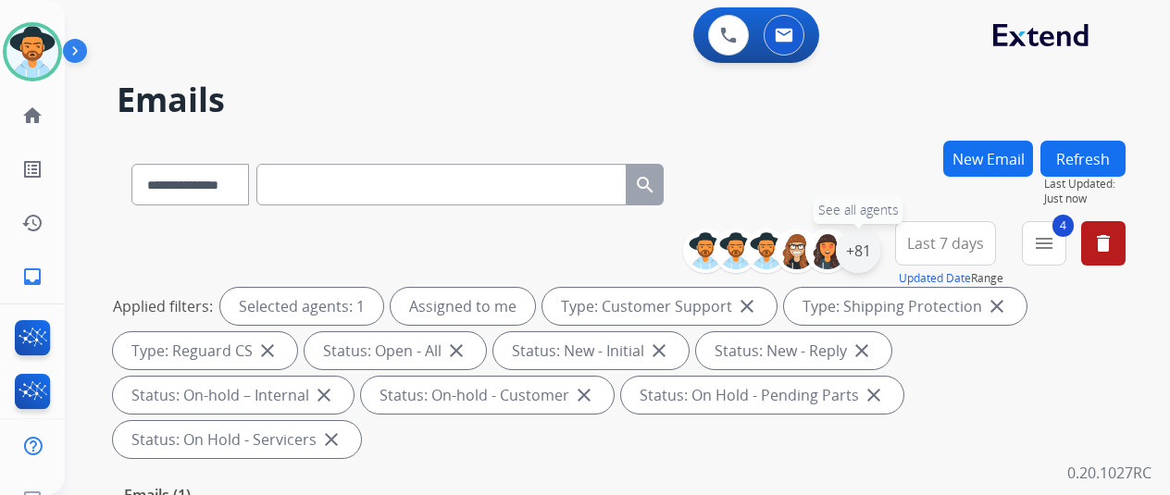
click at [868, 238] on div "+81" at bounding box center [858, 251] width 44 height 44
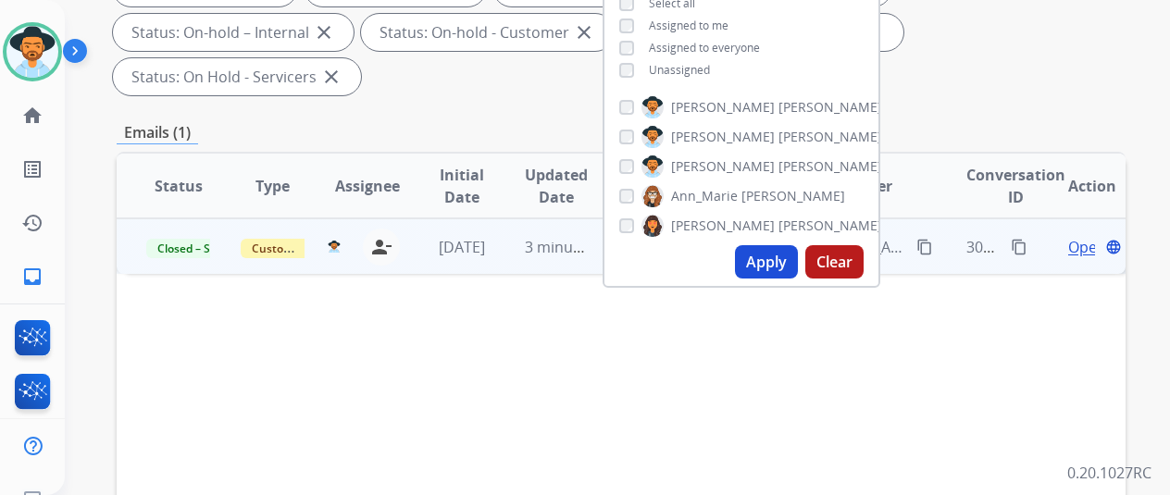
scroll to position [370, 0]
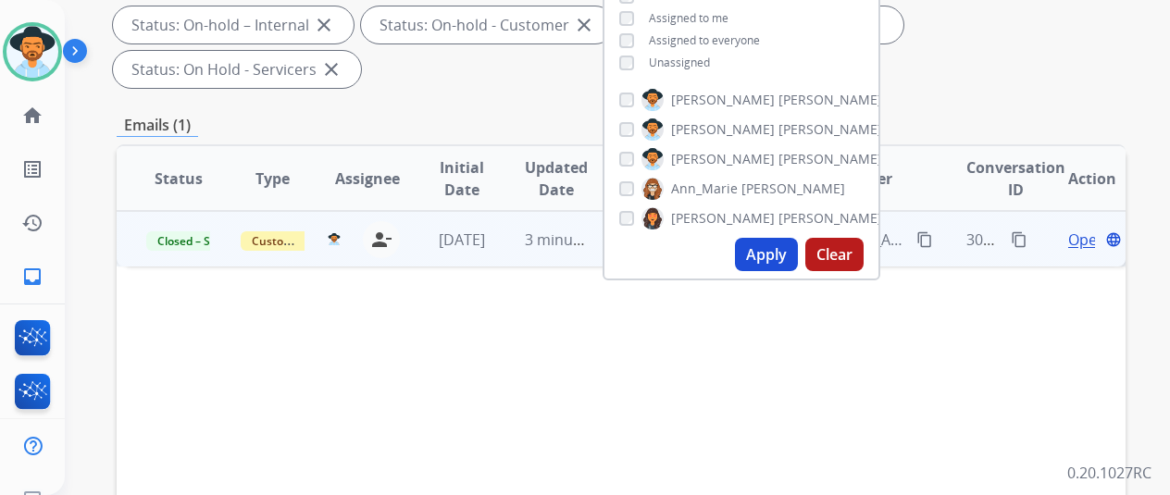
click at [768, 246] on button "Apply" at bounding box center [766, 254] width 63 height 33
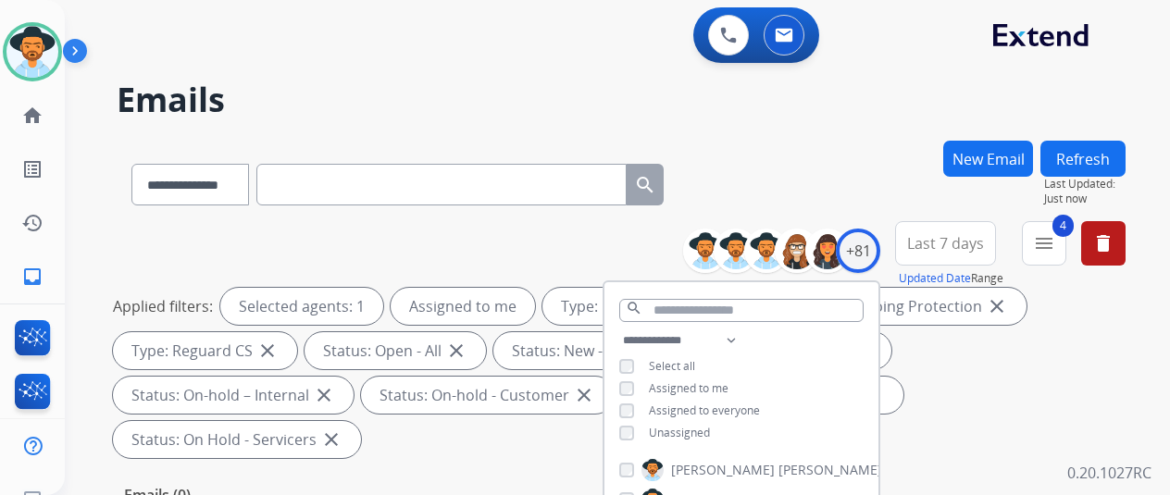
click at [837, 114] on h2 "Emails" at bounding box center [621, 99] width 1009 height 37
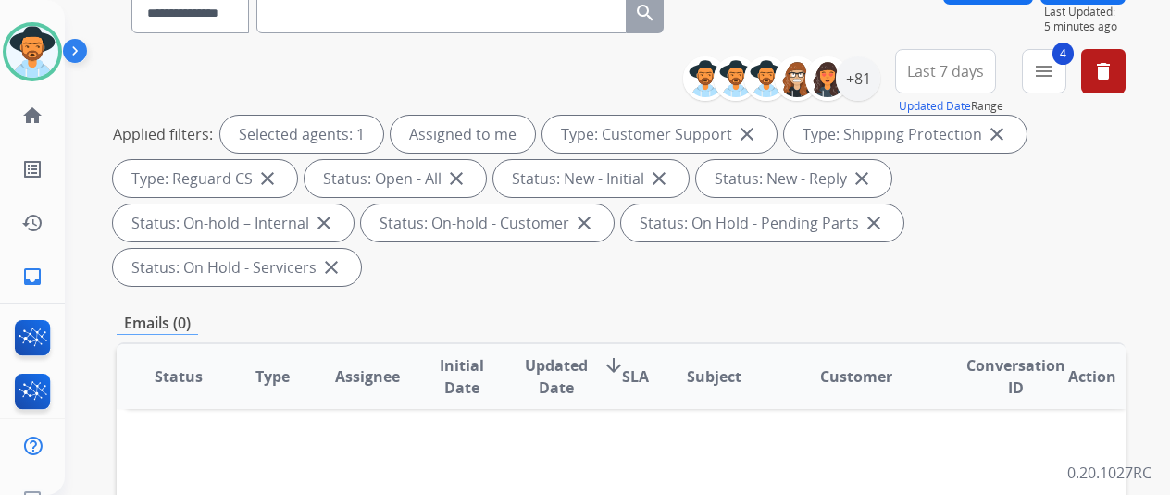
scroll to position [93, 0]
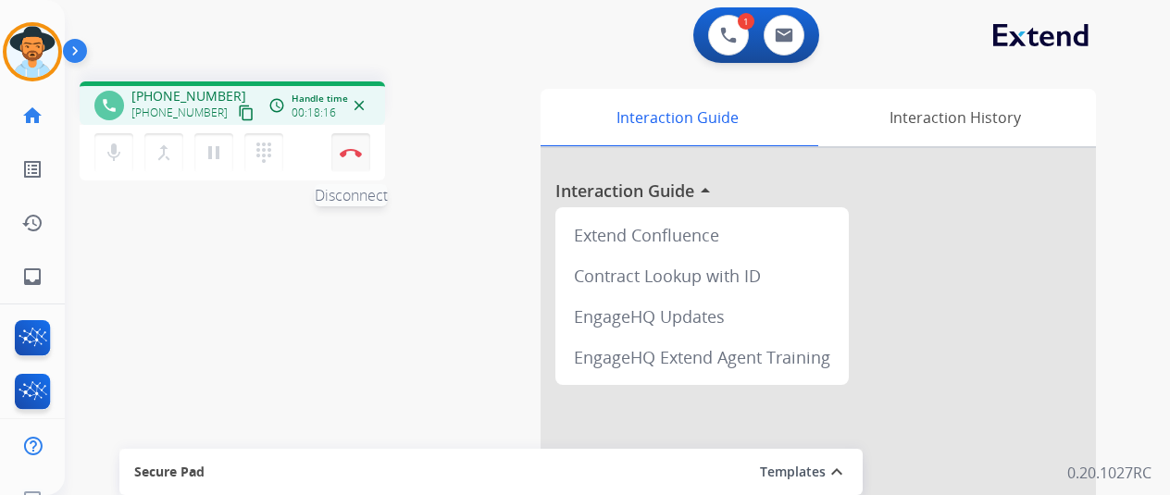
click at [351, 155] on img at bounding box center [351, 152] width 22 height 9
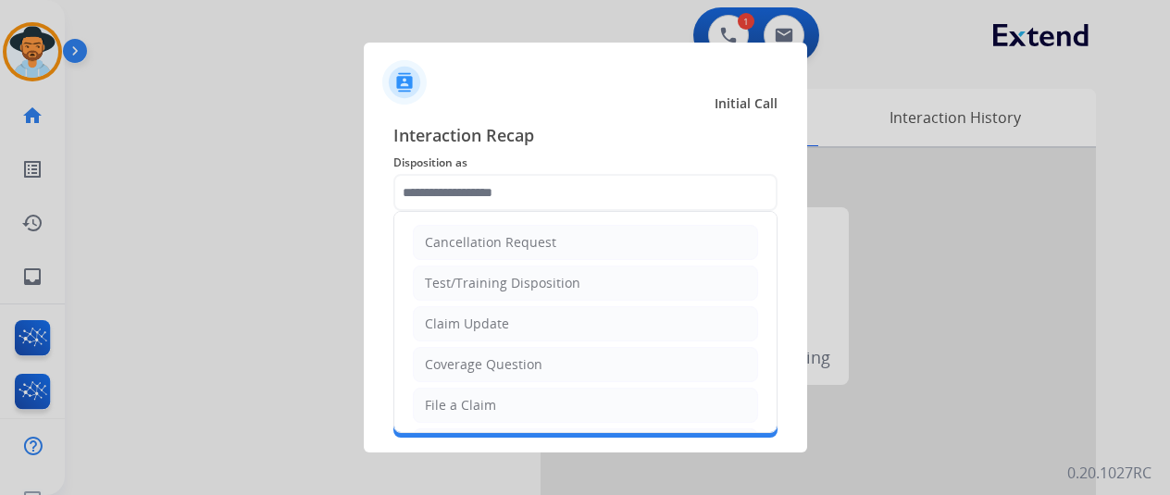
click at [431, 188] on input "text" at bounding box center [585, 192] width 384 height 37
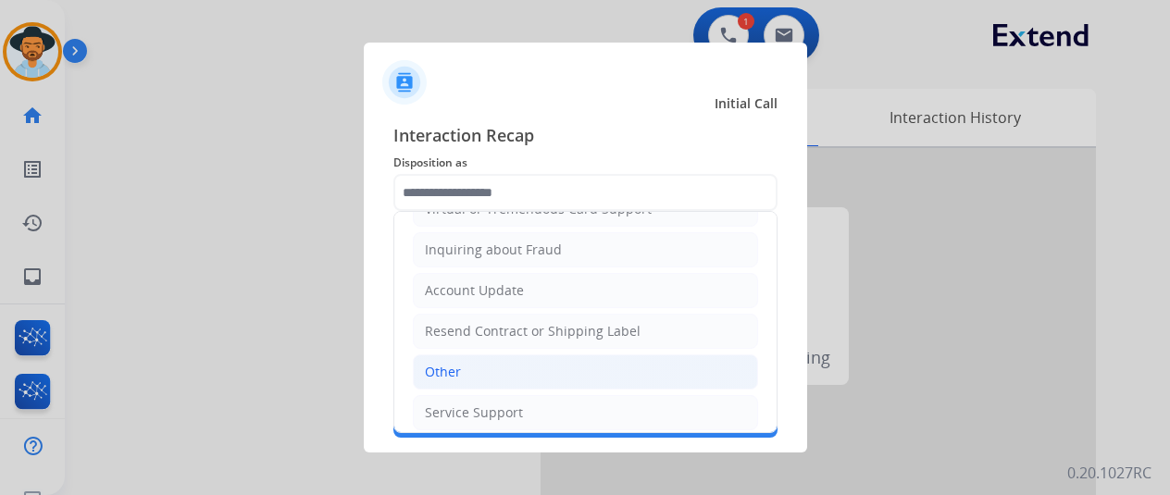
scroll to position [280, 0]
drag, startPoint x: 449, startPoint y: 396, endPoint x: 434, endPoint y: 350, distance: 48.6
click at [448, 401] on div "Service Support" at bounding box center [474, 410] width 98 height 19
type input "**********"
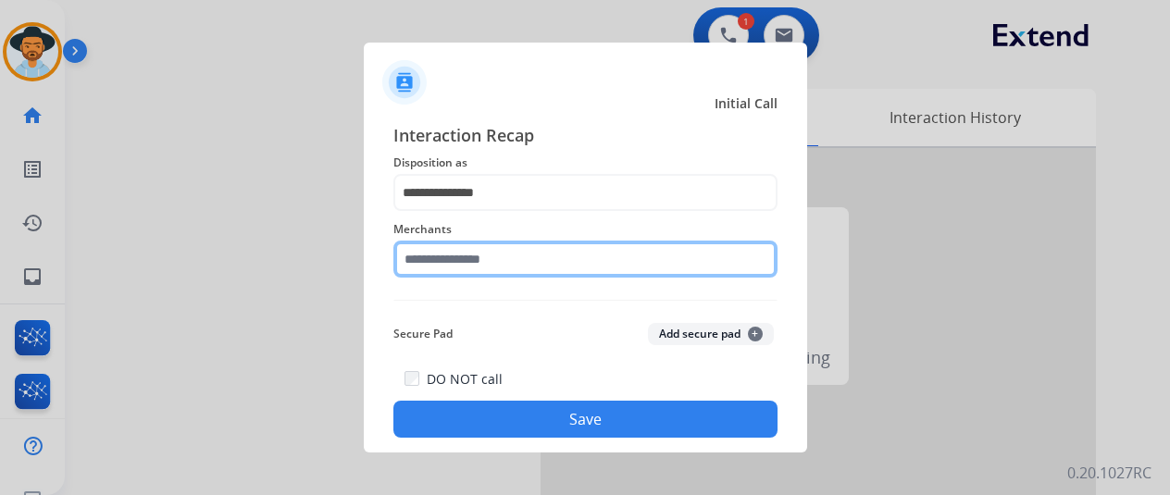
click at [418, 253] on input "text" at bounding box center [585, 259] width 384 height 37
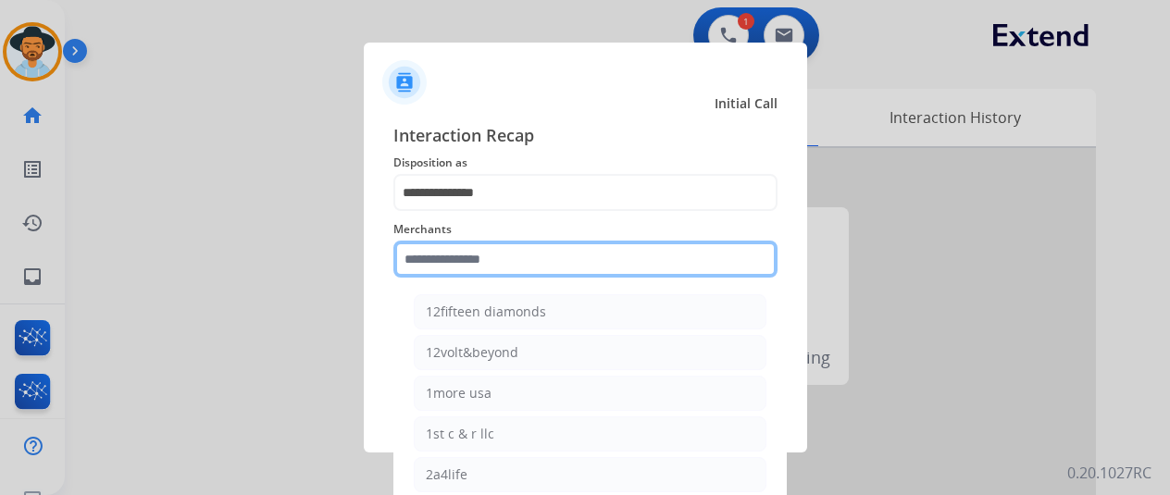
type input "*"
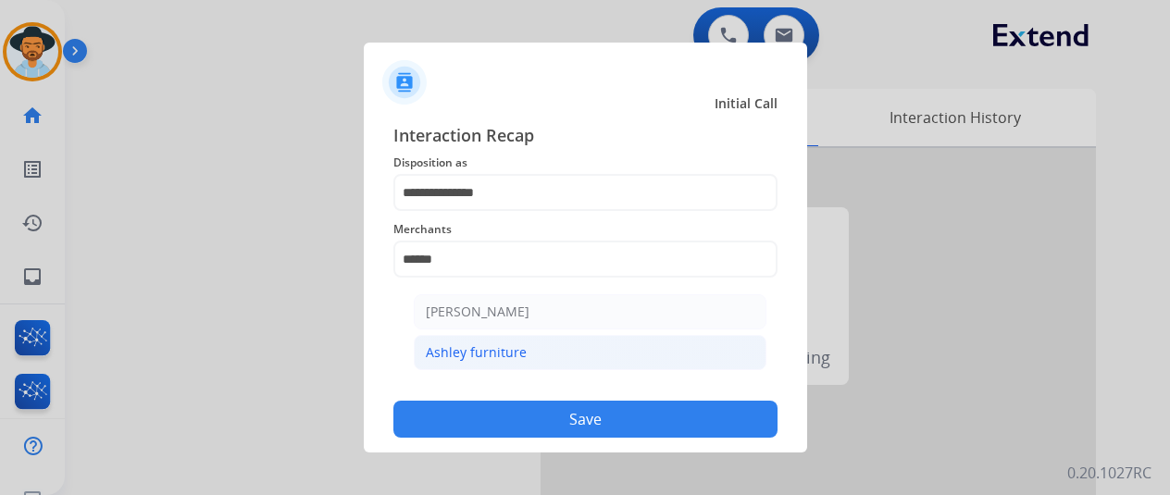
click at [476, 351] on div "Ashley furniture" at bounding box center [476, 352] width 101 height 19
type input "**********"
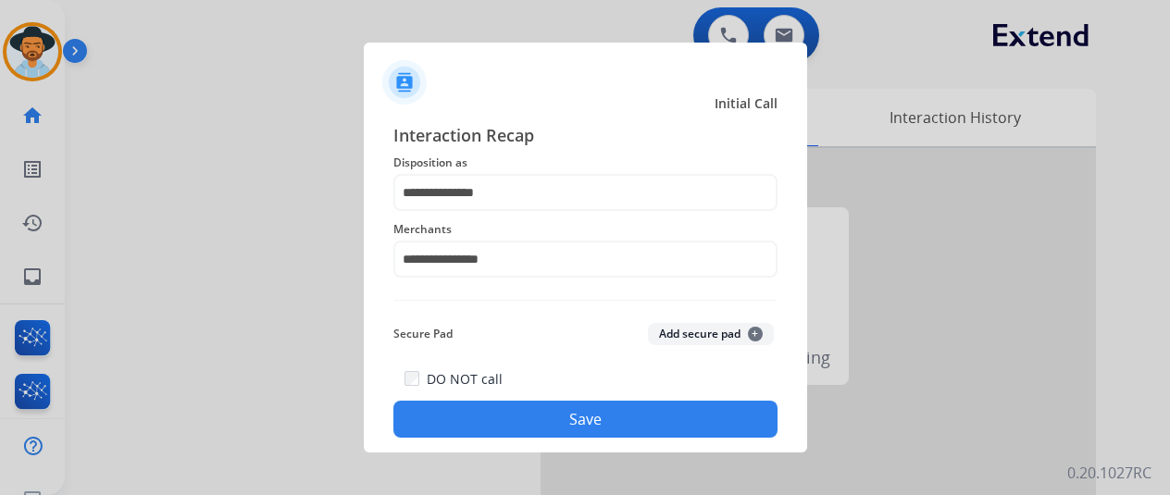
click at [556, 415] on button "Save" at bounding box center [585, 419] width 384 height 37
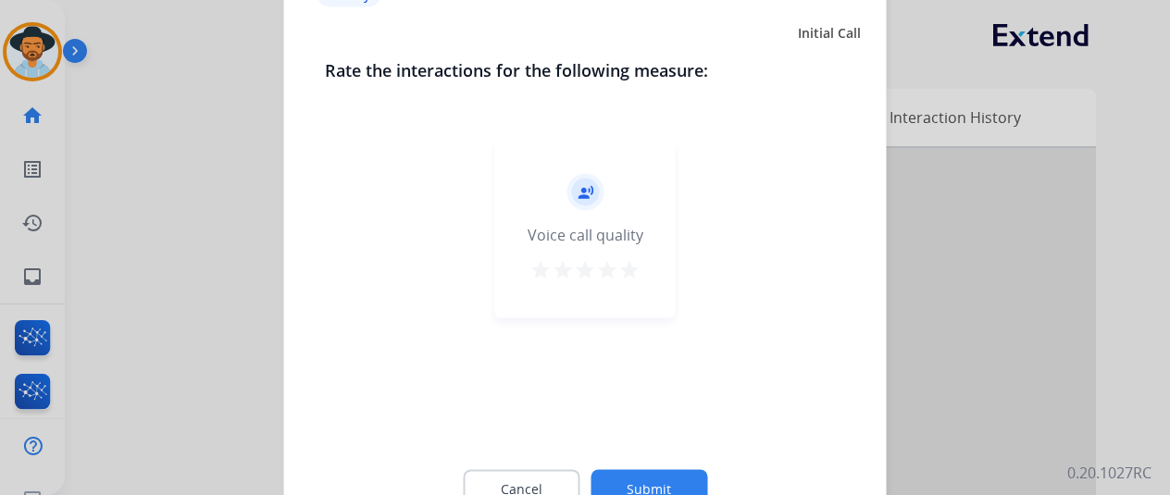
click at [651, 483] on button "Submit" at bounding box center [649, 488] width 117 height 39
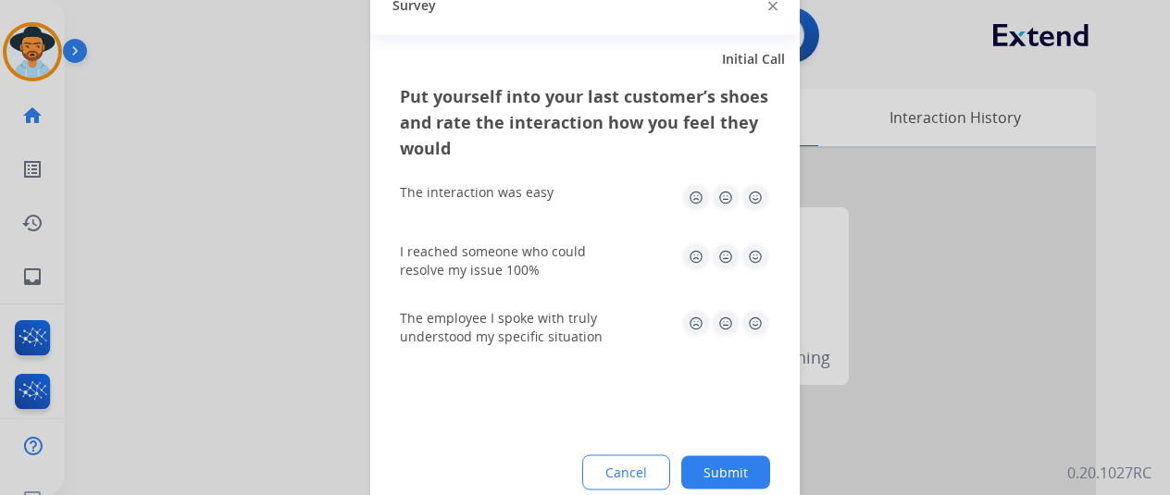
click at [737, 471] on button "Submit" at bounding box center [725, 471] width 89 height 33
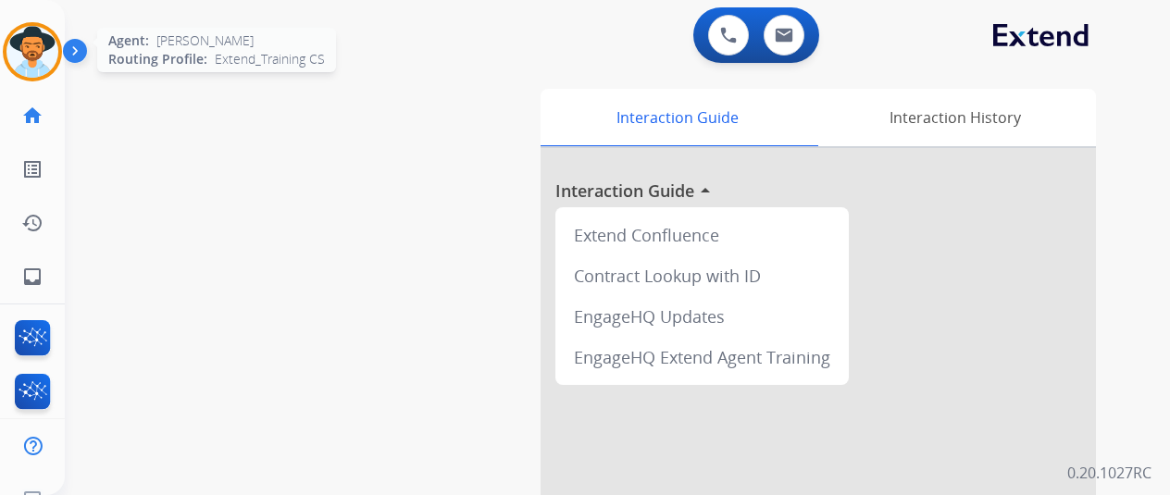
click at [40, 38] on img at bounding box center [32, 52] width 52 height 52
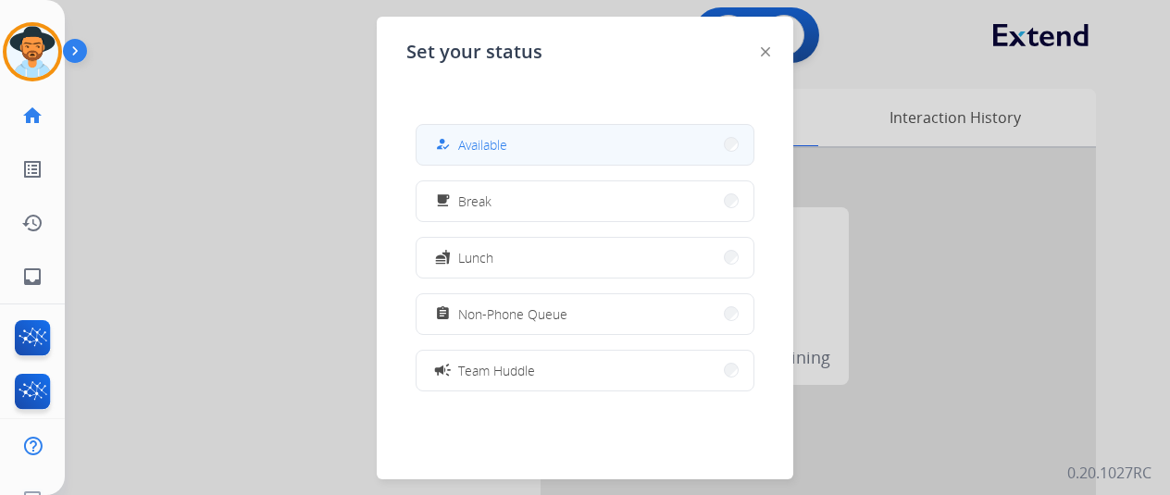
drag, startPoint x: 508, startPoint y: 147, endPoint x: 414, endPoint y: 13, distance: 164.1
click at [504, 143] on span "Available" at bounding box center [482, 144] width 49 height 19
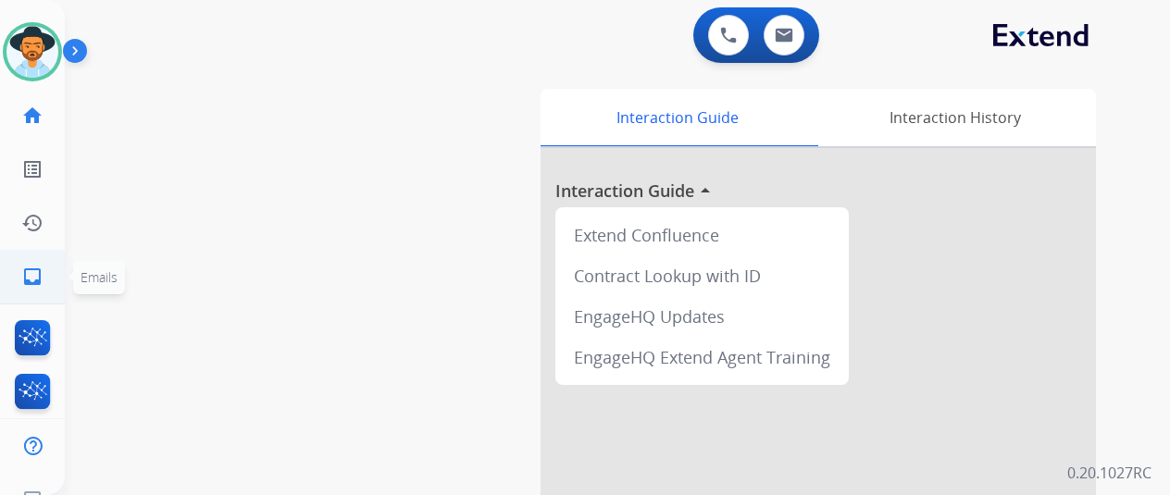
click at [30, 275] on mat-icon "inbox" at bounding box center [32, 277] width 22 height 22
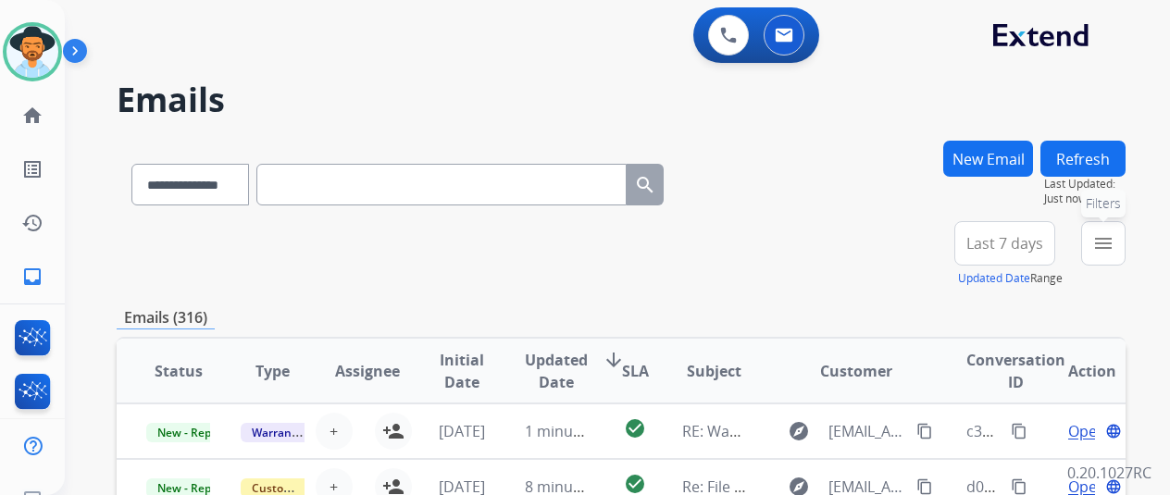
click at [1115, 239] on mat-icon "menu" at bounding box center [1103, 243] width 22 height 22
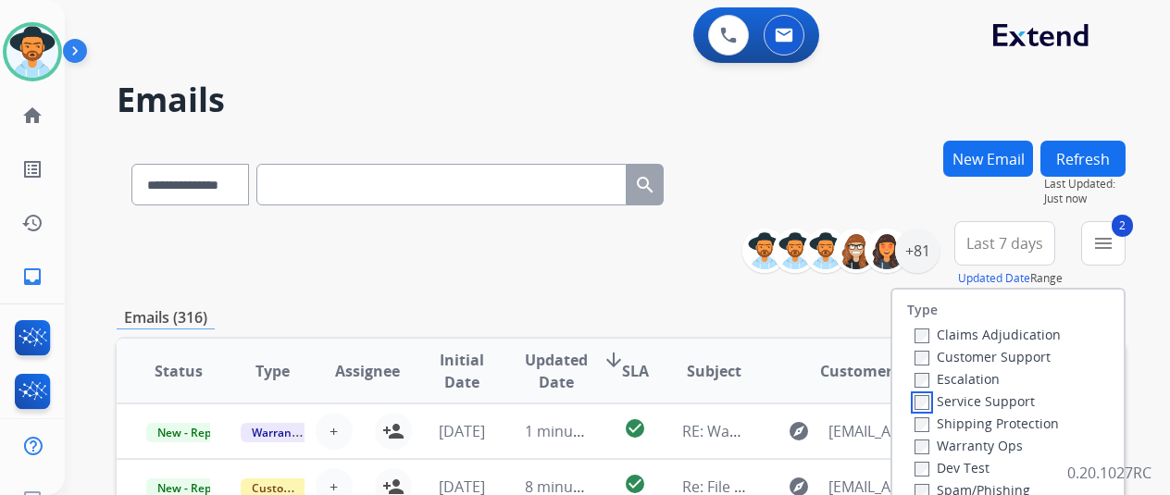
scroll to position [93, 0]
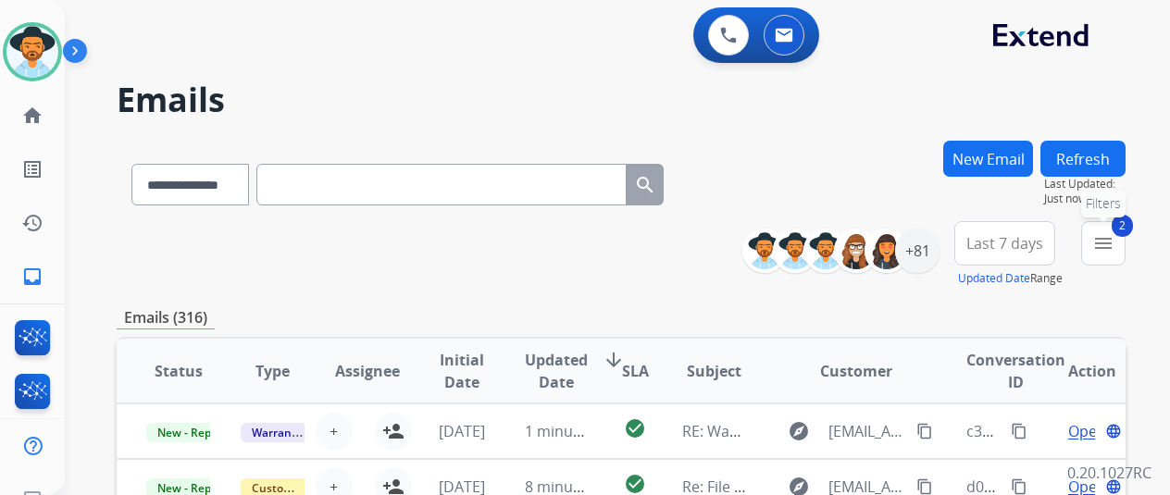
click at [1110, 236] on mat-icon "menu" at bounding box center [1103, 243] width 22 height 22
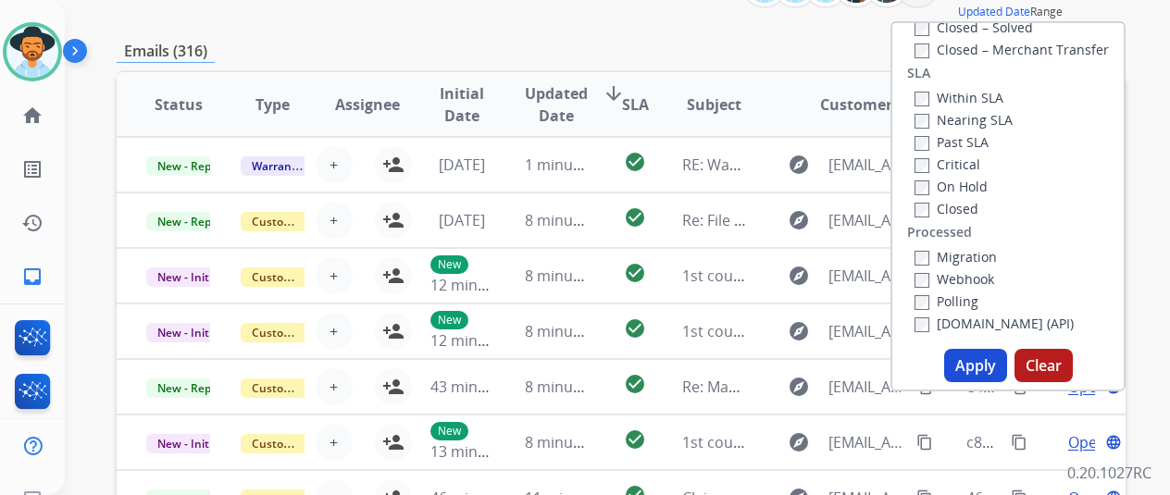
scroll to position [278, 0]
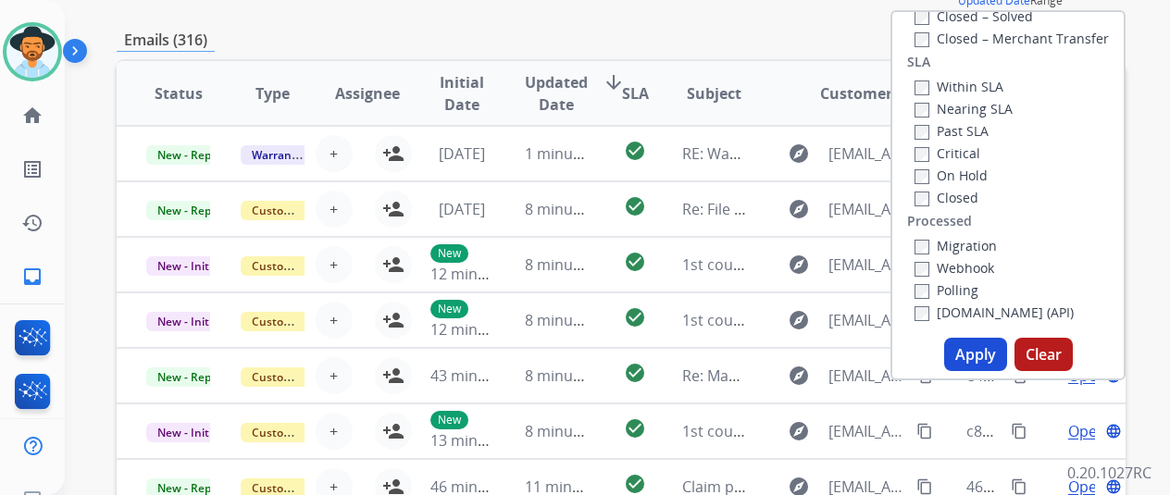
click at [979, 351] on button "Apply" at bounding box center [975, 354] width 63 height 33
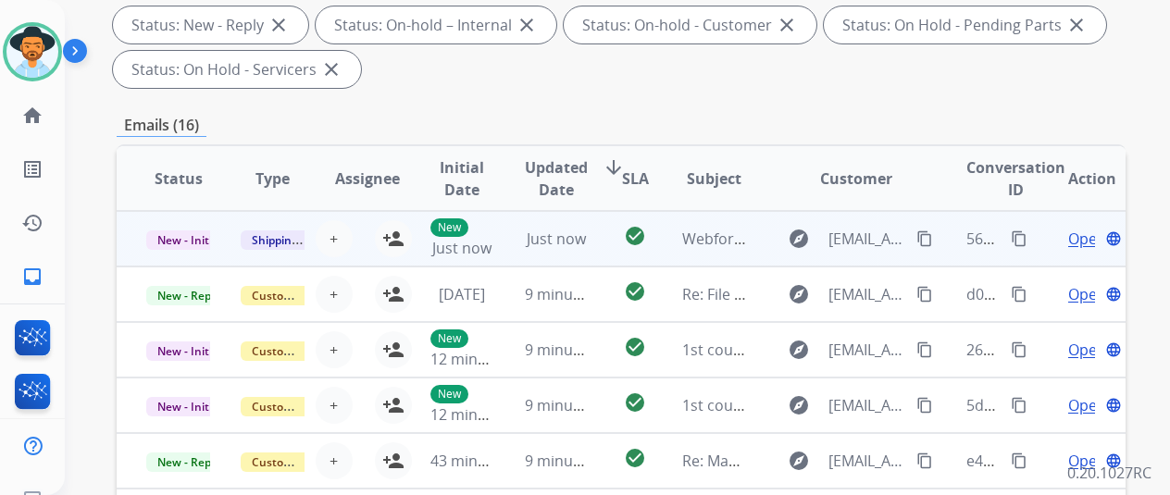
scroll to position [0, 0]
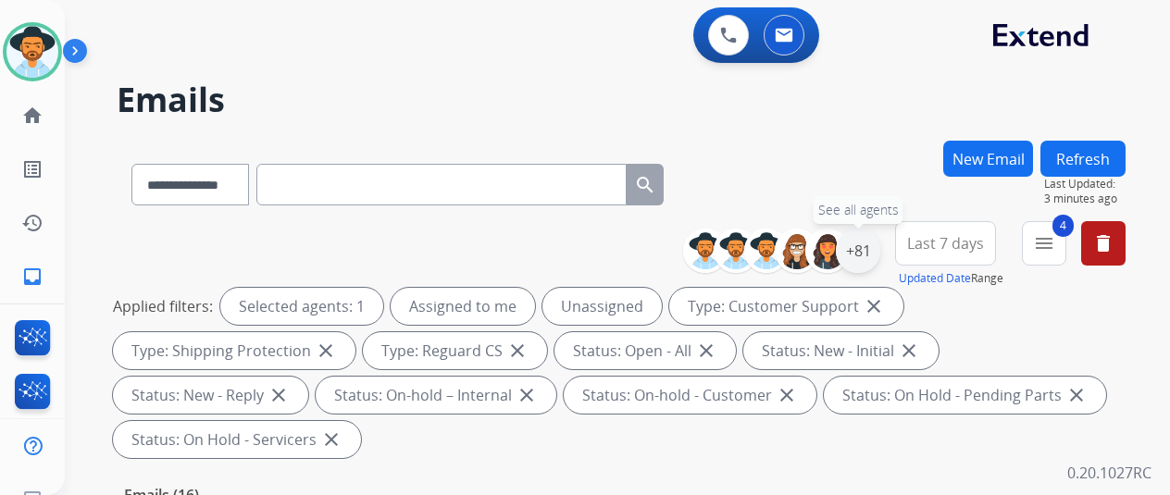
click at [874, 251] on div "+81" at bounding box center [858, 251] width 44 height 44
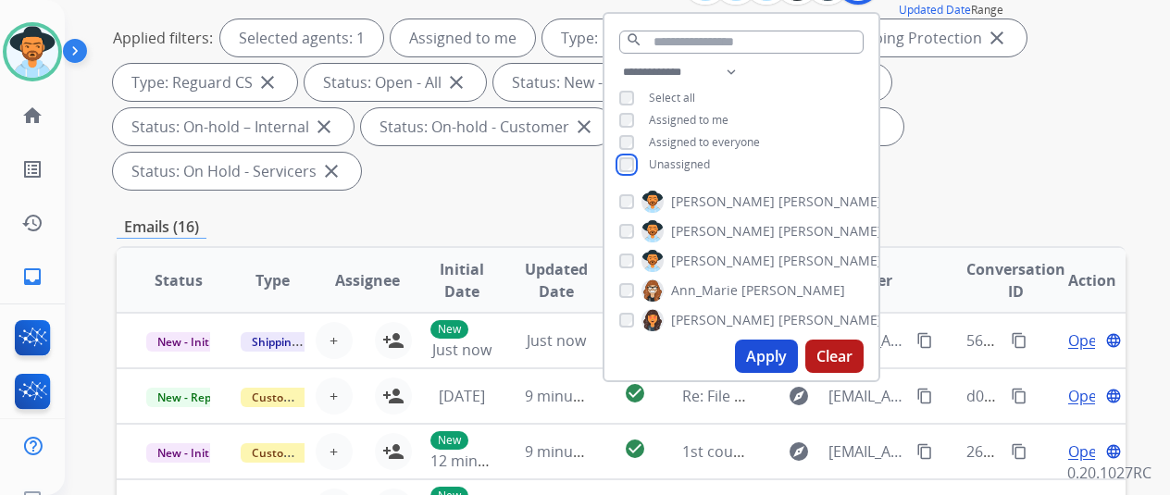
scroll to position [278, 0]
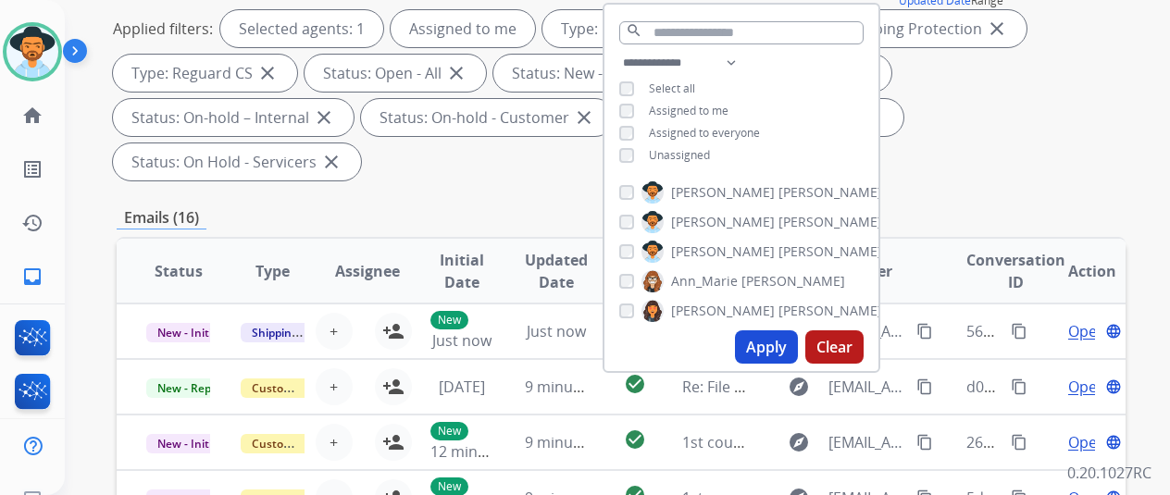
click at [779, 338] on button "Apply" at bounding box center [766, 346] width 63 height 33
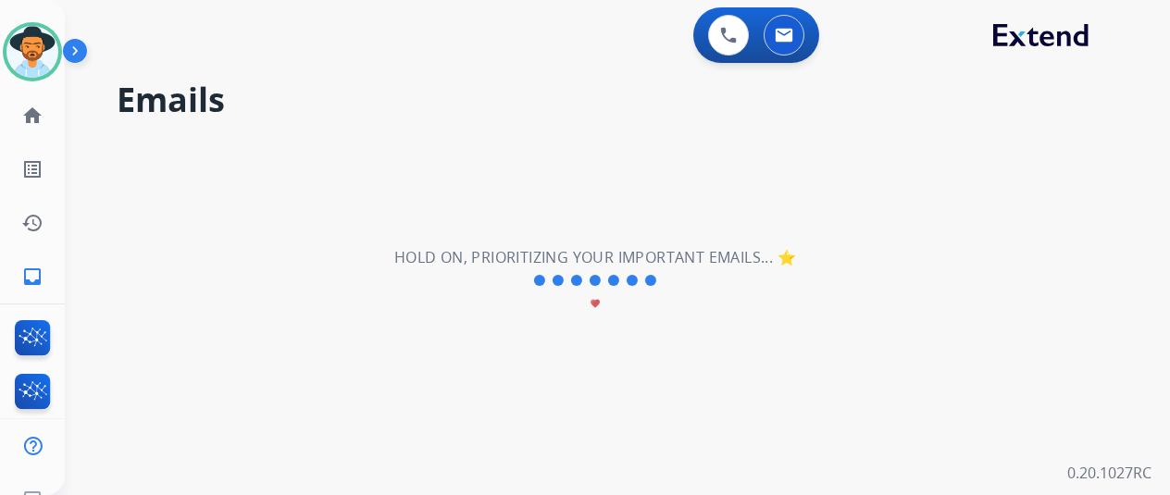
scroll to position [0, 0]
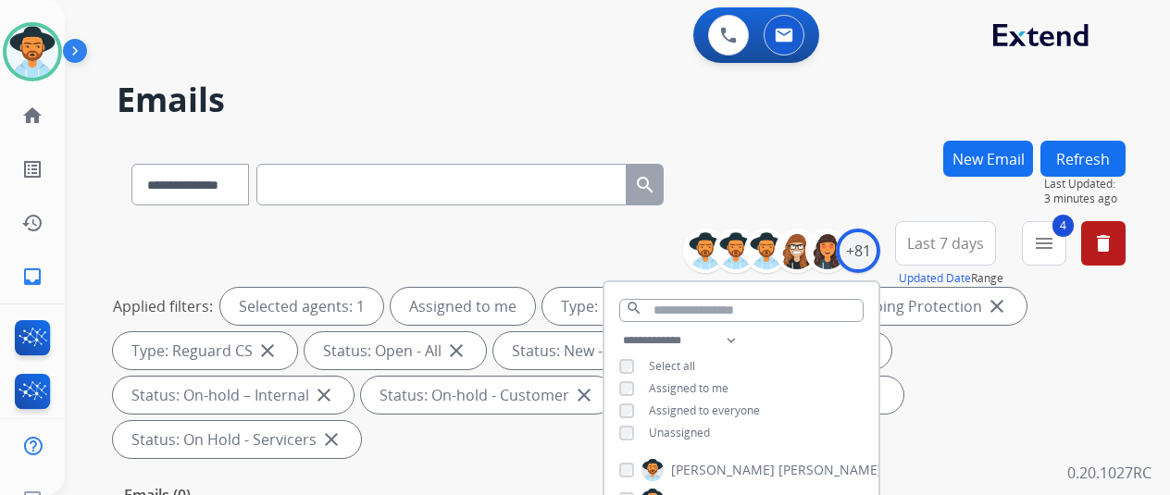
click at [757, 148] on div "**********" at bounding box center [621, 181] width 1009 height 81
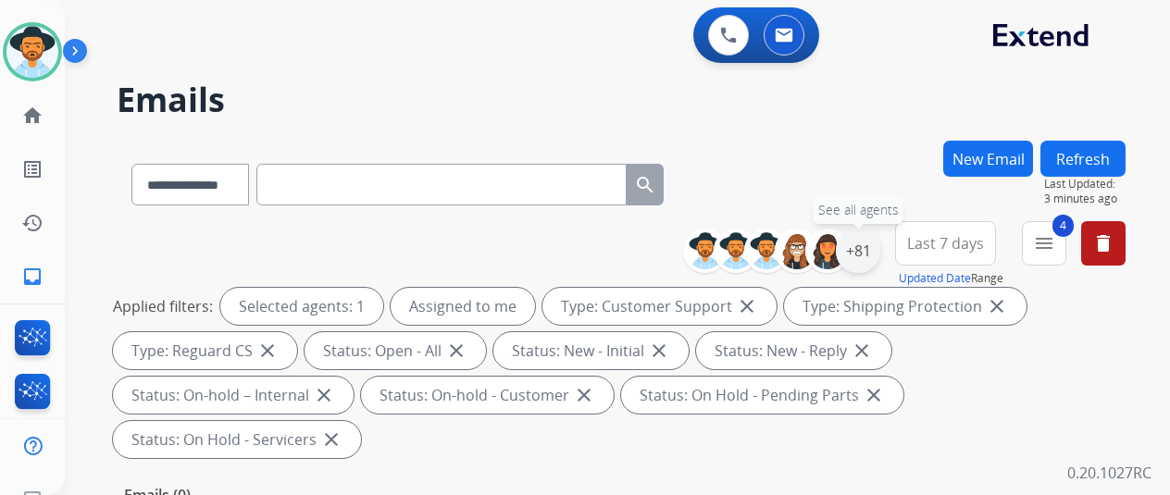
click at [862, 245] on div "+81" at bounding box center [858, 251] width 44 height 44
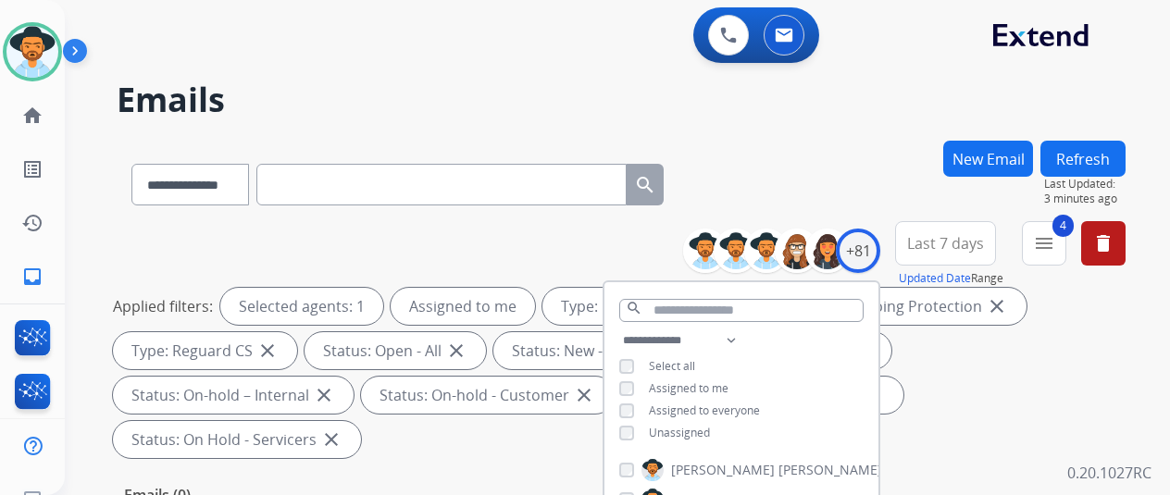
click at [858, 119] on div "**********" at bounding box center [595, 314] width 1061 height 495
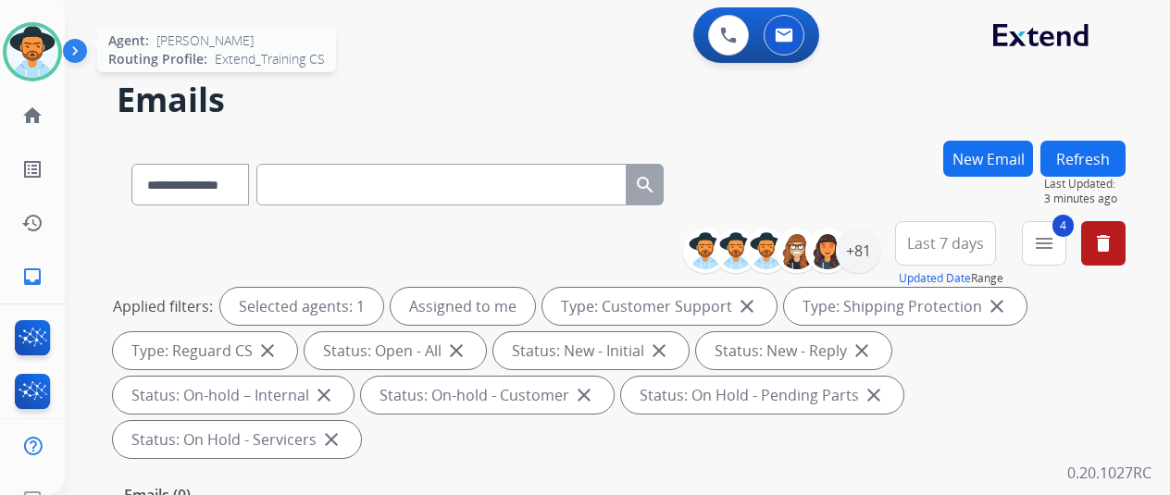
click at [23, 51] on img at bounding box center [32, 52] width 52 height 52
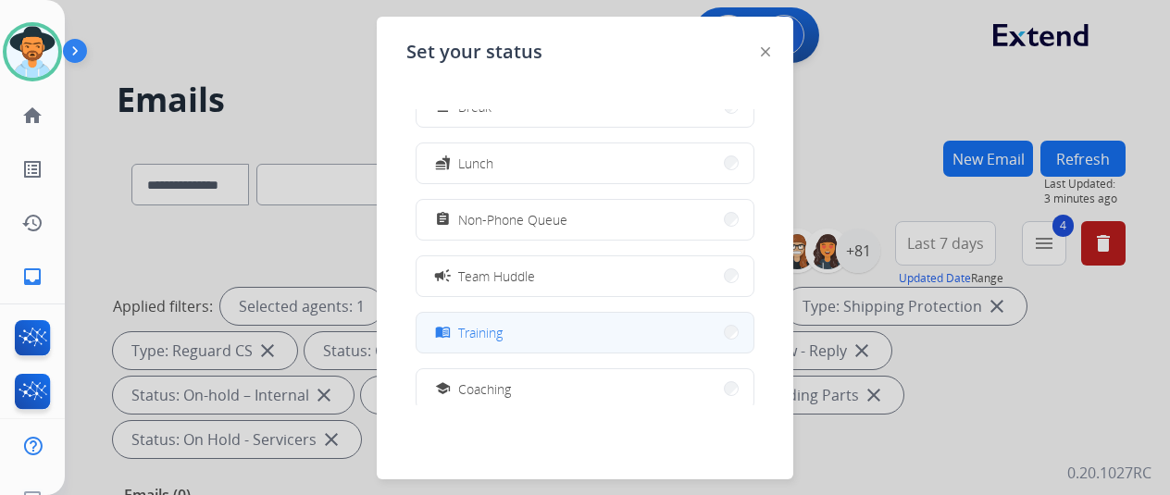
scroll to position [185, 0]
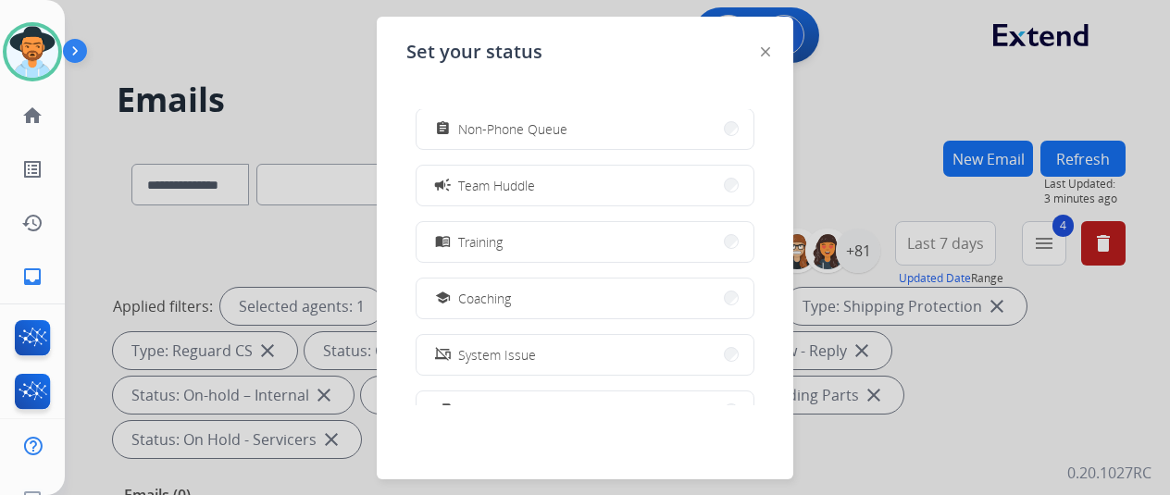
click at [587, 293] on button "school Coaching" at bounding box center [585, 299] width 337 height 40
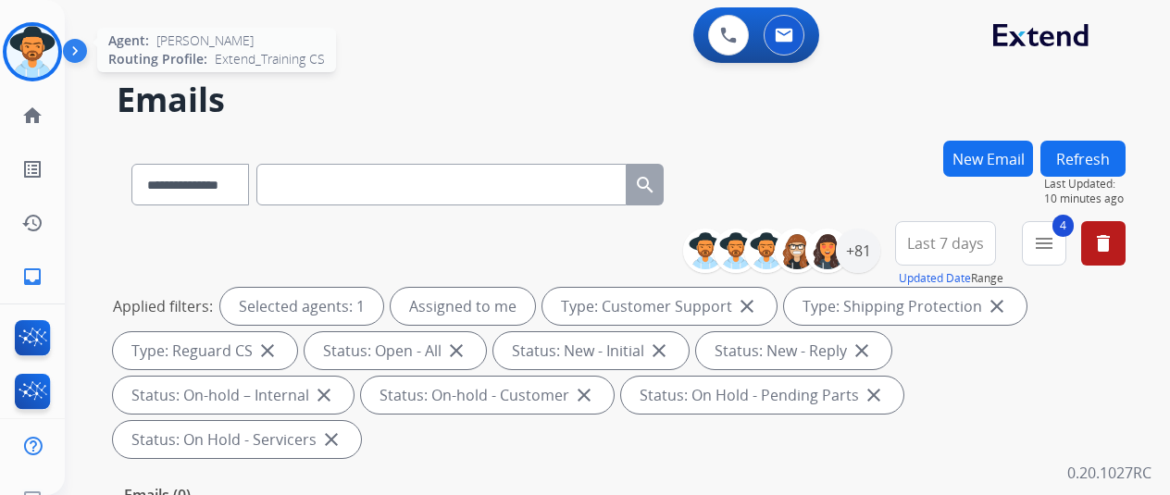
click at [37, 53] on img at bounding box center [32, 52] width 52 height 52
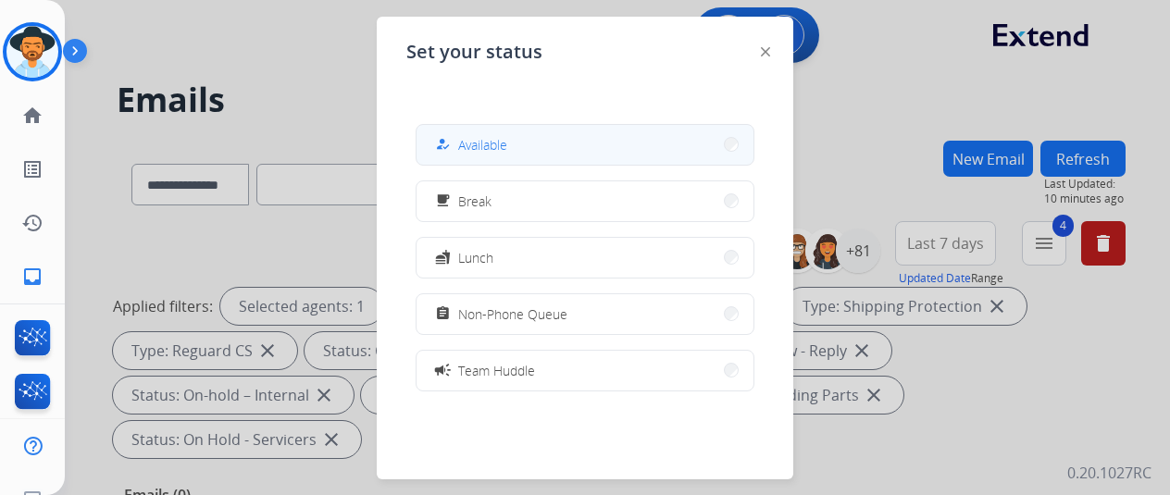
click at [529, 156] on button "how_to_reg Available" at bounding box center [585, 145] width 337 height 40
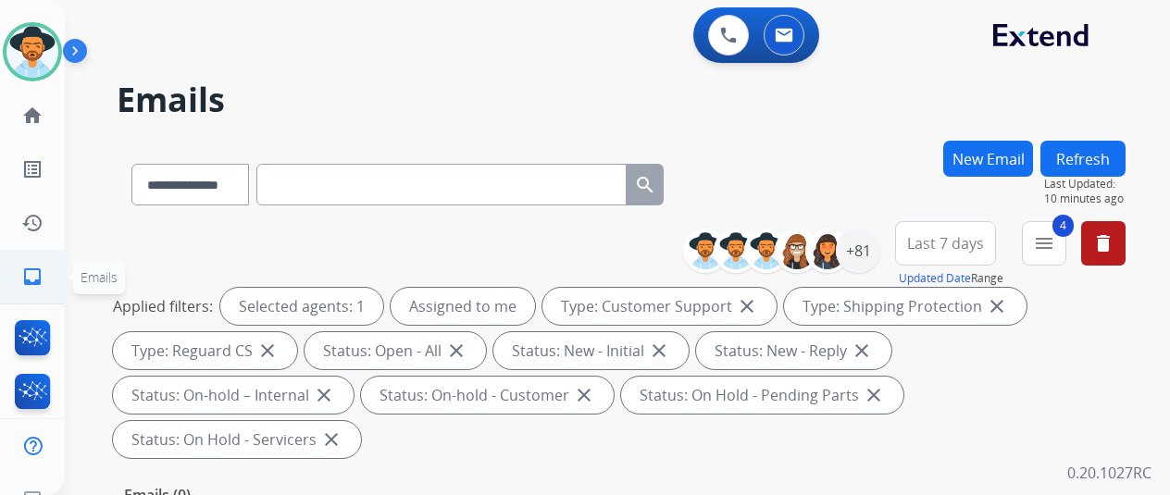
click at [38, 279] on mat-icon "inbox" at bounding box center [32, 277] width 22 height 22
click at [871, 252] on div "+81" at bounding box center [858, 251] width 44 height 44
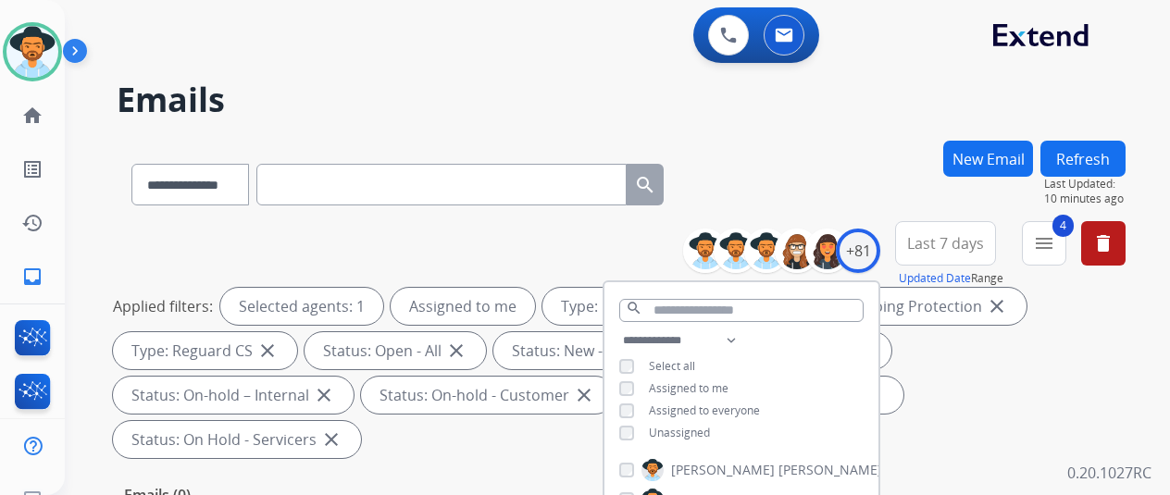
scroll to position [370, 0]
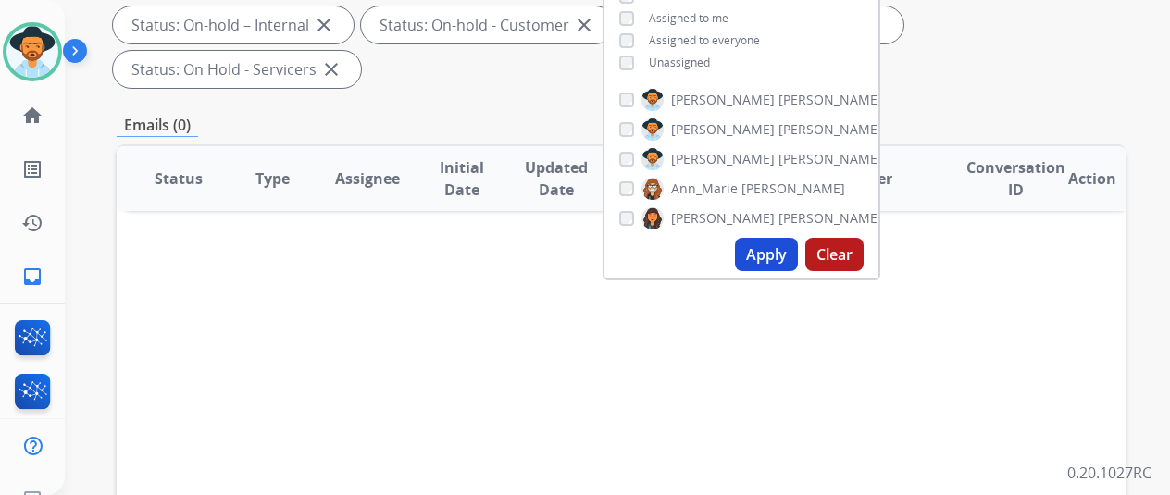
click at [767, 251] on button "Apply" at bounding box center [766, 254] width 63 height 33
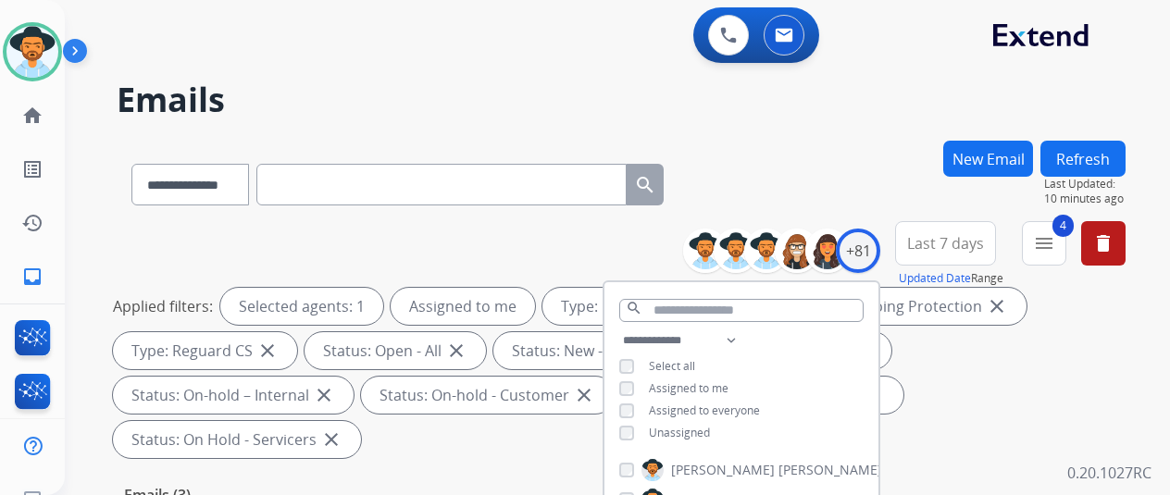
drag, startPoint x: 1040, startPoint y: 85, endPoint x: 1031, endPoint y: 77, distance: 12.5
click at [1040, 85] on h2 "Emails" at bounding box center [621, 99] width 1009 height 37
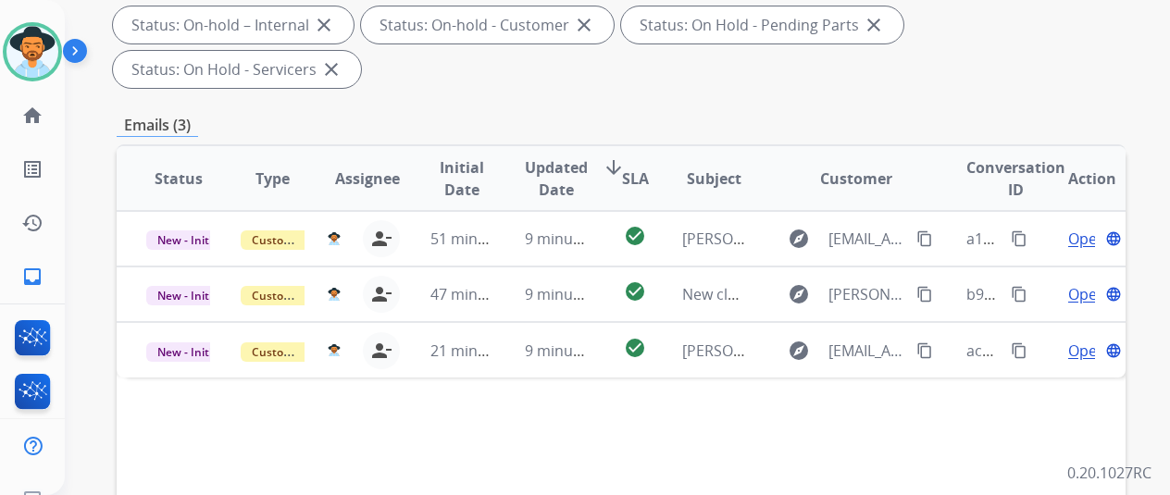
scroll to position [93, 0]
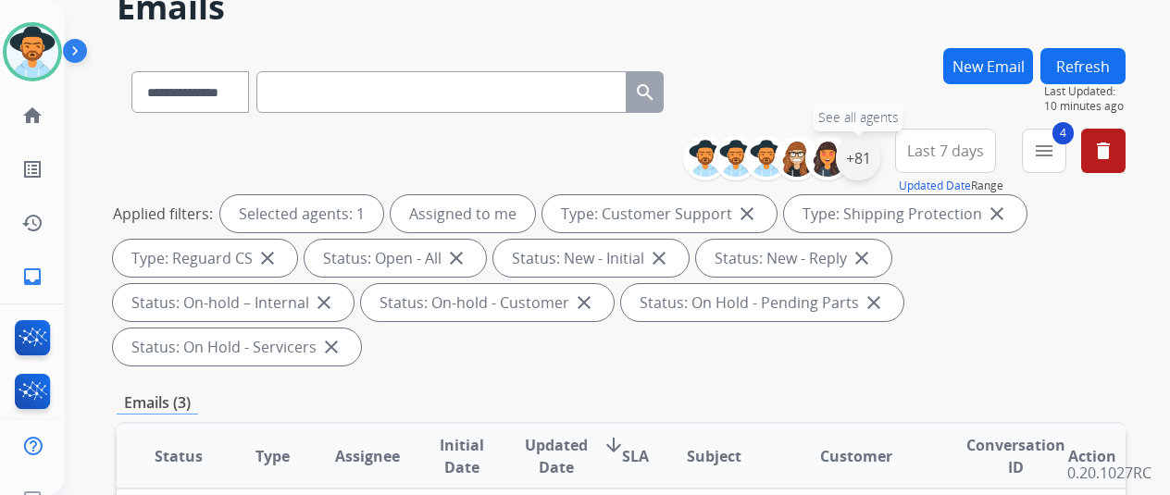
click at [865, 149] on div "+81" at bounding box center [858, 158] width 44 height 44
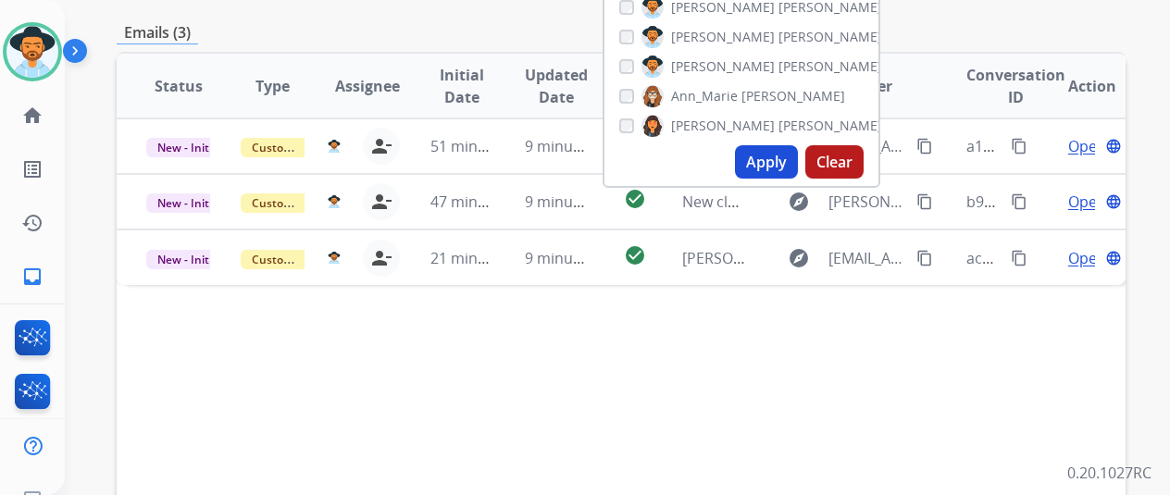
scroll to position [370, 0]
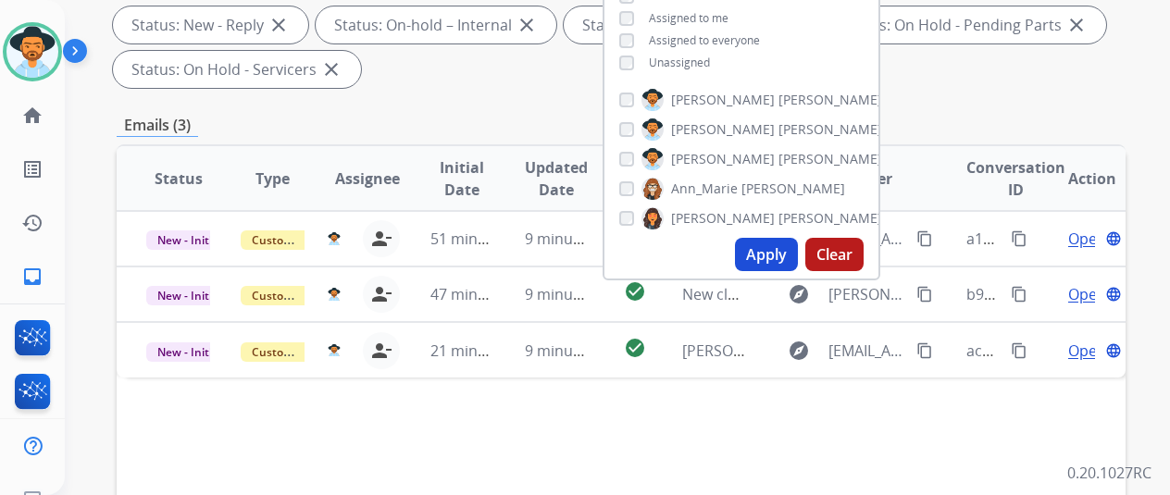
click at [768, 247] on button "Apply" at bounding box center [766, 254] width 63 height 33
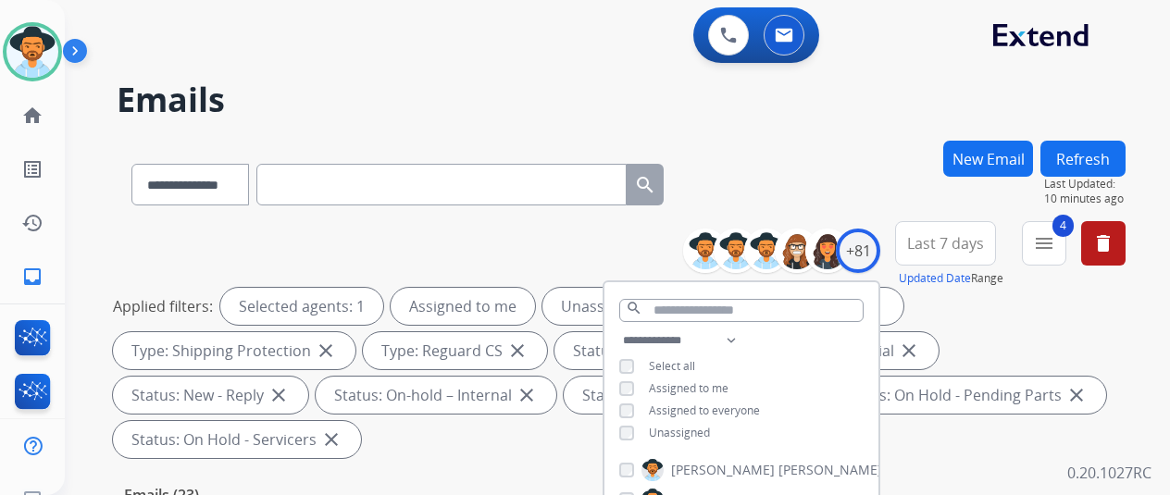
click at [813, 140] on div "**********" at bounding box center [595, 314] width 1061 height 495
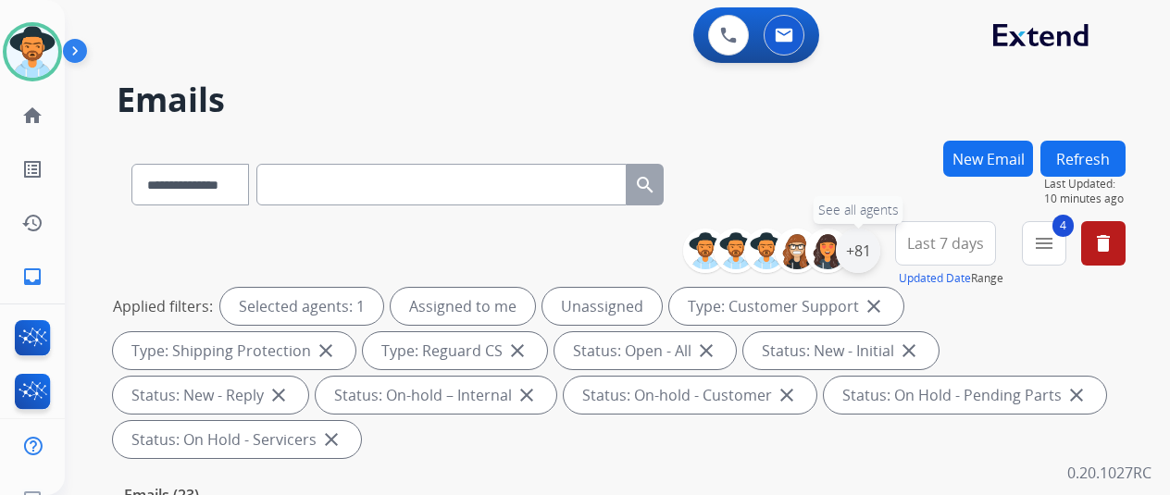
click at [857, 253] on div "+81" at bounding box center [858, 251] width 44 height 44
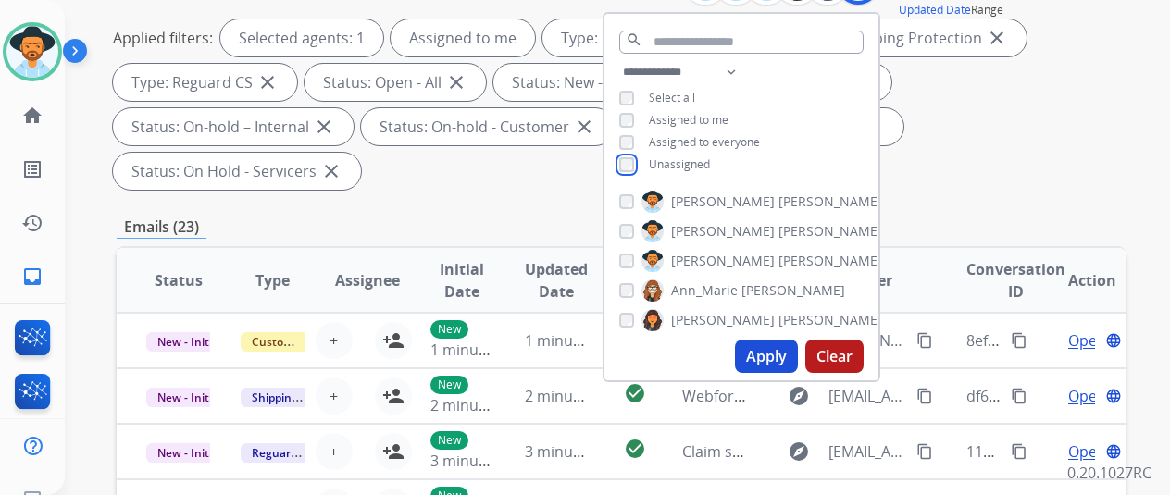
scroll to position [278, 0]
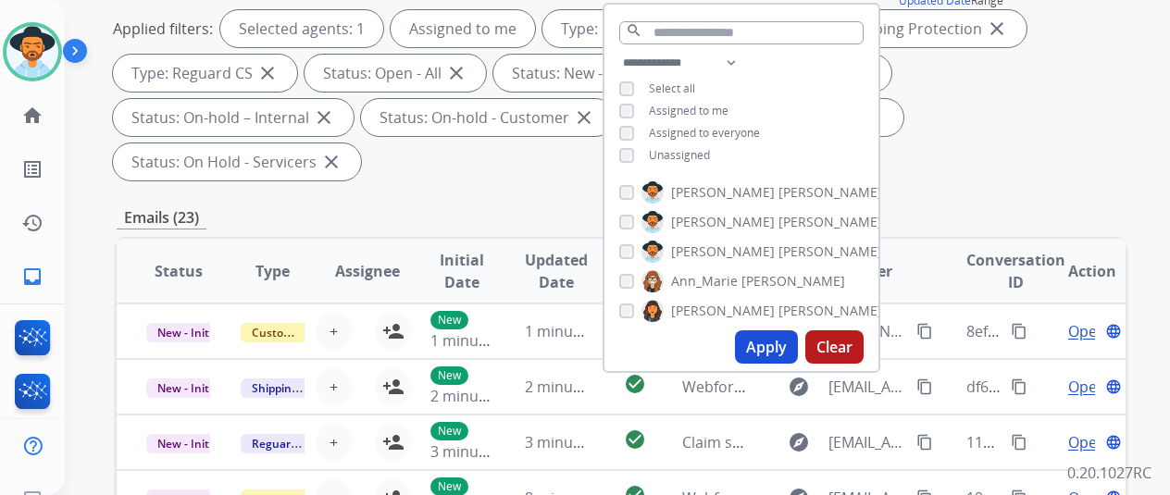
click at [770, 347] on button "Apply" at bounding box center [766, 346] width 63 height 33
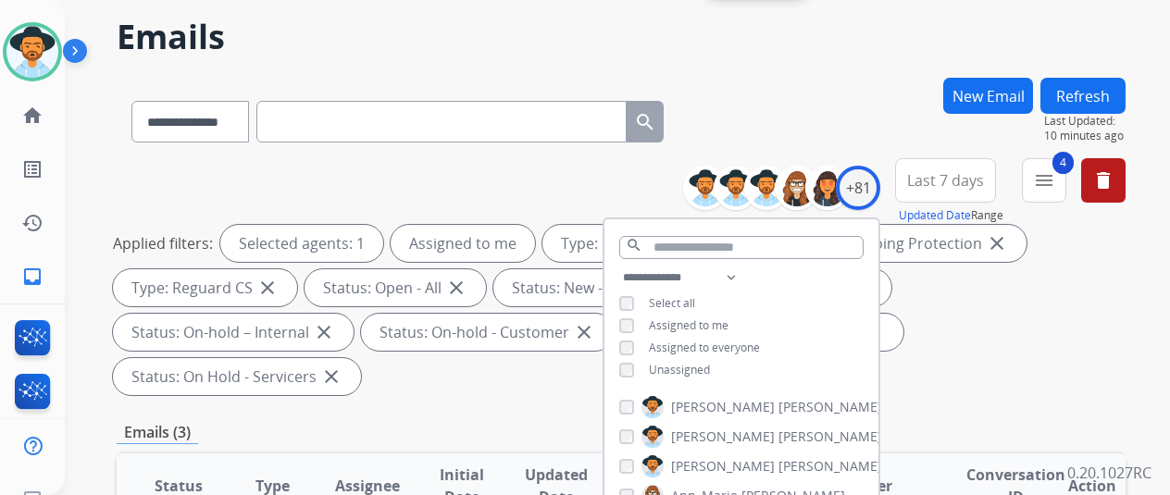
scroll to position [93, 0]
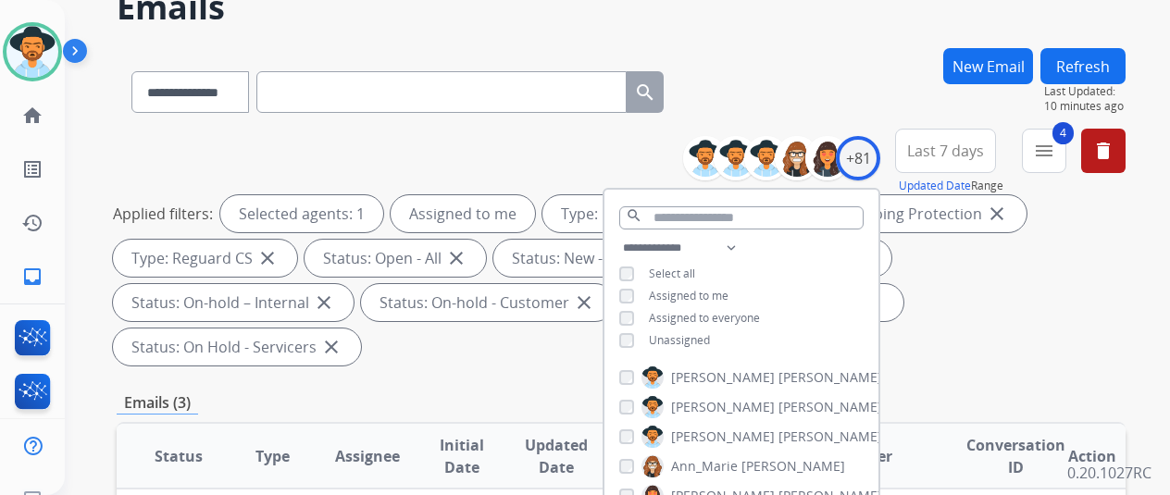
click at [819, 68] on div "**********" at bounding box center [621, 88] width 1009 height 81
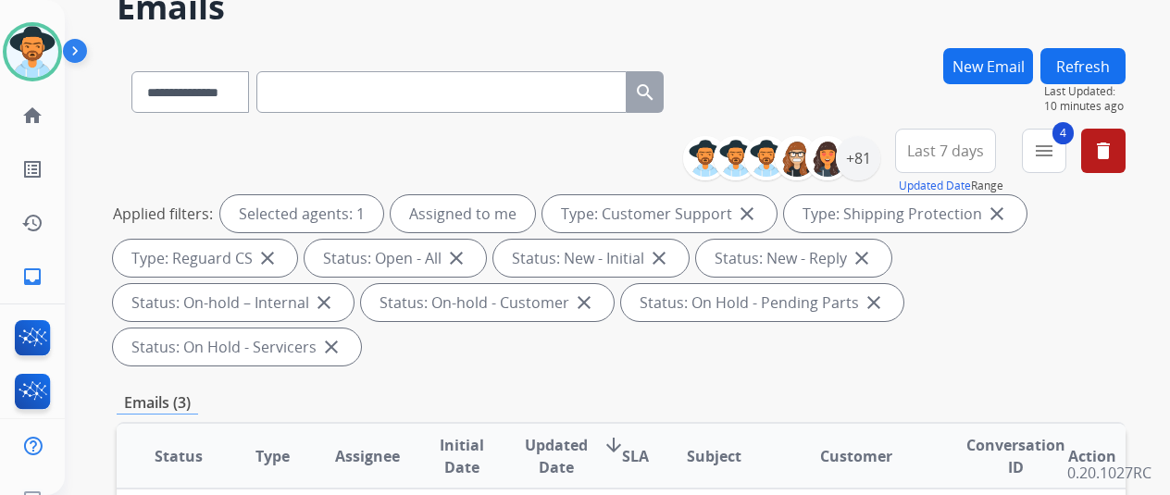
scroll to position [463, 0]
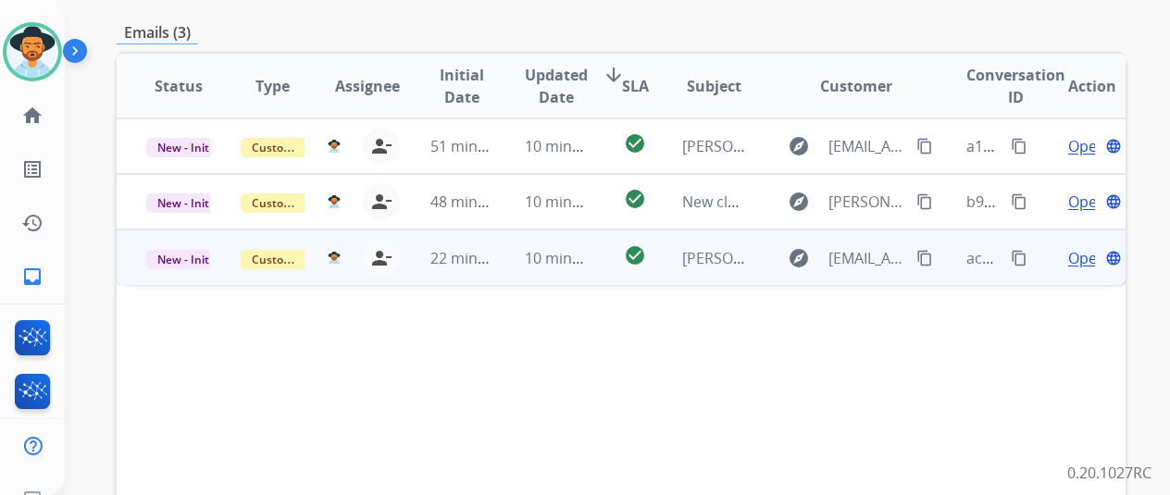
click at [1077, 247] on span "Open" at bounding box center [1087, 258] width 38 height 22
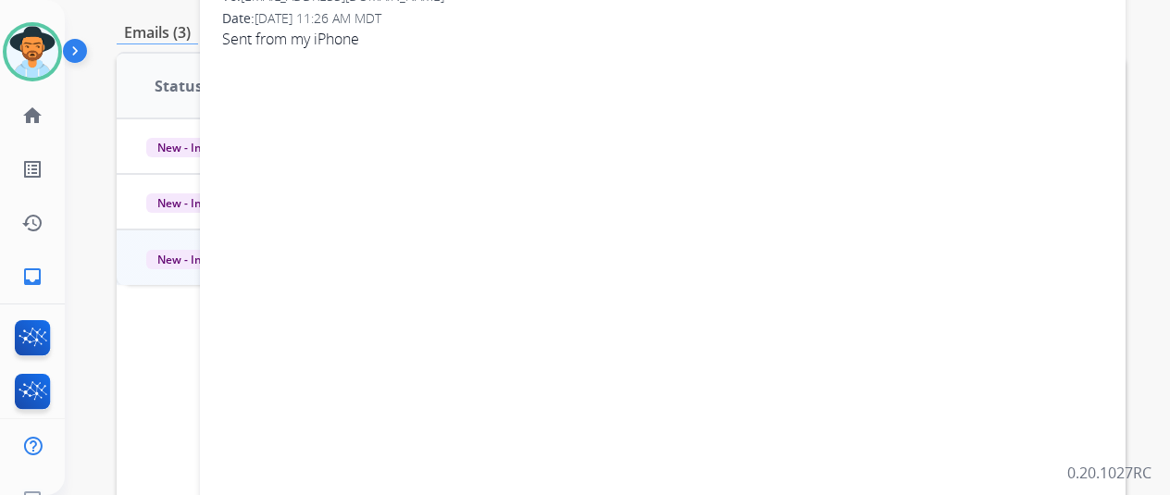
scroll to position [93, 0]
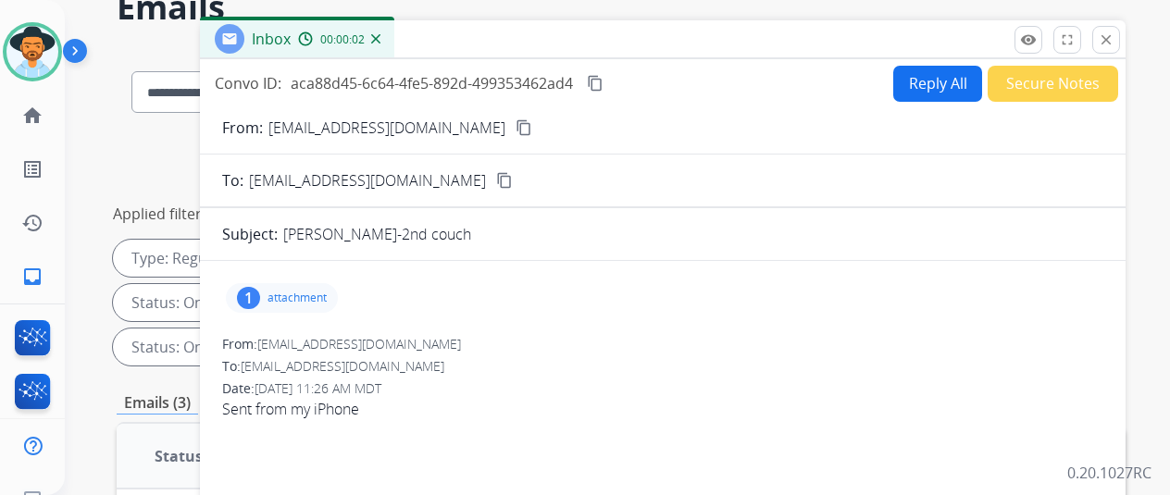
click at [260, 293] on div "1" at bounding box center [248, 298] width 23 height 22
click at [302, 336] on div at bounding box center [287, 345] width 93 height 65
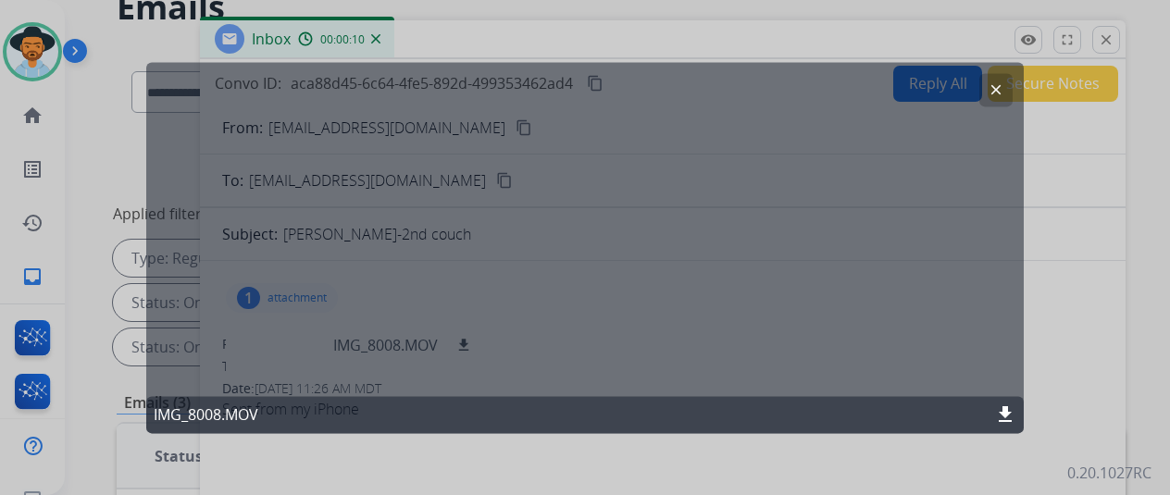
drag, startPoint x: 999, startPoint y: 88, endPoint x: 841, endPoint y: 46, distance: 162.8
click at [1000, 88] on mat-icon "clear" at bounding box center [996, 89] width 17 height 17
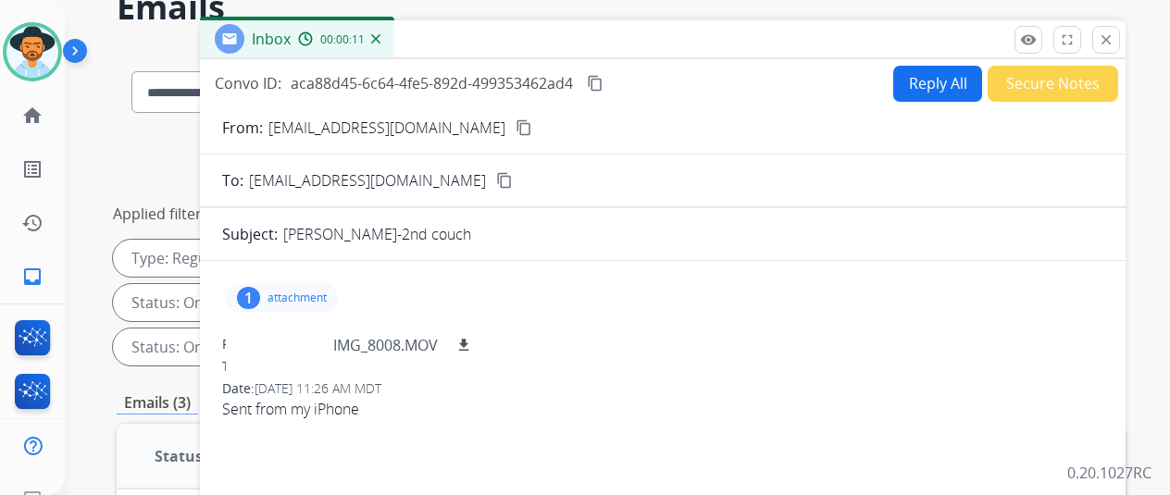
click at [516, 129] on mat-icon "content_copy" at bounding box center [524, 127] width 17 height 17
click at [305, 340] on div at bounding box center [287, 345] width 93 height 65
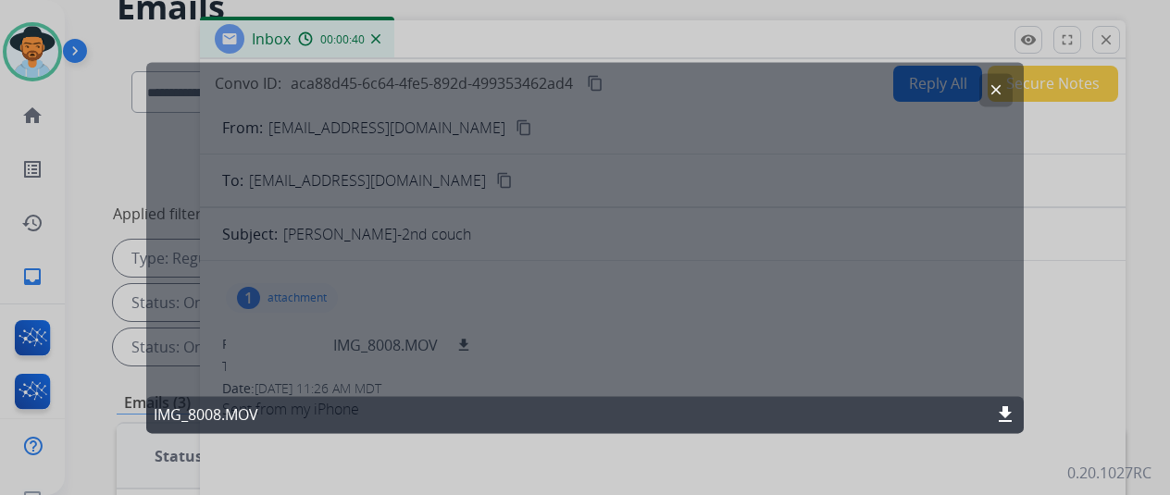
click at [996, 82] on mat-icon "clear" at bounding box center [996, 89] width 17 height 17
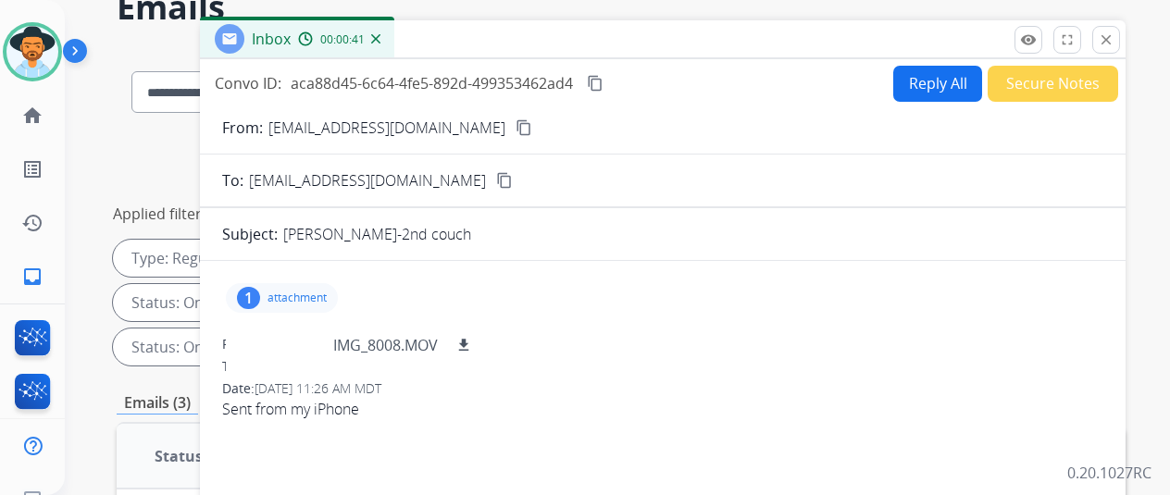
click at [260, 292] on div "1" at bounding box center [248, 298] width 23 height 22
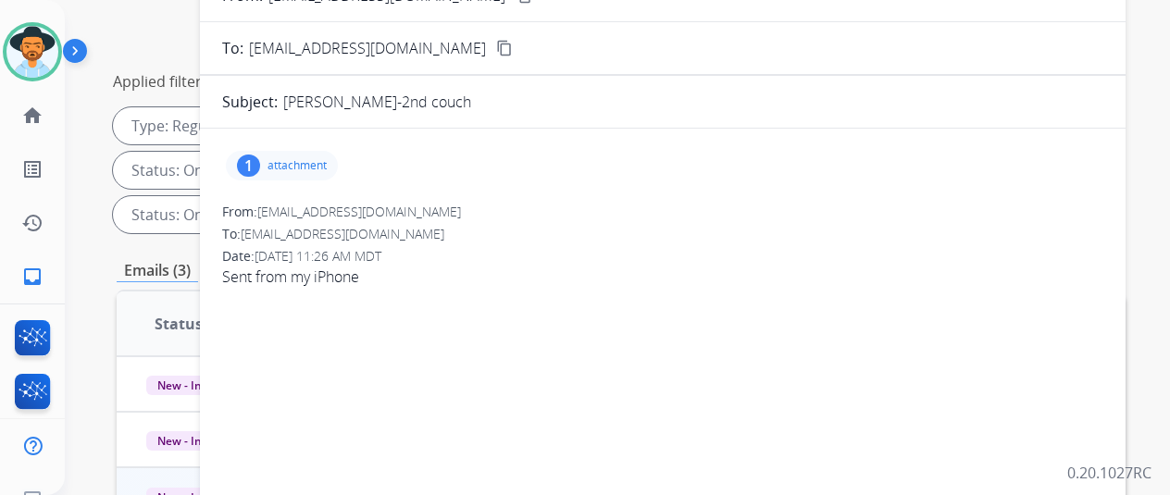
scroll to position [370, 0]
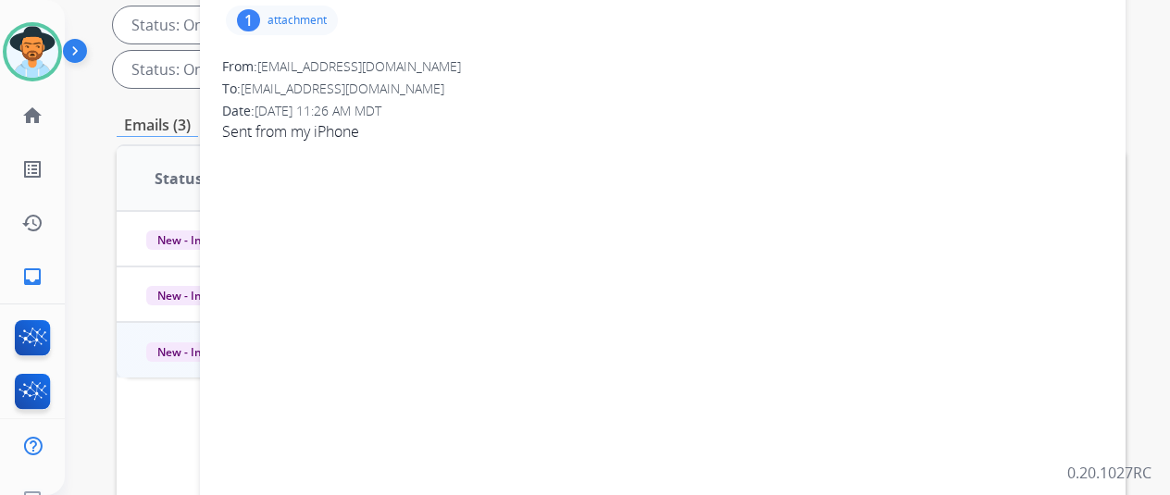
click at [297, 133] on span "Sent from my iPhone" at bounding box center [662, 131] width 881 height 22
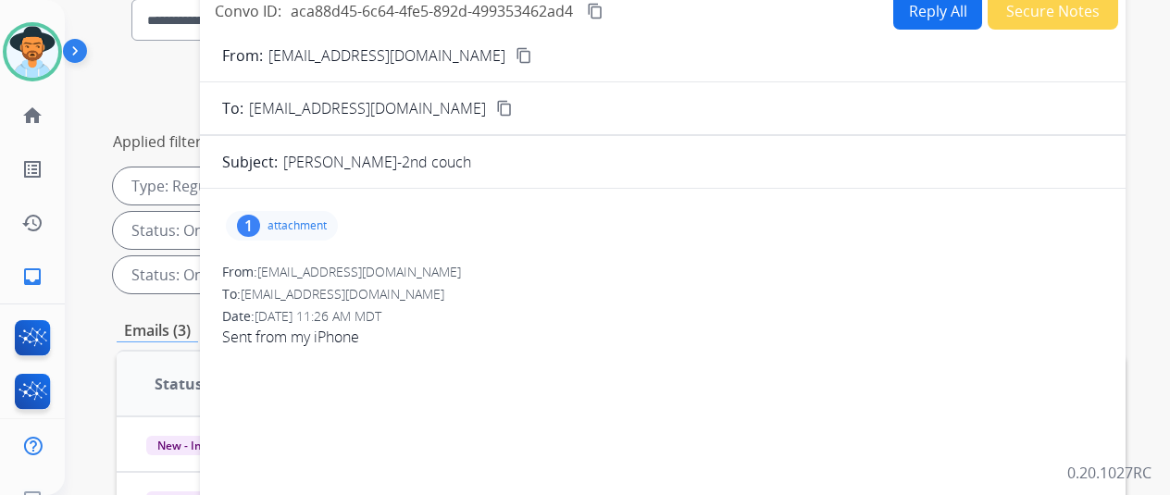
scroll to position [0, 0]
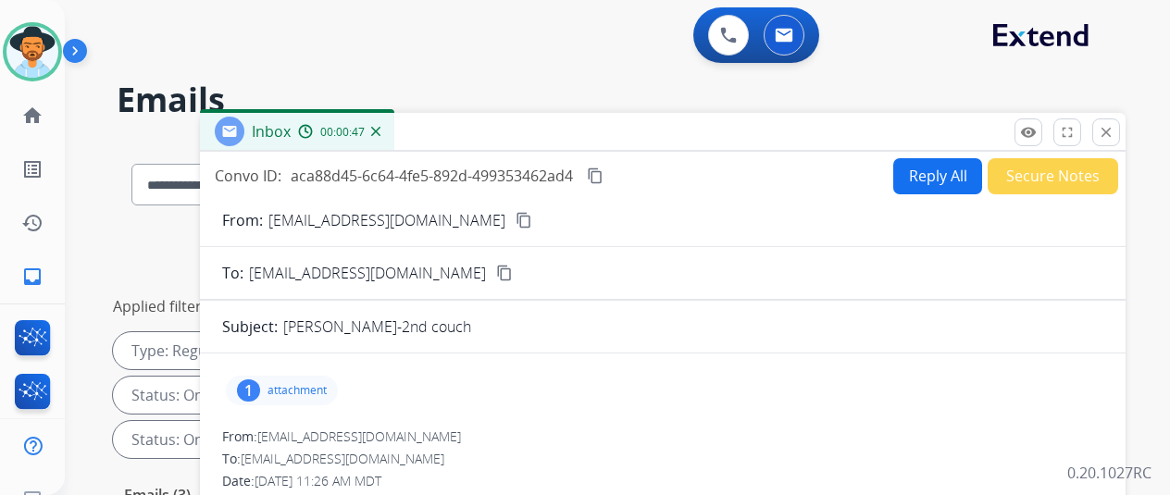
click at [260, 382] on div "1" at bounding box center [248, 391] width 23 height 22
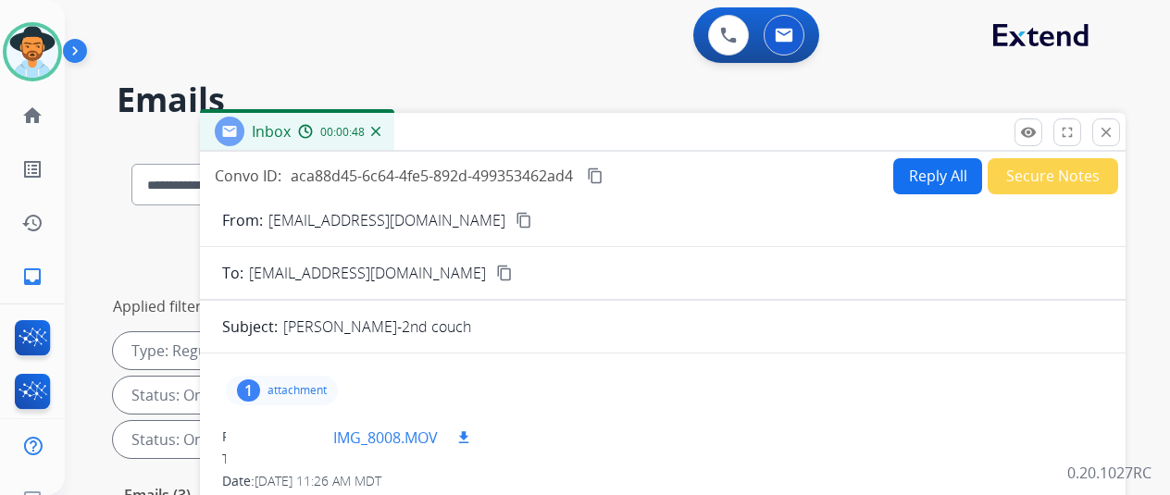
click at [285, 426] on div at bounding box center [287, 437] width 93 height 65
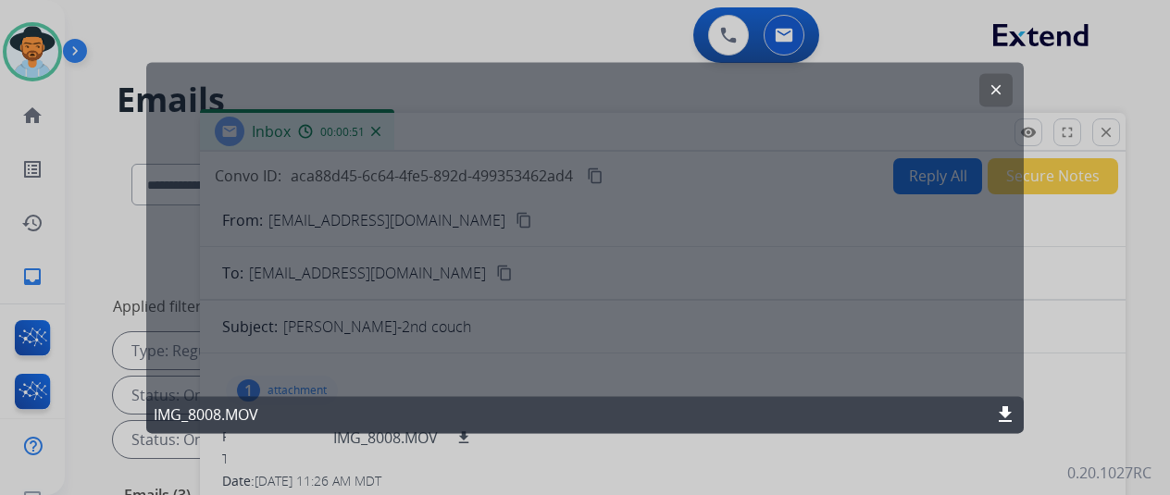
click at [989, 86] on mat-icon "clear" at bounding box center [996, 89] width 17 height 17
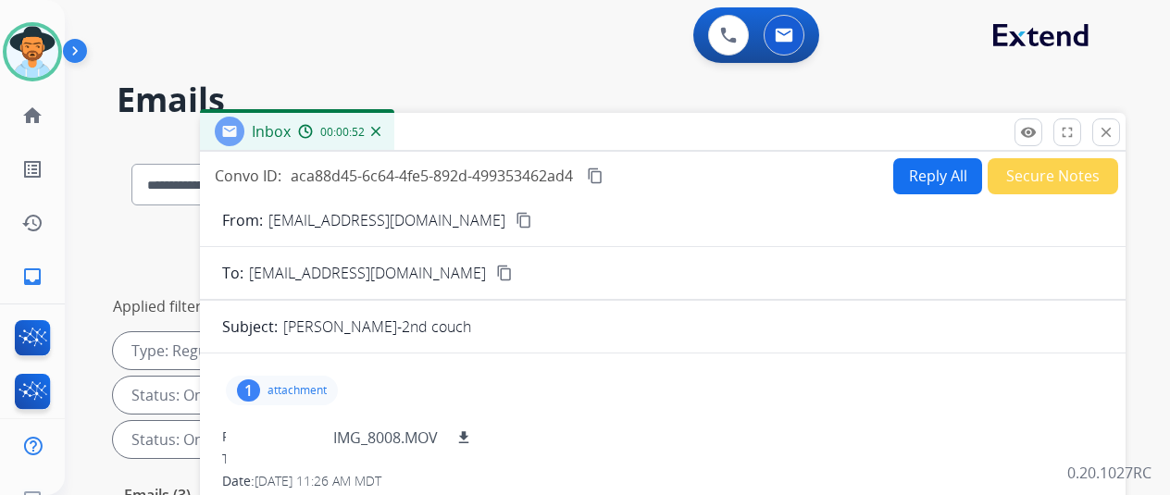
click at [945, 166] on button "Reply All" at bounding box center [937, 176] width 89 height 36
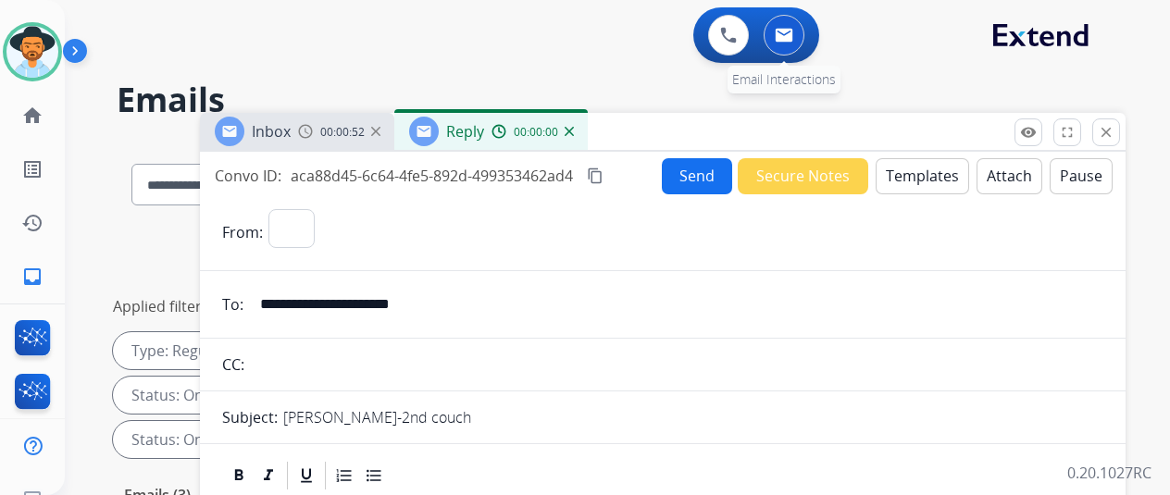
select select "**********"
click at [928, 162] on button "Templates" at bounding box center [922, 176] width 93 height 36
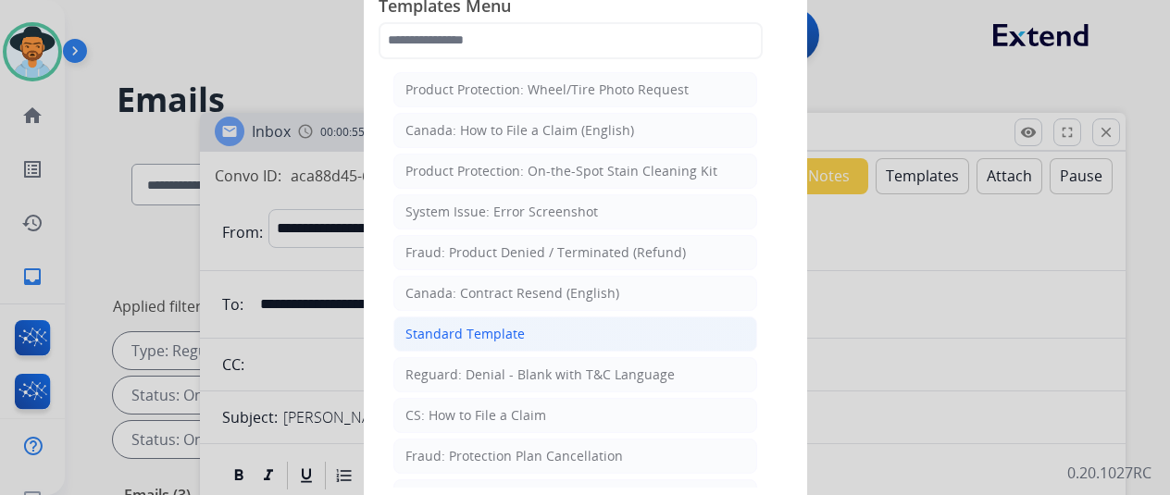
drag, startPoint x: 502, startPoint y: 319, endPoint x: 496, endPoint y: 276, distance: 43.9
click at [502, 319] on li "Standard Template" at bounding box center [575, 334] width 364 height 35
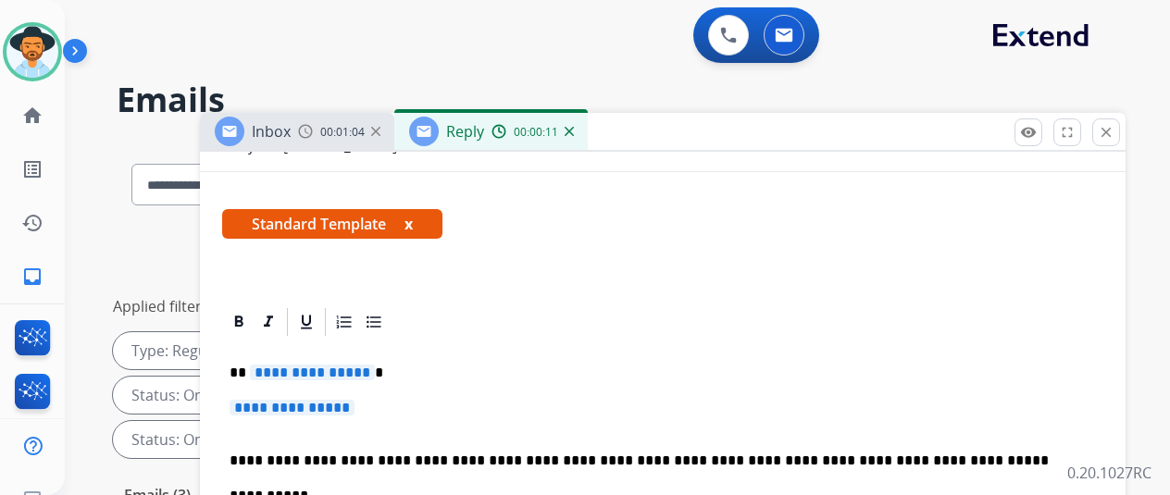
scroll to position [278, 0]
click at [375, 367] on span "**********" at bounding box center [312, 373] width 125 height 16
click at [381, 404] on p "**********" at bounding box center [663, 417] width 866 height 34
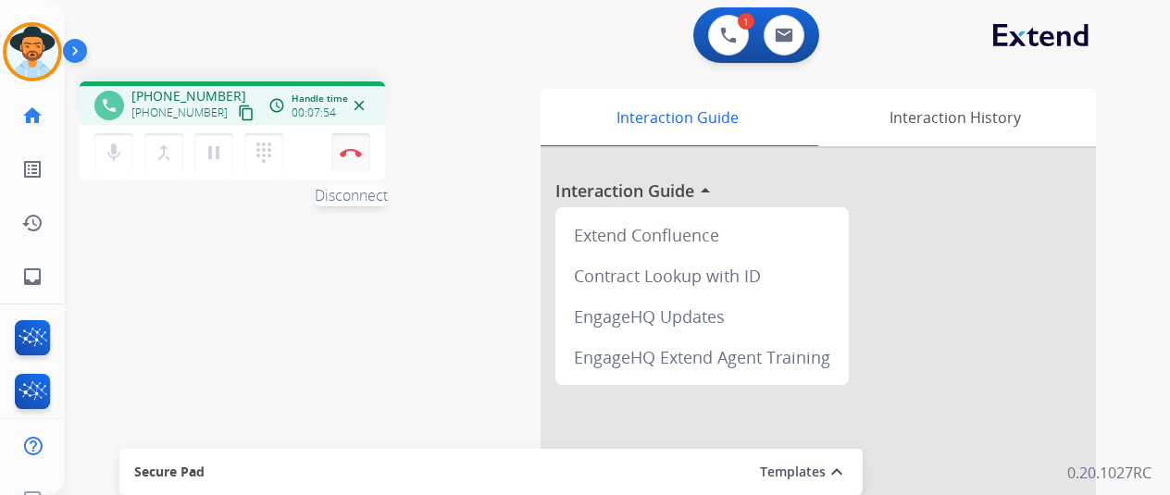
click at [352, 145] on button "Disconnect" at bounding box center [350, 152] width 39 height 39
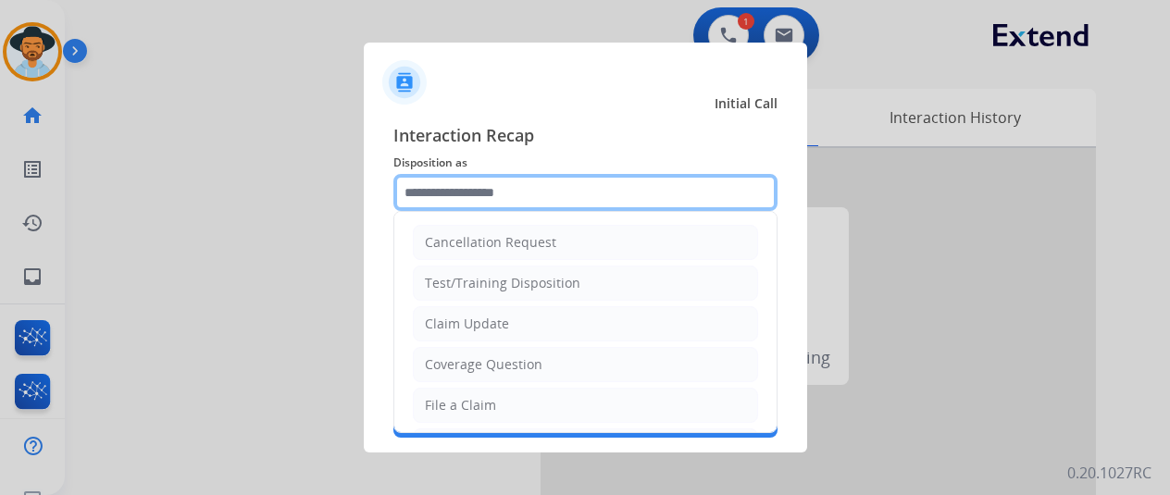
click at [463, 186] on input "text" at bounding box center [585, 192] width 384 height 37
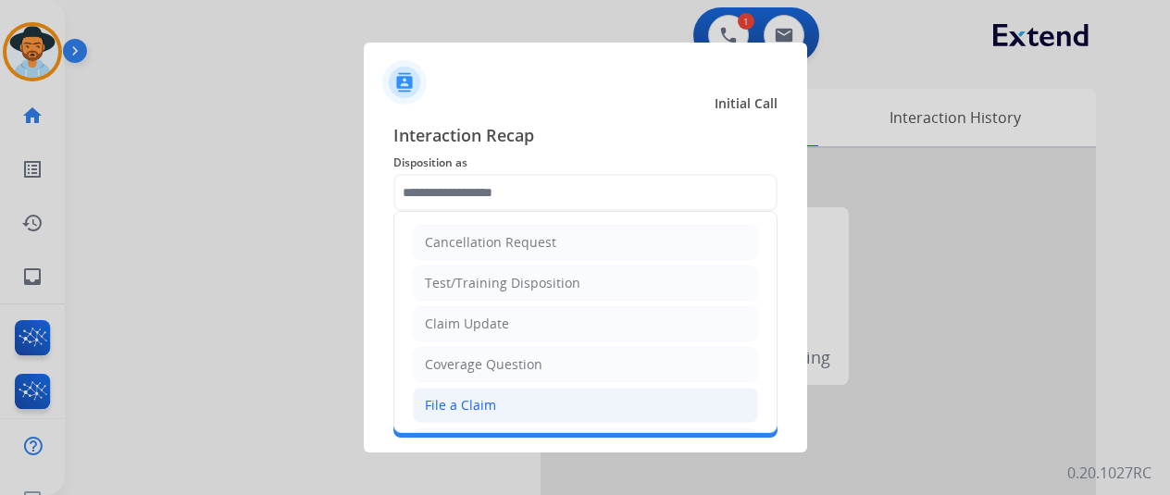
click at [451, 397] on div "File a Claim" at bounding box center [460, 405] width 71 height 19
type input "**********"
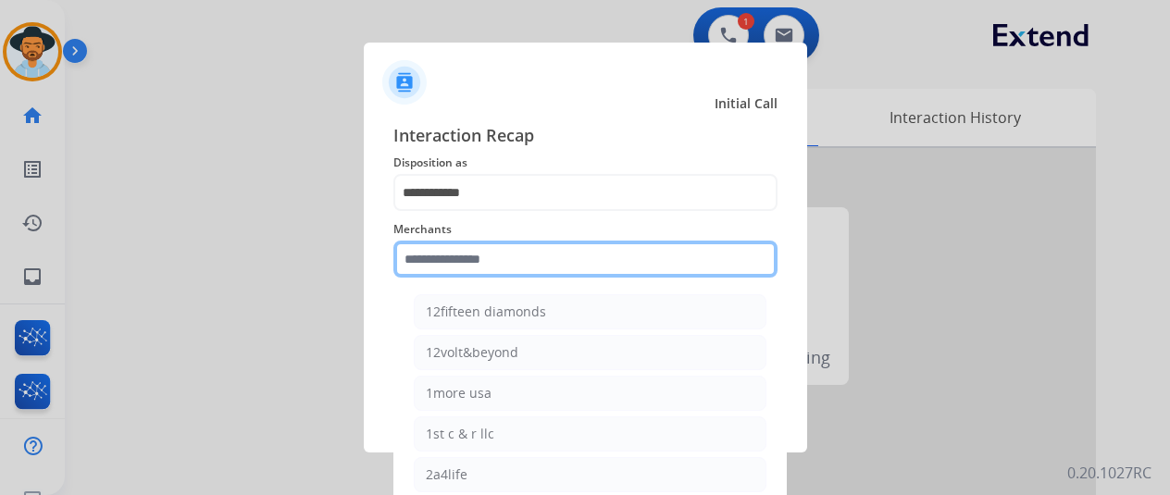
click at [431, 253] on input "text" at bounding box center [585, 259] width 384 height 37
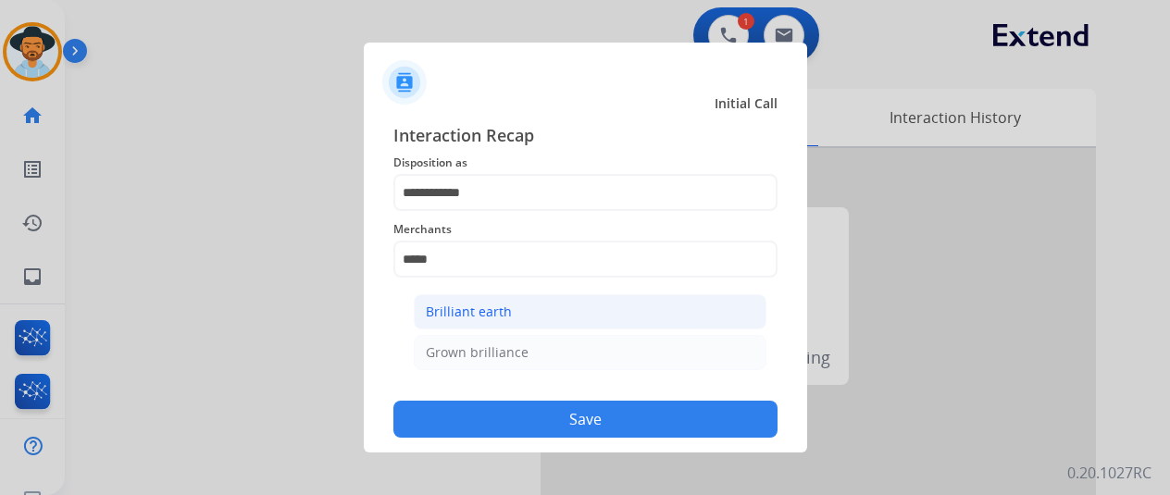
click at [522, 312] on li "Brilliant earth" at bounding box center [590, 311] width 353 height 35
type input "**********"
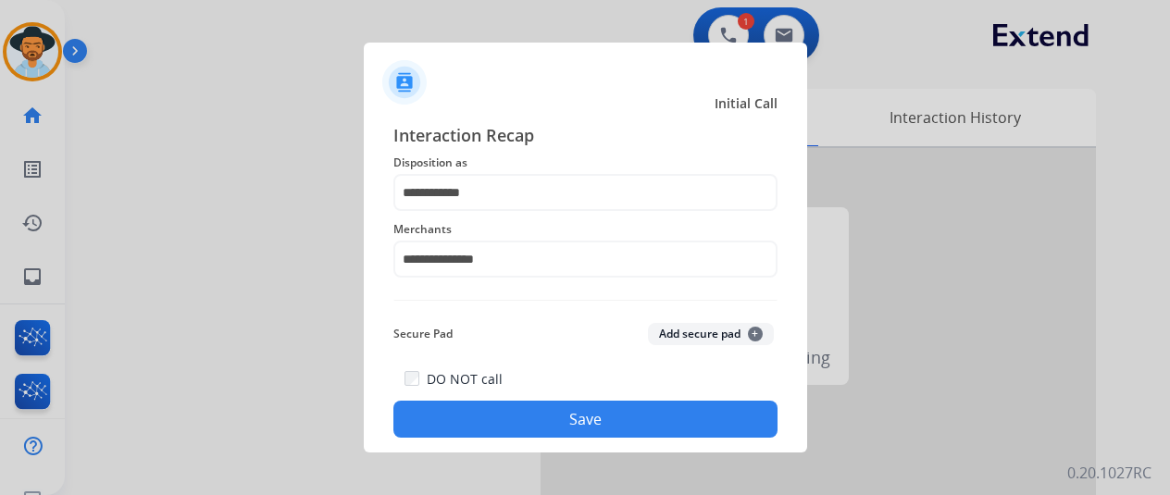
click at [512, 411] on button "Save" at bounding box center [585, 419] width 384 height 37
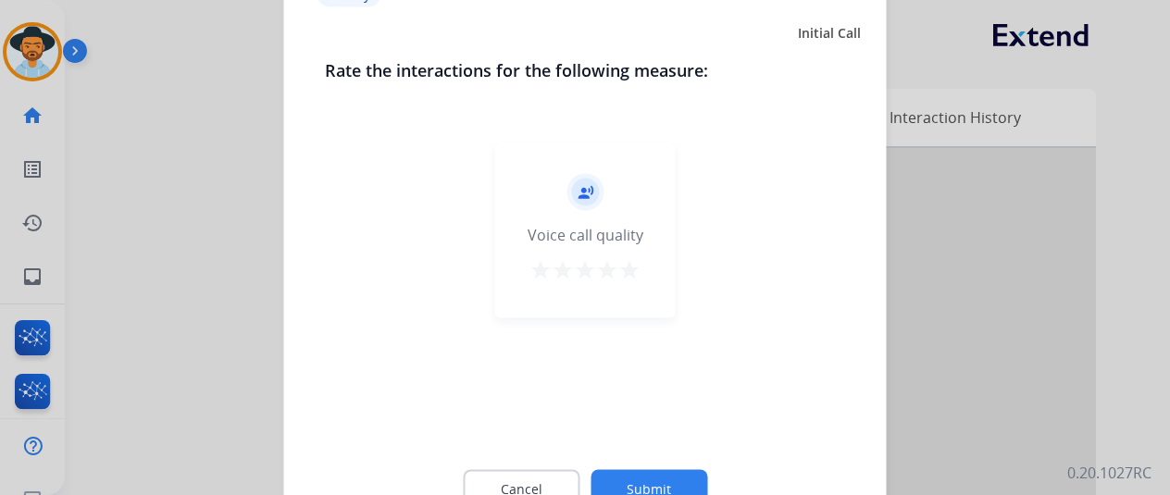
click at [648, 473] on button "Submit" at bounding box center [649, 488] width 117 height 39
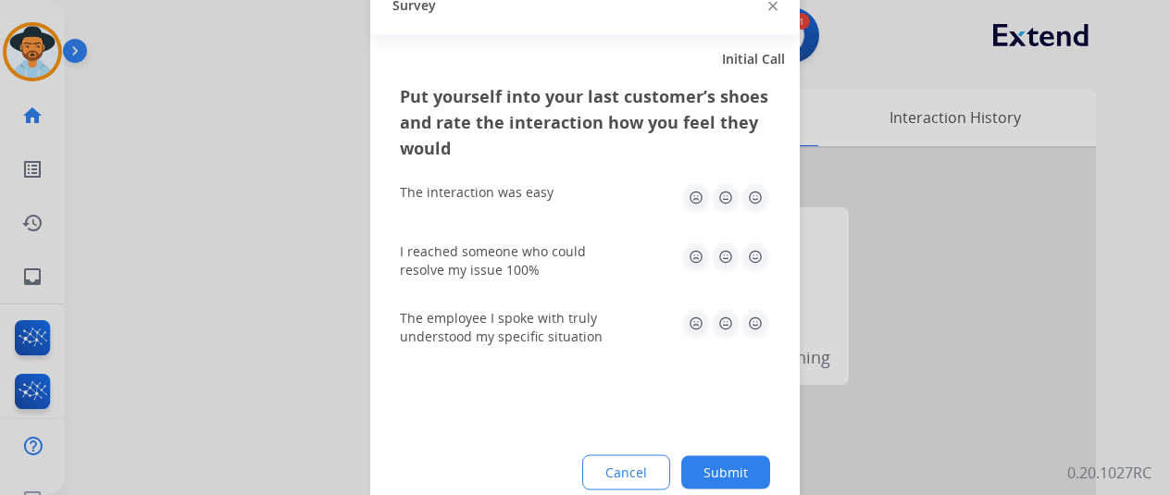
click at [723, 471] on button "Submit" at bounding box center [725, 471] width 89 height 33
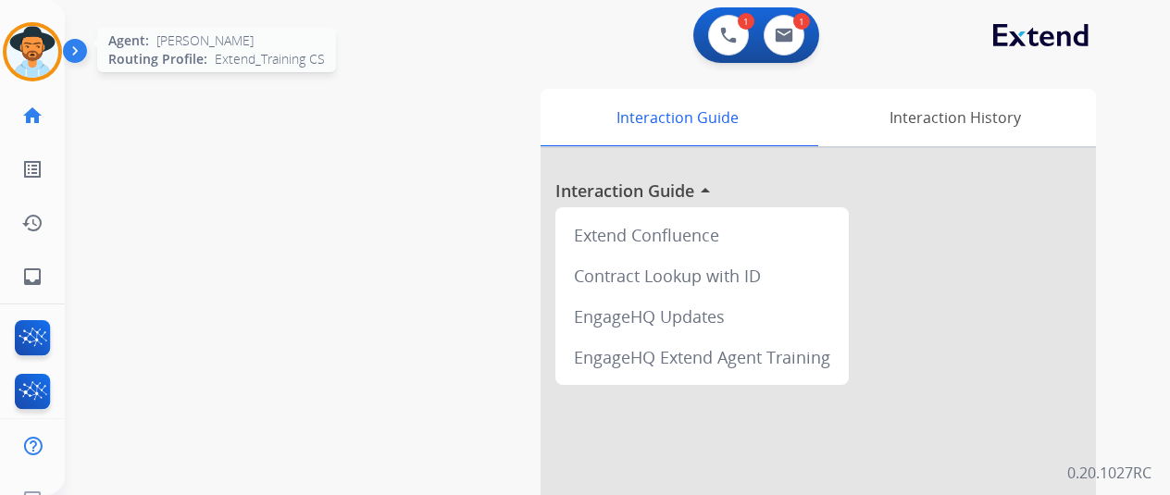
click at [32, 34] on img at bounding box center [32, 52] width 52 height 52
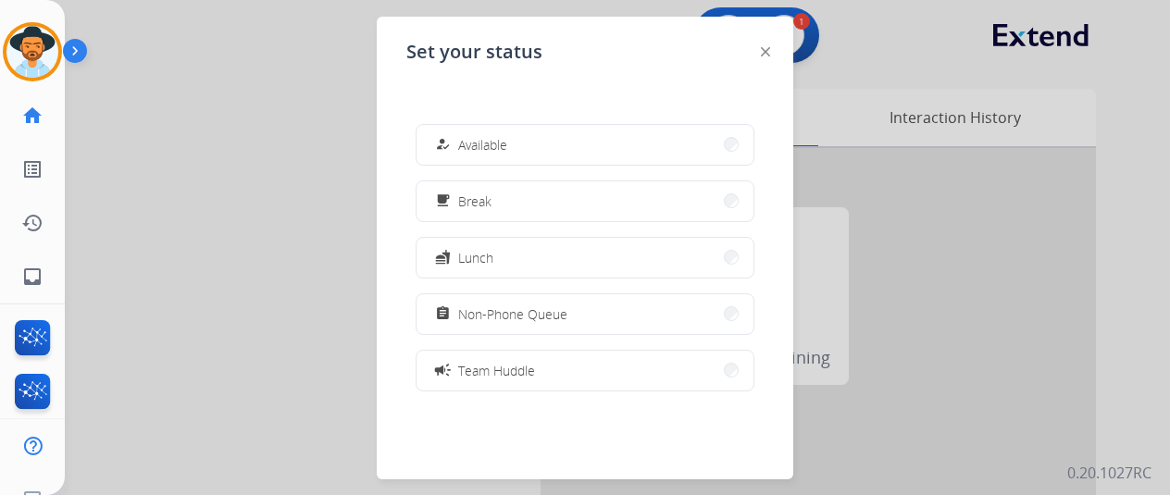
click at [475, 149] on span "Available" at bounding box center [482, 144] width 49 height 19
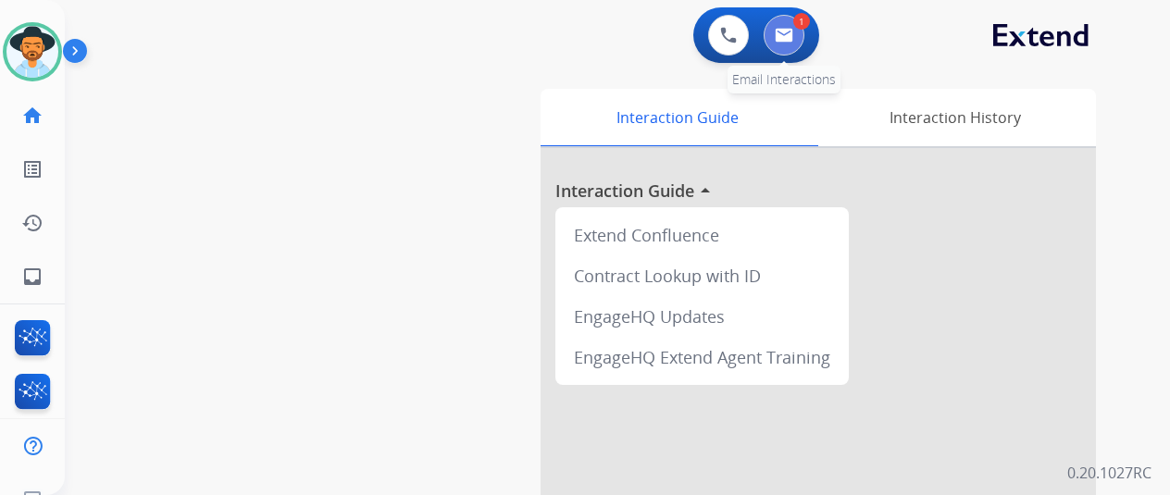
click at [802, 31] on button at bounding box center [784, 35] width 41 height 41
select select "**********"
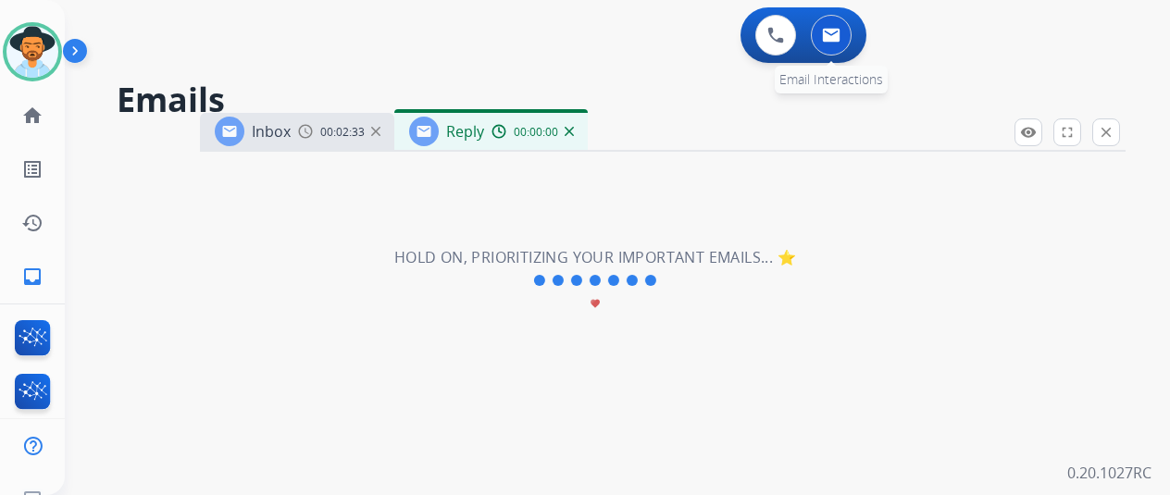
select select "**********"
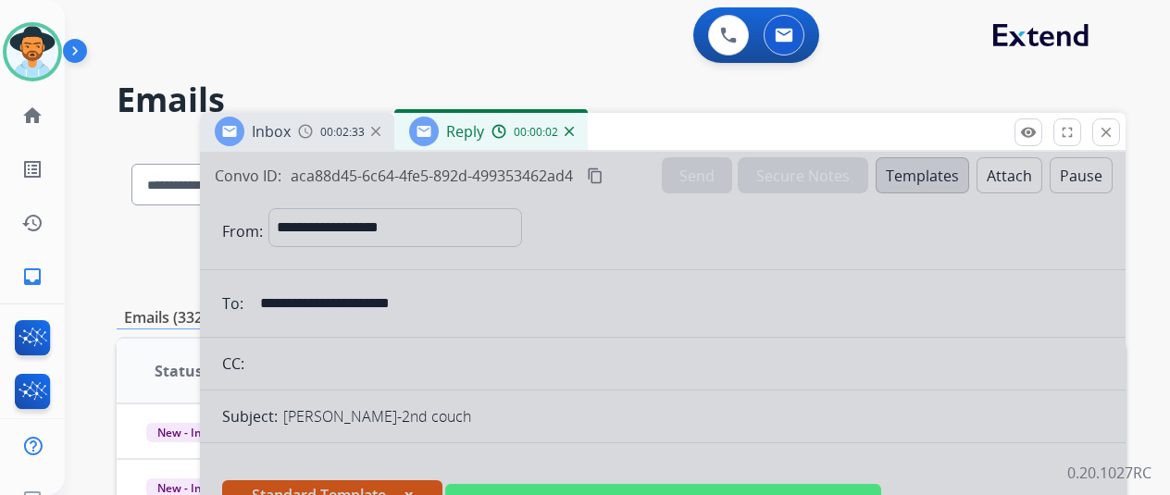
click at [591, 288] on div at bounding box center [663, 497] width 926 height 691
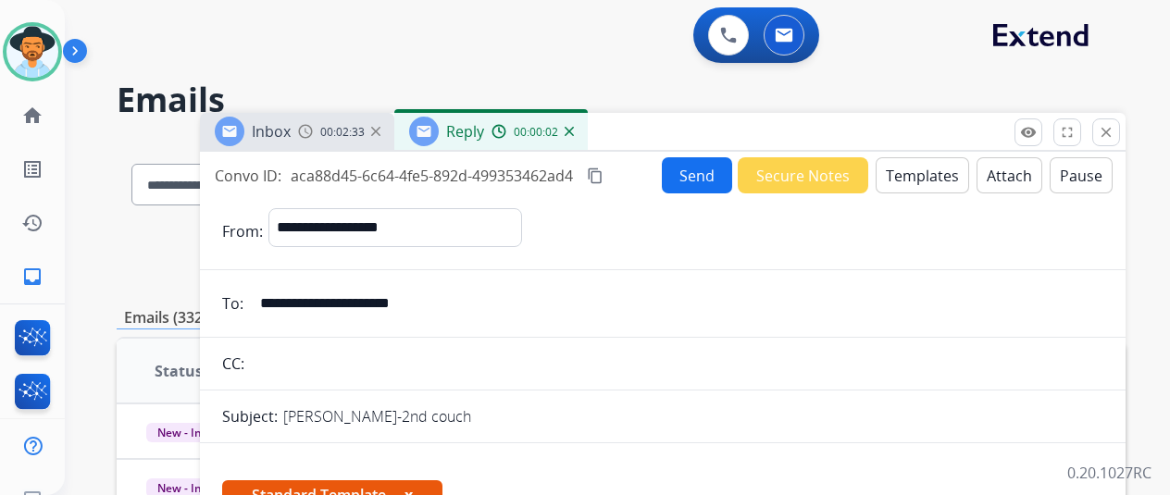
scroll to position [370, 0]
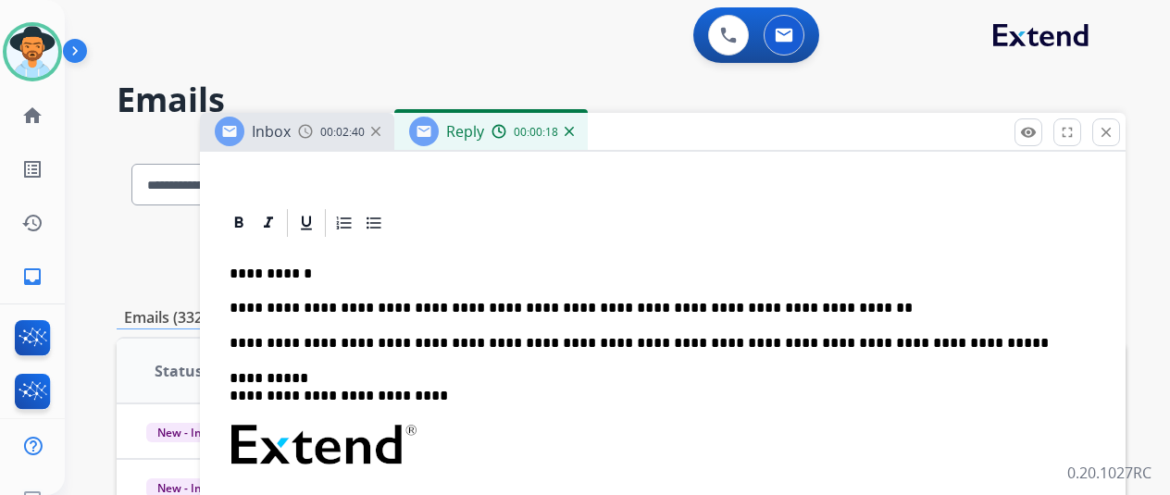
click at [813, 310] on p "**********" at bounding box center [656, 291] width 852 height 51
click at [789, 306] on p "**********" at bounding box center [656, 291] width 852 height 51
click at [984, 310] on p "**********" at bounding box center [656, 291] width 852 height 51
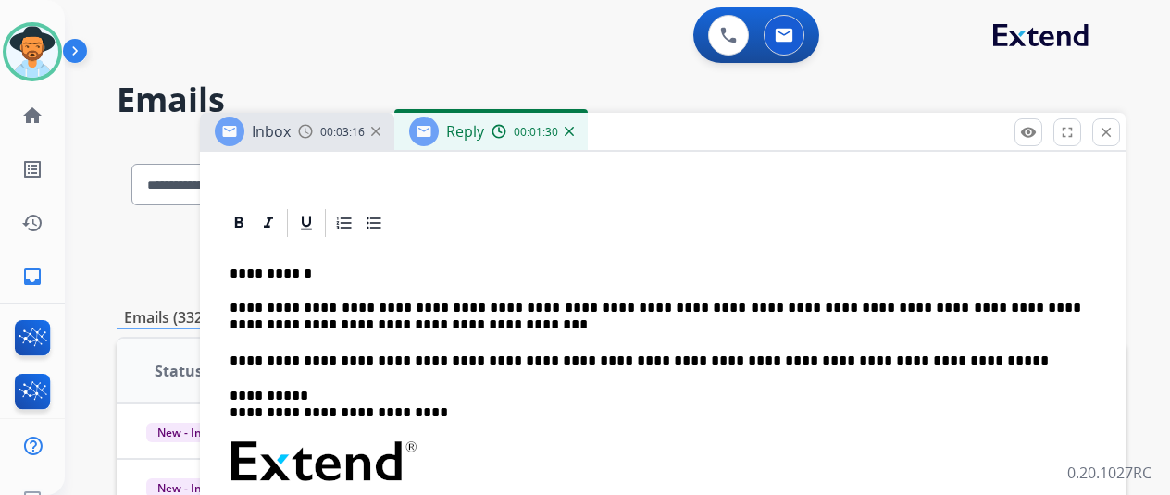
click at [389, 325] on p "**********" at bounding box center [656, 300] width 852 height 68
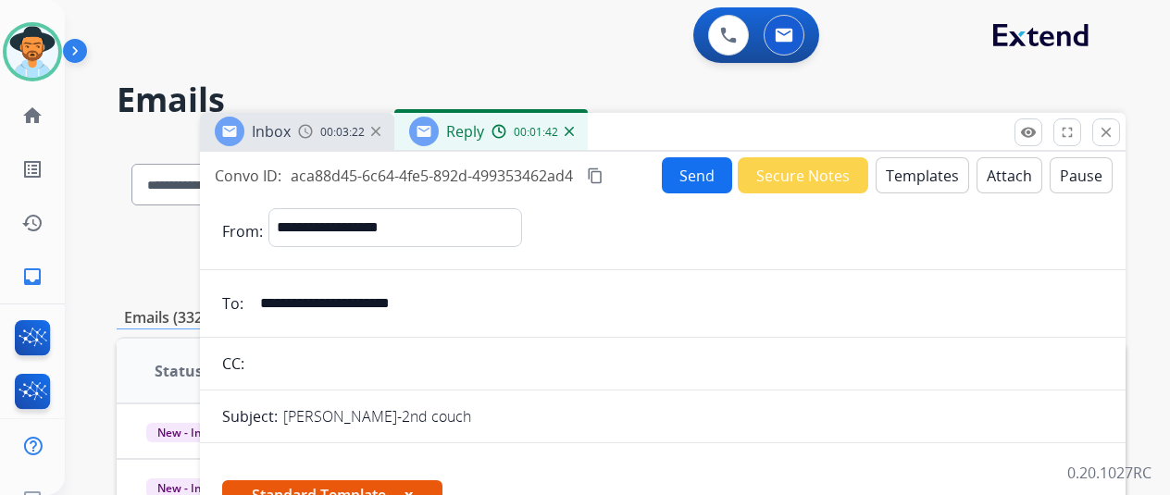
select select "**********"
click at [604, 175] on mat-icon "content_copy" at bounding box center [595, 176] width 17 height 17
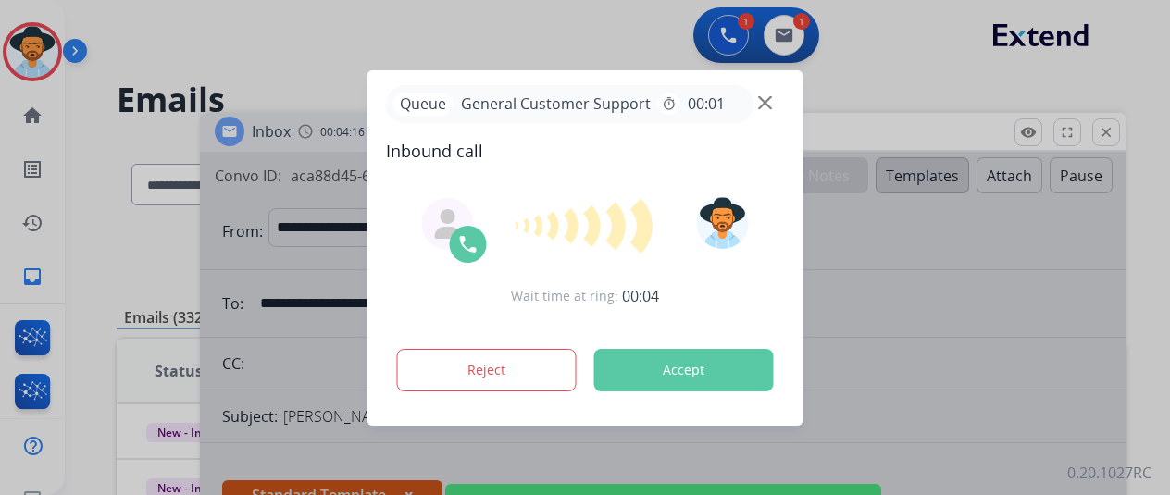
click at [904, 269] on div at bounding box center [585, 247] width 1170 height 495
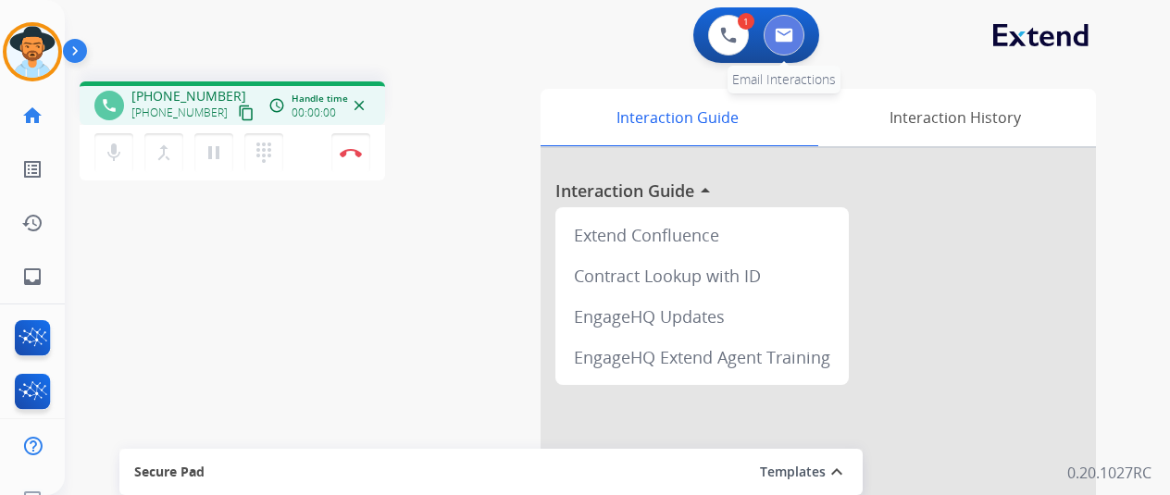
click at [792, 38] on img at bounding box center [784, 35] width 19 height 15
select select "**********"
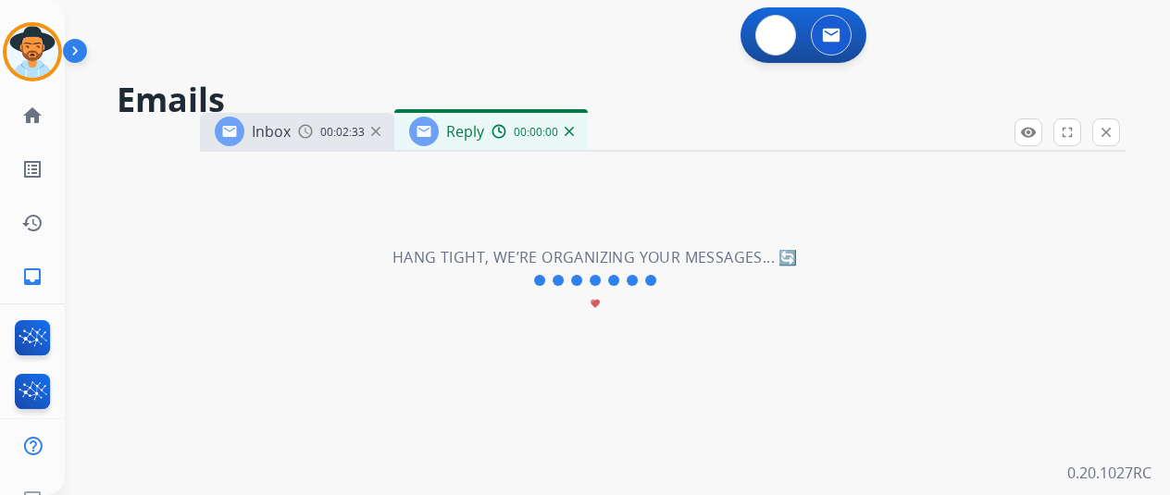
select select "**********"
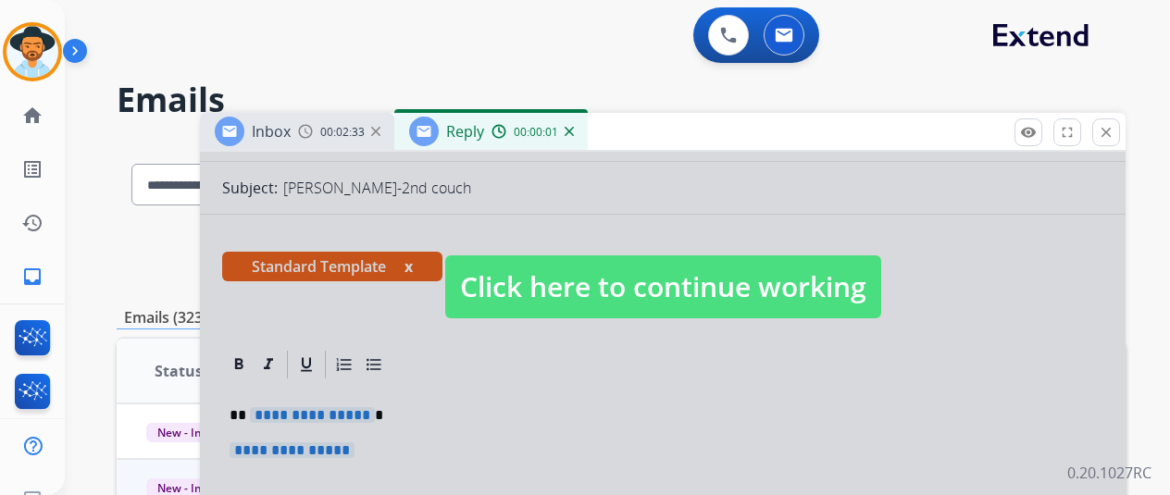
scroll to position [411, 0]
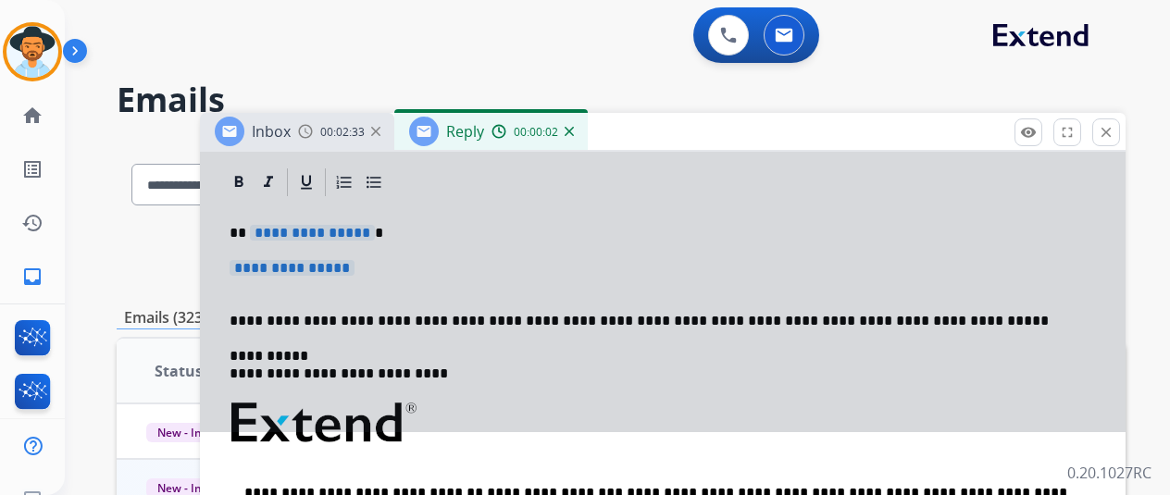
click at [648, 301] on div at bounding box center [663, 86] width 926 height 691
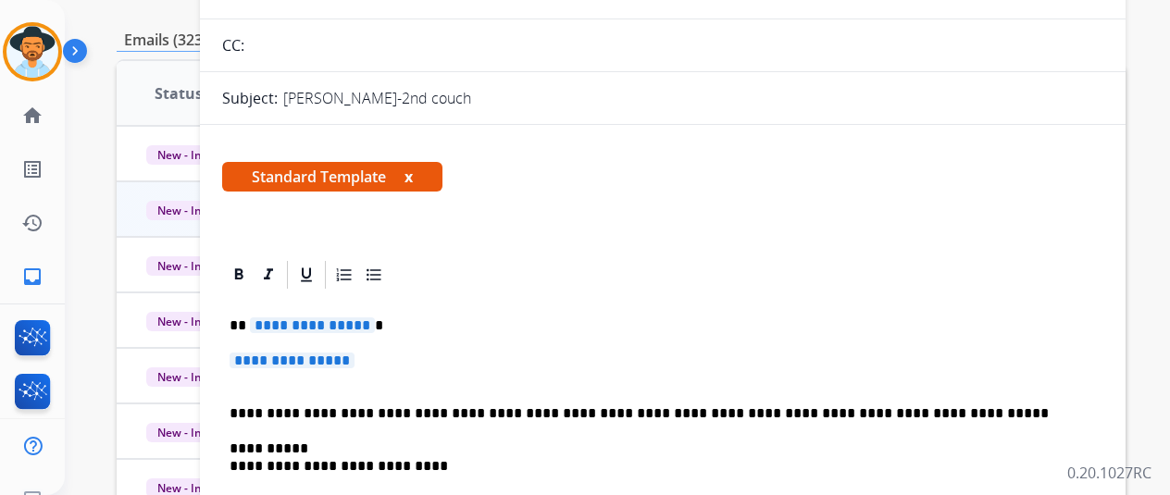
scroll to position [0, 0]
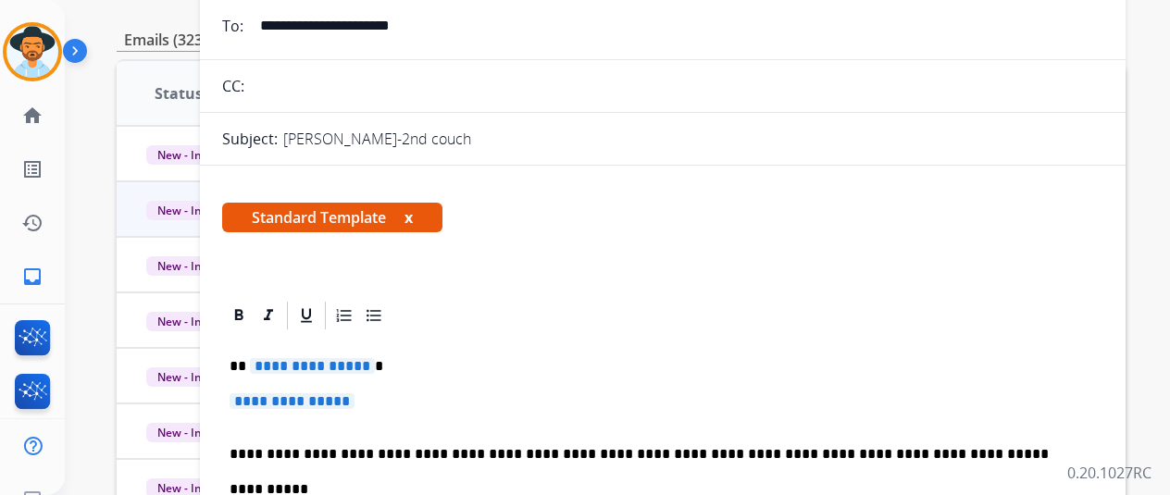
click at [104, 30] on div "**********" at bounding box center [595, 36] width 1061 height 495
click at [31, 31] on img at bounding box center [32, 52] width 52 height 52
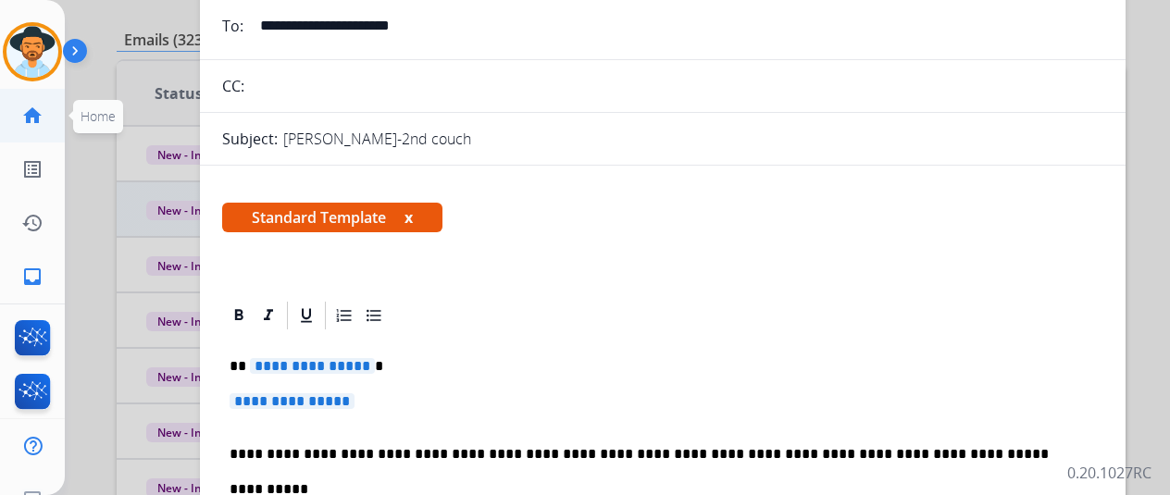
click at [28, 110] on mat-icon "home" at bounding box center [32, 116] width 22 height 22
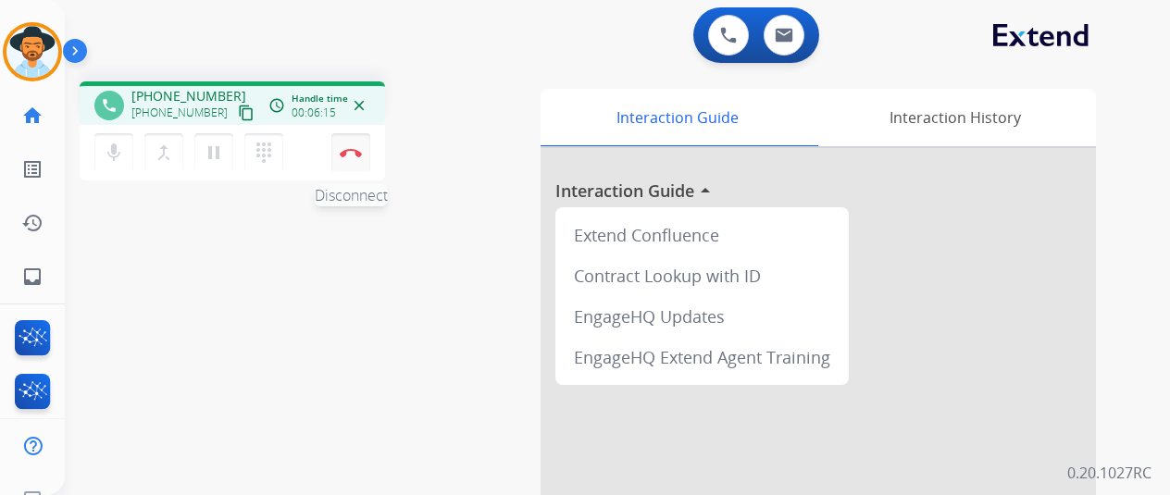
click at [346, 160] on button "Disconnect" at bounding box center [350, 152] width 39 height 39
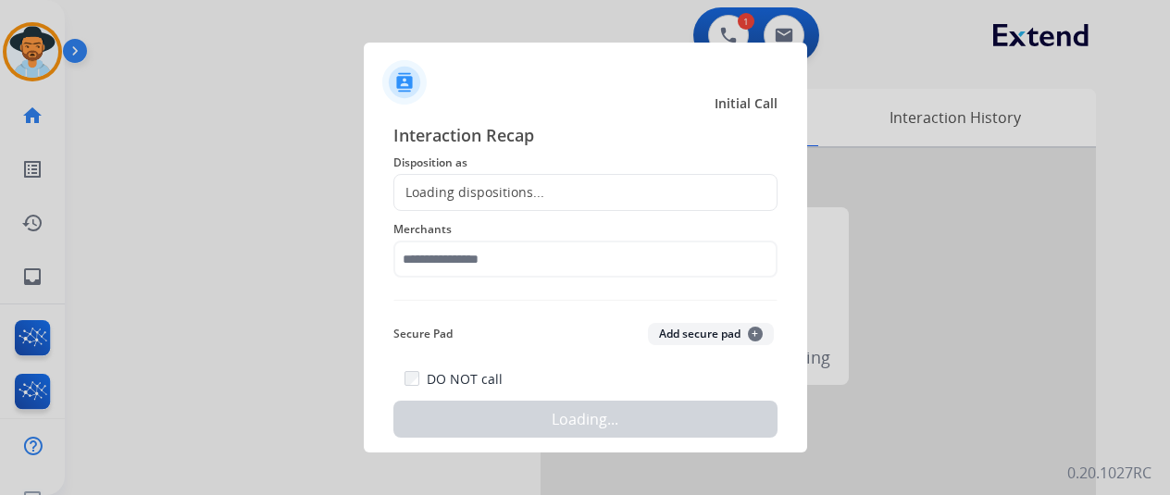
click at [472, 189] on div "Loading dispositions..." at bounding box center [469, 192] width 150 height 19
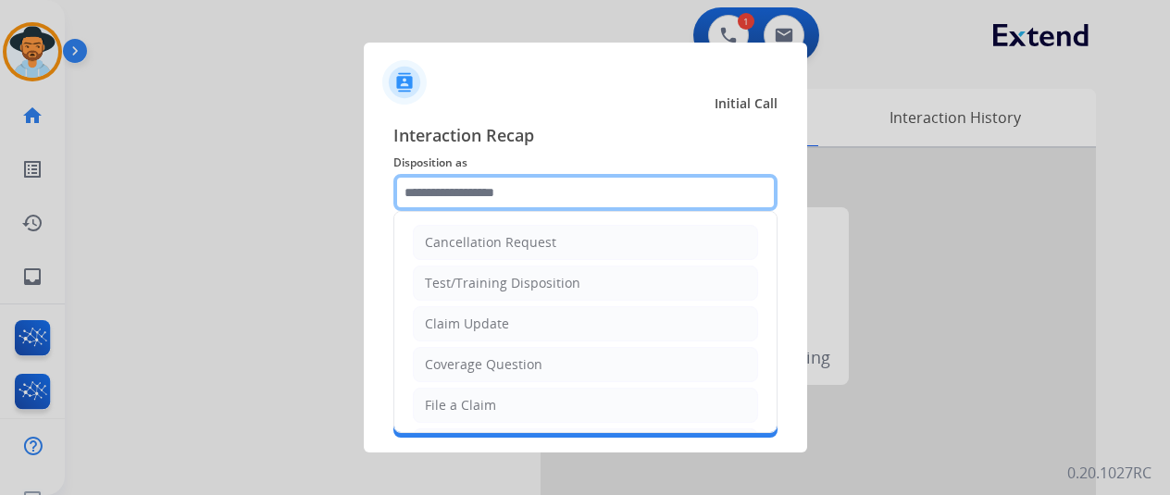
click at [470, 190] on input "text" at bounding box center [585, 192] width 384 height 37
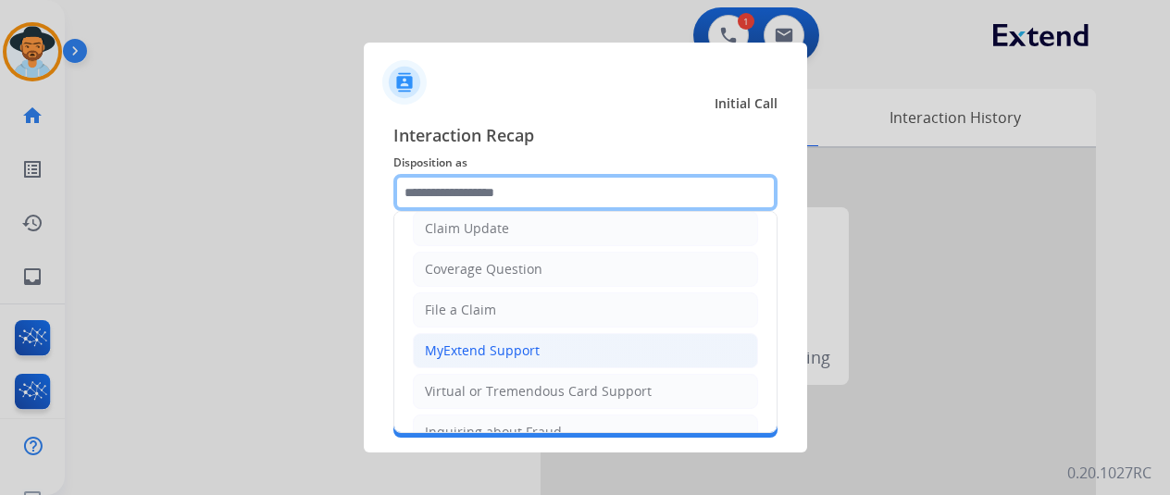
scroll to position [185, 0]
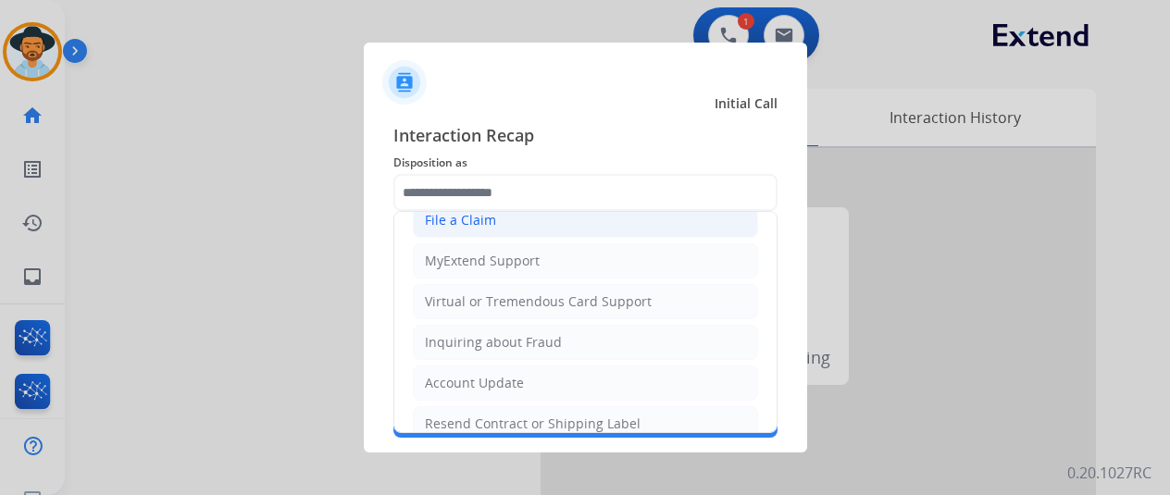
click at [461, 226] on div "File a Claim" at bounding box center [460, 220] width 71 height 19
type input "**********"
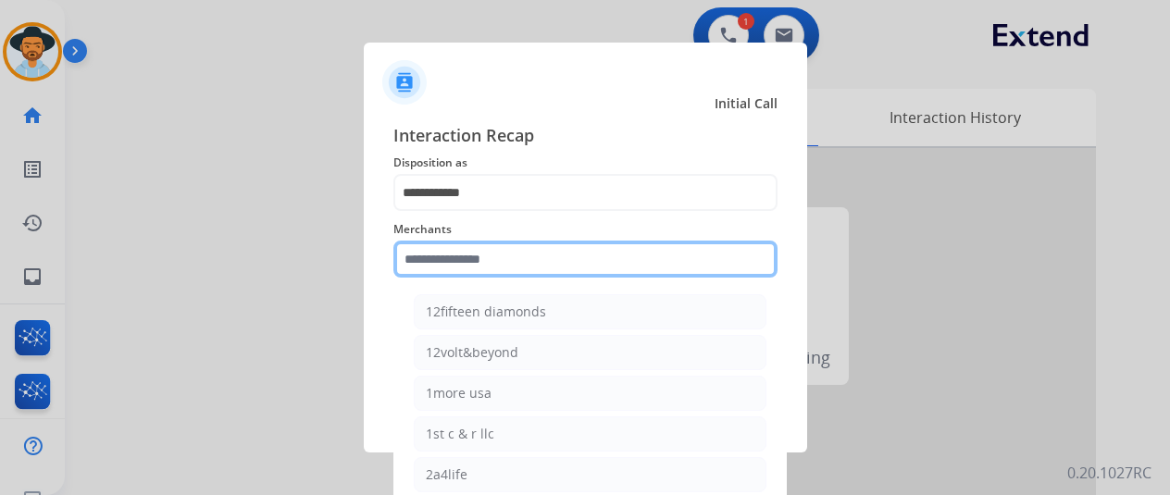
click at [430, 260] on input "text" at bounding box center [585, 259] width 384 height 37
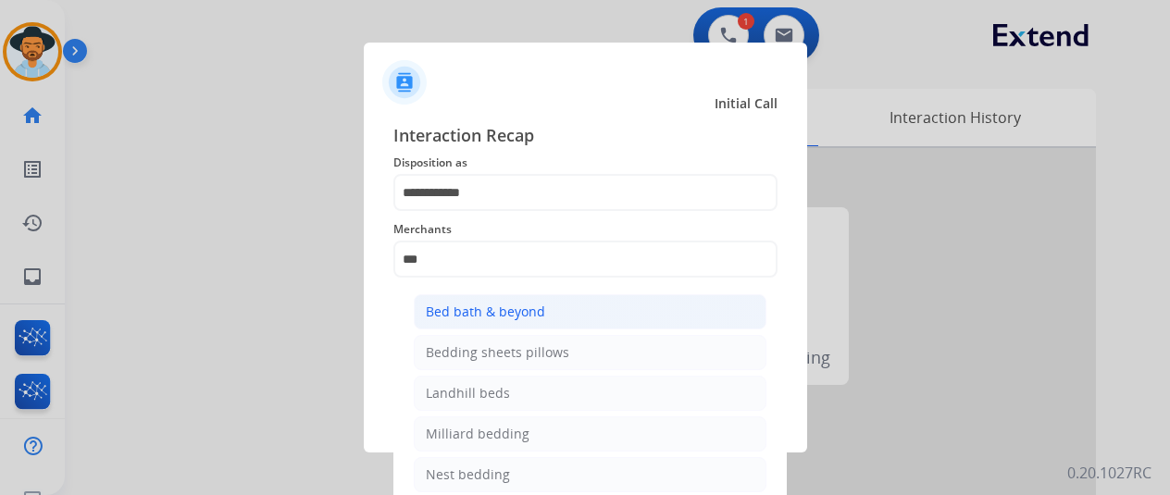
click at [470, 305] on div "Bed bath & beyond" at bounding box center [485, 312] width 119 height 19
type input "**********"
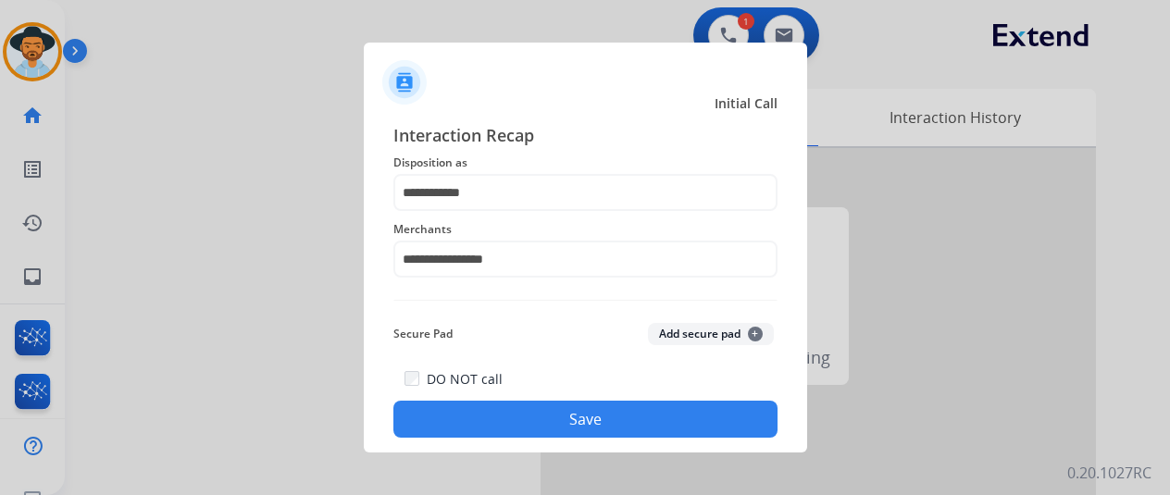
click at [548, 413] on button "Save" at bounding box center [585, 419] width 384 height 37
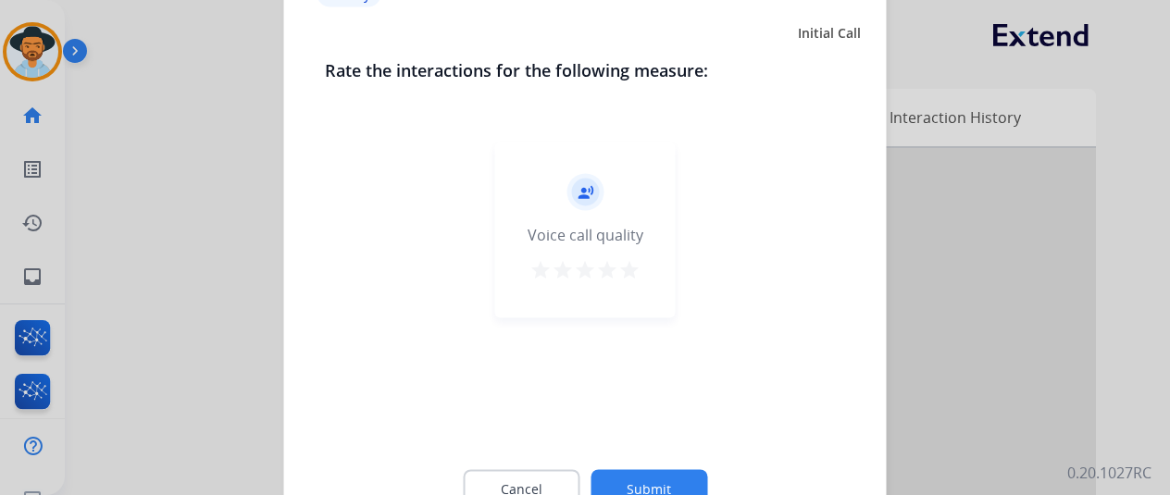
click at [645, 475] on button "Submit" at bounding box center [649, 488] width 117 height 39
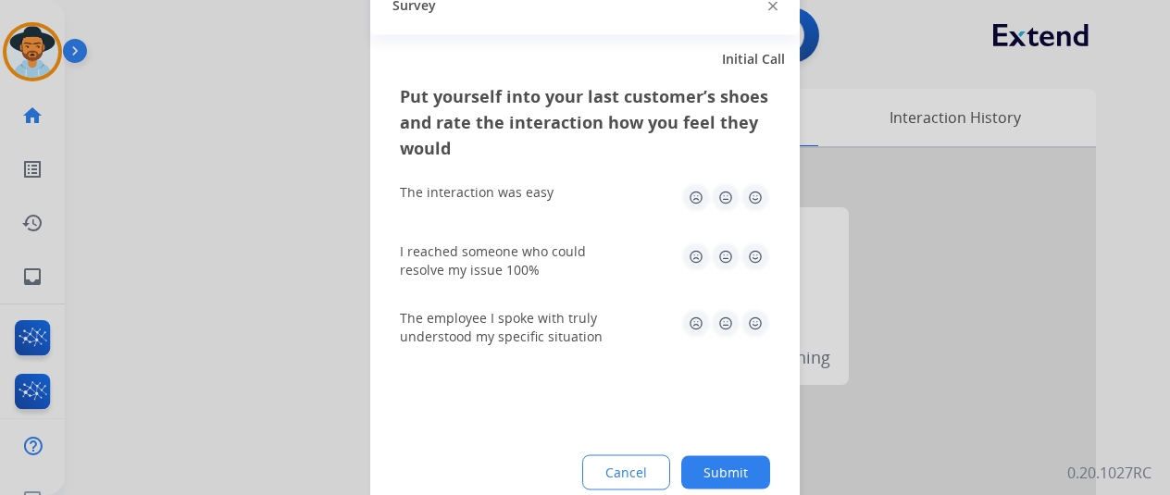
click at [739, 469] on button "Submit" at bounding box center [725, 471] width 89 height 33
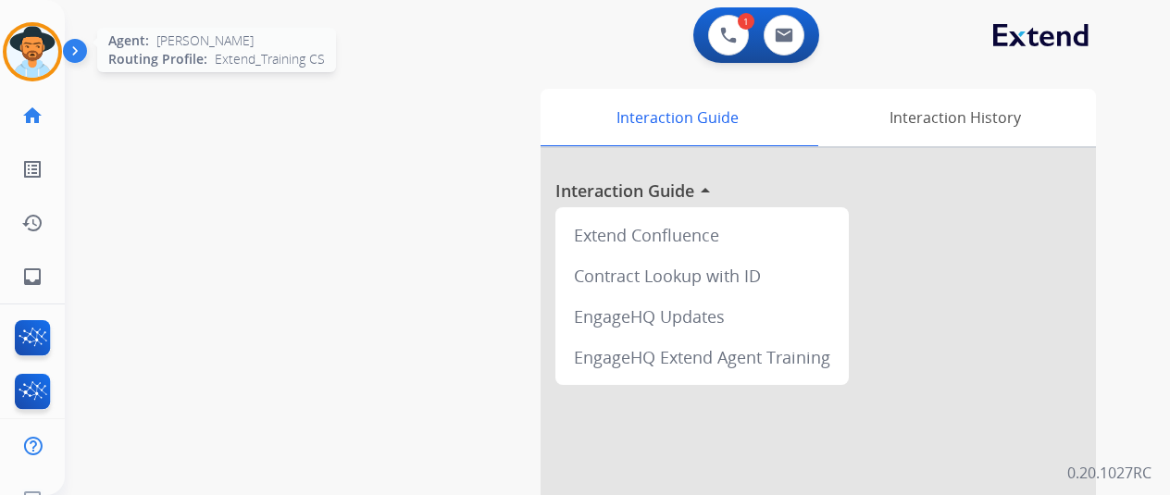
click at [37, 44] on img at bounding box center [32, 52] width 52 height 52
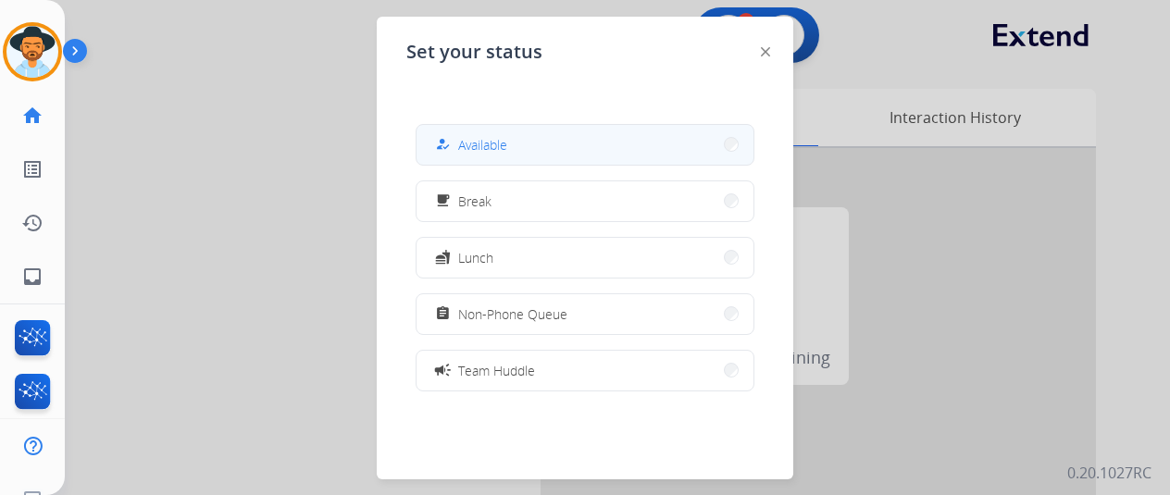
click at [504, 153] on span "Available" at bounding box center [482, 144] width 49 height 19
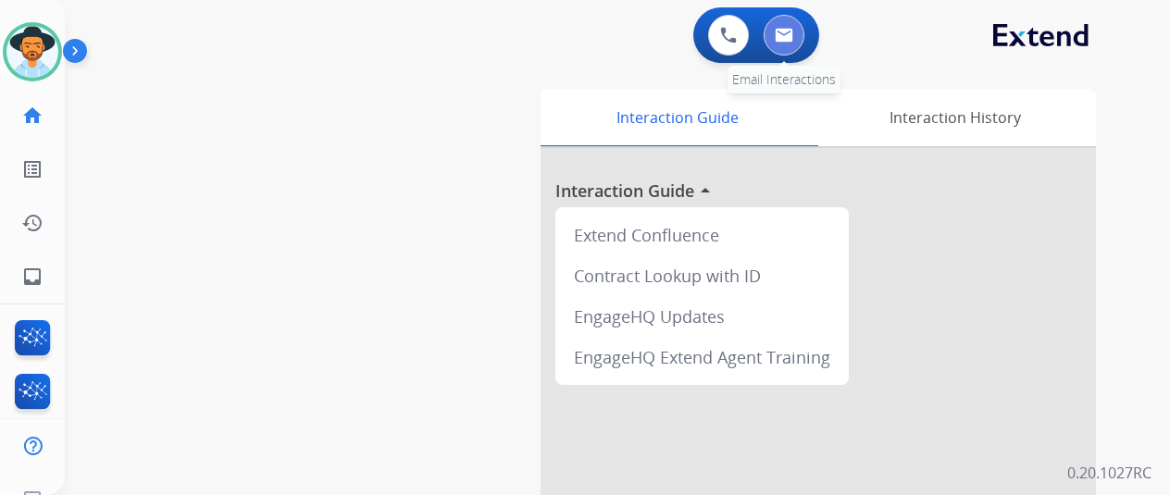
click at [793, 32] on img at bounding box center [784, 35] width 19 height 15
select select "**********"
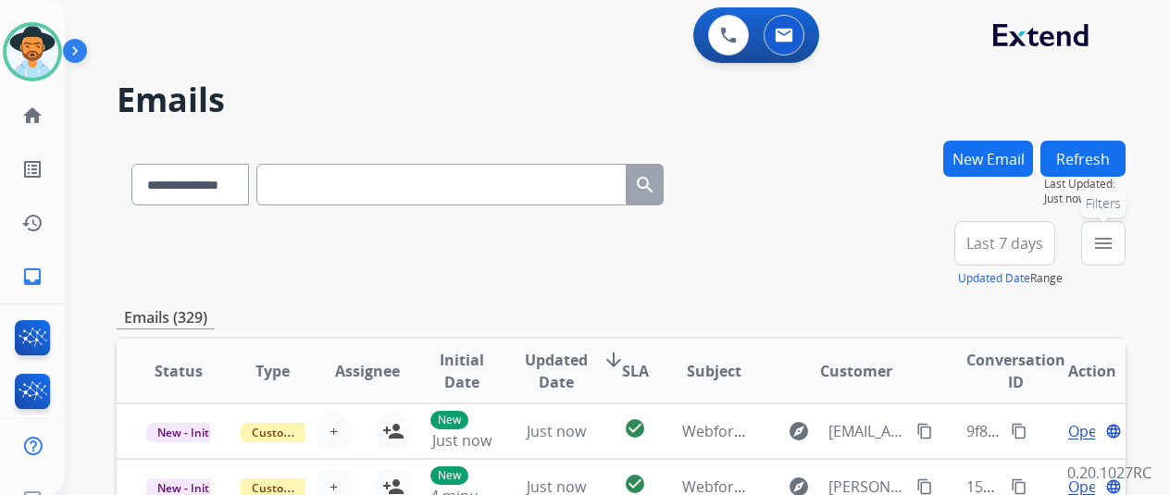
click at [1115, 243] on mat-icon "menu" at bounding box center [1103, 243] width 22 height 22
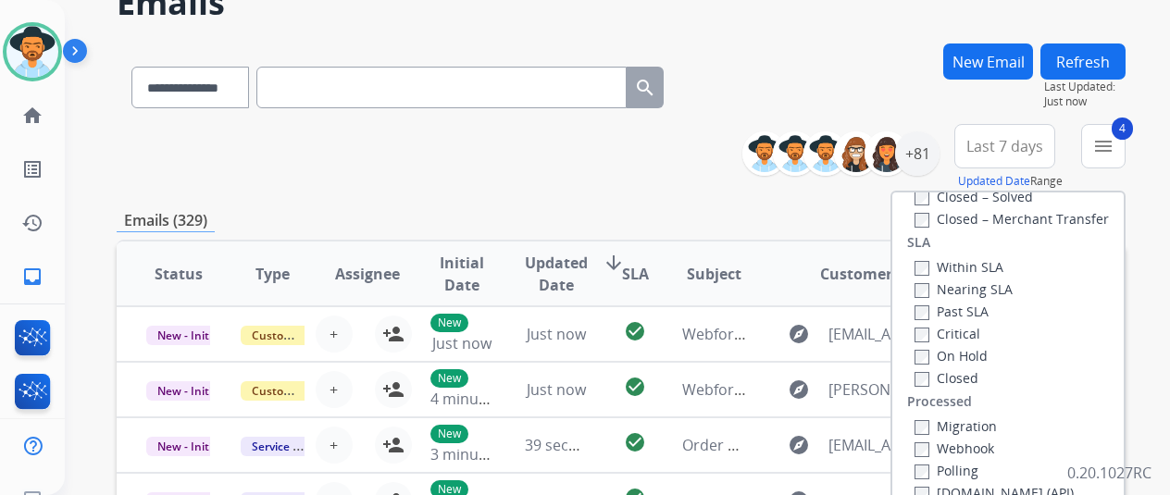
scroll to position [278, 0]
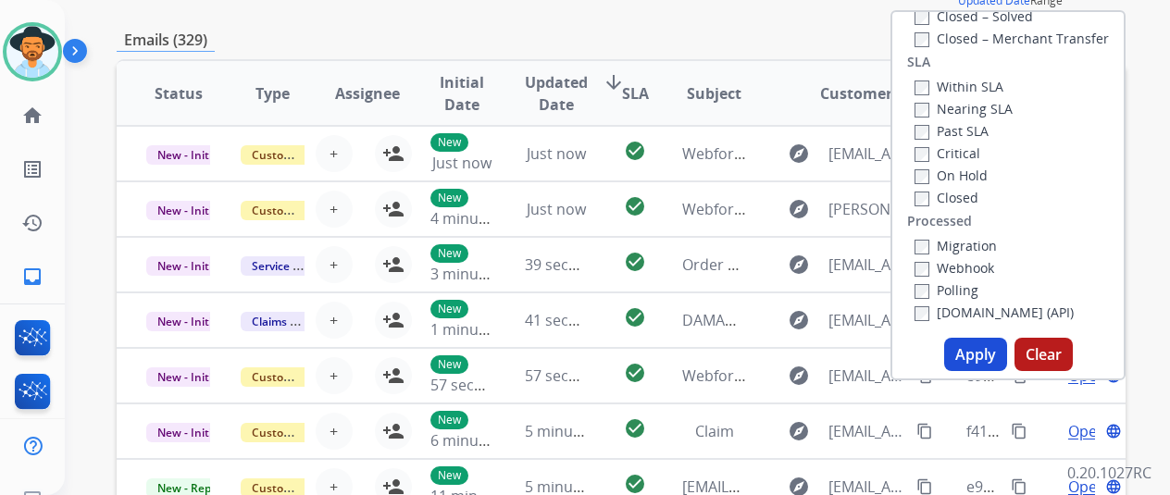
click at [996, 338] on button "Apply" at bounding box center [975, 354] width 63 height 33
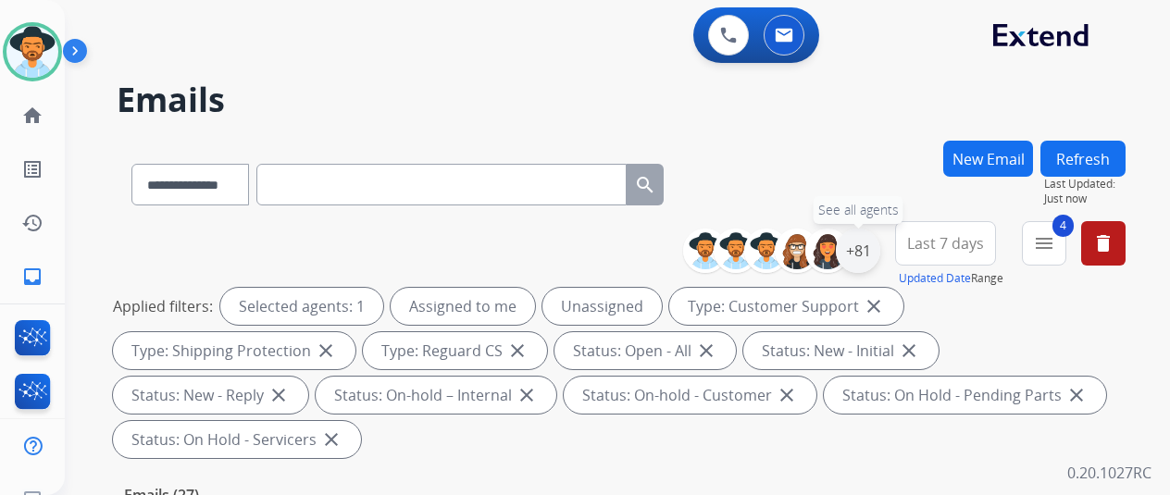
click at [874, 255] on div "+81" at bounding box center [858, 251] width 44 height 44
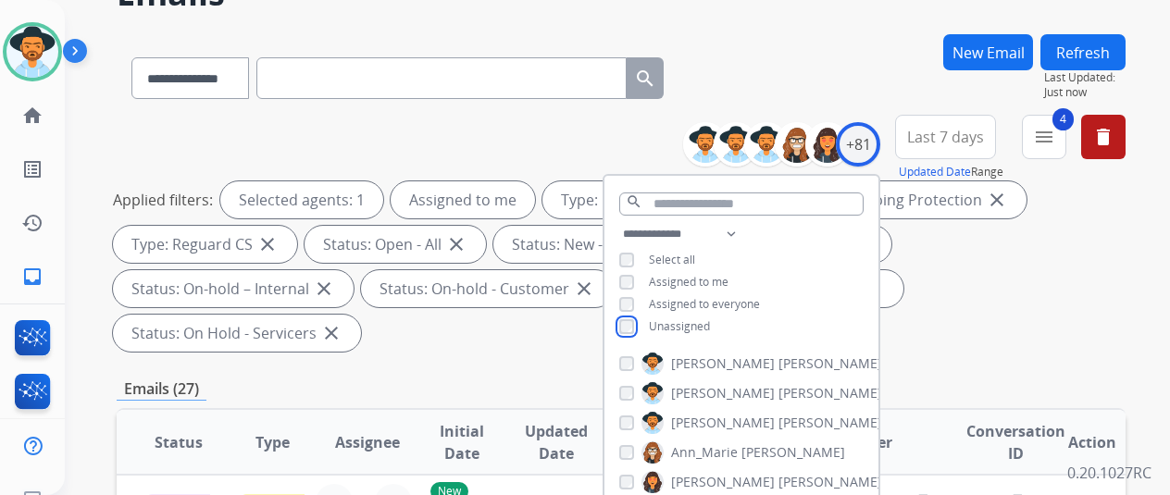
scroll to position [278, 0]
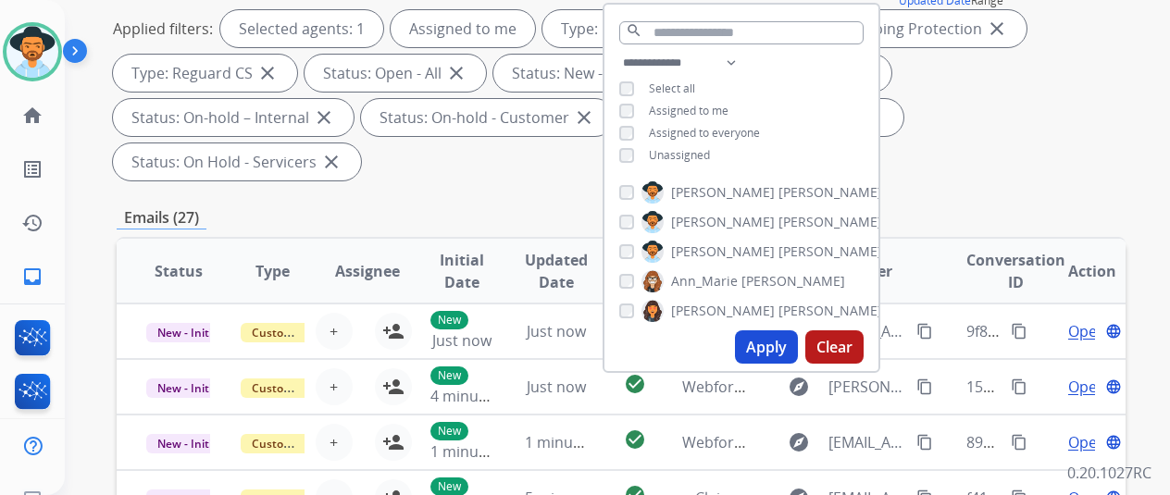
click at [774, 342] on button "Apply" at bounding box center [766, 346] width 63 height 33
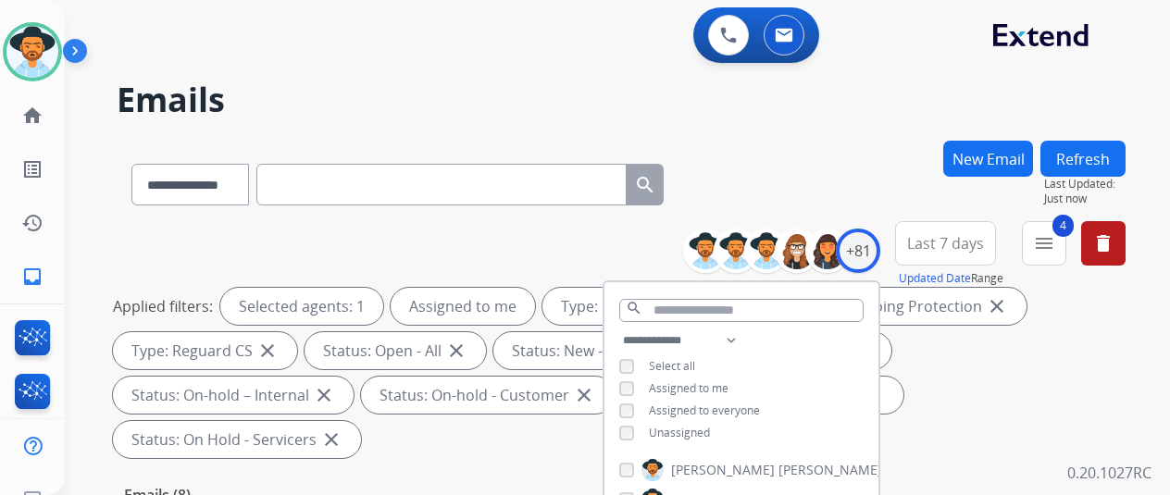
click at [828, 159] on div "**********" at bounding box center [621, 181] width 1009 height 81
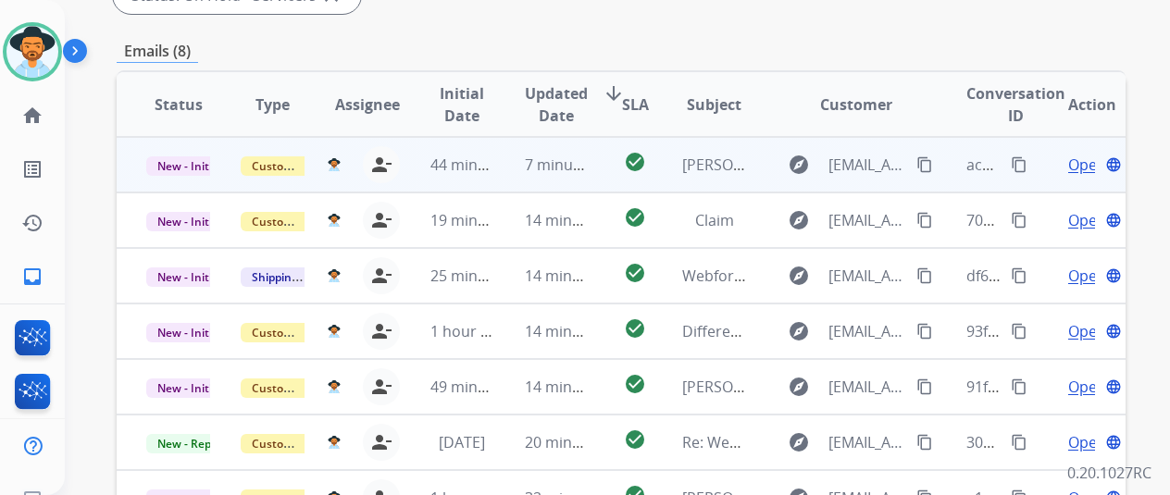
scroll to position [278, 0]
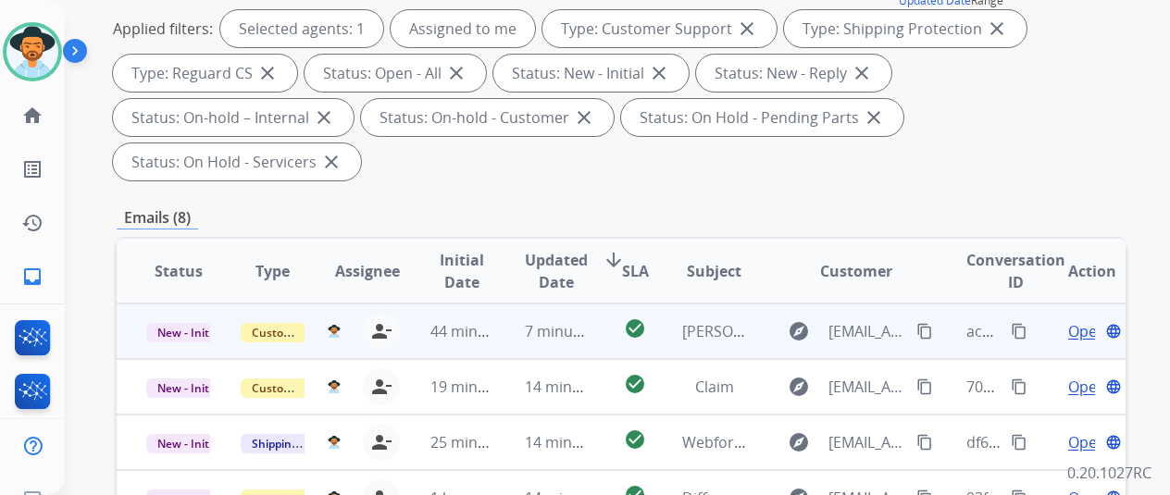
click at [1092, 320] on span "Open" at bounding box center [1087, 331] width 38 height 22
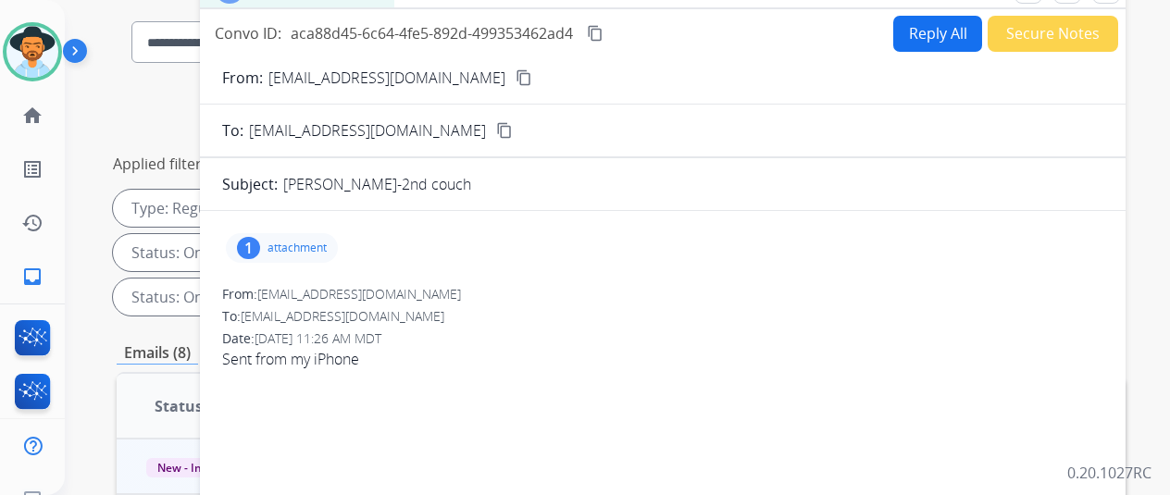
scroll to position [0, 0]
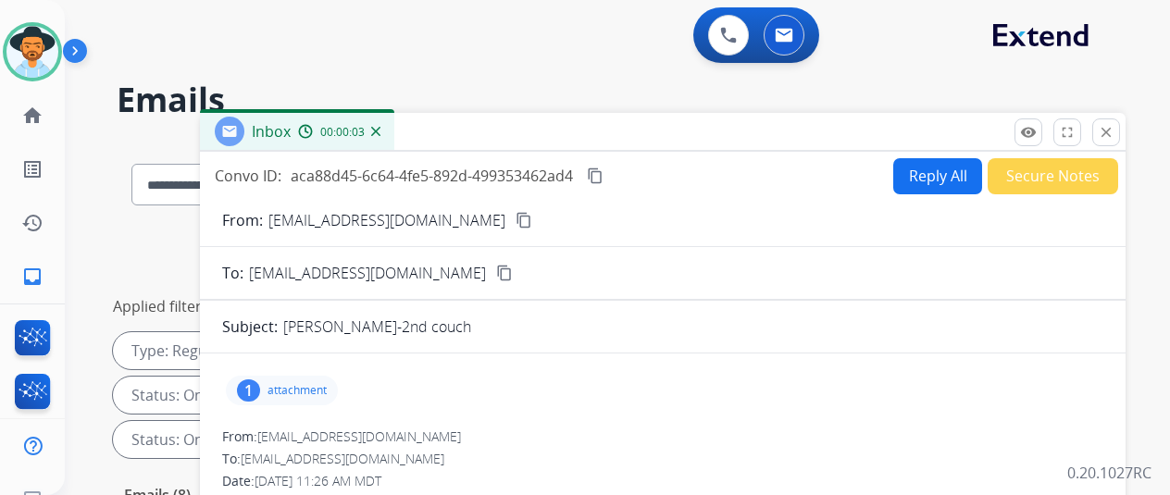
click at [930, 173] on button "Reply All" at bounding box center [937, 176] width 89 height 36
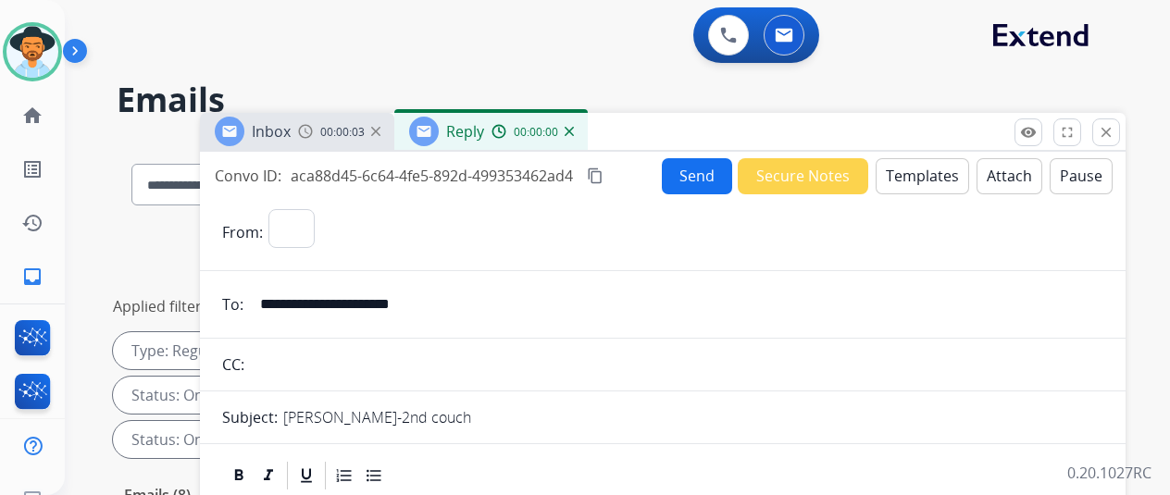
select select "**********"
click at [921, 164] on button "Templates" at bounding box center [922, 176] width 93 height 36
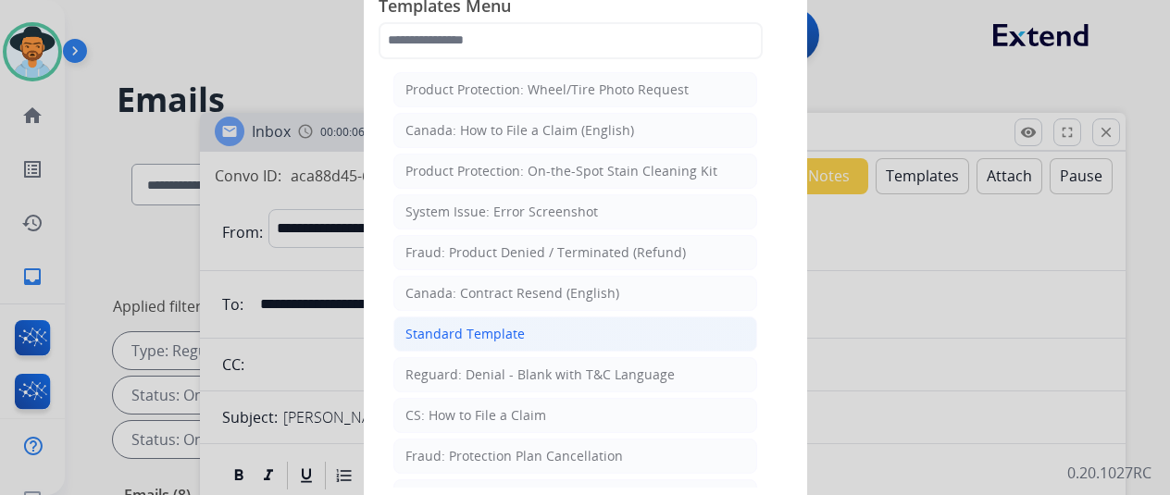
click at [492, 325] on div "Standard Template" at bounding box center [464, 334] width 119 height 19
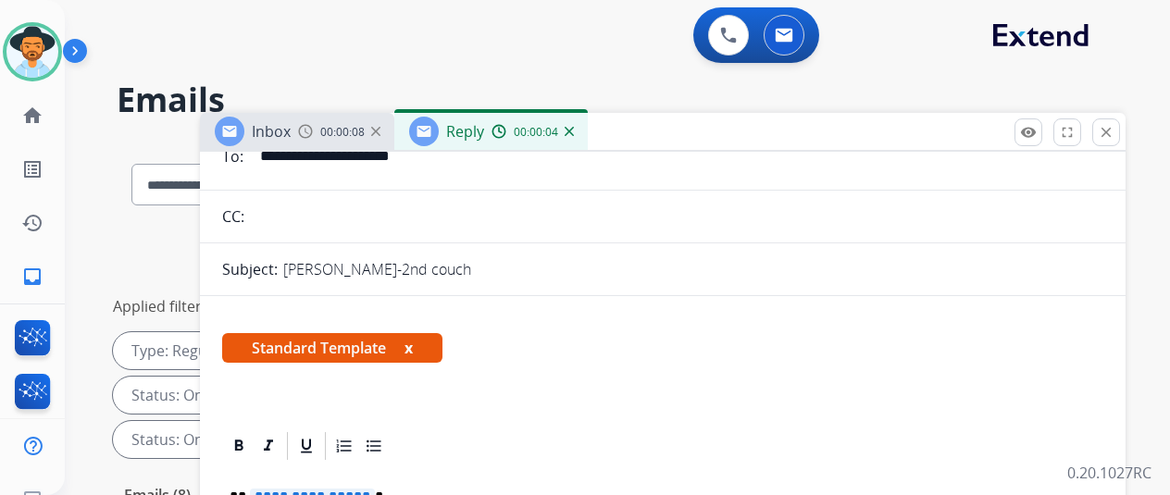
scroll to position [278, 0]
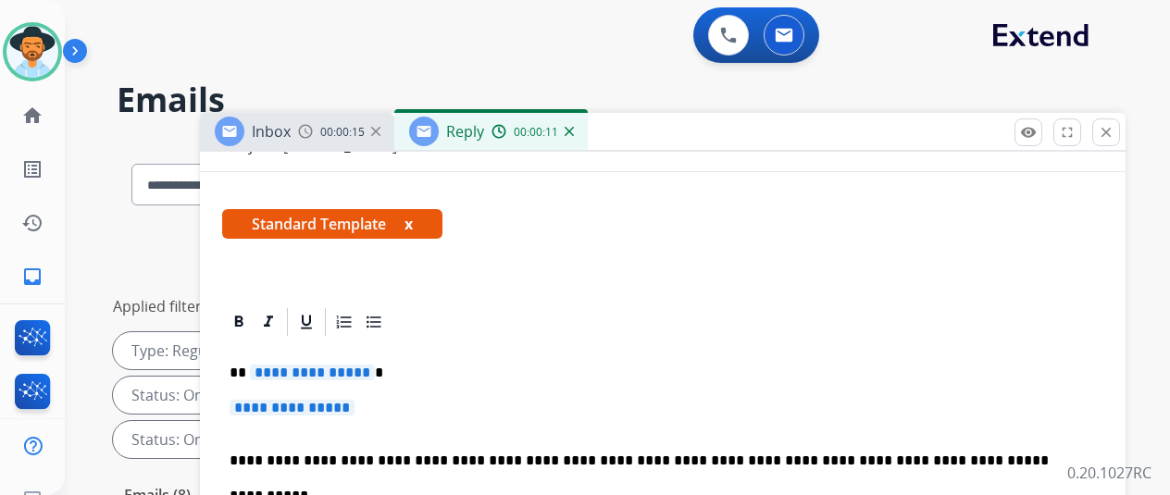
click at [375, 365] on span "**********" at bounding box center [312, 373] width 125 height 16
click at [387, 403] on p "**********" at bounding box center [663, 417] width 866 height 34
drag, startPoint x: 380, startPoint y: 402, endPoint x: 312, endPoint y: 399, distance: 67.6
click at [312, 400] on p "**********" at bounding box center [663, 417] width 866 height 34
click at [355, 400] on span "**********" at bounding box center [292, 408] width 125 height 16
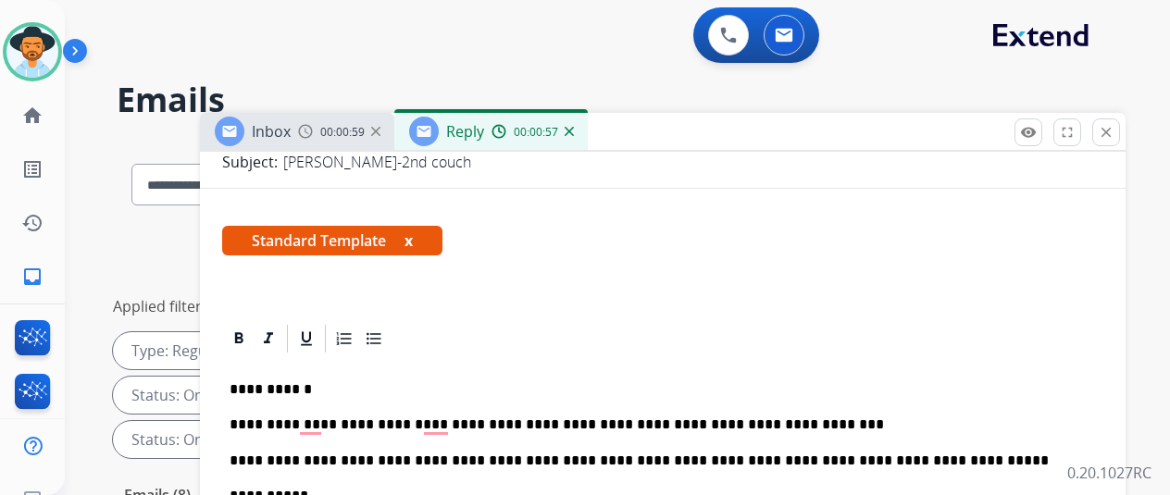
click at [782, 417] on p "**********" at bounding box center [656, 425] width 852 height 17
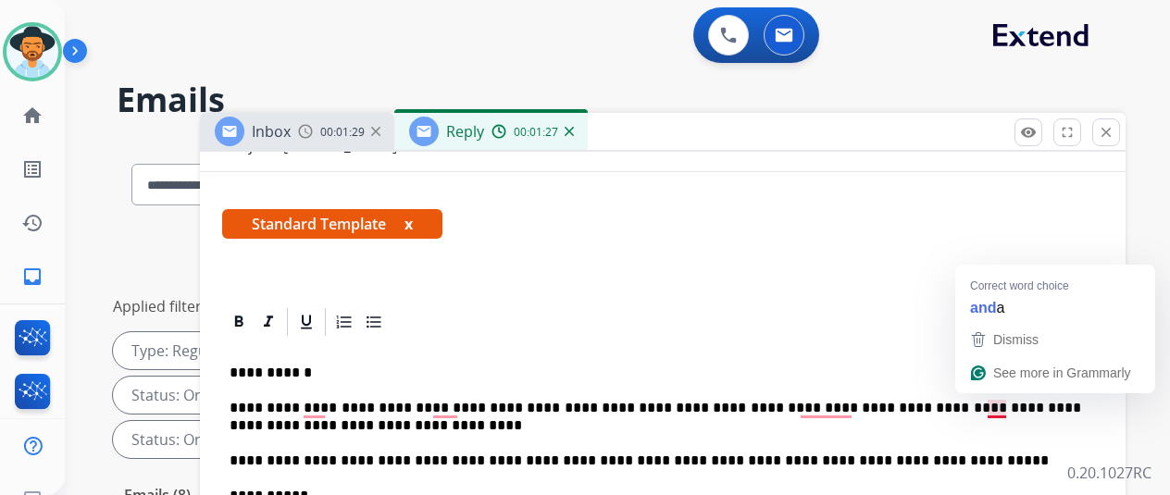
click at [1008, 400] on p "**********" at bounding box center [656, 417] width 852 height 34
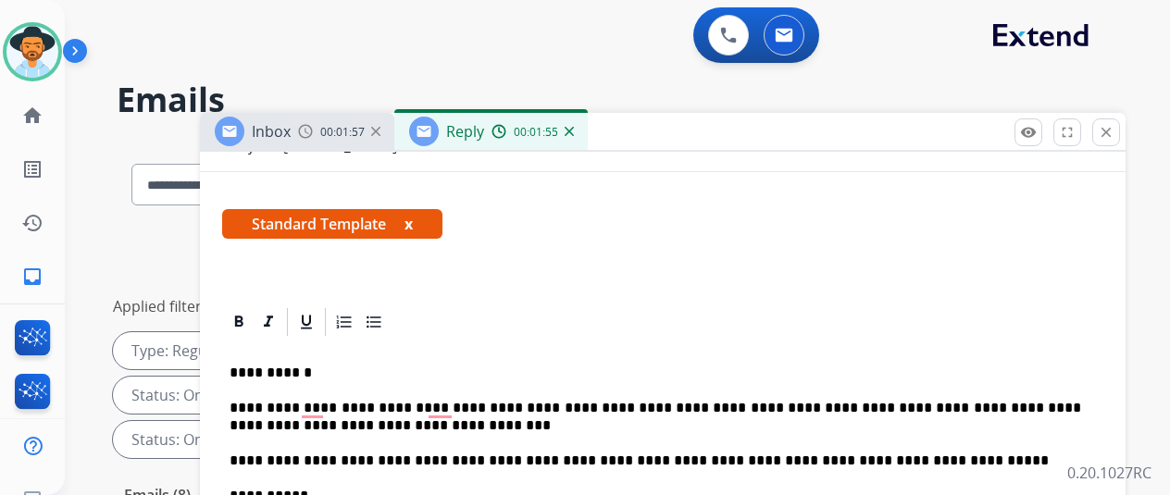
click at [369, 424] on p "**********" at bounding box center [656, 417] width 852 height 34
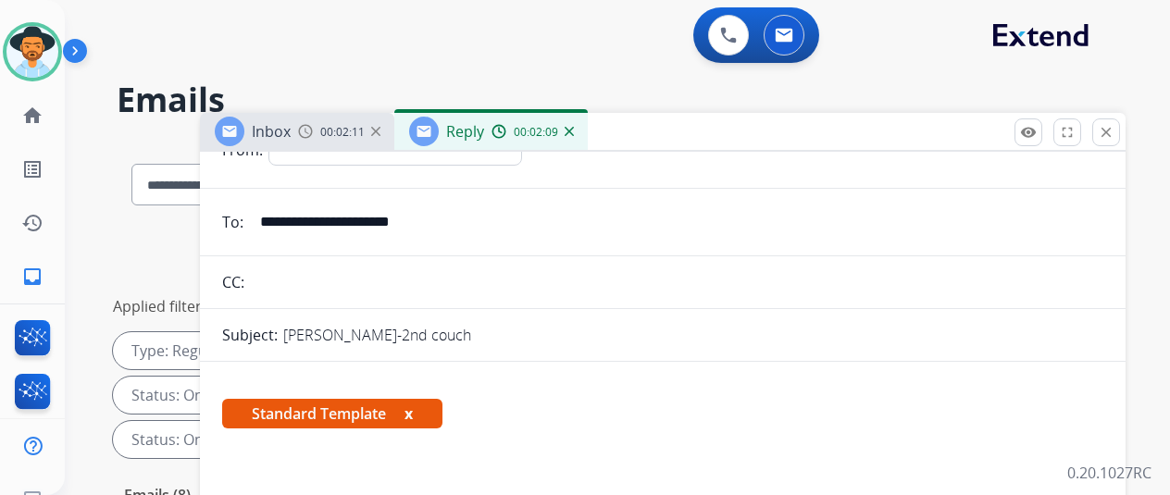
scroll to position [0, 0]
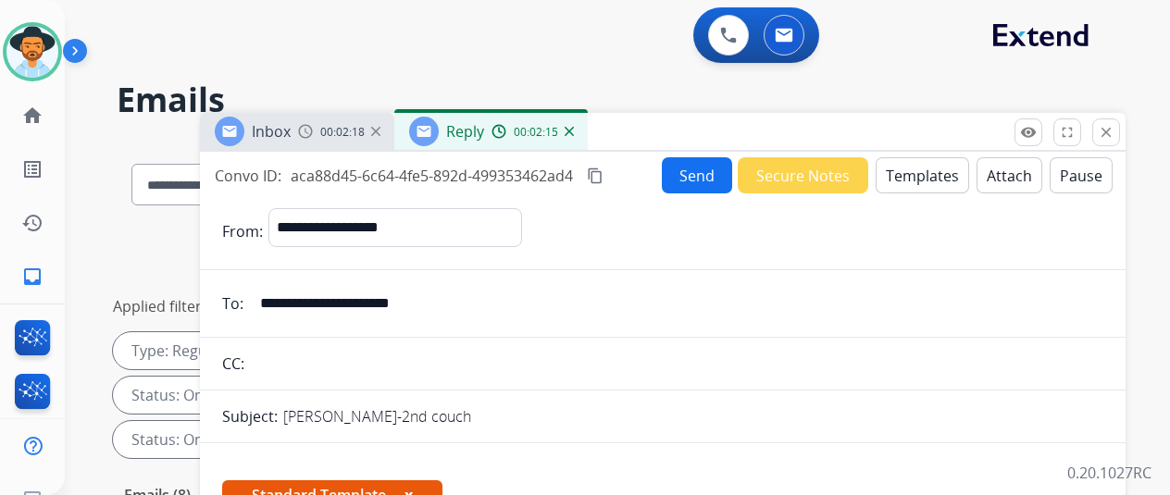
click at [712, 170] on button "Send" at bounding box center [697, 175] width 70 height 36
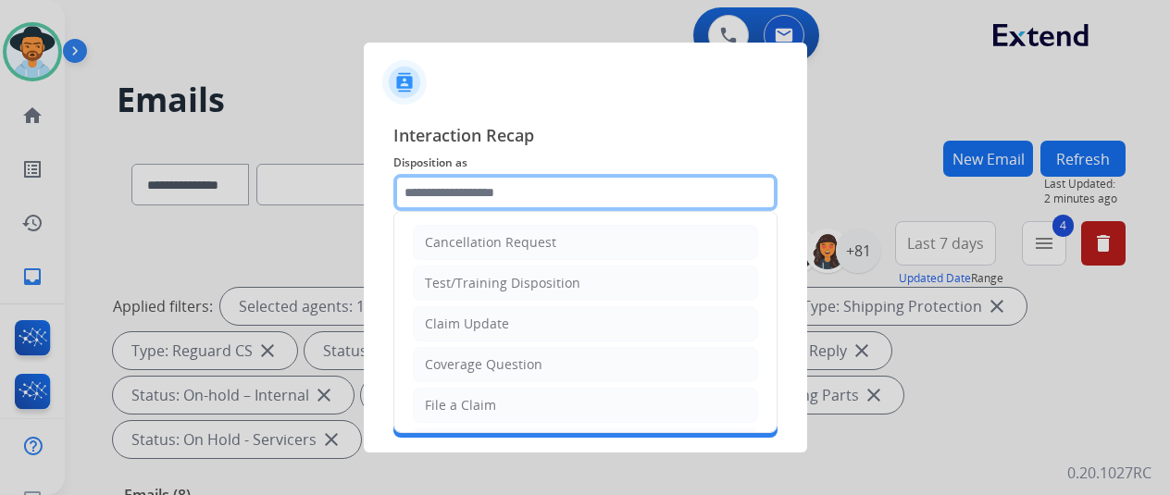
click at [439, 197] on input "text" at bounding box center [585, 192] width 384 height 37
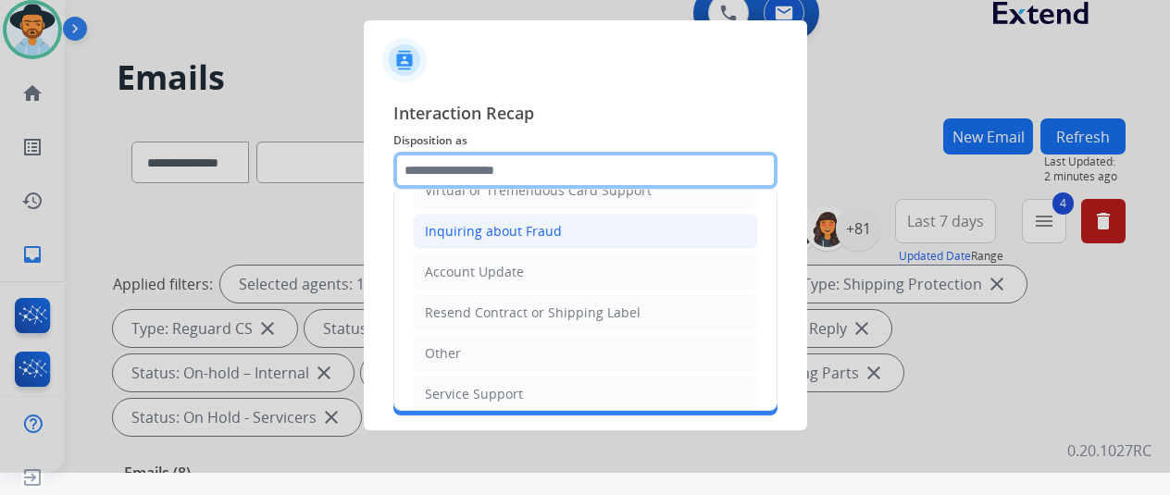
scroll to position [278, 0]
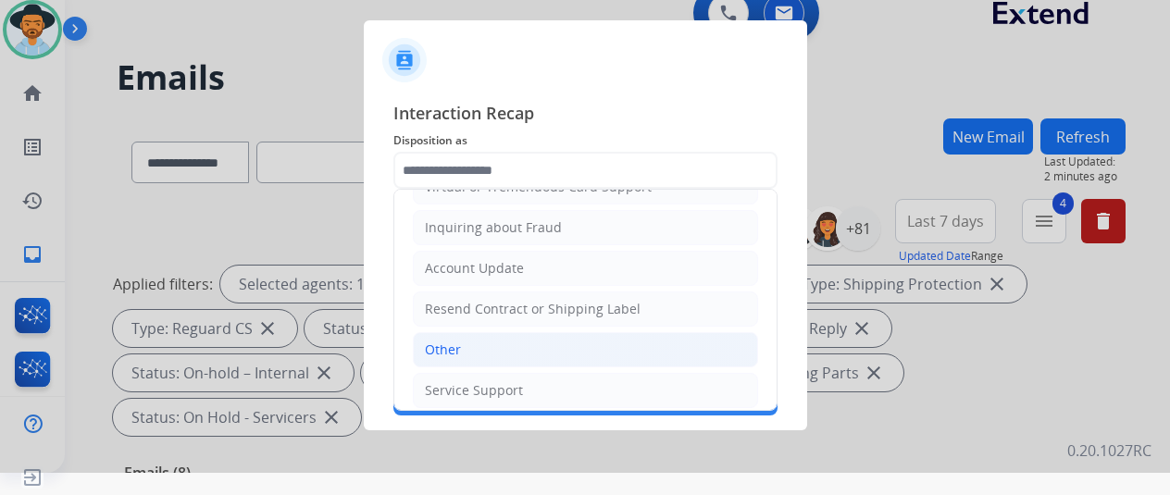
click at [475, 345] on li "Other" at bounding box center [585, 349] width 345 height 35
type input "*****"
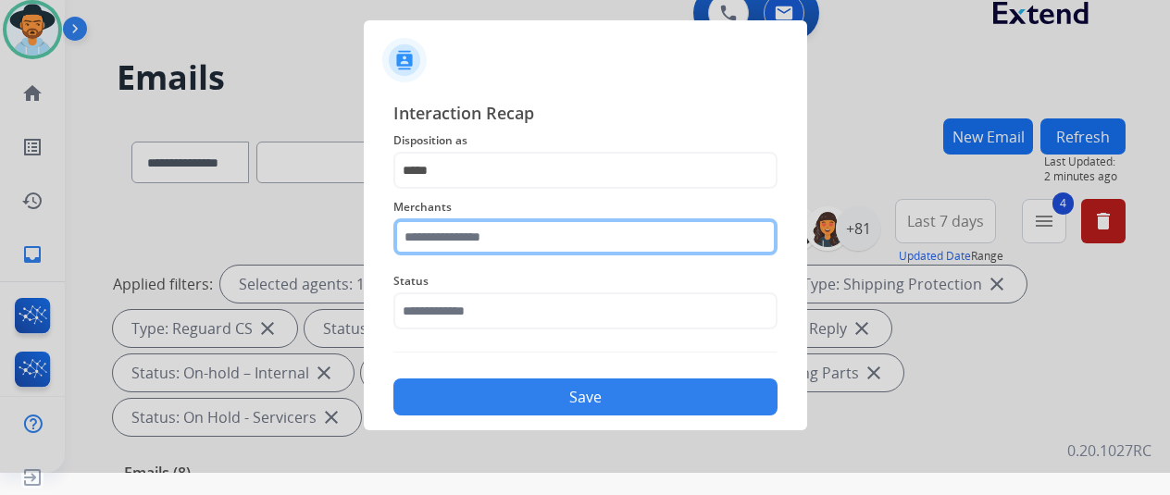
click at [433, 242] on input "text" at bounding box center [585, 236] width 384 height 37
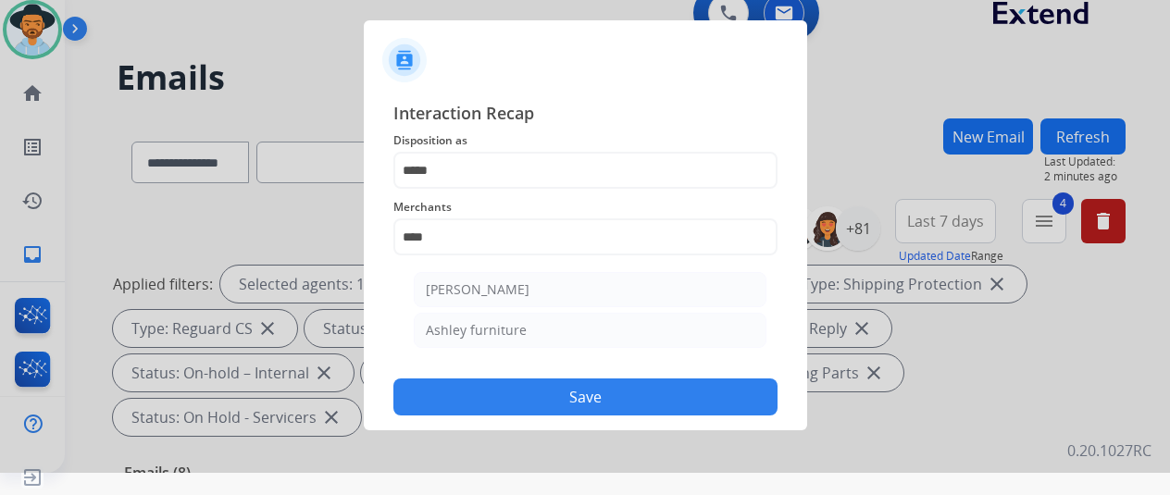
click at [504, 324] on div "Ashley furniture" at bounding box center [476, 330] width 101 height 19
type input "**********"
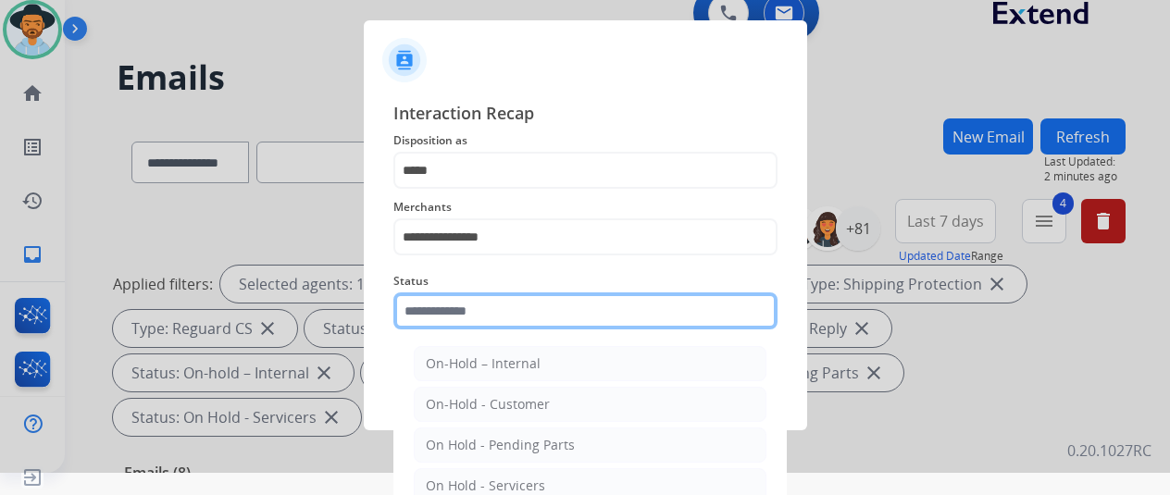
click at [494, 306] on input "text" at bounding box center [585, 311] width 384 height 37
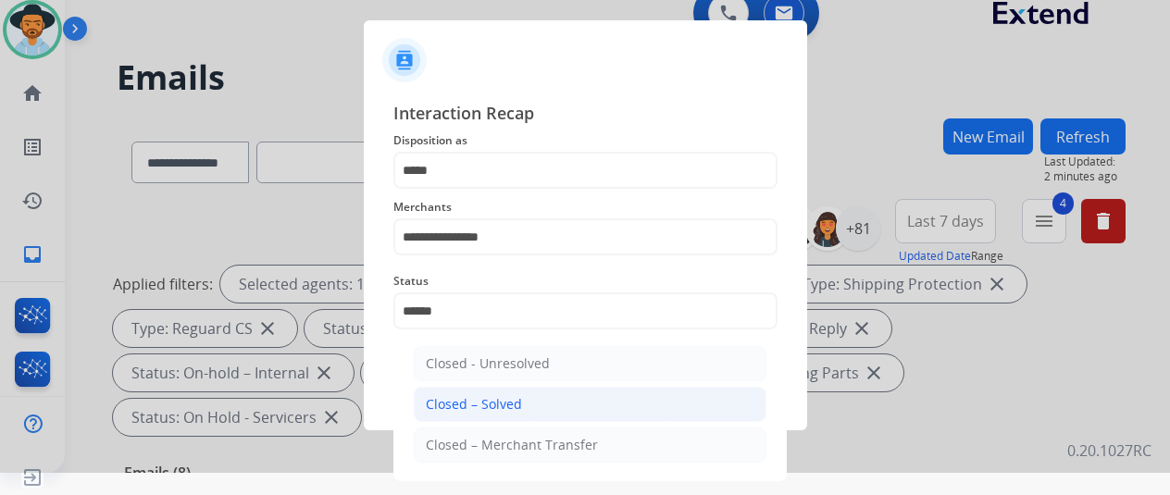
click at [513, 402] on div "Closed – Solved" at bounding box center [474, 404] width 96 height 19
type input "**********"
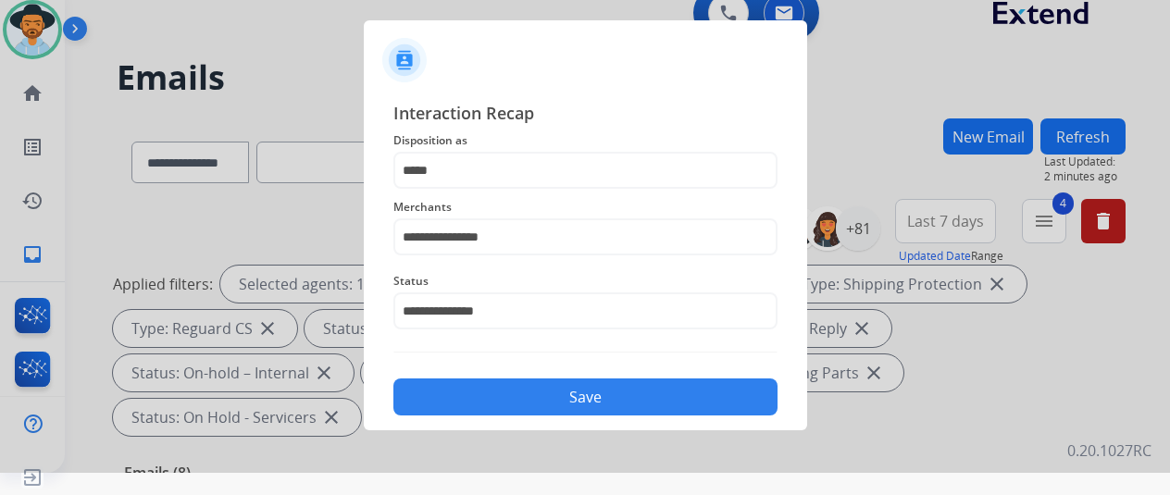
click at [519, 401] on button "Save" at bounding box center [585, 397] width 384 height 37
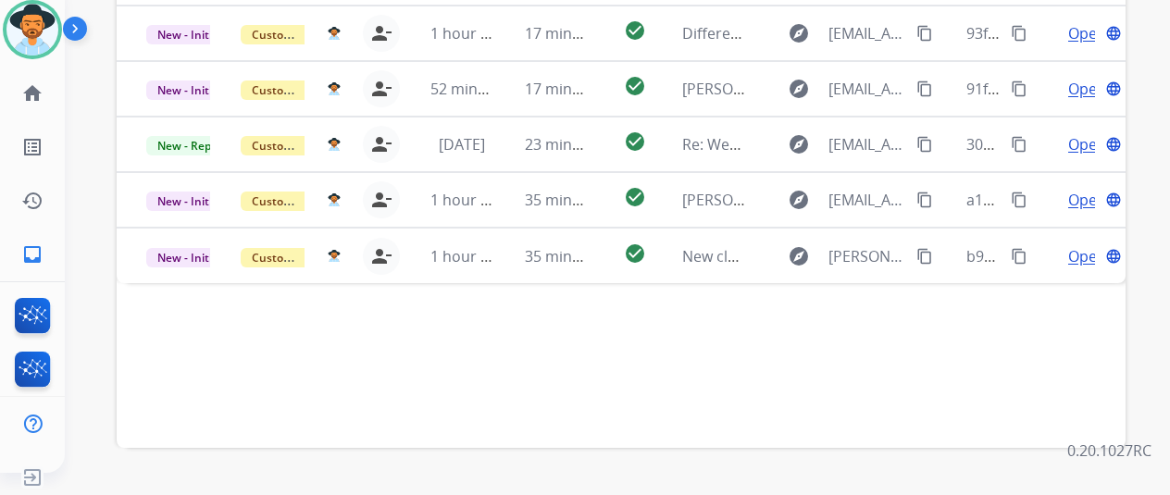
scroll to position [676, 0]
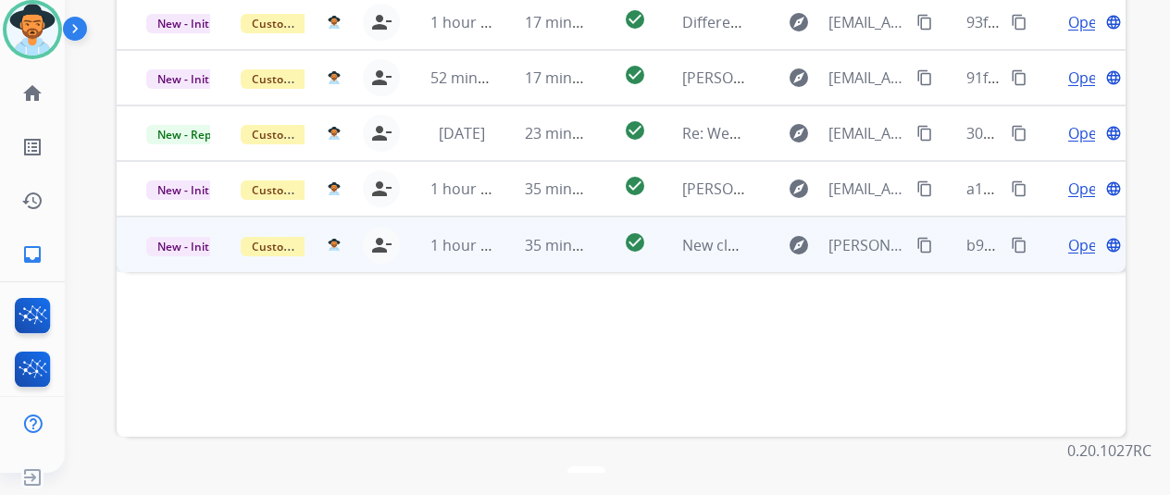
click at [1082, 234] on span "Open" at bounding box center [1087, 245] width 38 height 22
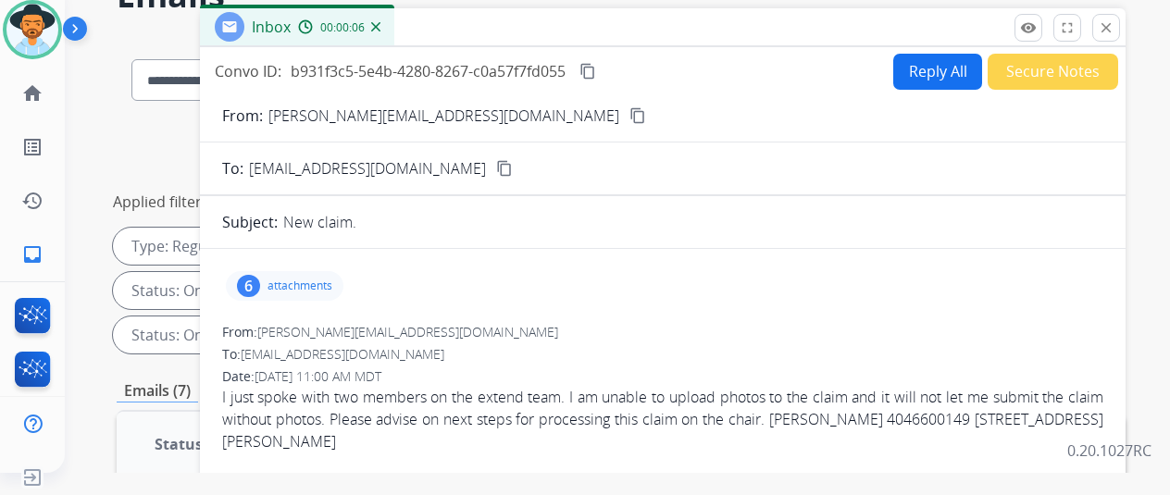
scroll to position [0, 0]
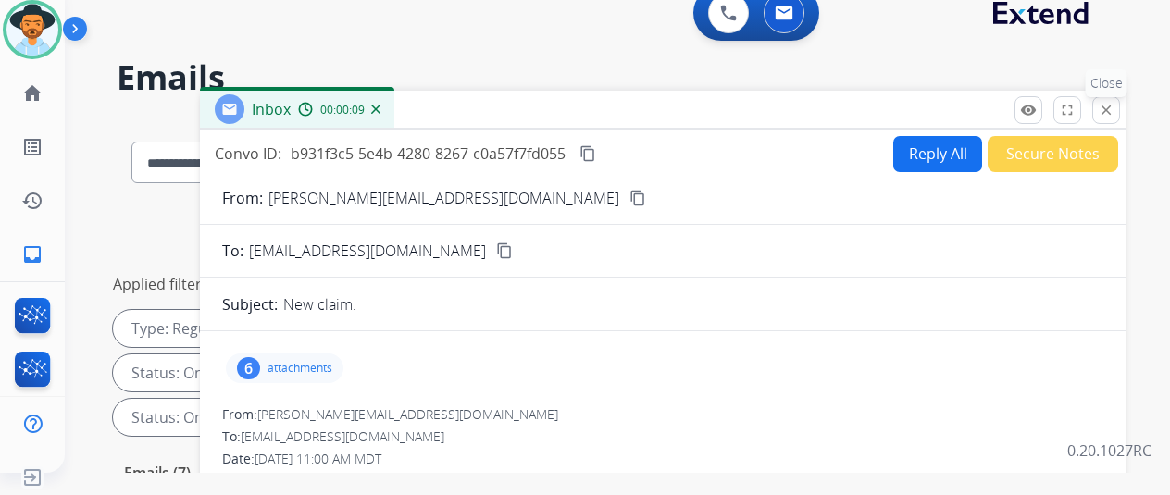
click at [1115, 113] on mat-icon "close" at bounding box center [1106, 110] width 17 height 17
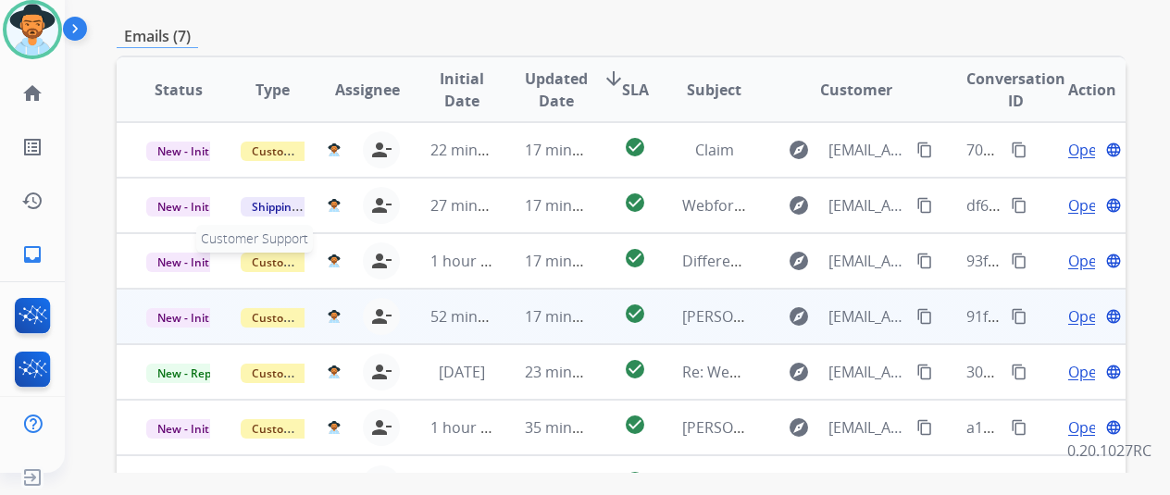
scroll to position [555, 0]
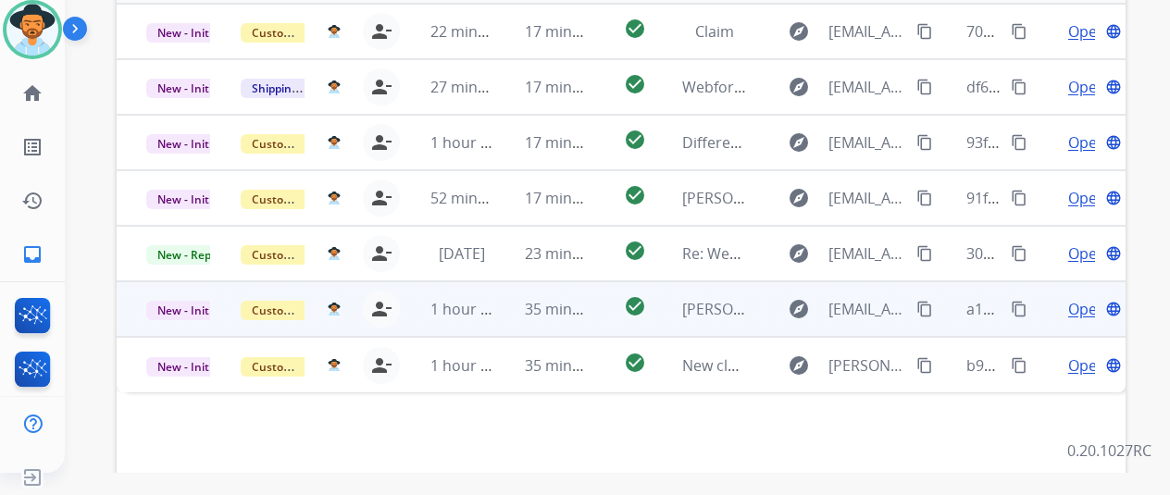
click at [1081, 298] on span "Open" at bounding box center [1087, 309] width 38 height 22
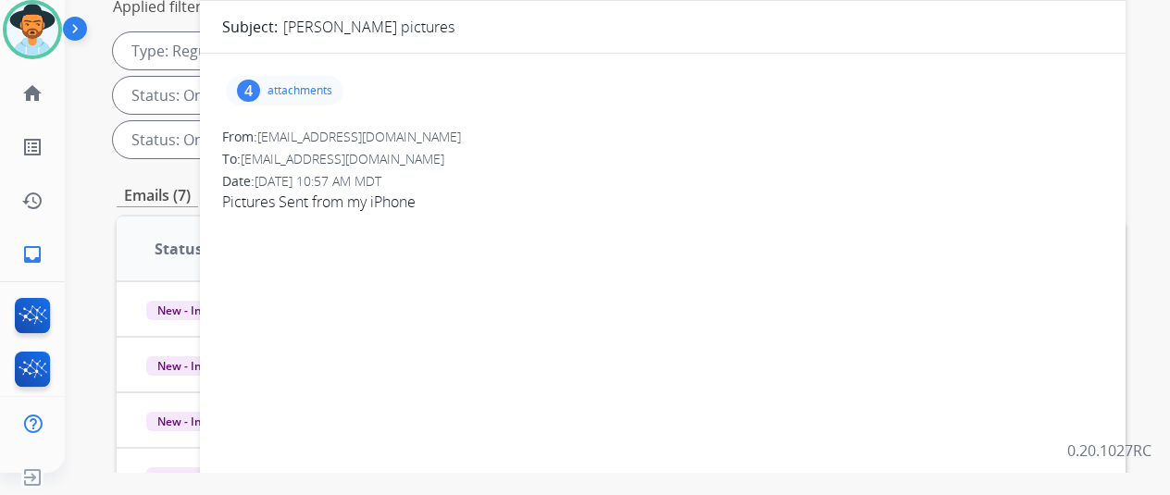
scroll to position [0, 0]
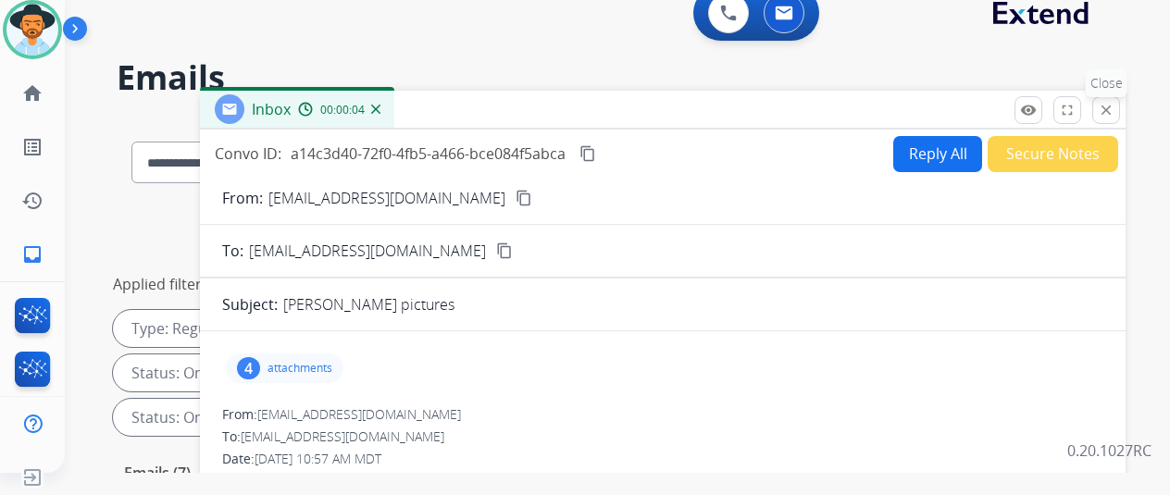
click at [1115, 106] on mat-icon "close" at bounding box center [1106, 110] width 17 height 17
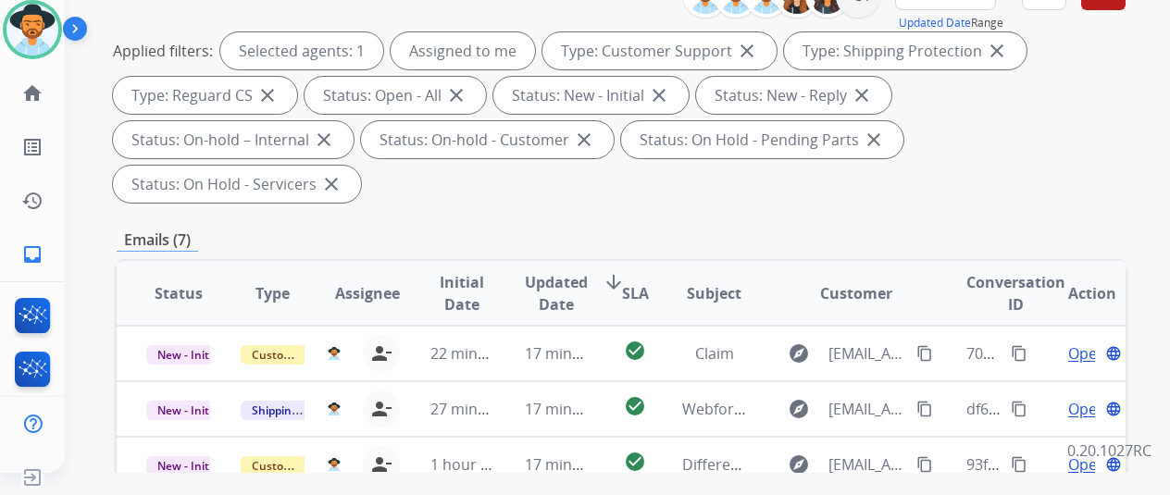
scroll to position [463, 0]
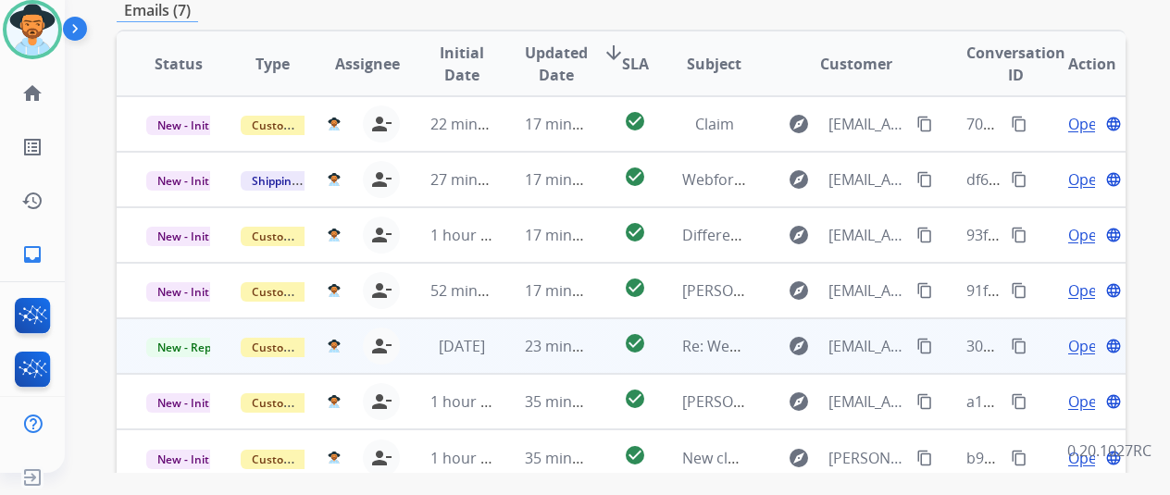
click at [1083, 335] on span "Open" at bounding box center [1087, 346] width 38 height 22
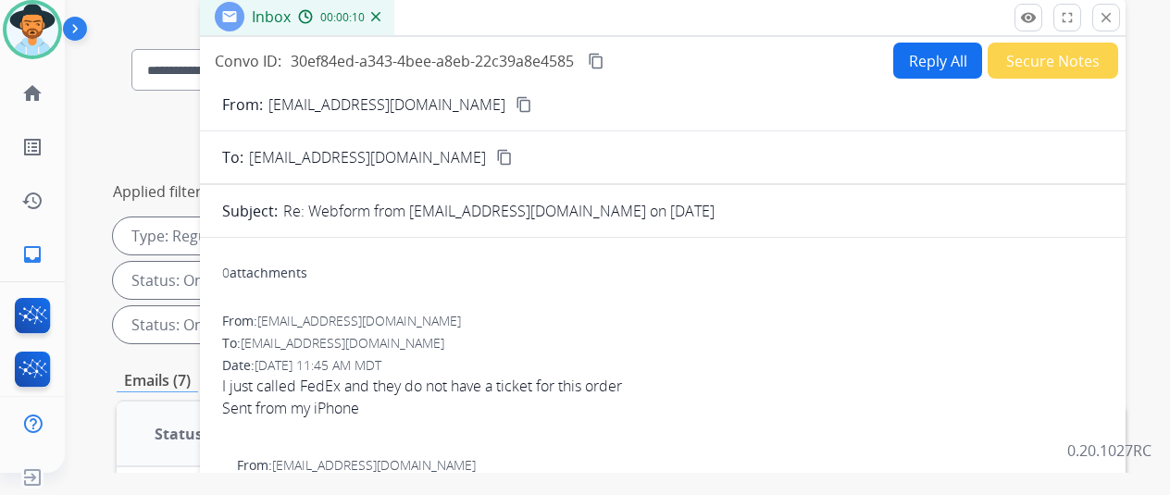
scroll to position [0, 0]
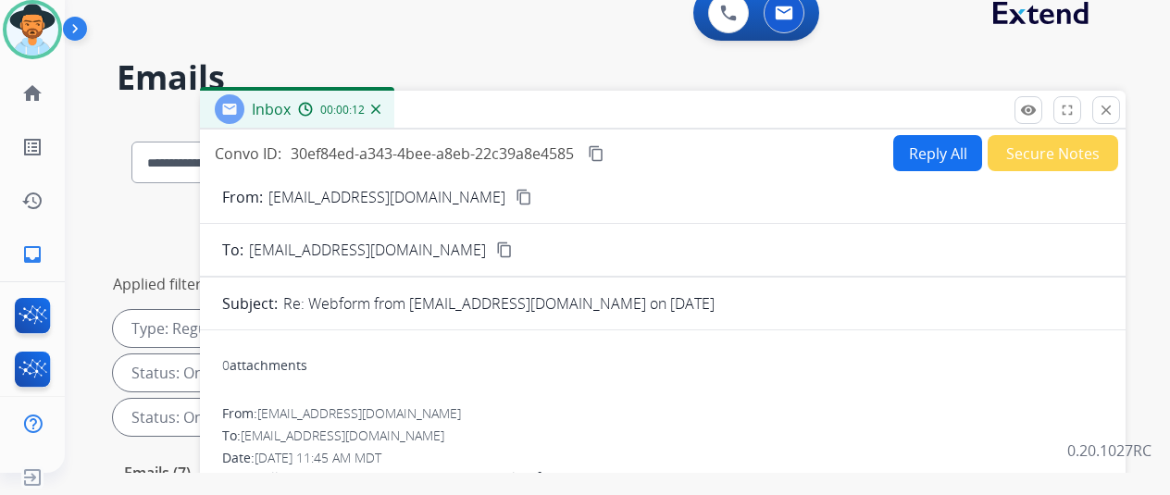
click at [380, 112] on img at bounding box center [375, 109] width 9 height 9
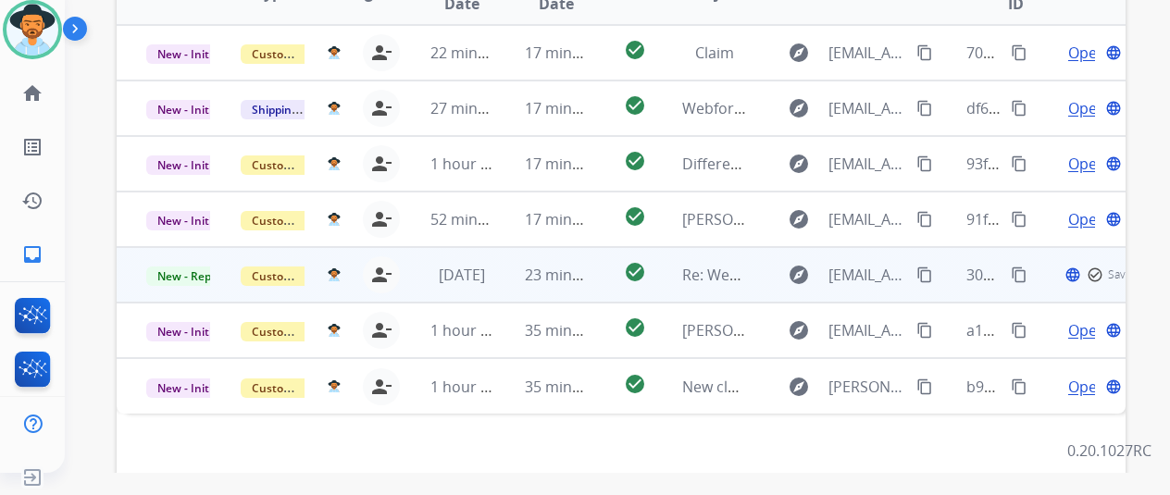
scroll to position [555, 0]
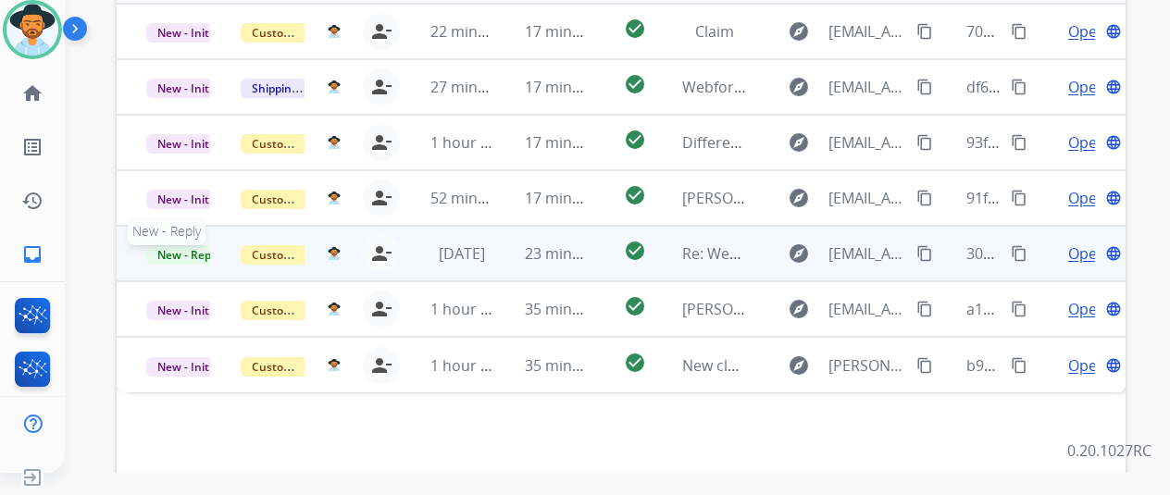
click at [188, 245] on span "New - Reply" at bounding box center [188, 254] width 84 height 19
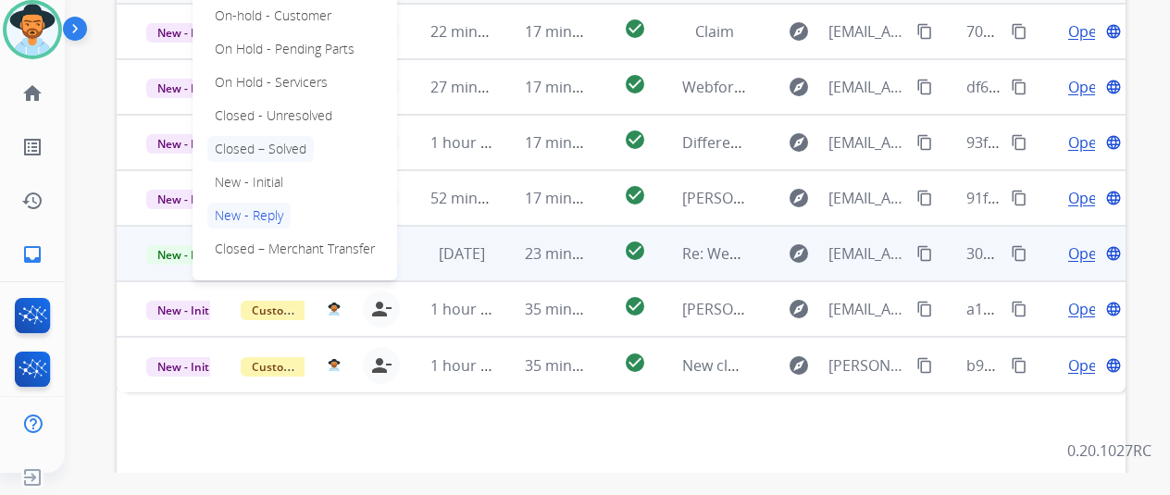
click at [281, 136] on p "Closed – Solved" at bounding box center [260, 149] width 106 height 26
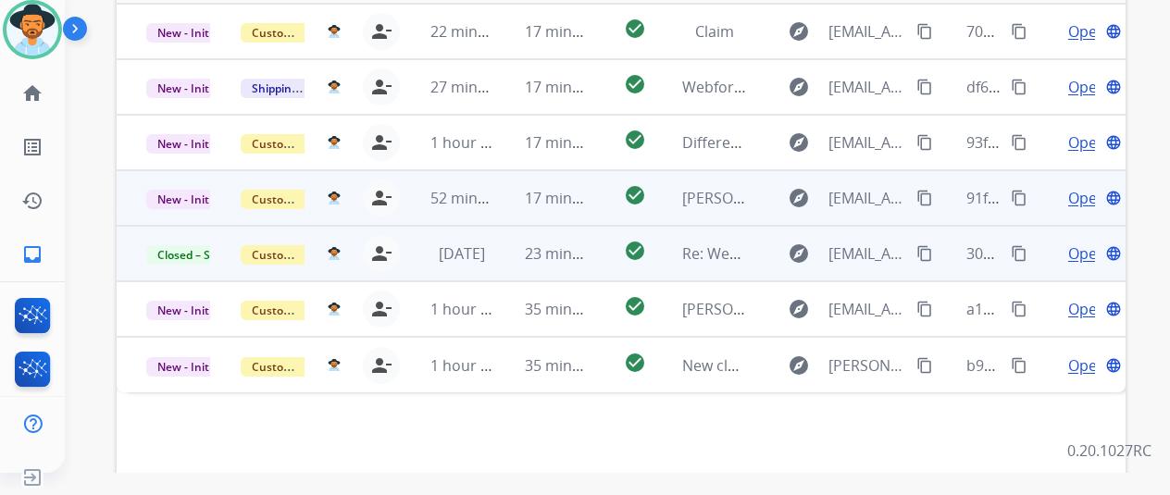
click at [1085, 187] on span "Open" at bounding box center [1087, 198] width 38 height 22
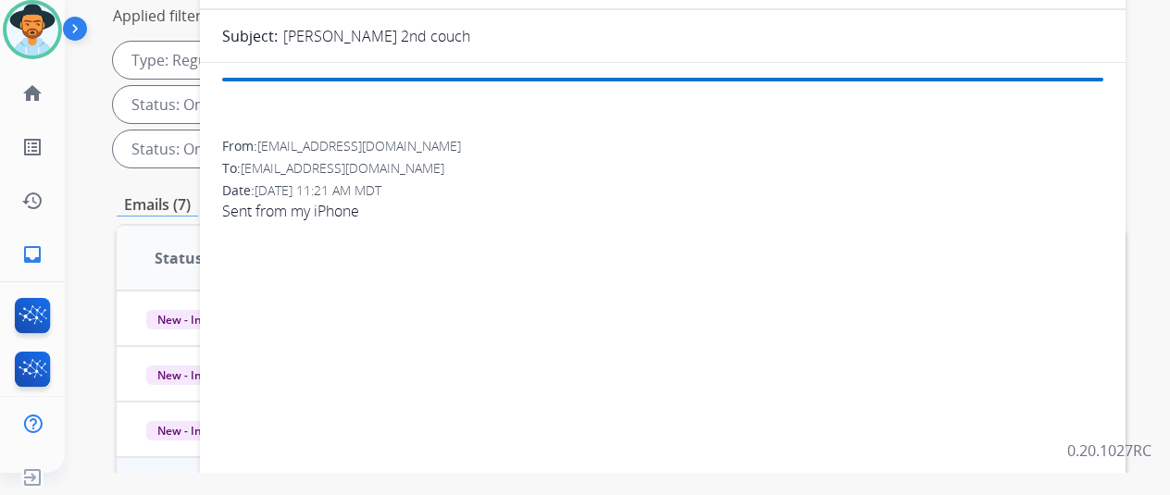
scroll to position [93, 0]
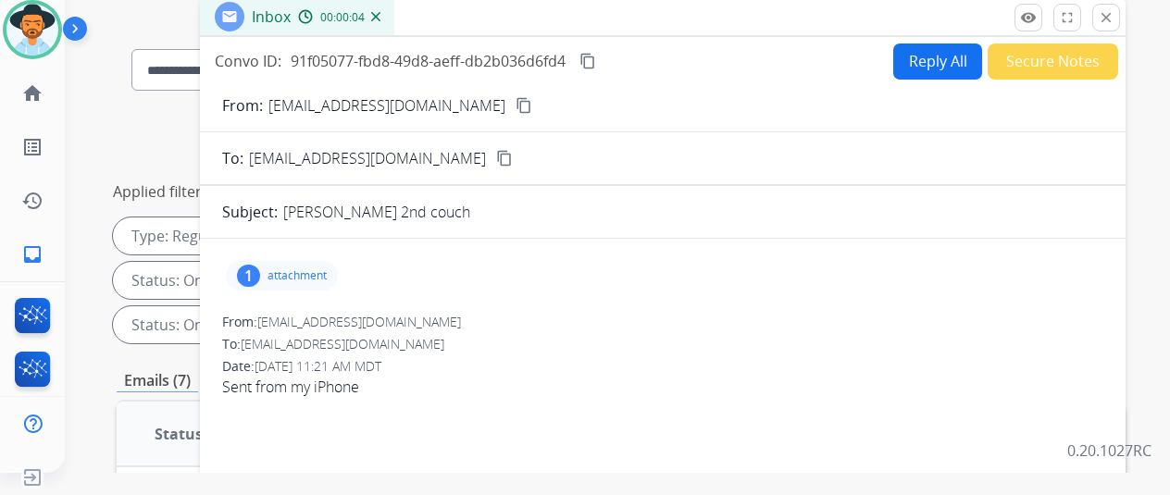
click at [258, 270] on div "1" at bounding box center [248, 276] width 23 height 22
click at [307, 327] on div at bounding box center [287, 323] width 93 height 65
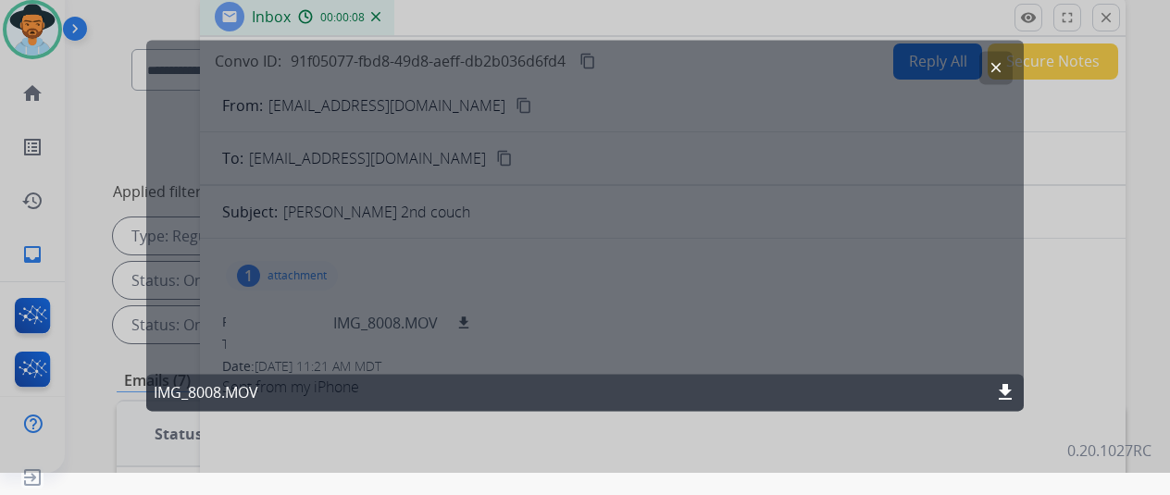
click at [994, 71] on mat-icon "clear" at bounding box center [996, 67] width 17 height 17
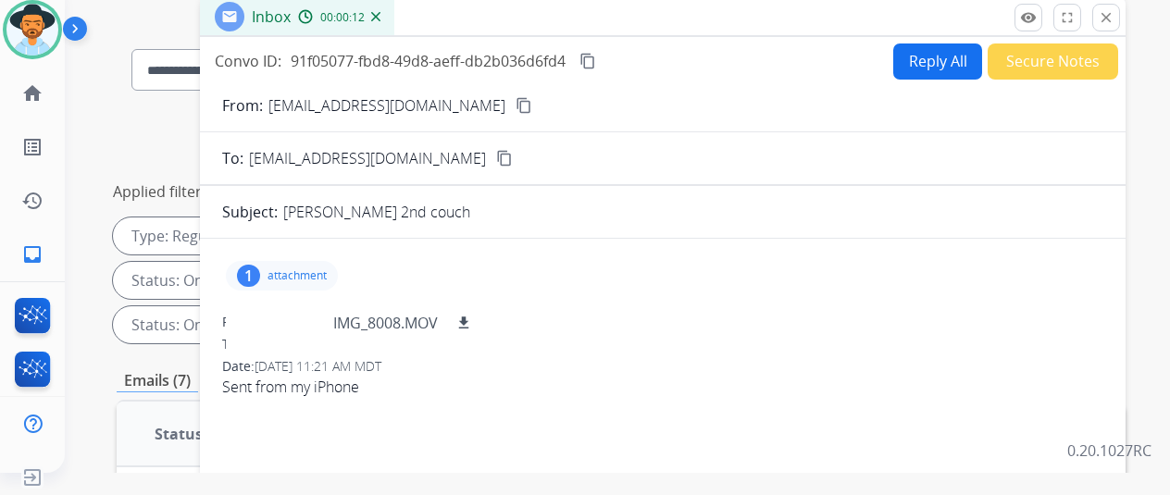
click at [380, 16] on img at bounding box center [375, 16] width 9 height 9
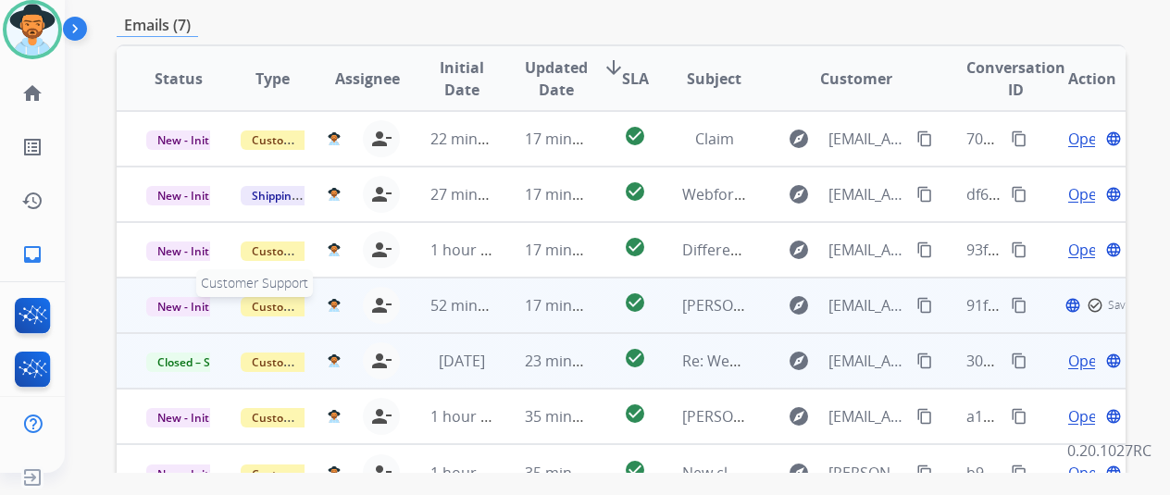
scroll to position [463, 0]
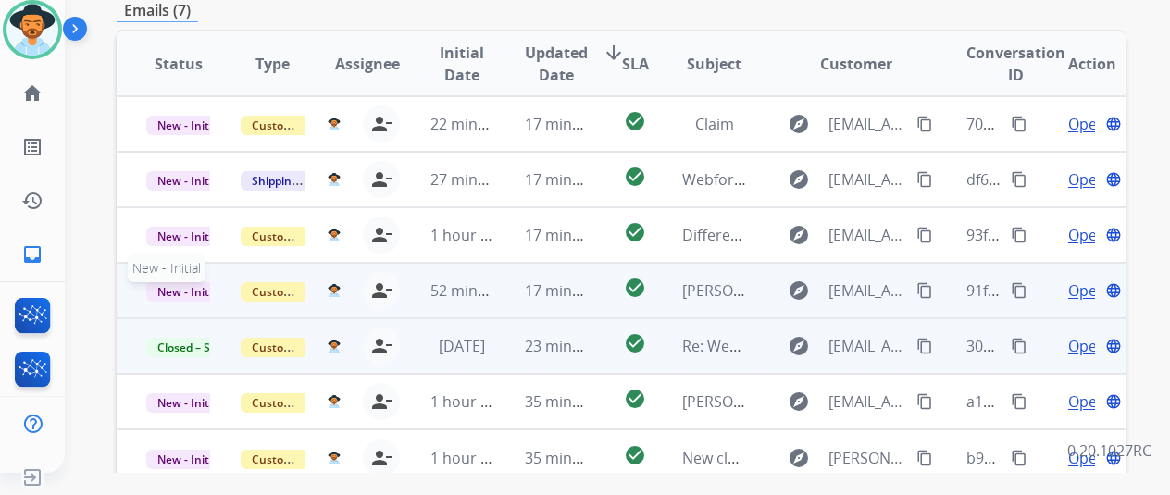
click at [176, 282] on span "New - Initial" at bounding box center [189, 291] width 86 height 19
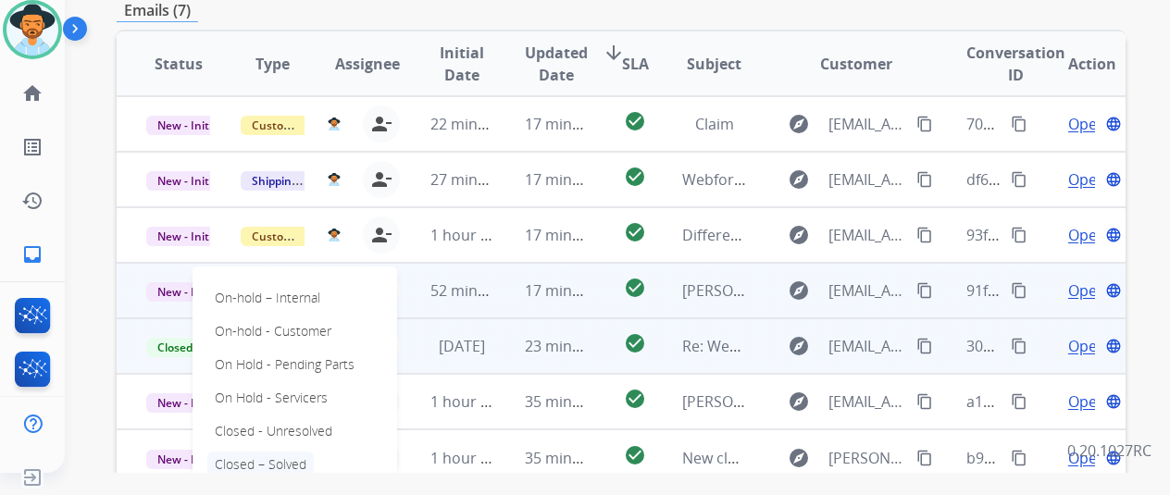
click at [228, 452] on p "Closed – Solved" at bounding box center [260, 465] width 106 height 26
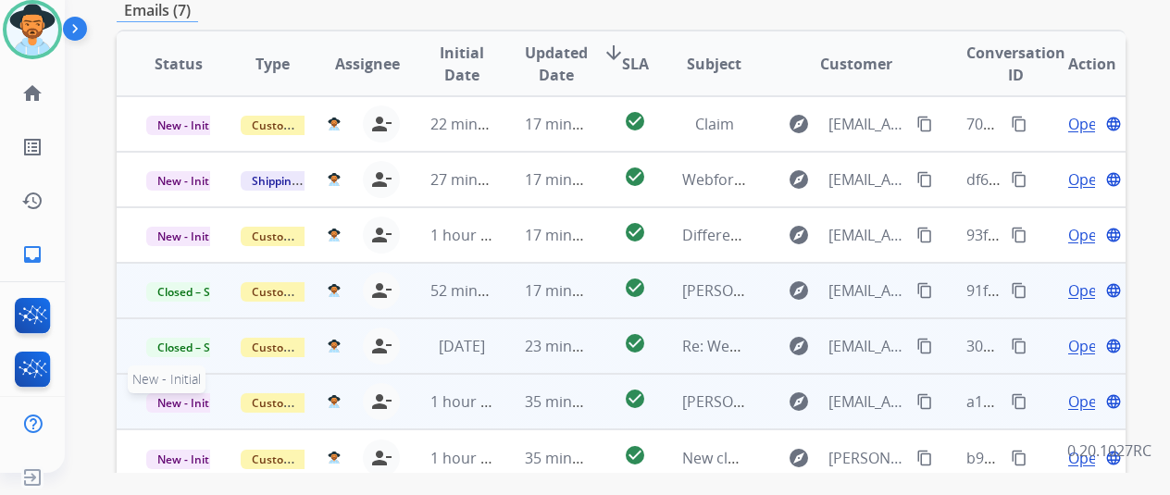
click at [170, 393] on span "New - Initial" at bounding box center [189, 402] width 86 height 19
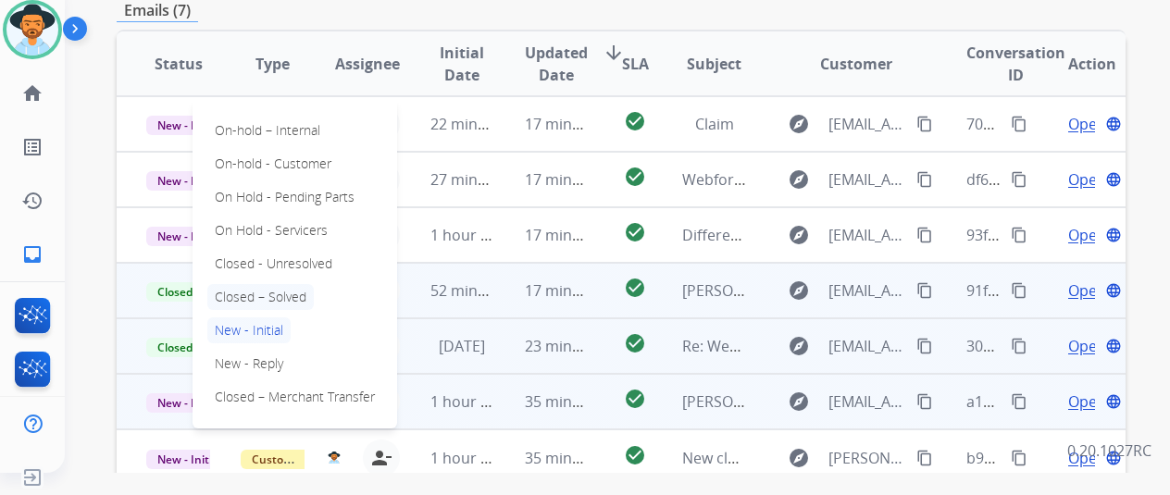
click at [278, 284] on p "Closed – Solved" at bounding box center [260, 297] width 106 height 26
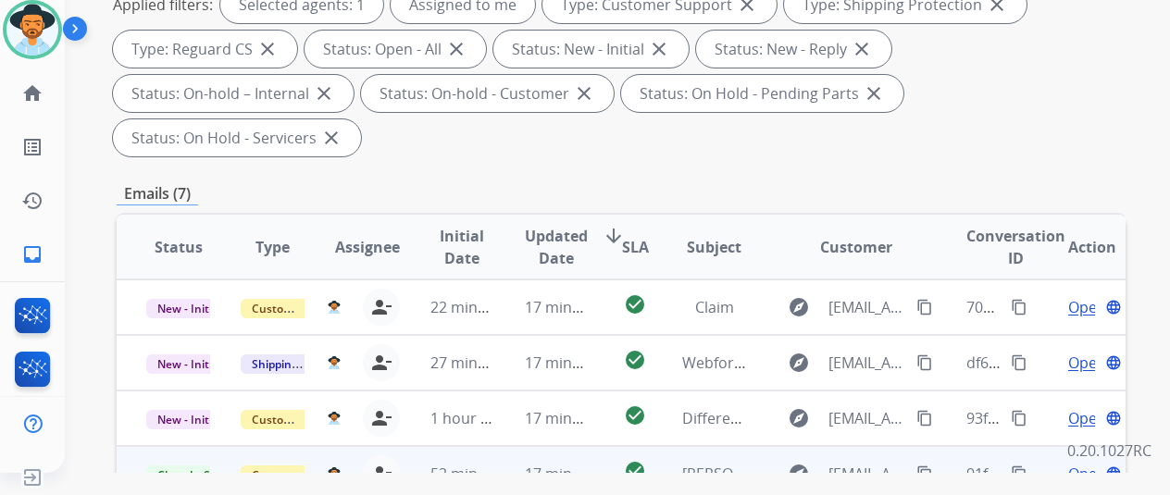
scroll to position [93, 0]
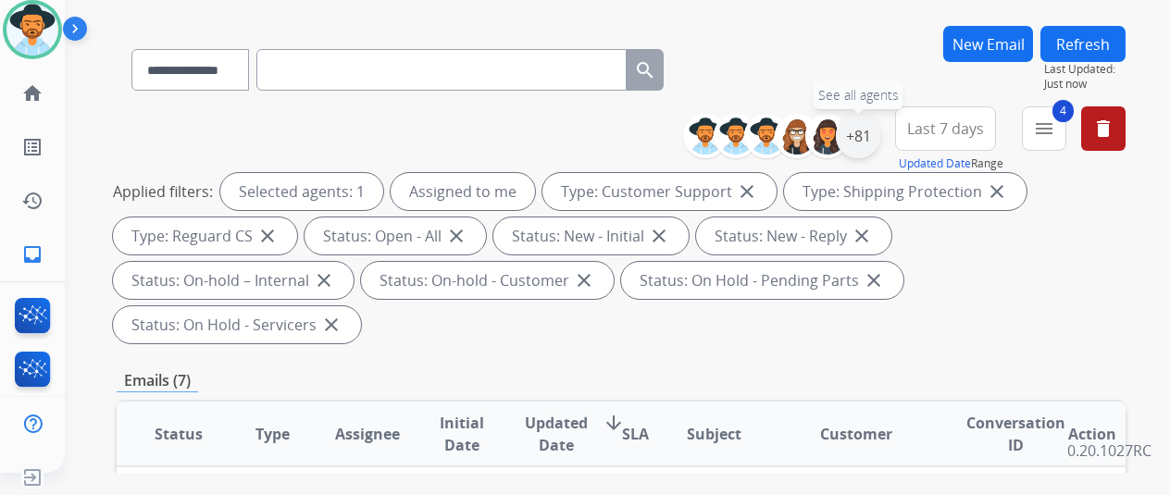
drag, startPoint x: 868, startPoint y: 133, endPoint x: 856, endPoint y: 138, distance: 12.9
click at [868, 134] on div "+81" at bounding box center [858, 136] width 44 height 44
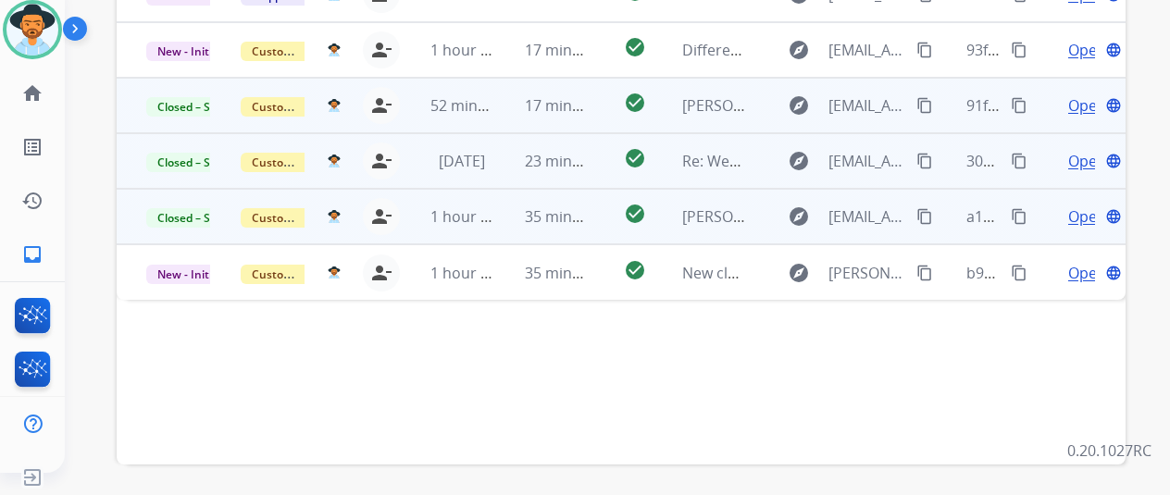
scroll to position [370, 0]
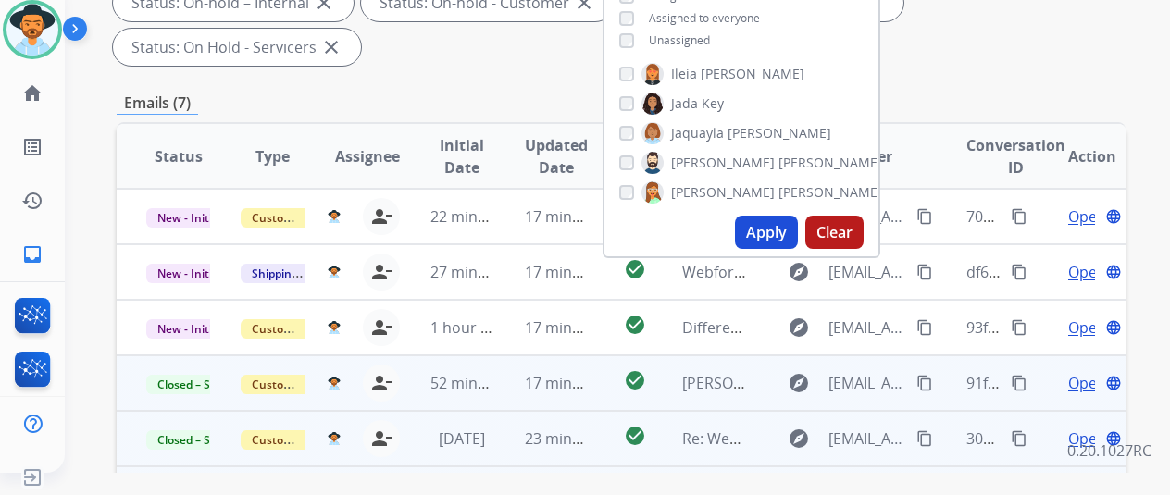
click at [778, 239] on button "Apply" at bounding box center [766, 232] width 63 height 33
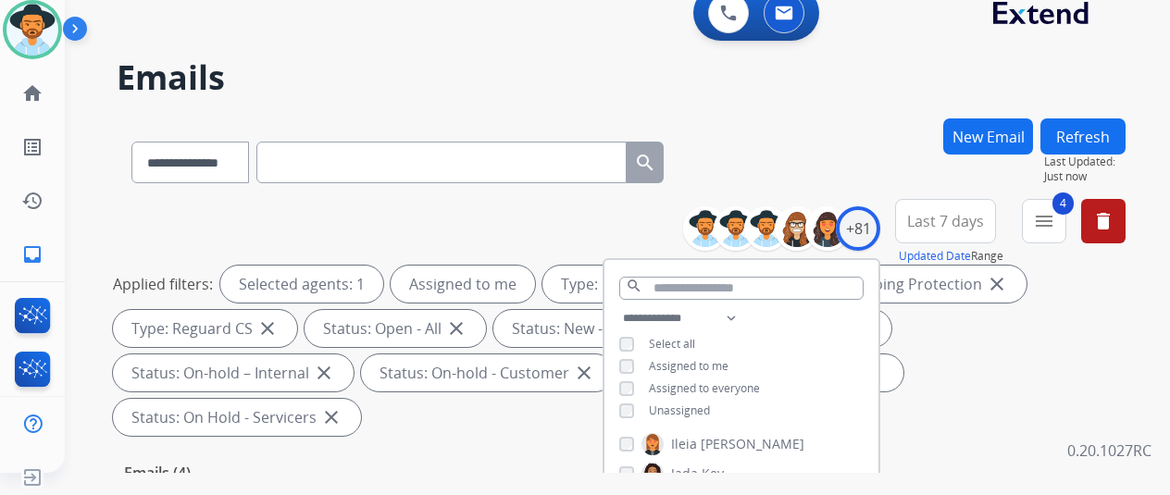
click at [851, 108] on div "**********" at bounding box center [595, 291] width 1061 height 495
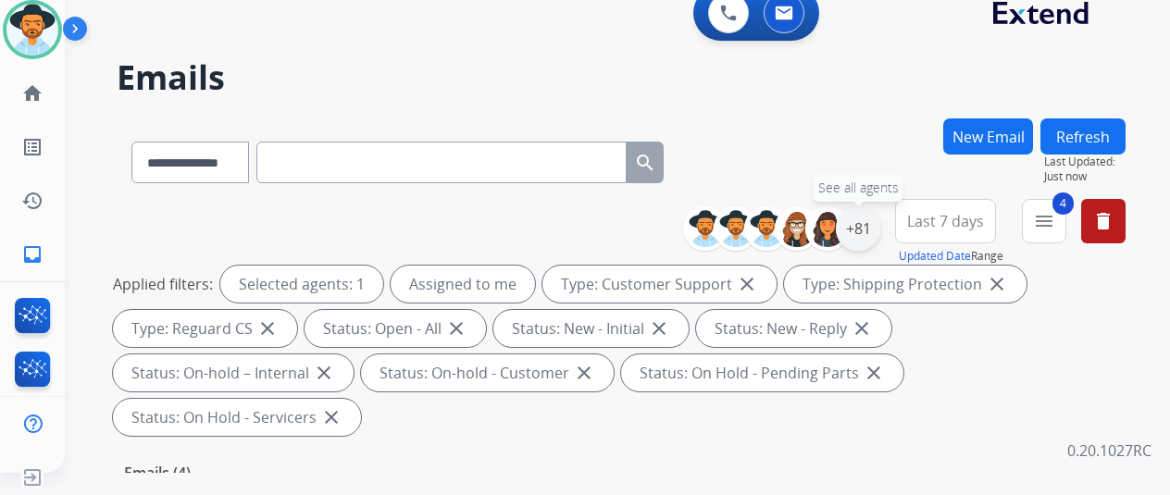
click at [874, 226] on div "+81" at bounding box center [858, 228] width 44 height 44
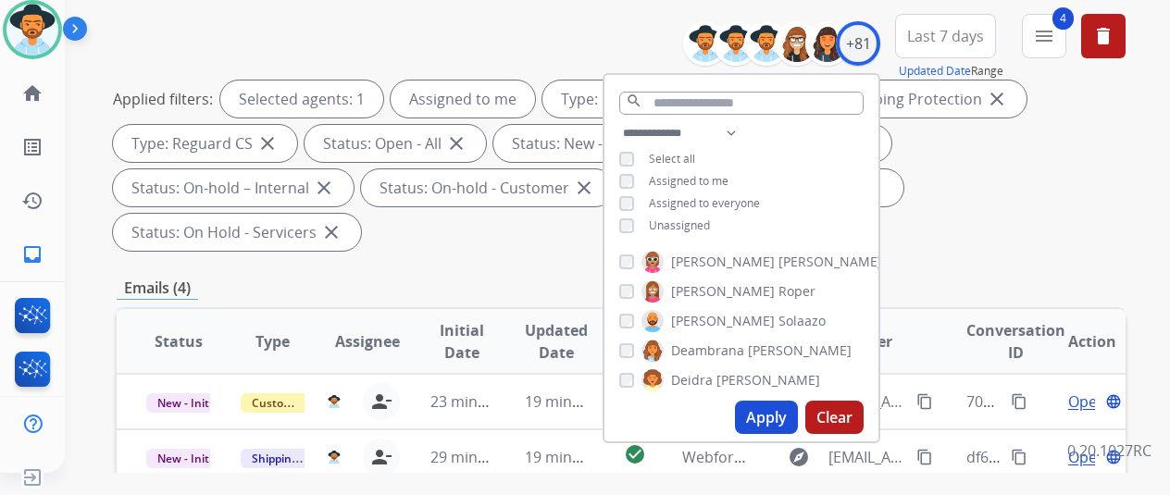
scroll to position [370, 0]
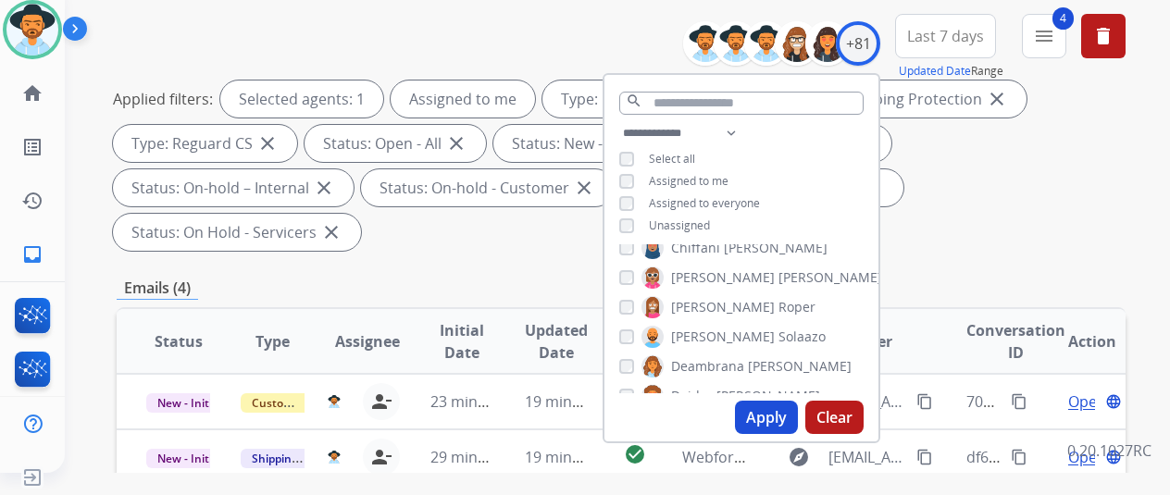
click at [778, 418] on button "Apply" at bounding box center [766, 417] width 63 height 33
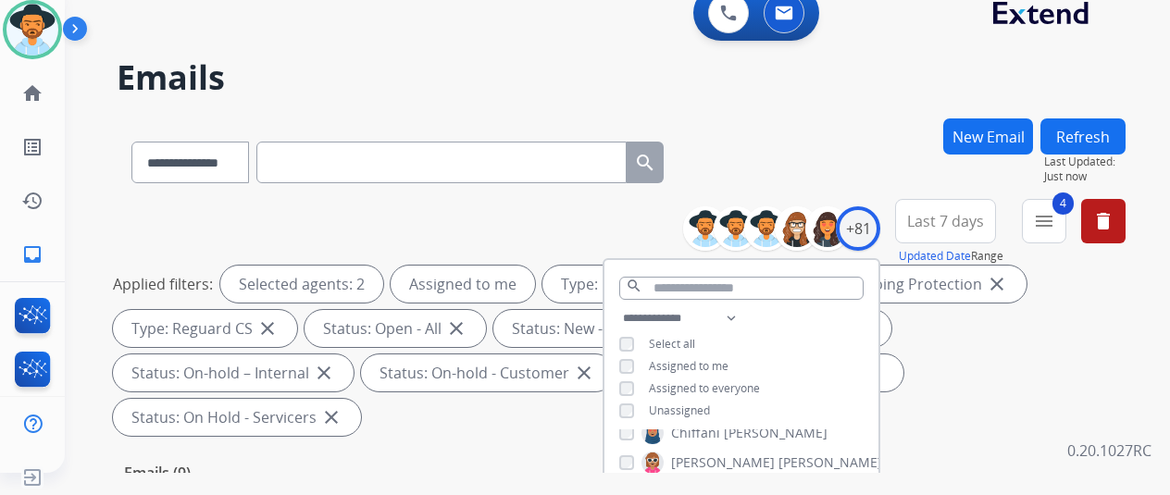
click at [819, 136] on div "**********" at bounding box center [621, 158] width 1009 height 81
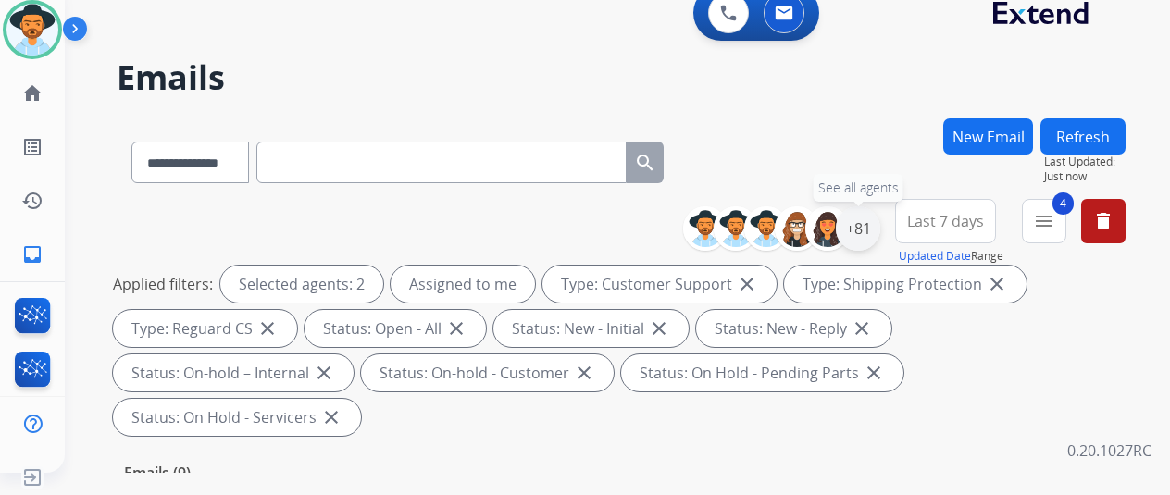
click at [876, 227] on div "+81" at bounding box center [858, 228] width 44 height 44
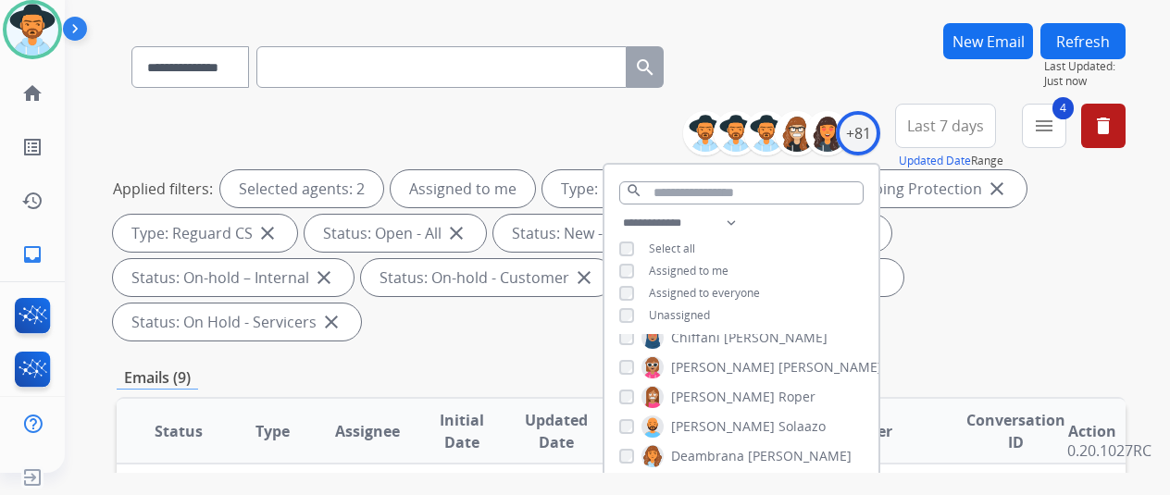
scroll to position [185, 0]
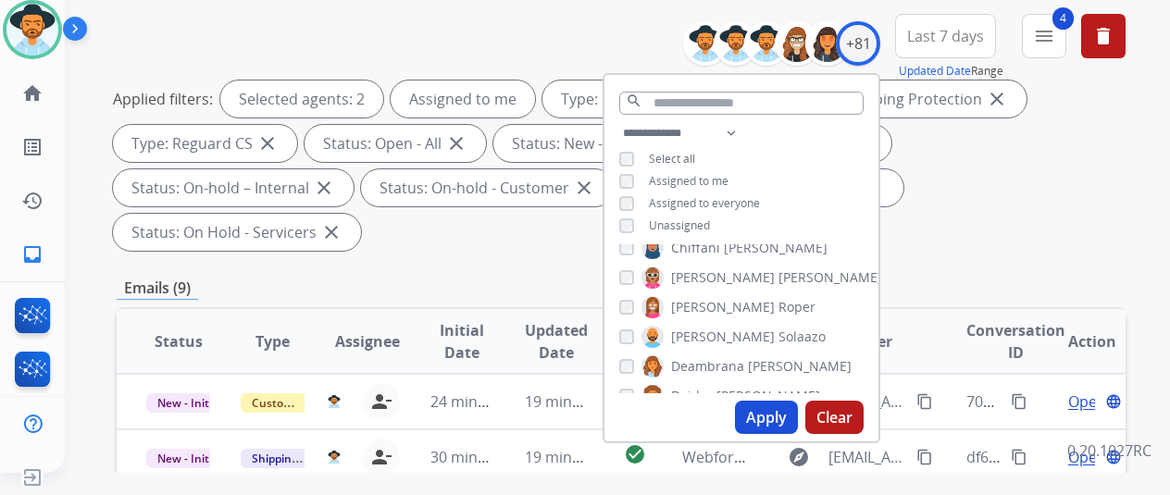
click at [768, 423] on button "Apply" at bounding box center [766, 417] width 63 height 33
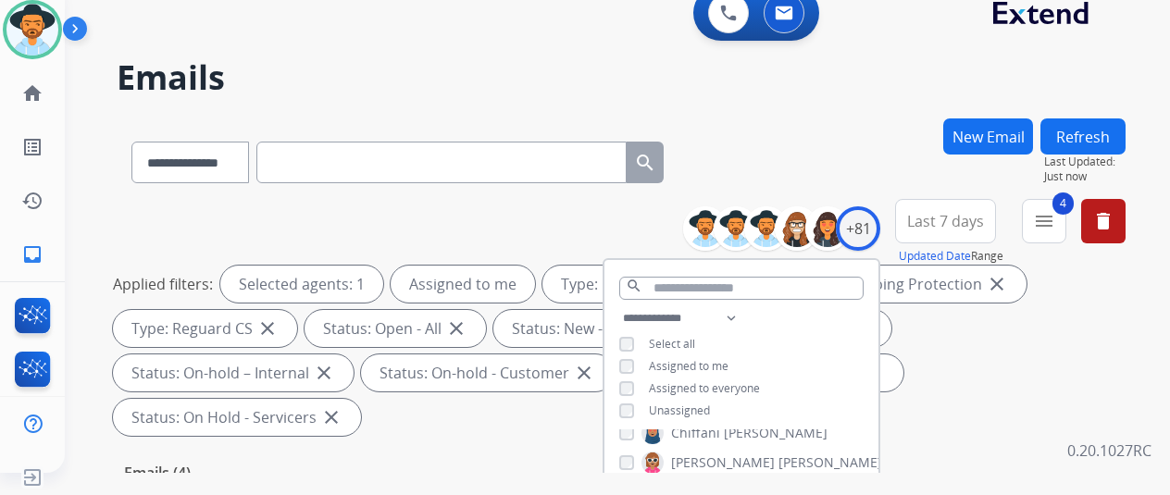
click at [839, 166] on div "**********" at bounding box center [621, 158] width 1009 height 81
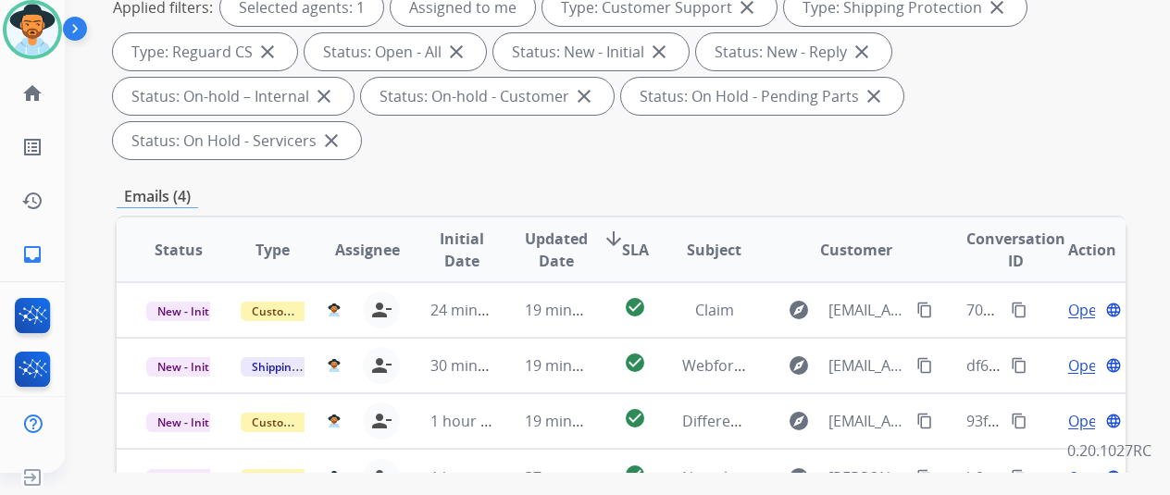
scroll to position [278, 0]
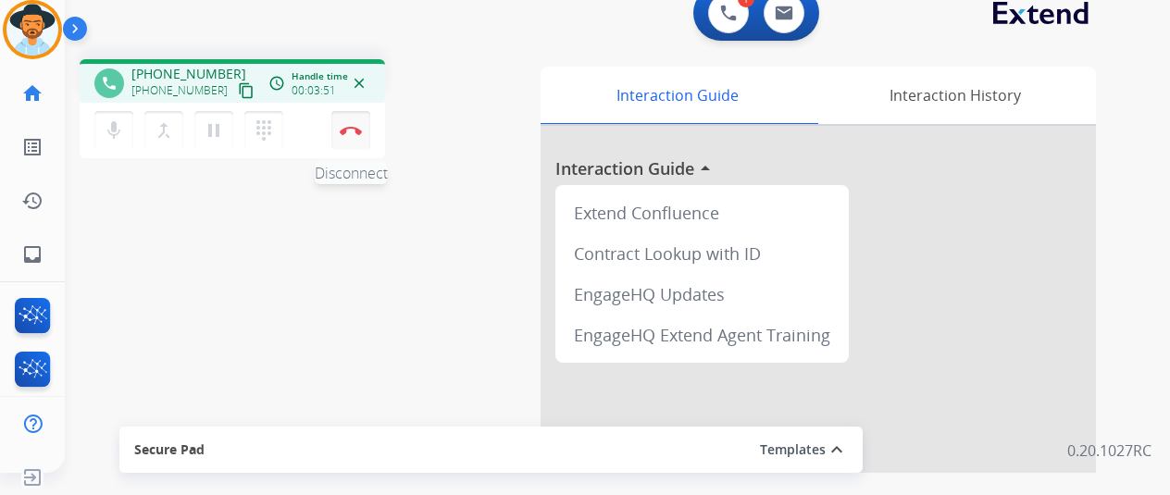
click at [354, 121] on button "Disconnect" at bounding box center [350, 130] width 39 height 39
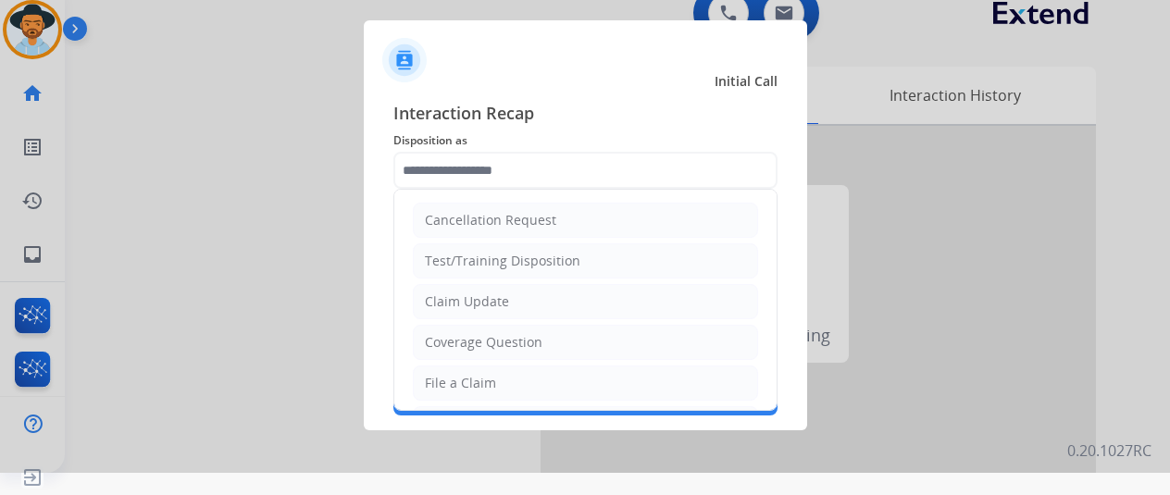
click at [450, 168] on input "text" at bounding box center [585, 170] width 384 height 37
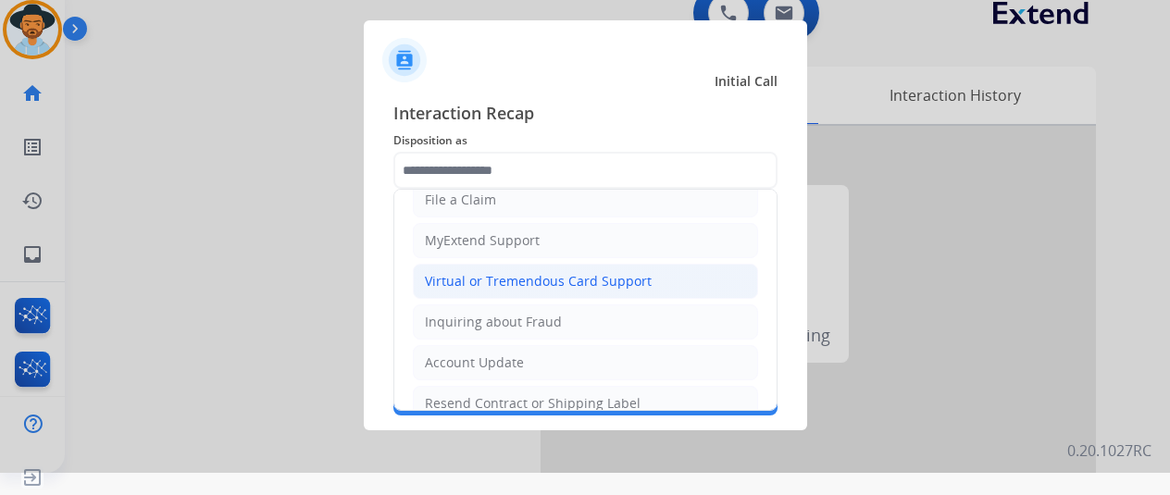
scroll to position [185, 0]
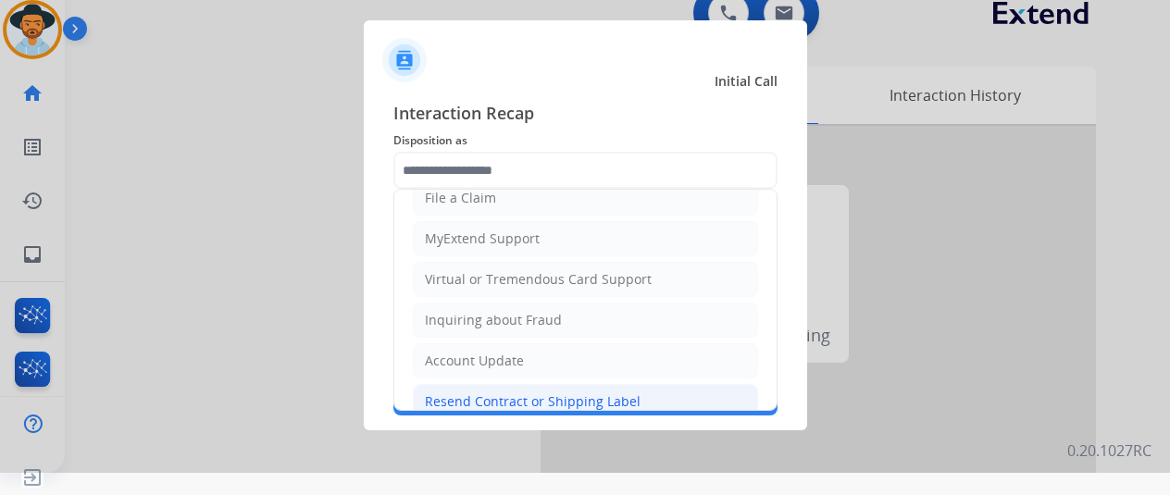
click at [448, 392] on div "Resend Contract or Shipping Label" at bounding box center [533, 401] width 216 height 19
type input "**********"
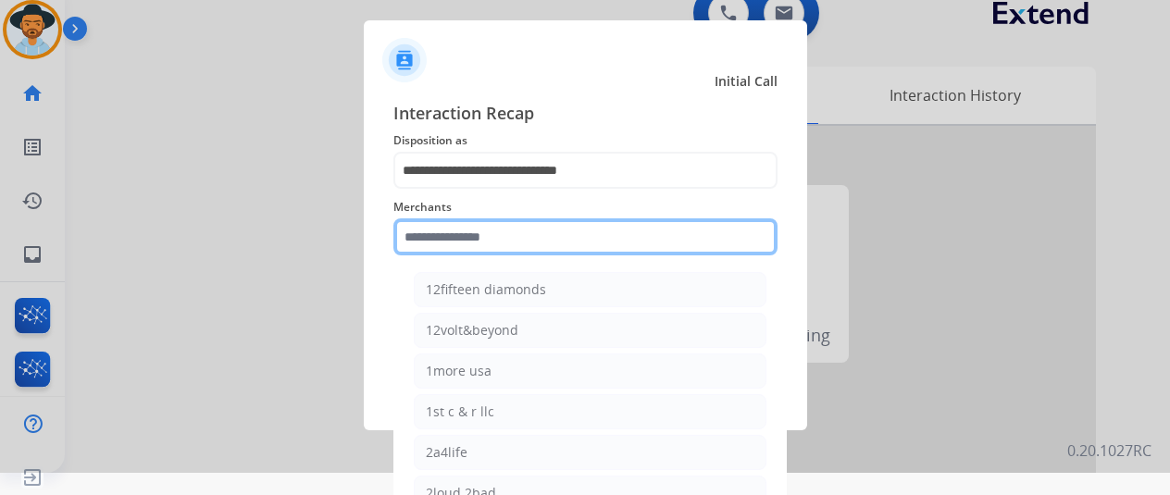
click at [446, 237] on input "text" at bounding box center [585, 236] width 384 height 37
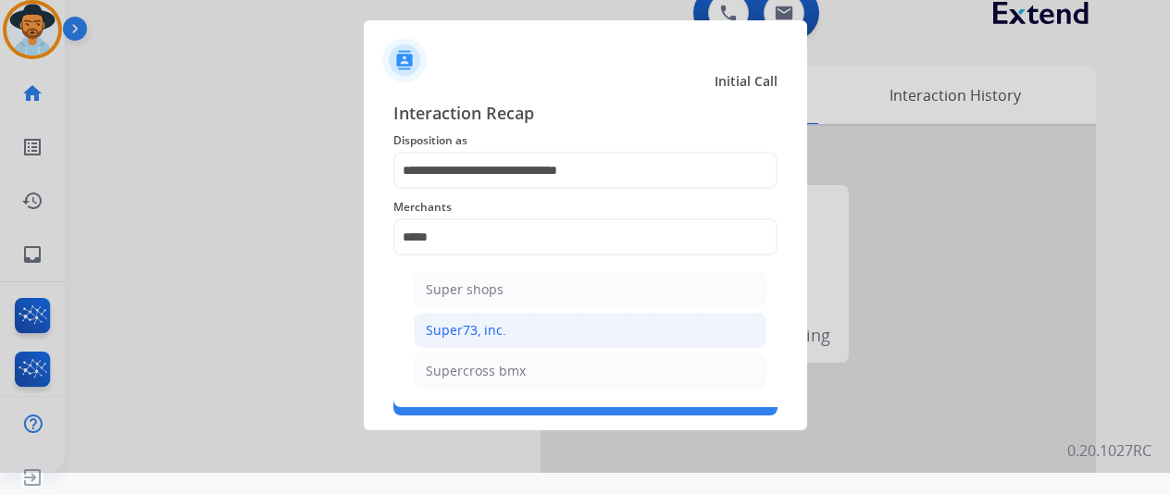
click at [463, 336] on div "Super73, inc." at bounding box center [466, 330] width 81 height 19
type input "**********"
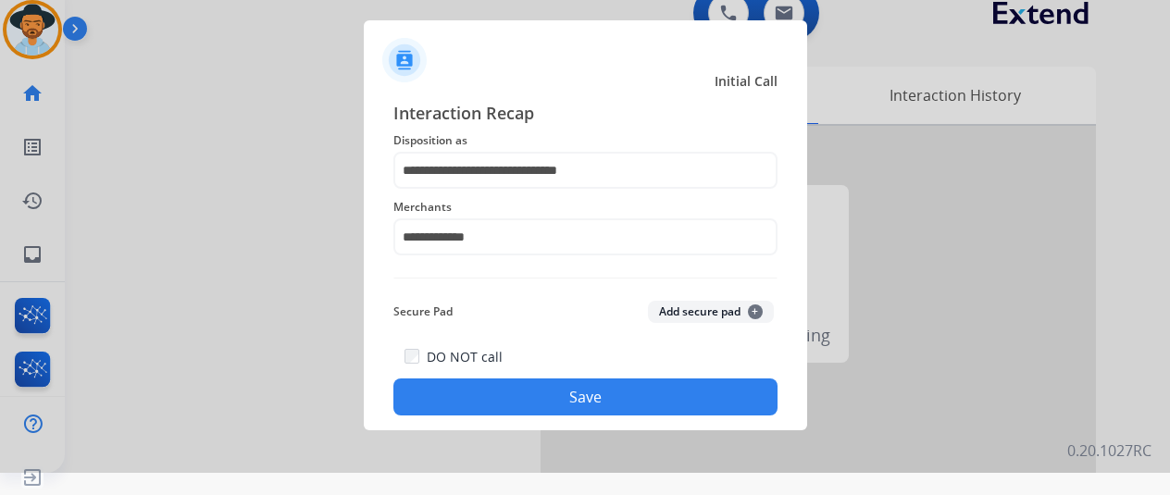
click at [503, 391] on button "Save" at bounding box center [585, 397] width 384 height 37
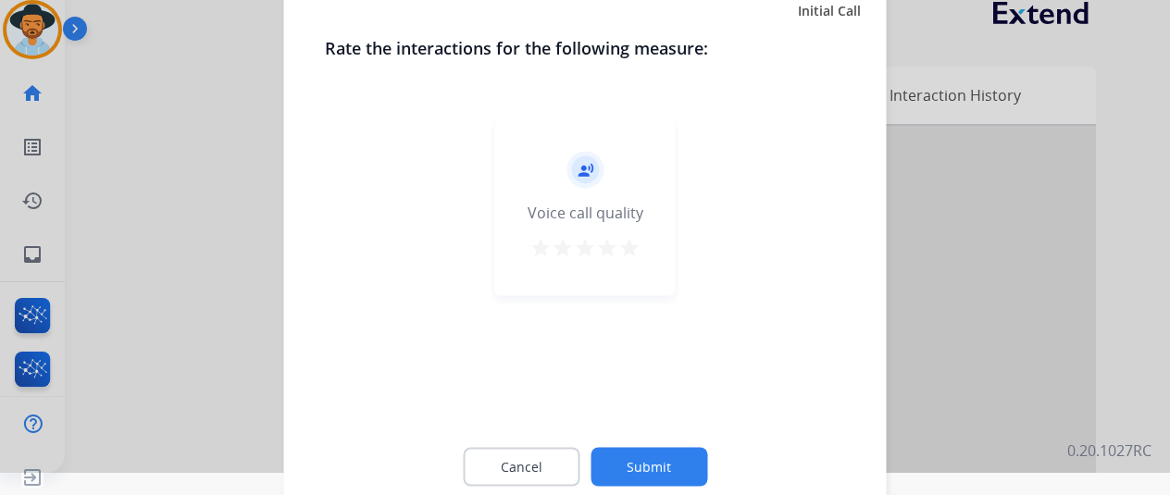
click at [655, 459] on button "Submit" at bounding box center [649, 466] width 117 height 39
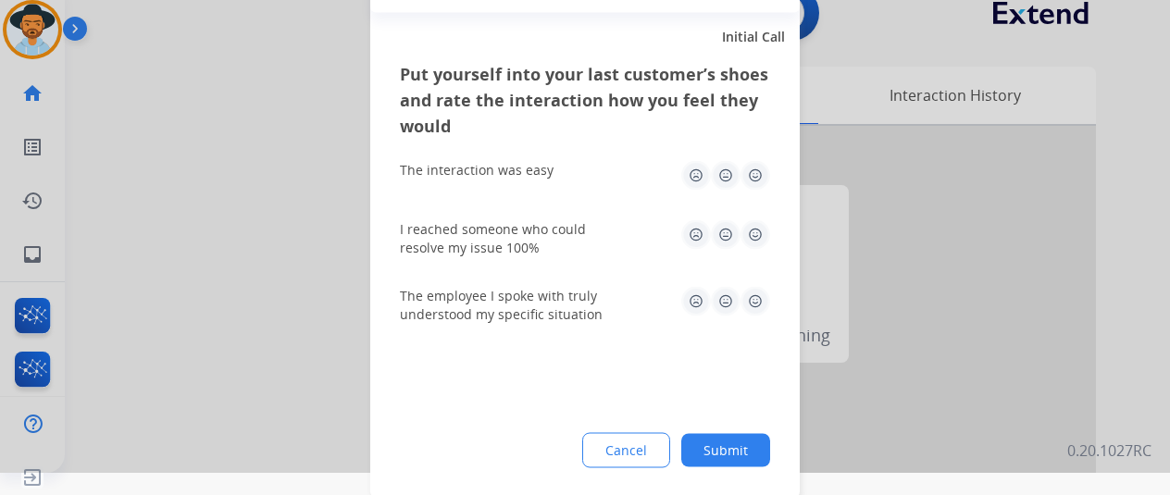
click at [726, 449] on button "Submit" at bounding box center [725, 449] width 89 height 33
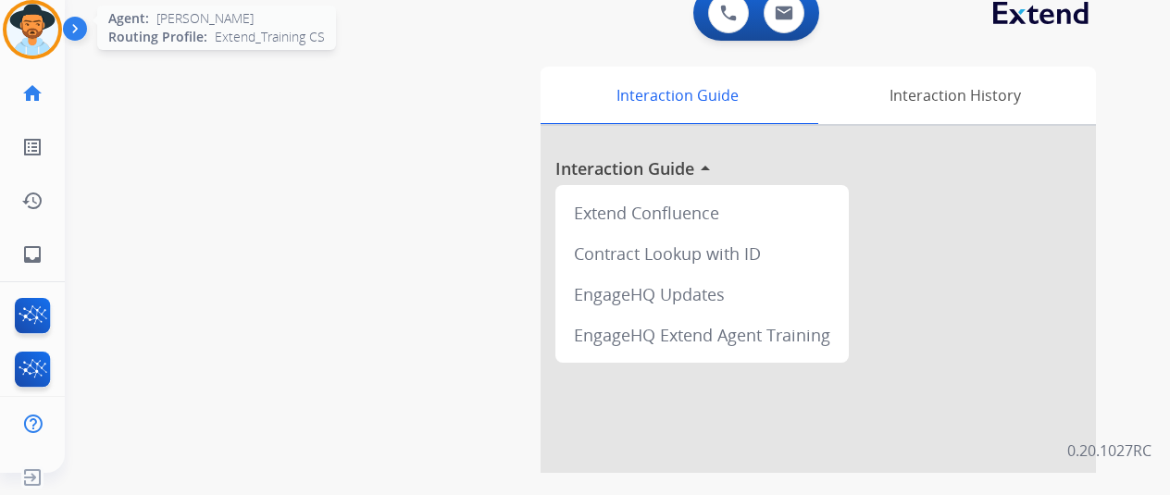
click at [31, 36] on img at bounding box center [32, 30] width 52 height 52
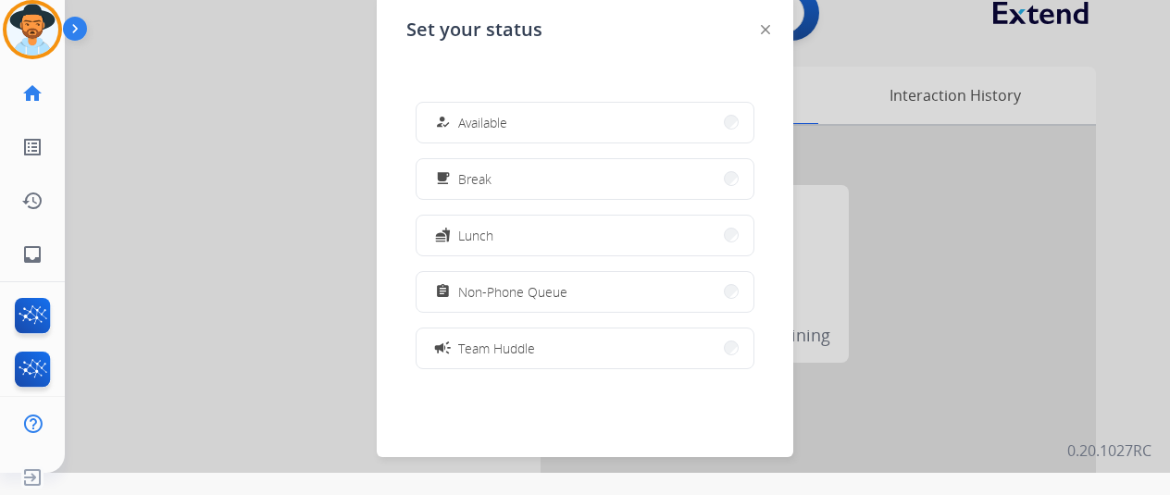
click at [520, 122] on button "how_to_reg Available" at bounding box center [585, 123] width 337 height 40
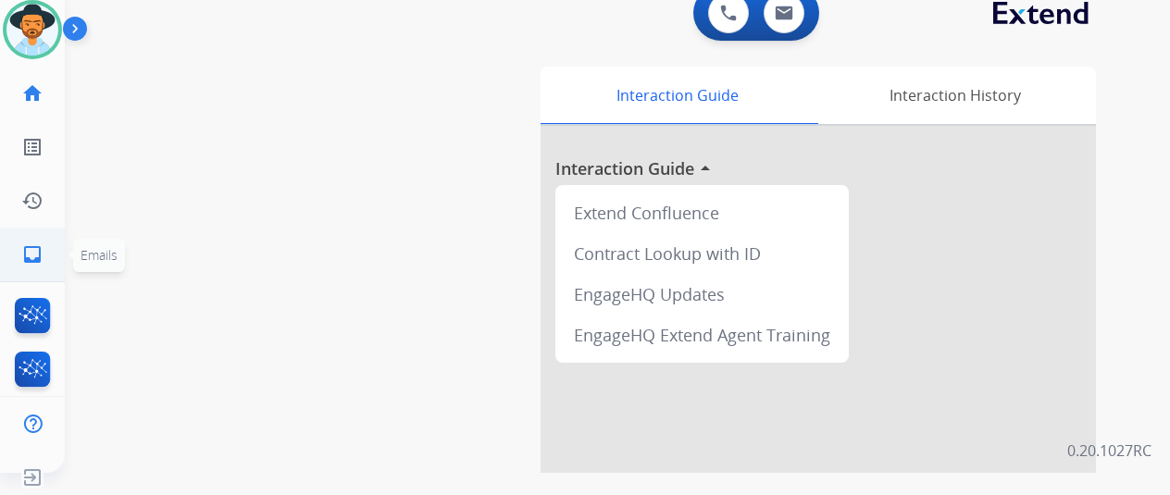
click at [26, 257] on mat-icon "inbox" at bounding box center [32, 254] width 22 height 22
select select "**********"
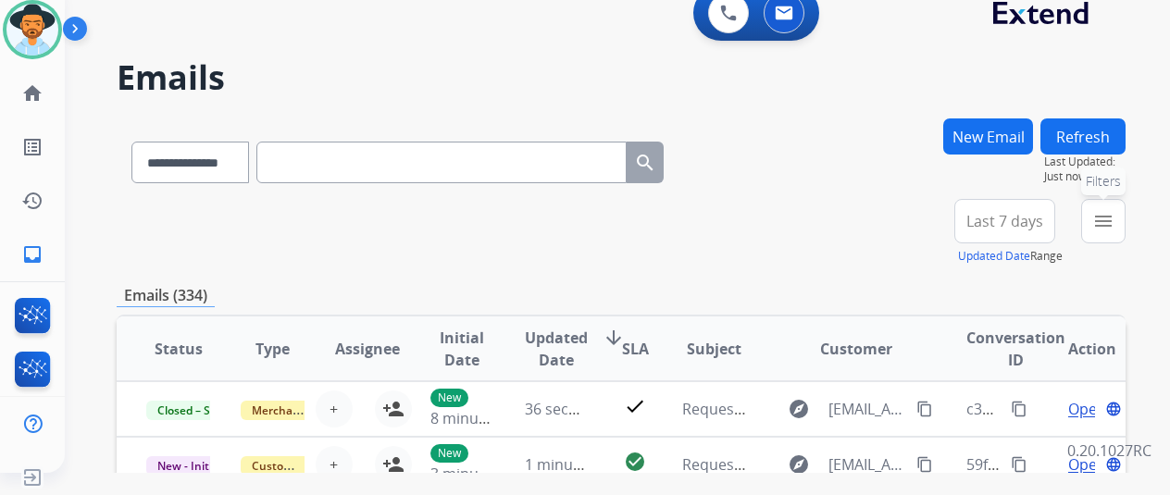
click at [1112, 221] on mat-icon "menu" at bounding box center [1103, 221] width 22 height 22
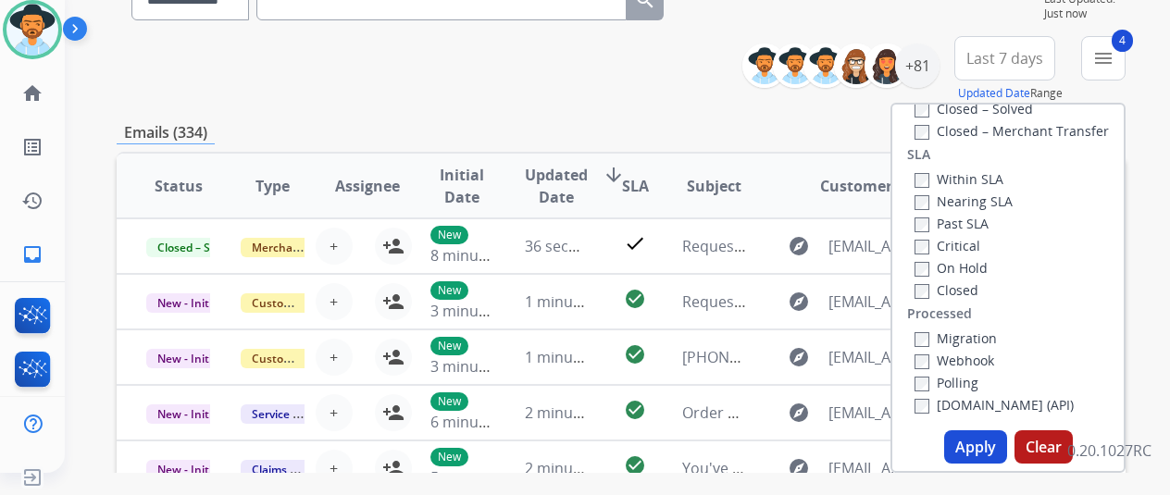
scroll to position [278, 0]
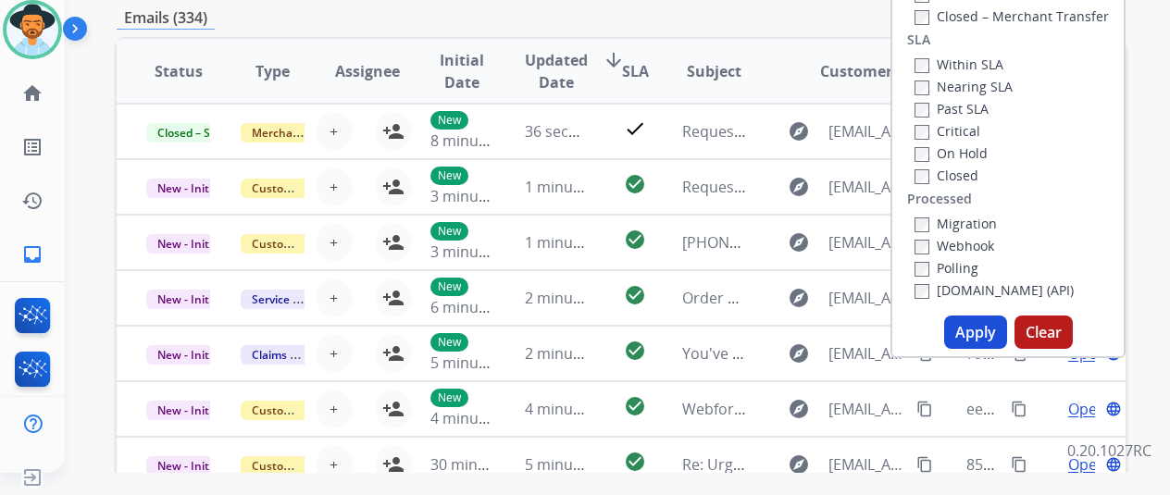
click at [975, 330] on button "Apply" at bounding box center [975, 332] width 63 height 33
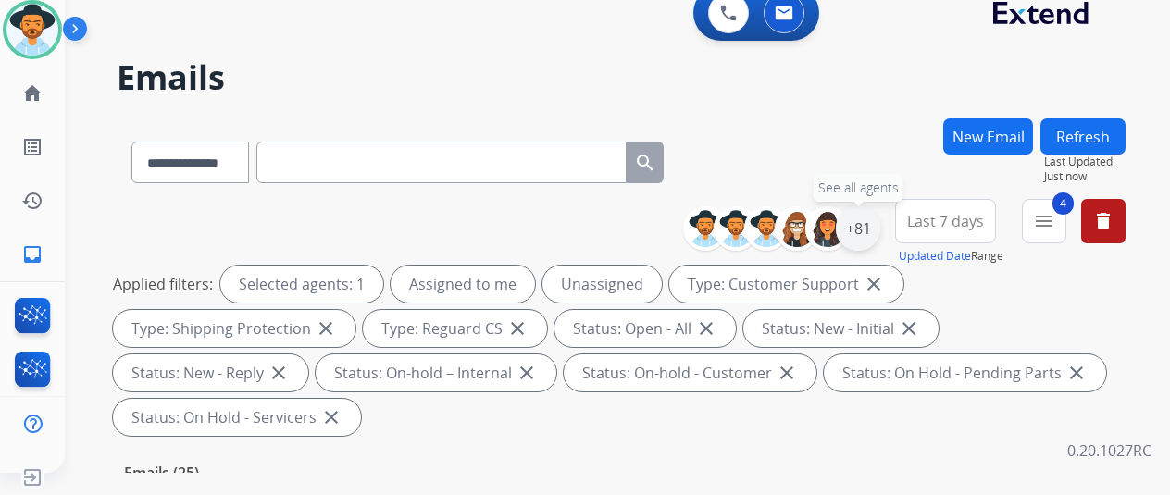
click at [872, 223] on div "+81" at bounding box center [858, 228] width 44 height 44
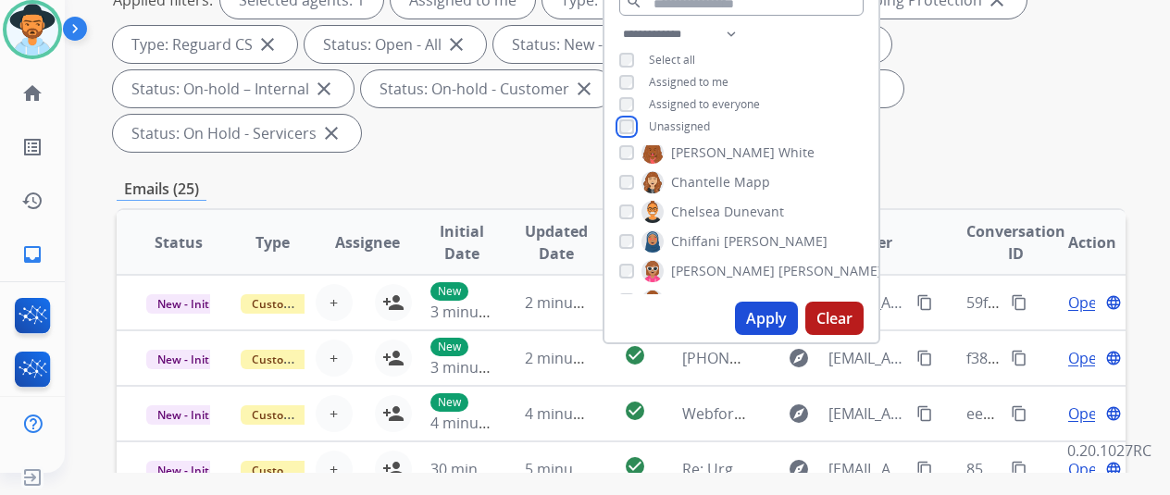
scroll to position [555, 0]
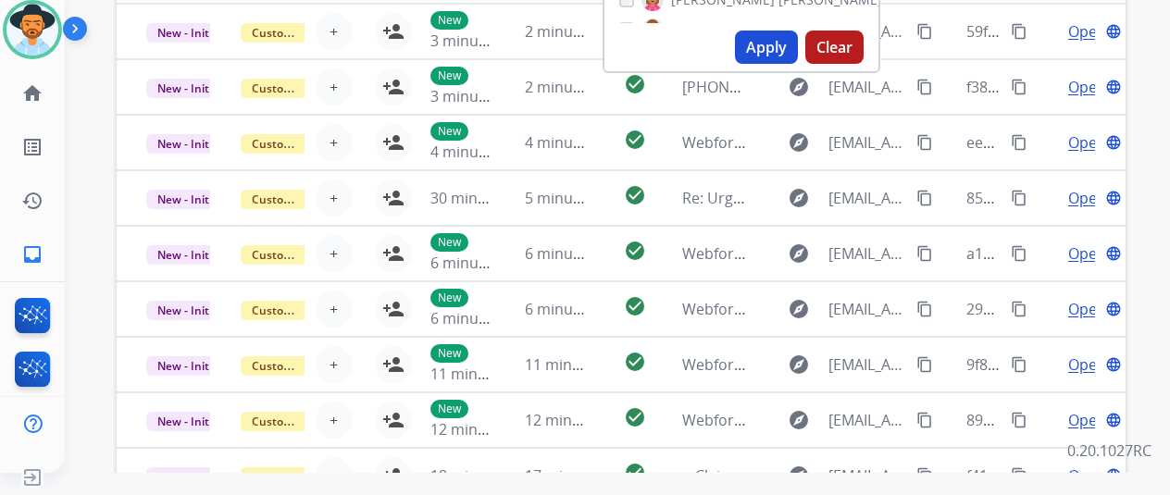
click at [780, 50] on button "Apply" at bounding box center [766, 47] width 63 height 33
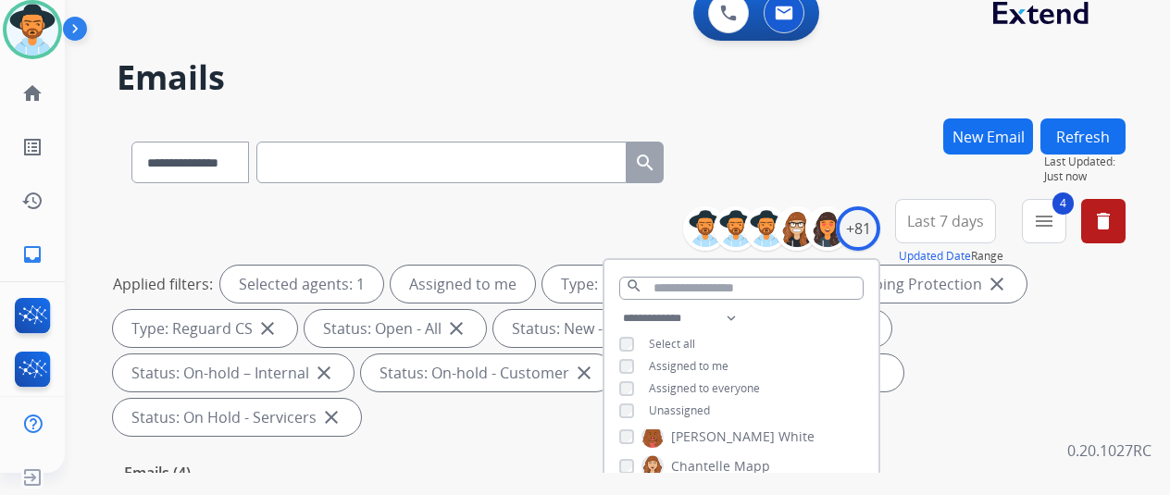
click at [842, 147] on div "**********" at bounding box center [621, 158] width 1009 height 81
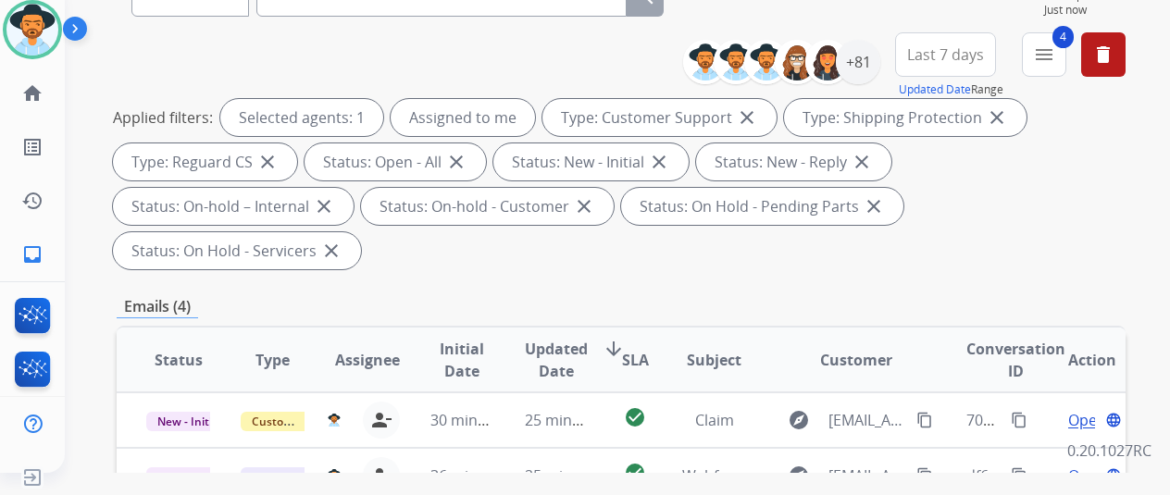
scroll to position [463, 0]
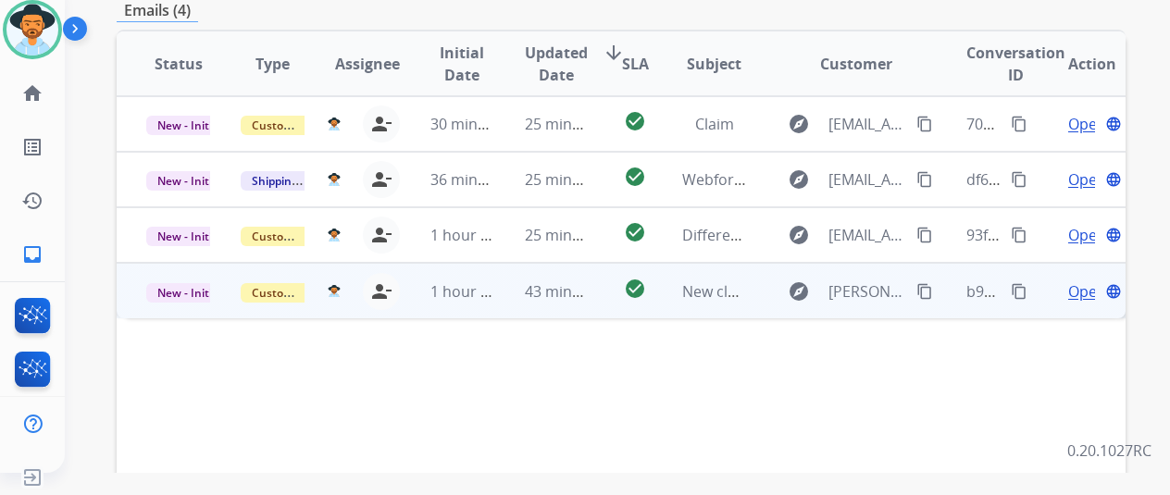
click at [1082, 280] on span "Open" at bounding box center [1087, 291] width 38 height 22
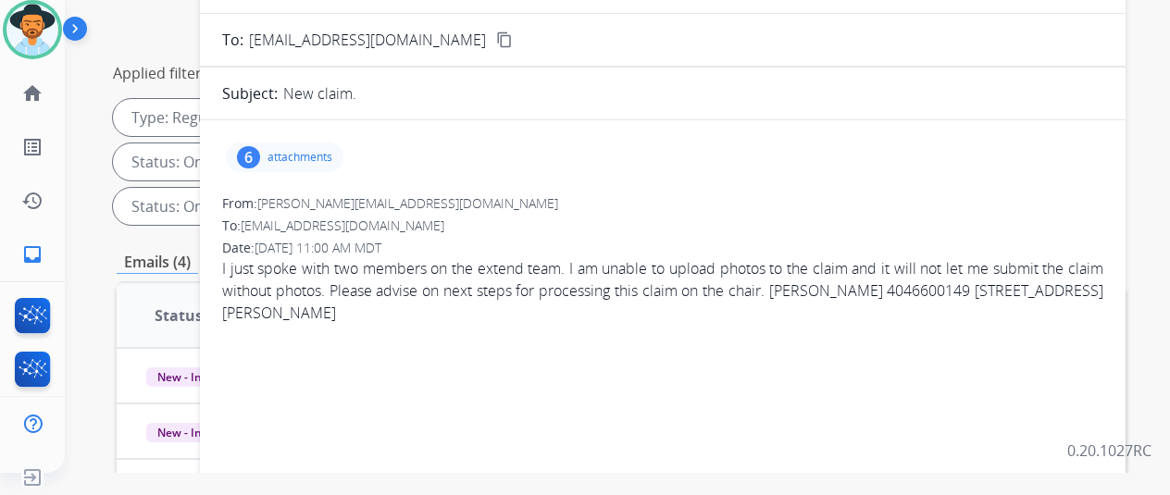
scroll to position [93, 0]
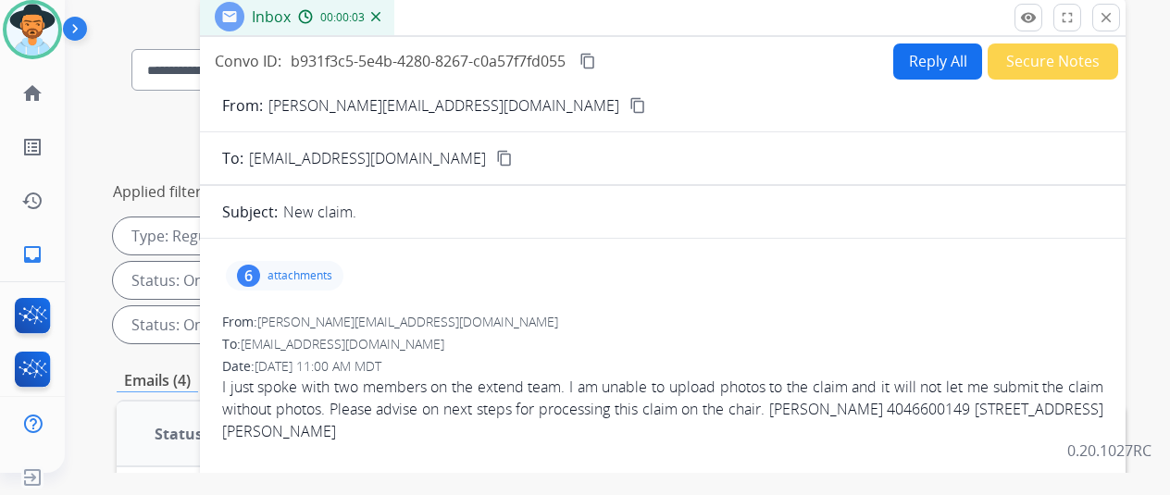
click at [629, 112] on mat-icon "content_copy" at bounding box center [637, 105] width 17 height 17
click at [259, 269] on div "6" at bounding box center [248, 276] width 23 height 22
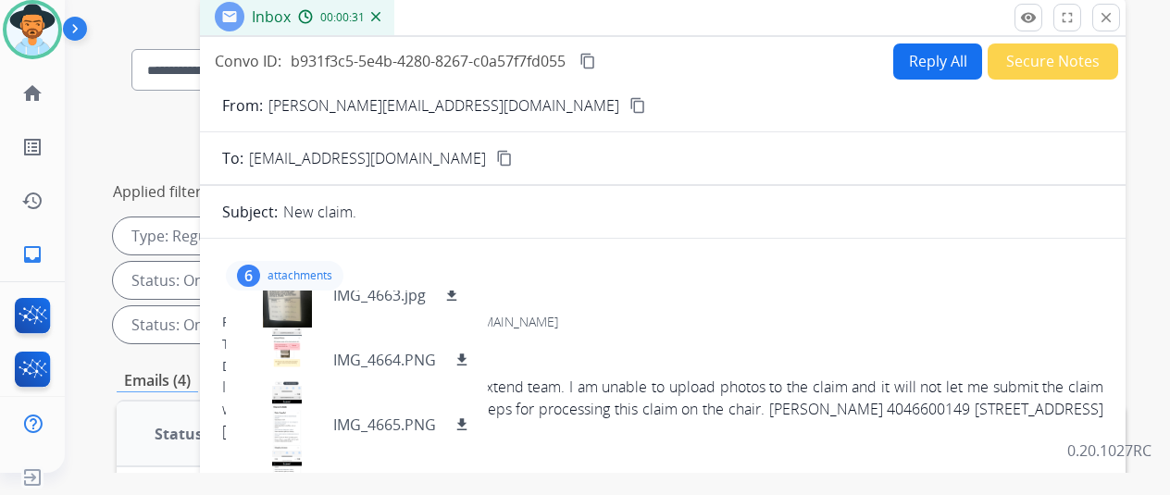
scroll to position [0, 0]
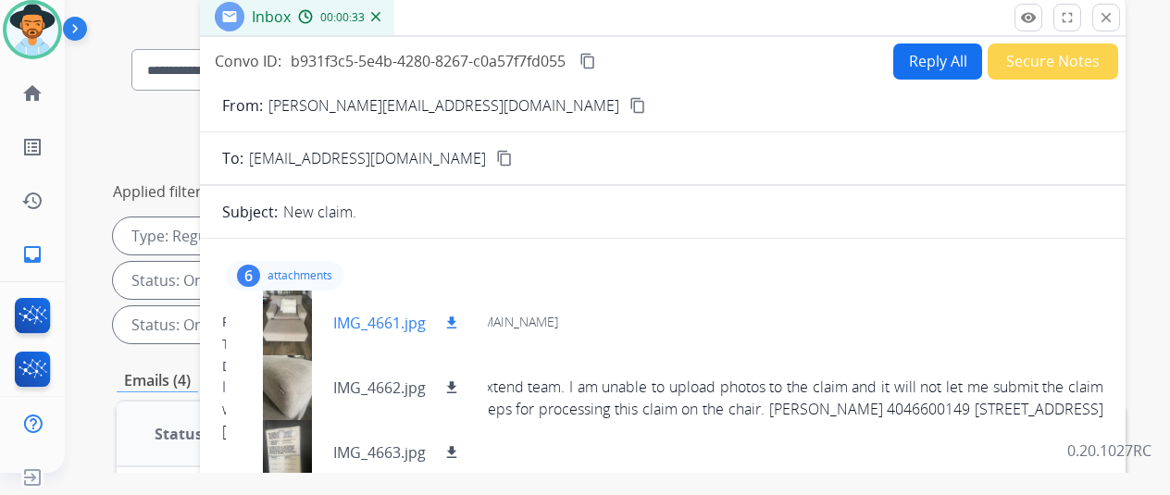
click at [460, 319] on mat-icon "download" at bounding box center [451, 323] width 17 height 17
drag, startPoint x: 463, startPoint y: 384, endPoint x: 473, endPoint y: 386, distance: 10.3
click at [460, 384] on mat-icon "download" at bounding box center [451, 388] width 17 height 17
click at [460, 449] on mat-icon "download" at bounding box center [451, 452] width 17 height 17
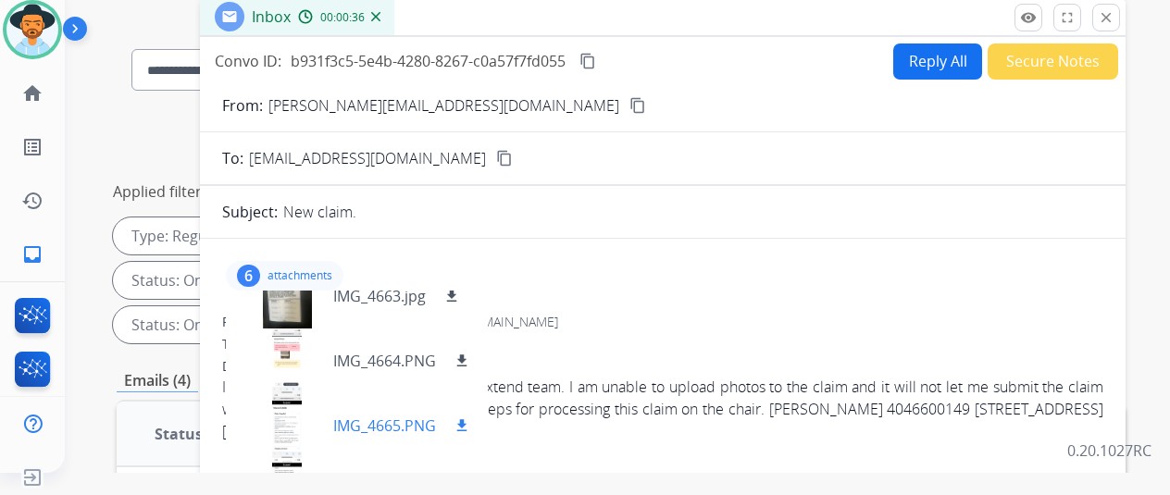
scroll to position [157, 0]
click at [470, 355] on mat-icon "download" at bounding box center [462, 360] width 17 height 17
click at [470, 422] on mat-icon "download" at bounding box center [462, 425] width 17 height 17
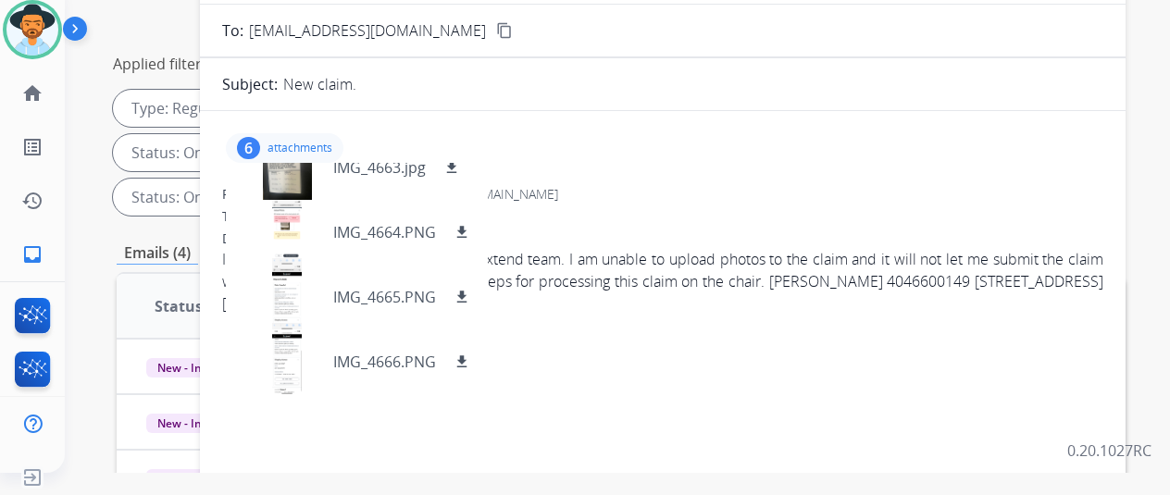
scroll to position [278, 0]
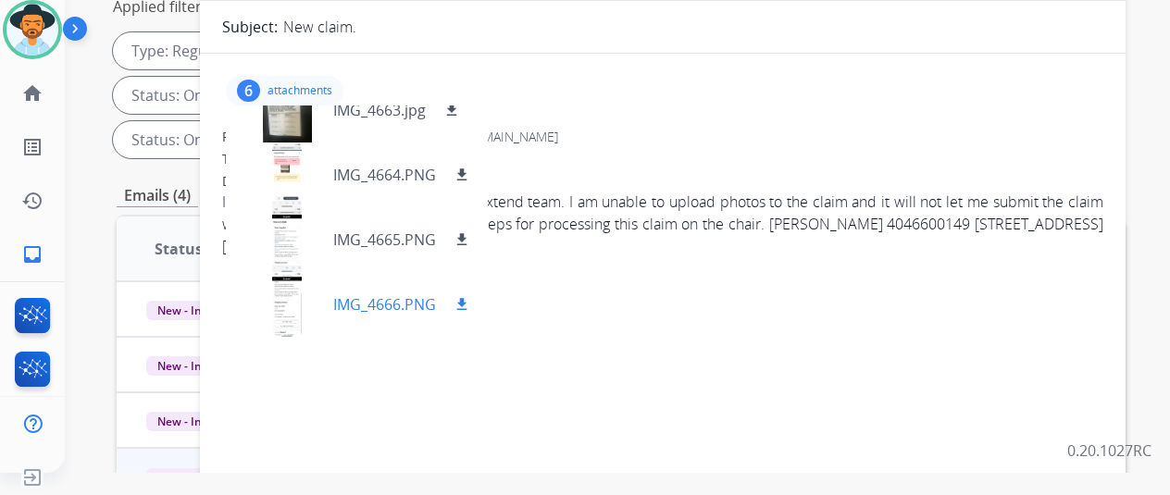
click at [470, 299] on mat-icon "download" at bounding box center [462, 304] width 17 height 17
click at [701, 313] on div "6 attachments IMG_4661.jpg download IMG_4662.jpg download IMG_4663.jpg download…" at bounding box center [663, 365] width 926 height 594
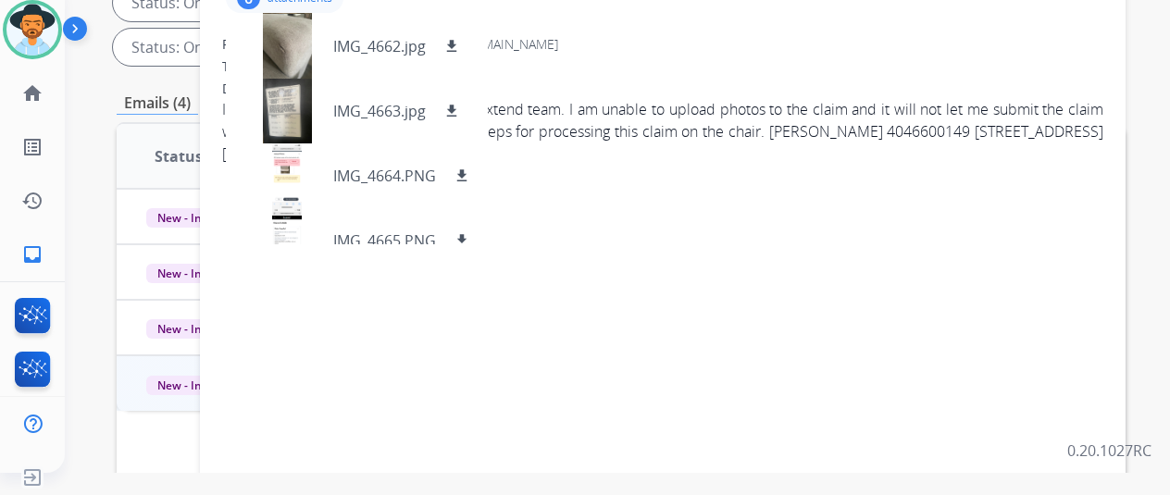
scroll to position [0, 0]
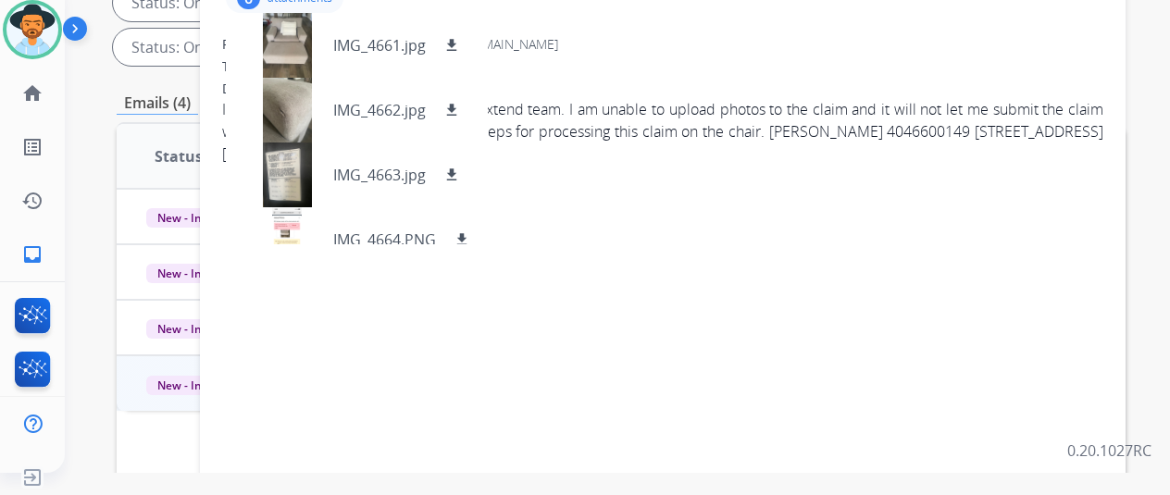
click at [617, 68] on div "To: support@extend.com" at bounding box center [662, 66] width 881 height 19
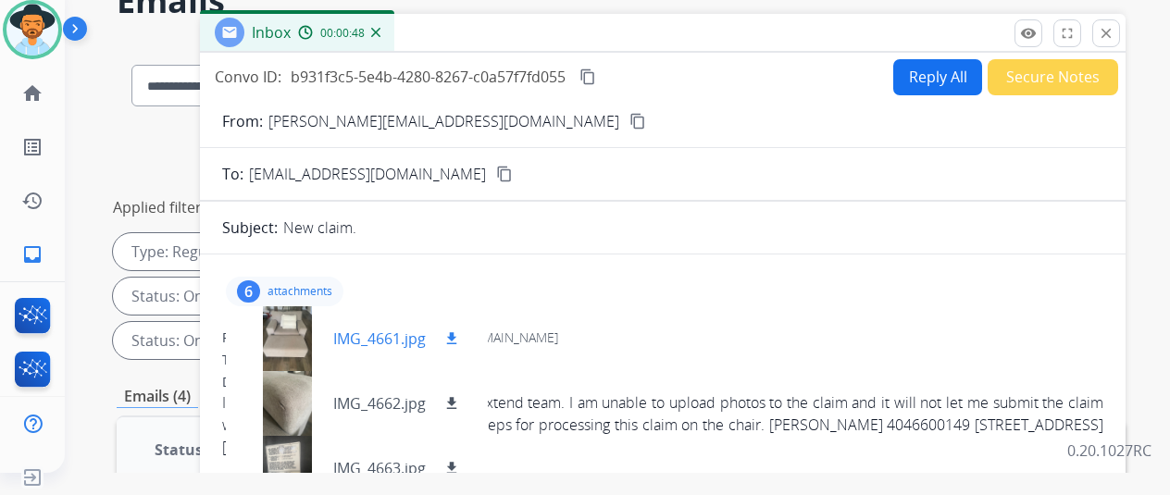
scroll to position [185, 0]
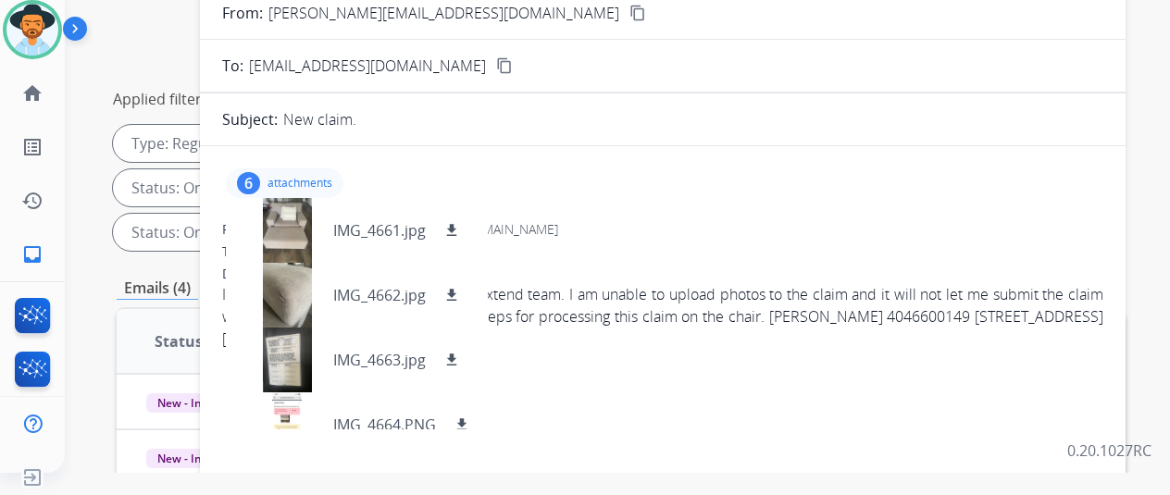
click at [301, 176] on p "attachments" at bounding box center [300, 183] width 65 height 15
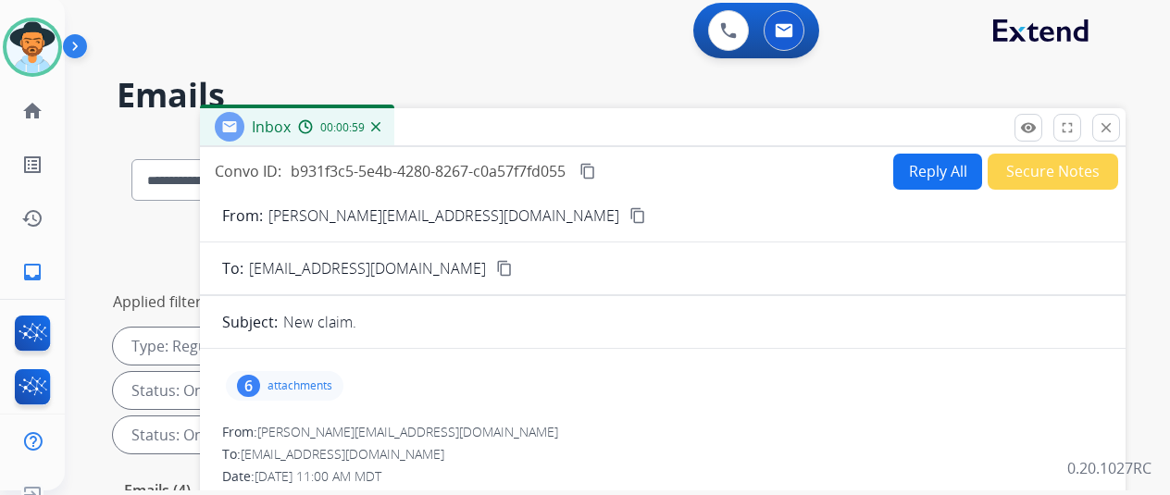
scroll to position [0, 0]
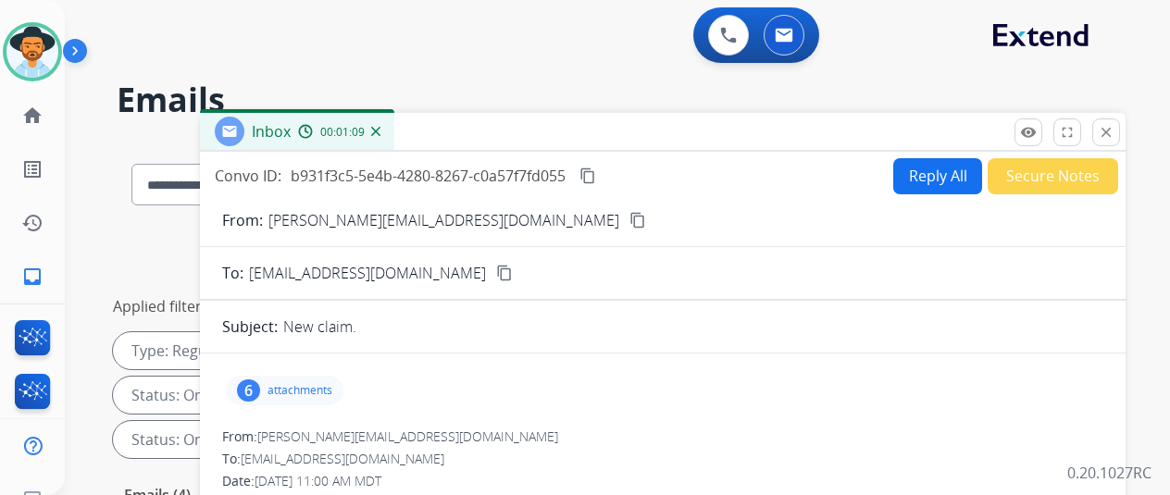
click at [596, 170] on mat-icon "content_copy" at bounding box center [587, 176] width 17 height 17
click at [924, 168] on button "Reply All" at bounding box center [937, 176] width 89 height 36
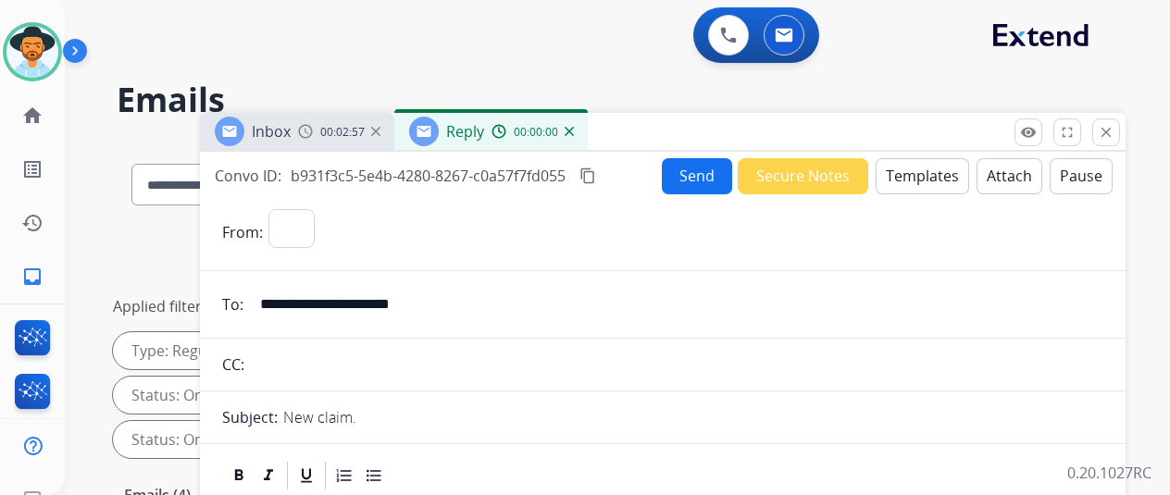
select select "**********"
click at [927, 167] on button "Templates" at bounding box center [922, 176] width 93 height 36
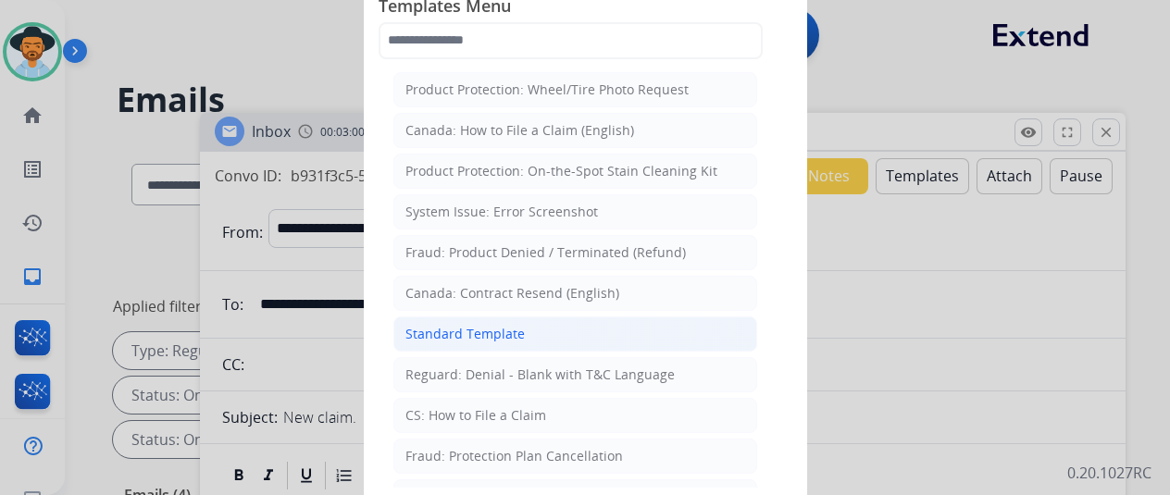
click at [494, 331] on div "Standard Template" at bounding box center [464, 334] width 119 height 19
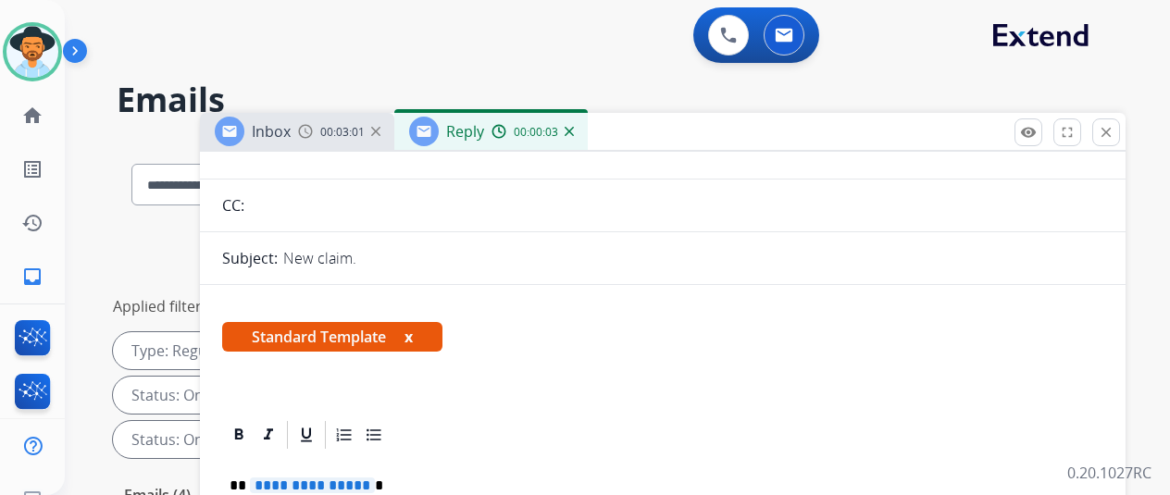
scroll to position [348, 0]
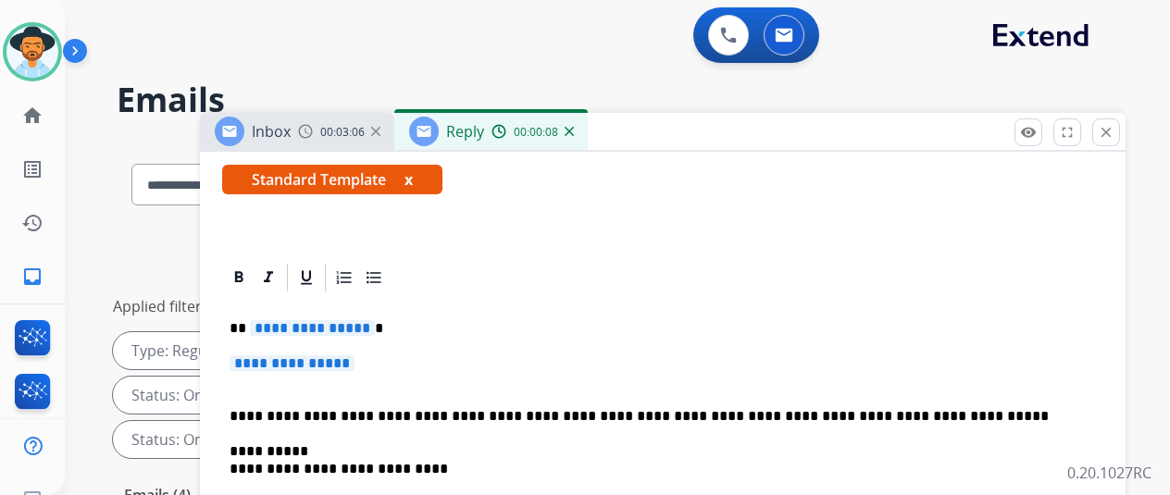
click at [374, 320] on span "**********" at bounding box center [312, 328] width 125 height 16
click at [598, 261] on div at bounding box center [662, 277] width 881 height 33
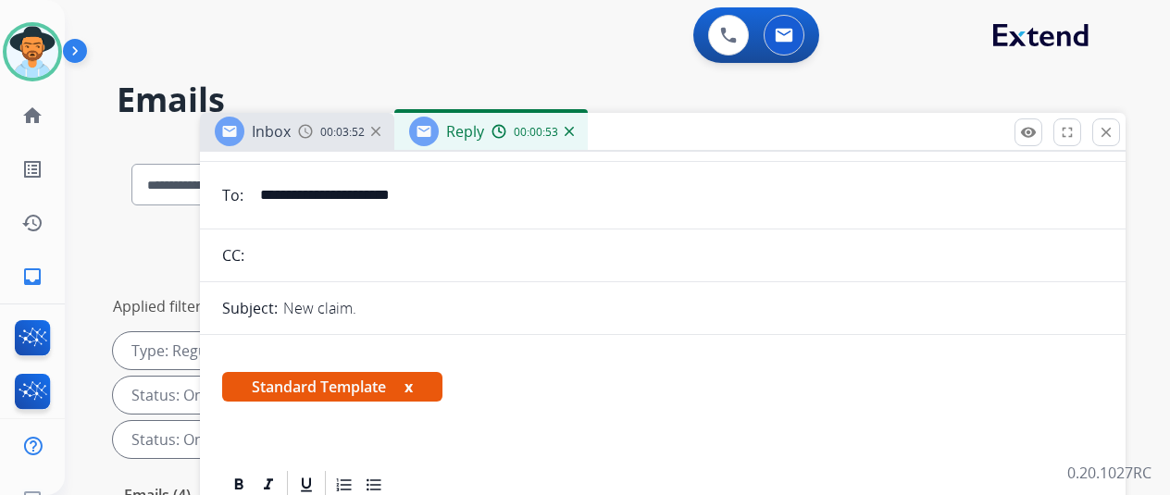
scroll to position [0, 0]
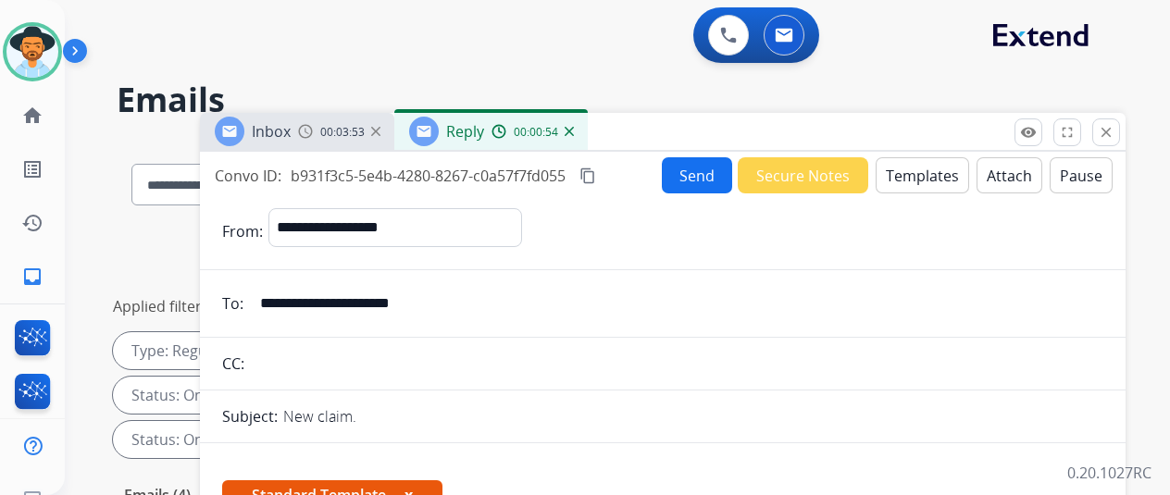
click at [920, 169] on button "Templates" at bounding box center [922, 175] width 93 height 36
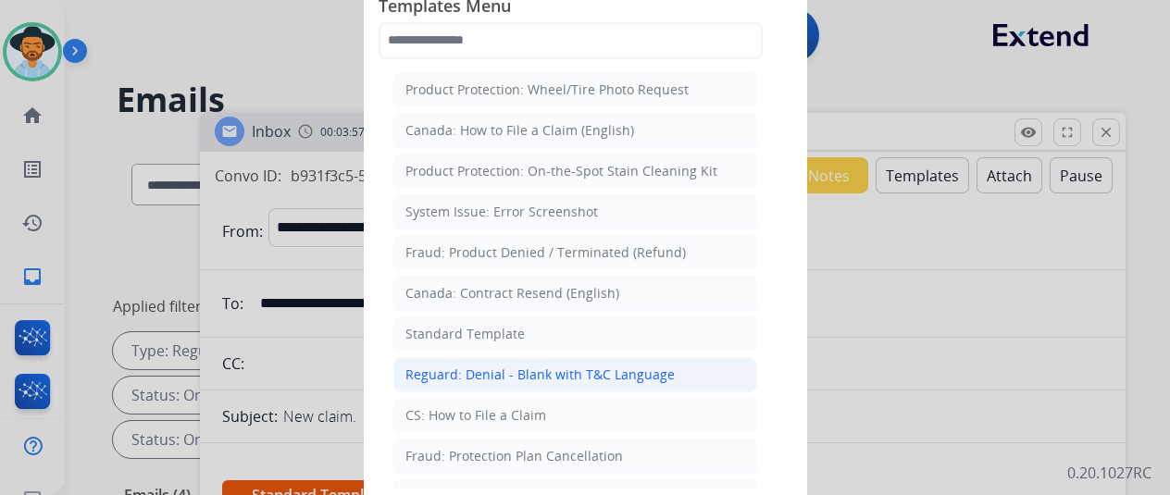
click at [502, 366] on div "Reguard: Denial - Blank with T&C Language" at bounding box center [539, 375] width 269 height 19
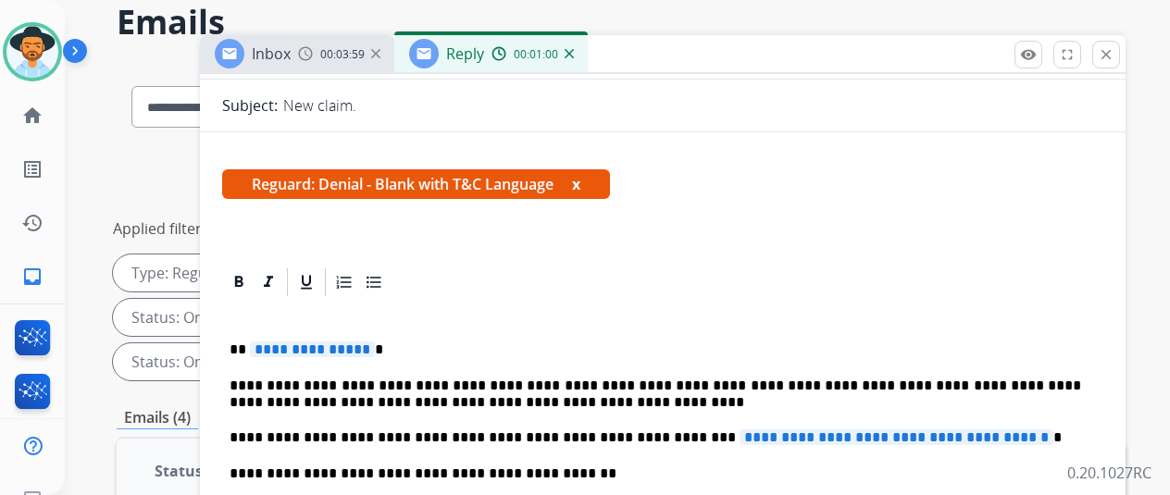
scroll to position [278, 0]
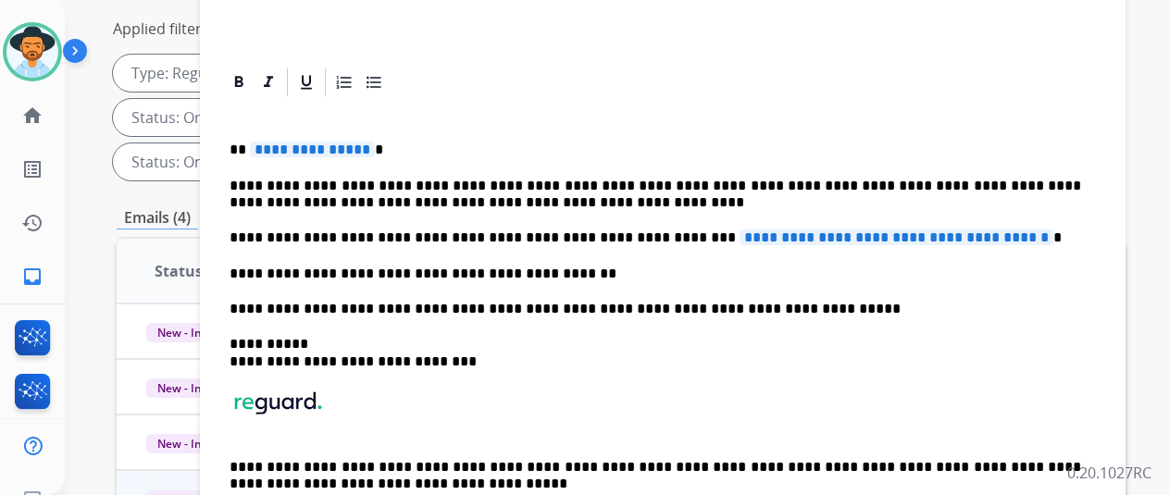
click at [375, 142] on span "**********" at bounding box center [312, 150] width 125 height 16
click at [1019, 230] on span "**********" at bounding box center [897, 238] width 314 height 16
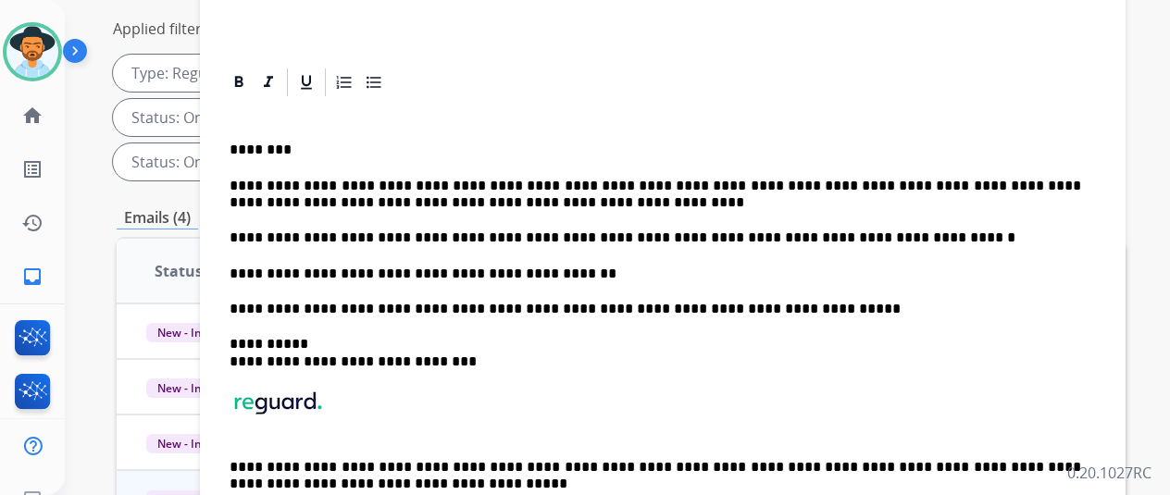
click at [875, 230] on p "**********" at bounding box center [656, 238] width 852 height 17
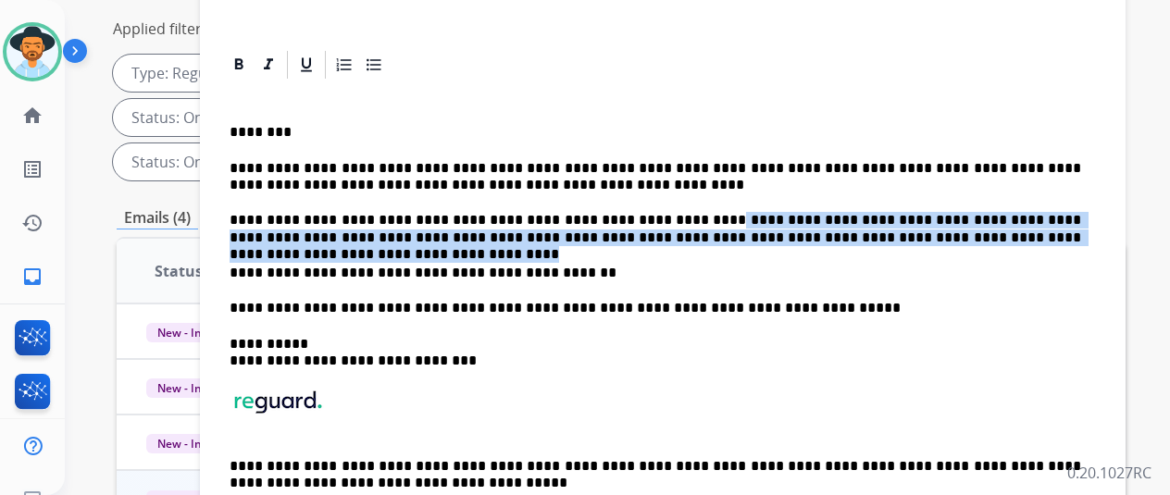
drag, startPoint x: 1015, startPoint y: 218, endPoint x: 648, endPoint y: 205, distance: 366.8
click at [648, 212] on p "**********" at bounding box center [656, 229] width 852 height 34
copy p "**********"
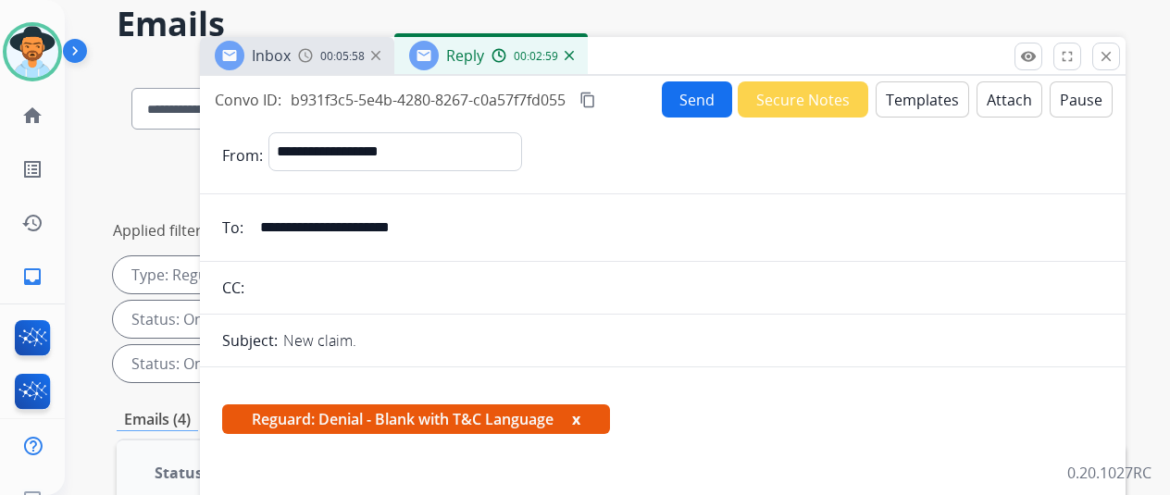
scroll to position [0, 0]
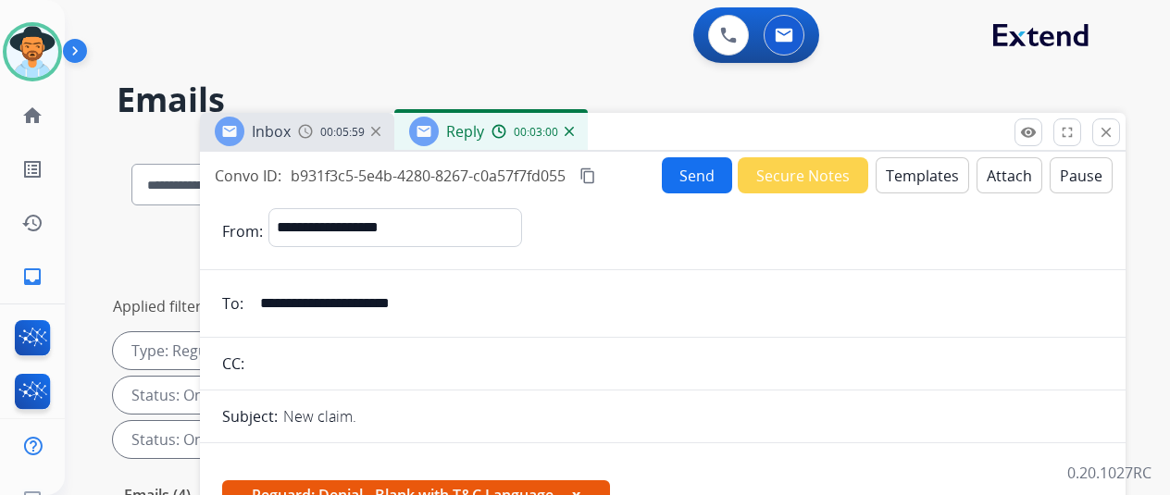
click at [701, 171] on button "Send" at bounding box center [697, 175] width 70 height 36
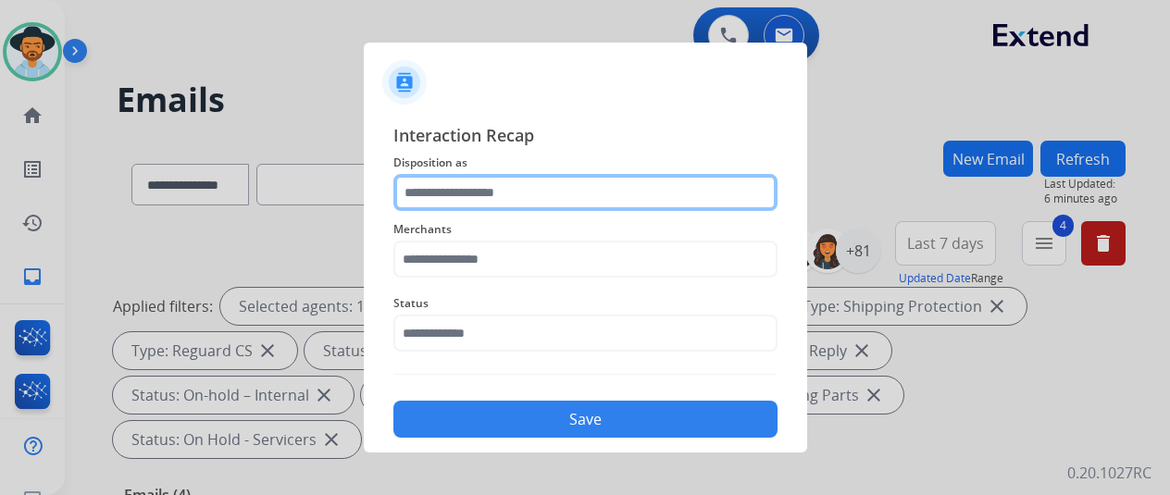
click at [431, 184] on input "text" at bounding box center [585, 192] width 384 height 37
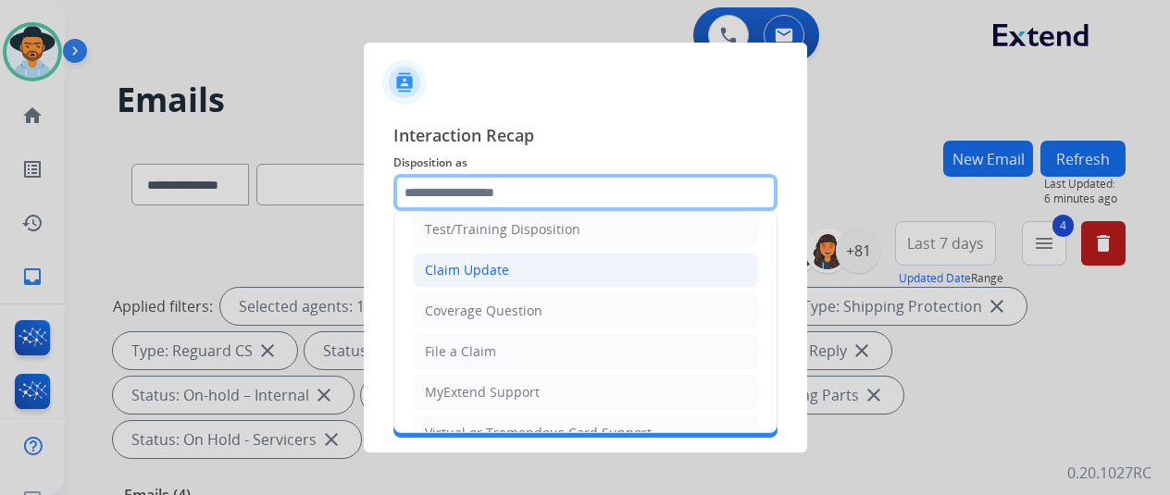
scroll to position [93, 0]
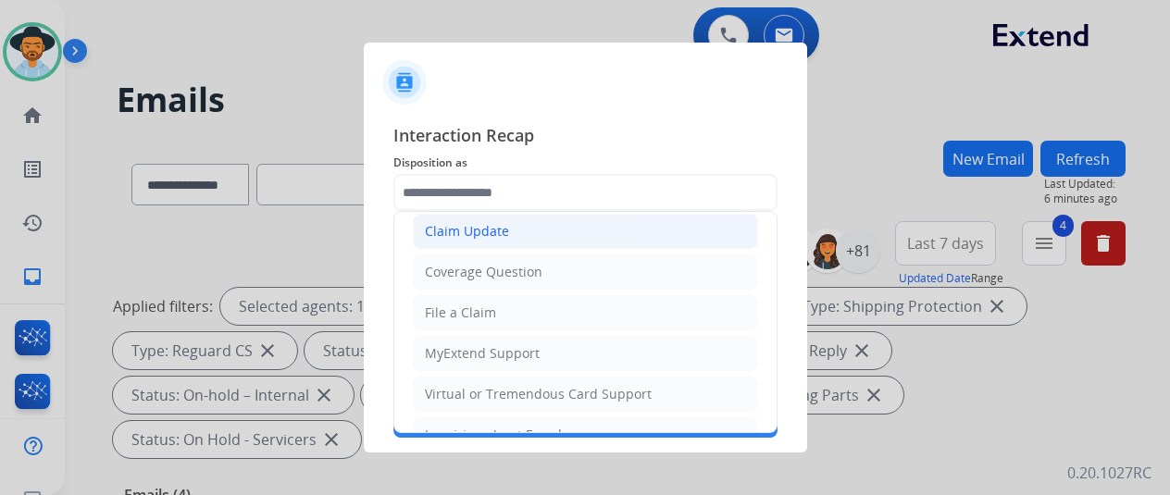
click at [458, 230] on div "Claim Update" at bounding box center [467, 231] width 84 height 19
type input "**********"
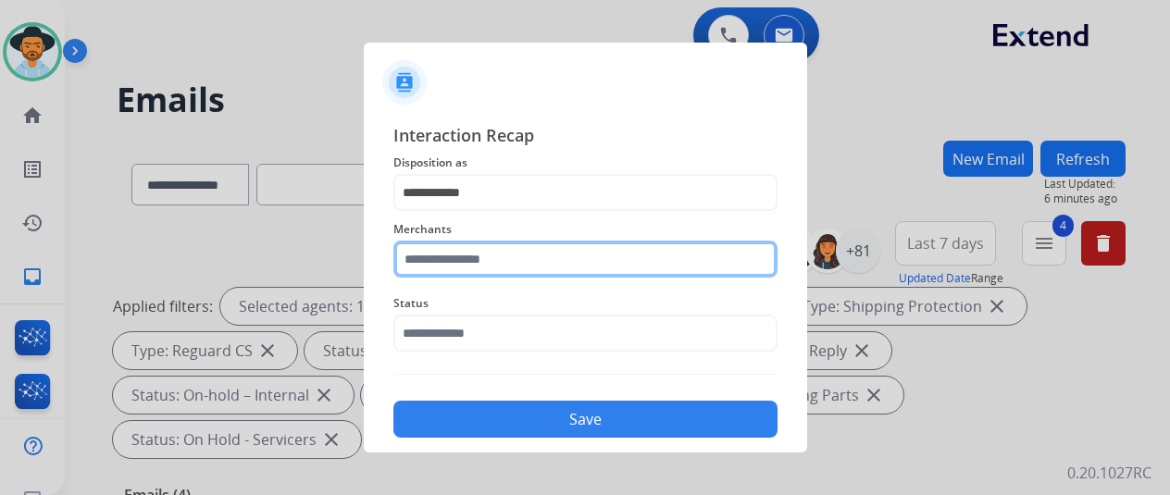
click at [409, 261] on input "text" at bounding box center [585, 259] width 384 height 37
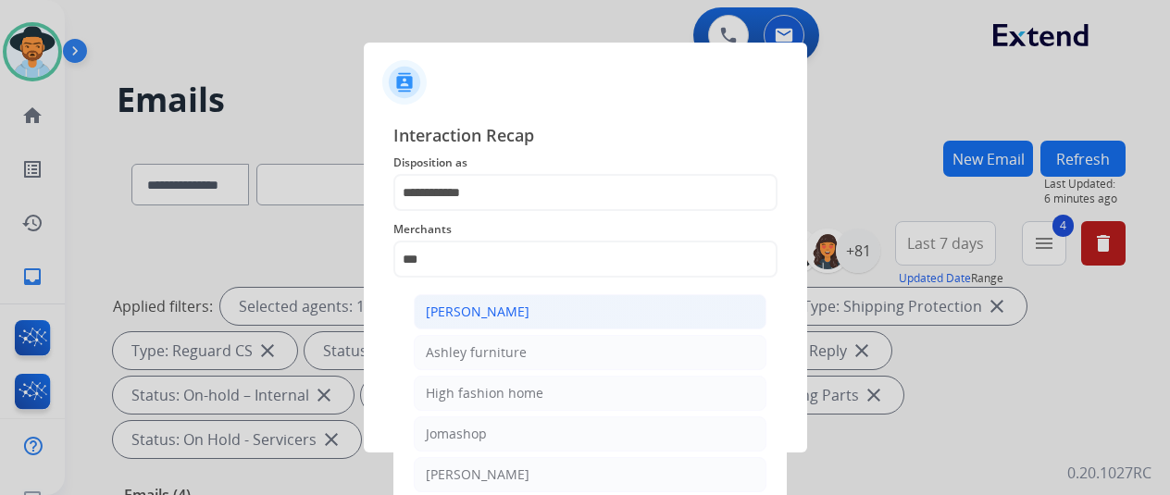
click at [492, 312] on div "[PERSON_NAME]" at bounding box center [478, 312] width 104 height 19
type input "**********"
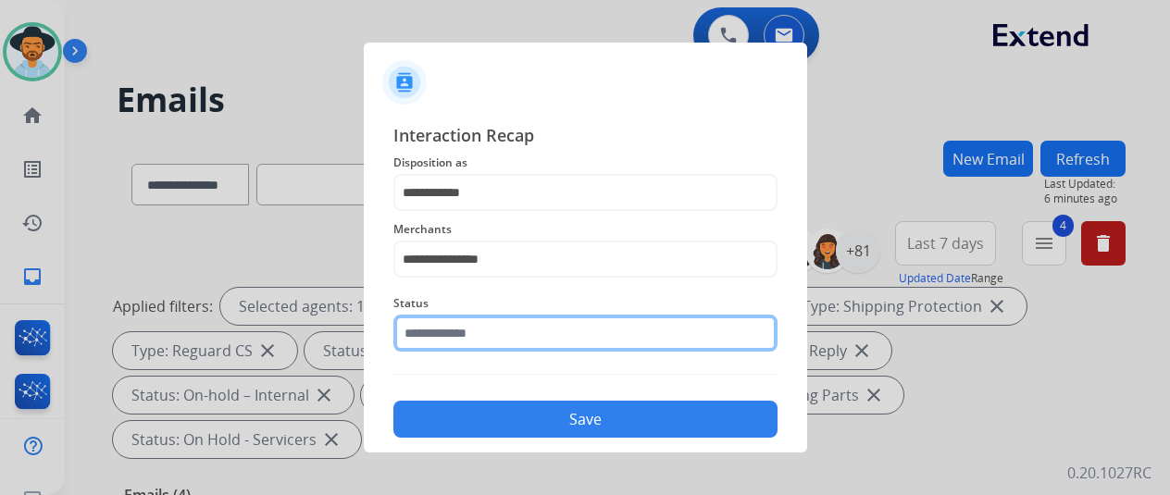
click at [478, 331] on input "text" at bounding box center [585, 333] width 384 height 37
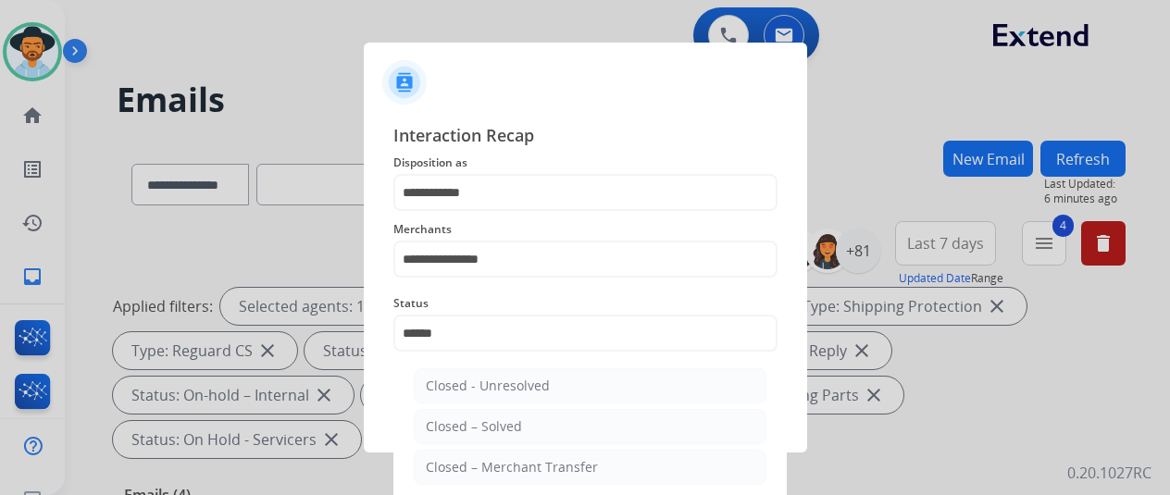
drag, startPoint x: 491, startPoint y: 421, endPoint x: 498, endPoint y: 415, distance: 9.8
click at [492, 421] on div "Closed – Solved" at bounding box center [474, 426] width 96 height 19
type input "**********"
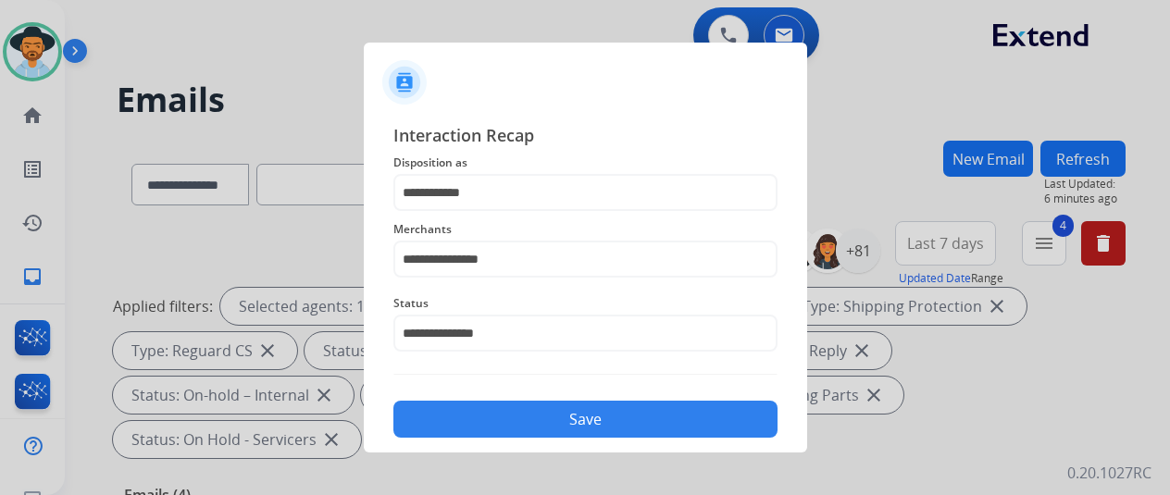
click at [568, 418] on button "Save" at bounding box center [585, 419] width 384 height 37
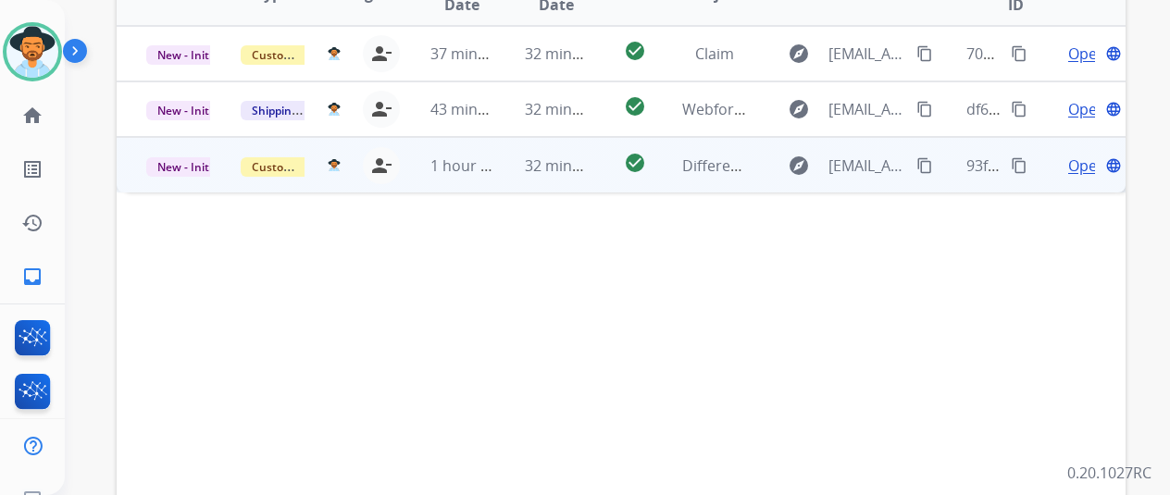
scroll to position [278, 0]
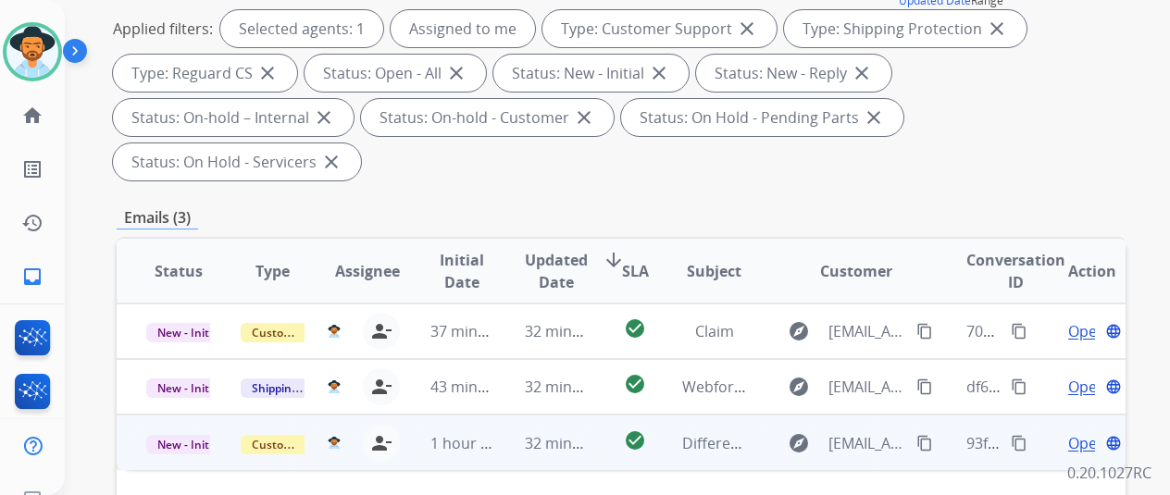
click at [1077, 432] on span "Open" at bounding box center [1087, 443] width 38 height 22
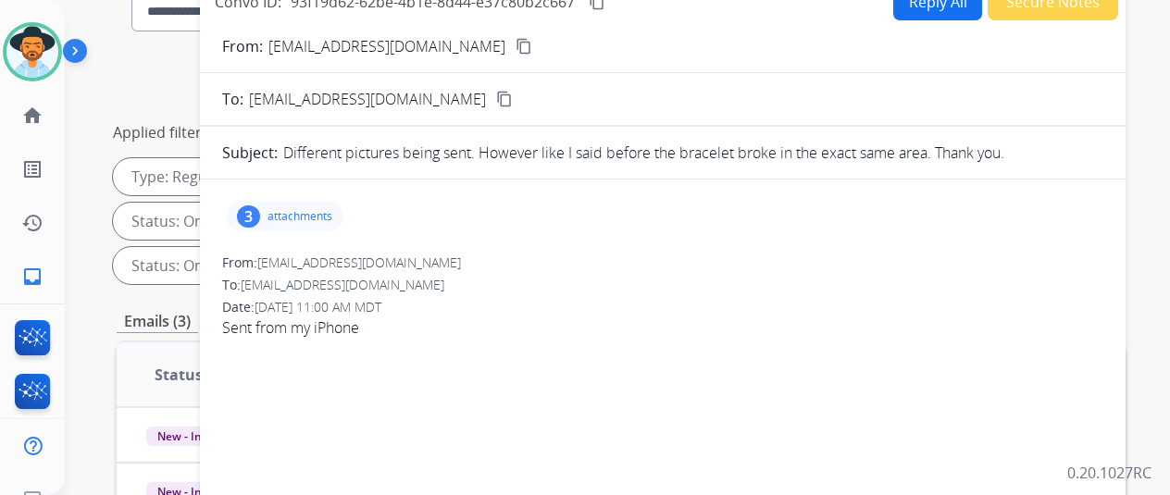
scroll to position [0, 0]
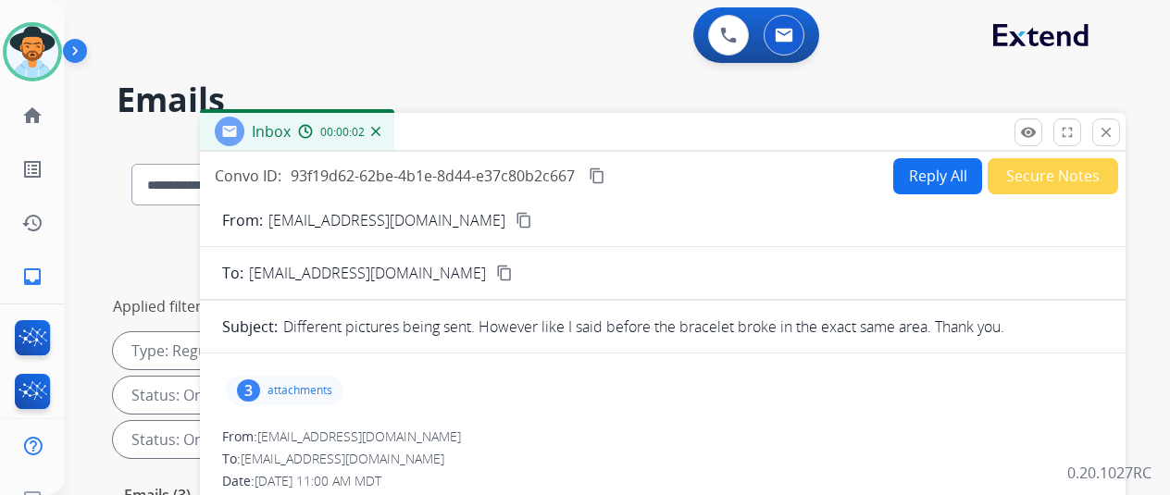
click at [516, 217] on mat-icon "content_copy" at bounding box center [524, 220] width 17 height 17
click at [260, 380] on div "3" at bounding box center [248, 391] width 23 height 22
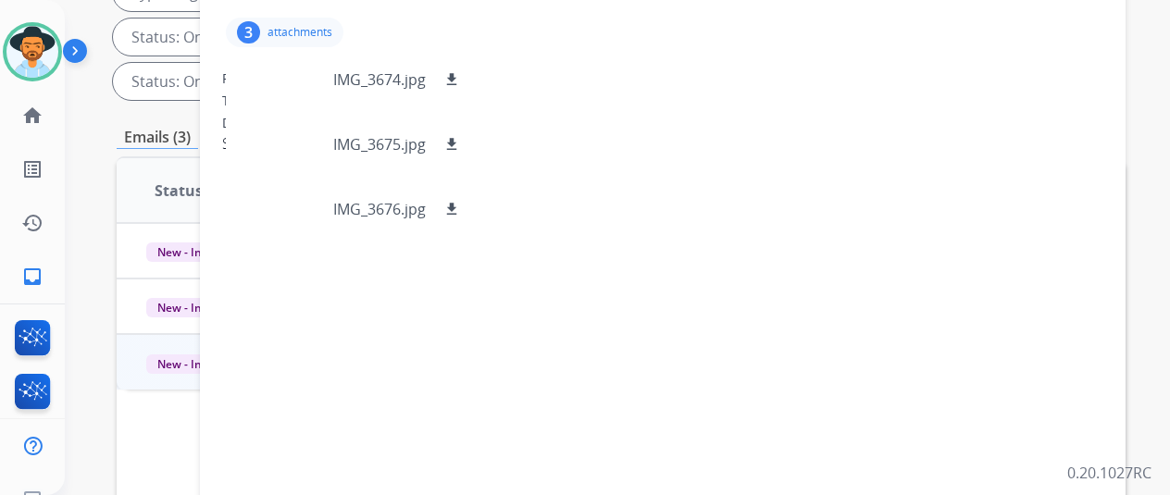
scroll to position [370, 0]
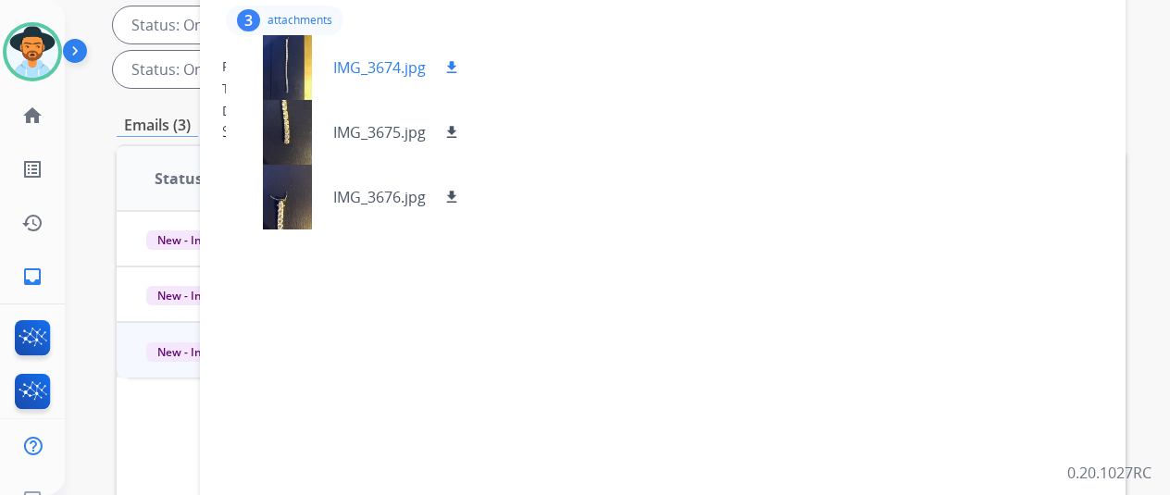
click at [460, 59] on mat-icon "download" at bounding box center [451, 67] width 17 height 17
click at [460, 135] on mat-icon "download" at bounding box center [451, 132] width 17 height 17
click at [460, 195] on mat-icon "download" at bounding box center [451, 197] width 17 height 17
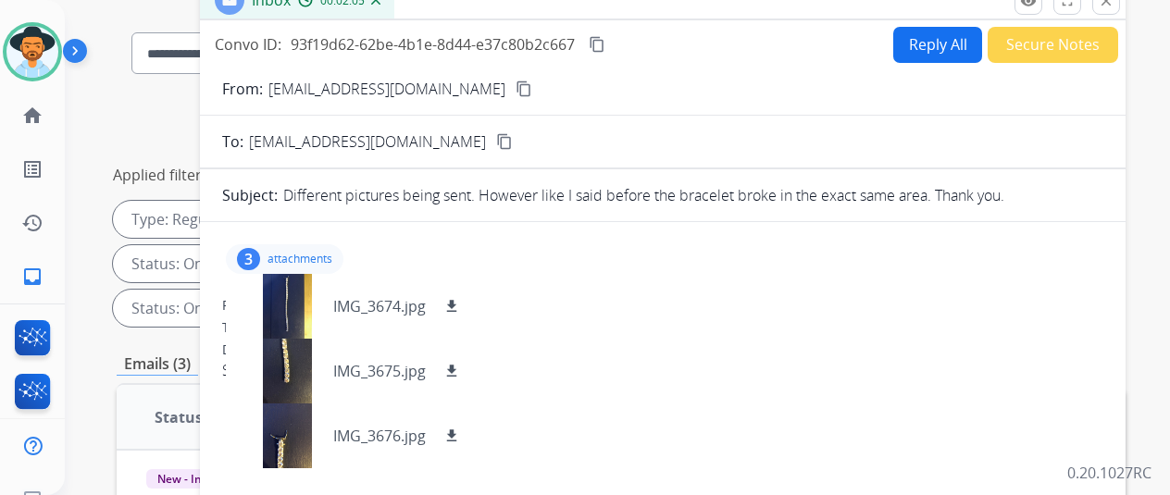
scroll to position [0, 0]
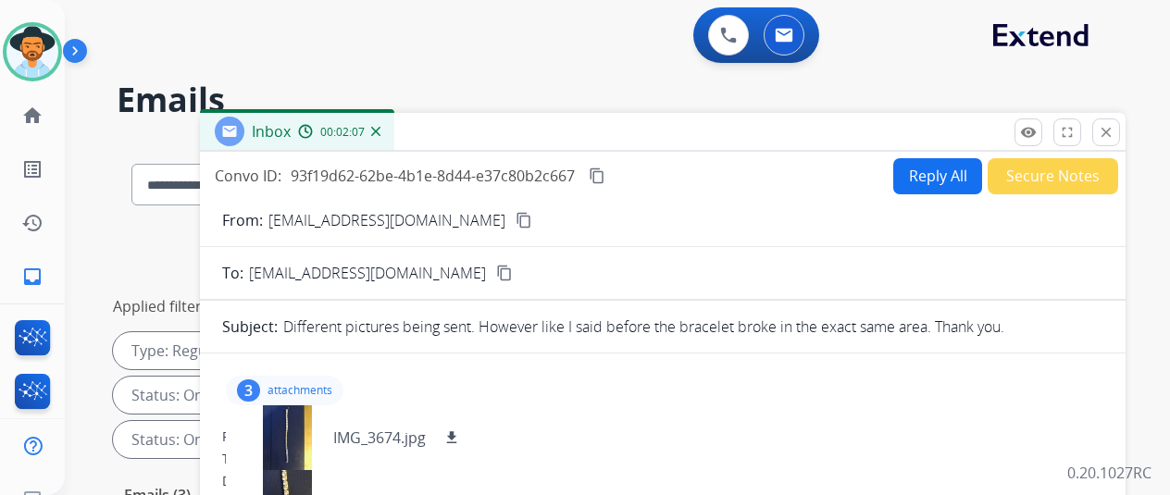
click at [605, 171] on mat-icon "content_copy" at bounding box center [597, 176] width 17 height 17
click at [564, 73] on div "**********" at bounding box center [595, 314] width 1061 height 495
click at [940, 172] on button "Reply All" at bounding box center [937, 176] width 89 height 36
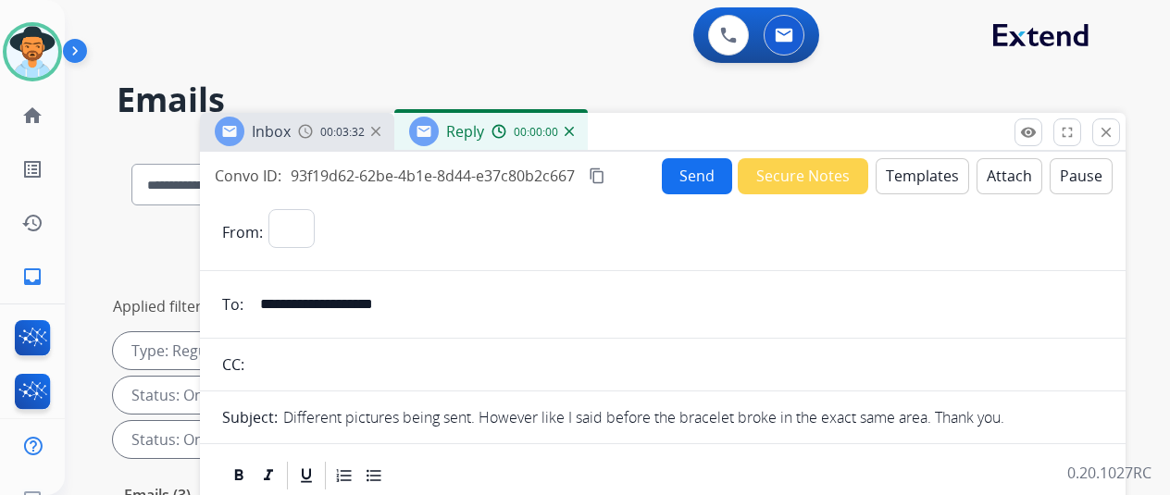
select select "**********"
click at [940, 162] on button "Templates" at bounding box center [922, 176] width 93 height 36
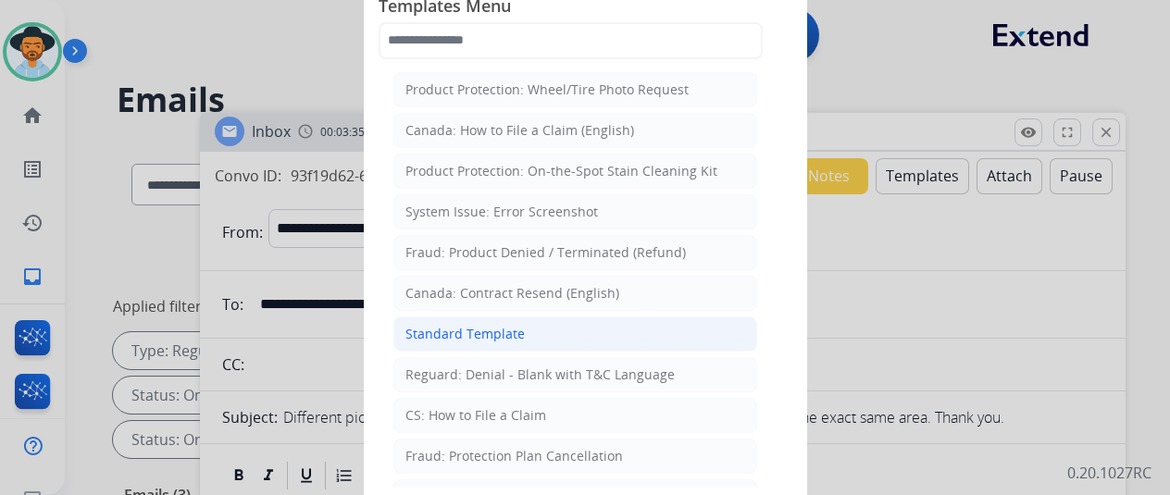
click at [448, 325] on div "Standard Template" at bounding box center [464, 334] width 119 height 19
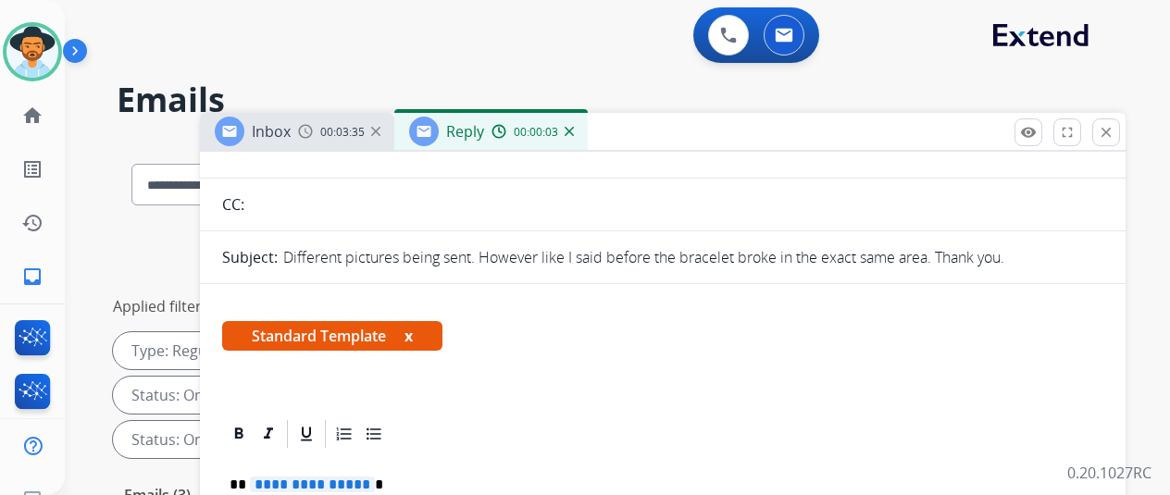
scroll to position [304, 0]
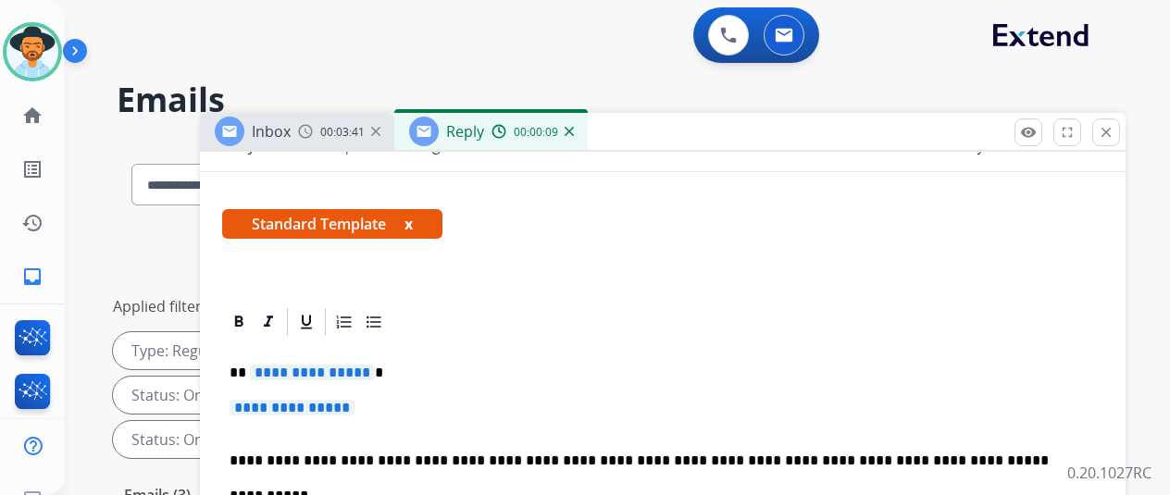
click at [373, 365] on span "**********" at bounding box center [312, 373] width 125 height 16
click at [355, 400] on span "**********" at bounding box center [292, 408] width 125 height 16
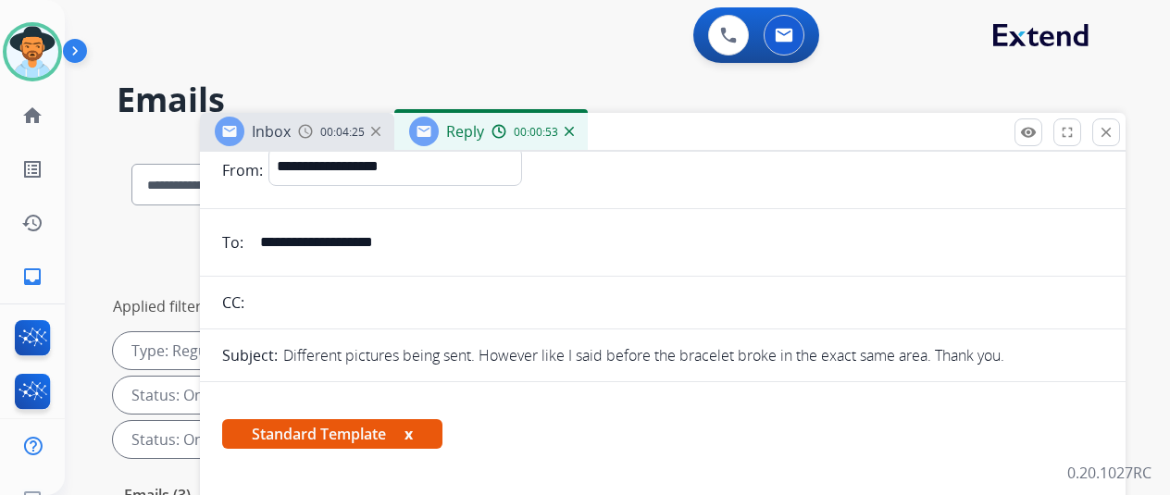
scroll to position [0, 0]
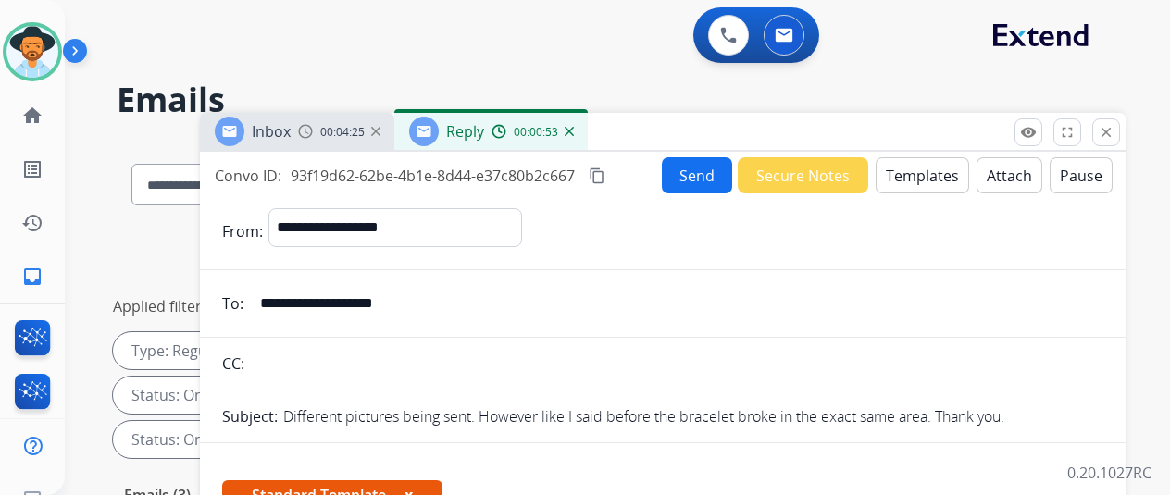
click at [694, 171] on button "Send" at bounding box center [697, 175] width 70 height 36
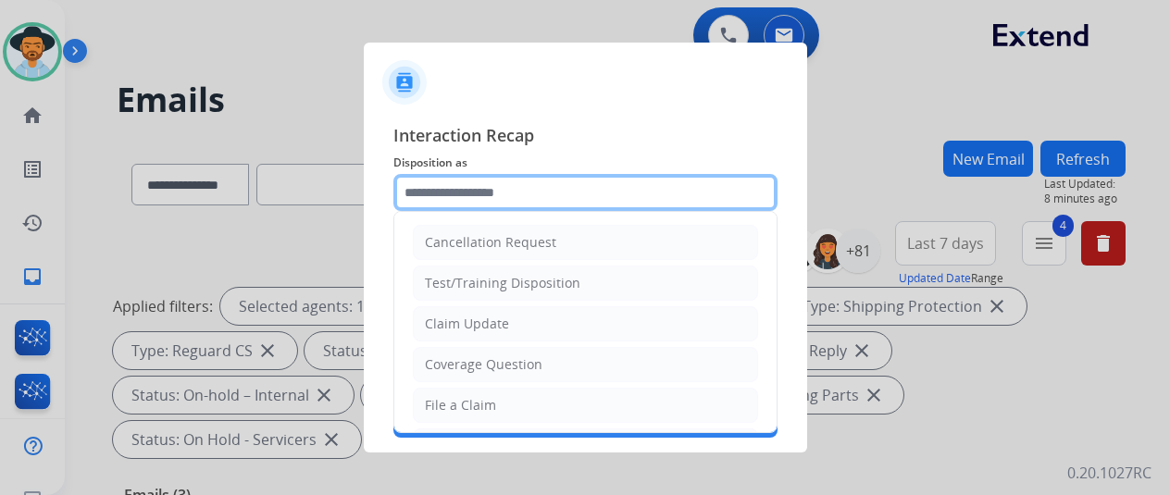
click at [468, 192] on input "text" at bounding box center [585, 192] width 384 height 37
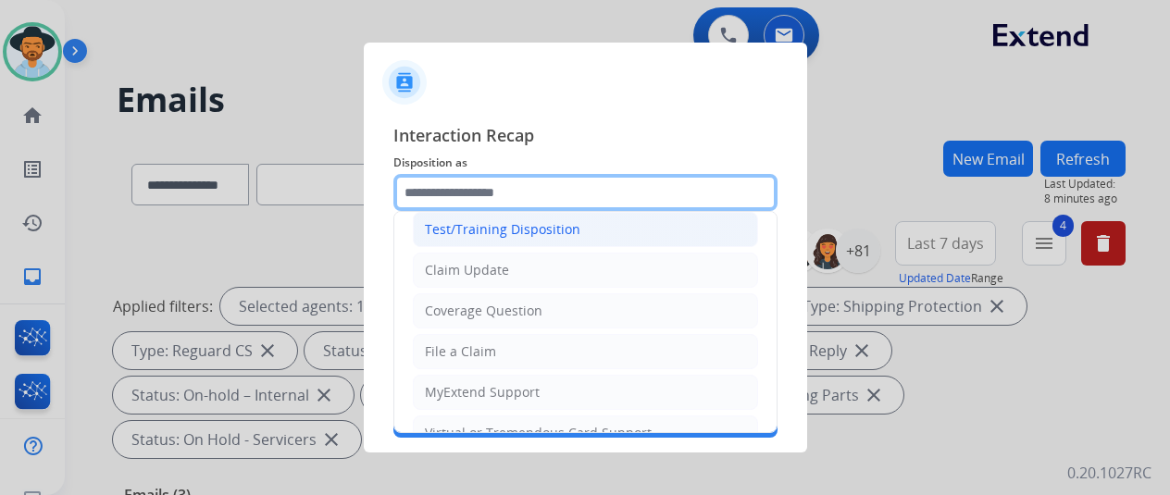
scroll to position [93, 0]
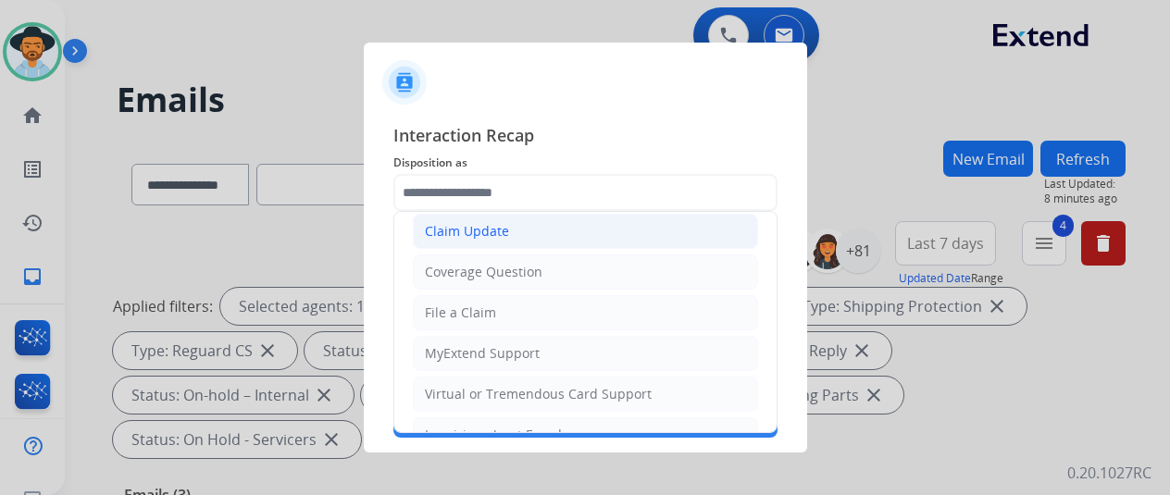
click at [493, 231] on div "Claim Update" at bounding box center [467, 231] width 84 height 19
type input "**********"
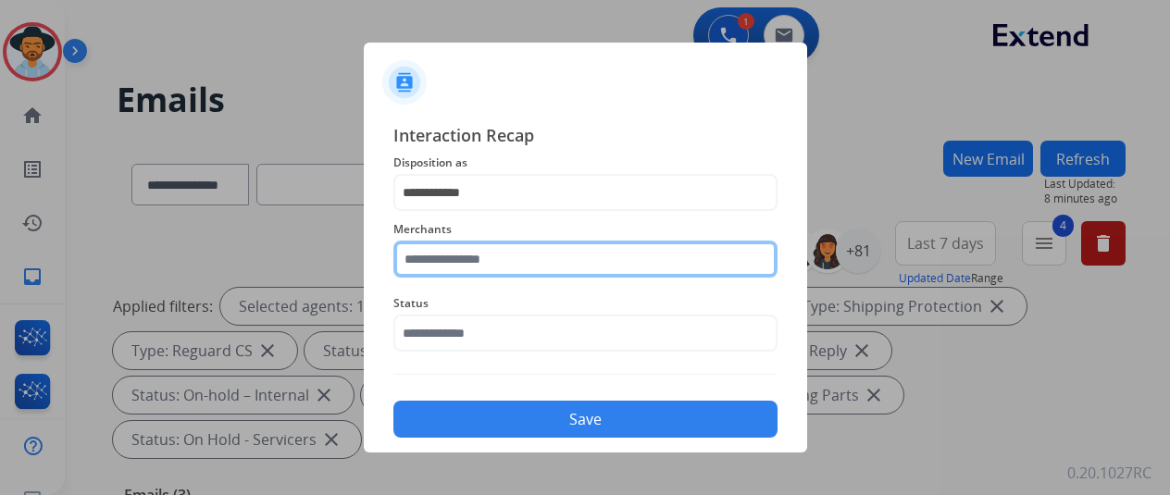
click at [463, 266] on input "text" at bounding box center [585, 259] width 384 height 37
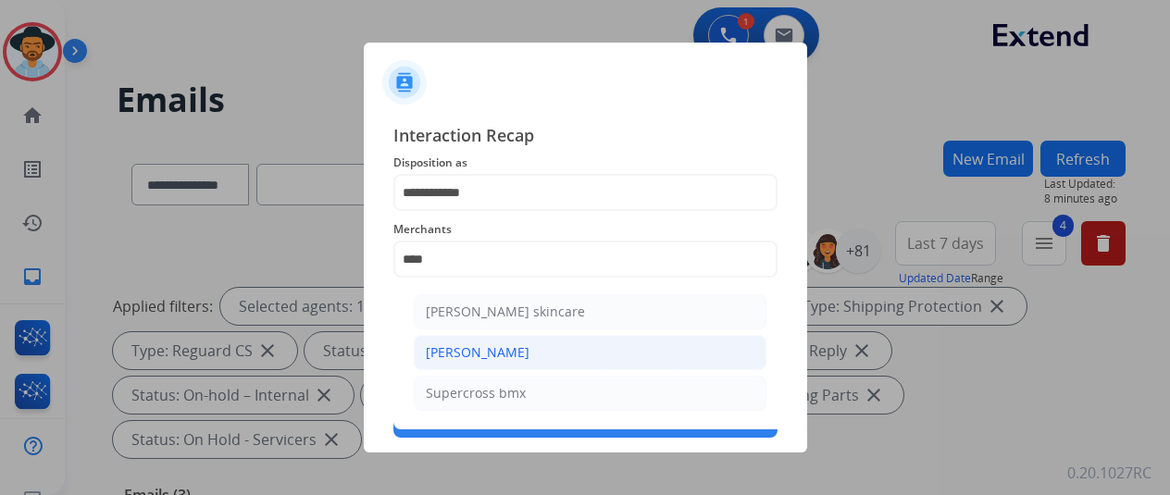
click at [478, 349] on div "[PERSON_NAME]" at bounding box center [478, 352] width 104 height 19
type input "**********"
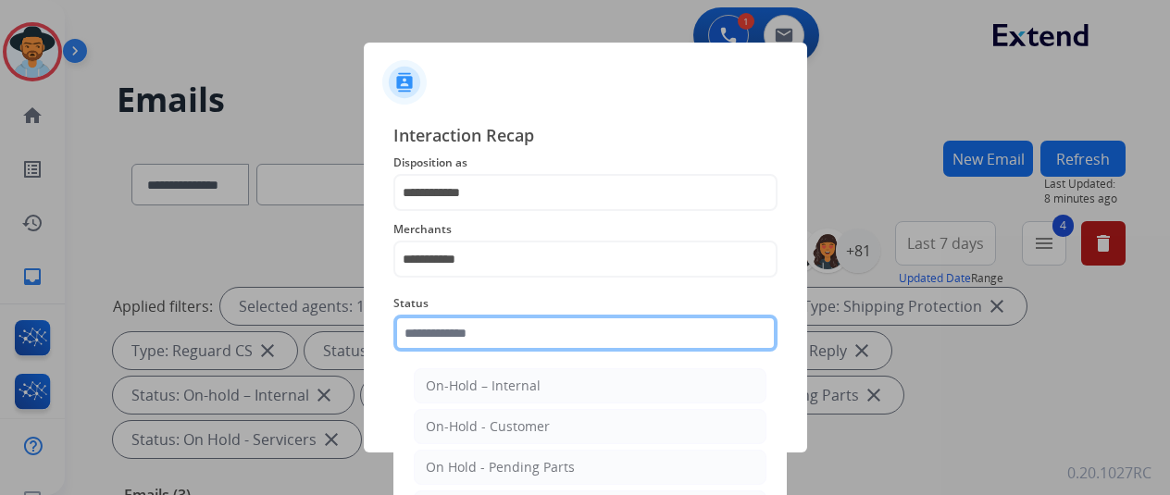
click at [476, 332] on input "text" at bounding box center [585, 333] width 384 height 37
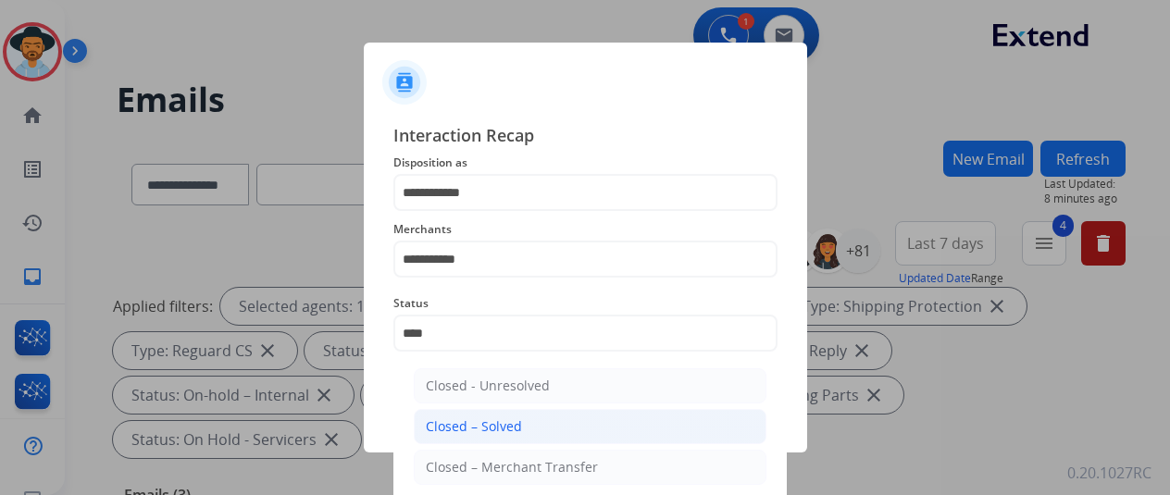
click at [473, 430] on div "Closed – Solved" at bounding box center [474, 426] width 96 height 19
type input "**********"
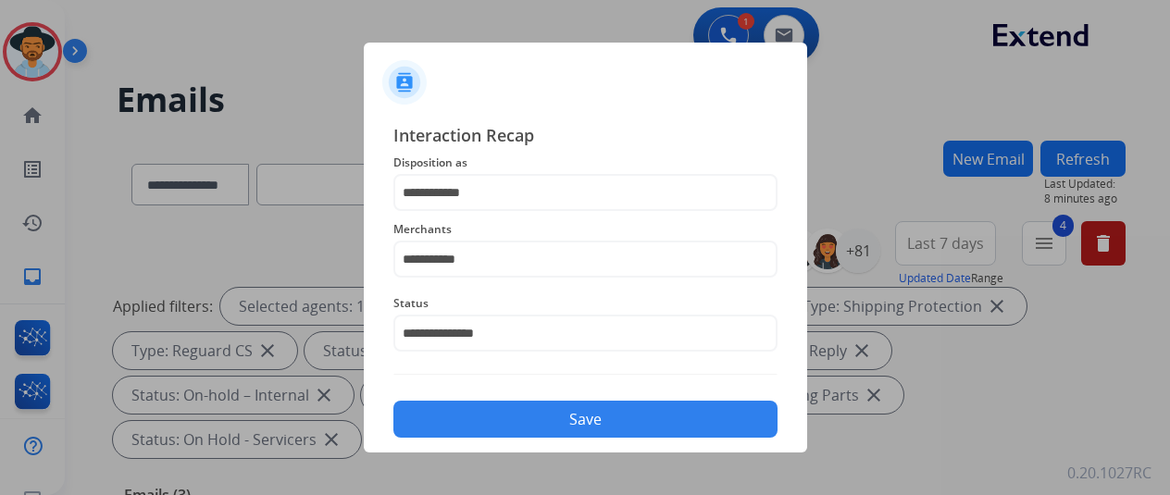
click at [580, 421] on button "Save" at bounding box center [585, 419] width 384 height 37
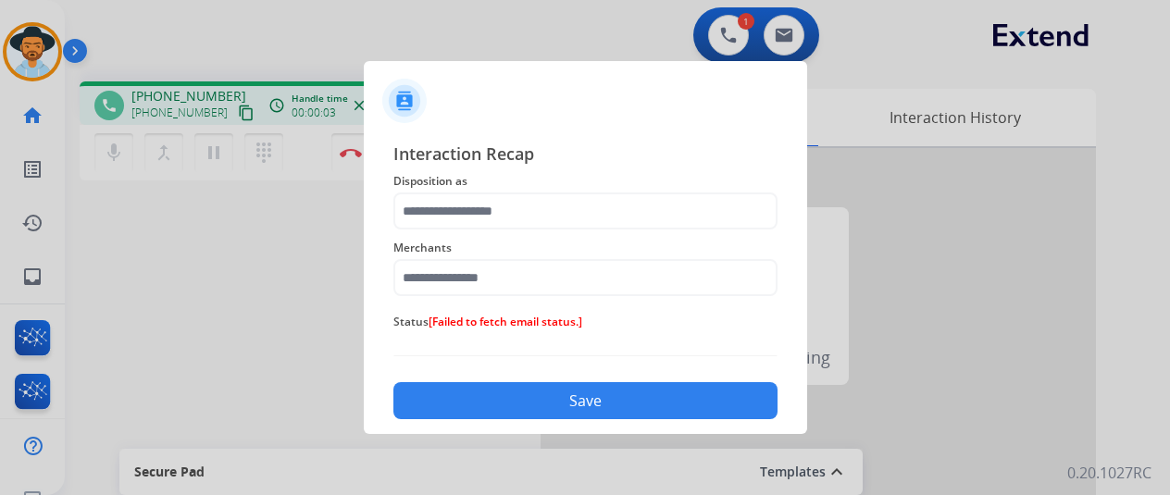
click at [457, 327] on span "[Failed to fetch email status.]" at bounding box center [506, 322] width 154 height 16
click at [607, 398] on button "Save" at bounding box center [585, 400] width 384 height 37
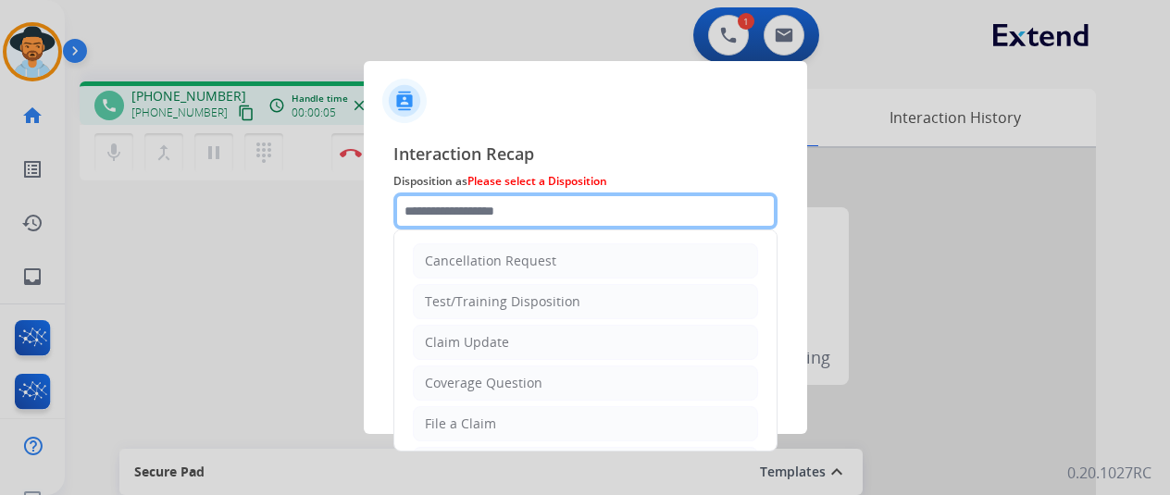
click at [457, 208] on input "text" at bounding box center [585, 211] width 384 height 37
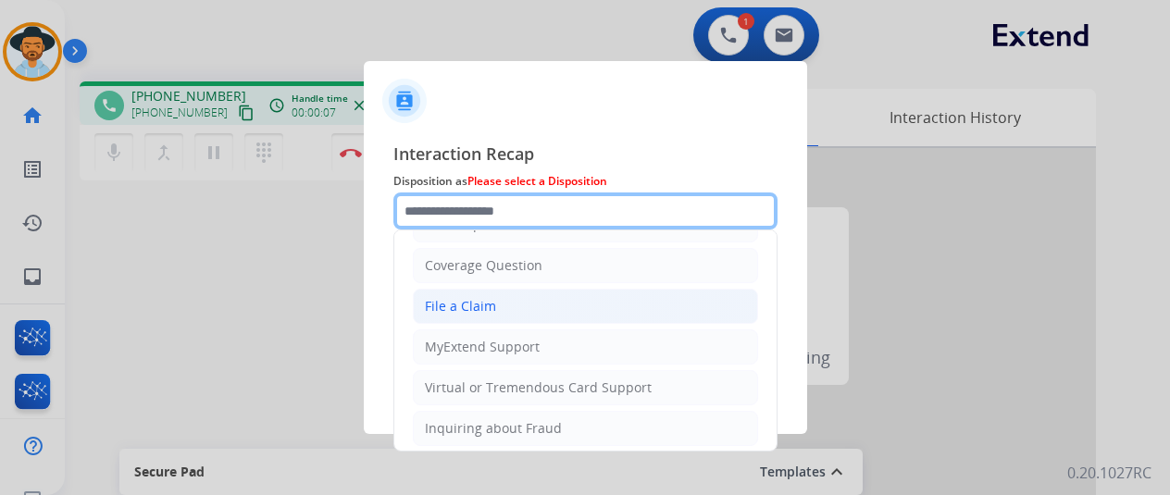
scroll to position [93, 0]
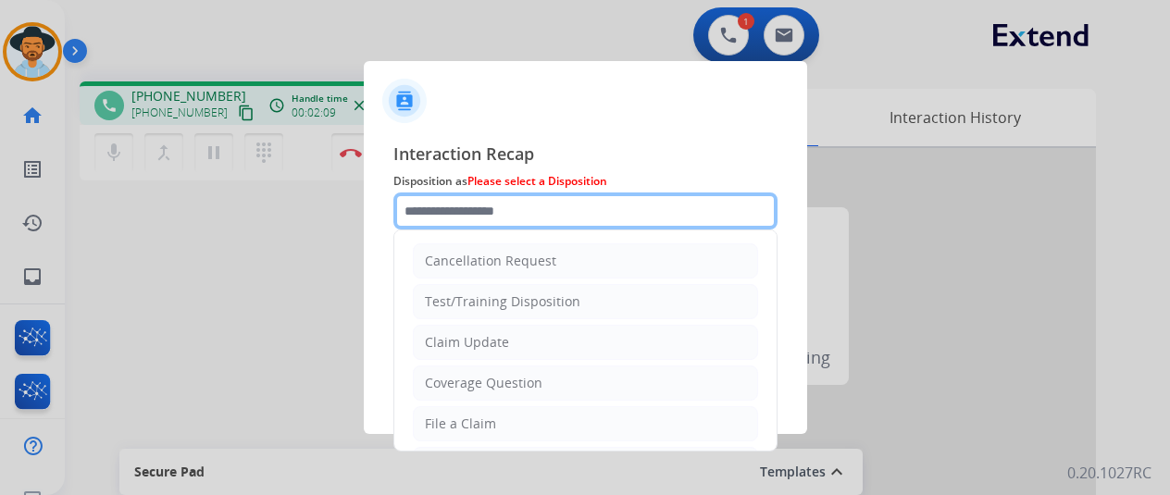
click at [433, 210] on input "text" at bounding box center [585, 211] width 384 height 37
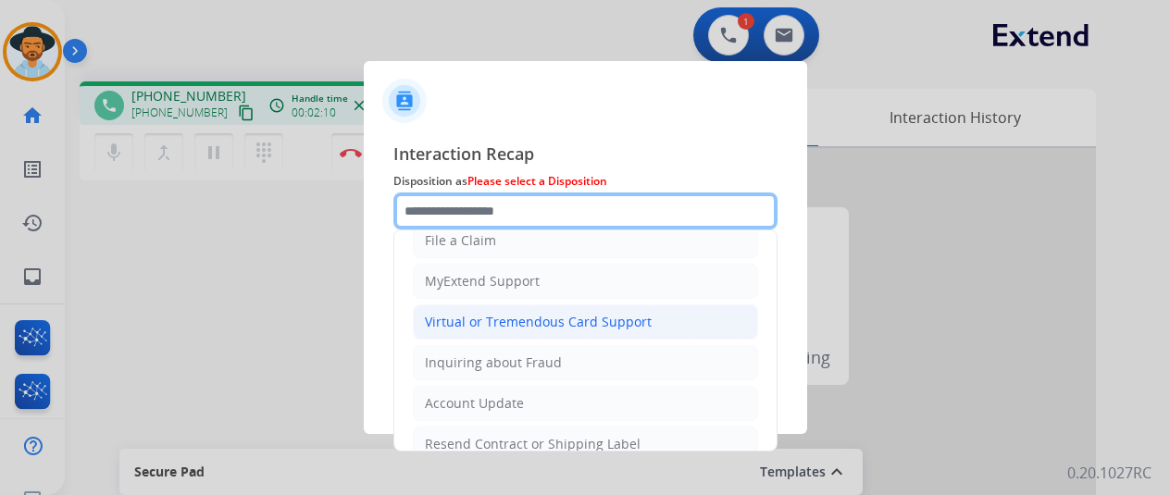
scroll to position [185, 0]
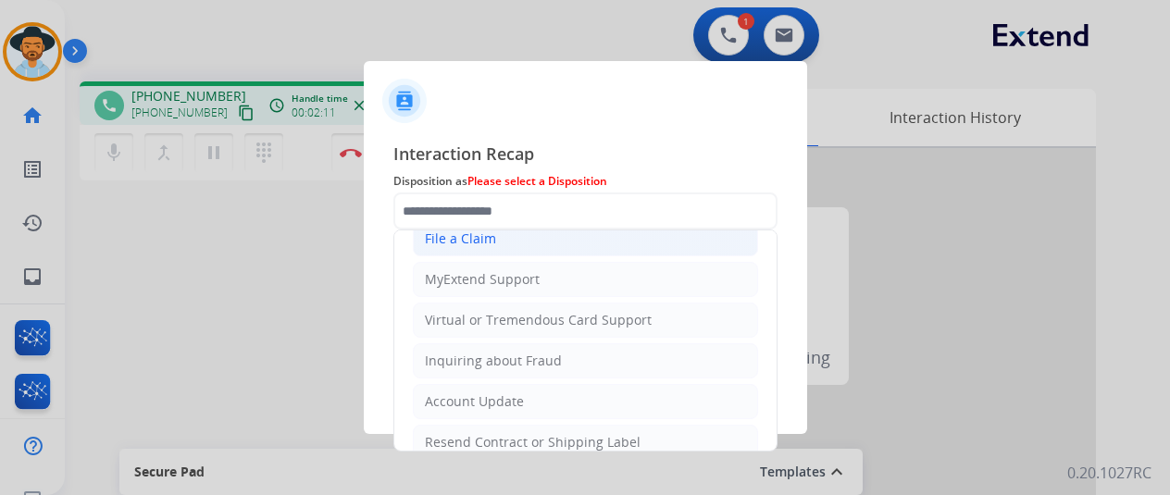
click at [461, 234] on div "File a Claim" at bounding box center [460, 239] width 71 height 19
type input "**********"
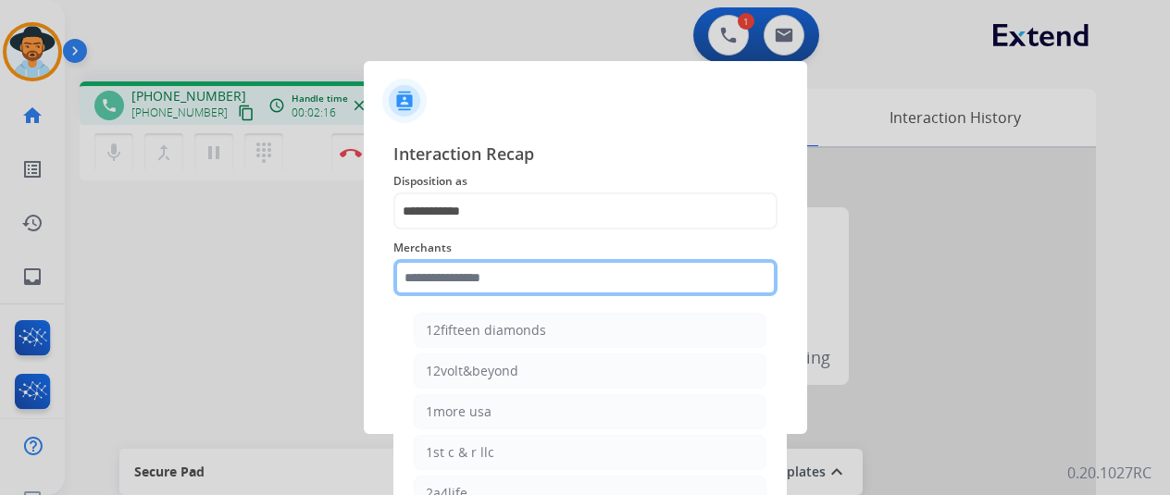
click at [459, 285] on input "text" at bounding box center [585, 277] width 384 height 37
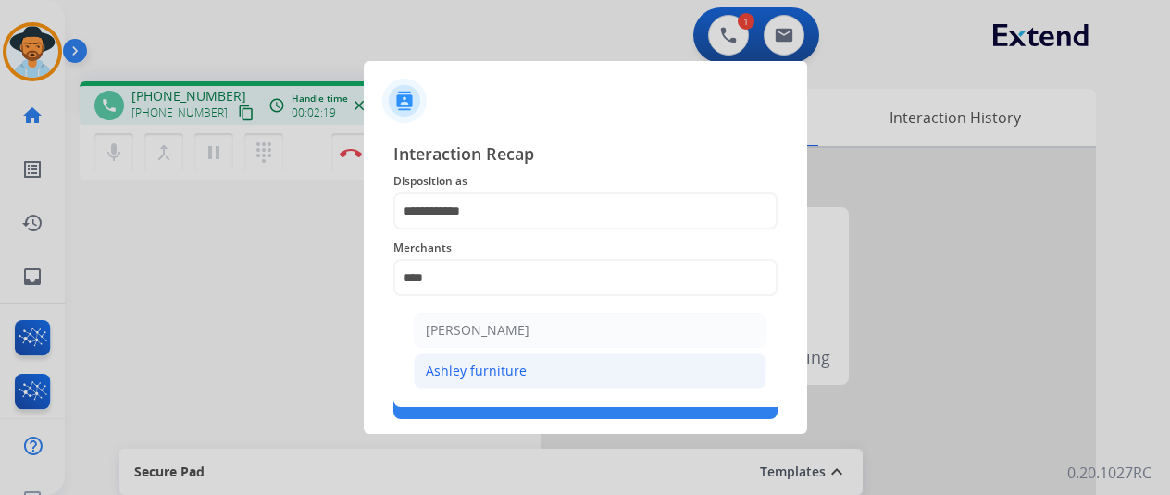
click at [504, 367] on div "Ashley furniture" at bounding box center [476, 371] width 101 height 19
type input "**********"
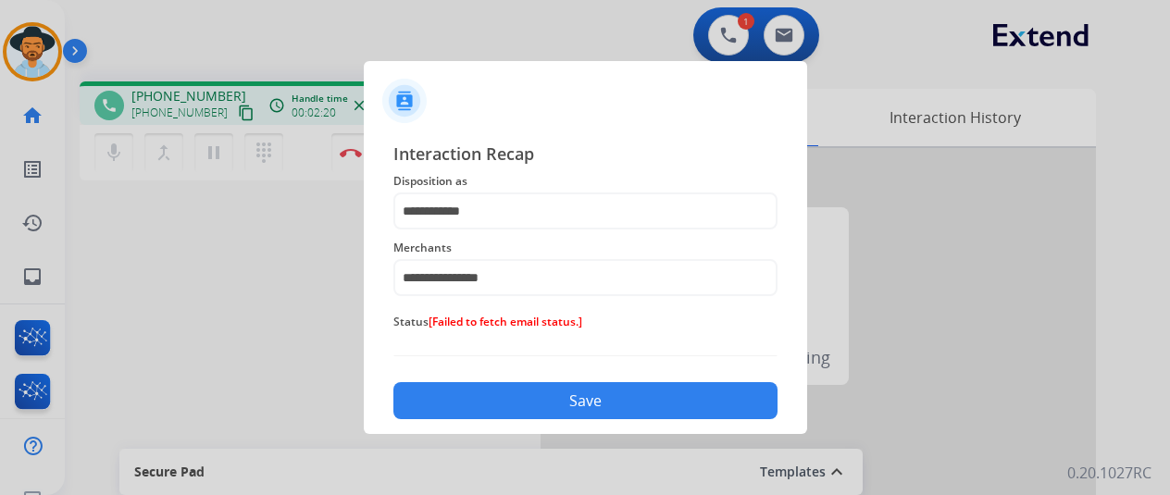
click at [492, 319] on span "[Failed to fetch email status.]" at bounding box center [506, 322] width 154 height 16
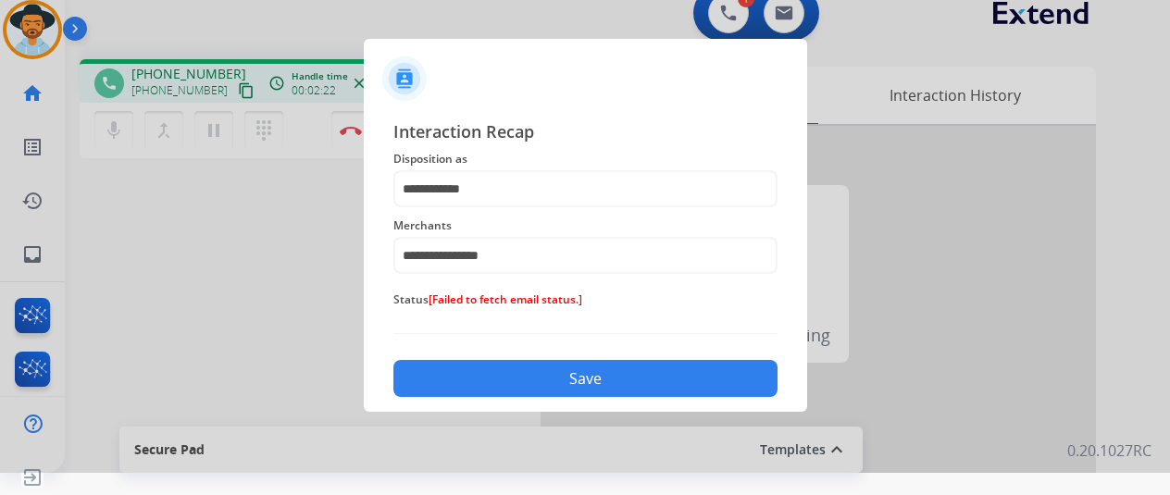
click at [467, 342] on div "**********" at bounding box center [585, 257] width 384 height 279
click at [567, 361] on button "Save" at bounding box center [585, 378] width 384 height 37
click at [414, 341] on div "**********" at bounding box center [585, 257] width 384 height 279
click at [555, 383] on button "Save" at bounding box center [585, 378] width 384 height 37
click at [498, 297] on span "Please select a Status" at bounding box center [487, 300] width 116 height 16
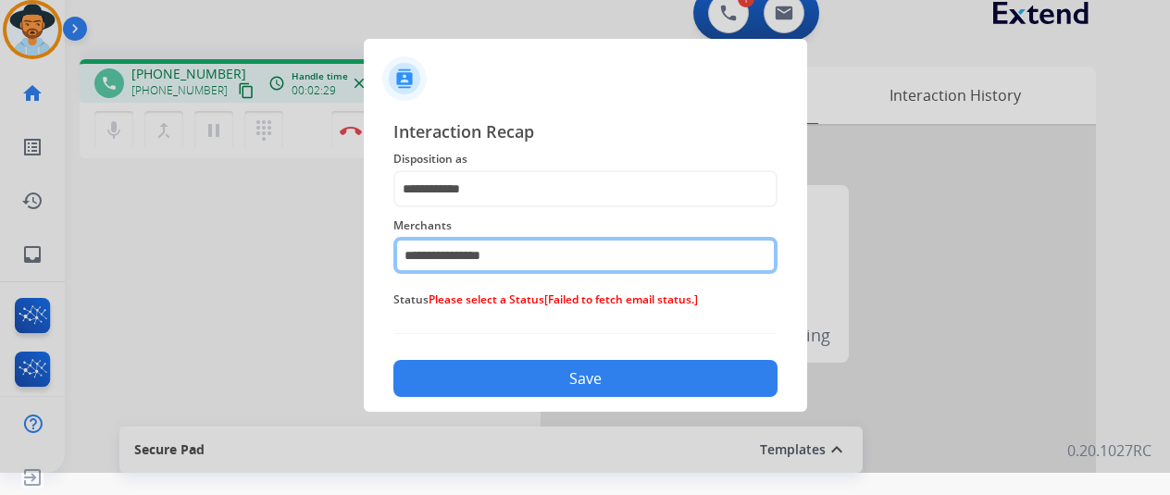
click at [459, 253] on input "**********" at bounding box center [585, 255] width 384 height 37
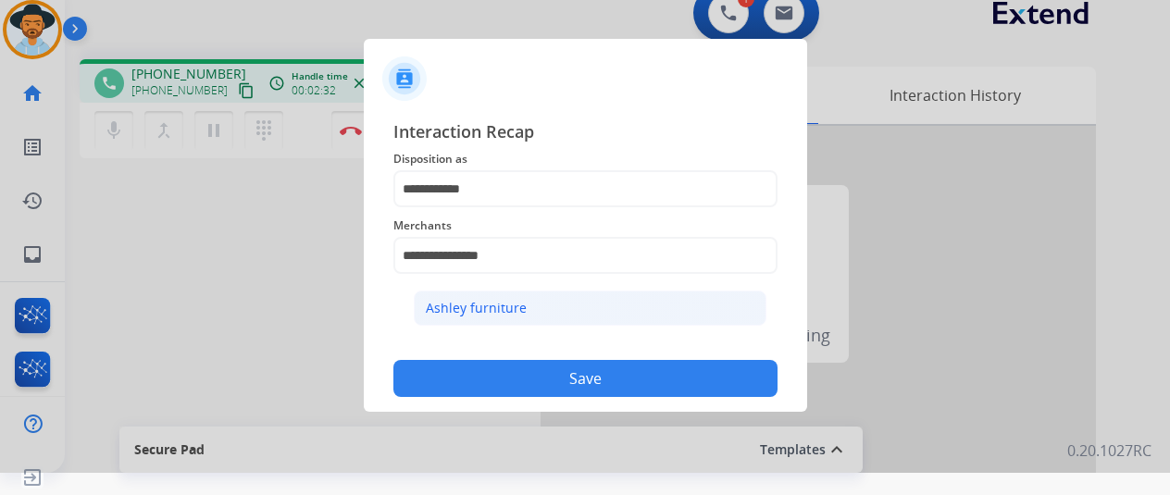
click at [468, 309] on div "Ashley furniture" at bounding box center [476, 308] width 101 height 19
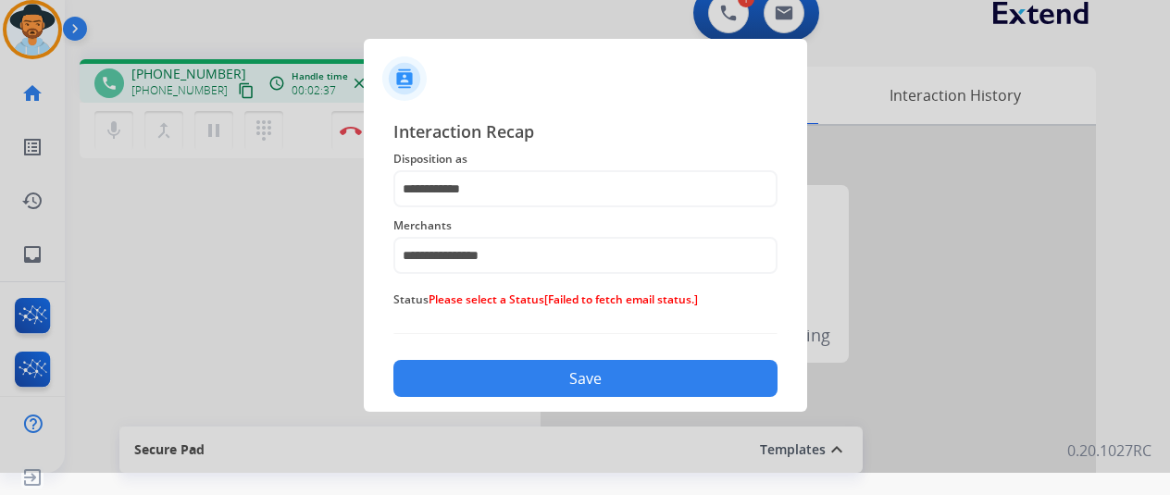
click at [547, 379] on button "Save" at bounding box center [585, 378] width 384 height 37
click at [498, 281] on div "Status Please select a Status [Failed to fetch email status.]" at bounding box center [585, 299] width 384 height 37
click at [498, 294] on span "Please select a Status" at bounding box center [487, 300] width 116 height 16
click at [594, 314] on div "Status Please select a Status [Failed to fetch email status.]" at bounding box center [585, 299] width 384 height 37
click at [606, 292] on span "Status Please select a Status [Failed to fetch email status.]" at bounding box center [585, 300] width 384 height 22
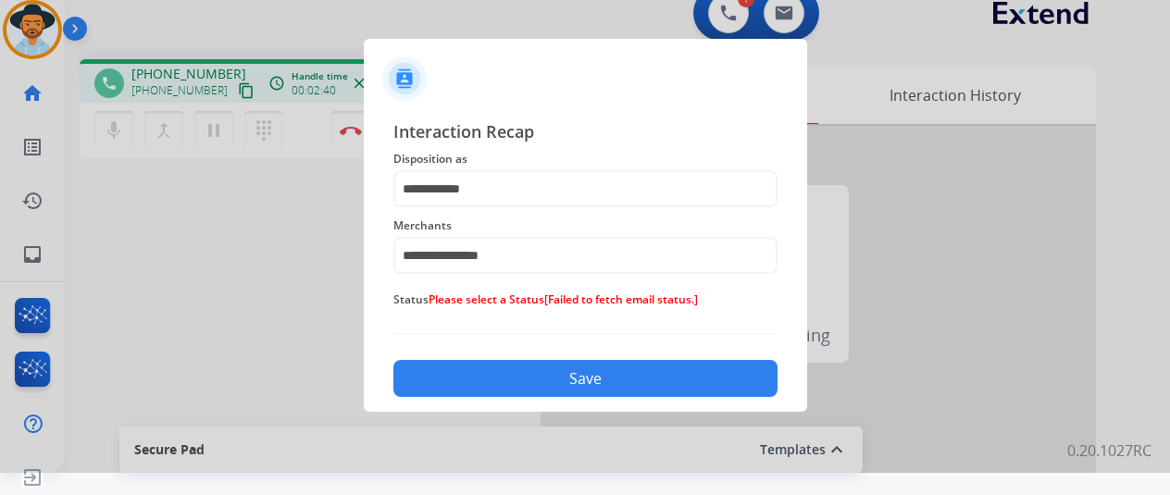
click at [481, 169] on span "Disposition as" at bounding box center [585, 159] width 384 height 22
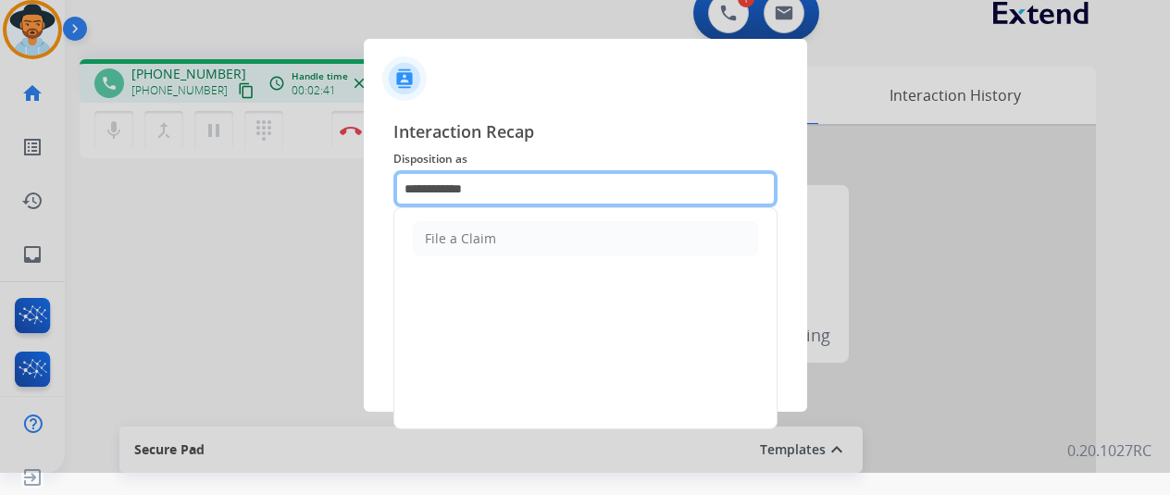
click at [554, 205] on input "**********" at bounding box center [585, 188] width 384 height 37
click at [556, 203] on input "**********" at bounding box center [585, 188] width 384 height 37
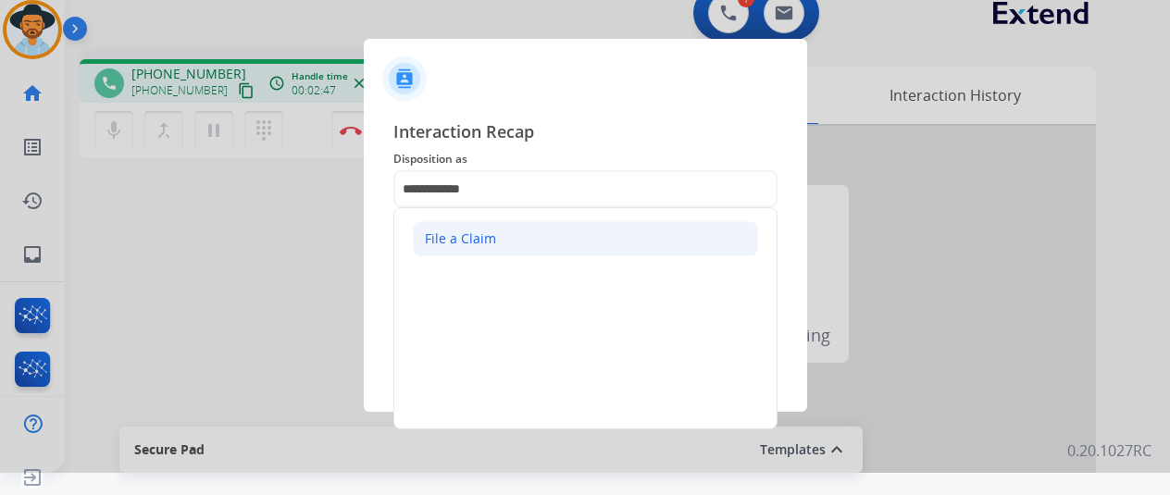
click at [488, 232] on li "File a Claim" at bounding box center [585, 238] width 345 height 35
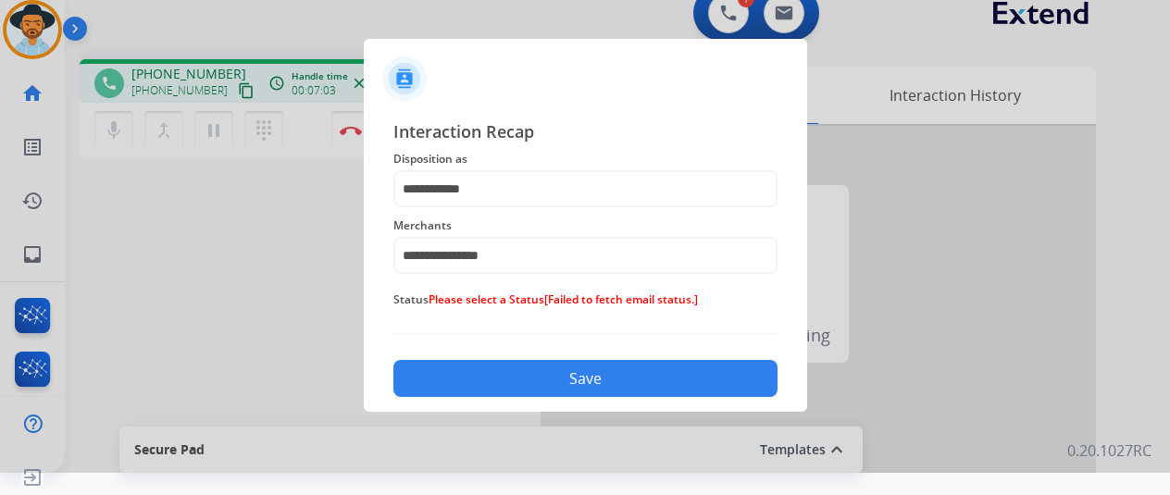
click at [458, 298] on span "Please select a Status" at bounding box center [487, 300] width 116 height 16
click at [575, 379] on button "Save" at bounding box center [585, 378] width 384 height 37
click at [574, 378] on button "Save" at bounding box center [585, 378] width 384 height 37
drag, startPoint x: 609, startPoint y: 75, endPoint x: 620, endPoint y: 77, distance: 11.3
click at [616, 81] on div at bounding box center [585, 71] width 443 height 65
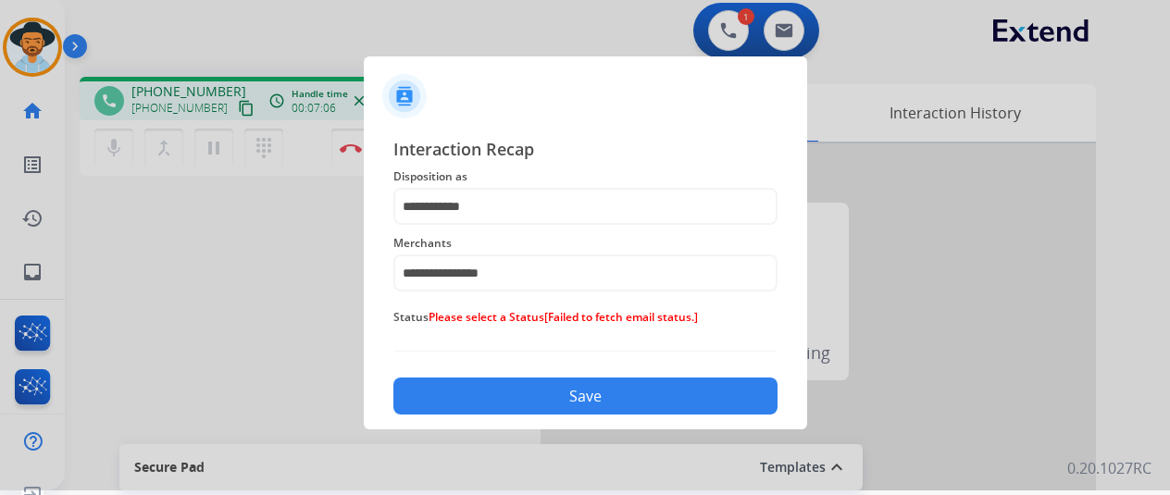
scroll to position [0, 0]
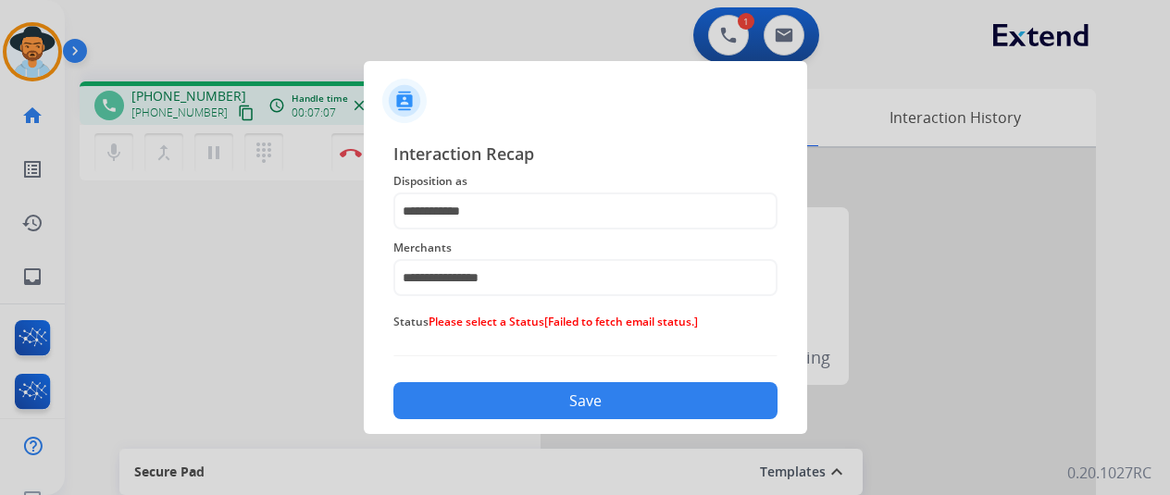
click at [350, 156] on div at bounding box center [585, 247] width 1170 height 495
drag, startPoint x: 350, startPoint y: 156, endPoint x: 353, endPoint y: 147, distance: 9.7
click at [352, 151] on div at bounding box center [585, 247] width 1170 height 495
click at [33, 44] on div at bounding box center [585, 247] width 1170 height 495
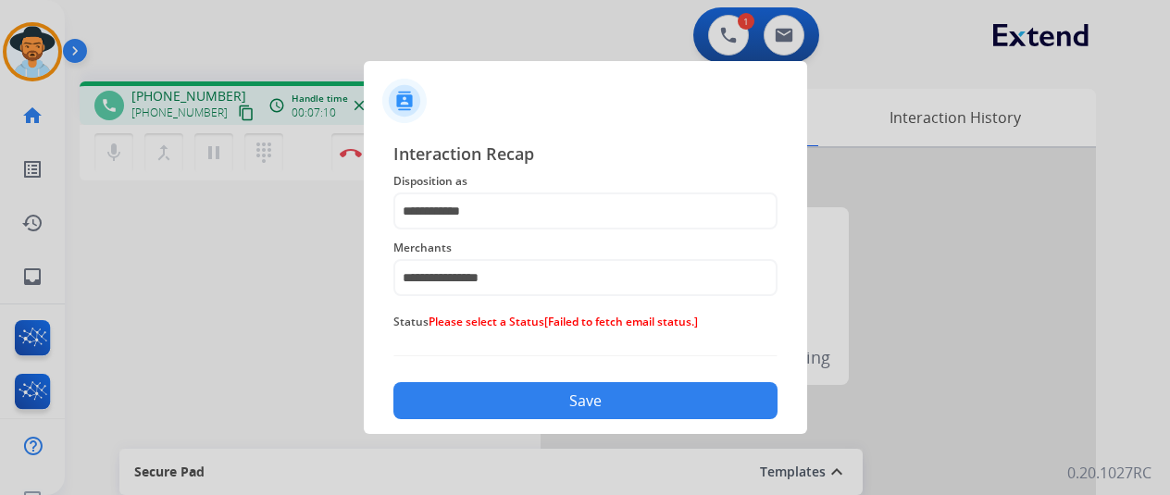
click at [340, 168] on div at bounding box center [585, 247] width 1170 height 495
click at [344, 164] on div at bounding box center [585, 247] width 1170 height 495
drag, startPoint x: 344, startPoint y: 163, endPoint x: 350, endPoint y: 145, distance: 18.4
click at [350, 145] on div at bounding box center [585, 247] width 1170 height 495
drag, startPoint x: 607, startPoint y: 416, endPoint x: 606, endPoint y: 406, distance: 9.3
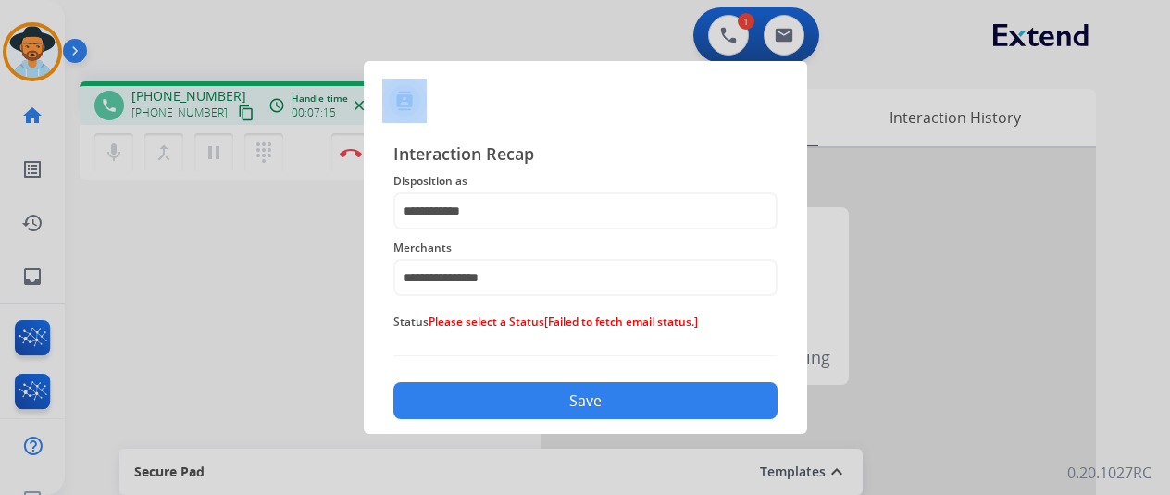
click at [607, 412] on button "Save" at bounding box center [585, 400] width 384 height 37
click at [605, 405] on button "Save" at bounding box center [585, 400] width 384 height 37
drag, startPoint x: 601, startPoint y: 392, endPoint x: 577, endPoint y: 361, distance: 38.9
click at [591, 377] on div "Save" at bounding box center [585, 395] width 384 height 48
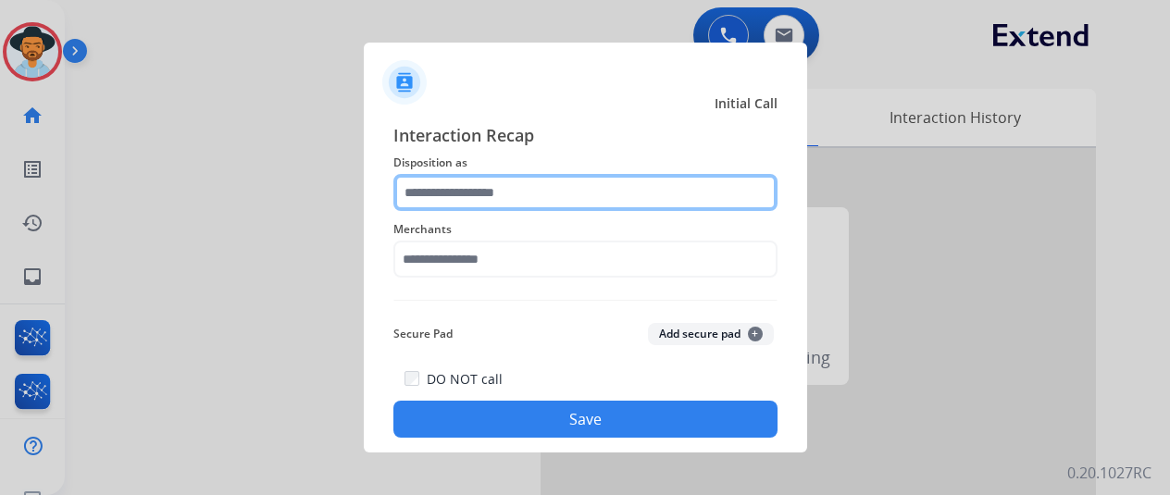
click at [464, 184] on input "text" at bounding box center [585, 192] width 384 height 37
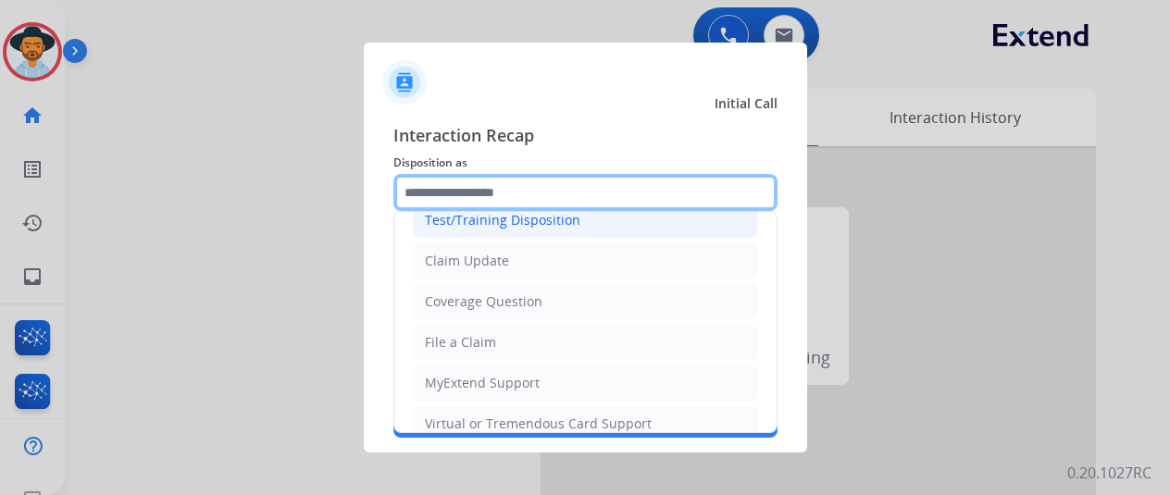
scroll to position [93, 0]
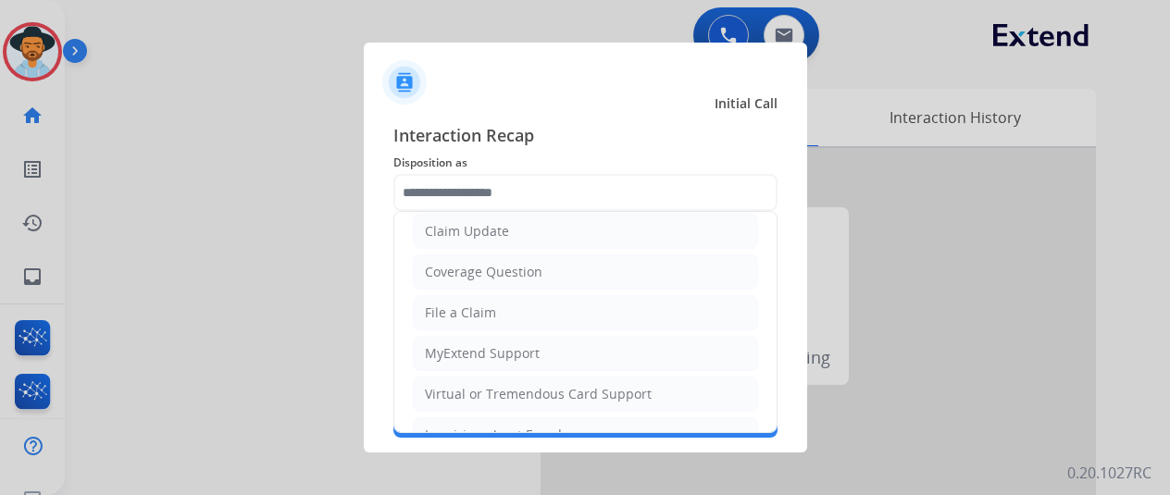
click at [469, 263] on div "Coverage Question" at bounding box center [484, 272] width 118 height 19
type input "**********"
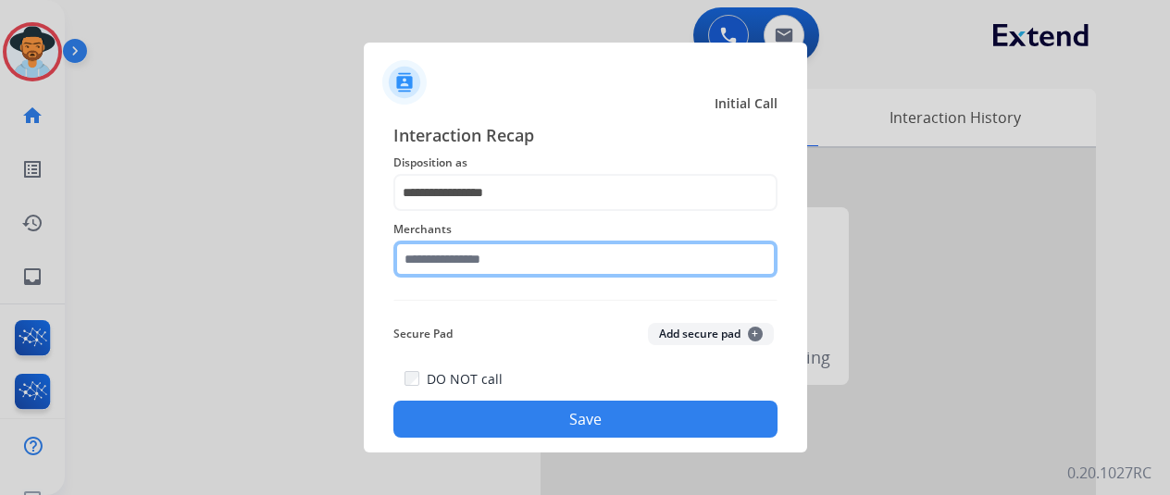
click at [469, 261] on input "text" at bounding box center [585, 259] width 384 height 37
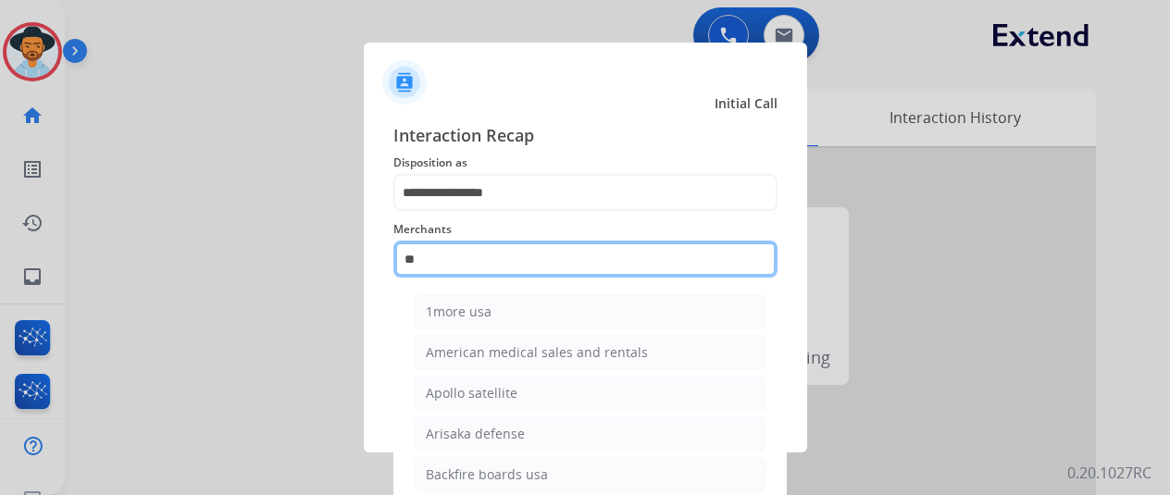
type input "*"
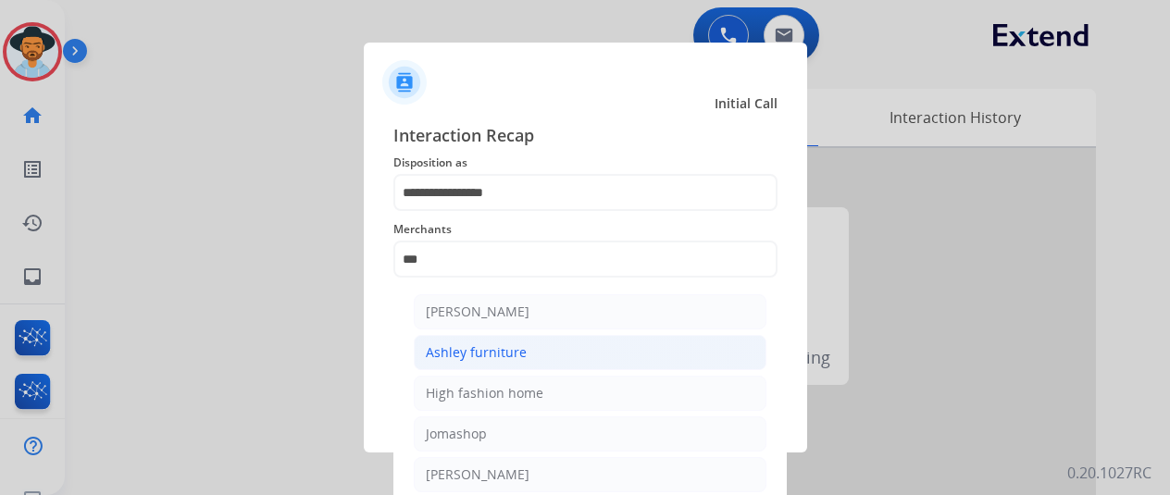
click at [468, 343] on div "Ashley furniture" at bounding box center [476, 352] width 101 height 19
type input "**********"
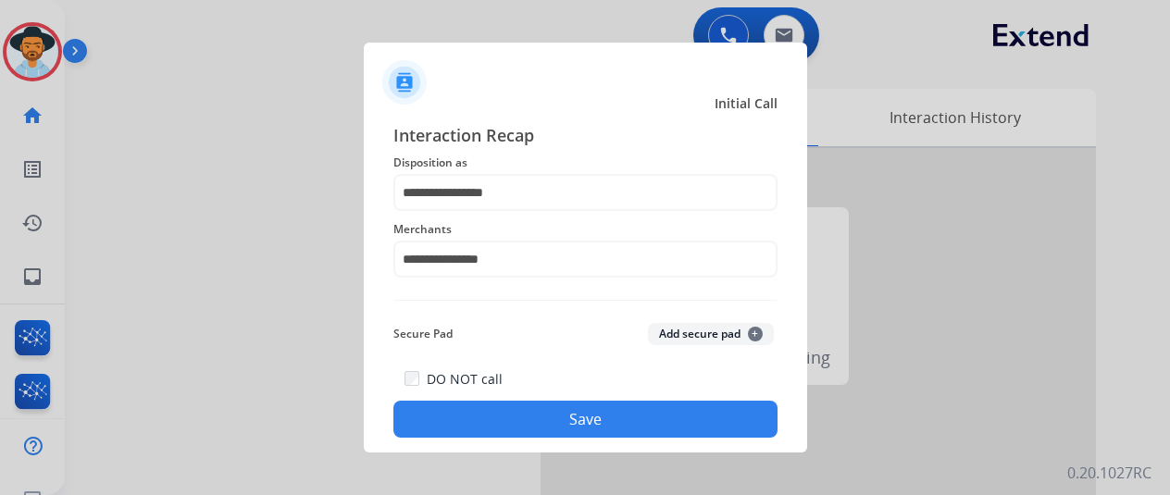
click at [580, 417] on button "Save" at bounding box center [585, 419] width 384 height 37
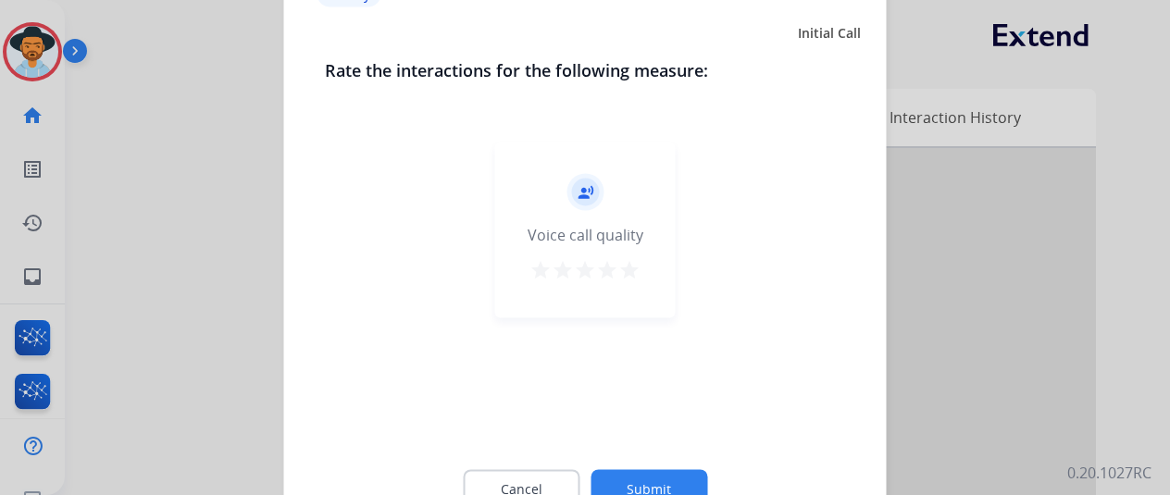
click at [648, 479] on button "Submit" at bounding box center [649, 488] width 117 height 39
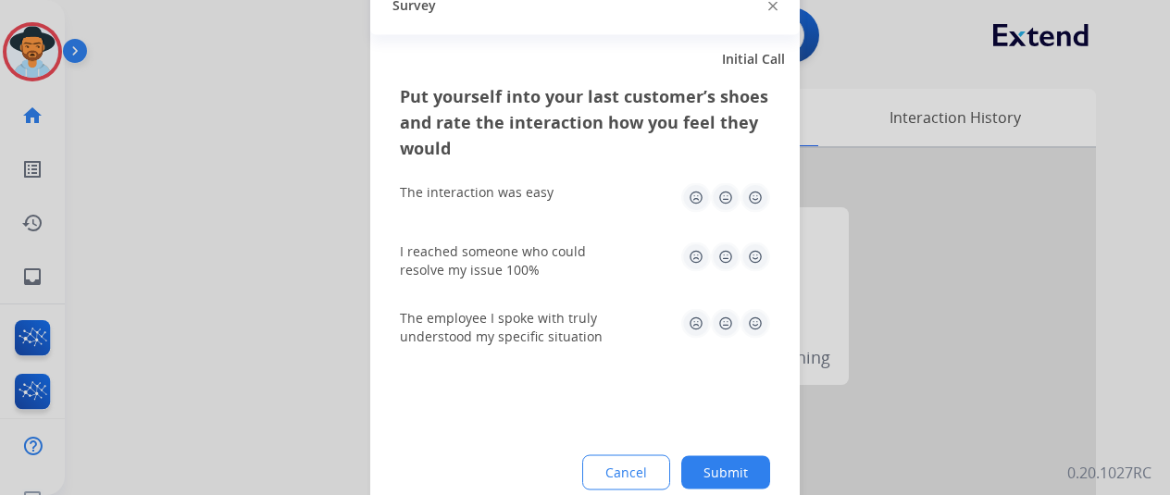
click at [738, 459] on button "Submit" at bounding box center [725, 471] width 89 height 33
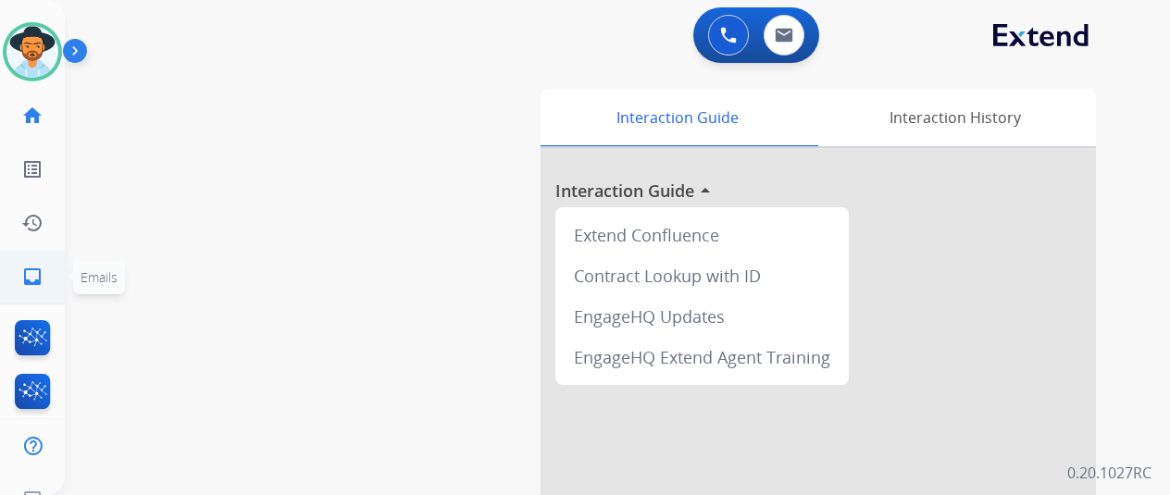
click at [31, 272] on mat-icon "inbox" at bounding box center [32, 277] width 22 height 22
select select "**********"
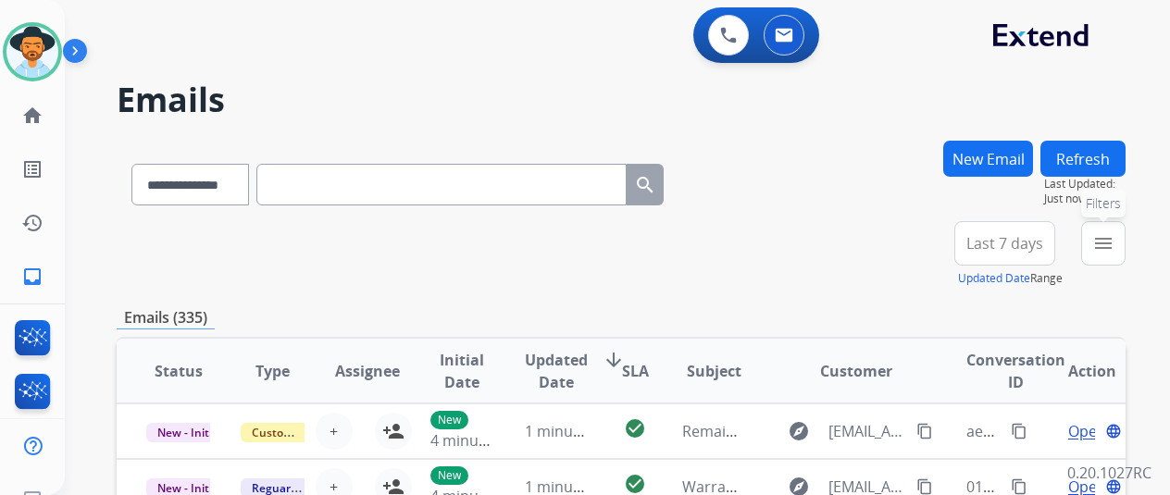
click at [1114, 245] on mat-icon "menu" at bounding box center [1103, 243] width 22 height 22
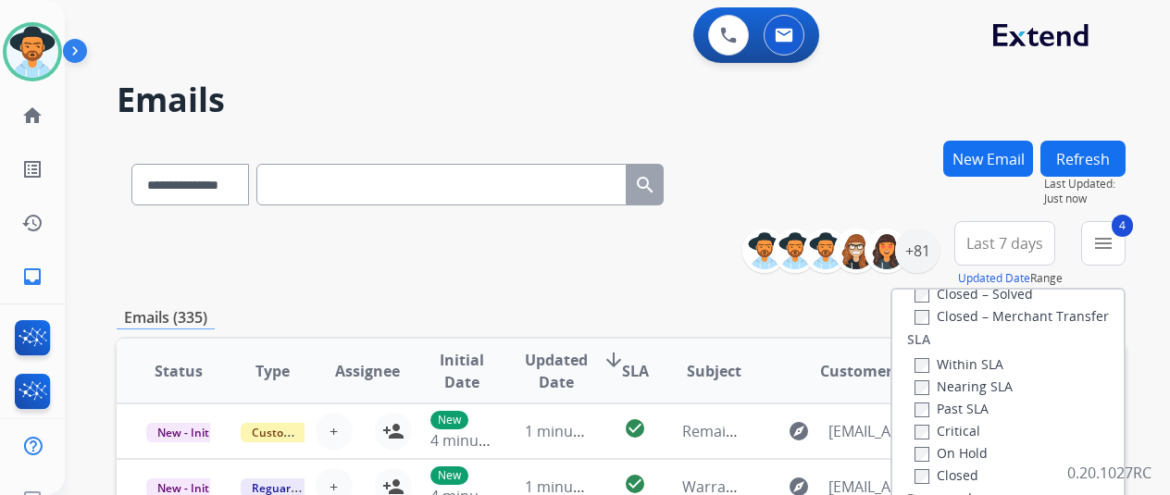
scroll to position [278, 0]
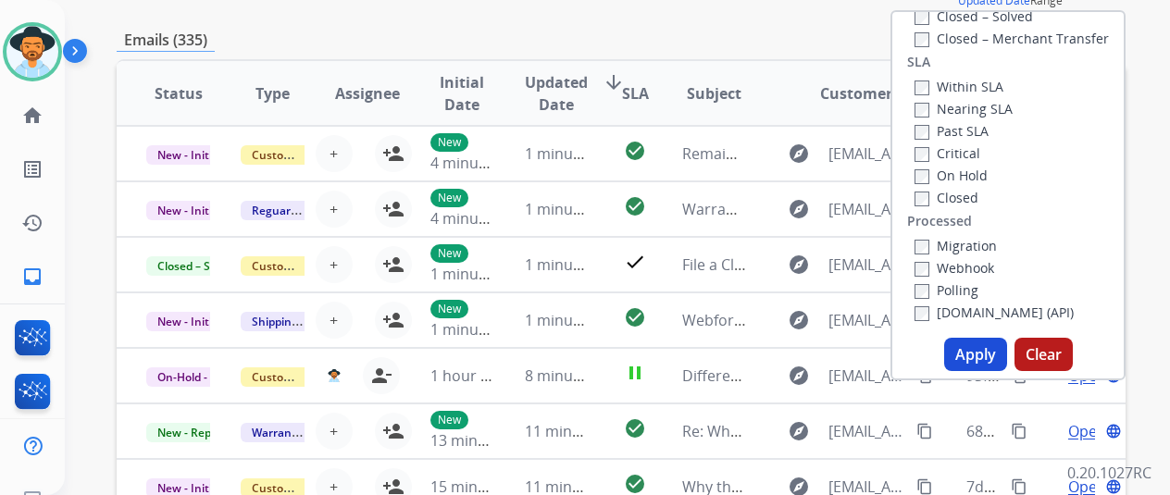
click at [986, 352] on button "Apply" at bounding box center [975, 354] width 63 height 33
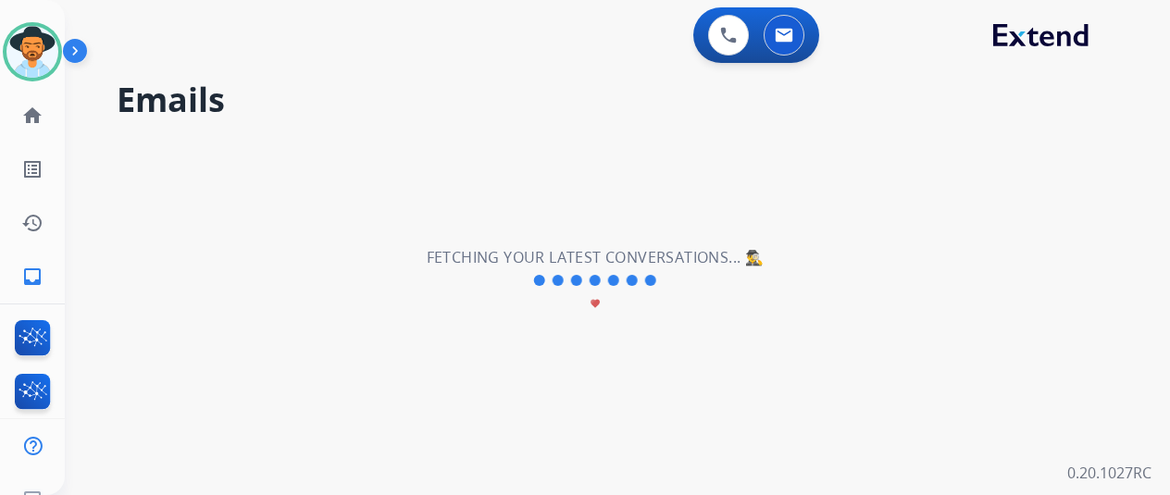
scroll to position [0, 0]
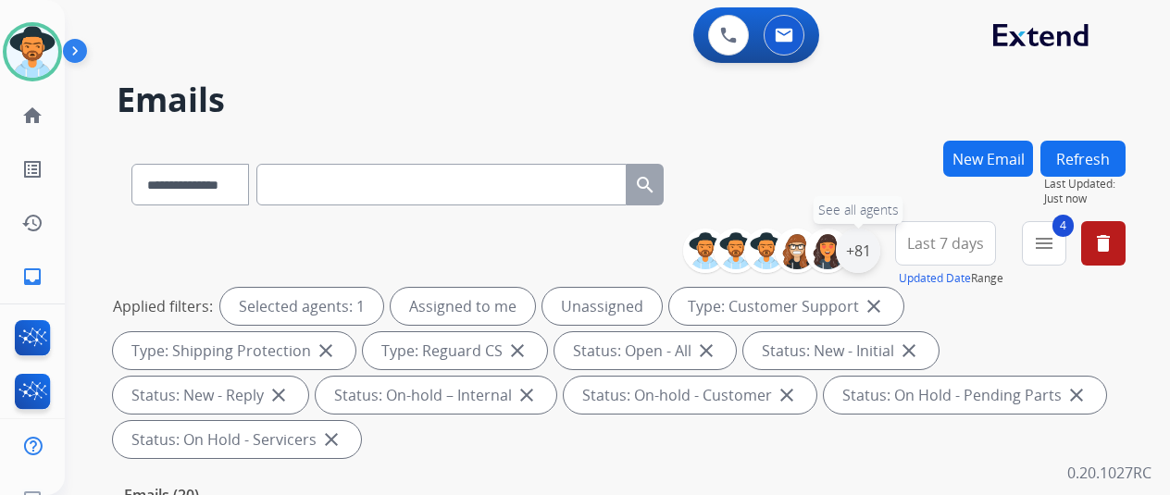
click at [872, 249] on div "+81" at bounding box center [858, 251] width 44 height 44
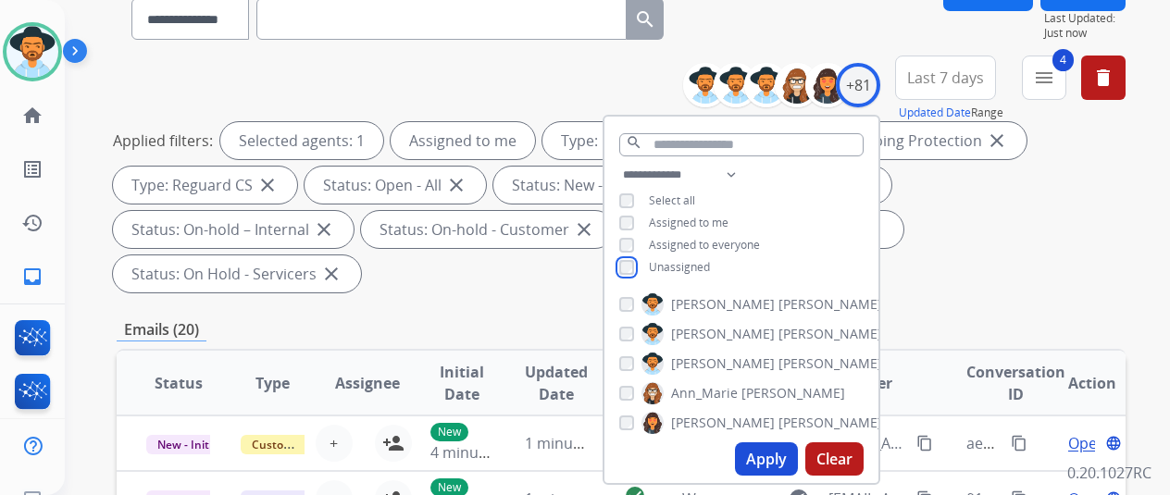
scroll to position [370, 0]
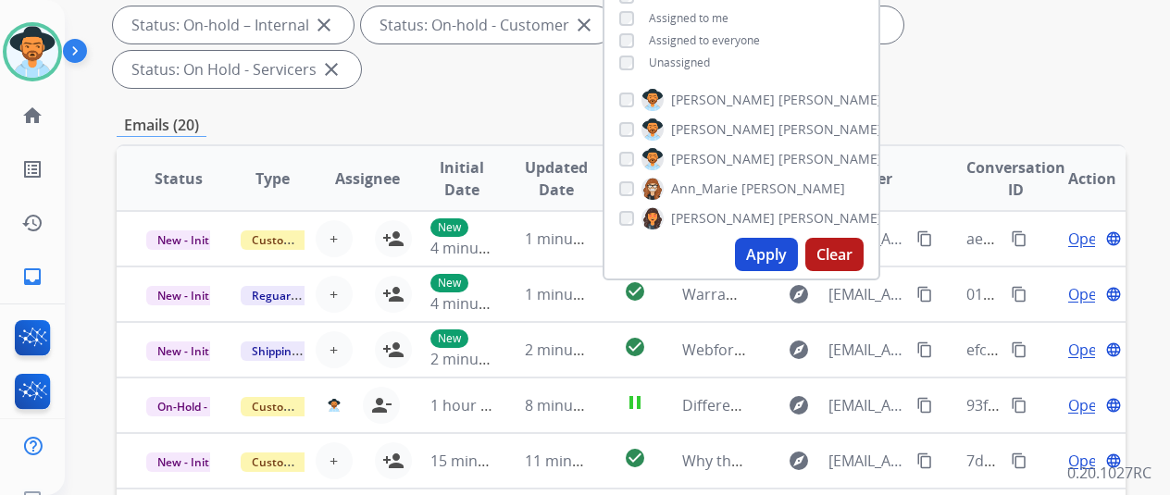
click at [774, 249] on button "Apply" at bounding box center [766, 254] width 63 height 33
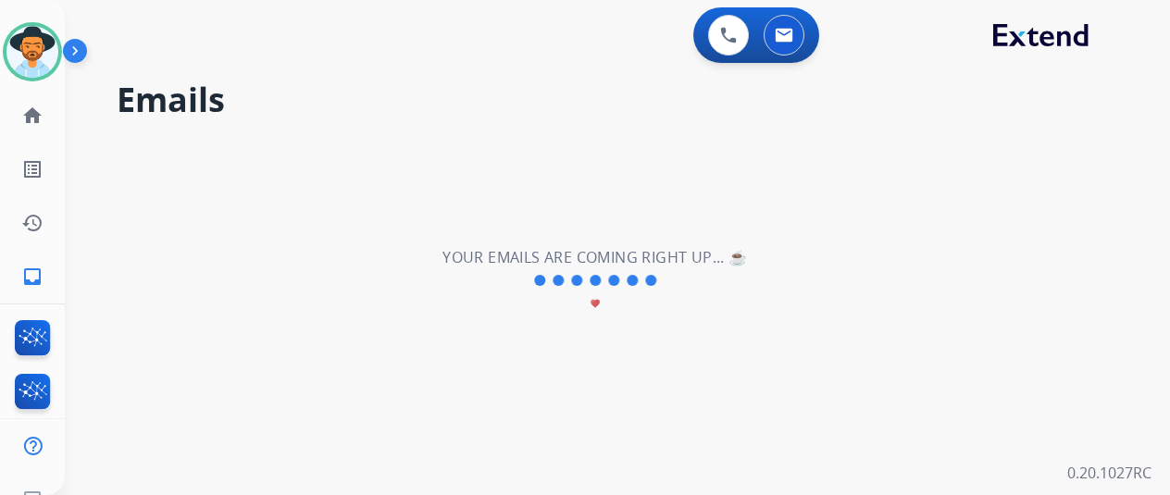
scroll to position [0, 0]
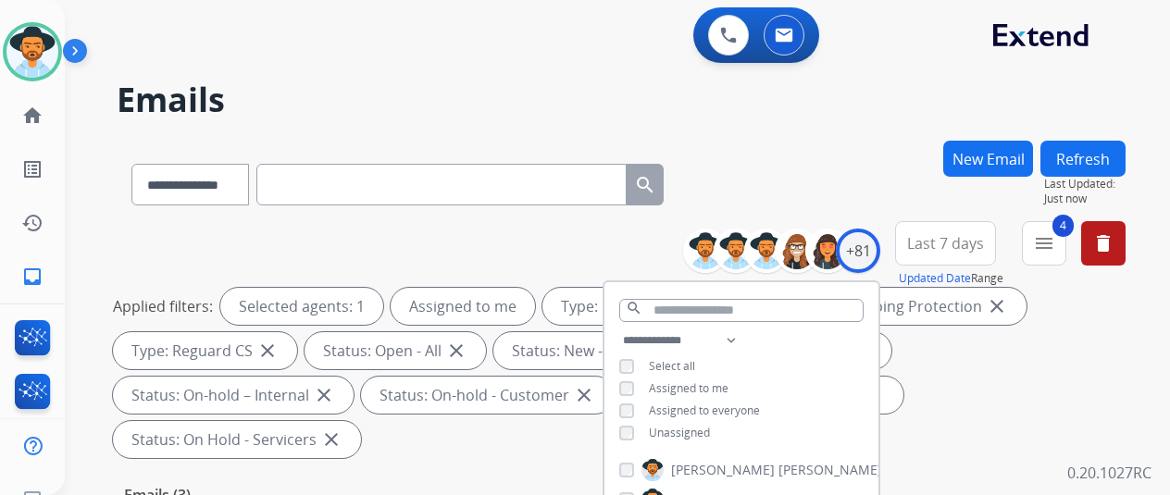
click at [816, 142] on div "**********" at bounding box center [621, 181] width 1009 height 81
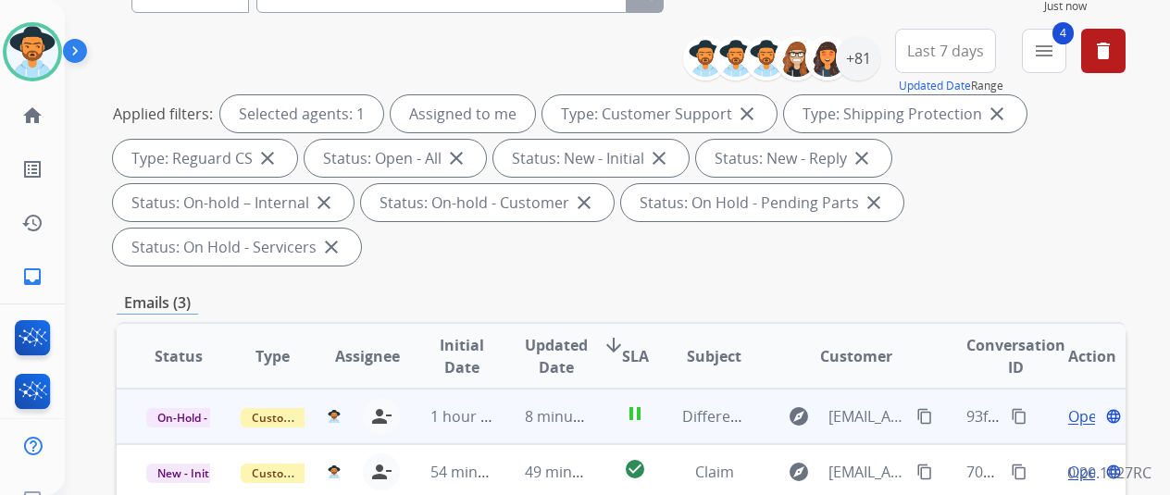
scroll to position [370, 0]
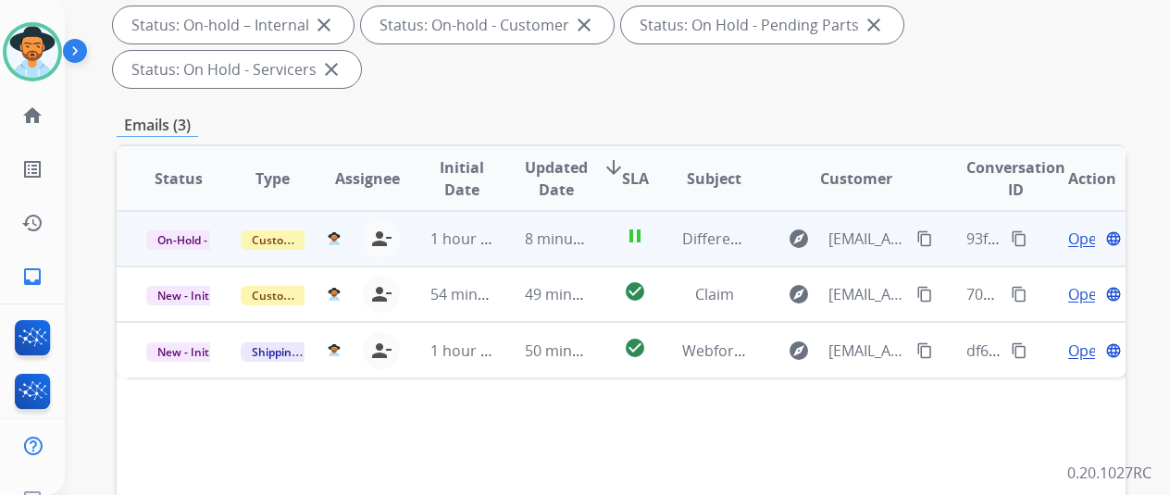
click at [1082, 228] on span "Open" at bounding box center [1087, 239] width 38 height 22
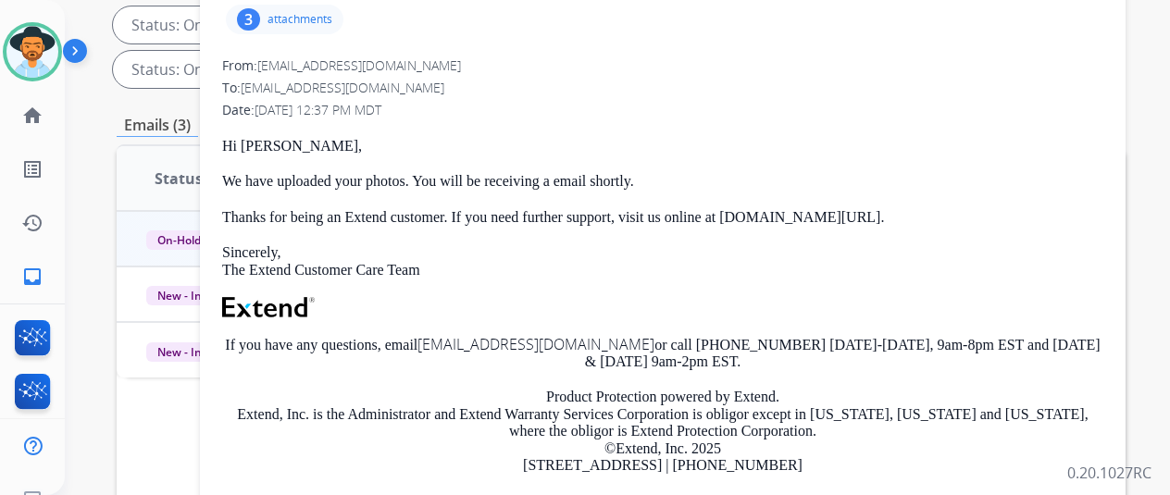
scroll to position [93, 0]
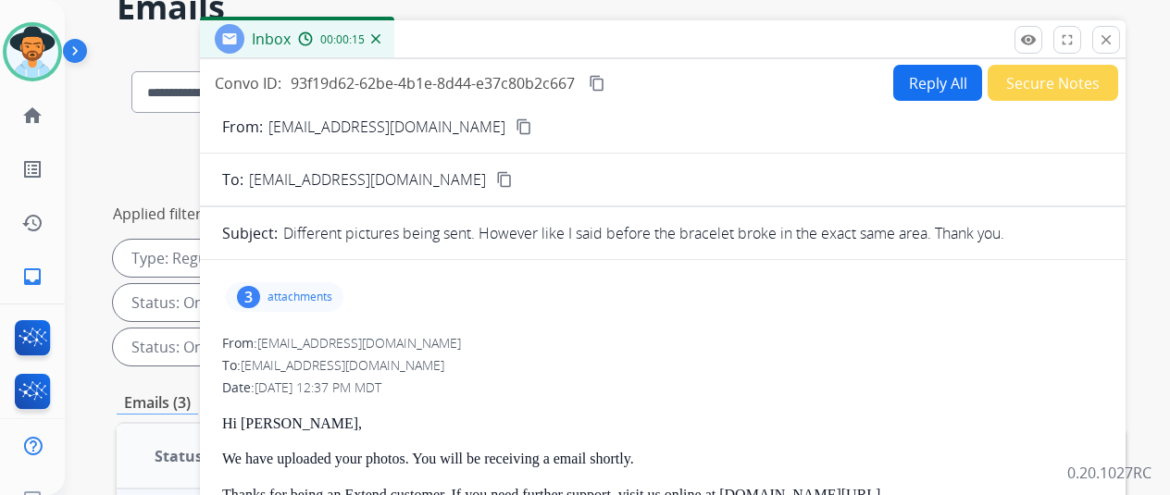
click at [931, 78] on button "Reply All" at bounding box center [937, 83] width 89 height 36
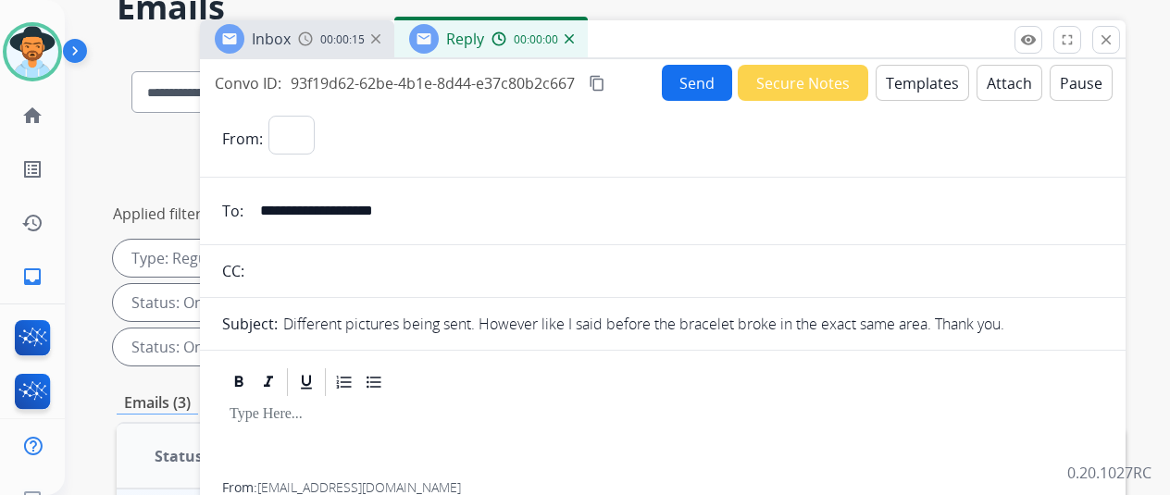
select select "**********"
click at [931, 78] on button "Templates" at bounding box center [922, 83] width 93 height 36
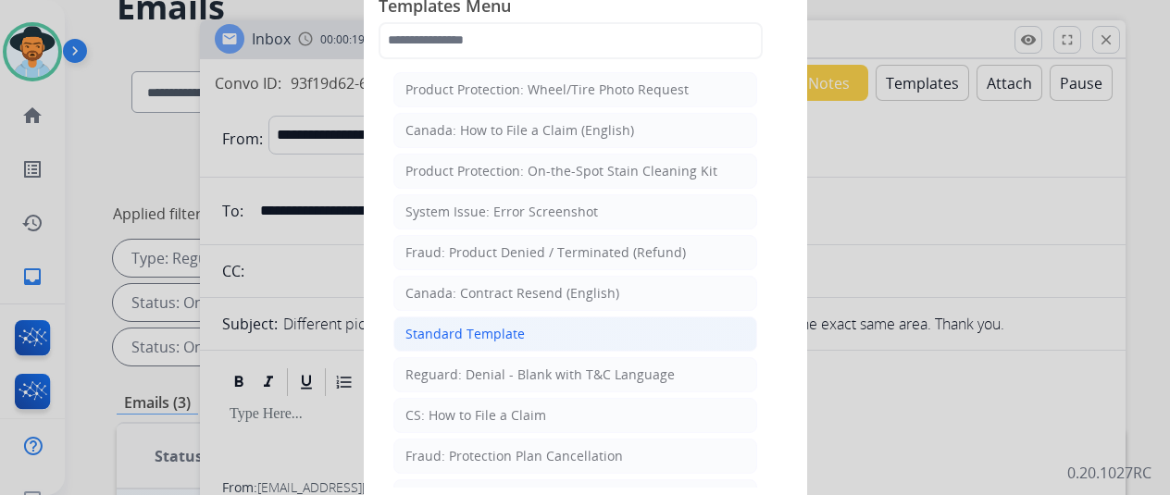
click at [462, 330] on div "Standard Template" at bounding box center [464, 334] width 119 height 19
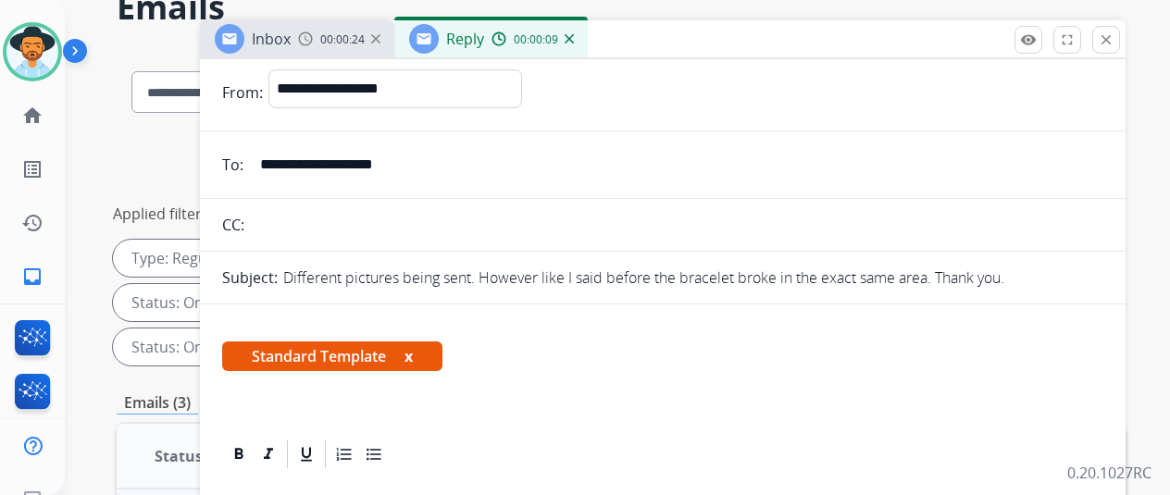
scroll to position [0, 0]
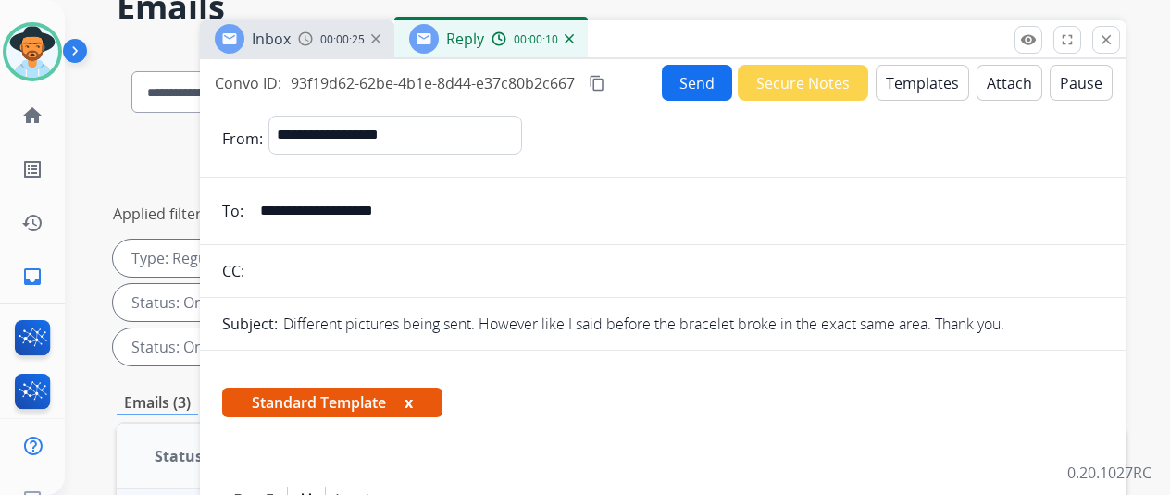
click at [705, 90] on button "Send" at bounding box center [697, 83] width 70 height 36
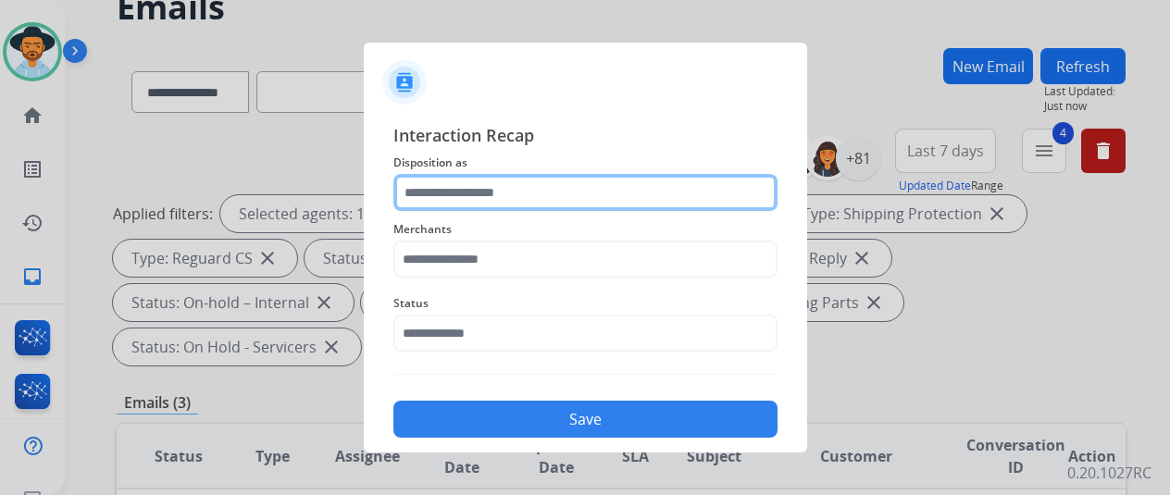
click at [449, 187] on input "text" at bounding box center [585, 192] width 384 height 37
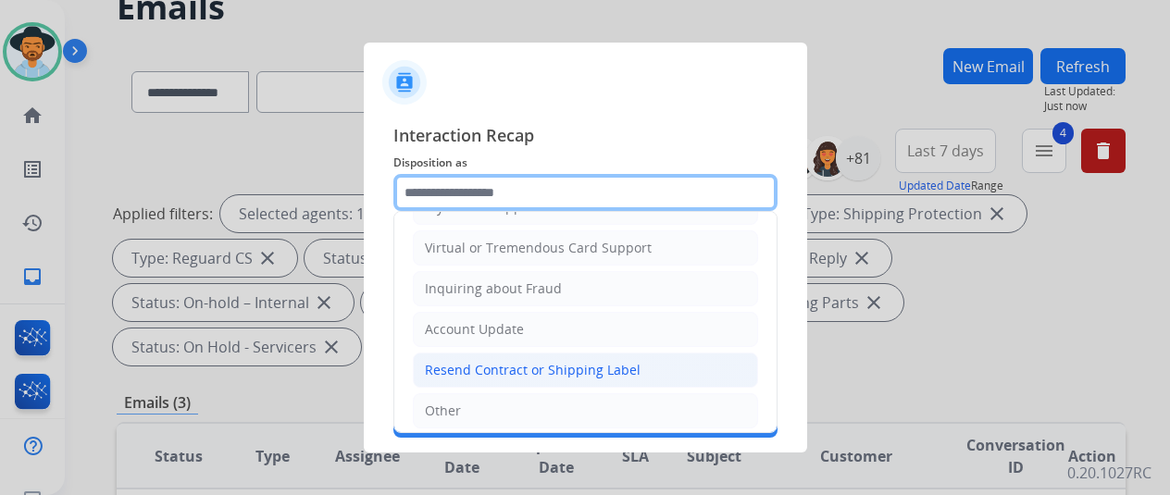
scroll to position [280, 0]
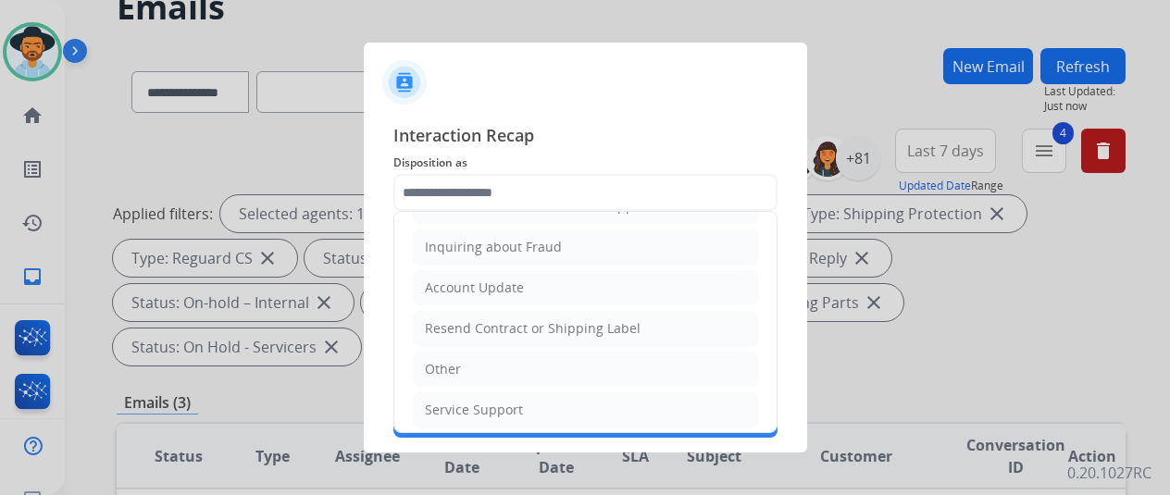
click at [482, 355] on li "Other" at bounding box center [585, 369] width 345 height 35
type input "*****"
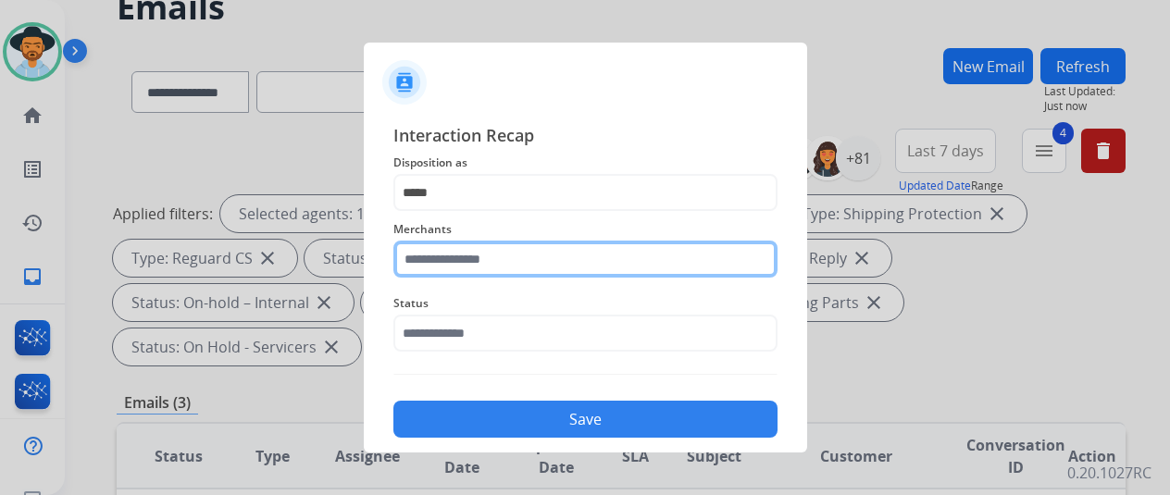
click at [478, 253] on input "text" at bounding box center [585, 259] width 384 height 37
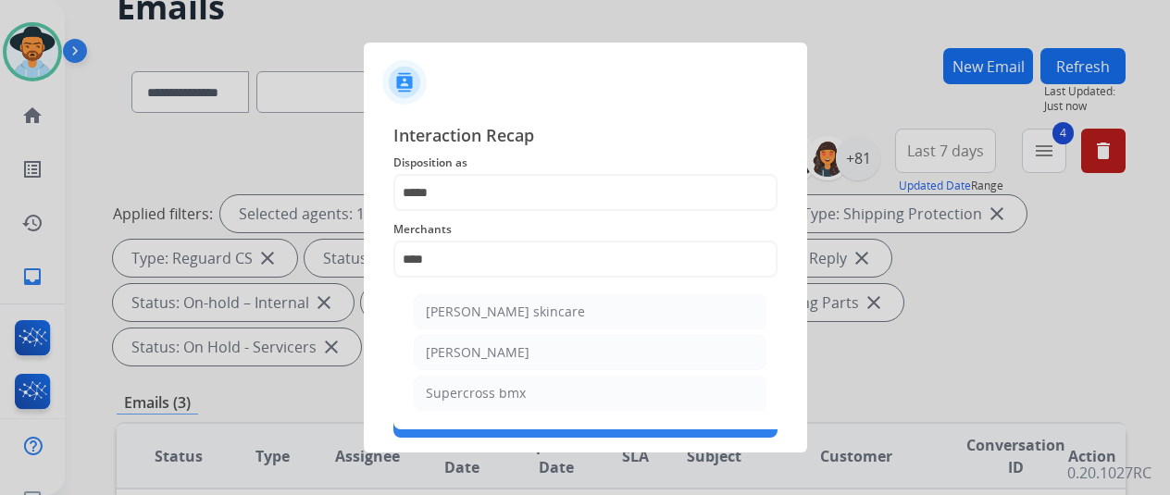
click at [496, 339] on li "[PERSON_NAME]" at bounding box center [590, 352] width 353 height 35
type input "**********"
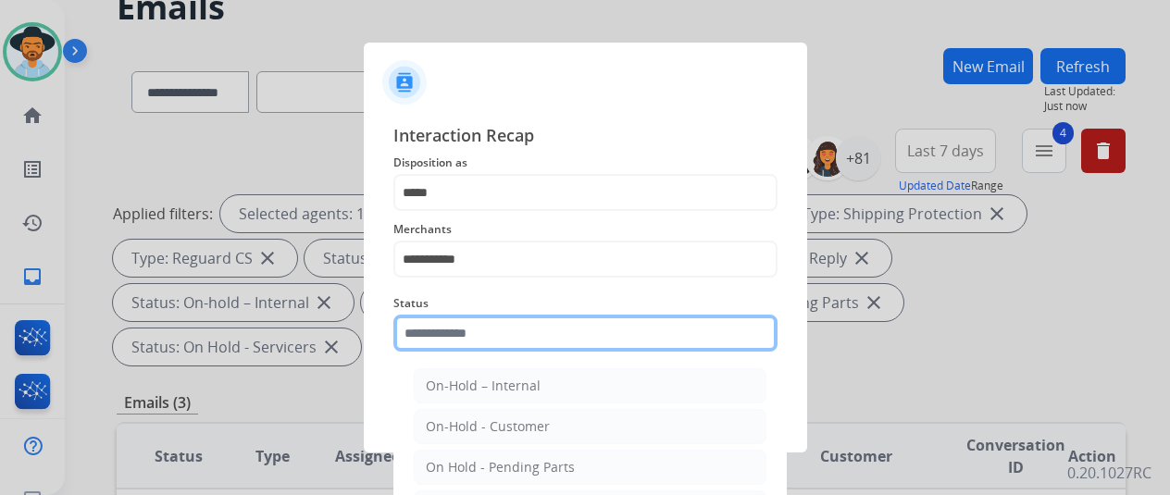
click at [466, 330] on input "text" at bounding box center [585, 333] width 384 height 37
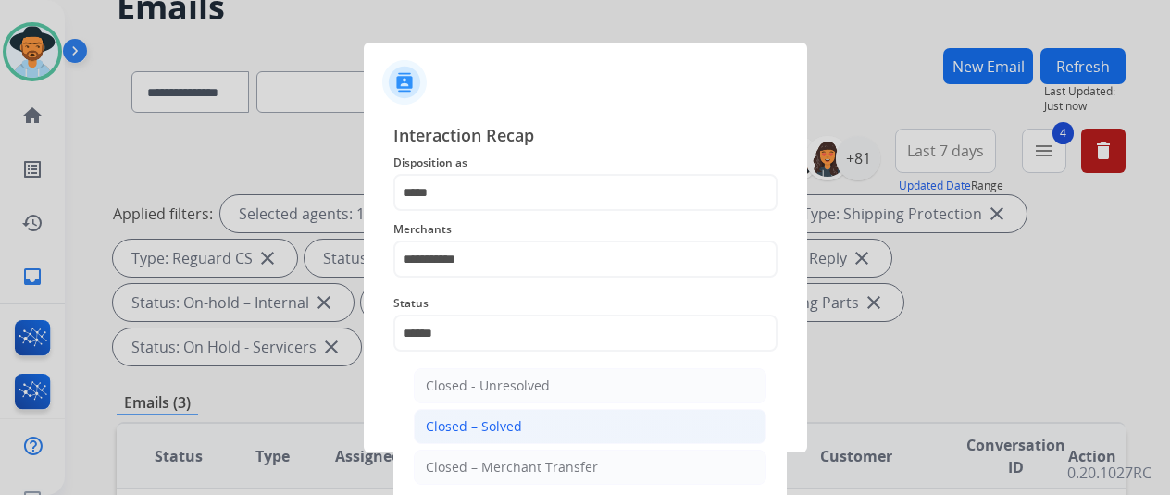
click at [537, 421] on li "Closed – Solved" at bounding box center [590, 426] width 353 height 35
type input "**********"
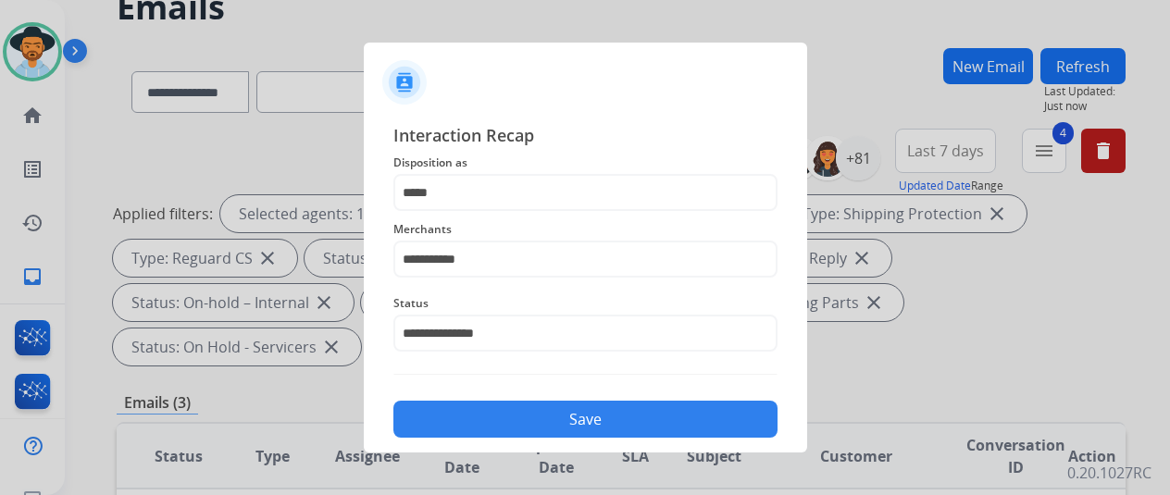
click at [567, 419] on button "Save" at bounding box center [585, 419] width 384 height 37
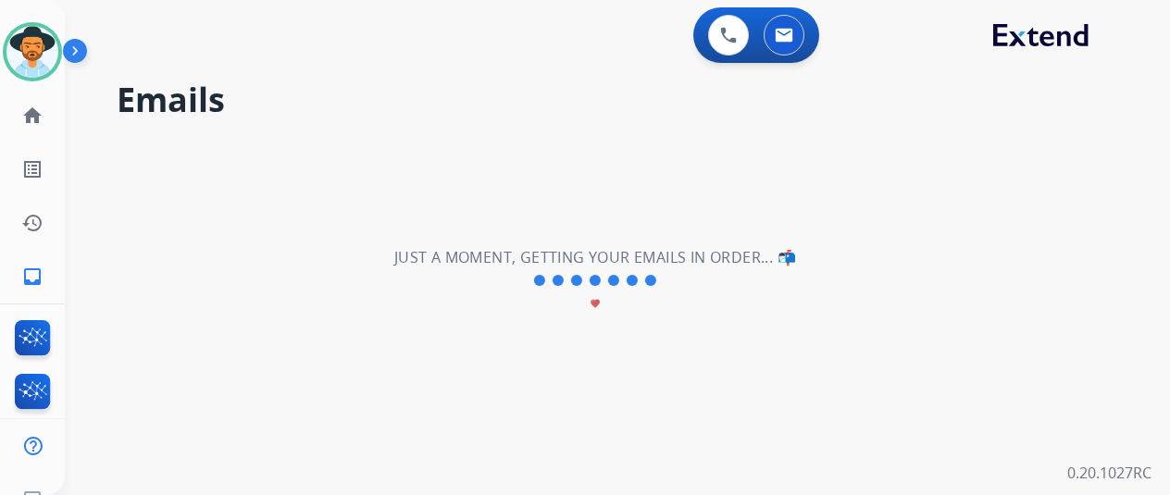
scroll to position [0, 0]
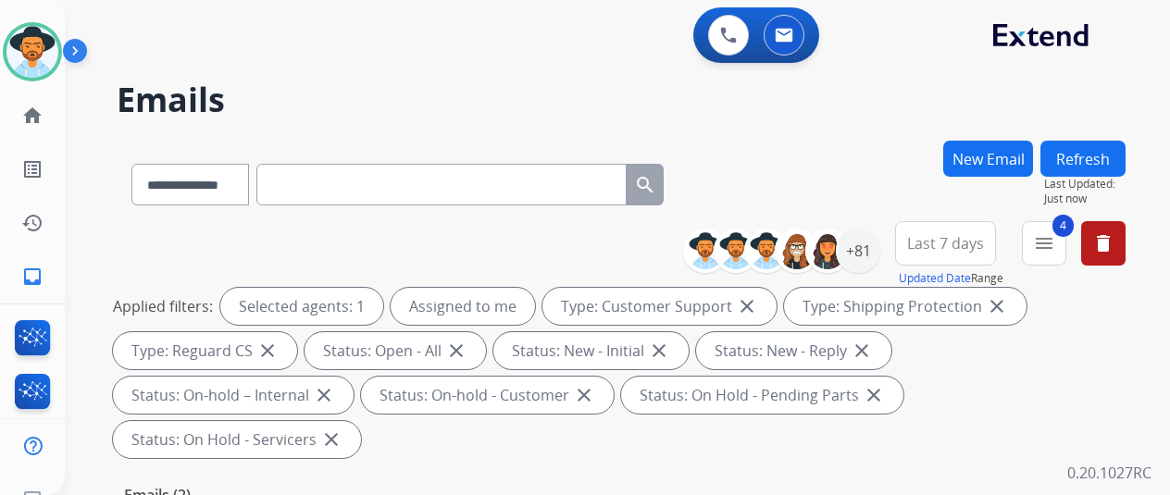
click at [784, 153] on div "**********" at bounding box center [621, 181] width 1009 height 81
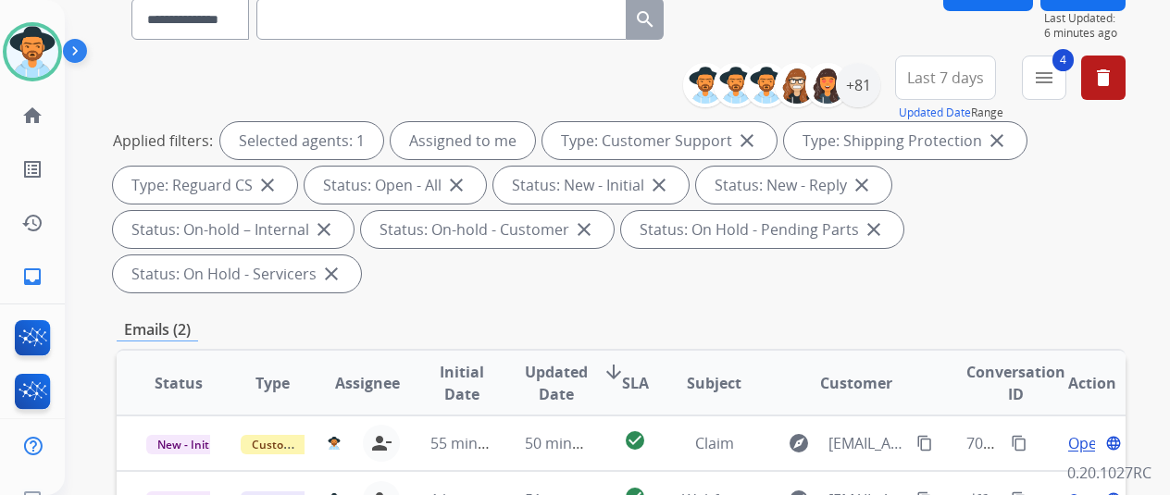
scroll to position [278, 0]
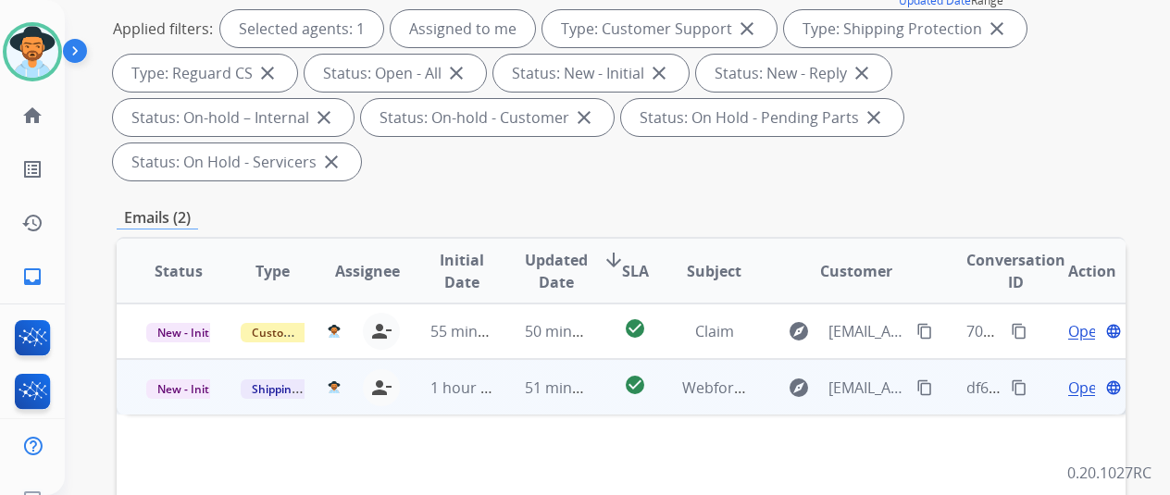
click at [1074, 377] on span "Open" at bounding box center [1087, 388] width 38 height 22
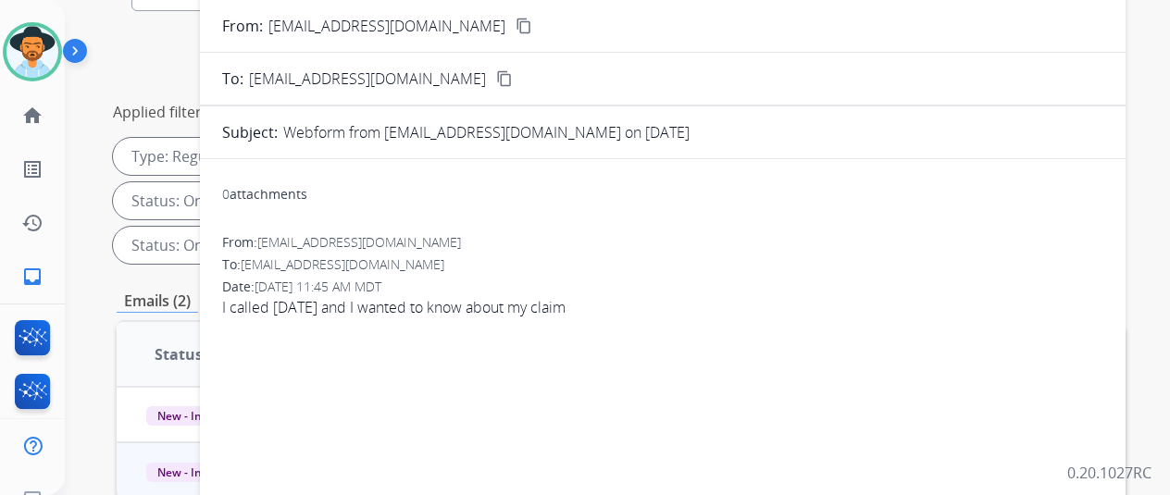
scroll to position [0, 0]
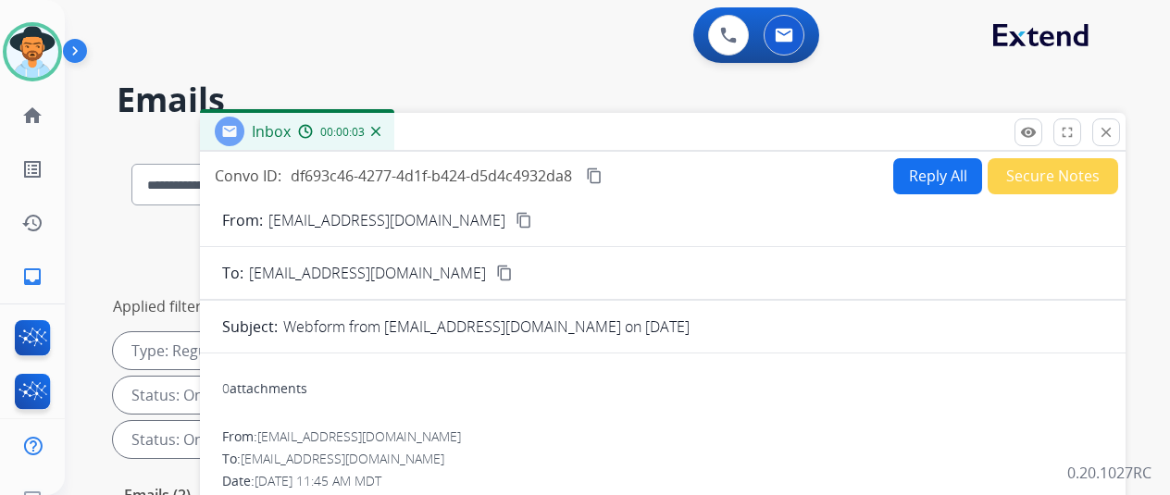
click at [516, 219] on mat-icon "content_copy" at bounding box center [524, 220] width 17 height 17
click at [380, 130] on img at bounding box center [375, 131] width 9 height 9
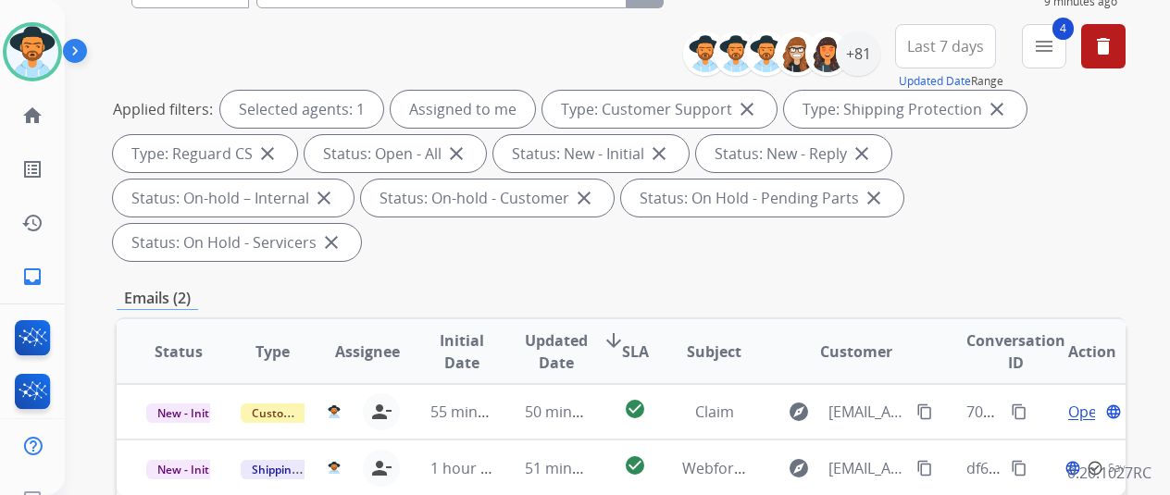
scroll to position [370, 0]
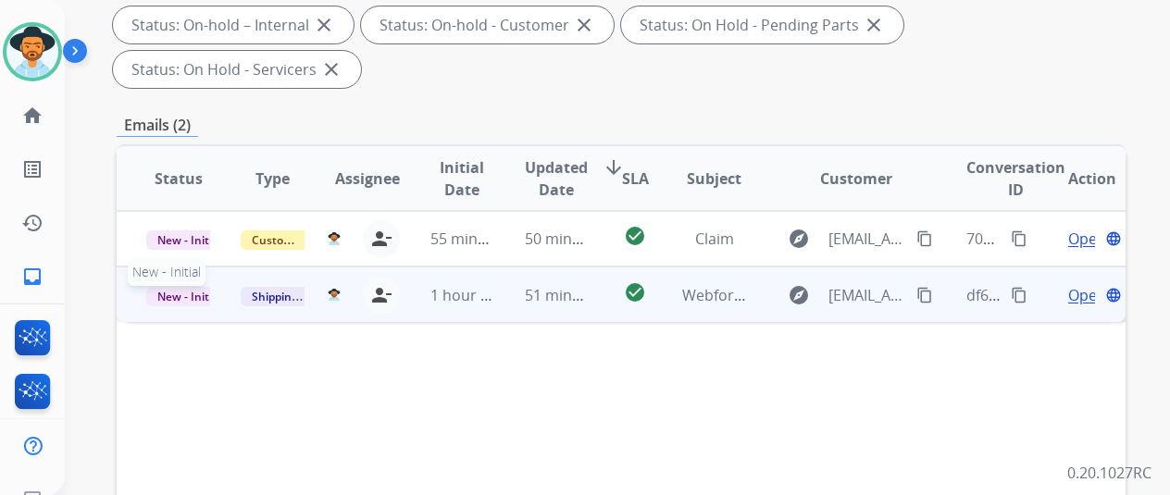
click at [176, 287] on span "New - Initial" at bounding box center [189, 296] width 86 height 19
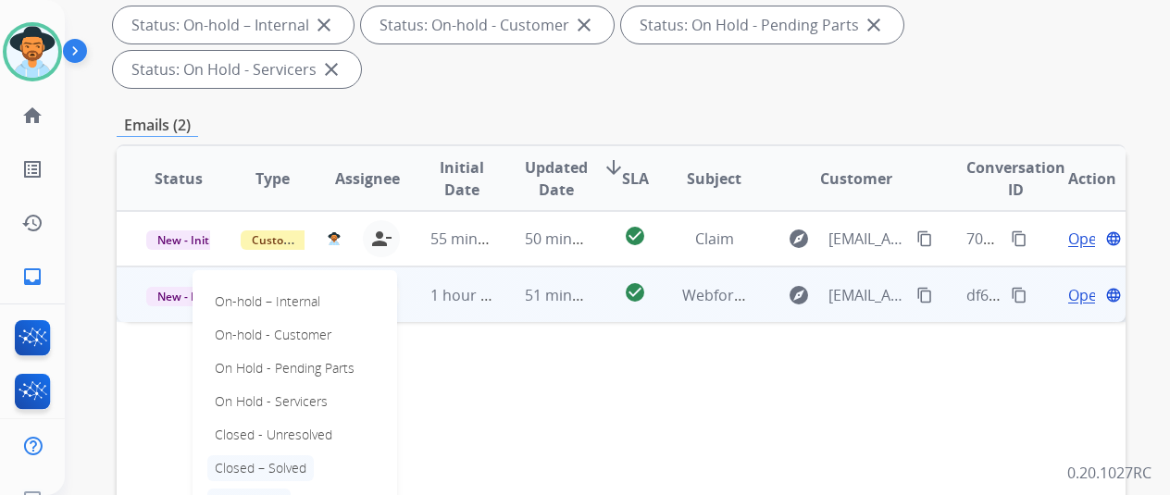
drag, startPoint x: 259, startPoint y: 421, endPoint x: 237, endPoint y: 300, distance: 123.3
click at [259, 455] on p "Closed – Solved" at bounding box center [260, 468] width 106 height 26
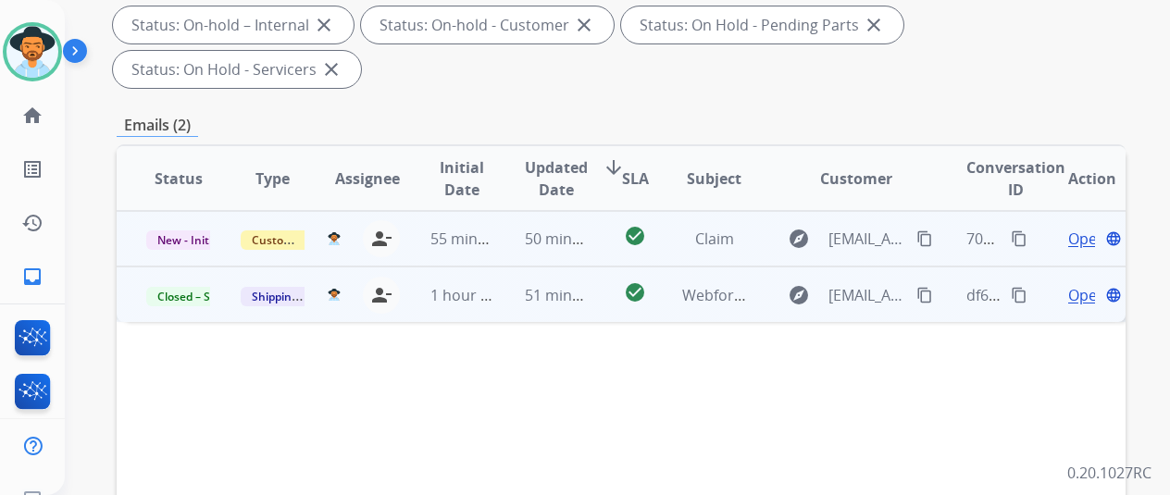
click at [1080, 228] on span "Open" at bounding box center [1087, 239] width 38 height 22
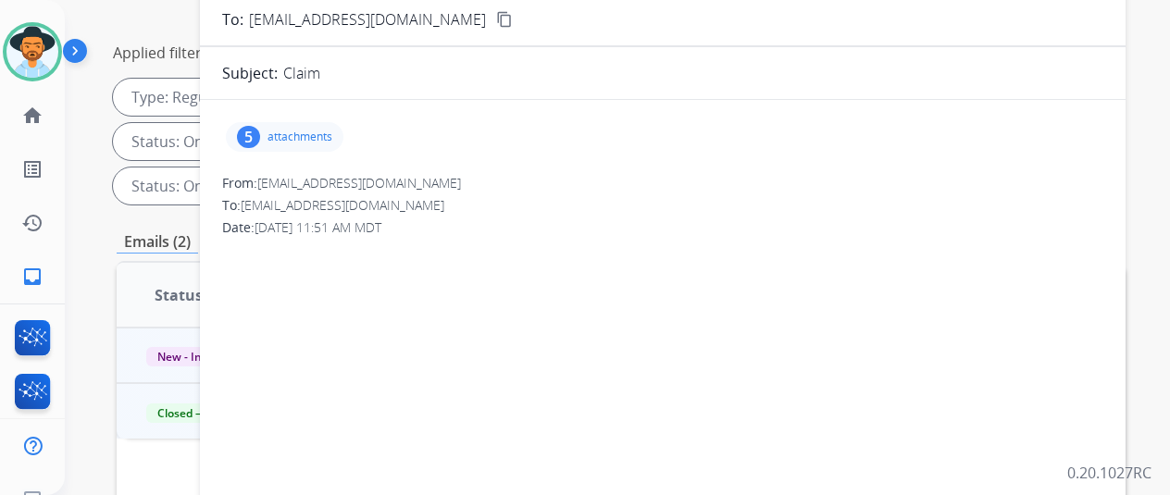
scroll to position [0, 0]
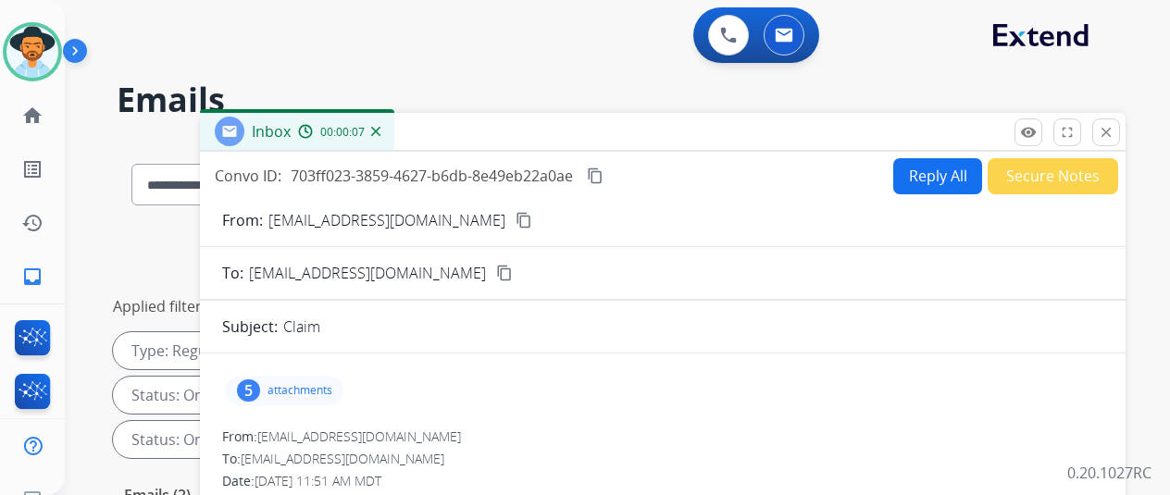
click at [260, 393] on div "5" at bounding box center [248, 391] width 23 height 22
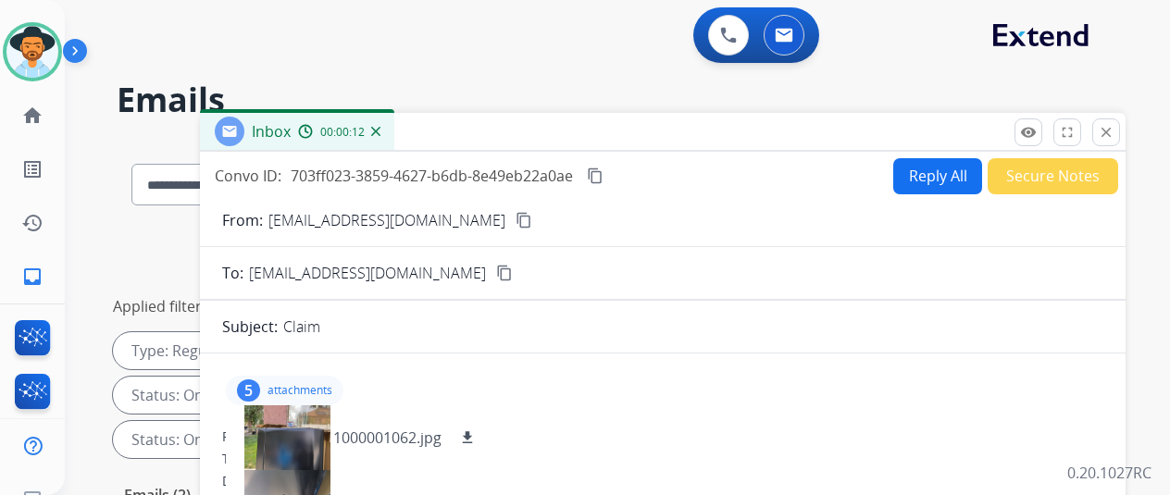
click at [516, 219] on mat-icon "content_copy" at bounding box center [524, 220] width 17 height 17
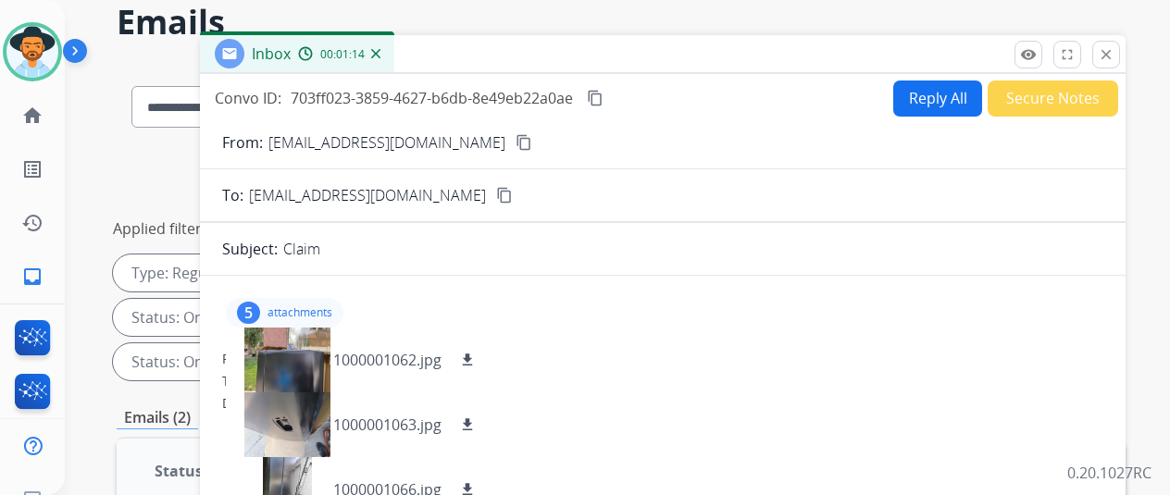
scroll to position [185, 0]
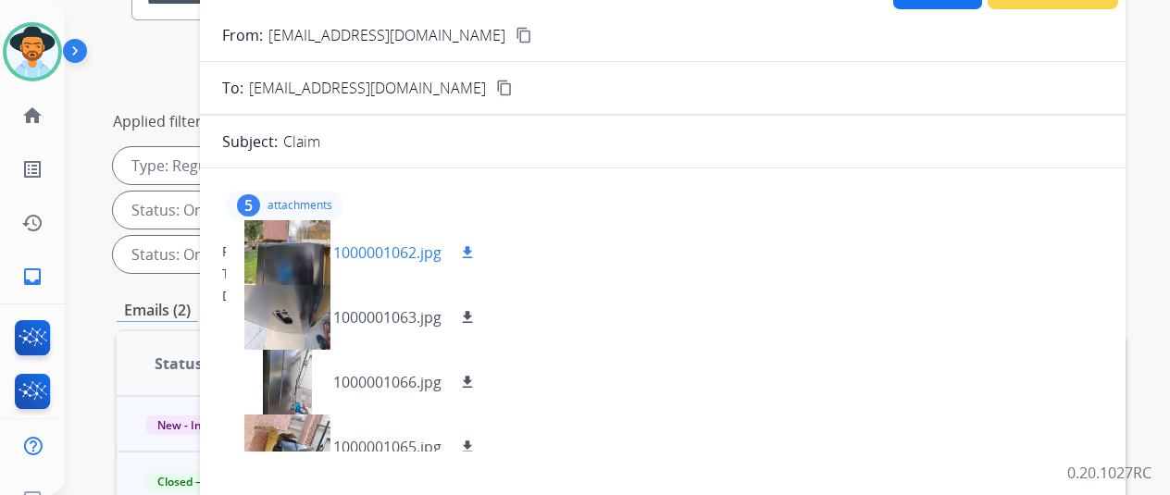
click at [476, 245] on mat-icon "download" at bounding box center [467, 252] width 17 height 17
click at [476, 312] on mat-icon "download" at bounding box center [467, 317] width 17 height 17
click at [476, 374] on mat-icon "download" at bounding box center [467, 382] width 17 height 17
click at [476, 439] on mat-icon "download" at bounding box center [467, 447] width 17 height 17
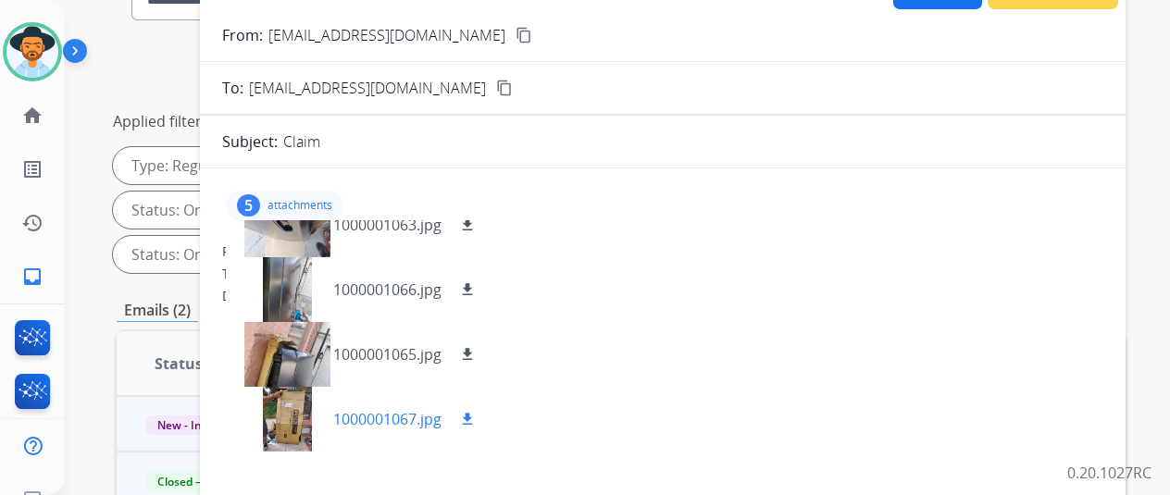
click at [476, 414] on mat-icon "download" at bounding box center [467, 419] width 17 height 17
click at [516, 35] on mat-icon "content_copy" at bounding box center [524, 35] width 17 height 17
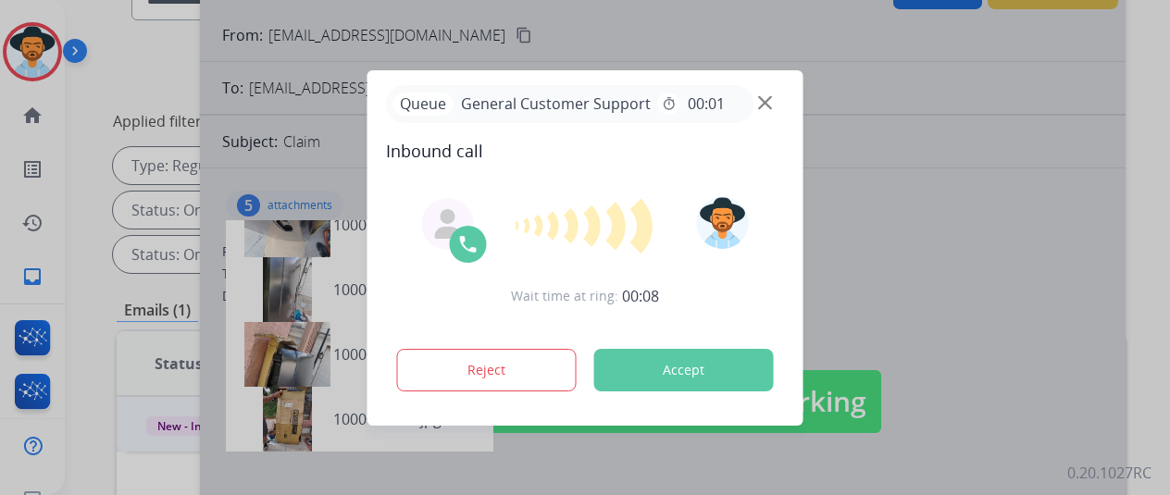
drag, startPoint x: 1025, startPoint y: 191, endPoint x: 1000, endPoint y: 142, distance: 55.1
click at [1025, 191] on div at bounding box center [585, 247] width 1170 height 495
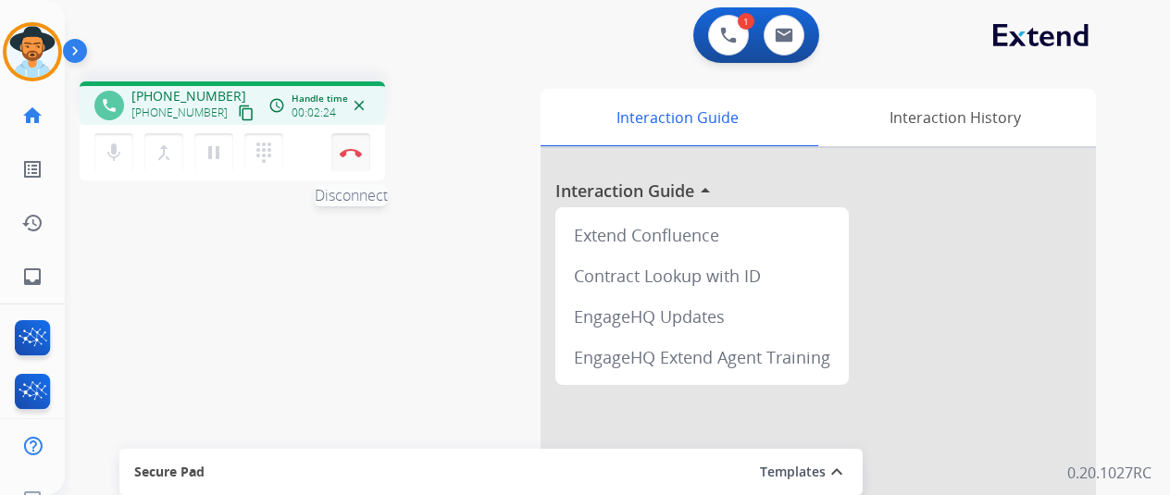
click at [350, 157] on button "Disconnect" at bounding box center [350, 152] width 39 height 39
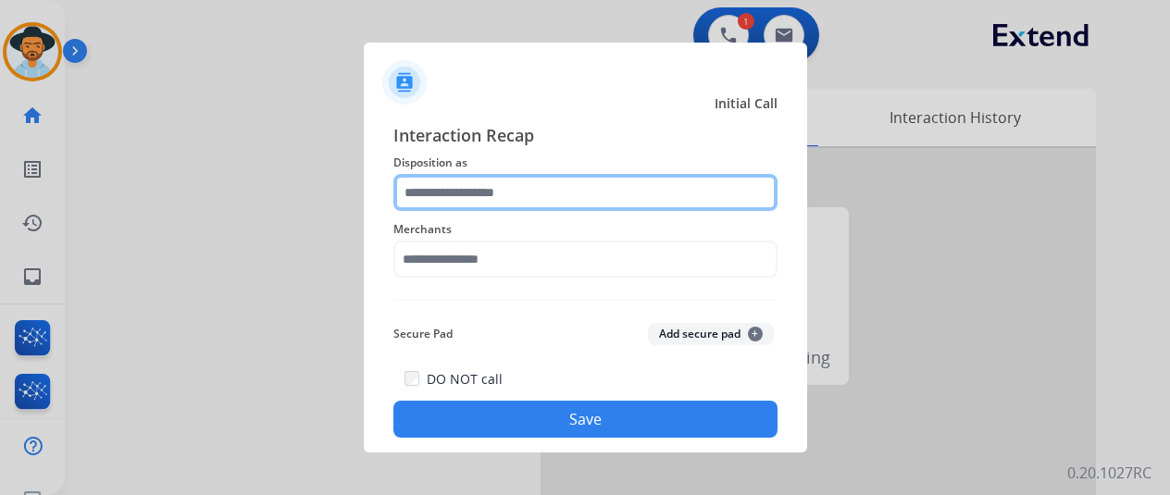
click at [430, 198] on input "text" at bounding box center [585, 192] width 384 height 37
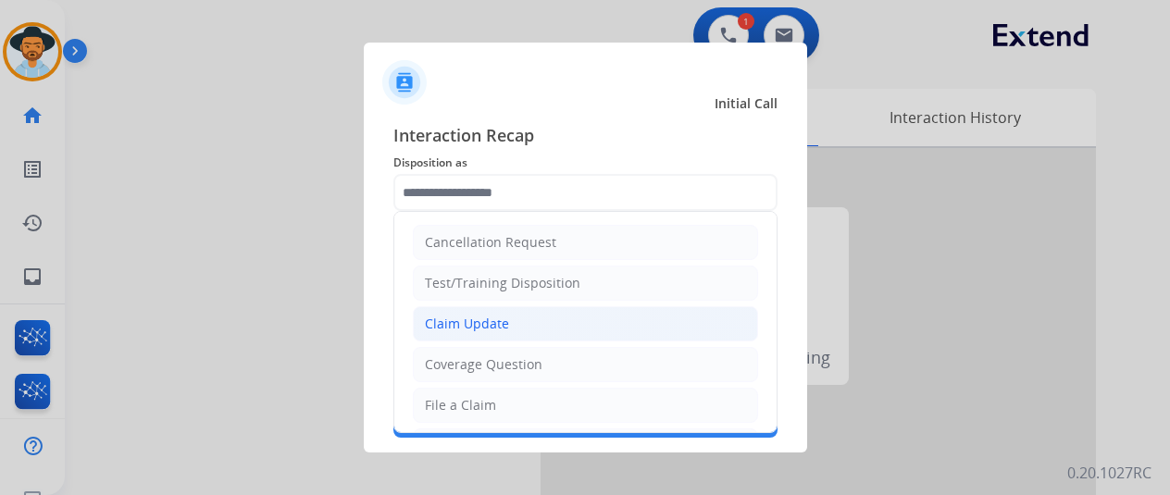
click at [446, 319] on div "Claim Update" at bounding box center [467, 324] width 84 height 19
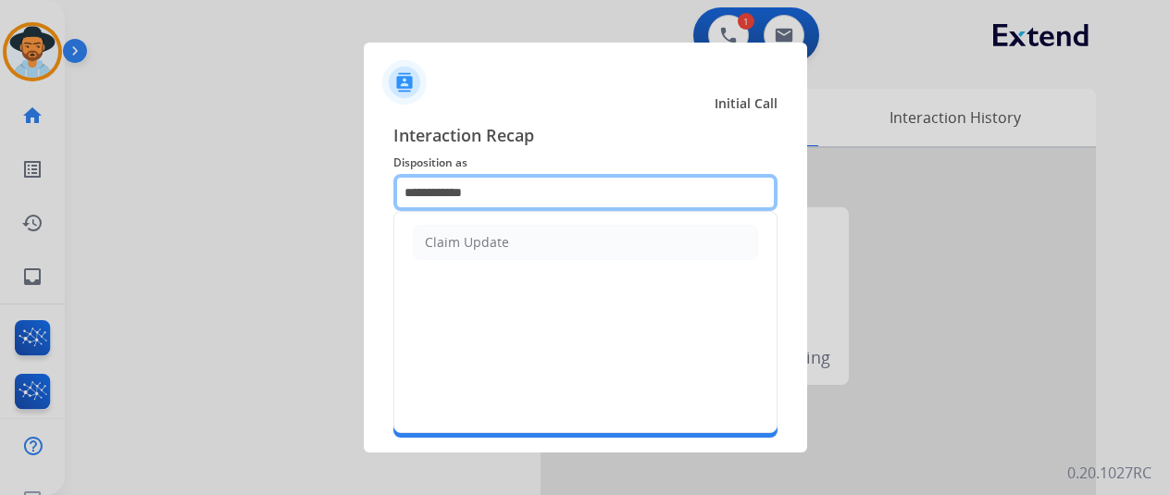
drag, startPoint x: 499, startPoint y: 190, endPoint x: 368, endPoint y: 181, distance: 130.8
click at [368, 181] on div "**********" at bounding box center [585, 279] width 443 height 345
type input "*"
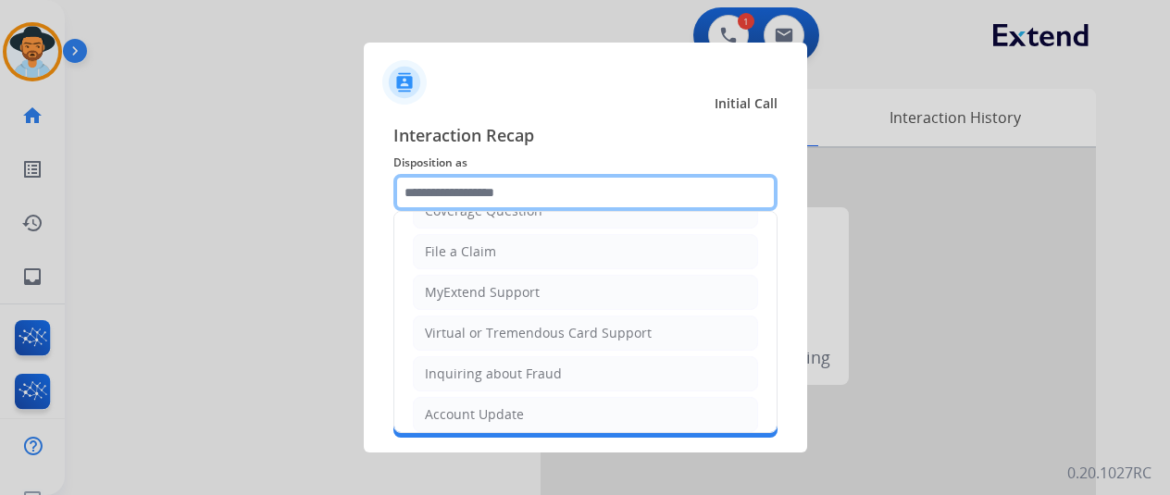
scroll to position [280, 0]
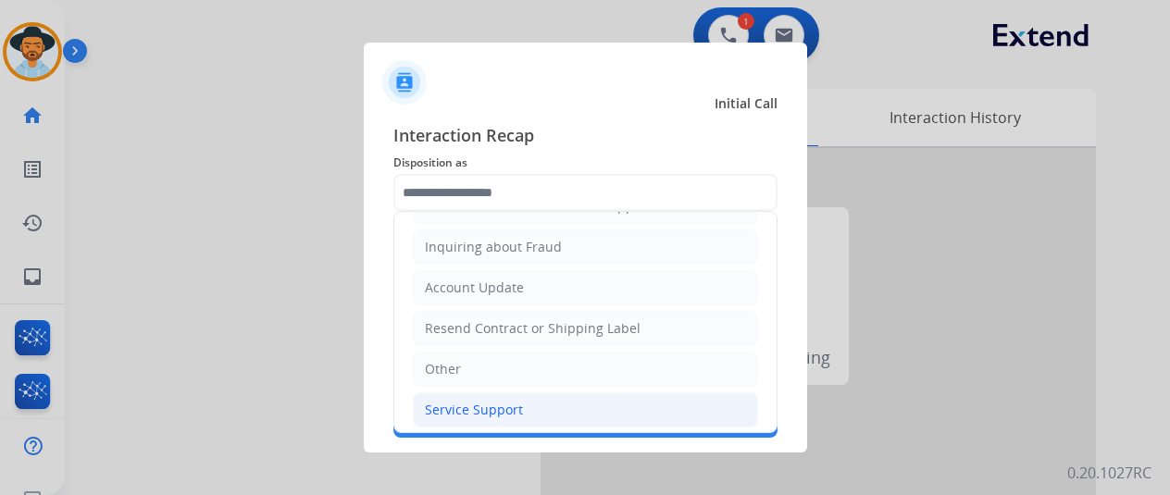
drag, startPoint x: 461, startPoint y: 401, endPoint x: 455, endPoint y: 380, distance: 21.1
click at [458, 401] on div "Service Support" at bounding box center [474, 410] width 98 height 19
type input "**********"
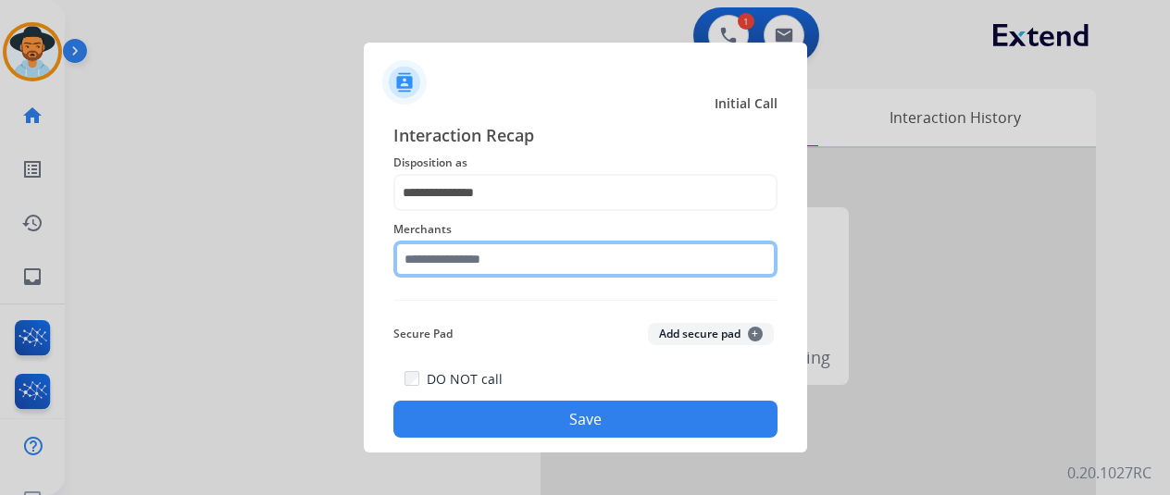
click at [433, 260] on input "text" at bounding box center [585, 259] width 384 height 37
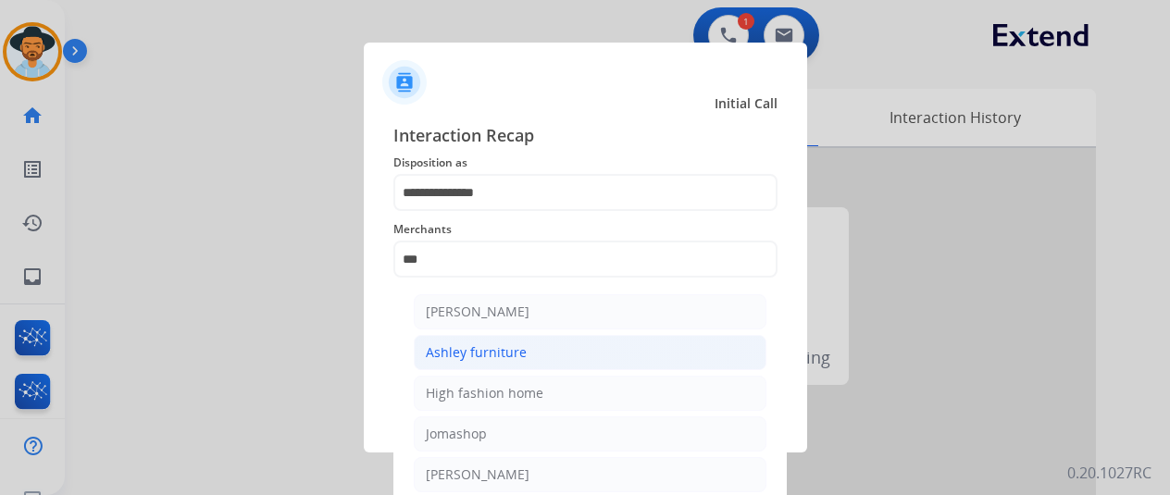
click at [491, 354] on div "Ashley furniture" at bounding box center [476, 352] width 101 height 19
type input "**********"
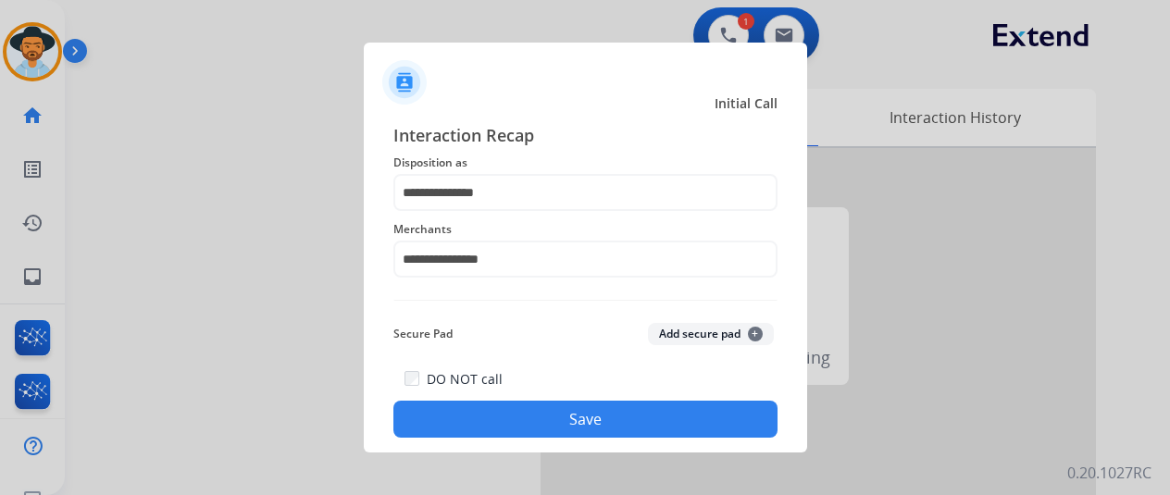
click at [576, 412] on button "Save" at bounding box center [585, 419] width 384 height 37
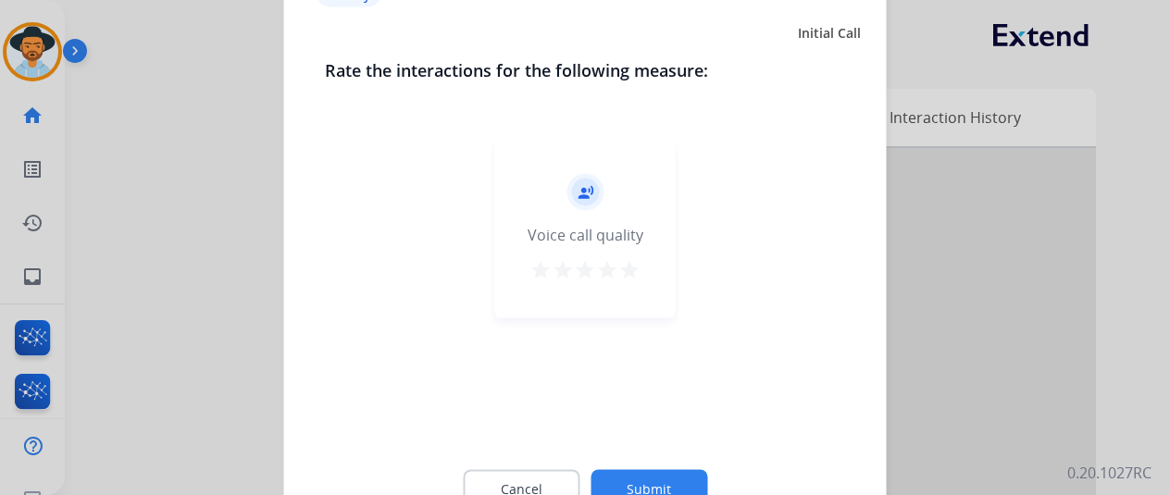
click at [661, 487] on button "Submit" at bounding box center [649, 488] width 117 height 39
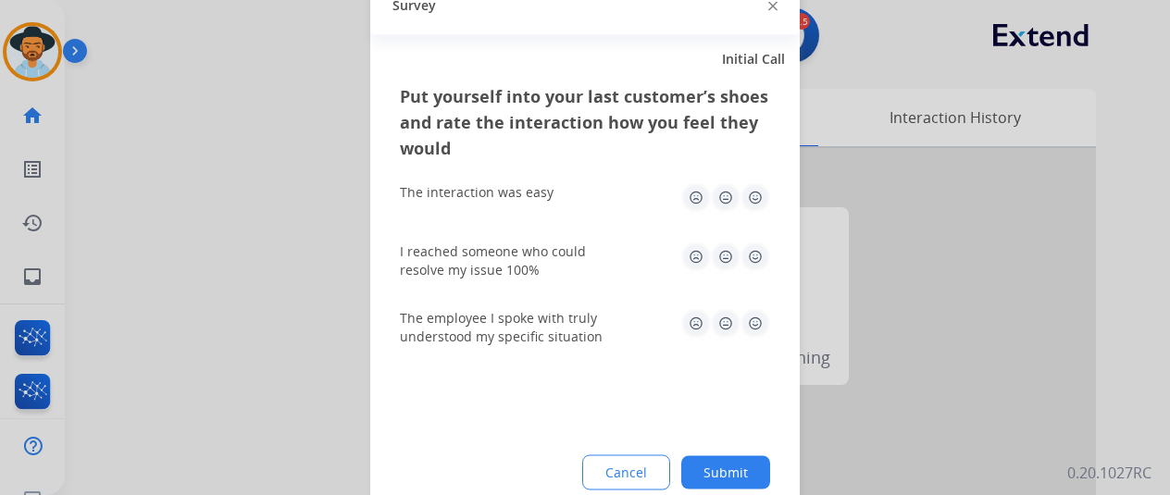
click at [708, 467] on button "Submit" at bounding box center [725, 471] width 89 height 33
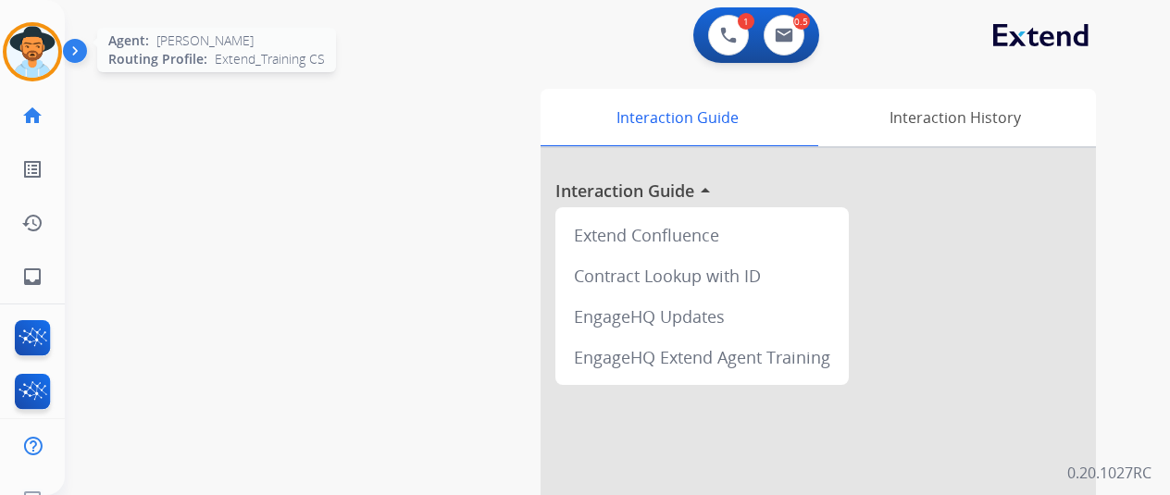
click at [32, 49] on img at bounding box center [32, 52] width 52 height 52
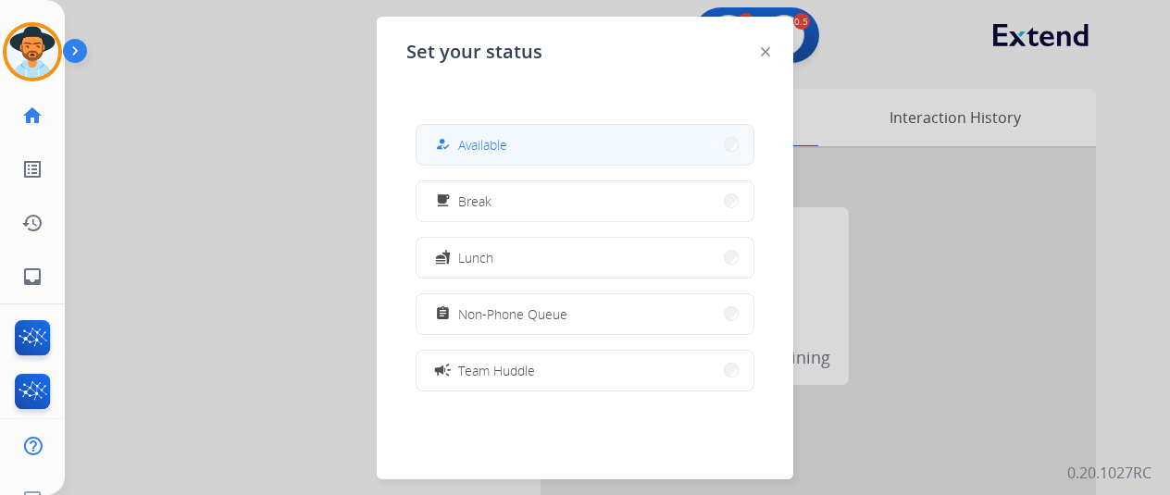
click at [467, 147] on span "Available" at bounding box center [482, 144] width 49 height 19
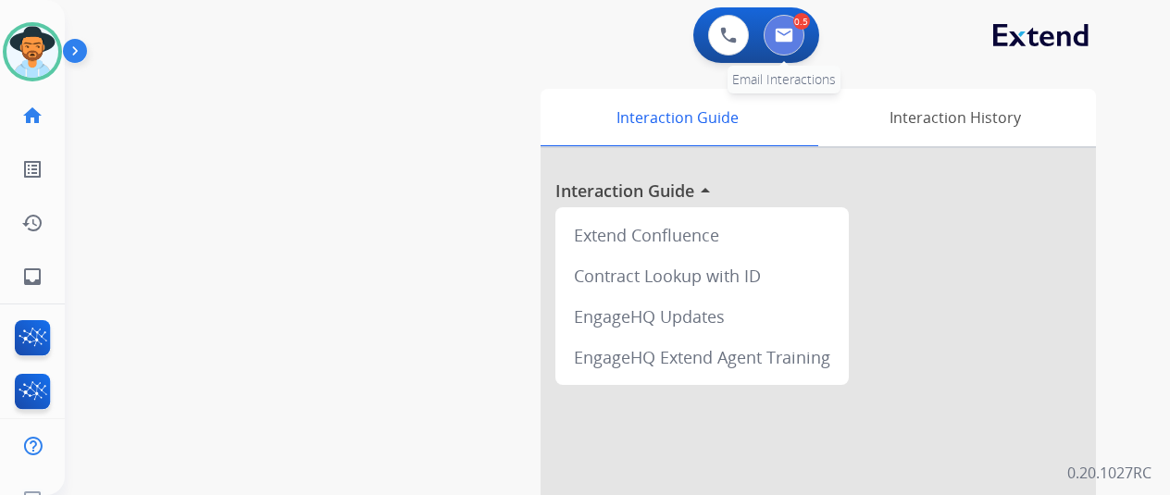
click at [793, 37] on img at bounding box center [784, 35] width 19 height 15
select select "**********"
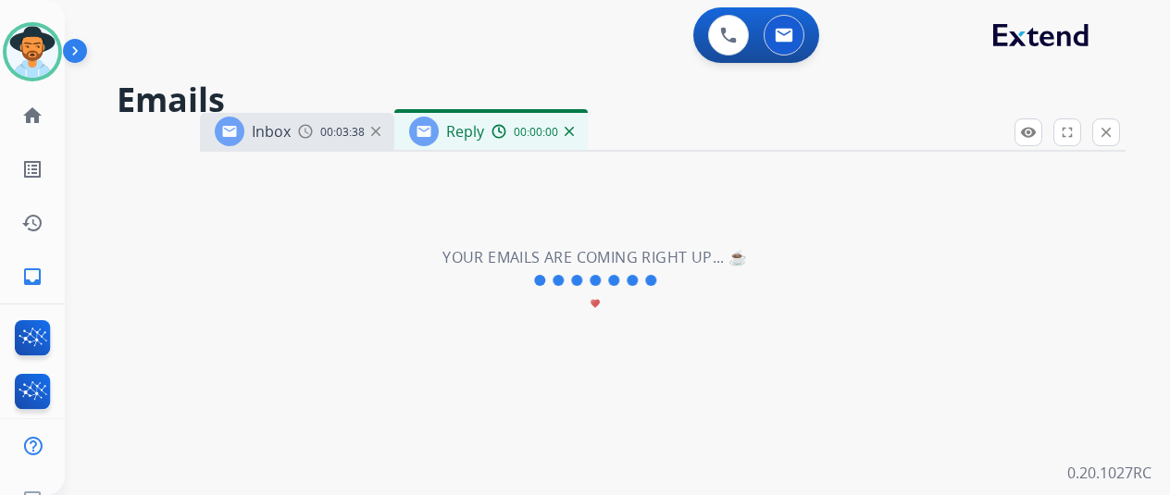
select select "**********"
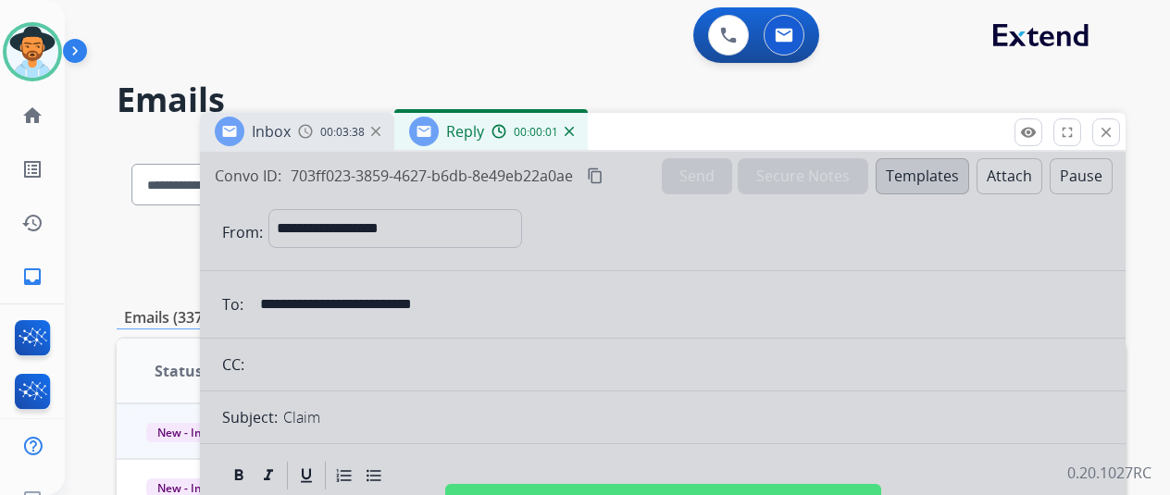
click at [502, 324] on div at bounding box center [663, 497] width 926 height 691
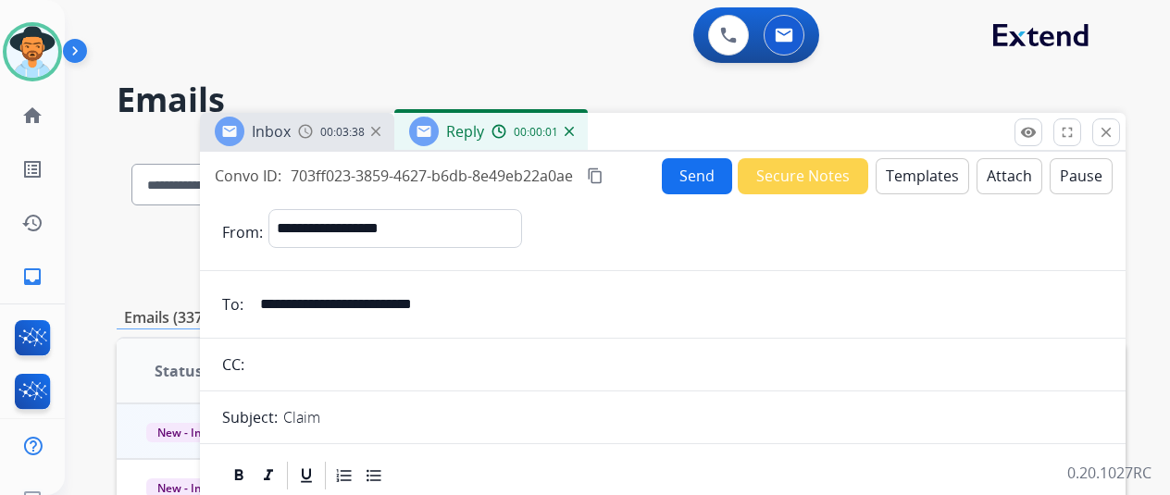
select select
click at [574, 129] on img at bounding box center [569, 131] width 9 height 9
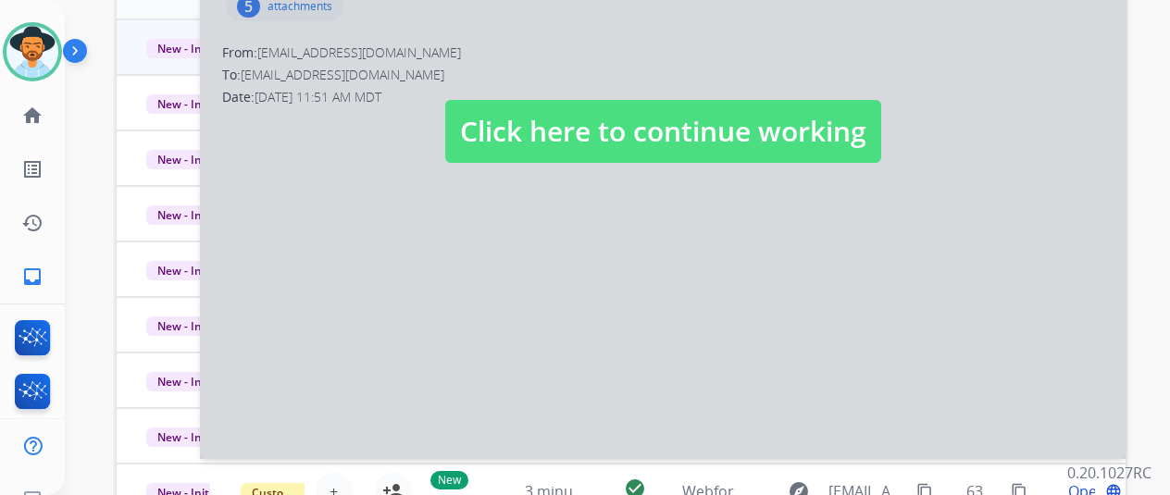
scroll to position [278, 0]
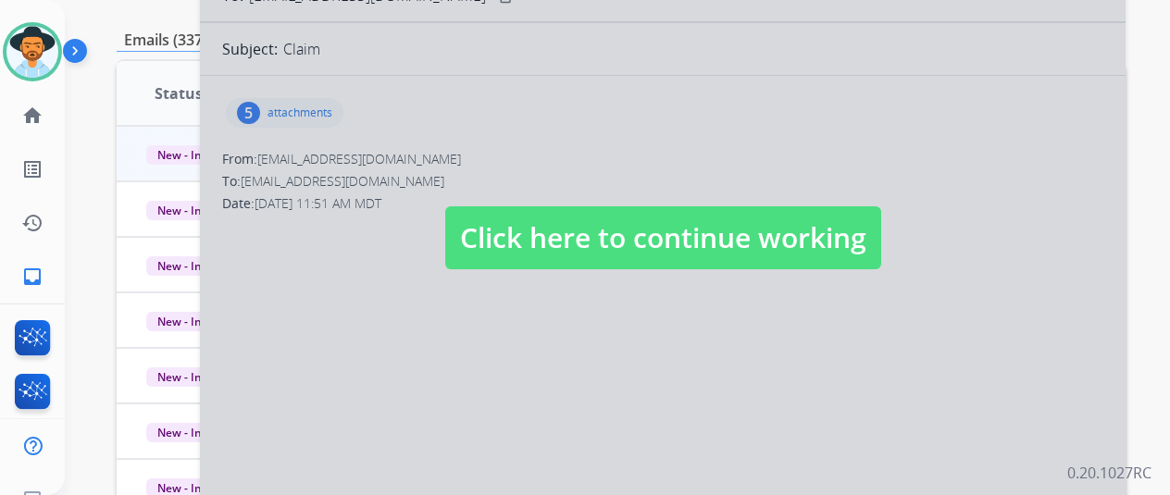
click at [518, 329] on div at bounding box center [663, 219] width 926 height 691
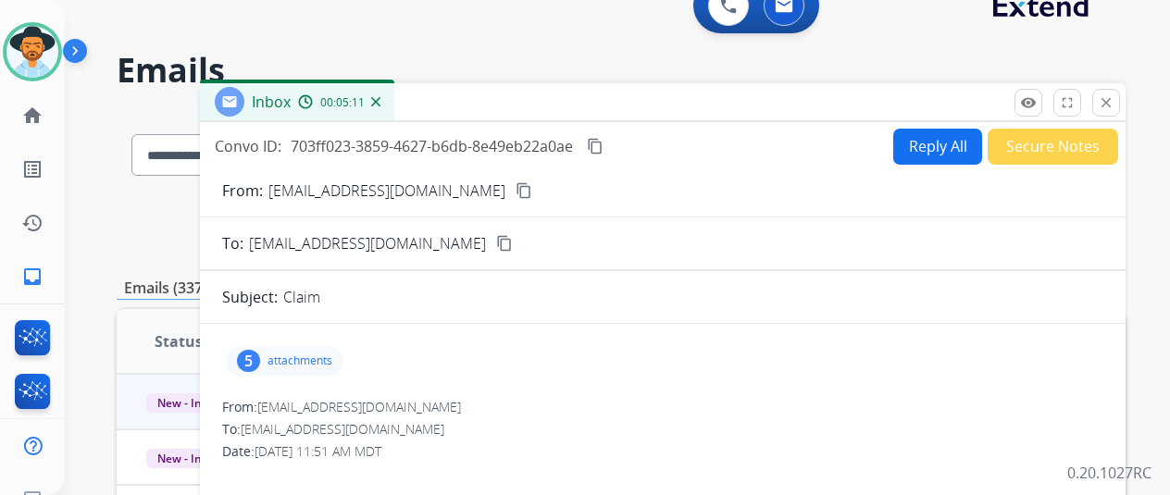
scroll to position [0, 0]
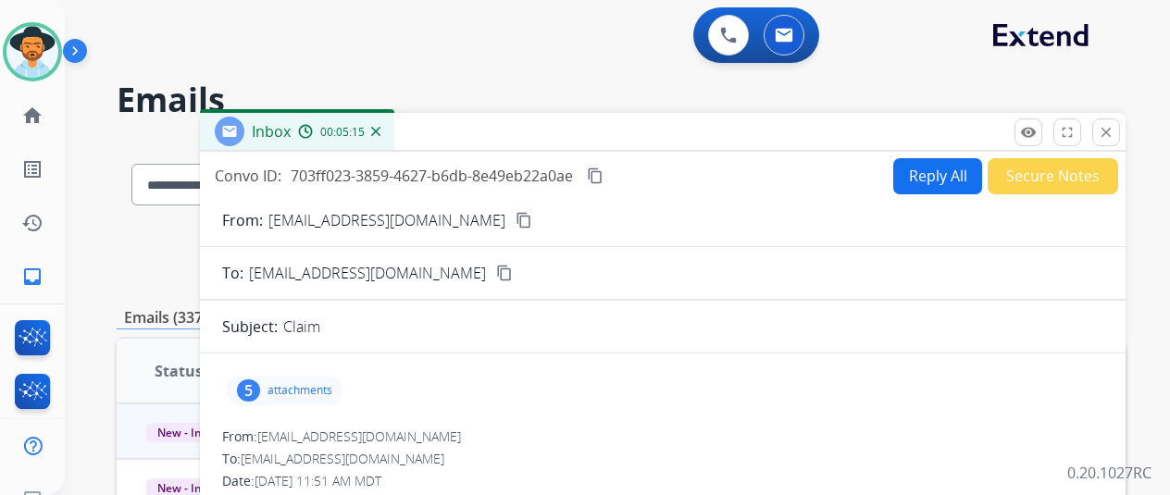
click at [604, 171] on mat-icon "content_copy" at bounding box center [595, 176] width 17 height 17
click at [540, 45] on div "0 Voice Interactions 0 Email Interactions" at bounding box center [606, 36] width 1039 height 59
click at [928, 165] on button "Reply All" at bounding box center [937, 176] width 89 height 36
select select "**********"
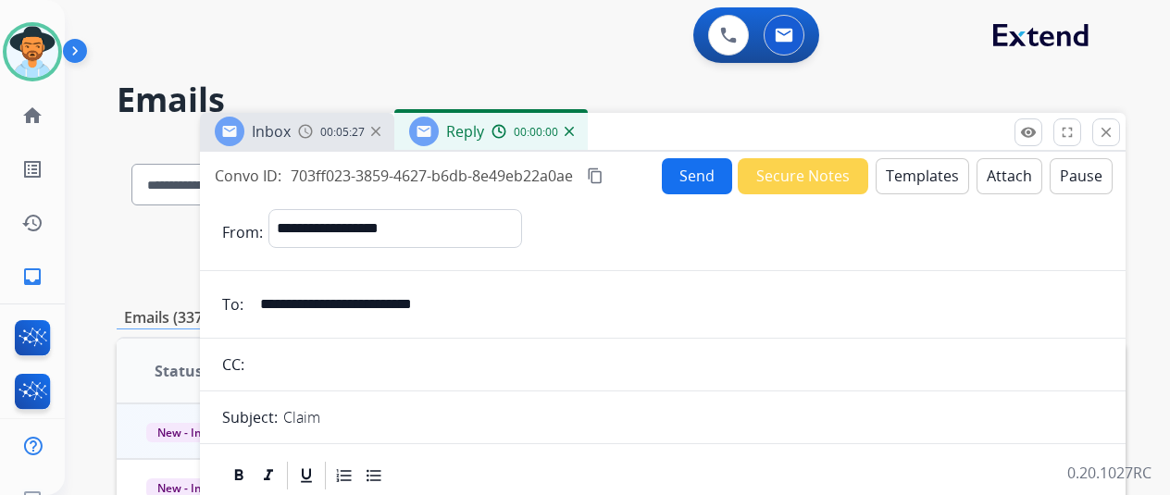
click at [929, 168] on button "Templates" at bounding box center [922, 176] width 93 height 36
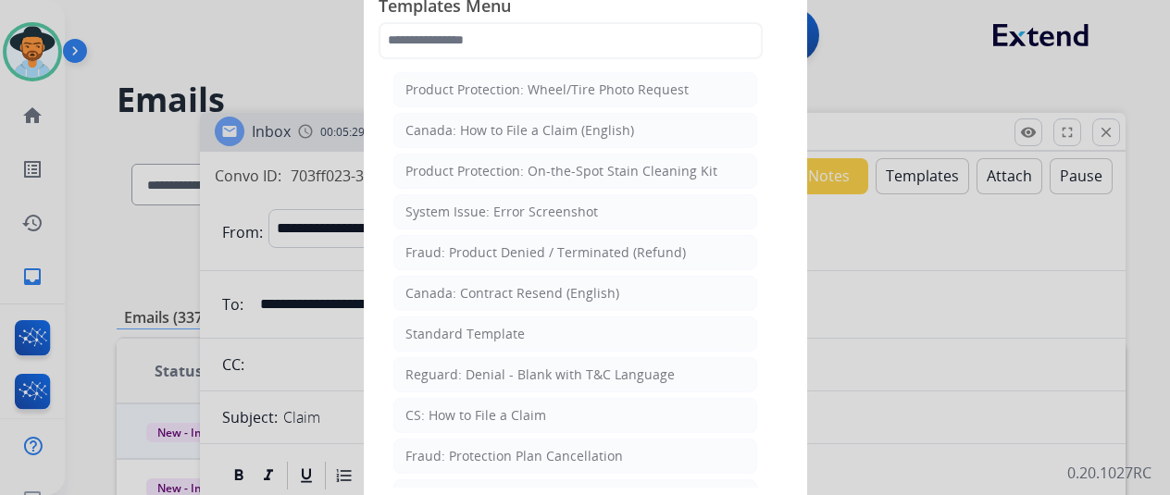
drag, startPoint x: 481, startPoint y: 332, endPoint x: 344, endPoint y: 207, distance: 185.4
click at [480, 331] on div "Standard Template" at bounding box center [464, 334] width 119 height 19
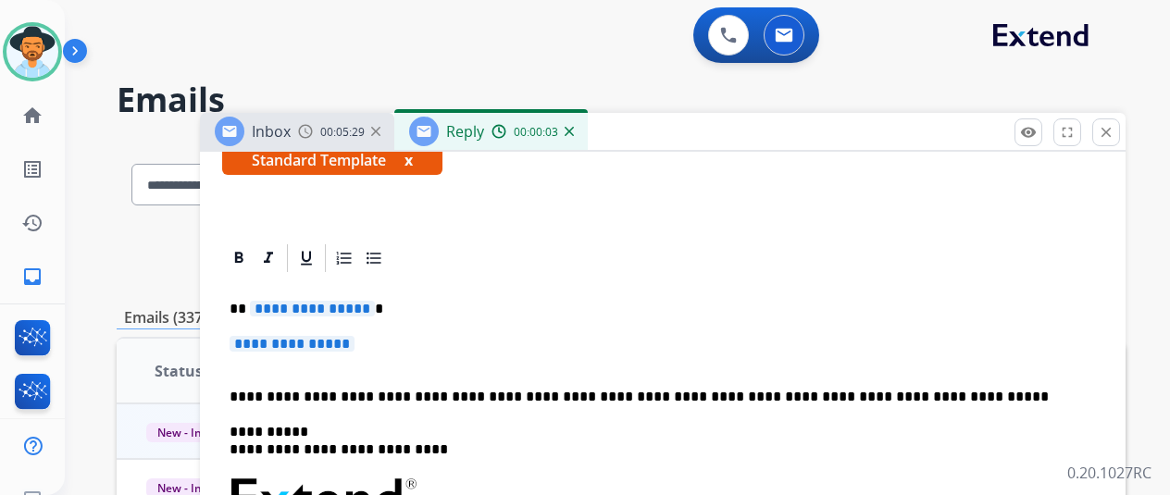
scroll to position [370, 0]
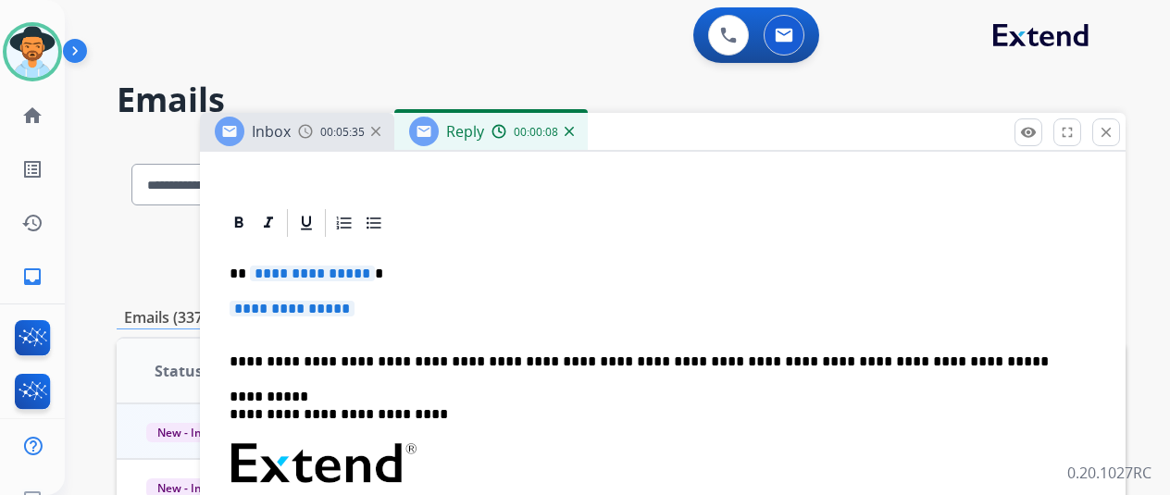
click at [372, 273] on span "**********" at bounding box center [312, 274] width 125 height 16
click at [386, 308] on p "**********" at bounding box center [663, 318] width 866 height 34
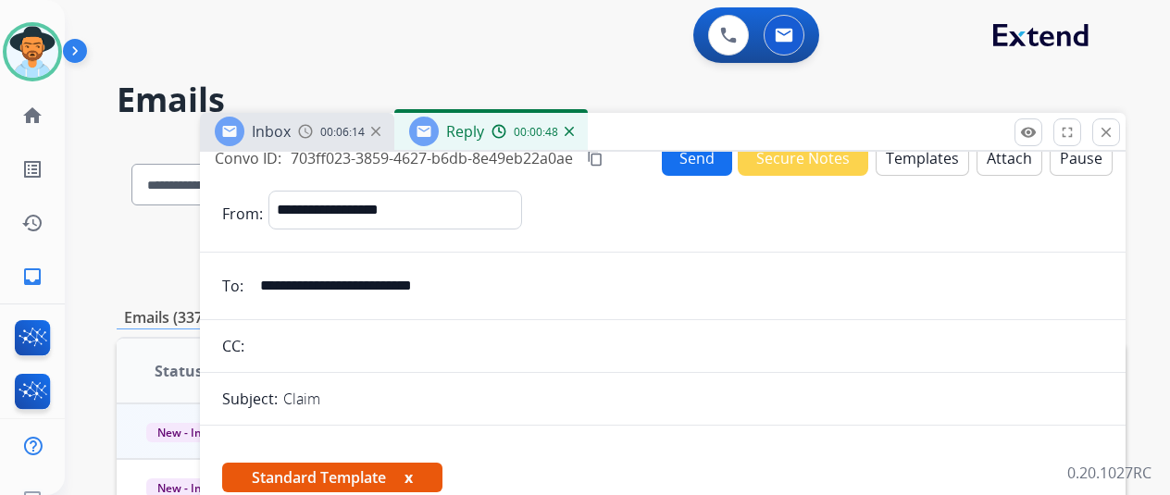
scroll to position [0, 0]
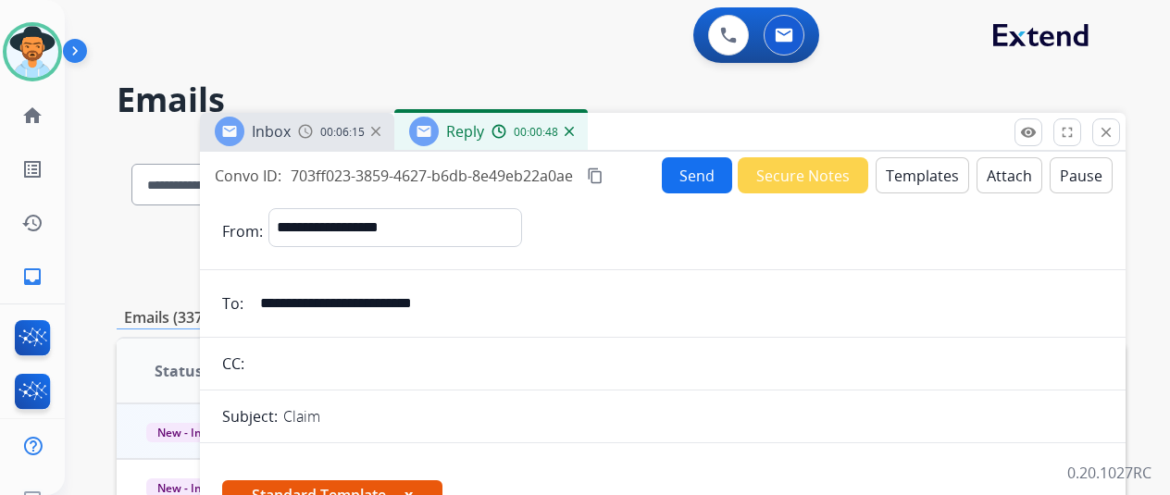
click at [707, 173] on button "Send" at bounding box center [697, 175] width 70 height 36
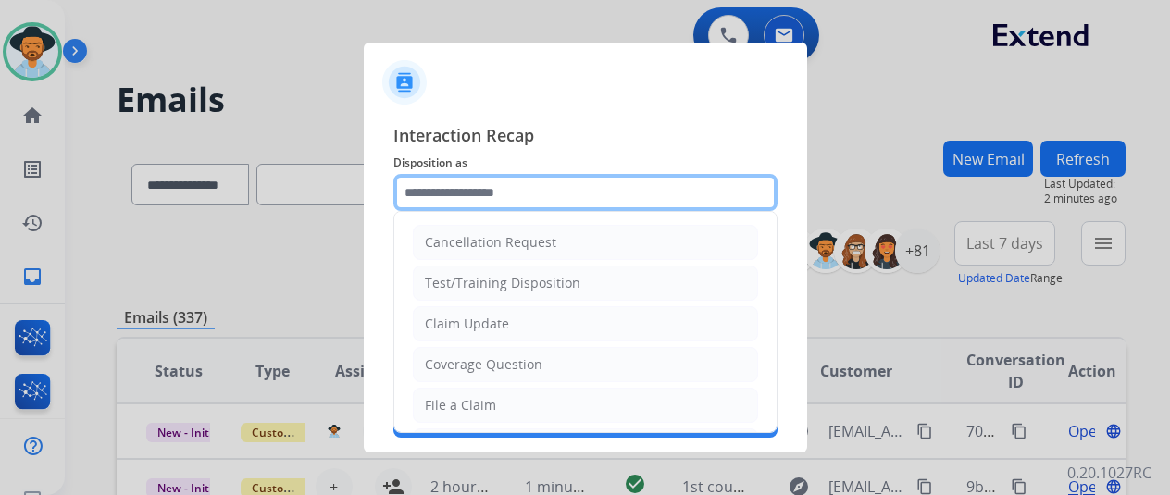
click at [440, 186] on input "text" at bounding box center [585, 192] width 384 height 37
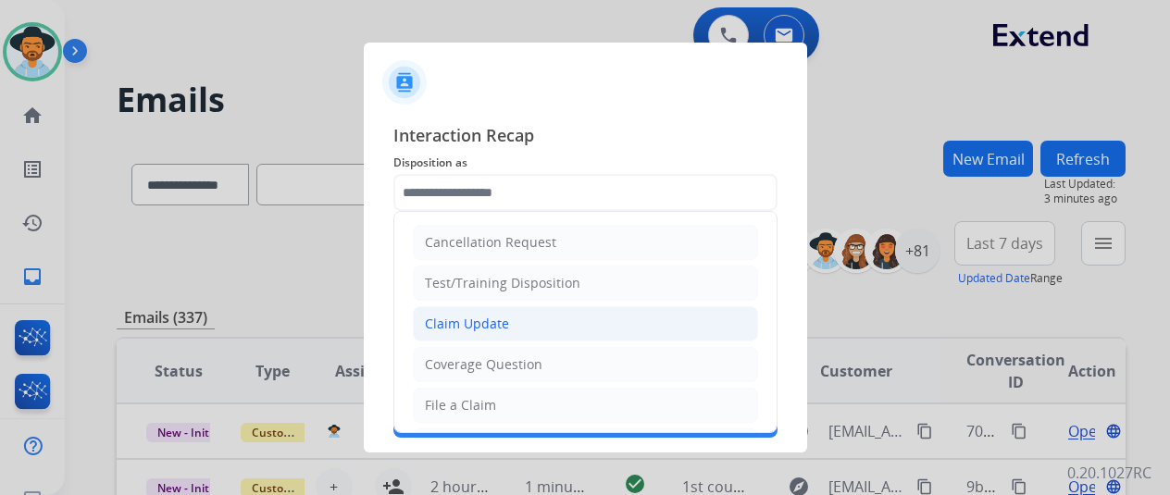
click at [467, 318] on div "Claim Update" at bounding box center [467, 324] width 84 height 19
type input "**********"
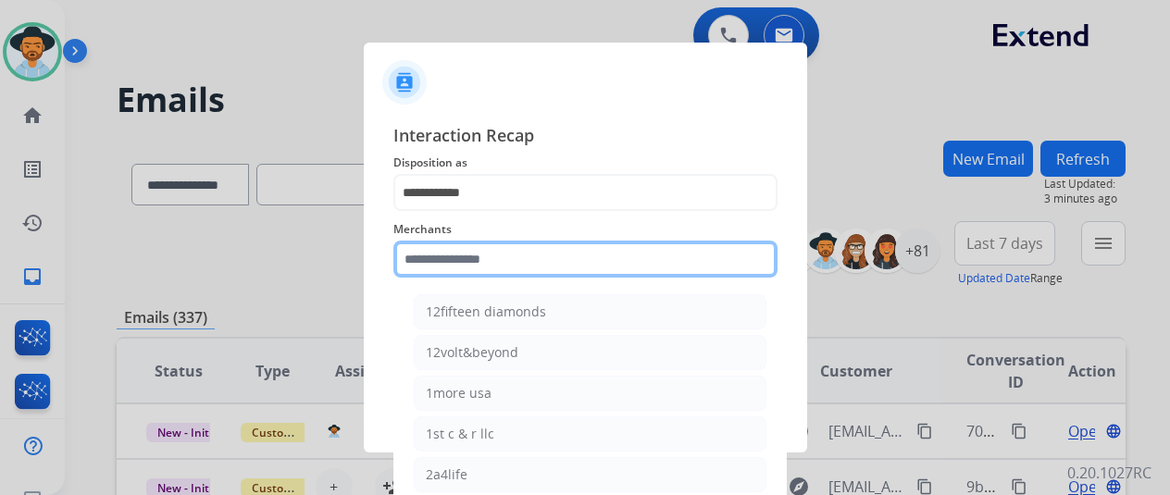
click at [442, 261] on input "text" at bounding box center [585, 259] width 384 height 37
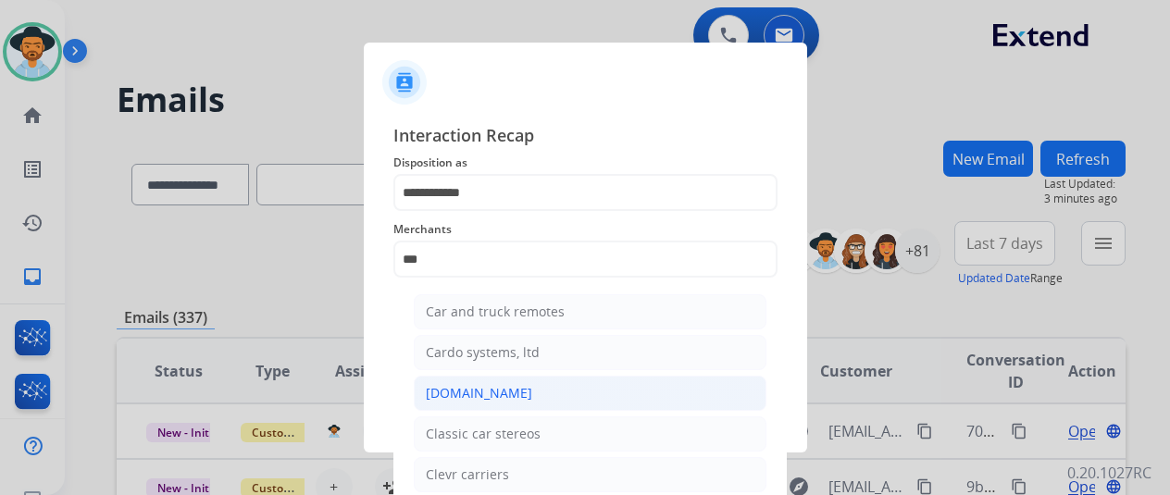
click at [467, 389] on div "[DOMAIN_NAME]" at bounding box center [479, 393] width 106 height 19
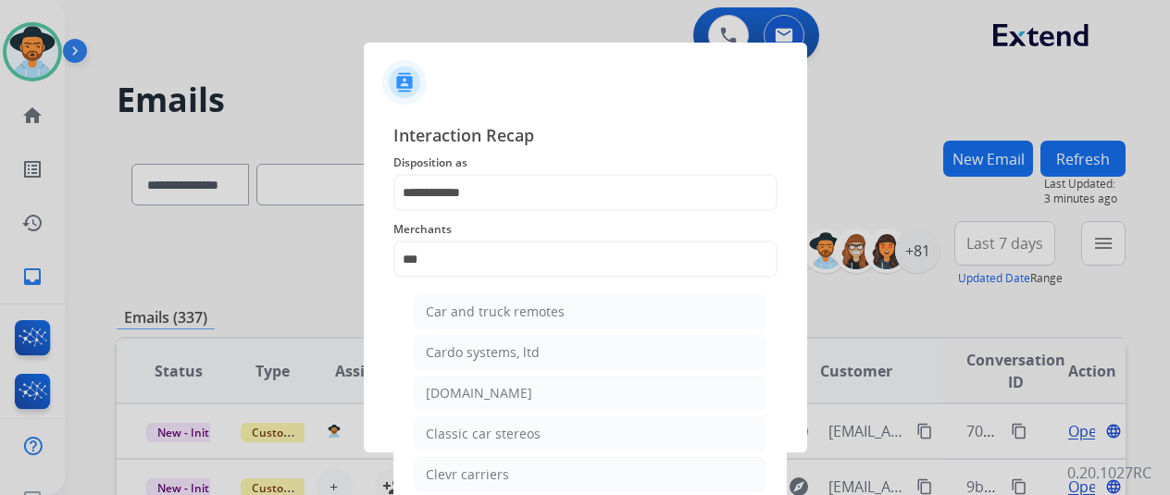
type input "**********"
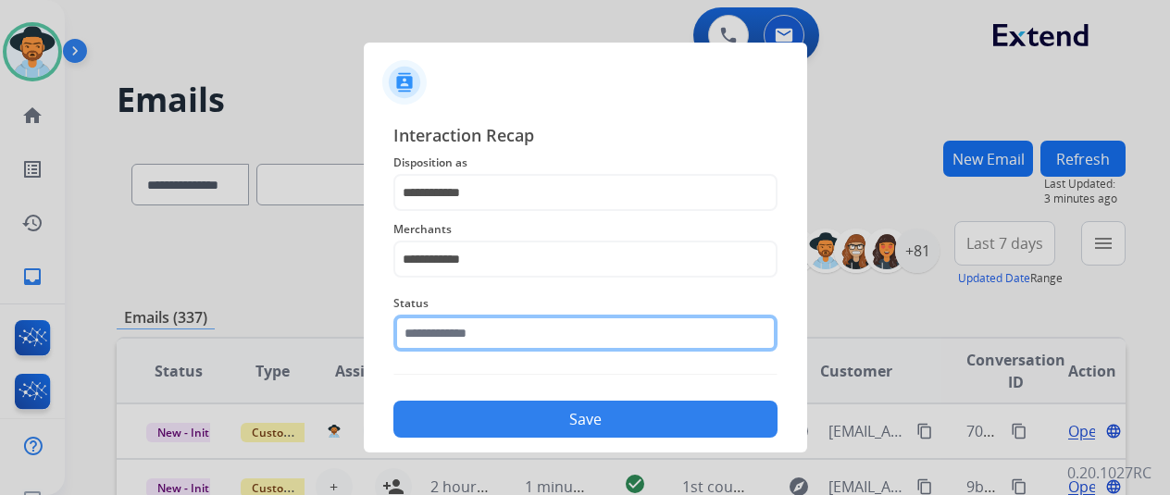
click at [455, 340] on input "text" at bounding box center [585, 333] width 384 height 37
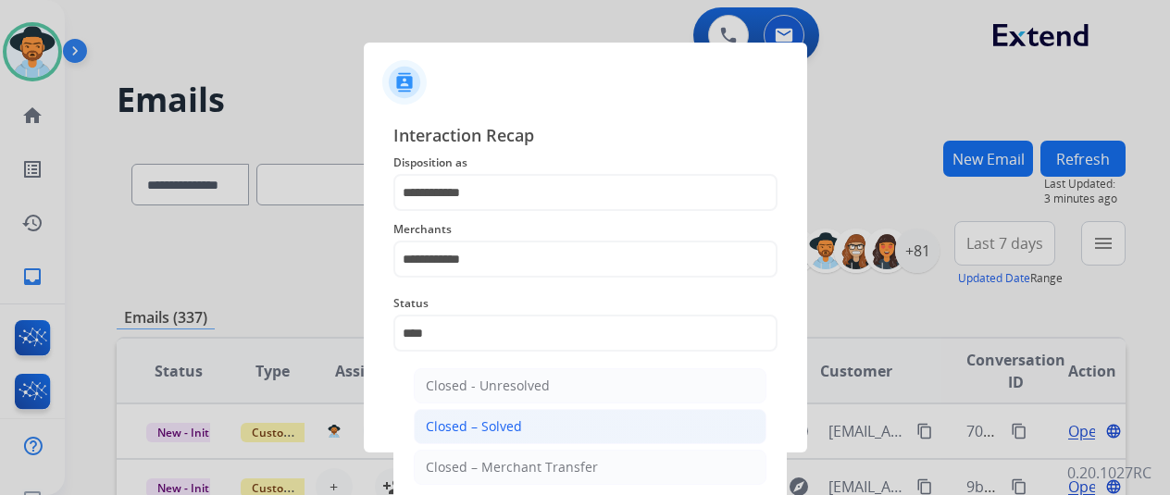
click at [502, 421] on div "Closed – Solved" at bounding box center [474, 426] width 96 height 19
type input "**********"
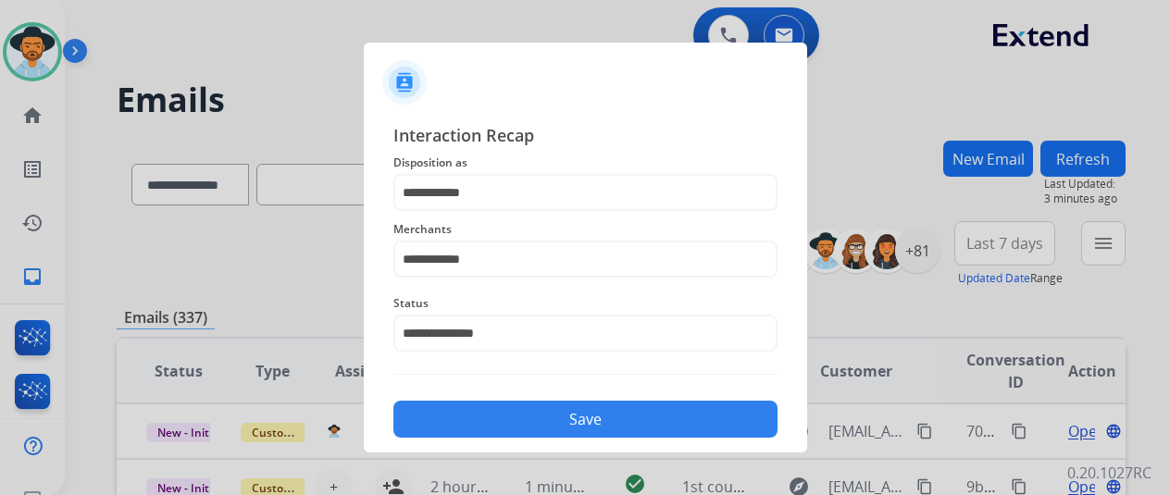
click at [576, 418] on button "Save" at bounding box center [585, 419] width 384 height 37
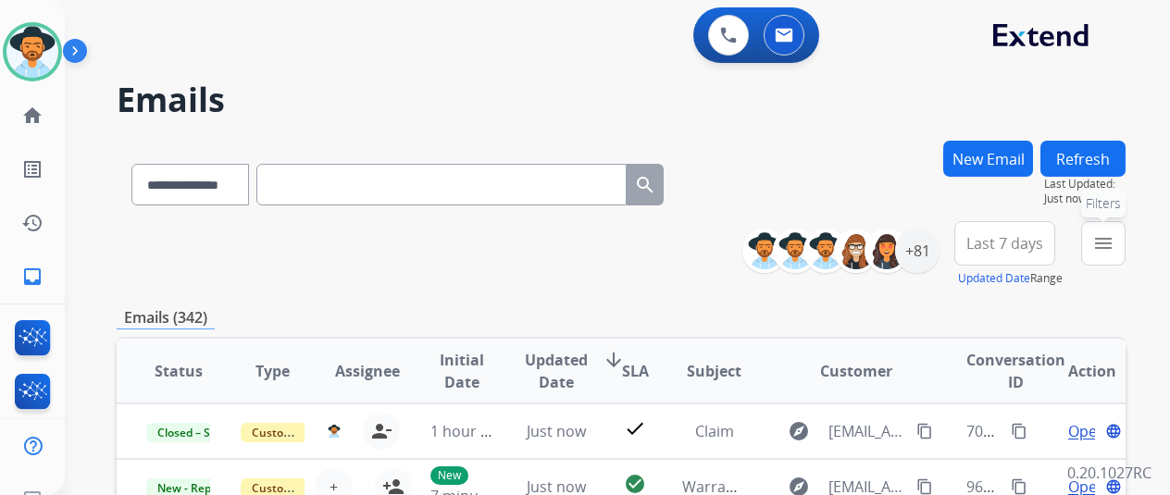
click at [1115, 240] on mat-icon "menu" at bounding box center [1103, 243] width 22 height 22
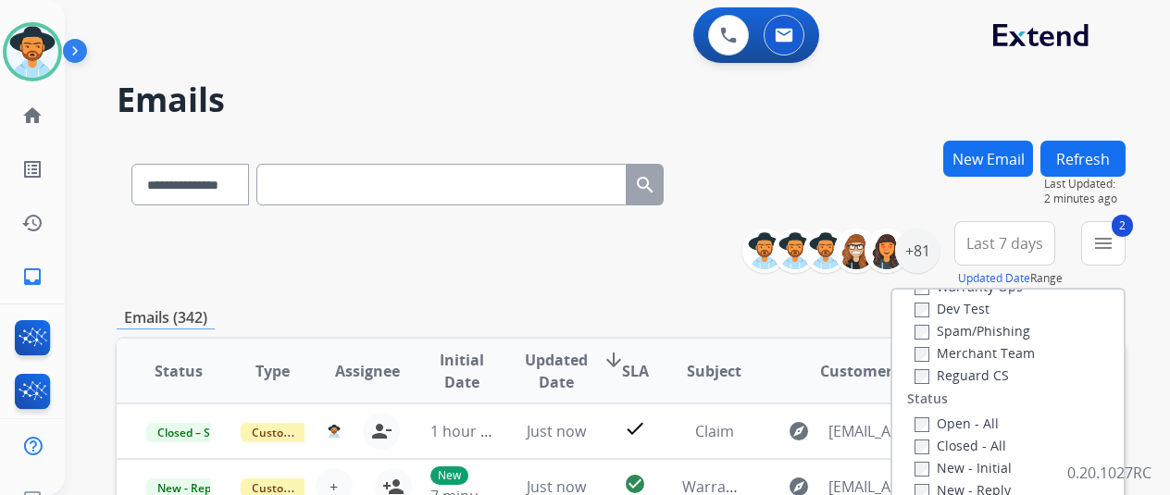
scroll to position [185, 0]
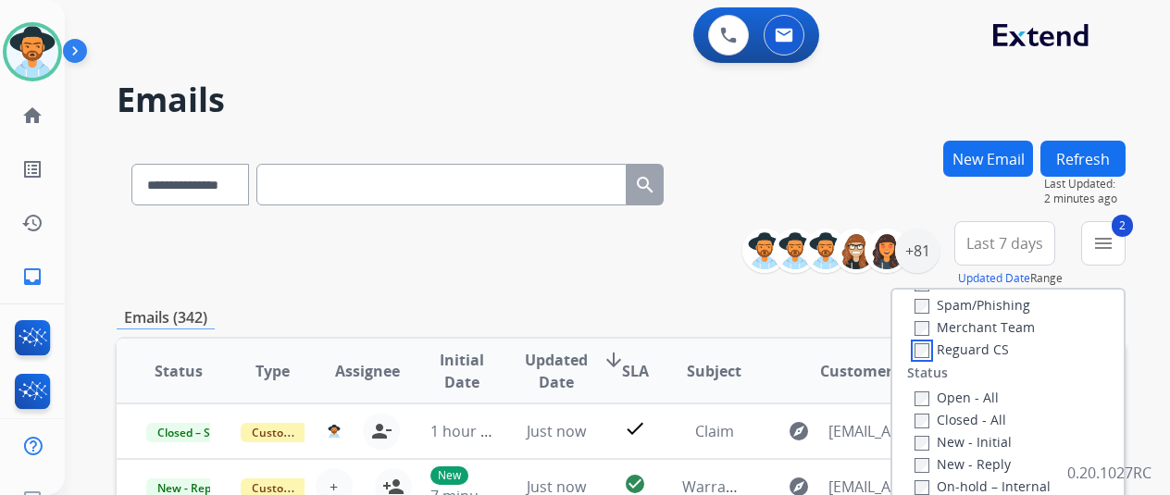
click at [929, 331] on div "Claims Adjudication Customer Support Escalation Service Support Shipping Protec…" at bounding box center [984, 249] width 154 height 222
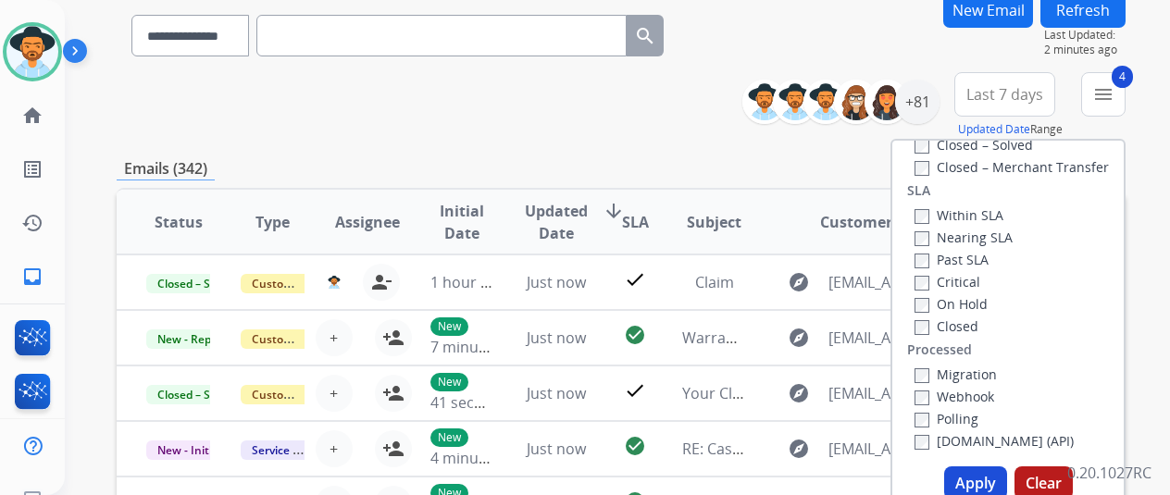
scroll to position [370, 0]
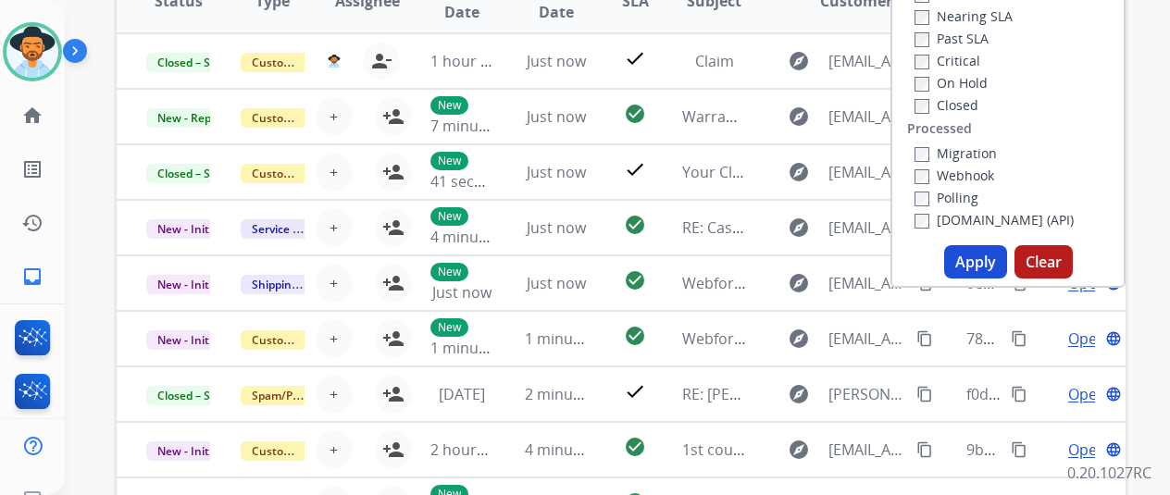
click at [984, 256] on button "Apply" at bounding box center [975, 261] width 63 height 33
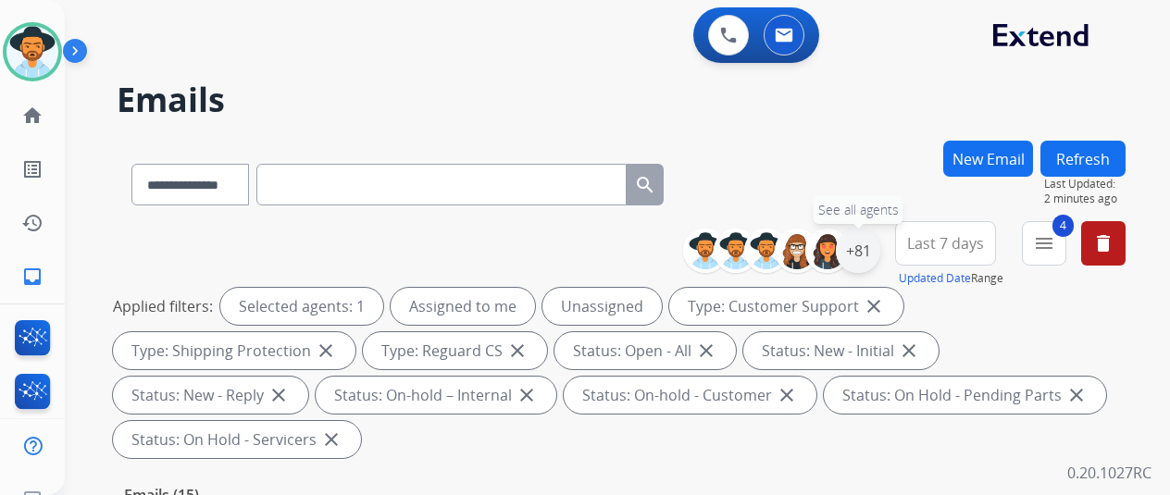
click at [860, 239] on div "+81" at bounding box center [858, 251] width 44 height 44
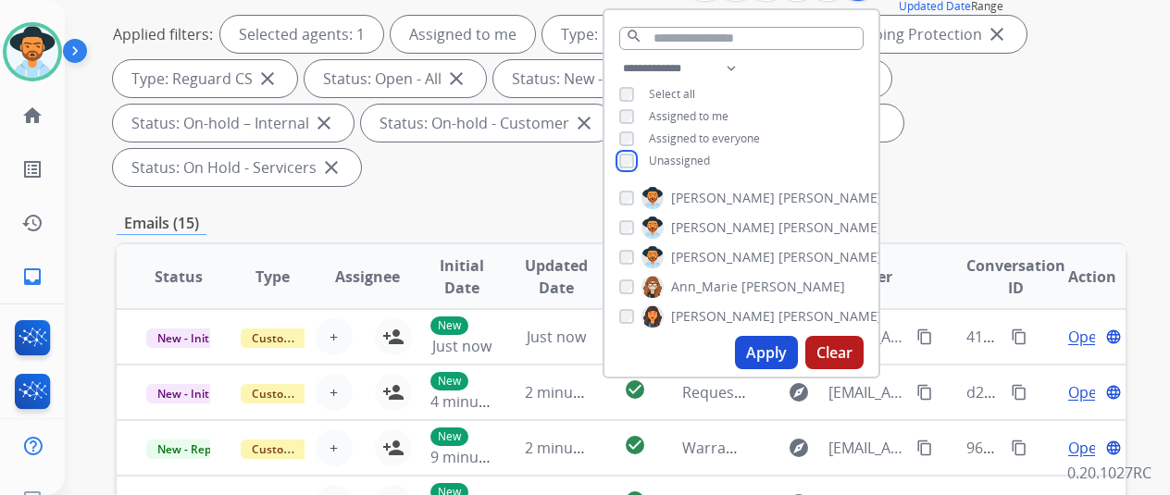
scroll to position [278, 0]
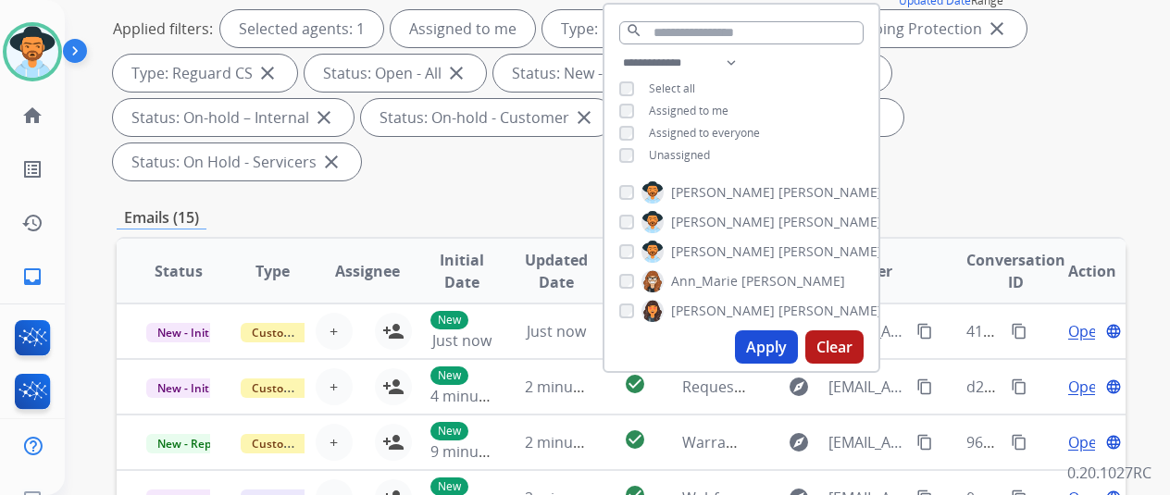
click at [787, 351] on button "Apply" at bounding box center [766, 346] width 63 height 33
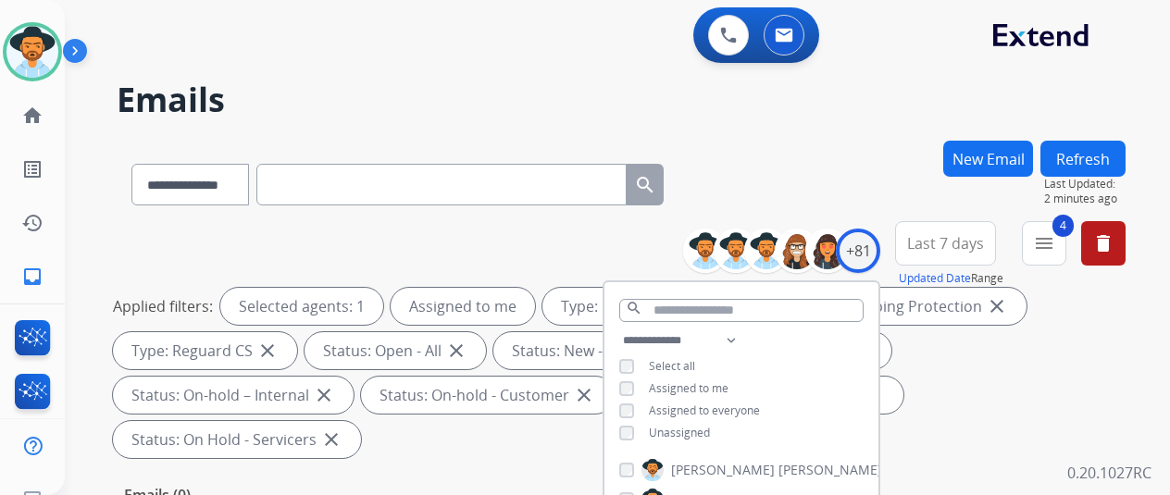
click at [818, 170] on div "**********" at bounding box center [621, 181] width 1009 height 81
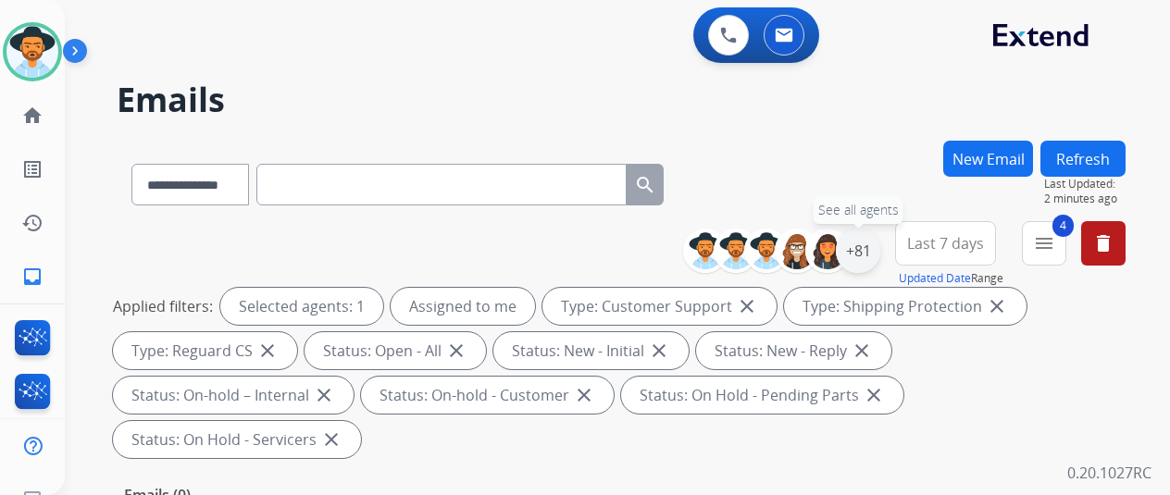
click at [871, 239] on div "+81" at bounding box center [858, 251] width 44 height 44
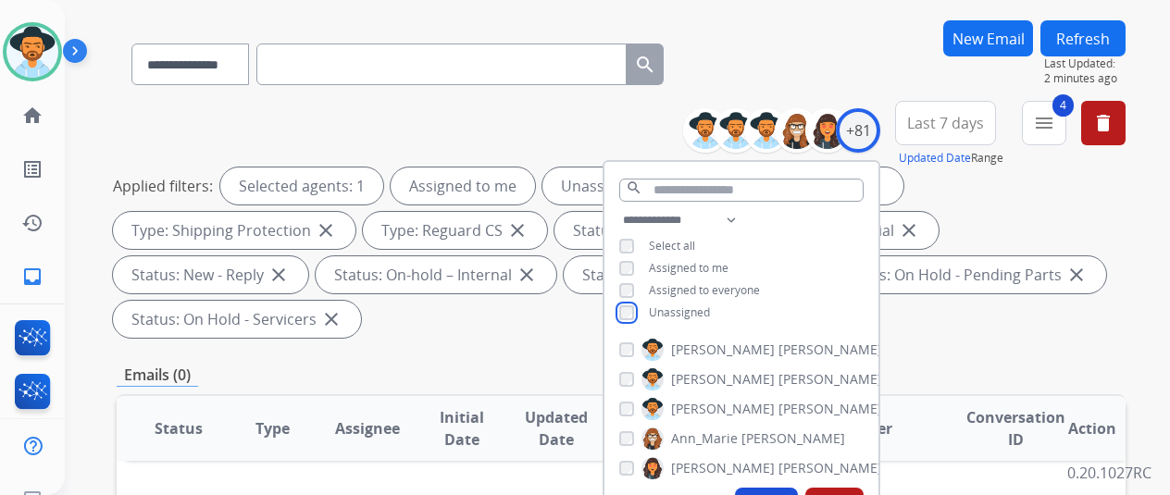
scroll to position [278, 0]
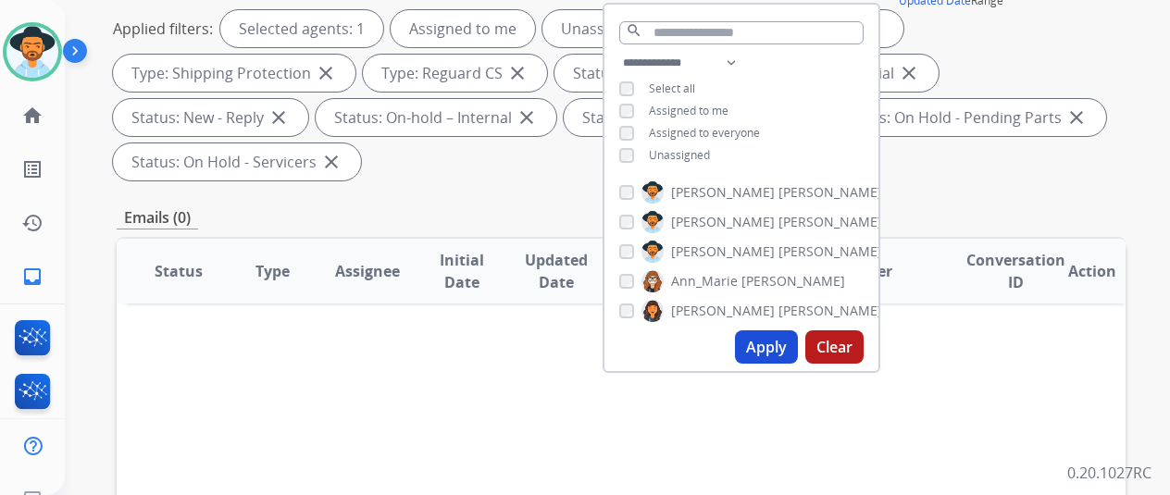
click at [781, 353] on button "Apply" at bounding box center [766, 346] width 63 height 33
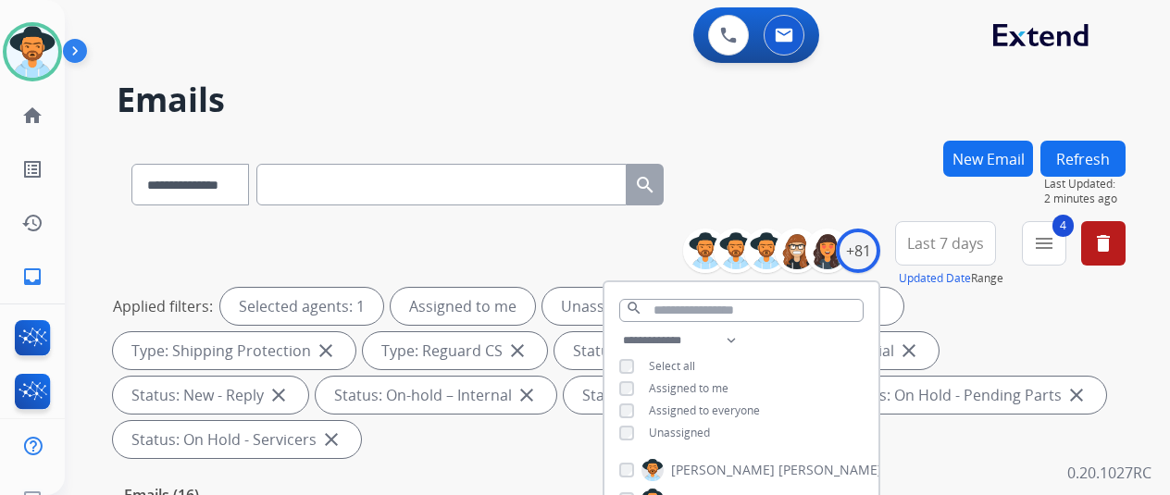
click at [813, 169] on div "**********" at bounding box center [621, 181] width 1009 height 81
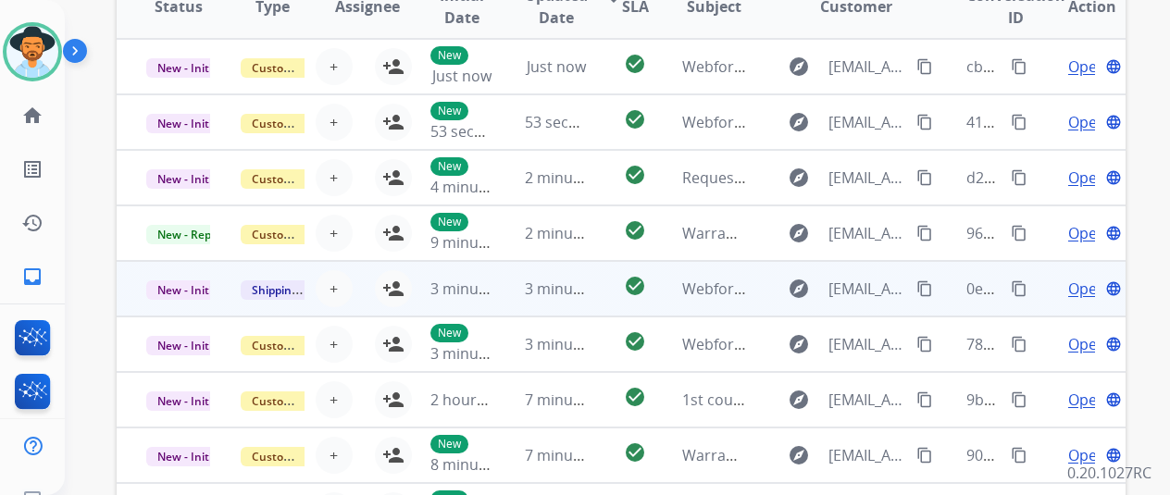
scroll to position [535, 0]
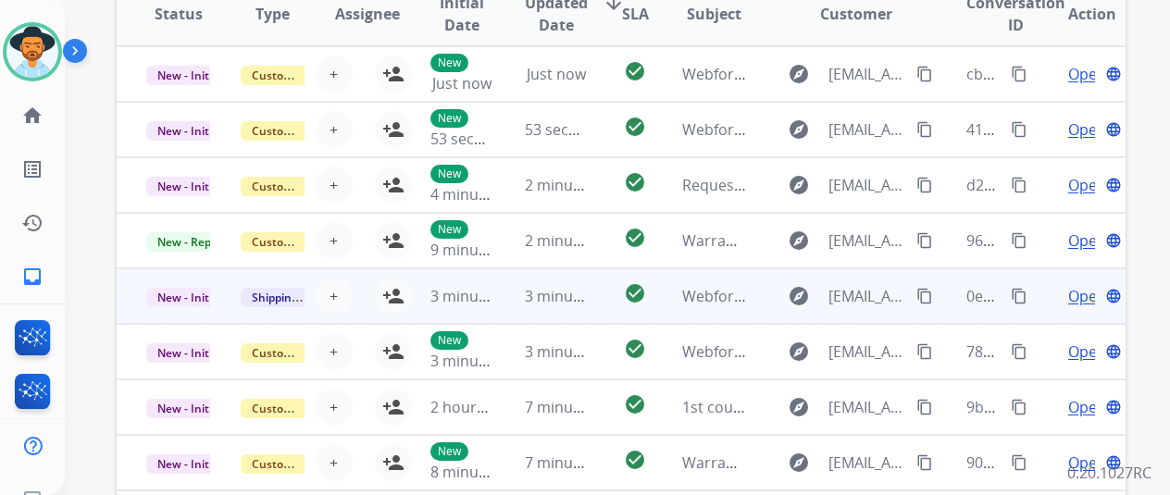
click at [1076, 293] on span "Open" at bounding box center [1087, 296] width 38 height 22
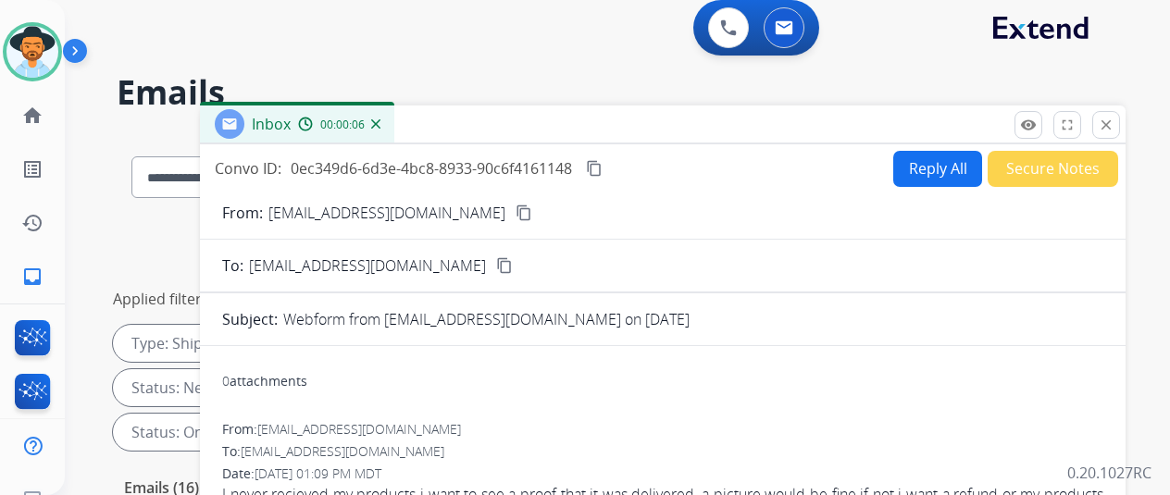
scroll to position [0, 0]
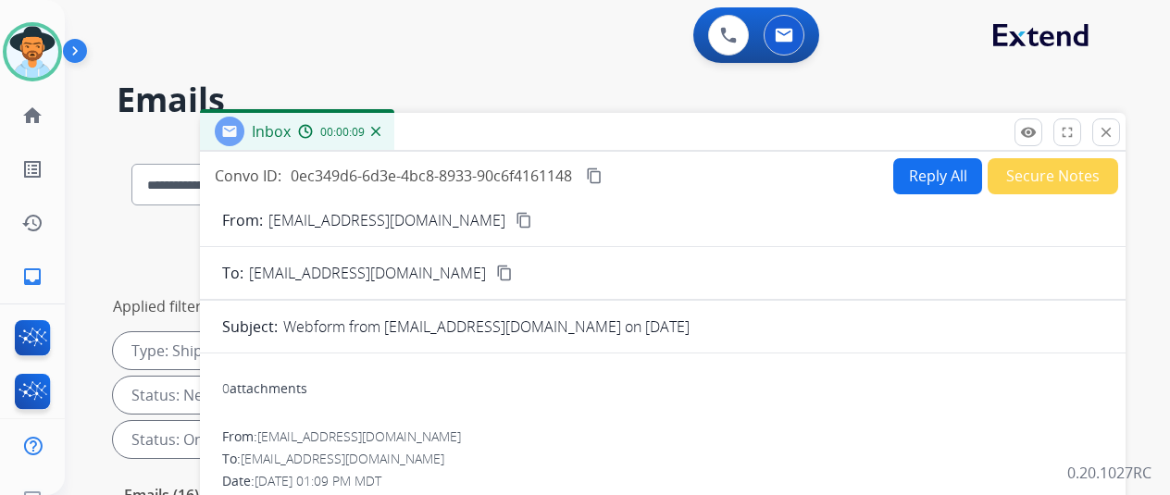
click at [516, 226] on mat-icon "content_copy" at bounding box center [524, 220] width 17 height 17
click at [1115, 131] on mat-icon "close" at bounding box center [1106, 132] width 17 height 17
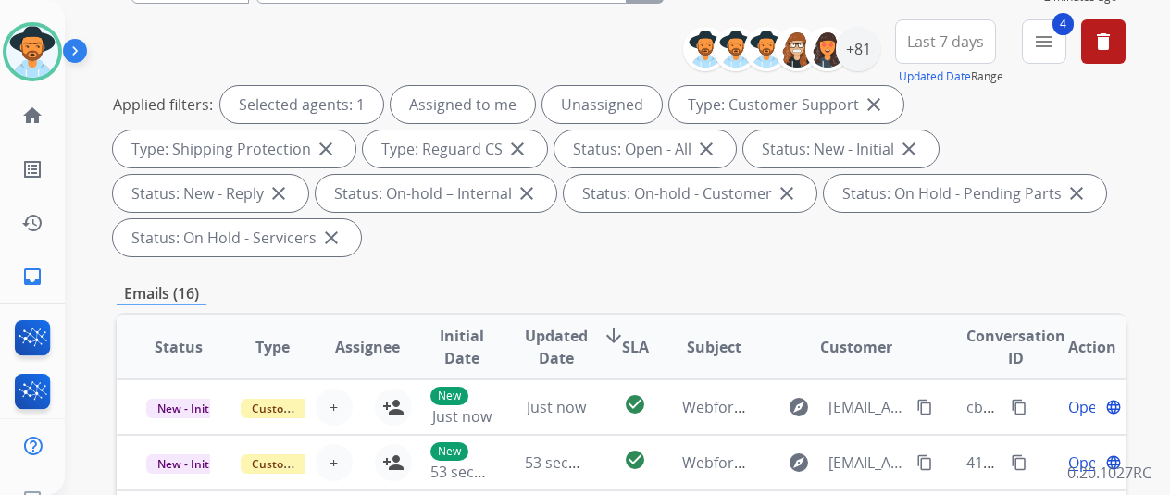
scroll to position [463, 0]
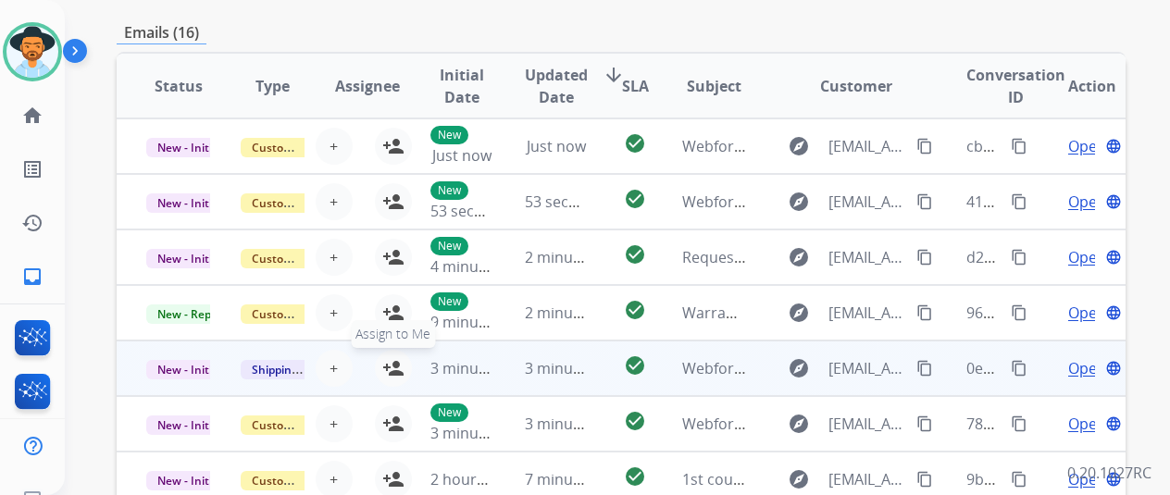
click at [394, 366] on mat-icon "person_add" at bounding box center [393, 368] width 22 height 22
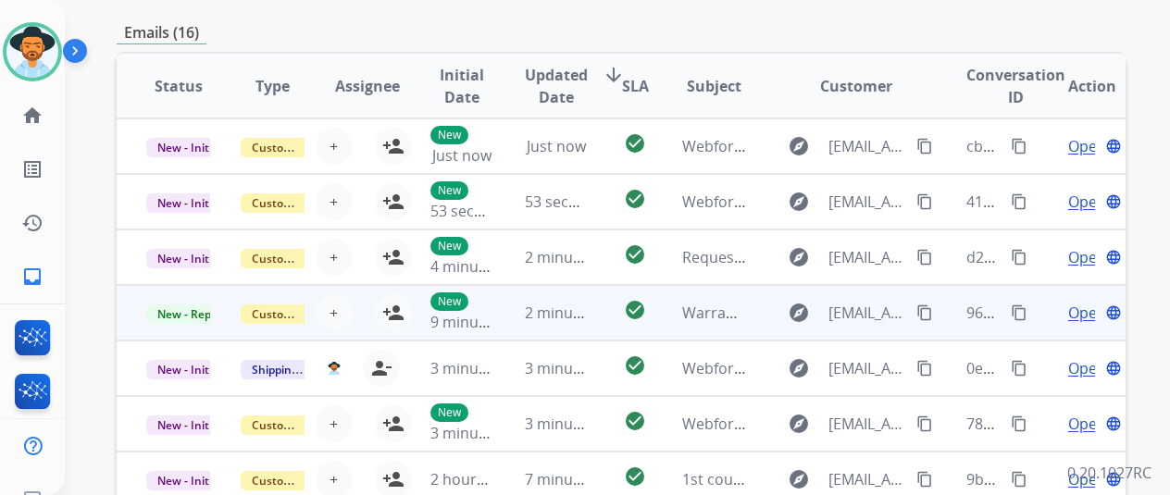
scroll to position [0, 0]
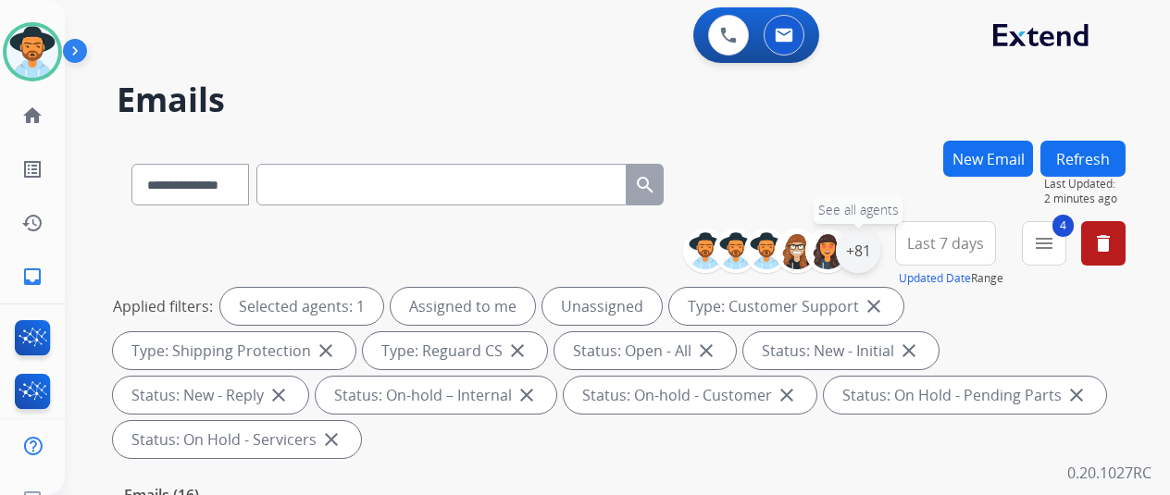
click at [866, 242] on div "+81" at bounding box center [858, 251] width 44 height 44
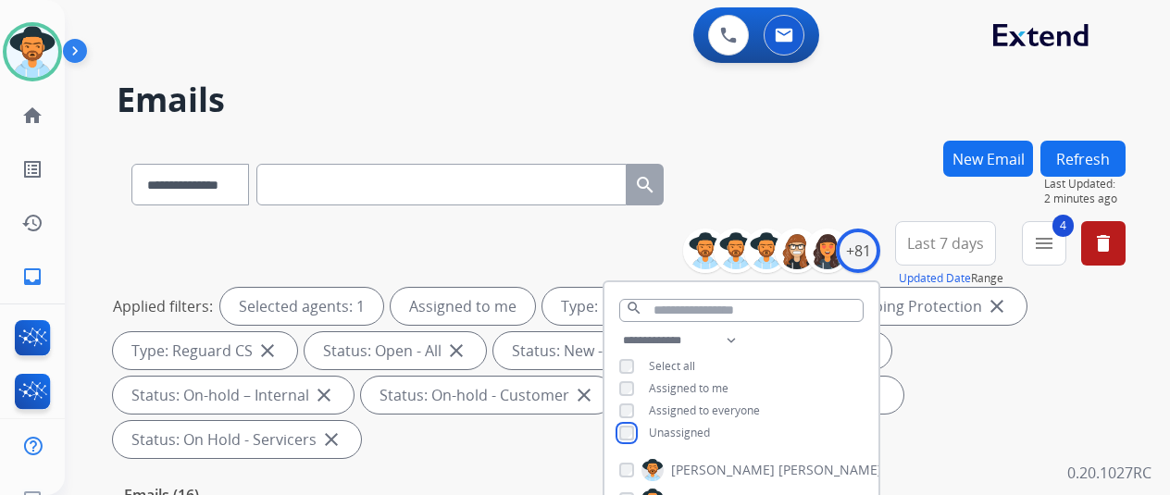
scroll to position [278, 0]
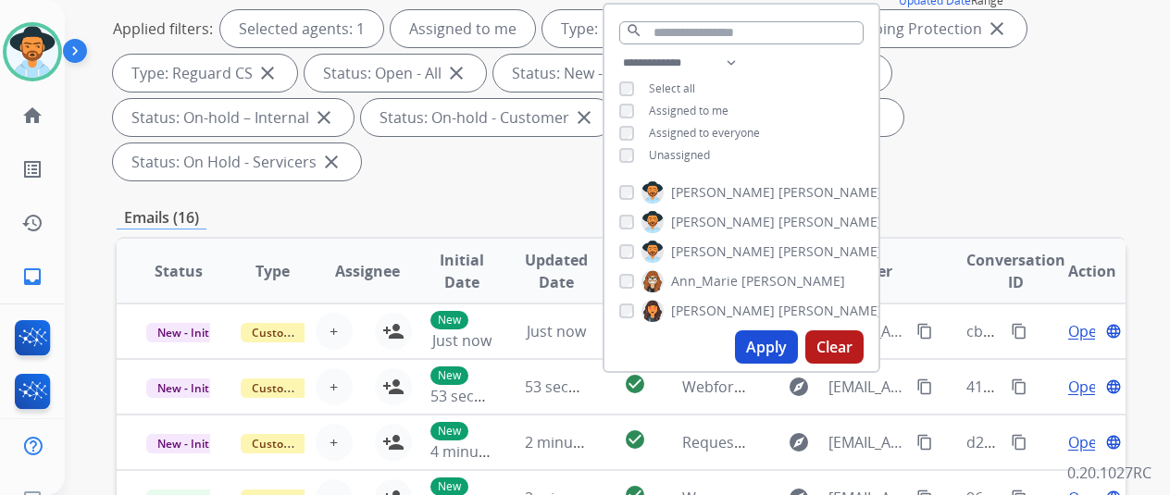
click at [773, 338] on button "Apply" at bounding box center [766, 346] width 63 height 33
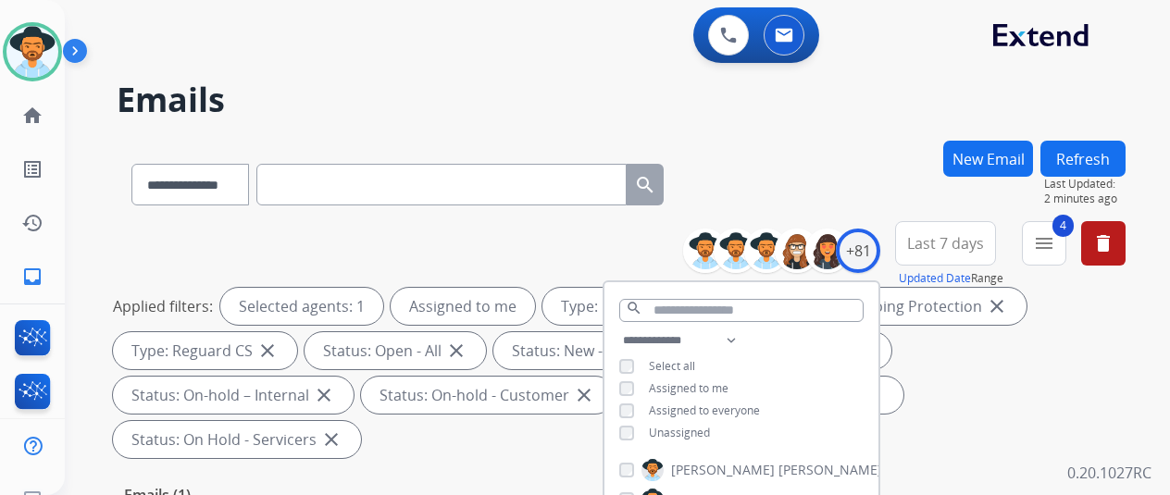
click at [785, 156] on div "**********" at bounding box center [621, 181] width 1009 height 81
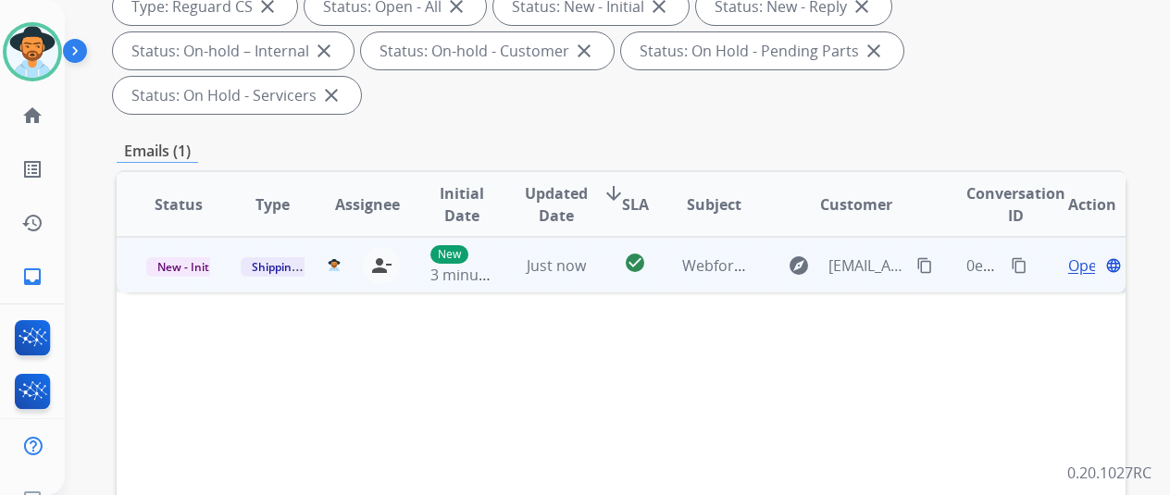
scroll to position [370, 0]
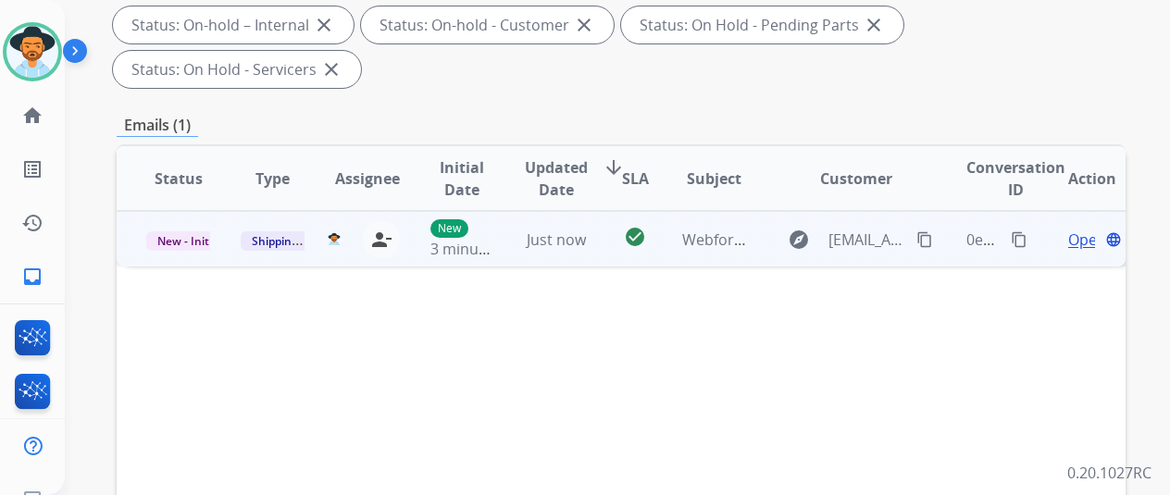
click at [1019, 231] on mat-icon "content_copy" at bounding box center [1019, 239] width 17 height 17
click at [1083, 229] on span "Open" at bounding box center [1087, 240] width 38 height 22
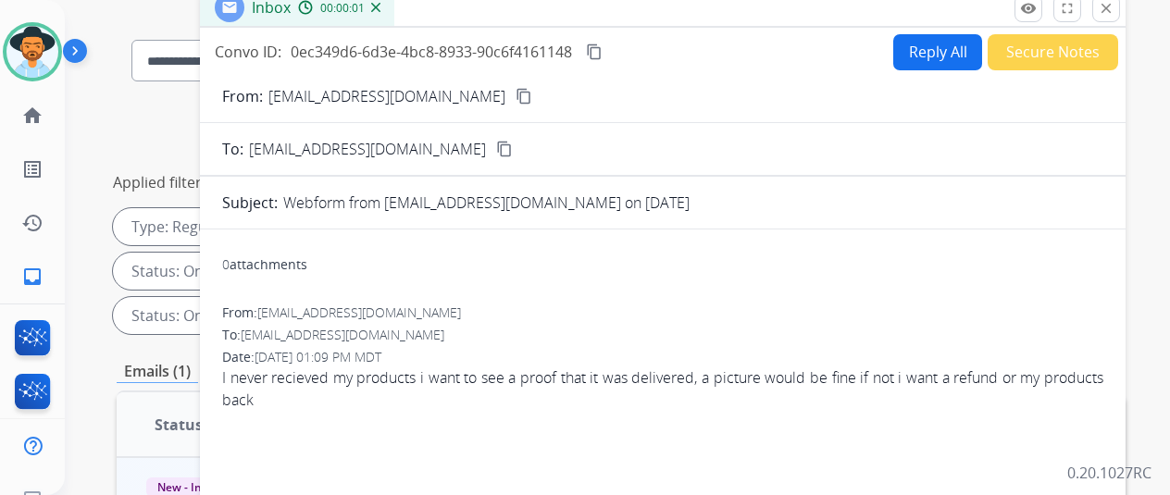
scroll to position [0, 0]
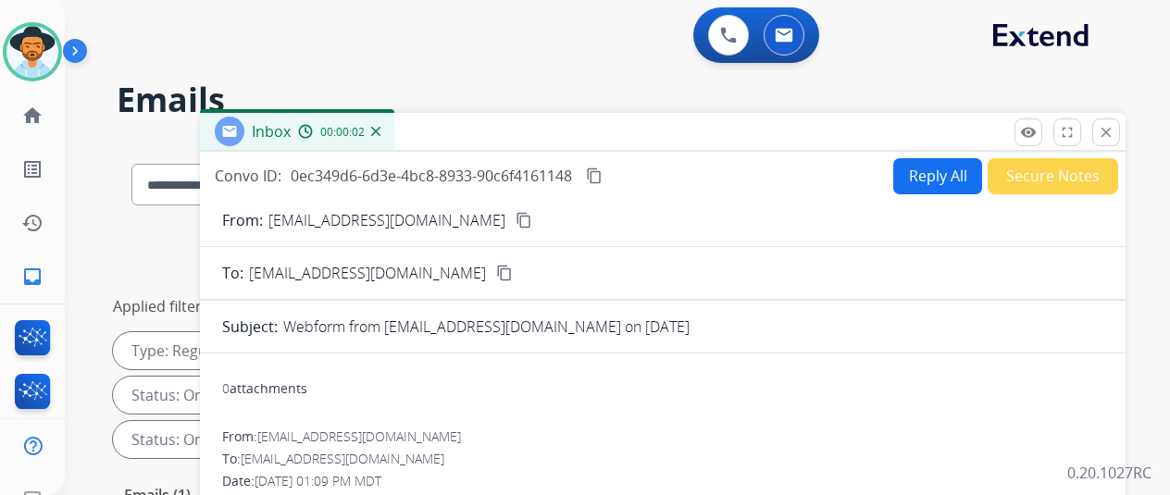
click at [937, 168] on button "Reply All" at bounding box center [937, 176] width 89 height 36
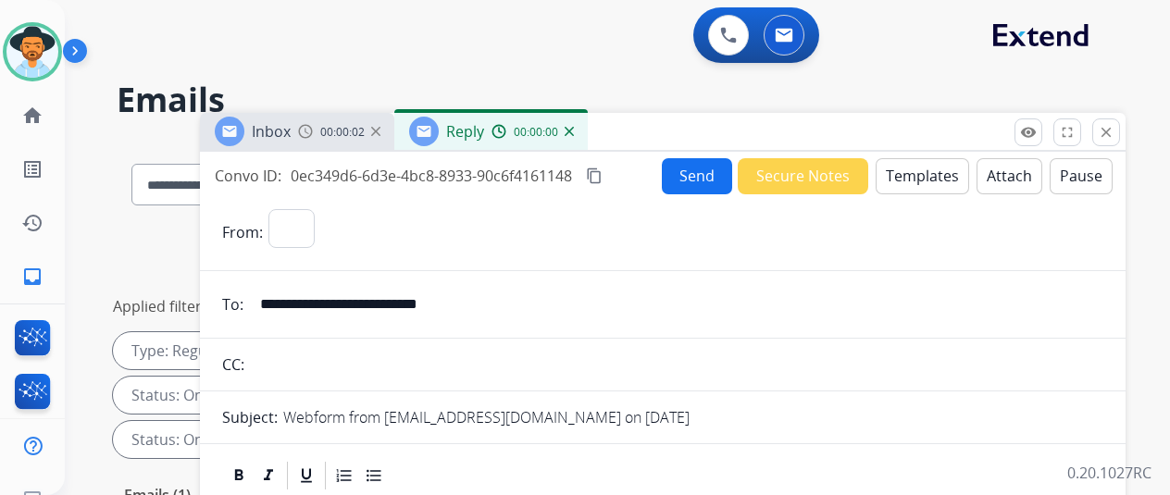
select select "**********"
click at [932, 169] on button "Templates" at bounding box center [922, 176] width 93 height 36
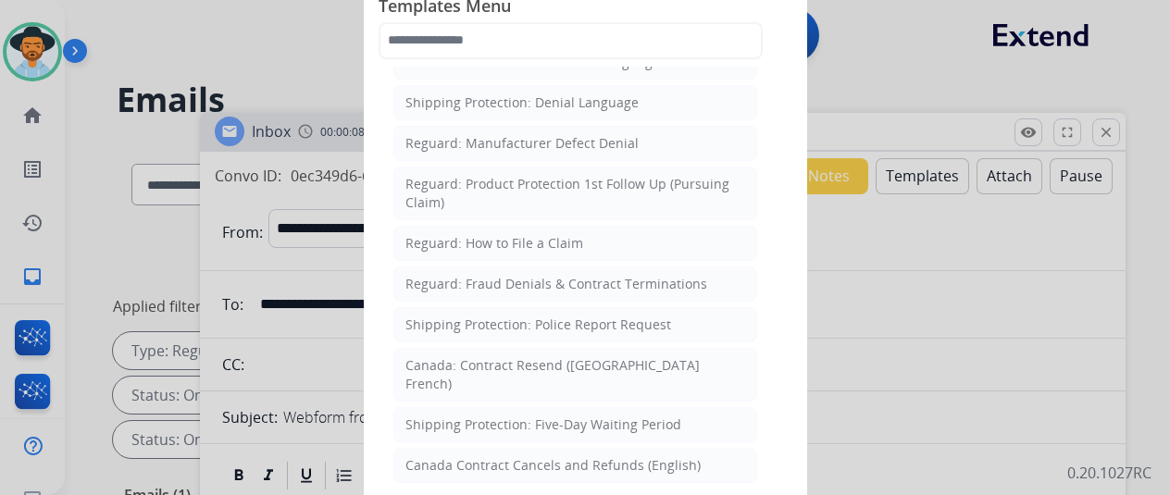
scroll to position [1827, 0]
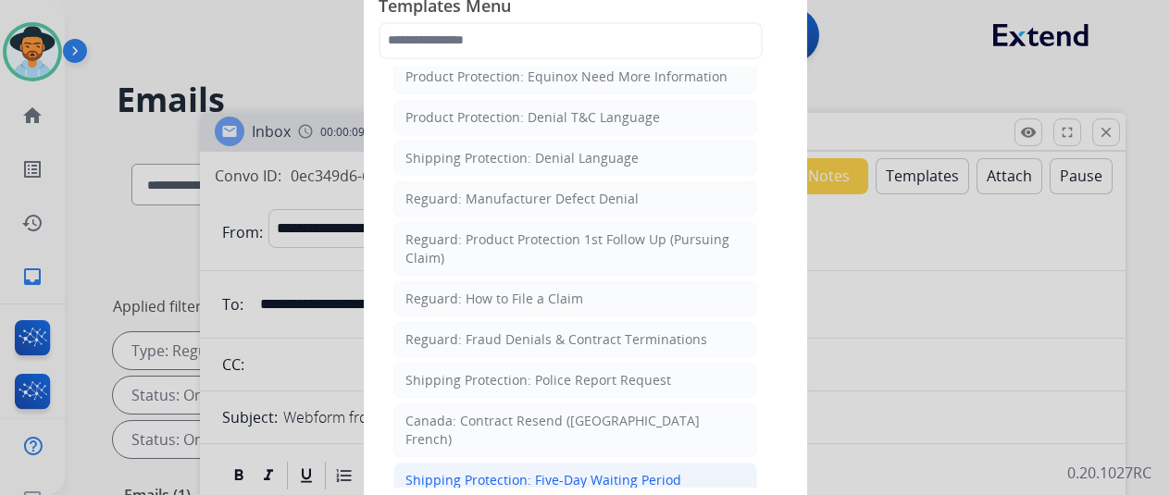
click at [488, 471] on div "Shipping Protection: Five-Day Waiting Period" at bounding box center [543, 480] width 276 height 19
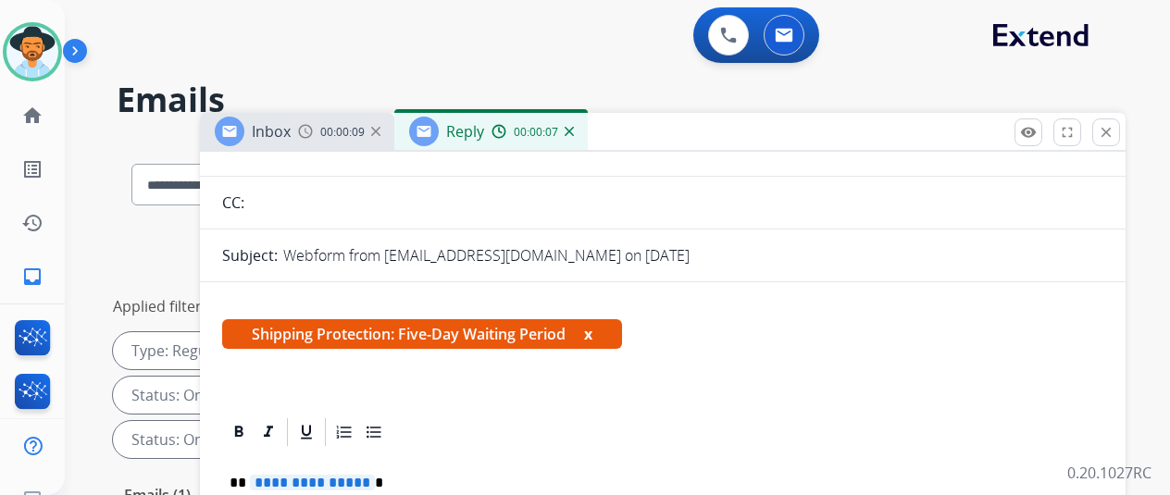
scroll to position [362, 0]
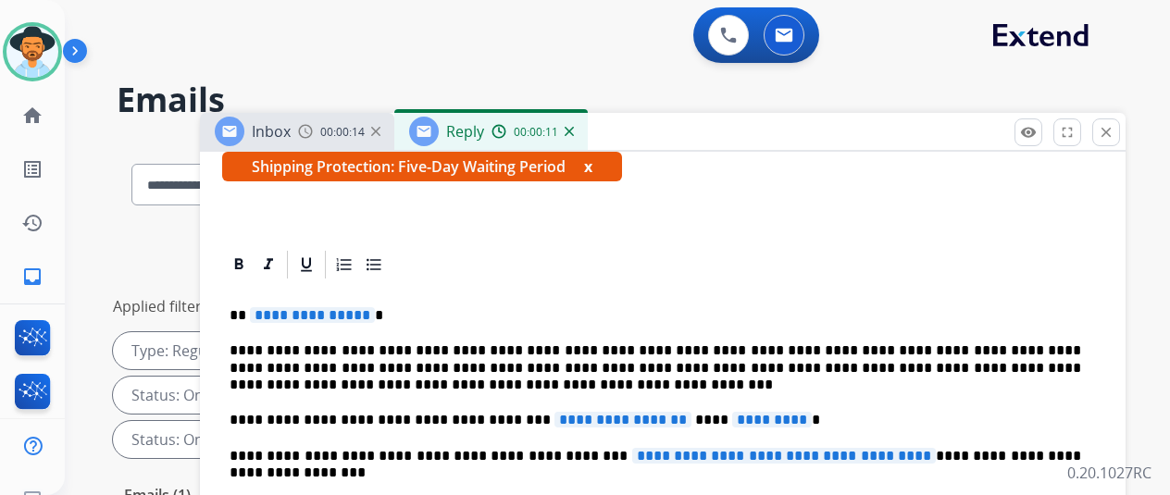
click at [375, 307] on span "**********" at bounding box center [312, 315] width 125 height 16
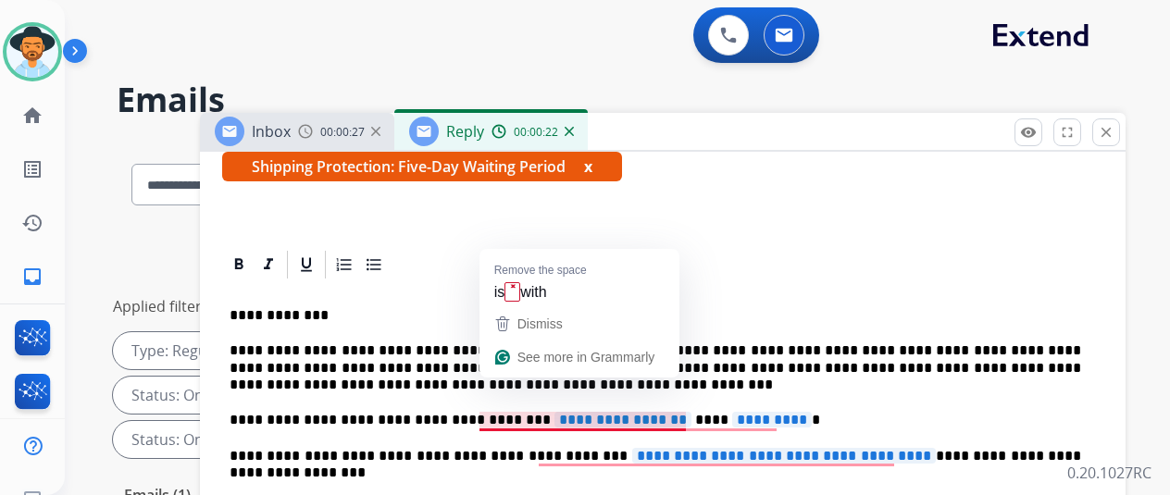
click at [664, 412] on span "**********" at bounding box center [622, 420] width 137 height 16
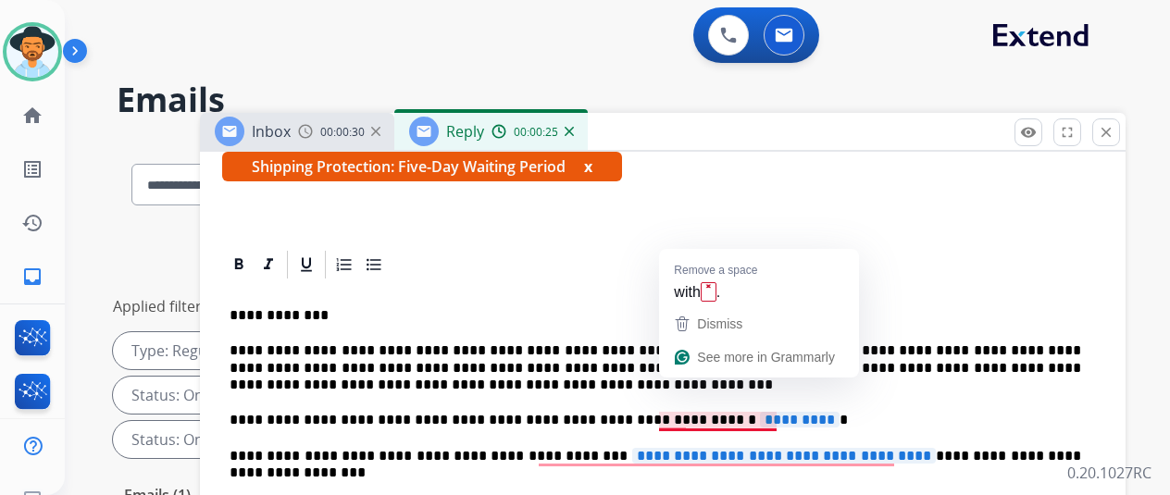
click at [781, 412] on span "*********" at bounding box center [800, 420] width 80 height 16
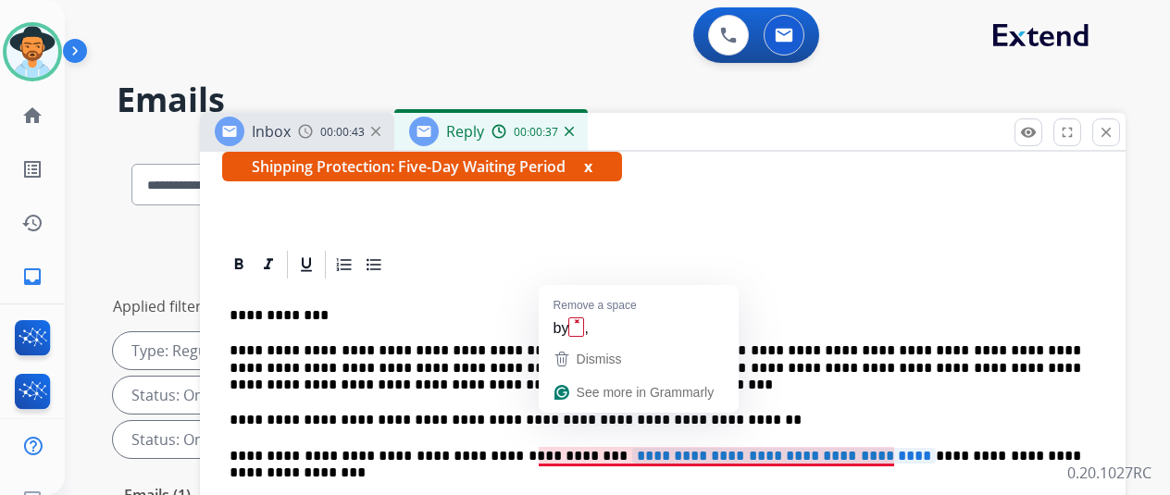
click at [903, 448] on span "**********" at bounding box center [784, 456] width 304 height 16
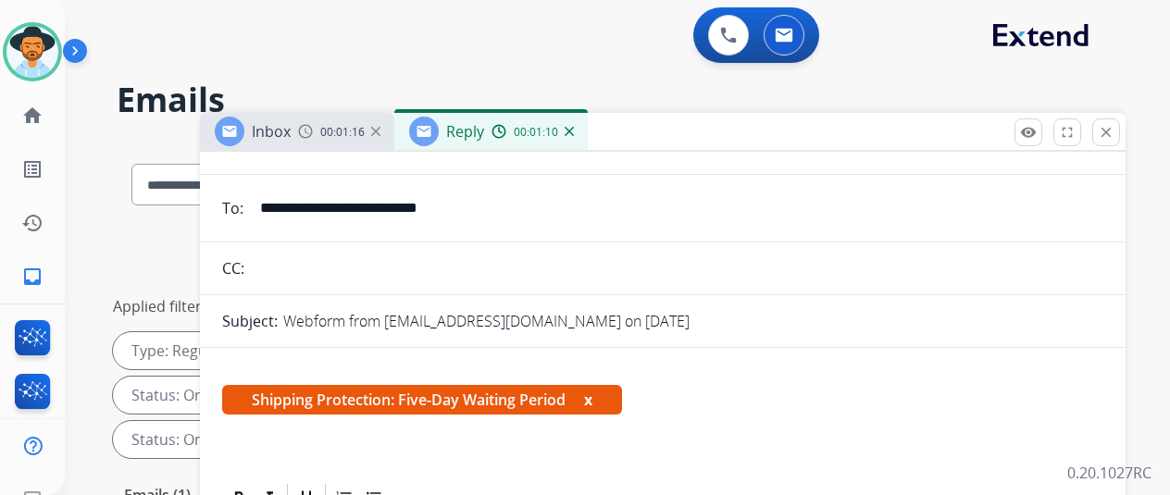
scroll to position [0, 0]
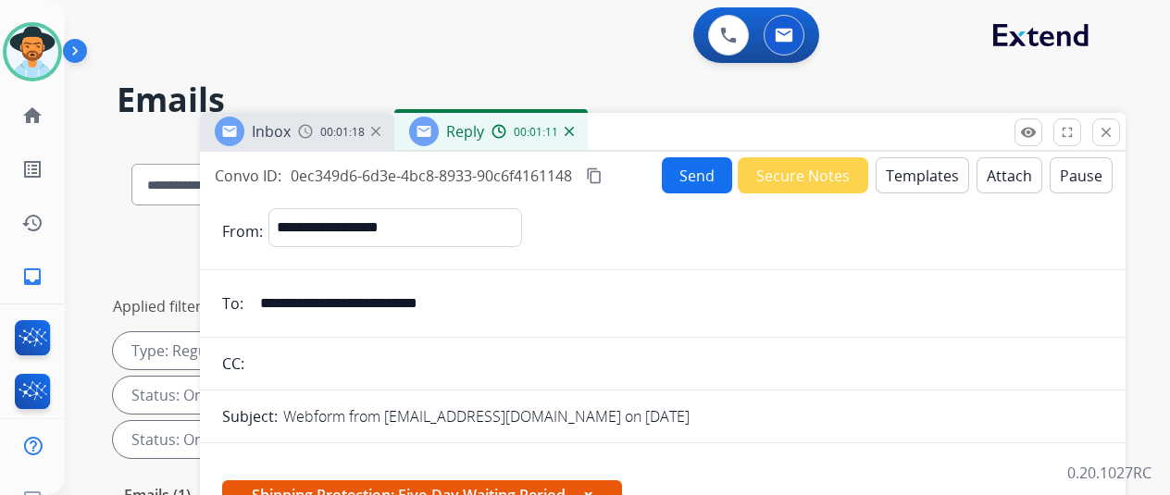
click at [692, 175] on button "Send" at bounding box center [697, 175] width 70 height 36
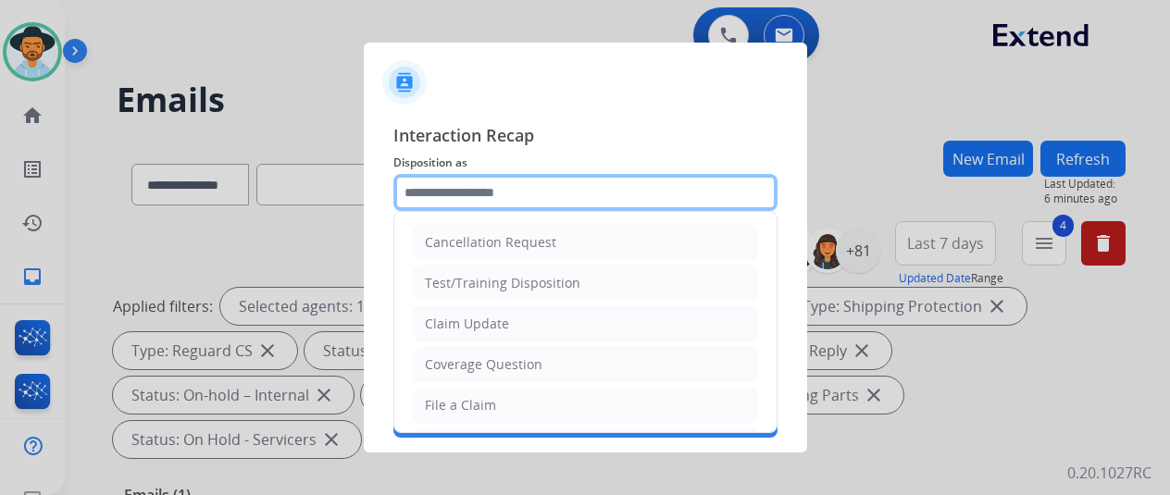
drag, startPoint x: 456, startPoint y: 182, endPoint x: 476, endPoint y: 180, distance: 19.6
click at [457, 182] on input "text" at bounding box center [585, 192] width 384 height 37
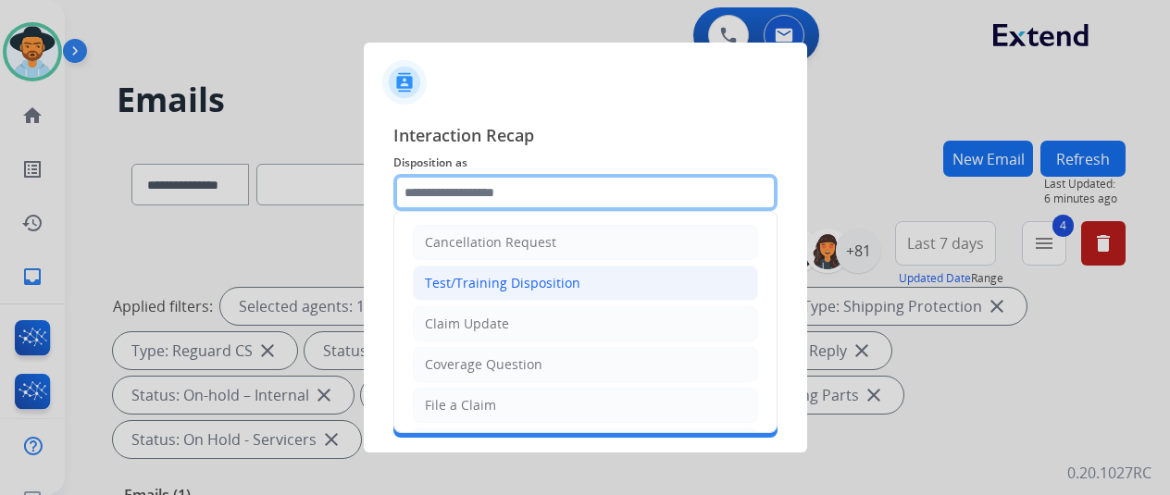
scroll to position [93, 0]
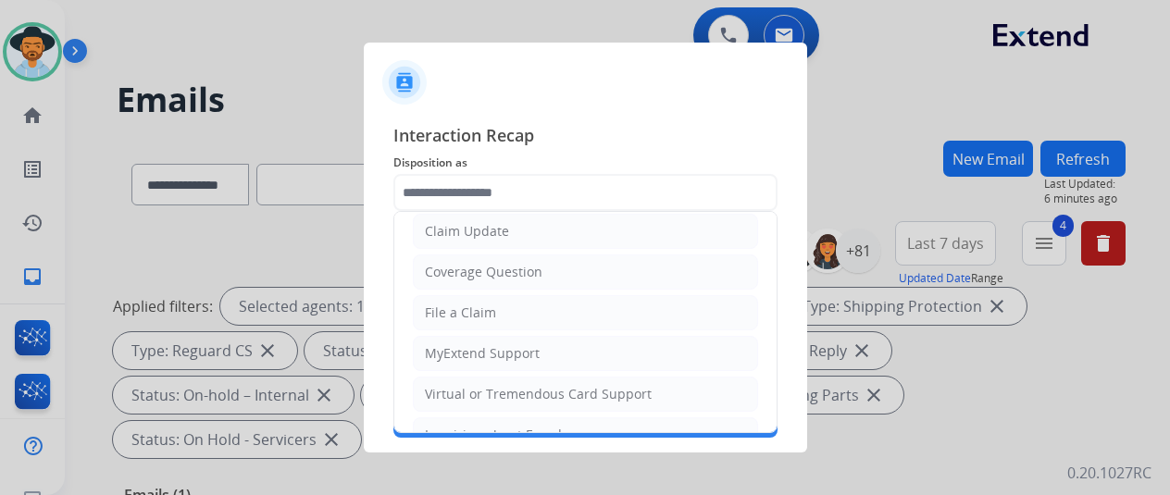
drag, startPoint x: 509, startPoint y: 221, endPoint x: 684, endPoint y: 2, distance: 280.6
click at [518, 210] on div "Cancellation Request Test/Training Disposition Claim Update Coverage Question F…" at bounding box center [585, 192] width 384 height 37
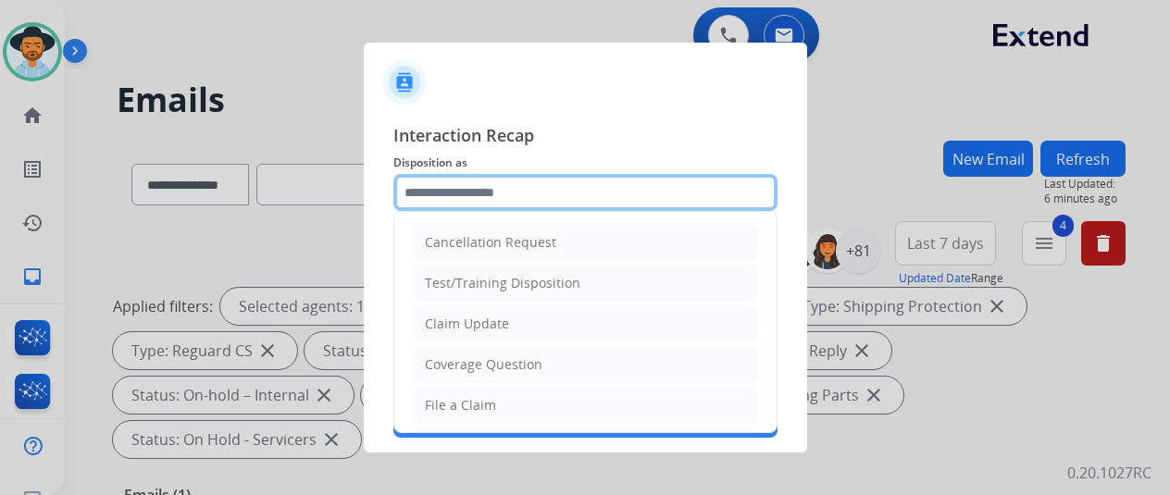
click at [458, 192] on input "text" at bounding box center [585, 192] width 384 height 37
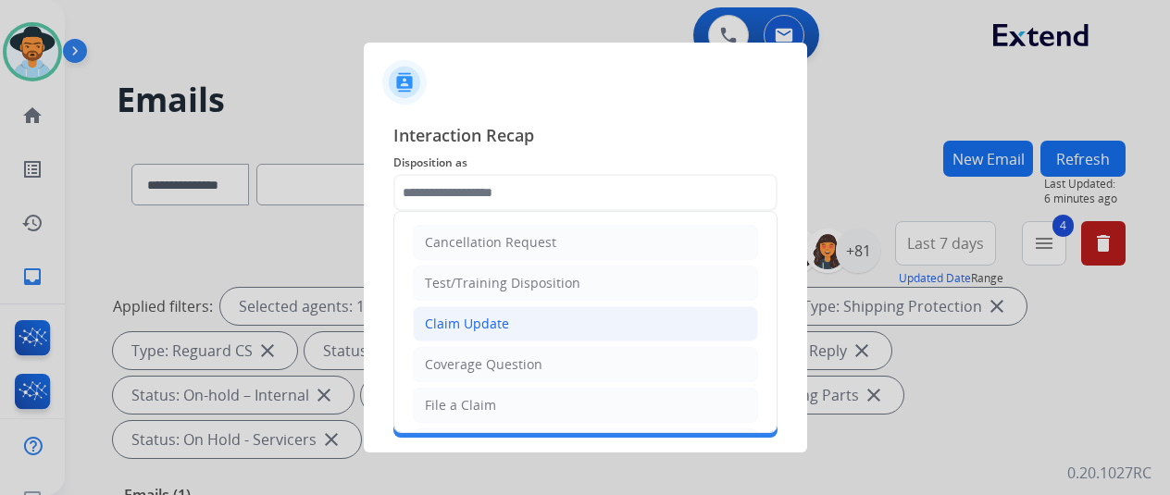
click at [467, 325] on div "Claim Update" at bounding box center [467, 324] width 84 height 19
type input "**********"
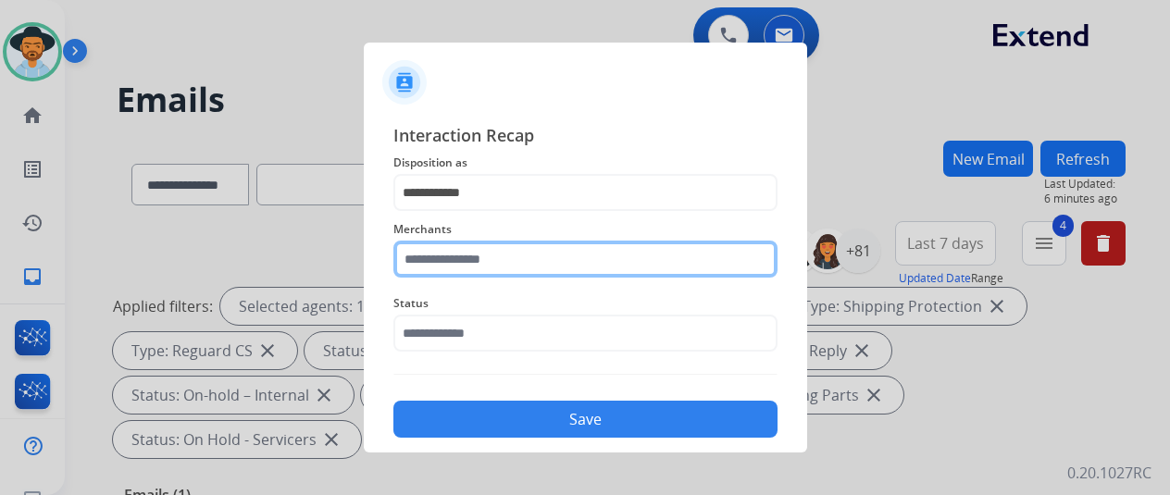
click at [441, 255] on input "text" at bounding box center [585, 259] width 384 height 37
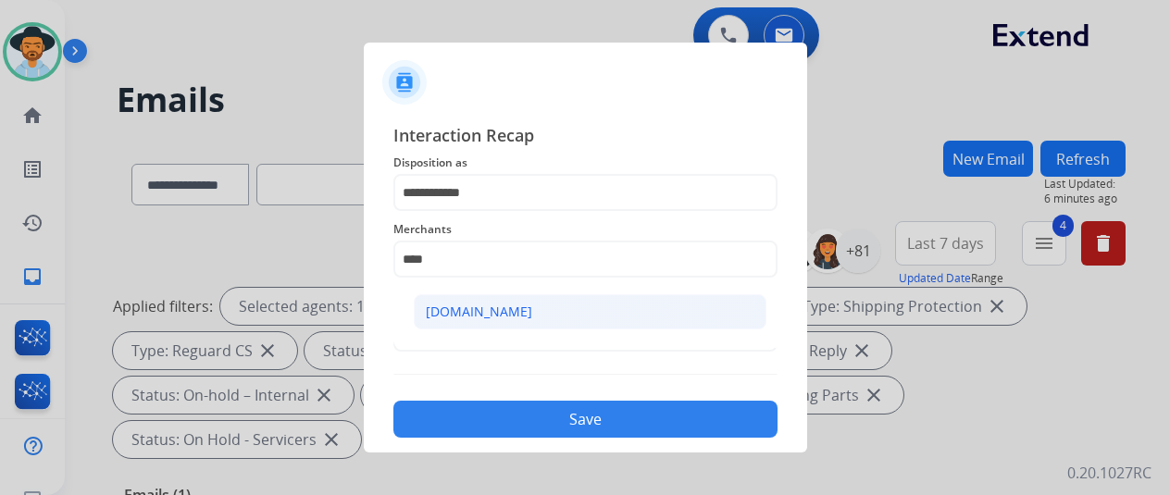
click at [485, 310] on div "[DOMAIN_NAME]" at bounding box center [479, 312] width 106 height 19
type input "**********"
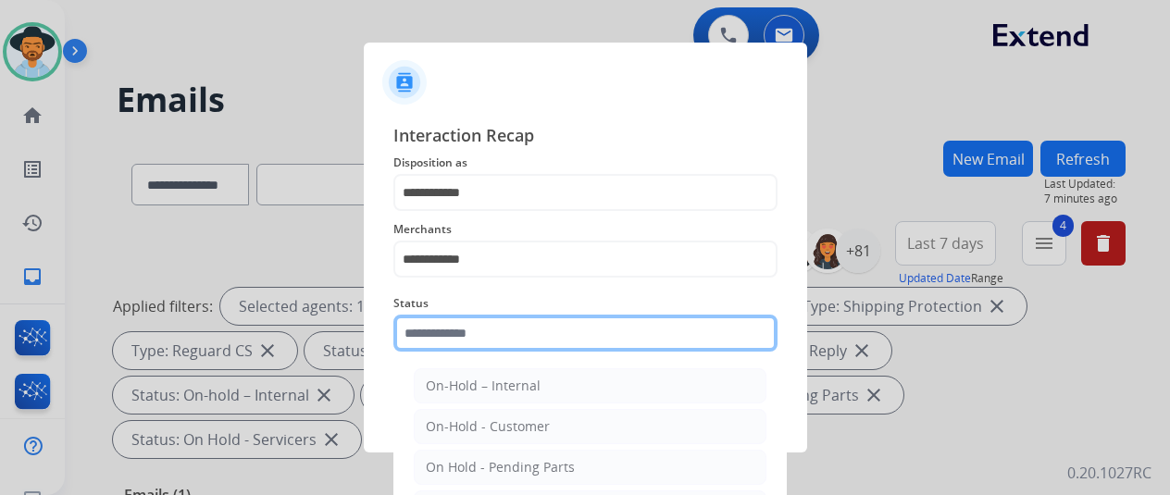
click at [458, 331] on input "text" at bounding box center [585, 333] width 384 height 37
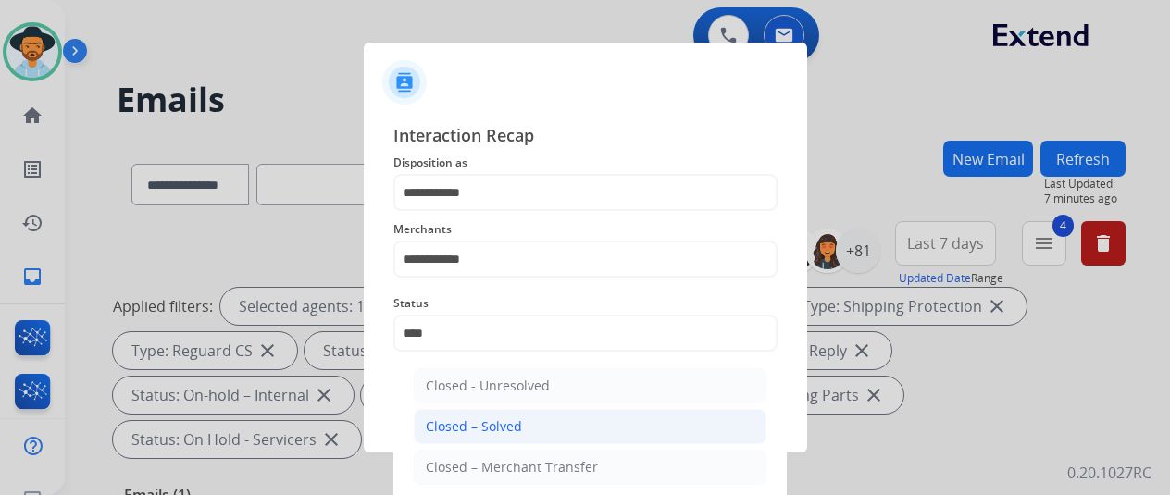
click at [498, 429] on div "Closed – Solved" at bounding box center [474, 426] width 96 height 19
type input "**********"
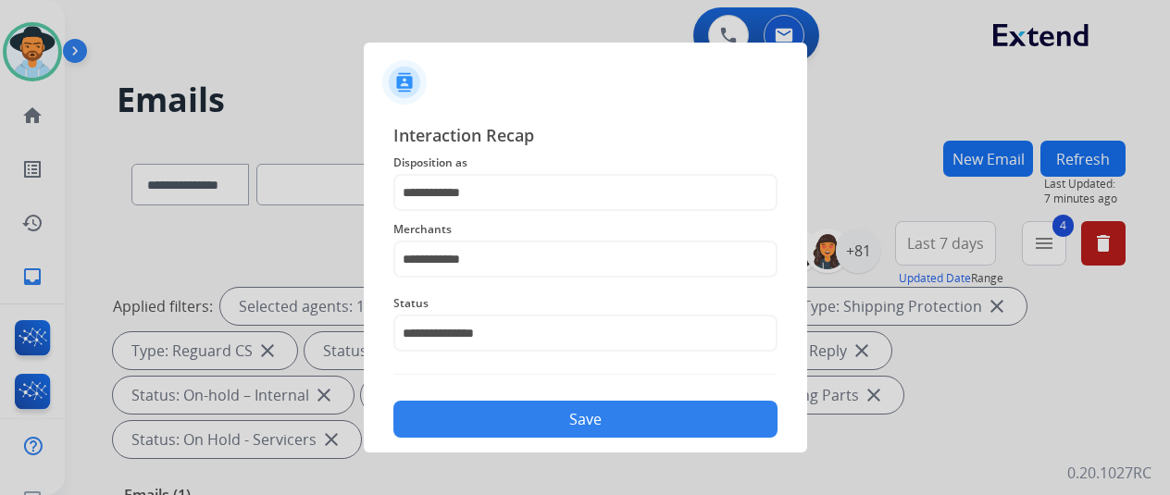
click at [542, 412] on button "Save" at bounding box center [585, 419] width 384 height 37
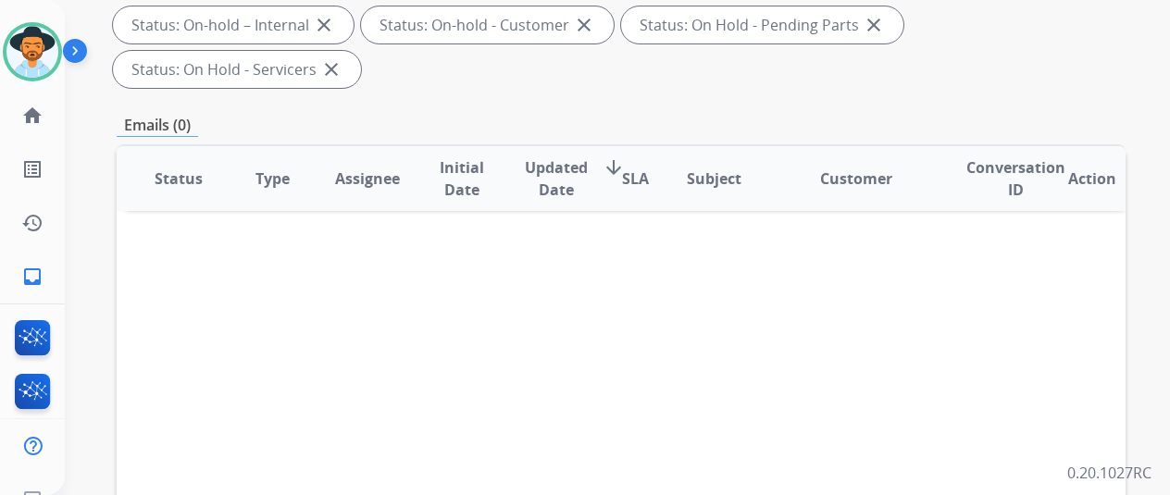
scroll to position [0, 0]
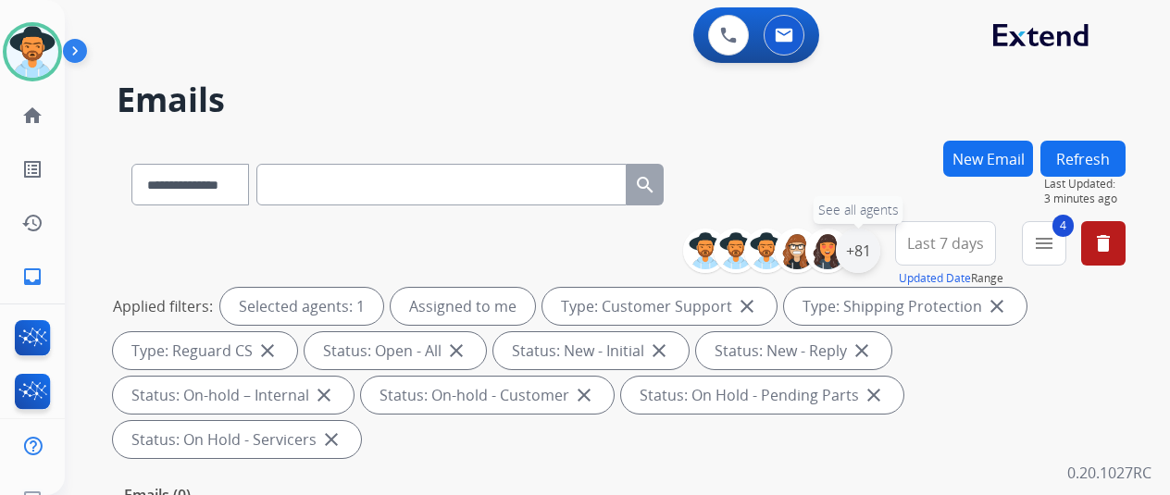
click at [867, 244] on div "+81" at bounding box center [858, 251] width 44 height 44
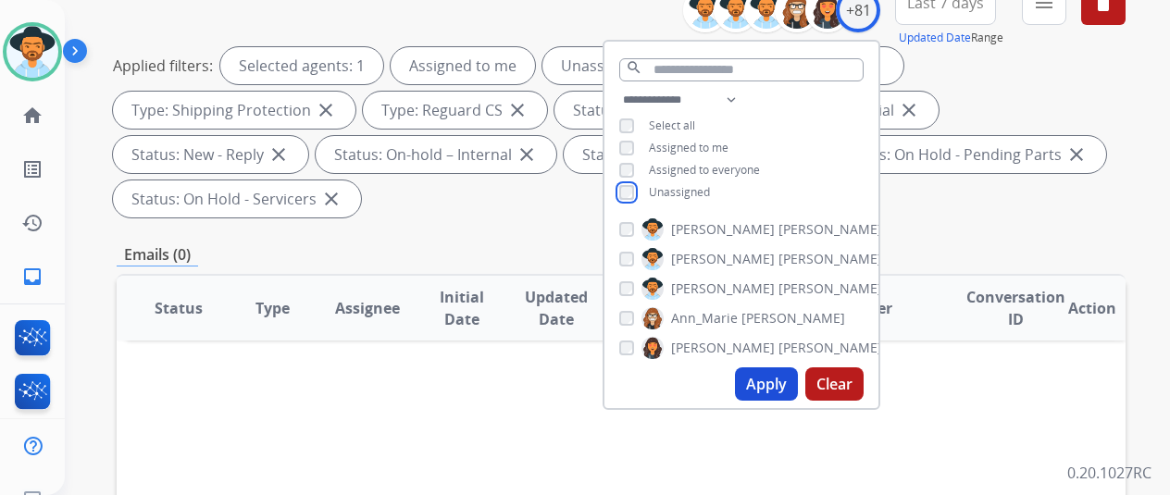
scroll to position [463, 0]
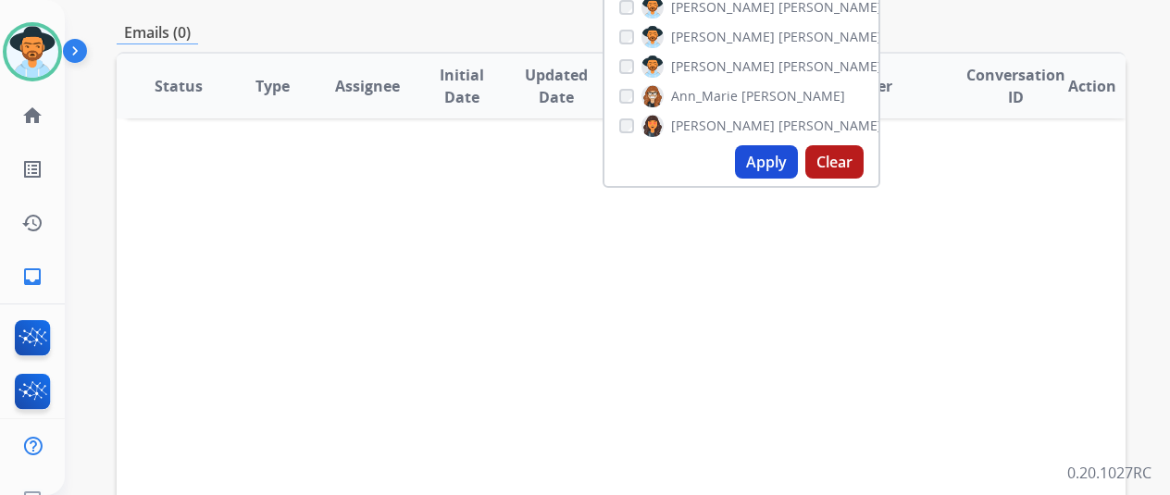
click at [767, 164] on button "Apply" at bounding box center [766, 161] width 63 height 33
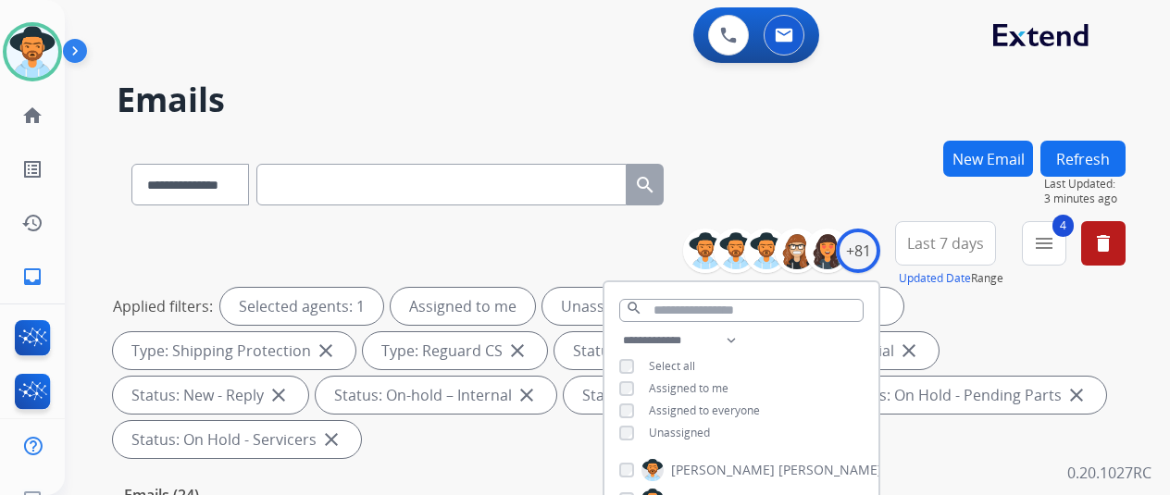
click at [872, 128] on div "**********" at bounding box center [595, 314] width 1061 height 495
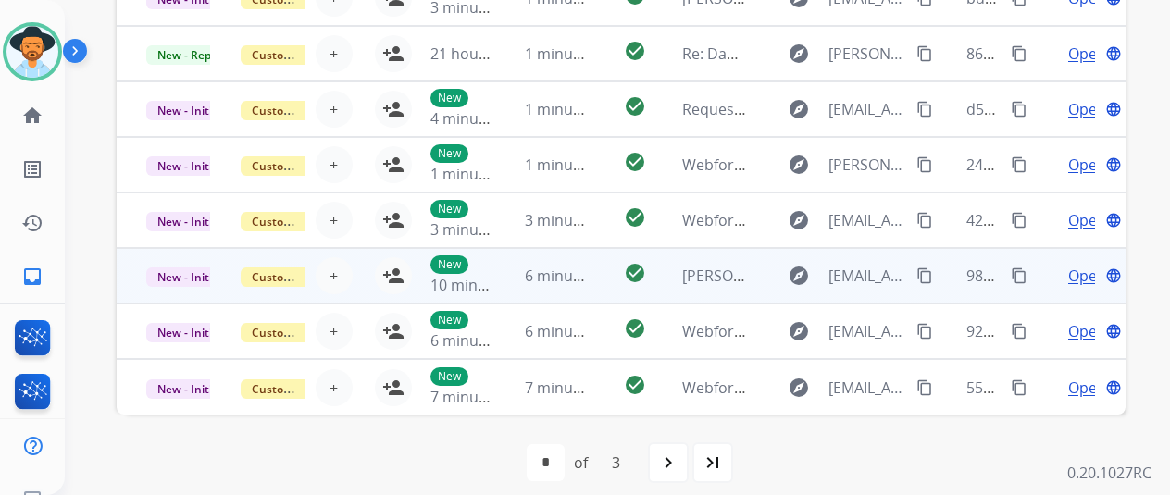
scroll to position [720, 0]
click at [1079, 276] on span "Open" at bounding box center [1087, 276] width 38 height 22
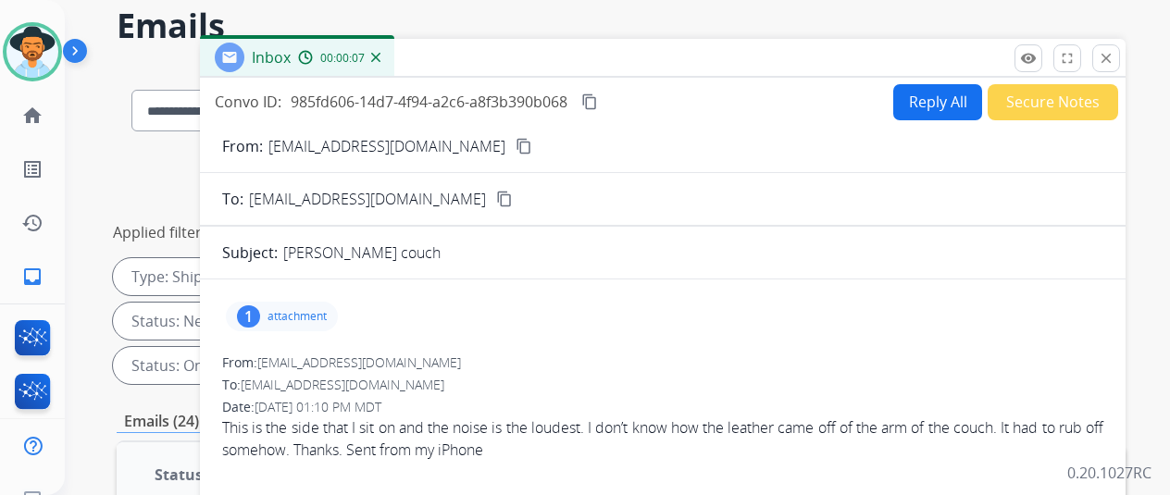
scroll to position [72, 0]
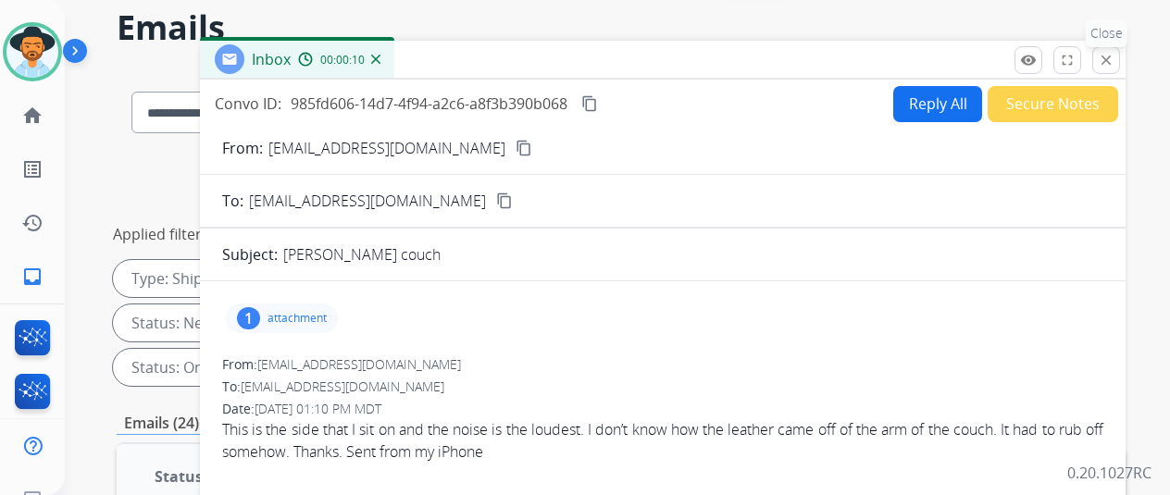
click at [1115, 56] on mat-icon "close" at bounding box center [1106, 60] width 17 height 17
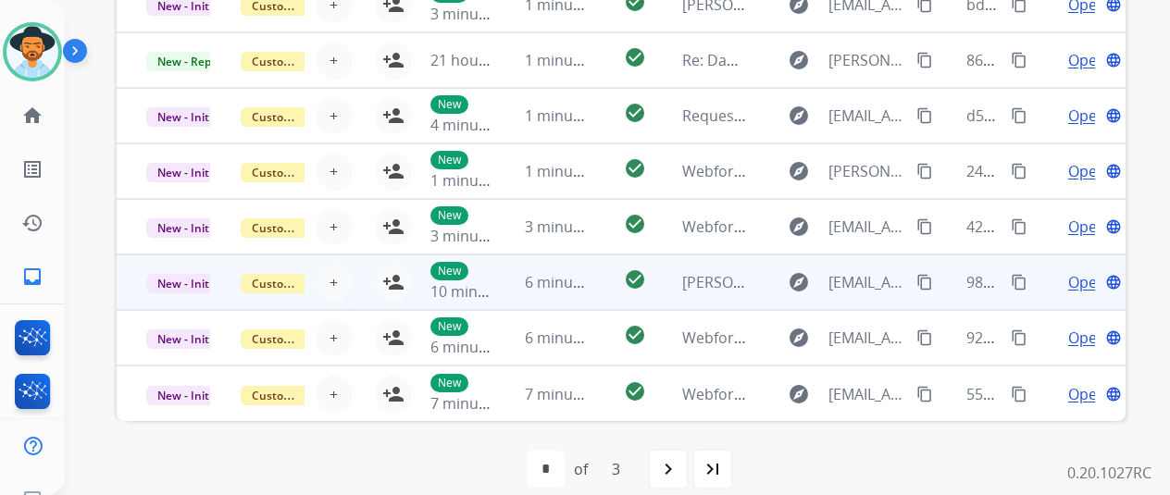
scroll to position [720, 0]
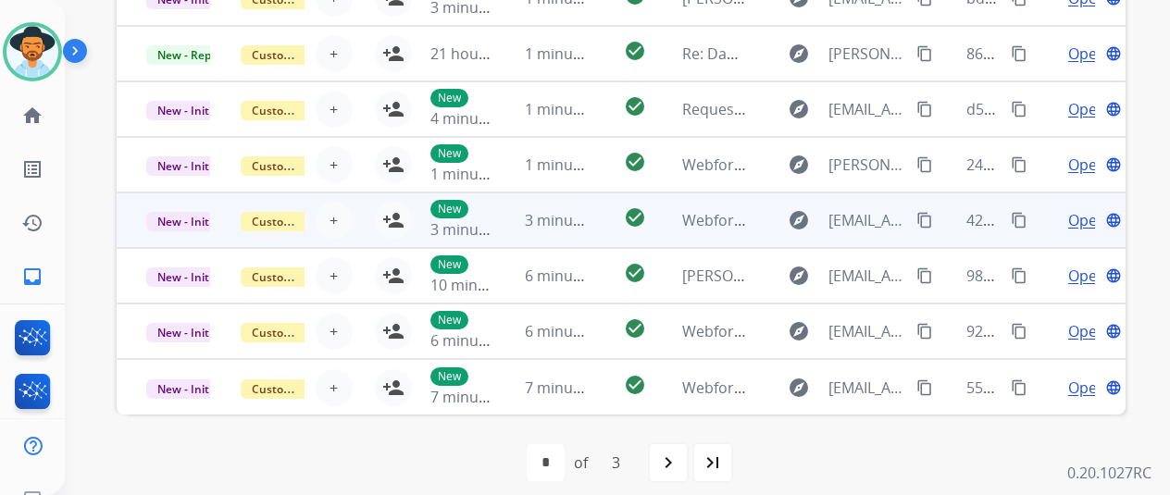
click at [1081, 213] on span "Open" at bounding box center [1087, 220] width 38 height 22
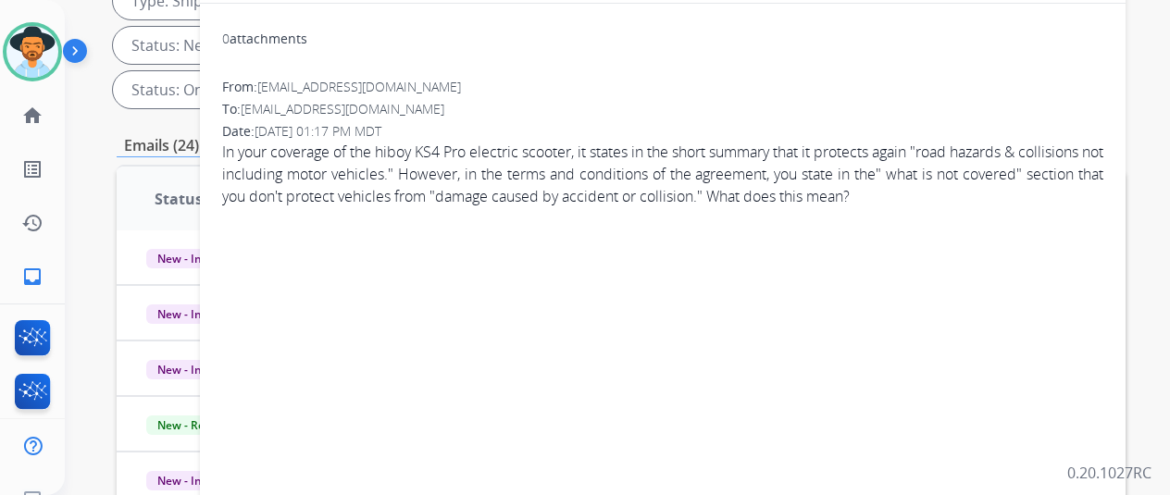
scroll to position [0, 0]
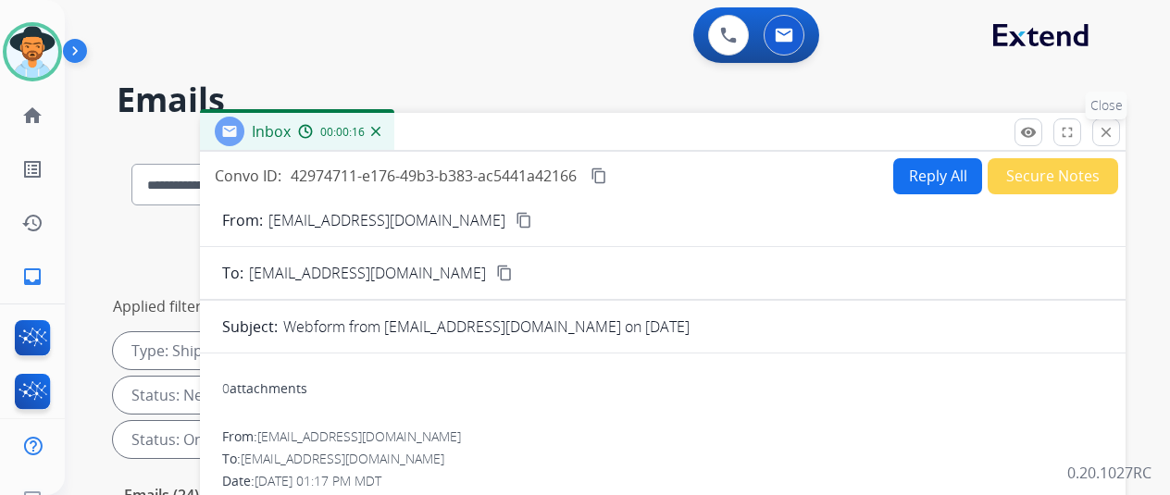
click at [1115, 131] on mat-icon "close" at bounding box center [1106, 132] width 17 height 17
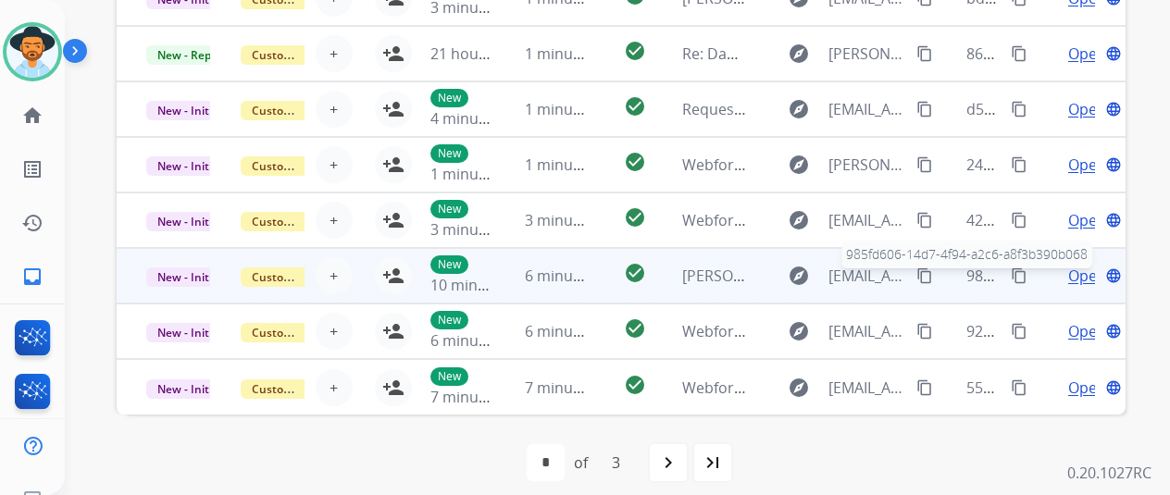
scroll to position [2, 0]
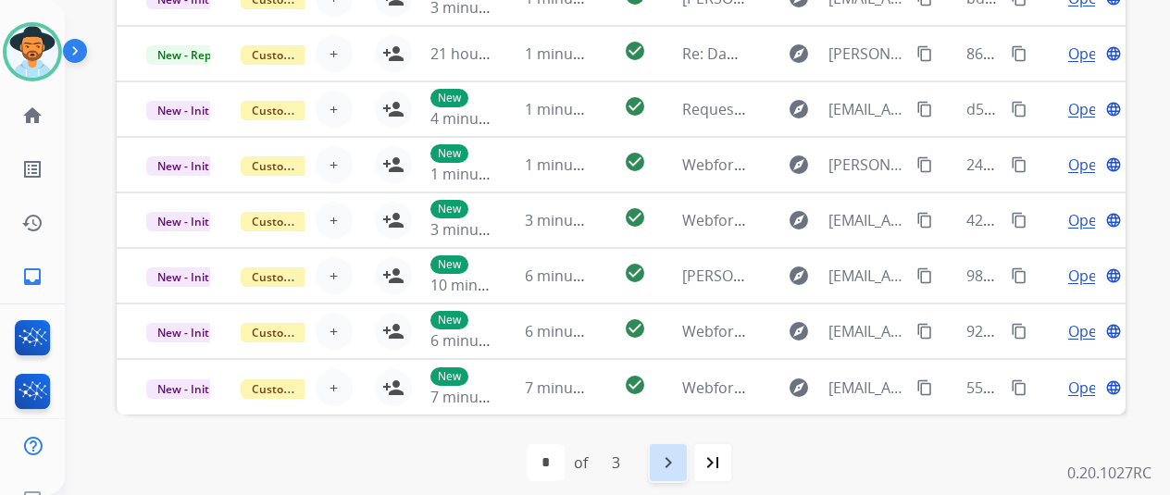
click at [675, 464] on mat-icon "navigate_next" at bounding box center [668, 463] width 22 height 22
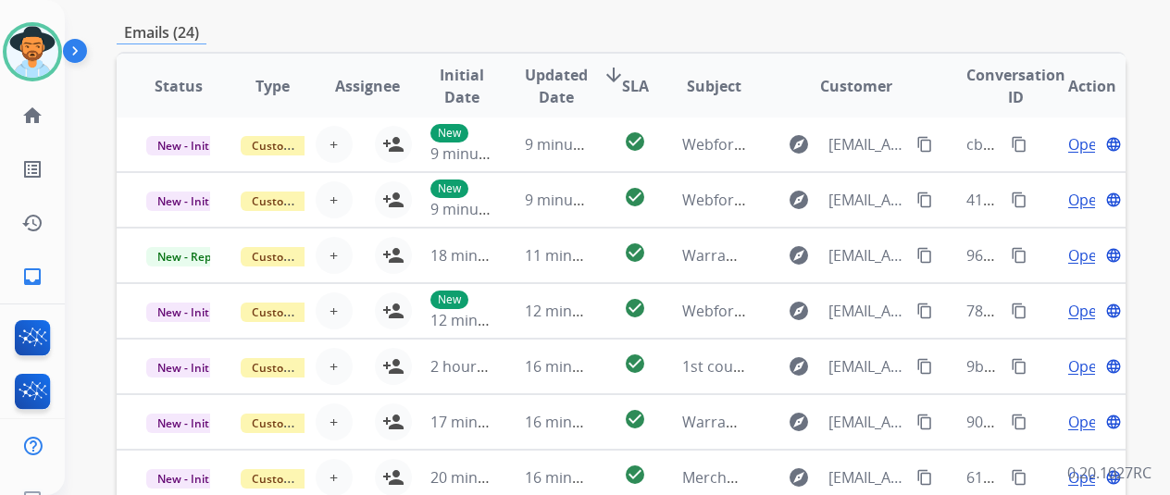
scroll to position [720, 0]
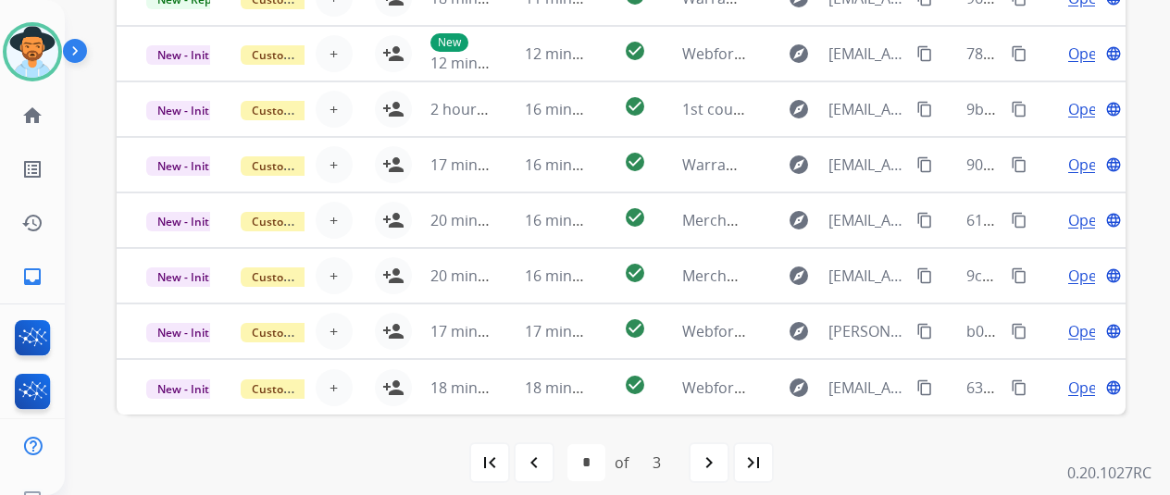
drag, startPoint x: 716, startPoint y: 460, endPoint x: 704, endPoint y: 442, distance: 21.3
click at [716, 460] on mat-icon "navigate_next" at bounding box center [709, 463] width 22 height 22
select select "*"
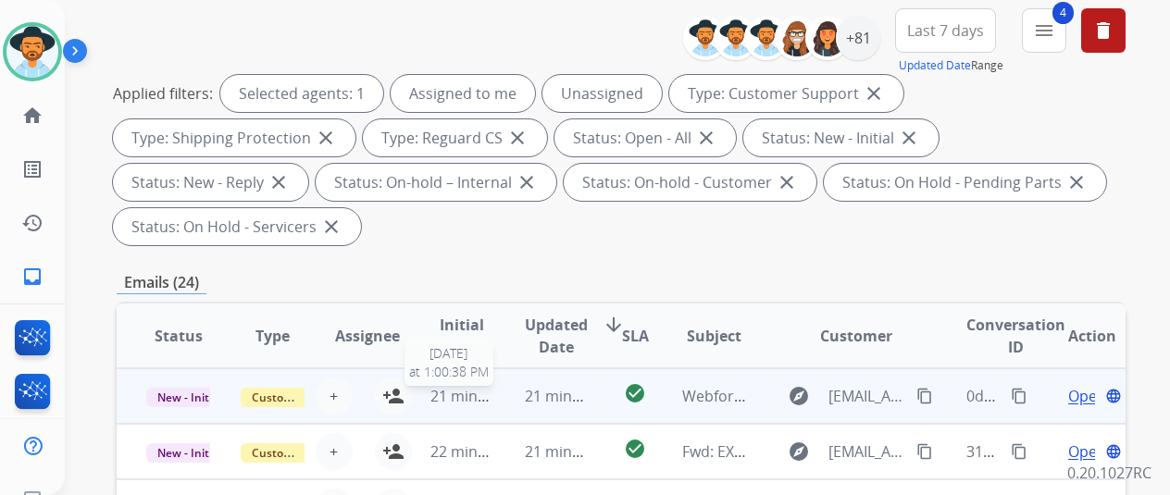
scroll to position [463, 0]
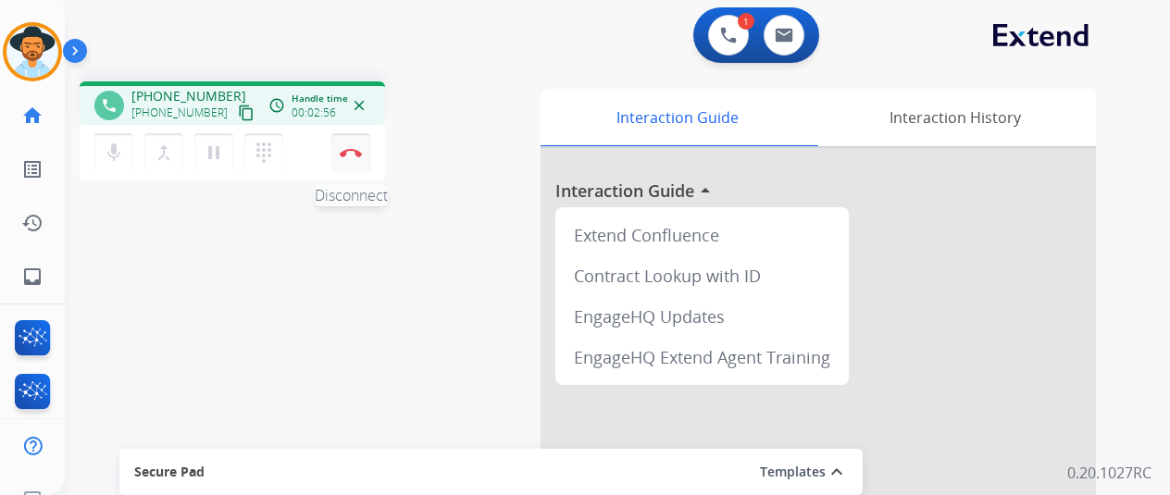
click at [348, 148] on img at bounding box center [351, 152] width 22 height 9
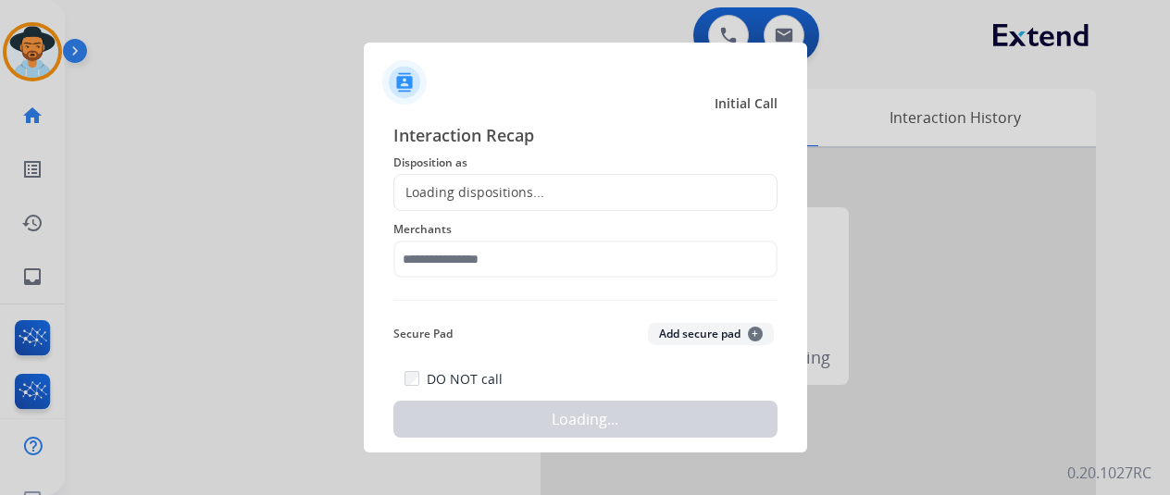
click at [424, 188] on div "Loading dispositions..." at bounding box center [469, 192] width 150 height 19
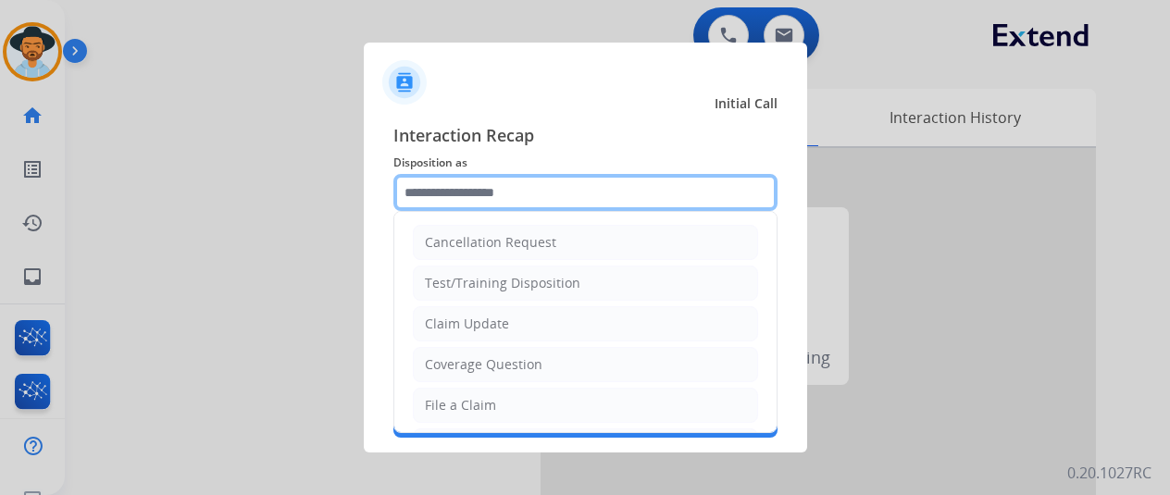
click at [424, 188] on input "text" at bounding box center [585, 192] width 384 height 37
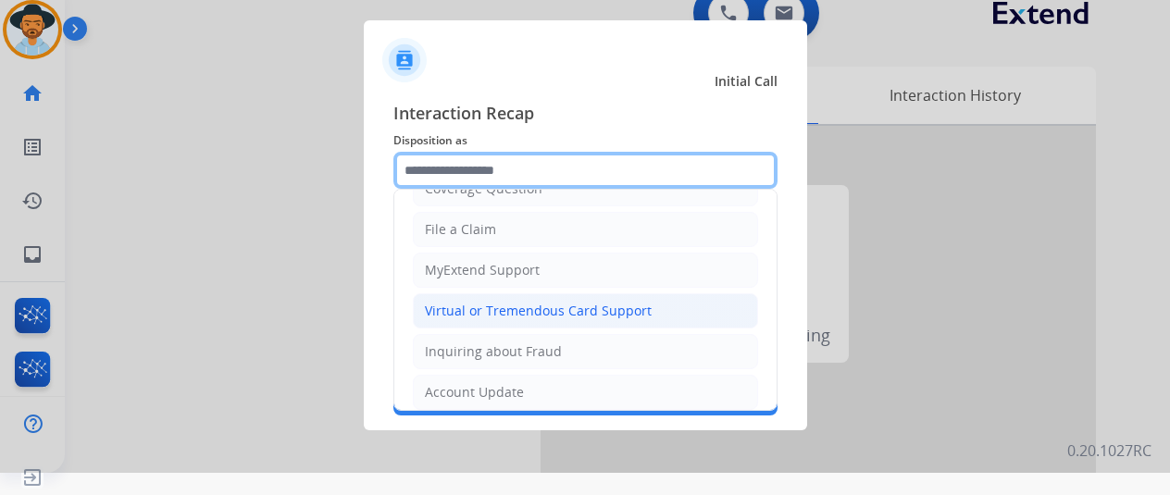
scroll to position [278, 0]
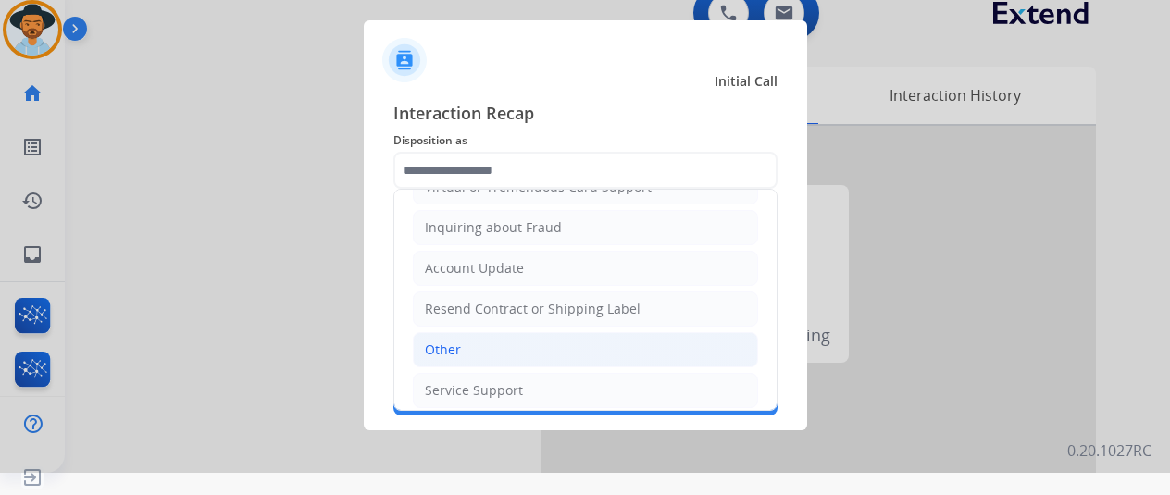
click at [453, 353] on li "Other" at bounding box center [585, 349] width 345 height 35
type input "*****"
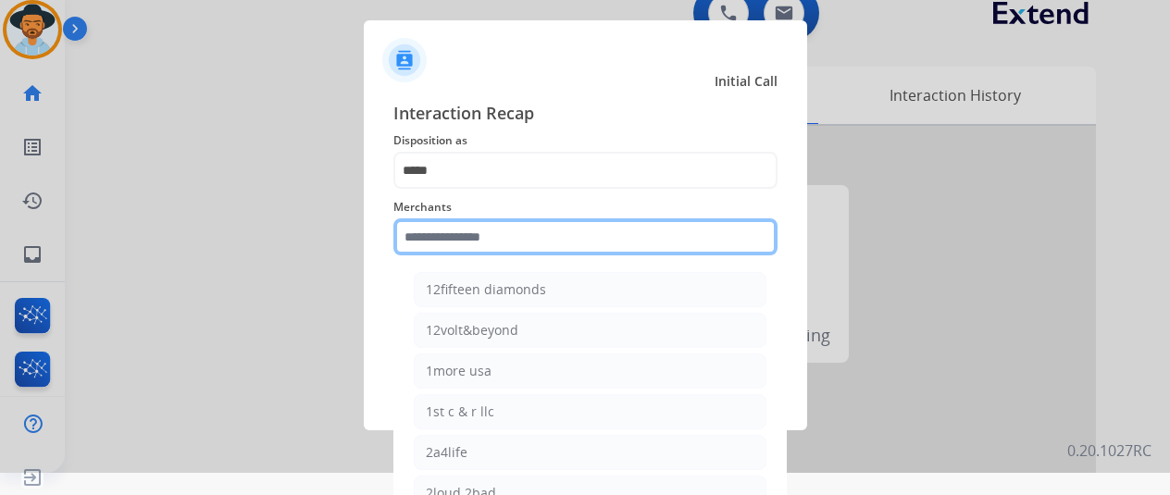
click at [448, 230] on input "text" at bounding box center [585, 236] width 384 height 37
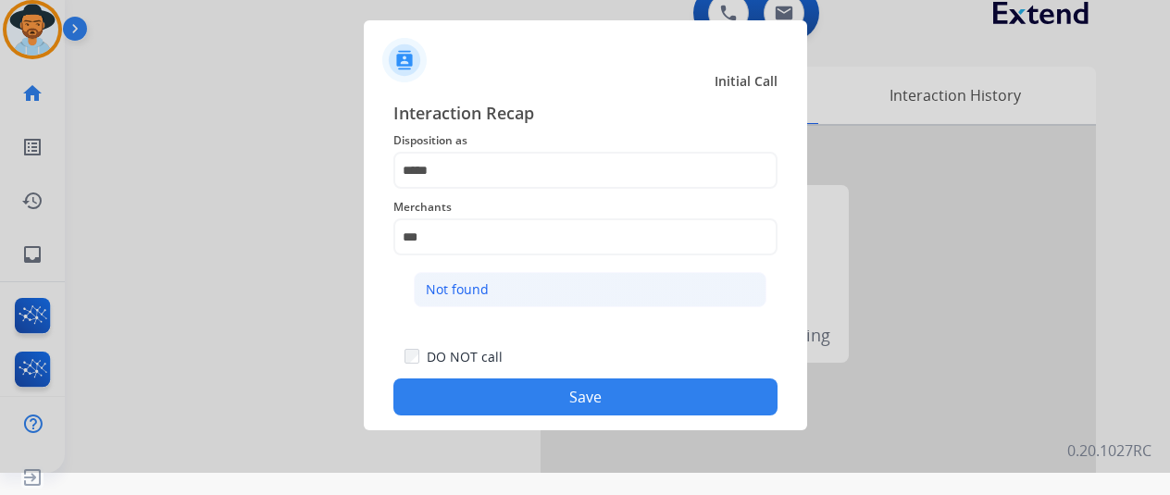
click at [465, 281] on div "Not found" at bounding box center [457, 289] width 63 height 19
type input "*********"
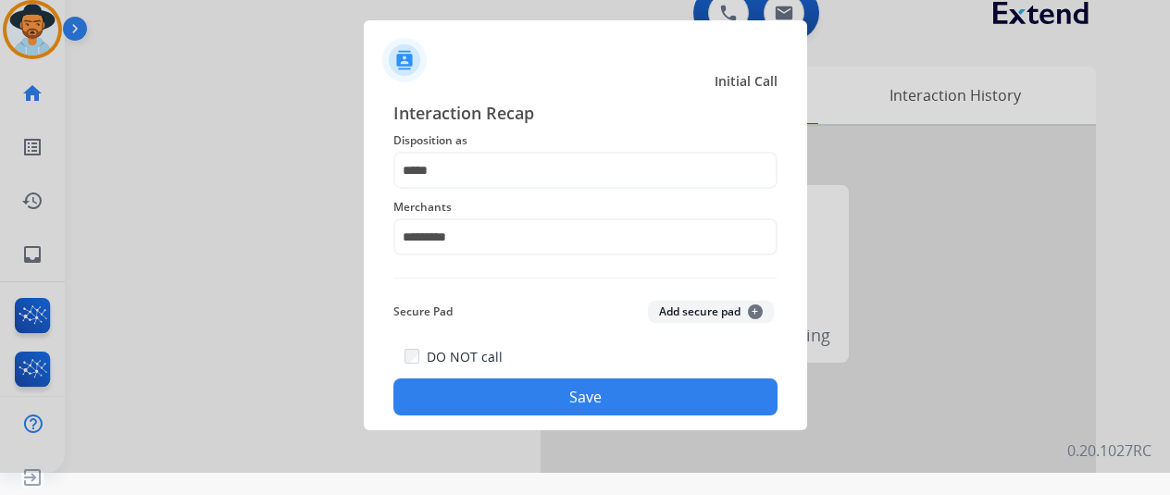
click at [542, 393] on button "Save" at bounding box center [585, 397] width 384 height 37
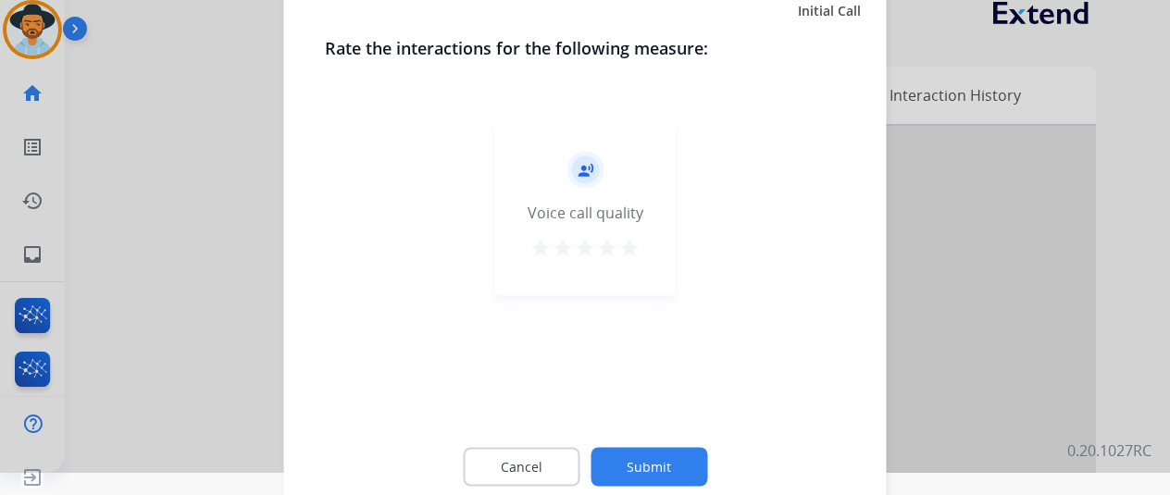
click at [646, 475] on button "Submit" at bounding box center [649, 466] width 117 height 39
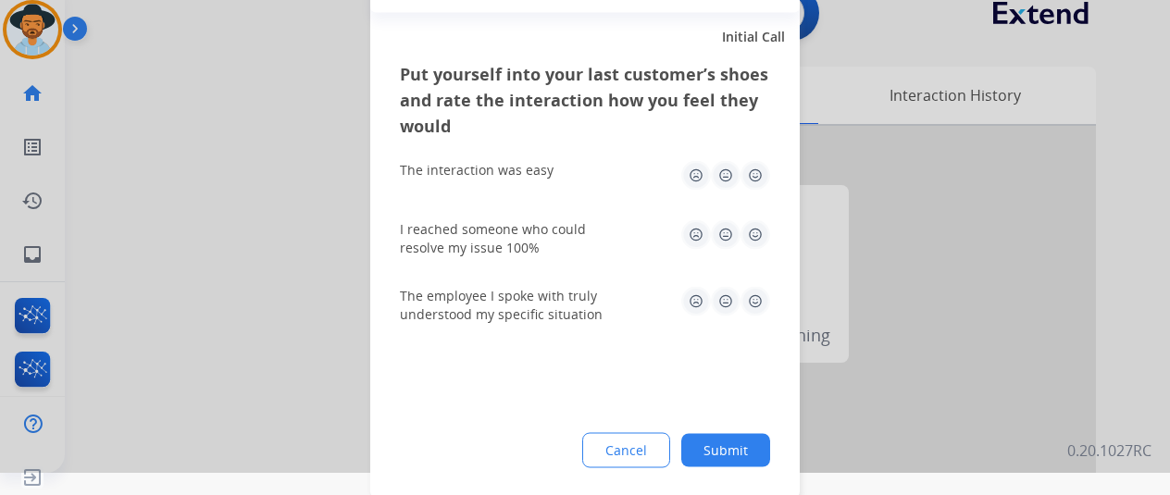
click at [738, 448] on button "Submit" at bounding box center [725, 449] width 89 height 33
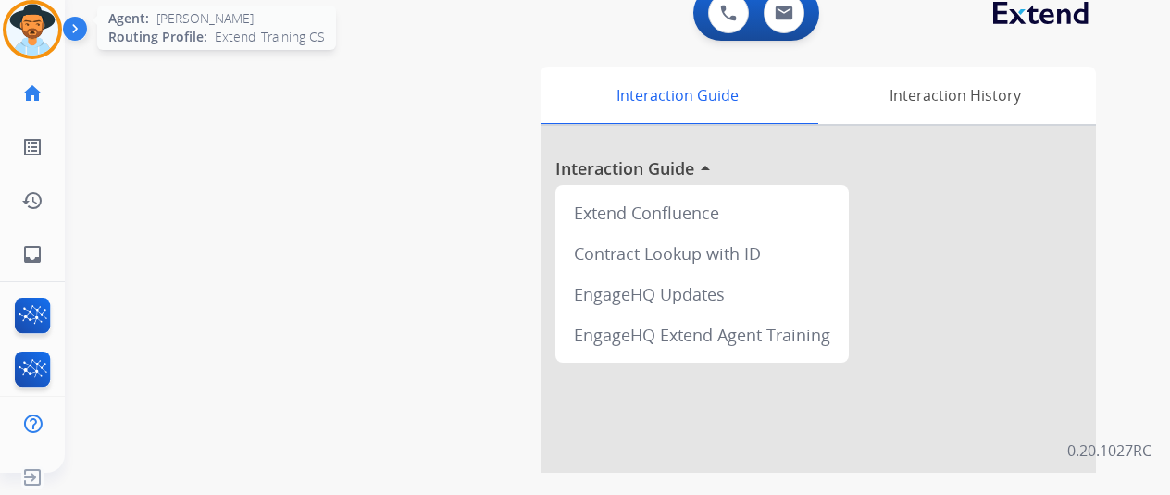
click at [39, 23] on img at bounding box center [32, 30] width 52 height 52
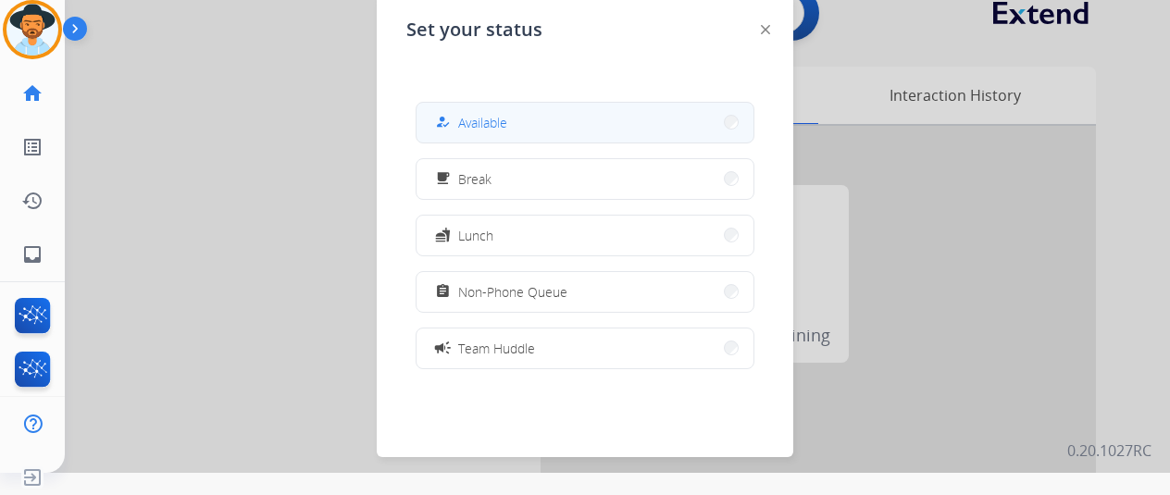
click at [509, 120] on button "how_to_reg Available" at bounding box center [585, 123] width 337 height 40
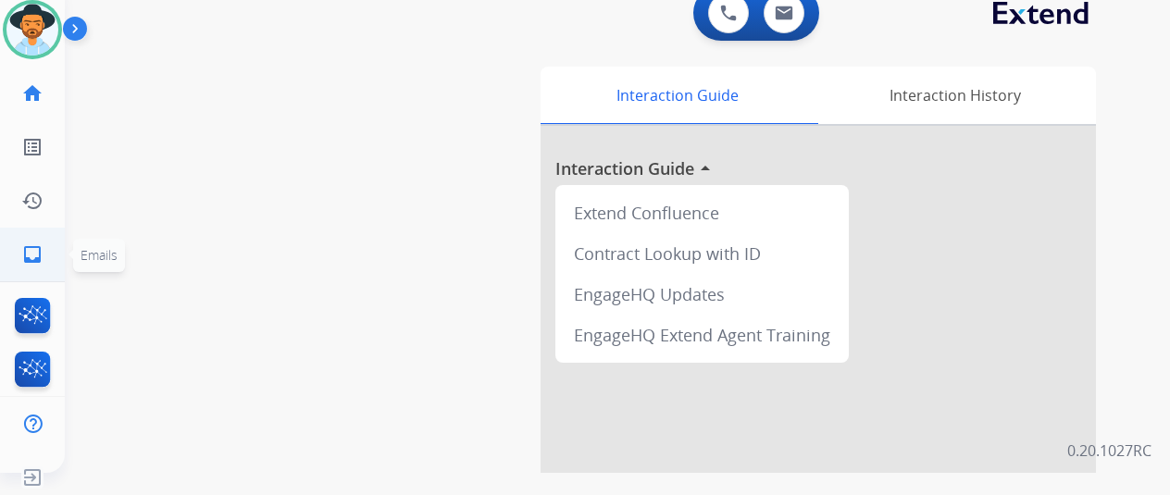
click at [31, 253] on mat-icon "inbox" at bounding box center [32, 254] width 22 height 22
select select "**********"
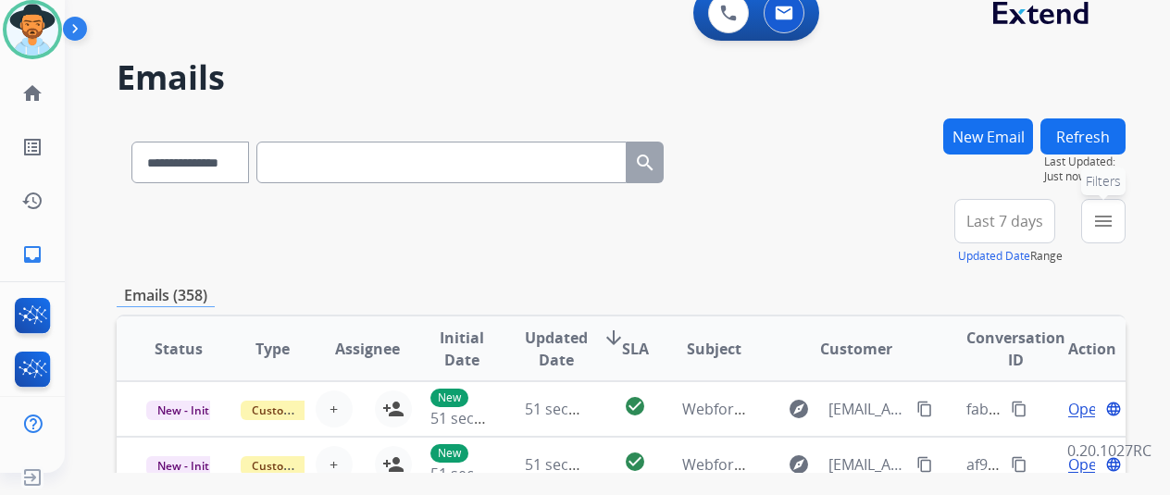
click at [1112, 227] on mat-icon "menu" at bounding box center [1103, 221] width 22 height 22
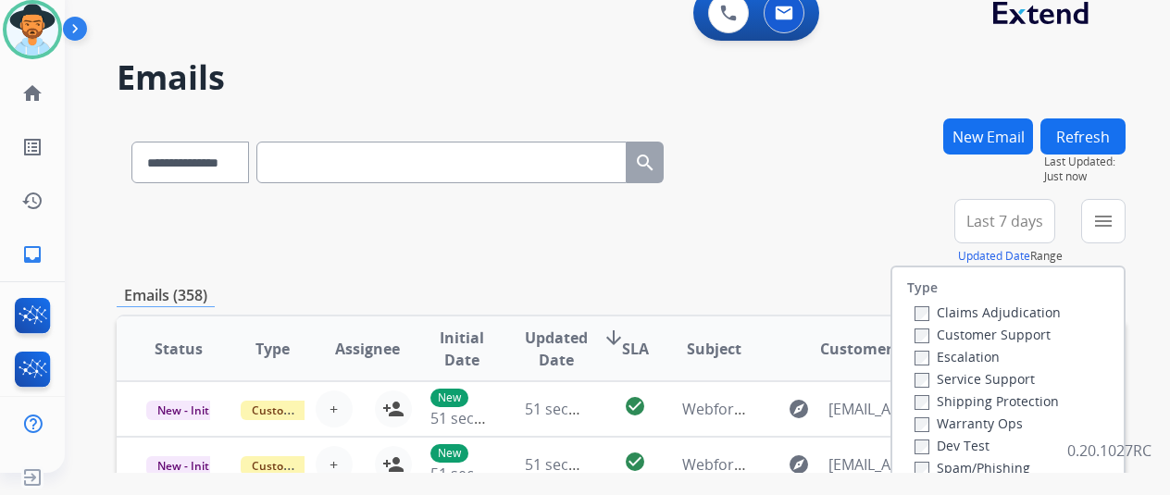
click at [932, 342] on label "Customer Support" at bounding box center [983, 335] width 136 height 18
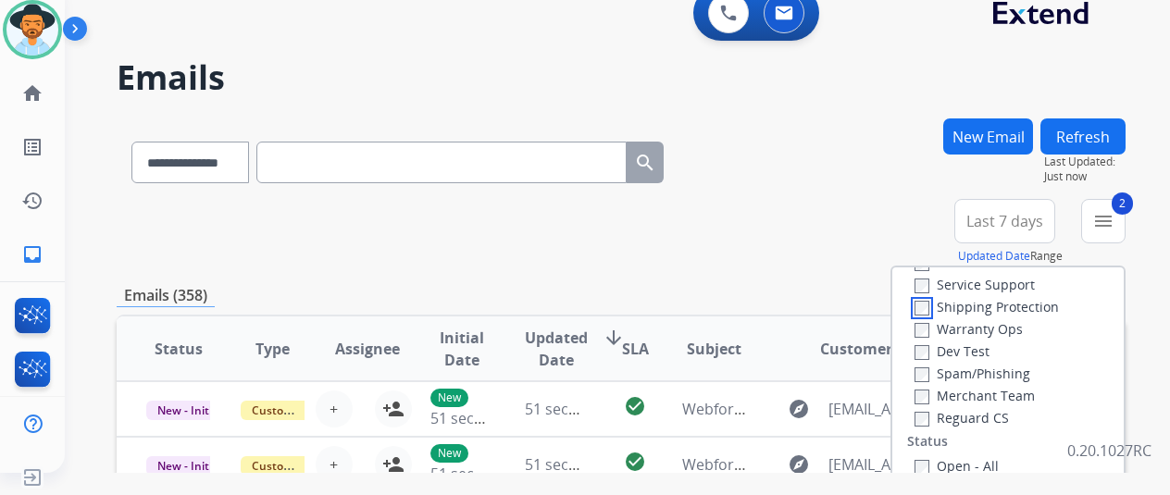
scroll to position [185, 0]
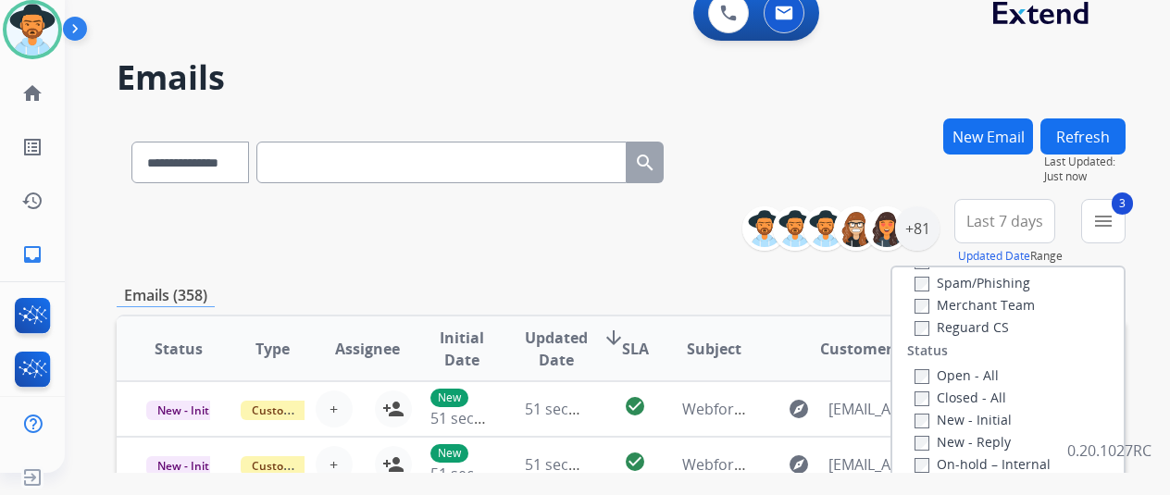
click at [916, 373] on div "Open - All Closed - All New - Initial New - Reply On-hold – Internal On-hold - …" at bounding box center [1008, 486] width 202 height 244
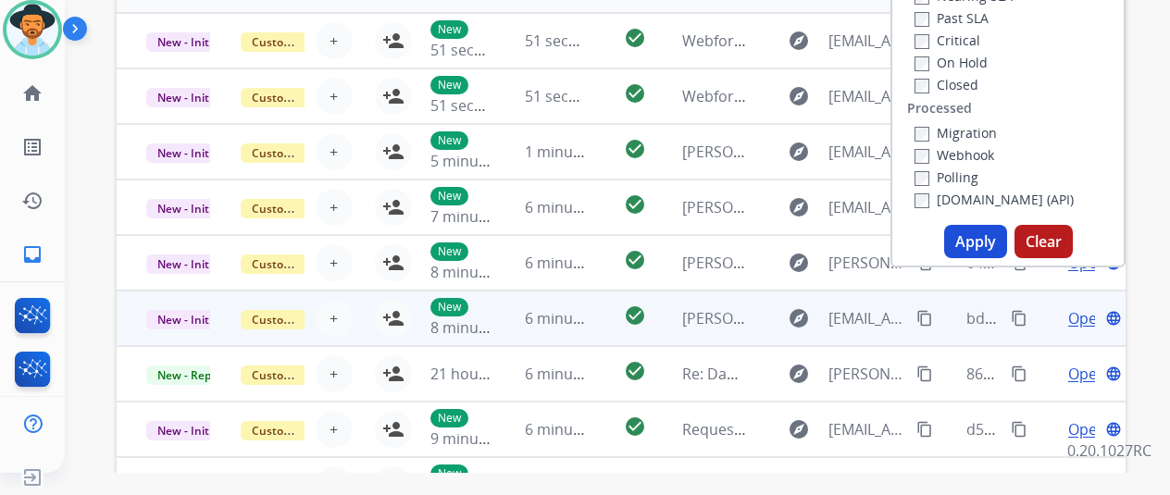
scroll to position [370, 0]
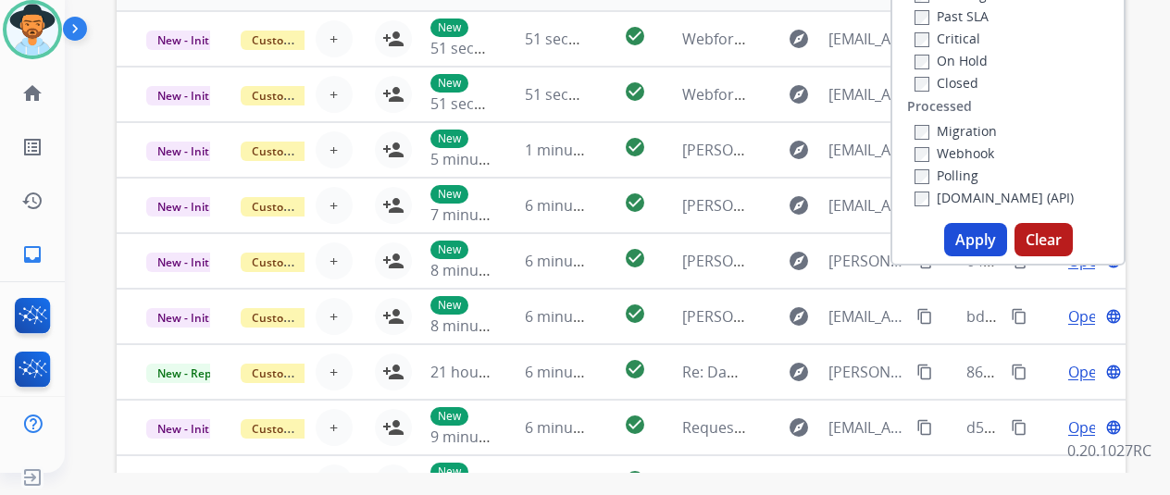
click at [979, 228] on button "Apply" at bounding box center [975, 239] width 63 height 33
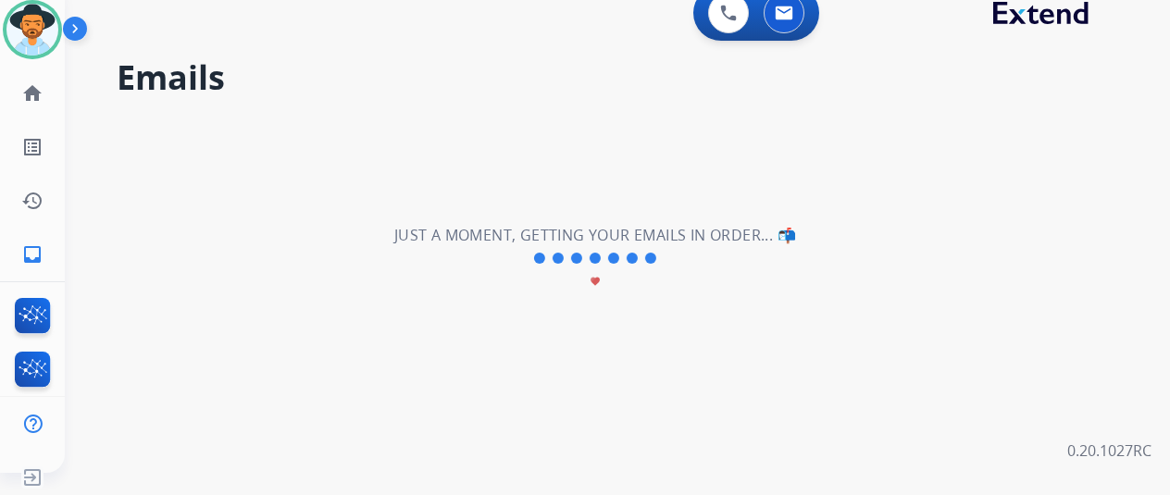
scroll to position [0, 0]
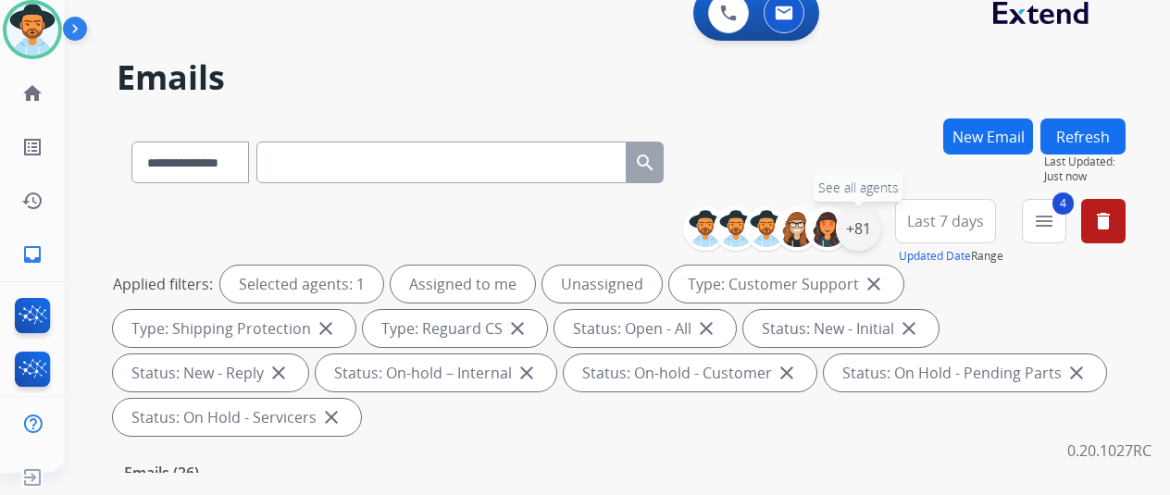
click at [869, 228] on div "+81" at bounding box center [858, 228] width 44 height 44
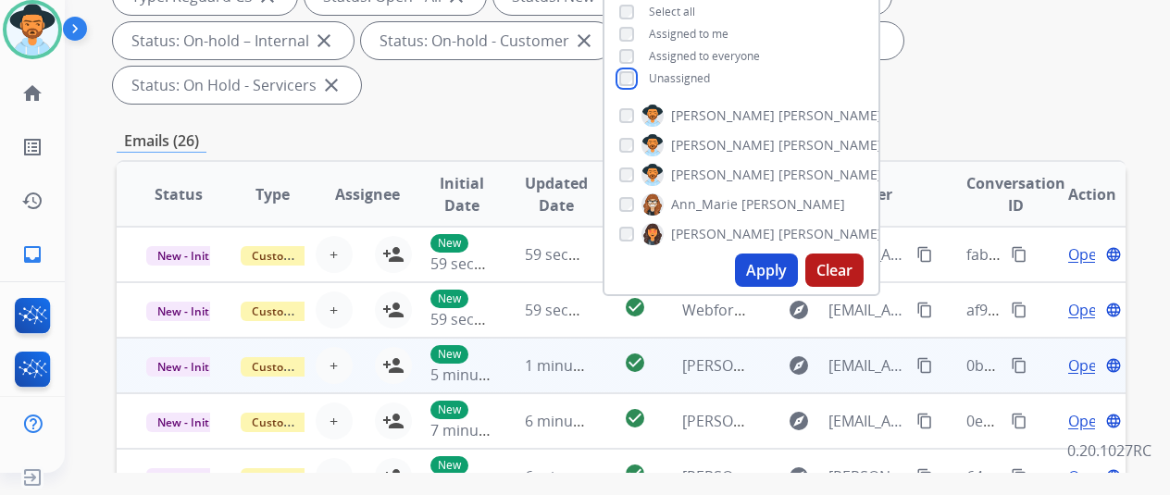
scroll to position [370, 0]
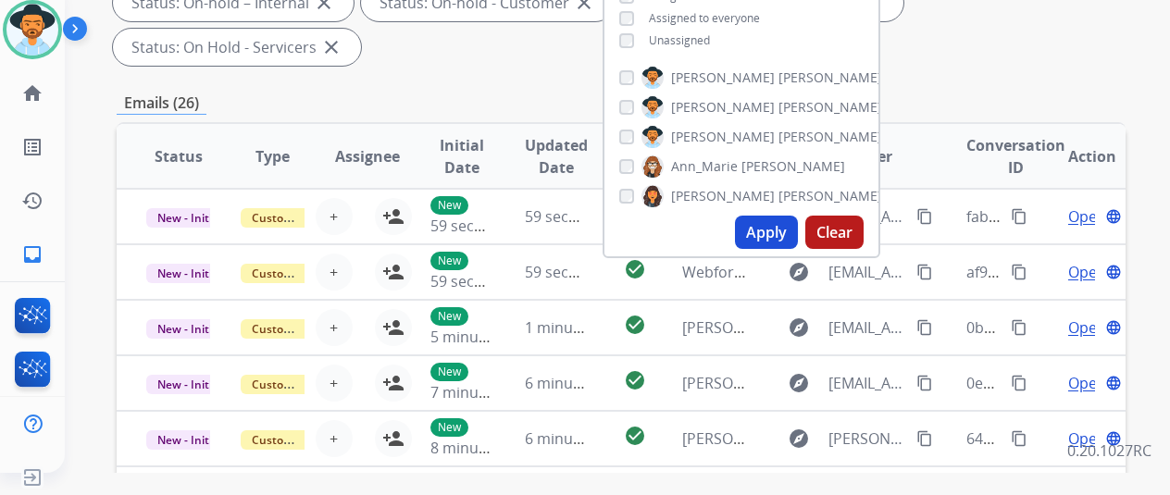
click at [767, 227] on button "Apply" at bounding box center [766, 232] width 63 height 33
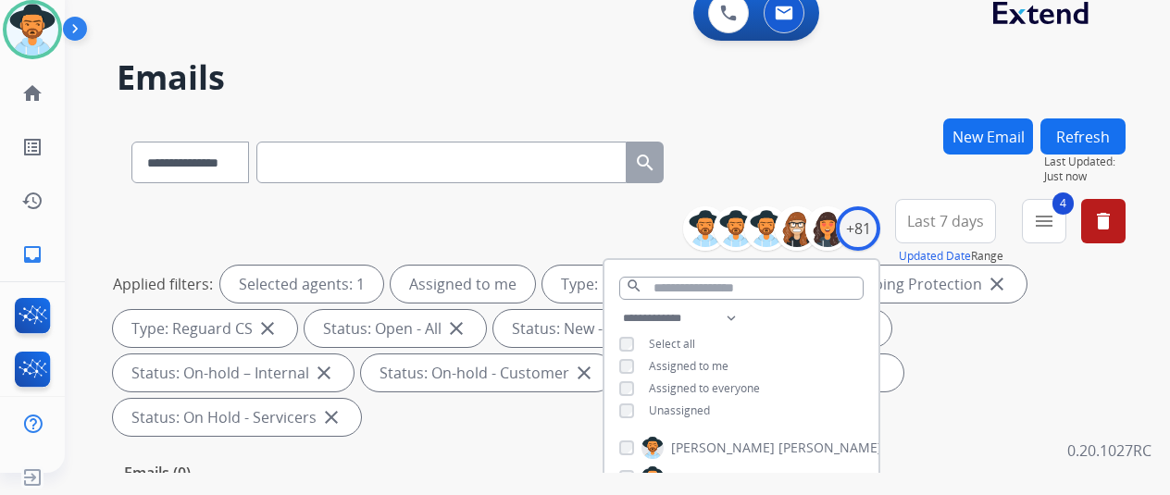
click at [823, 131] on div "**********" at bounding box center [621, 158] width 1009 height 81
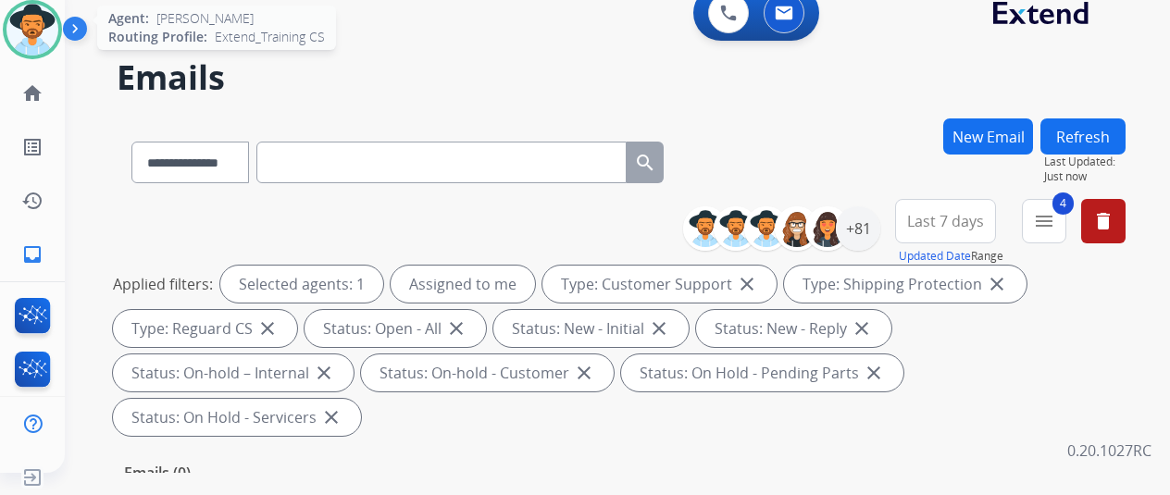
click at [41, 26] on img at bounding box center [32, 30] width 52 height 52
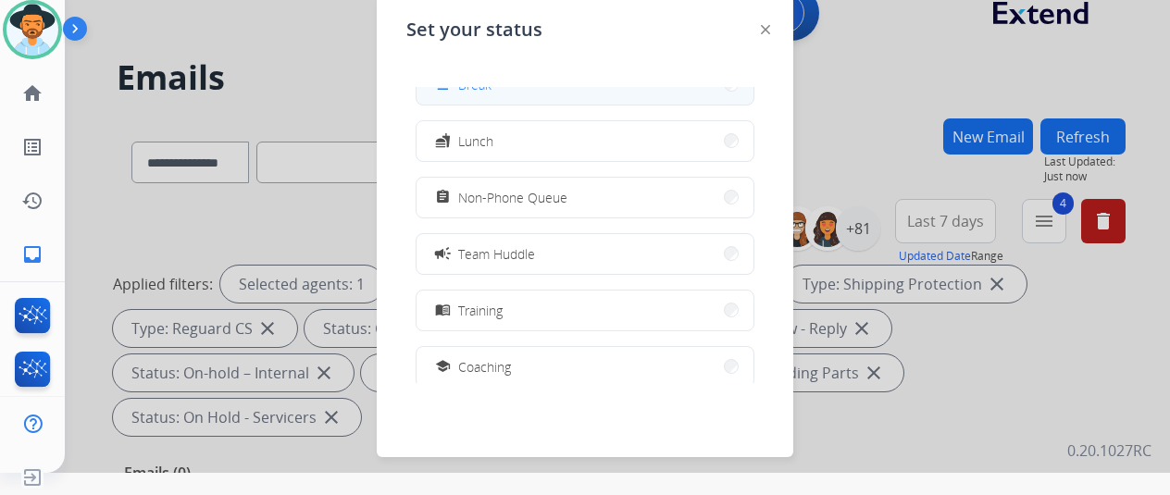
scroll to position [185, 0]
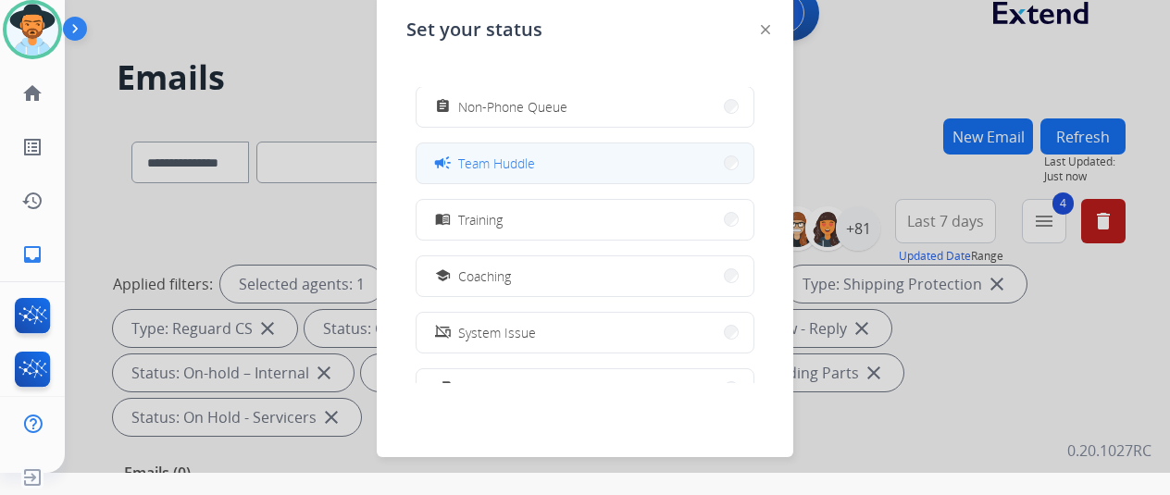
click at [552, 166] on button "campaign Team Huddle" at bounding box center [585, 163] width 337 height 40
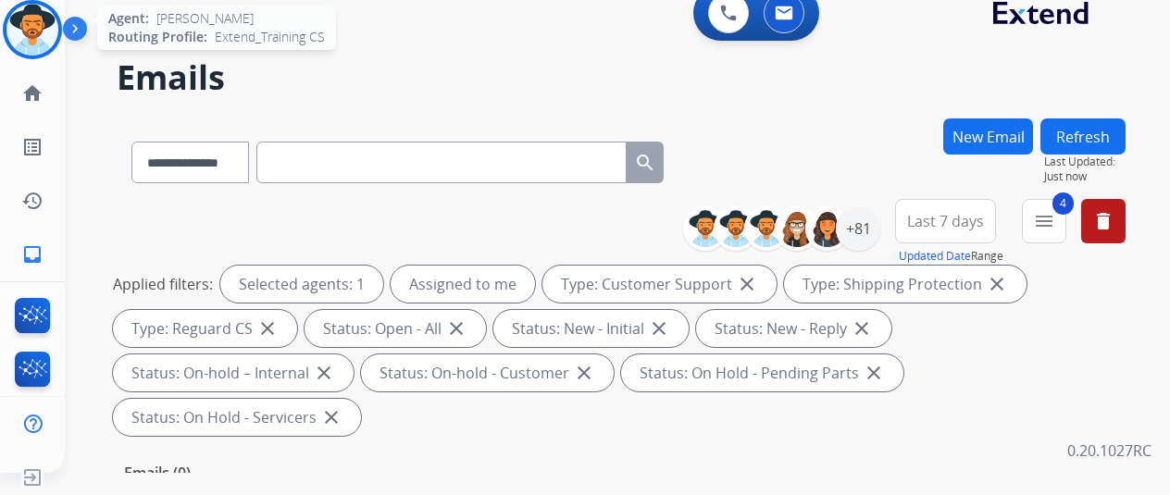
click at [19, 19] on img at bounding box center [32, 30] width 52 height 52
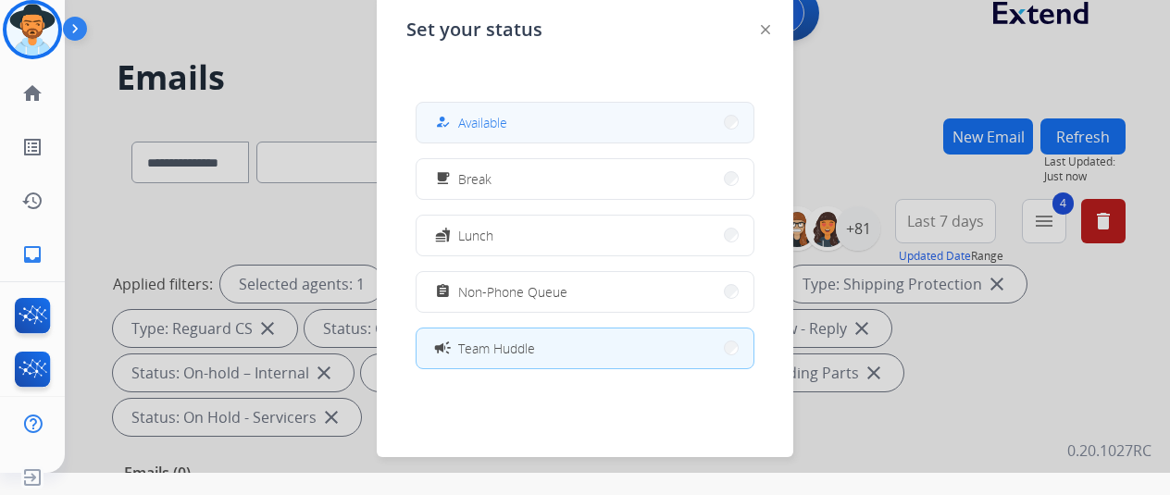
click at [532, 110] on button "how_to_reg Available" at bounding box center [585, 123] width 337 height 40
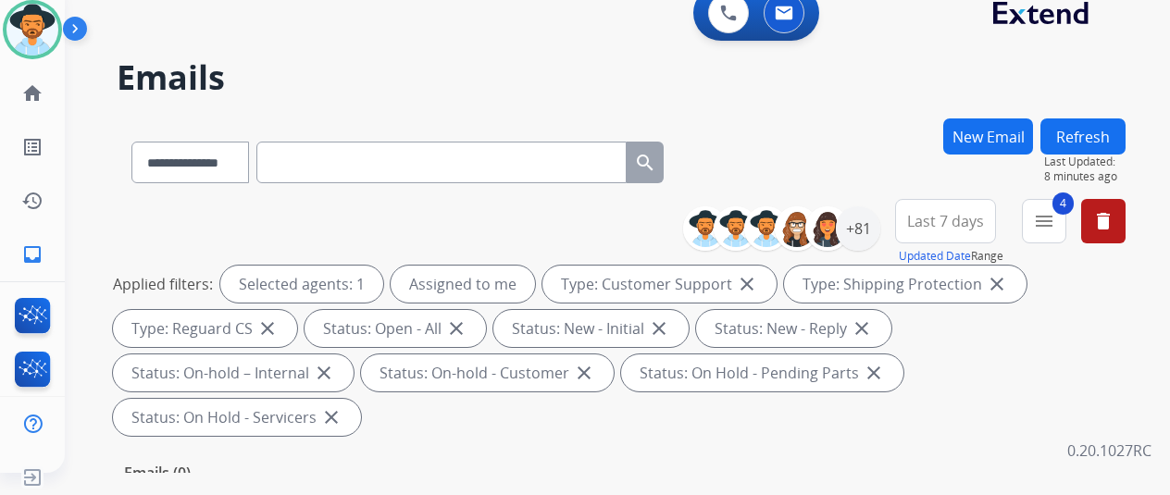
click at [988, 130] on button "New Email" at bounding box center [988, 136] width 90 height 36
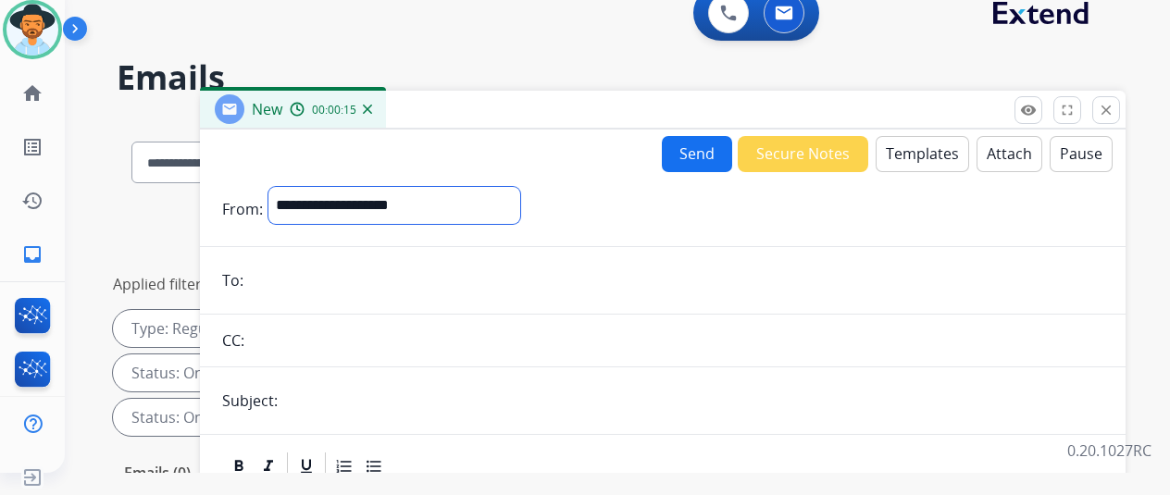
click at [321, 198] on select "**********" at bounding box center [394, 205] width 252 height 37
select select "**********"
click at [282, 187] on select "**********" at bounding box center [394, 205] width 252 height 37
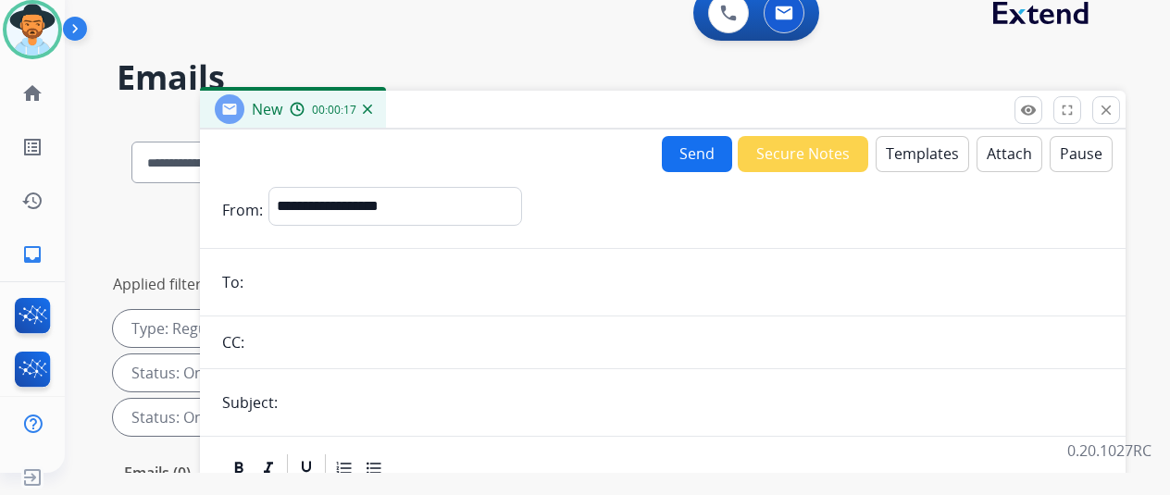
click at [300, 286] on input "email" at bounding box center [676, 282] width 854 height 37
paste input "**********"
type input "**********"
click at [918, 148] on button "Templates" at bounding box center [922, 154] width 93 height 36
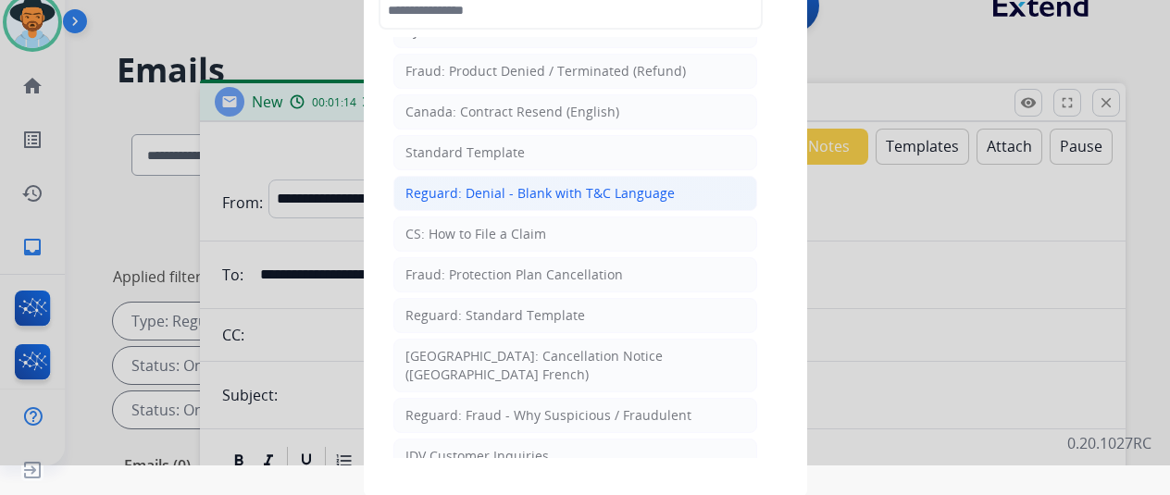
scroll to position [0, 0]
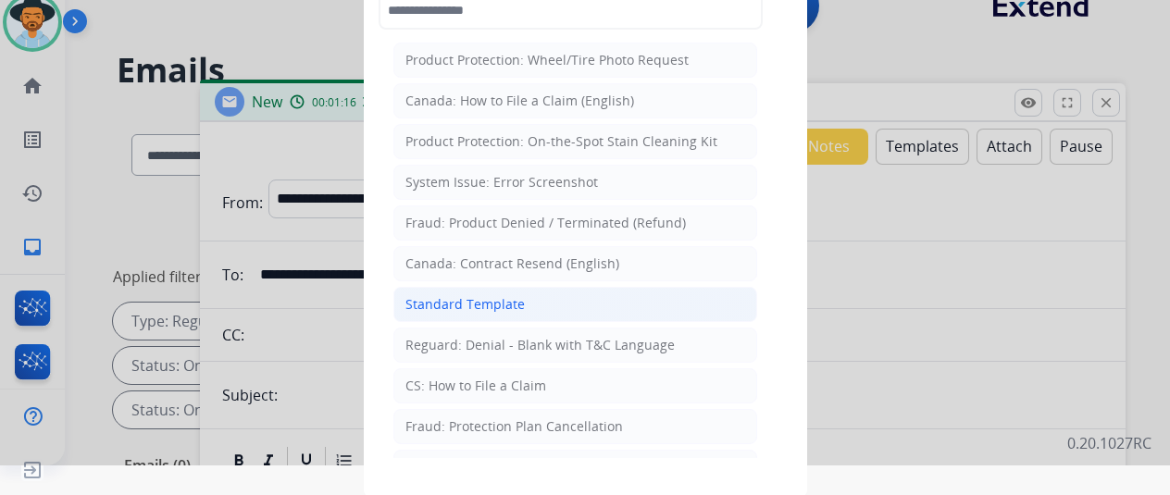
click at [486, 296] on div "Standard Template" at bounding box center [464, 304] width 119 height 19
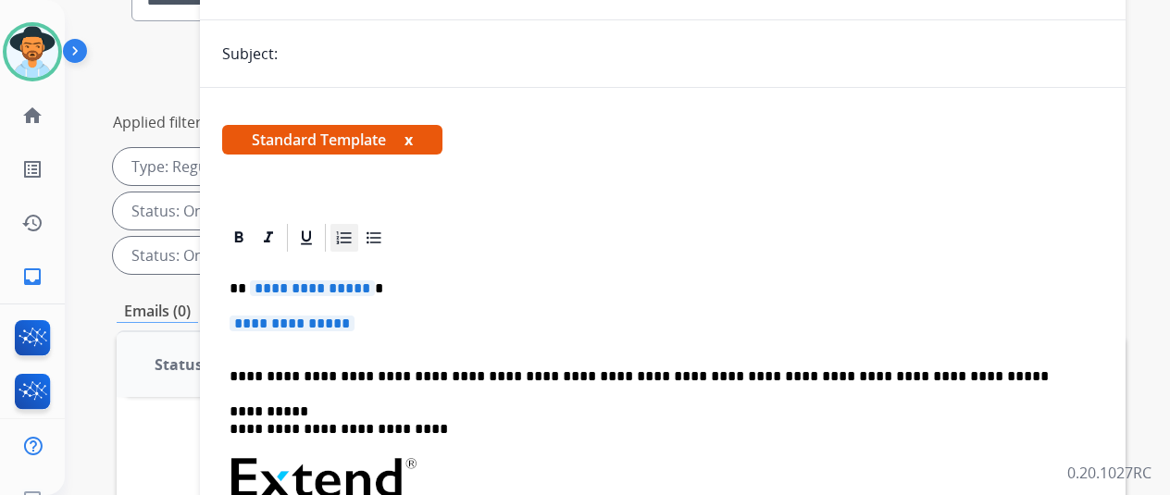
scroll to position [185, 0]
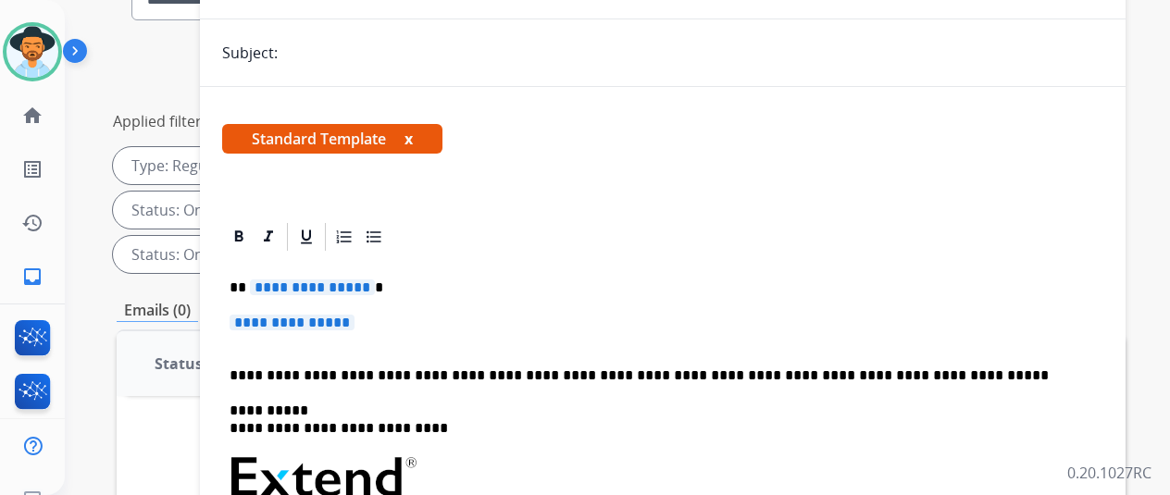
click at [374, 280] on span "**********" at bounding box center [312, 288] width 125 height 16
click at [355, 315] on span "**********" at bounding box center [292, 323] width 125 height 16
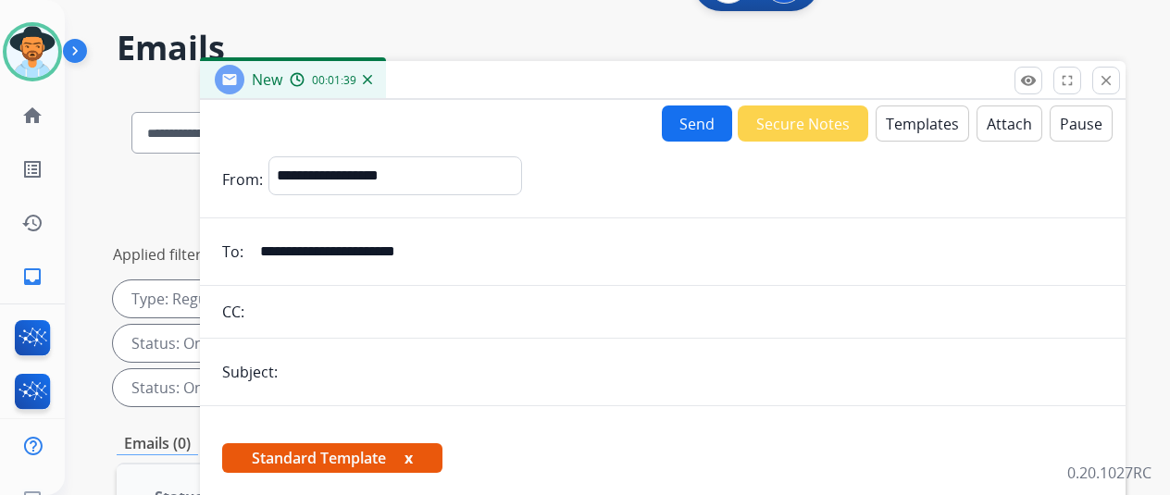
scroll to position [0, 0]
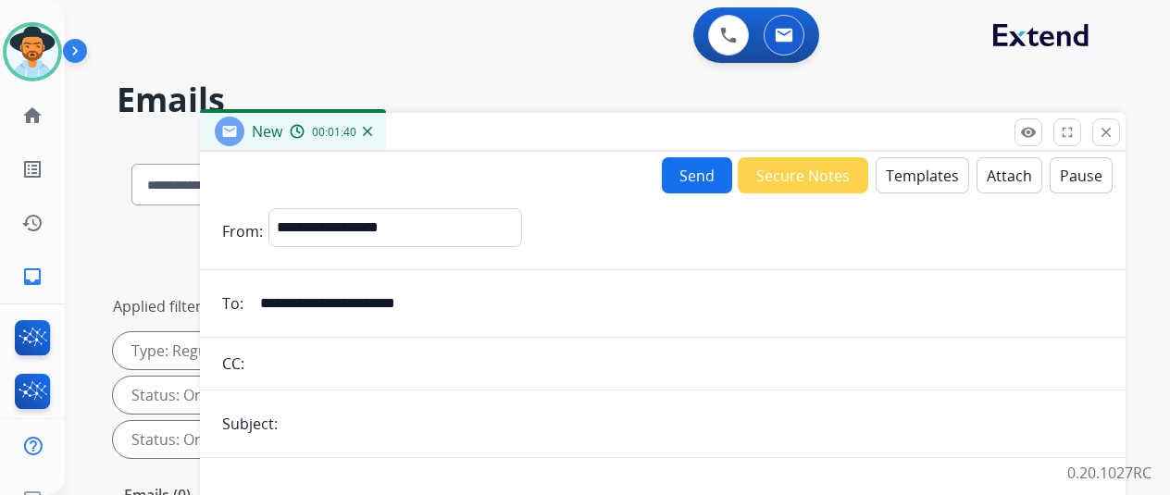
click at [1009, 175] on button "Attach" at bounding box center [1010, 175] width 66 height 36
click at [1012, 169] on button "Attach" at bounding box center [1010, 175] width 66 height 36
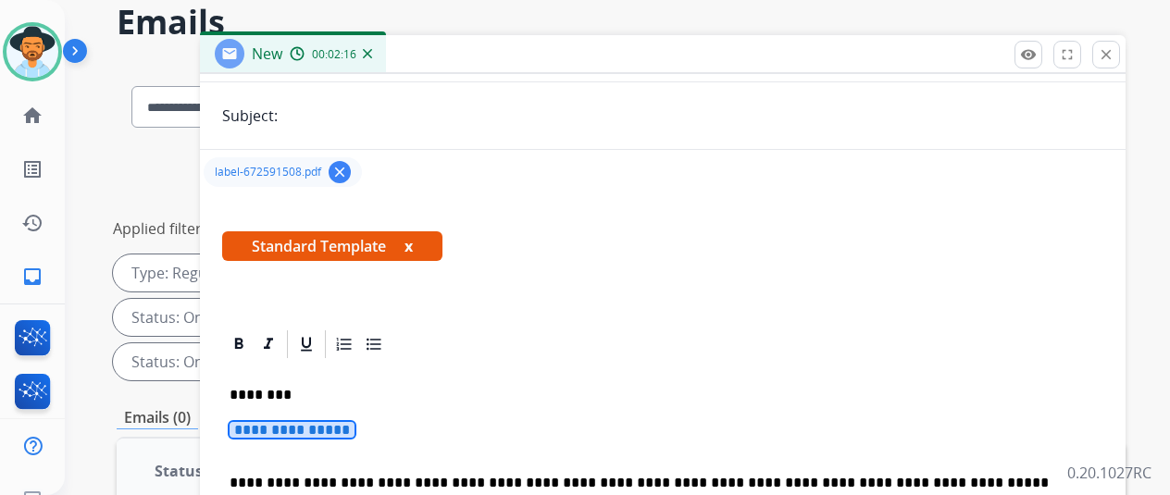
scroll to position [278, 0]
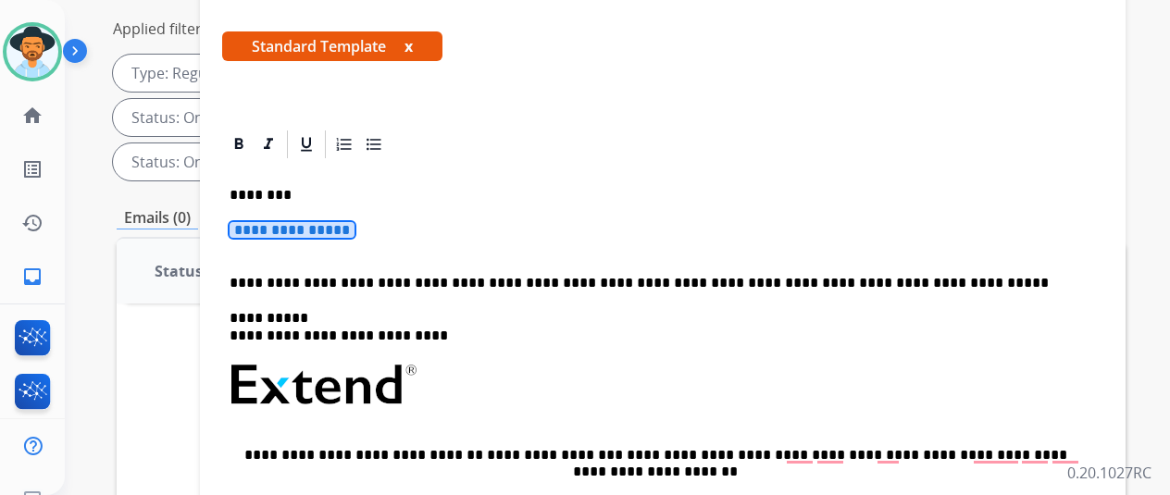
click at [333, 222] on span "**********" at bounding box center [292, 230] width 125 height 16
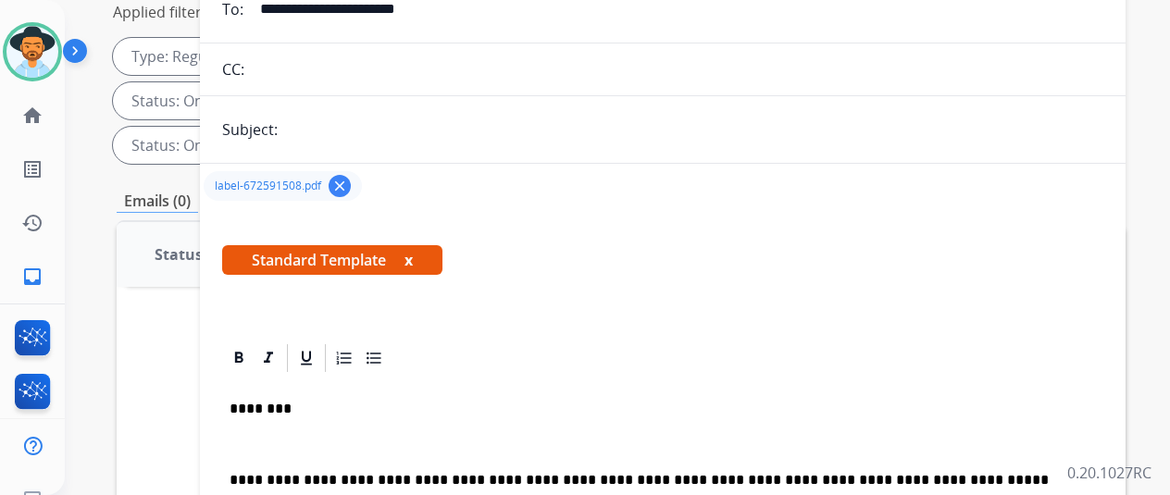
scroll to position [0, 0]
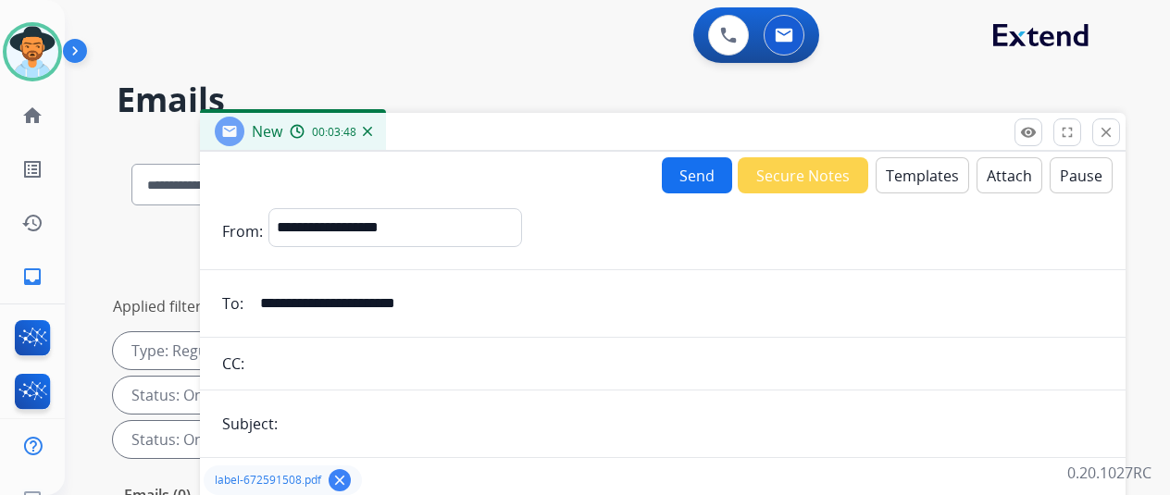
click at [712, 172] on button "Send" at bounding box center [697, 175] width 70 height 36
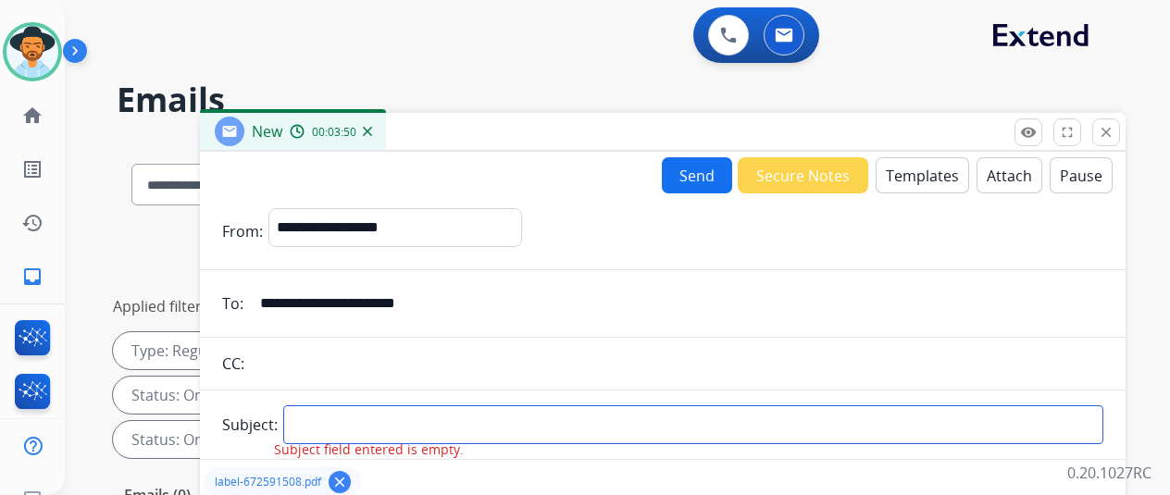
click at [332, 409] on input "text" at bounding box center [693, 424] width 820 height 39
type input "**********"
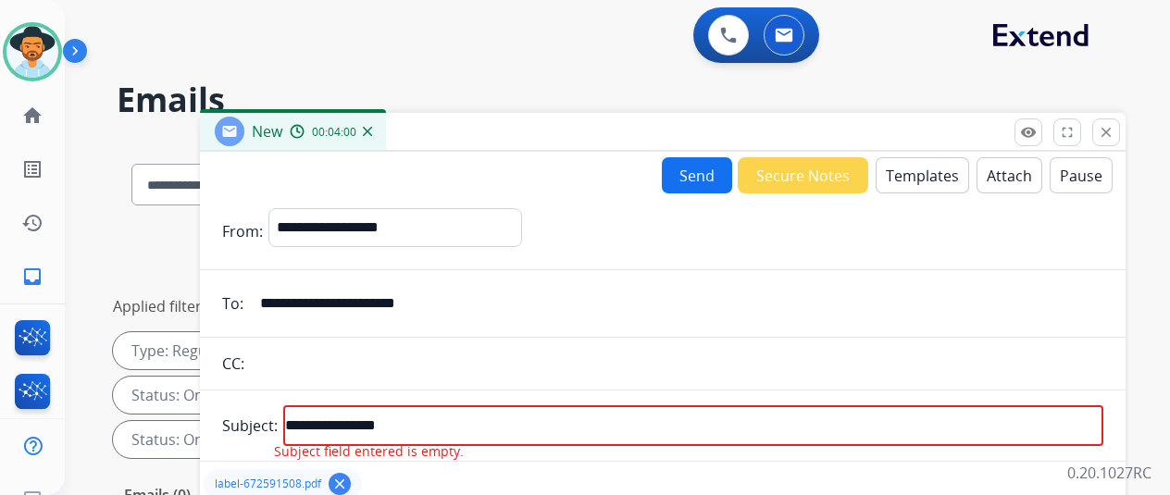
click at [702, 168] on button "Send" at bounding box center [697, 175] width 70 height 36
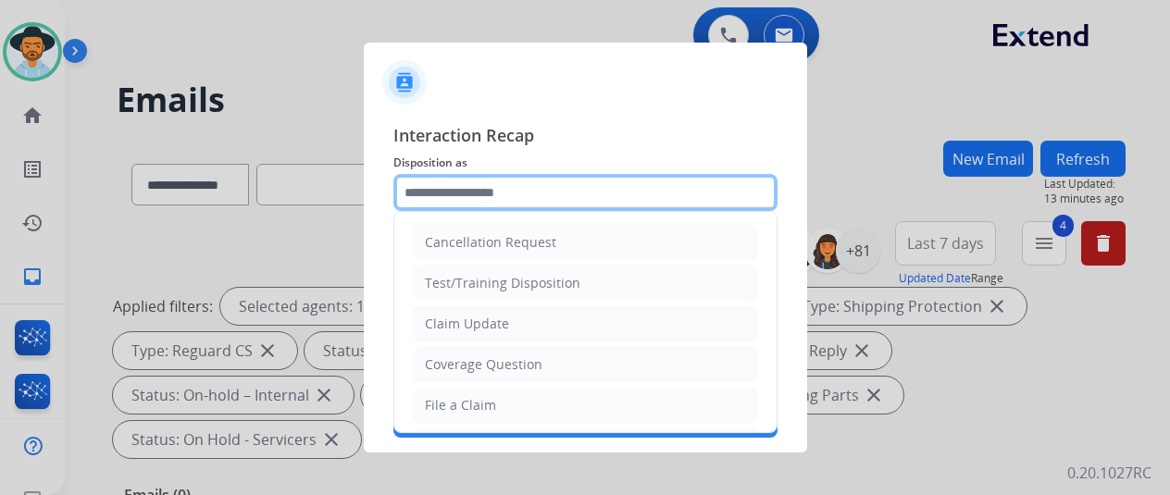
click at [423, 189] on input "text" at bounding box center [585, 192] width 384 height 37
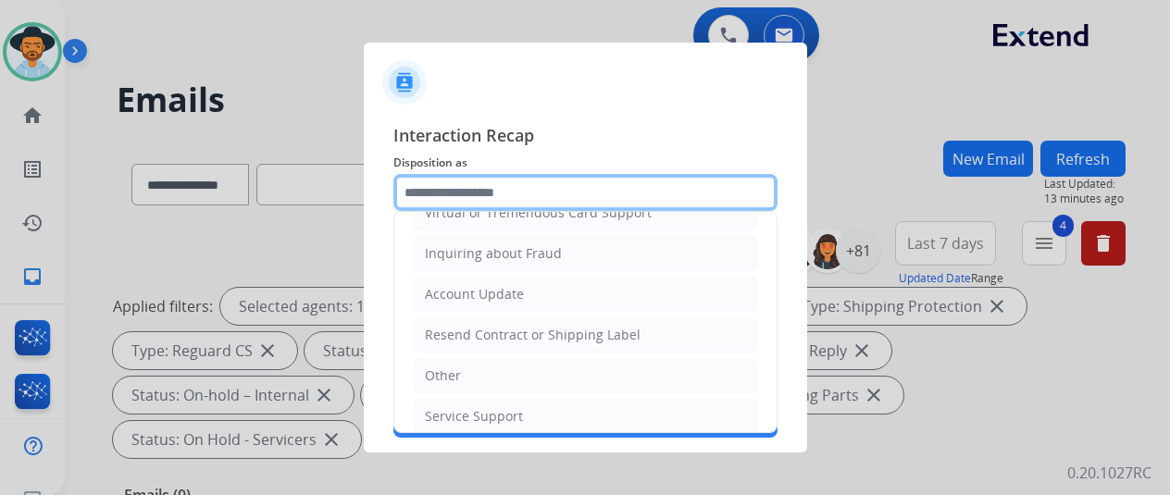
scroll to position [280, 0]
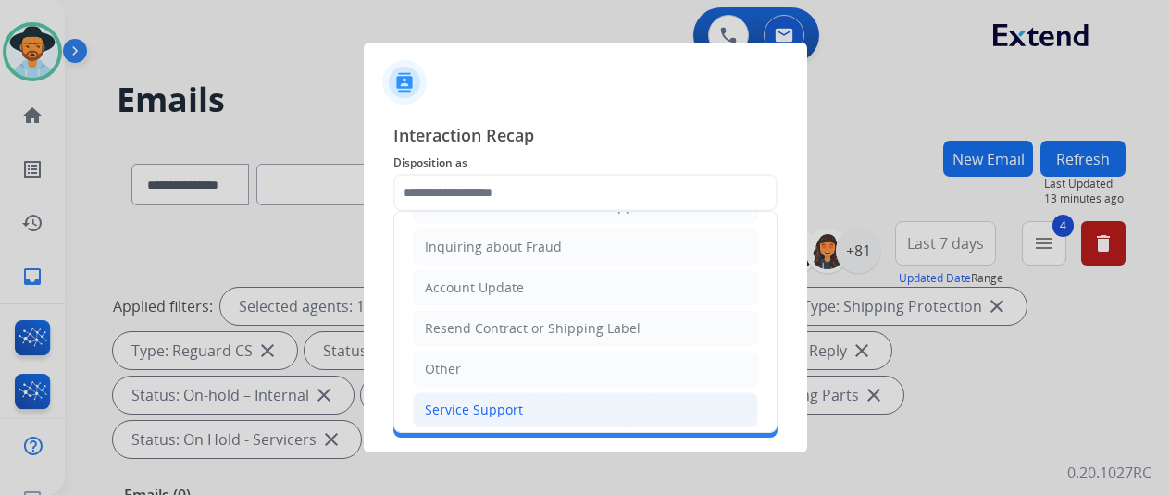
click at [433, 401] on div "Service Support" at bounding box center [474, 410] width 98 height 19
type input "**********"
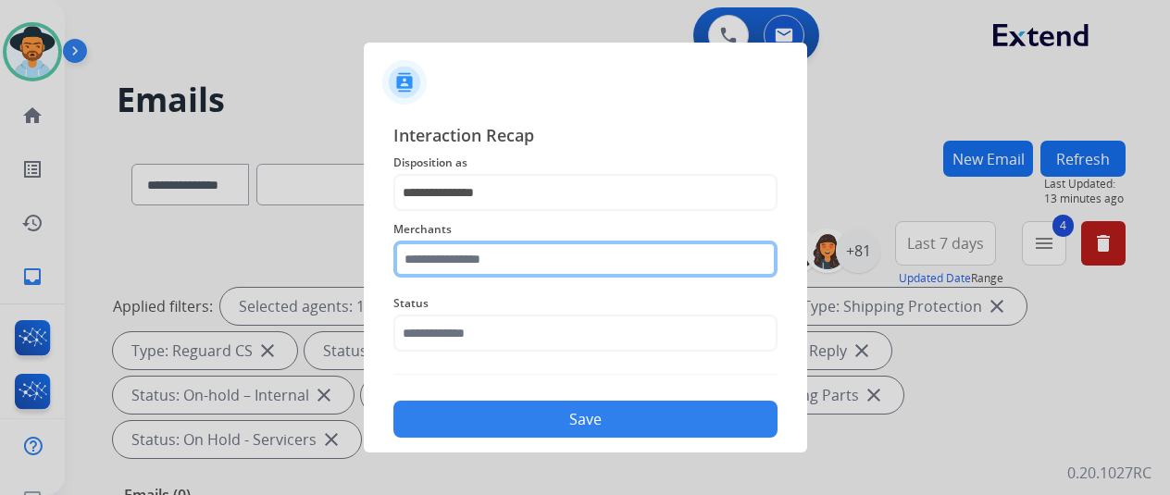
click at [467, 249] on input "text" at bounding box center [585, 259] width 384 height 37
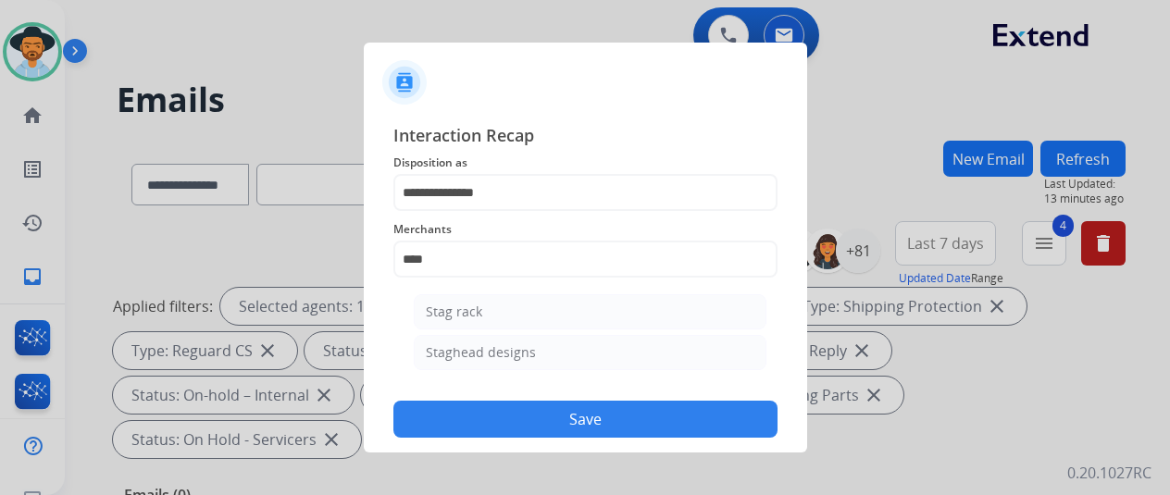
drag, startPoint x: 455, startPoint y: 347, endPoint x: 455, endPoint y: 336, distance: 11.1
click at [455, 346] on div "Staghead designs" at bounding box center [481, 352] width 110 height 19
type input "**********"
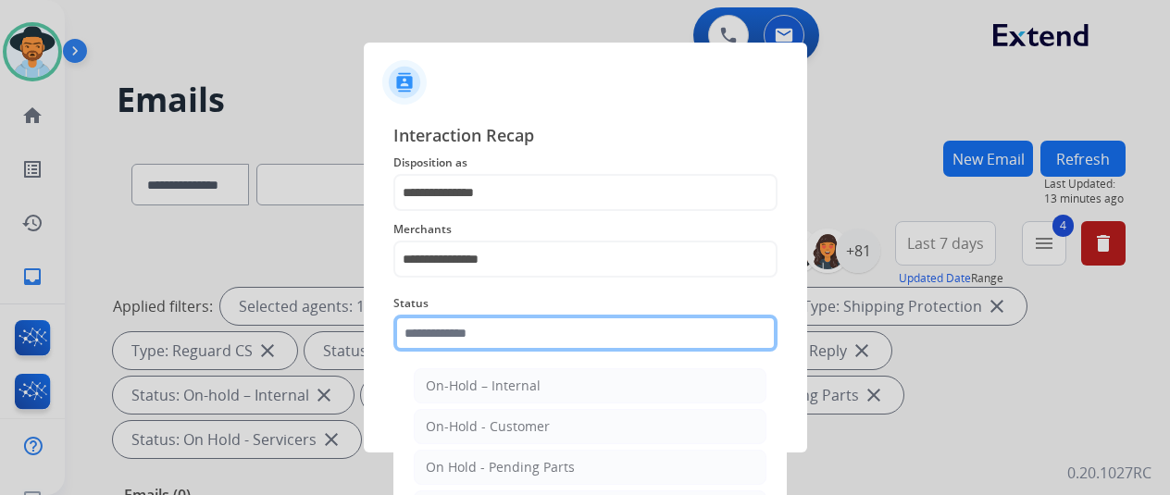
drag, startPoint x: 454, startPoint y: 329, endPoint x: 462, endPoint y: 316, distance: 15.4
click at [456, 325] on input "text" at bounding box center [585, 333] width 384 height 37
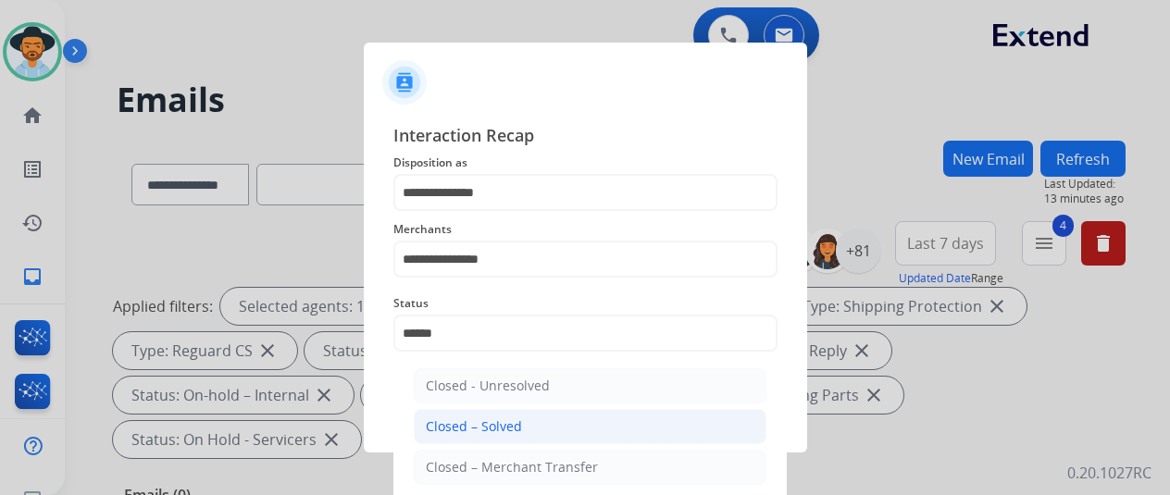
click at [509, 437] on li "Closed – Solved" at bounding box center [590, 426] width 353 height 35
type input "**********"
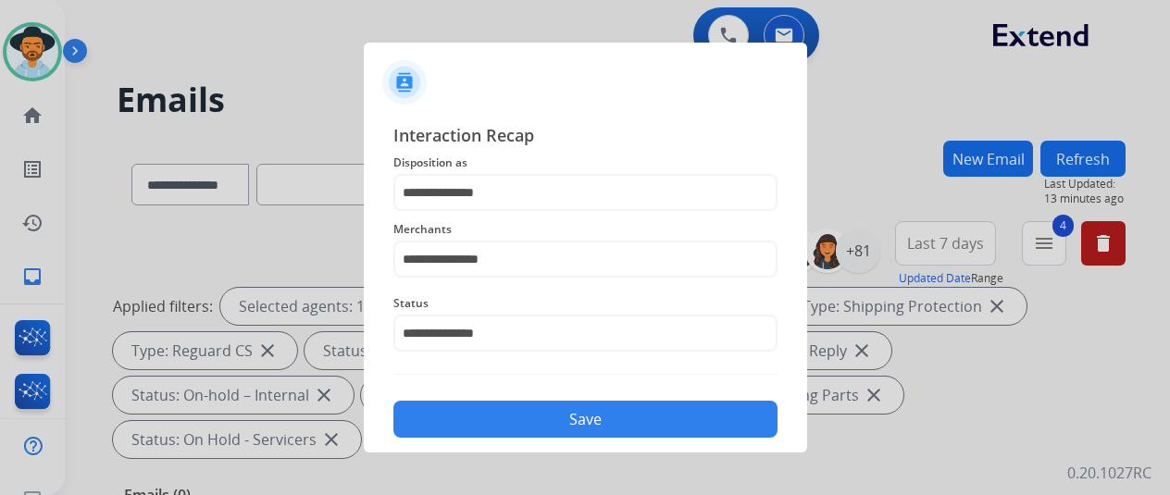
click at [541, 410] on button "Save" at bounding box center [585, 419] width 384 height 37
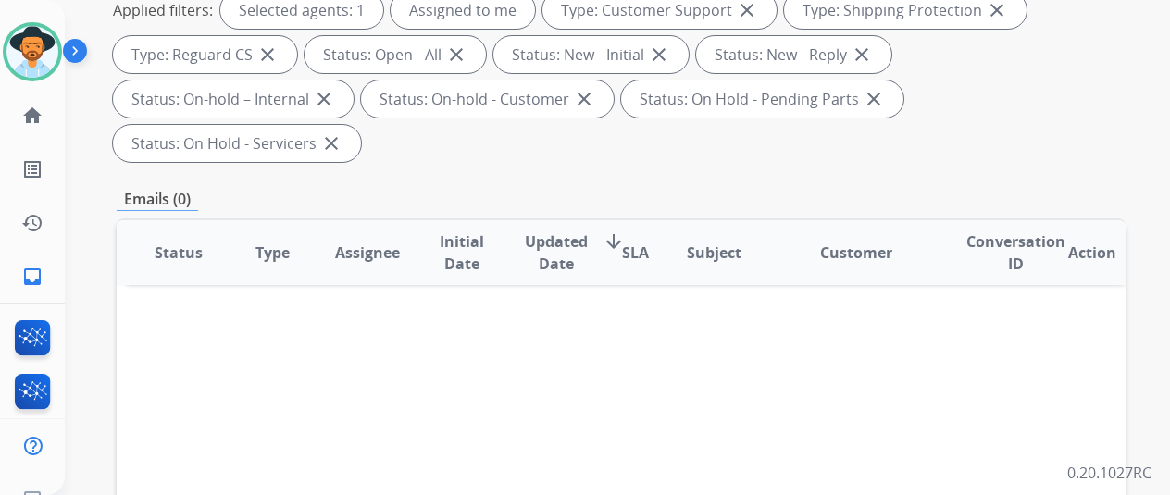
scroll to position [93, 0]
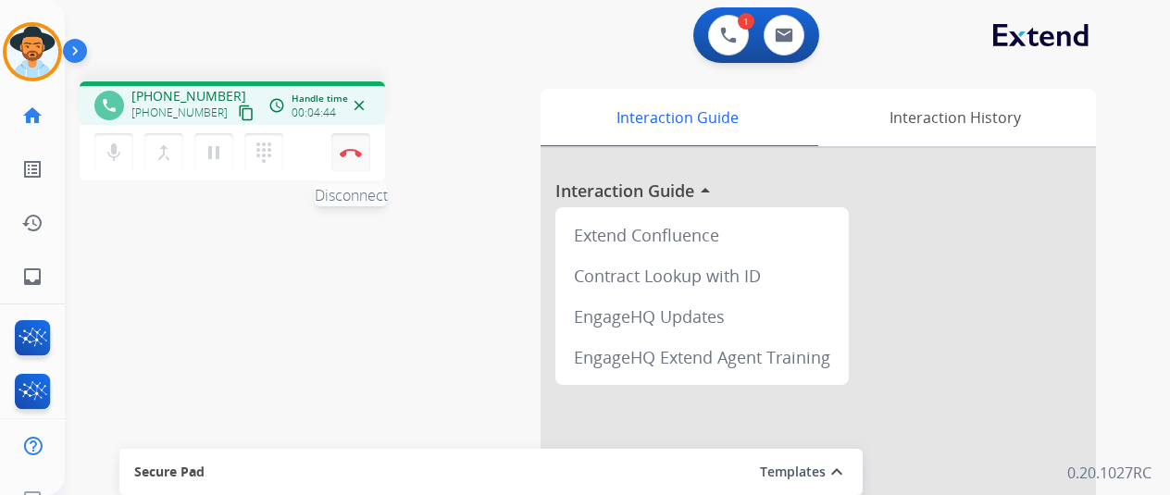
click at [350, 150] on img at bounding box center [351, 152] width 22 height 9
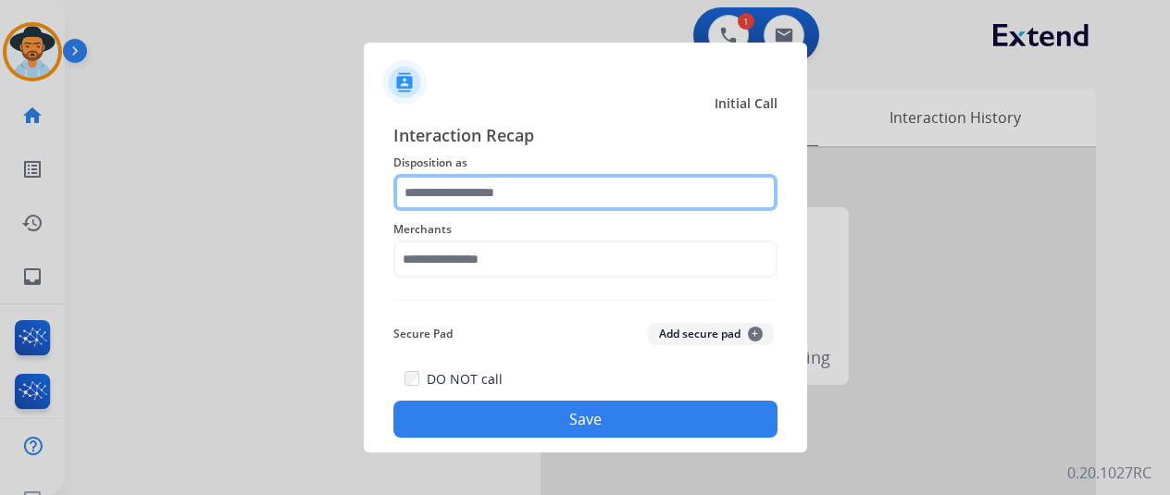
click at [446, 195] on input "text" at bounding box center [585, 192] width 384 height 37
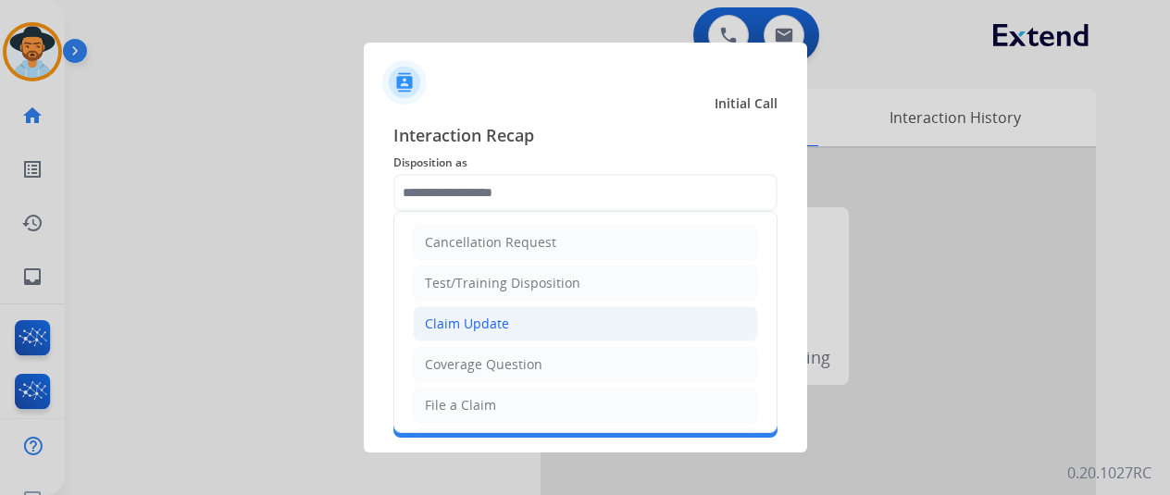
click at [435, 330] on div "Claim Update" at bounding box center [467, 324] width 84 height 19
type input "**********"
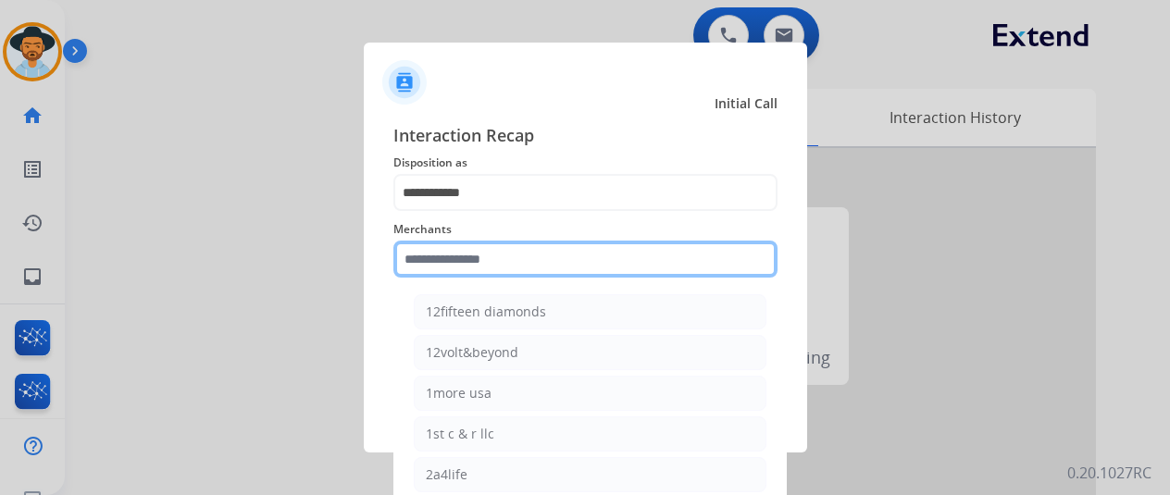
click at [428, 262] on input "text" at bounding box center [585, 259] width 384 height 37
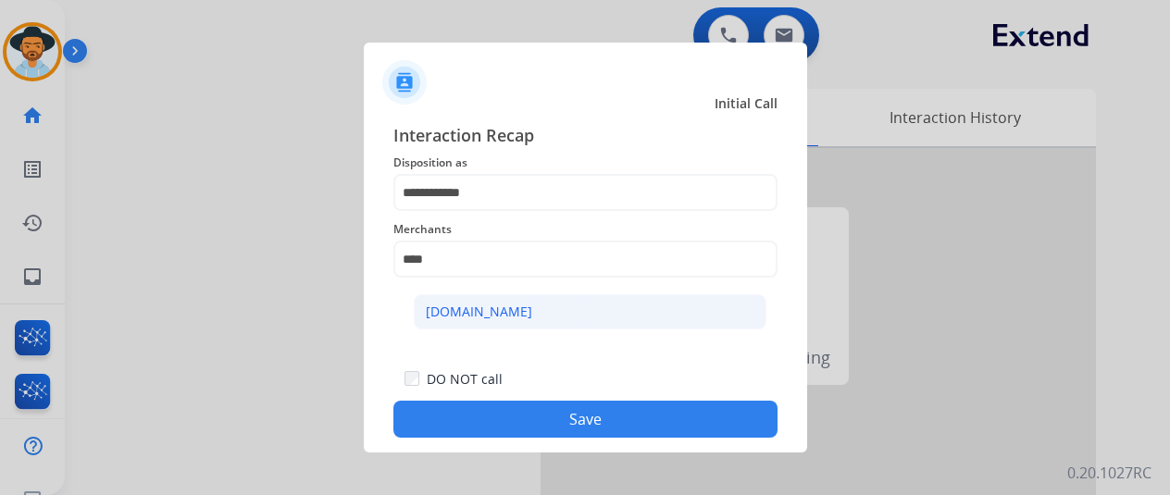
click at [525, 312] on li "[DOMAIN_NAME]" at bounding box center [590, 311] width 353 height 35
type input "**********"
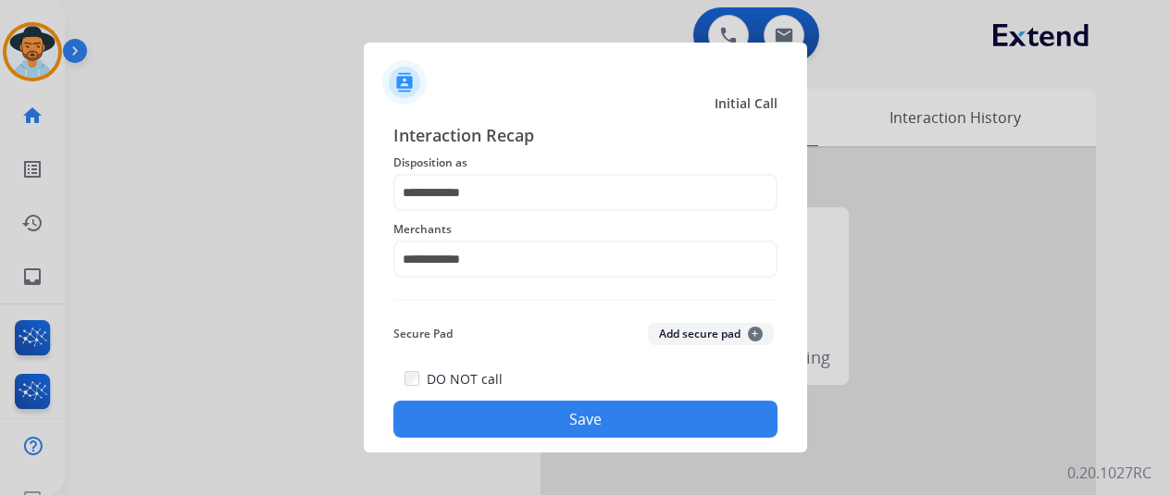
click at [578, 423] on button "Save" at bounding box center [585, 419] width 384 height 37
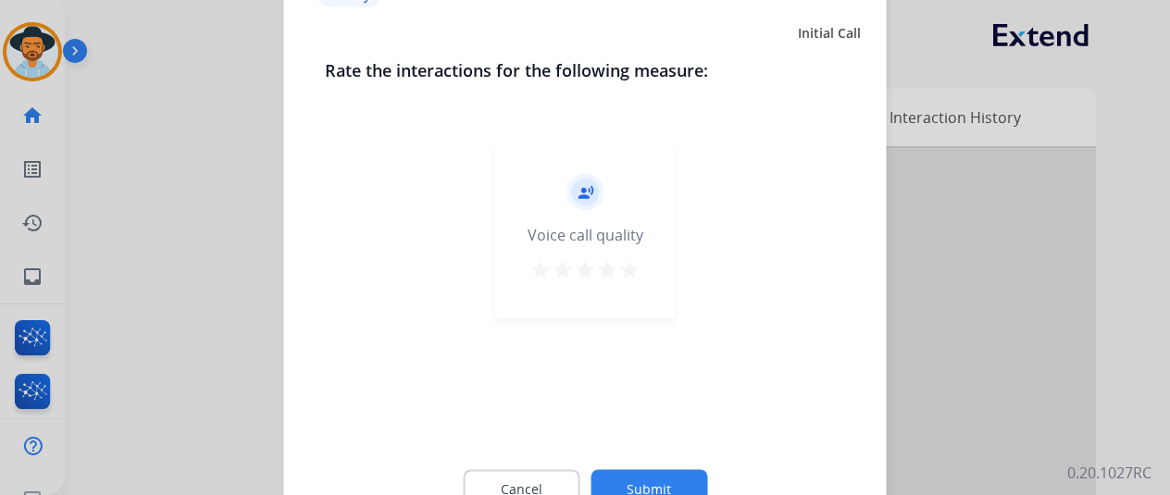
click at [644, 486] on button "Submit" at bounding box center [649, 488] width 117 height 39
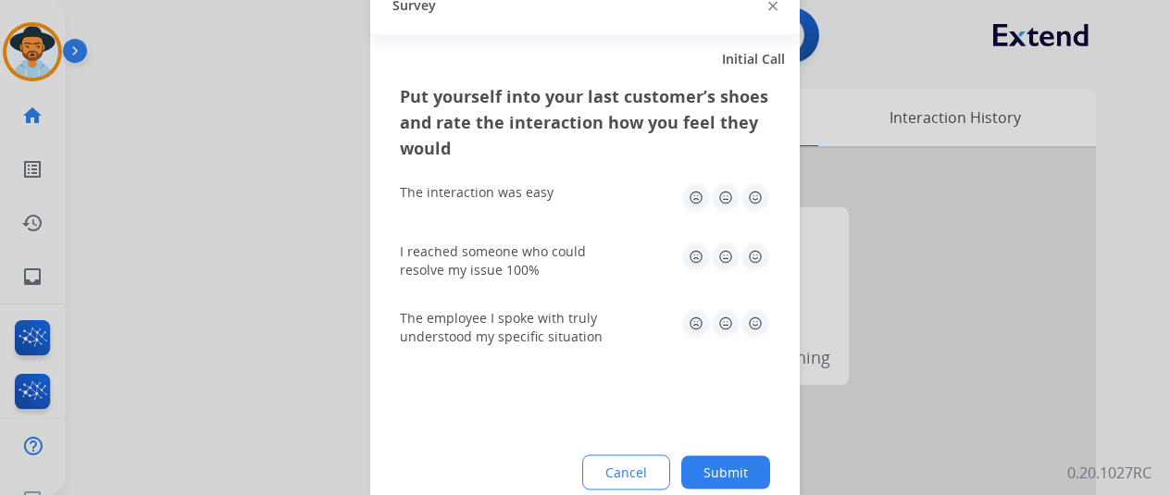
drag, startPoint x: 735, startPoint y: 463, endPoint x: 732, endPoint y: 448, distance: 15.1
click at [736, 466] on button "Submit" at bounding box center [725, 471] width 89 height 33
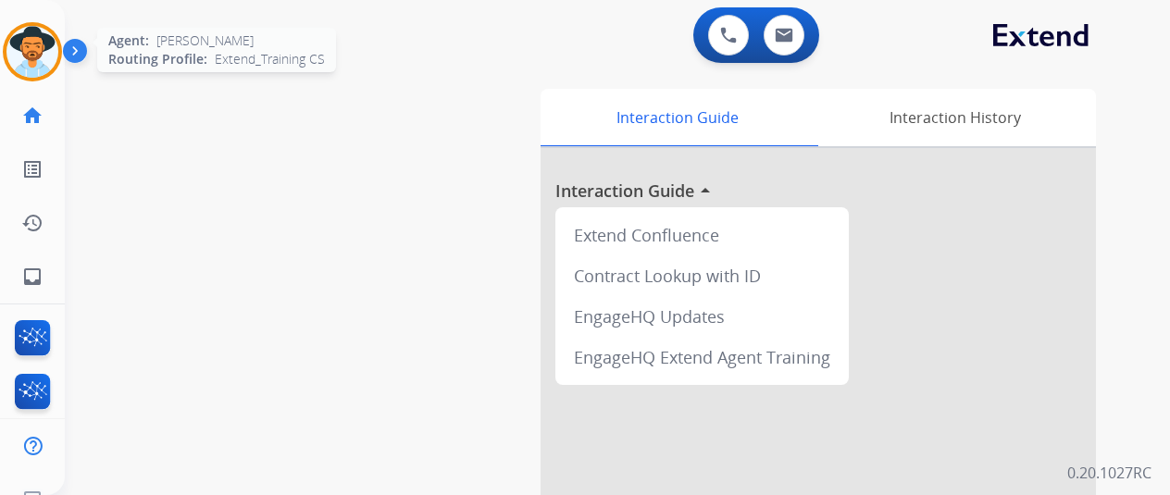
click at [25, 40] on img at bounding box center [32, 52] width 52 height 52
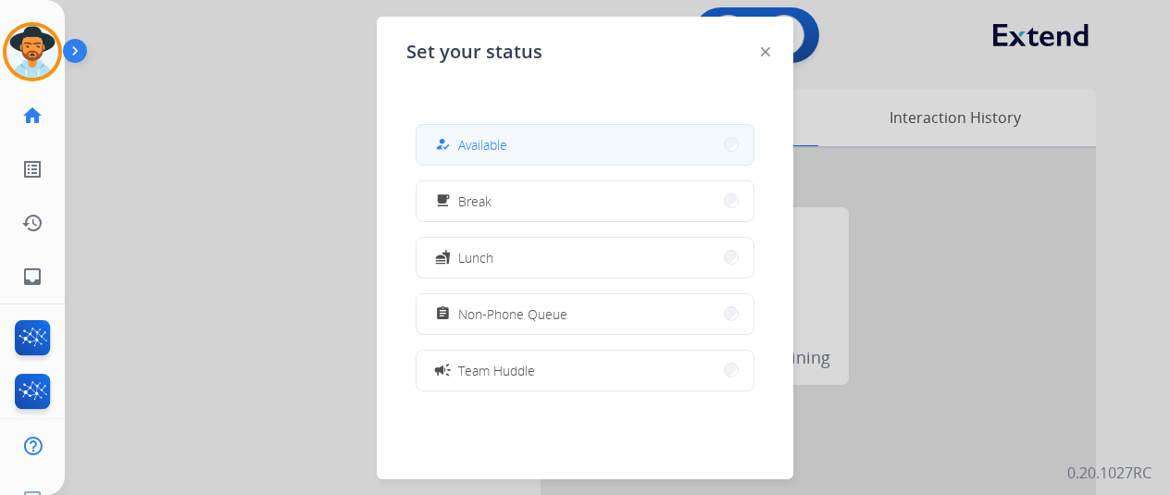
click at [481, 144] on span "Available" at bounding box center [482, 144] width 49 height 19
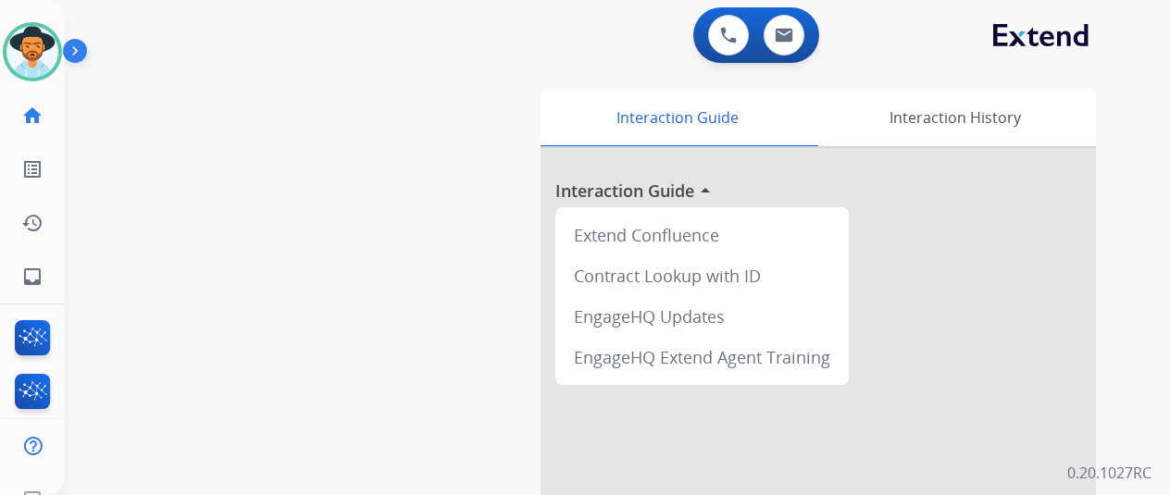
click at [118, 219] on div "swap_horiz Break voice bridge close_fullscreen Connect 3-Way Call merge_type Se…" at bounding box center [595, 453] width 1061 height 772
click at [27, 274] on mat-icon "inbox" at bounding box center [32, 277] width 22 height 22
select select "**********"
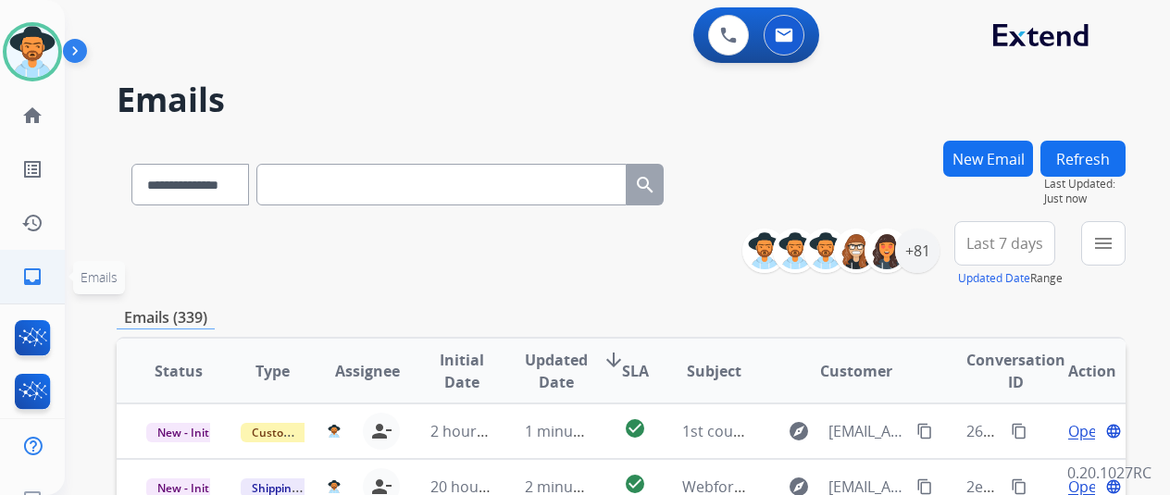
click at [26, 268] on mat-icon "inbox" at bounding box center [32, 277] width 22 height 22
click at [1126, 242] on button "menu Filters" at bounding box center [1103, 243] width 44 height 44
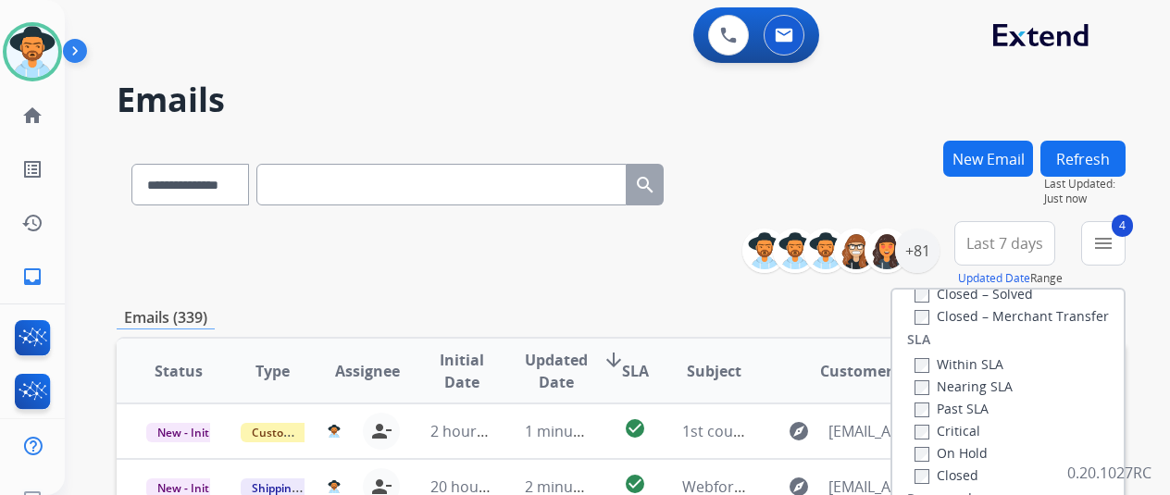
scroll to position [278, 0]
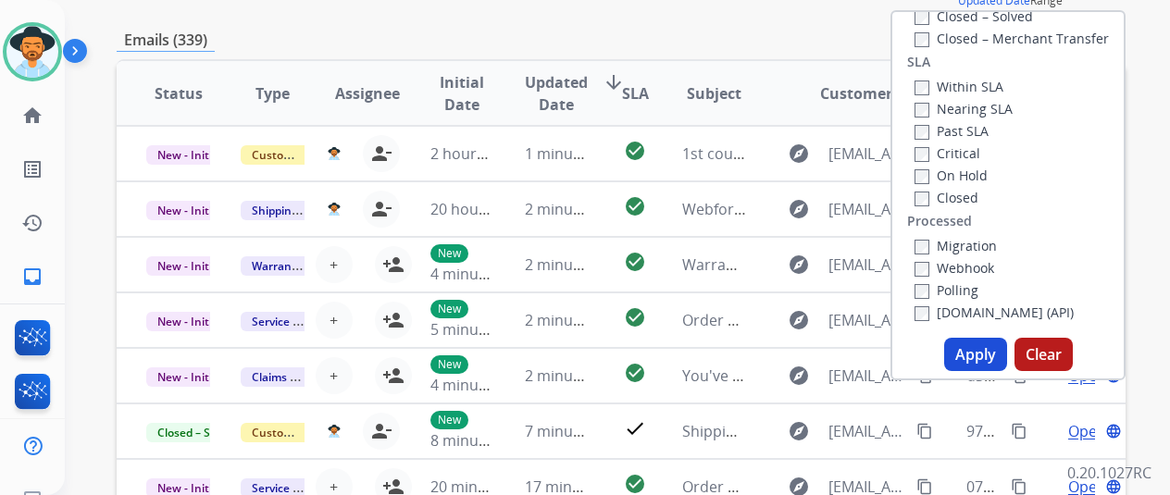
click at [979, 358] on button "Apply" at bounding box center [975, 354] width 63 height 33
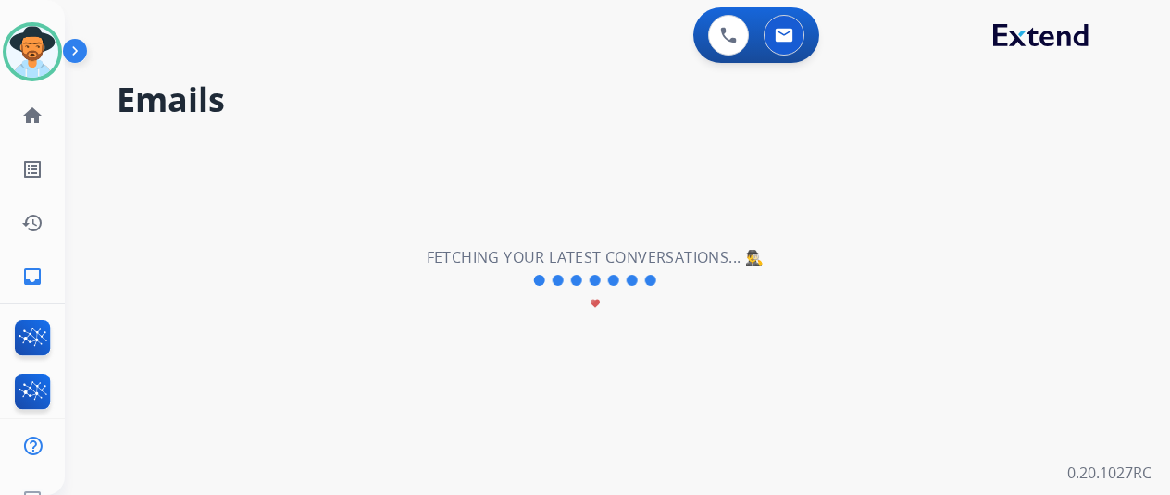
scroll to position [0, 0]
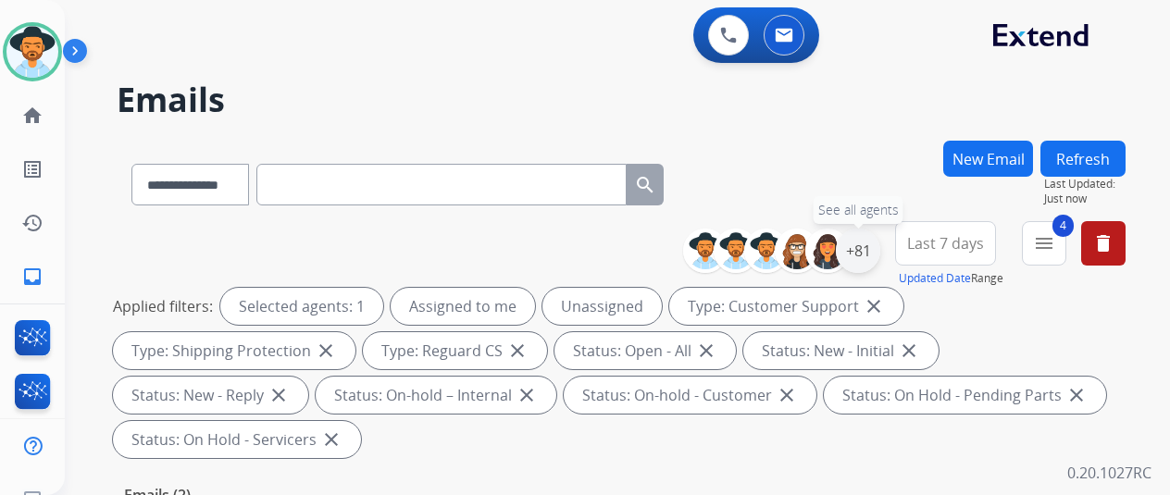
click at [876, 251] on div "+81" at bounding box center [858, 251] width 44 height 44
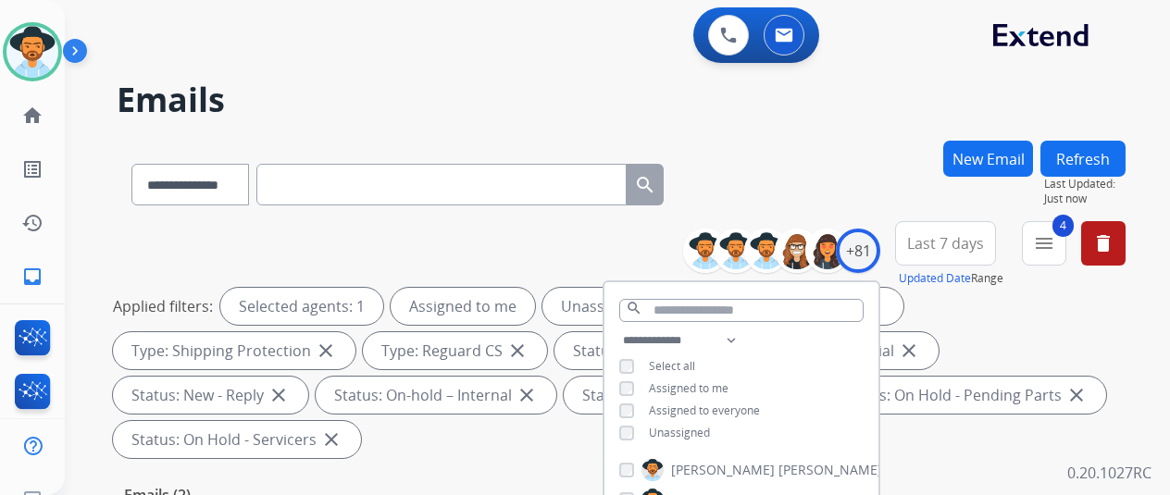
click at [629, 439] on div "**********" at bounding box center [741, 389] width 274 height 118
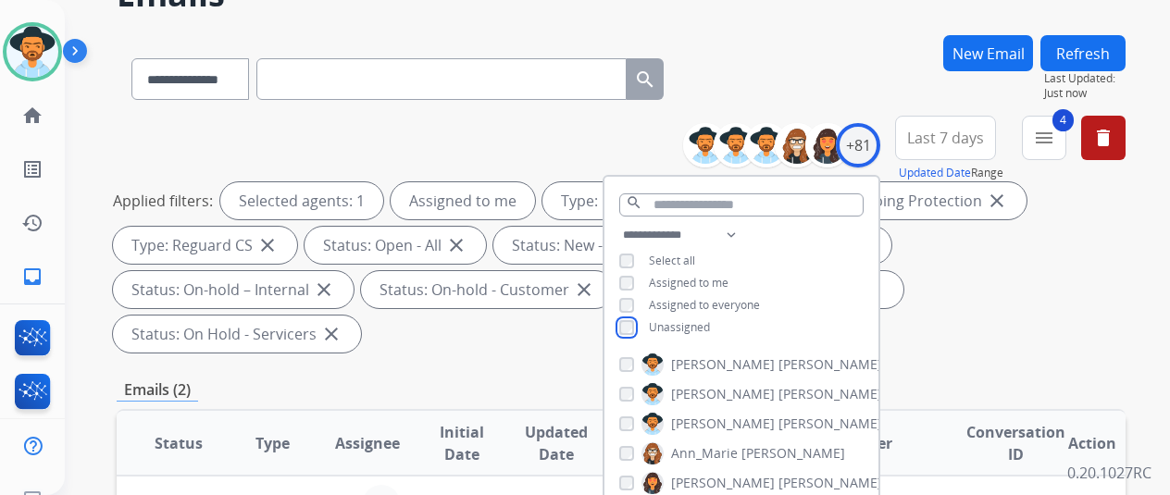
scroll to position [370, 0]
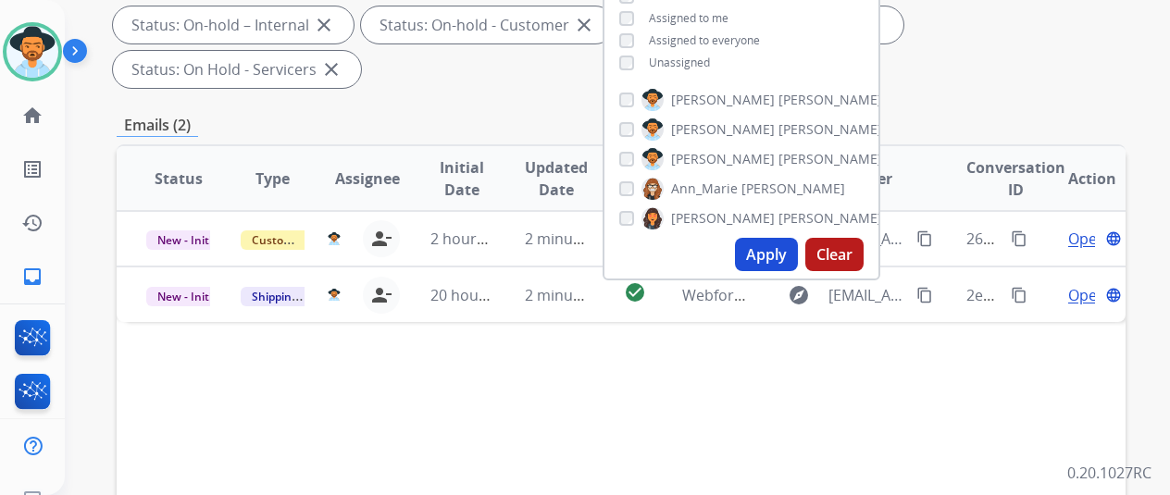
click at [777, 253] on button "Apply" at bounding box center [766, 254] width 63 height 33
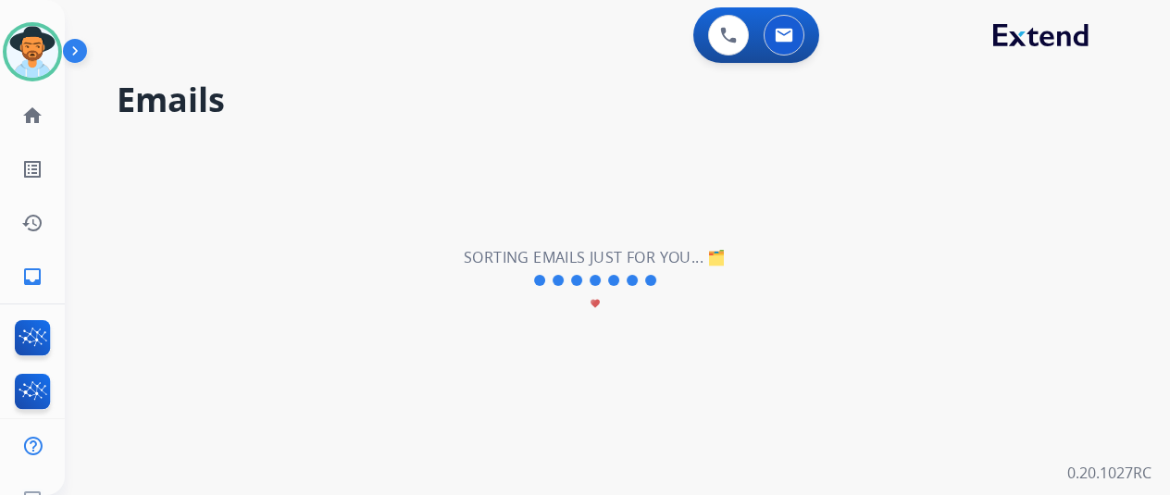
scroll to position [0, 0]
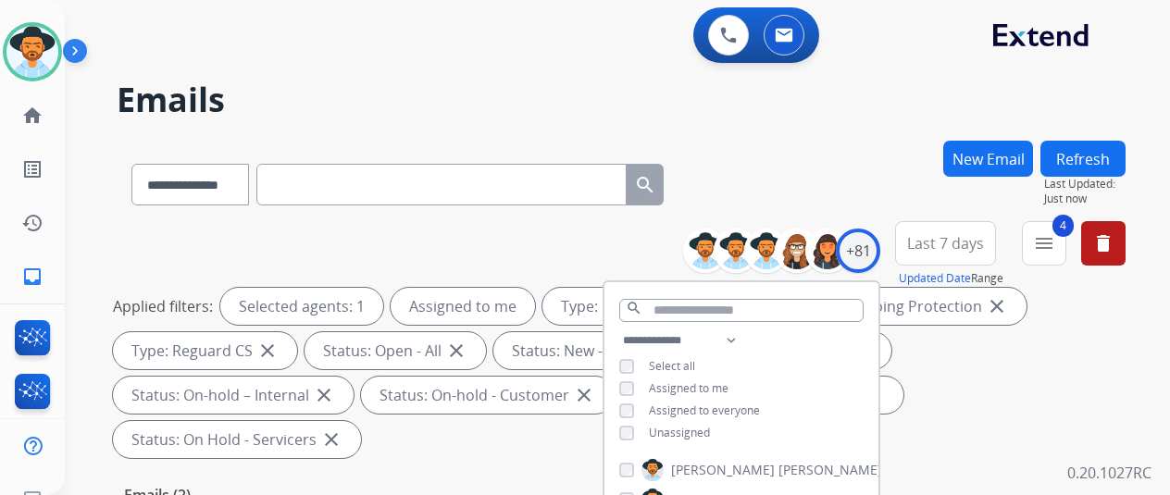
click at [819, 194] on div "**********" at bounding box center [621, 181] width 1009 height 81
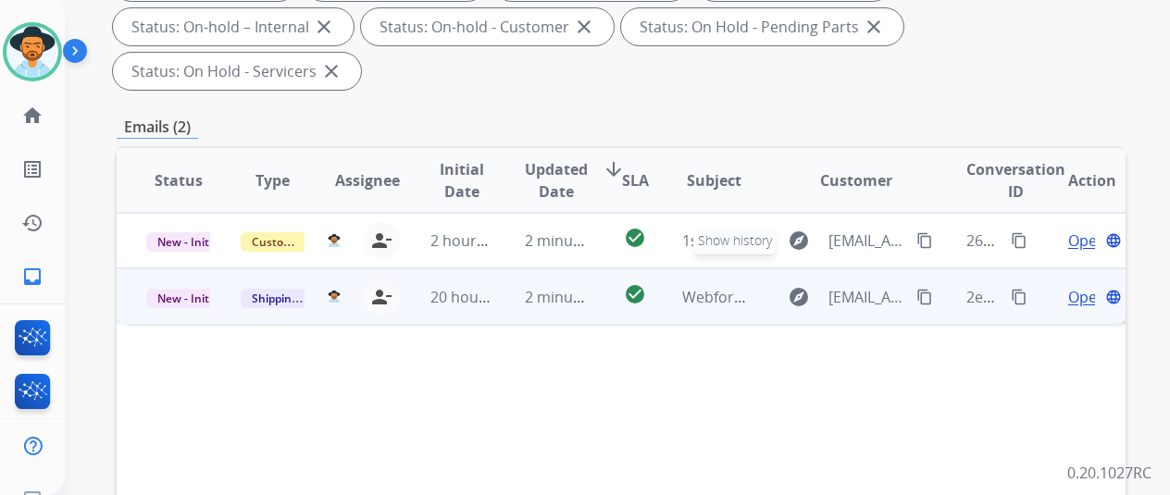
scroll to position [370, 0]
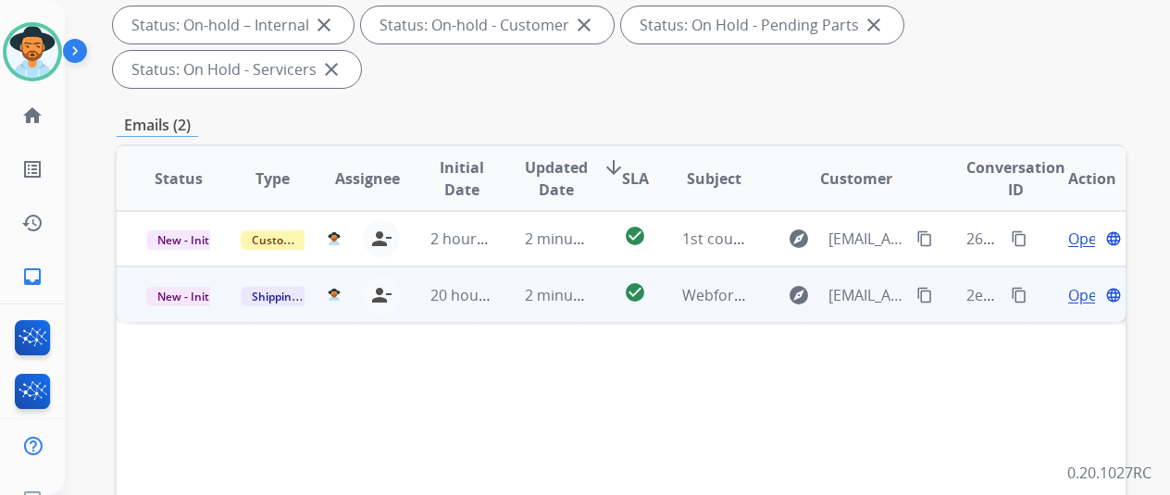
click at [1087, 284] on span "Open" at bounding box center [1087, 295] width 38 height 22
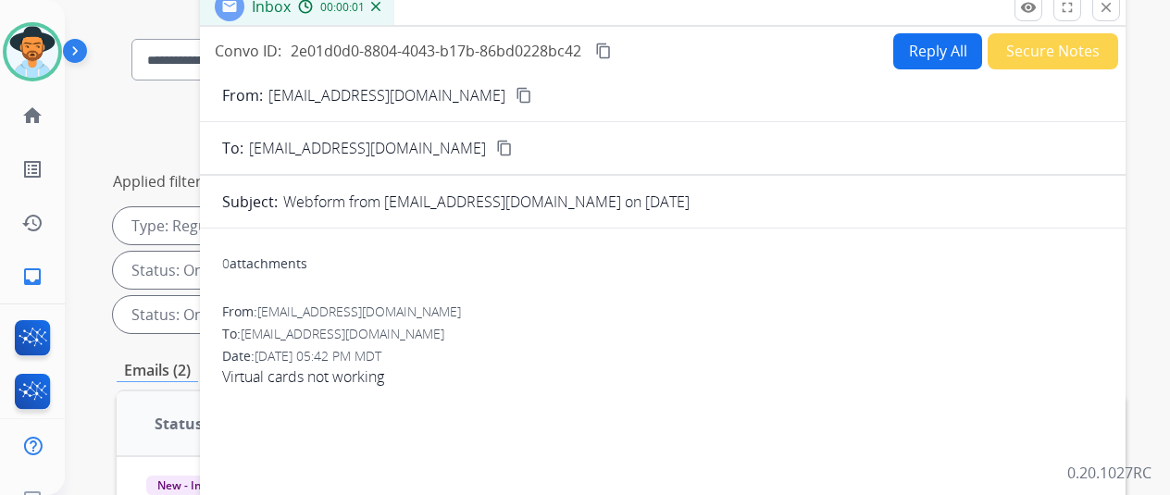
scroll to position [0, 0]
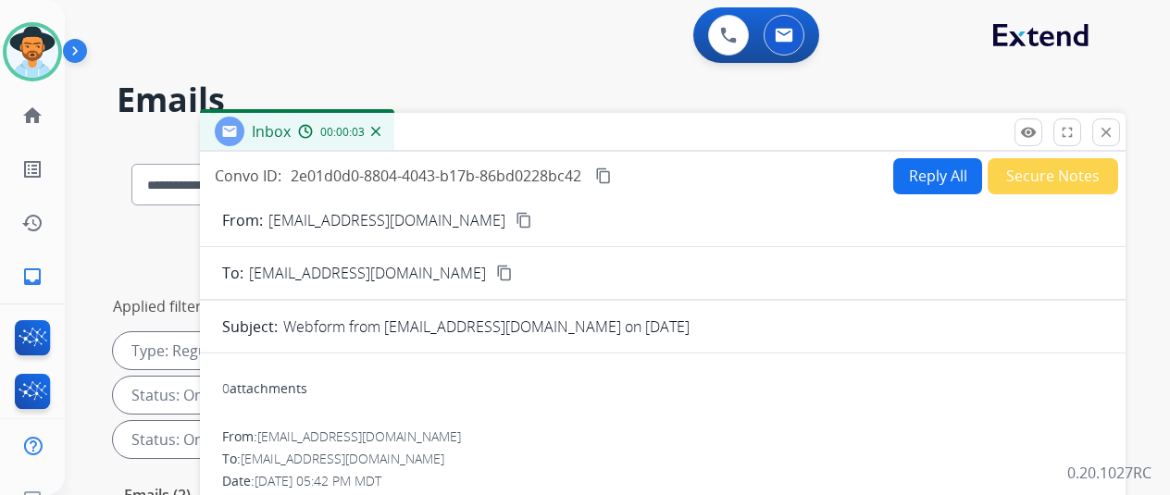
click at [516, 215] on mat-icon "content_copy" at bounding box center [524, 220] width 17 height 17
click at [612, 173] on mat-icon "content_copy" at bounding box center [603, 176] width 17 height 17
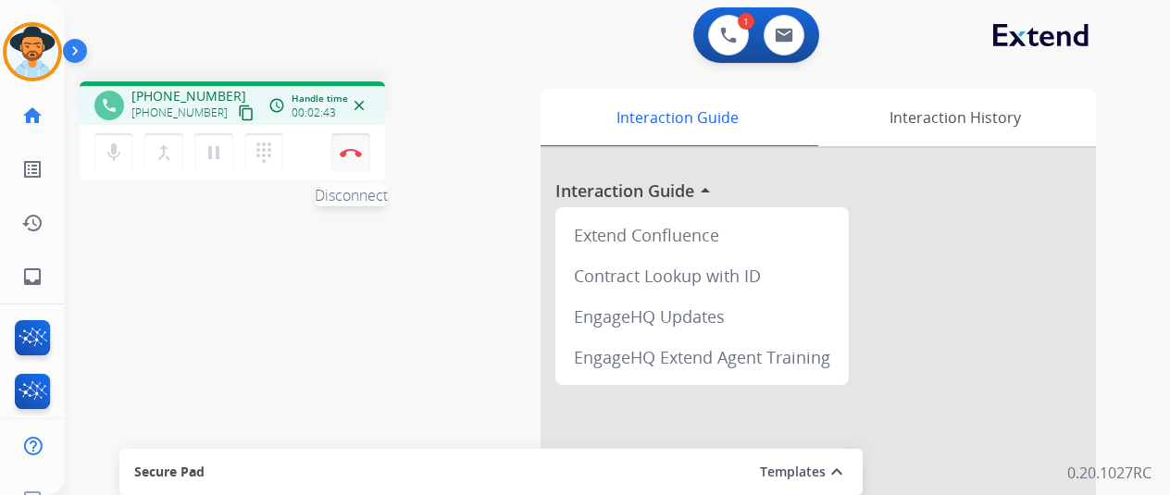
click at [354, 152] on img at bounding box center [351, 152] width 22 height 9
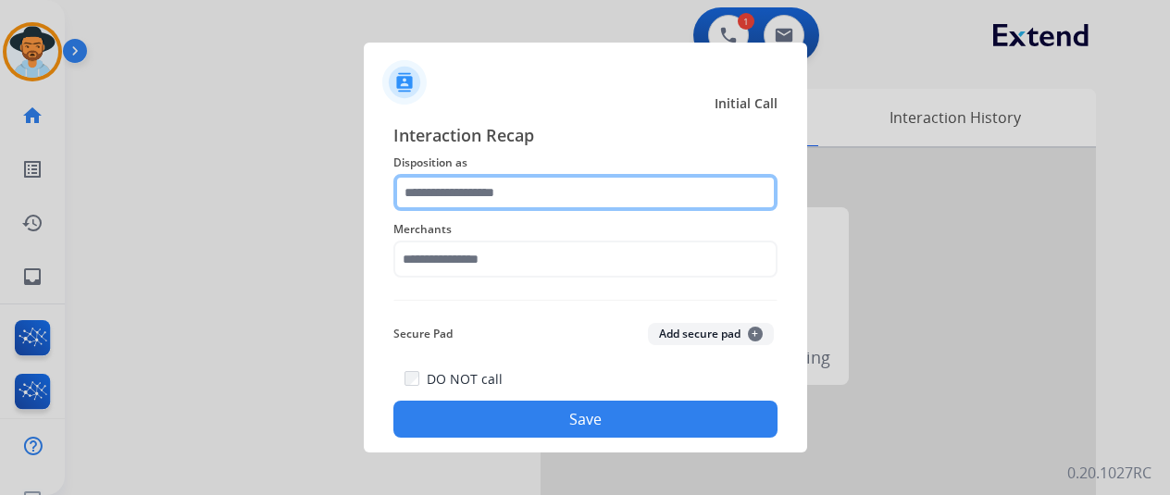
click at [427, 197] on input "text" at bounding box center [585, 192] width 384 height 37
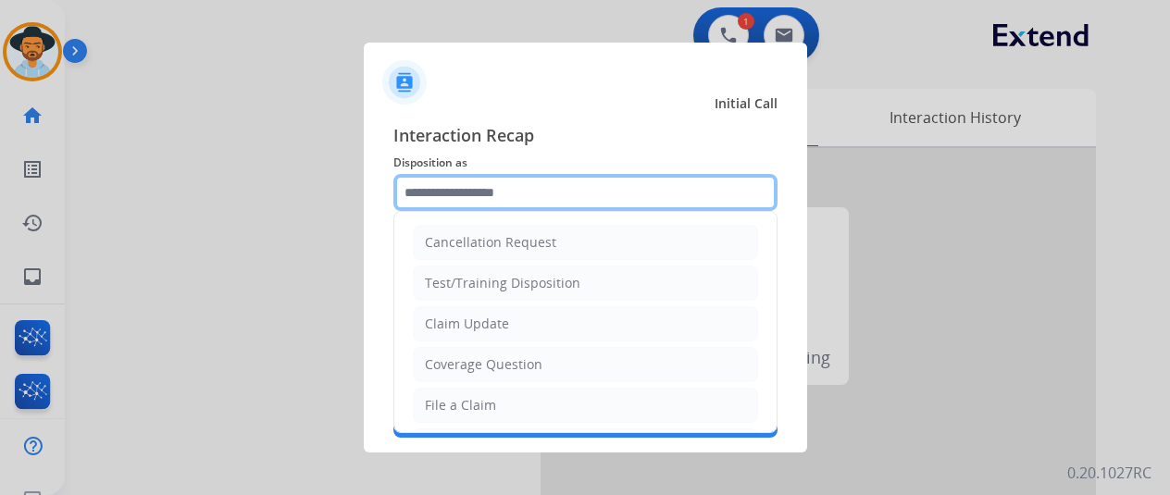
click at [427, 197] on input "text" at bounding box center [585, 192] width 384 height 37
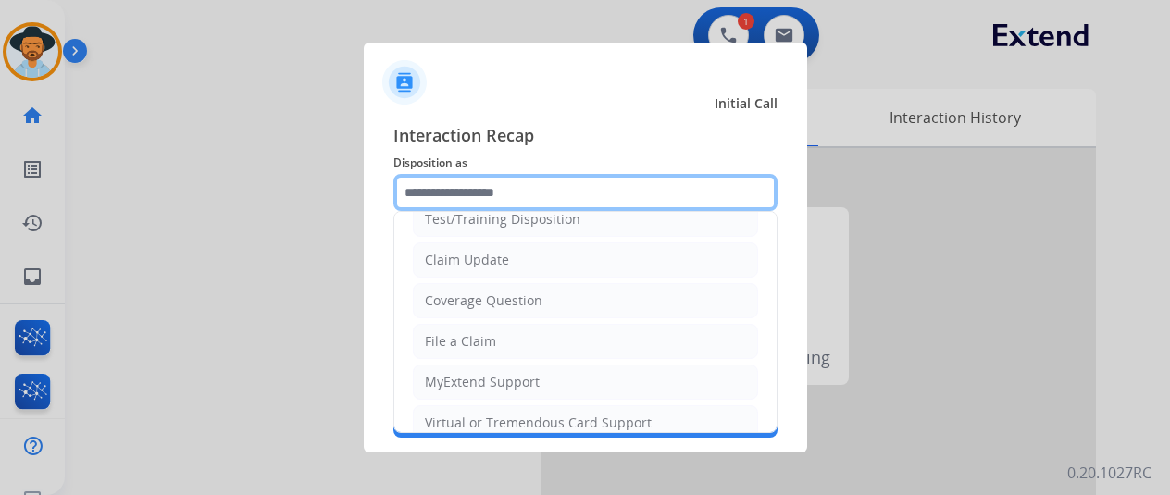
scroll to position [93, 0]
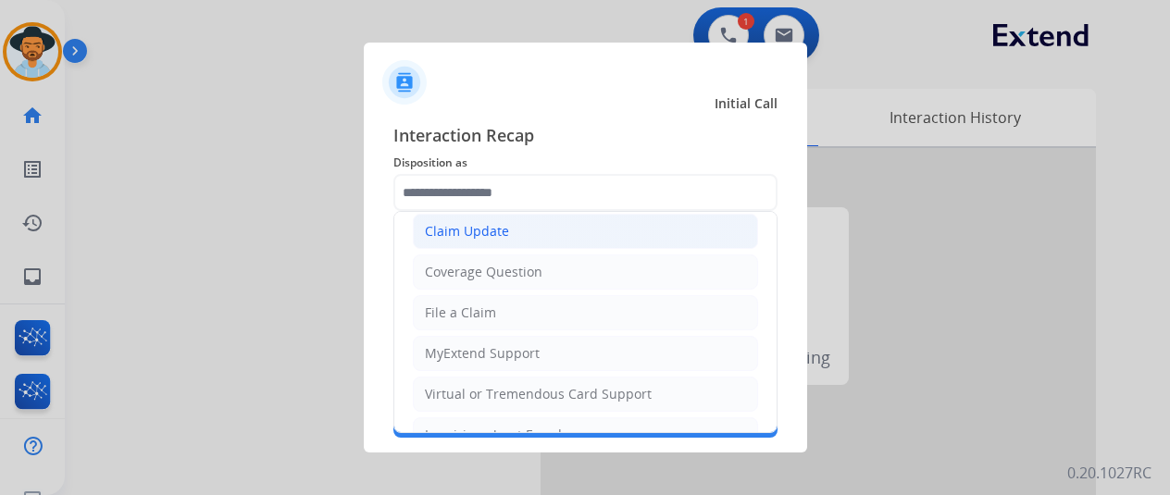
click at [449, 234] on div "Claim Update" at bounding box center [467, 231] width 84 height 19
type input "**********"
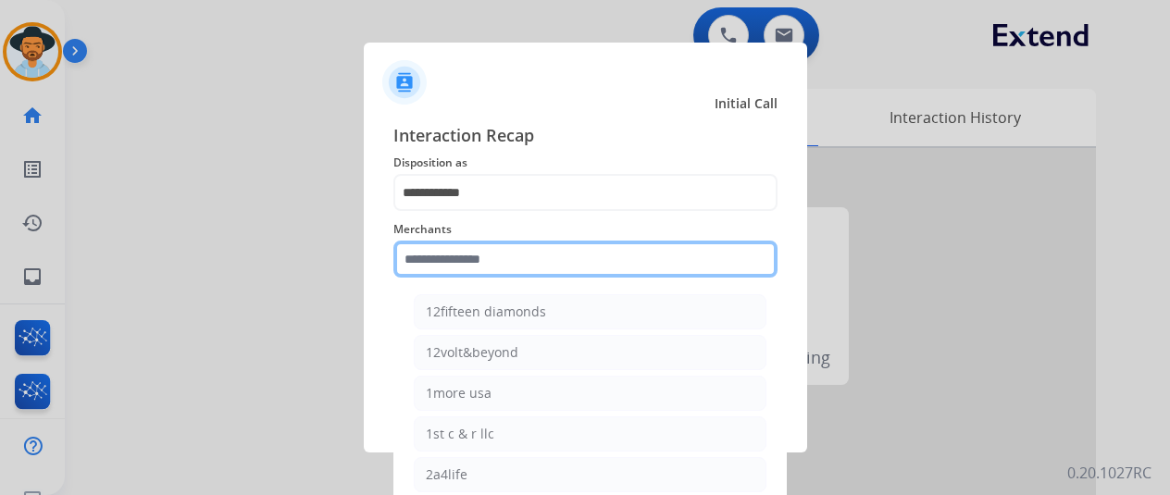
click at [481, 258] on input "text" at bounding box center [585, 259] width 384 height 37
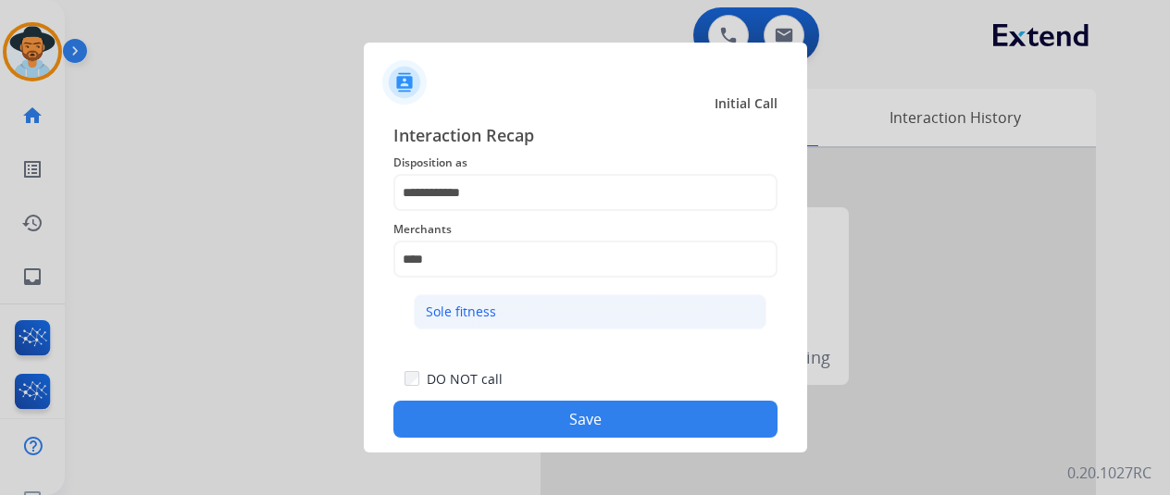
click at [431, 314] on div "Sole fitness" at bounding box center [461, 312] width 70 height 19
type input "**********"
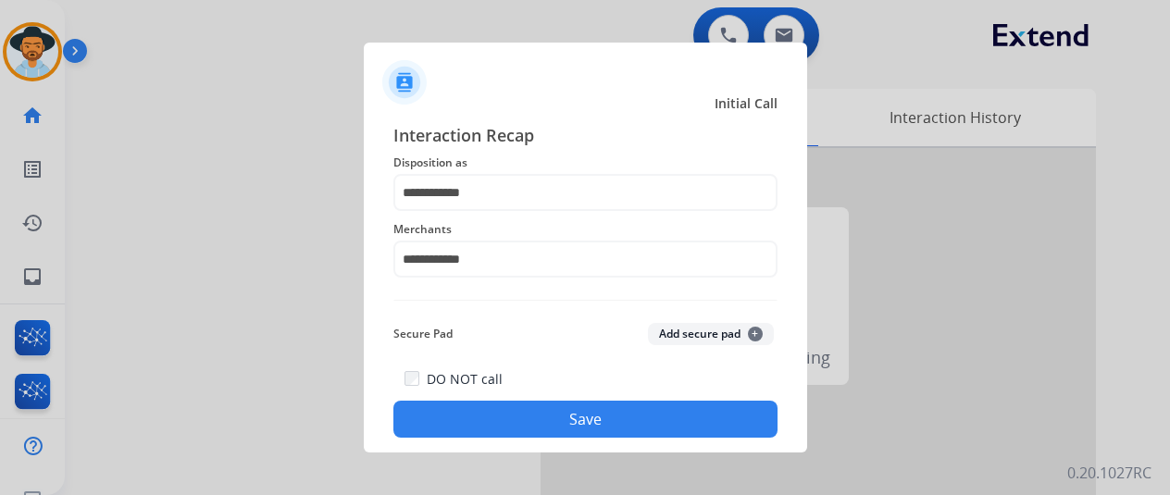
click at [557, 419] on button "Save" at bounding box center [585, 419] width 384 height 37
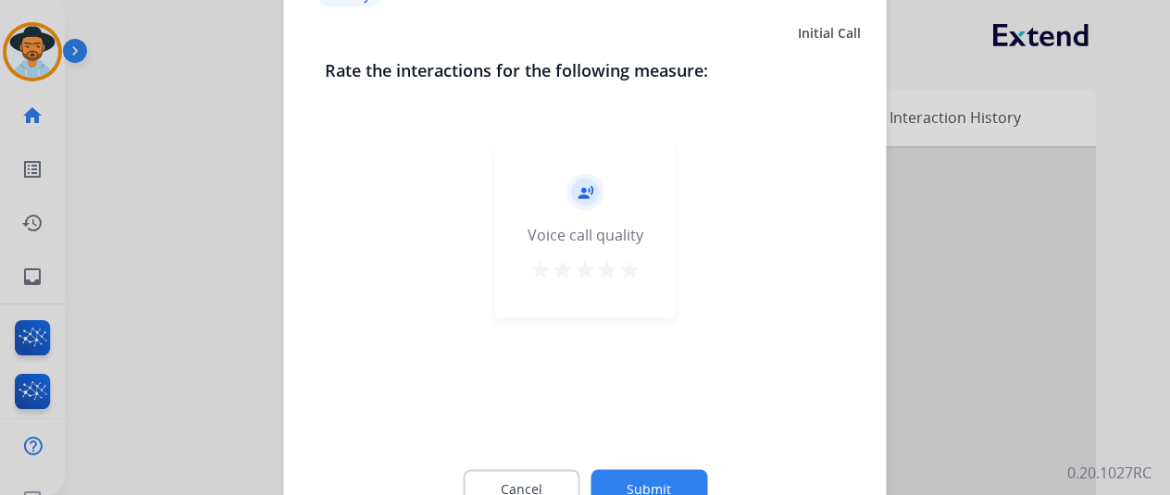
click at [642, 480] on button "Submit" at bounding box center [649, 488] width 117 height 39
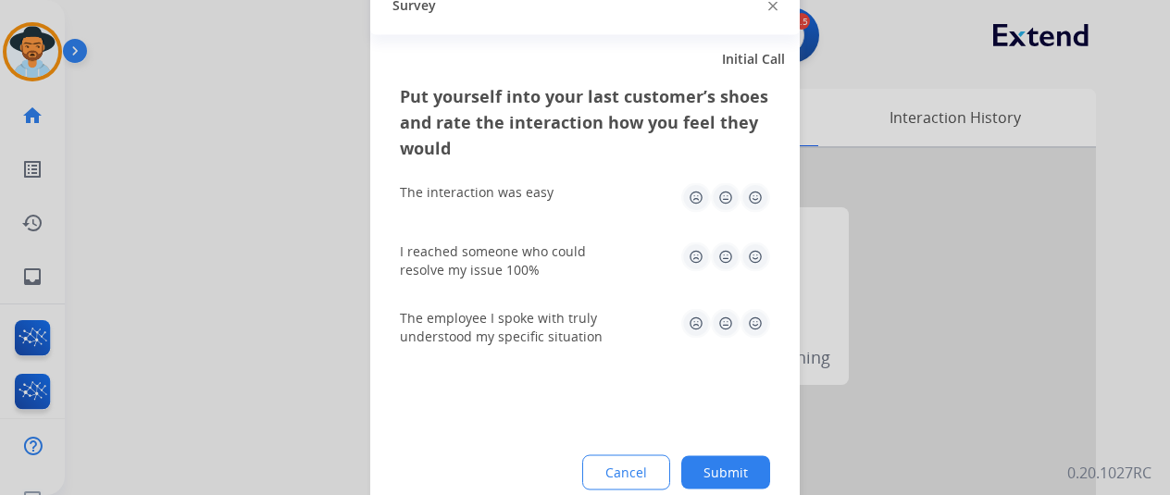
click at [722, 468] on button "Submit" at bounding box center [725, 471] width 89 height 33
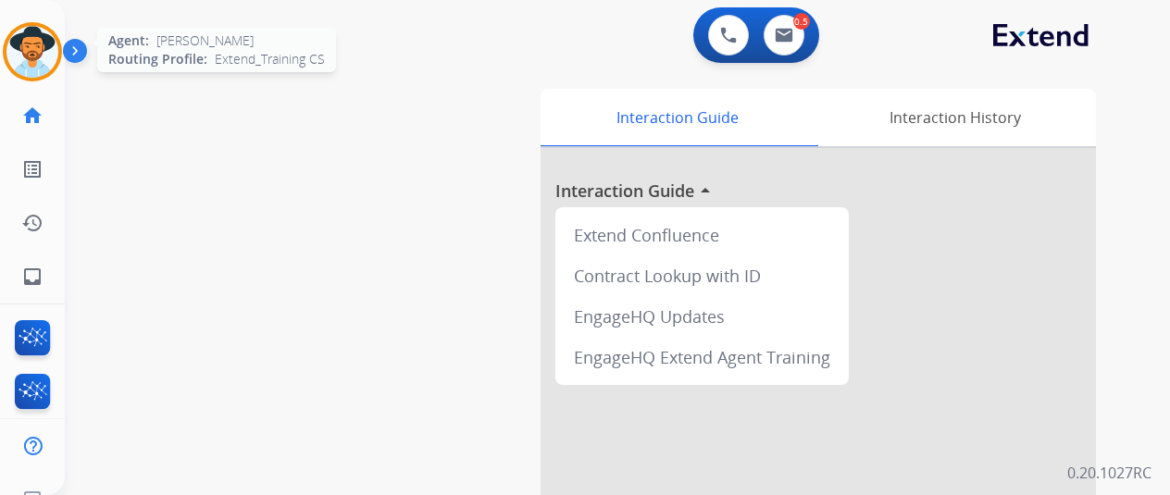
click at [31, 45] on img at bounding box center [32, 52] width 52 height 52
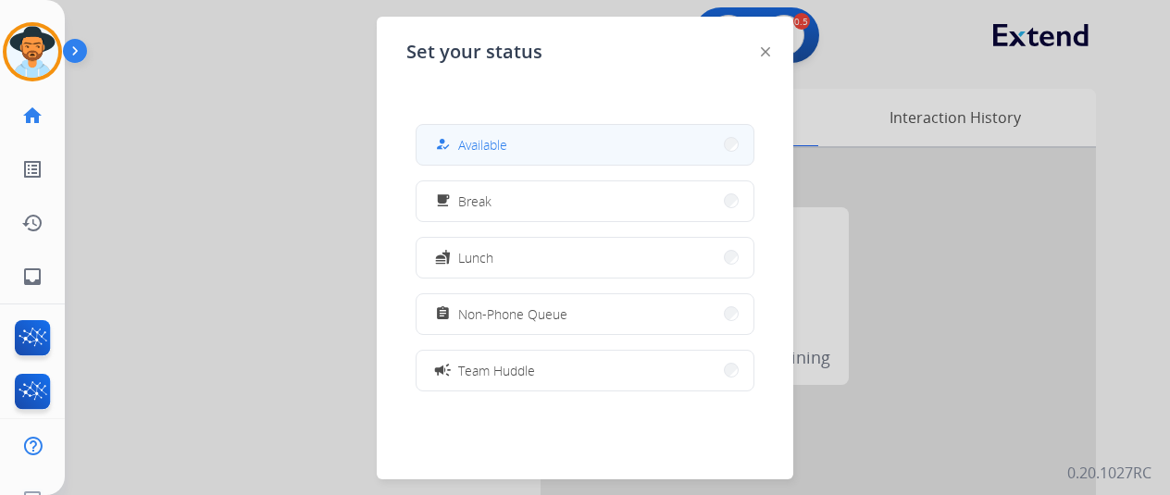
click at [544, 143] on button "how_to_reg Available" at bounding box center [585, 145] width 337 height 40
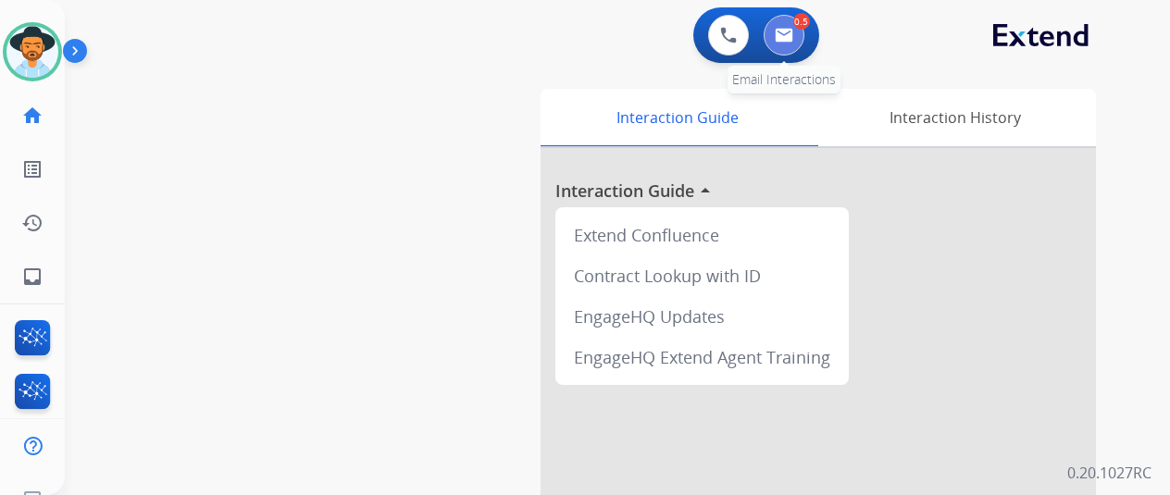
click at [781, 31] on button at bounding box center [784, 35] width 41 height 41
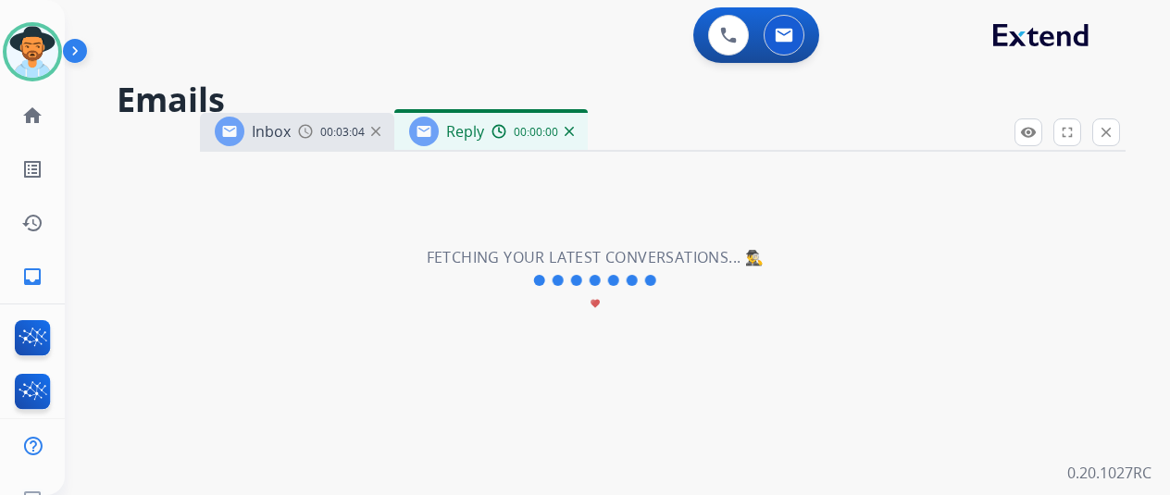
select select "**********"
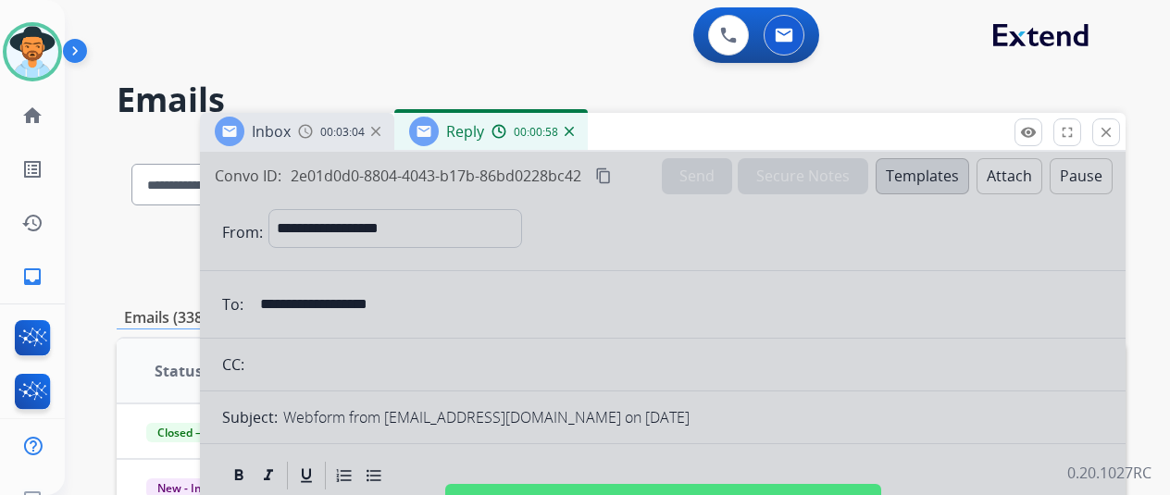
click at [574, 131] on img at bounding box center [569, 131] width 9 height 9
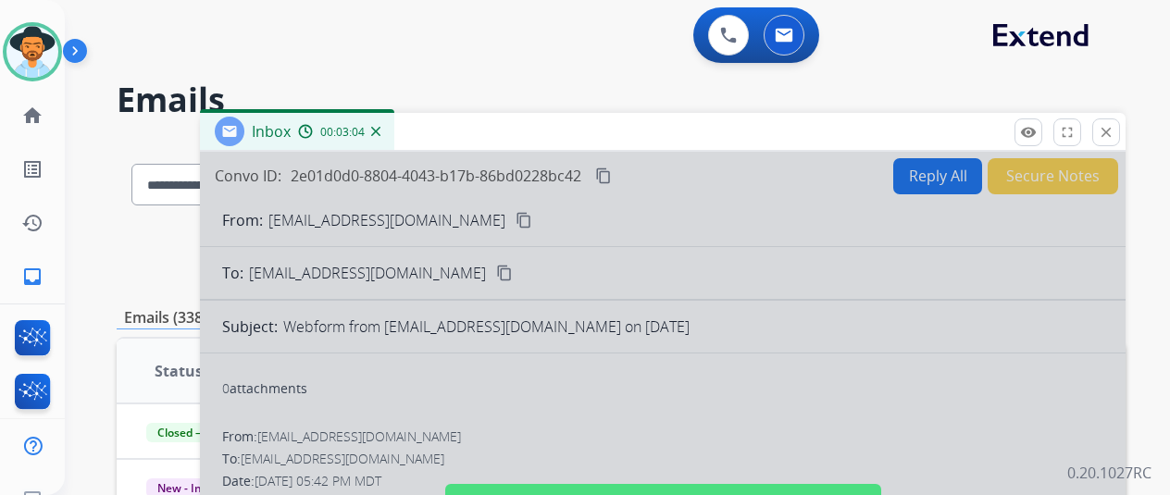
click at [459, 212] on div at bounding box center [663, 497] width 926 height 691
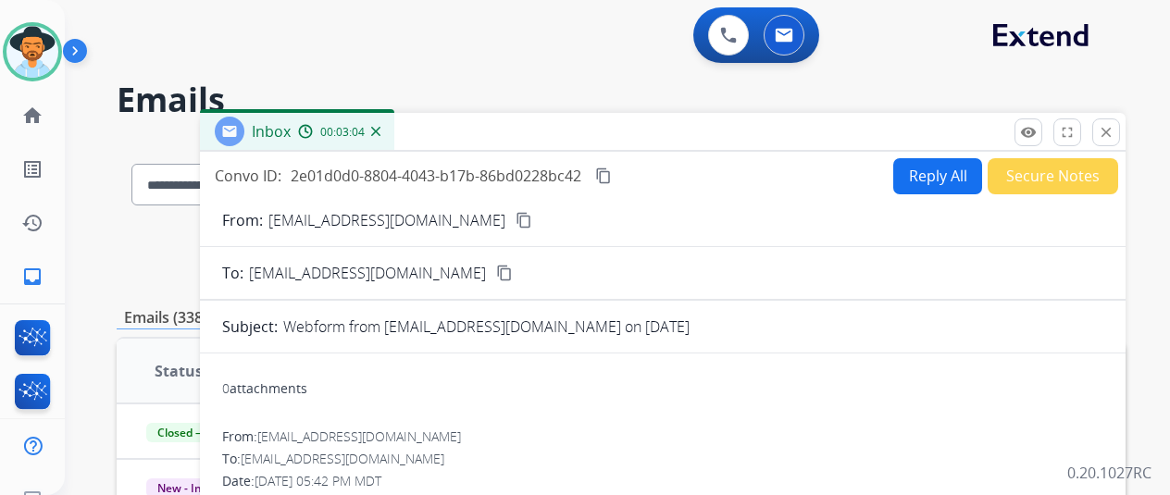
click at [516, 220] on mat-icon "content_copy" at bounding box center [524, 220] width 17 height 17
click at [923, 172] on button "Reply All" at bounding box center [937, 176] width 89 height 36
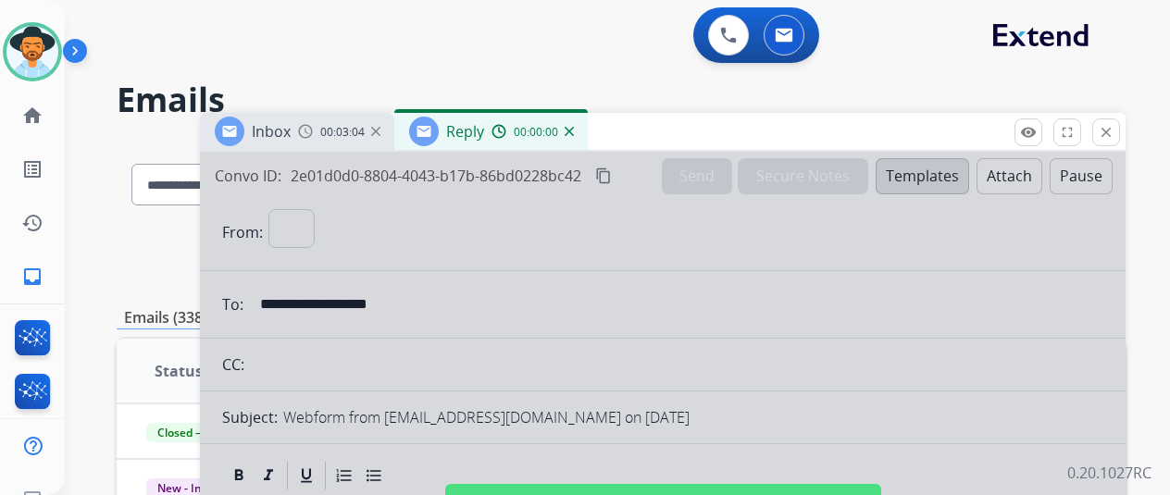
select select "**********"
click at [574, 131] on img at bounding box center [569, 131] width 9 height 9
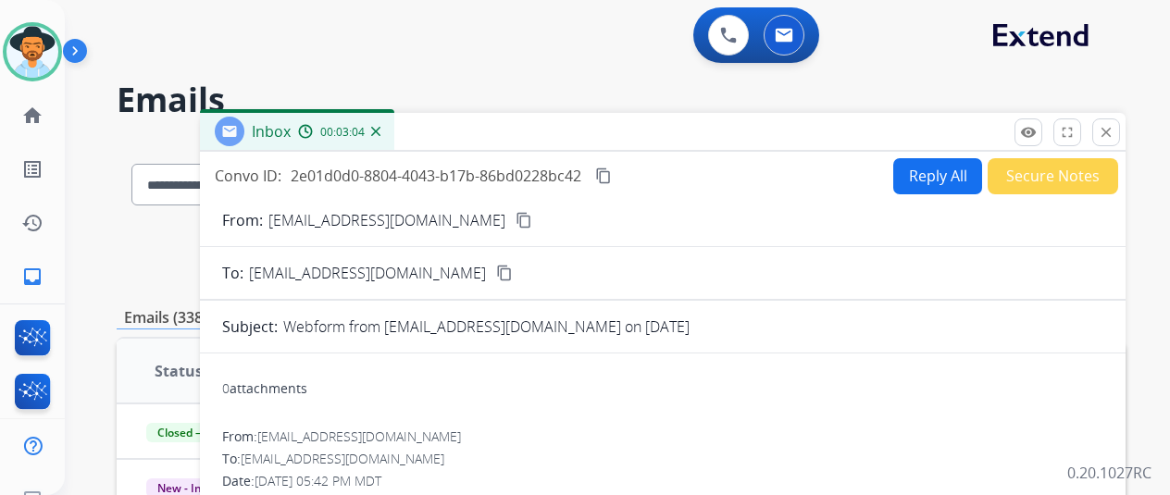
click at [380, 130] on img at bounding box center [375, 131] width 9 height 9
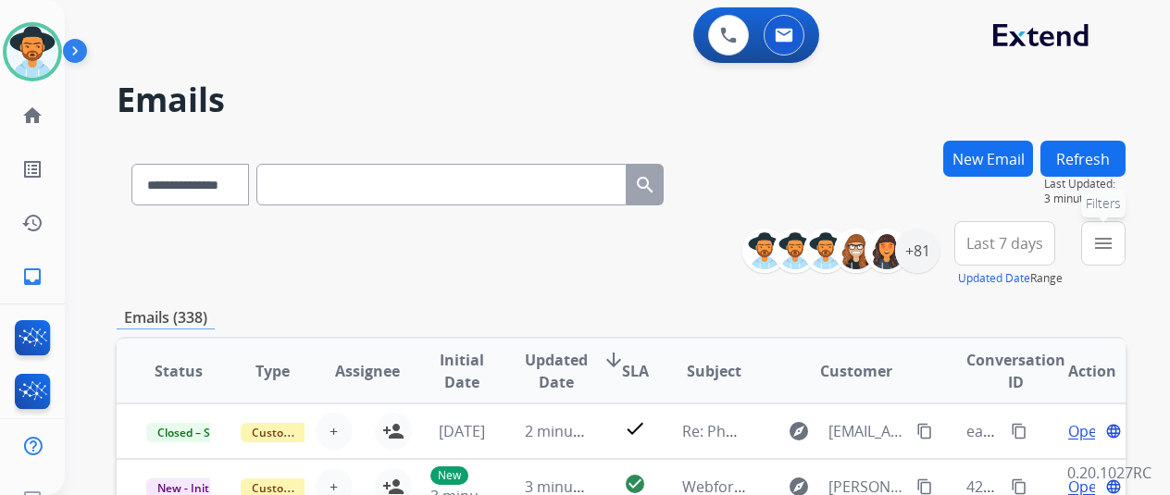
drag, startPoint x: 1118, startPoint y: 251, endPoint x: 1103, endPoint y: 236, distance: 20.9
click at [1115, 249] on mat-icon "menu" at bounding box center [1103, 243] width 22 height 22
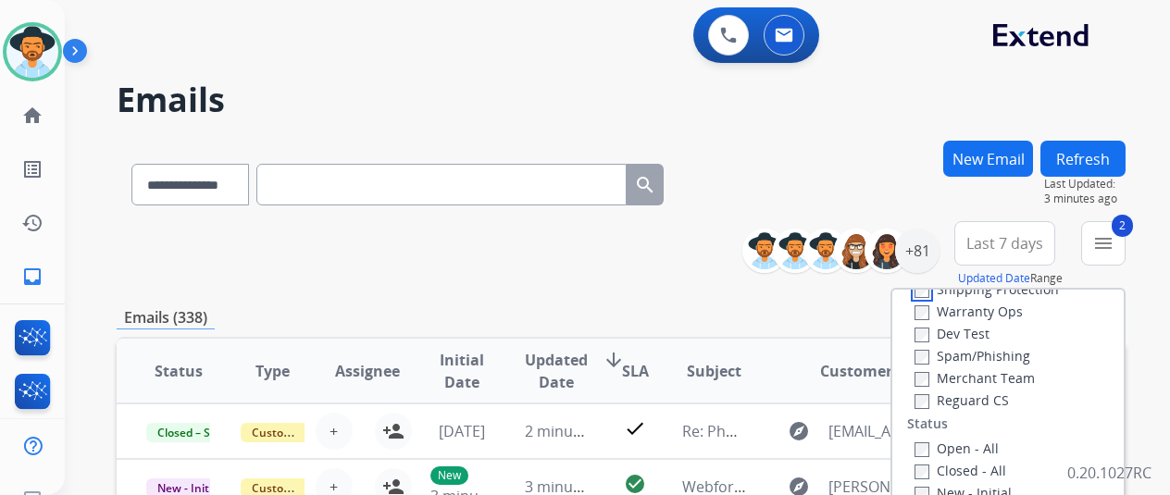
scroll to position [185, 0]
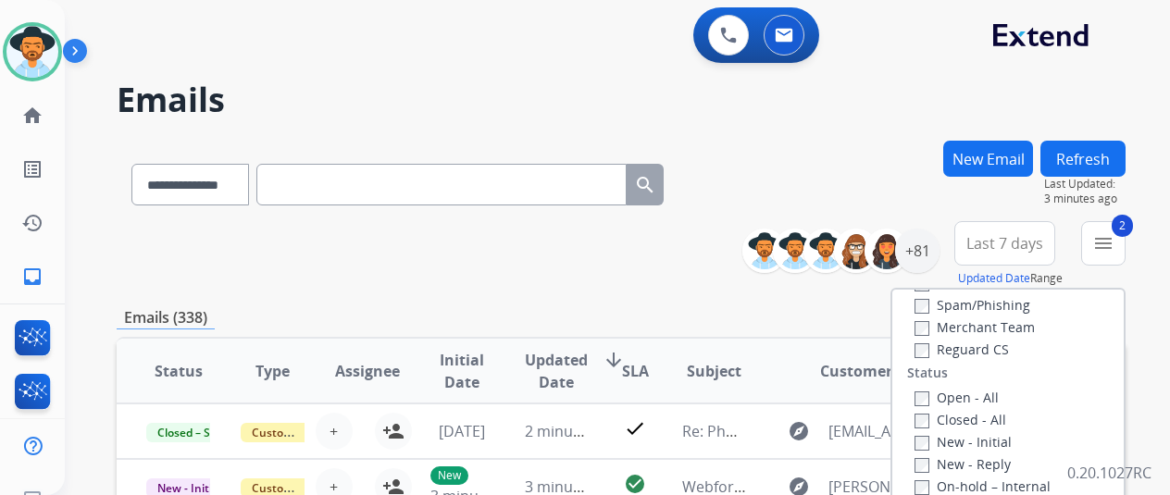
click at [921, 342] on label "Reguard CS" at bounding box center [962, 350] width 94 height 18
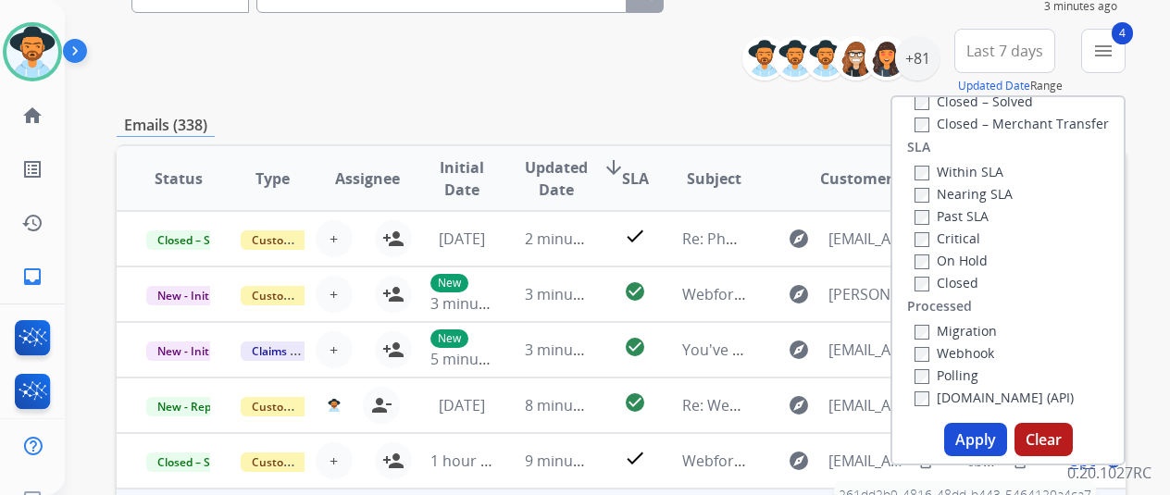
scroll to position [370, 0]
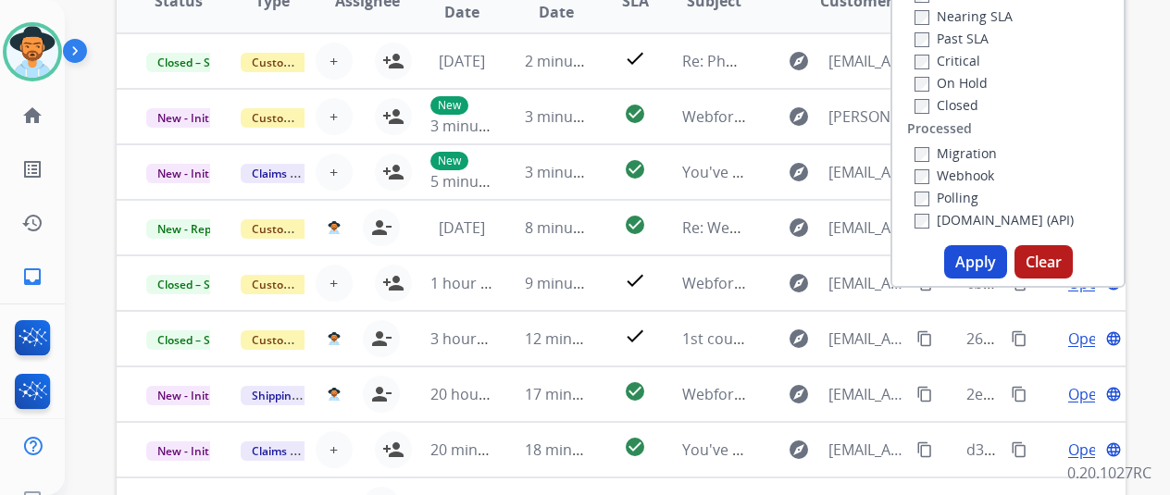
click at [971, 259] on button "Apply" at bounding box center [975, 261] width 63 height 33
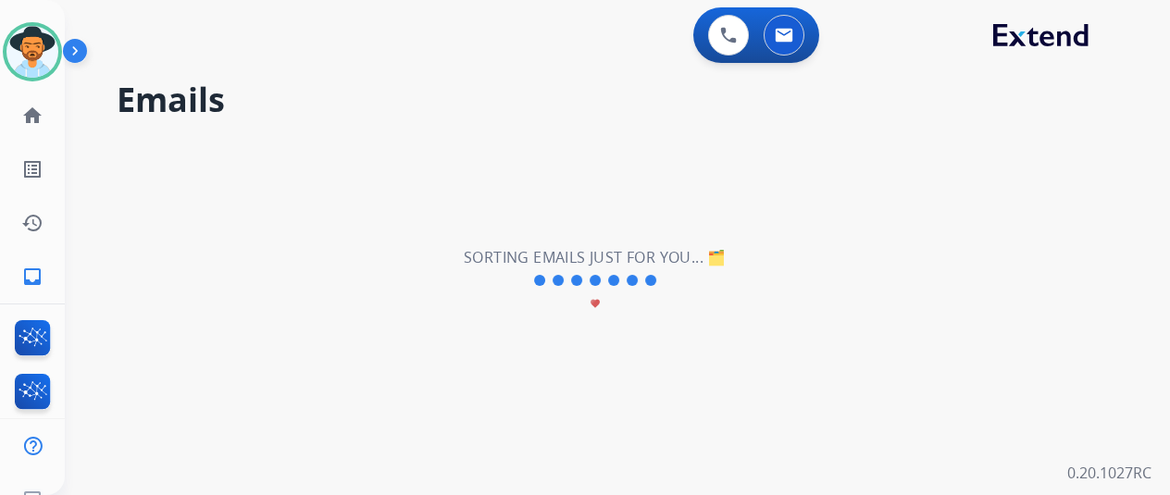
scroll to position [0, 0]
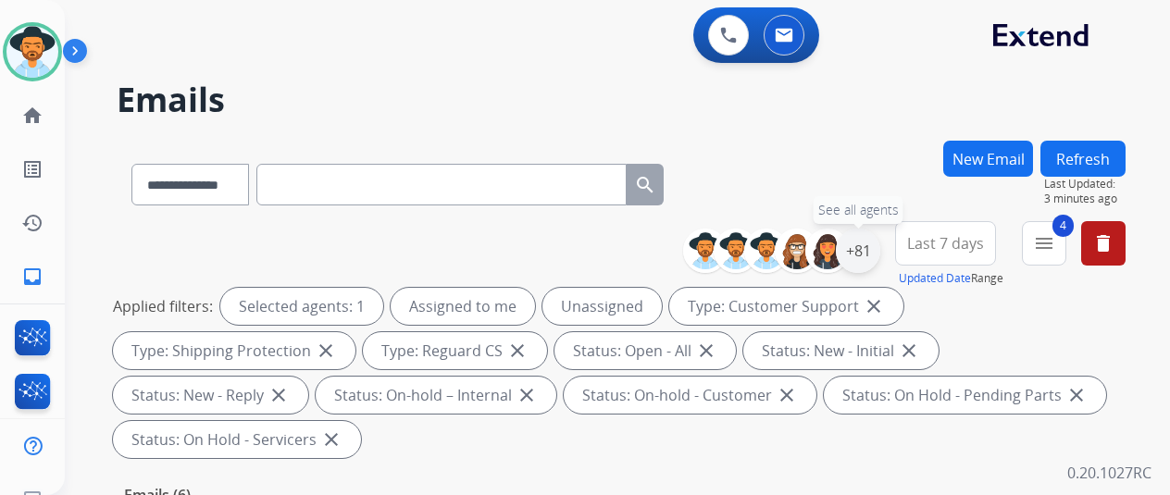
click at [863, 255] on div "+81" at bounding box center [858, 251] width 44 height 44
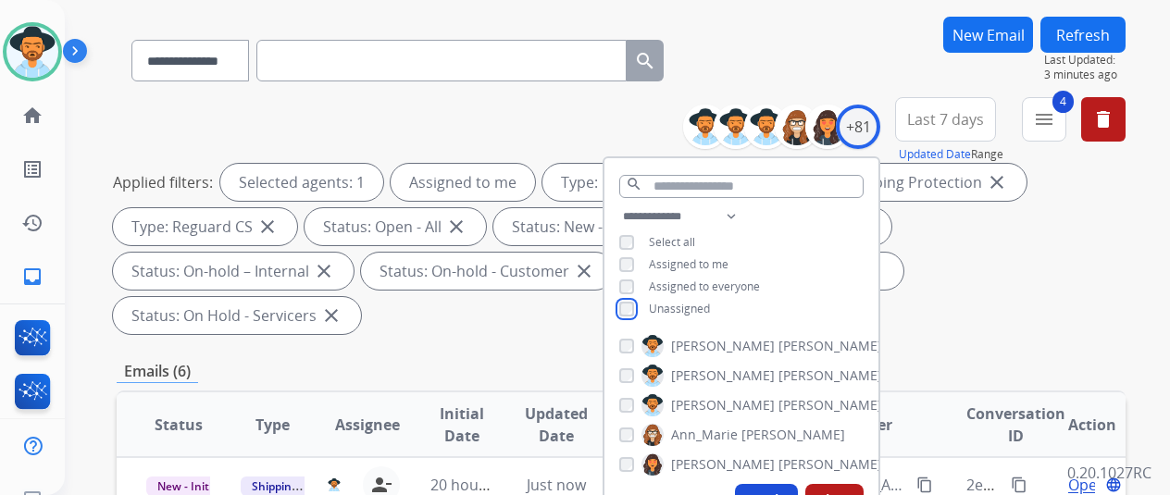
scroll to position [278, 0]
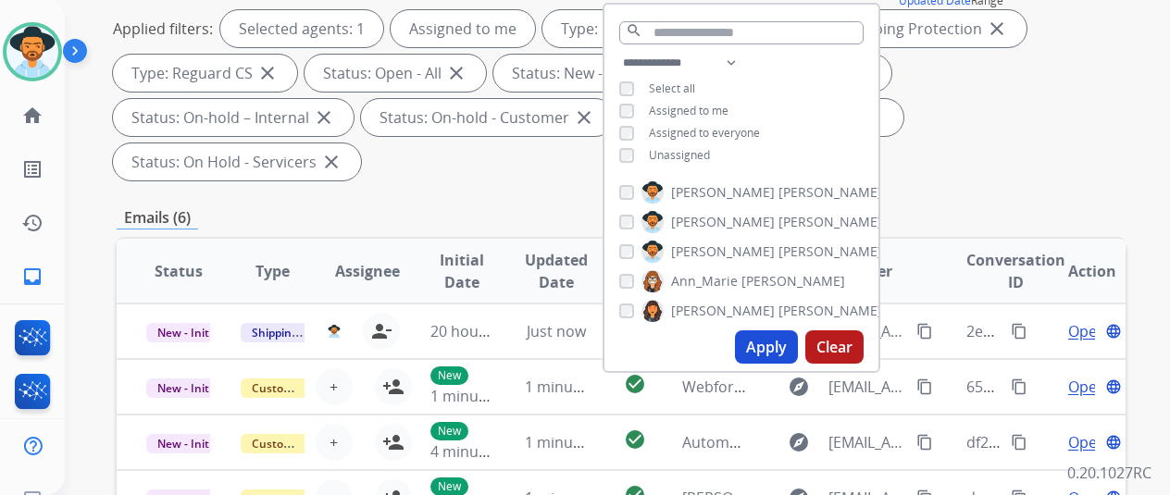
click at [790, 351] on button "Apply" at bounding box center [766, 346] width 63 height 33
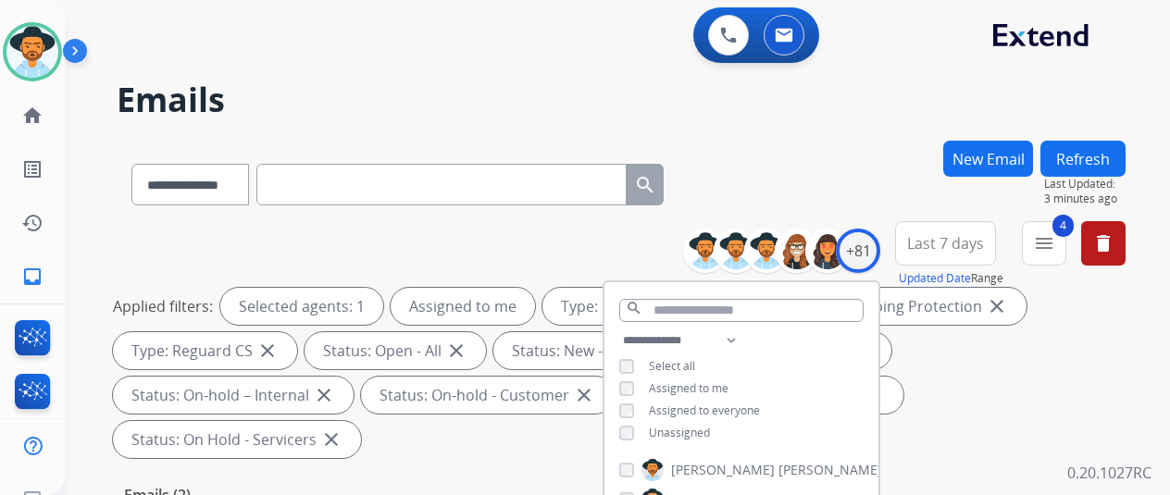
click at [876, 193] on div "**********" at bounding box center [621, 181] width 1009 height 81
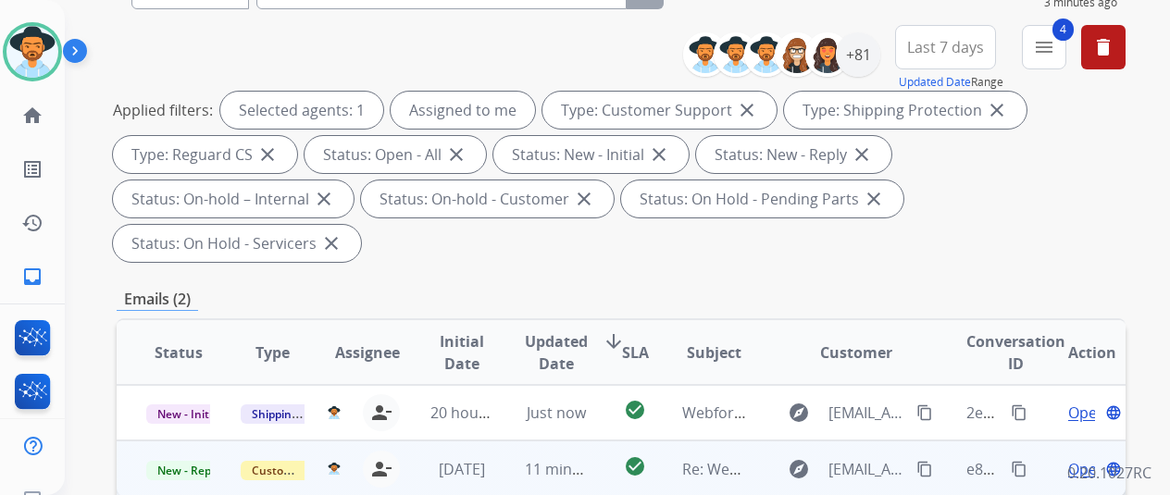
scroll to position [370, 0]
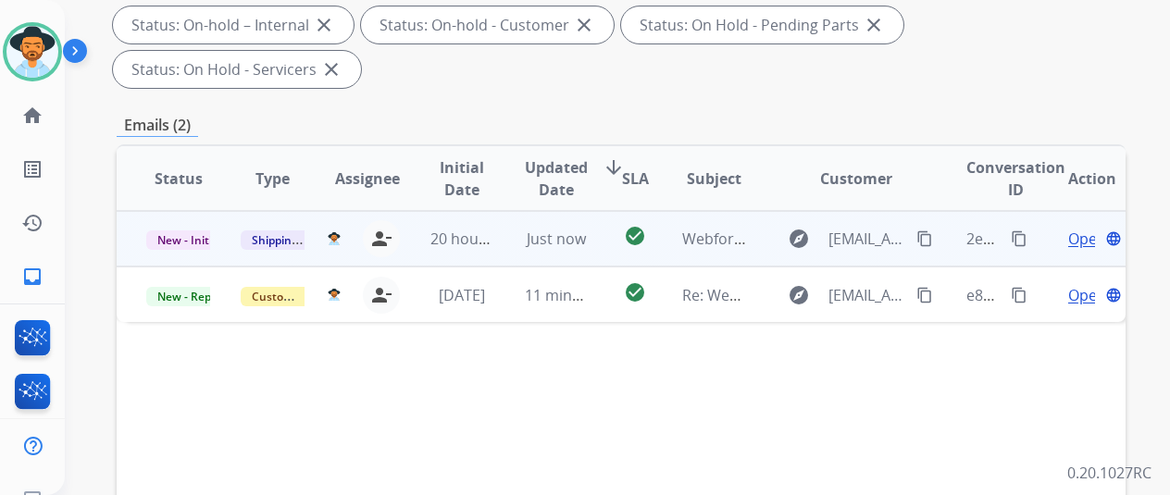
click at [1077, 228] on span "Open" at bounding box center [1087, 239] width 38 height 22
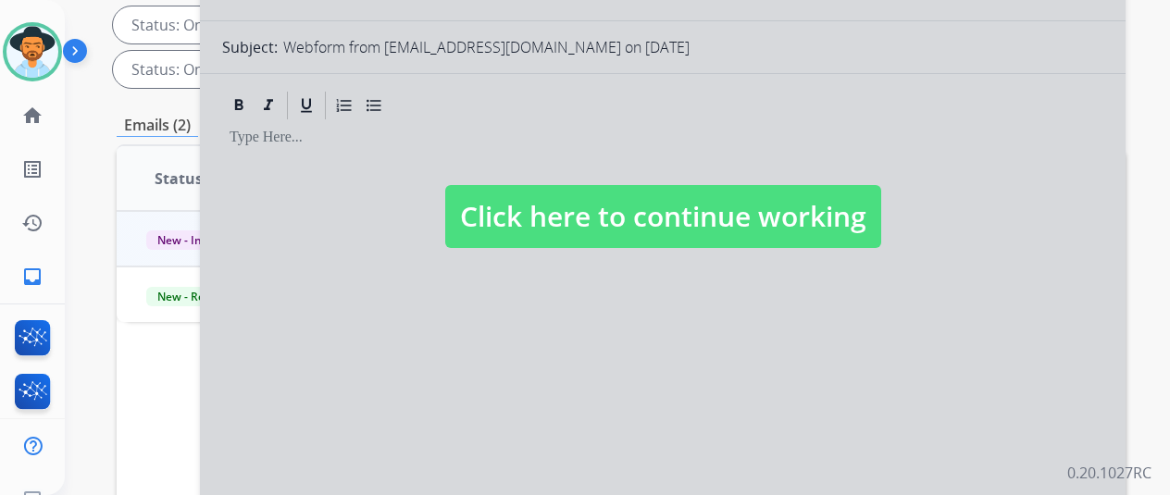
select select "**********"
click at [505, 259] on div at bounding box center [663, 198] width 926 height 833
select select
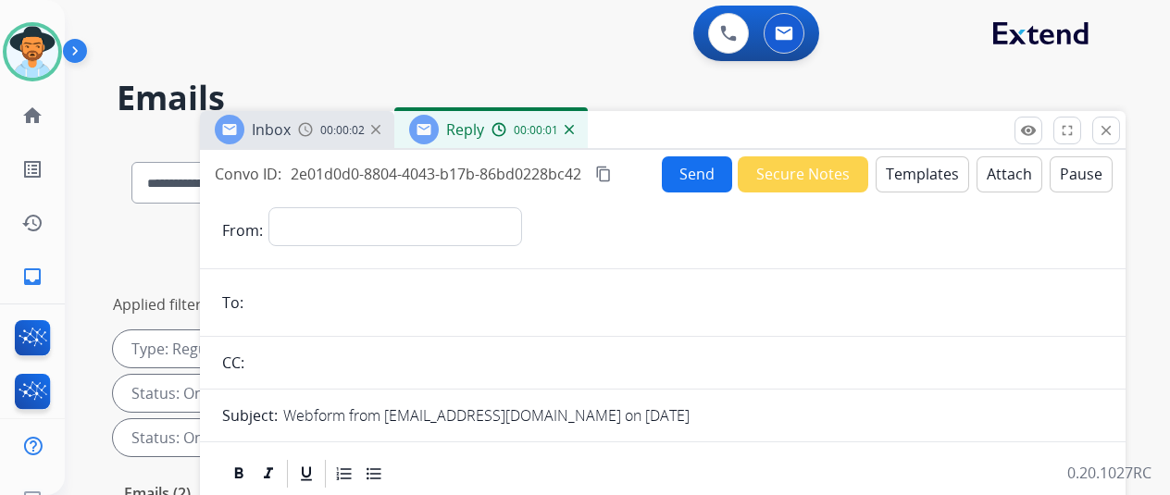
scroll to position [0, 0]
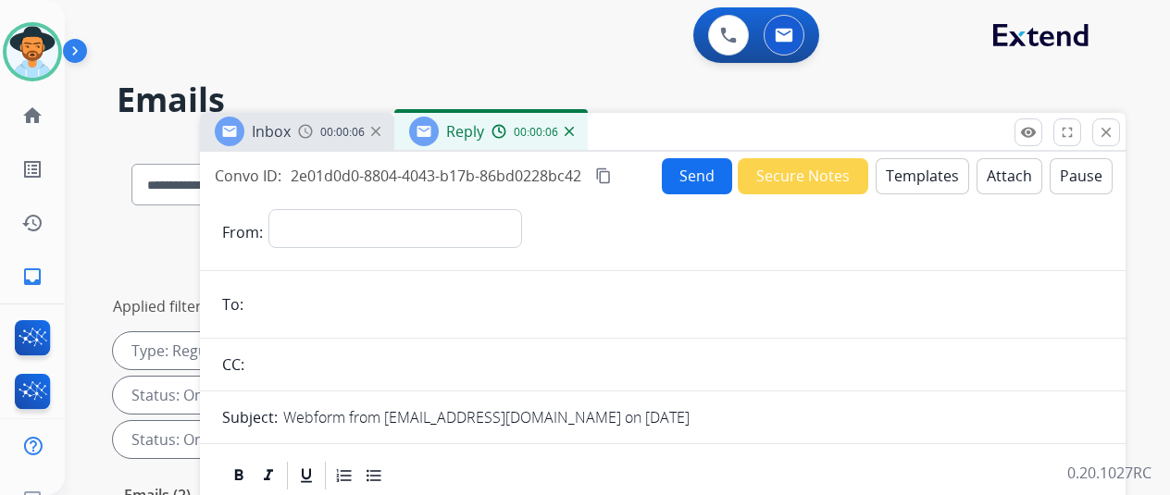
click at [574, 134] on img at bounding box center [569, 131] width 9 height 9
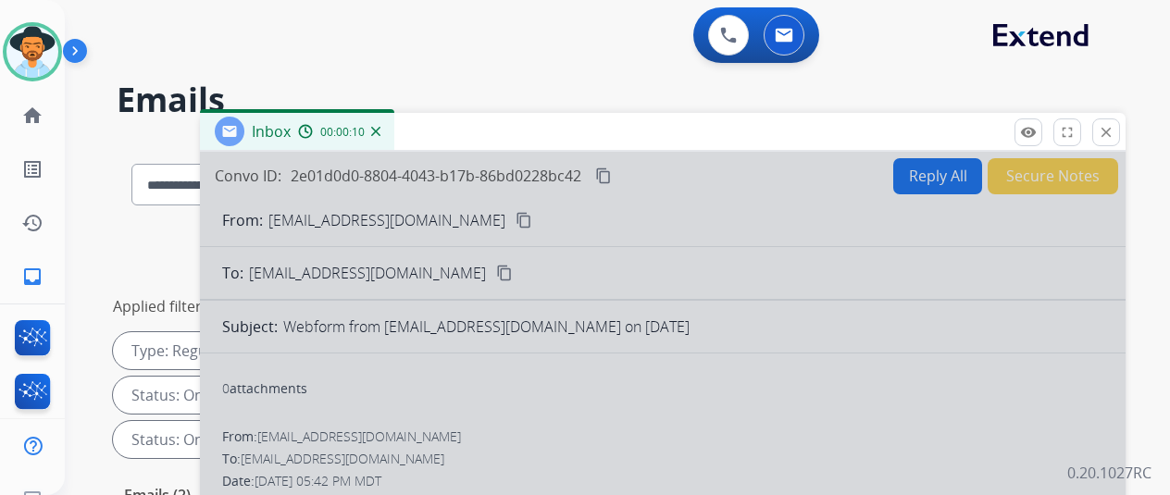
click at [380, 133] on img at bounding box center [375, 131] width 9 height 9
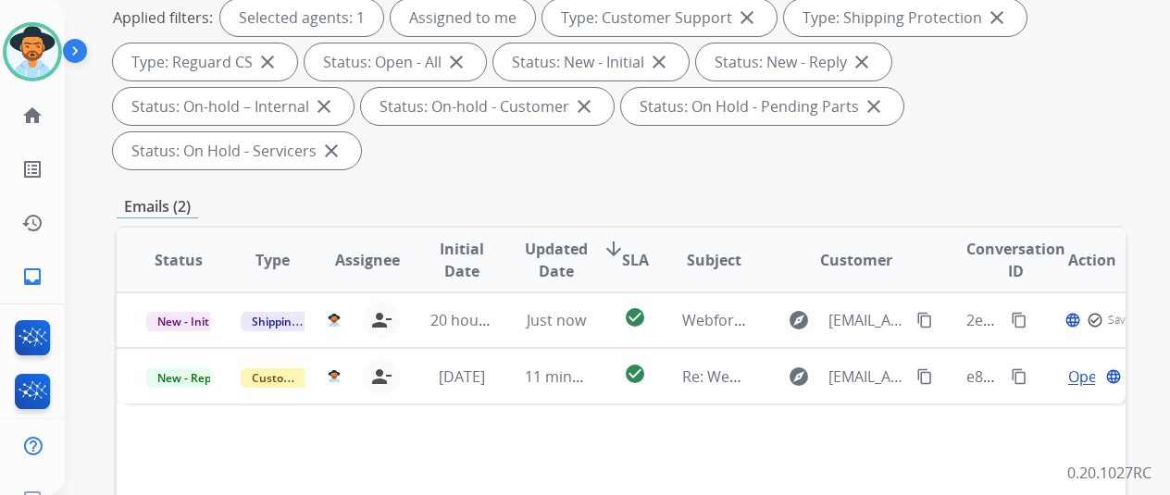
scroll to position [370, 0]
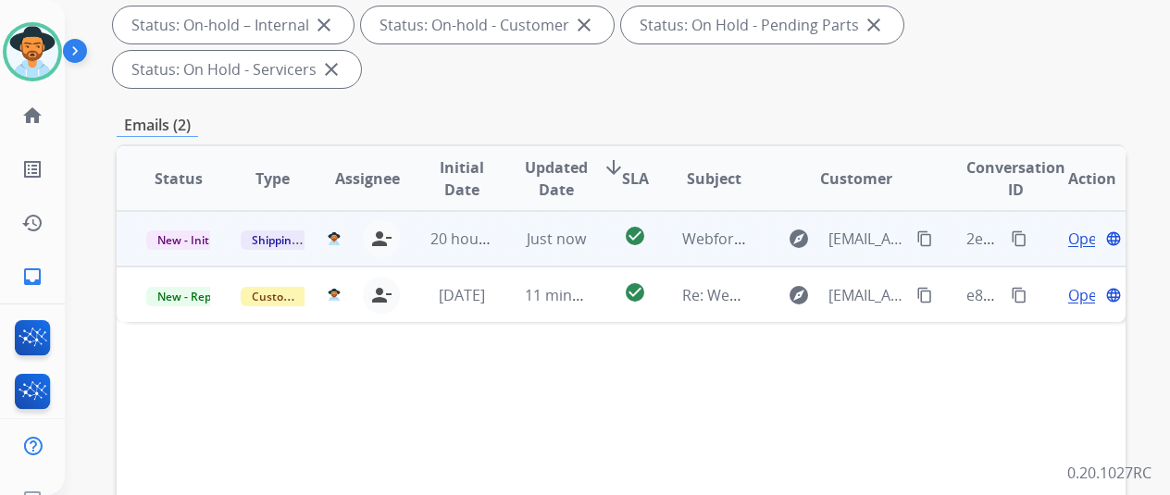
click at [1080, 228] on span "Open" at bounding box center [1087, 239] width 38 height 22
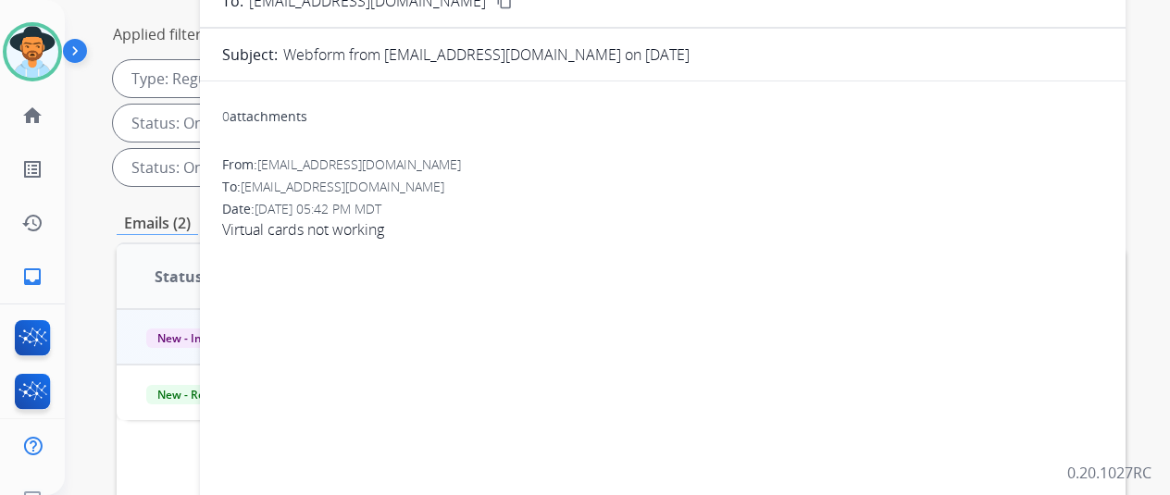
scroll to position [0, 0]
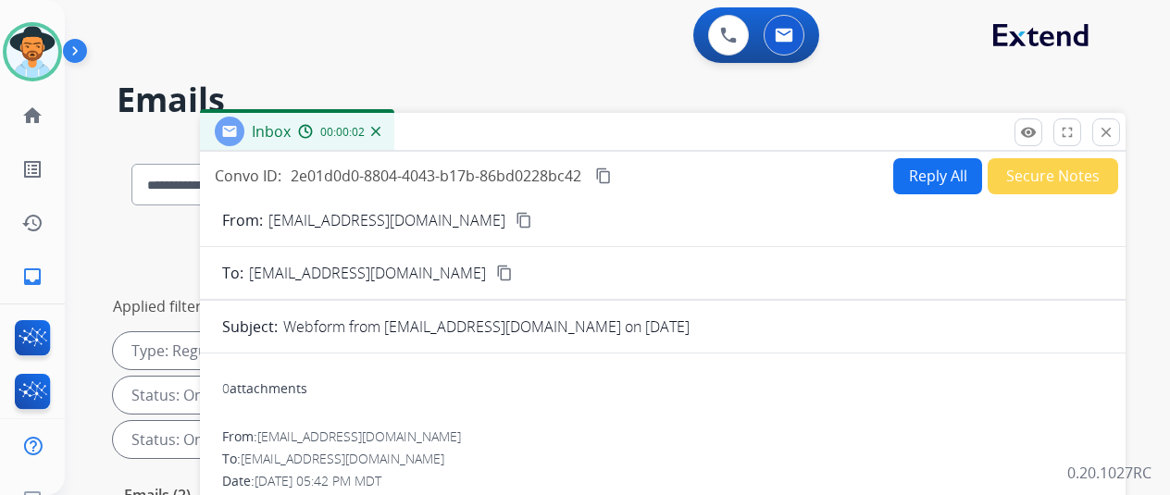
click at [935, 164] on button "Reply All" at bounding box center [937, 176] width 89 height 36
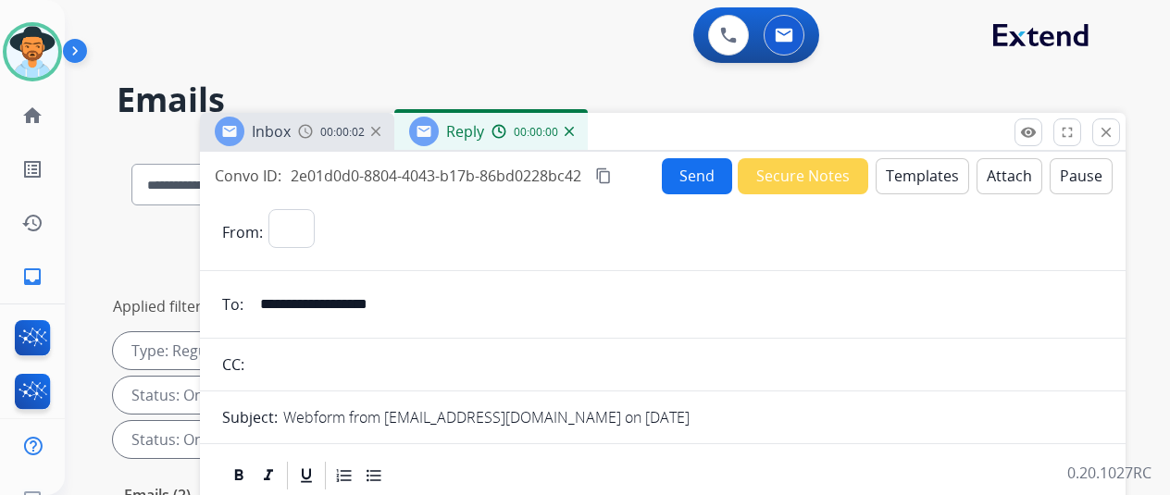
select select "**********"
click at [935, 169] on button "Templates" at bounding box center [922, 176] width 93 height 36
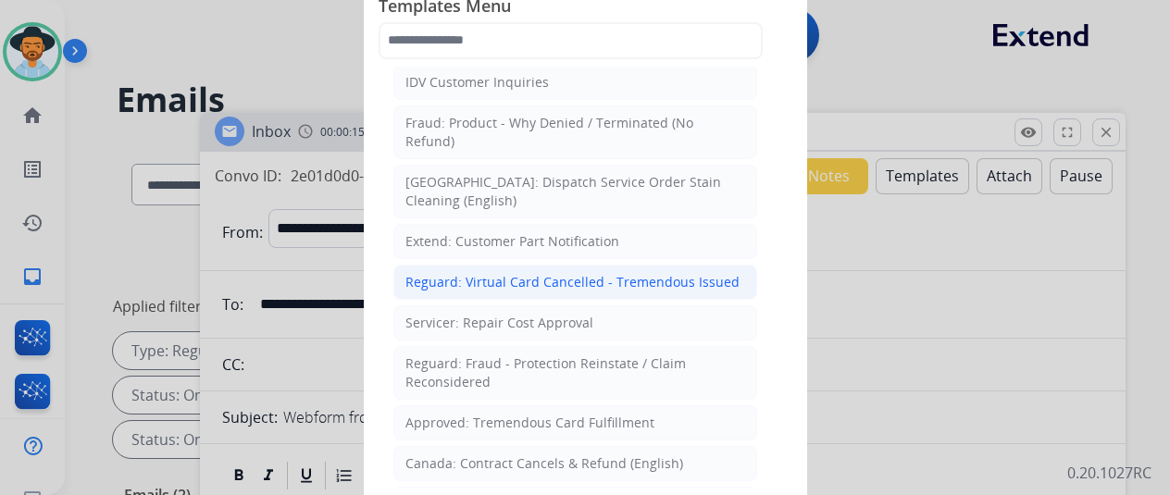
scroll to position [648, 0]
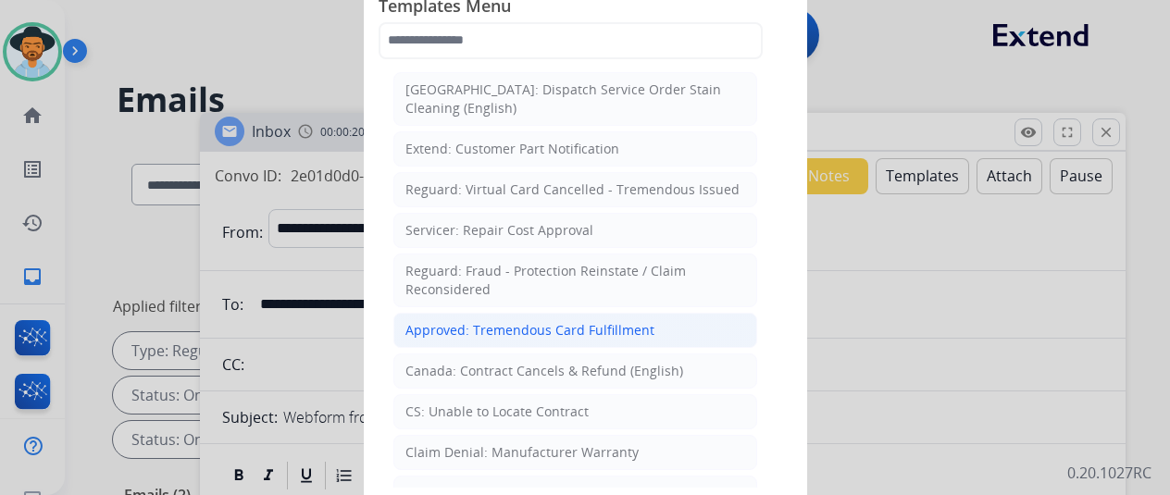
click at [500, 321] on div "Approved: Tremendous Card Fulfillment" at bounding box center [529, 330] width 249 height 19
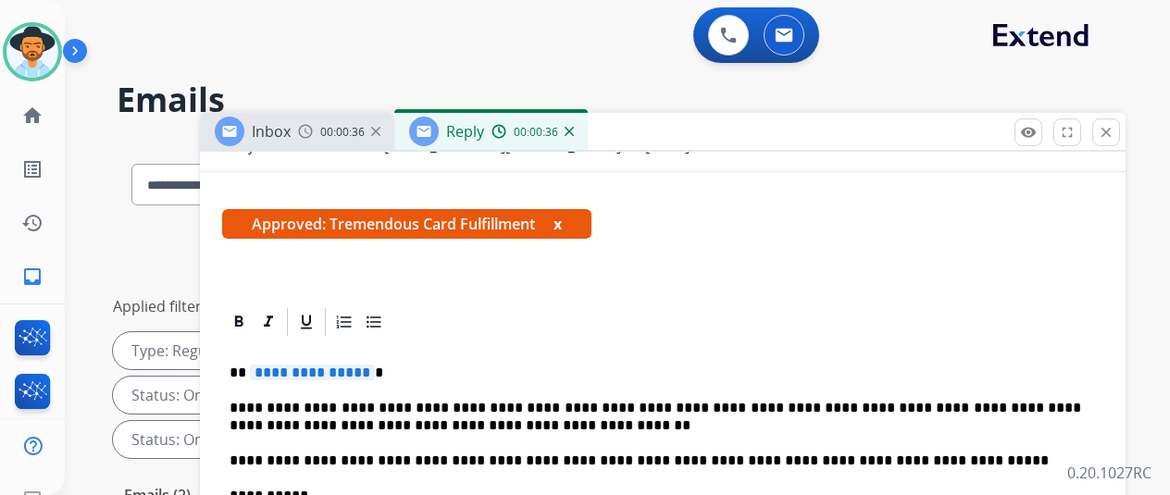
scroll to position [304, 0]
click at [374, 365] on span "**********" at bounding box center [312, 373] width 125 height 16
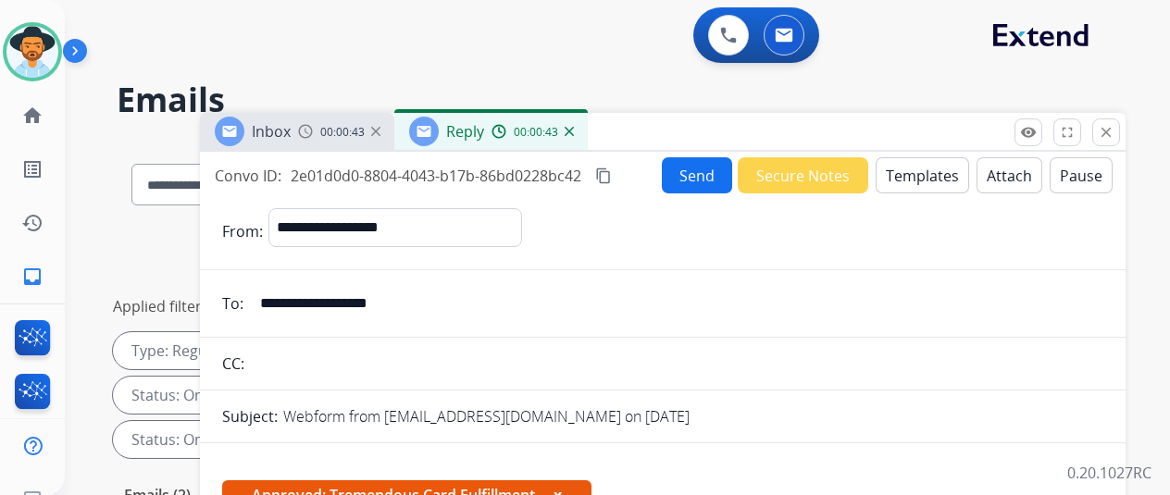
click at [694, 169] on button "Send" at bounding box center [697, 175] width 70 height 36
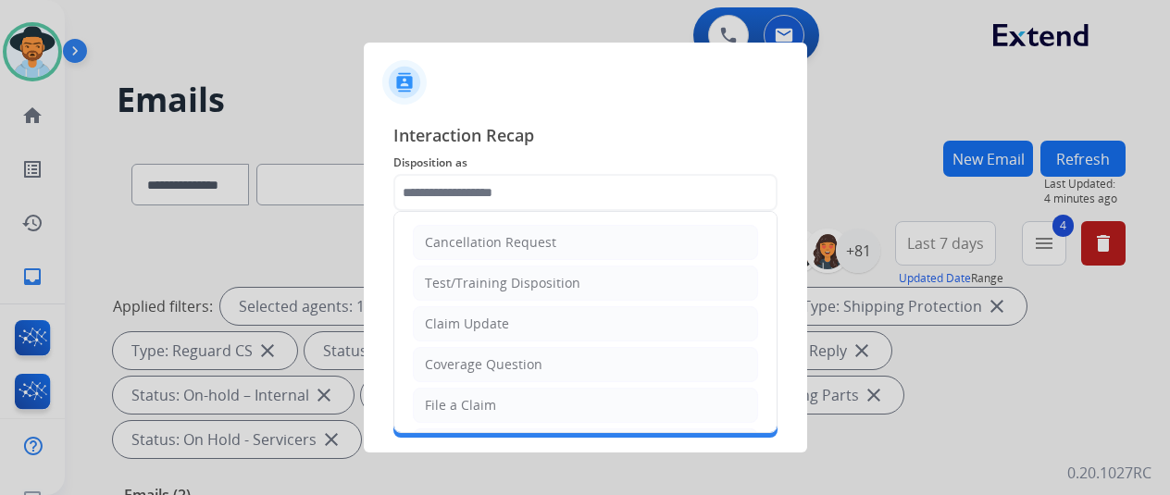
click at [455, 182] on input "text" at bounding box center [585, 192] width 384 height 37
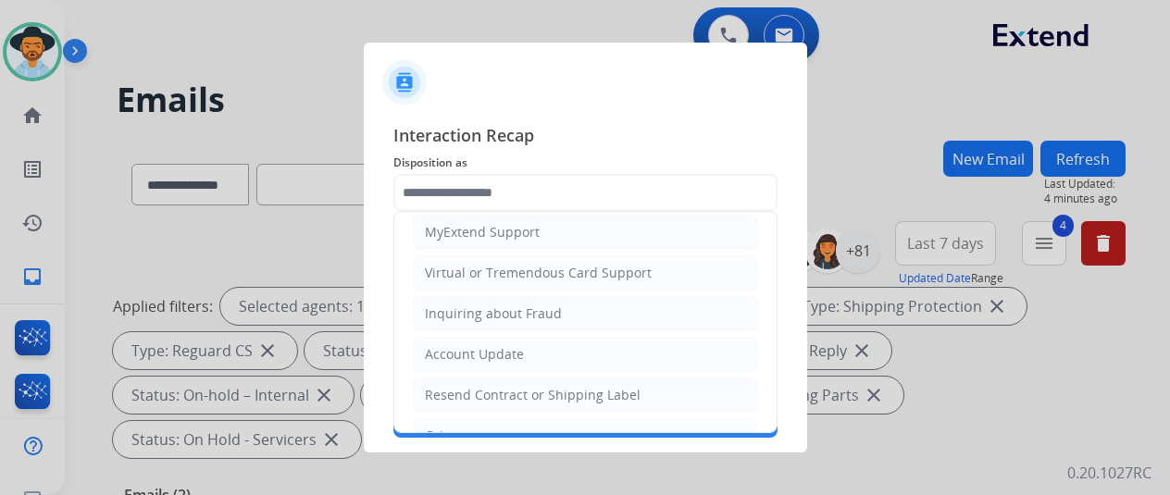
scroll to position [185, 0]
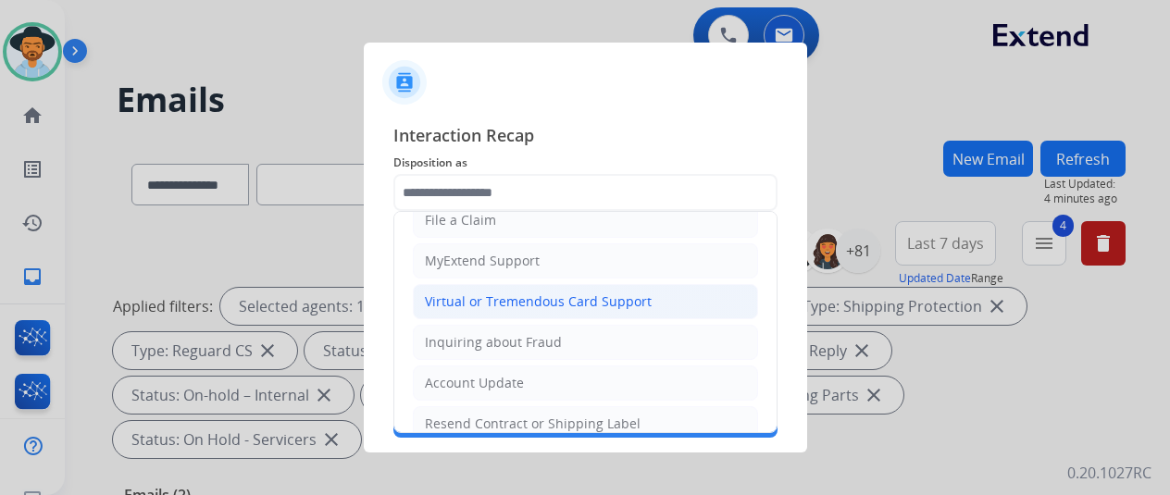
click at [546, 294] on div "Virtual or Tremendous Card Support" at bounding box center [538, 302] width 227 height 19
type input "**********"
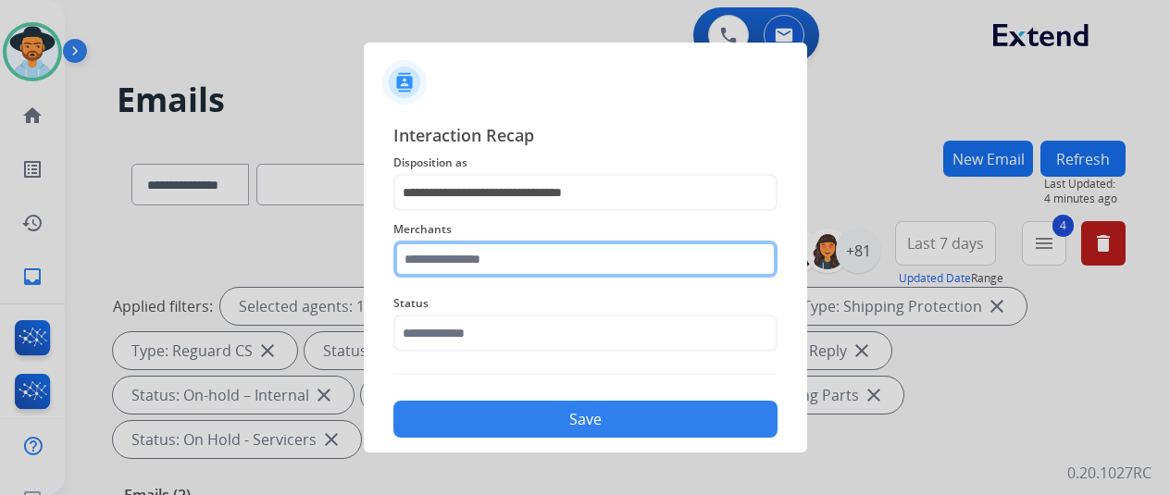
click at [434, 253] on input "text" at bounding box center [585, 259] width 384 height 37
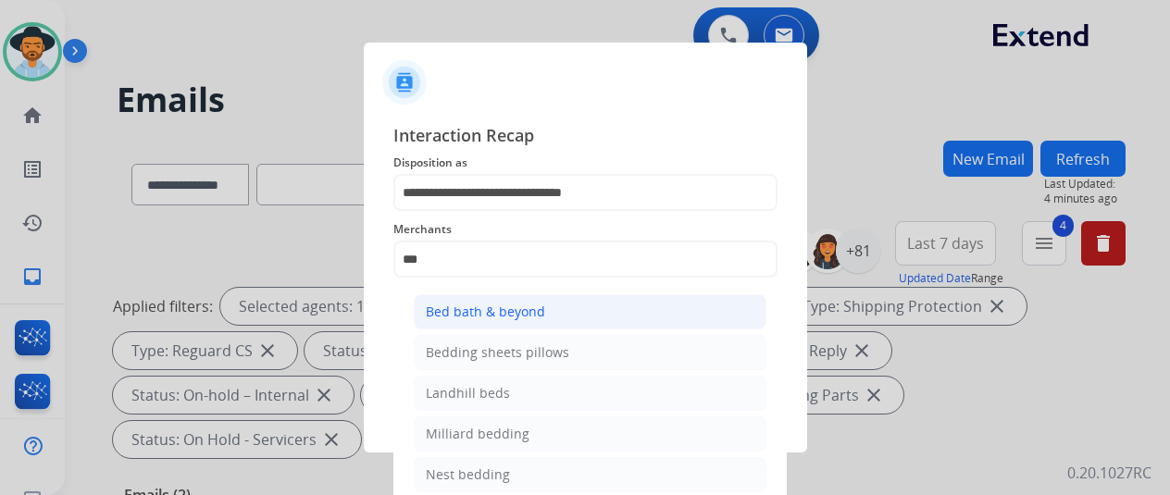
click at [467, 303] on div "Bed bath & beyond" at bounding box center [485, 312] width 119 height 19
type input "**********"
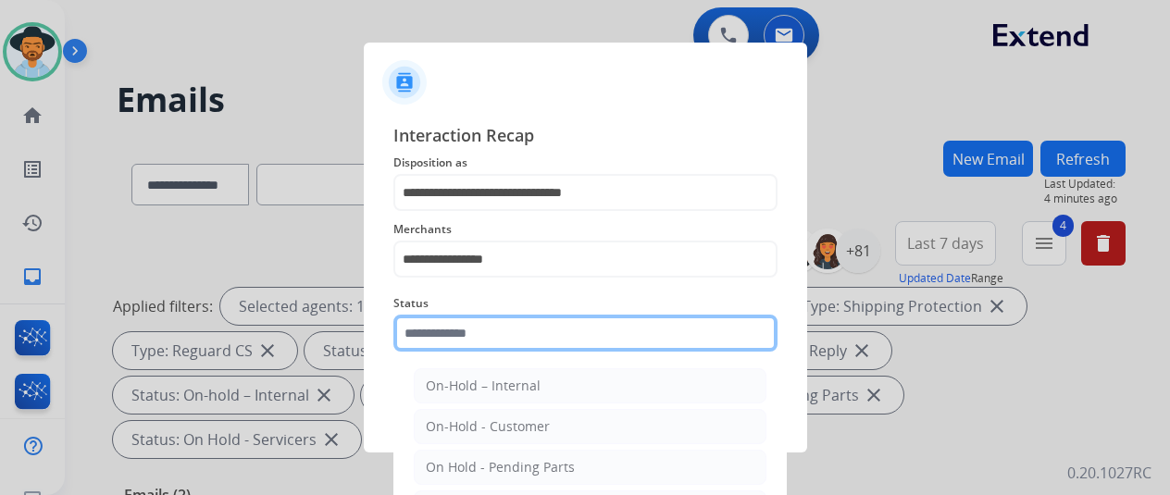
click at [459, 332] on input "text" at bounding box center [585, 333] width 384 height 37
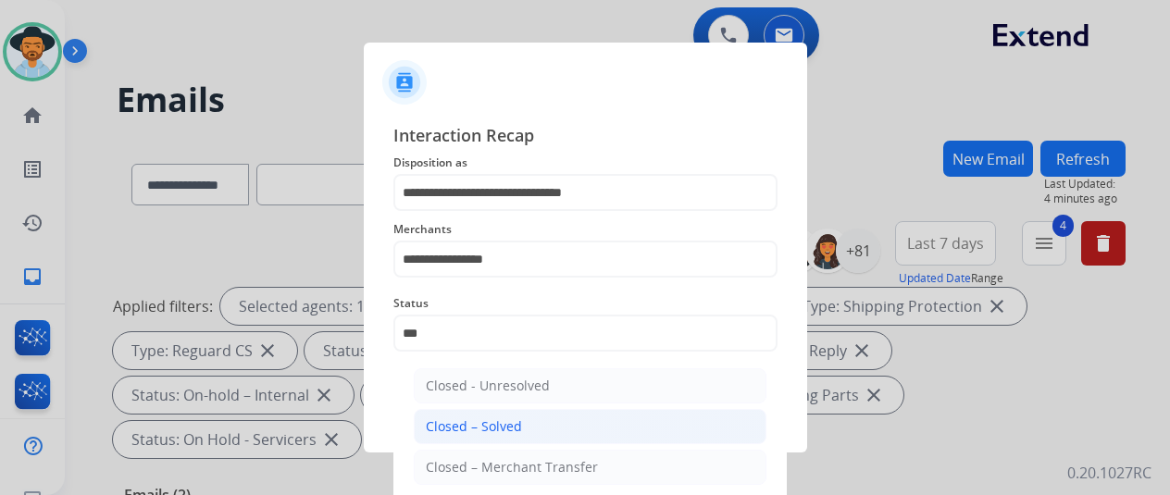
click at [457, 434] on div "Closed – Solved" at bounding box center [474, 426] width 96 height 19
type input "**********"
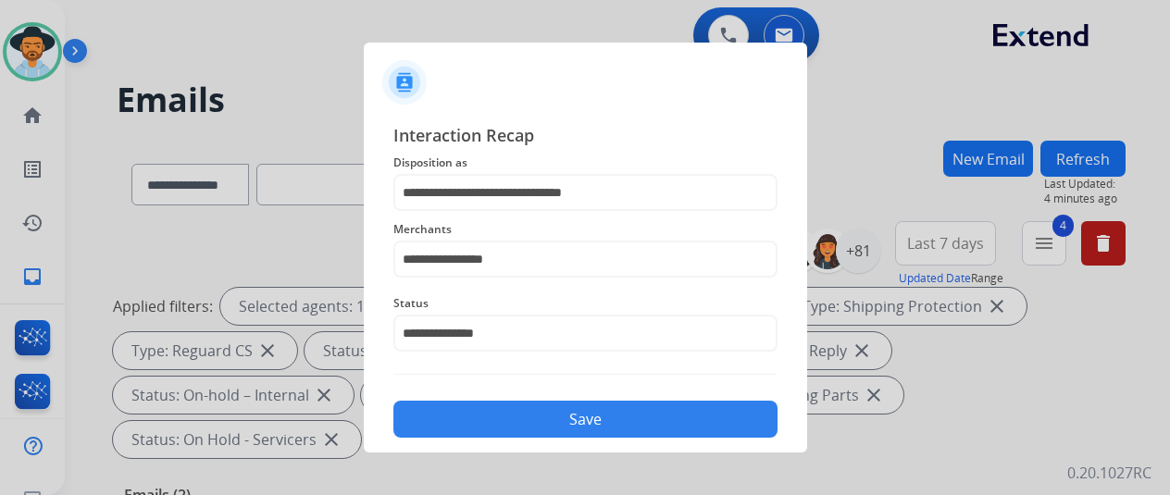
click at [567, 434] on button "Save" at bounding box center [585, 419] width 384 height 37
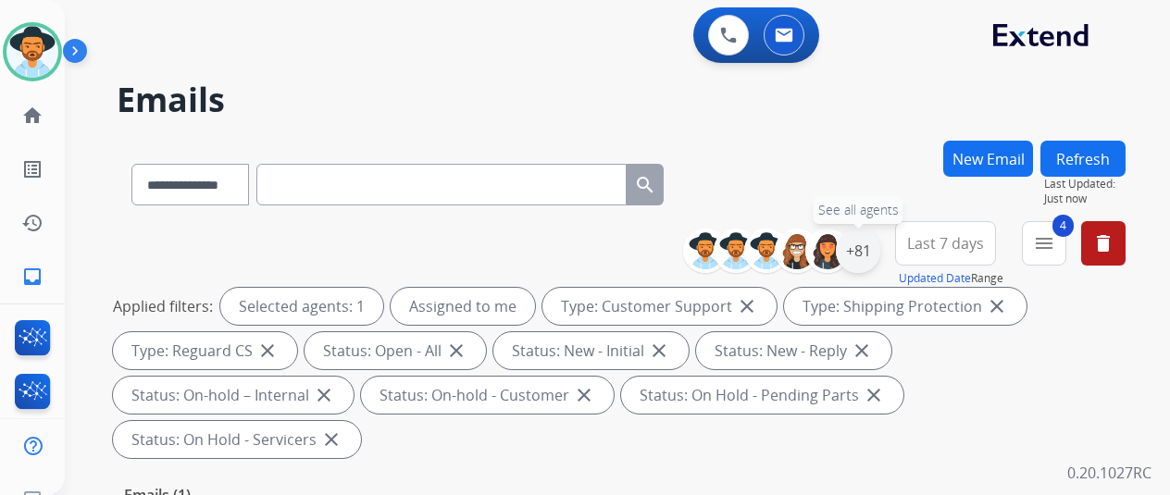
click at [865, 243] on div "+81" at bounding box center [858, 251] width 44 height 44
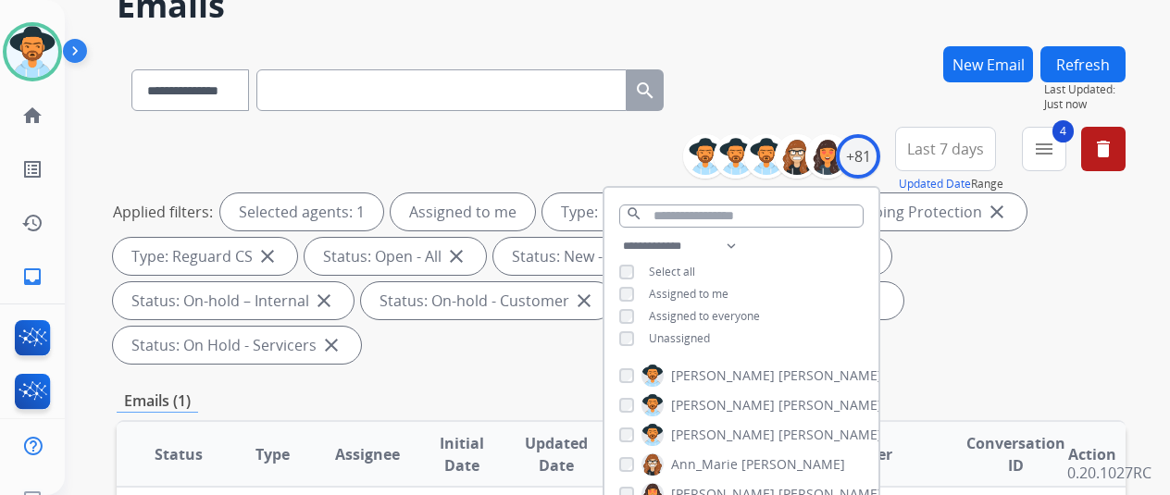
scroll to position [278, 0]
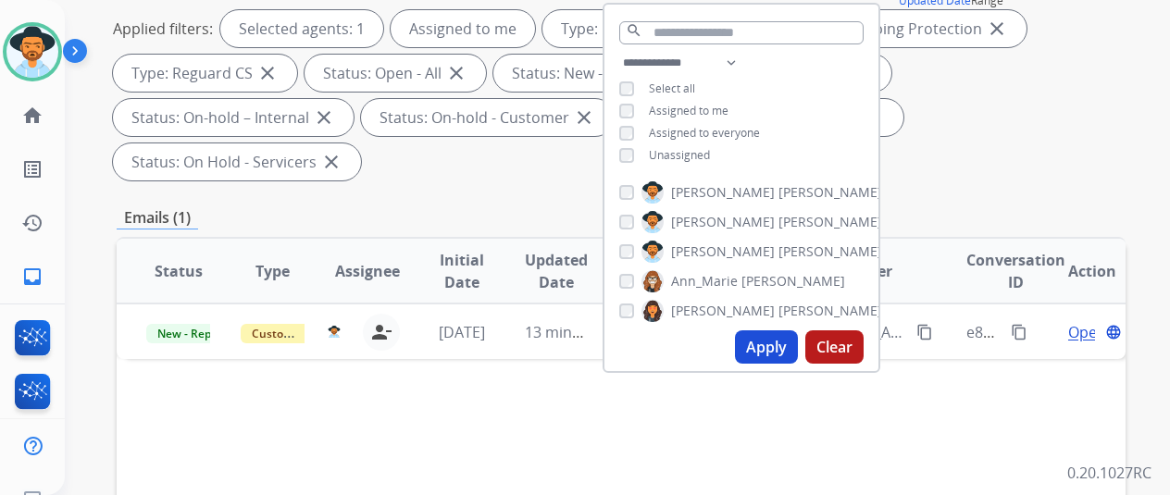
drag, startPoint x: 763, startPoint y: 345, endPoint x: 809, endPoint y: 268, distance: 89.7
click at [763, 345] on button "Apply" at bounding box center [766, 346] width 63 height 33
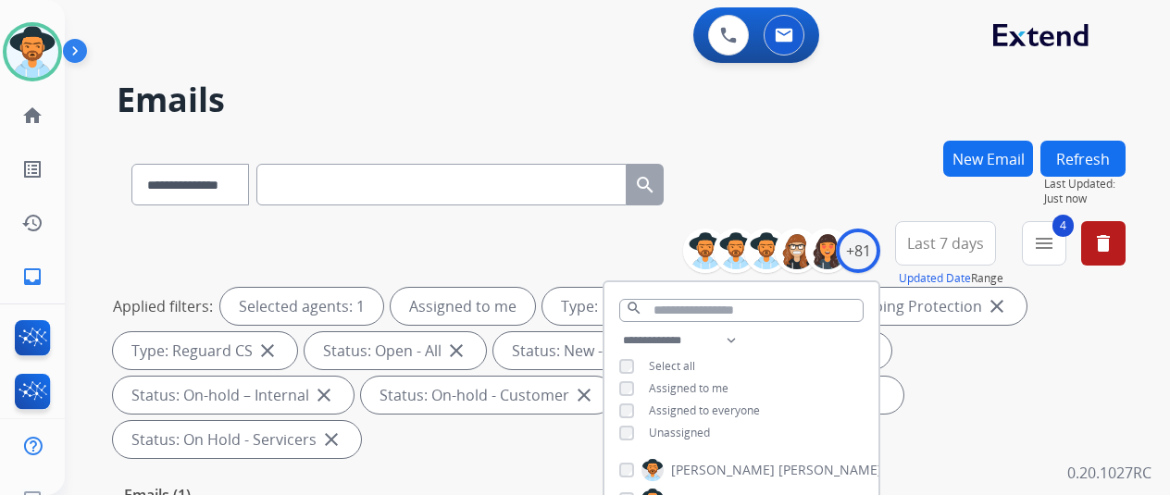
click at [802, 131] on div "**********" at bounding box center [595, 314] width 1061 height 495
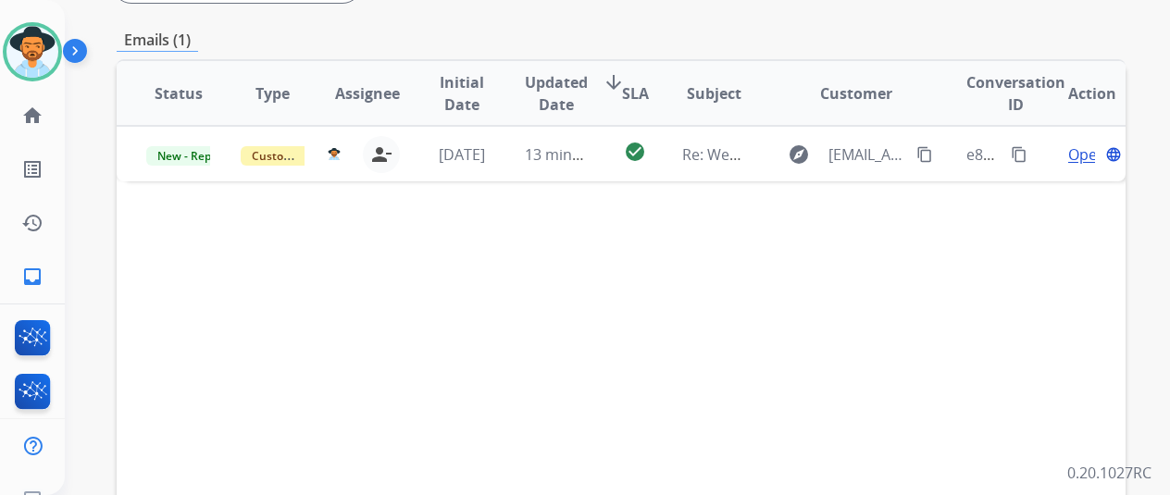
scroll to position [463, 0]
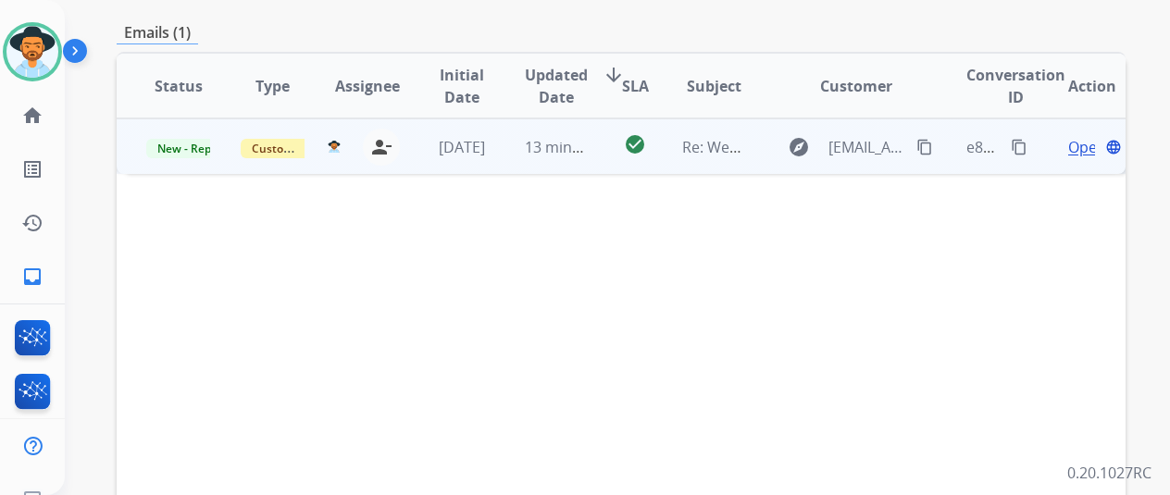
click at [1092, 136] on span "Open" at bounding box center [1087, 147] width 38 height 22
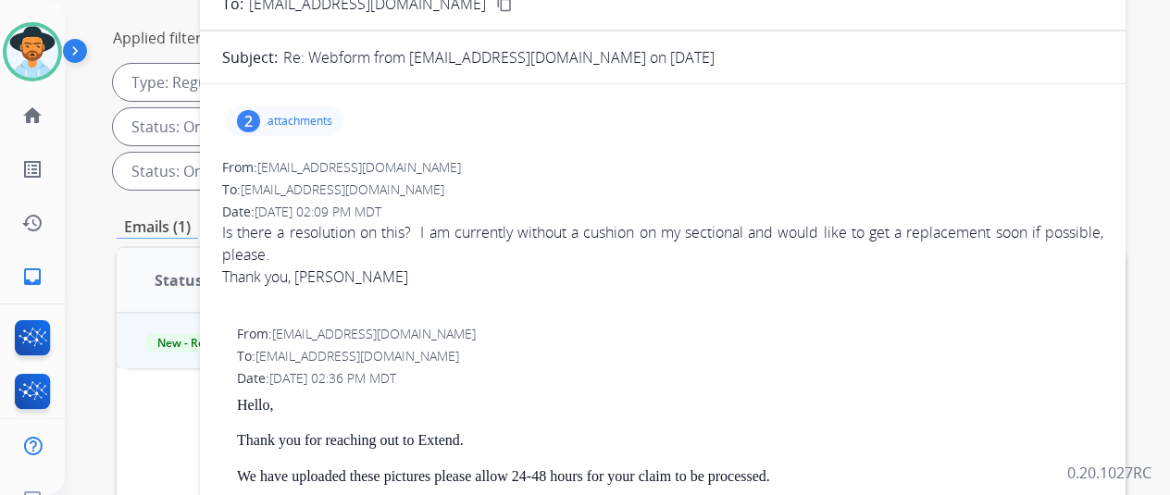
scroll to position [93, 0]
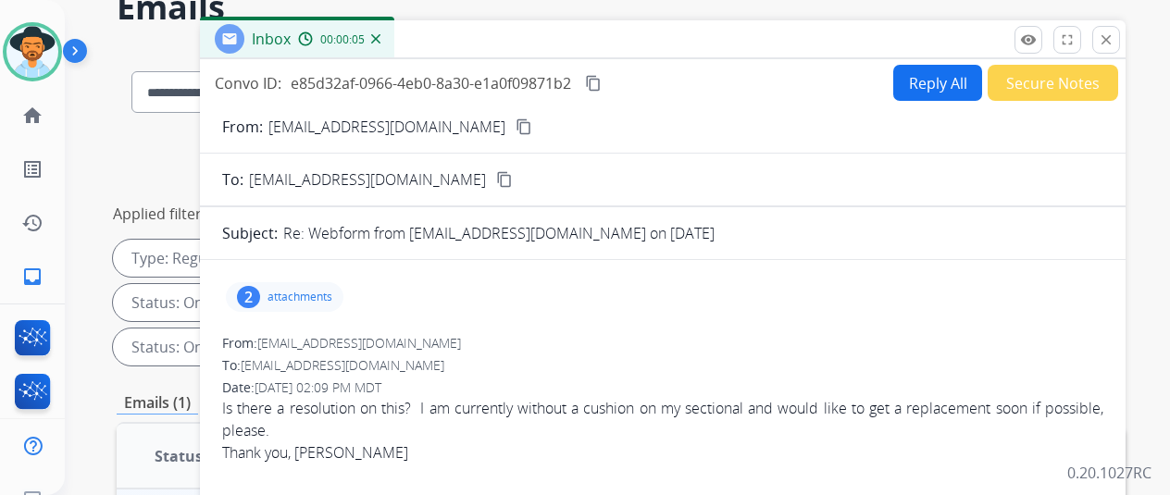
click at [516, 131] on mat-icon "content_copy" at bounding box center [524, 126] width 17 height 17
click at [380, 40] on img at bounding box center [375, 38] width 9 height 9
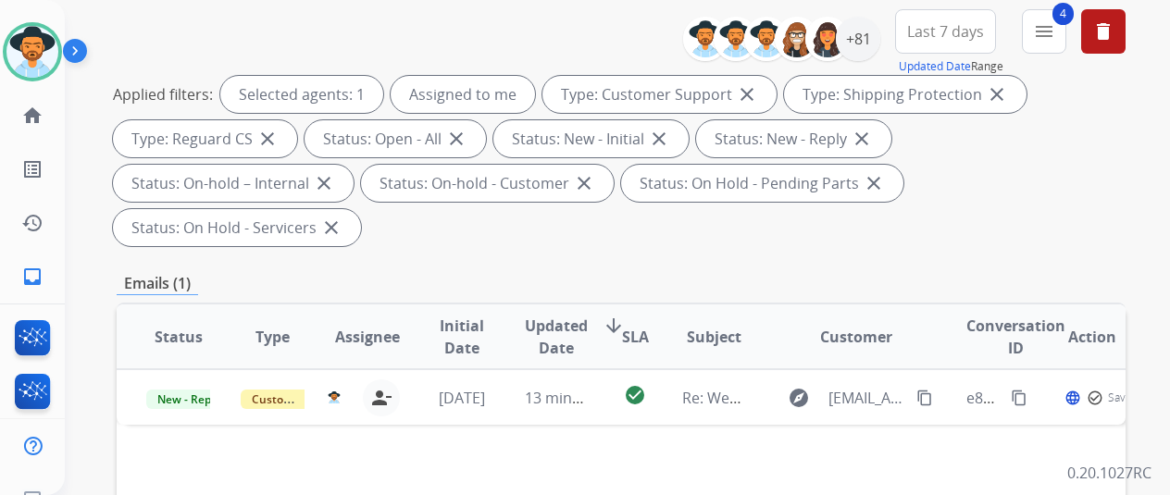
scroll to position [278, 0]
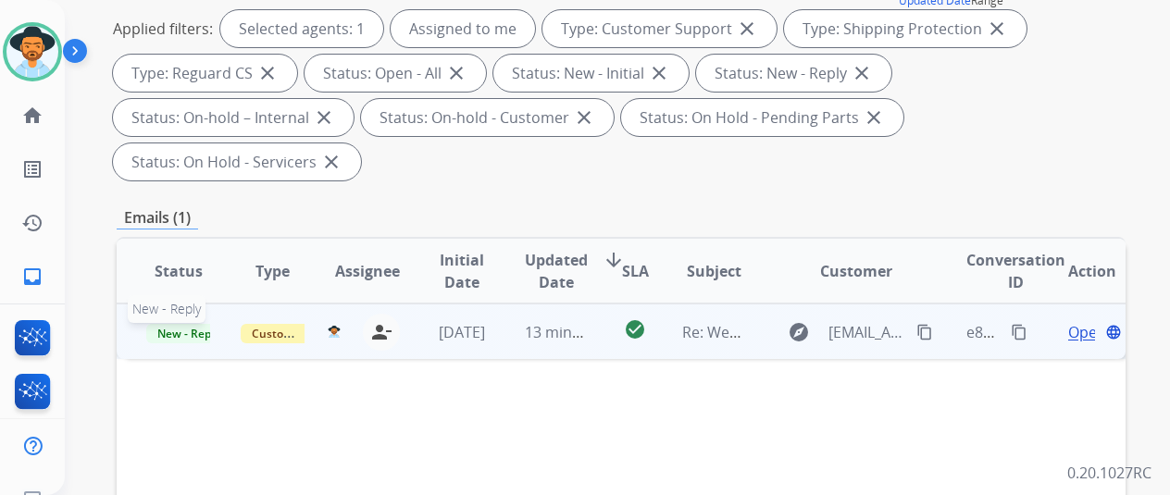
click at [178, 324] on span "New - Reply" at bounding box center [188, 333] width 84 height 19
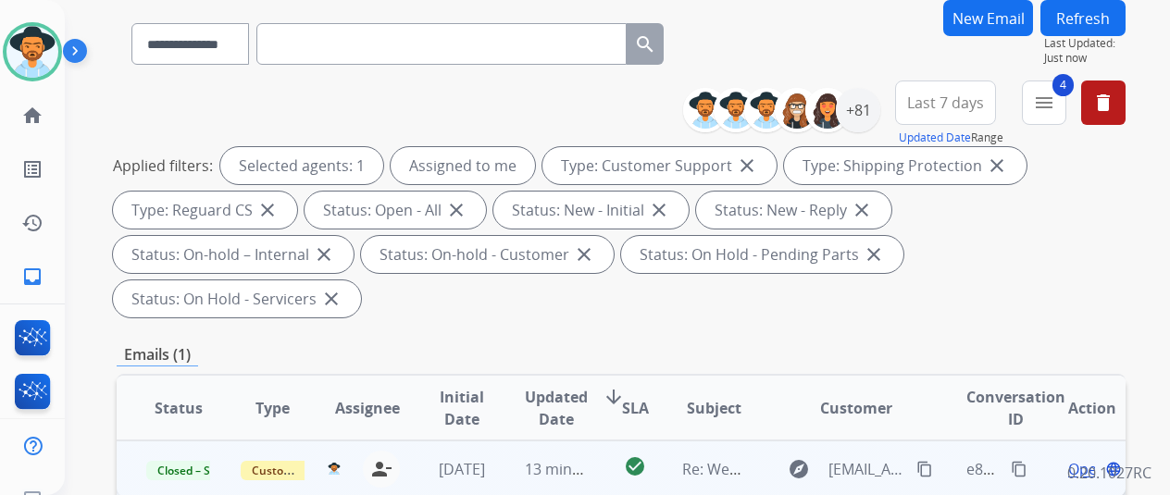
scroll to position [0, 0]
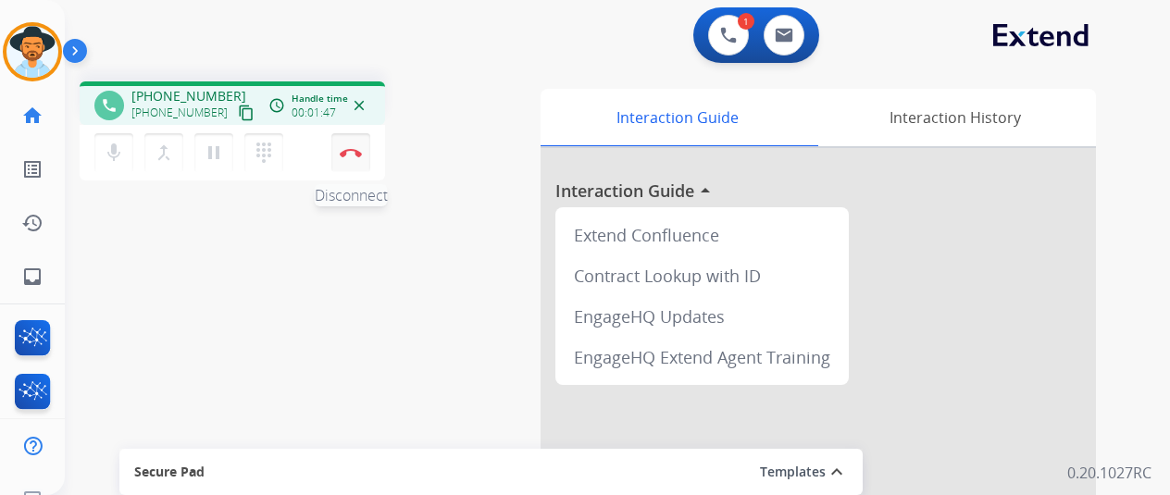
click at [353, 158] on button "Disconnect" at bounding box center [350, 152] width 39 height 39
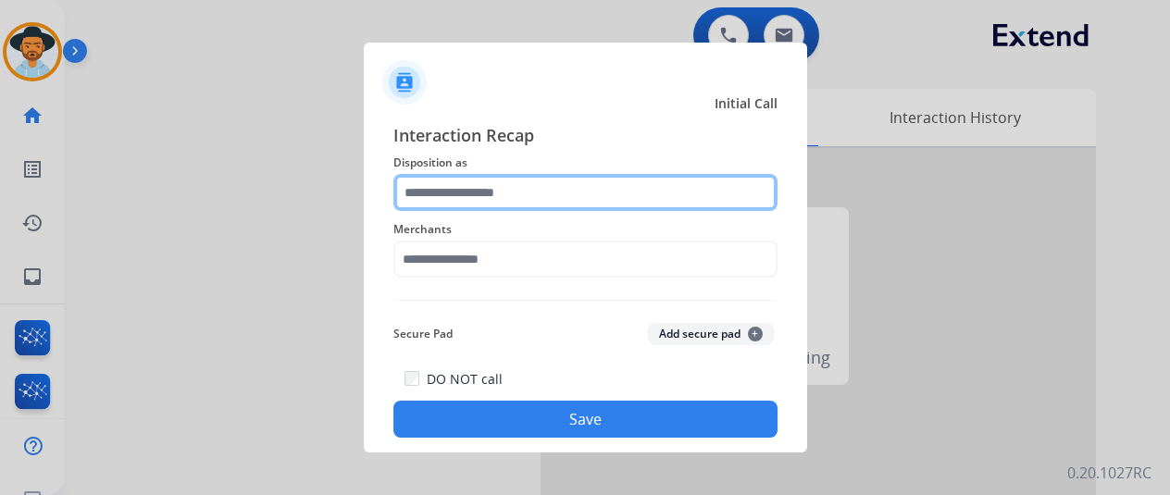
click at [448, 192] on input "text" at bounding box center [585, 192] width 384 height 37
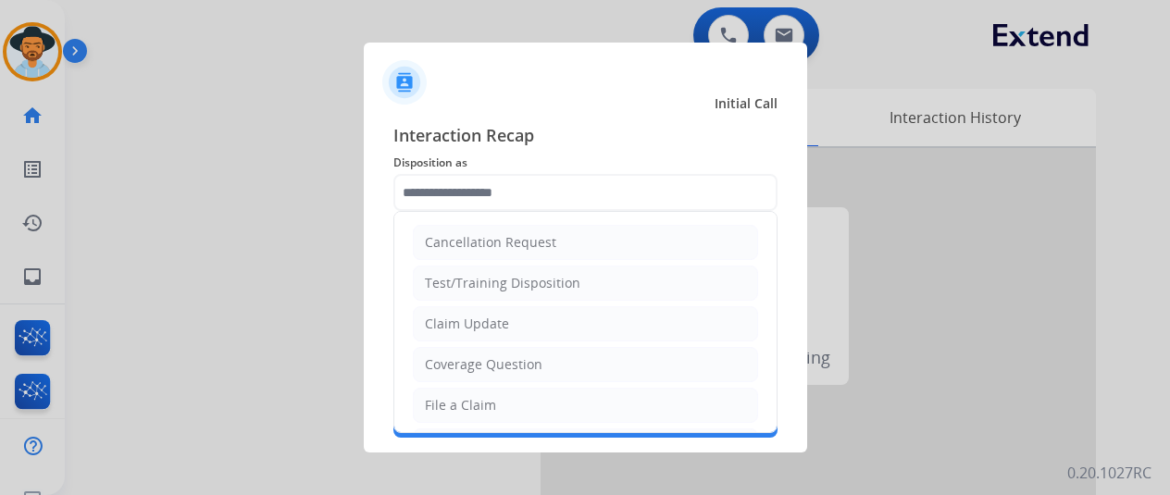
drag, startPoint x: 462, startPoint y: 406, endPoint x: 458, endPoint y: 383, distance: 23.4
click at [461, 404] on div "File a Claim" at bounding box center [460, 405] width 71 height 19
type input "**********"
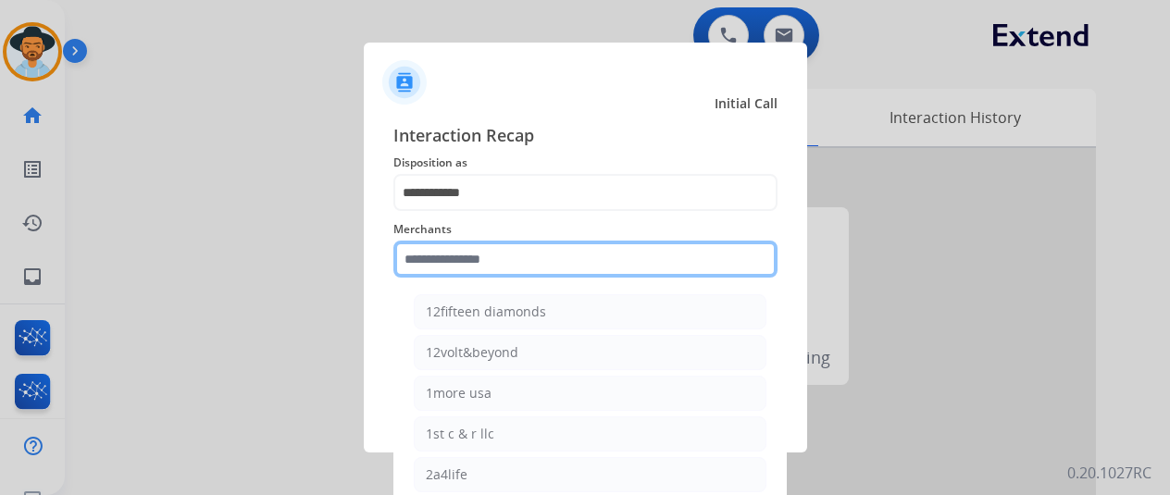
click at [450, 262] on input "text" at bounding box center [585, 259] width 384 height 37
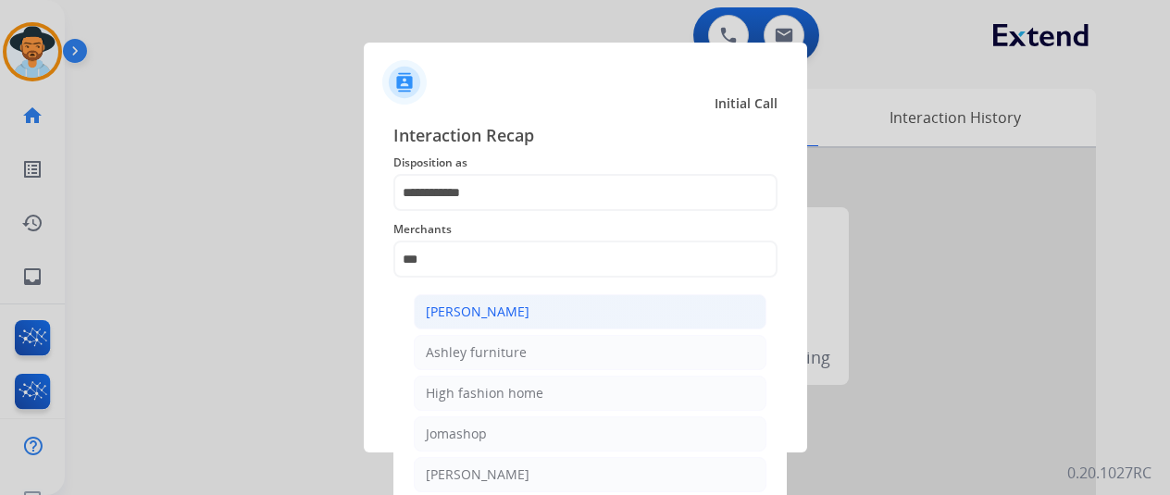
click at [473, 310] on div "[PERSON_NAME]" at bounding box center [478, 312] width 104 height 19
type input "**********"
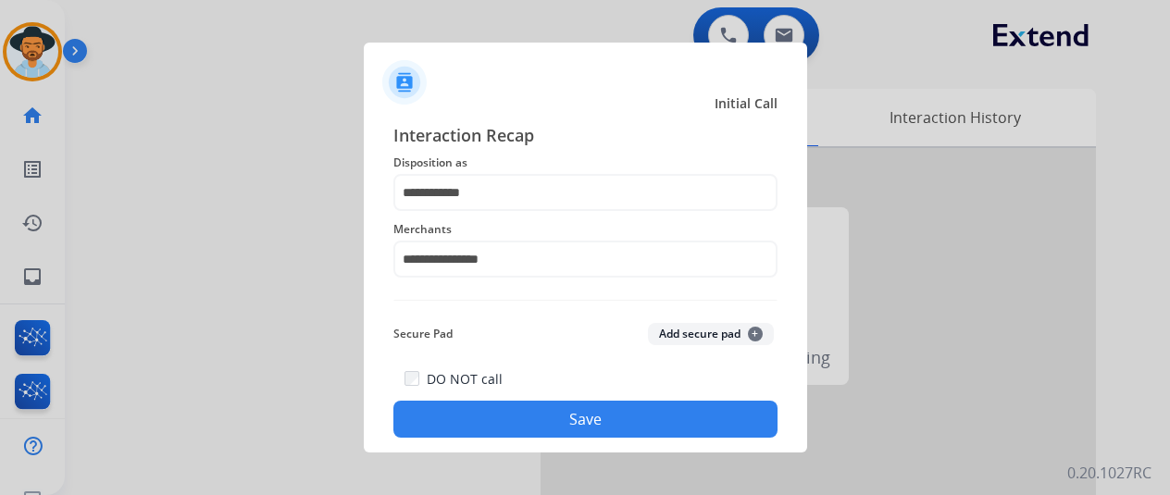
click at [568, 418] on button "Save" at bounding box center [585, 419] width 384 height 37
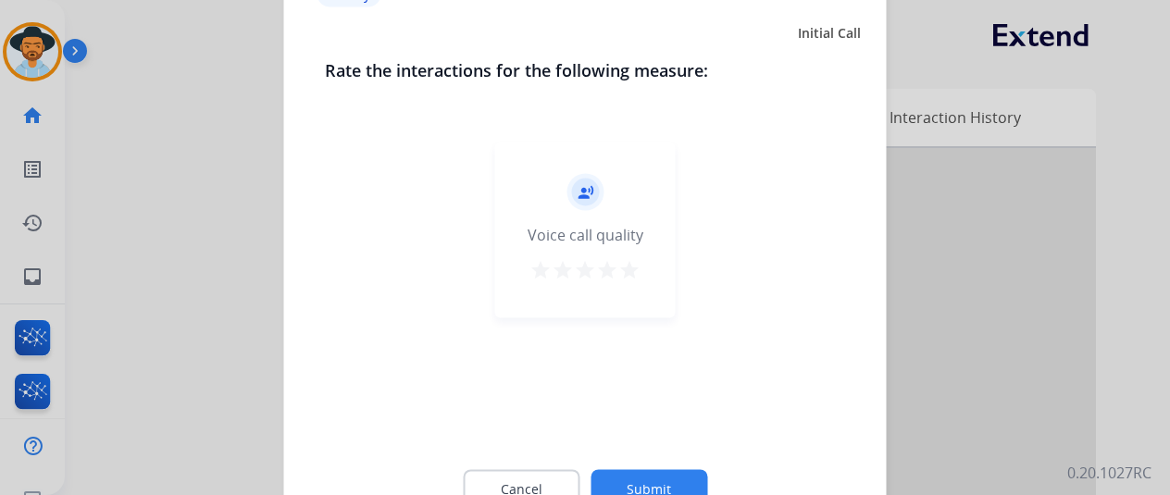
click at [638, 479] on button "Submit" at bounding box center [649, 488] width 117 height 39
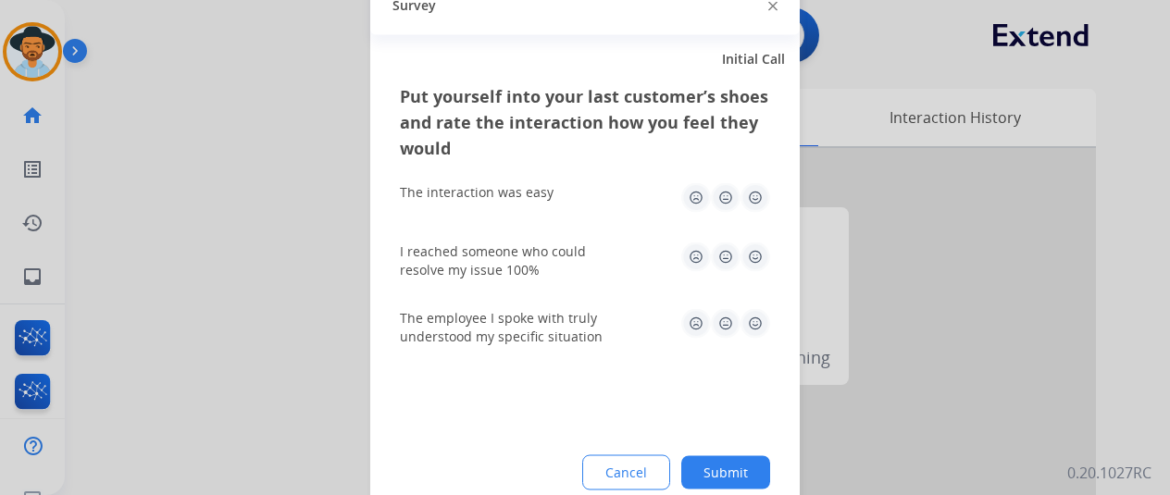
click at [718, 468] on button "Submit" at bounding box center [725, 471] width 89 height 33
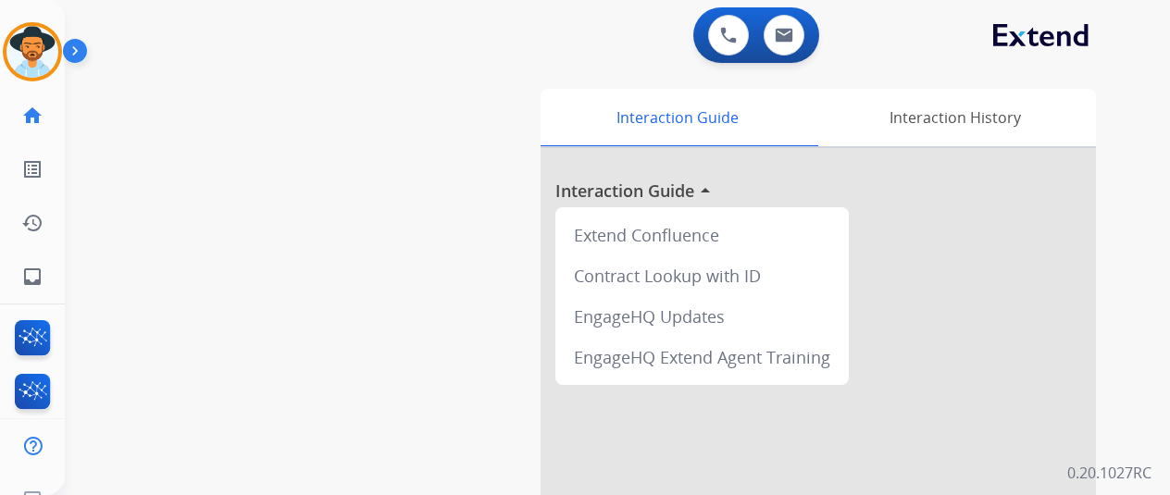
drag, startPoint x: 29, startPoint y: 51, endPoint x: 98, endPoint y: 53, distance: 69.4
click at [30, 51] on img at bounding box center [32, 52] width 52 height 52
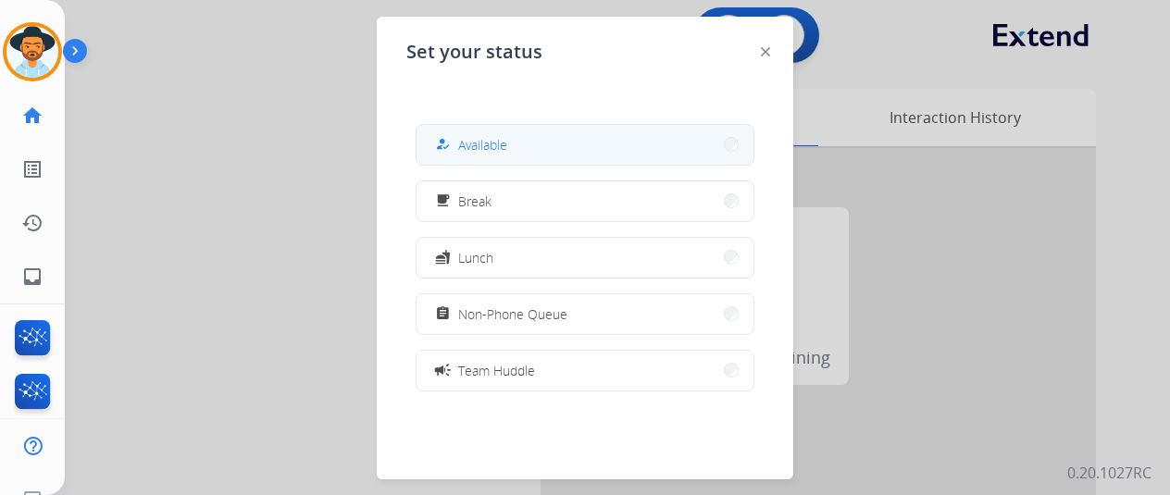
click at [496, 143] on span "Available" at bounding box center [482, 144] width 49 height 19
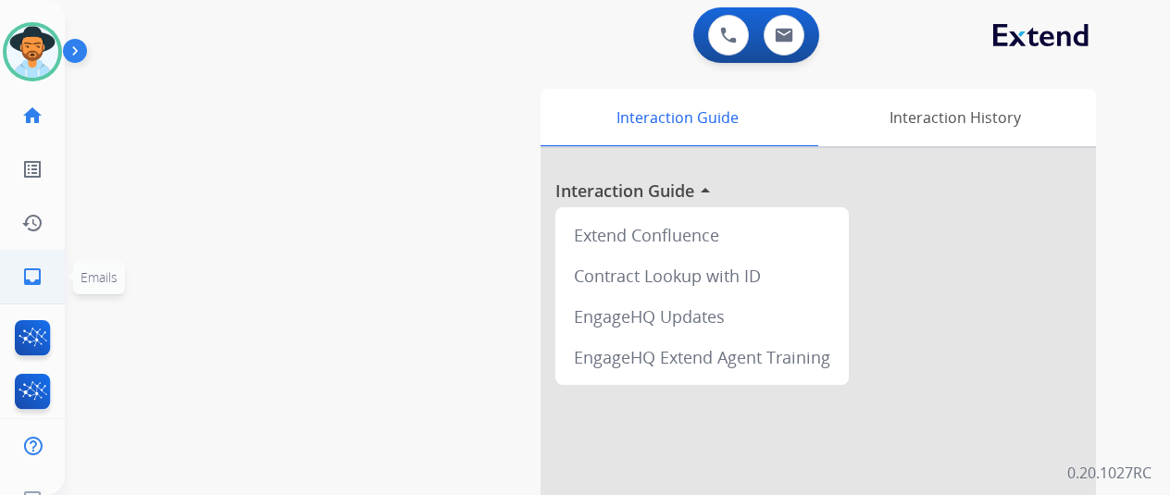
click at [41, 271] on mat-icon "inbox" at bounding box center [32, 277] width 22 height 22
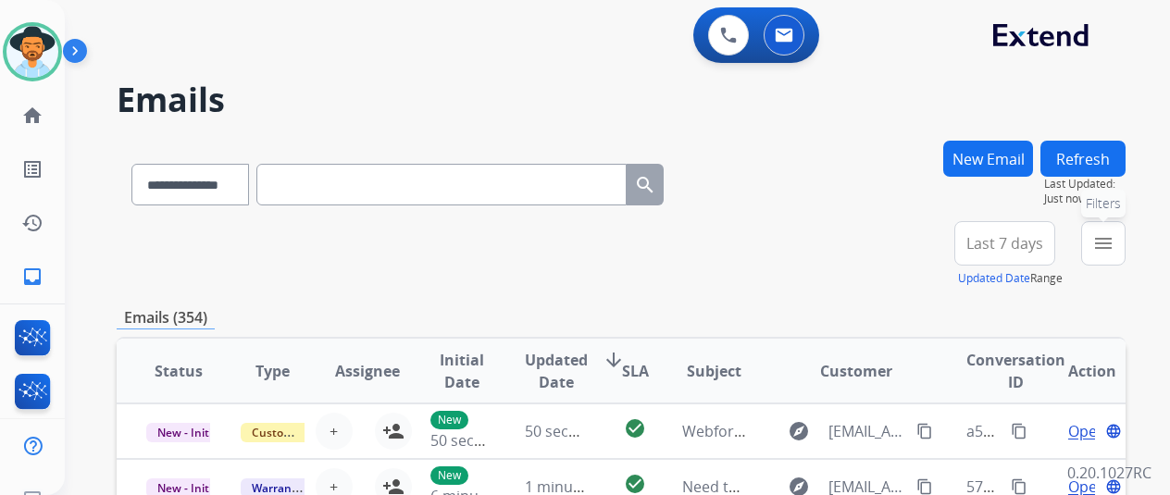
click at [1115, 239] on mat-icon "menu" at bounding box center [1103, 243] width 22 height 22
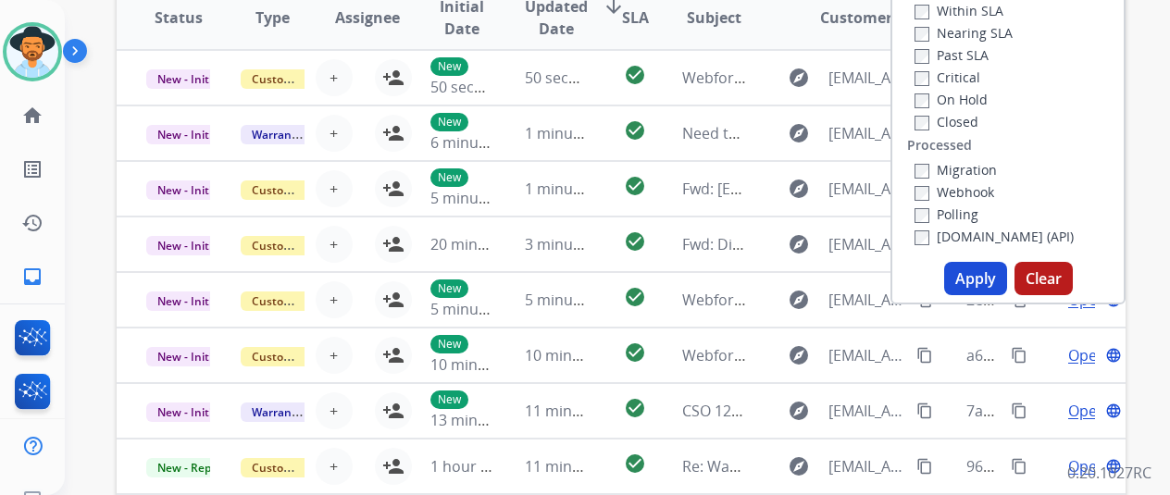
scroll to position [370, 0]
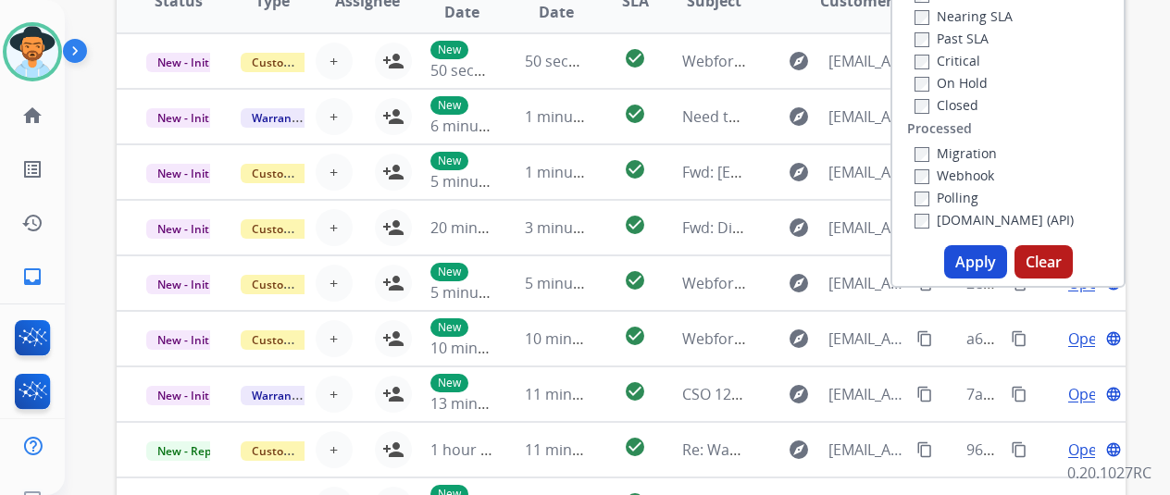
click at [985, 258] on button "Apply" at bounding box center [975, 261] width 63 height 33
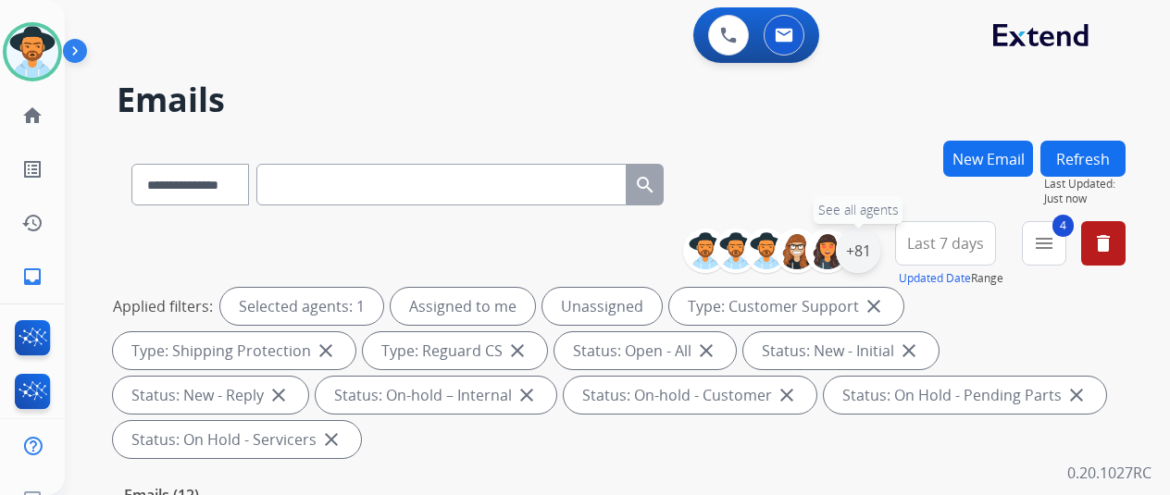
click at [875, 255] on div "+81" at bounding box center [858, 251] width 44 height 44
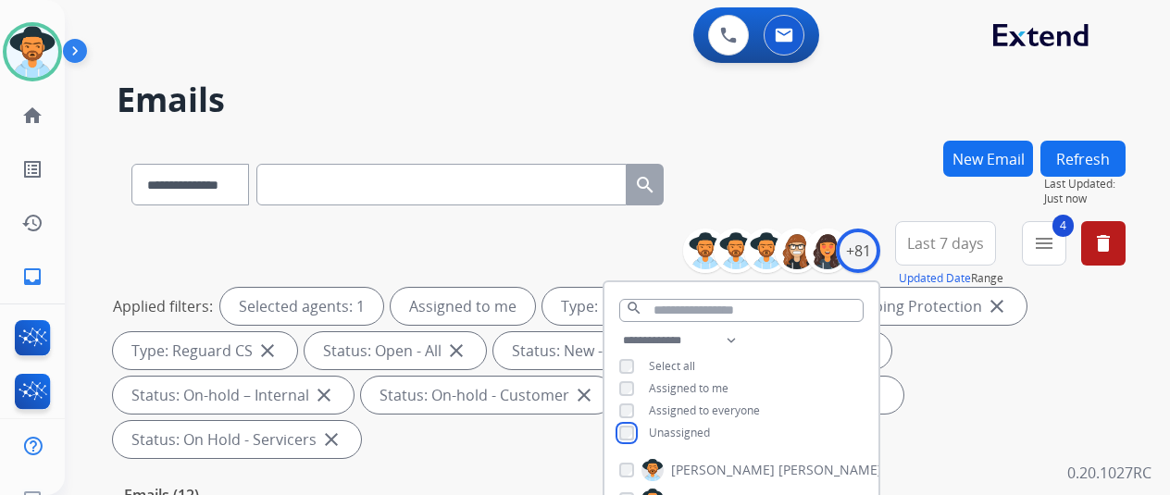
scroll to position [278, 0]
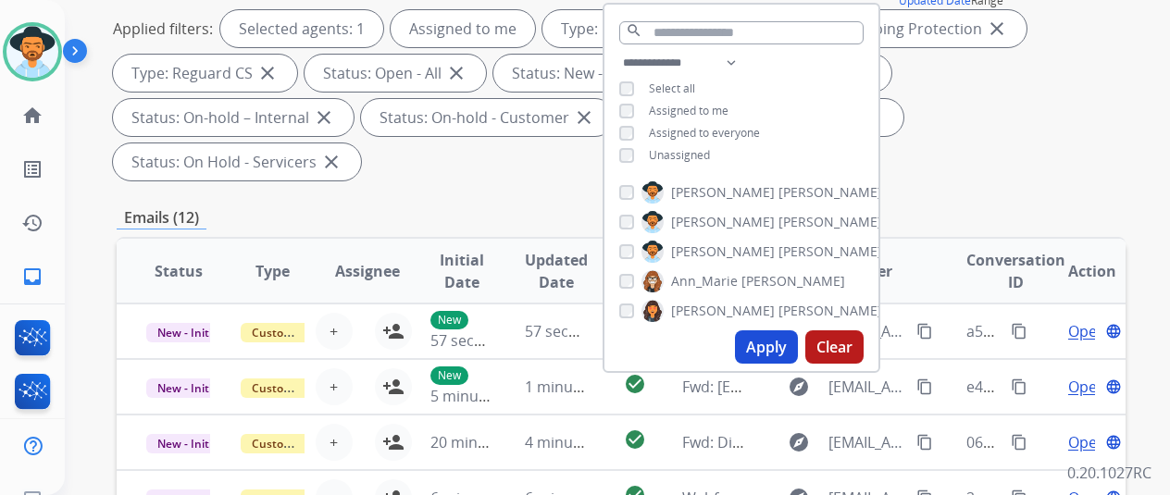
click at [765, 355] on button "Apply" at bounding box center [766, 346] width 63 height 33
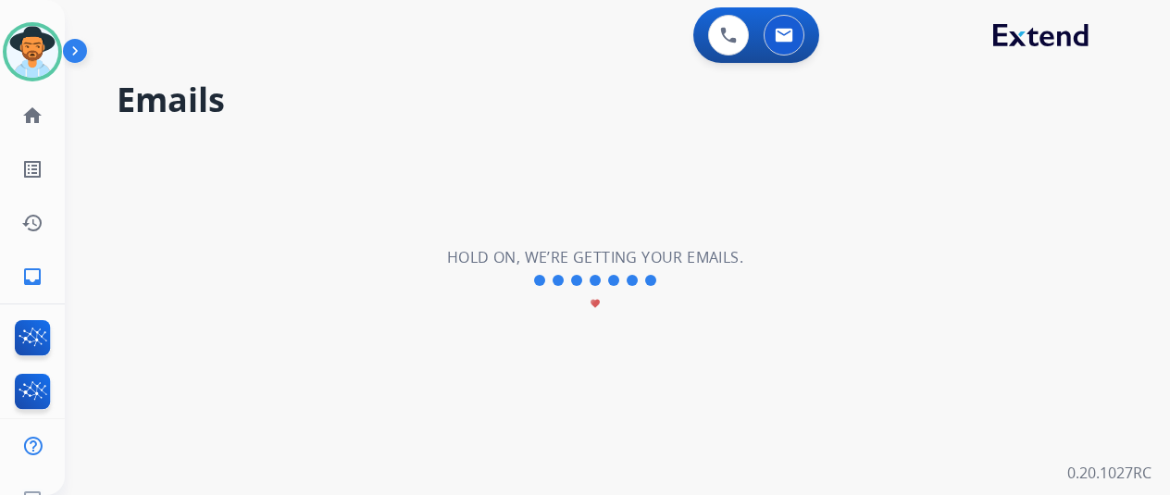
scroll to position [0, 0]
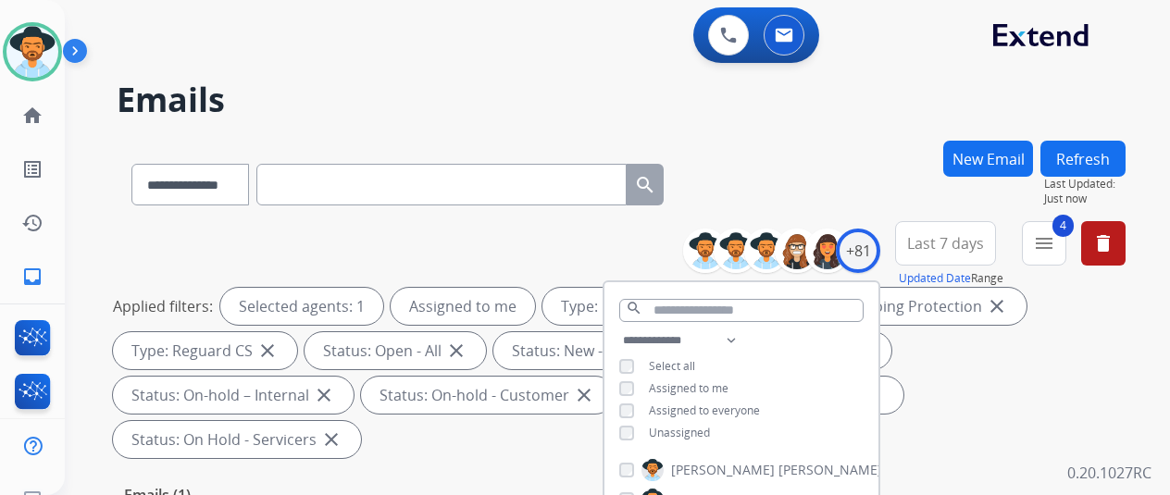
click at [863, 154] on div "**********" at bounding box center [621, 181] width 1009 height 81
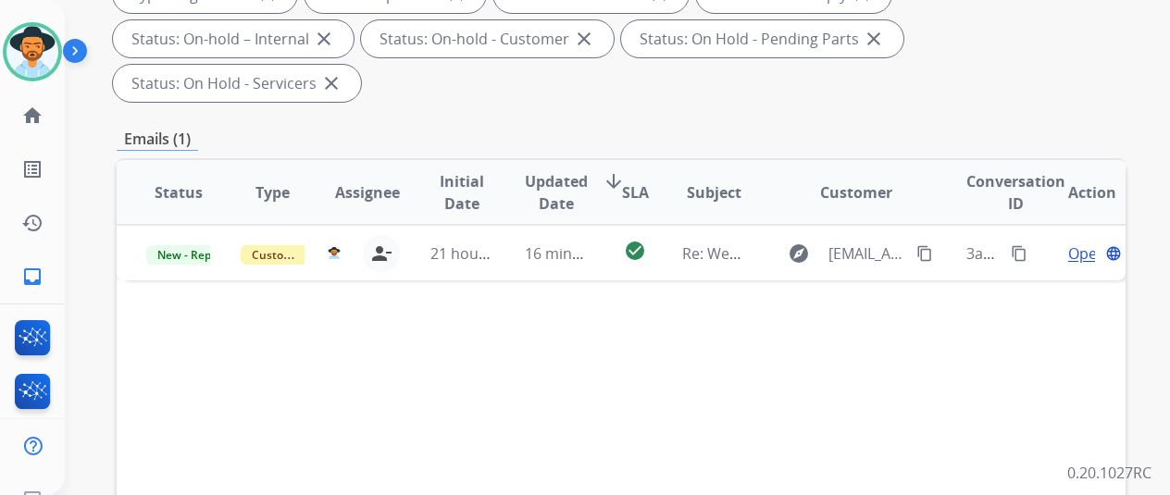
scroll to position [370, 0]
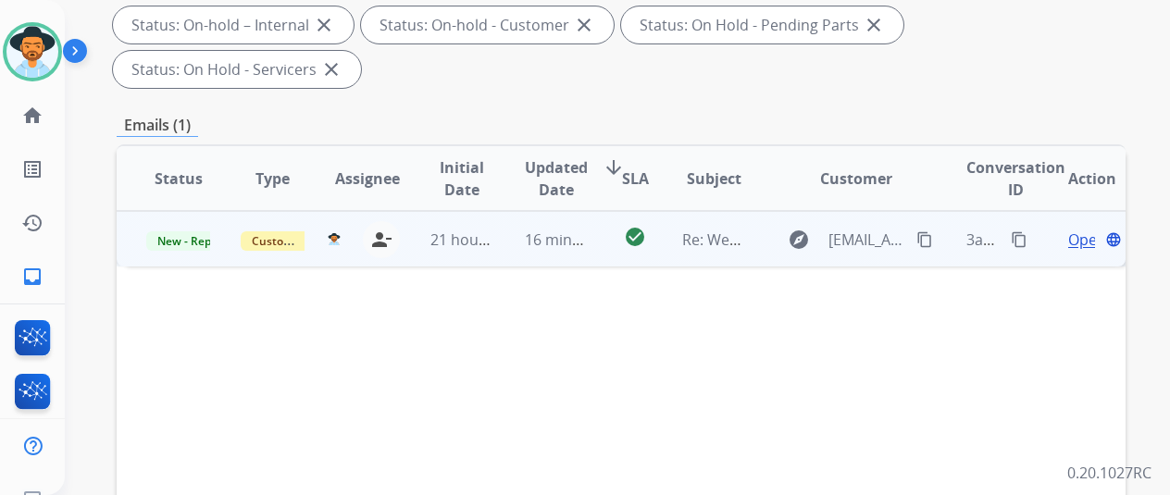
click at [1077, 229] on span "Open" at bounding box center [1087, 240] width 38 height 22
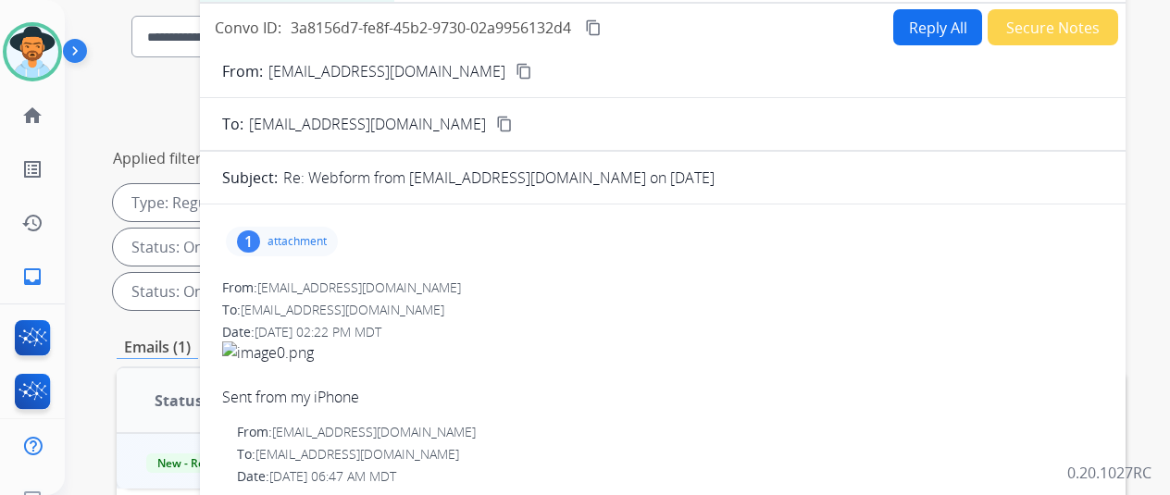
scroll to position [0, 0]
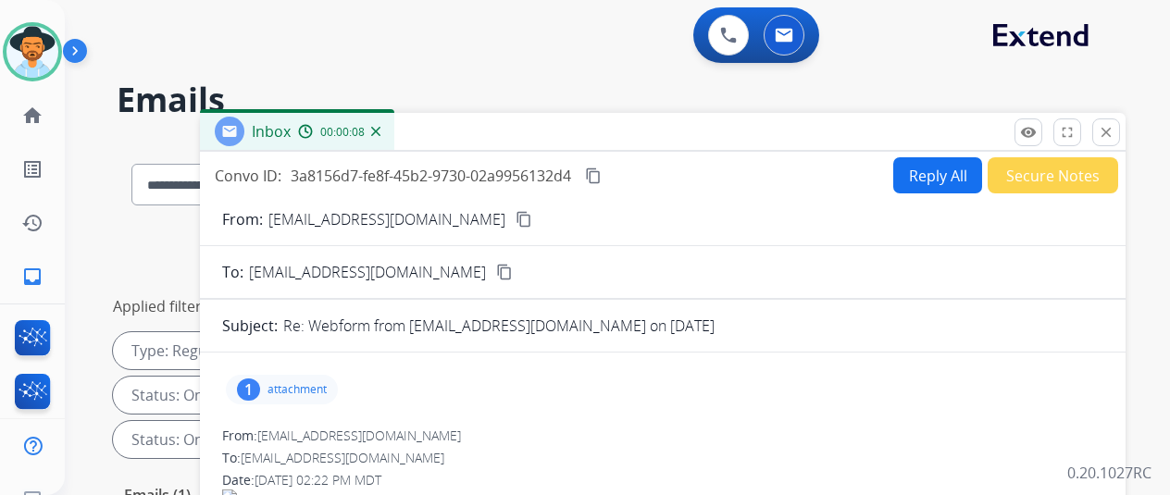
click at [260, 382] on div "1" at bounding box center [248, 390] width 23 height 22
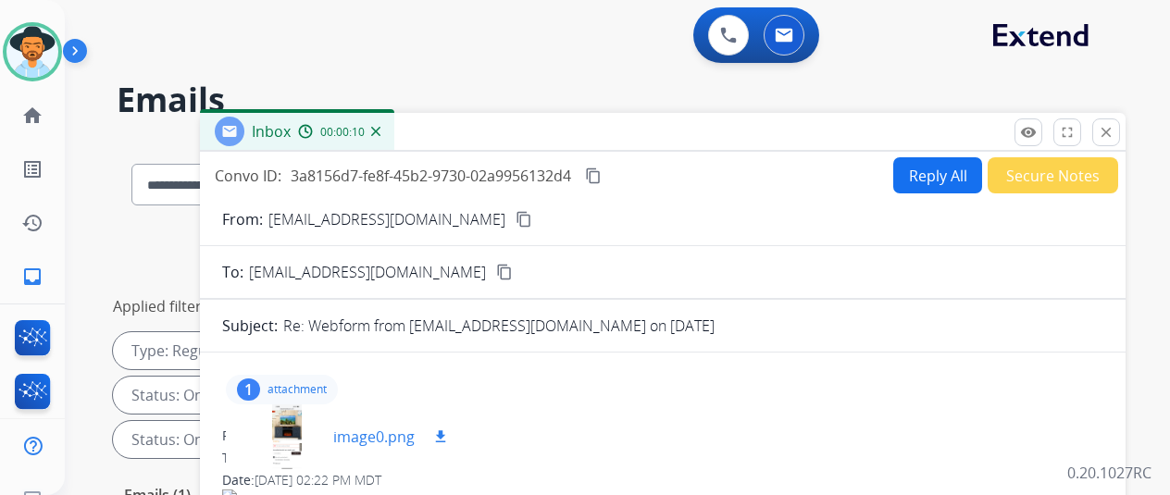
click at [303, 411] on div at bounding box center [287, 437] width 93 height 65
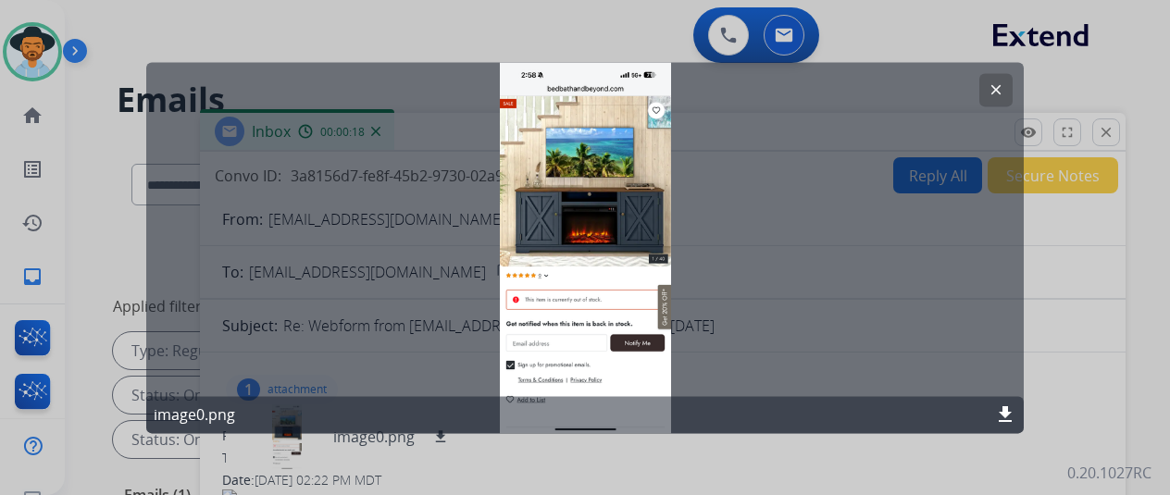
click at [1006, 410] on mat-icon "download" at bounding box center [1005, 415] width 22 height 22
click at [997, 84] on mat-icon "clear" at bounding box center [996, 89] width 17 height 17
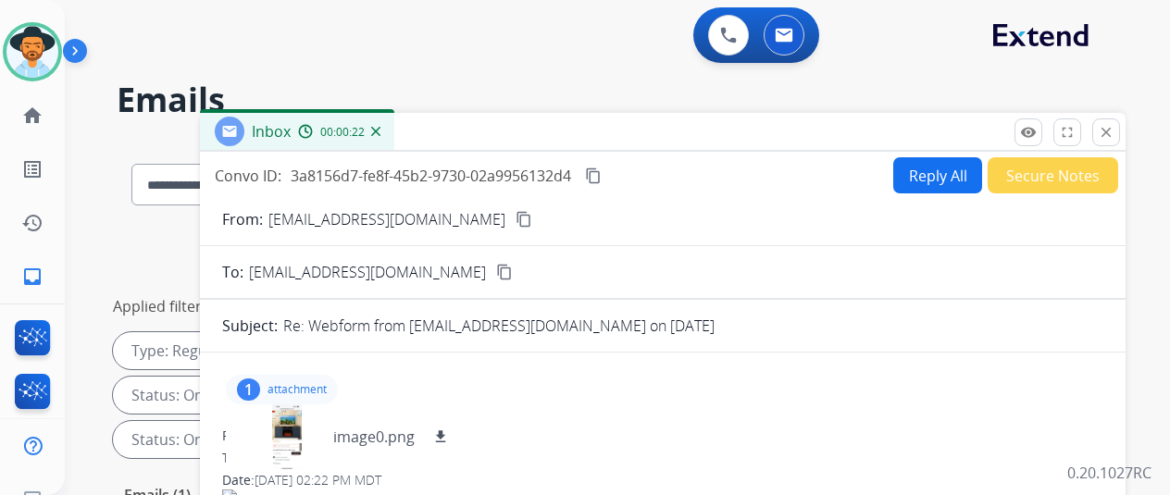
click at [516, 218] on mat-icon "content_copy" at bounding box center [524, 219] width 17 height 17
click at [602, 177] on mat-icon "content_copy" at bounding box center [593, 176] width 17 height 17
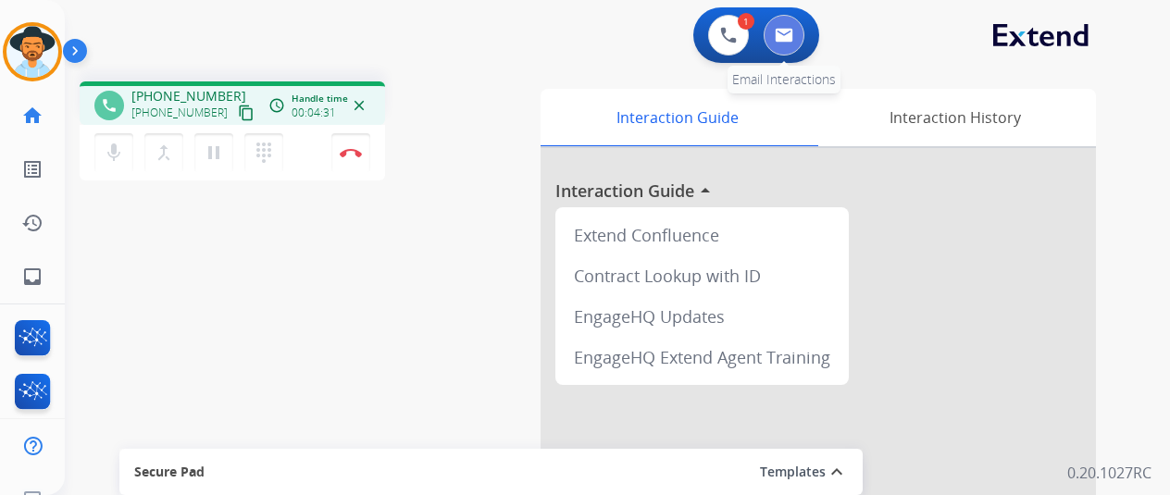
click at [793, 28] on img at bounding box center [784, 35] width 19 height 15
select select "**********"
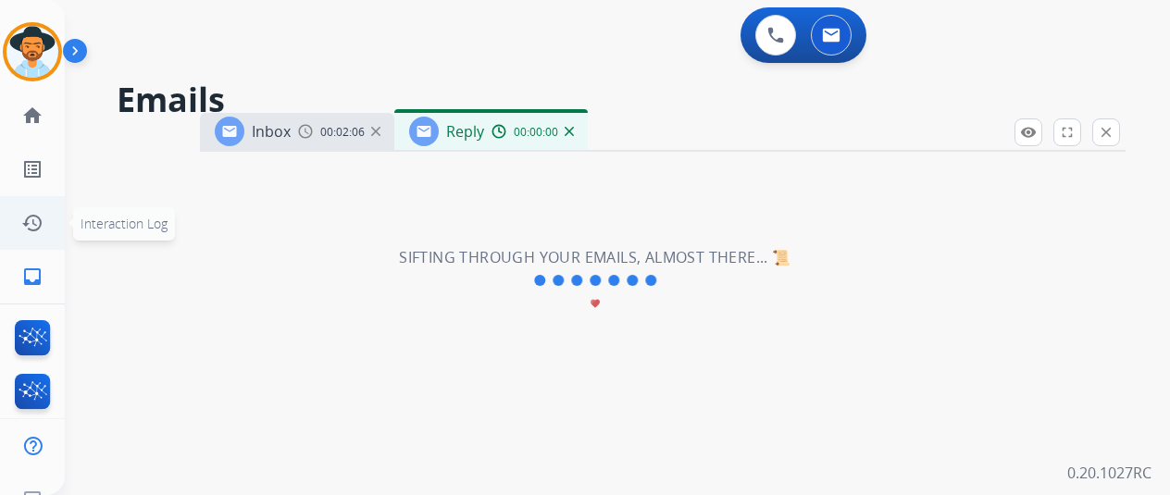
select select "**********"
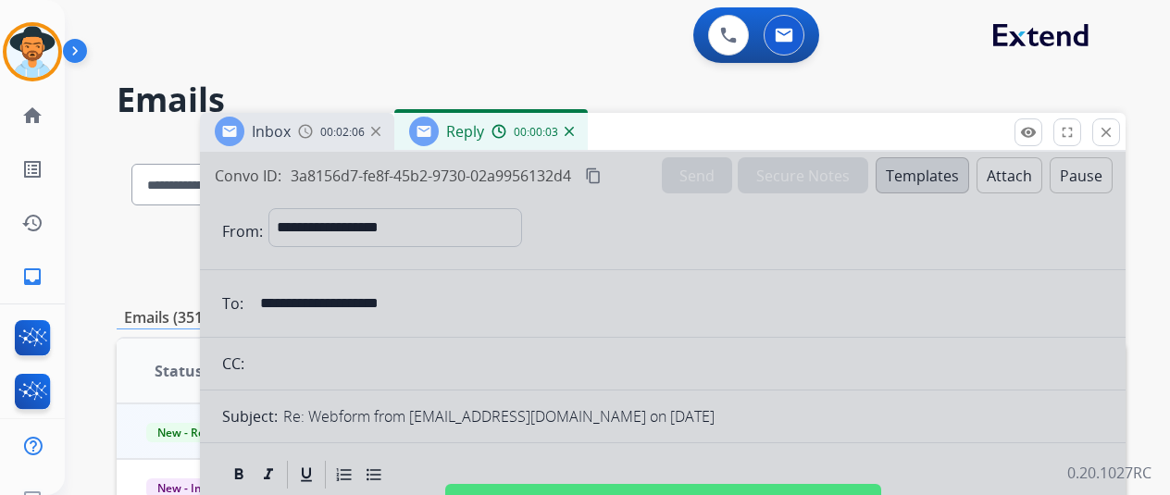
click at [574, 129] on img at bounding box center [569, 131] width 9 height 9
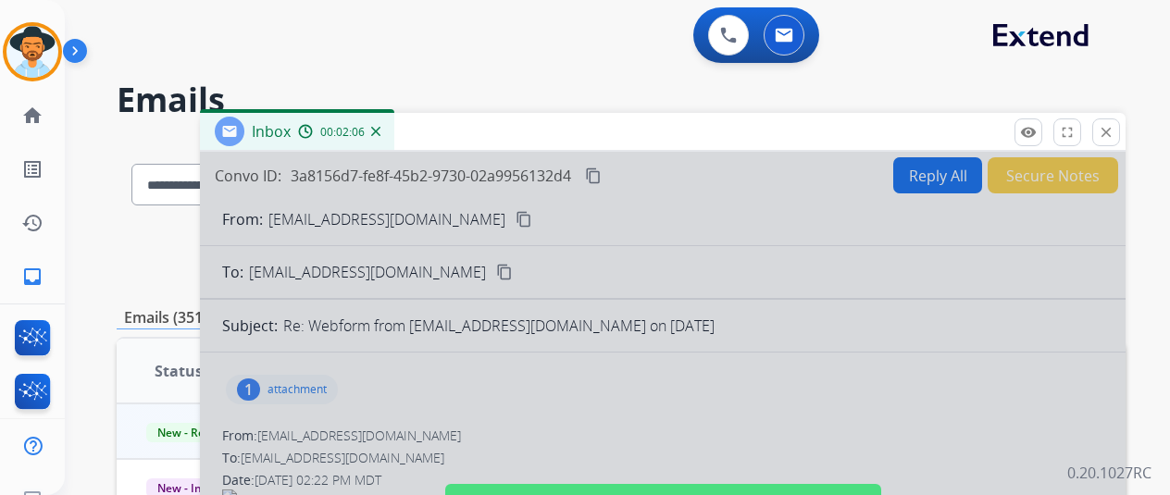
click at [380, 133] on img at bounding box center [375, 131] width 9 height 9
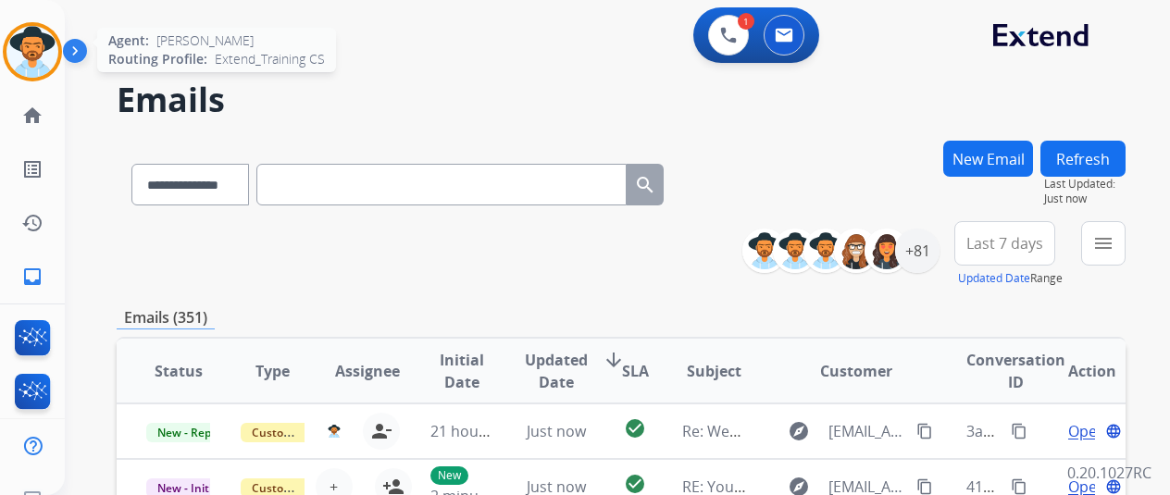
click at [37, 32] on img at bounding box center [32, 52] width 52 height 52
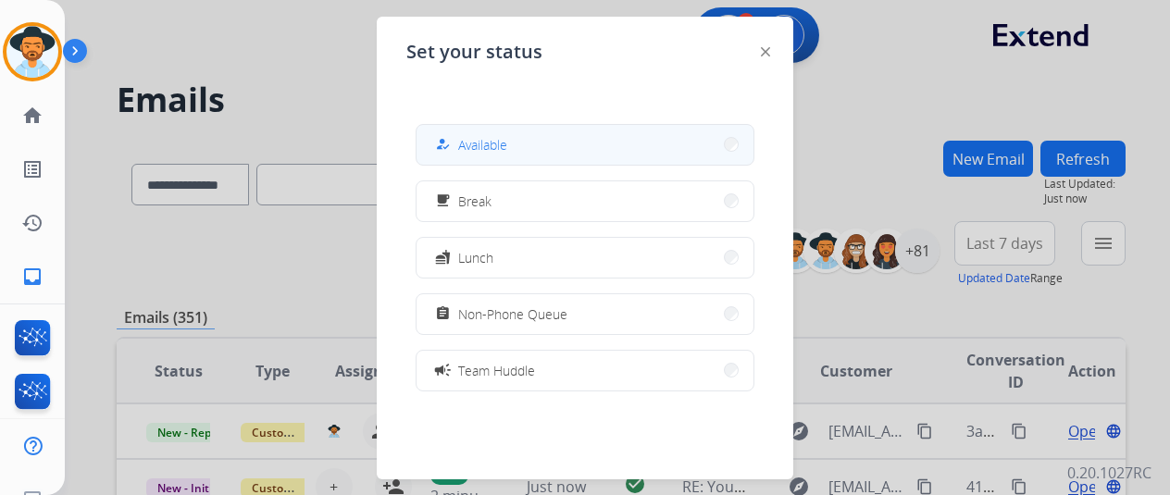
click at [607, 147] on button "how_to_reg Available" at bounding box center [585, 145] width 337 height 40
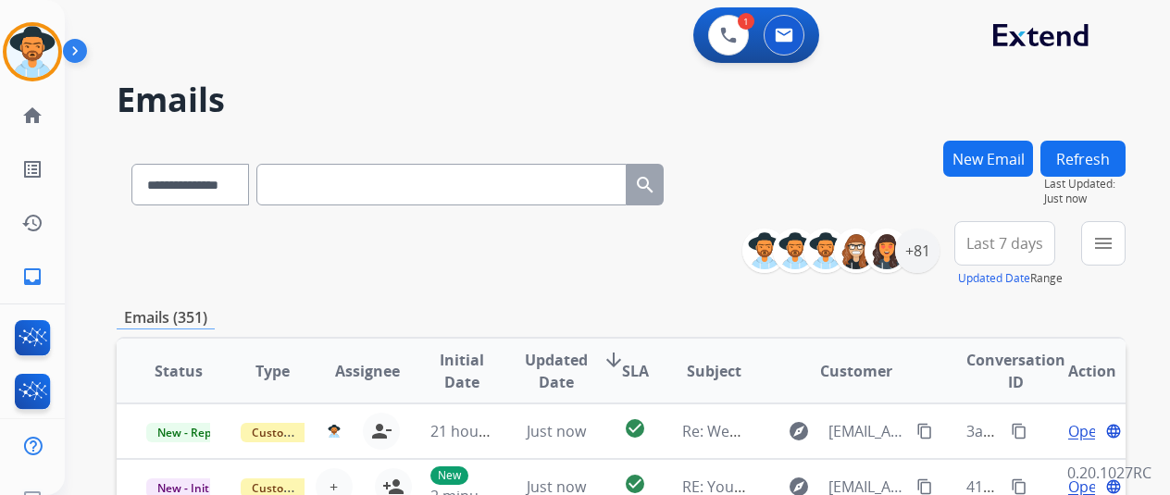
click at [1009, 158] on button "New Email" at bounding box center [988, 159] width 90 height 36
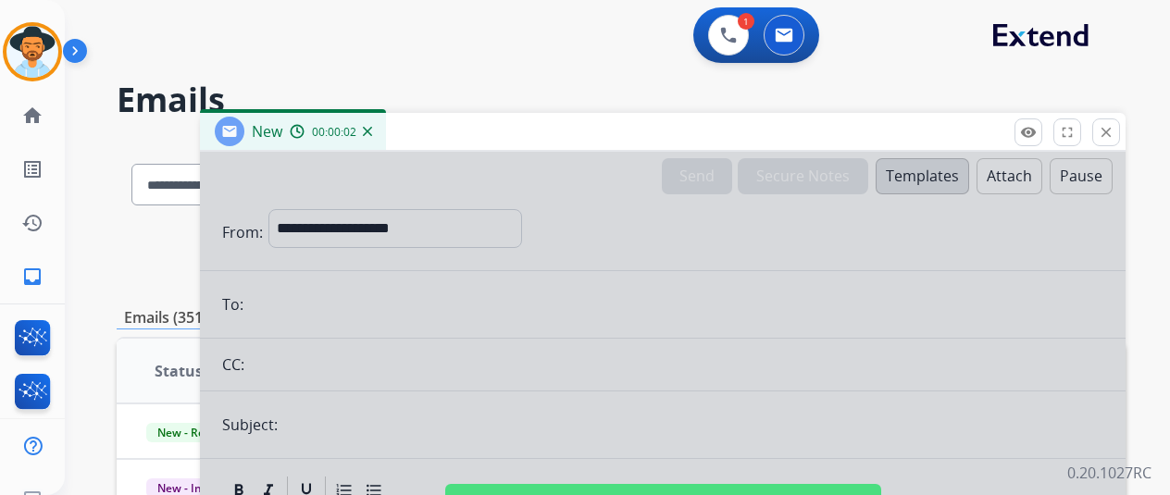
click at [372, 132] on img at bounding box center [367, 131] width 9 height 9
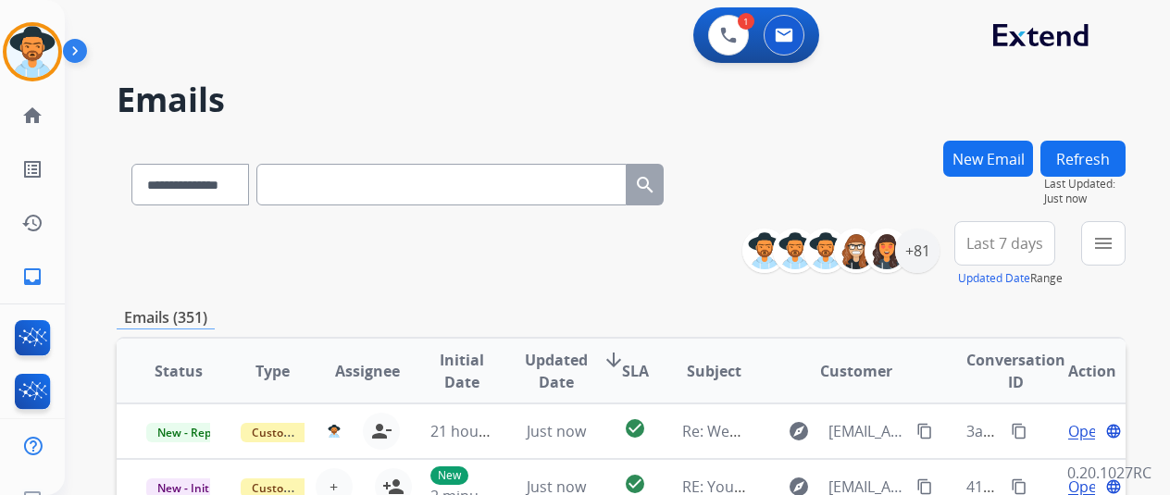
click at [1007, 167] on button "New Email" at bounding box center [988, 159] width 90 height 36
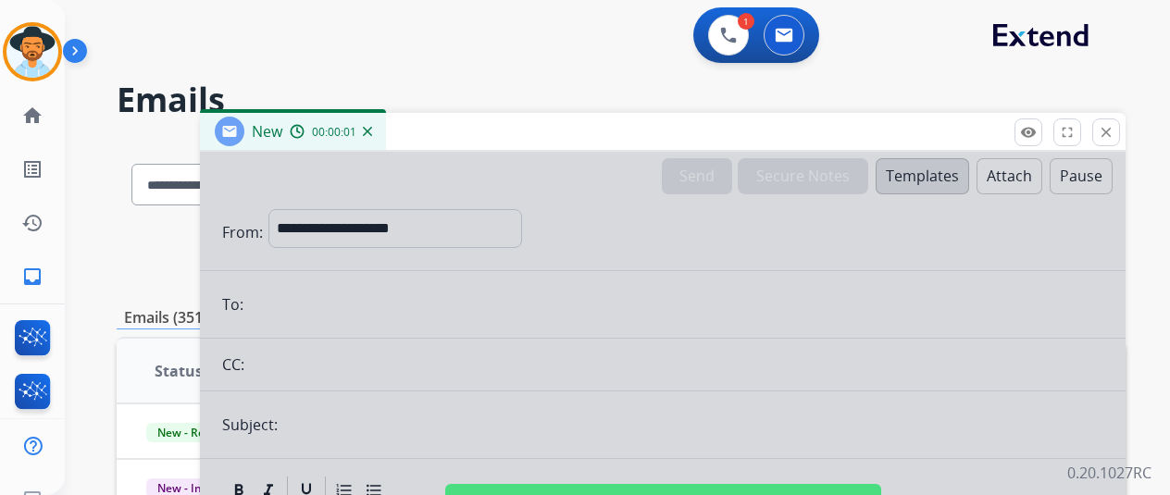
click at [328, 223] on div at bounding box center [663, 497] width 926 height 691
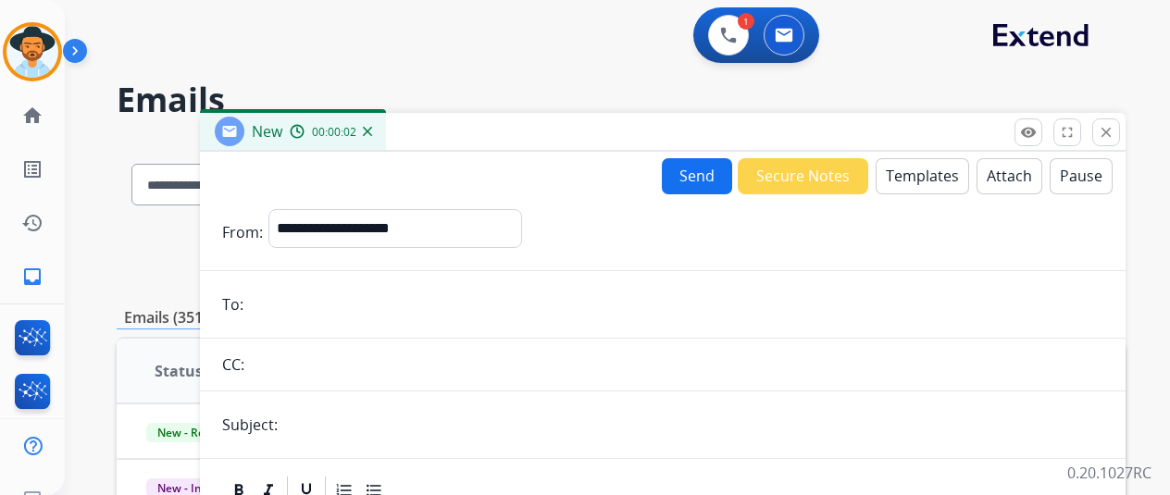
click at [372, 130] on img at bounding box center [367, 131] width 9 height 9
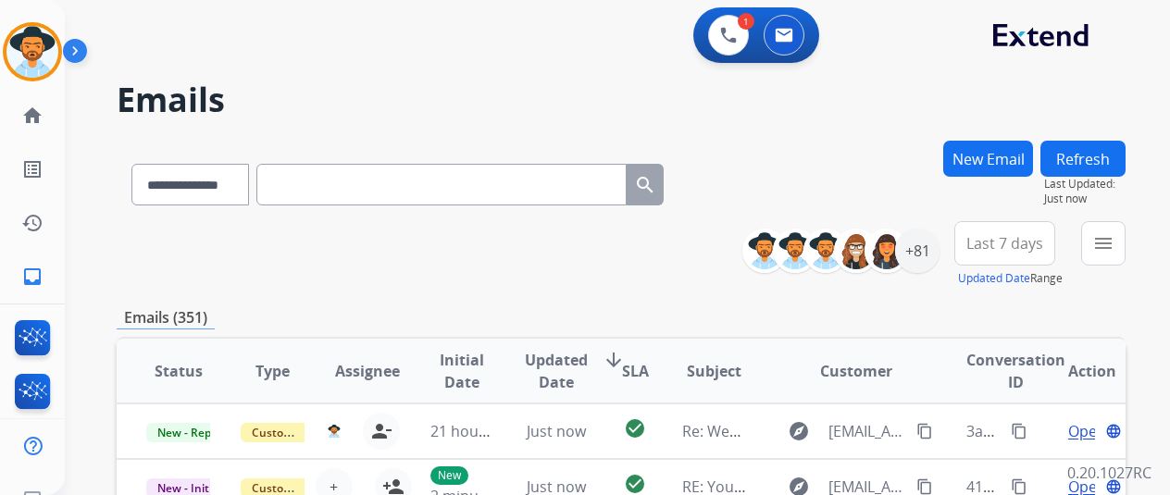
click at [989, 155] on button "New Email" at bounding box center [988, 159] width 90 height 36
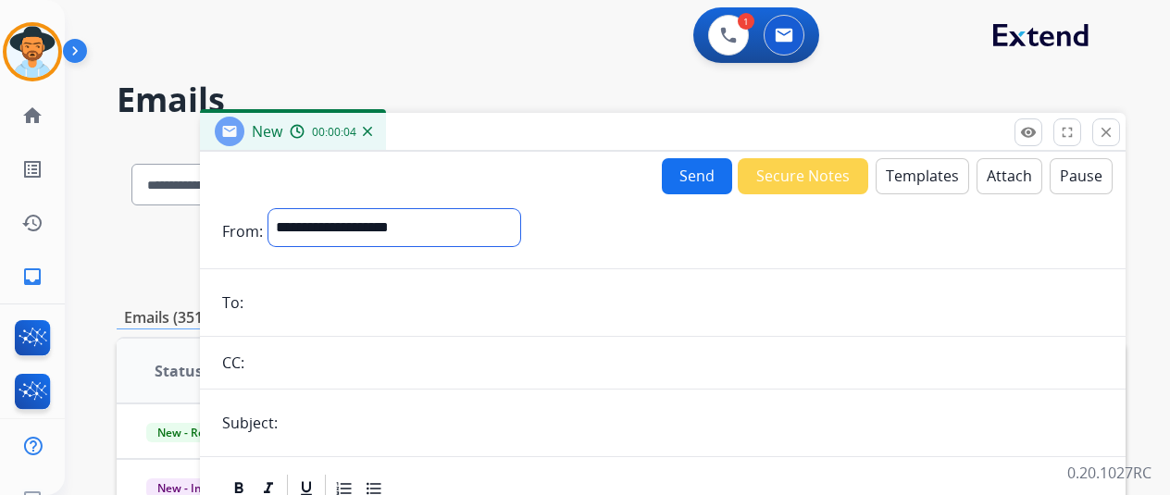
click at [327, 230] on select "**********" at bounding box center [394, 227] width 252 height 37
select select "**********"
click at [282, 209] on select "**********" at bounding box center [394, 227] width 252 height 37
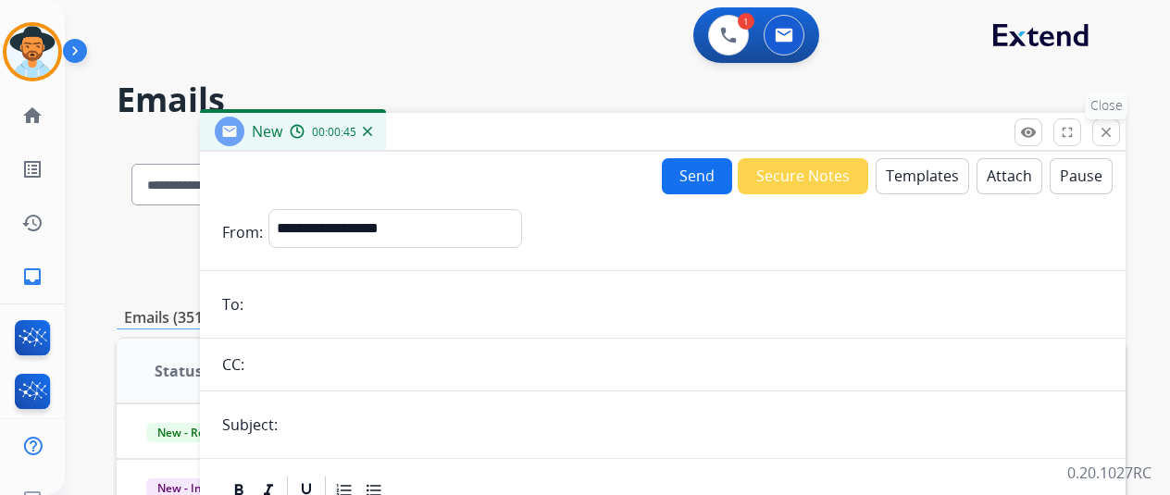
click at [1115, 128] on mat-icon "close" at bounding box center [1106, 132] width 17 height 17
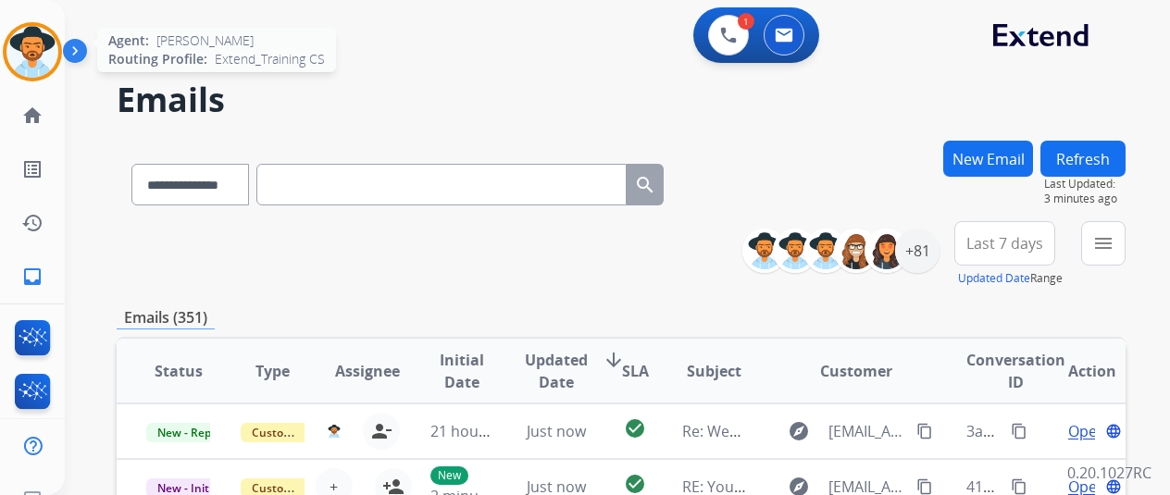
click at [26, 52] on div "**********" at bounding box center [585, 247] width 1170 height 495
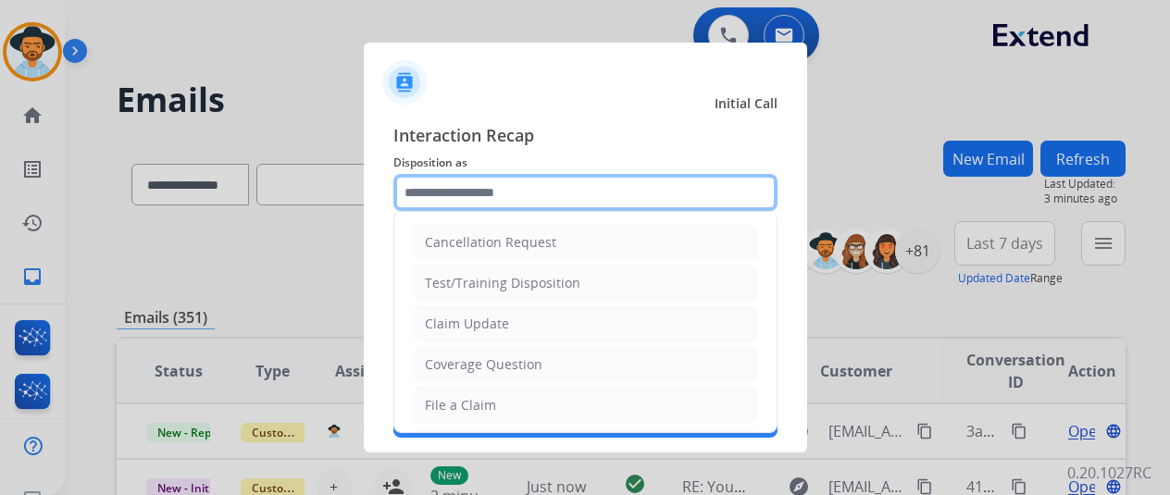
click at [438, 198] on input "text" at bounding box center [585, 192] width 384 height 37
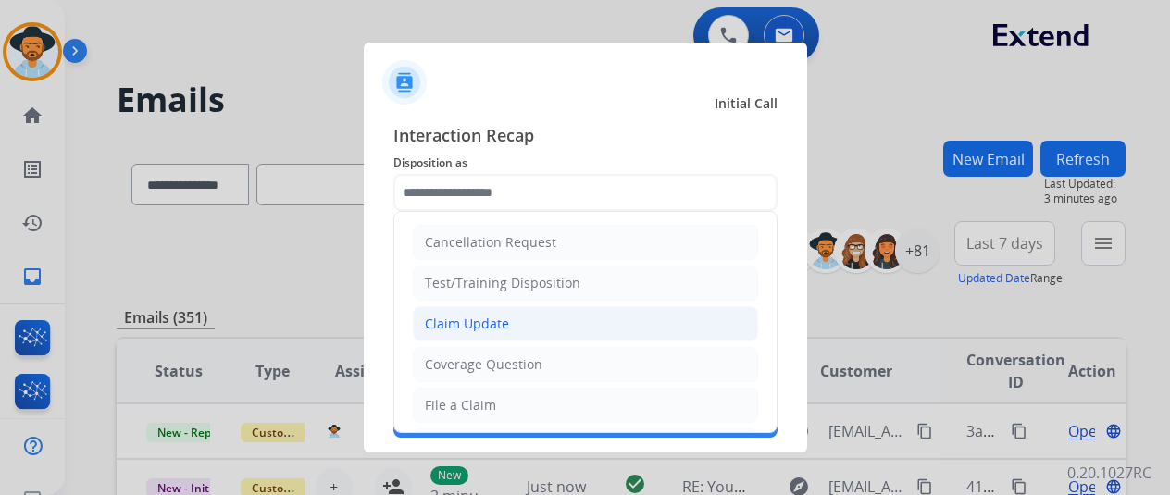
click at [479, 327] on div "Claim Update" at bounding box center [467, 324] width 84 height 19
type input "**********"
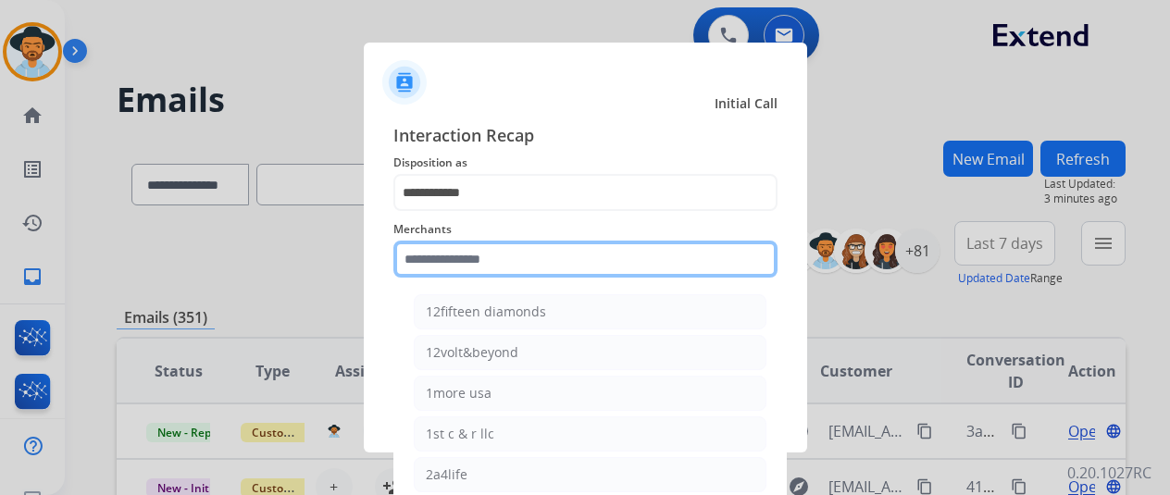
click at [435, 256] on input "text" at bounding box center [585, 259] width 384 height 37
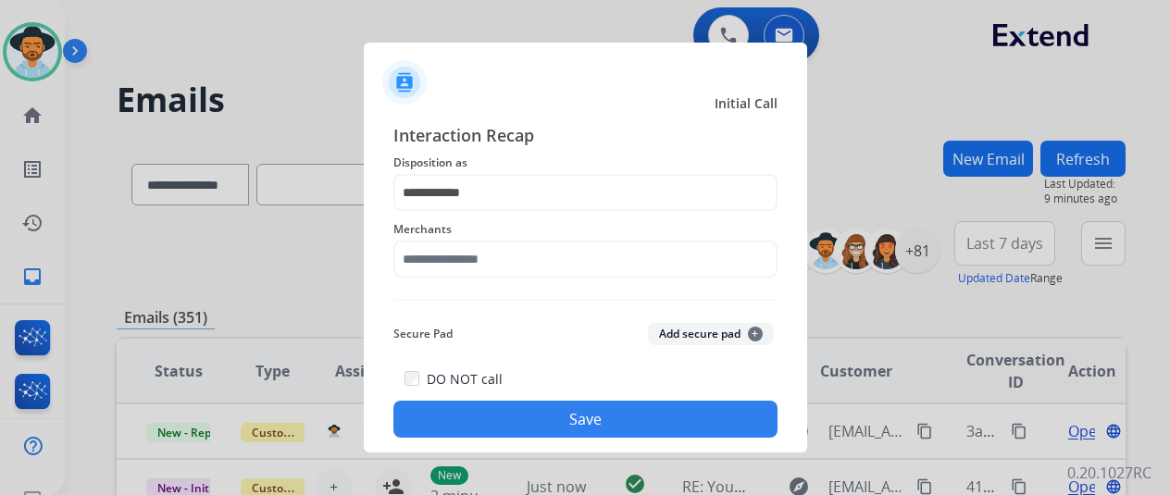
click at [187, 244] on div at bounding box center [585, 247] width 1170 height 495
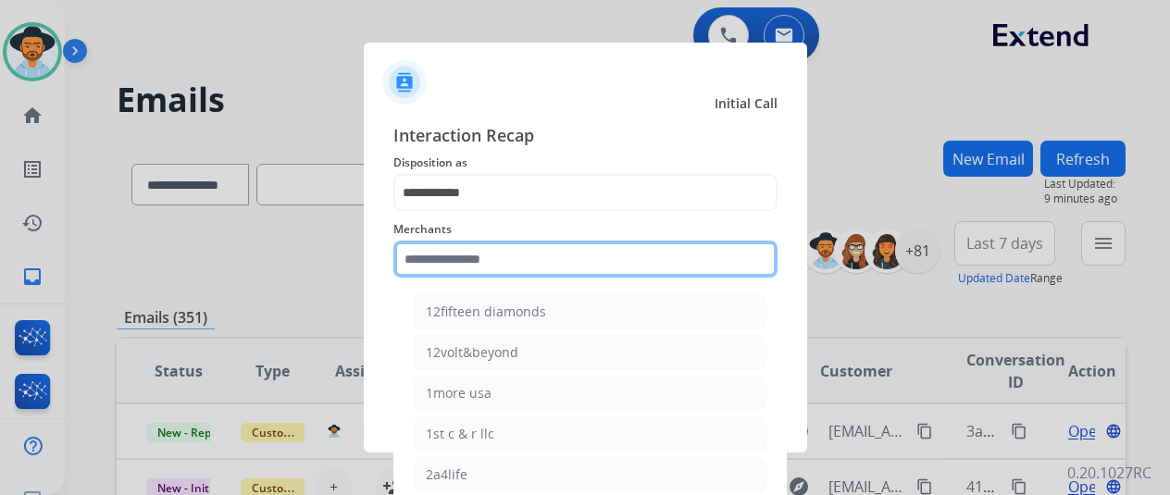
click at [430, 268] on input "text" at bounding box center [585, 259] width 384 height 37
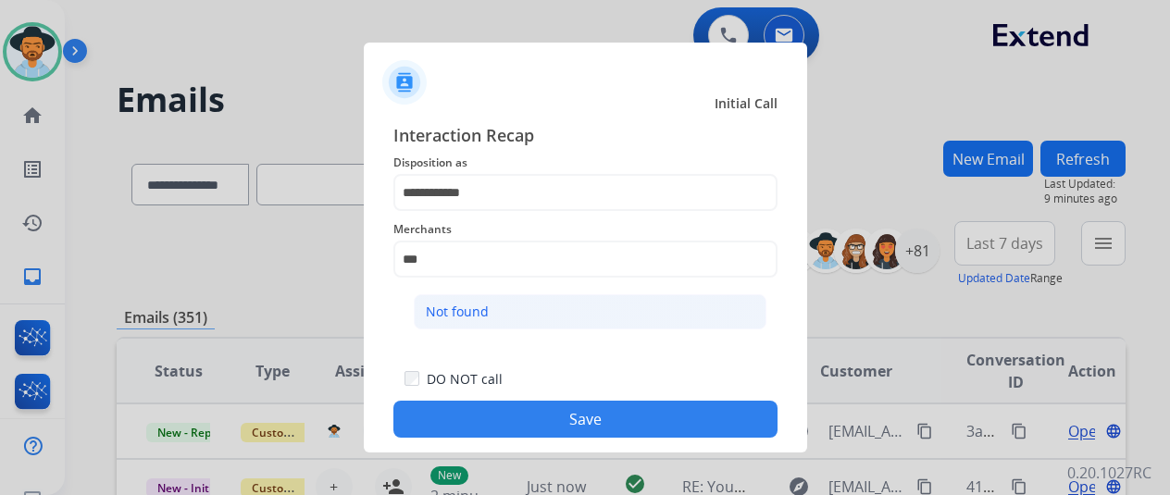
click at [444, 308] on div "Not found" at bounding box center [457, 312] width 63 height 19
type input "*********"
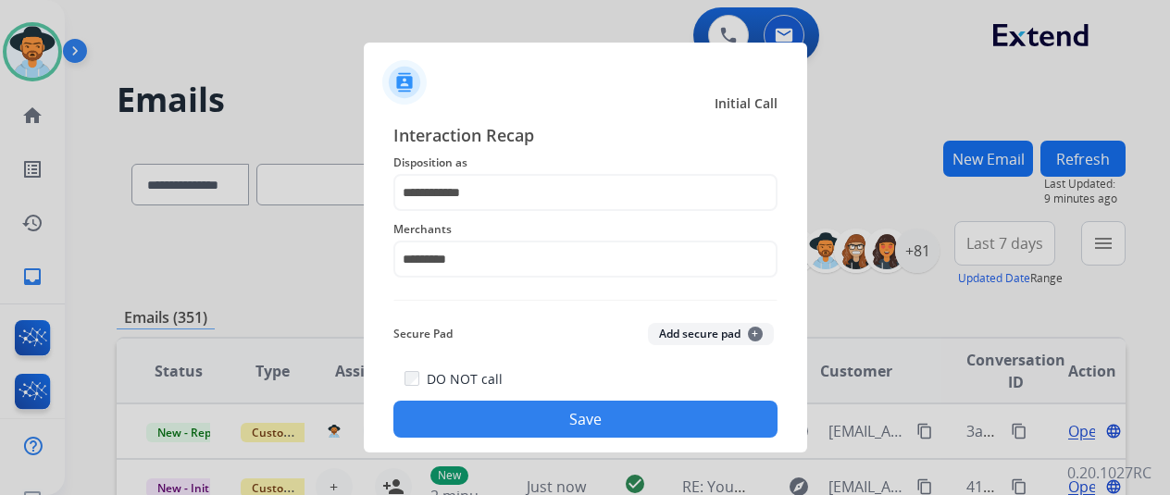
click at [557, 425] on button "Save" at bounding box center [585, 419] width 384 height 37
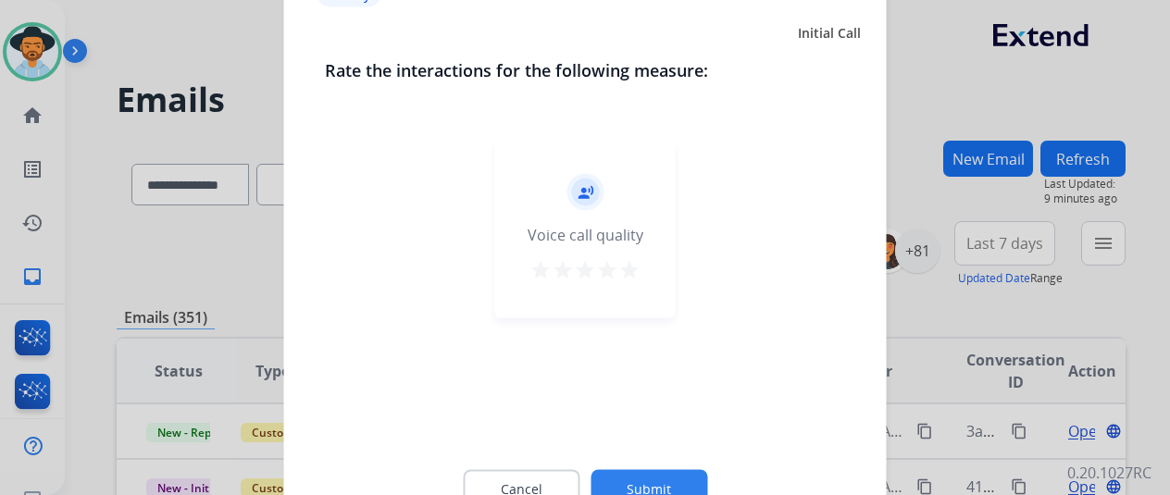
click at [634, 471] on button "Submit" at bounding box center [649, 488] width 117 height 39
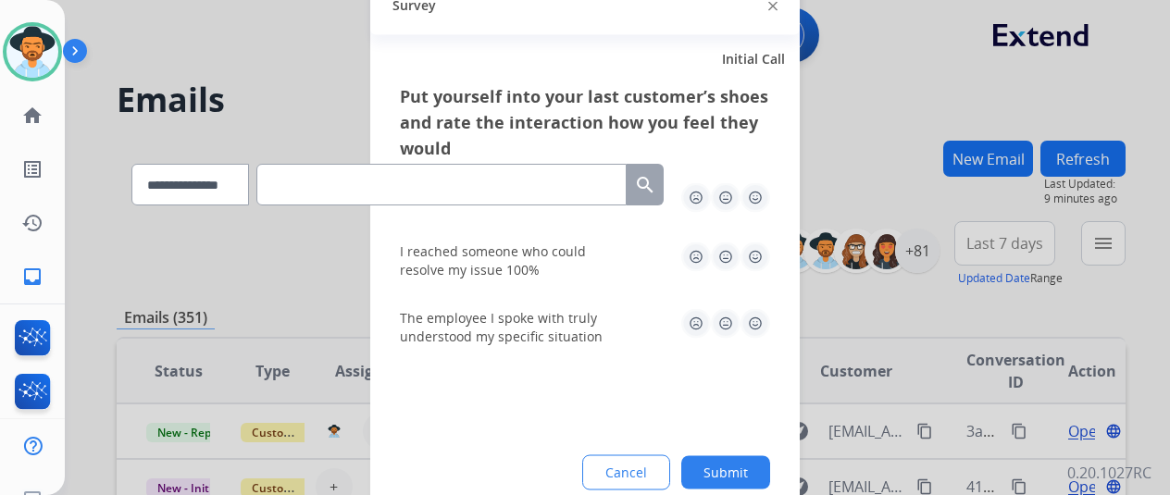
click at [709, 458] on button "Submit" at bounding box center [725, 471] width 89 height 33
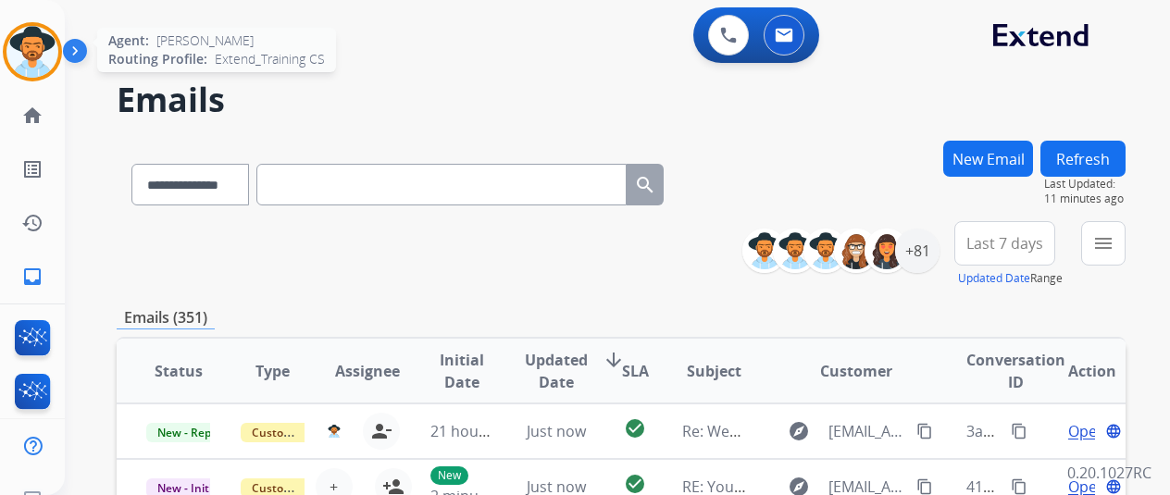
click at [28, 34] on img at bounding box center [32, 52] width 52 height 52
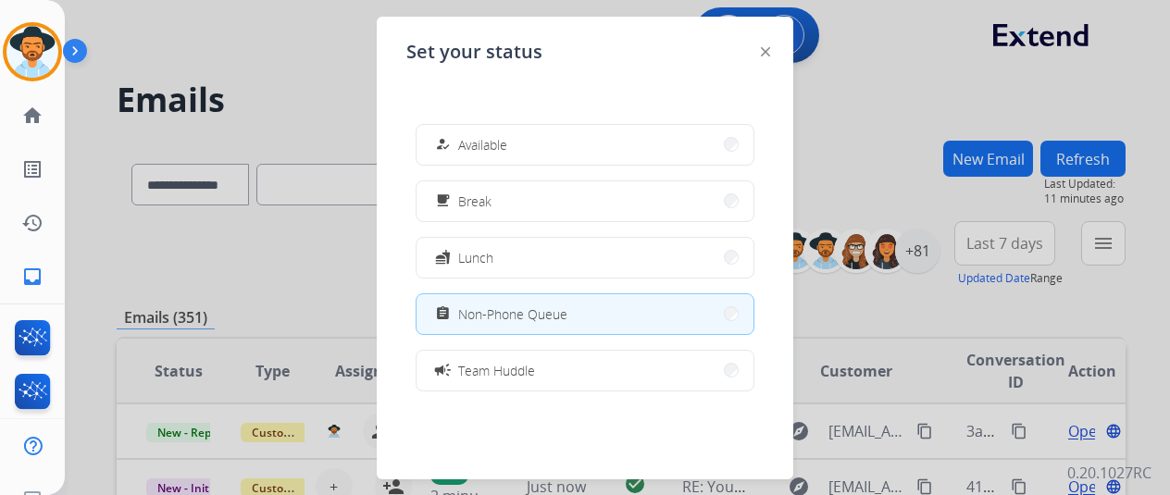
click at [261, 42] on div at bounding box center [585, 247] width 1170 height 495
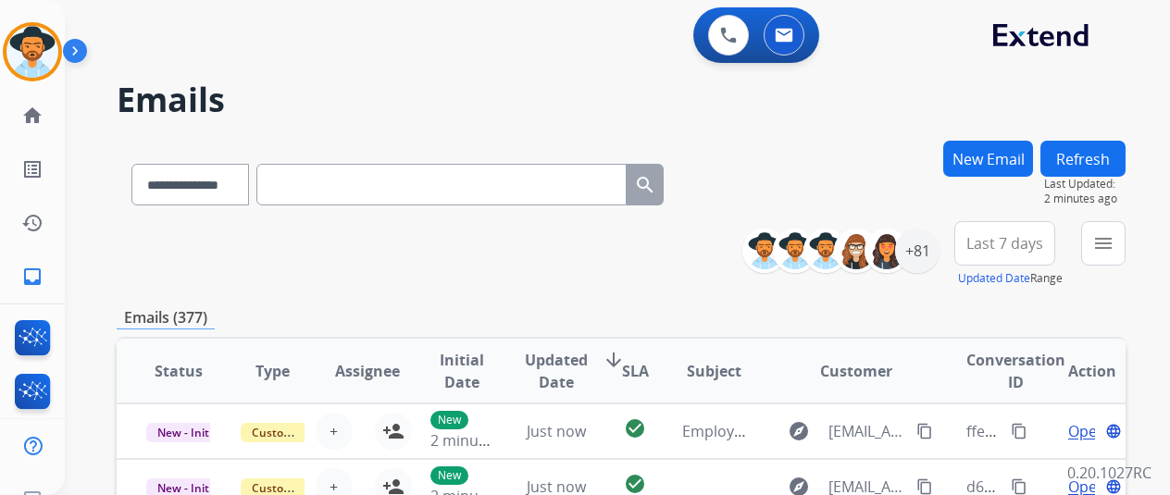
click at [985, 156] on button "New Email" at bounding box center [988, 159] width 90 height 36
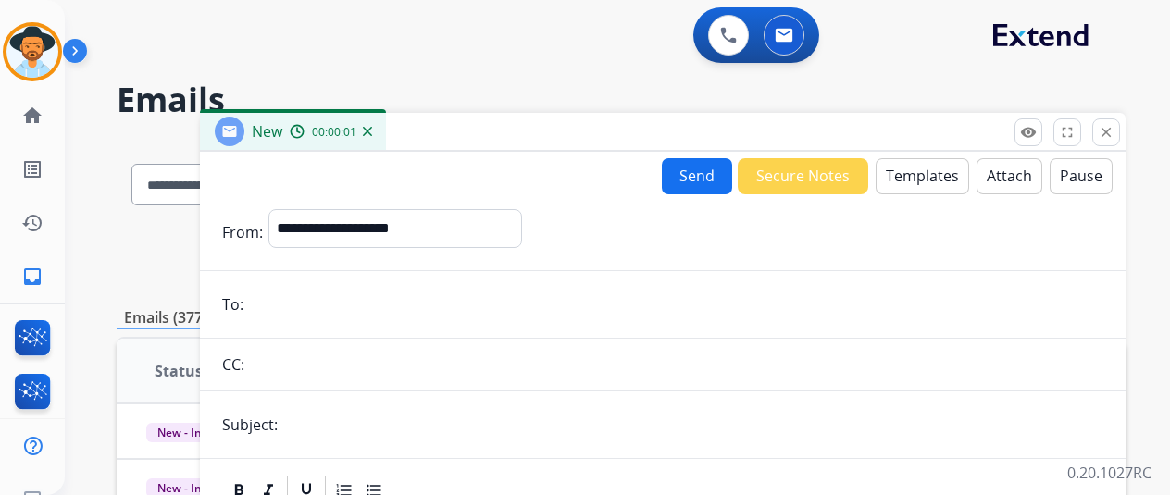
click at [923, 161] on button "Templates" at bounding box center [922, 176] width 93 height 36
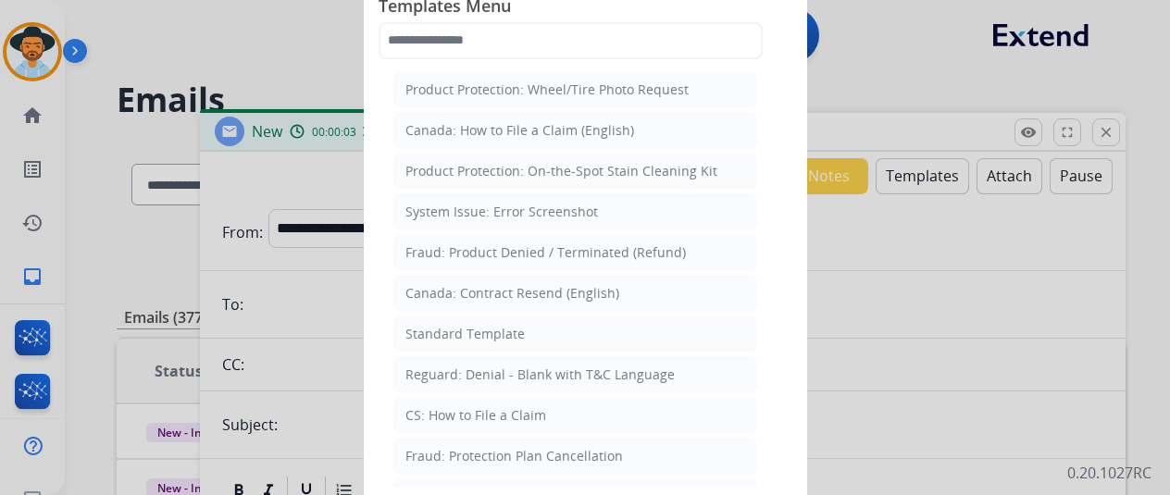
drag, startPoint x: 902, startPoint y: 86, endPoint x: 866, endPoint y: 72, distance: 37.8
click at [902, 85] on div at bounding box center [585, 247] width 1170 height 495
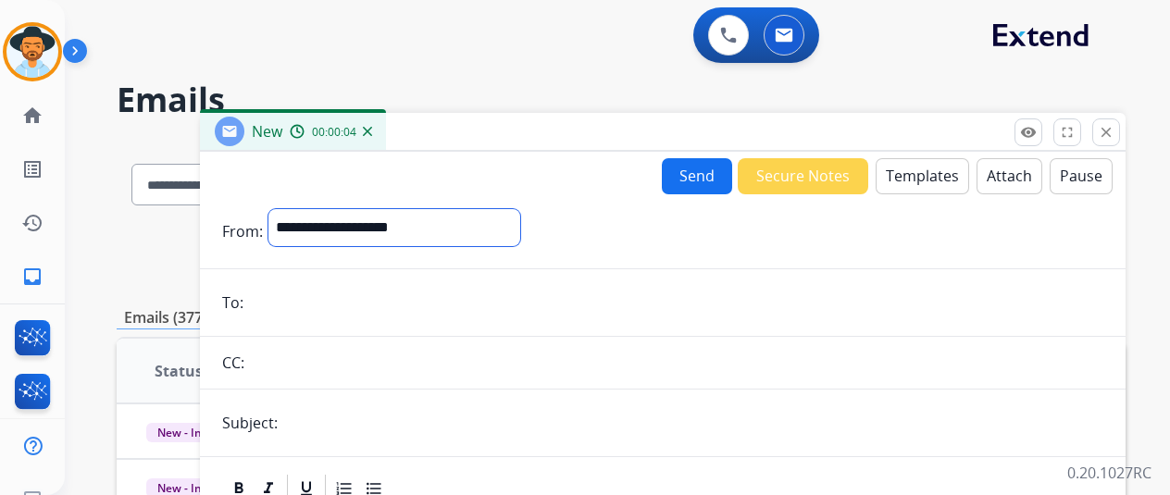
click at [352, 218] on select "**********" at bounding box center [394, 227] width 252 height 37
select select "**********"
click at [282, 209] on select "**********" at bounding box center [394, 227] width 252 height 37
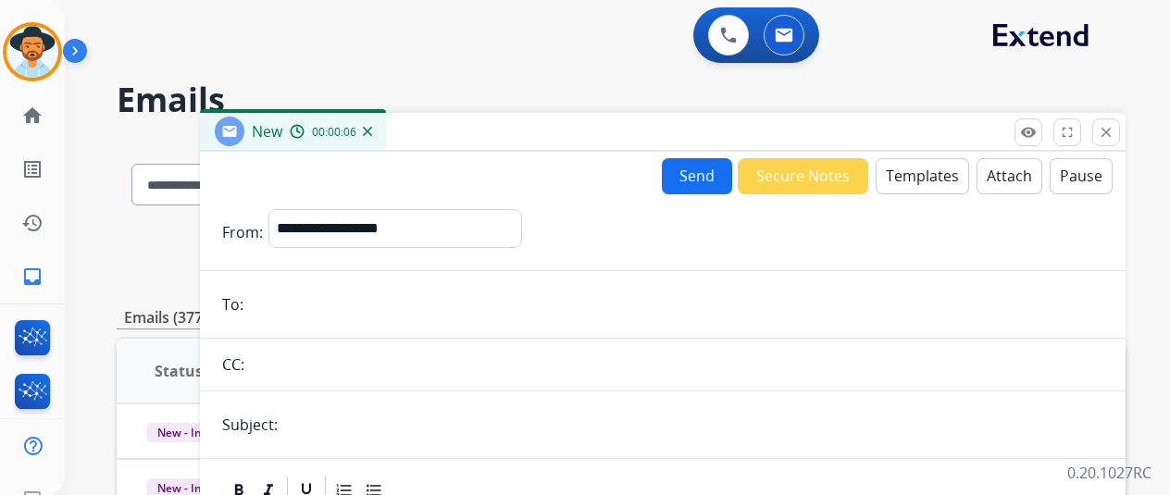
click at [287, 310] on input "email" at bounding box center [676, 304] width 854 height 37
paste input "**********"
type input "**********"
click at [341, 410] on input "text" at bounding box center [693, 424] width 820 height 37
type input "**********"
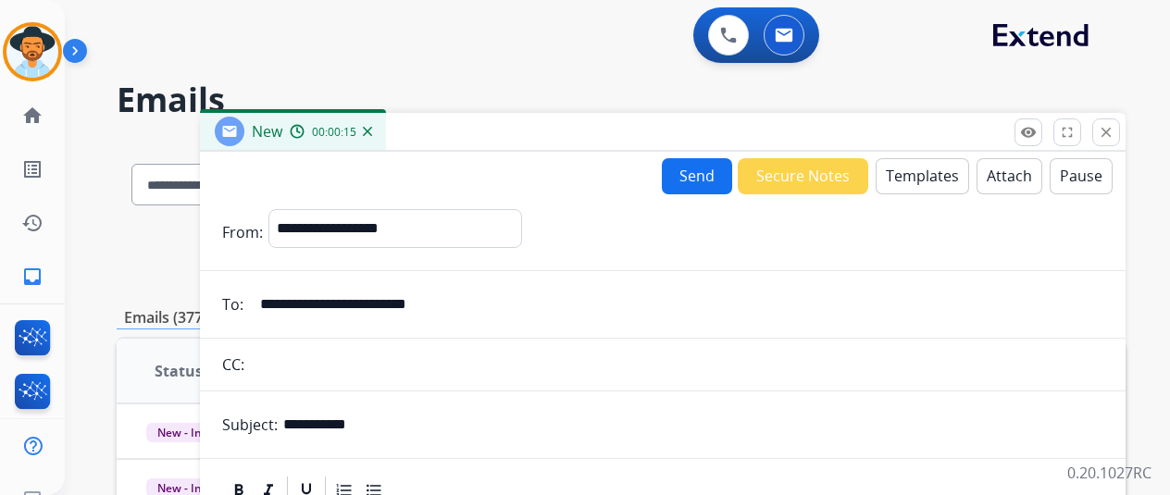
click at [933, 175] on button "Templates" at bounding box center [922, 176] width 93 height 36
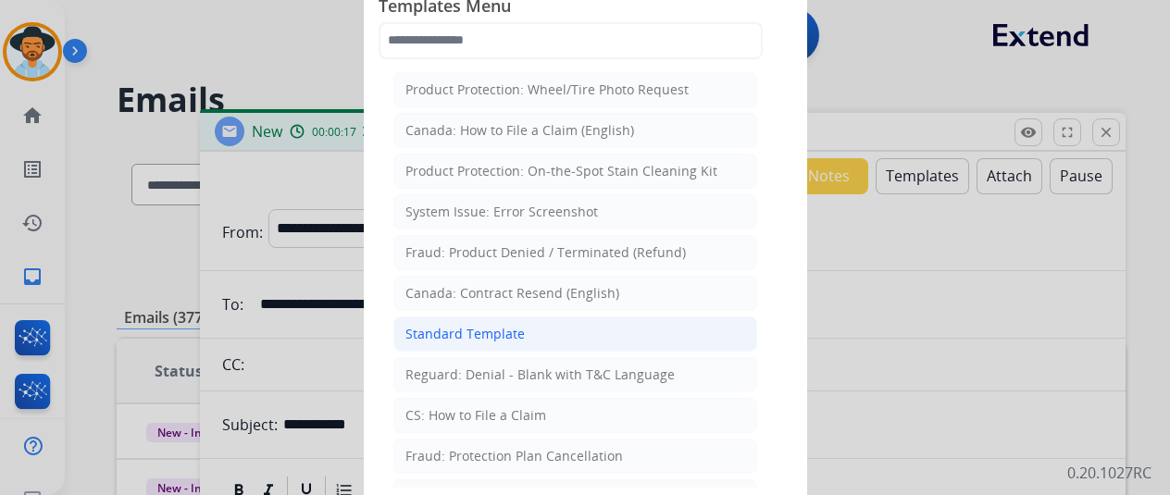
click at [487, 325] on div "Standard Template" at bounding box center [464, 334] width 119 height 19
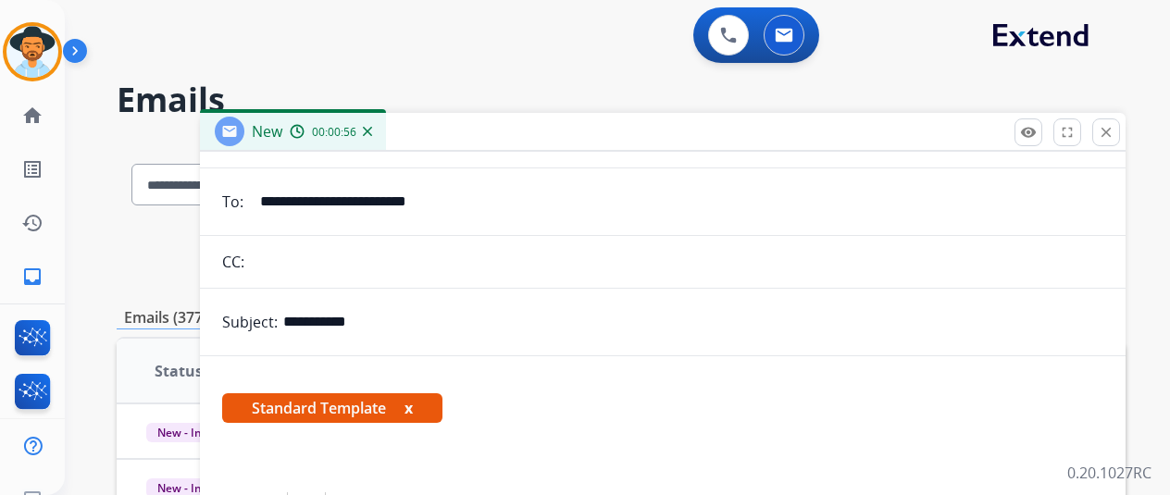
scroll to position [278, 0]
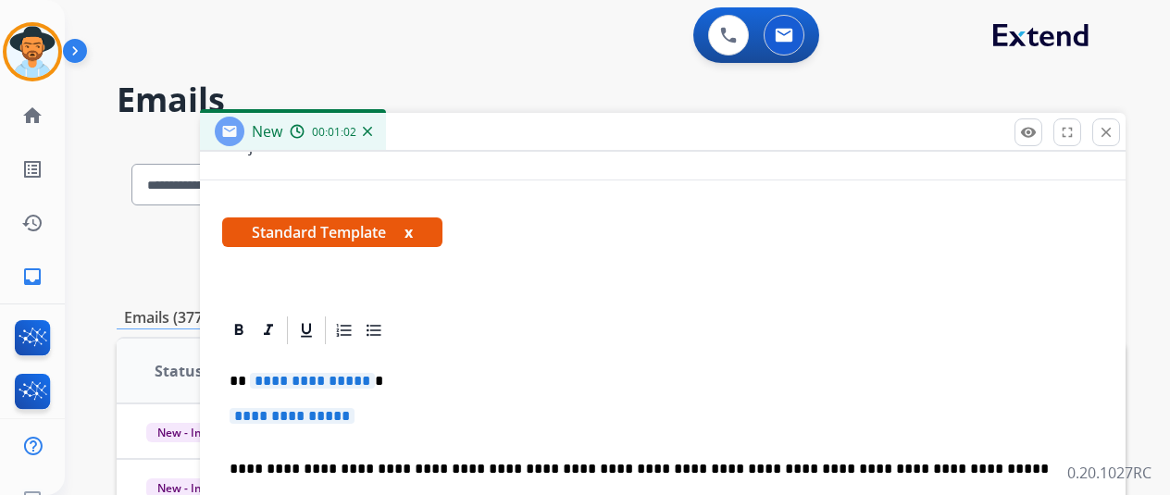
click at [374, 379] on span "**********" at bounding box center [312, 381] width 125 height 16
click at [355, 420] on span "**********" at bounding box center [292, 416] width 125 height 16
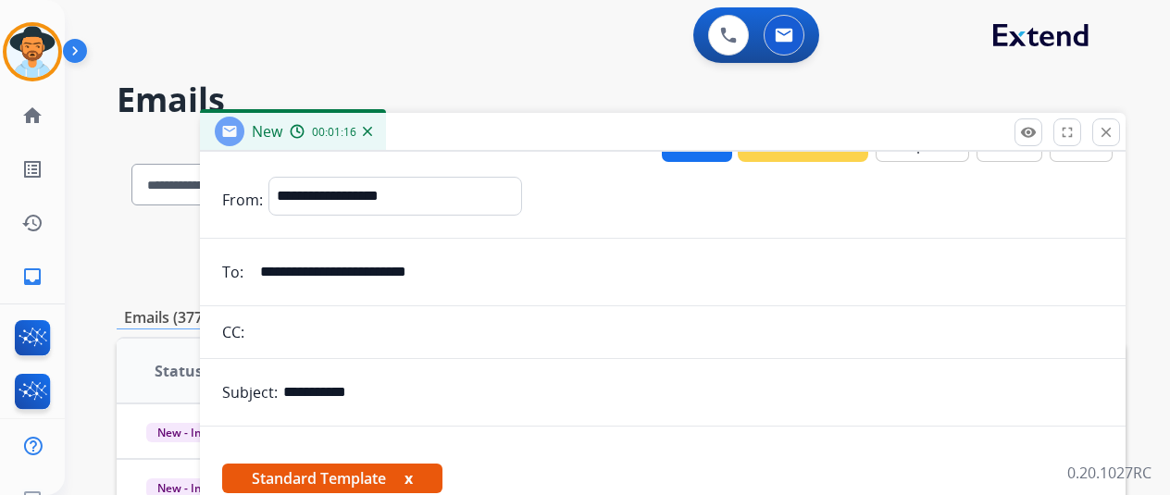
scroll to position [0, 0]
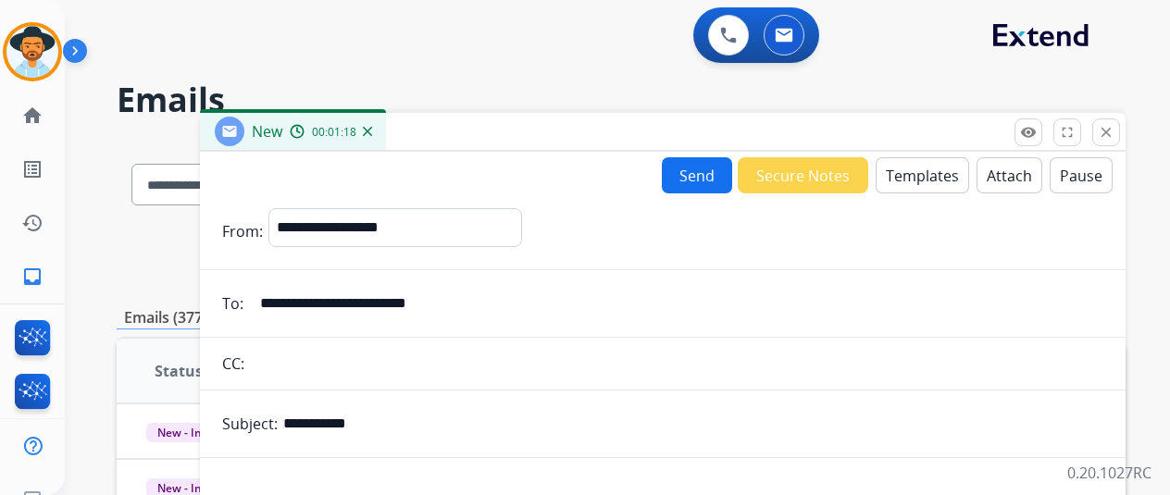
click at [697, 176] on button "Send" at bounding box center [697, 175] width 70 height 36
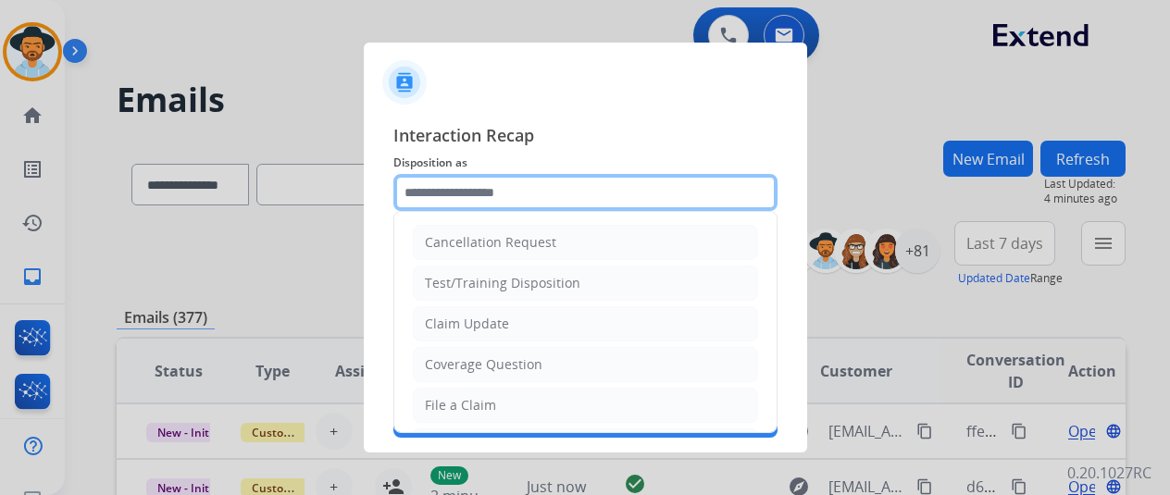
click at [455, 182] on input "text" at bounding box center [585, 192] width 384 height 37
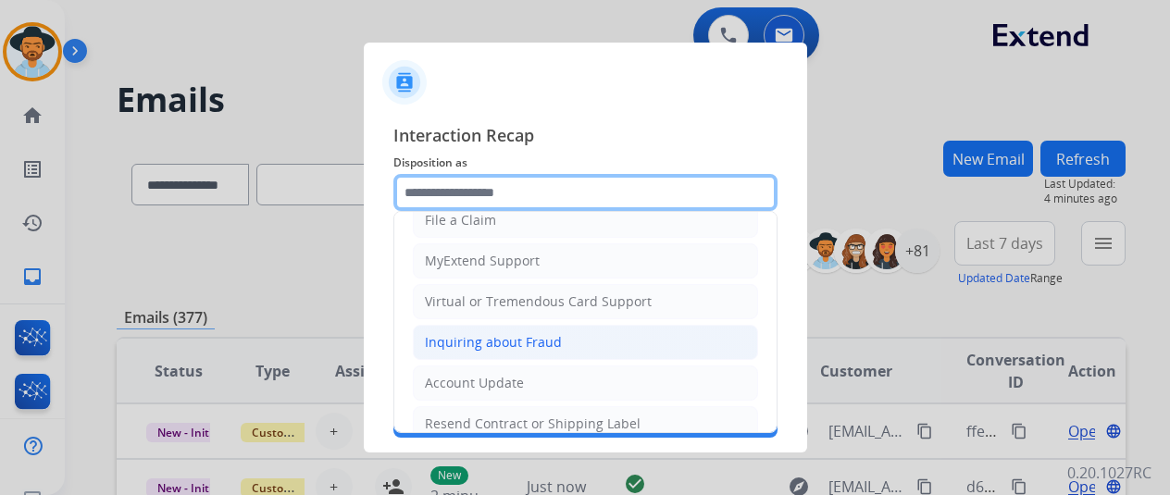
scroll to position [280, 0]
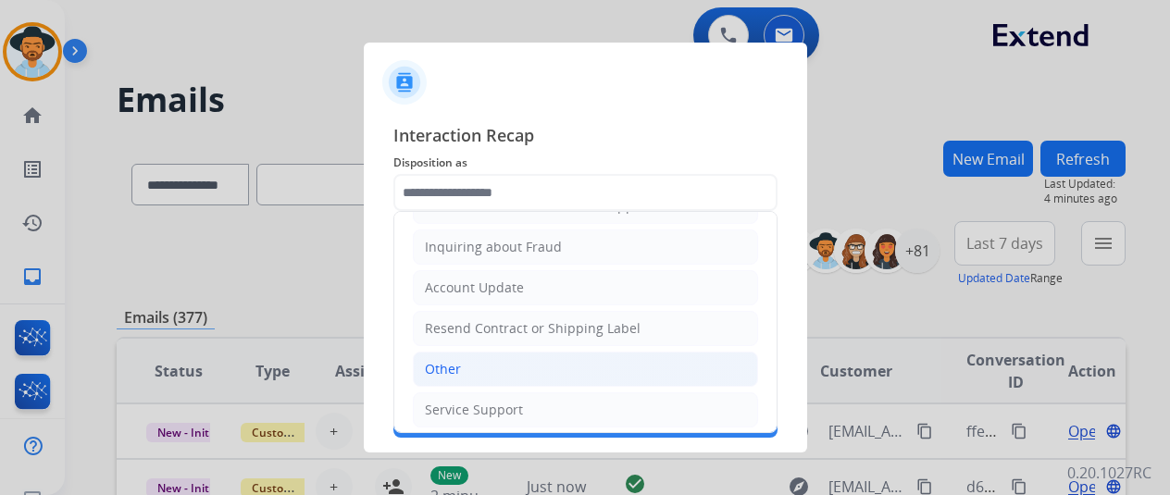
click at [490, 354] on li "Other" at bounding box center [585, 369] width 345 height 35
type input "*****"
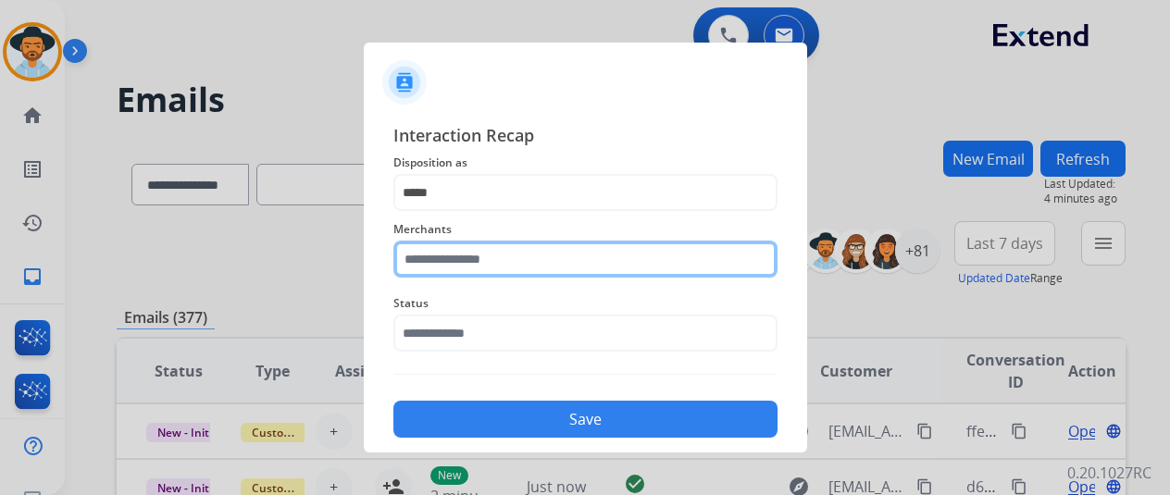
click at [477, 269] on input "text" at bounding box center [585, 259] width 384 height 37
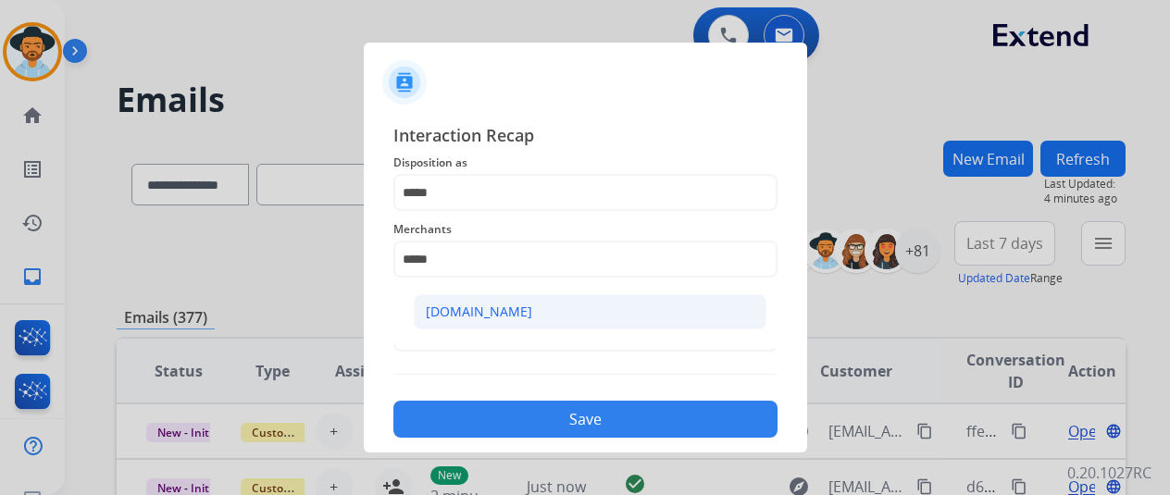
click at [479, 297] on li "[DOMAIN_NAME]" at bounding box center [590, 311] width 353 height 35
type input "**********"
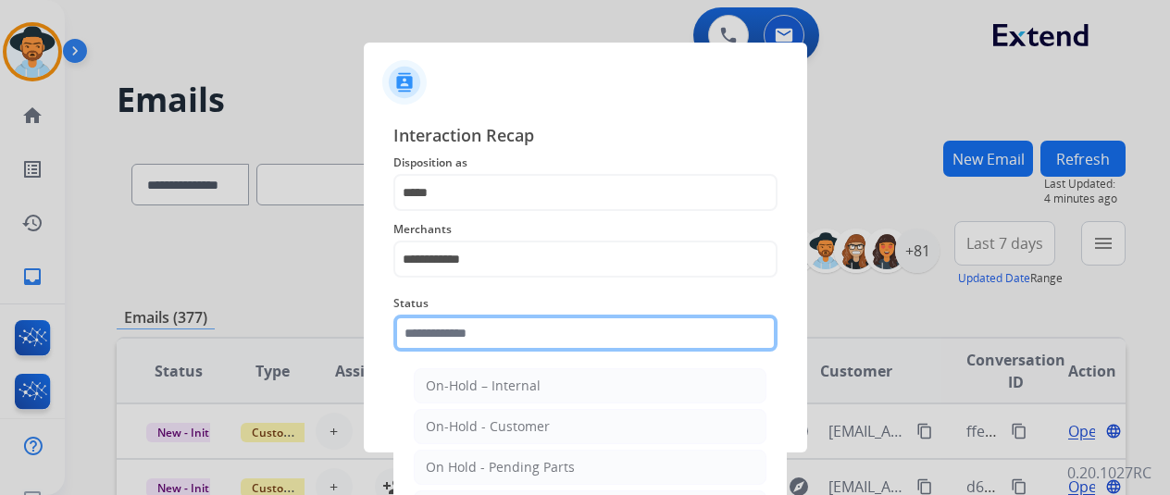
click at [452, 332] on input "text" at bounding box center [585, 333] width 384 height 37
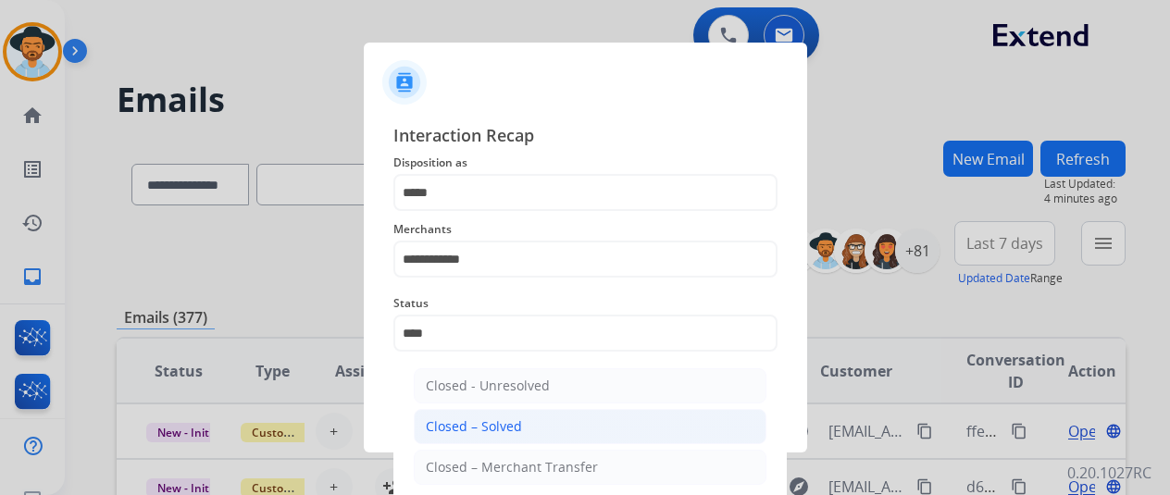
click at [442, 416] on li "Closed – Solved" at bounding box center [590, 426] width 353 height 35
type input "**********"
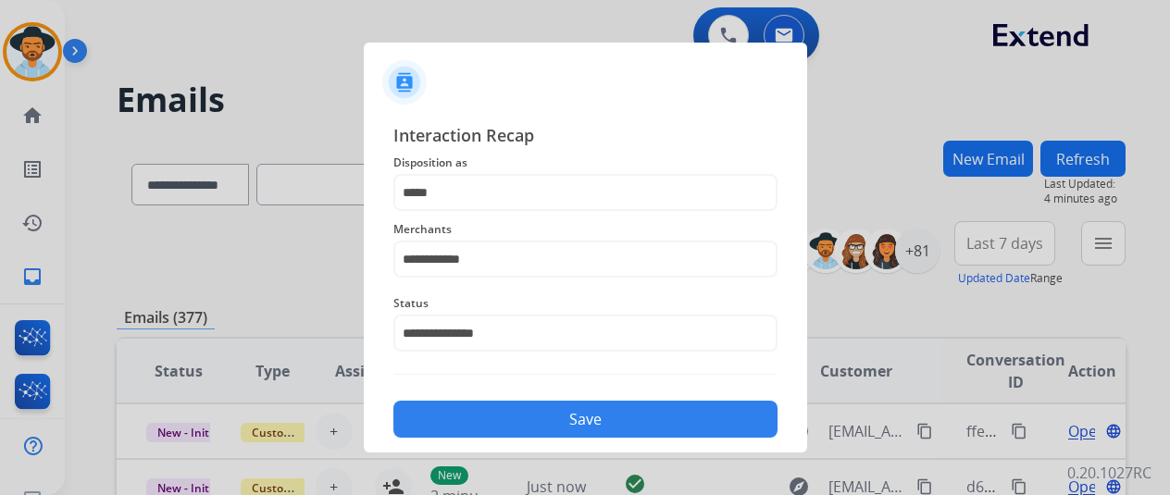
click at [542, 417] on button "Save" at bounding box center [585, 419] width 384 height 37
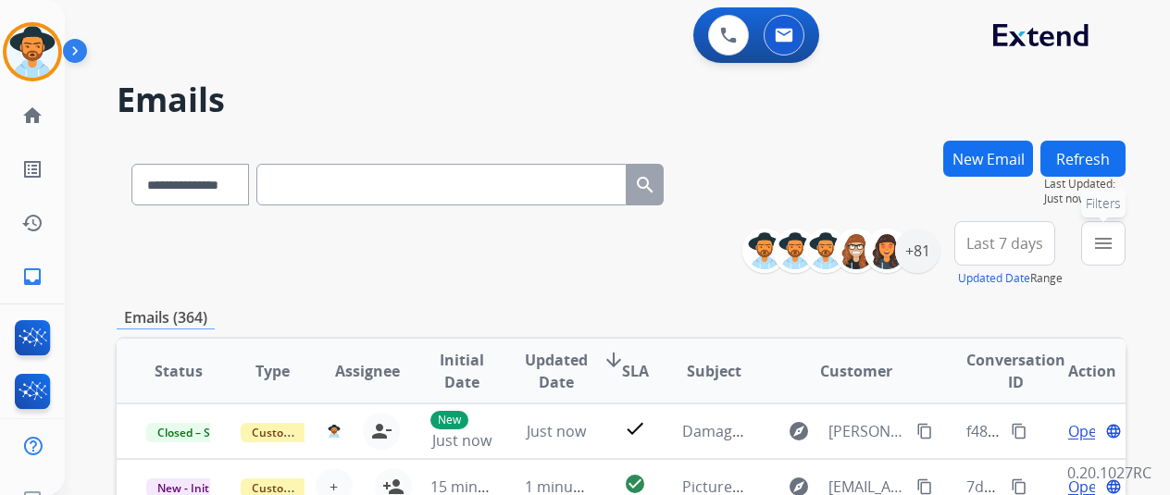
click at [1112, 233] on mat-icon "menu" at bounding box center [1103, 243] width 22 height 22
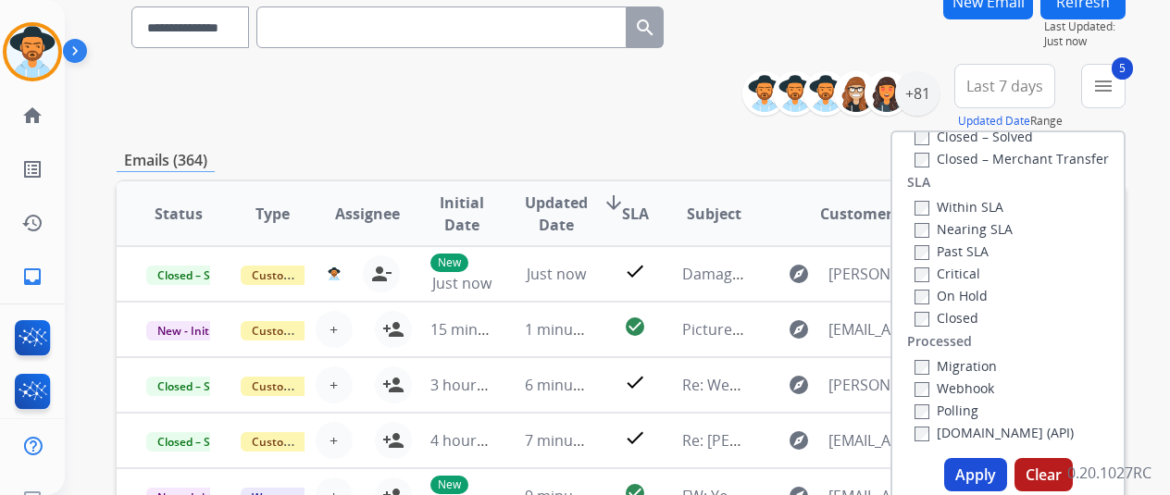
scroll to position [370, 0]
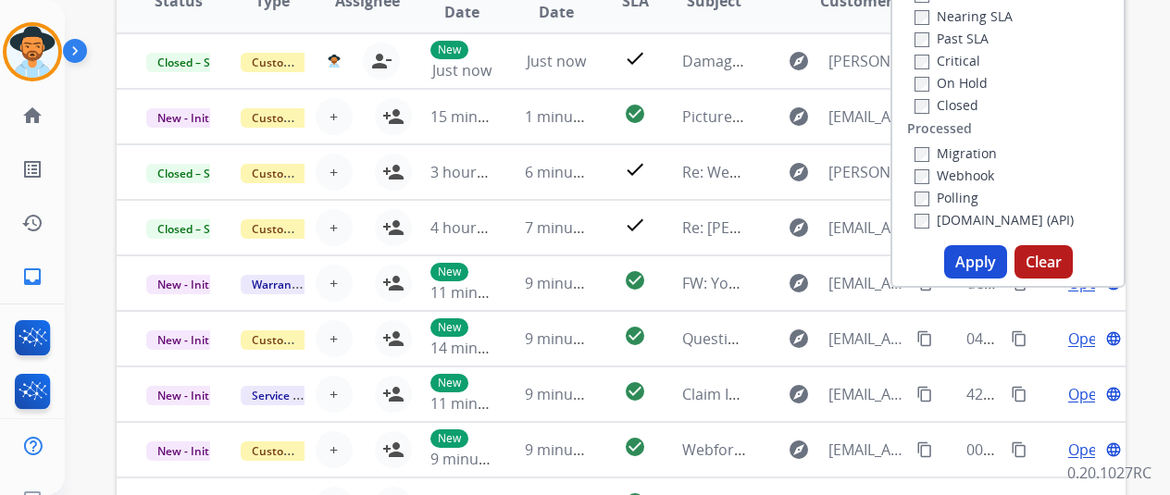
click at [989, 264] on button "Apply" at bounding box center [975, 261] width 63 height 33
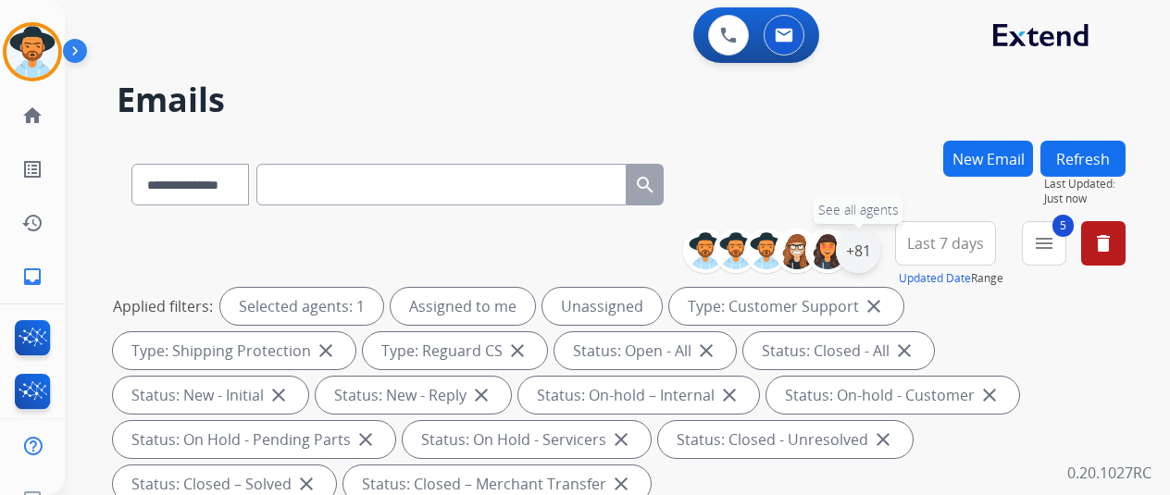
click at [860, 254] on div "+81" at bounding box center [858, 251] width 44 height 44
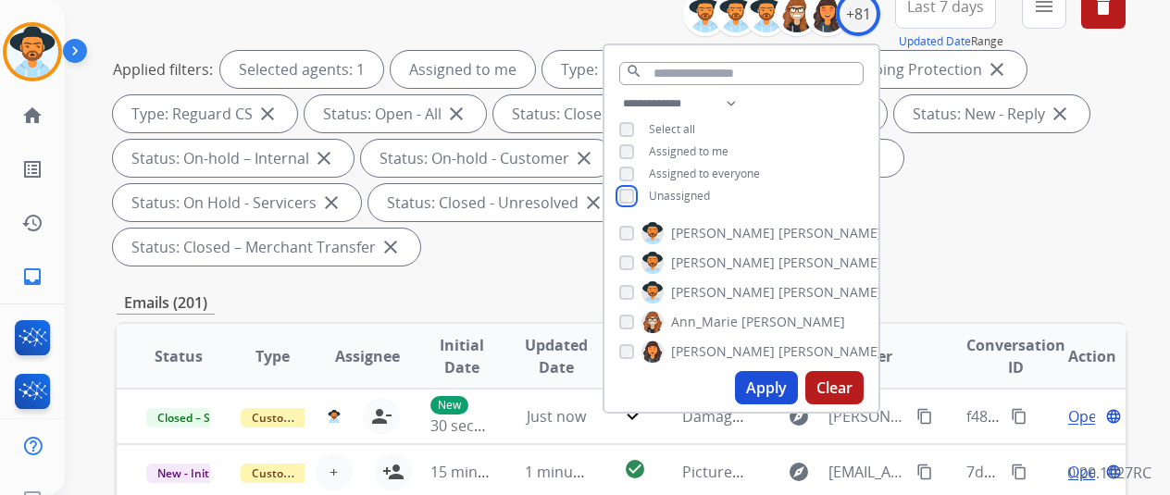
scroll to position [278, 0]
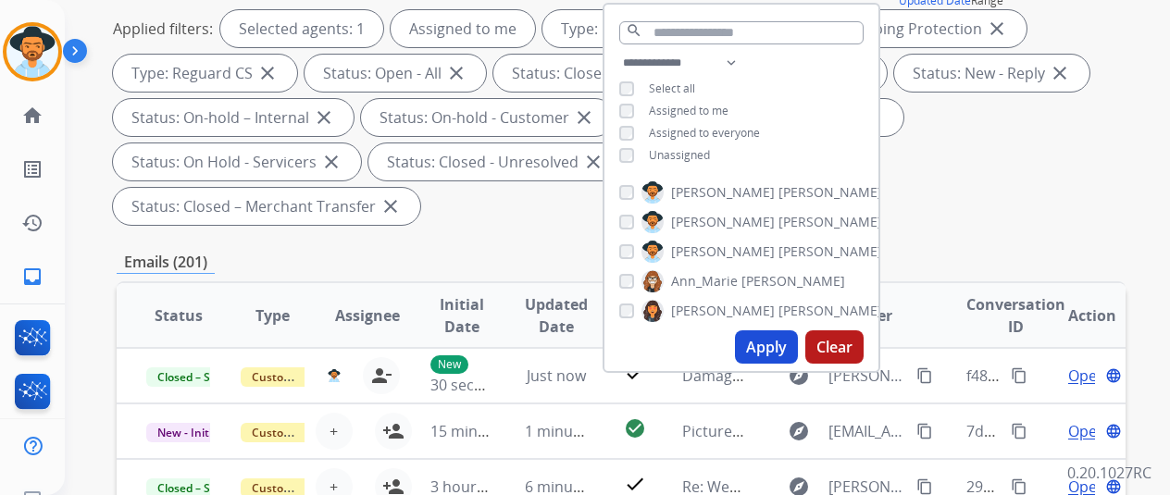
click at [776, 341] on button "Apply" at bounding box center [766, 346] width 63 height 33
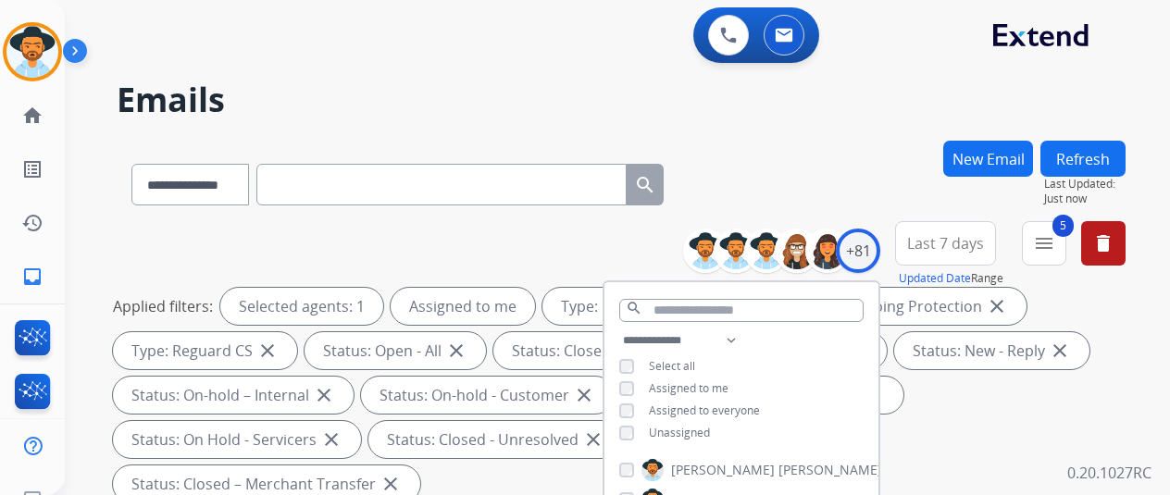
click at [846, 152] on div "**********" at bounding box center [621, 181] width 1009 height 81
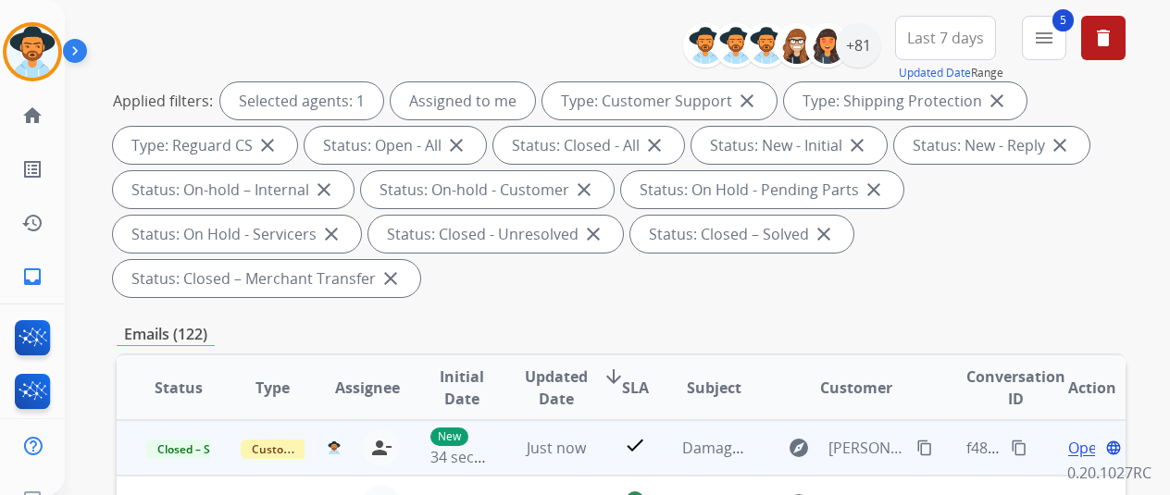
scroll to position [370, 0]
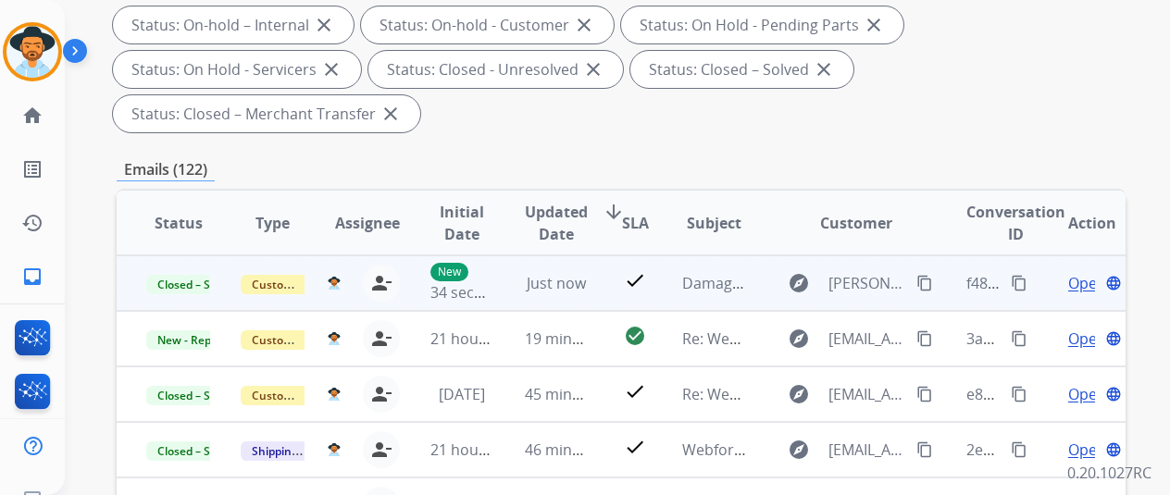
click at [1018, 280] on mat-icon "content_copy" at bounding box center [1019, 283] width 17 height 17
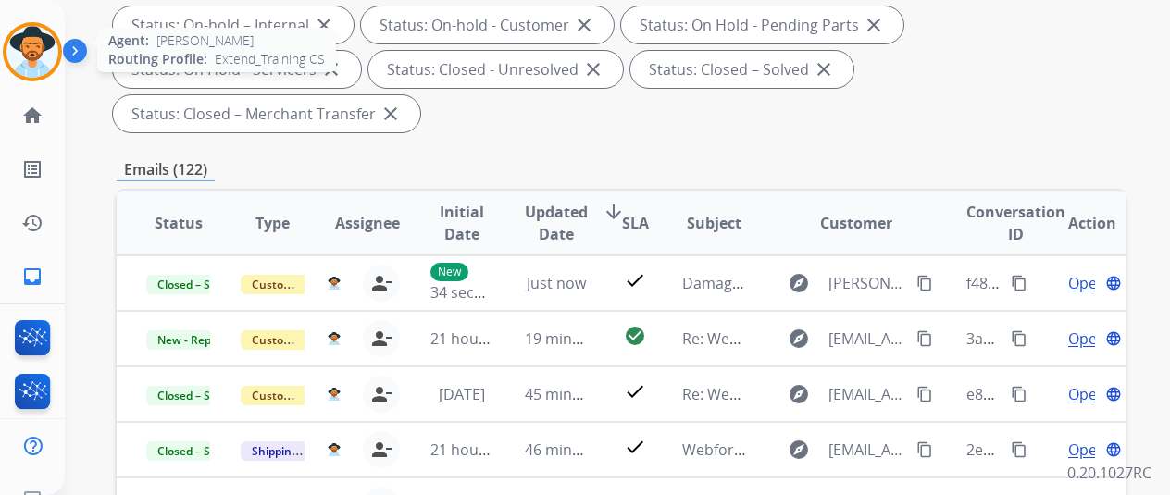
click at [51, 45] on img at bounding box center [32, 52] width 52 height 52
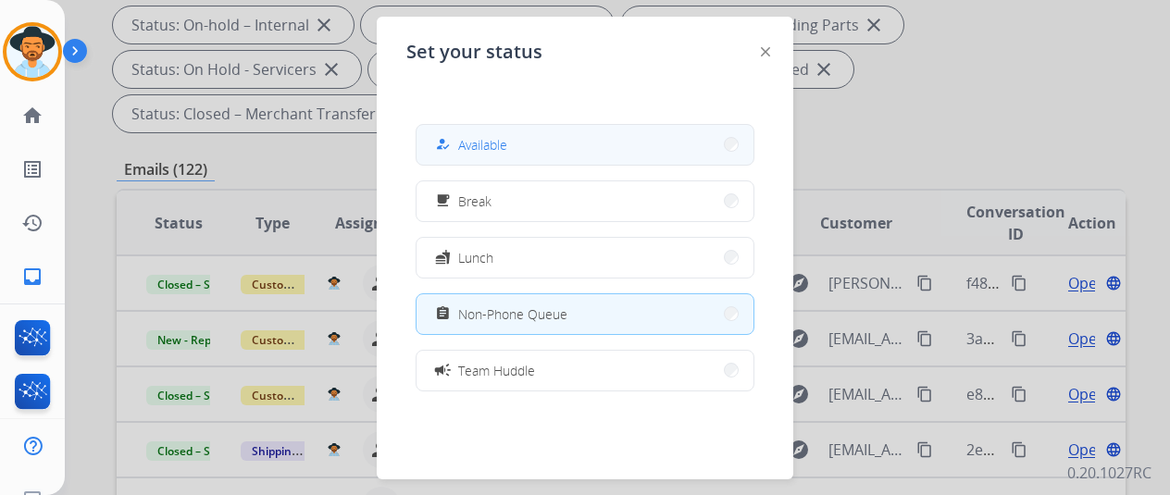
click at [533, 140] on button "how_to_reg Available" at bounding box center [585, 145] width 337 height 40
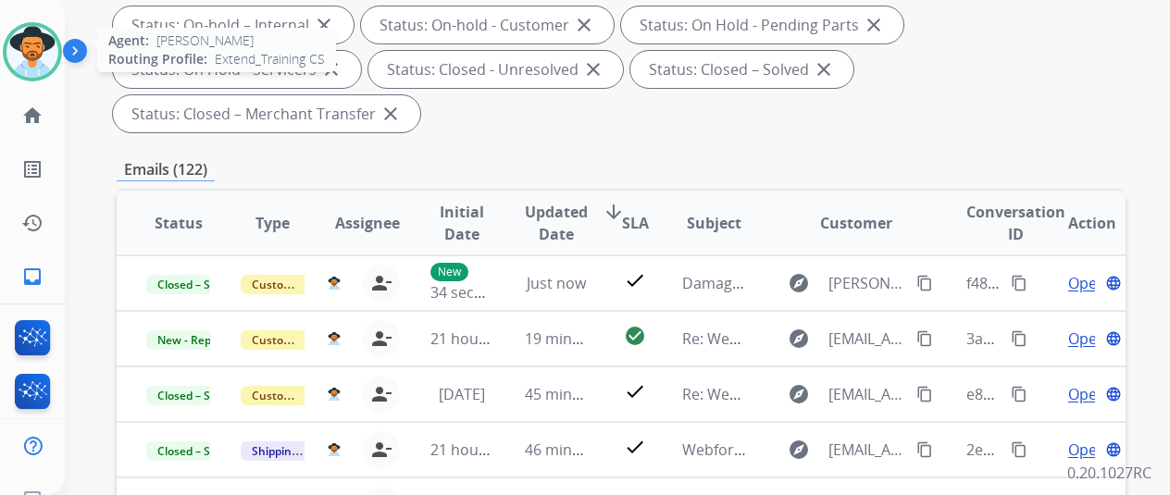
click at [26, 49] on img at bounding box center [32, 52] width 52 height 52
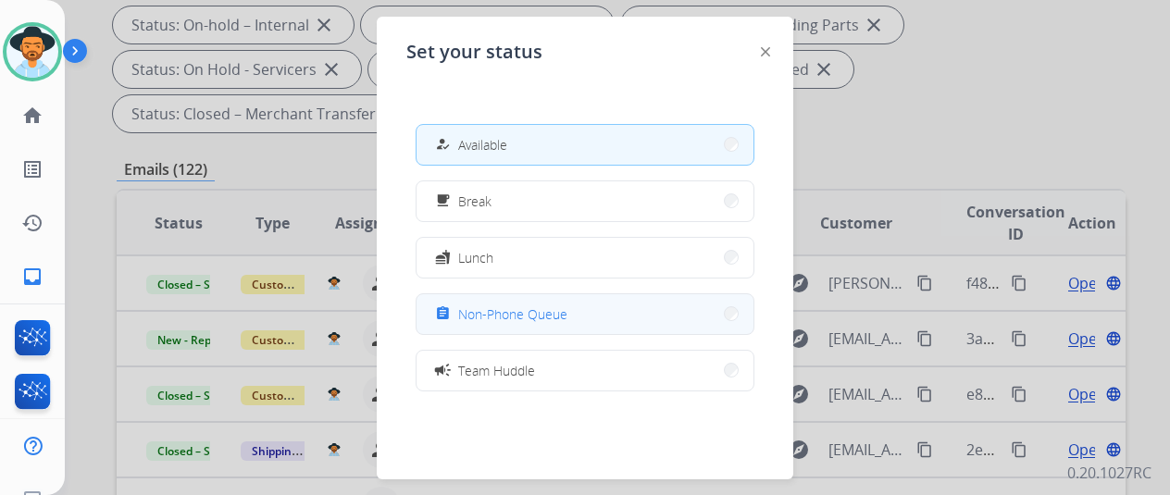
click at [535, 315] on span "Non-Phone Queue" at bounding box center [512, 314] width 109 height 19
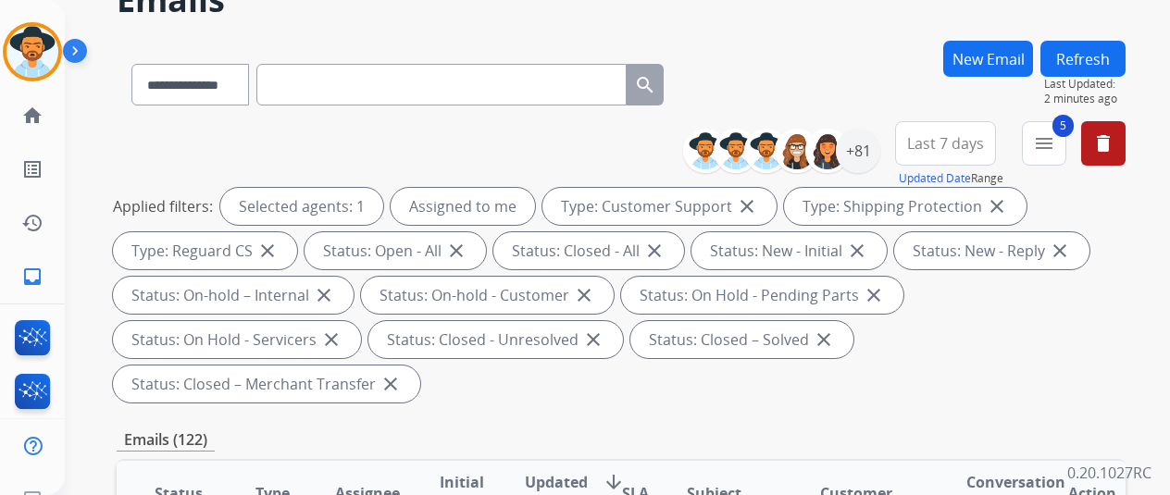
scroll to position [0, 0]
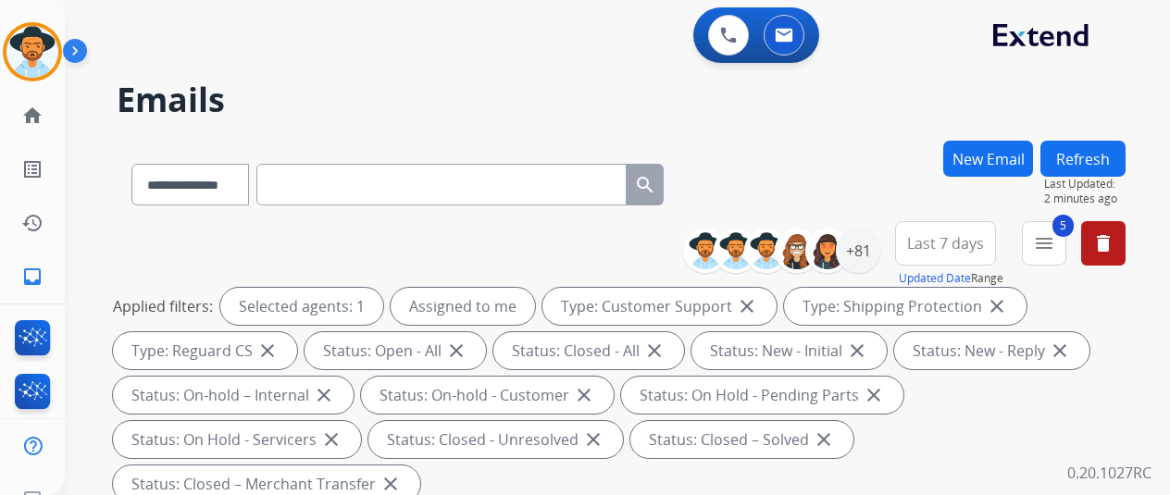
click at [1001, 158] on button "New Email" at bounding box center [988, 159] width 90 height 36
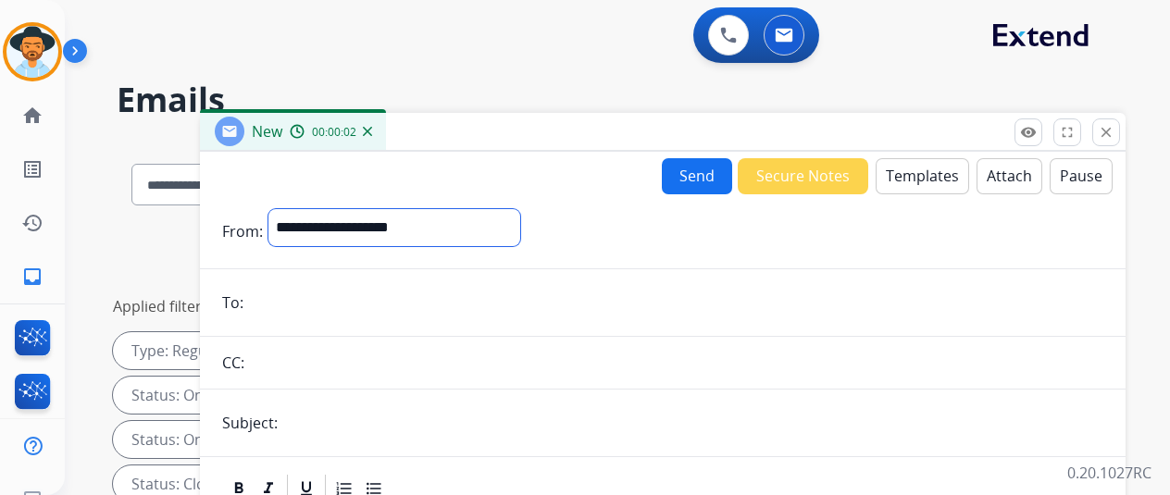
click at [307, 230] on select "**********" at bounding box center [394, 227] width 252 height 37
select select "**********"
click at [282, 209] on select "**********" at bounding box center [394, 227] width 252 height 37
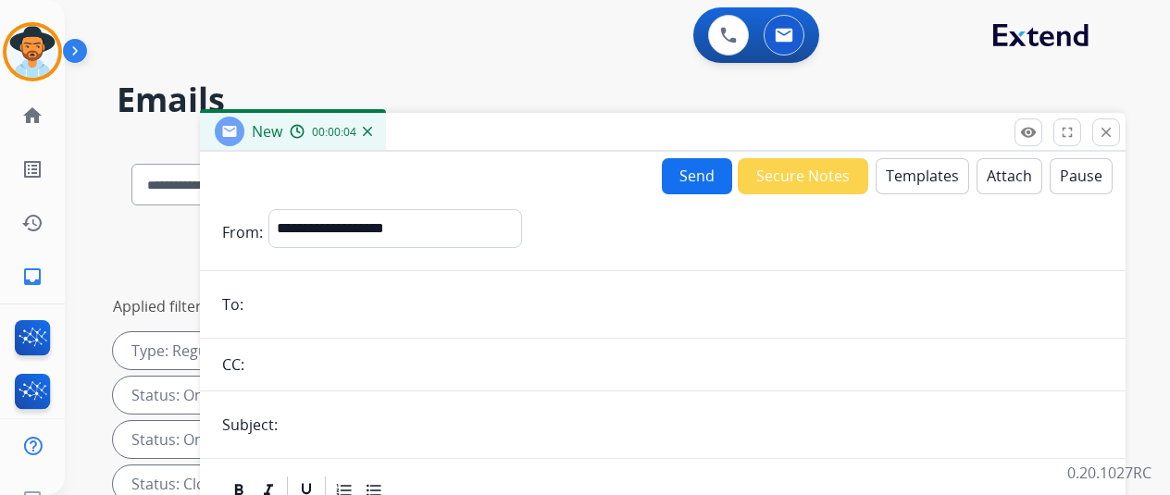
click at [285, 311] on input "email" at bounding box center [676, 304] width 854 height 37
paste input "**********"
type input "**********"
click at [337, 432] on input "text" at bounding box center [693, 424] width 820 height 37
type input "*****"
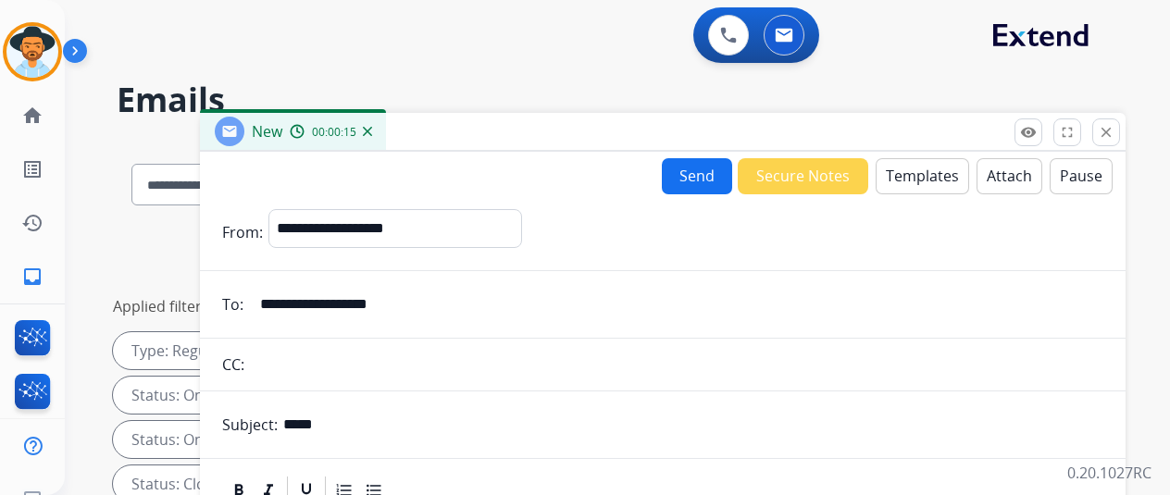
click at [922, 179] on button "Templates" at bounding box center [922, 176] width 93 height 36
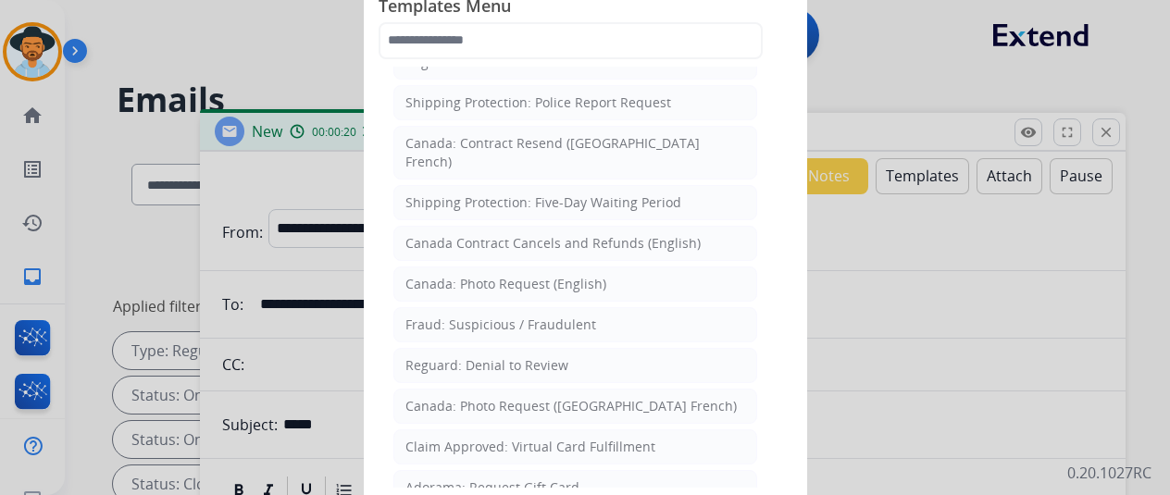
scroll to position [2012, 0]
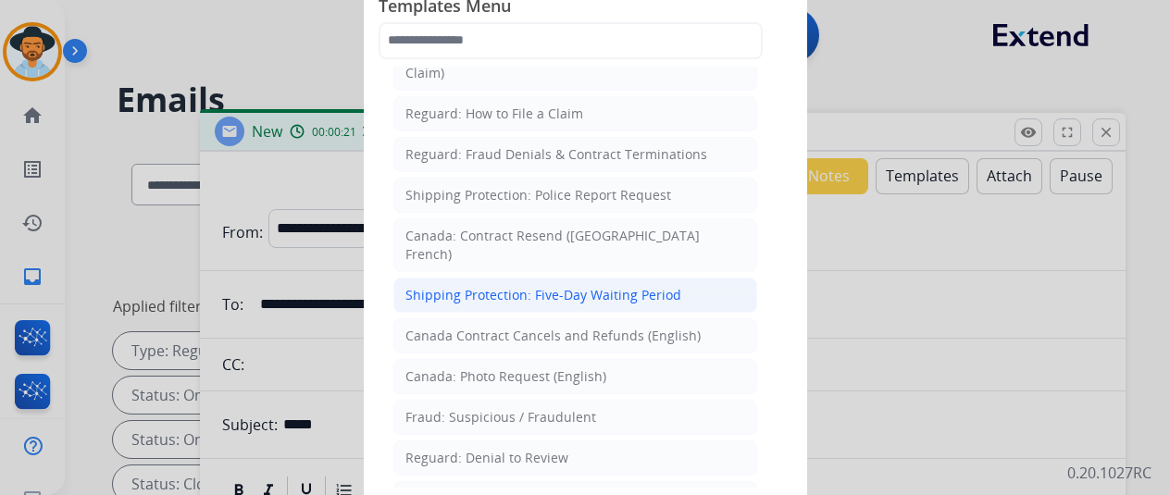
click at [513, 286] on div "Shipping Protection: Five-Day Waiting Period" at bounding box center [543, 295] width 276 height 19
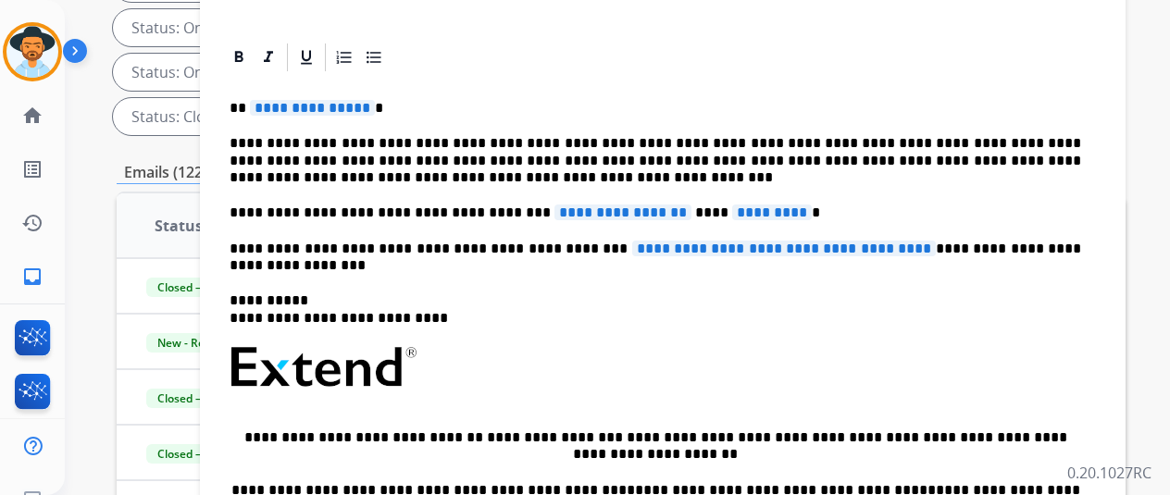
scroll to position [370, 0]
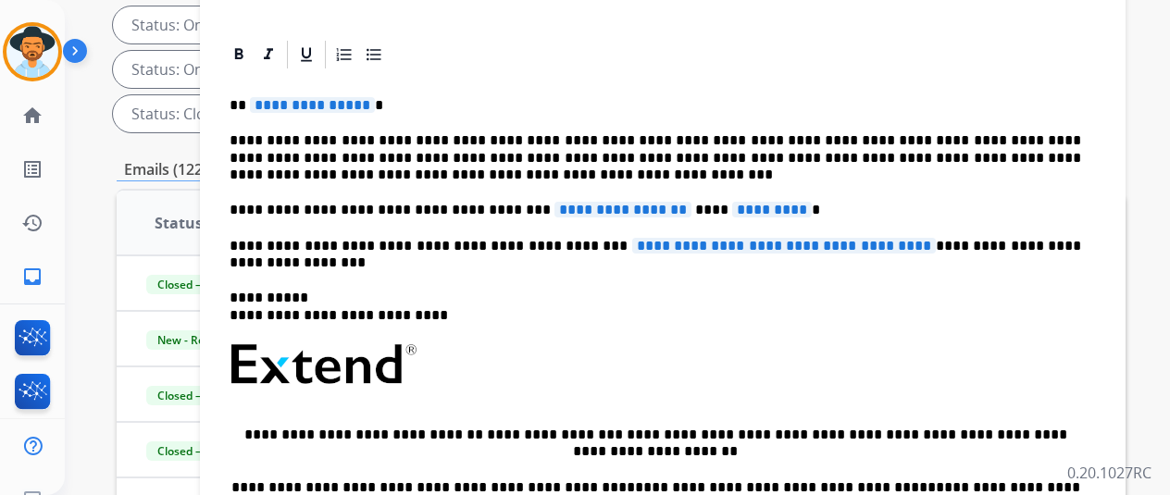
click at [374, 104] on span "**********" at bounding box center [312, 105] width 125 height 16
click at [666, 206] on span "**********" at bounding box center [622, 210] width 137 height 16
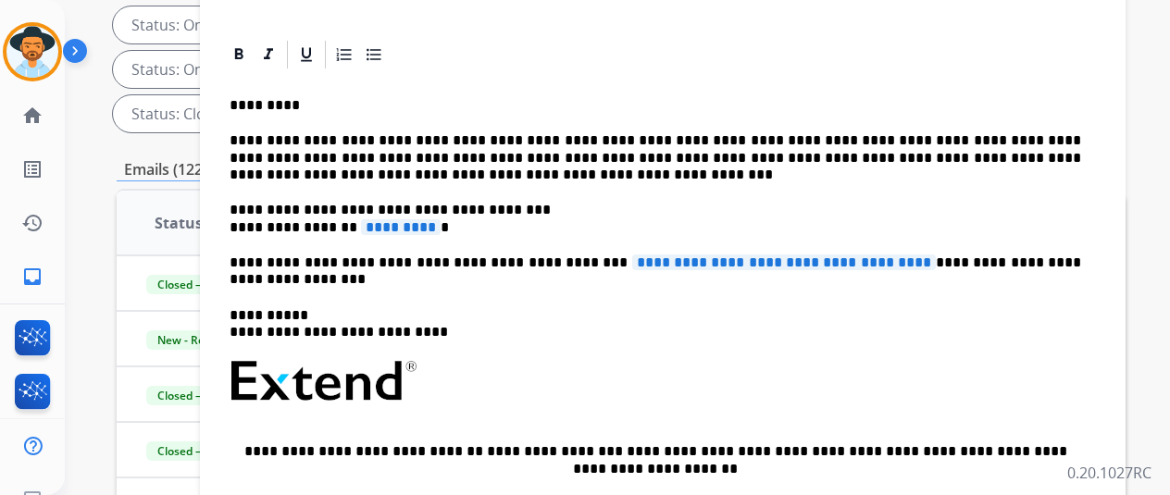
click at [243, 220] on div "**********" at bounding box center [662, 365] width 881 height 588
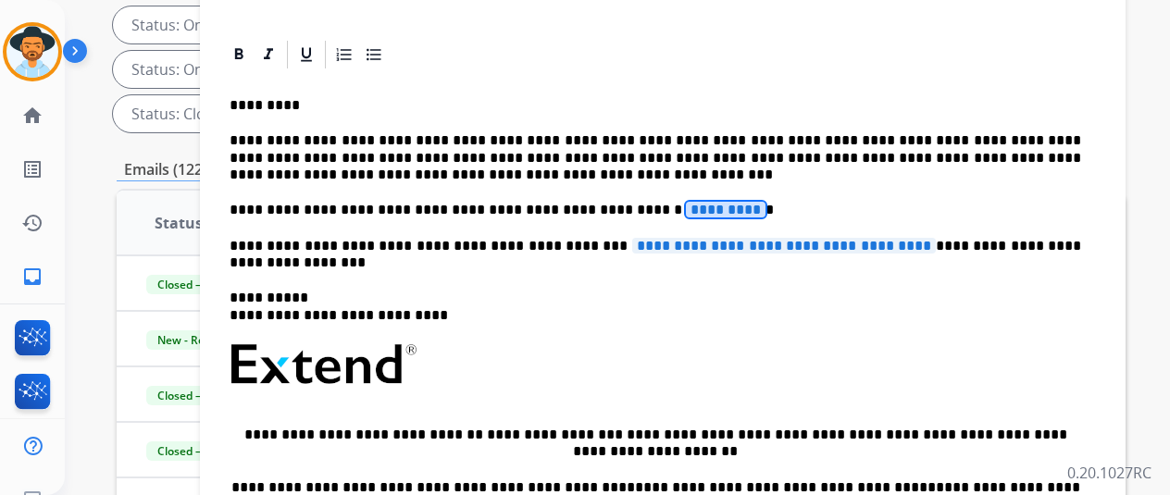
click at [686, 208] on span "*********" at bounding box center [726, 210] width 80 height 16
click at [704, 248] on span "**********" at bounding box center [784, 246] width 304 height 16
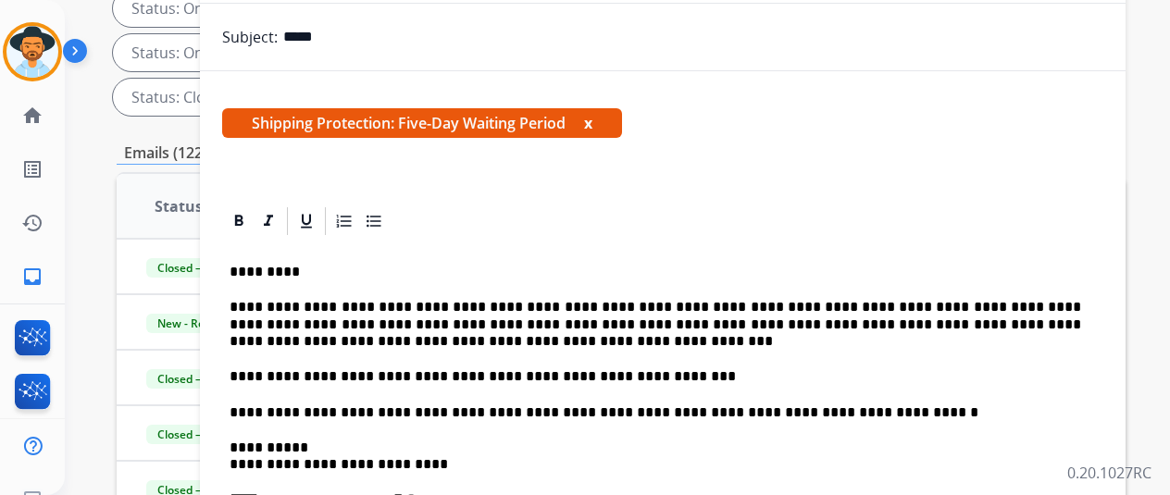
scroll to position [17, 0]
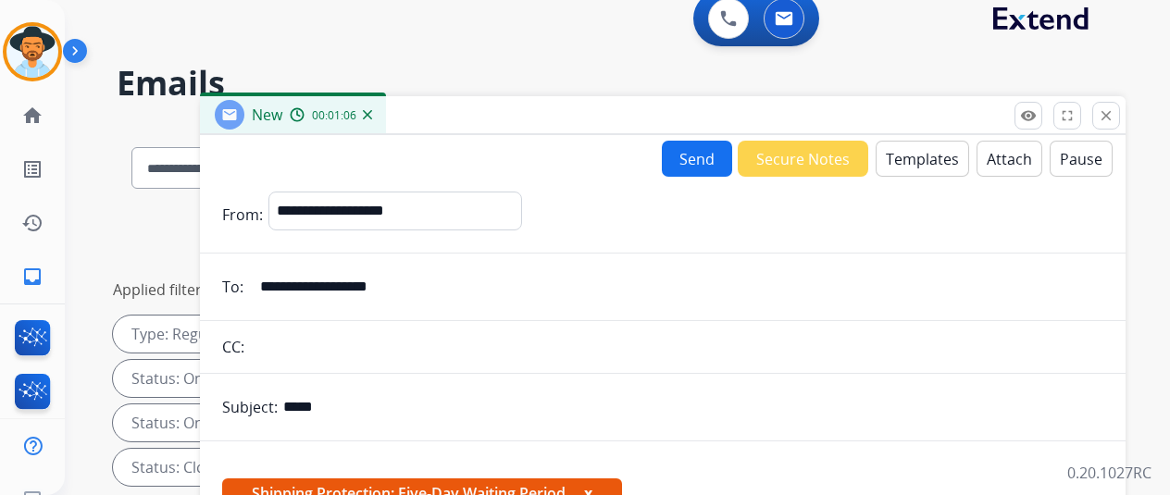
click at [700, 149] on button "Send" at bounding box center [697, 159] width 70 height 36
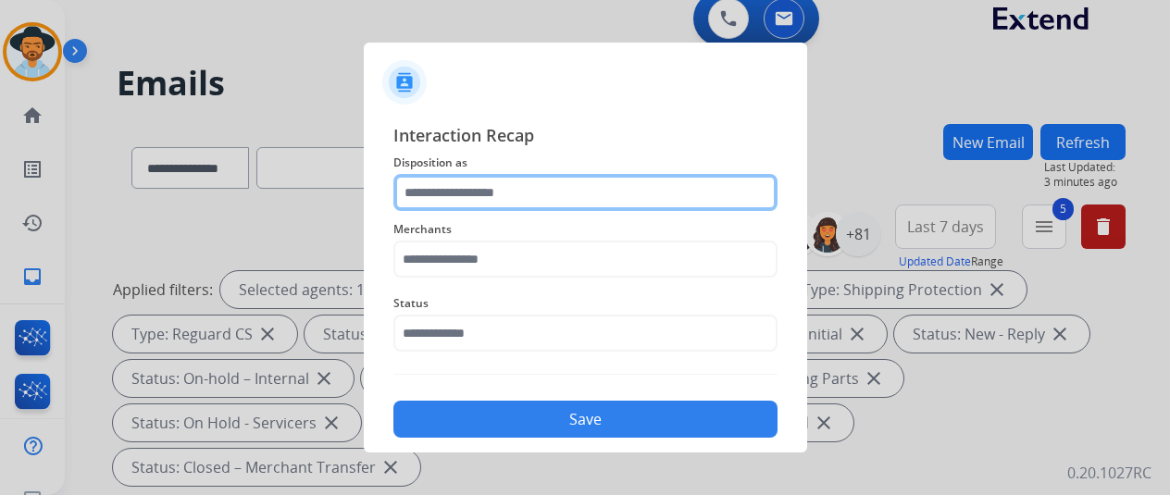
click at [442, 196] on input "text" at bounding box center [585, 192] width 384 height 37
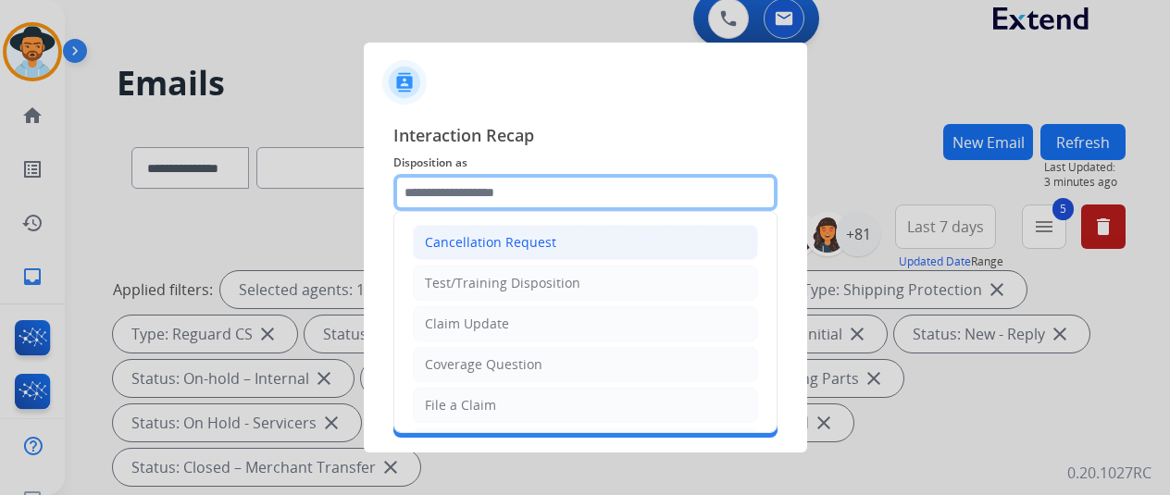
scroll to position [93, 0]
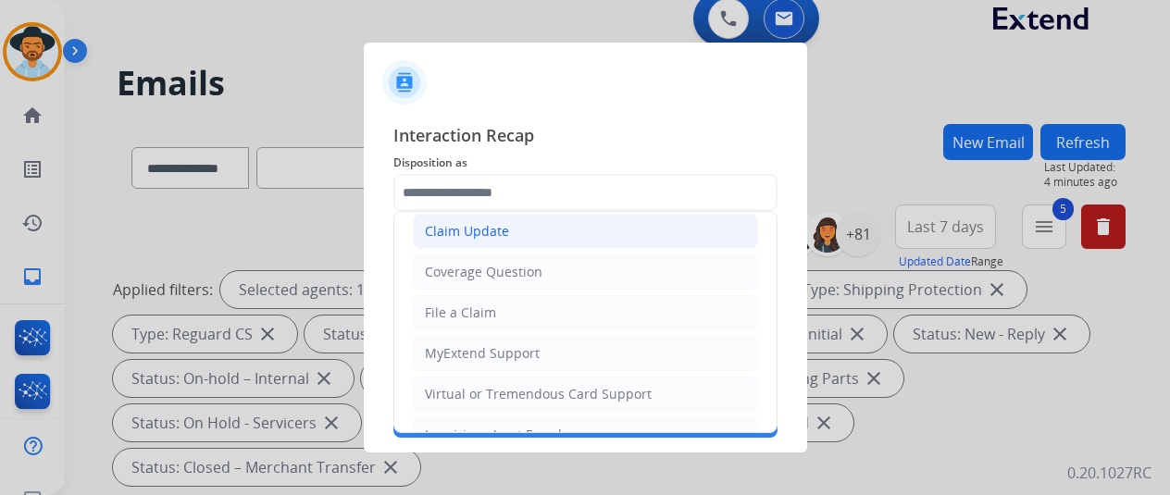
click at [482, 230] on div "Claim Update" at bounding box center [467, 231] width 84 height 19
type input "**********"
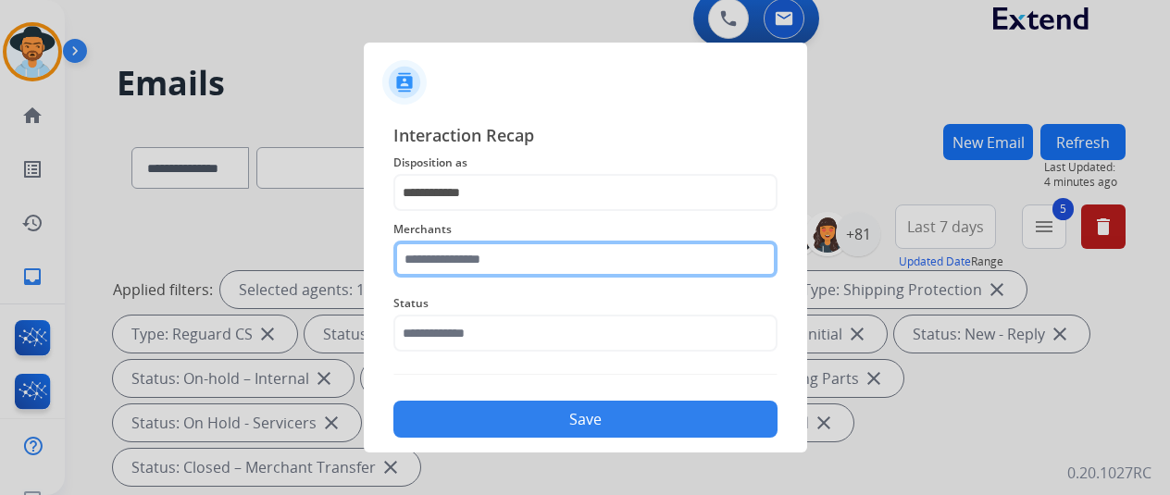
click at [430, 253] on input "text" at bounding box center [585, 259] width 384 height 37
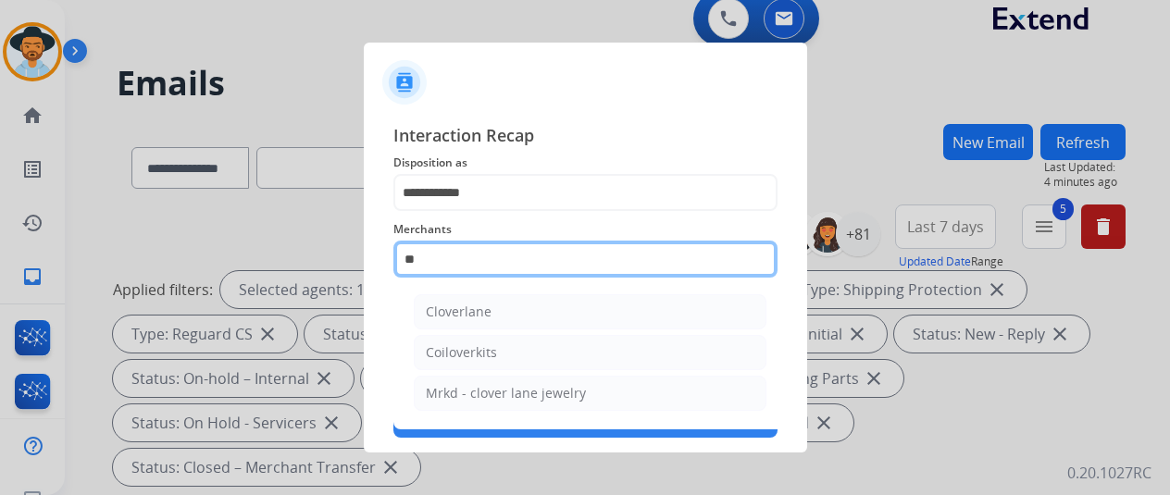
type input "*"
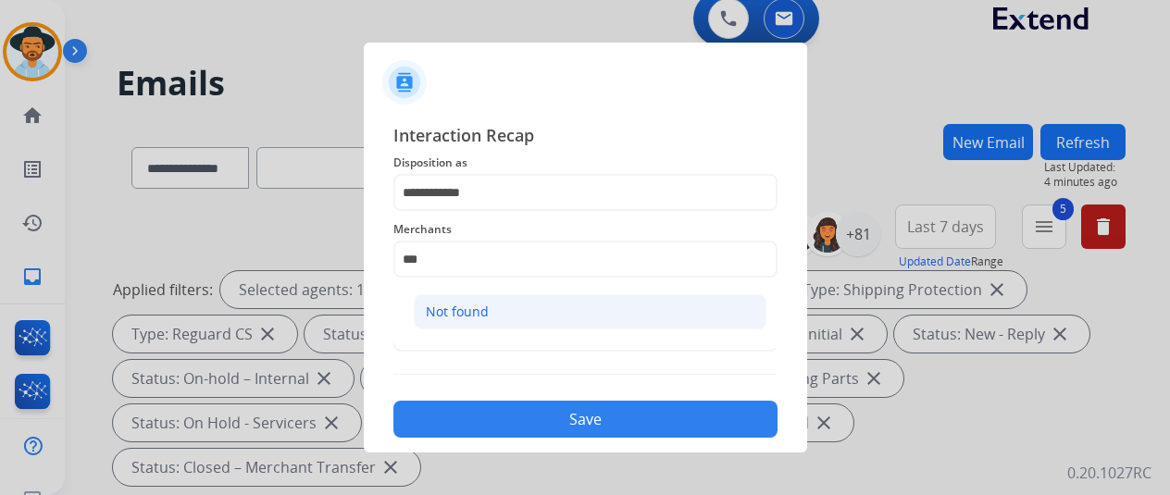
click at [443, 305] on div "Not found" at bounding box center [457, 312] width 63 height 19
type input "*********"
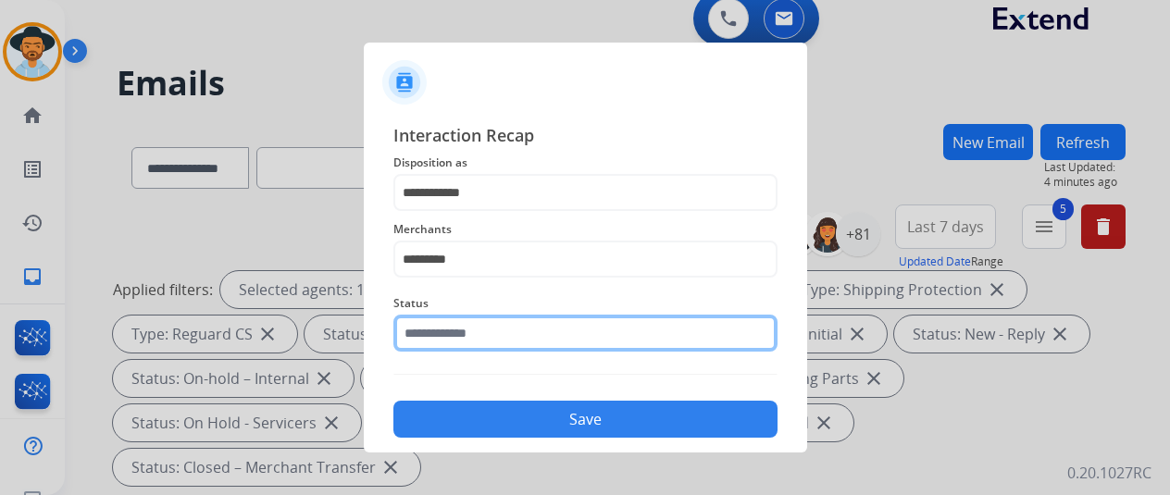
click at [454, 328] on input "text" at bounding box center [585, 333] width 384 height 37
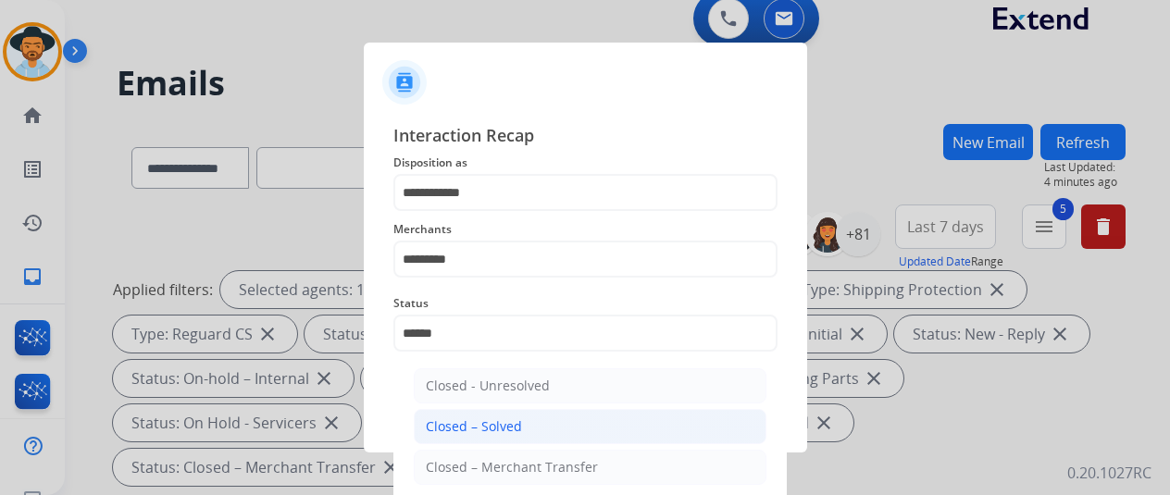
click at [451, 427] on div "Closed – Solved" at bounding box center [474, 426] width 96 height 19
type input "**********"
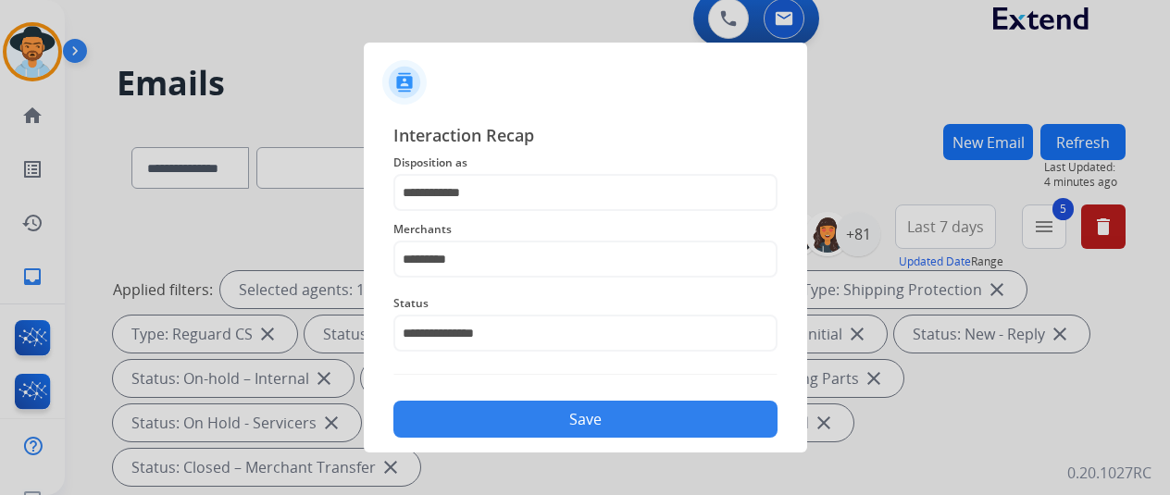
click at [466, 409] on button "Save" at bounding box center [585, 419] width 384 height 37
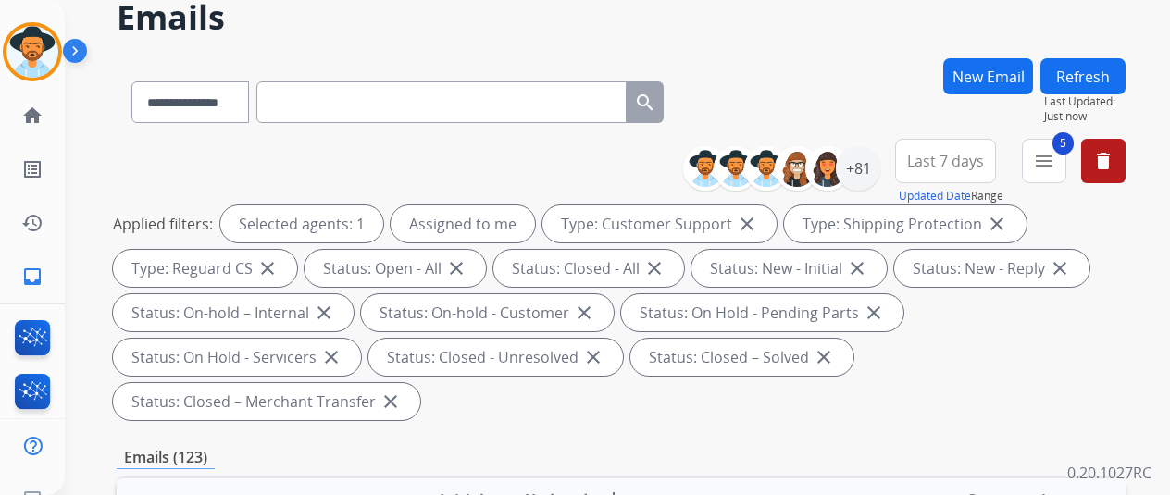
scroll to position [278, 0]
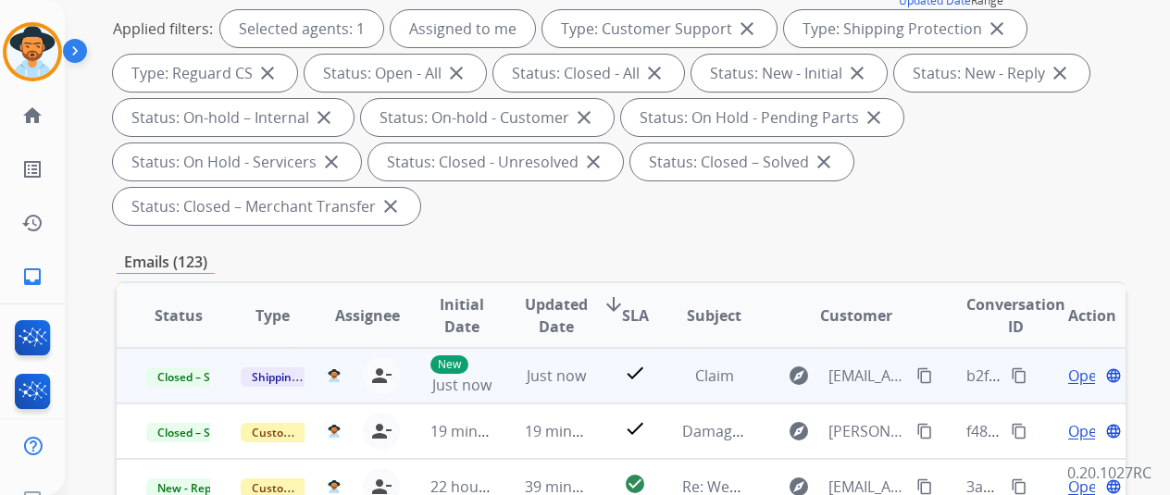
click at [1018, 373] on mat-icon "content_copy" at bounding box center [1019, 375] width 17 height 17
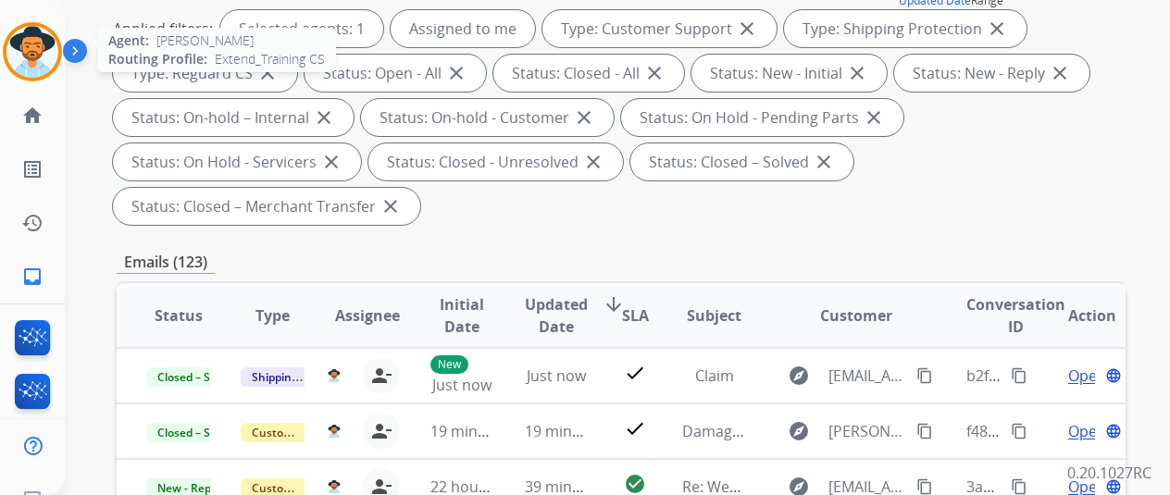
click at [37, 44] on img at bounding box center [32, 52] width 52 height 52
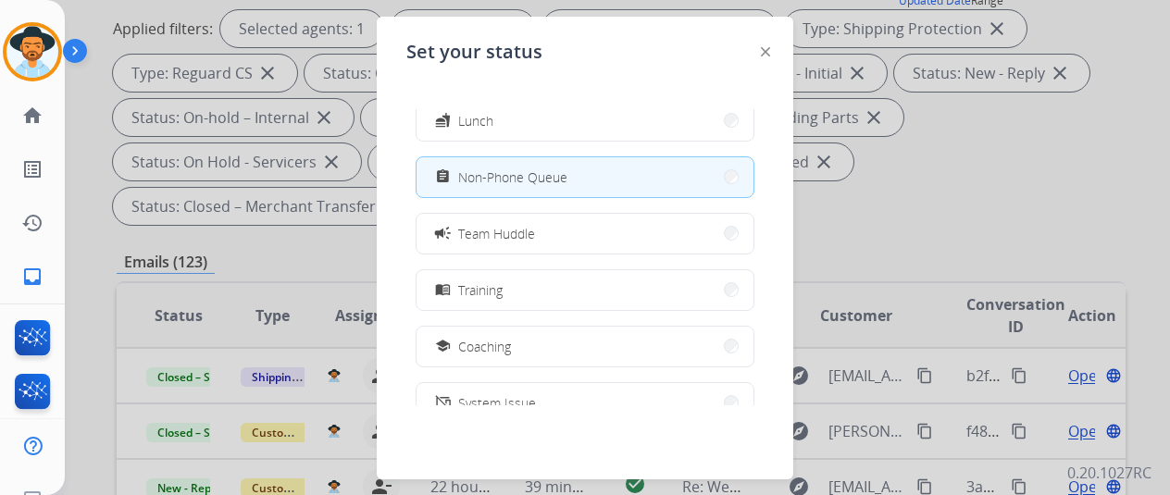
scroll to position [293, 0]
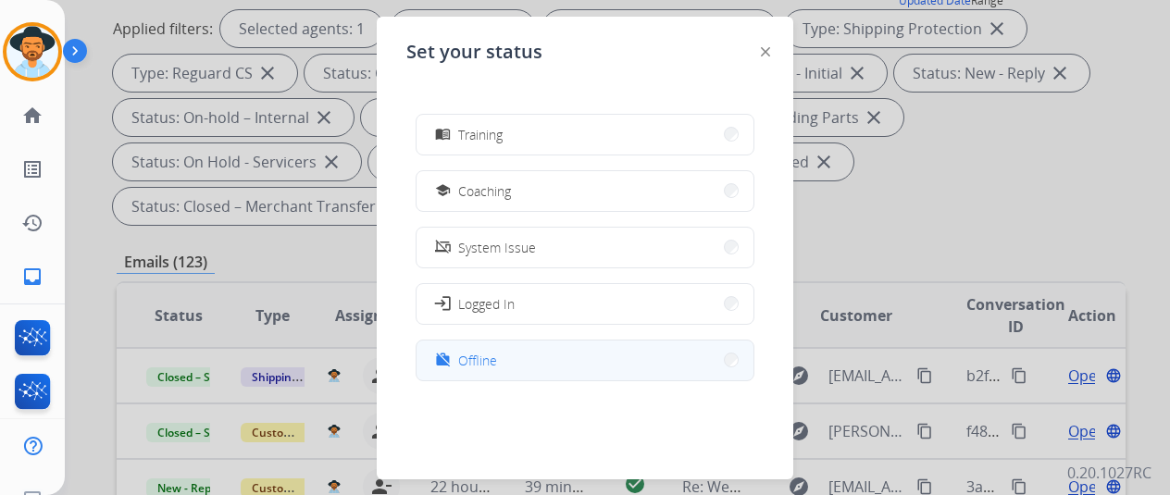
click at [495, 364] on span "Offline" at bounding box center [477, 360] width 39 height 19
